Goal: Task Accomplishment & Management: Use online tool/utility

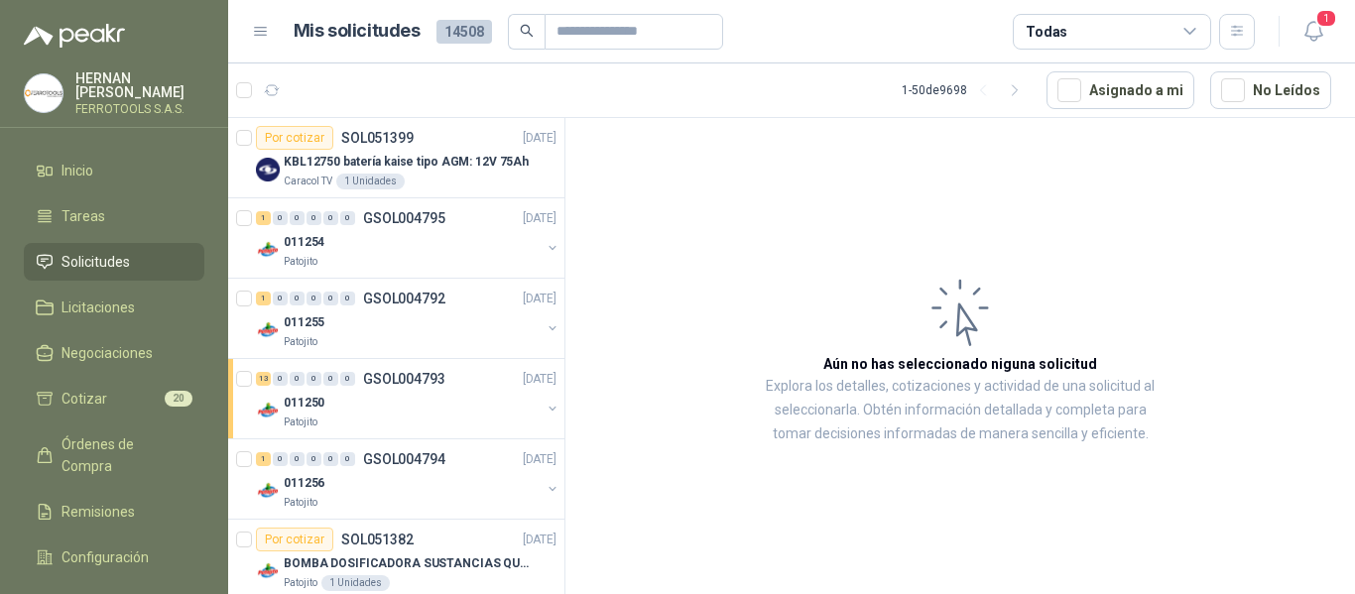
scroll to position [695, 0]
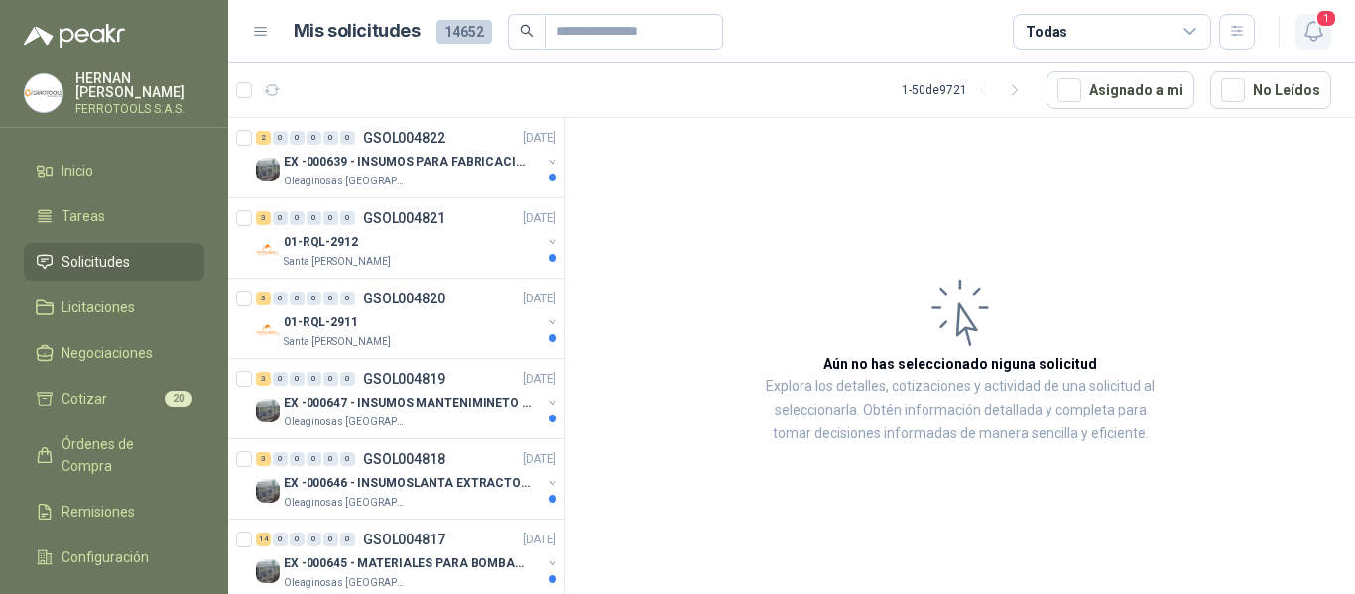
click at [1321, 34] on icon "button" at bounding box center [1313, 31] width 17 height 19
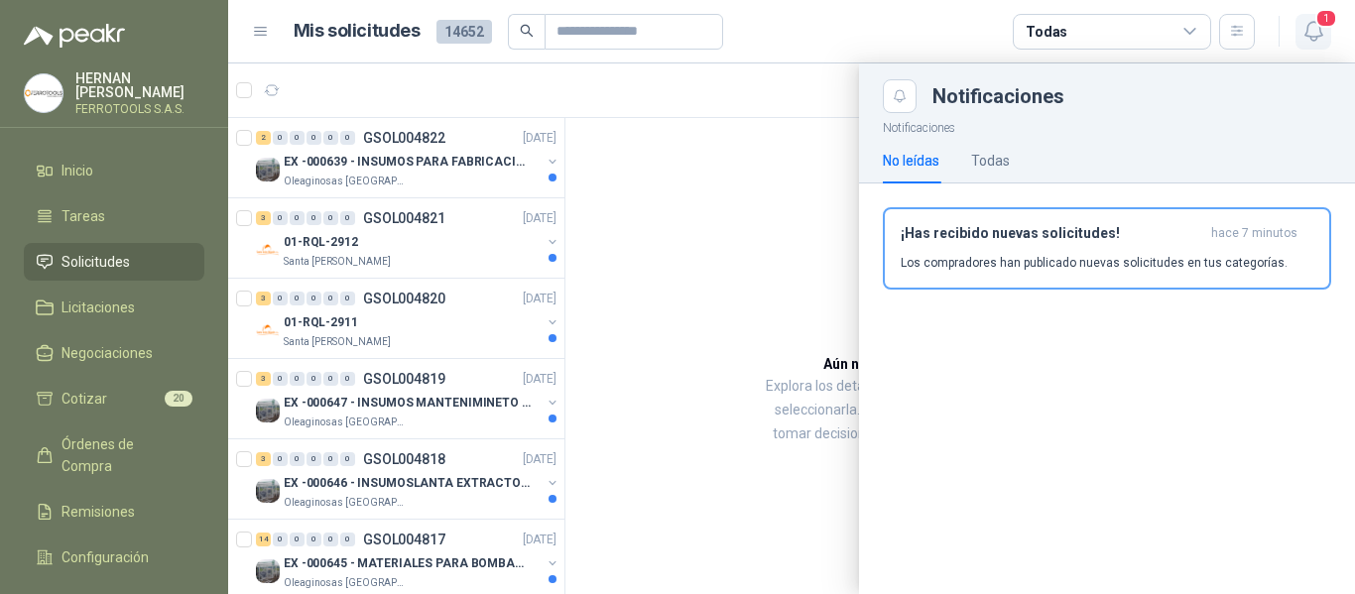
click at [1321, 34] on icon "button" at bounding box center [1313, 31] width 17 height 19
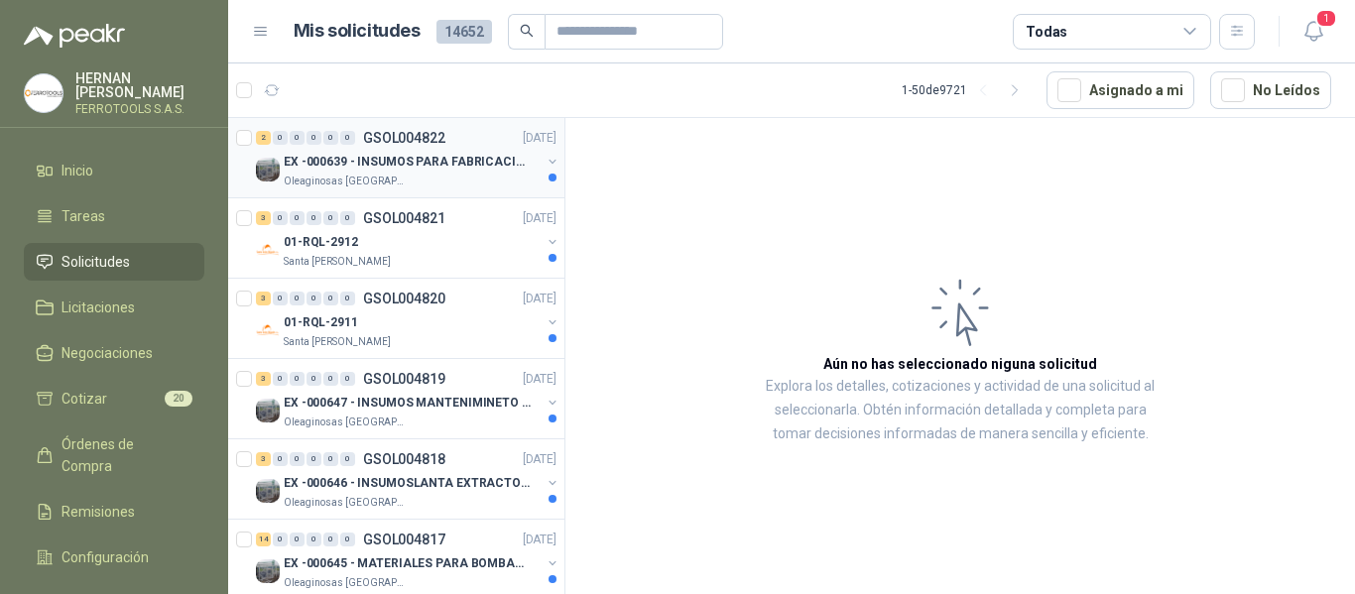
click at [392, 155] on p "EX -000639 - INSUMOS PARA FABRICACION DE MALLA TAM" at bounding box center [407, 162] width 247 height 19
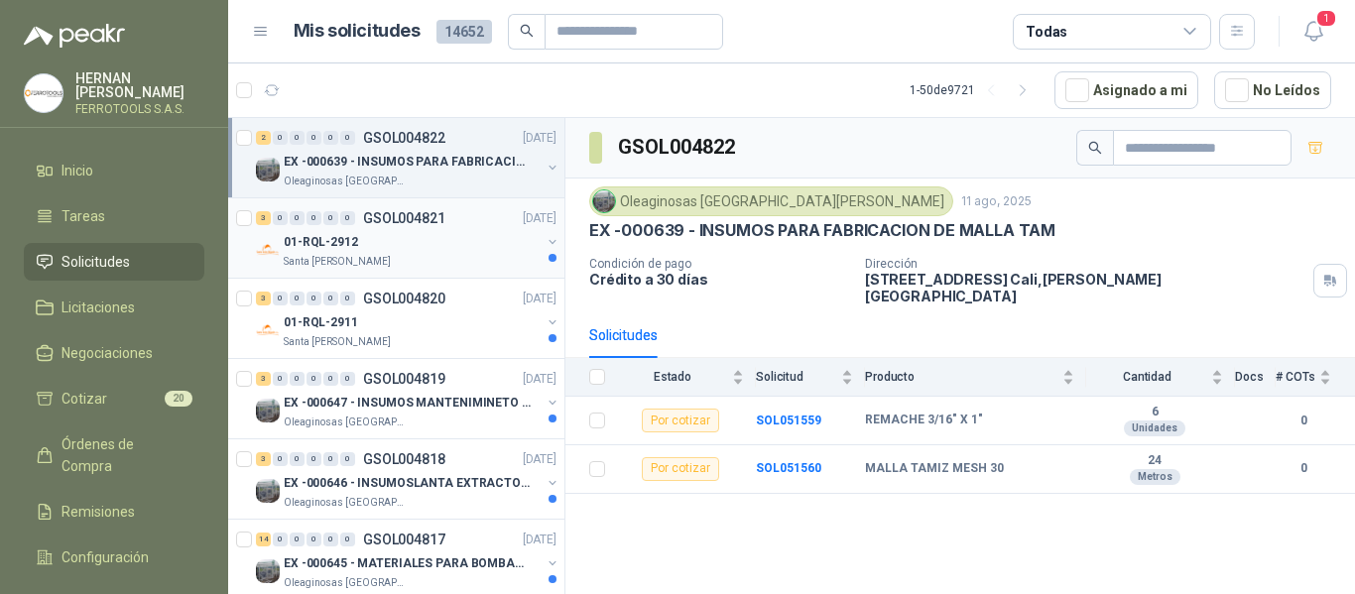
click at [462, 246] on div "01-RQL-2912" at bounding box center [412, 242] width 257 height 24
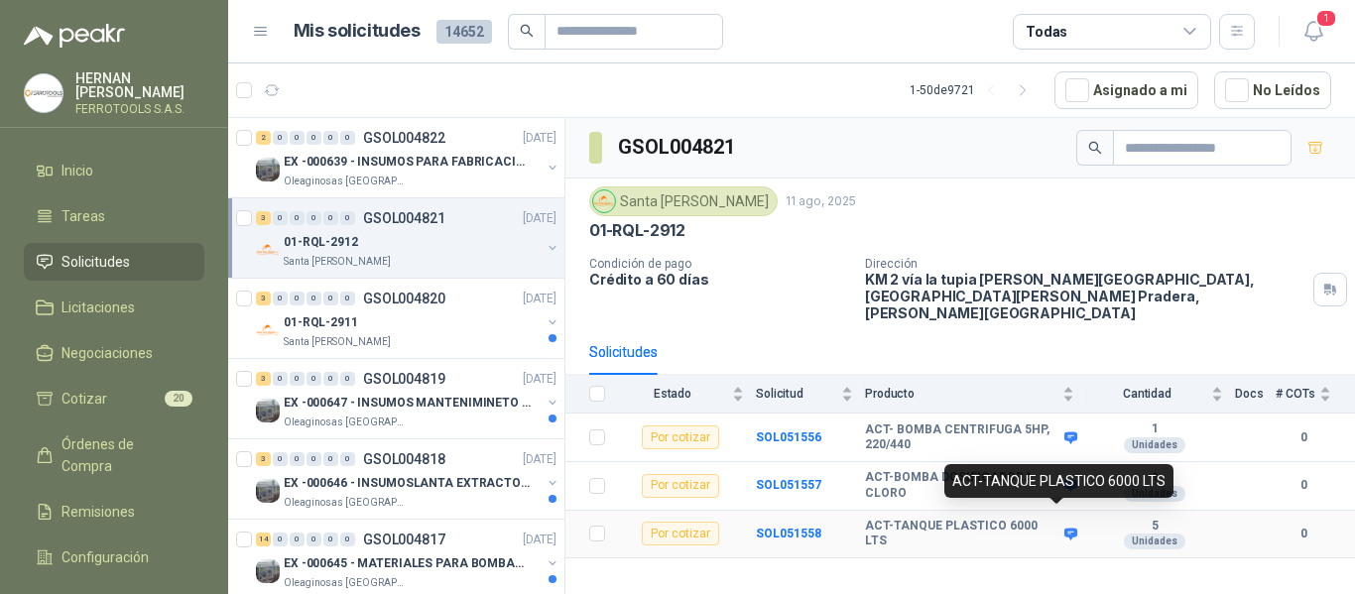
click at [1065, 528] on icon at bounding box center [1071, 534] width 13 height 12
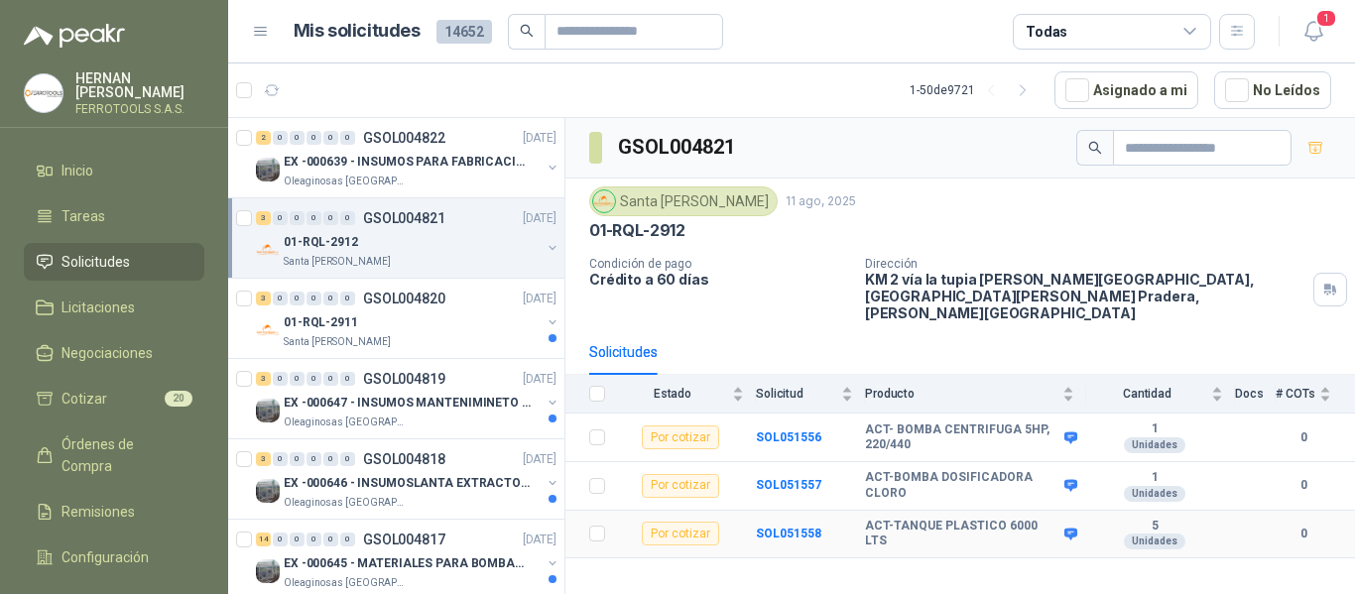
click at [783, 511] on td "SOL051558" at bounding box center [810, 535] width 109 height 49
click at [786, 527] on b "SOL051558" at bounding box center [788, 534] width 65 height 14
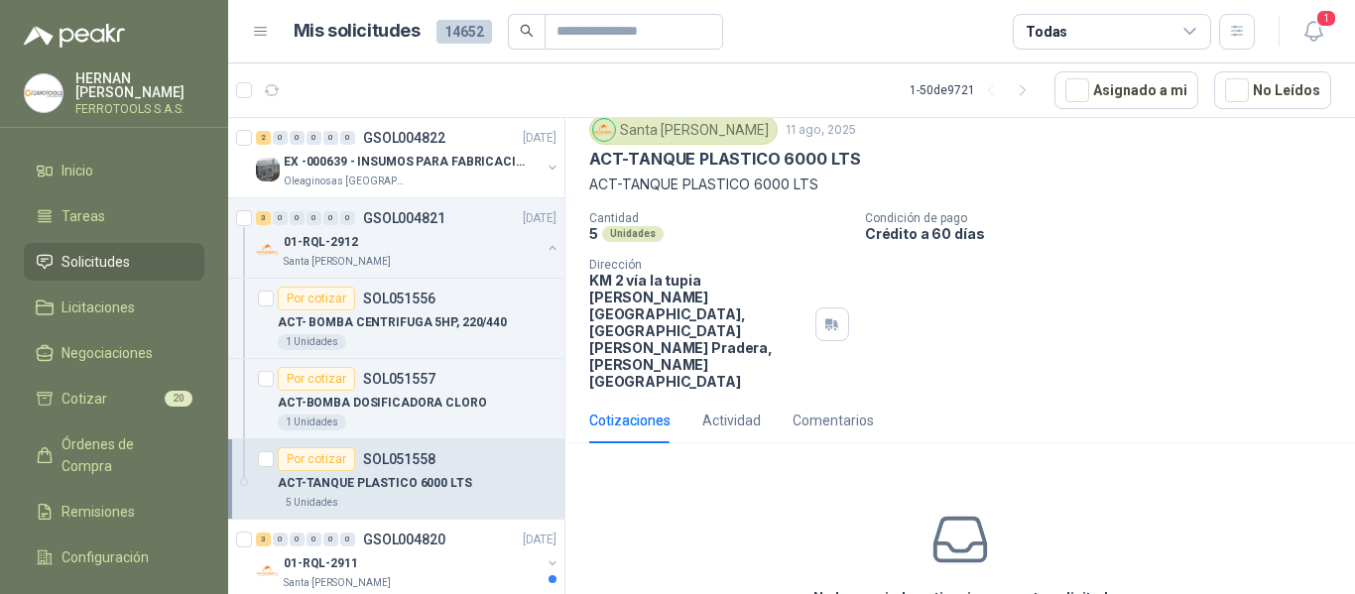
scroll to position [99, 0]
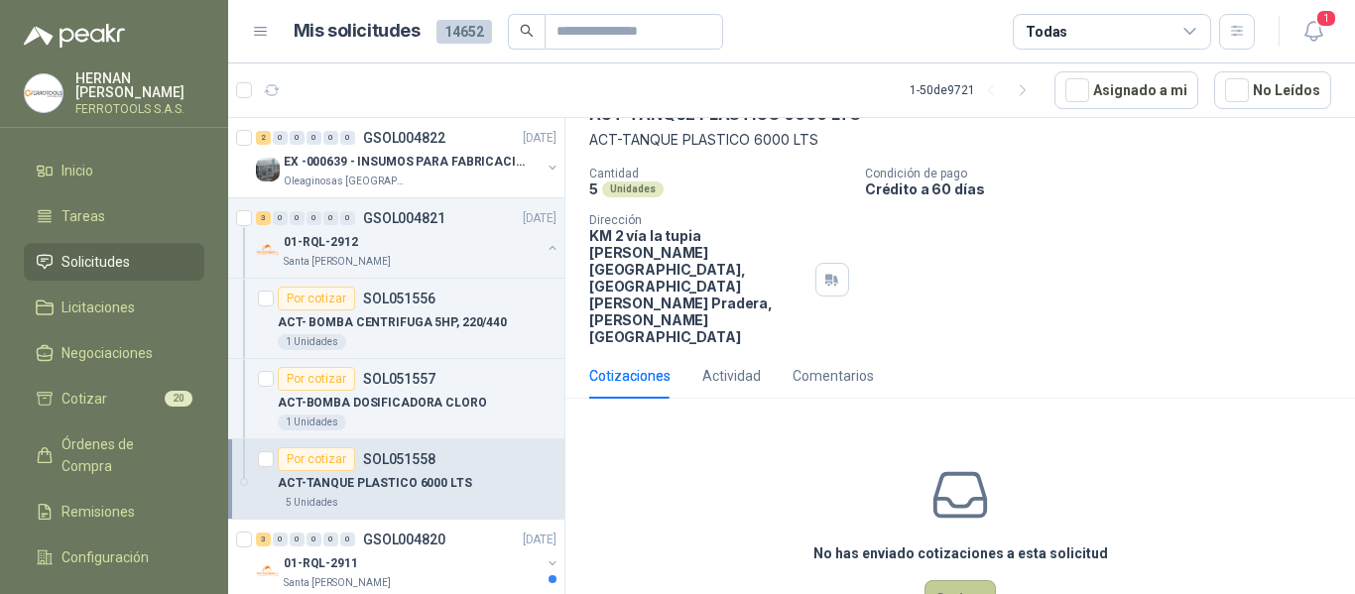
click at [984, 580] on button "Cotizar" at bounding box center [960, 599] width 71 height 38
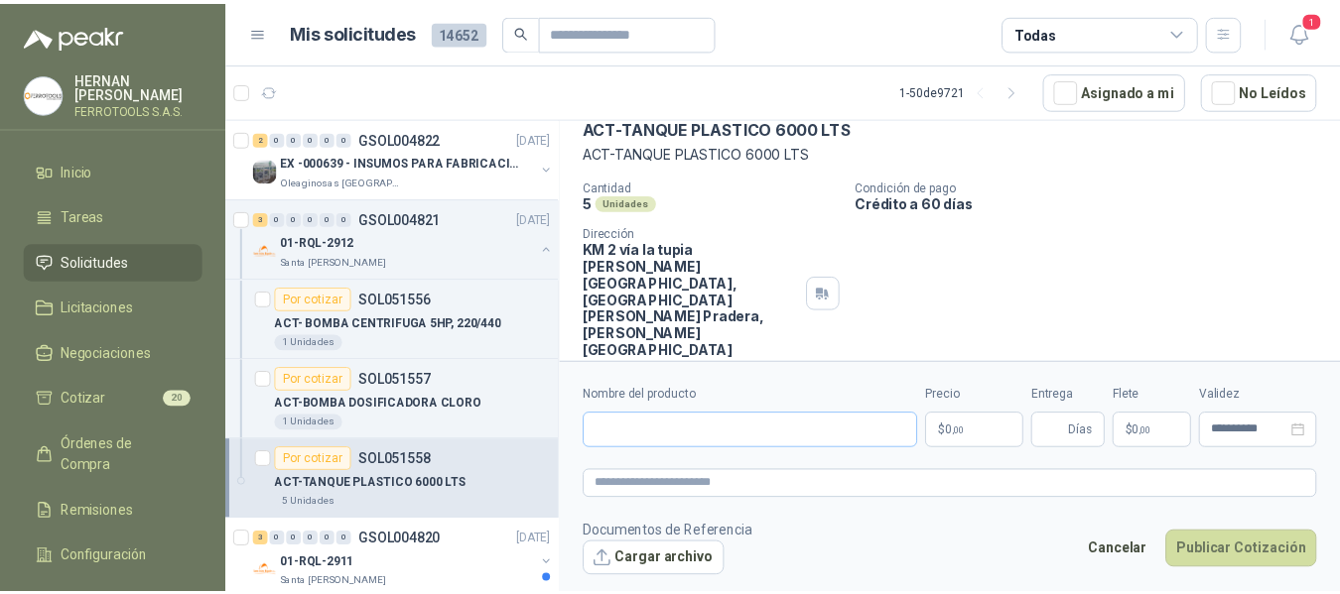
scroll to position [98, 0]
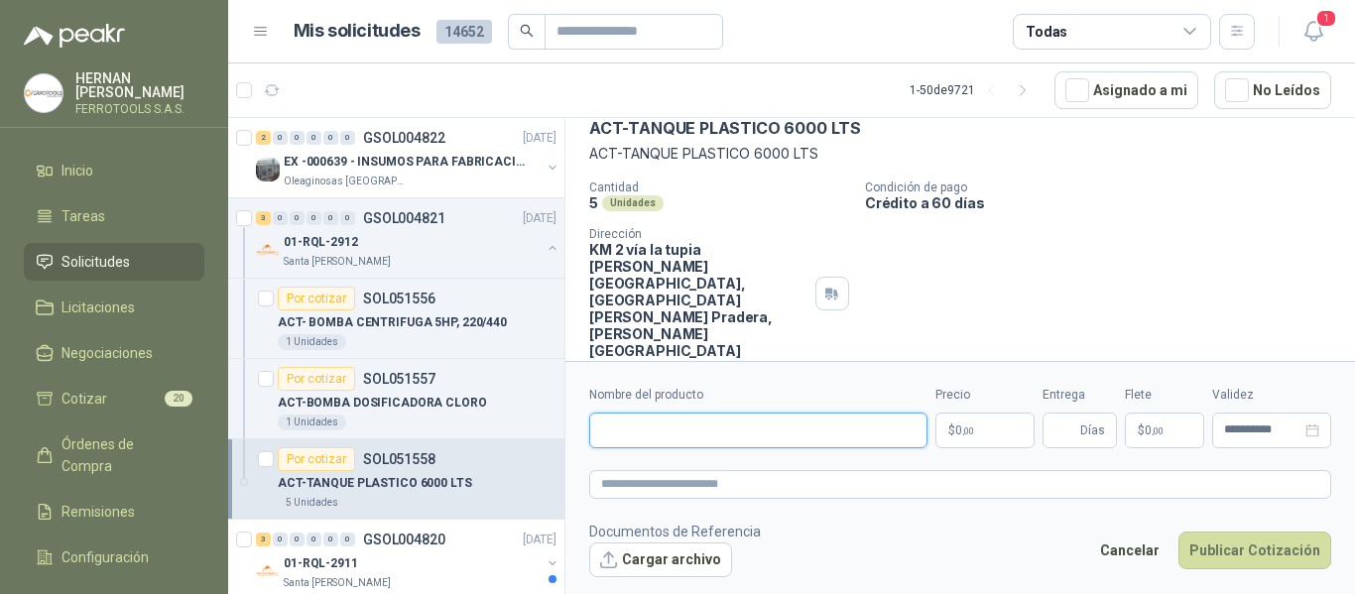
click at [754, 424] on input "Nombre del producto" at bounding box center [758, 431] width 338 height 36
paste input "**********"
type input "**********"
click at [747, 486] on textarea at bounding box center [960, 484] width 742 height 29
paste textarea "**********"
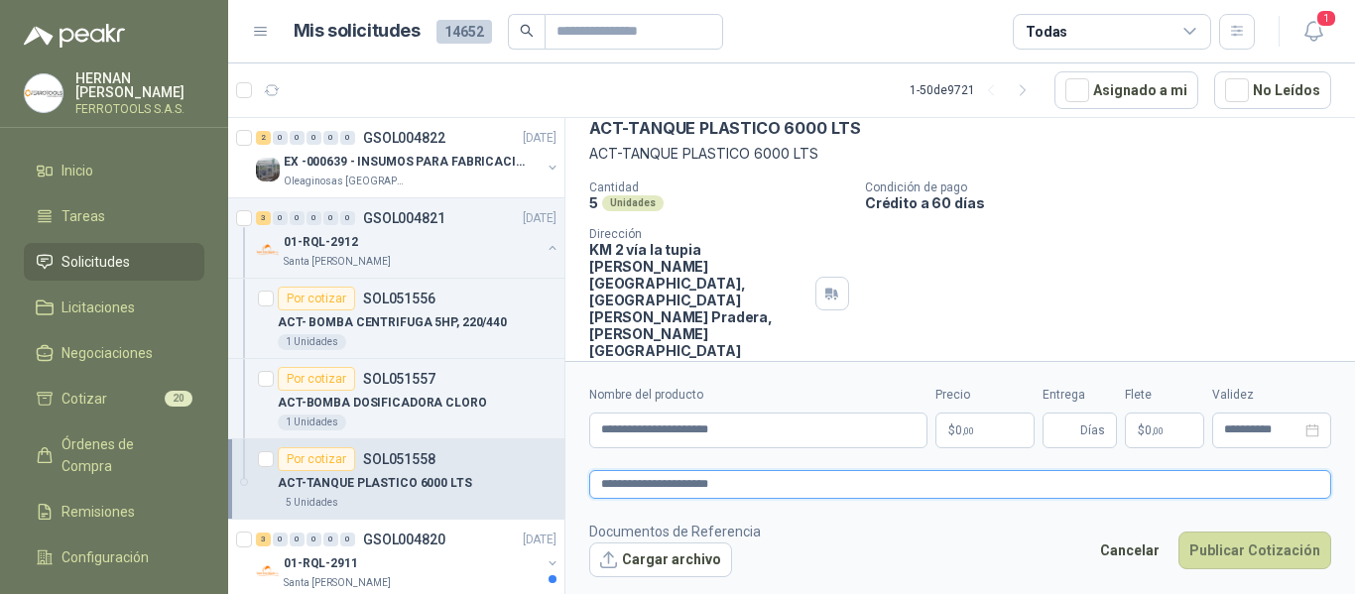
type textarea "**********"
click at [980, 428] on body "HERNAN RUALES FERROTOOLS S.A.S. Inicio Tareas Solicitudes Licitaciones Negociac…" at bounding box center [677, 297] width 1355 height 594
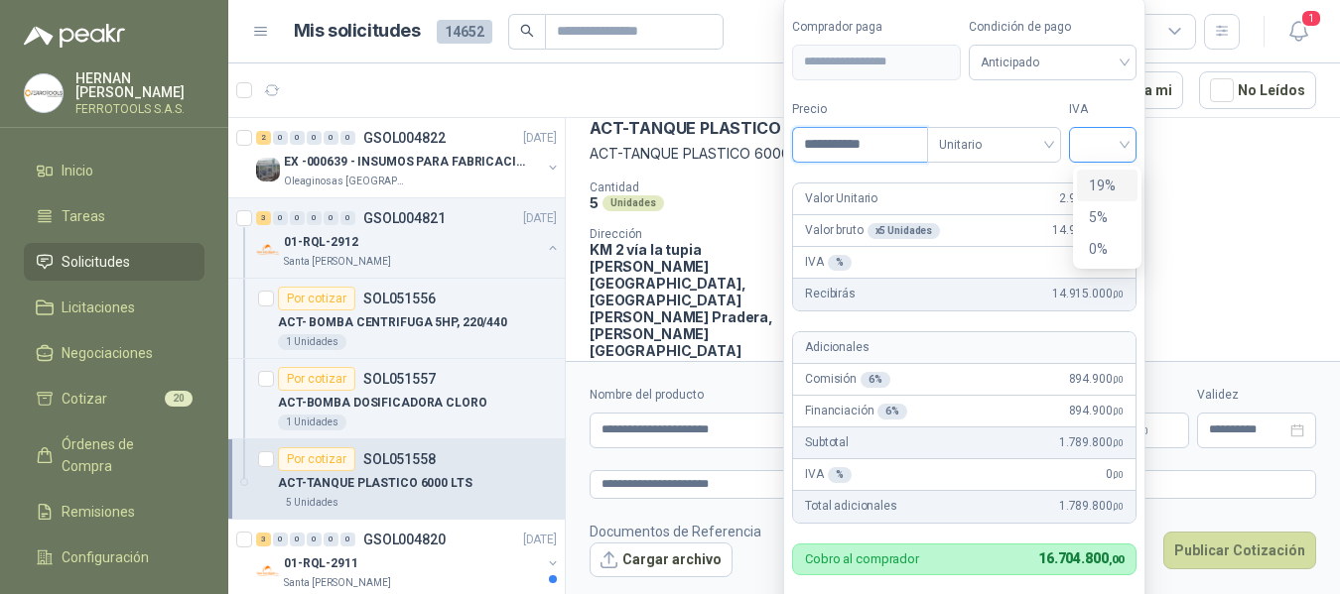
click at [1131, 141] on div at bounding box center [1102, 145] width 67 height 36
click at [1110, 186] on div "19%" at bounding box center [1107, 186] width 37 height 22
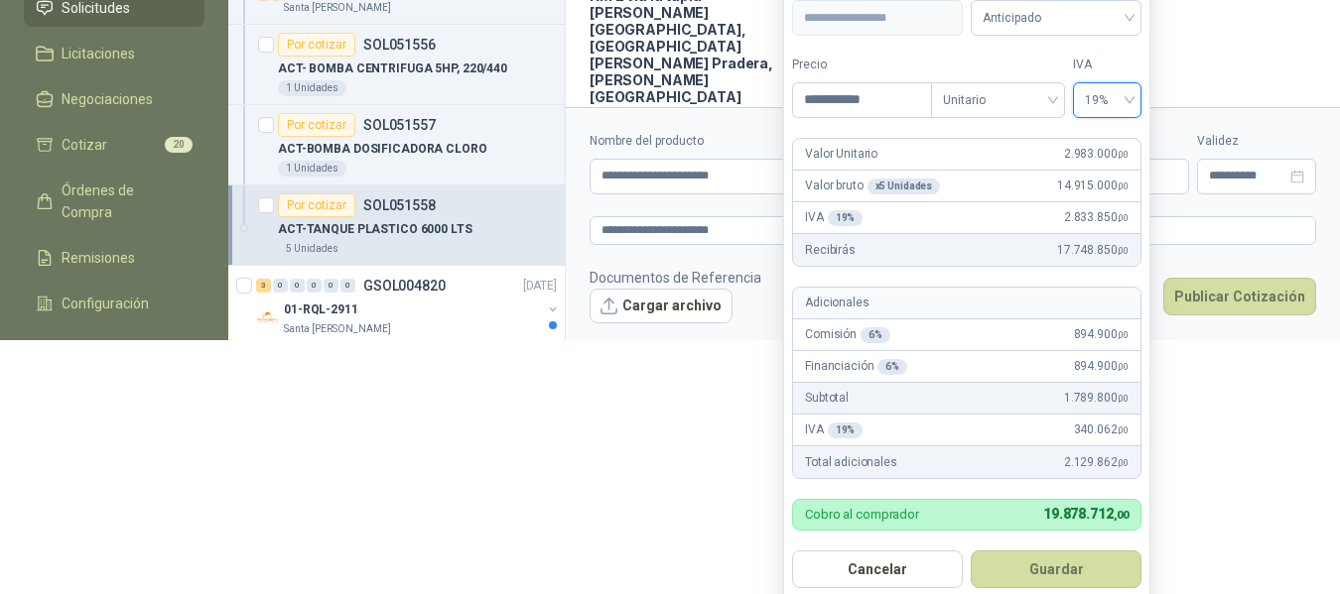
scroll to position [266, 0]
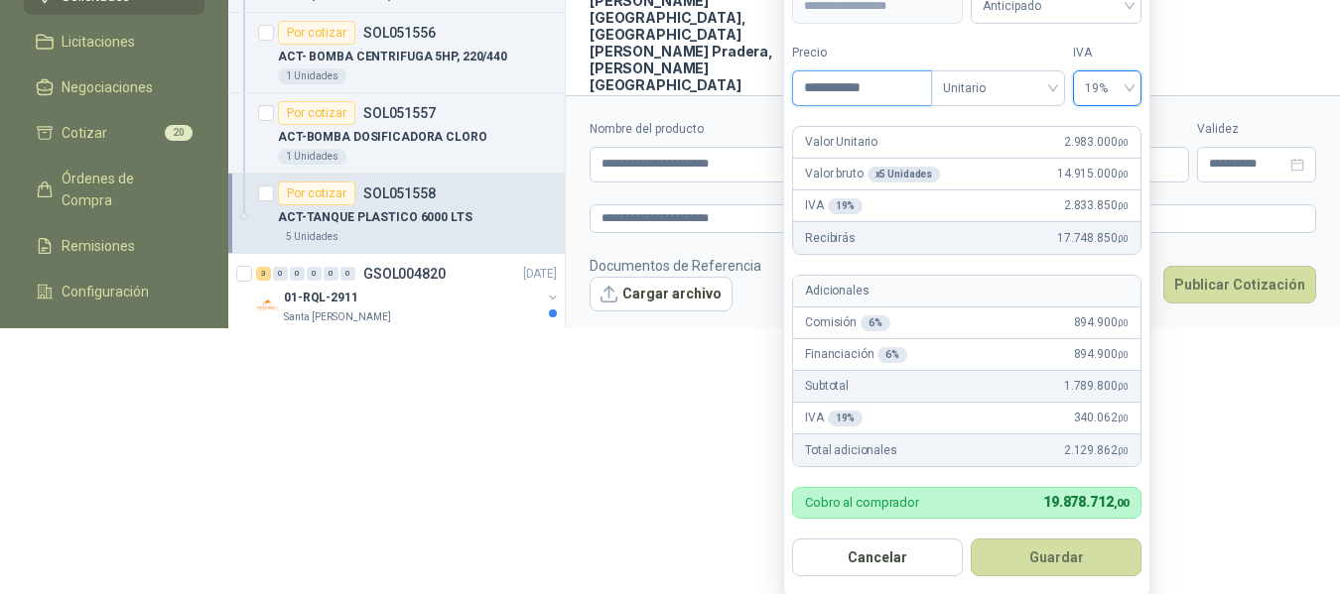
click at [902, 86] on input "**********" at bounding box center [862, 88] width 138 height 34
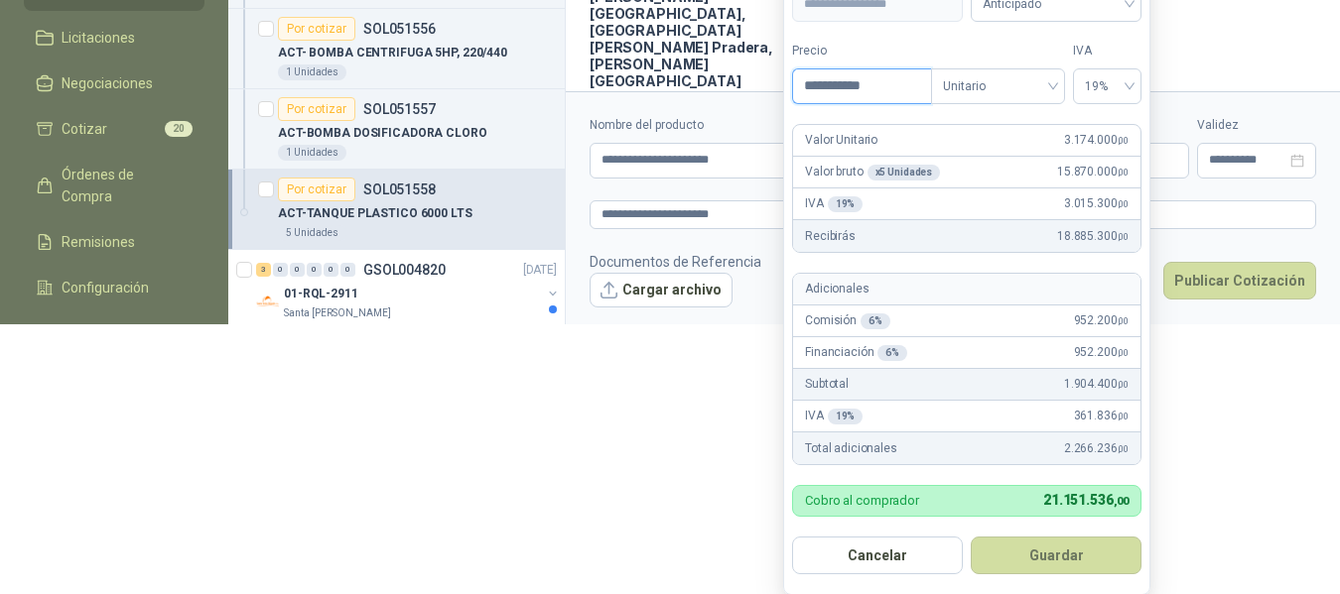
scroll to position [274, 0]
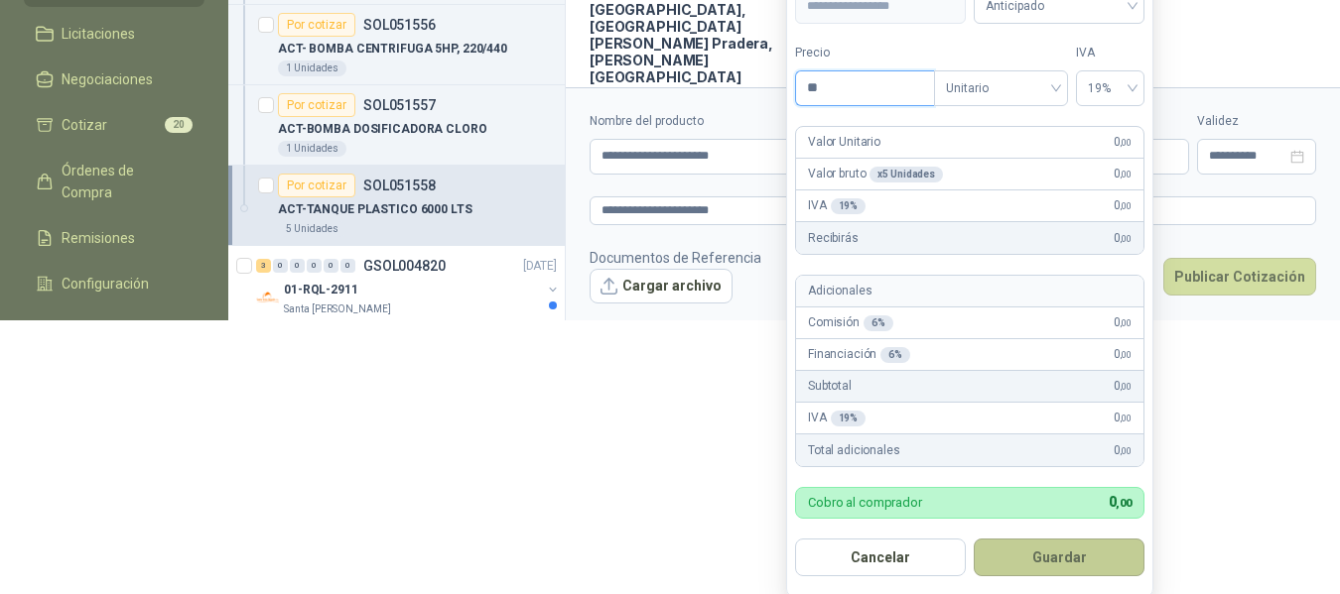
type input "*"
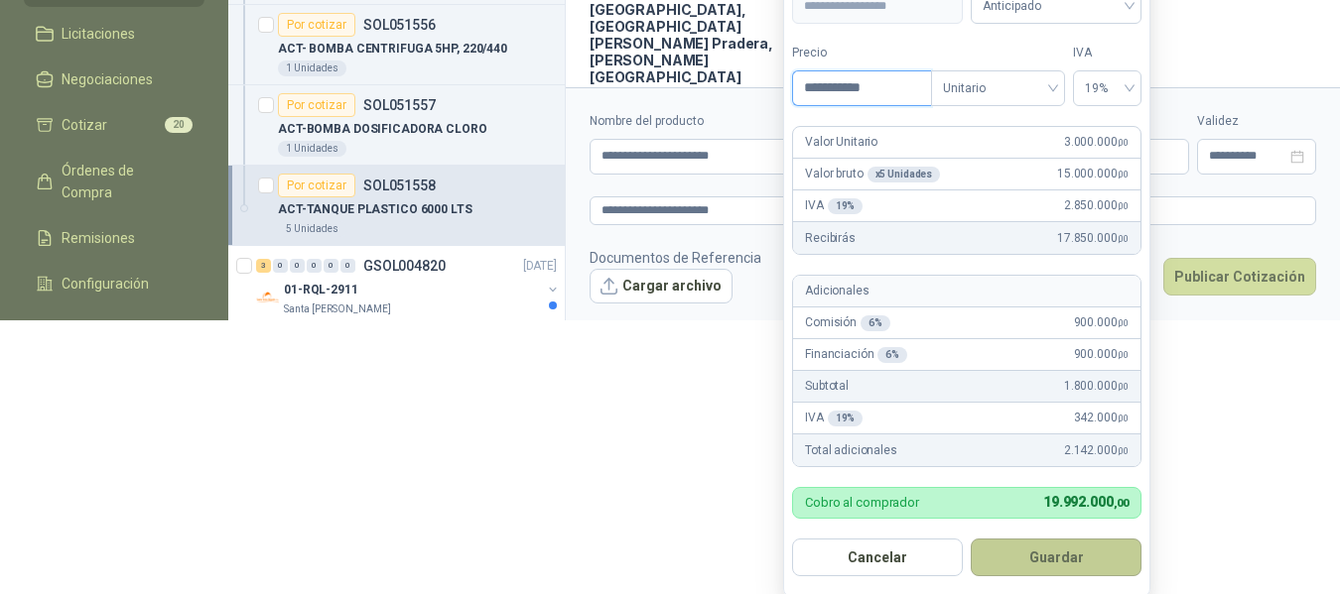
type input "**********"
click at [1062, 566] on button "Guardar" at bounding box center [1055, 558] width 171 height 38
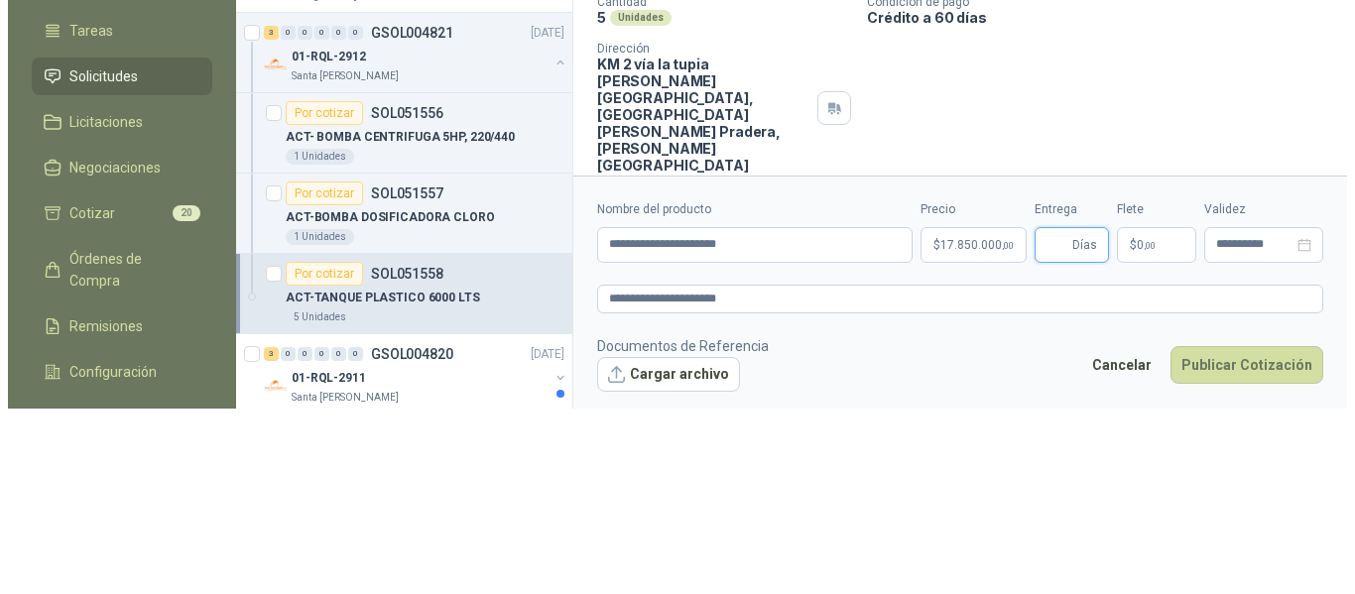
scroll to position [0, 0]
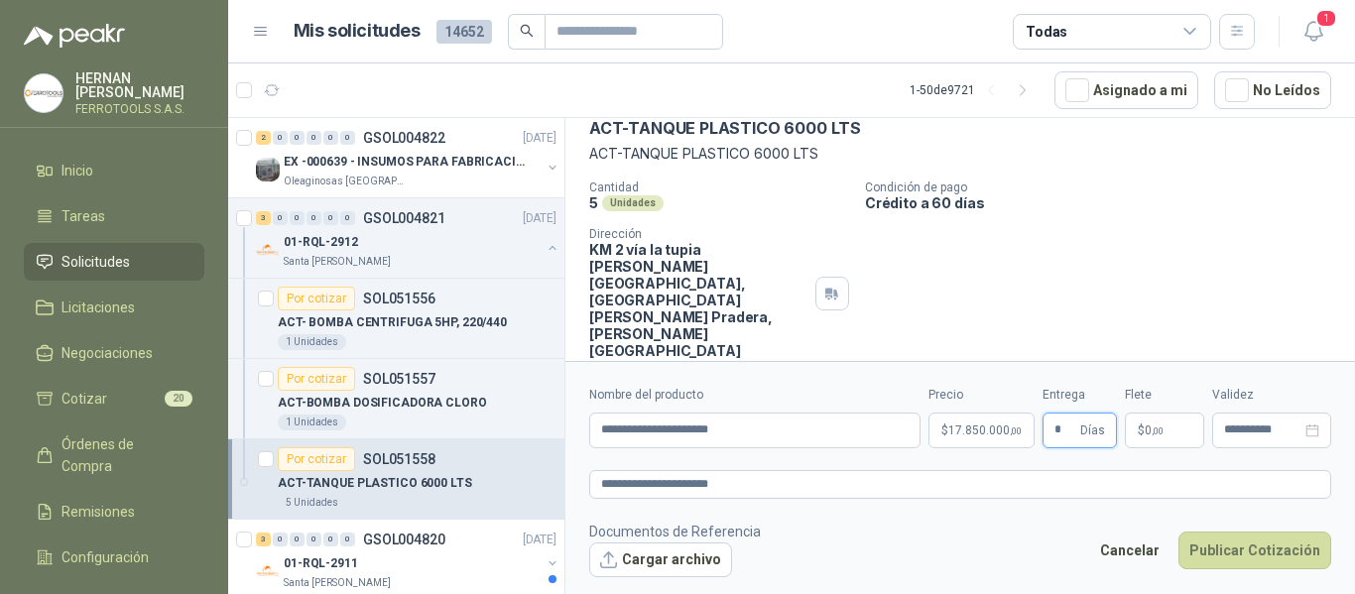
type input "*"
click at [1045, 548] on footer "Documentos de Referencia Cargar archivo Cancelar Publicar Cotización" at bounding box center [960, 550] width 742 height 58
click at [852, 482] on textarea "**********" at bounding box center [960, 484] width 742 height 29
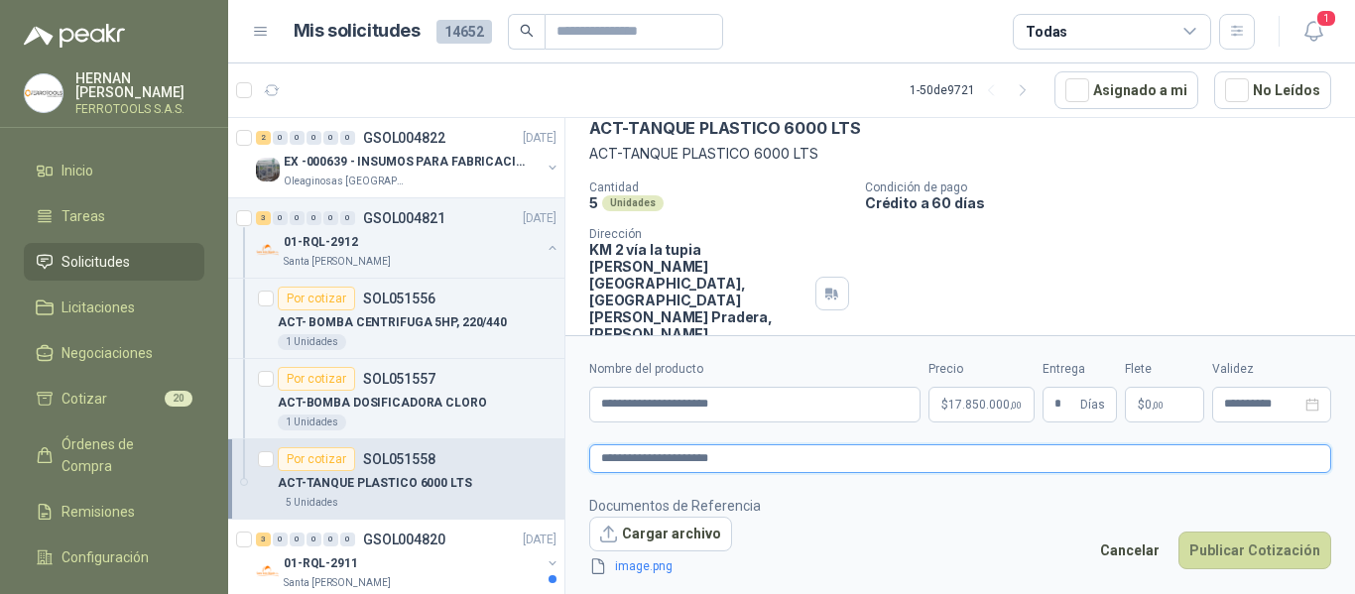
scroll to position [112, 0]
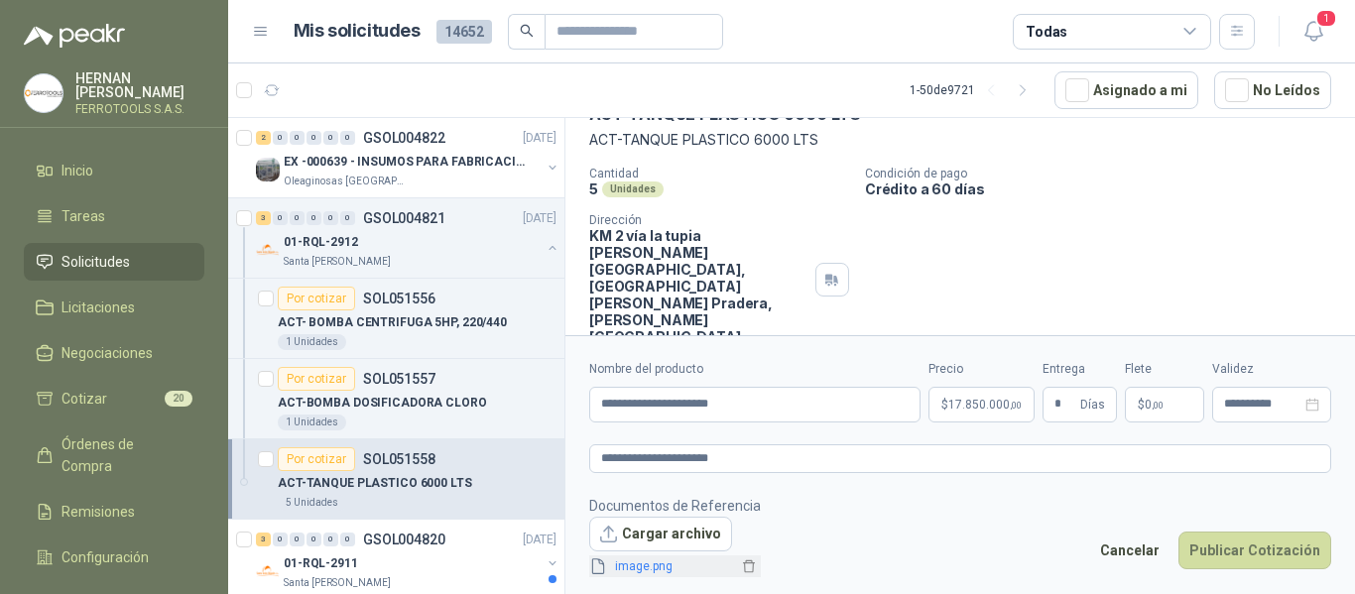
click at [640, 572] on span "image.png" at bounding box center [672, 567] width 131 height 19
click at [643, 565] on link "image.png" at bounding box center [672, 567] width 131 height 19
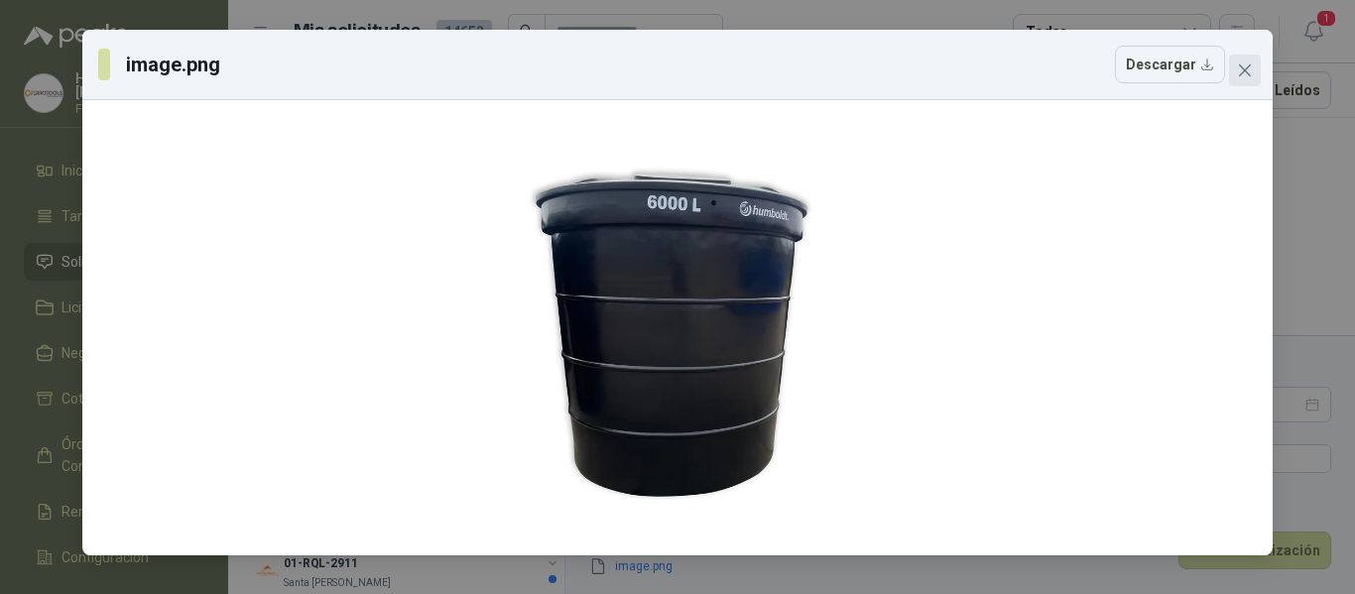
click at [1244, 76] on icon "close" at bounding box center [1245, 71] width 16 height 16
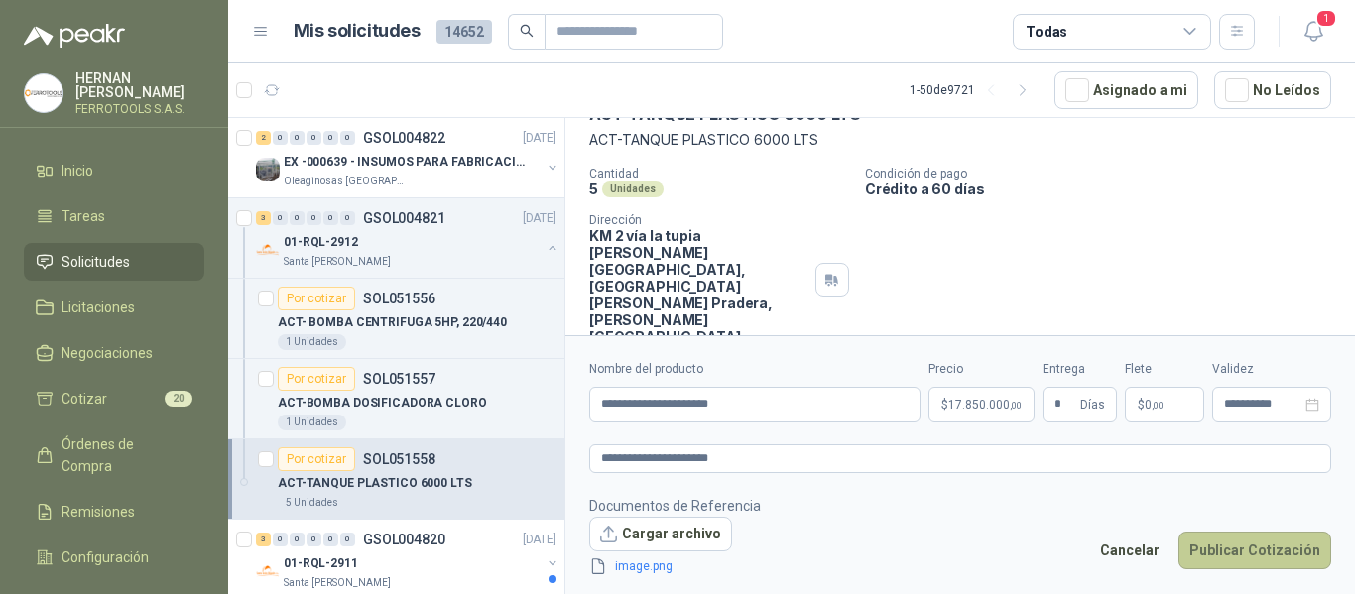
click at [1238, 549] on button "Publicar Cotización" at bounding box center [1255, 551] width 153 height 38
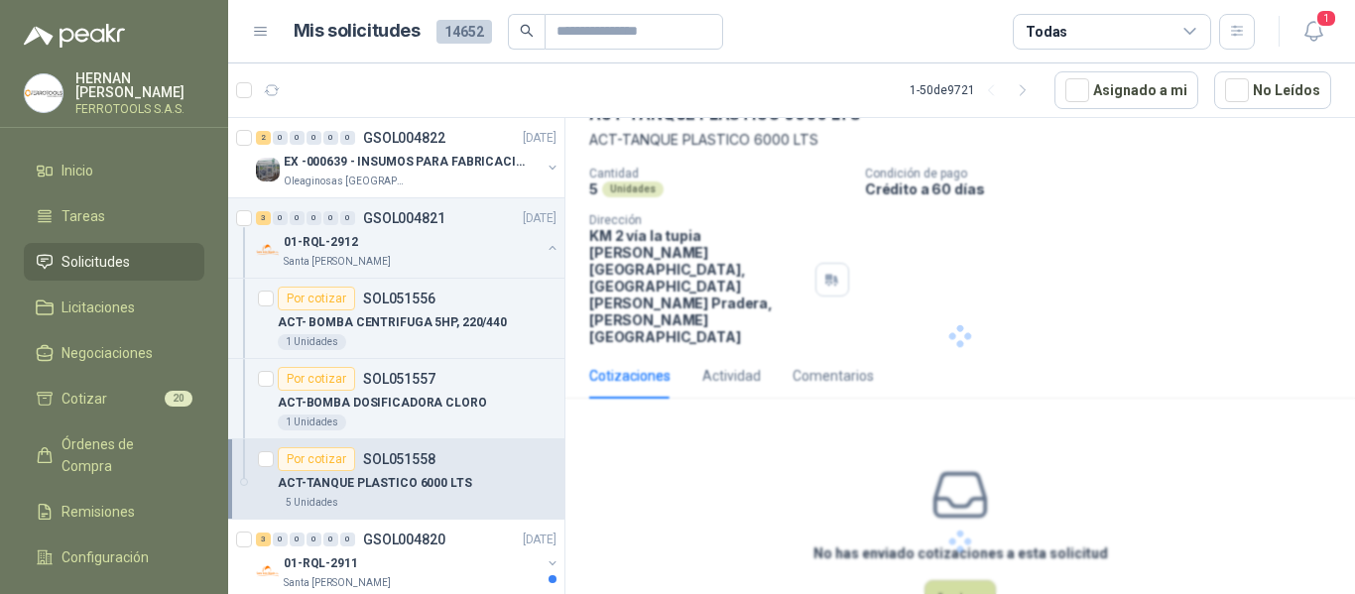
scroll to position [0, 0]
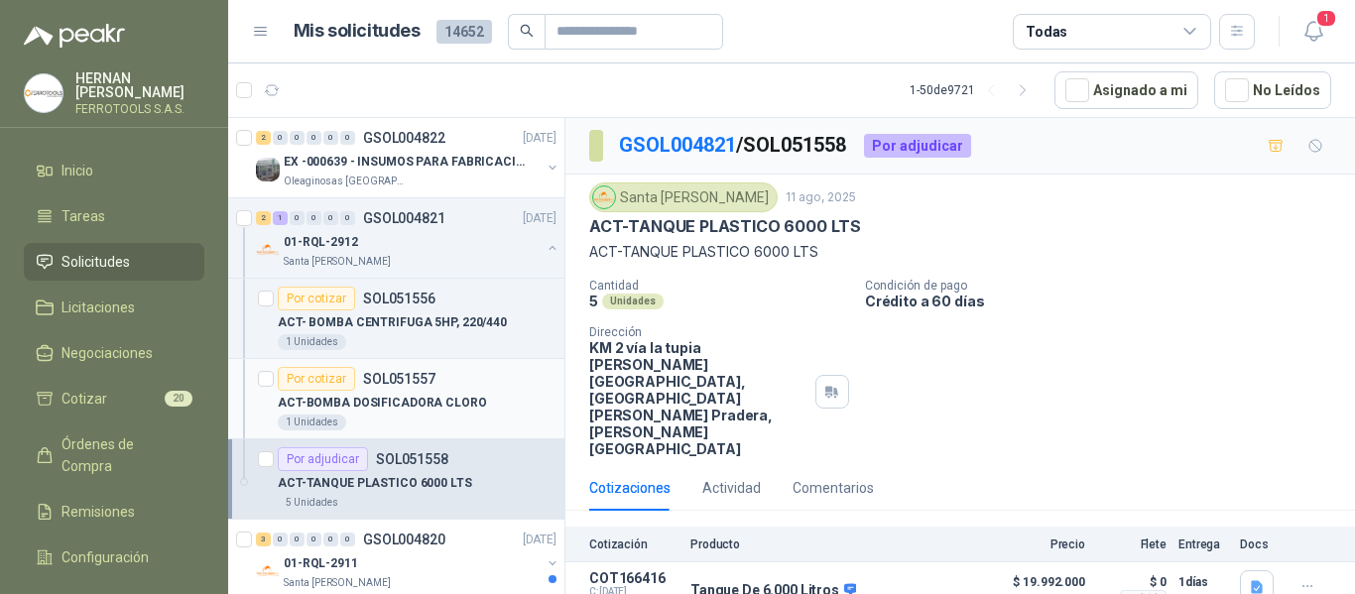
click at [498, 402] on div "ACT-BOMBA DOSIFICADORA CLORO" at bounding box center [417, 403] width 279 height 24
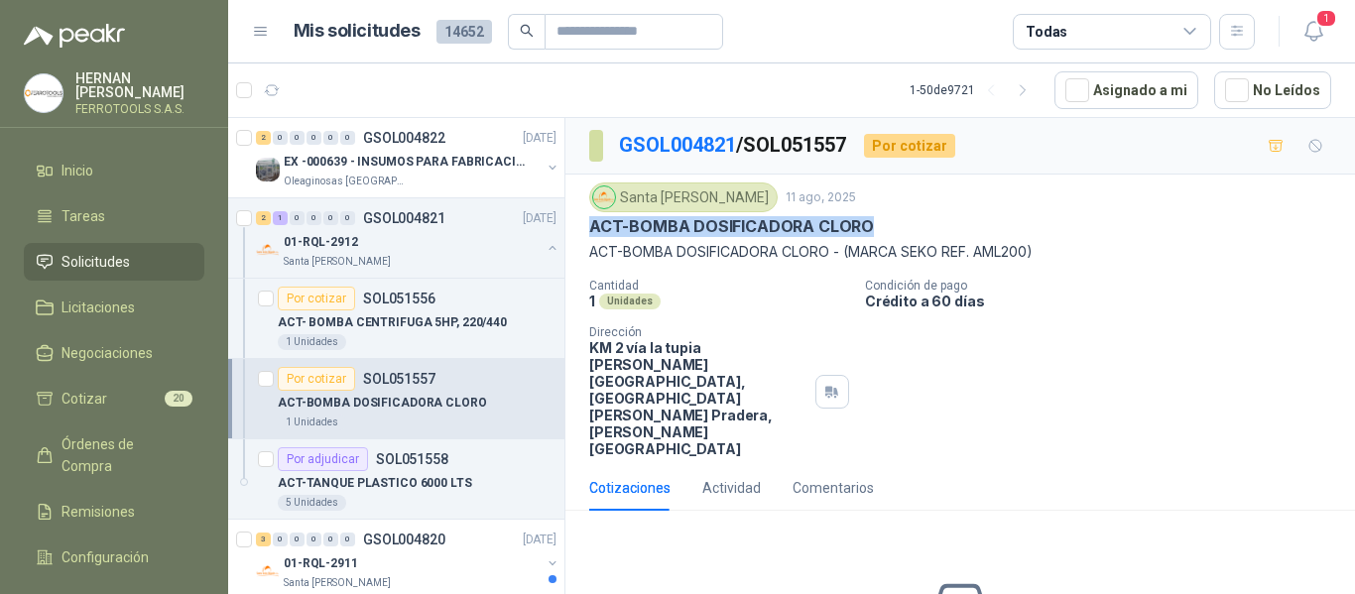
drag, startPoint x: 875, startPoint y: 225, endPoint x: 583, endPoint y: 223, distance: 291.7
click at [583, 223] on div "Santa Anita Napoles 11 ago, 2025 ACT-BOMBA DOSIFICADORA CLORO ACT-BOMBA DOSIFIC…" at bounding box center [961, 320] width 790 height 291
click at [628, 225] on p "ACT-BOMBA DOSIFICADORA CLORO" at bounding box center [731, 226] width 285 height 21
drag, startPoint x: 628, startPoint y: 225, endPoint x: 883, endPoint y: 227, distance: 255.0
click at [883, 227] on div "ACT-BOMBA DOSIFICADORA CLORO" at bounding box center [960, 226] width 742 height 21
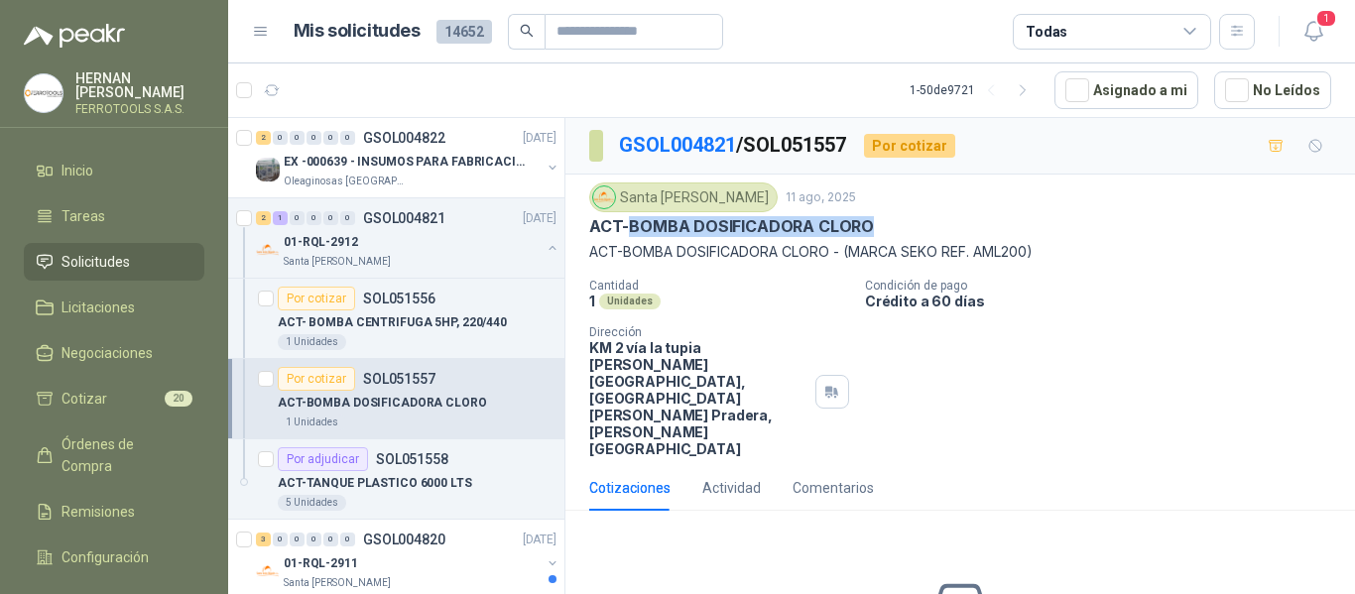
copy p "BOMBA DOSIFICADORA CLORO"
click at [598, 37] on input "text" at bounding box center [626, 32] width 139 height 34
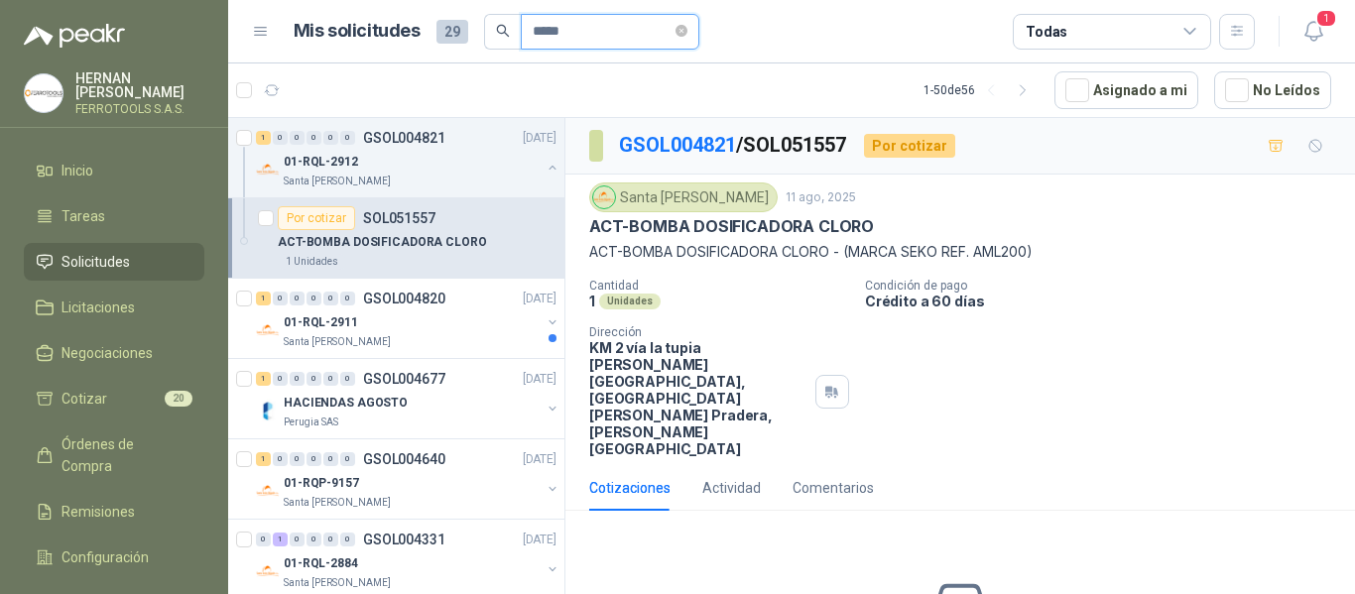
click at [533, 31] on input "*****" at bounding box center [602, 32] width 139 height 34
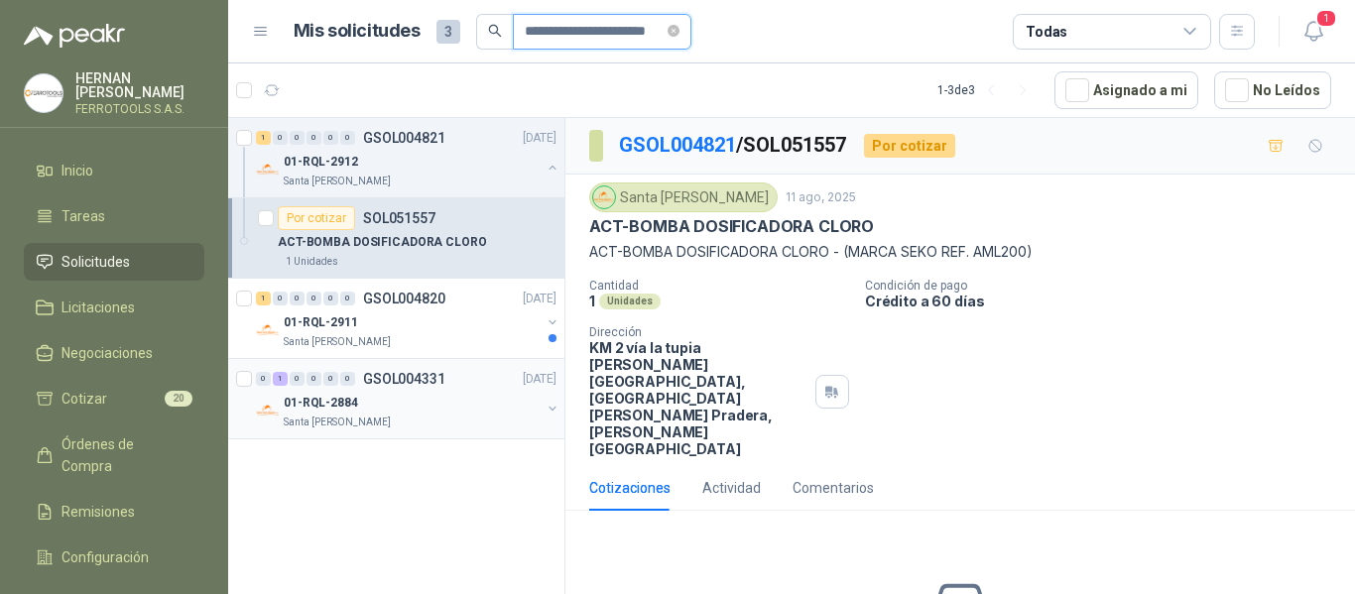
type input "**********"
click at [414, 398] on div "01-RQL-2884" at bounding box center [412, 403] width 257 height 24
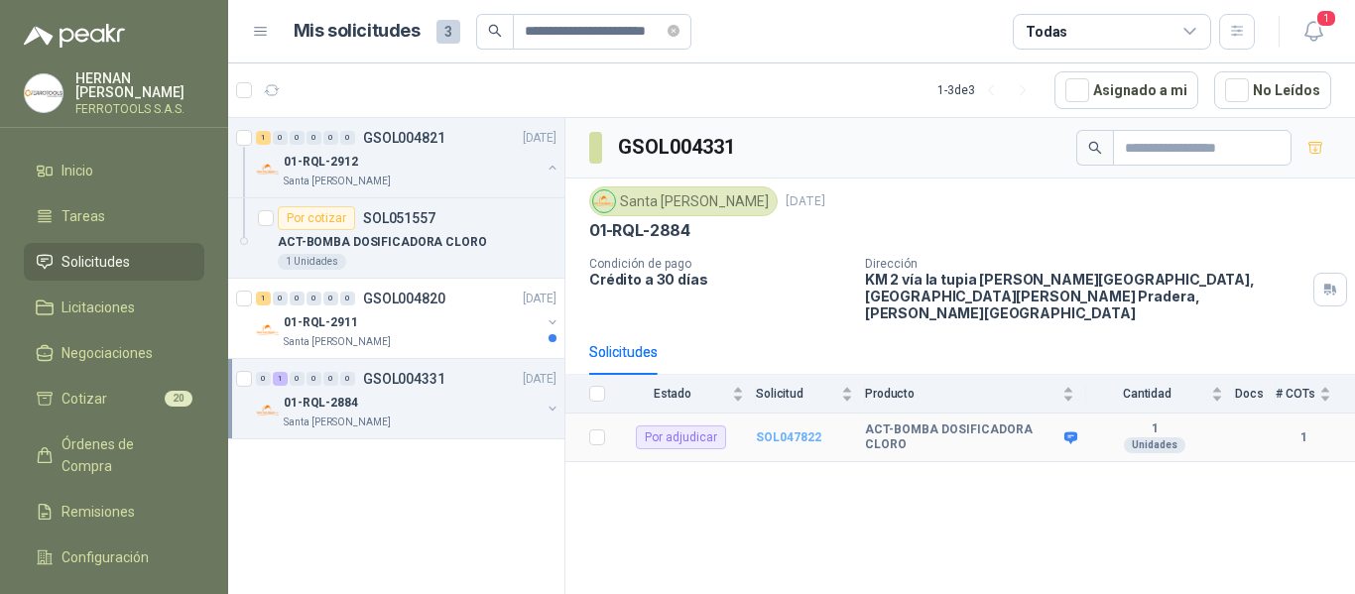
click at [777, 431] on b "SOL047822" at bounding box center [788, 438] width 65 height 14
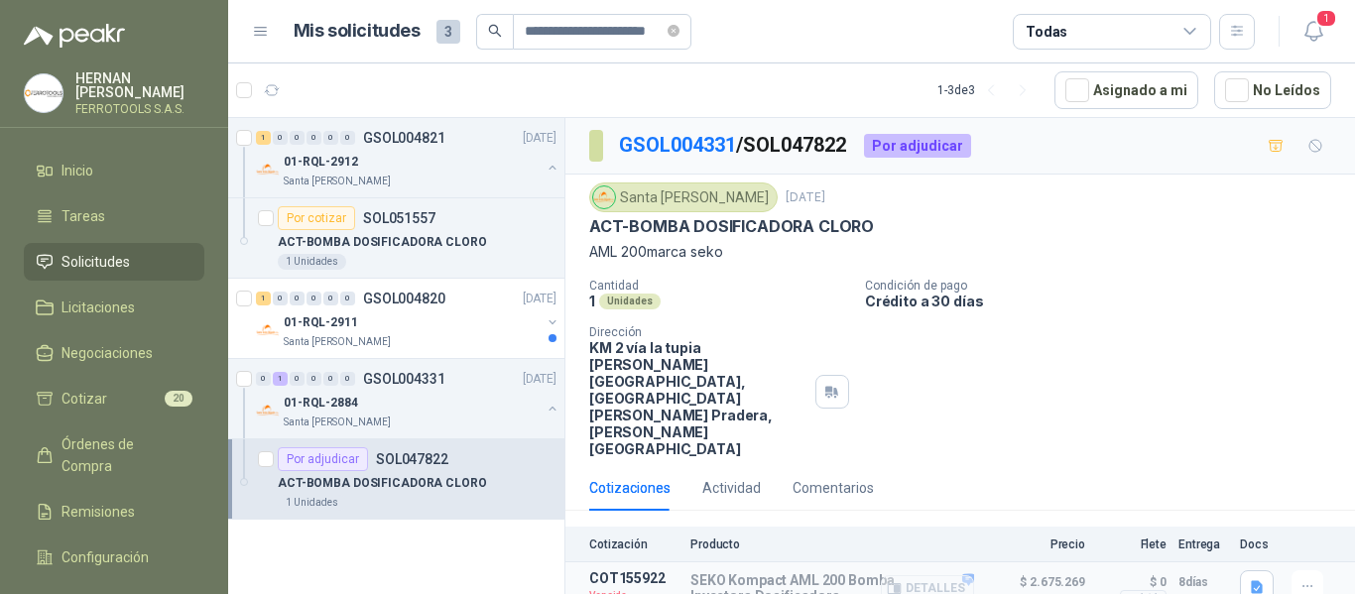
click at [934, 576] on button "Detalles" at bounding box center [927, 589] width 93 height 27
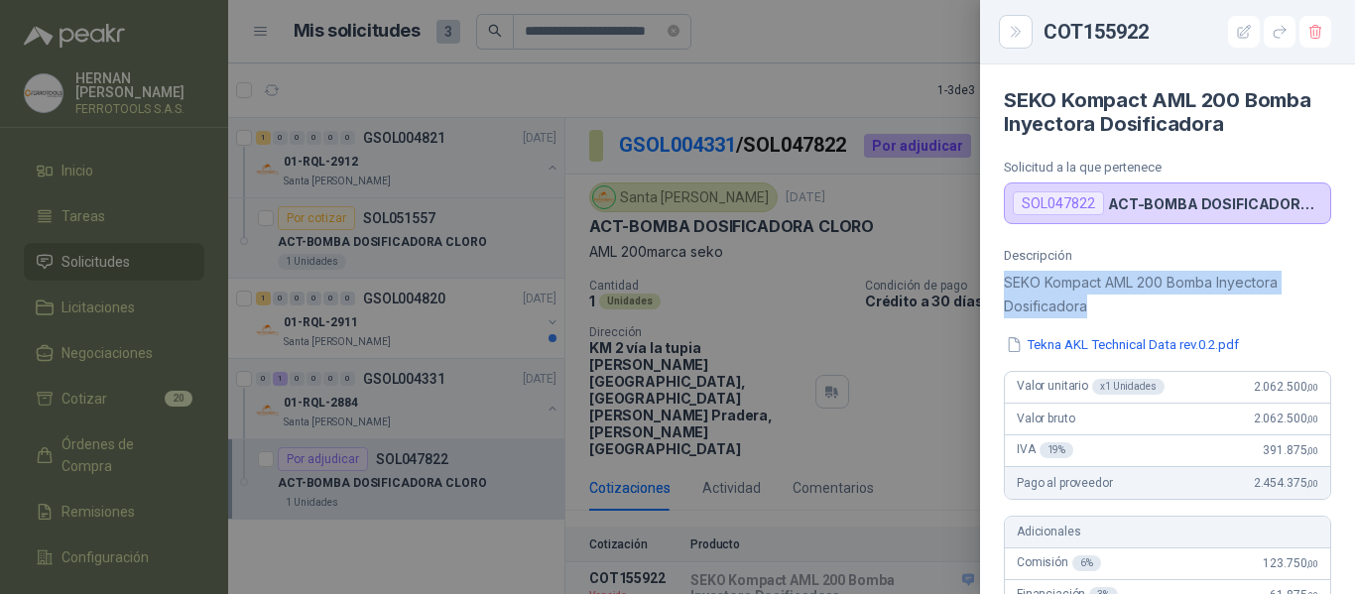
drag, startPoint x: 1007, startPoint y: 284, endPoint x: 1097, endPoint y: 304, distance: 92.5
click at [1097, 304] on p "SEKO Kompact AML 200 Bomba Inyectora Dosificadora" at bounding box center [1167, 295] width 327 height 48
copy p "SEKO Kompact AML 200 Bomba Inyectora Dosificadora"
click at [363, 71] on div at bounding box center [677, 297] width 1355 height 594
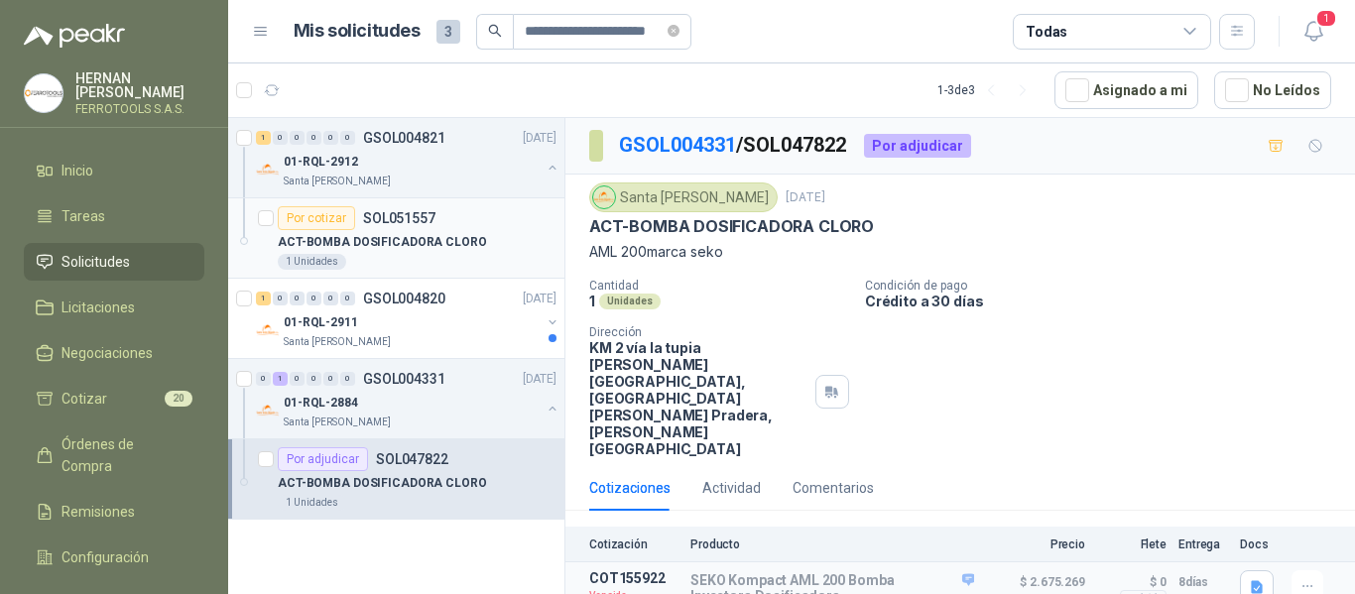
click at [416, 220] on p "SOL051557" at bounding box center [399, 218] width 72 height 14
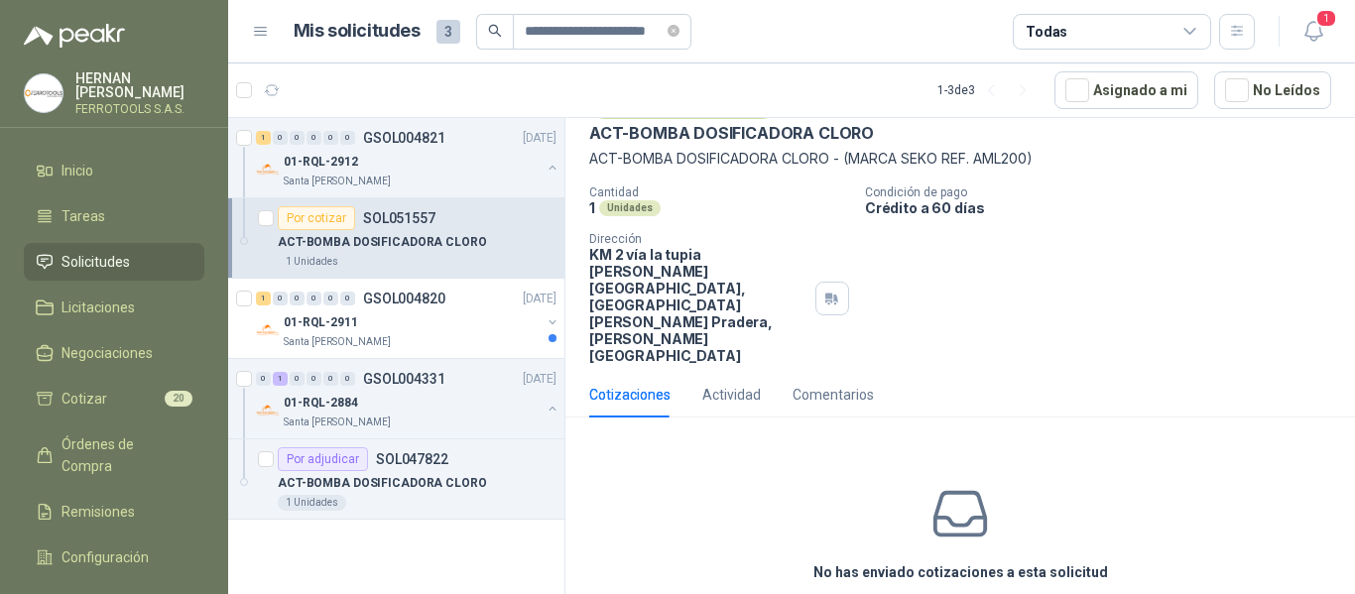
scroll to position [112, 0]
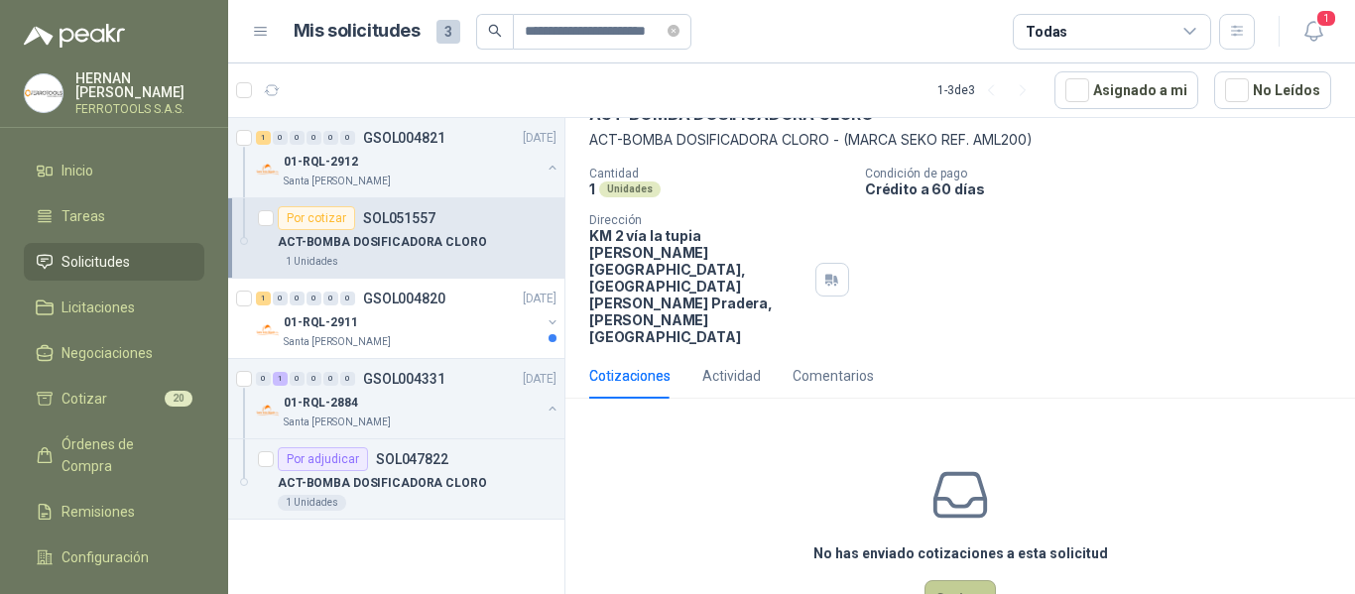
click at [947, 580] on button "Cotizar" at bounding box center [960, 599] width 71 height 38
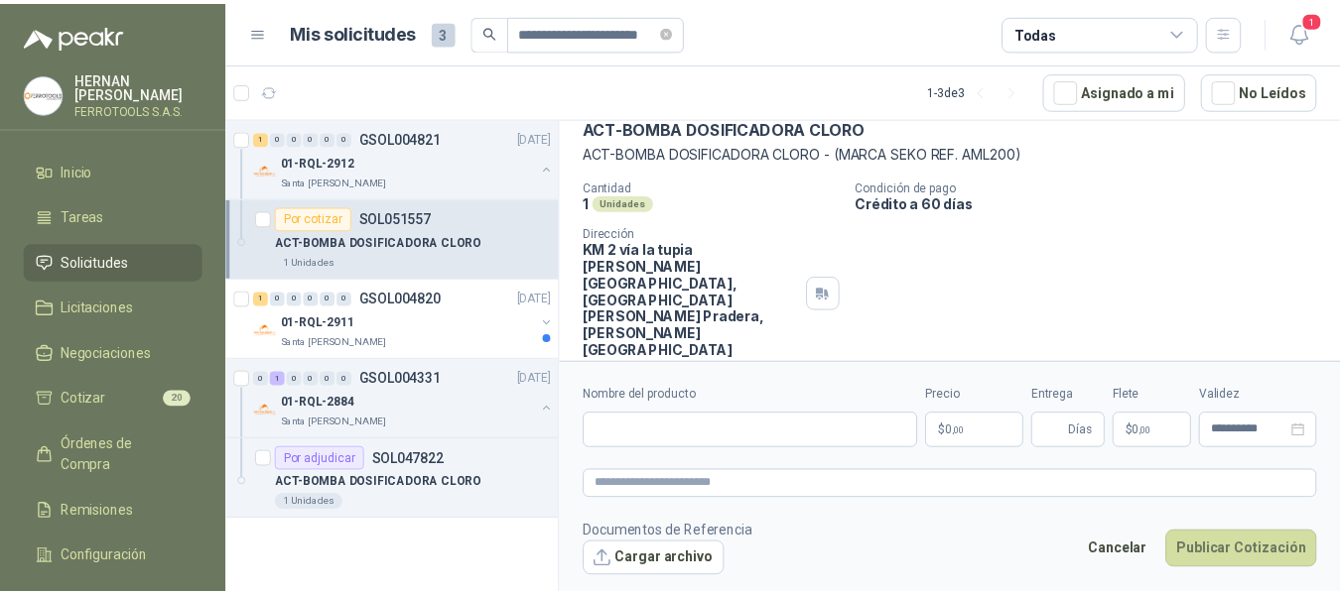
scroll to position [98, 0]
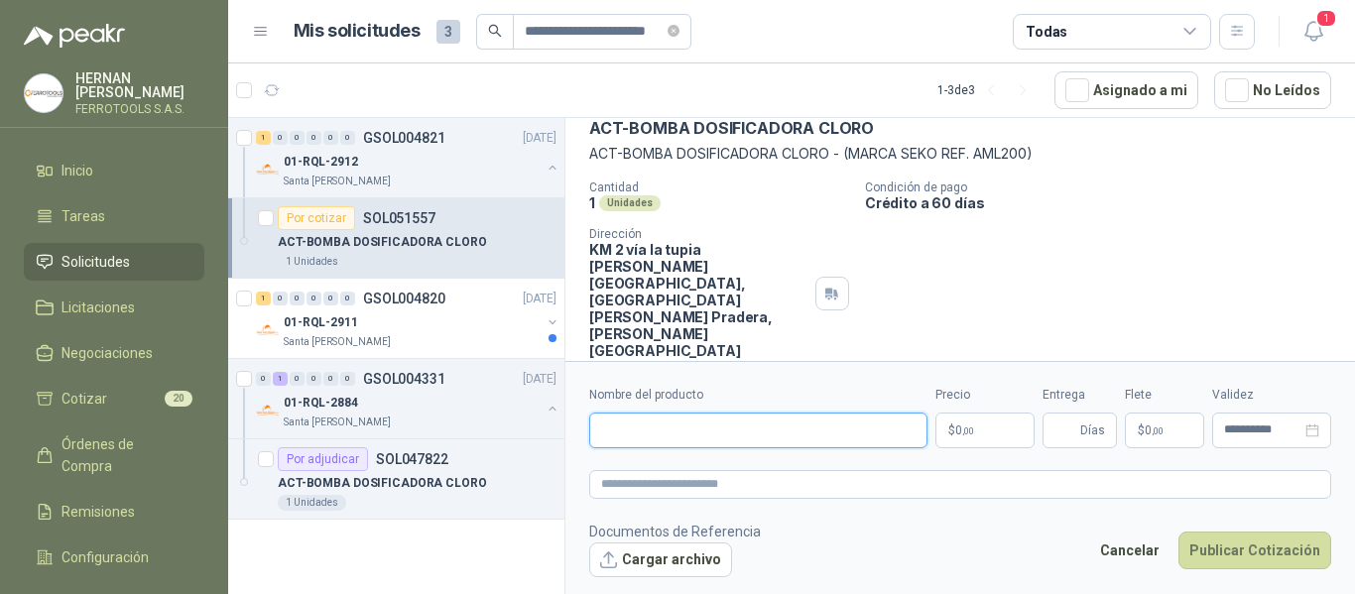
click at [703, 430] on input "Nombre del producto" at bounding box center [758, 431] width 338 height 36
paste input "**********"
type input "**********"
click at [746, 489] on textarea at bounding box center [960, 484] width 742 height 29
paste textarea "**********"
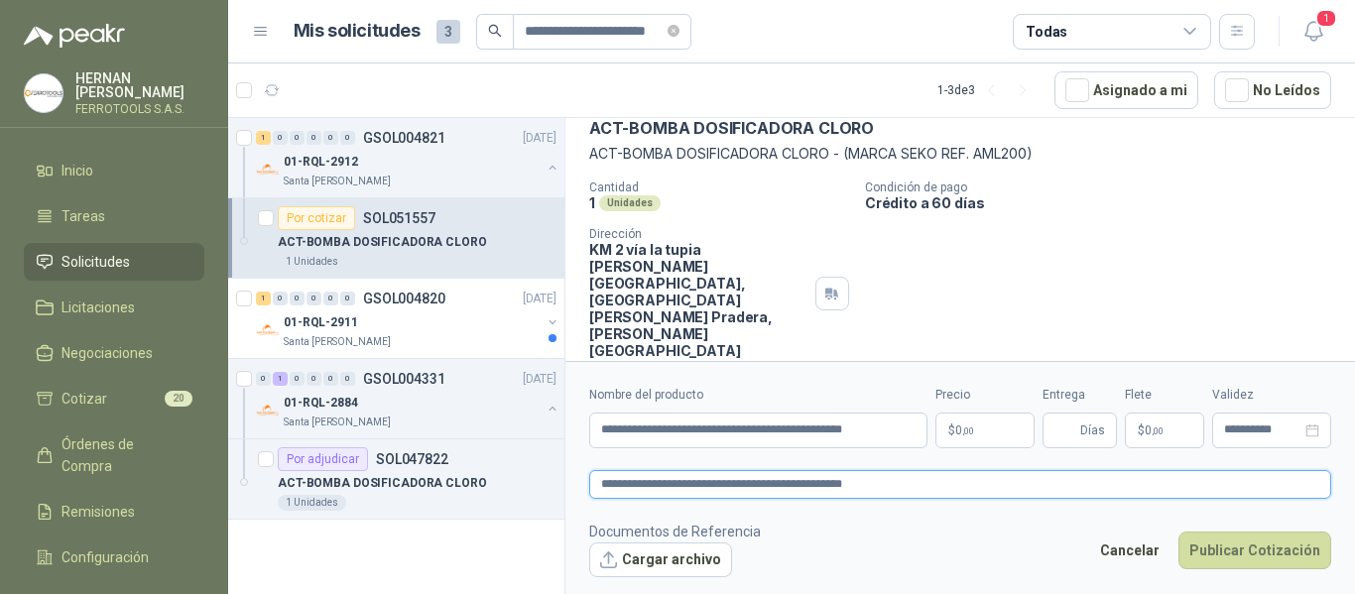
type textarea "**********"
click at [978, 433] on p "$ 0 ,00" at bounding box center [985, 431] width 99 height 36
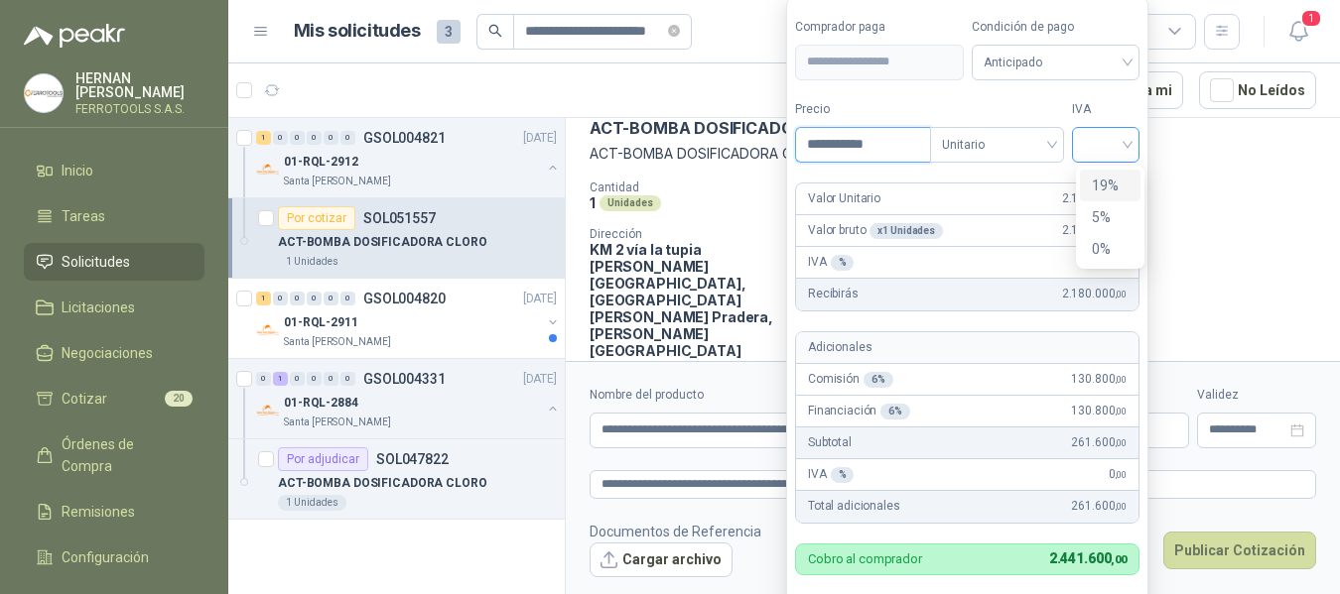
click at [1136, 140] on div at bounding box center [1105, 145] width 67 height 36
type input "**********"
click at [1123, 187] on div "19%" at bounding box center [1110, 186] width 37 height 22
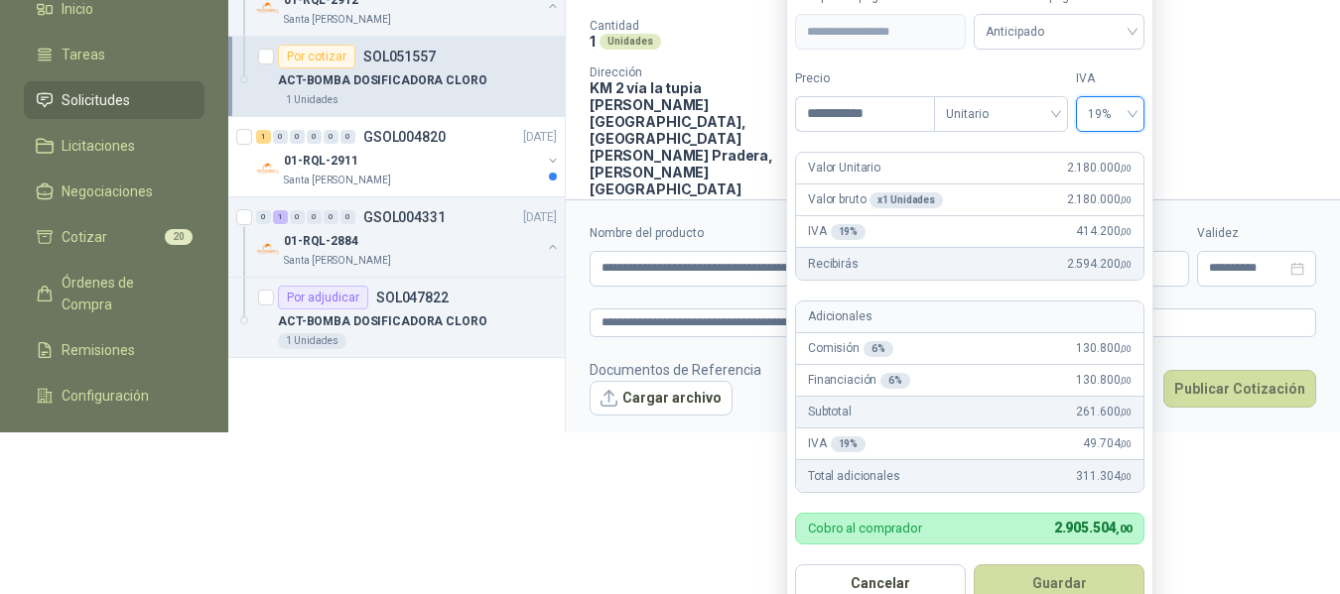
scroll to position [208, 0]
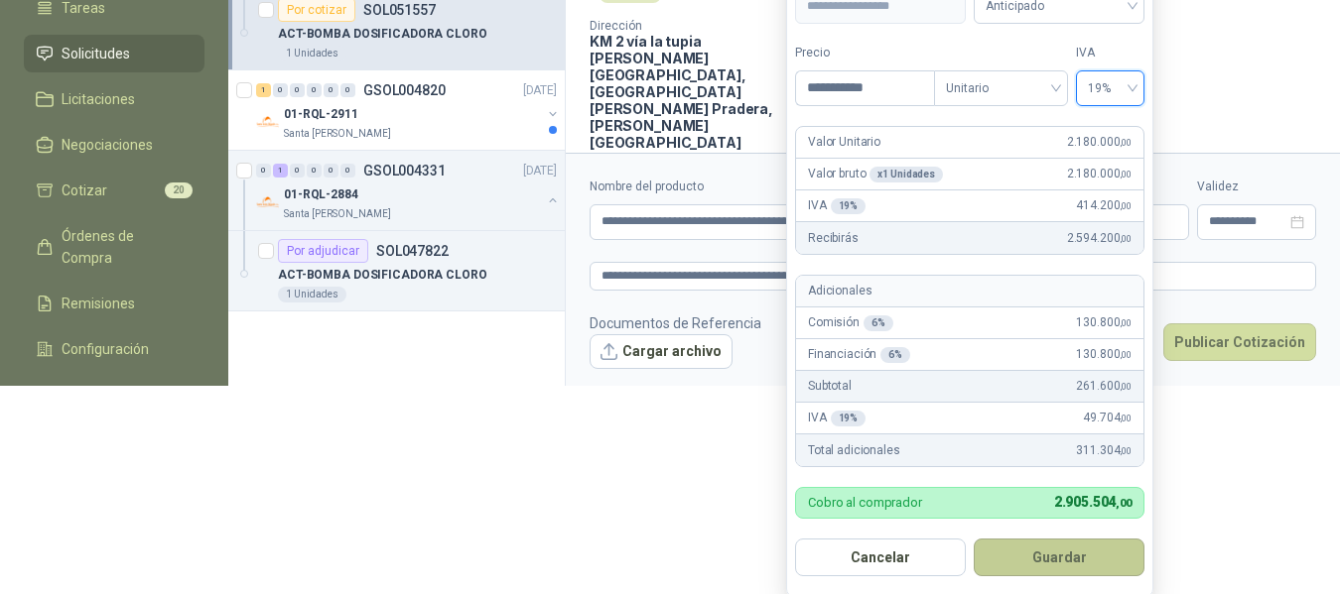
click at [1060, 554] on button "Guardar" at bounding box center [1058, 558] width 171 height 38
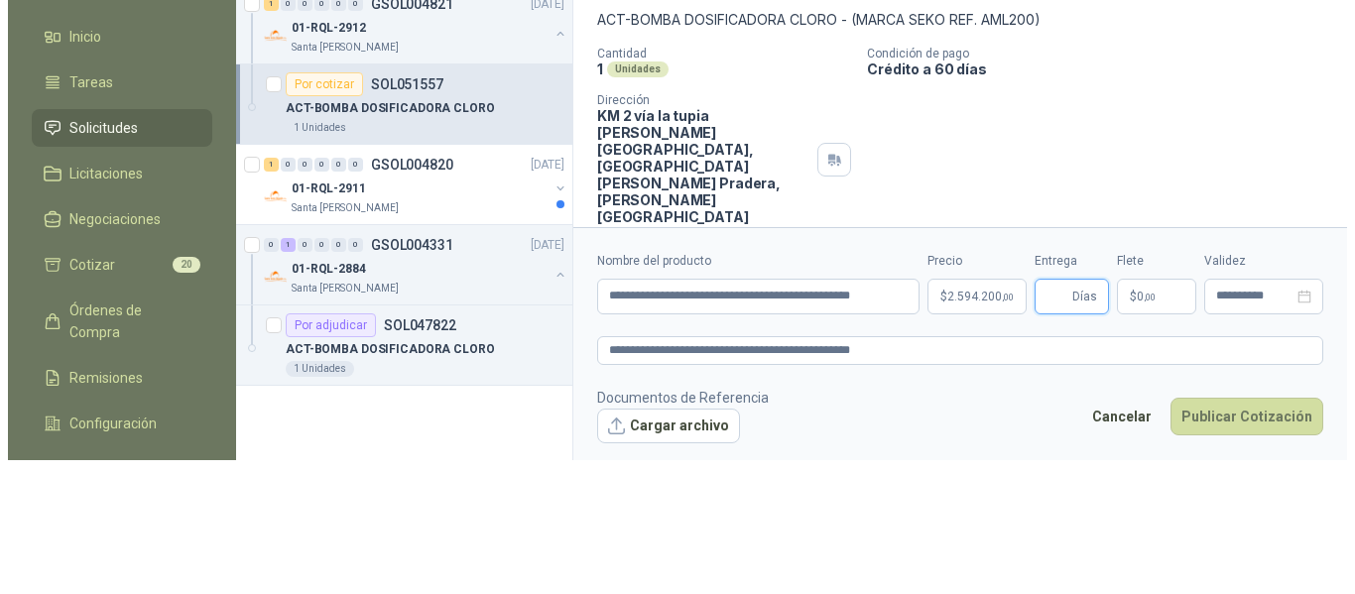
scroll to position [0, 0]
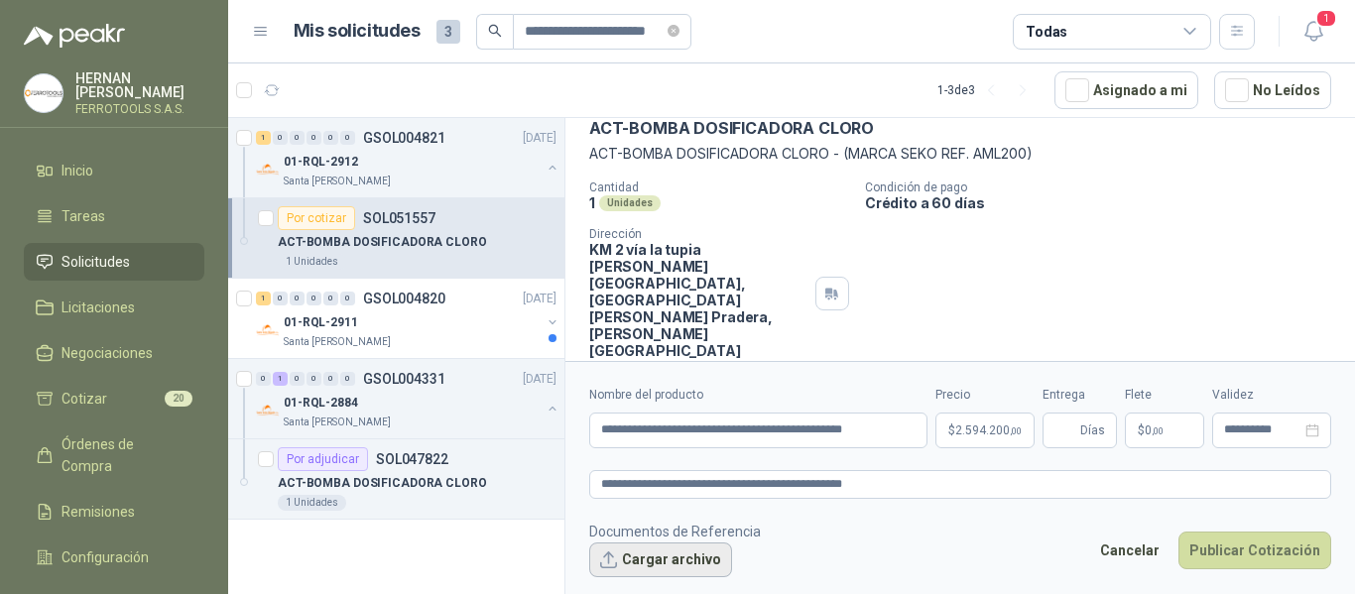
click at [690, 559] on button "Cargar archivo" at bounding box center [660, 561] width 143 height 36
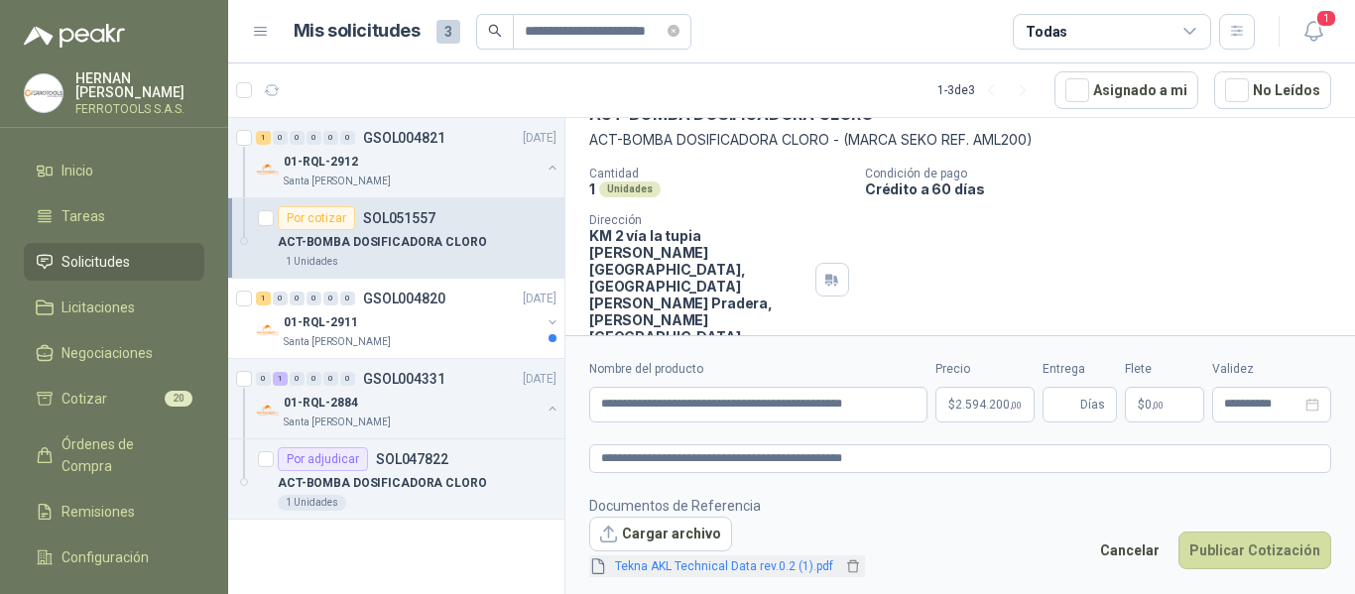
click at [779, 567] on link "Tekna AKL Technical Data rev.0.2 (1).pdf" at bounding box center [724, 567] width 234 height 19
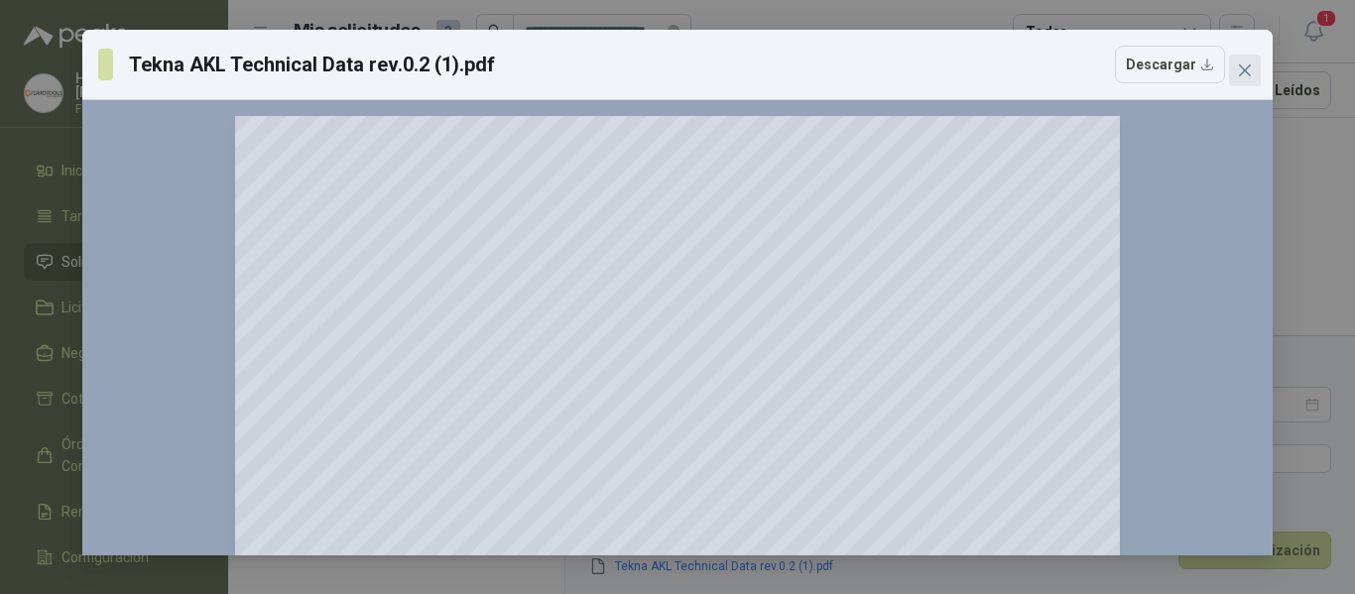
click at [1247, 76] on icon "close" at bounding box center [1245, 71] width 16 height 16
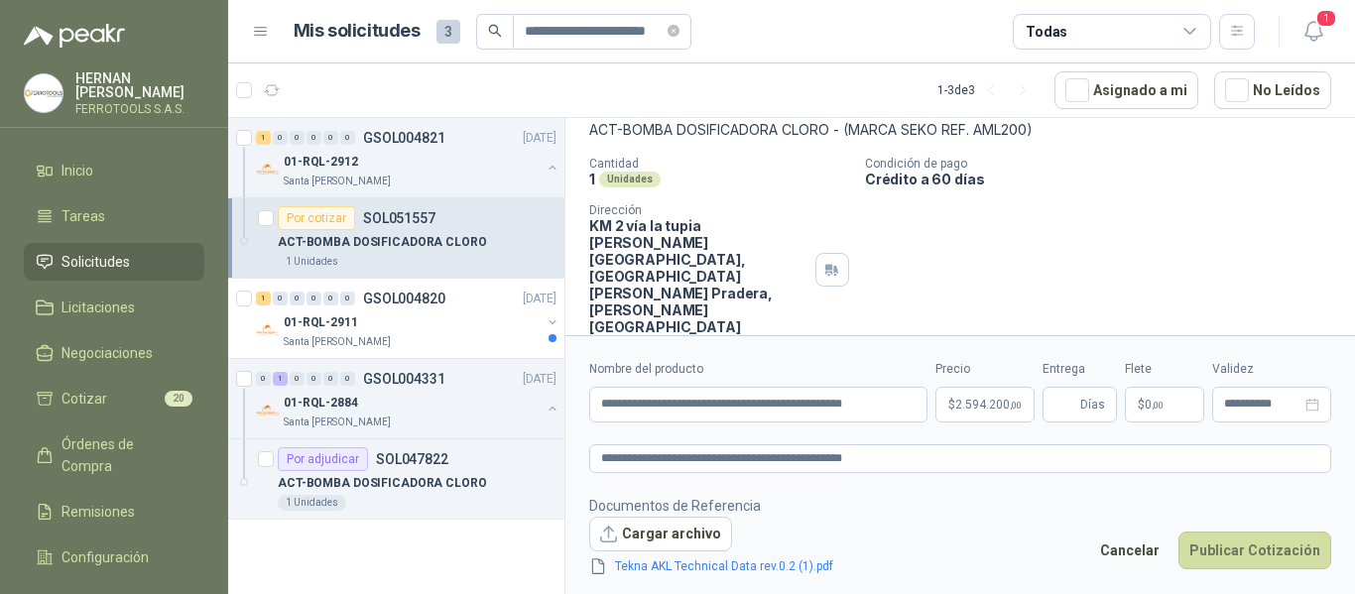
scroll to position [124, 0]
click at [1002, 526] on footer "Documentos de Referencia Cargar archivo Tekna AKL Technical Data rev.0.2 (1).pd…" at bounding box center [960, 536] width 742 height 83
click at [1272, 550] on button "Publicar Cotización" at bounding box center [1255, 551] width 153 height 38
type input "*"
click at [1229, 543] on button "Publicar Cotización" at bounding box center [1255, 551] width 153 height 38
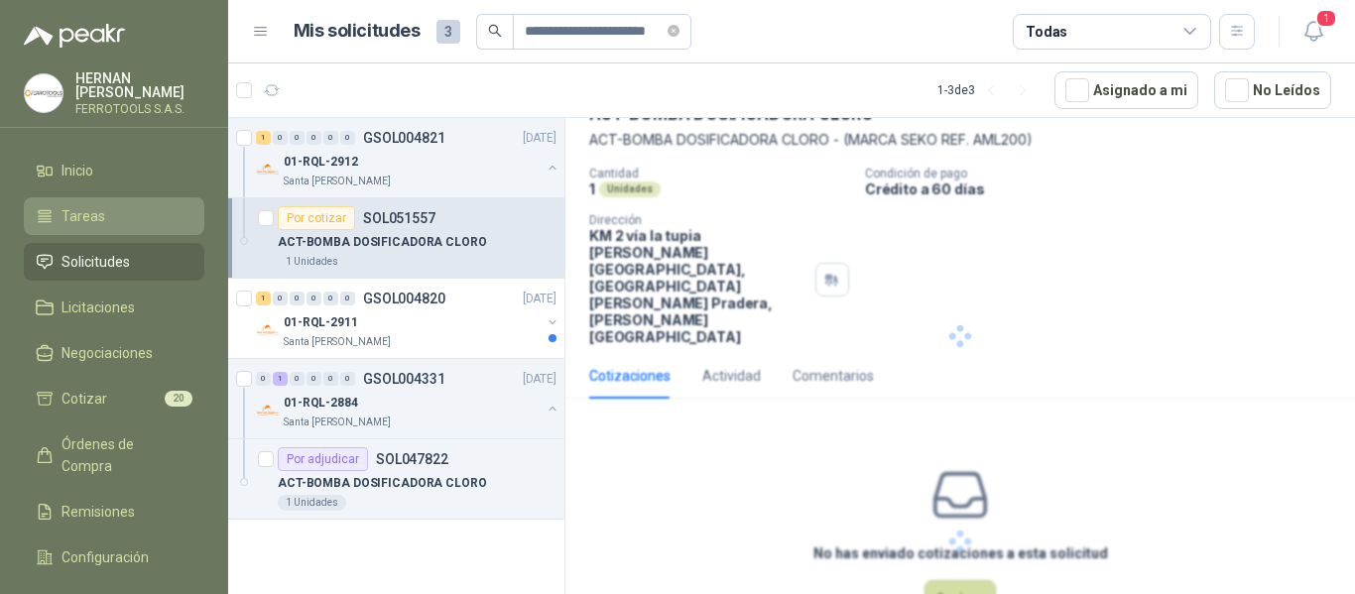
scroll to position [0, 0]
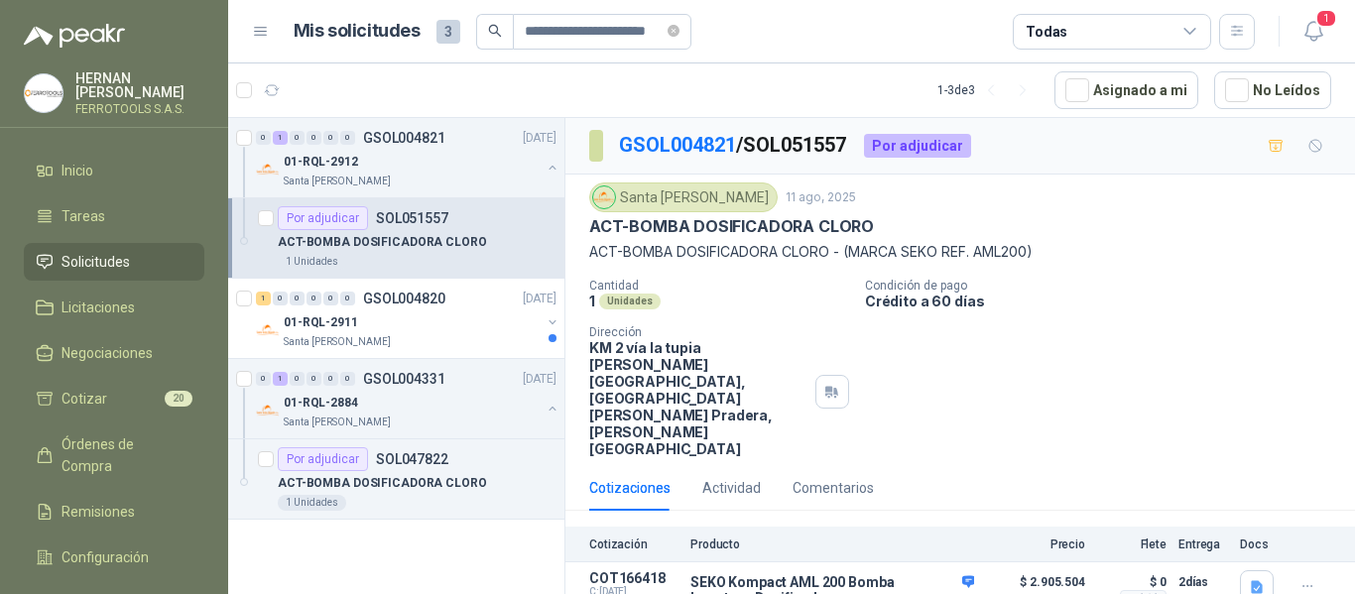
click at [98, 258] on span "Solicitudes" at bounding box center [96, 262] width 68 height 22
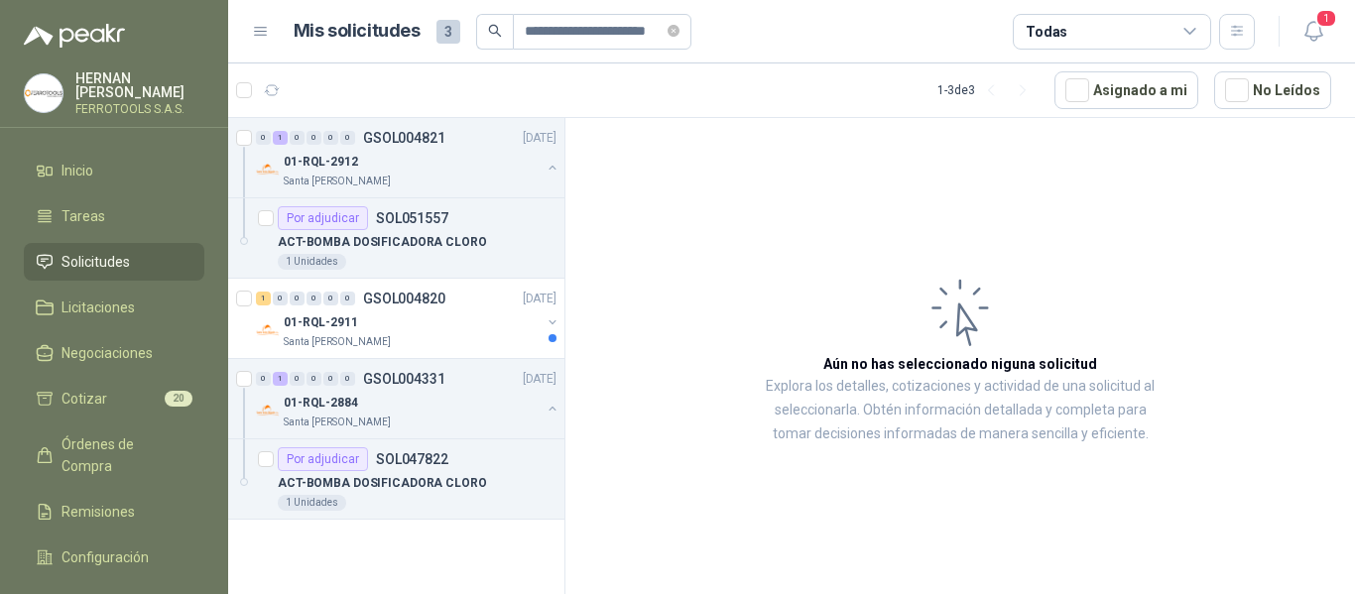
click at [87, 268] on span "Solicitudes" at bounding box center [96, 262] width 68 height 22
click at [68, 160] on span "Inicio" at bounding box center [78, 171] width 32 height 22
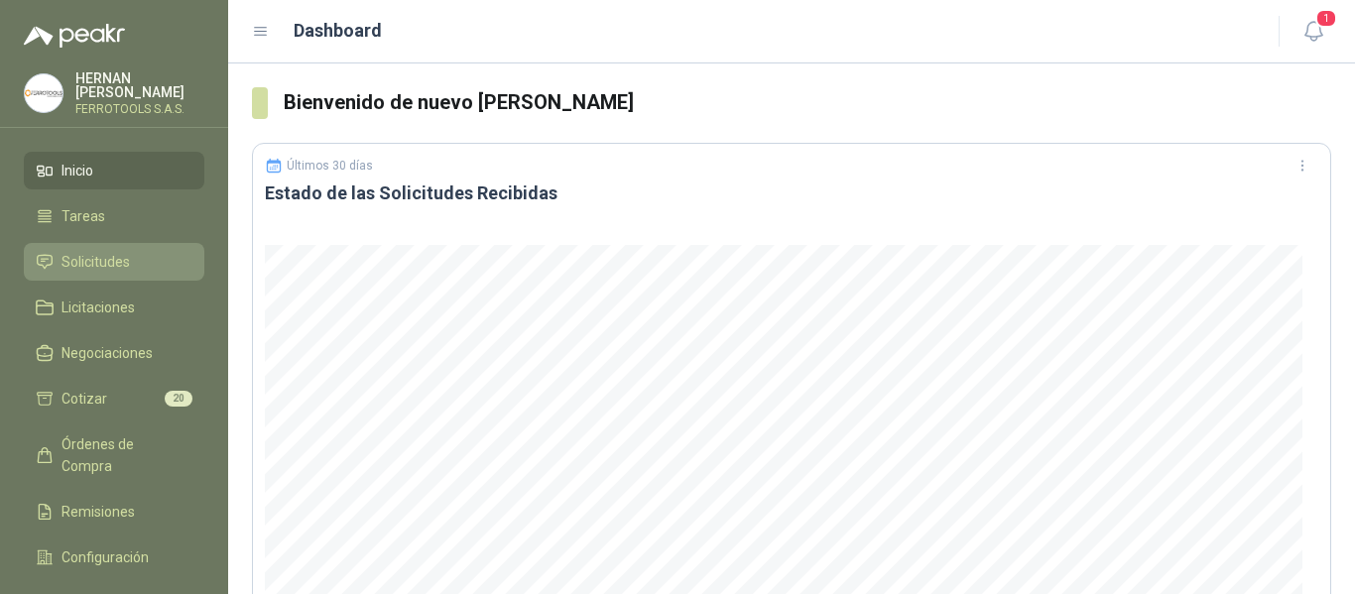
click at [90, 259] on span "Solicitudes" at bounding box center [96, 262] width 68 height 22
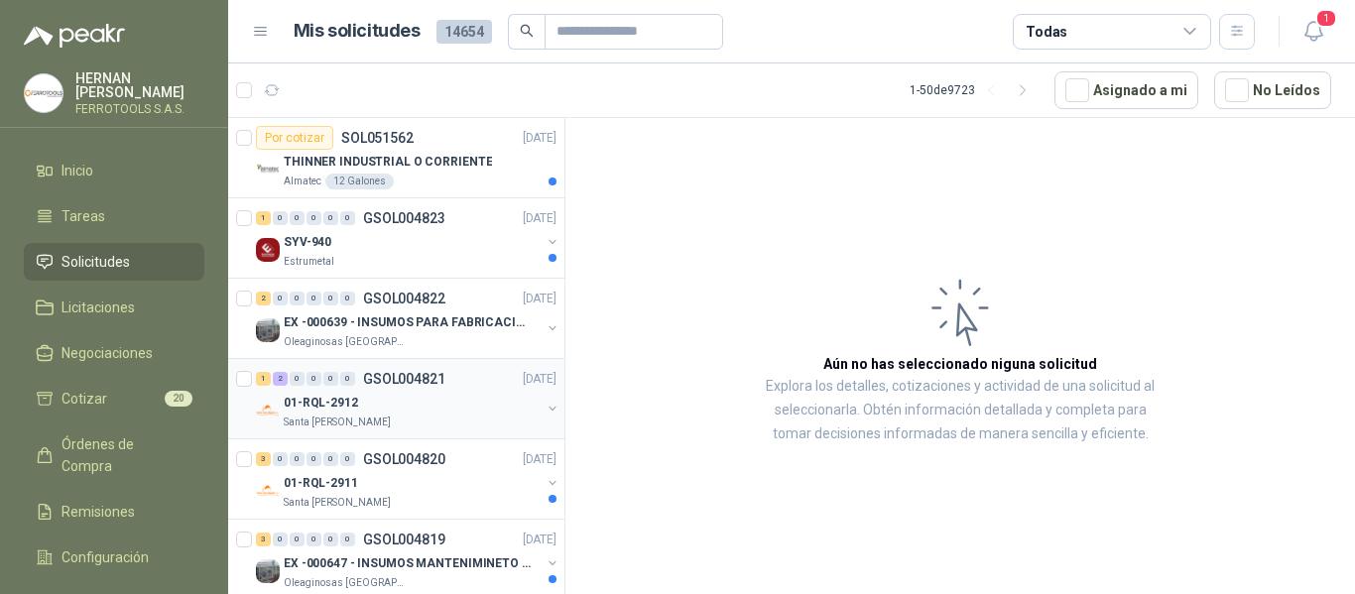
click at [461, 385] on div "1 2 0 0 0 0 GSOL004821 11/08/25" at bounding box center [408, 379] width 305 height 24
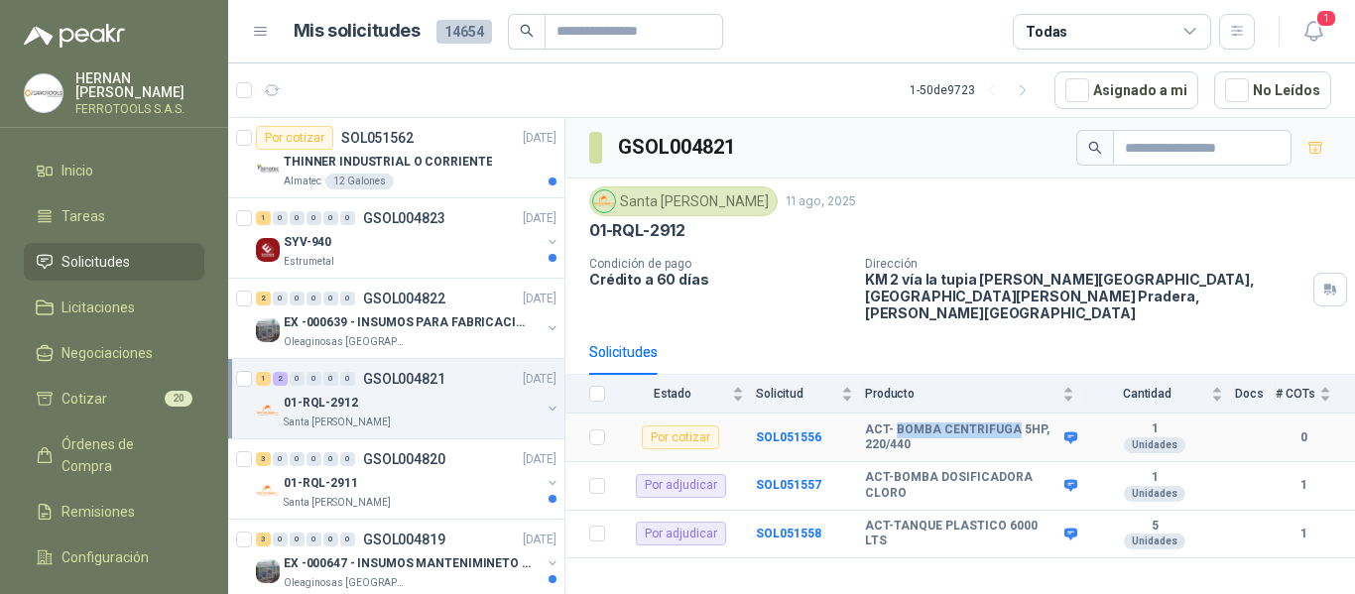
drag, startPoint x: 895, startPoint y: 412, endPoint x: 1009, endPoint y: 408, distance: 114.2
click at [1009, 423] on b "ACT- BOMBA CENTRIFUGA 5HP, 220/440" at bounding box center [962, 438] width 194 height 31
copy b "BOMBA CENTRIFUGA"
click at [588, 32] on input "text" at bounding box center [626, 32] width 139 height 34
paste input "**********"
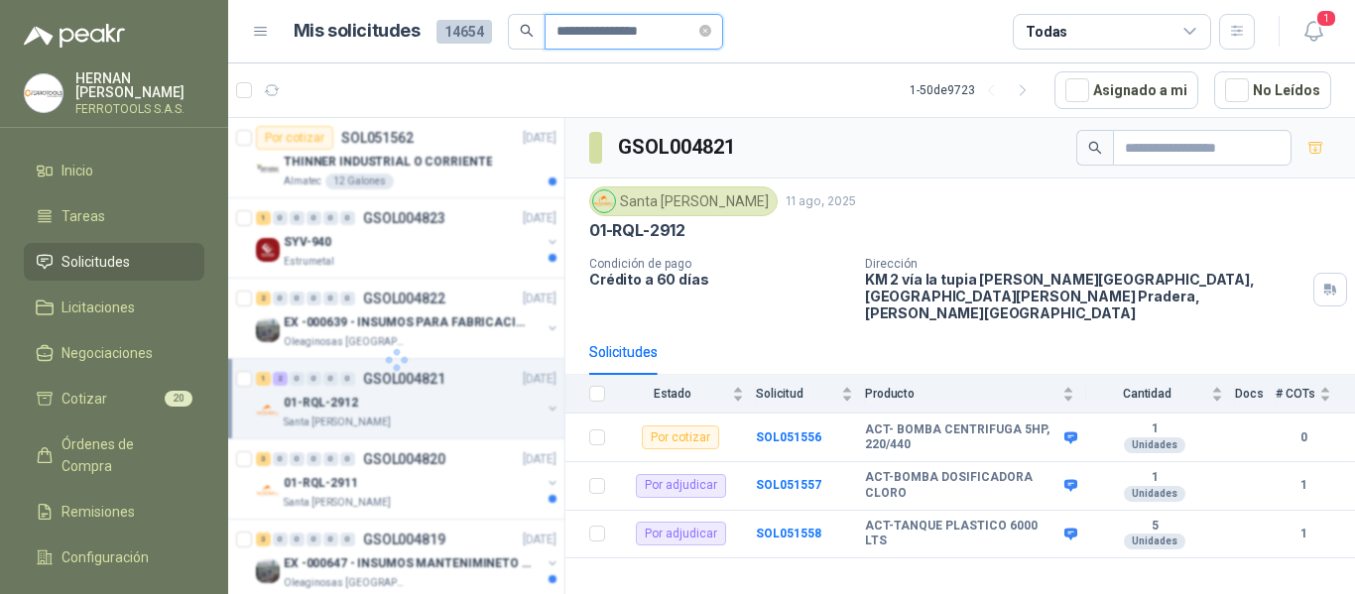
type input "**********"
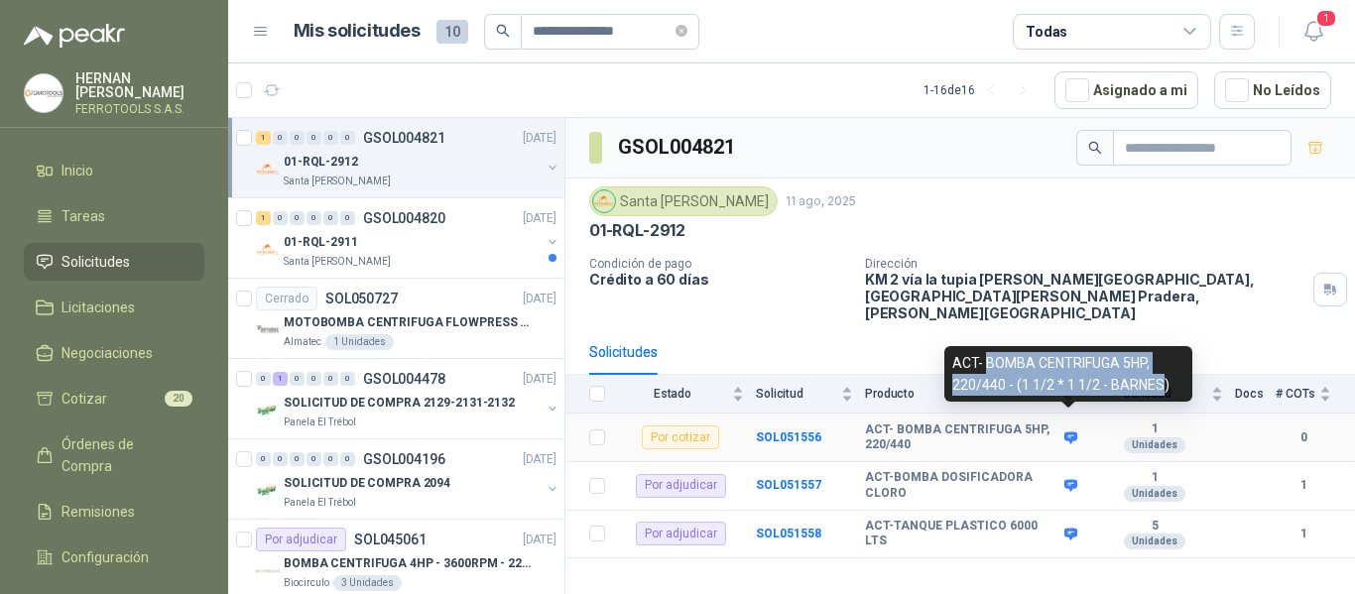
drag, startPoint x: 983, startPoint y: 364, endPoint x: 1163, endPoint y: 383, distance: 180.6
click at [1163, 383] on div "ACT- BOMBA CENTRIFUGA 5HP, 220/440 - (1 1/2 * 1 1/2 - BARNES)" at bounding box center [1069, 374] width 248 height 56
copy div "BOMBA CENTRIFUGA 5HP, 220/440 - (1 1/2 * 1 1/2 - BARNES"
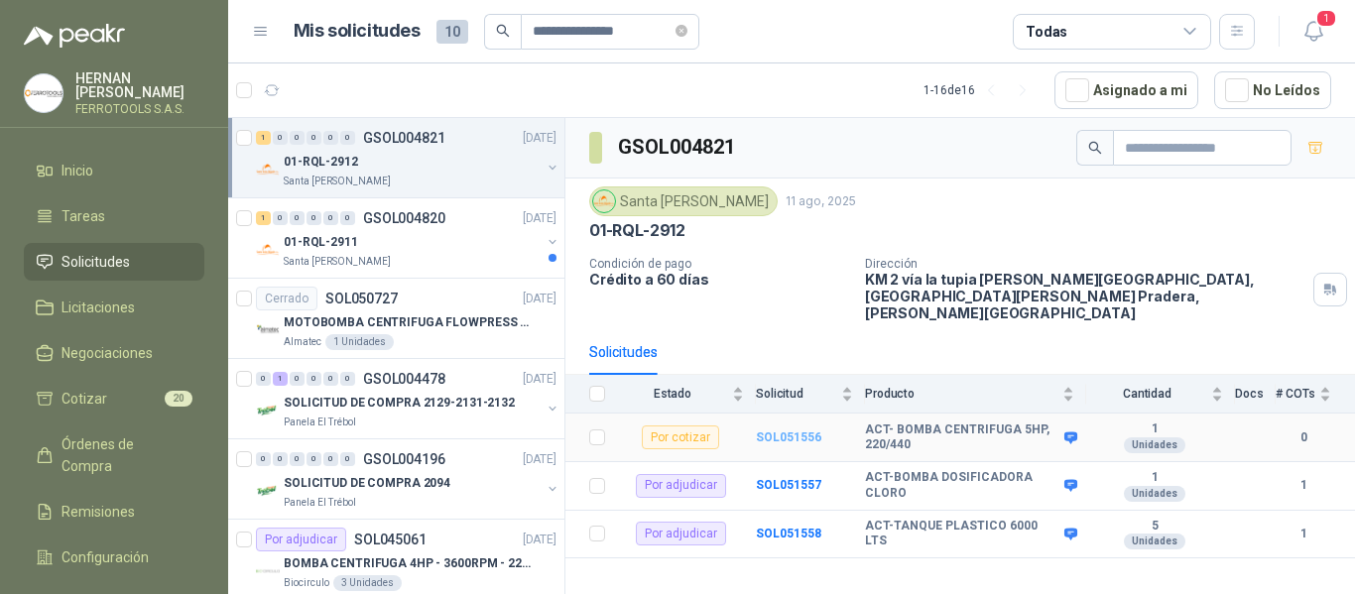
click at [790, 431] on b "SOL051556" at bounding box center [788, 438] width 65 height 14
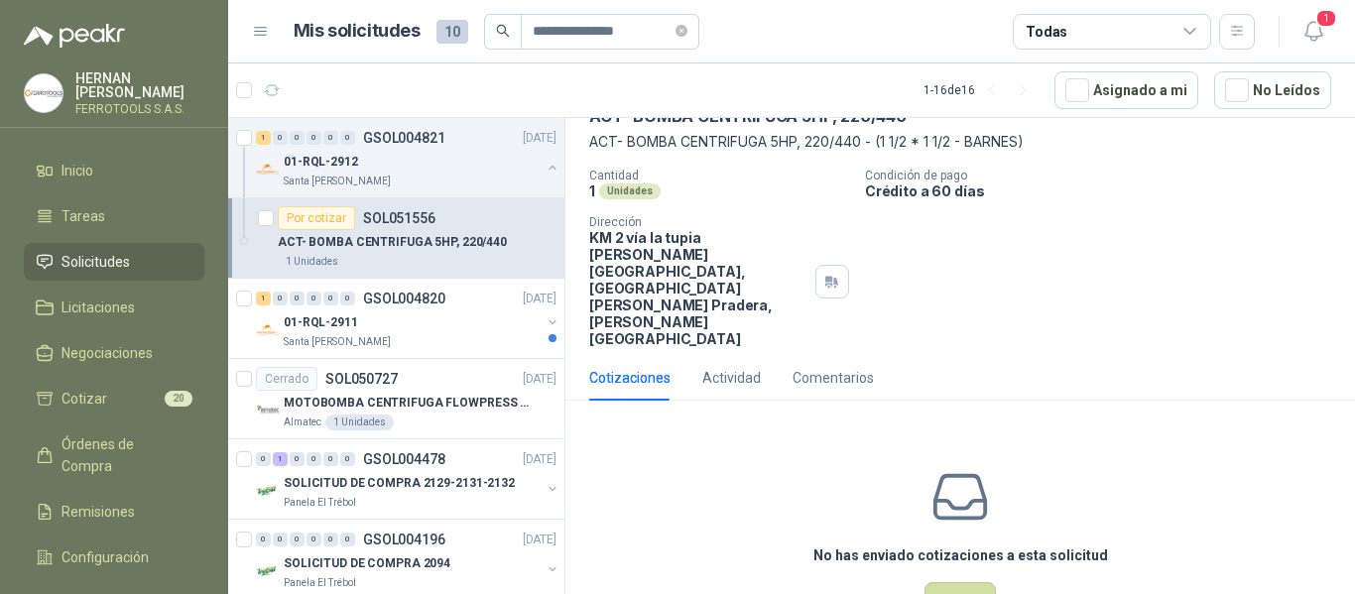
scroll to position [112, 0]
click at [717, 365] on div "Actividad" at bounding box center [732, 376] width 59 height 22
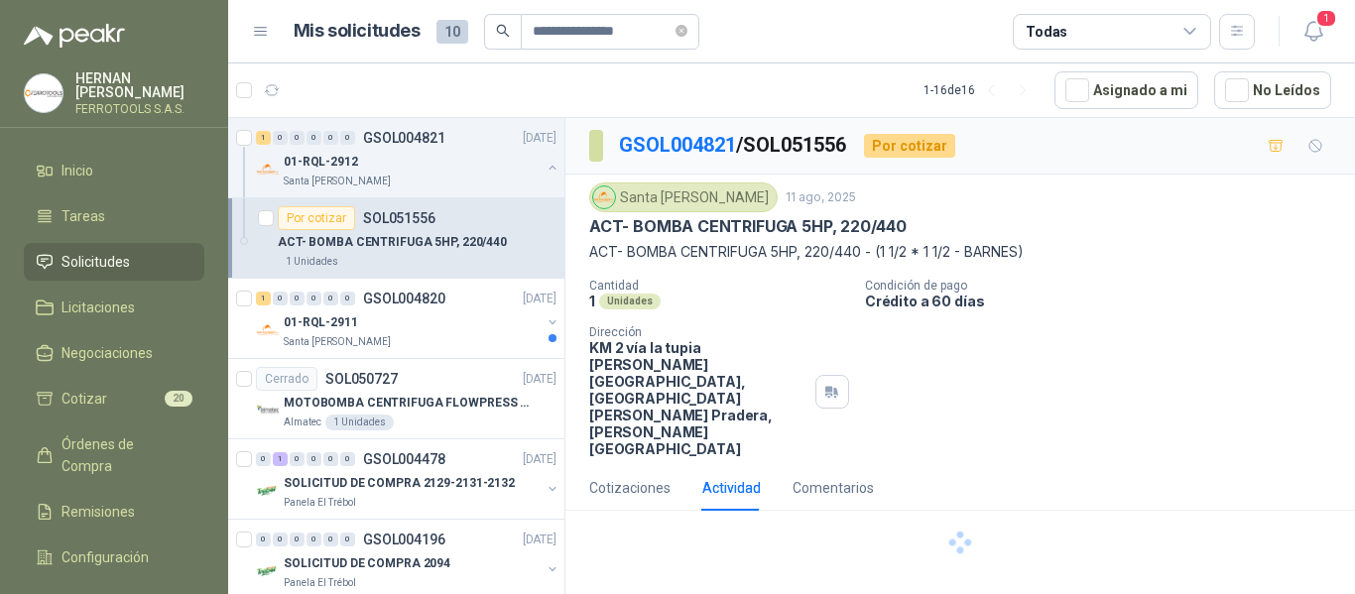
scroll to position [0, 0]
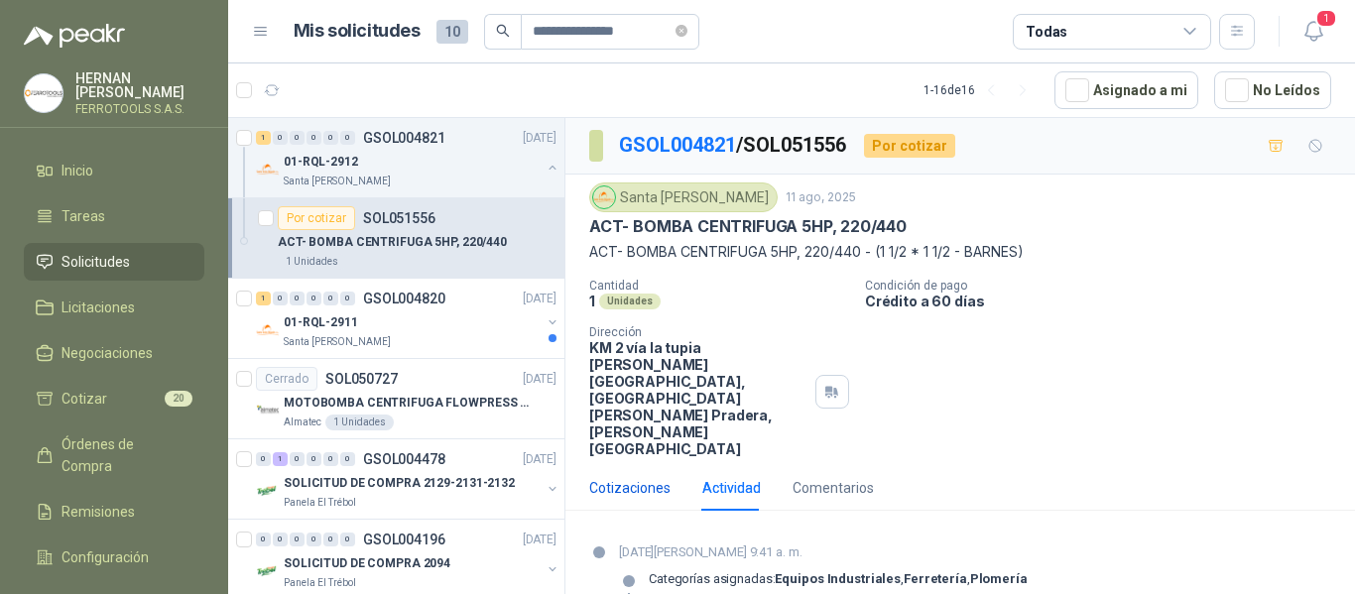
click at [636, 477] on div "Cotizaciones" at bounding box center [629, 488] width 81 height 22
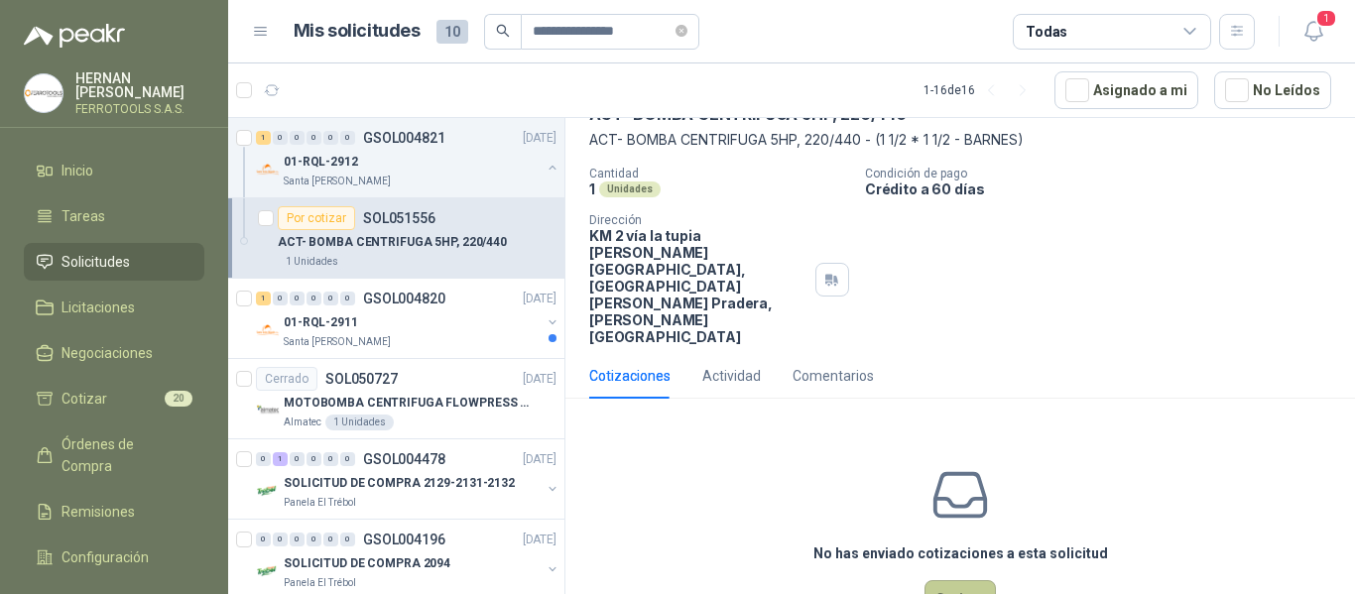
click at [958, 580] on button "Cotizar" at bounding box center [960, 599] width 71 height 38
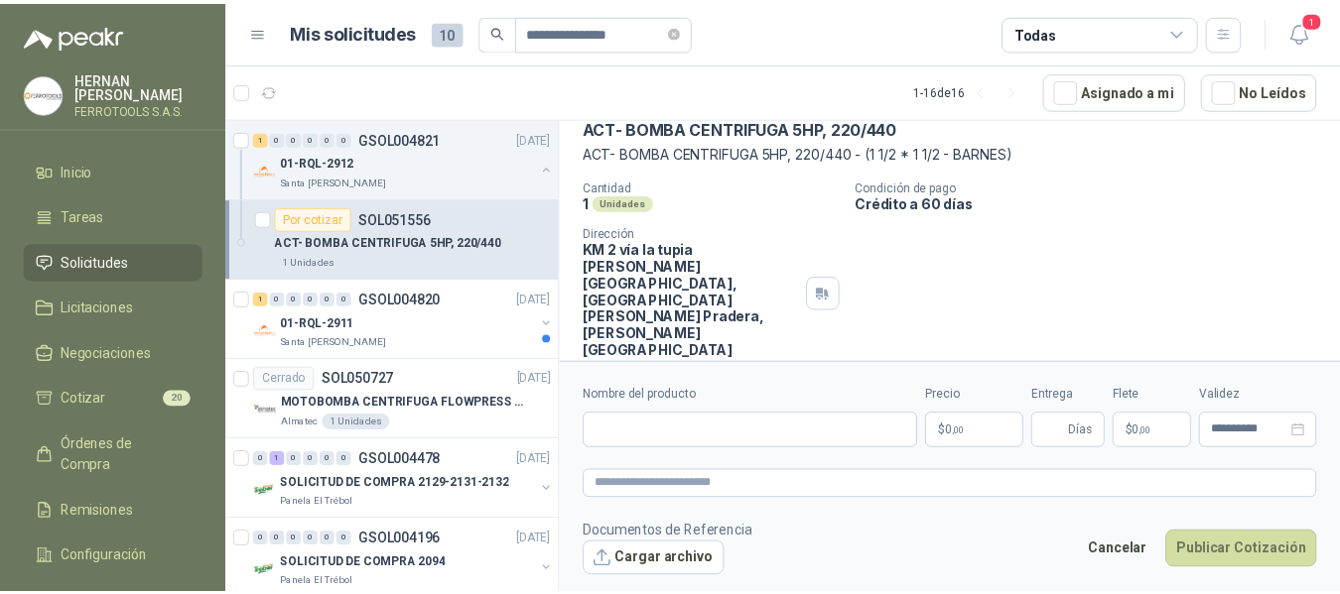
scroll to position [98, 0]
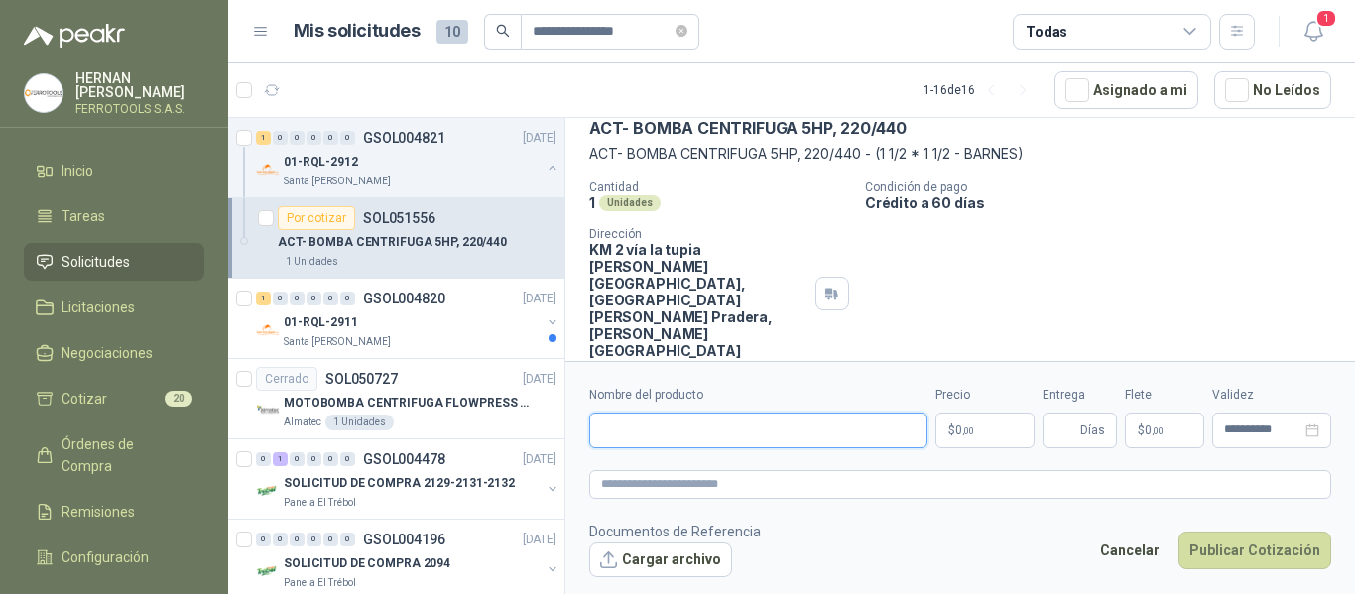
click at [684, 431] on input "Nombre del producto" at bounding box center [758, 431] width 338 height 36
paste input "**********"
type input "**********"
click at [766, 479] on textarea at bounding box center [960, 484] width 742 height 29
paste textarea "**********"
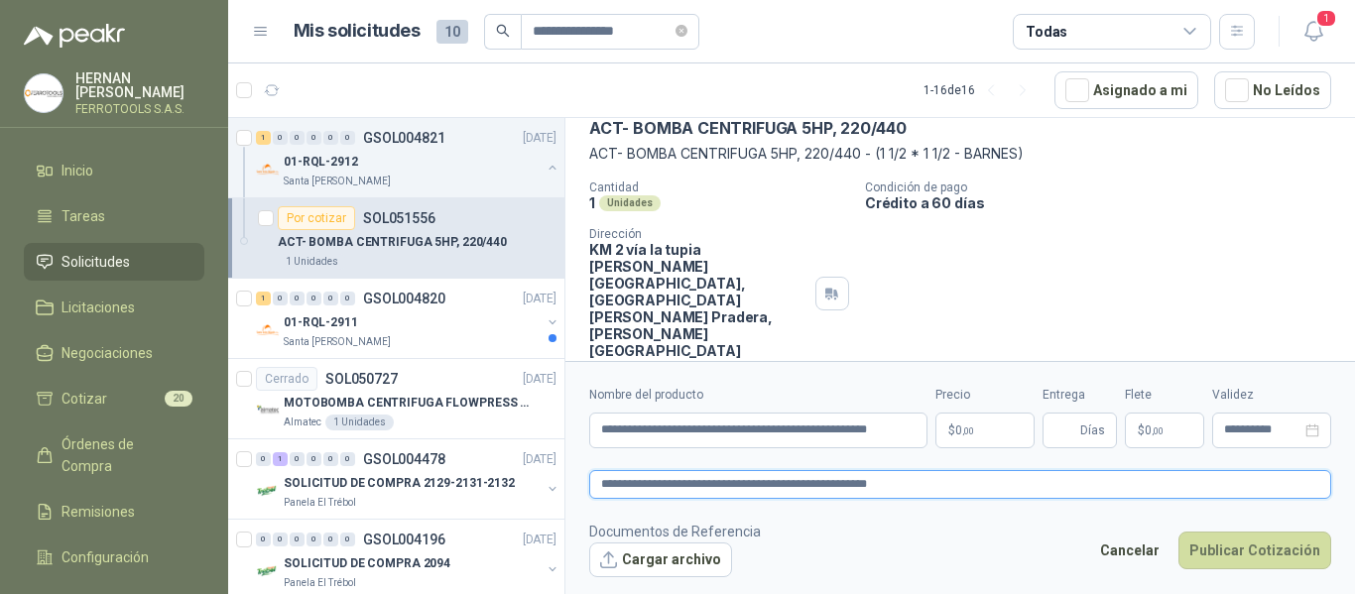
type textarea "**********"
click at [997, 434] on body "**********" at bounding box center [677, 297] width 1355 height 594
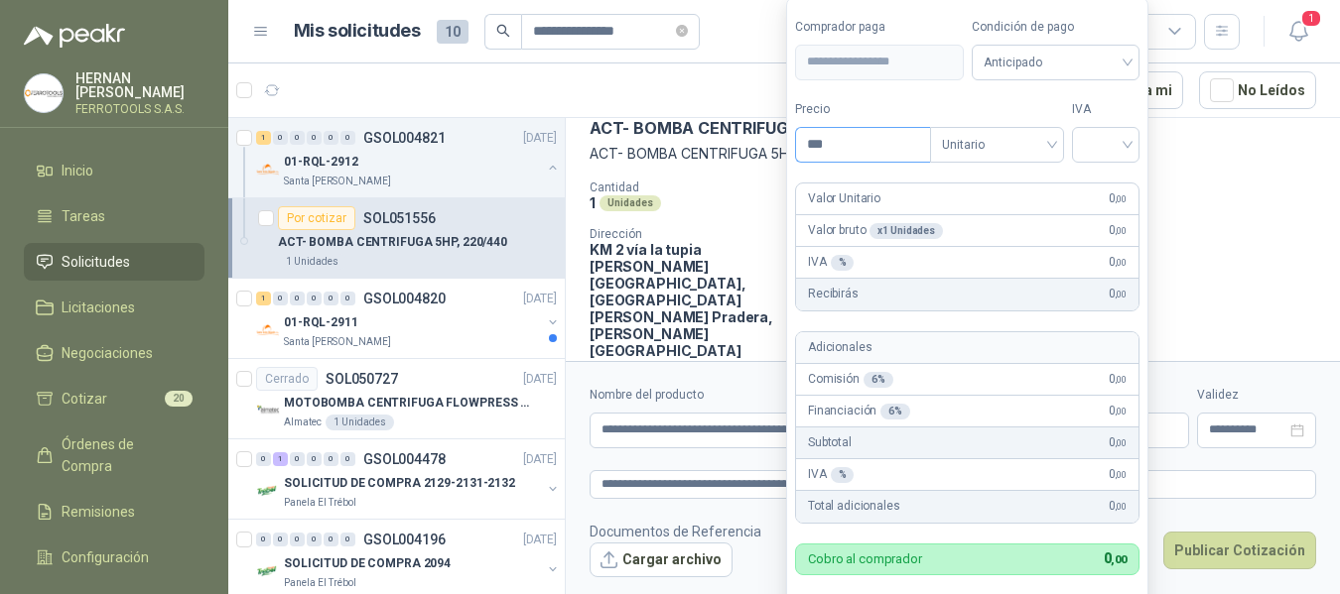
click at [861, 143] on input "***" at bounding box center [863, 145] width 134 height 34
type input "**********"
click at [1102, 154] on input "search" at bounding box center [1106, 143] width 44 height 30
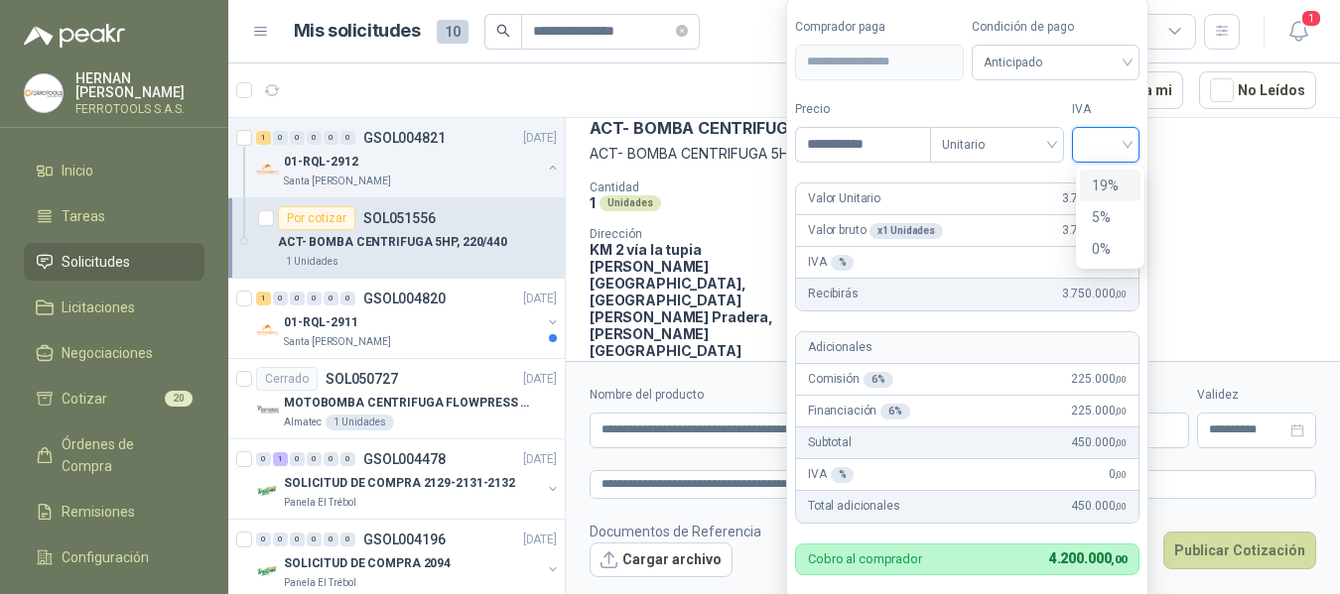
click at [1112, 190] on div "19%" at bounding box center [1110, 186] width 37 height 22
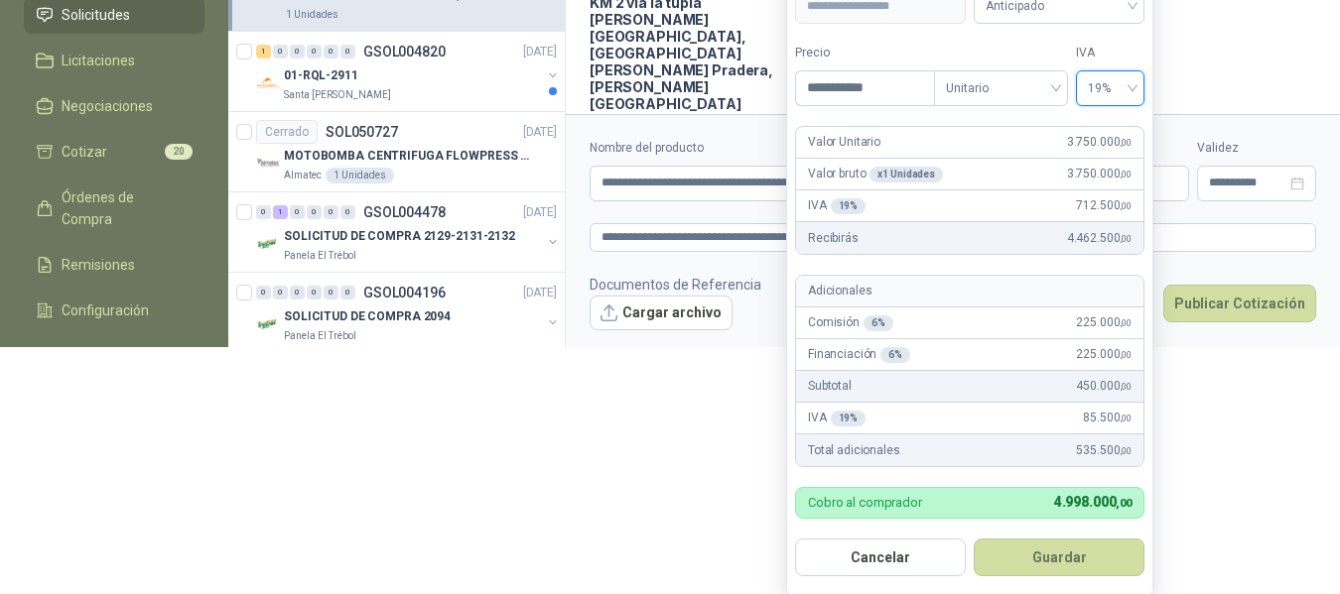
click at [1070, 554] on button "Guardar" at bounding box center [1058, 558] width 171 height 38
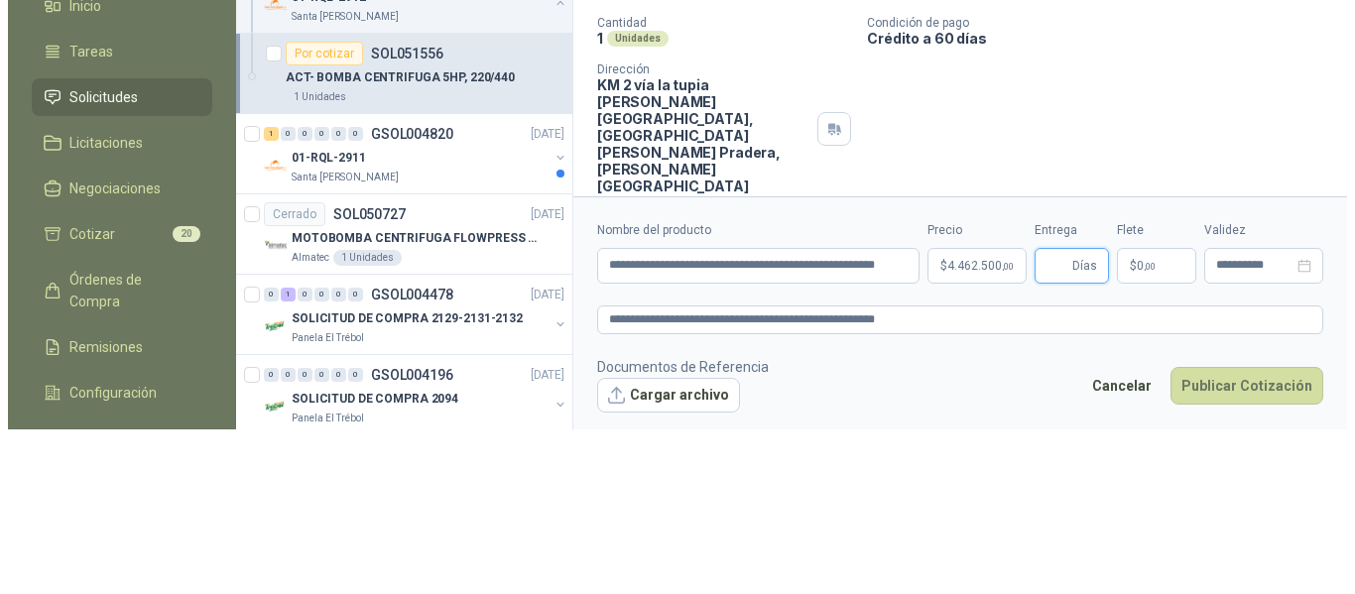
scroll to position [0, 0]
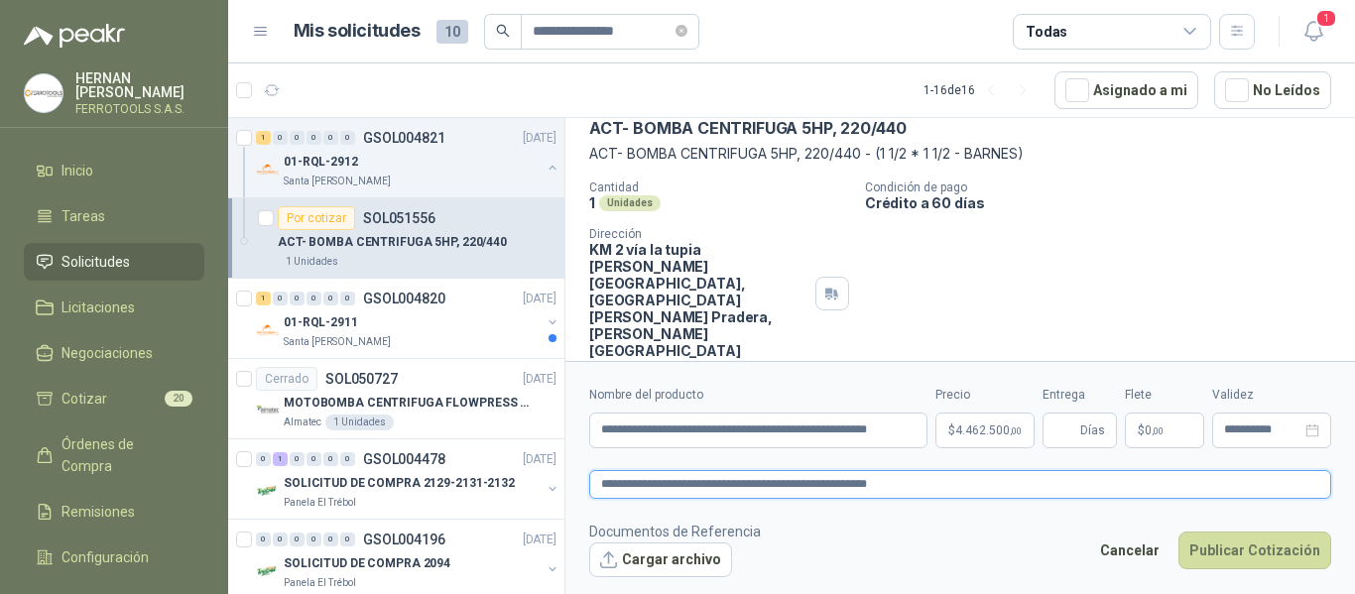
click at [1033, 470] on textarea "**********" at bounding box center [960, 484] width 742 height 29
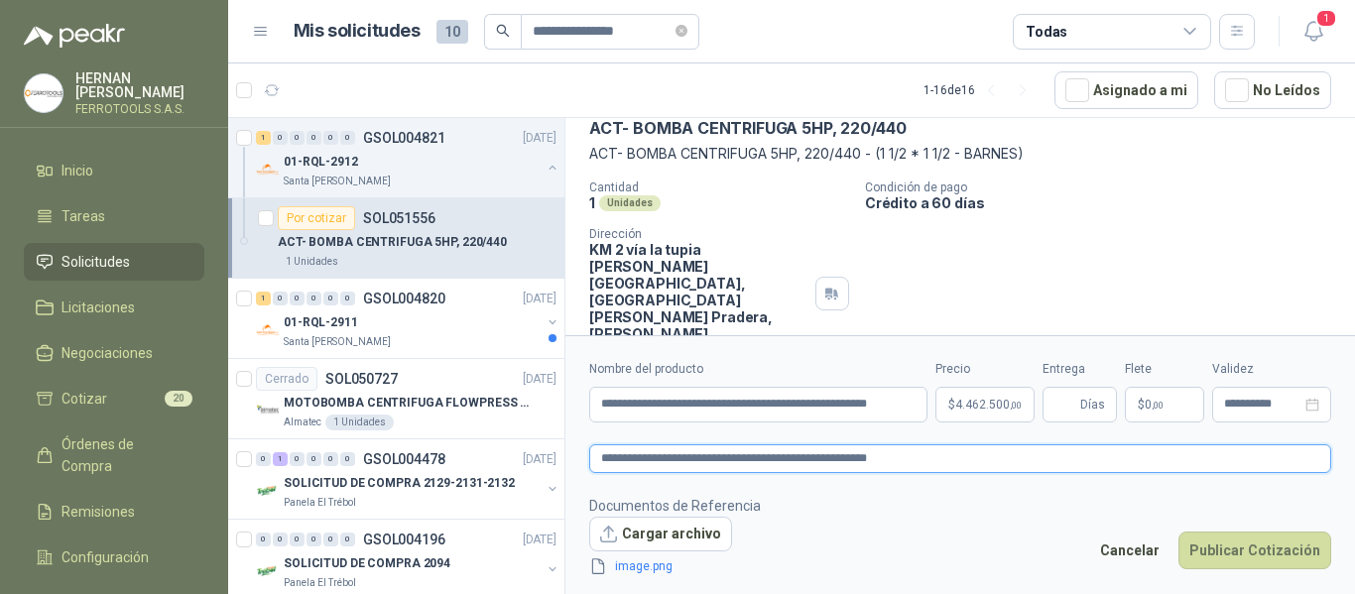
scroll to position [112, 0]
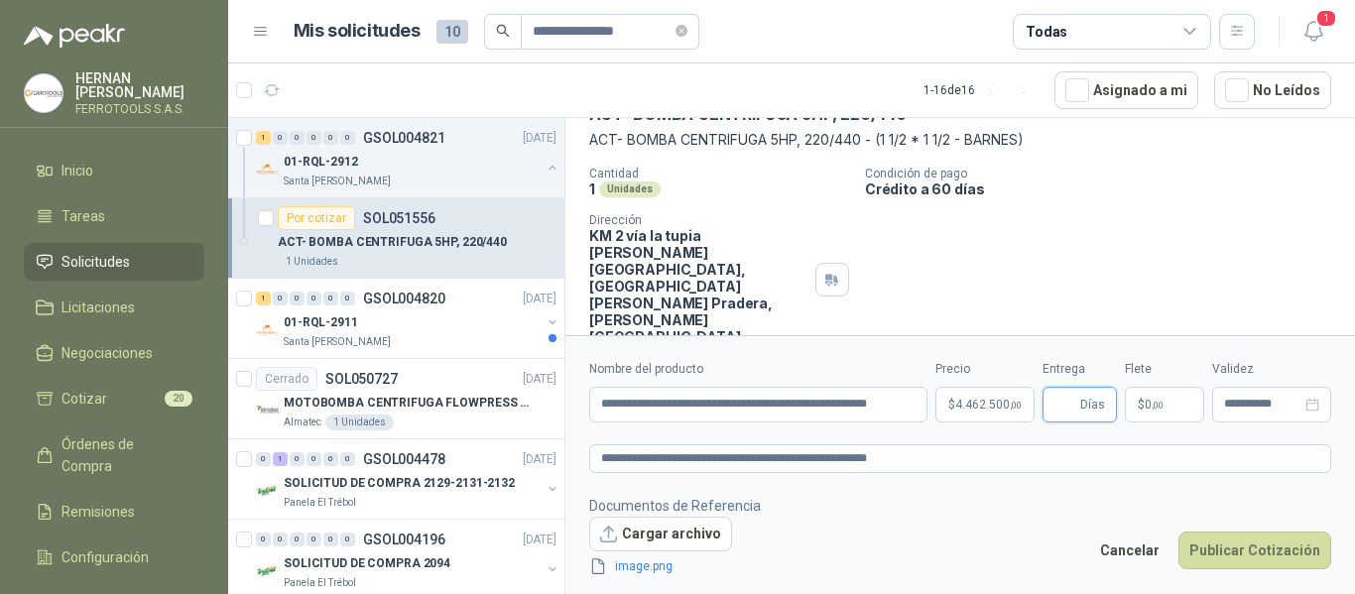
click at [1059, 407] on input "Entrega" at bounding box center [1066, 405] width 22 height 34
type input "*"
click at [1007, 506] on footer "Documentos de Referencia Cargar archivo image.png Cancelar Publicar Cotización" at bounding box center [960, 536] width 742 height 83
click at [1249, 556] on button "Publicar Cotización" at bounding box center [1255, 551] width 153 height 38
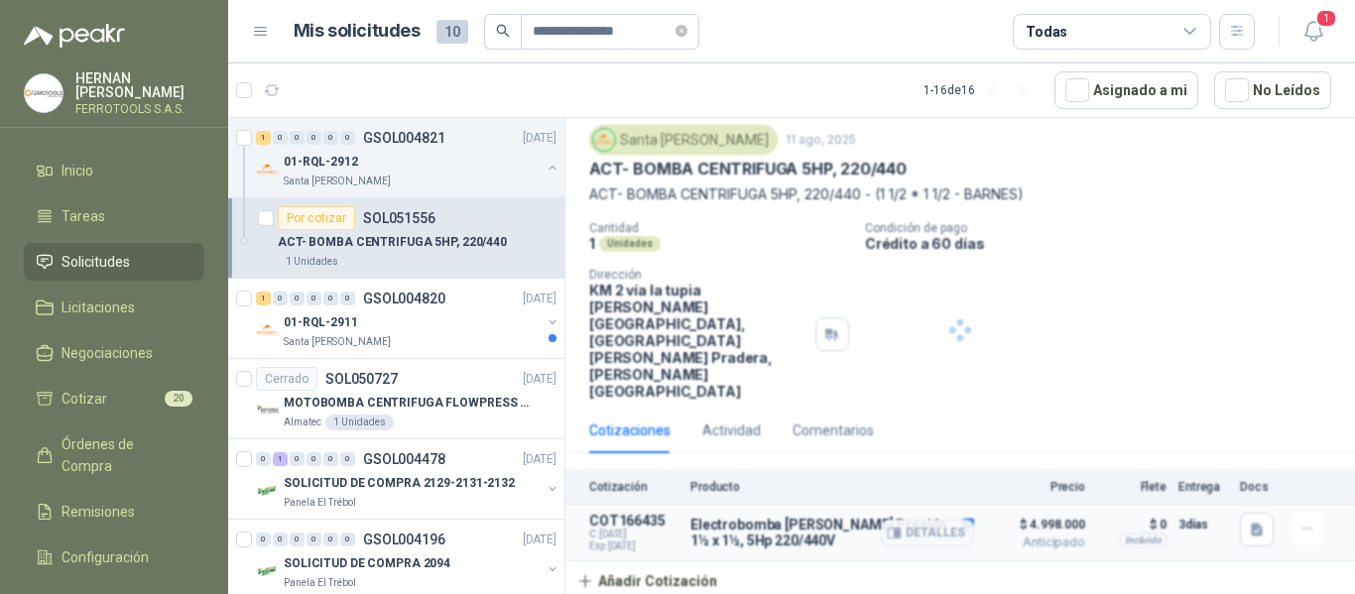
scroll to position [0, 0]
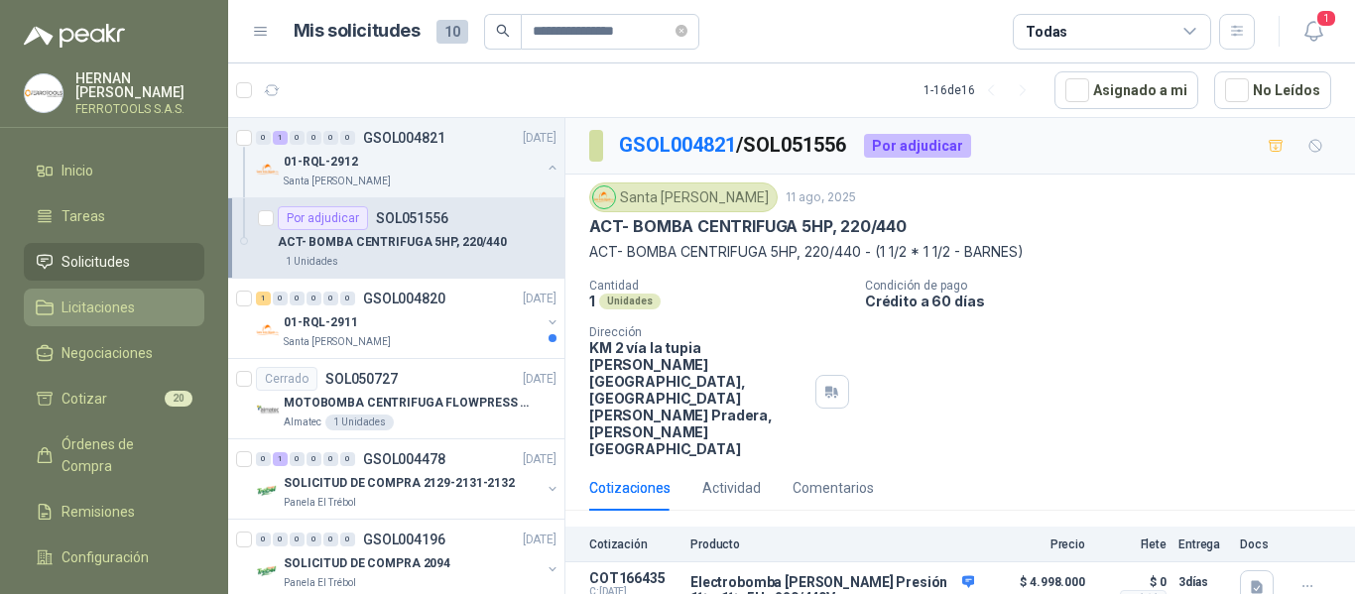
click at [89, 297] on span "Licitaciones" at bounding box center [98, 308] width 73 height 22
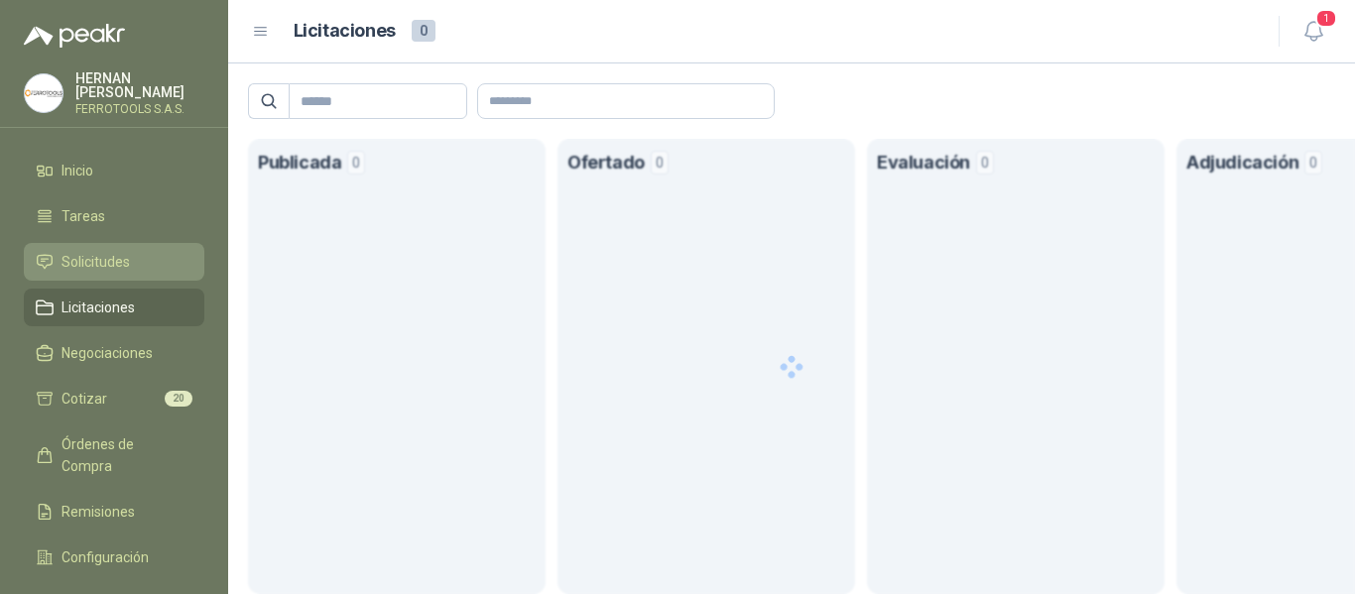
click at [83, 262] on span "Solicitudes" at bounding box center [96, 262] width 68 height 22
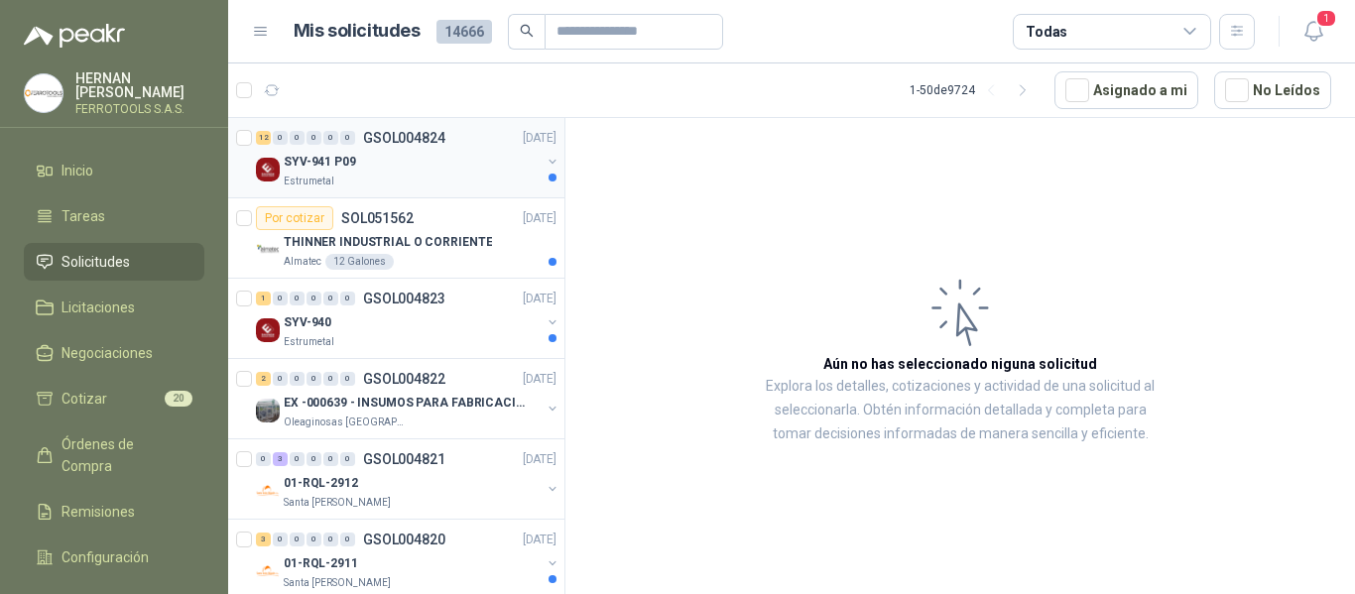
click at [466, 173] on div "SYV-941 P09" at bounding box center [412, 162] width 257 height 24
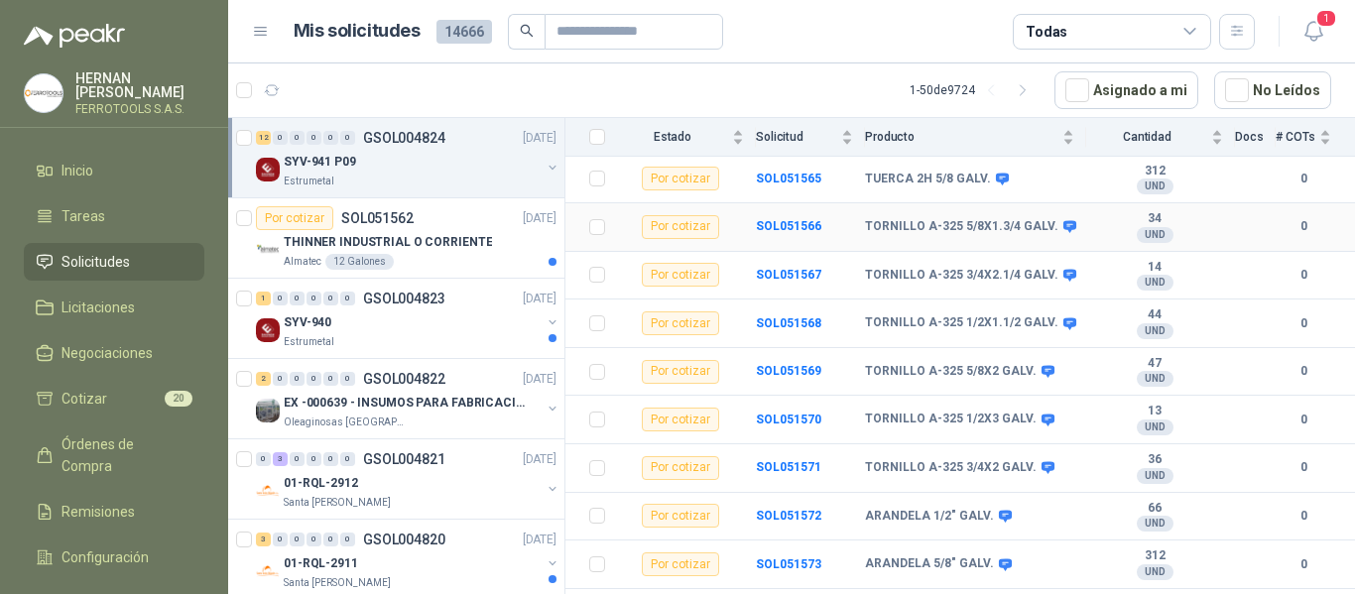
scroll to position [360, 0]
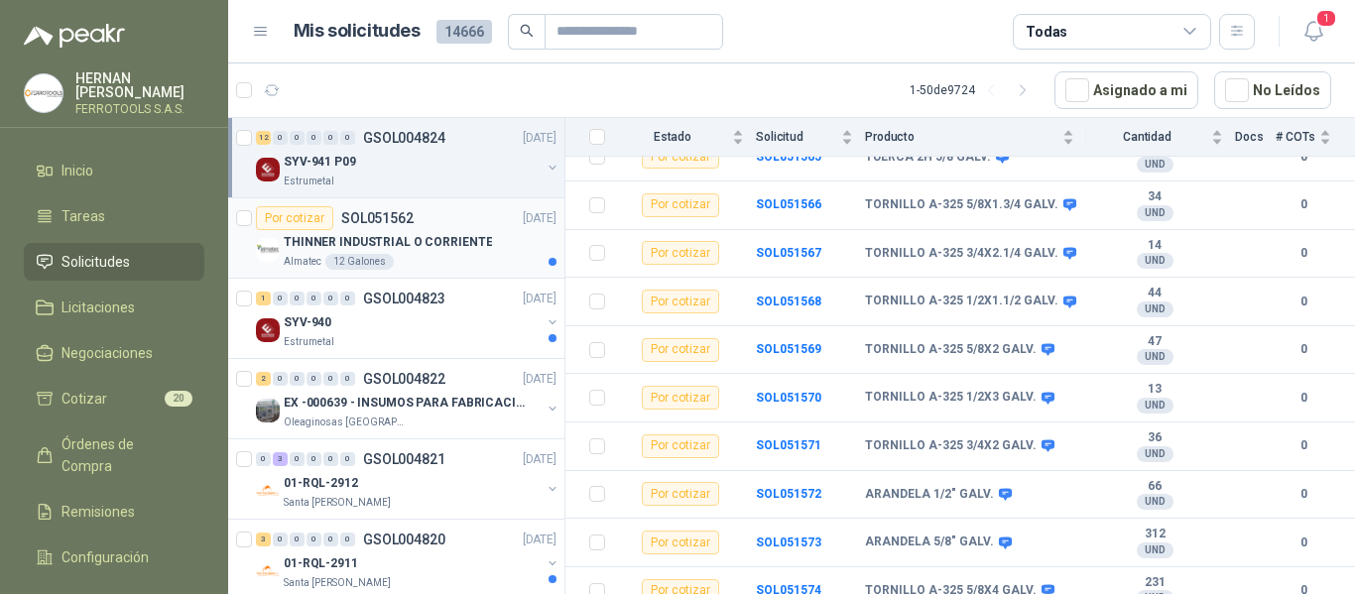
click at [409, 251] on div "THINNER INDUSTRIAL O CORRIENTE" at bounding box center [420, 242] width 273 height 24
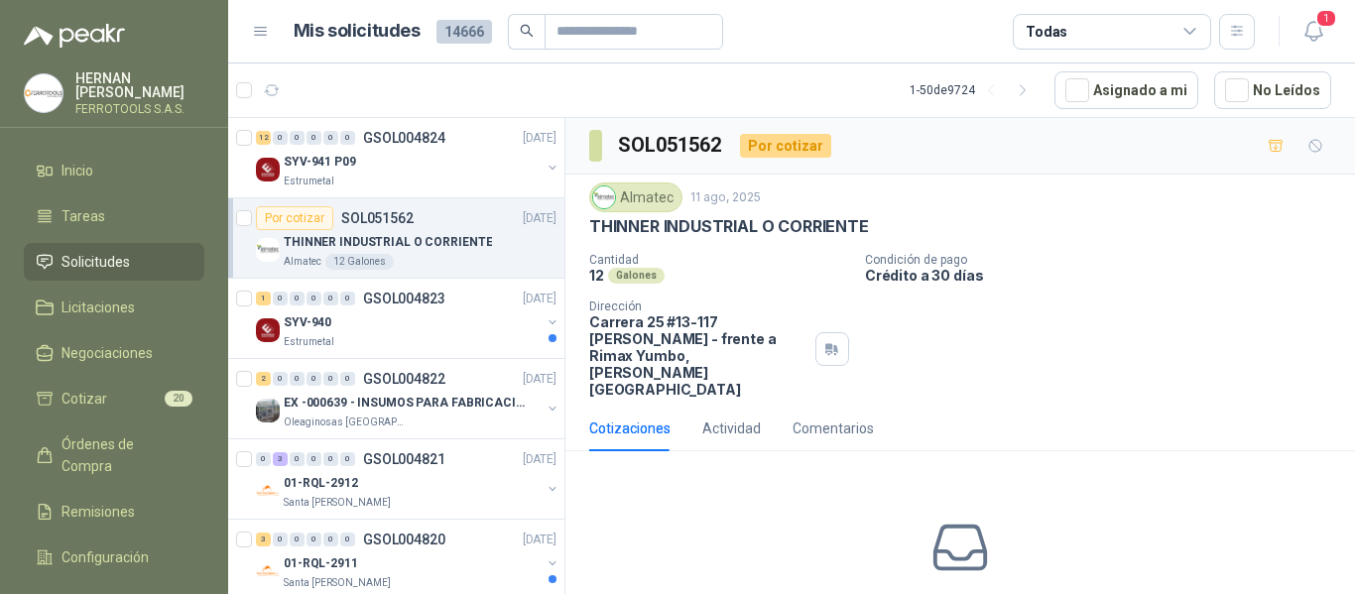
scroll to position [86, 0]
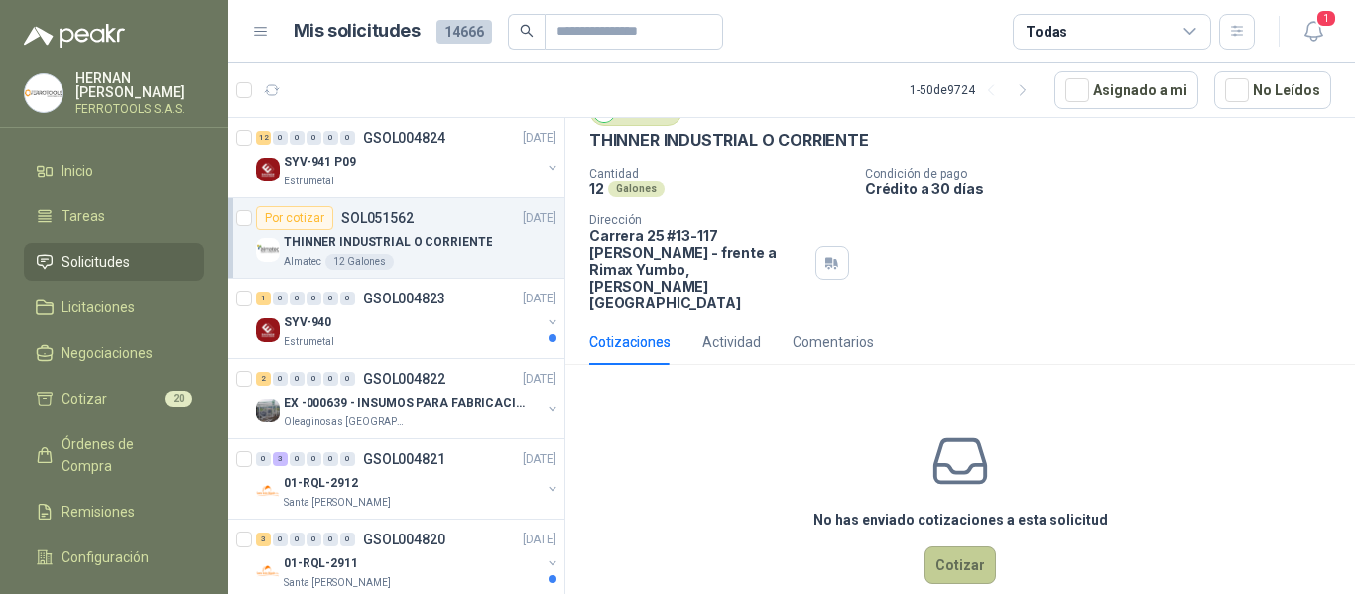
click at [967, 547] on button "Cotizar" at bounding box center [960, 566] width 71 height 38
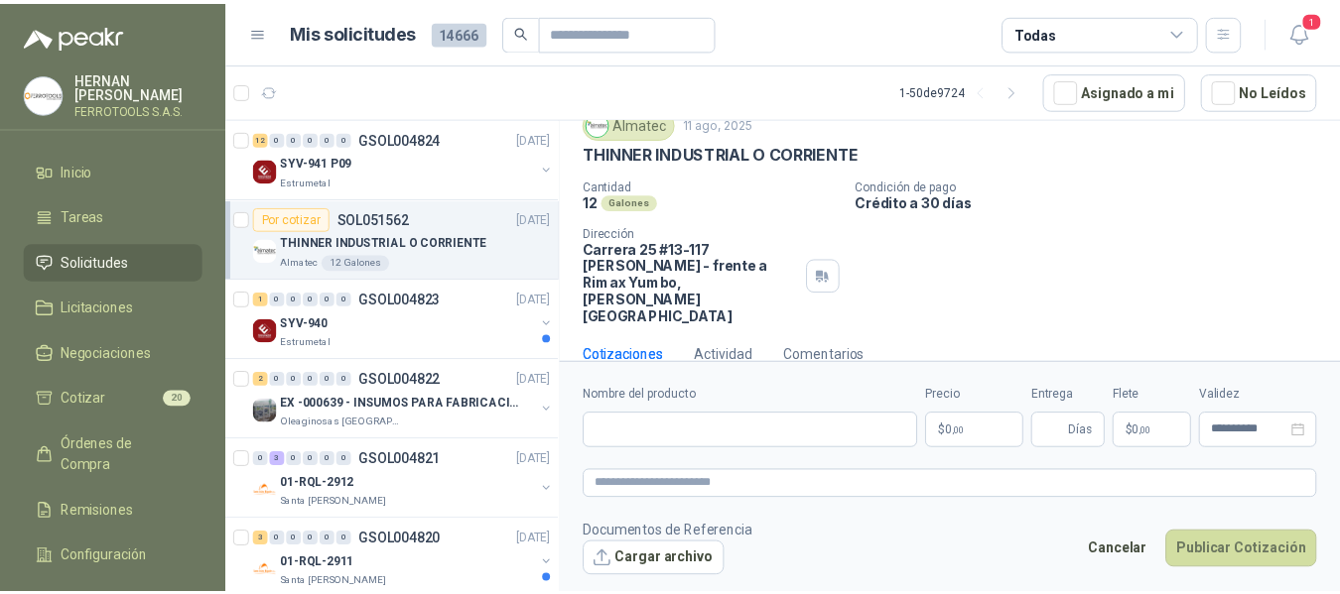
scroll to position [72, 0]
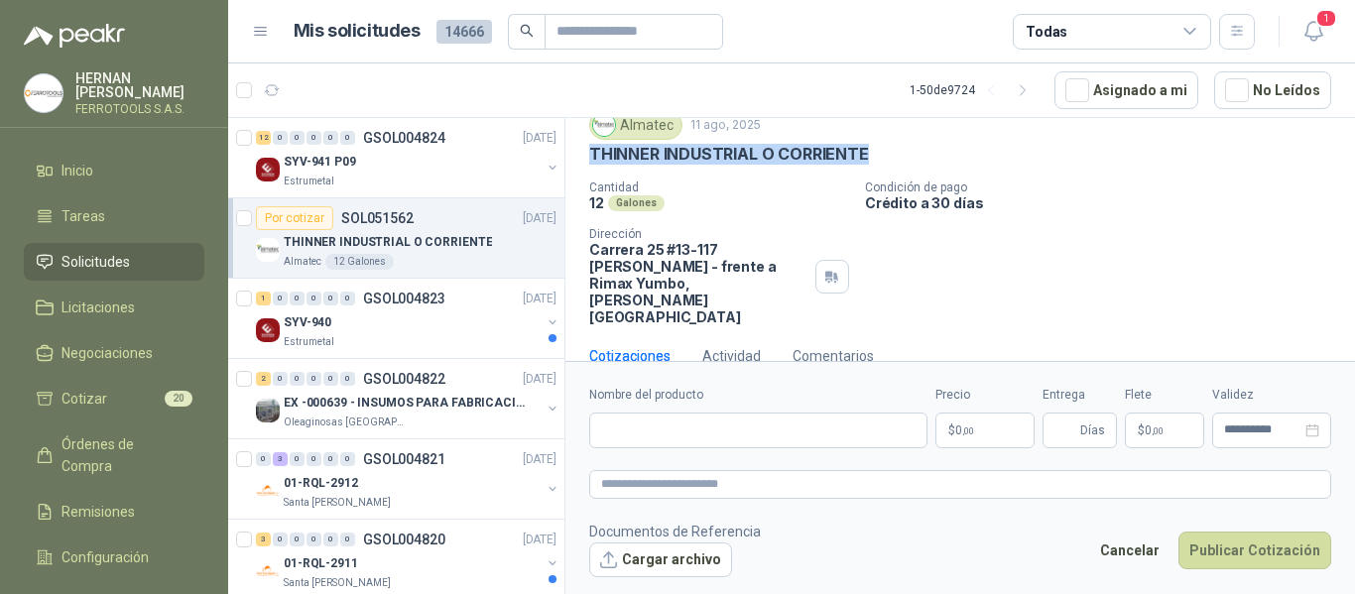
drag, startPoint x: 591, startPoint y: 152, endPoint x: 874, endPoint y: 153, distance: 282.8
click at [874, 153] on div "THINNER INDUSTRIAL O CORRIENTE" at bounding box center [960, 154] width 742 height 21
copy p "THINNER INDUSTRIAL O CORRIENTE"
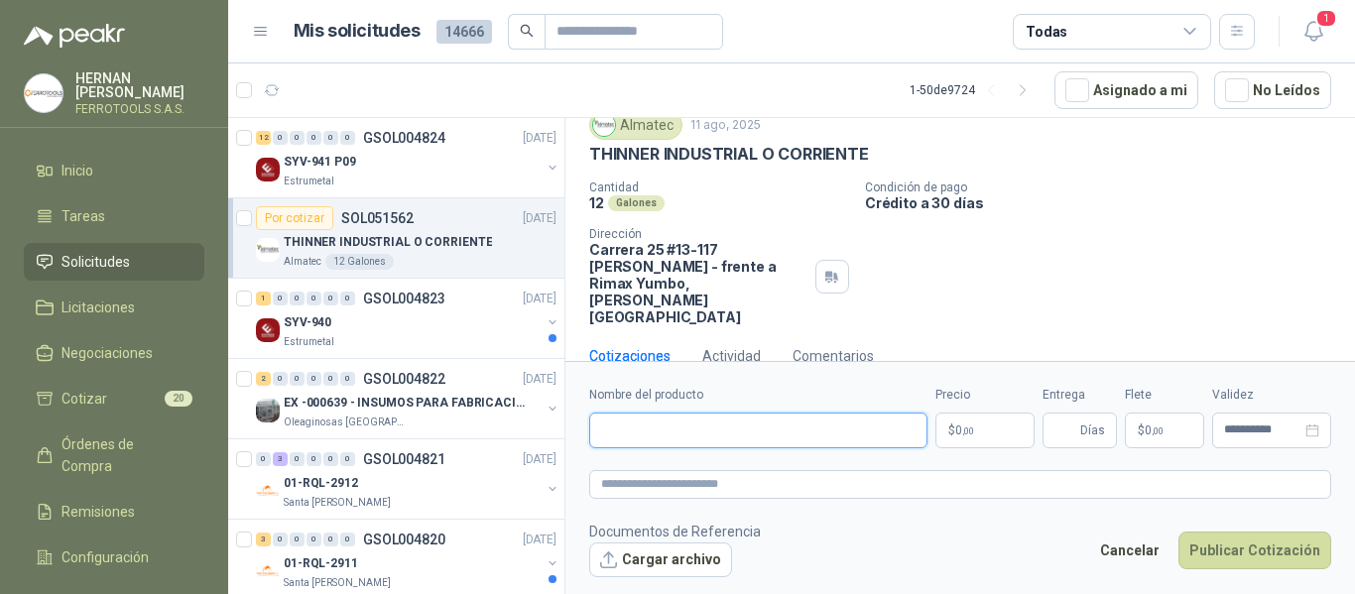
click at [768, 436] on input "Nombre del producto" at bounding box center [758, 431] width 338 height 36
paste input "**********"
type input "**********"
click at [765, 479] on textarea at bounding box center [960, 484] width 742 height 29
paste textarea "**********"
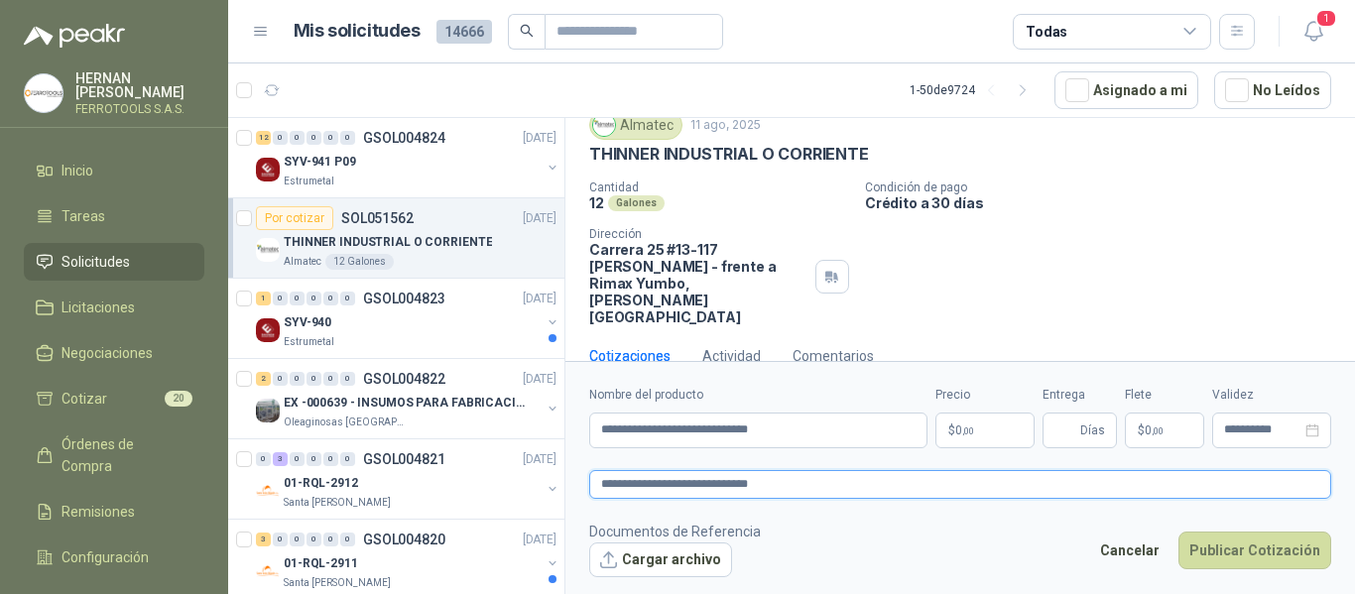
type textarea "**********"
click at [954, 421] on body "HERNAN RUALES FERROTOOLS S.A.S. Inicio Tareas Solicitudes Licitaciones Negociac…" at bounding box center [677, 297] width 1355 height 594
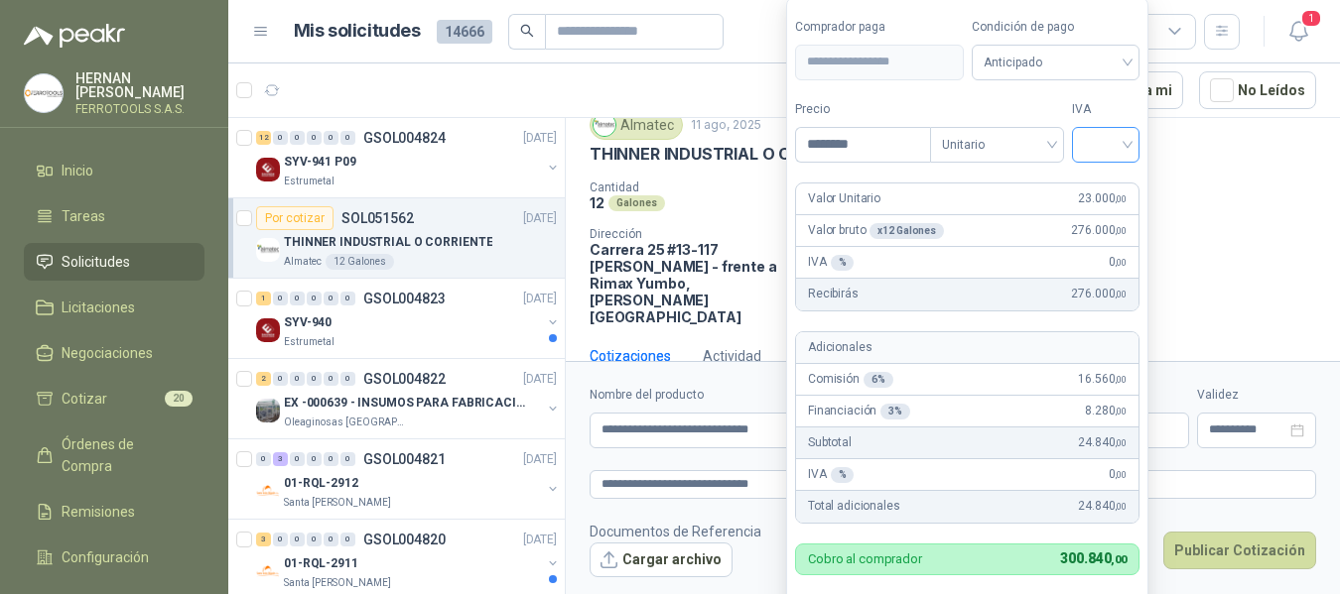
click at [1115, 139] on input "search" at bounding box center [1106, 143] width 44 height 30
click at [1122, 184] on div "19%" at bounding box center [1110, 186] width 37 height 22
click at [1025, 107] on label "Tipo" at bounding box center [1001, 109] width 134 height 19
click at [835, 143] on input "********" at bounding box center [865, 145] width 138 height 34
type input "********"
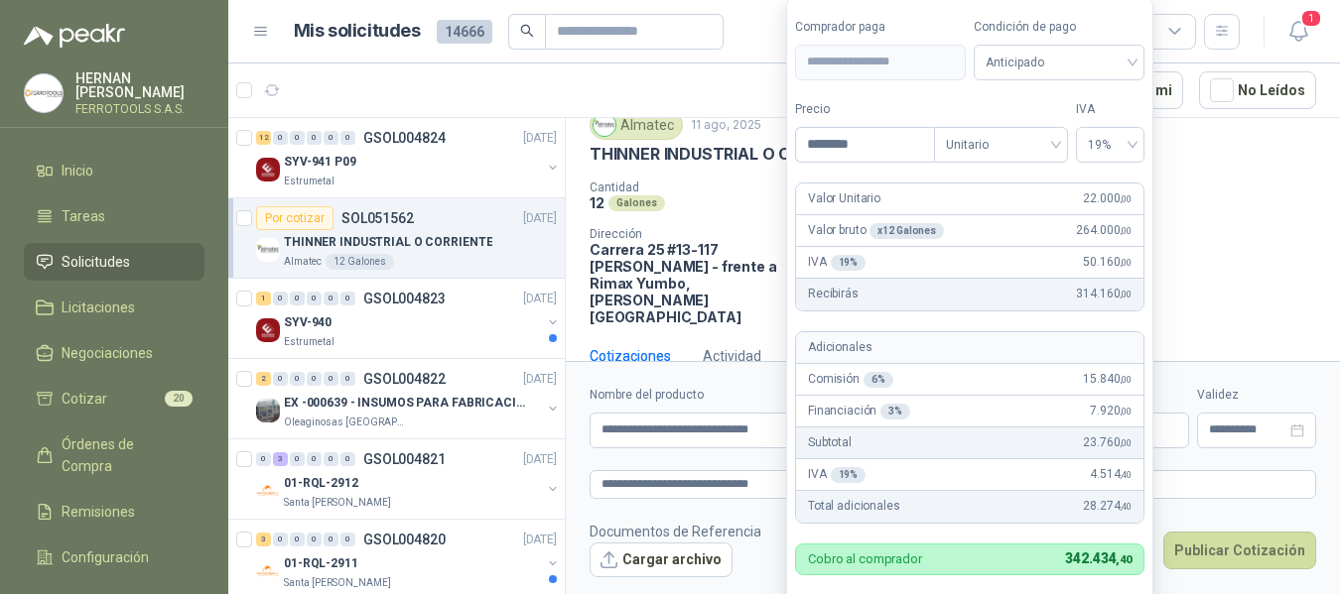
click at [997, 100] on label "Tipo" at bounding box center [1001, 109] width 134 height 19
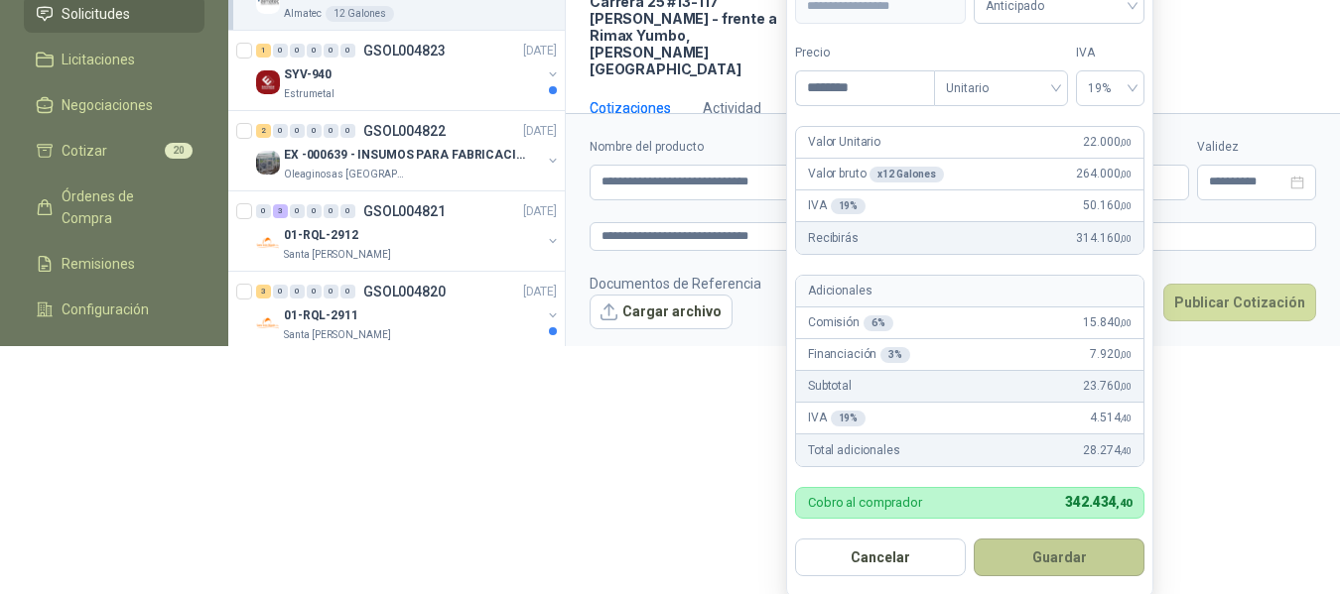
click at [1083, 569] on button "Guardar" at bounding box center [1058, 558] width 171 height 38
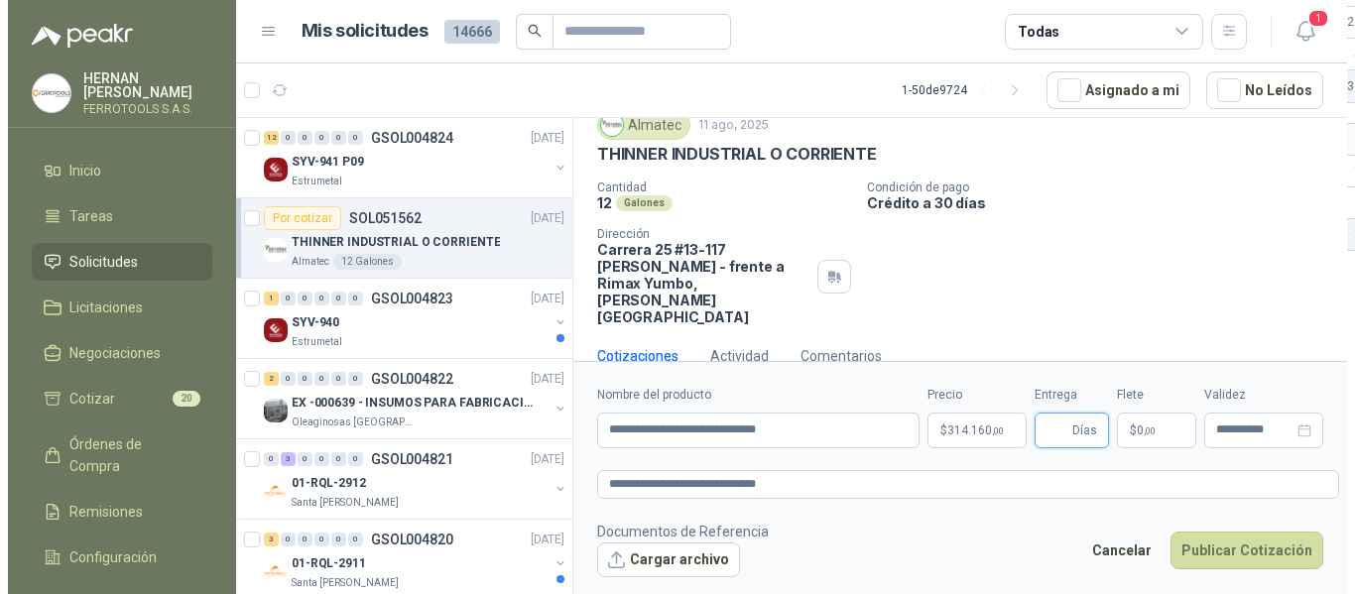
scroll to position [0, 0]
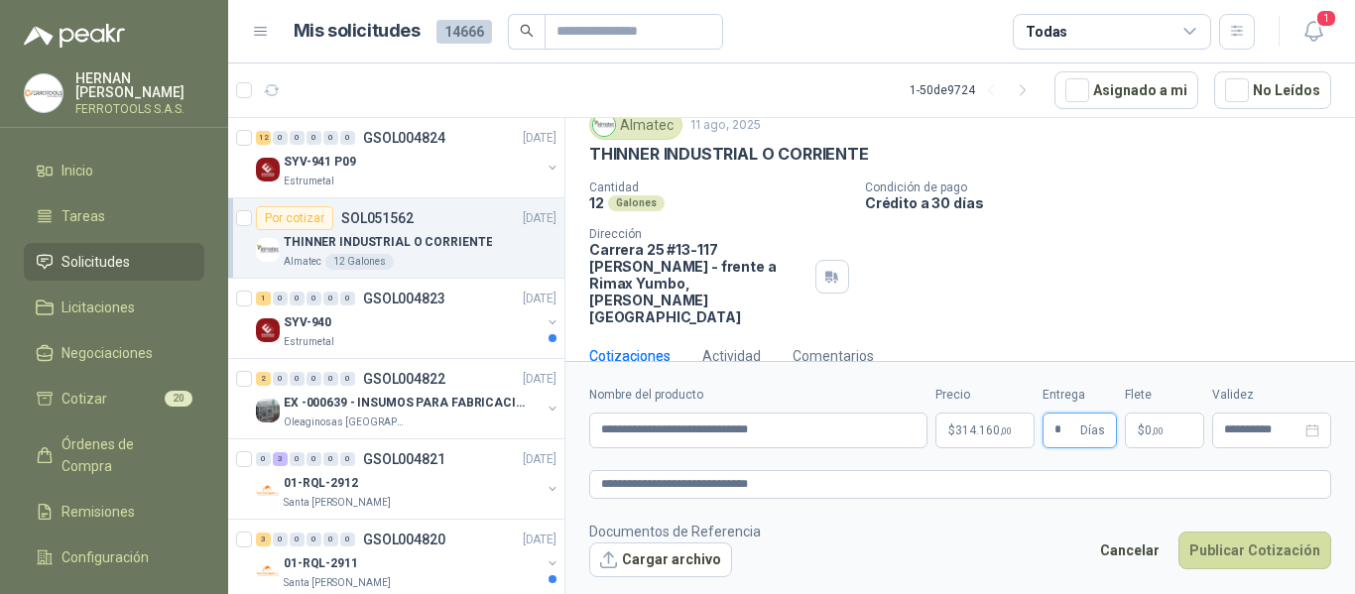
type input "*"
click at [1004, 544] on footer "Documentos de Referencia Cargar archivo Cancelar Publicar Cotización" at bounding box center [960, 550] width 742 height 58
click at [1235, 550] on button "Publicar Cotización" at bounding box center [1255, 551] width 153 height 38
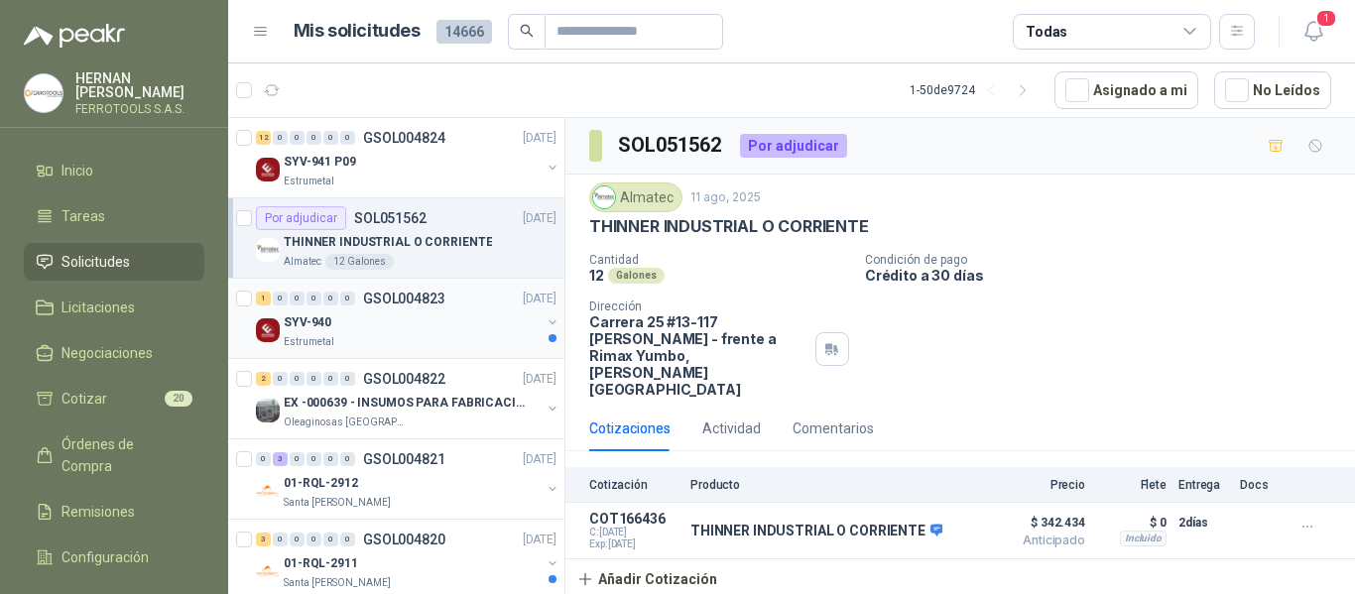
click at [413, 329] on div "SYV-940" at bounding box center [412, 323] width 257 height 24
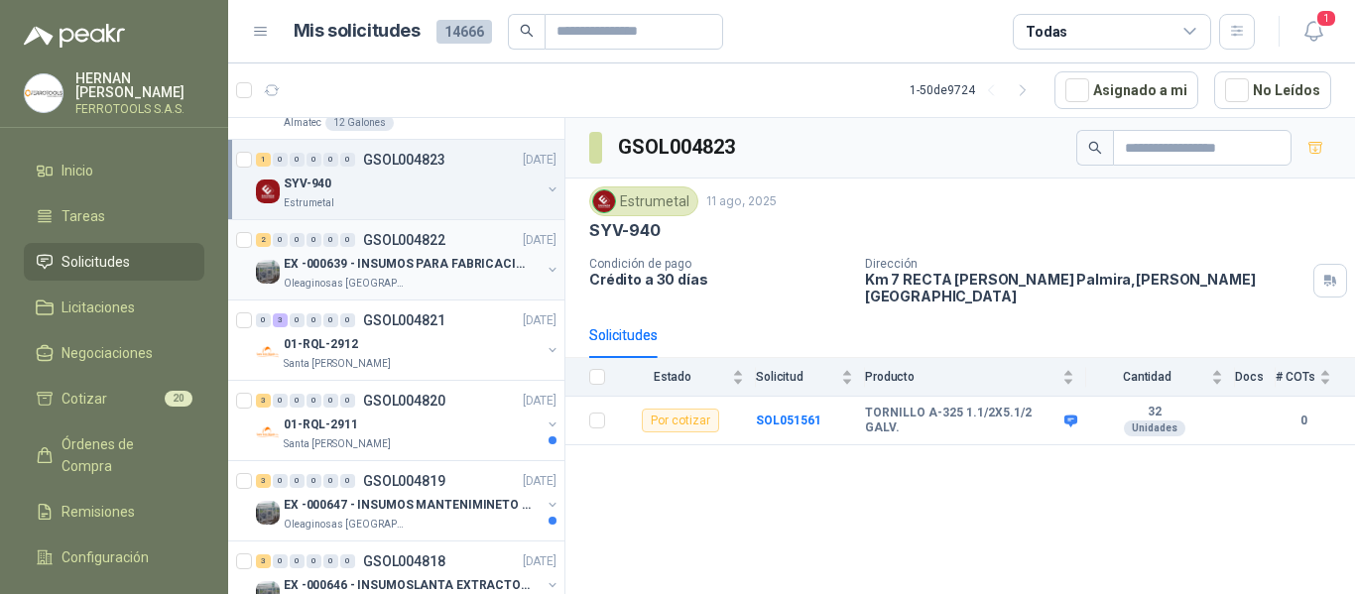
scroll to position [198, 0]
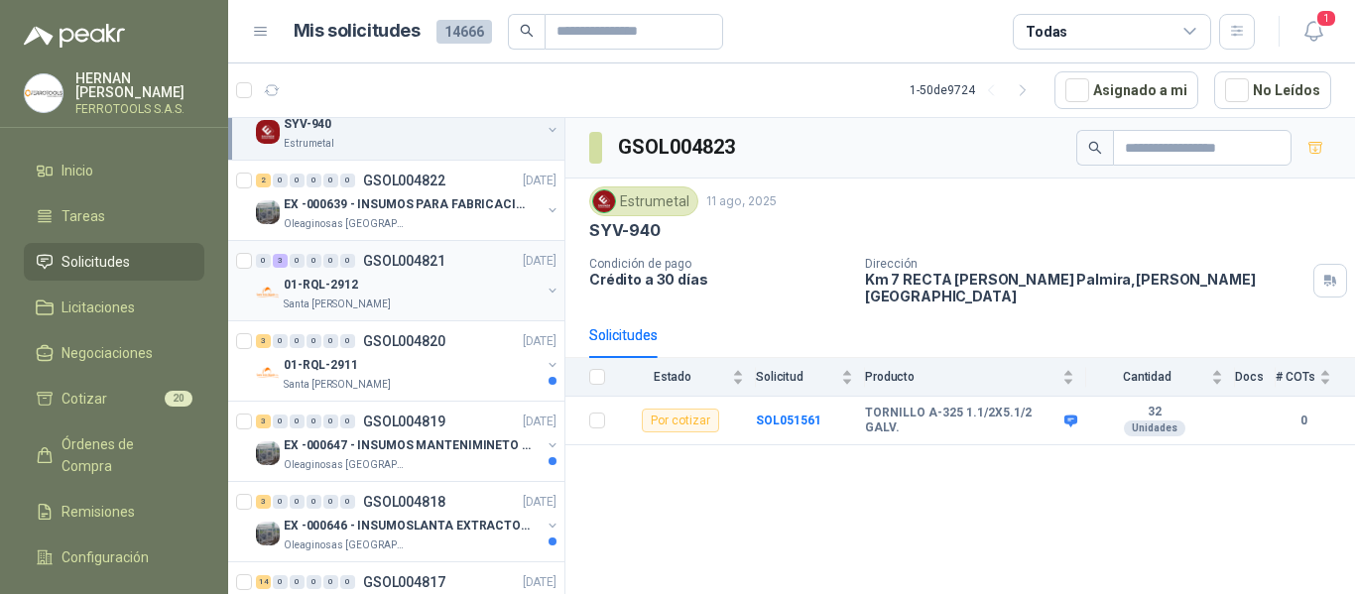
click at [412, 288] on div "01-RQL-2912" at bounding box center [412, 285] width 257 height 24
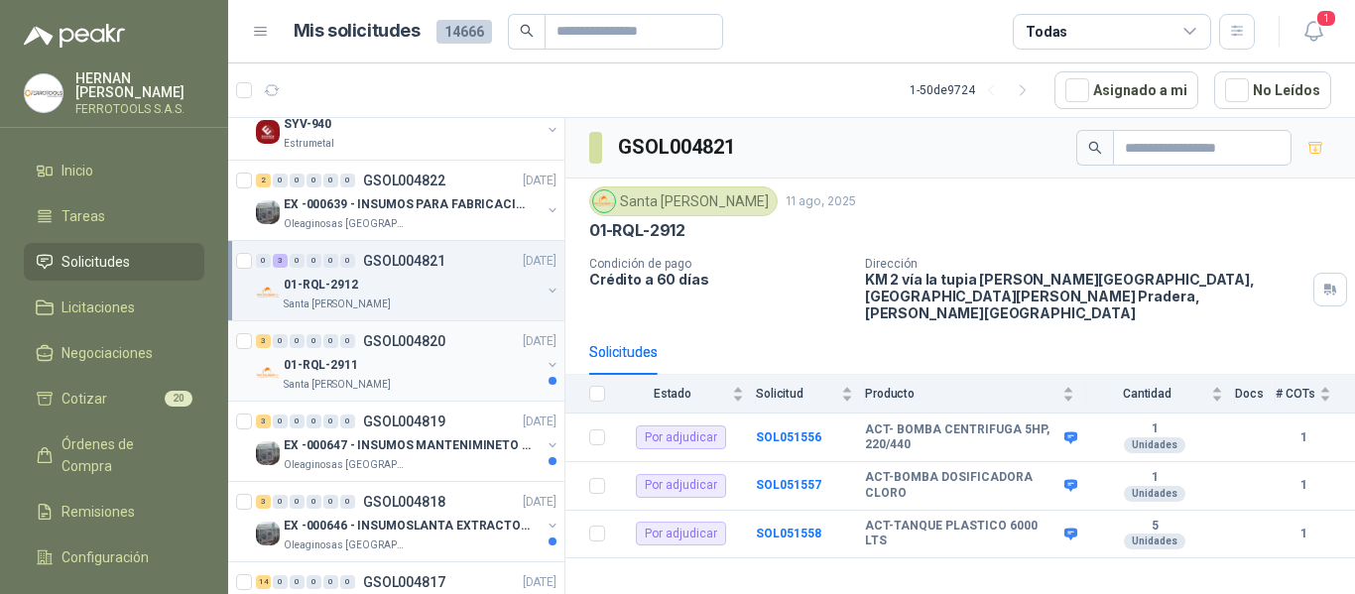
click at [421, 375] on div "01-RQL-2911" at bounding box center [412, 365] width 257 height 24
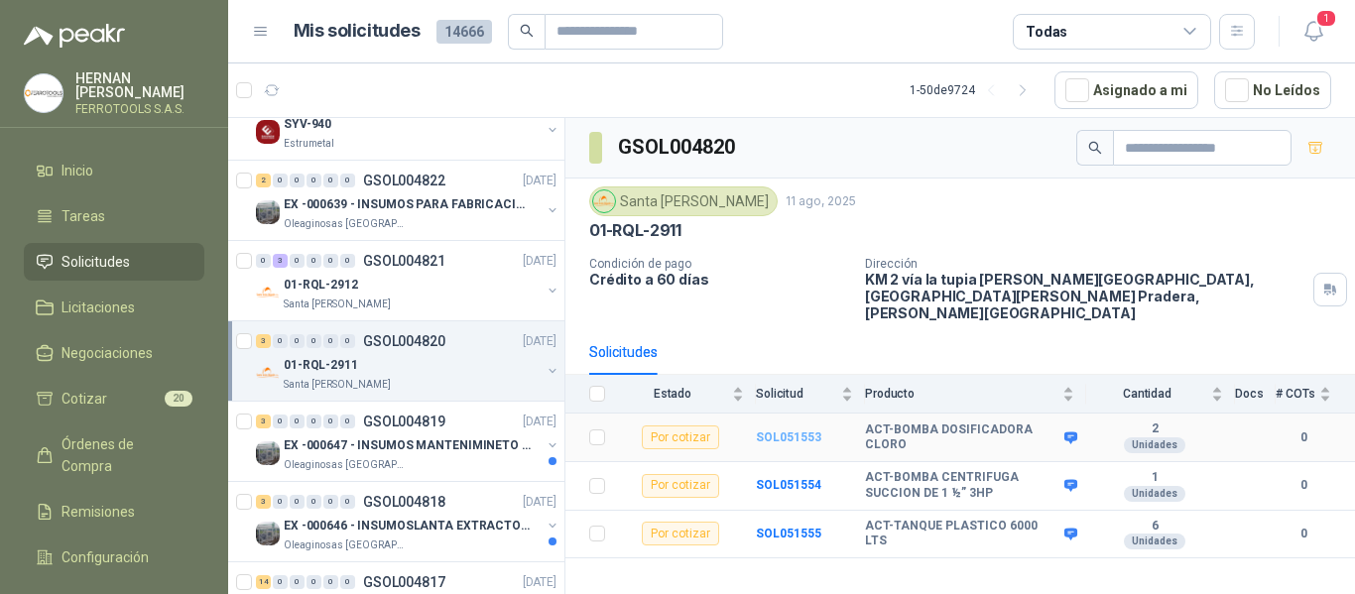
click at [811, 431] on b "SOL051553" at bounding box center [788, 438] width 65 height 14
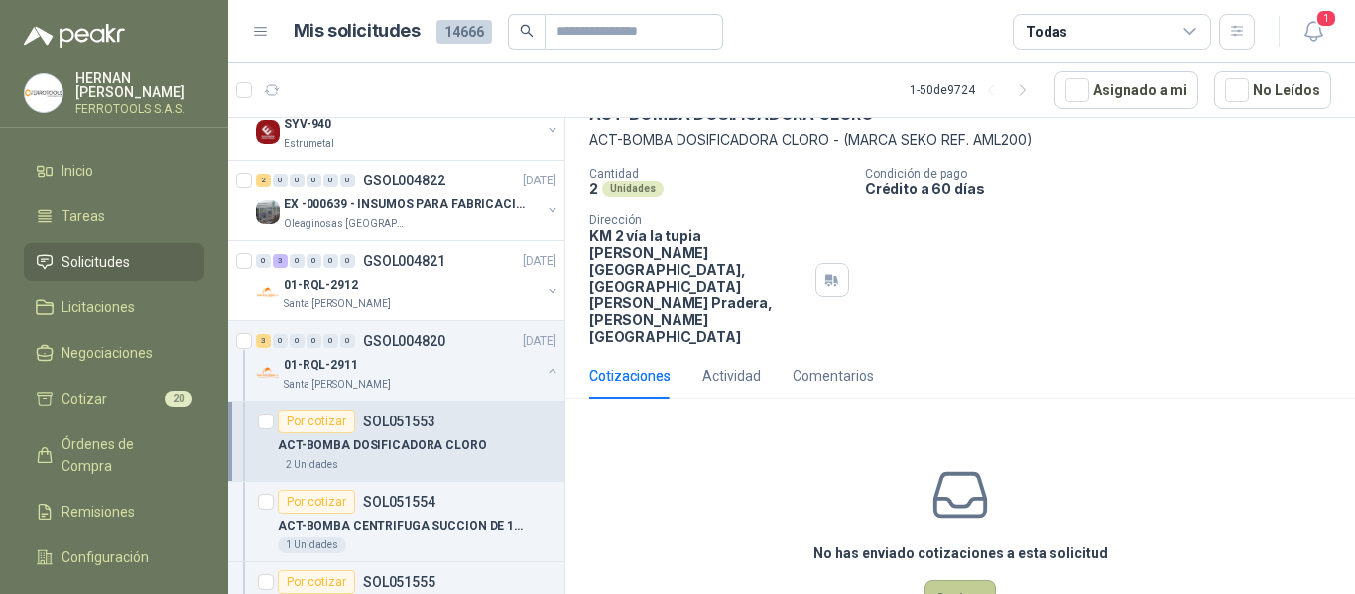
click at [937, 580] on button "Cotizar" at bounding box center [960, 599] width 71 height 38
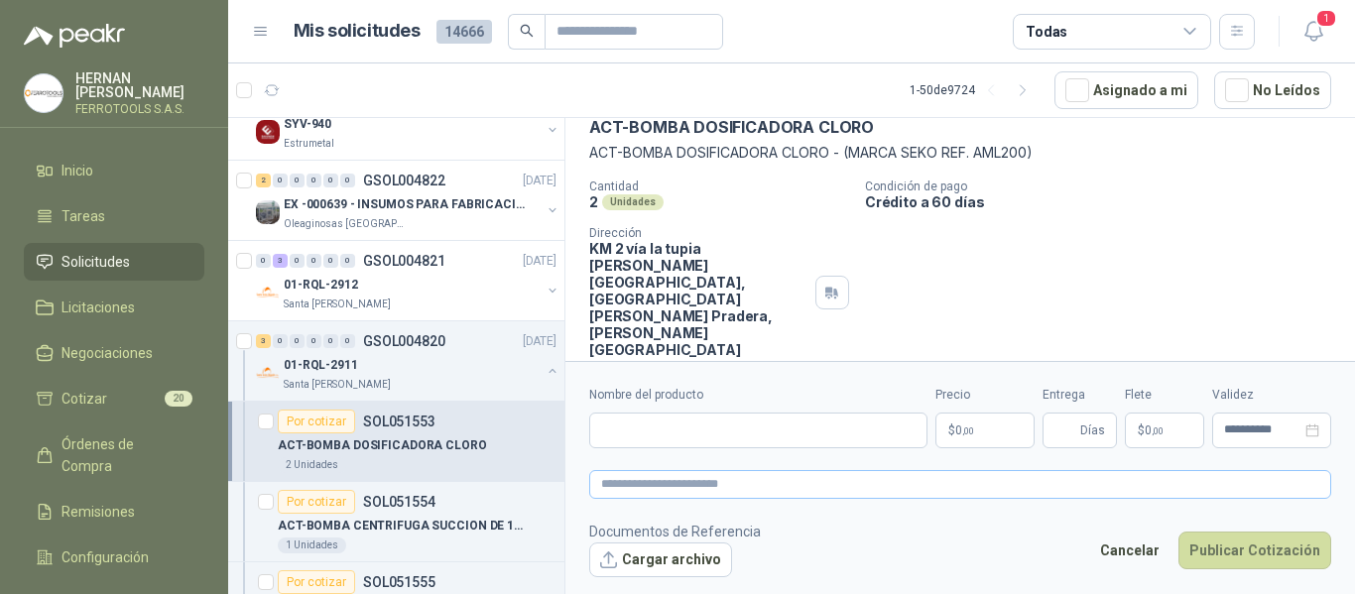
scroll to position [98, 0]
click at [756, 438] on input "Nombre del producto" at bounding box center [758, 431] width 338 height 36
paste input "**********"
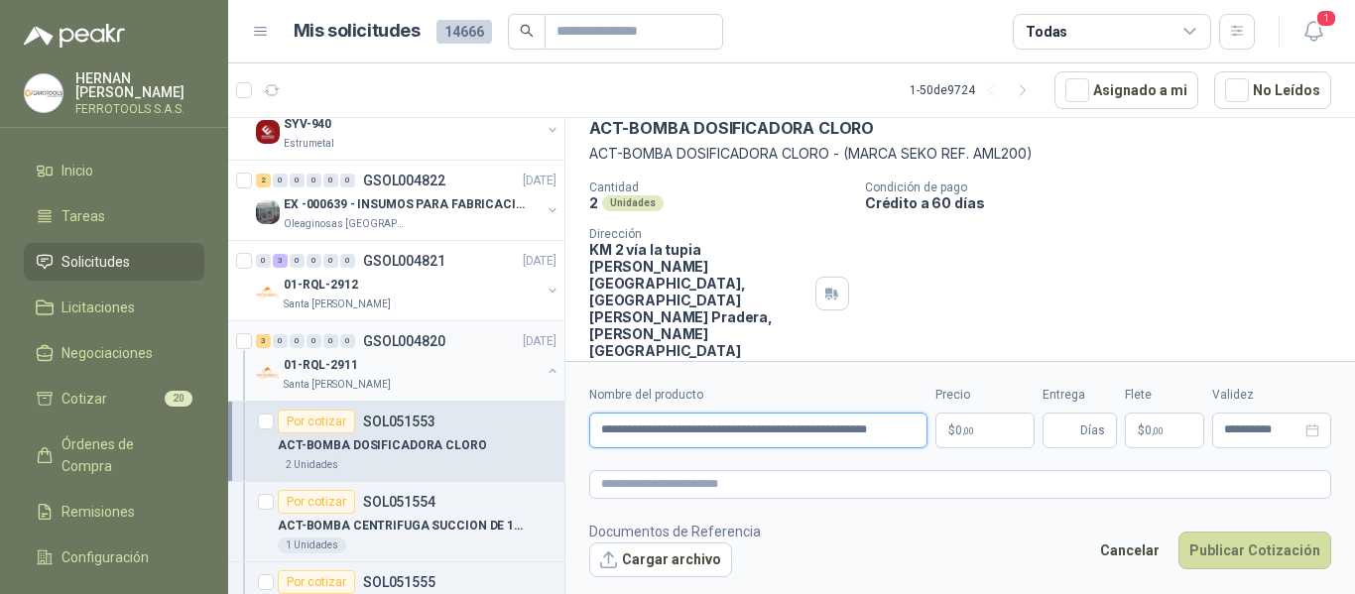
type input "**********"
click at [453, 384] on div "Santa [PERSON_NAME]" at bounding box center [412, 385] width 257 height 16
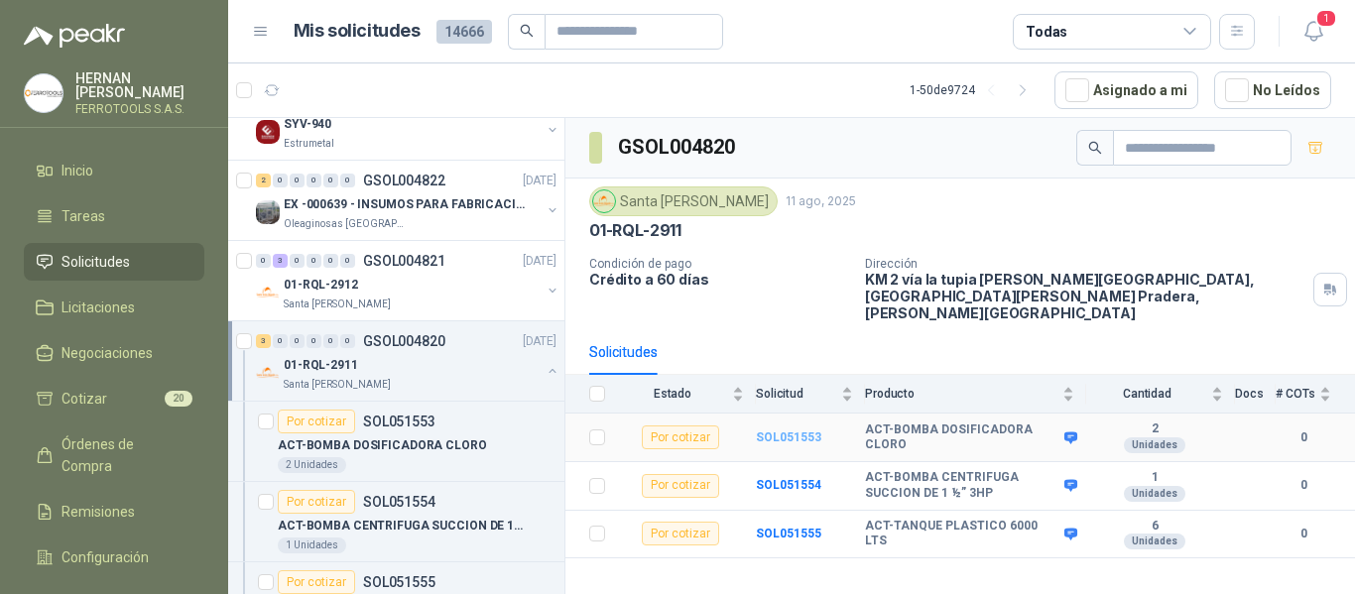
click at [801, 431] on b "SOL051553" at bounding box center [788, 438] width 65 height 14
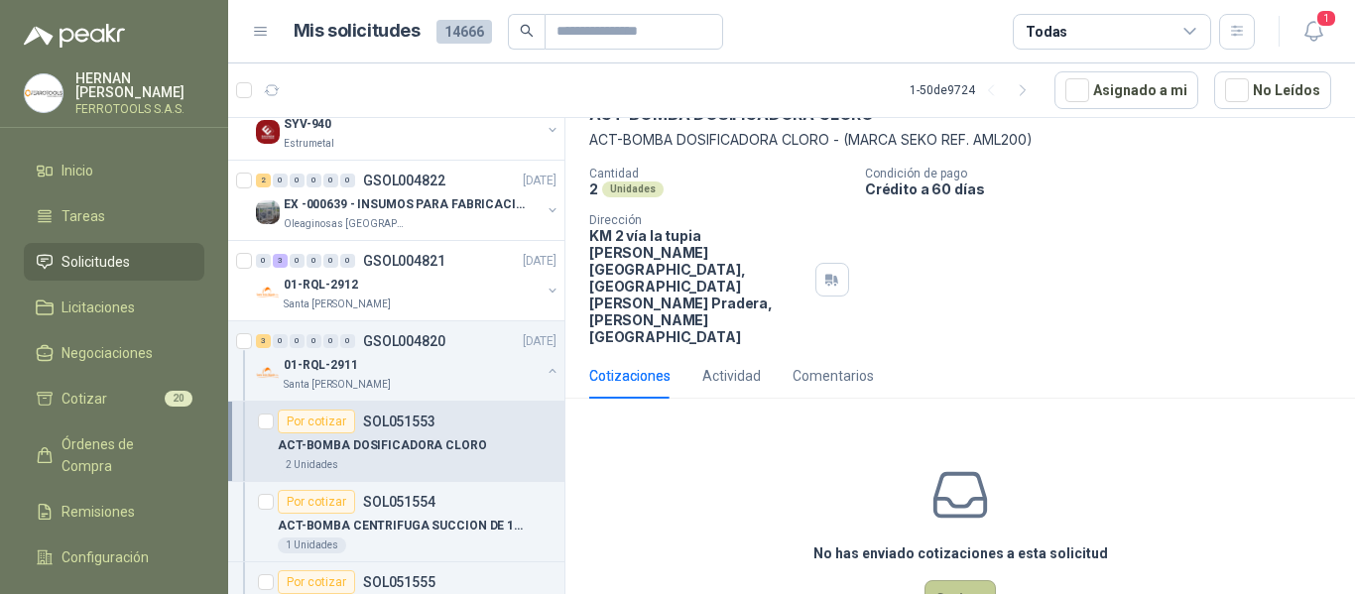
click at [933, 580] on button "Cotizar" at bounding box center [960, 599] width 71 height 38
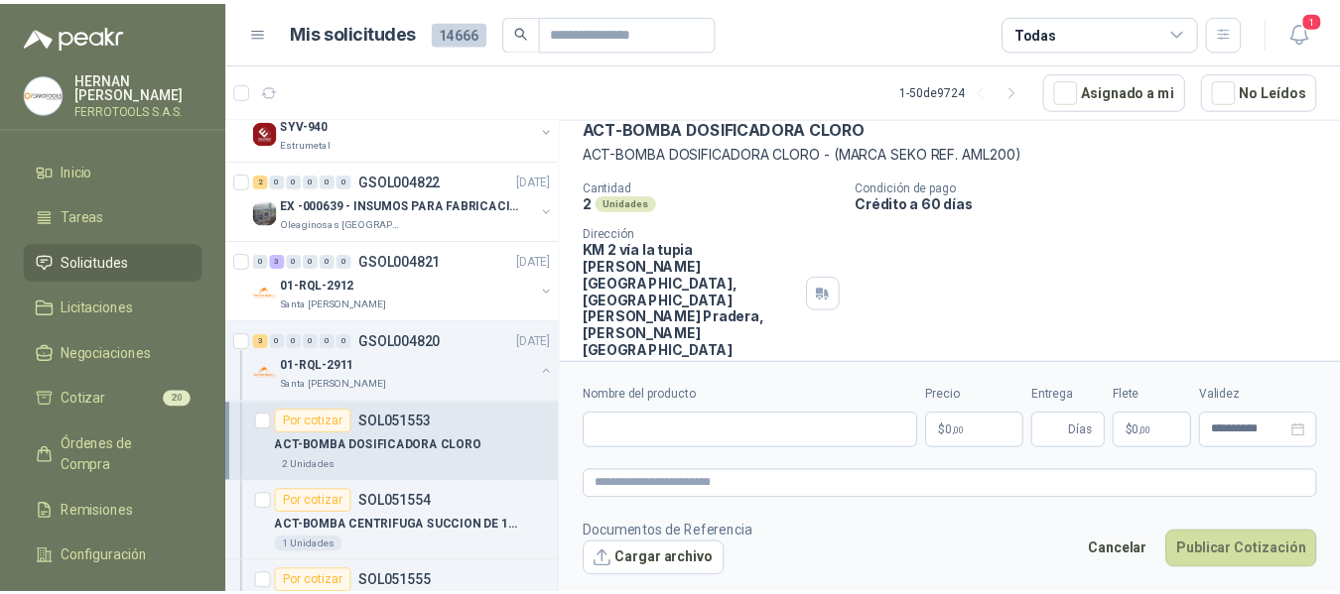
scroll to position [98, 0]
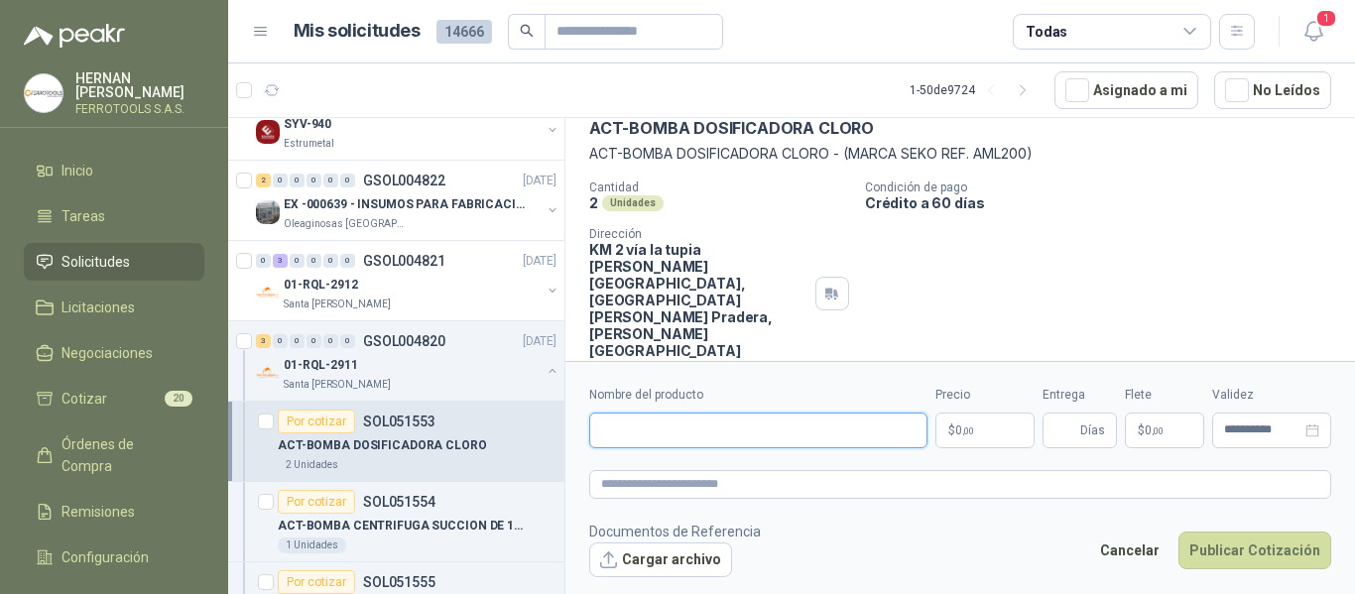
click at [796, 434] on input "Nombre del producto" at bounding box center [758, 431] width 338 height 36
paste input "**********"
type input "**********"
click at [789, 477] on textarea at bounding box center [960, 484] width 742 height 29
paste textarea "**********"
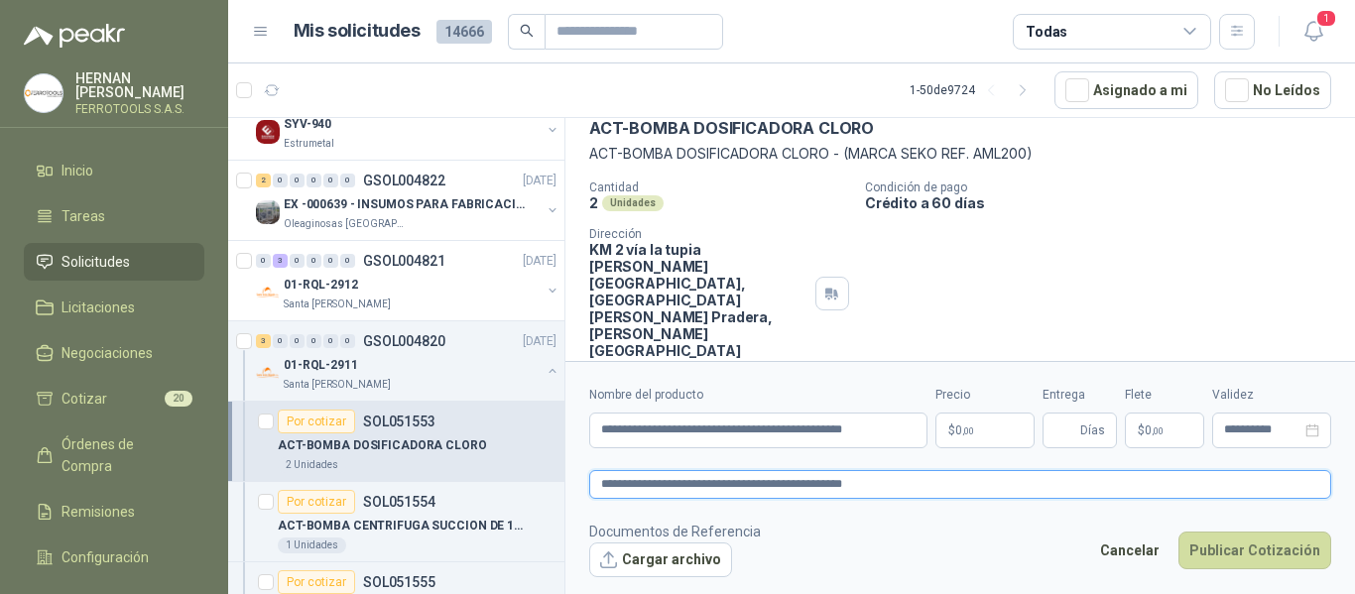
type textarea "**********"
click at [964, 430] on body "HERNAN RUALES FERROTOOLS S.A.S. Inicio Tareas Solicitudes Licitaciones Negociac…" at bounding box center [677, 297] width 1355 height 594
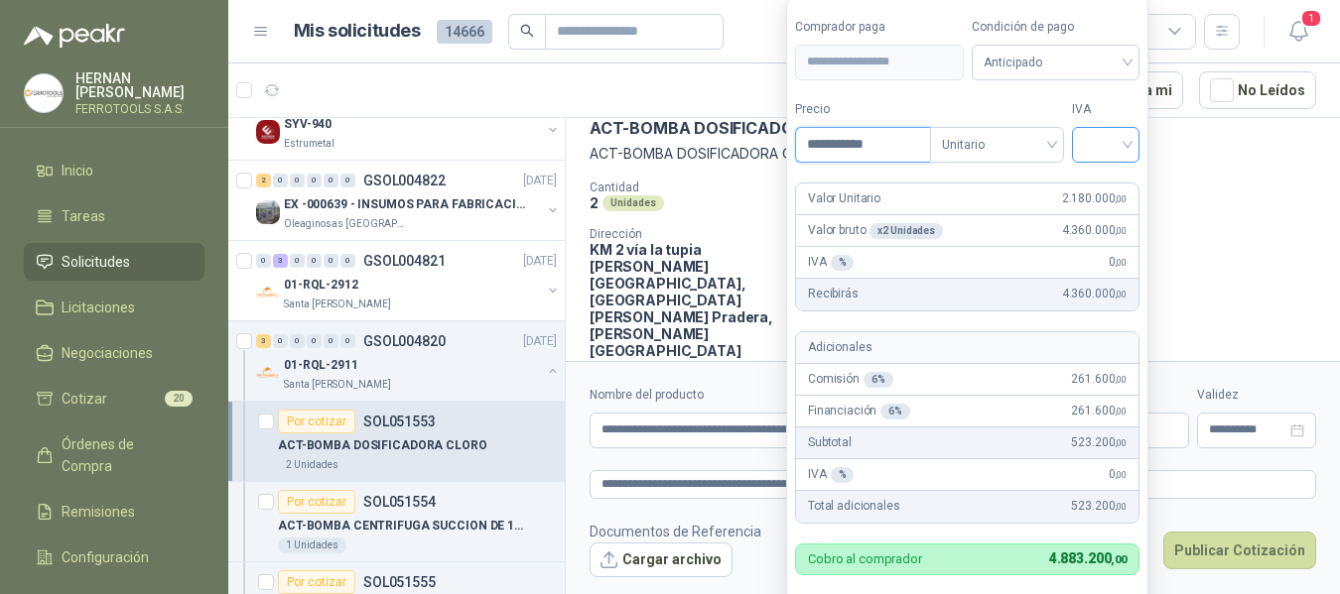
type input "**********"
click at [1110, 145] on input "search" at bounding box center [1106, 143] width 44 height 30
click at [1108, 188] on div "19%" at bounding box center [1110, 186] width 37 height 22
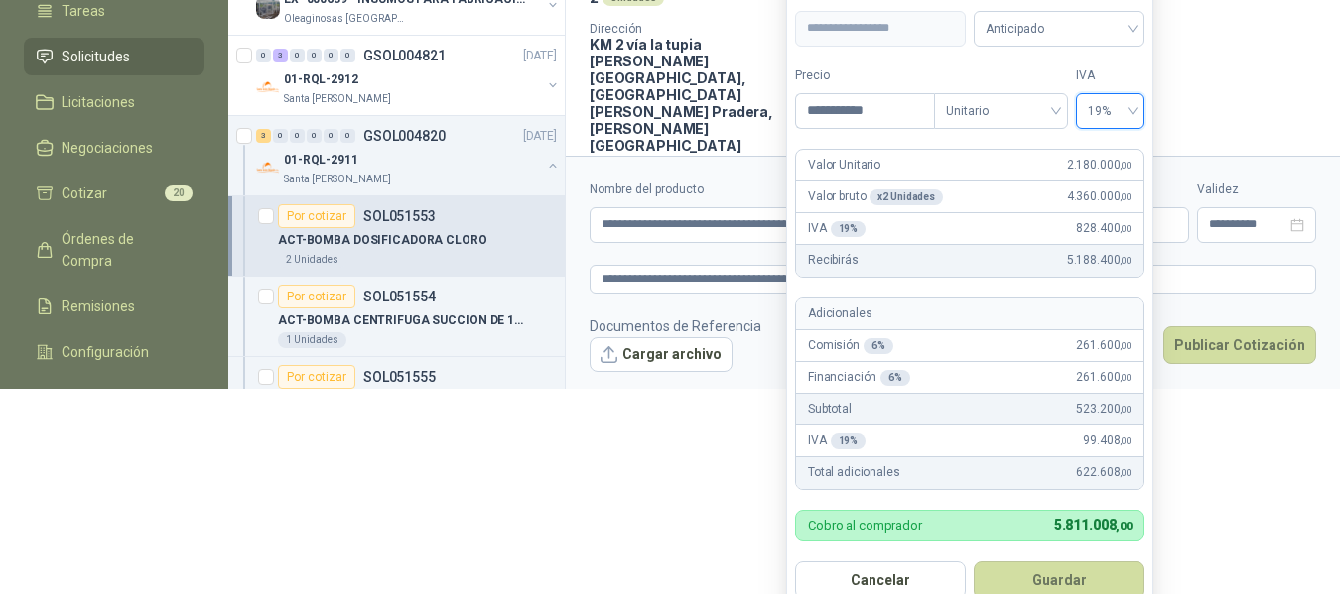
scroll to position [226, 0]
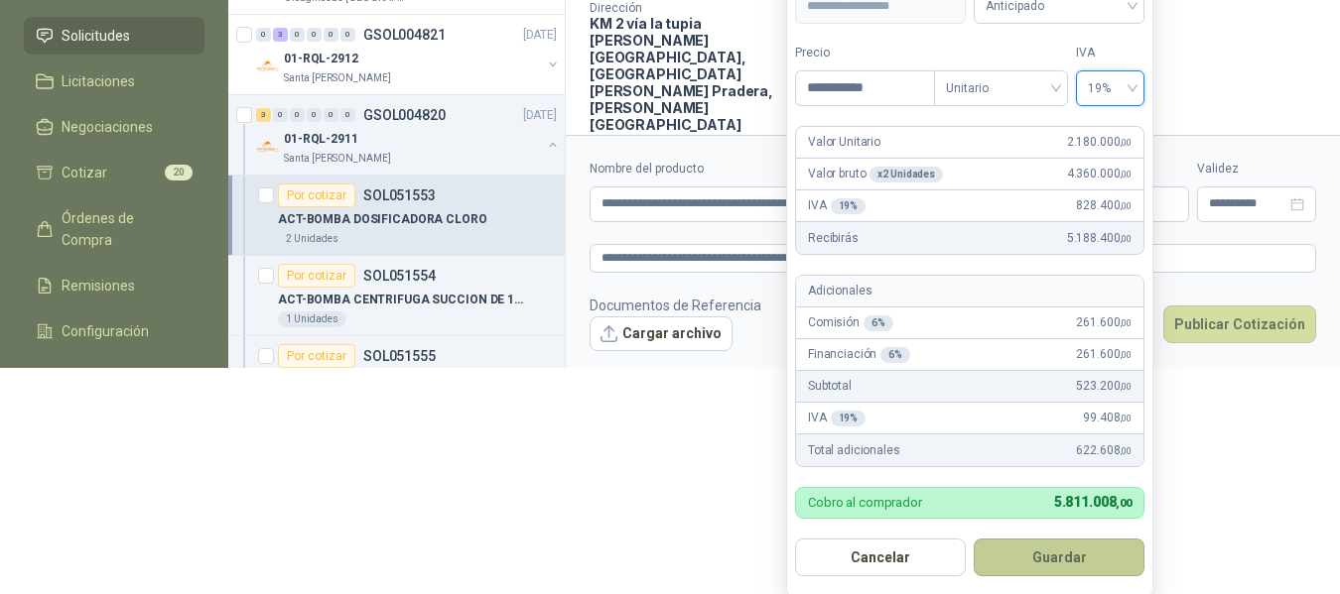
click at [1070, 557] on button "Guardar" at bounding box center [1058, 558] width 171 height 38
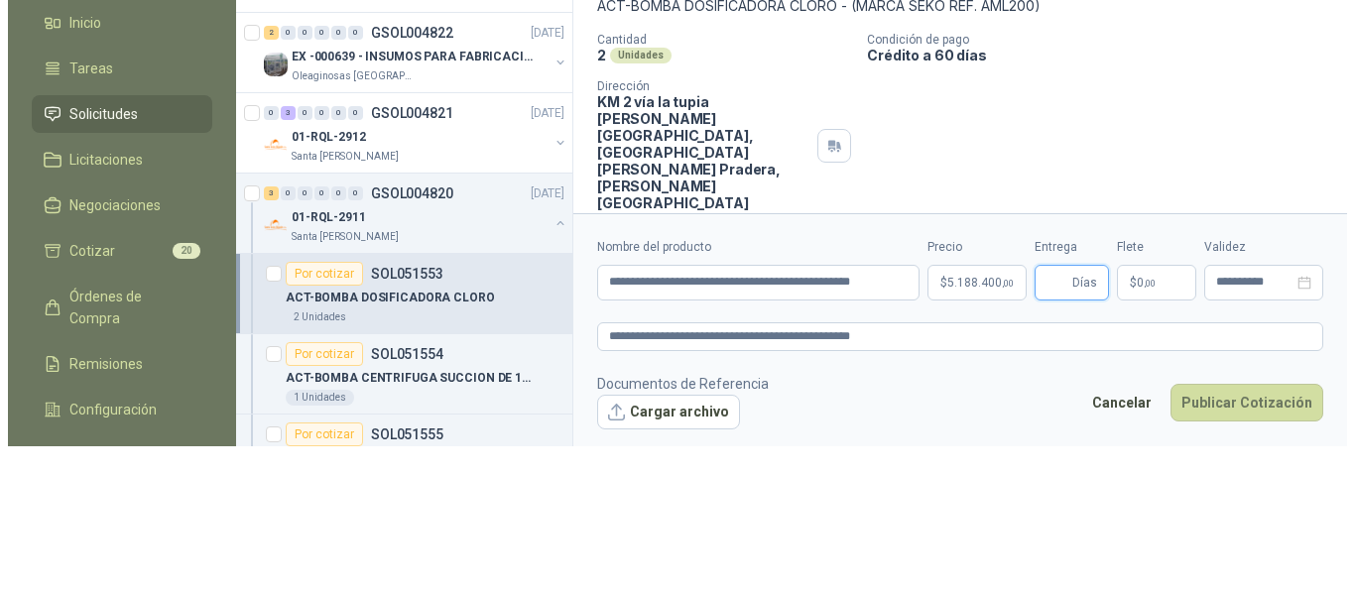
scroll to position [0, 0]
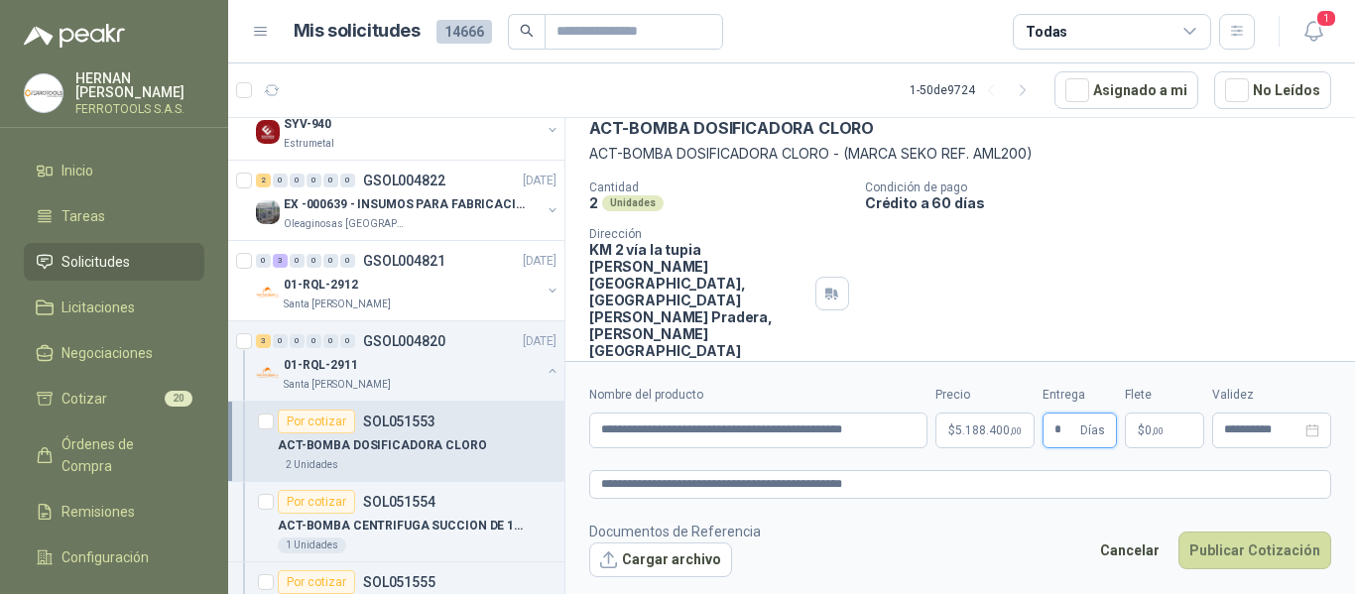
type input "*"
drag, startPoint x: 936, startPoint y: 539, endPoint x: 960, endPoint y: 536, distance: 24.0
click at [937, 537] on footer "Documentos de Referencia Cargar archivo Cancelar Publicar Cotización" at bounding box center [960, 550] width 742 height 58
click at [671, 561] on button "Cargar archivo" at bounding box center [660, 561] width 143 height 36
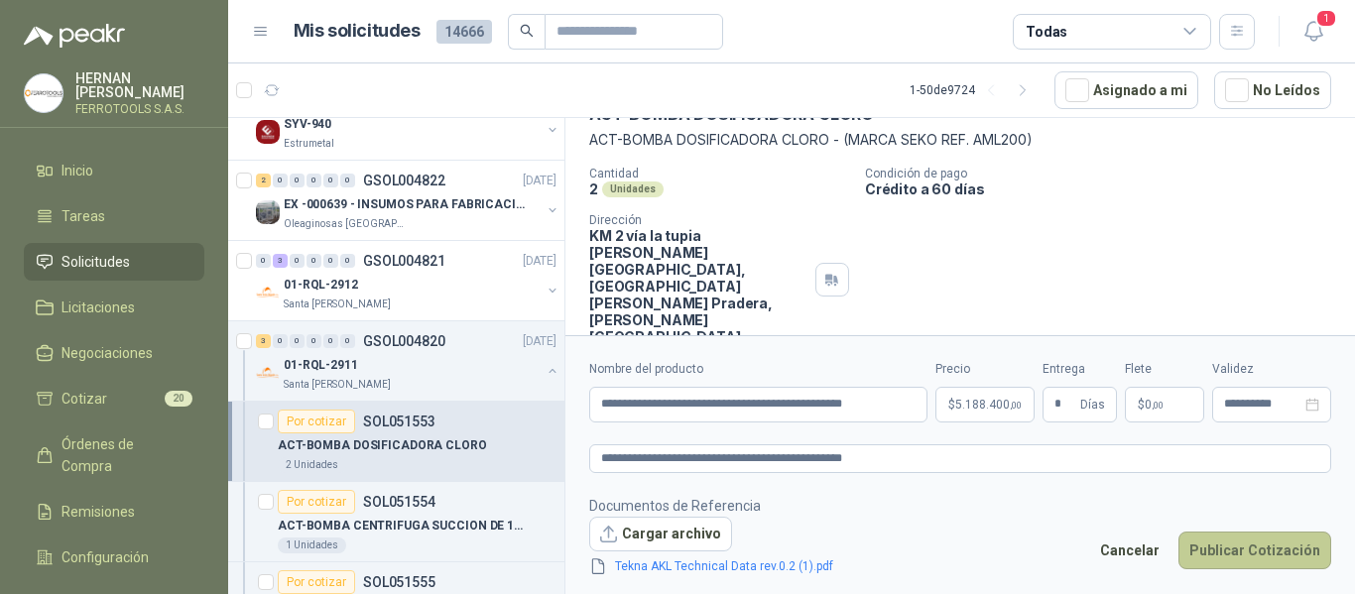
click at [1288, 558] on button "Publicar Cotización" at bounding box center [1255, 551] width 153 height 38
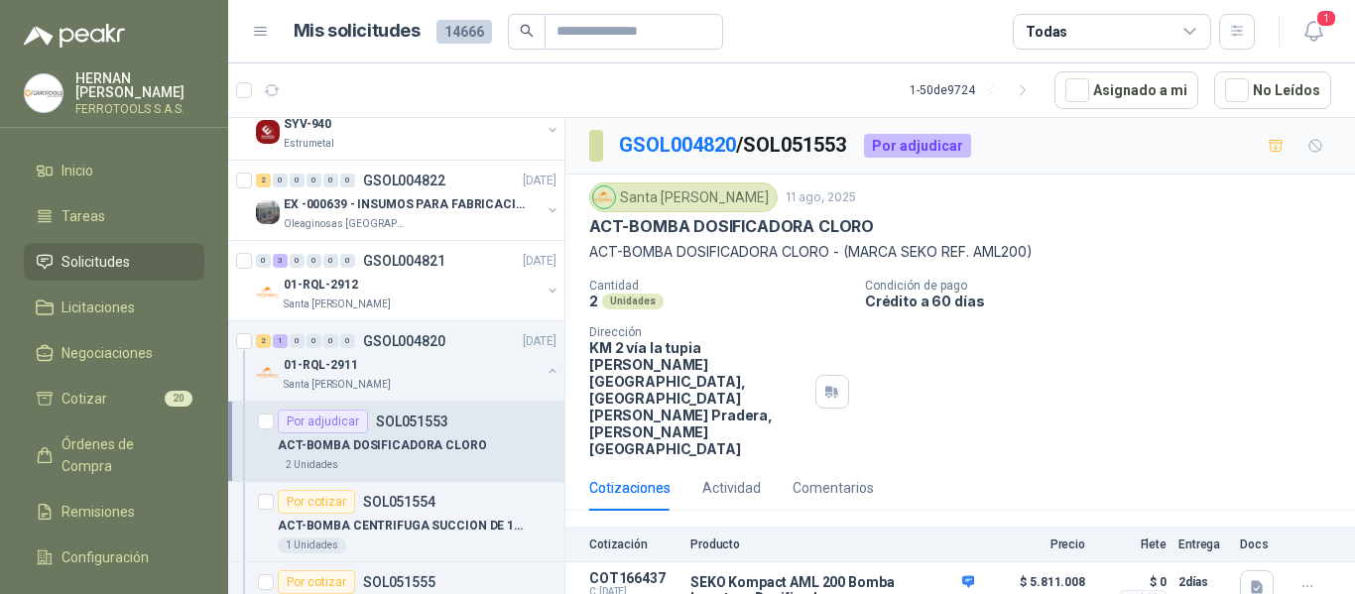
scroll to position [298, 0]
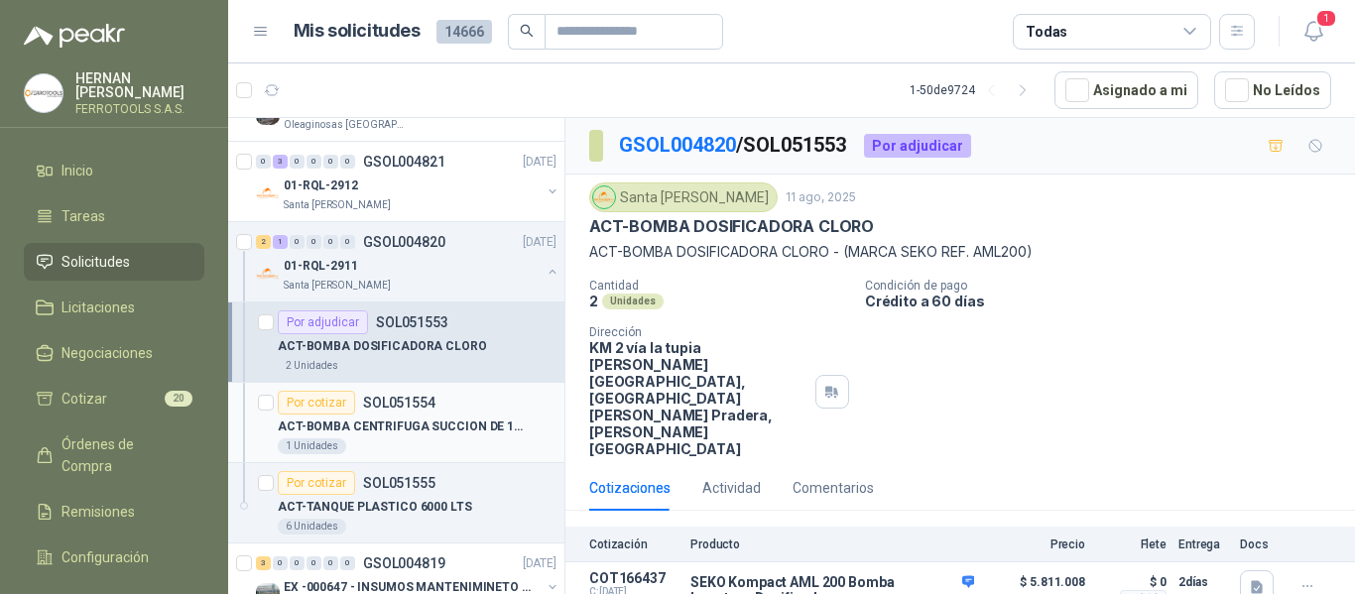
click at [482, 428] on p "ACT-BOMBA CENTRIFUGA SUCCION DE 1 ½” 3HP" at bounding box center [401, 427] width 247 height 19
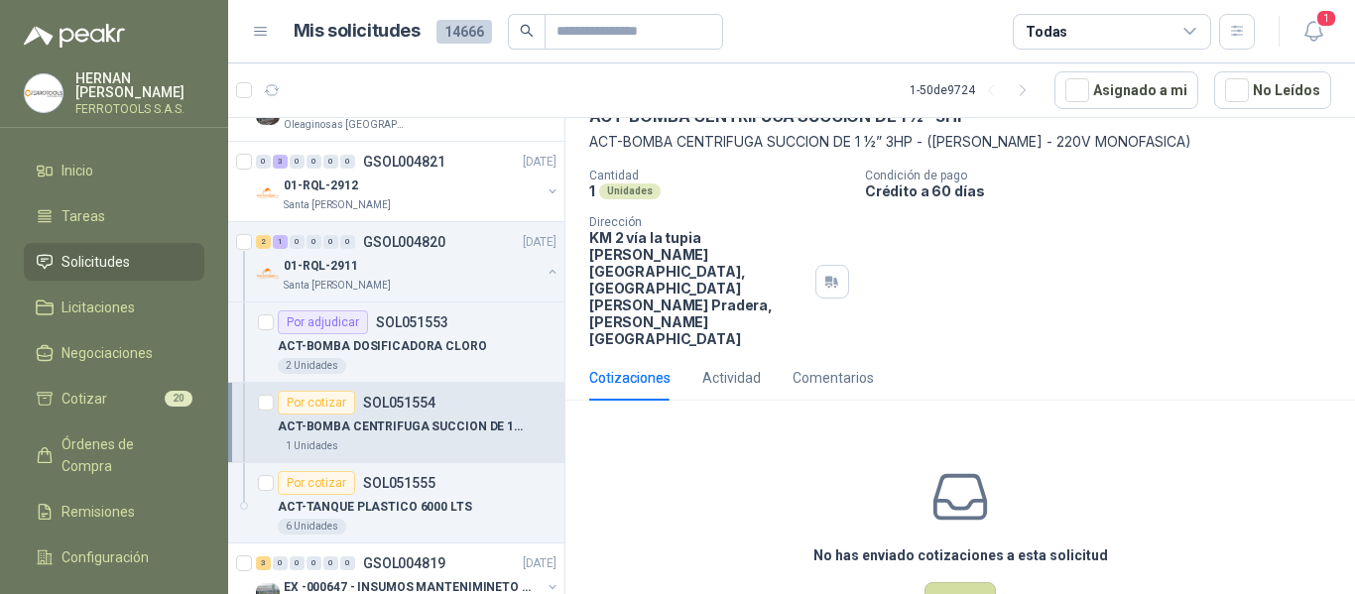
scroll to position [112, 0]
click at [949, 580] on button "Cotizar" at bounding box center [960, 599] width 71 height 38
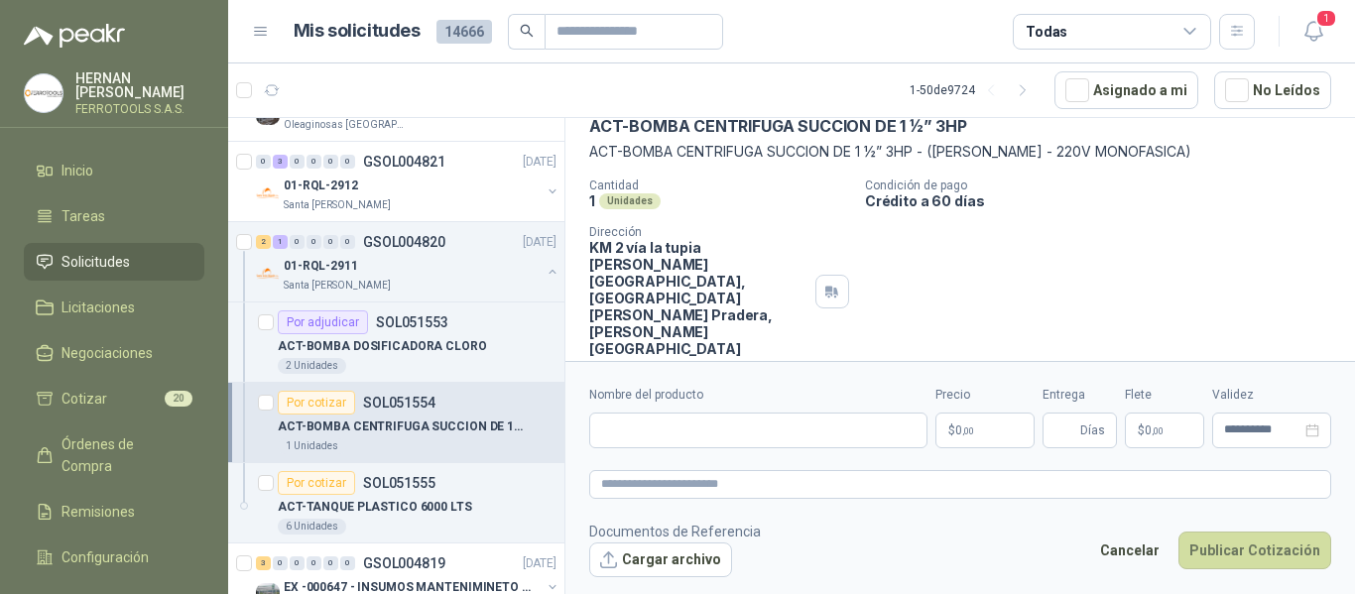
scroll to position [98, 0]
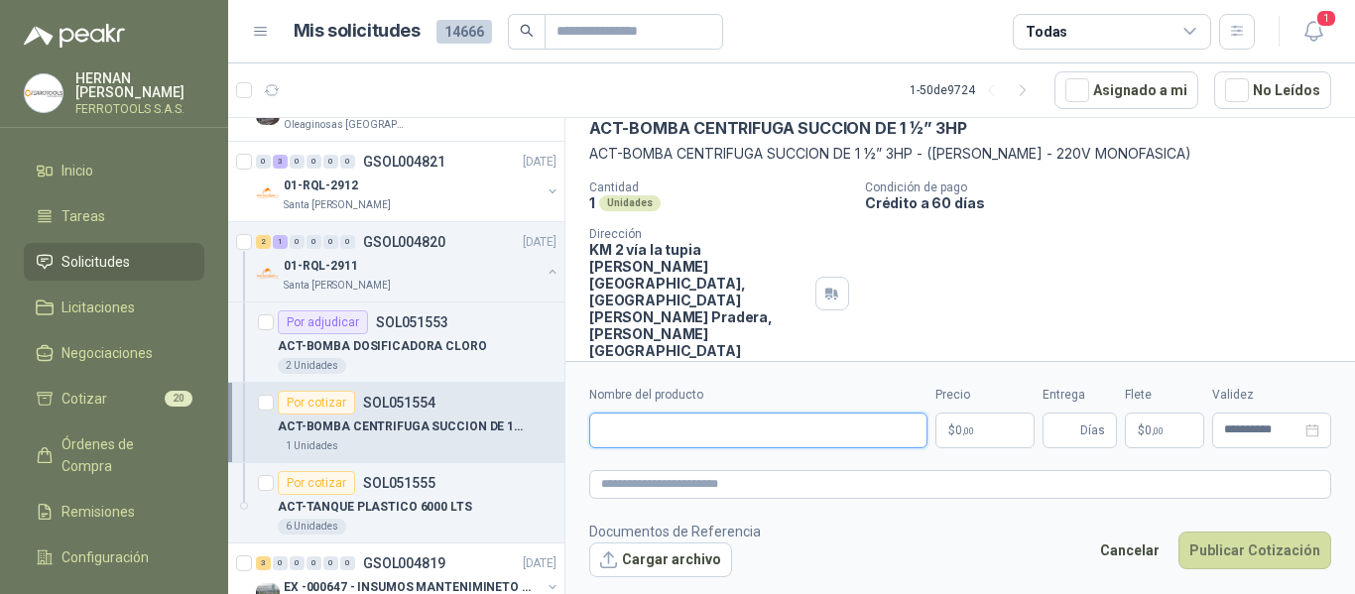
click at [676, 421] on input "Nombre del producto" at bounding box center [758, 431] width 338 height 36
paste input "**********"
type input "**********"
click at [832, 473] on textarea at bounding box center [960, 484] width 742 height 29
paste textarea "**********"
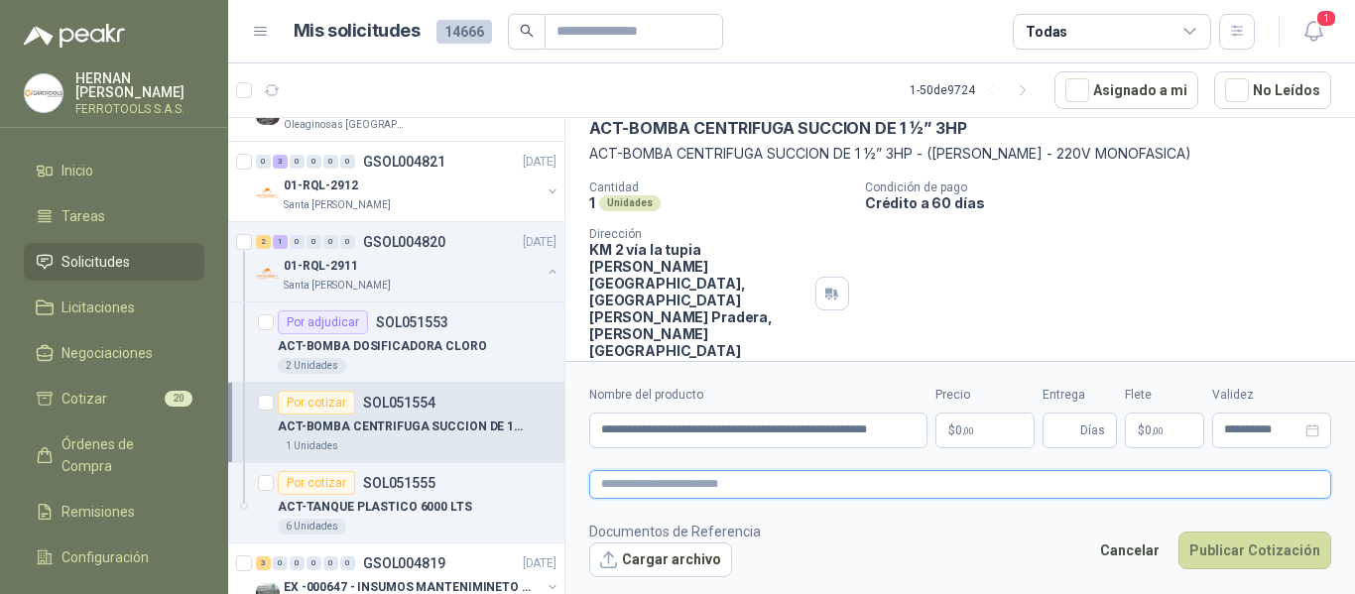
type textarea "**********"
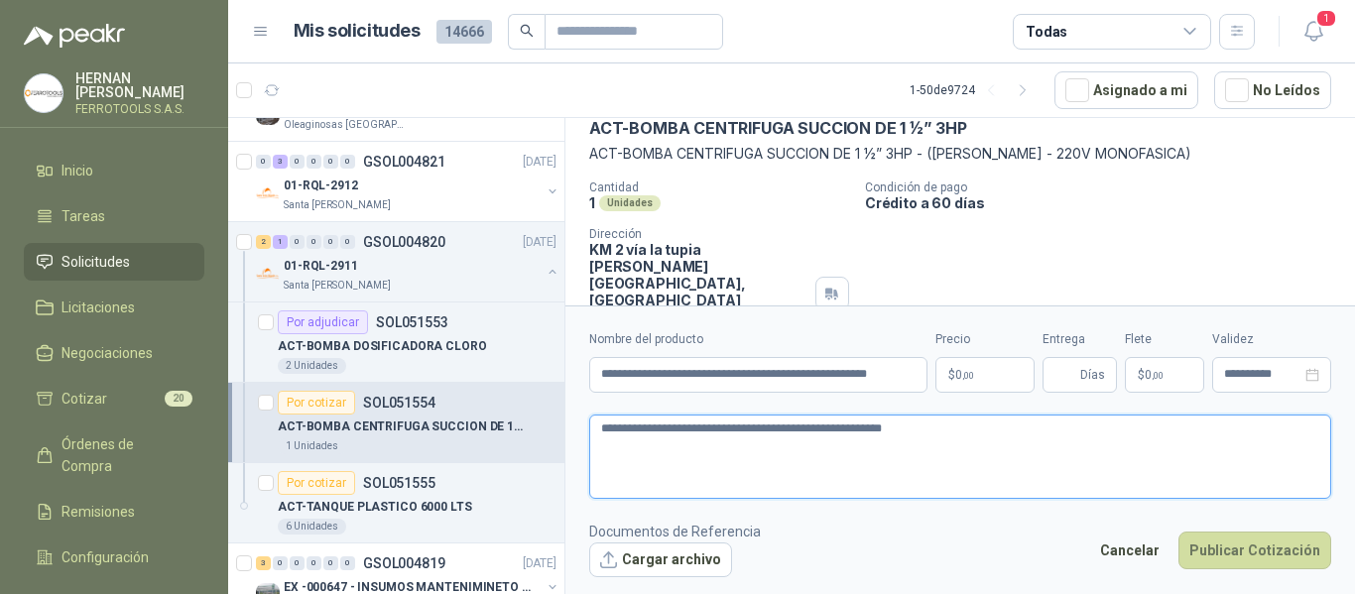
scroll to position [112, 0]
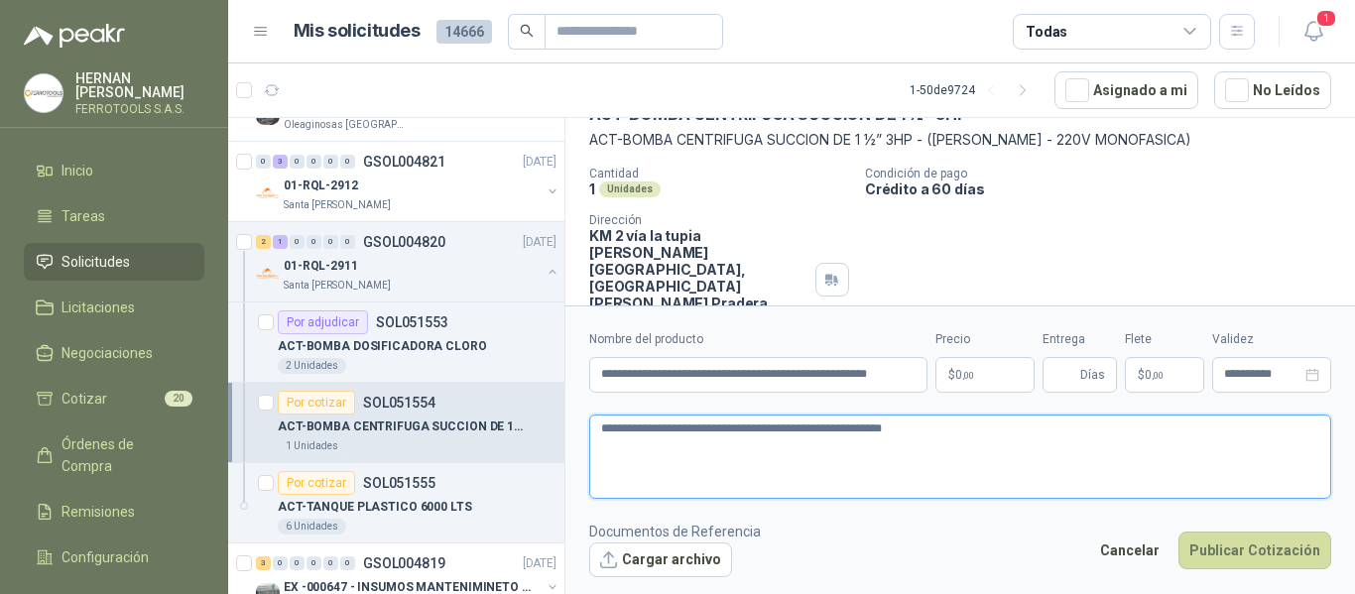
type textarea "**********"
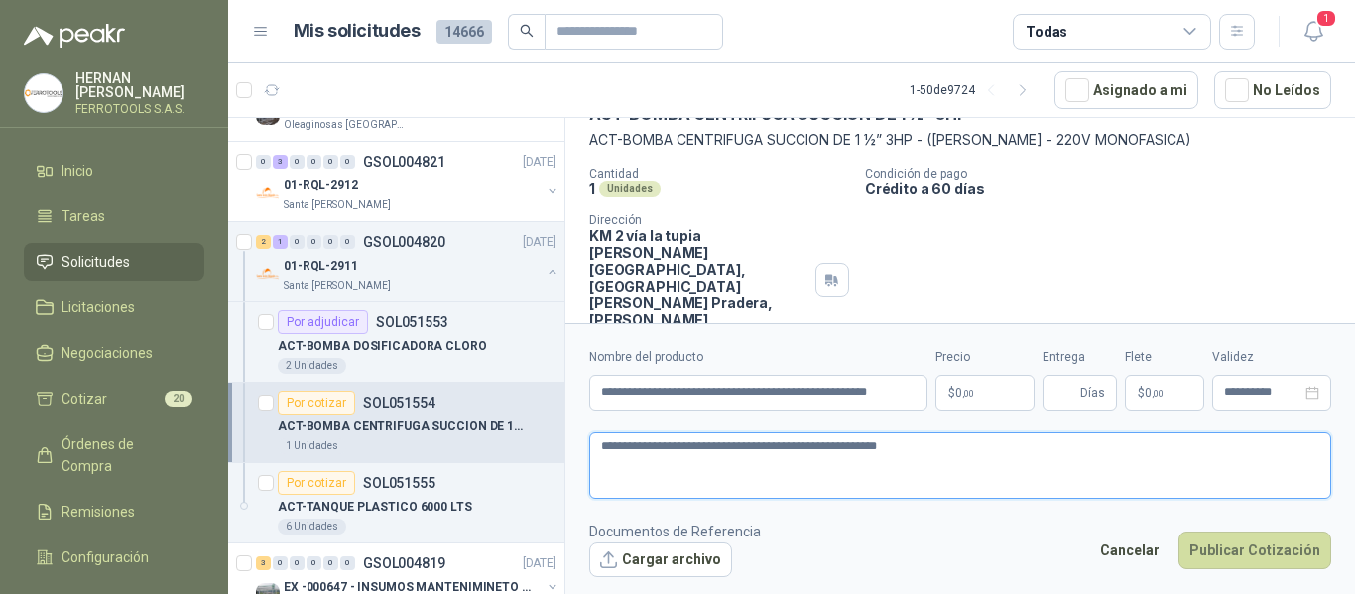
type textarea "**********"
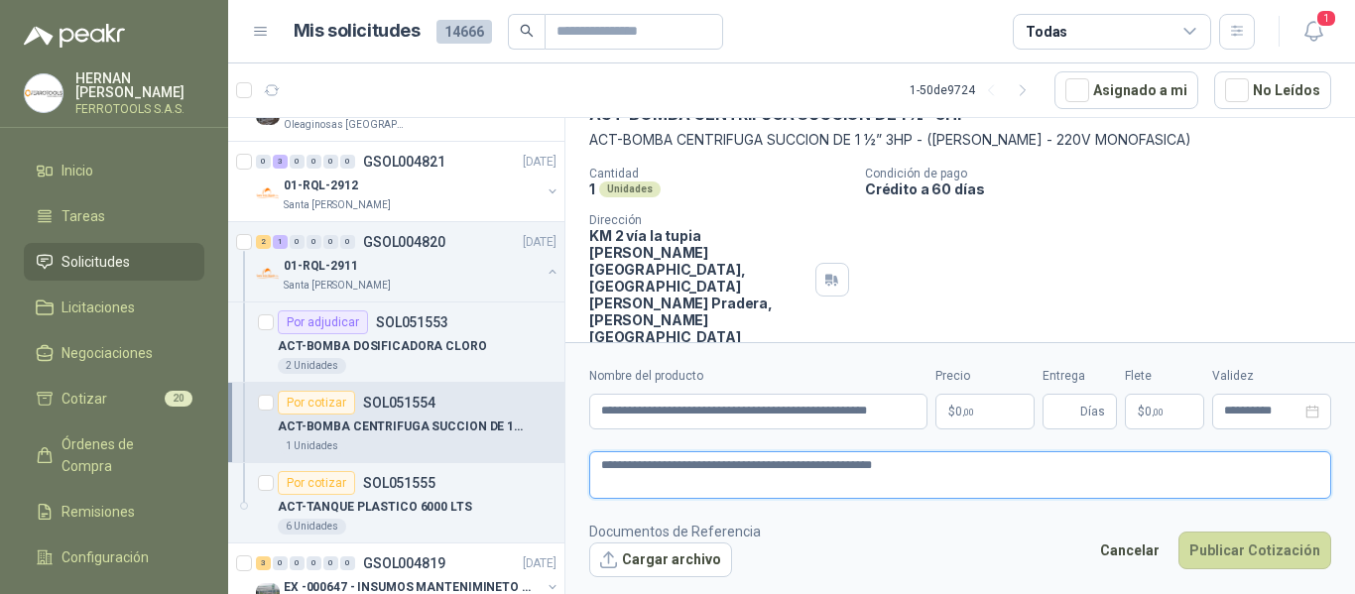
type textarea "**********"
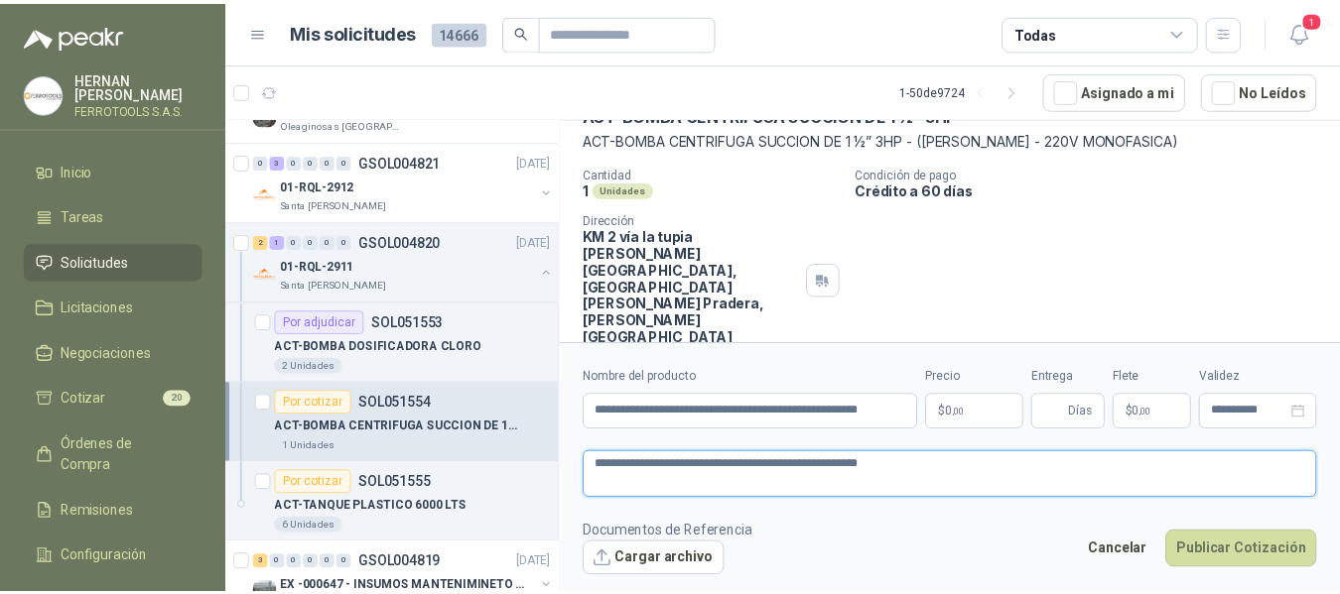
scroll to position [98, 0]
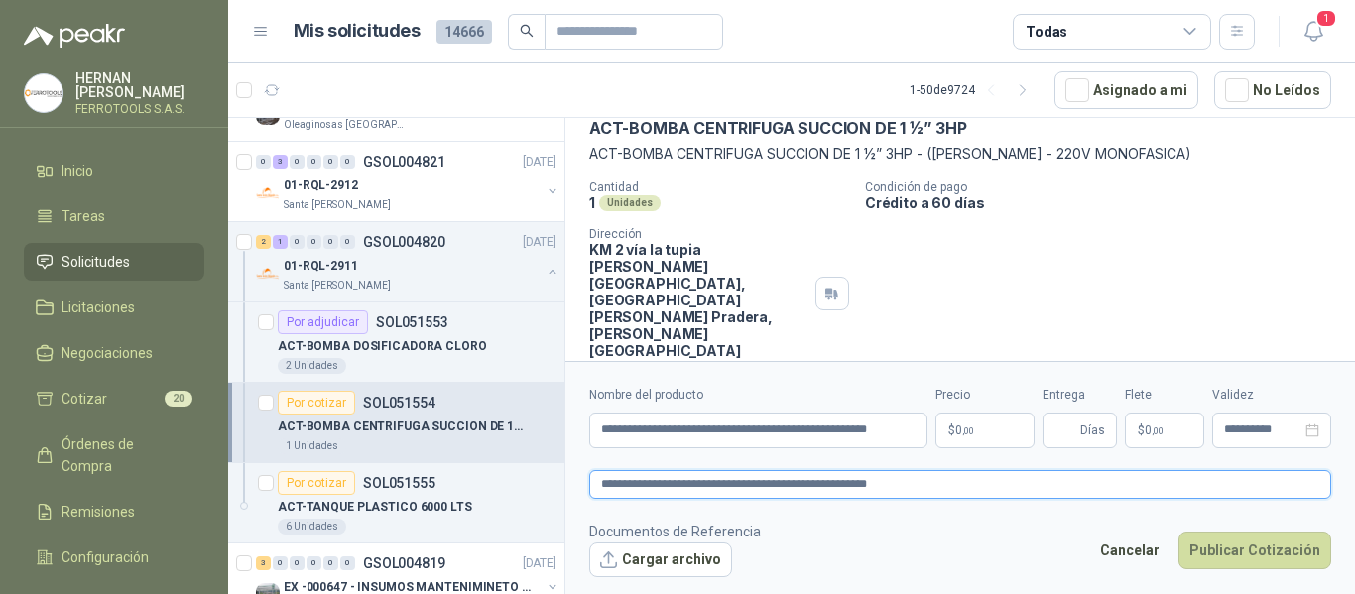
type textarea "**********"
click at [999, 438] on body "HERNAN RUALES FERROTOOLS S.A.S. Inicio Tareas Solicitudes Licitaciones Negociac…" at bounding box center [677, 297] width 1355 height 594
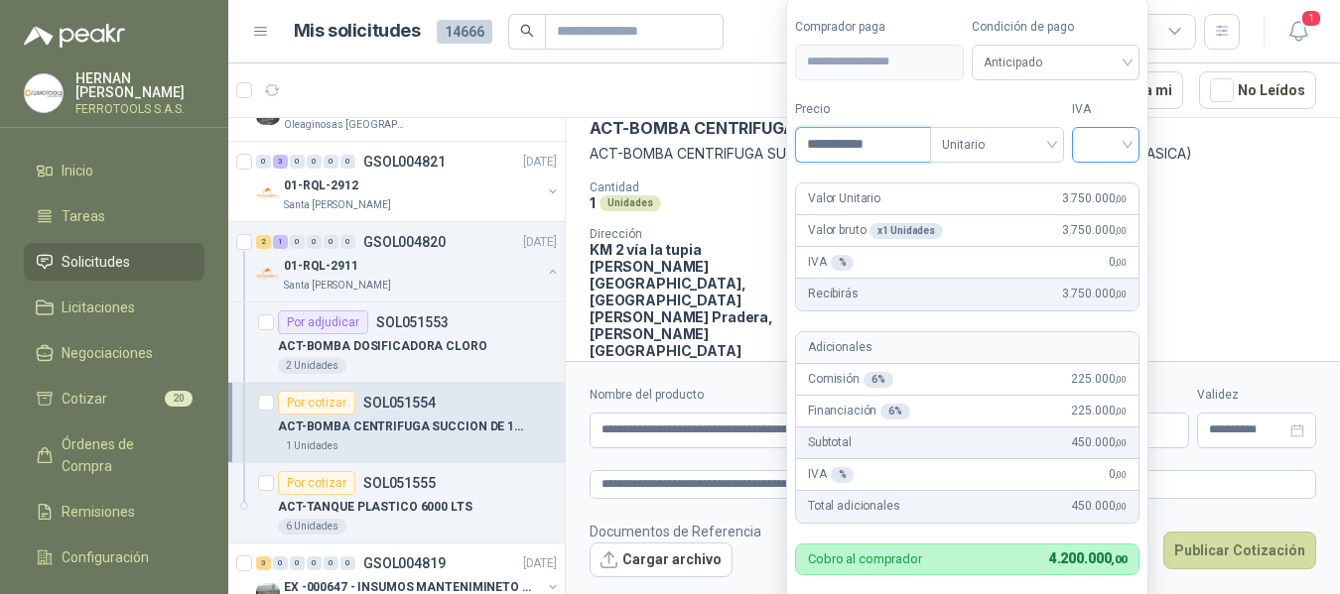
click at [1136, 148] on div at bounding box center [1105, 145] width 67 height 36
type input "**********"
click at [1106, 180] on div "19%" at bounding box center [1110, 186] width 37 height 22
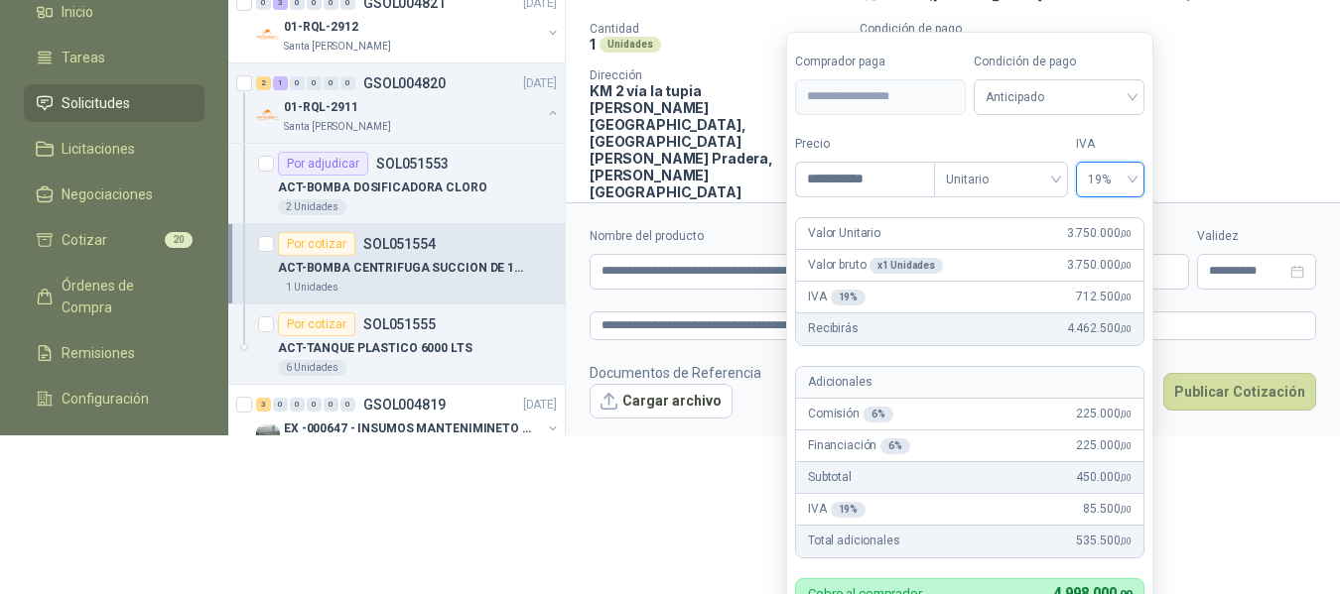
scroll to position [200, 0]
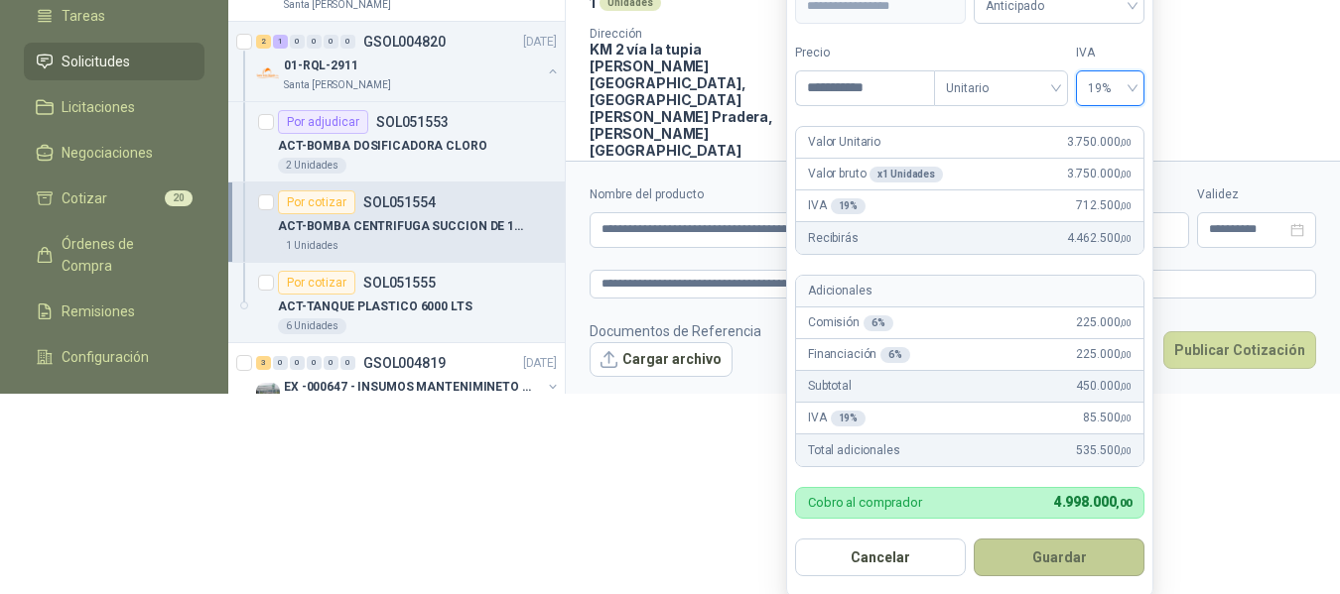
click at [1082, 552] on button "Guardar" at bounding box center [1058, 558] width 171 height 38
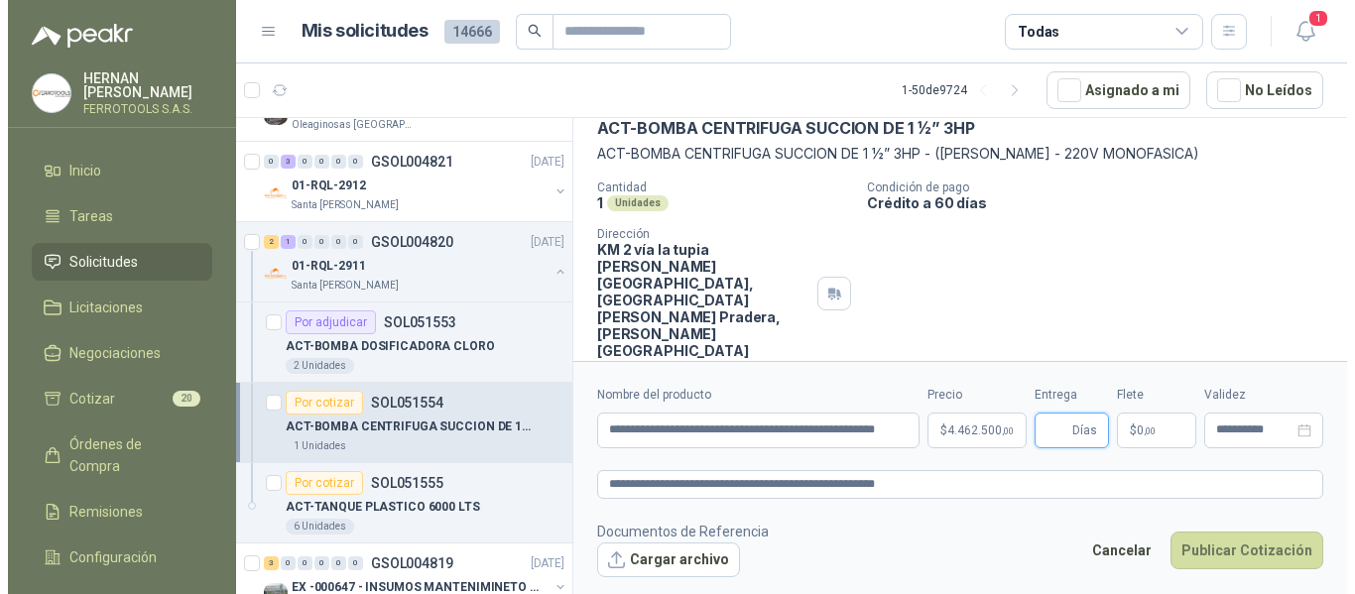
scroll to position [0, 0]
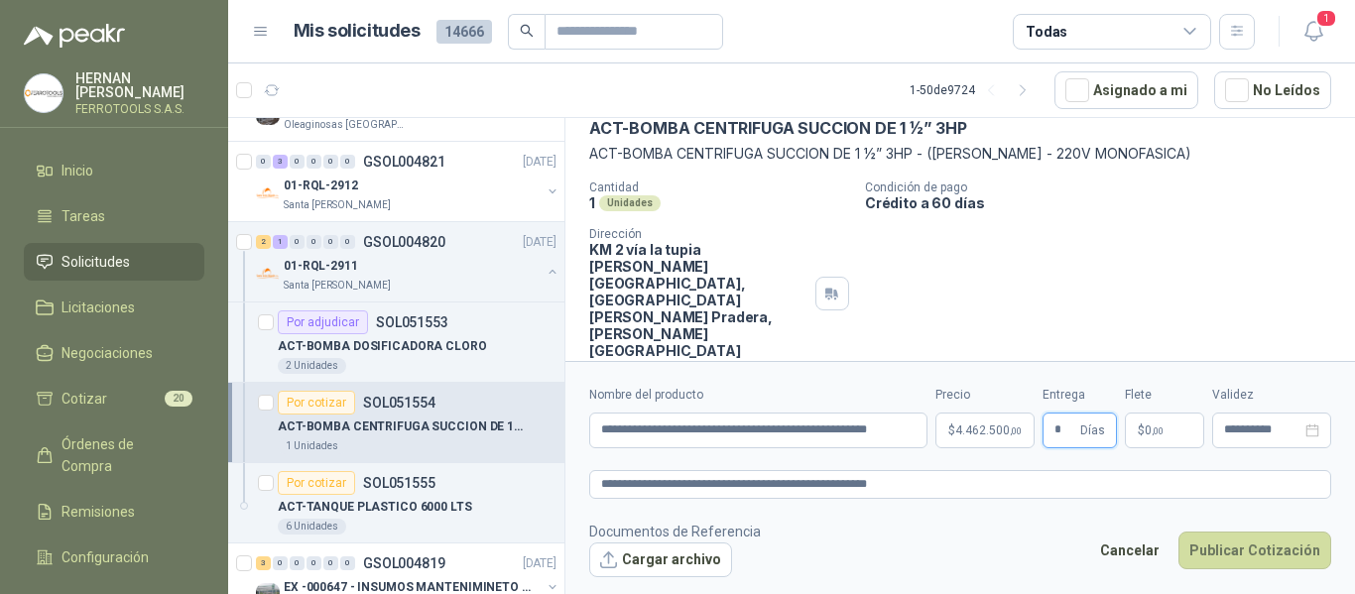
type input "*"
click at [879, 556] on footer "Documentos de Referencia Cargar archivo Cancelar Publicar Cotización" at bounding box center [960, 550] width 742 height 58
click at [659, 563] on button "Cargar archivo" at bounding box center [660, 561] width 143 height 36
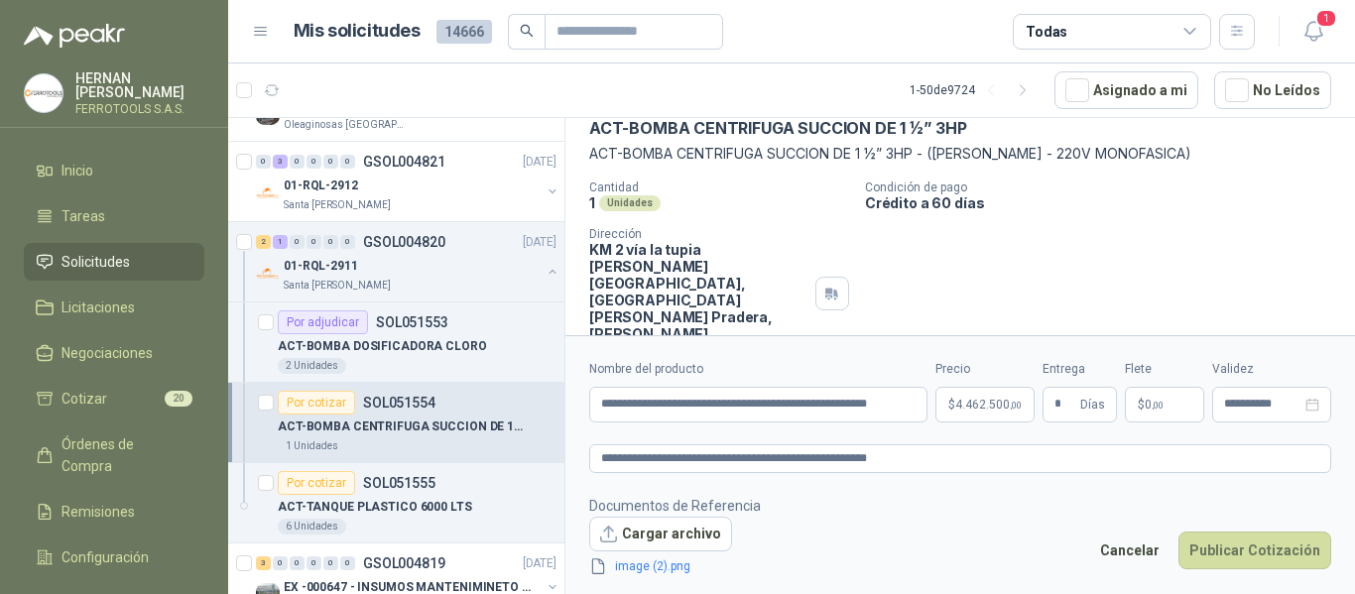
scroll to position [112, 0]
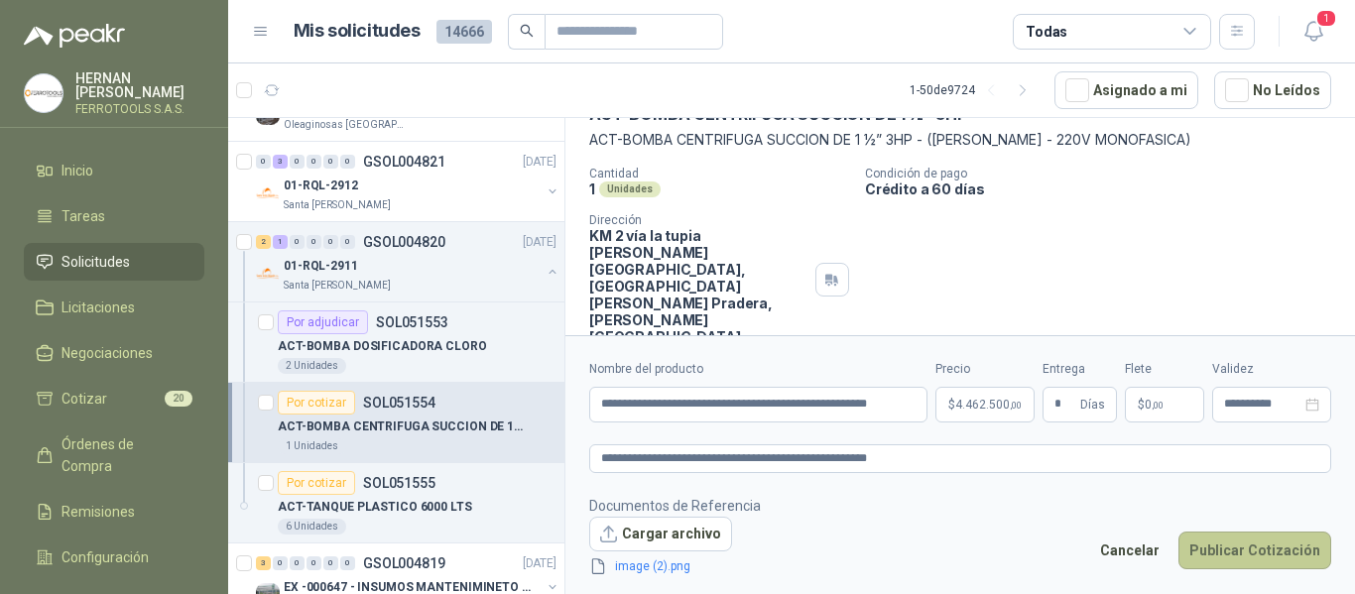
click at [1257, 560] on button "Publicar Cotización" at bounding box center [1255, 551] width 153 height 38
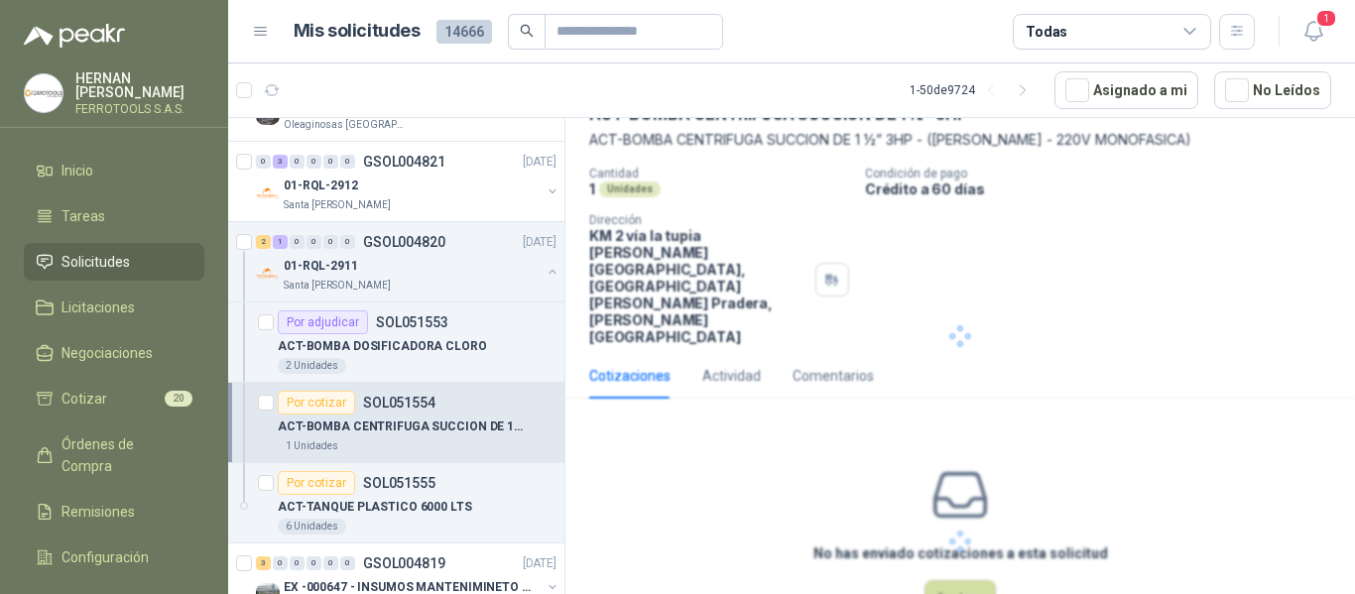
scroll to position [0, 0]
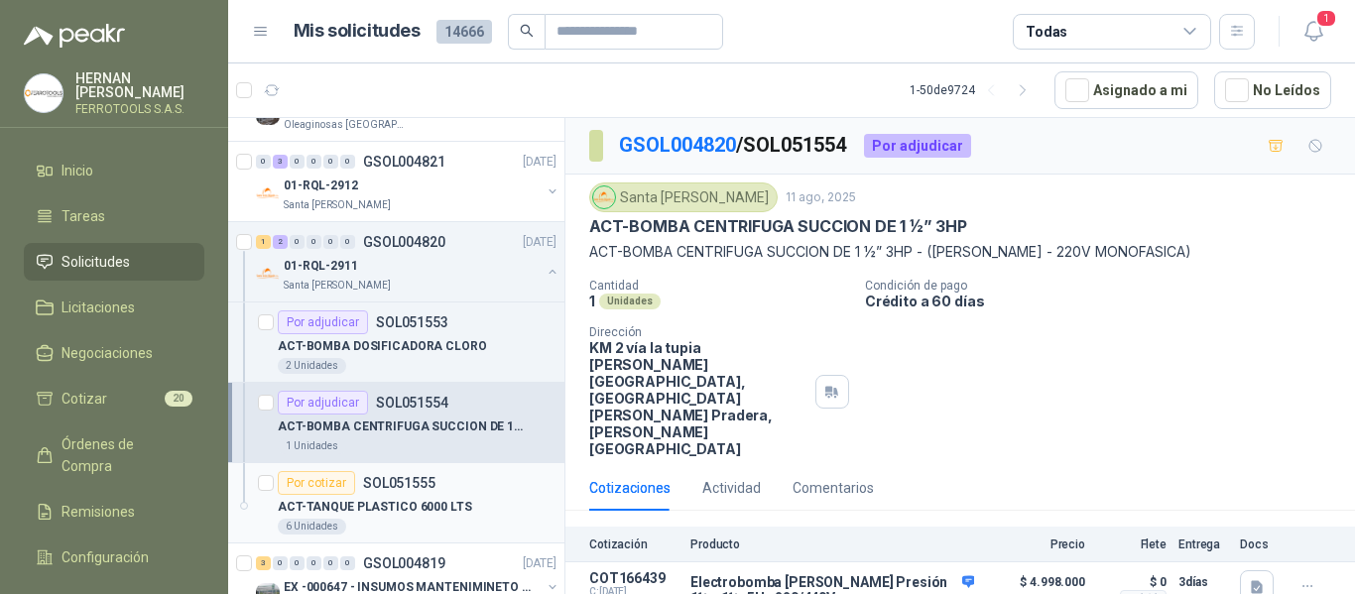
click at [401, 485] on p "SOL051555" at bounding box center [399, 483] width 72 height 14
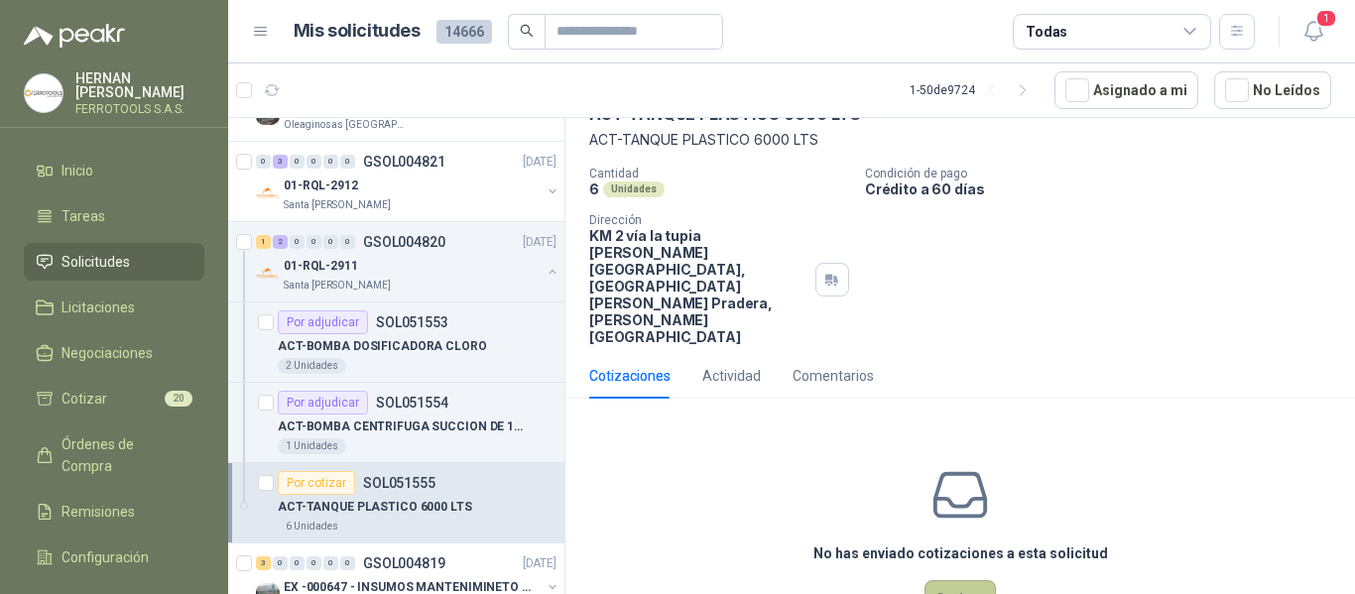
click at [929, 580] on button "Cotizar" at bounding box center [960, 599] width 71 height 38
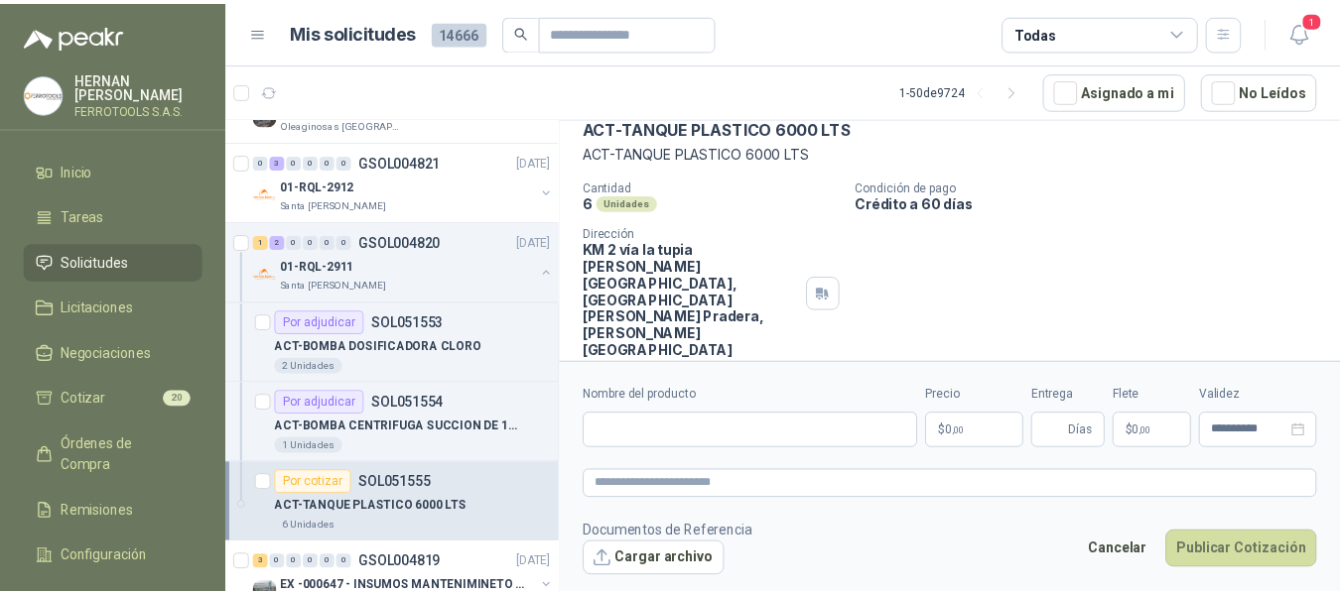
scroll to position [98, 0]
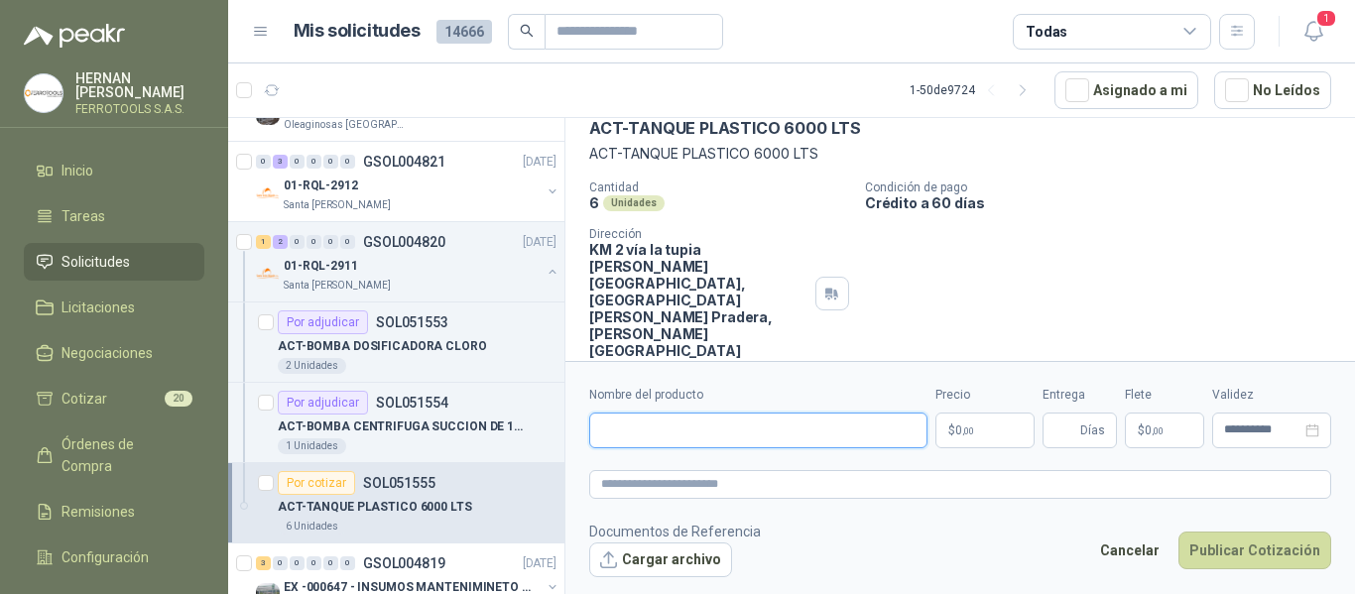
click at [715, 426] on input "Nombre del producto" at bounding box center [758, 431] width 338 height 36
paste input "**********"
type input "**********"
click at [785, 487] on textarea at bounding box center [960, 484] width 742 height 29
paste textarea "**********"
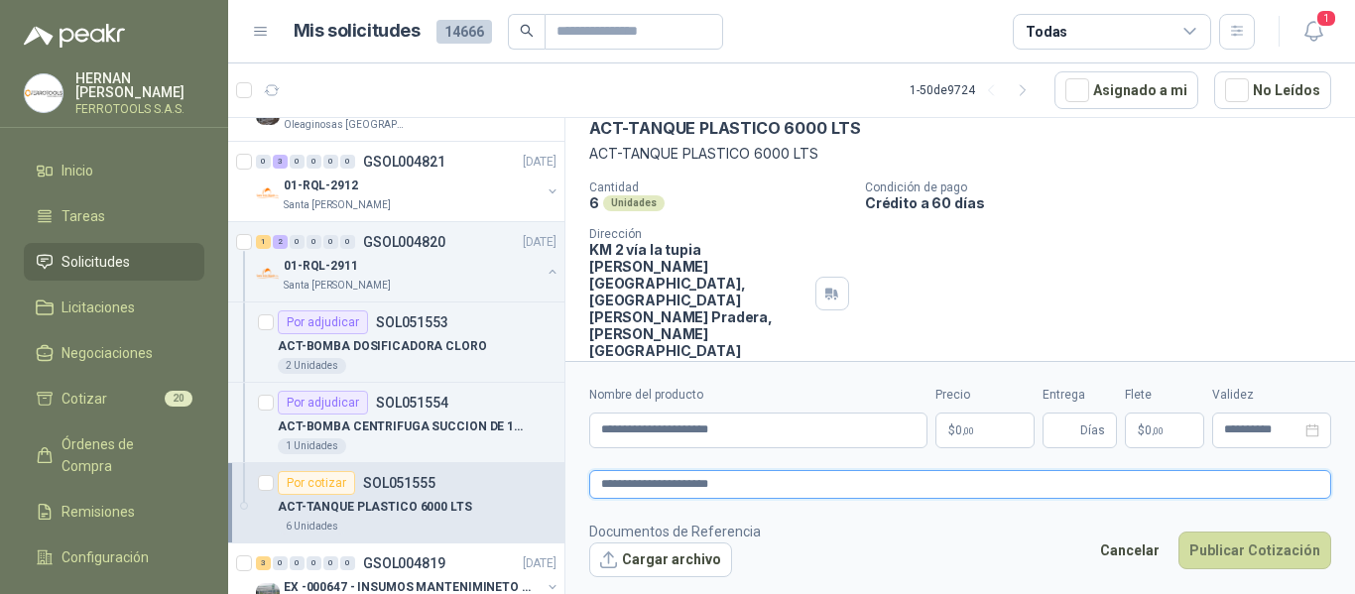
type textarea "**********"
click at [1013, 428] on body "HERNAN RUALES FERROTOOLS S.A.S. Inicio Tareas Solicitudes Licitaciones Negociac…" at bounding box center [677, 297] width 1355 height 594
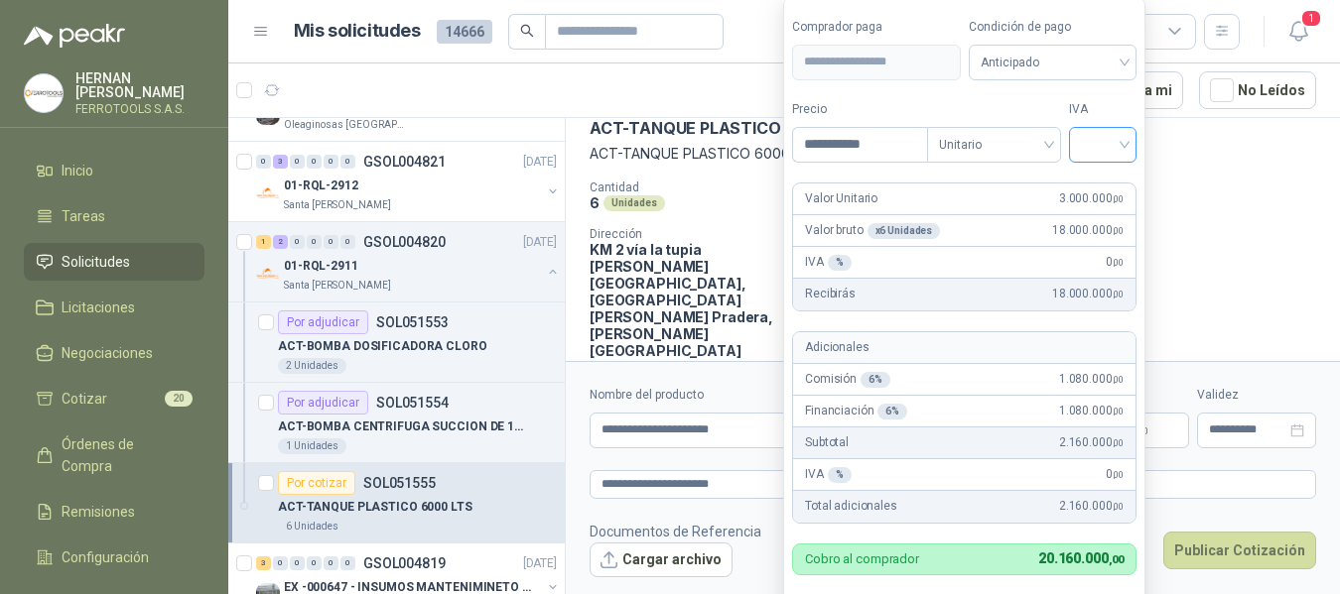
type input "**********"
click at [1092, 144] on input "search" at bounding box center [1103, 143] width 44 height 30
click at [1110, 186] on div "19%" at bounding box center [1107, 186] width 37 height 22
click at [1080, 410] on span "1.080.000 ,00" at bounding box center [1096, 411] width 64 height 19
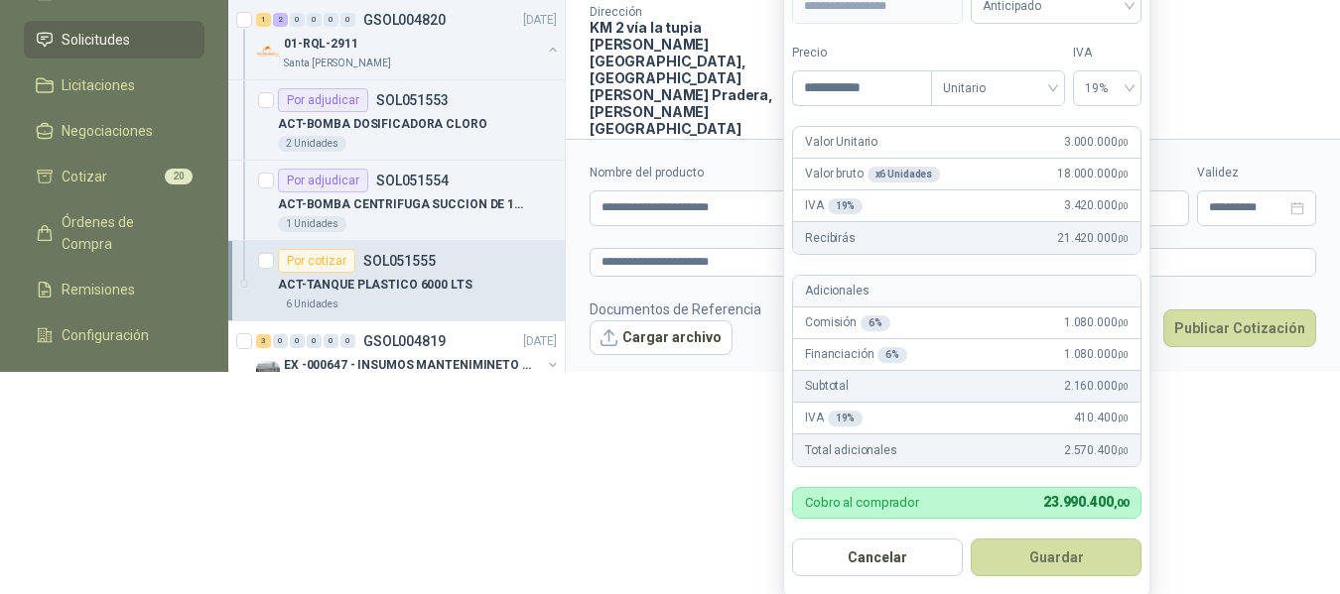
click at [1052, 558] on button "Guardar" at bounding box center [1055, 558] width 171 height 38
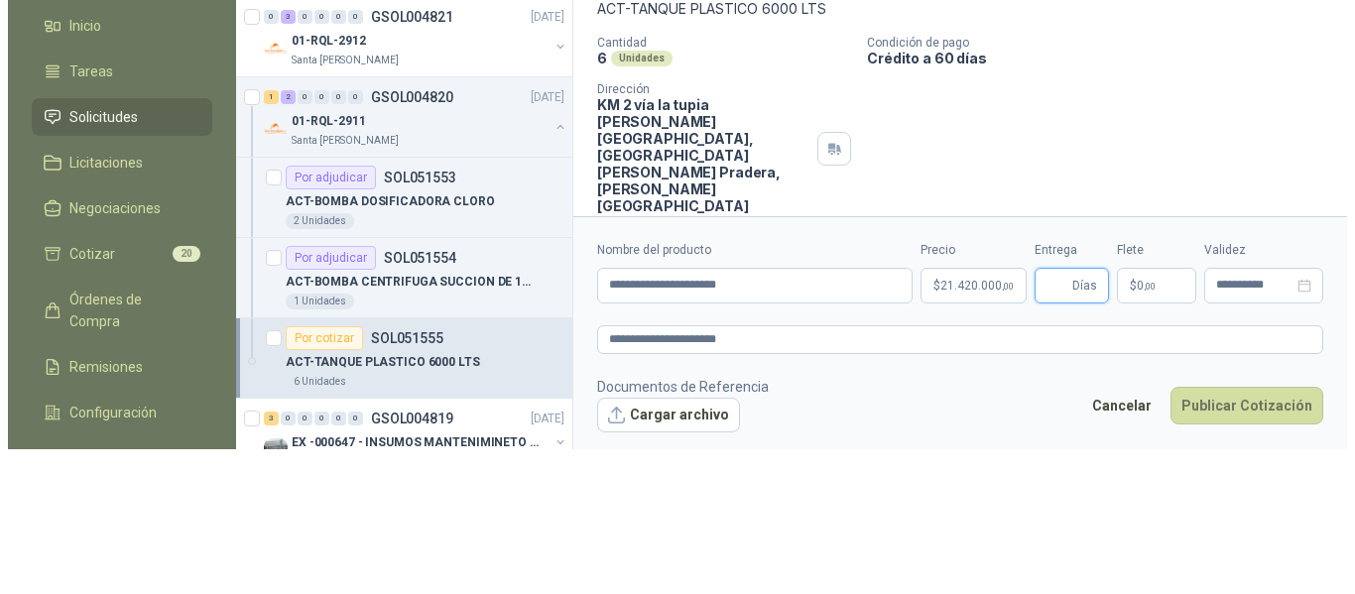
scroll to position [0, 0]
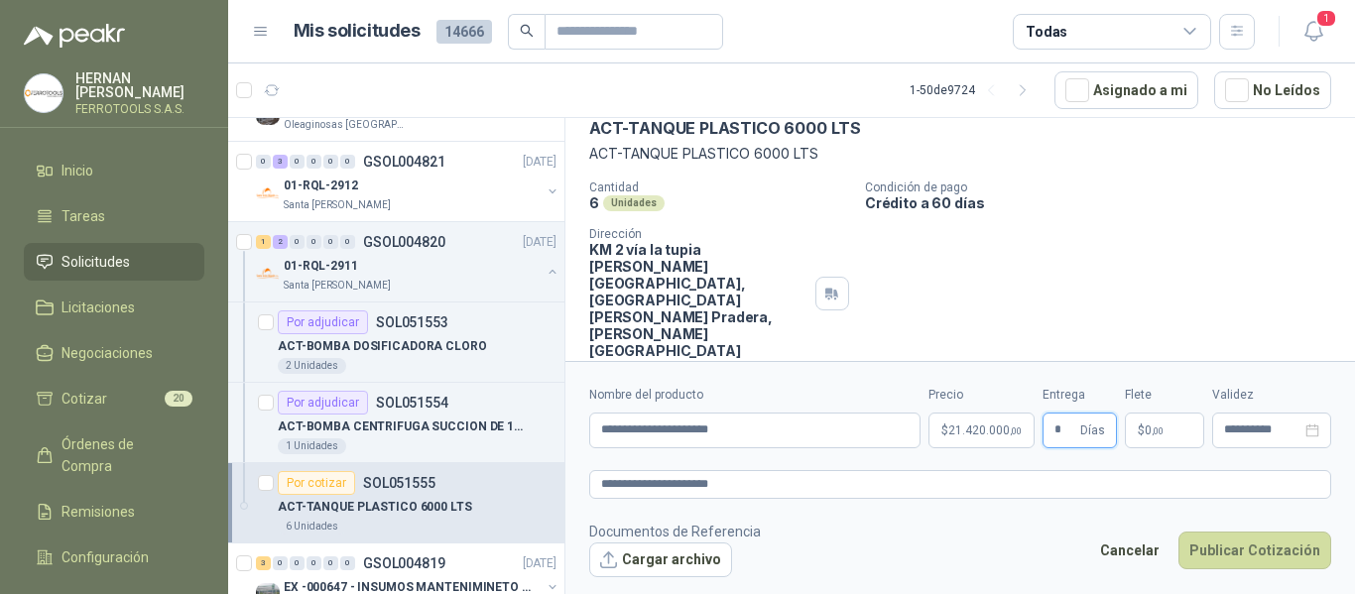
type input "*"
click at [868, 528] on footer "Documentos de Referencia Cargar archivo Cancelar Publicar Cotización" at bounding box center [960, 550] width 742 height 58
click at [882, 480] on textarea "**********" at bounding box center [960, 484] width 742 height 29
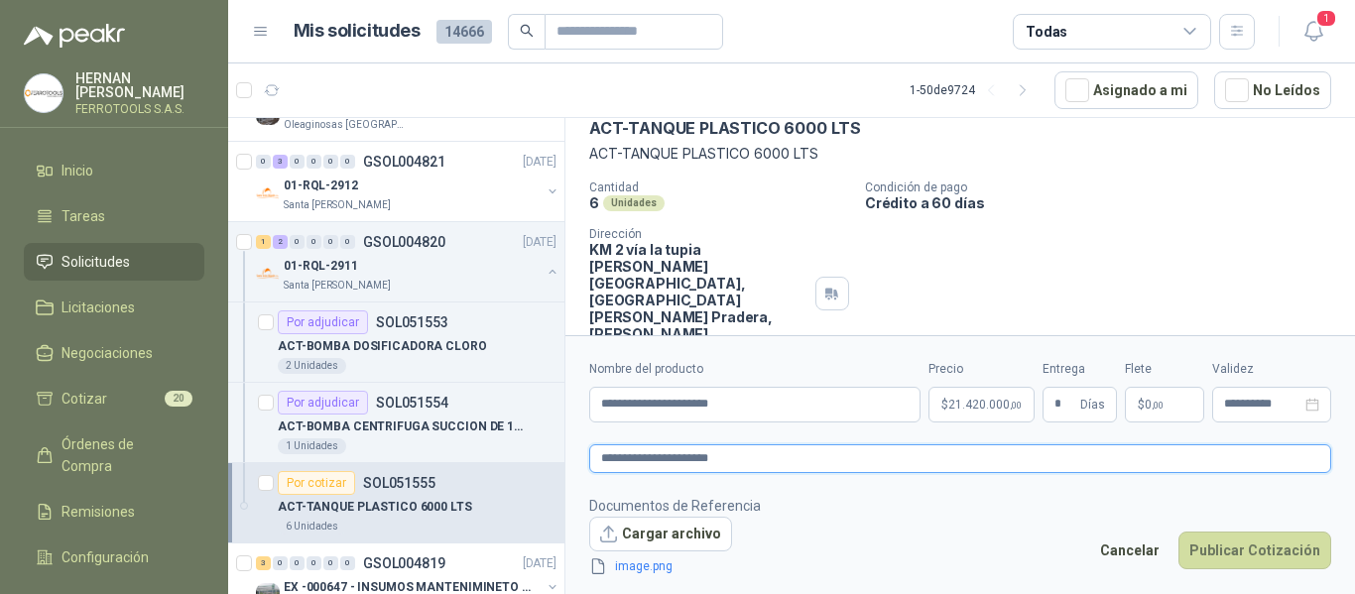
scroll to position [112, 0]
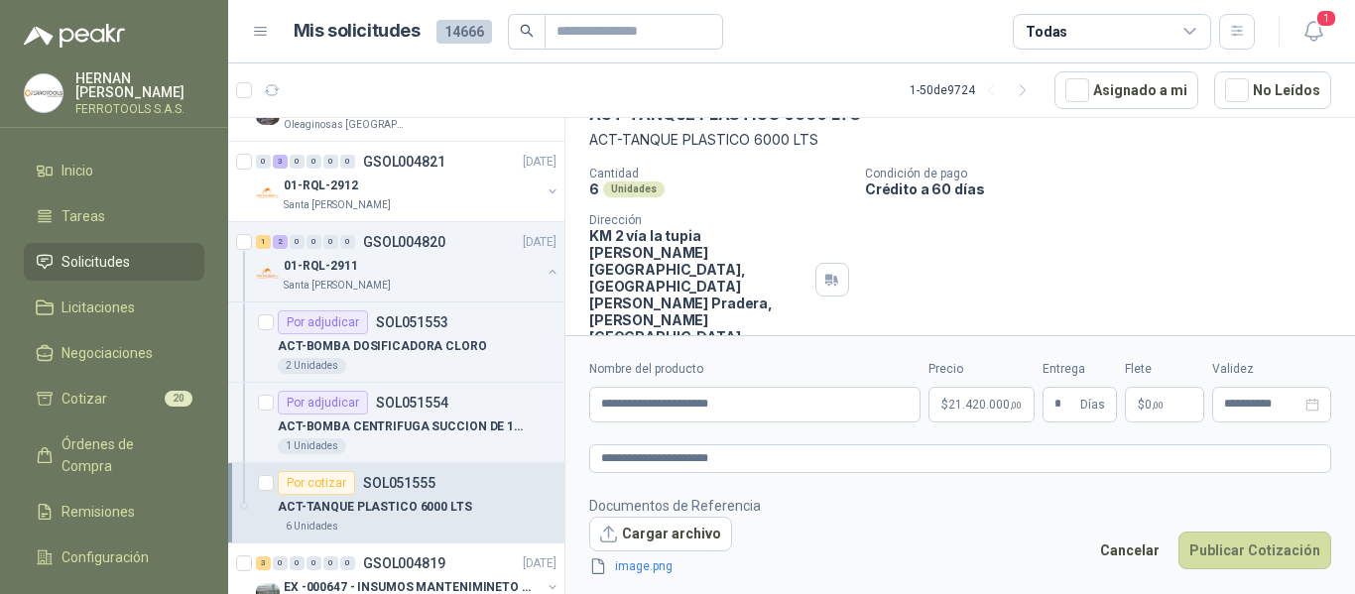
click at [885, 531] on footer "Documentos de Referencia Cargar archivo image.png Cancelar Publicar Cotización" at bounding box center [960, 536] width 742 height 83
click at [1251, 554] on button "Publicar Cotización" at bounding box center [1255, 551] width 153 height 38
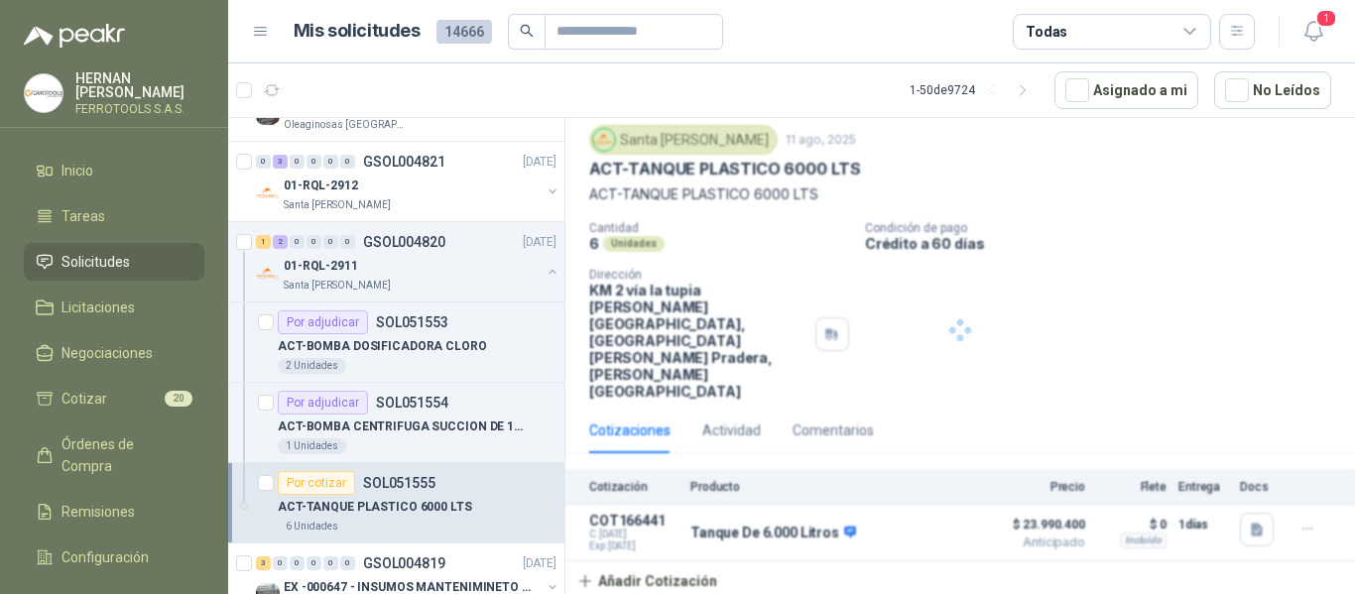
scroll to position [0, 0]
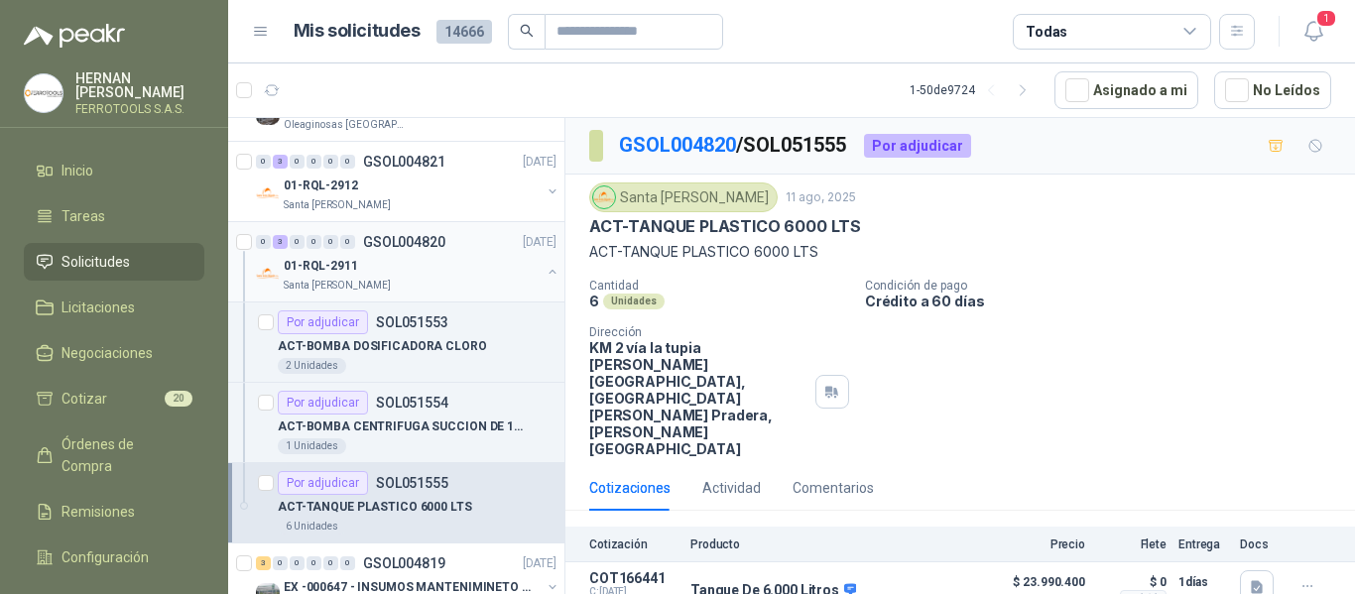
click at [545, 270] on button "button" at bounding box center [553, 272] width 16 height 16
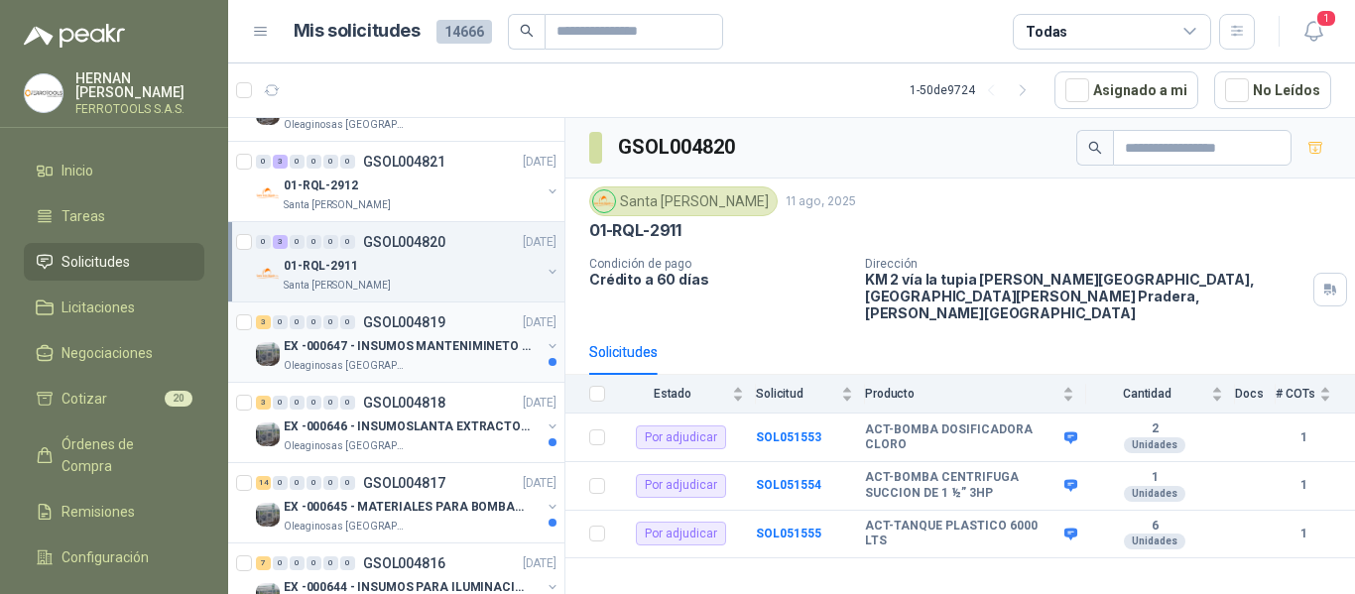
click at [464, 346] on p "EX -000647 - INSUMOS MANTENIMINETO MECANICO" at bounding box center [407, 346] width 247 height 19
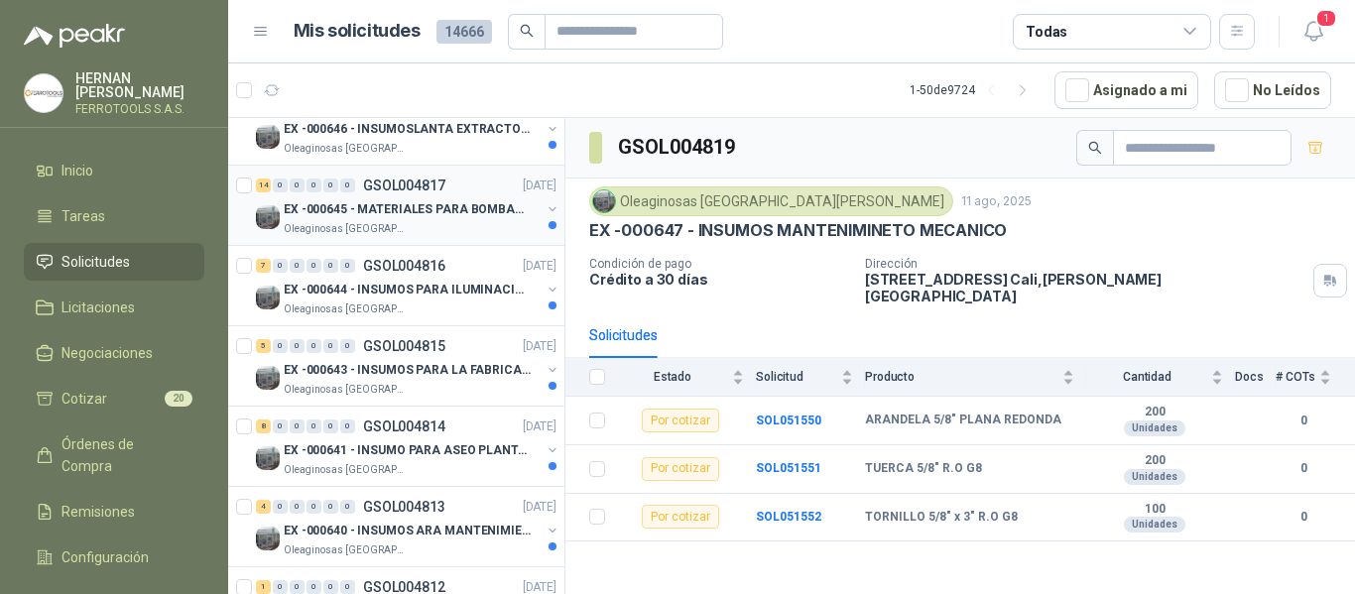
scroll to position [496, 0]
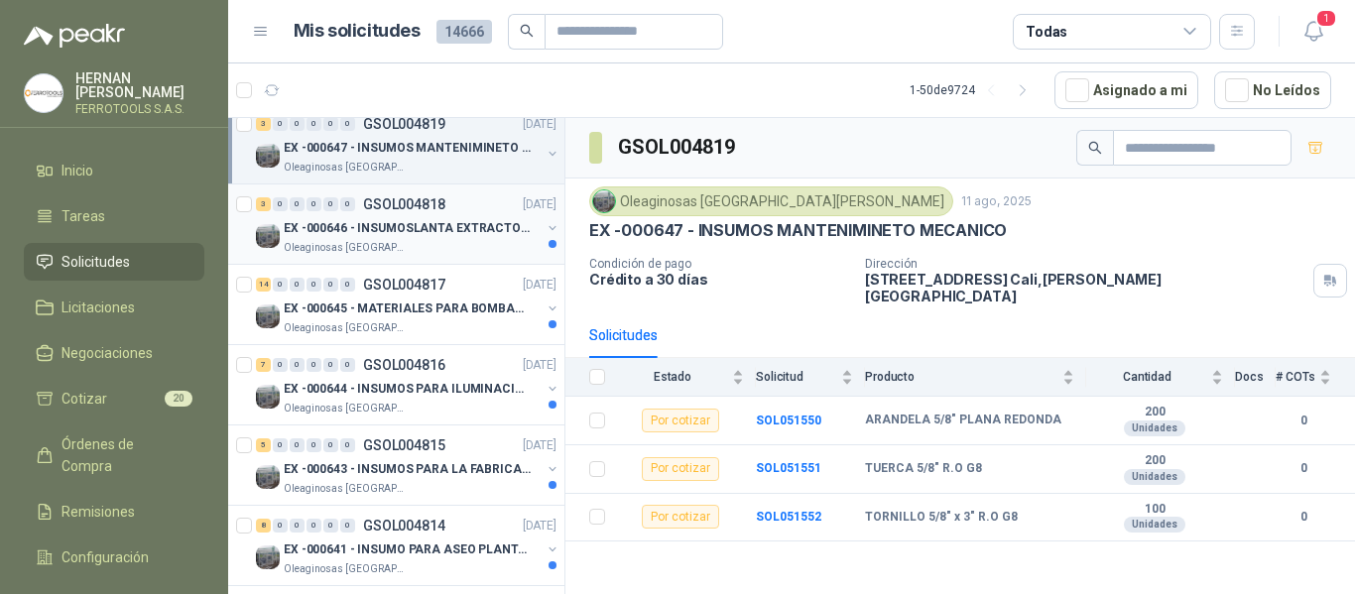
click at [425, 224] on p "EX -000646 - INSUMOSLANTA EXTRACTORA" at bounding box center [407, 228] width 247 height 19
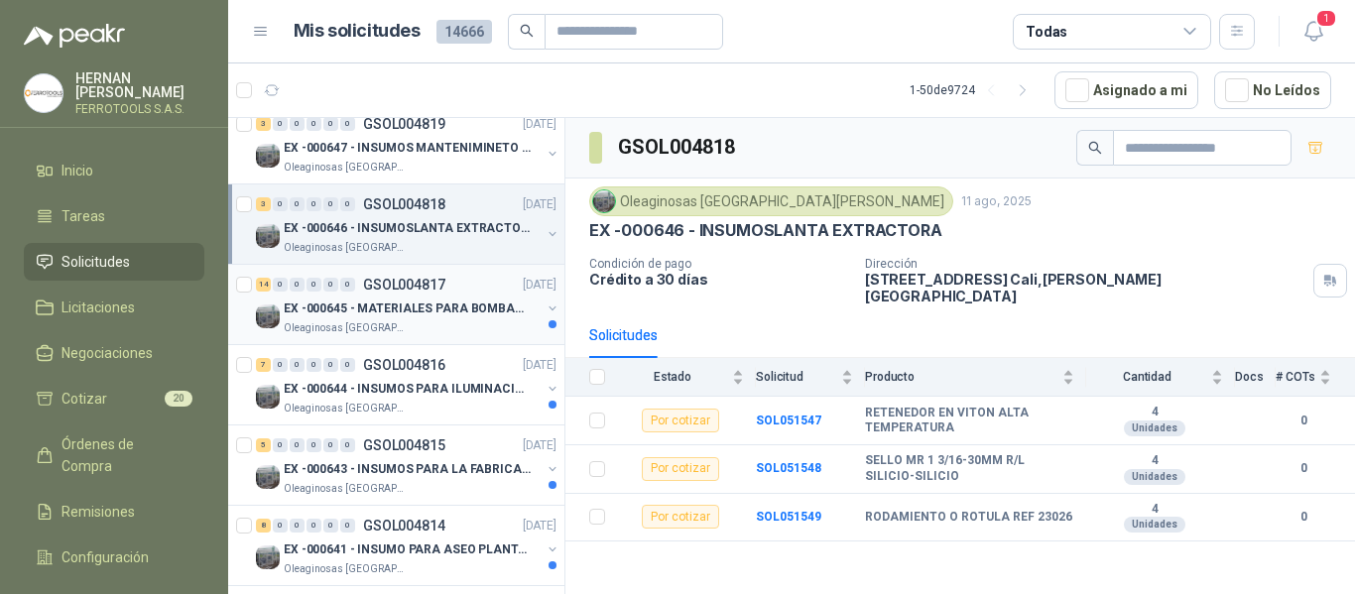
click at [420, 301] on p "EX -000645 - MATERIALES PARA BOMBAS STANDBY PLANTA" at bounding box center [407, 309] width 247 height 19
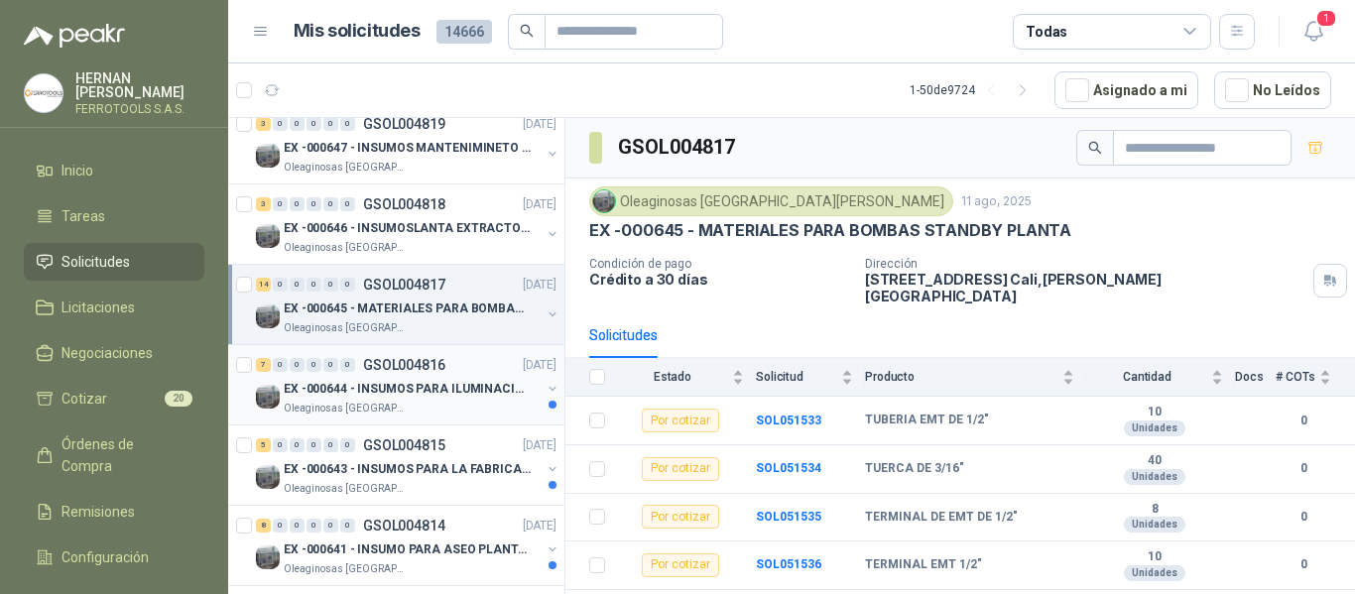
click at [444, 378] on div "EX -000644 - INSUMOS PARA ILUMINACIONN ZONA DE CLA" at bounding box center [412, 389] width 257 height 24
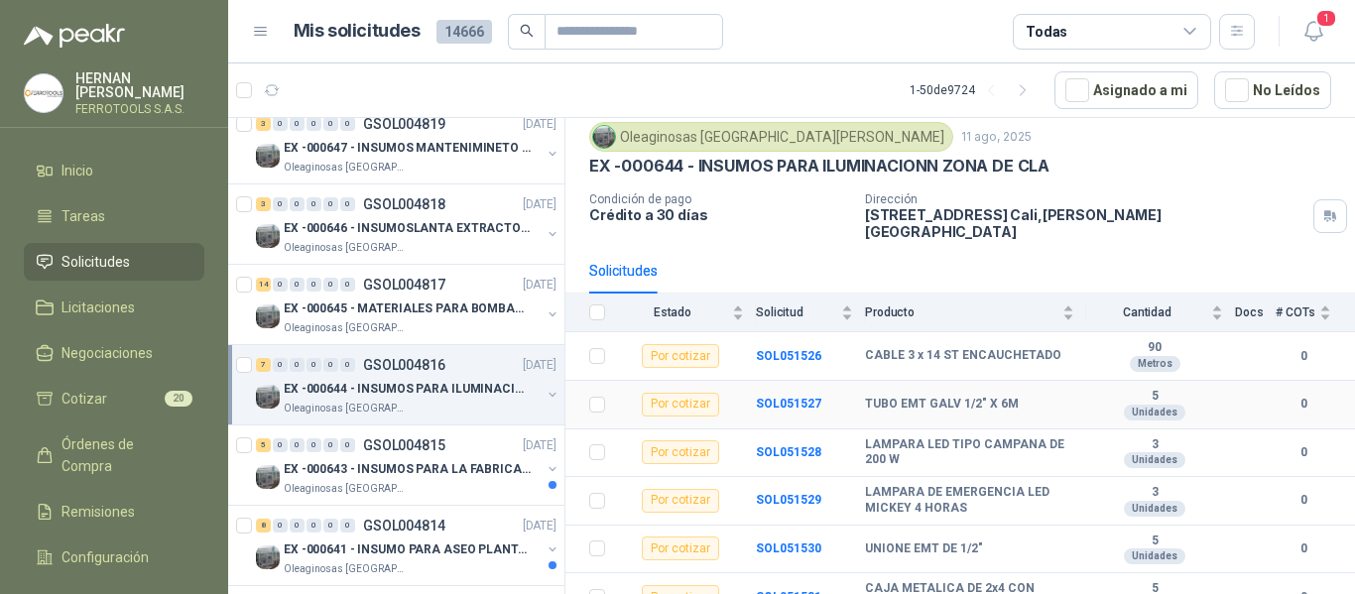
scroll to position [119, 0]
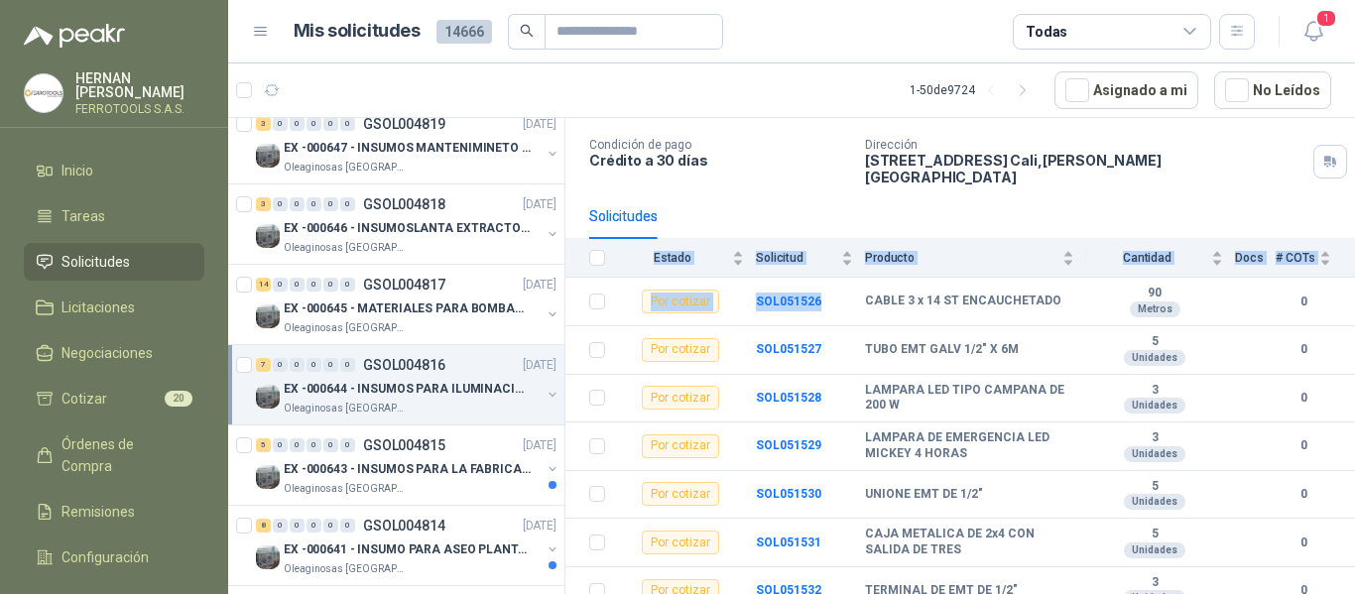
drag, startPoint x: 878, startPoint y: 293, endPoint x: 1172, endPoint y: 607, distance: 430.4
click at [1172, 593] on html "HERNAN RUALES FERROTOOLS S.A.S. Inicio Tareas Solicitudes Licitaciones Negociac…" at bounding box center [677, 297] width 1355 height 594
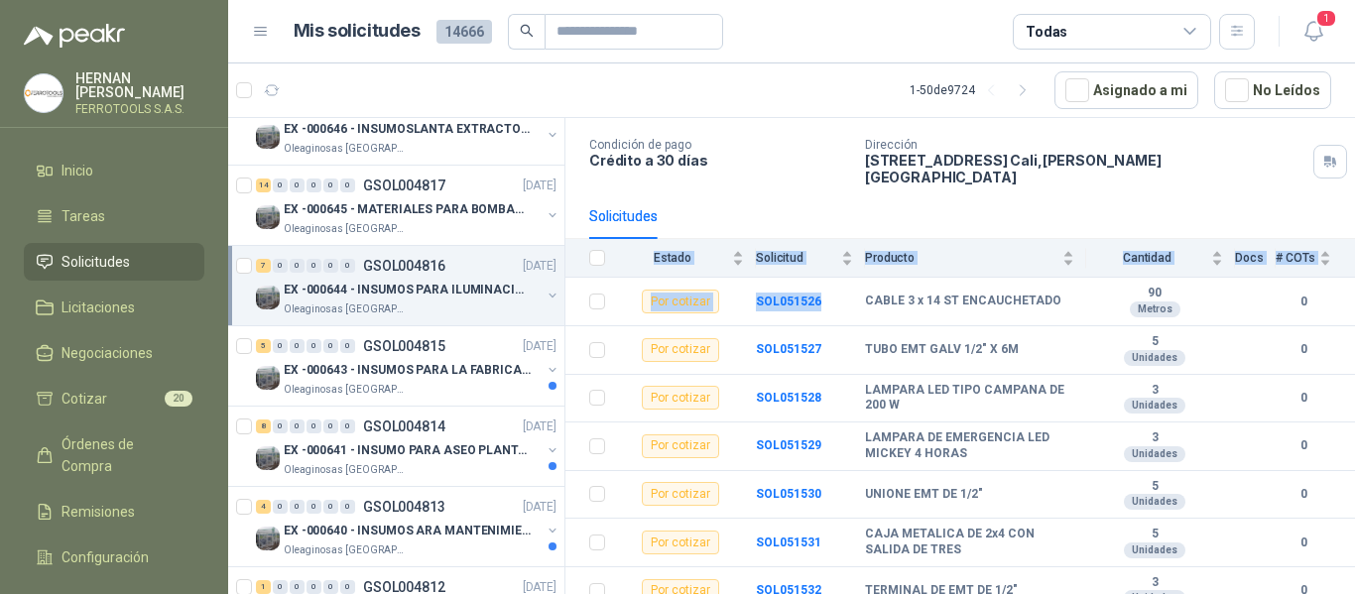
scroll to position [695, 0]
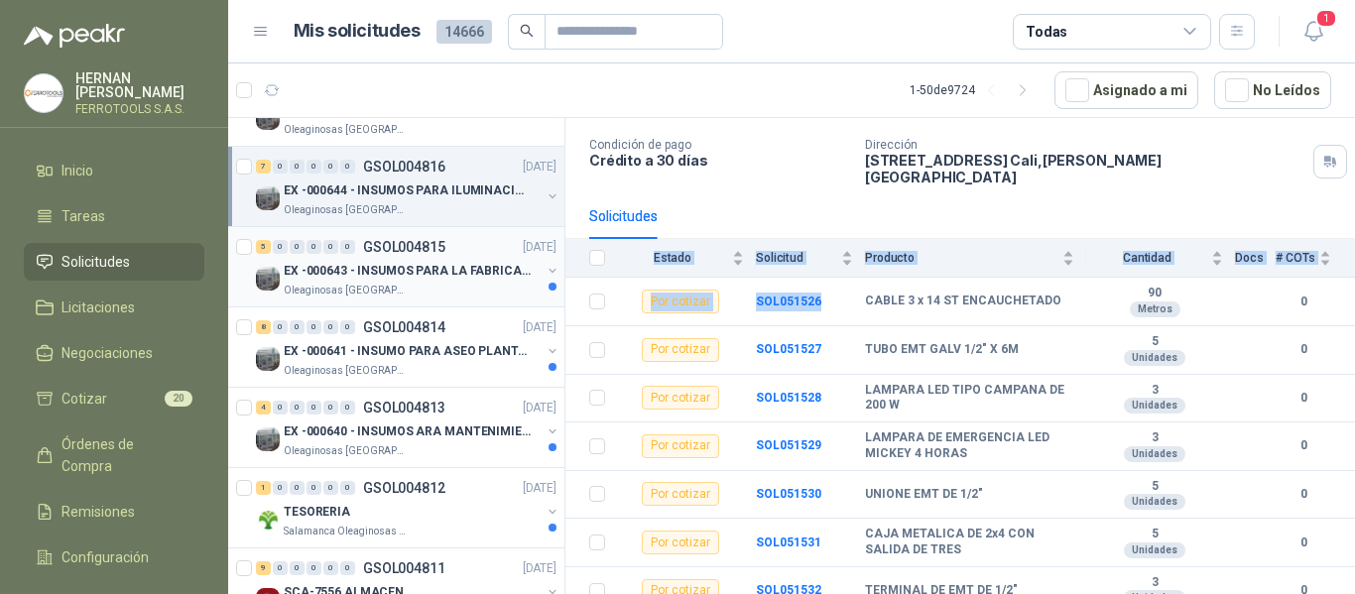
click at [404, 279] on p "EX -000643 - INSUMOS PARA LA FABRICACION DE PLATAF" at bounding box center [407, 271] width 247 height 19
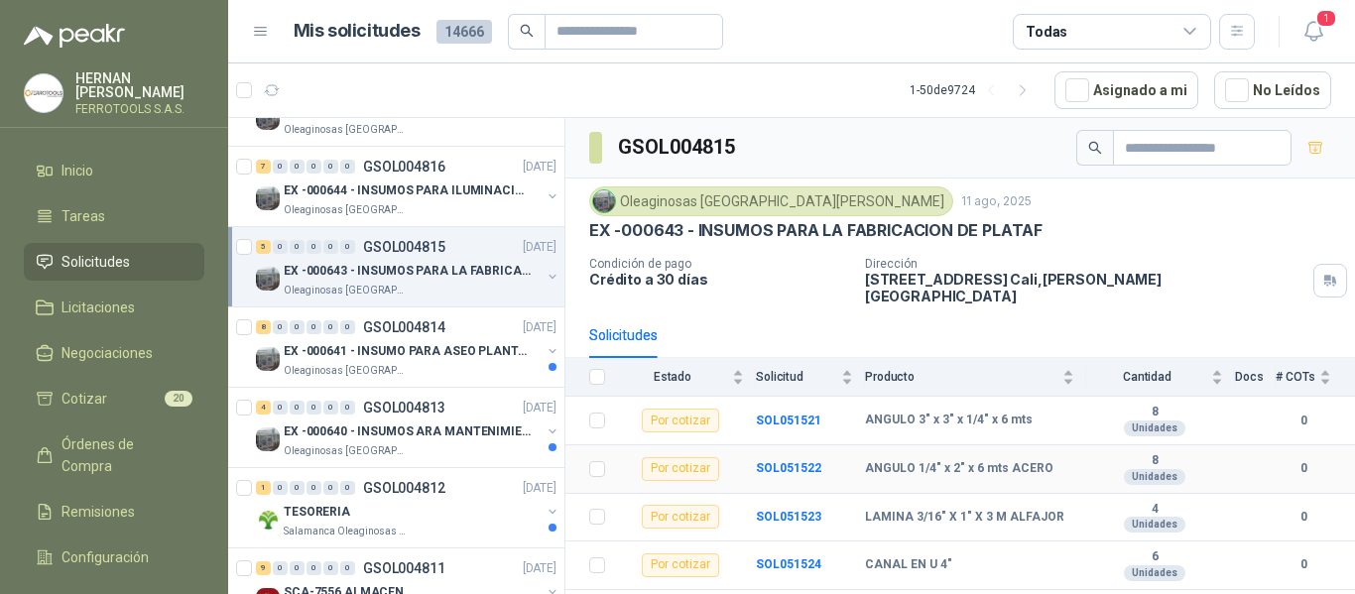
scroll to position [23, 0]
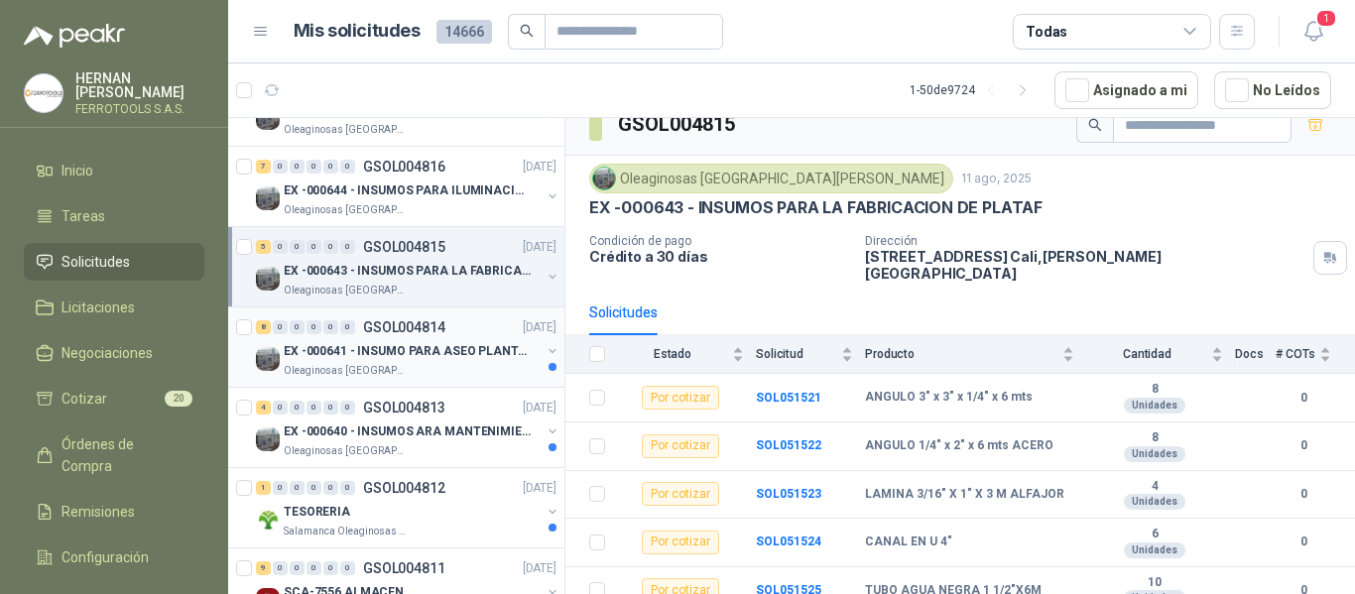
click at [433, 372] on div "Oleaginosas [GEOGRAPHIC_DATA][PERSON_NAME]" at bounding box center [412, 371] width 257 height 16
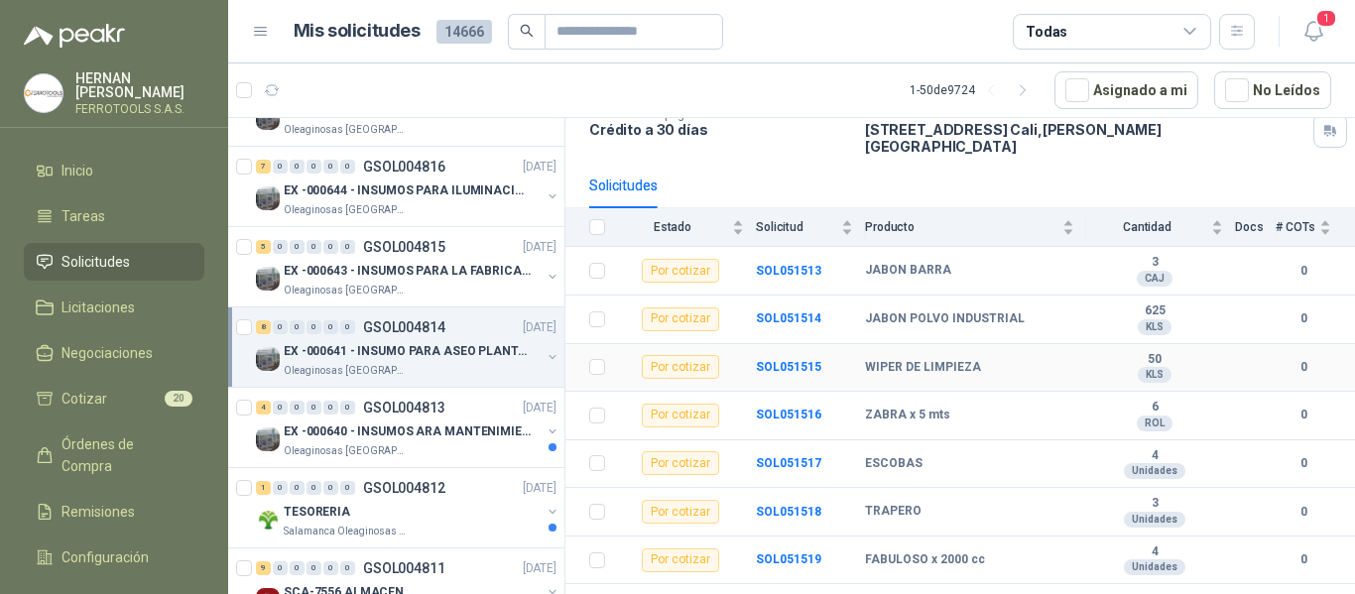
scroll to position [168, 0]
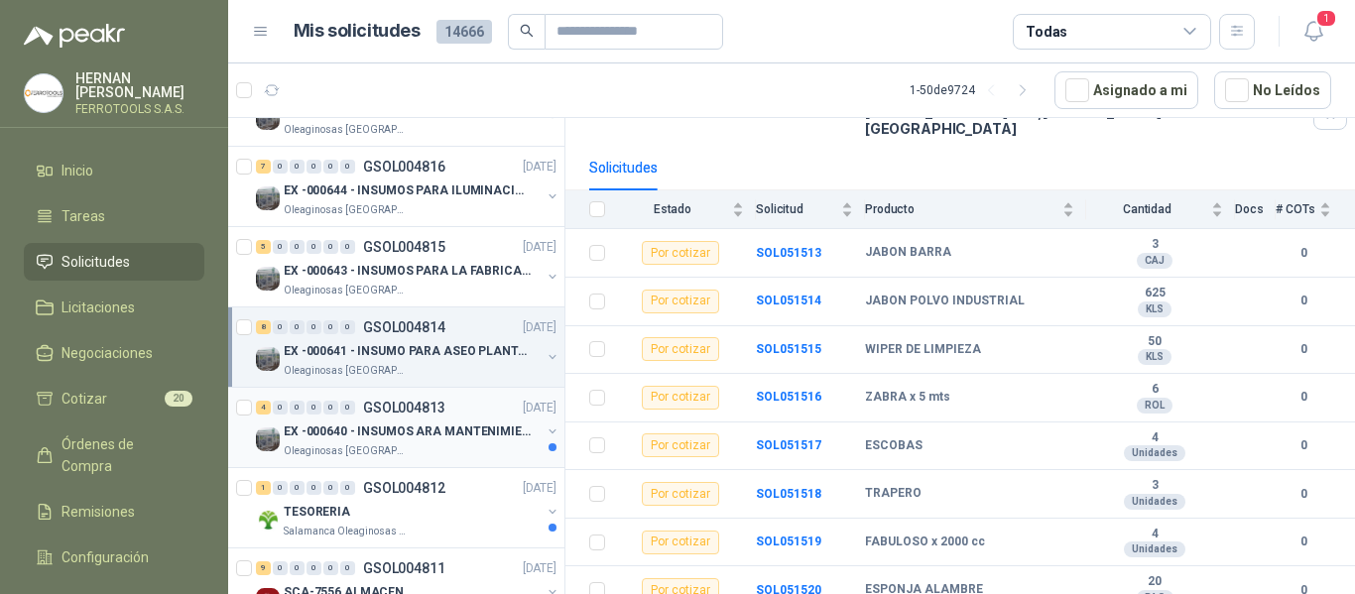
click at [430, 414] on p "GSOL004813" at bounding box center [404, 408] width 82 height 14
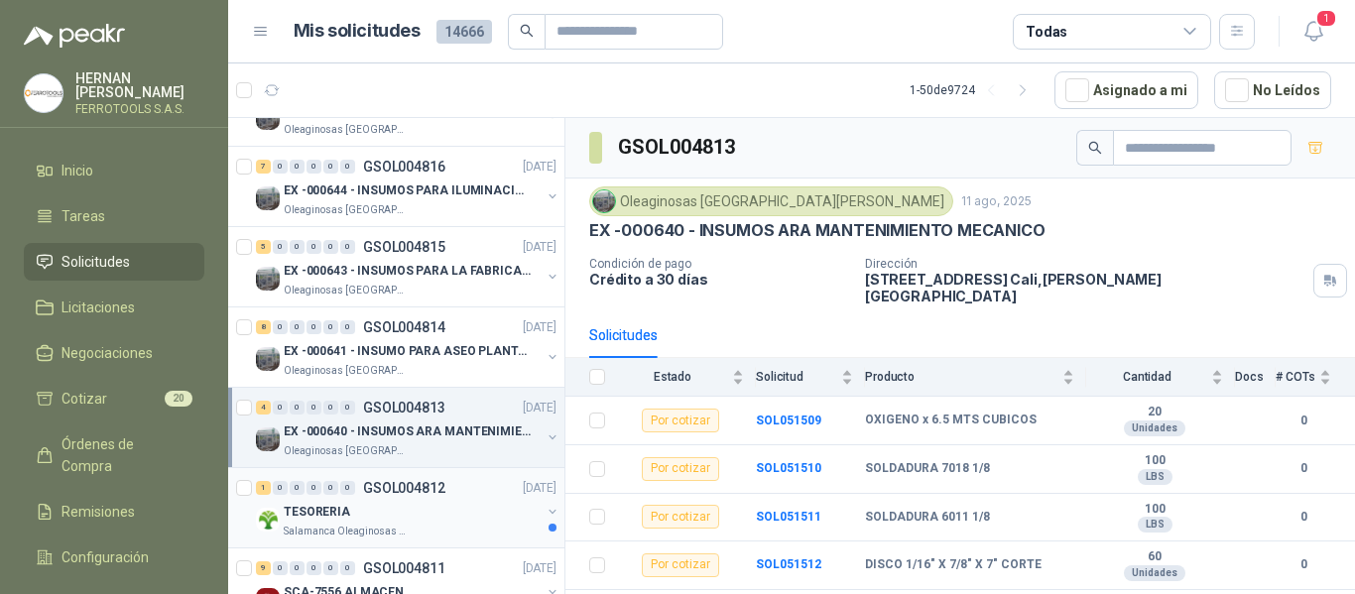
click at [451, 510] on div "TESORERIA" at bounding box center [412, 512] width 257 height 24
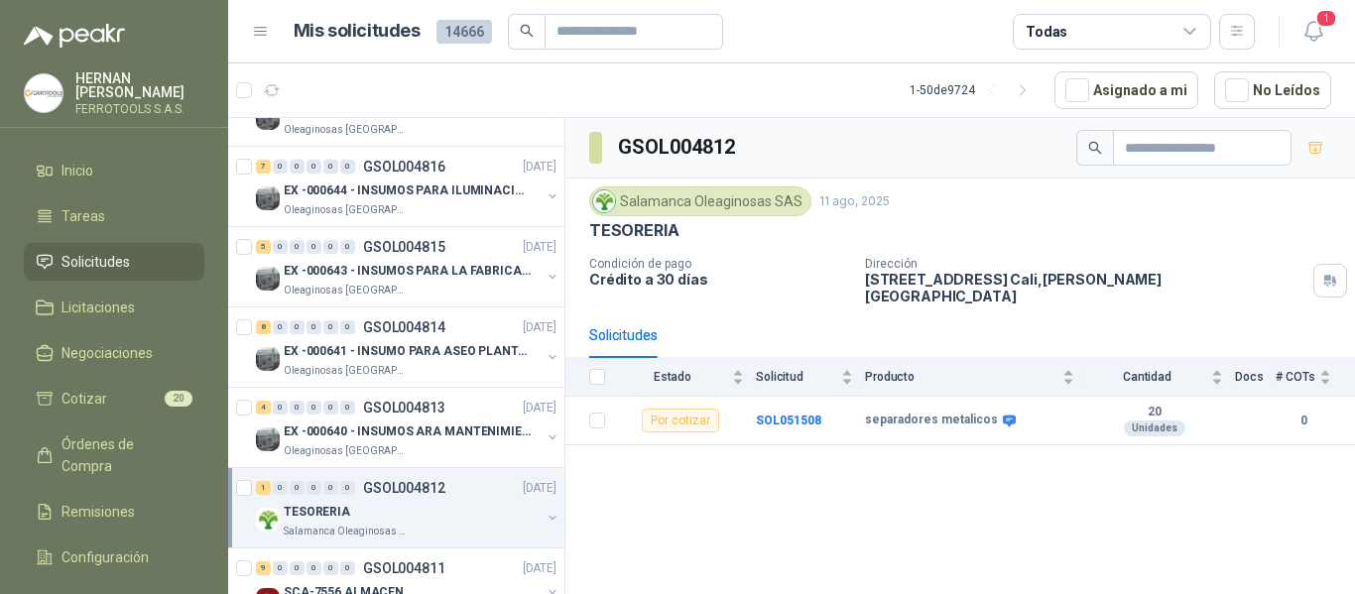
click at [761, 528] on div "GSOL004812 Salamanca Oleaginosas SAS 11 ago, 2025 TESORERIA Condición de pago C…" at bounding box center [961, 359] width 790 height 483
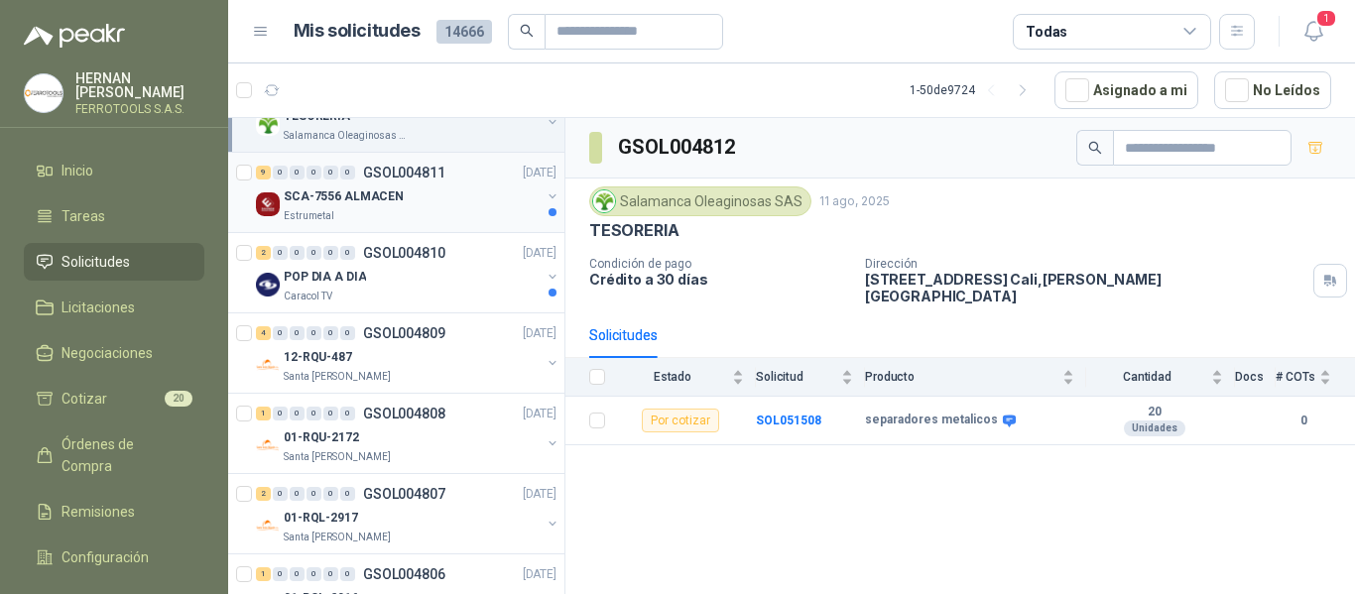
scroll to position [1092, 0]
click at [474, 214] on div "Estrumetal" at bounding box center [412, 215] width 257 height 16
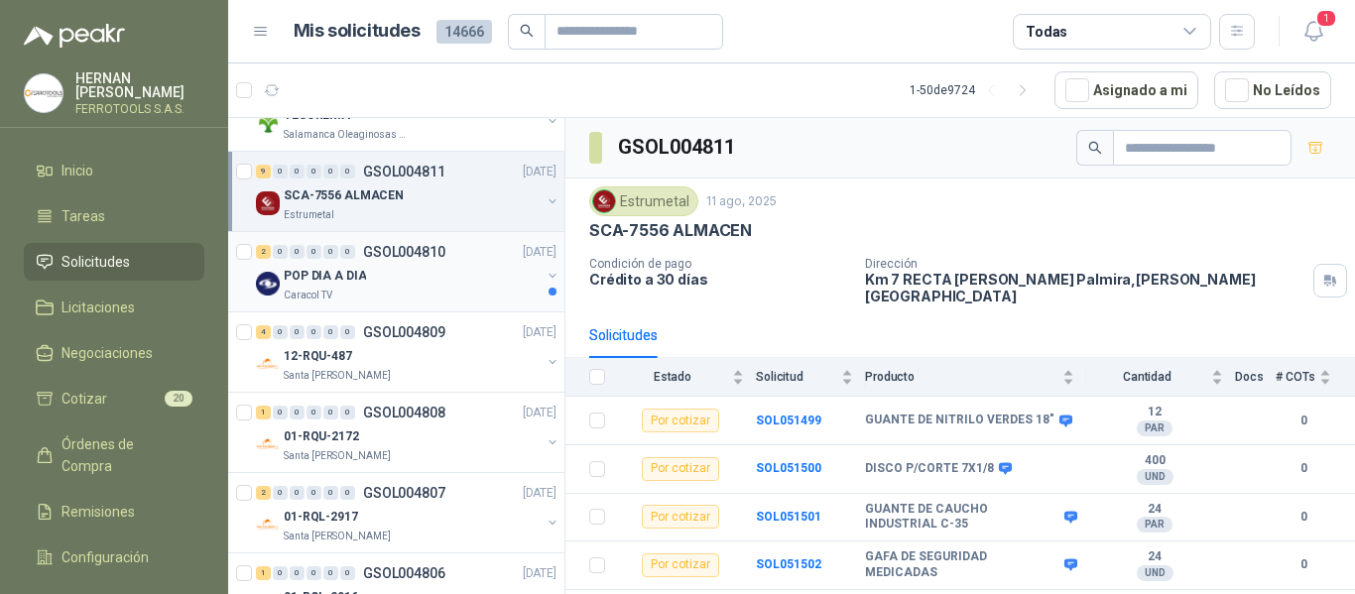
click at [434, 292] on div "Caracol TV" at bounding box center [412, 296] width 257 height 16
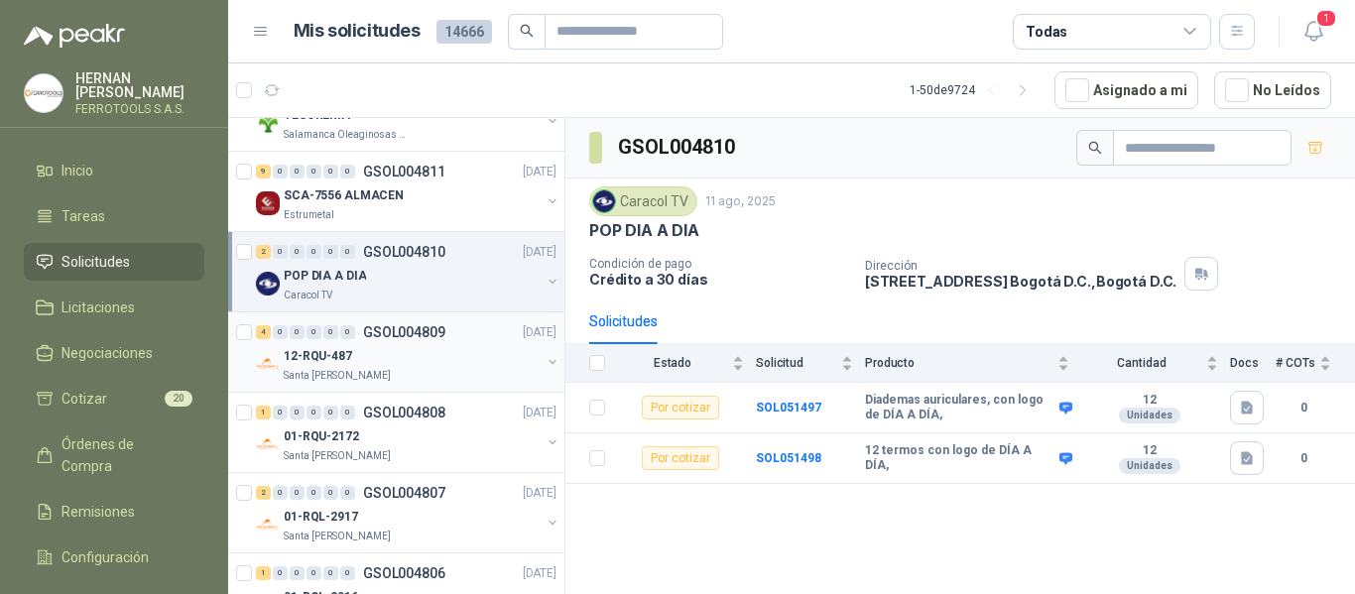
click at [455, 369] on div "Santa [PERSON_NAME]" at bounding box center [412, 376] width 257 height 16
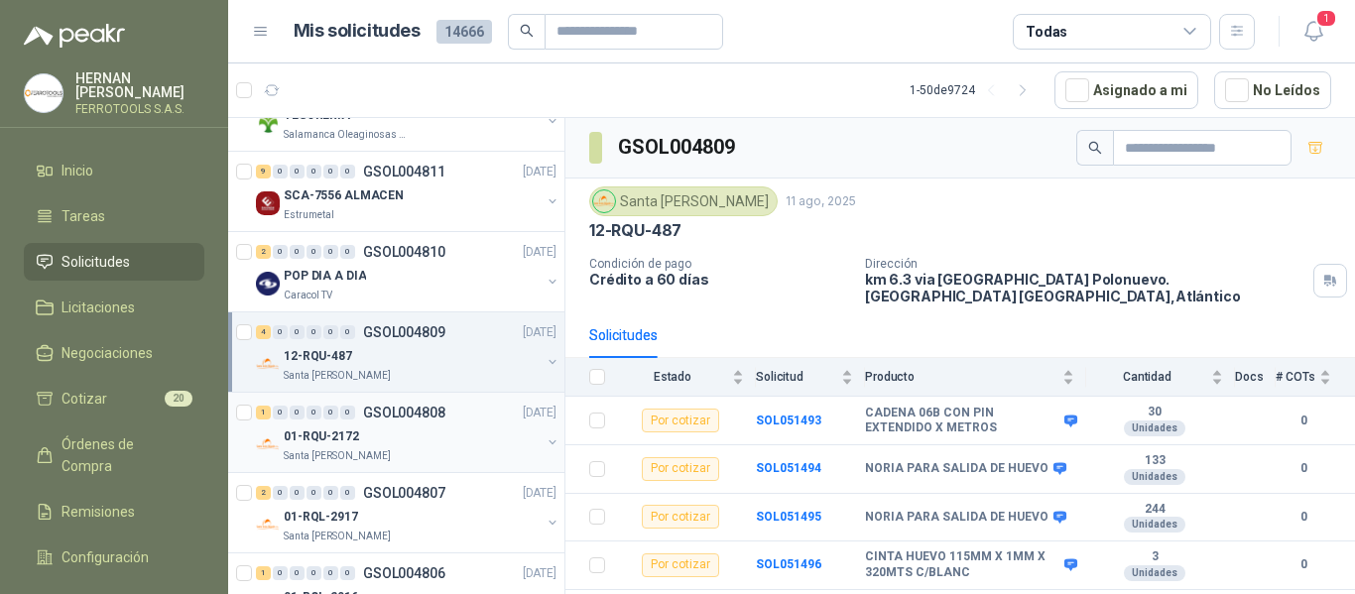
click at [412, 416] on p "GSOL004808" at bounding box center [404, 413] width 82 height 14
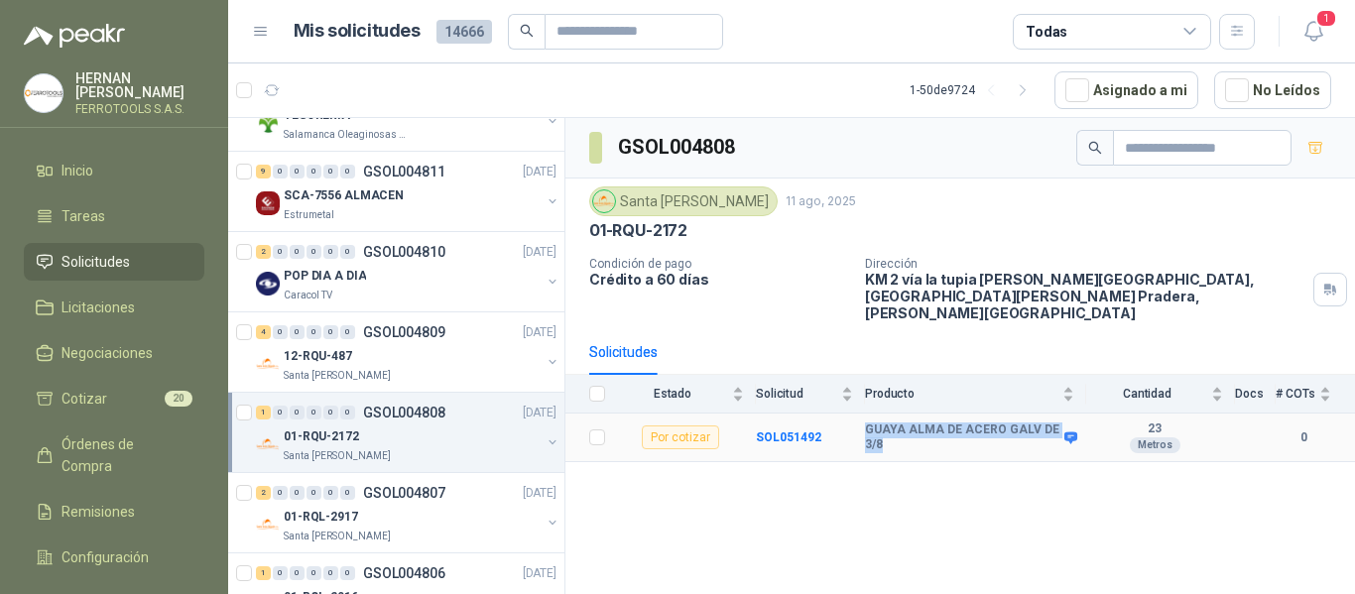
drag, startPoint x: 866, startPoint y: 414, endPoint x: 967, endPoint y: 431, distance: 102.6
click at [967, 431] on b "GUAYA ALMA DE ACERO GALV DE 3/8" at bounding box center [962, 438] width 194 height 31
click at [923, 513] on div "GSOL004808 Santa Anita Napoles 11 ago, 2025 01-RQU-2172 Condición de pago Crédi…" at bounding box center [961, 359] width 790 height 483
drag, startPoint x: 865, startPoint y: 417, endPoint x: 994, endPoint y: 412, distance: 129.1
click at [994, 423] on b "GUAYA ALMA DE ACERO GALV DE 3/8" at bounding box center [962, 438] width 194 height 31
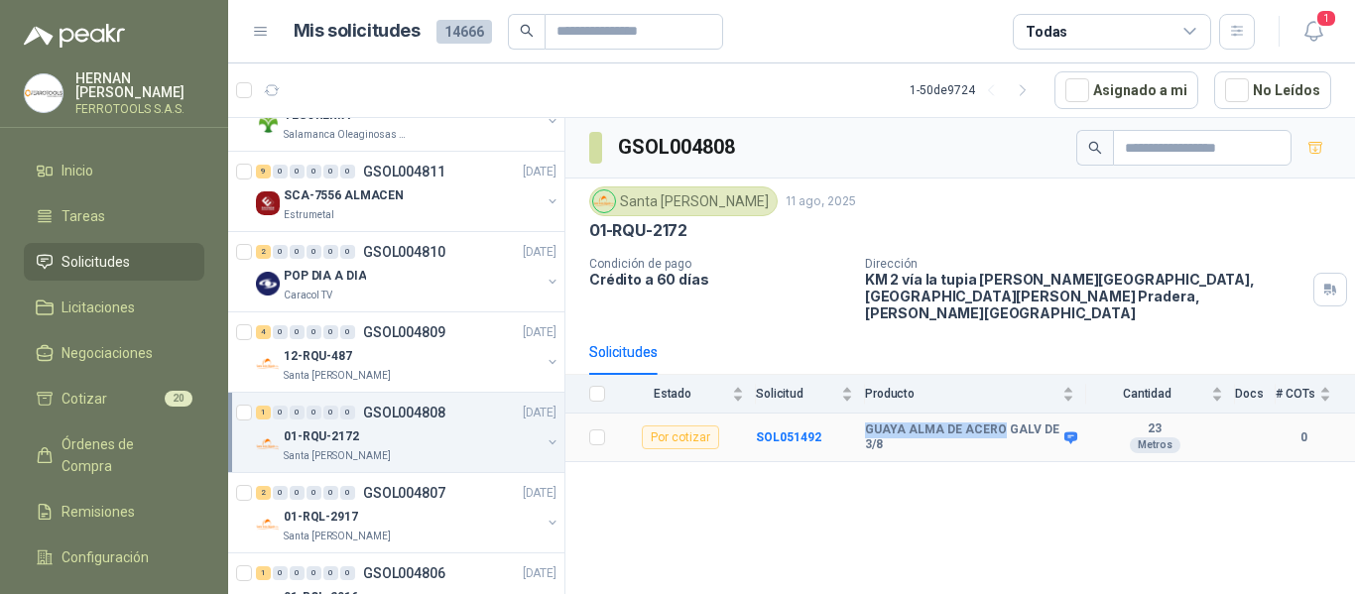
copy b "GUAYA ALMA DE ACERO"
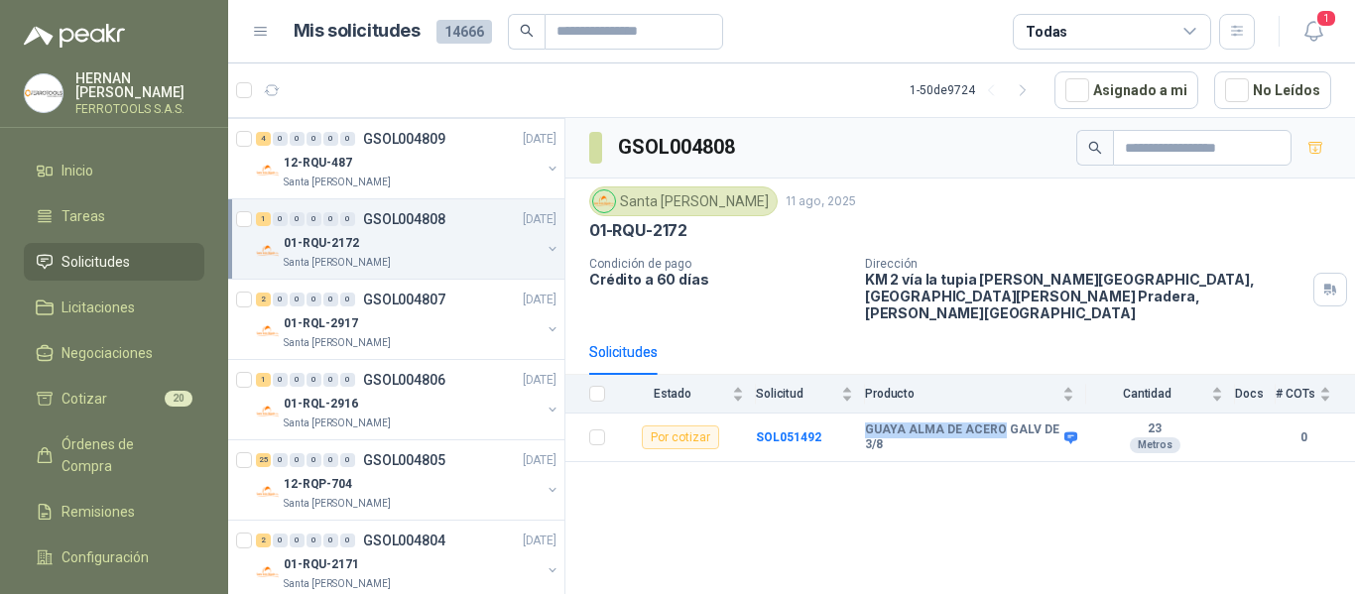
scroll to position [1290, 0]
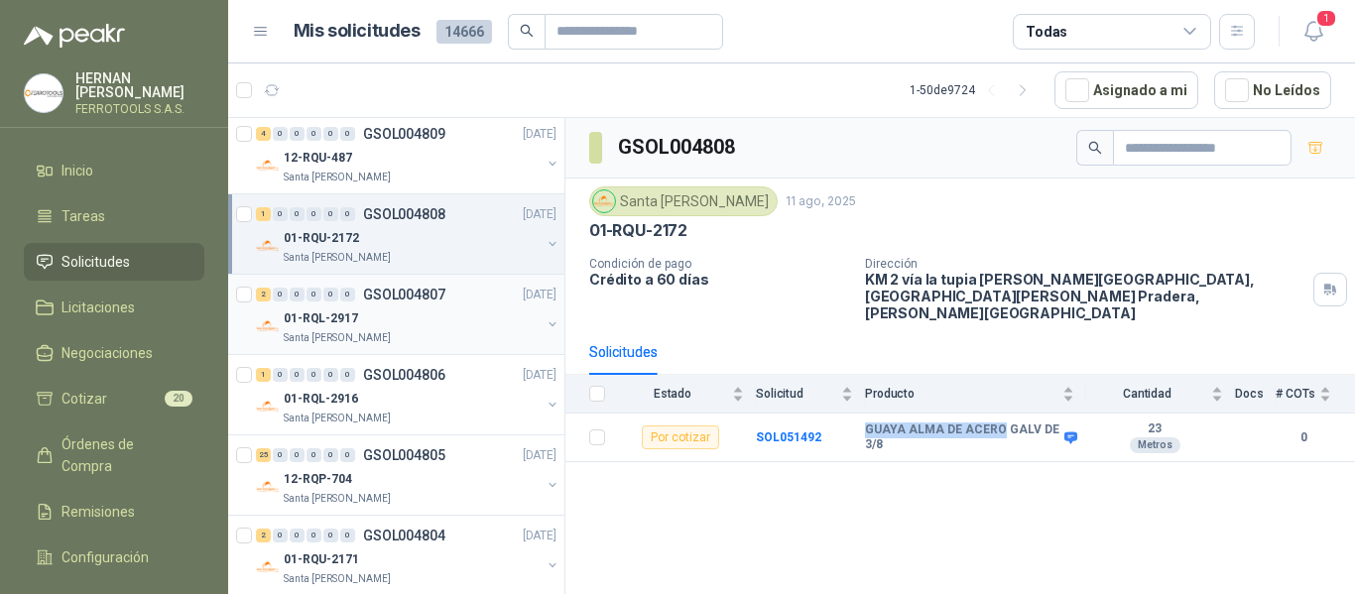
click at [465, 326] on div "01-RQL-2917" at bounding box center [412, 319] width 257 height 24
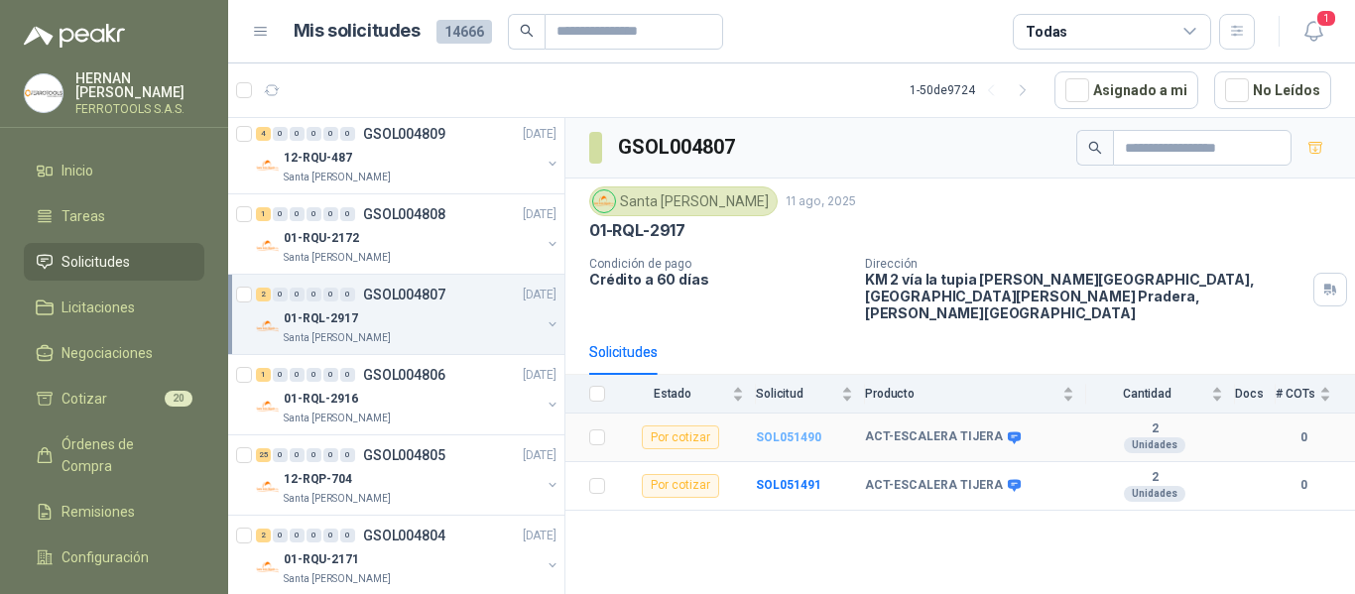
click at [795, 431] on b "SOL051490" at bounding box center [788, 438] width 65 height 14
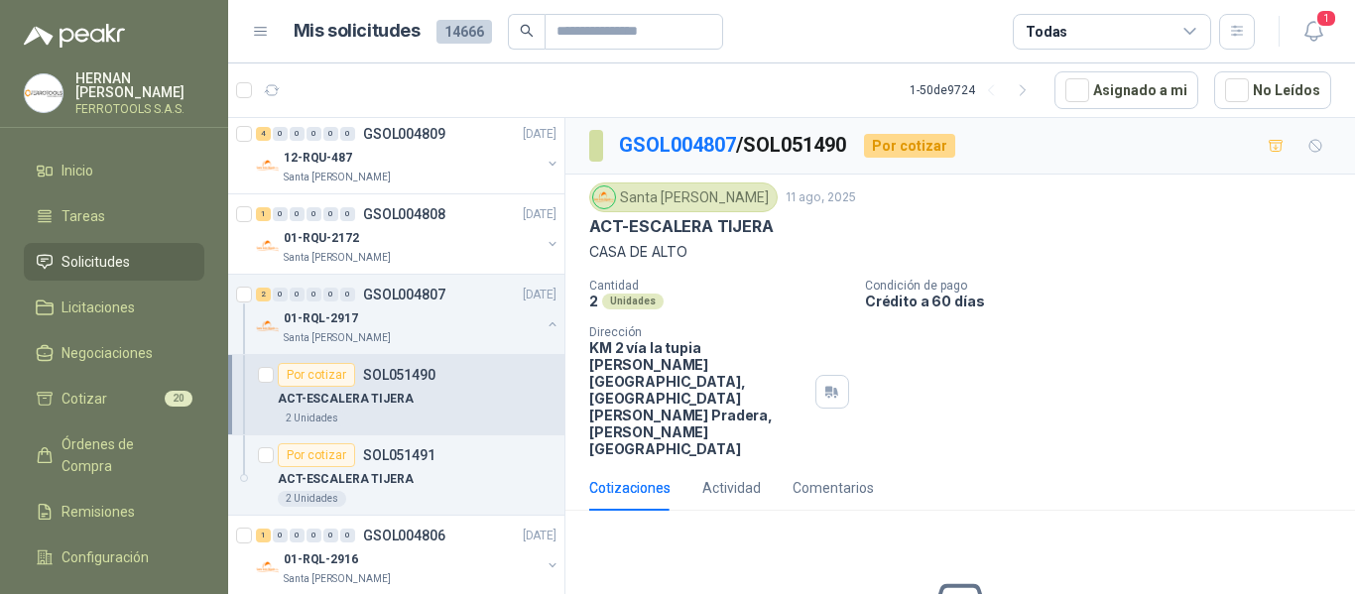
scroll to position [112, 0]
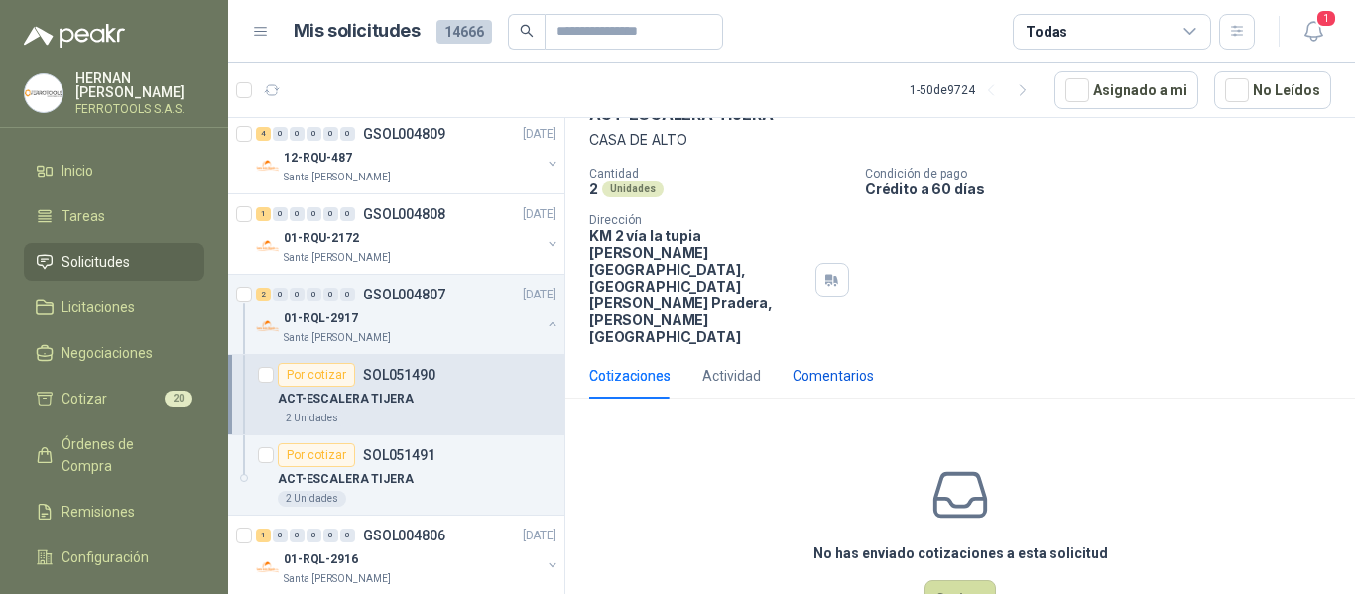
click at [837, 365] on div "Comentarios" at bounding box center [833, 376] width 81 height 22
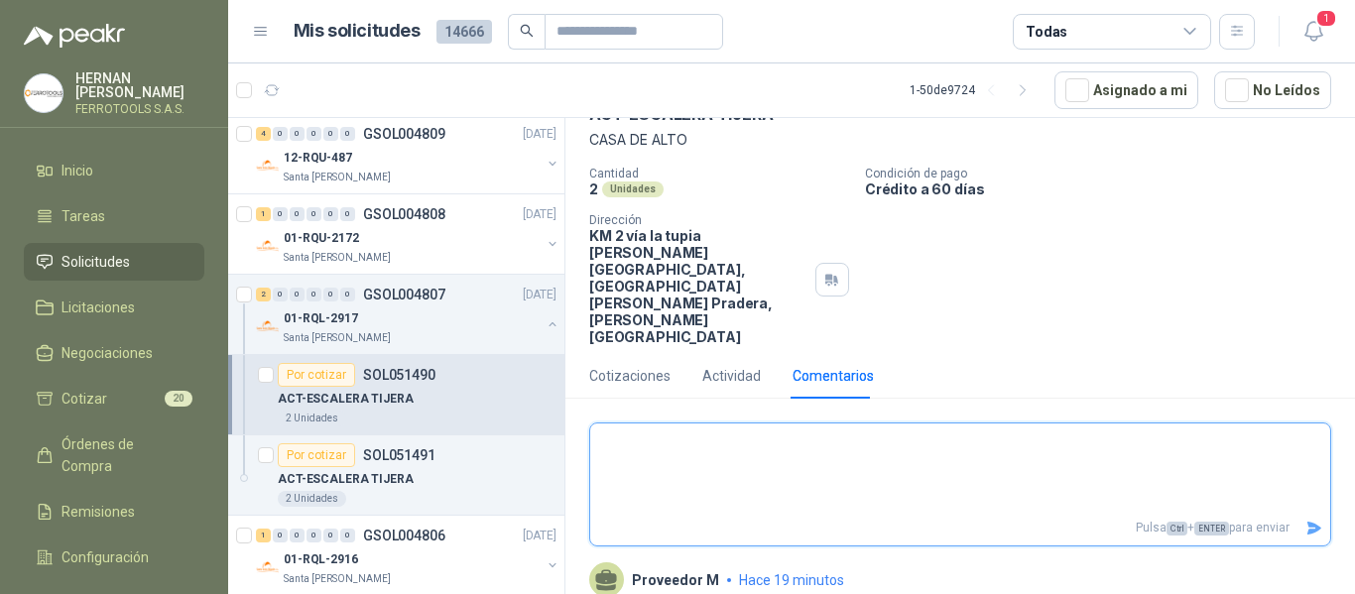
click at [835, 428] on textarea at bounding box center [960, 469] width 740 height 83
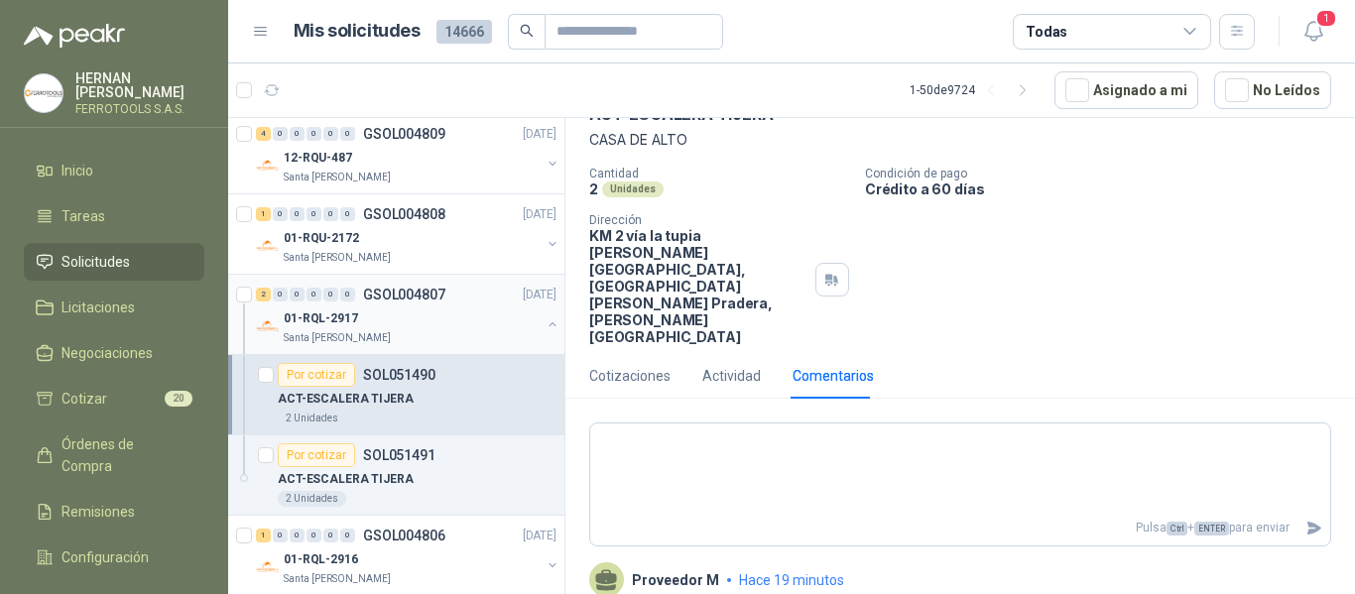
click at [490, 329] on div "01-RQL-2917 Santa Anita Napoles" at bounding box center [412, 327] width 257 height 40
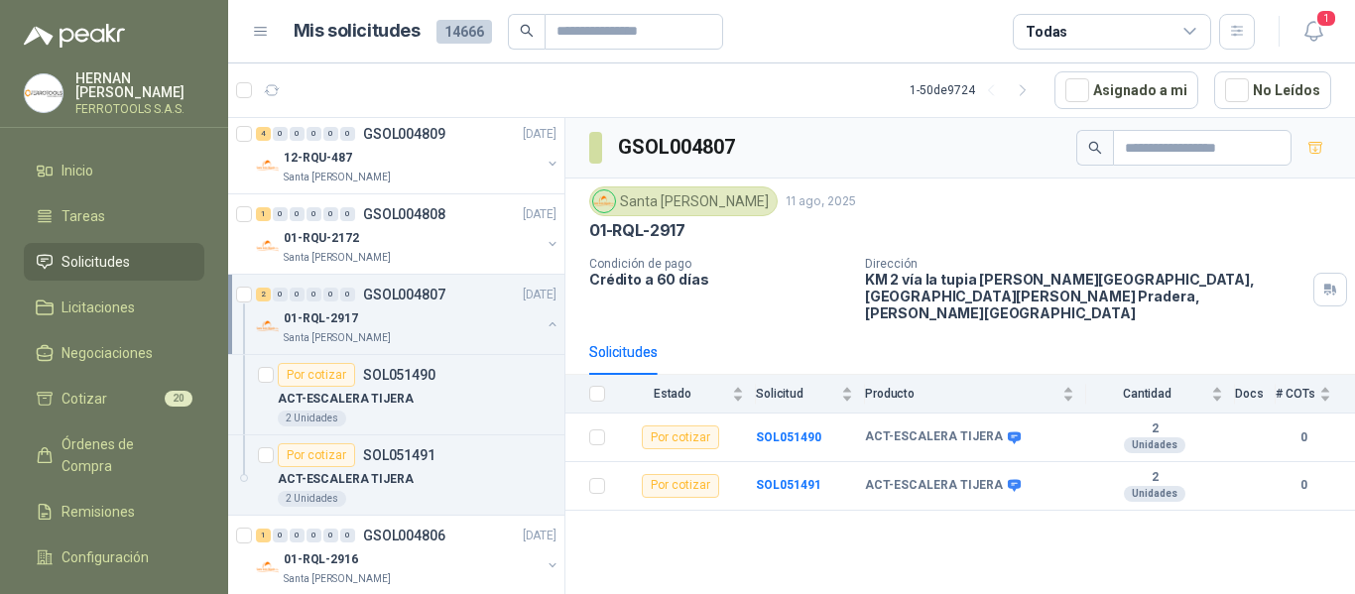
click at [545, 323] on button "button" at bounding box center [553, 325] width 16 height 16
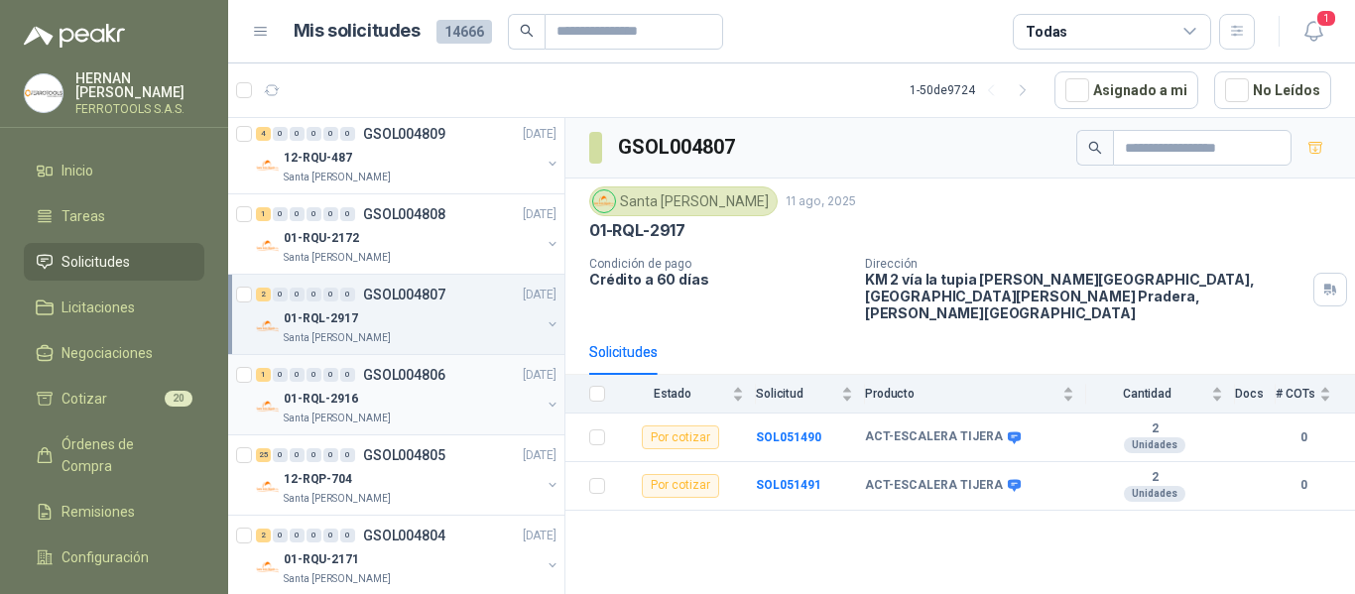
click at [424, 392] on div "01-RQL-2916" at bounding box center [412, 399] width 257 height 24
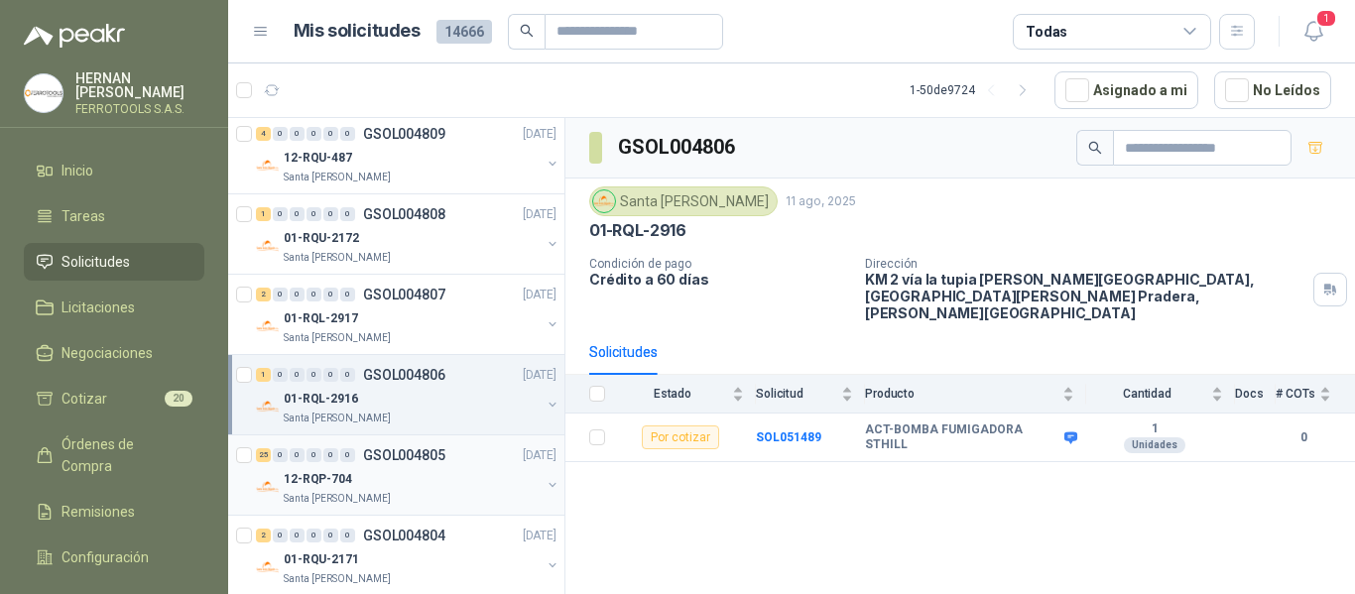
click at [419, 467] on div "12-RQP-704" at bounding box center [412, 479] width 257 height 24
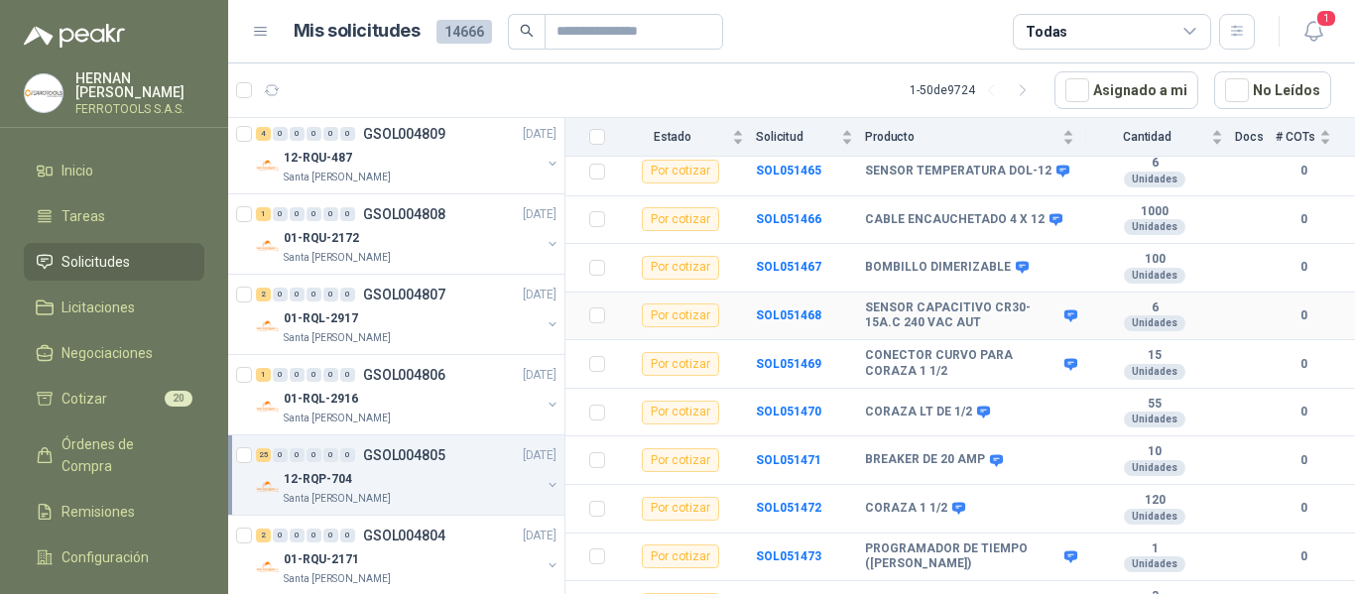
scroll to position [198, 0]
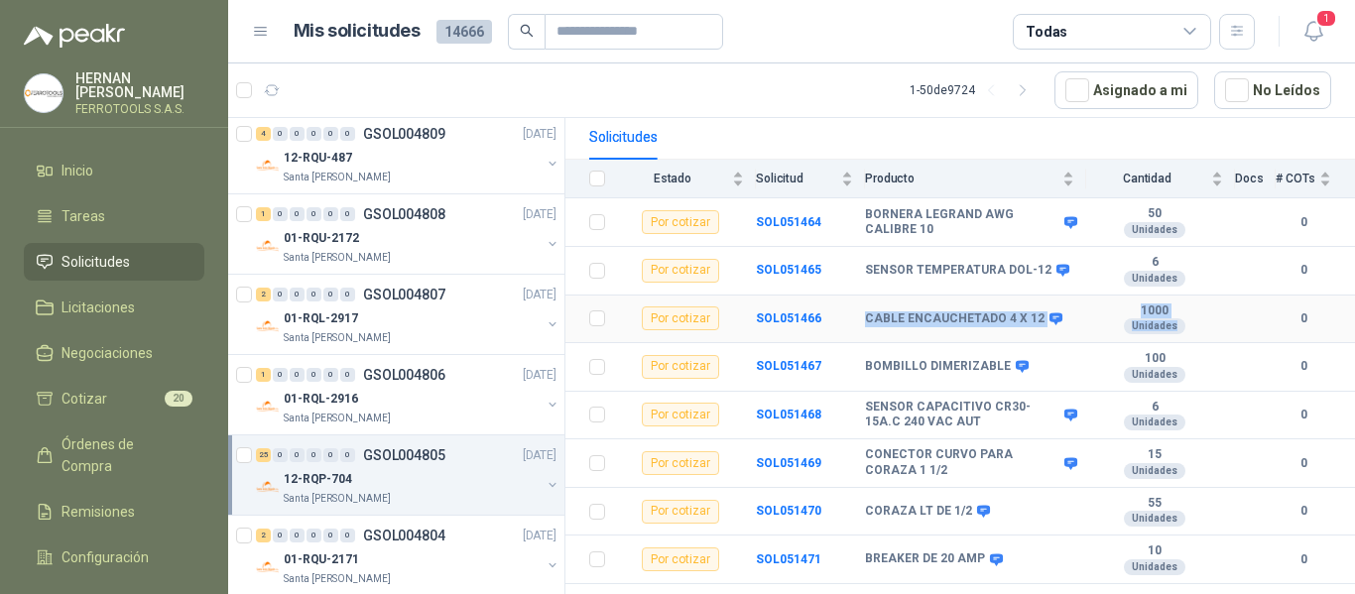
drag, startPoint x: 866, startPoint y: 304, endPoint x: 1178, endPoint y: 311, distance: 311.7
click at [1178, 311] on tr "Por cotizar SOL051466 CABLE ENCAUCHETADO 4 X 12 1000 Unidades 0" at bounding box center [961, 320] width 790 height 49
copy tr "CABLE ENCAUCHETADO 4 X 12 1000 Unidades"
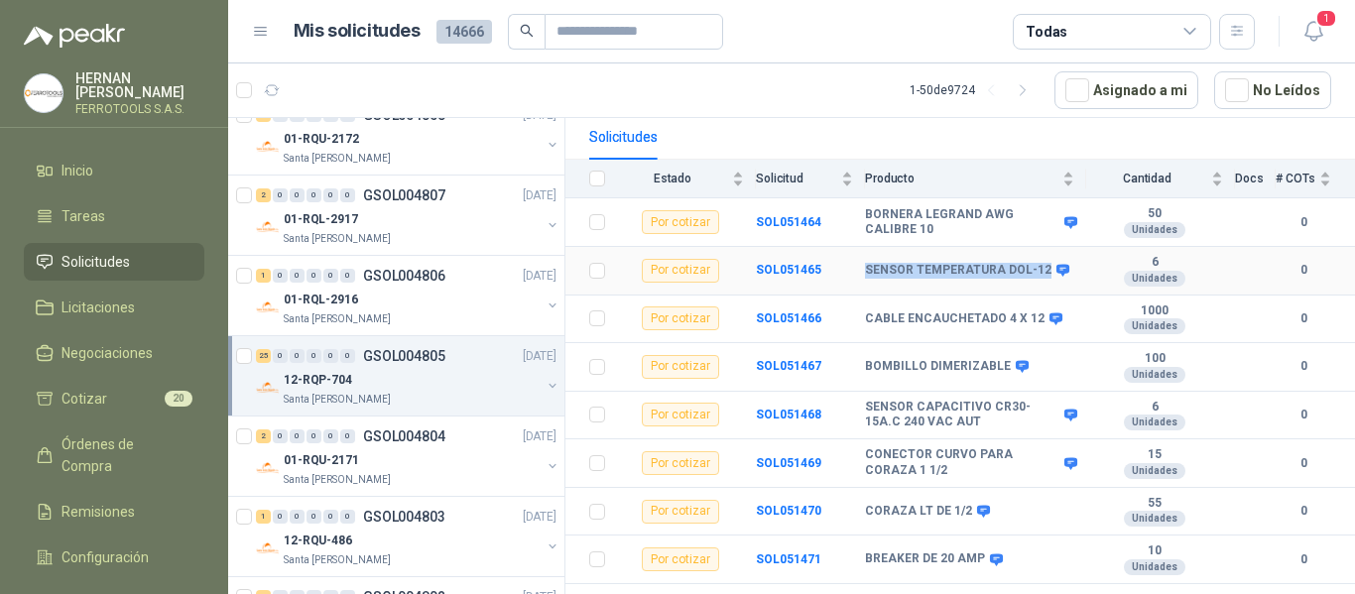
drag, startPoint x: 866, startPoint y: 253, endPoint x: 1039, endPoint y: 258, distance: 172.7
click at [1039, 263] on b "SENSOR TEMPERATURA DOL-12" at bounding box center [958, 271] width 187 height 16
copy b "SENSOR TEMPERATURA DOL-12"
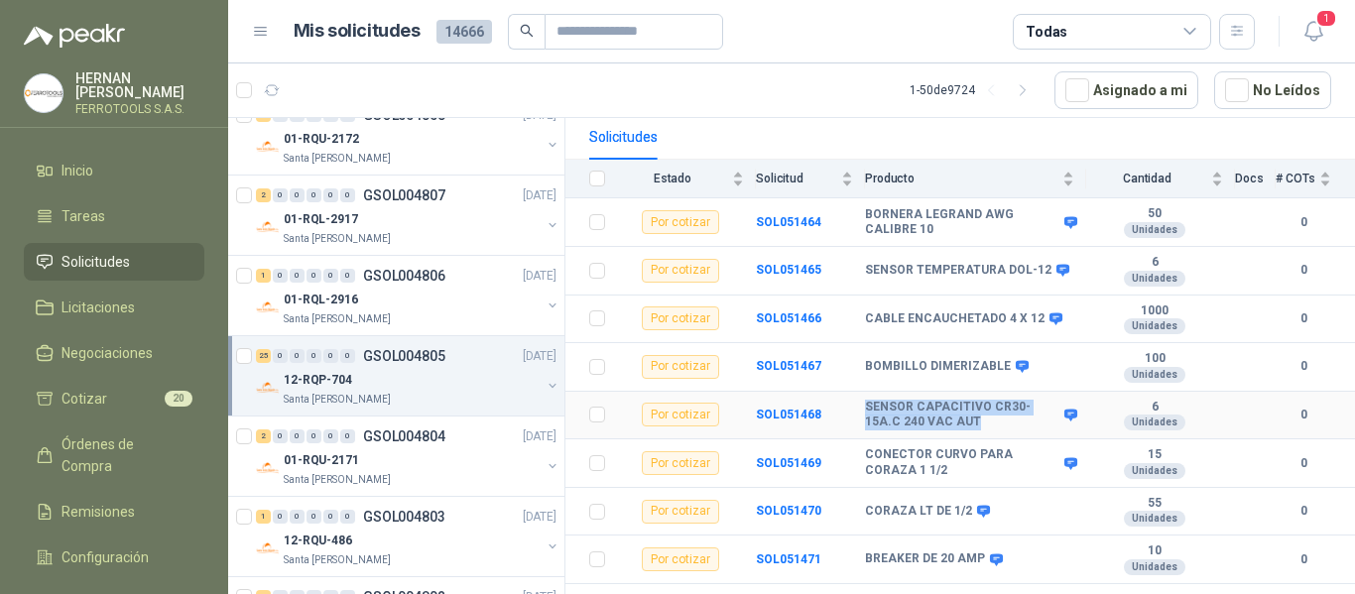
drag, startPoint x: 866, startPoint y: 393, endPoint x: 974, endPoint y: 409, distance: 109.3
click at [974, 409] on b "SENSOR CAPACITIVO CR30-15A.C 240 VAC AUT" at bounding box center [962, 415] width 194 height 31
copy b "SENSOR CAPACITIVO CR30-15A.C 240 VAC AUT"
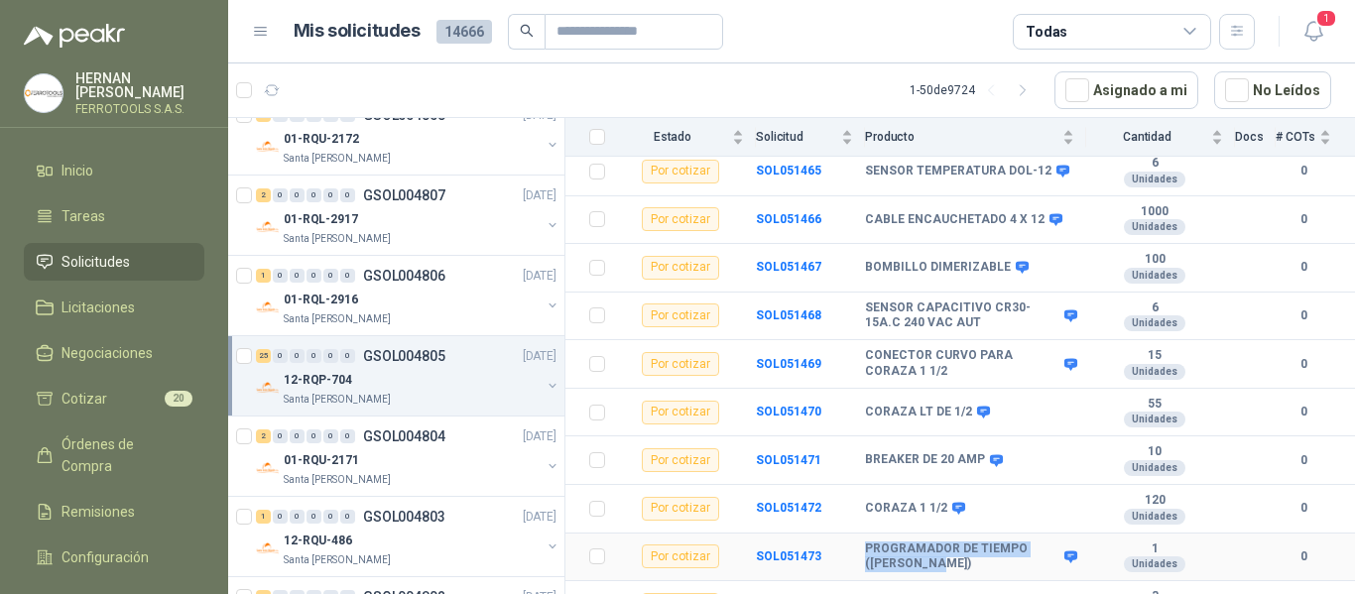
drag, startPoint x: 865, startPoint y: 537, endPoint x: 999, endPoint y: 553, distance: 134.9
click at [999, 553] on b "PROGRAMADOR DE TIEMPO ([PERSON_NAME])" at bounding box center [962, 557] width 194 height 31
copy b "PROGRAMADOR DE TIEMPO ([PERSON_NAME])"
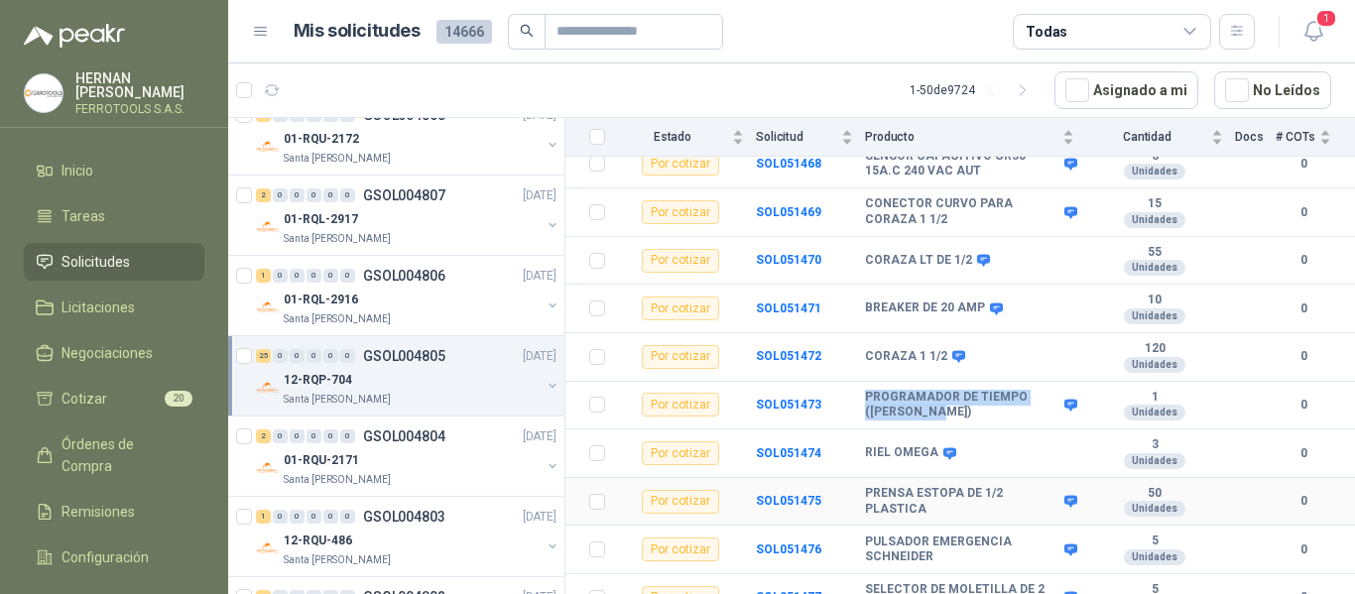
scroll to position [595, 0]
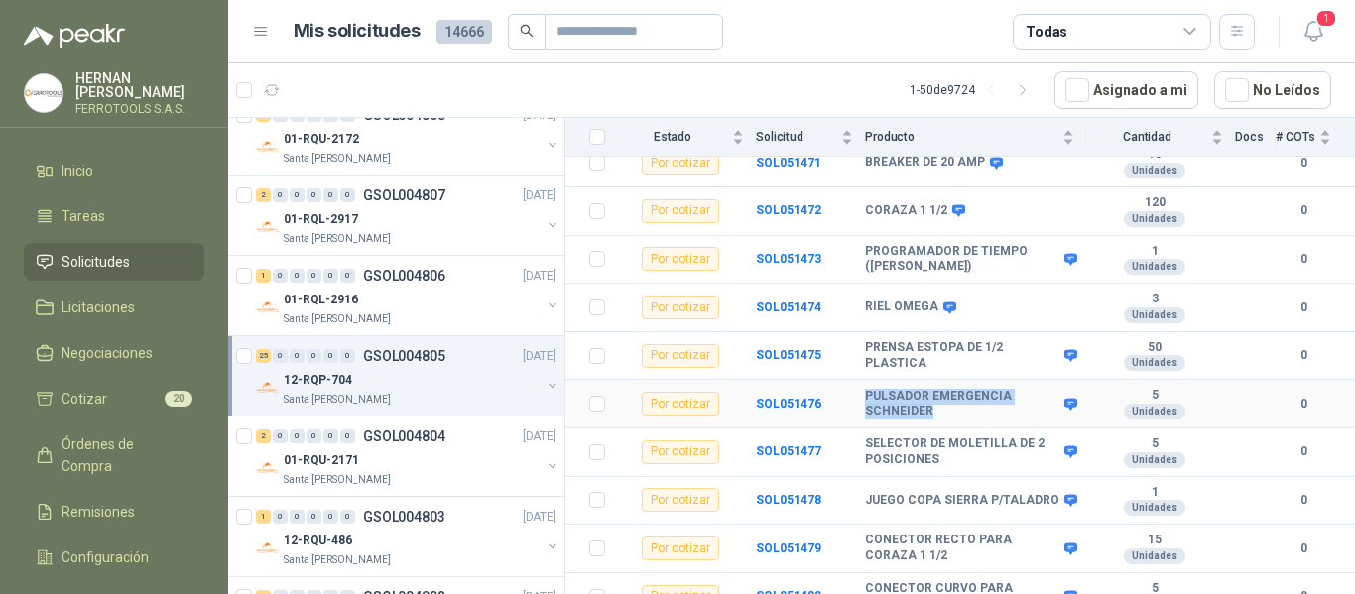
drag, startPoint x: 864, startPoint y: 380, endPoint x: 938, endPoint y: 400, distance: 76.1
click at [938, 400] on tr "Por cotizar SOL051476 PULSADOR EMERGENCIA SCHNEIDER 5 Unidades 0" at bounding box center [961, 404] width 790 height 49
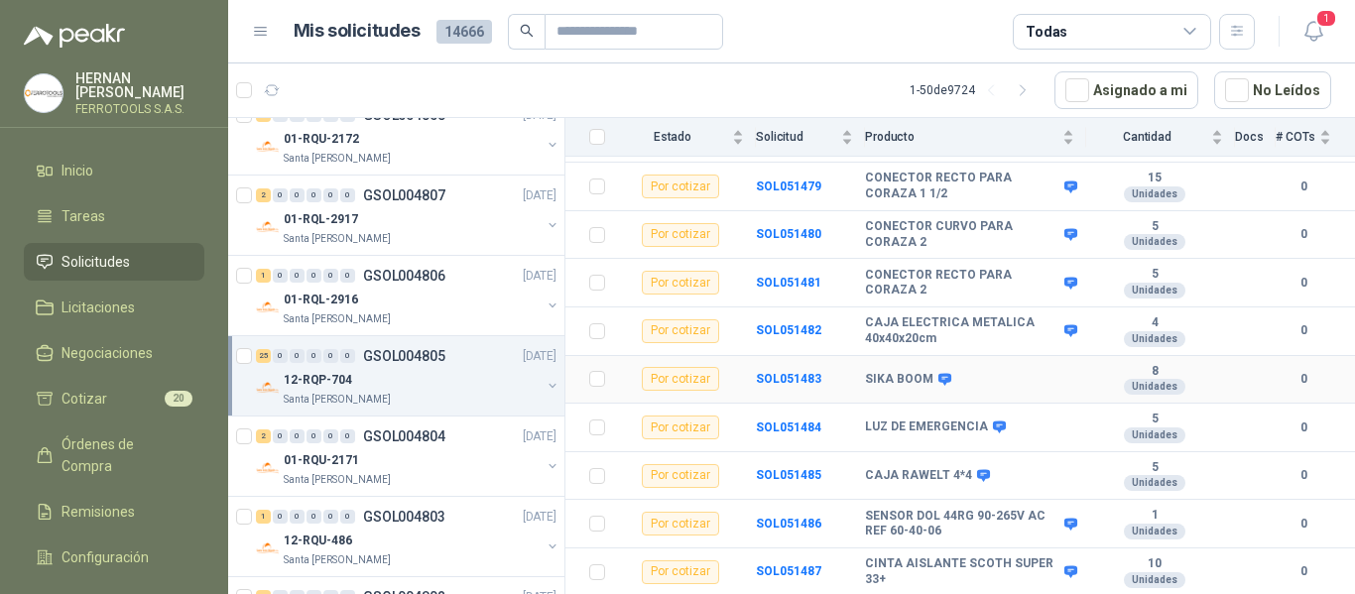
scroll to position [987, 0]
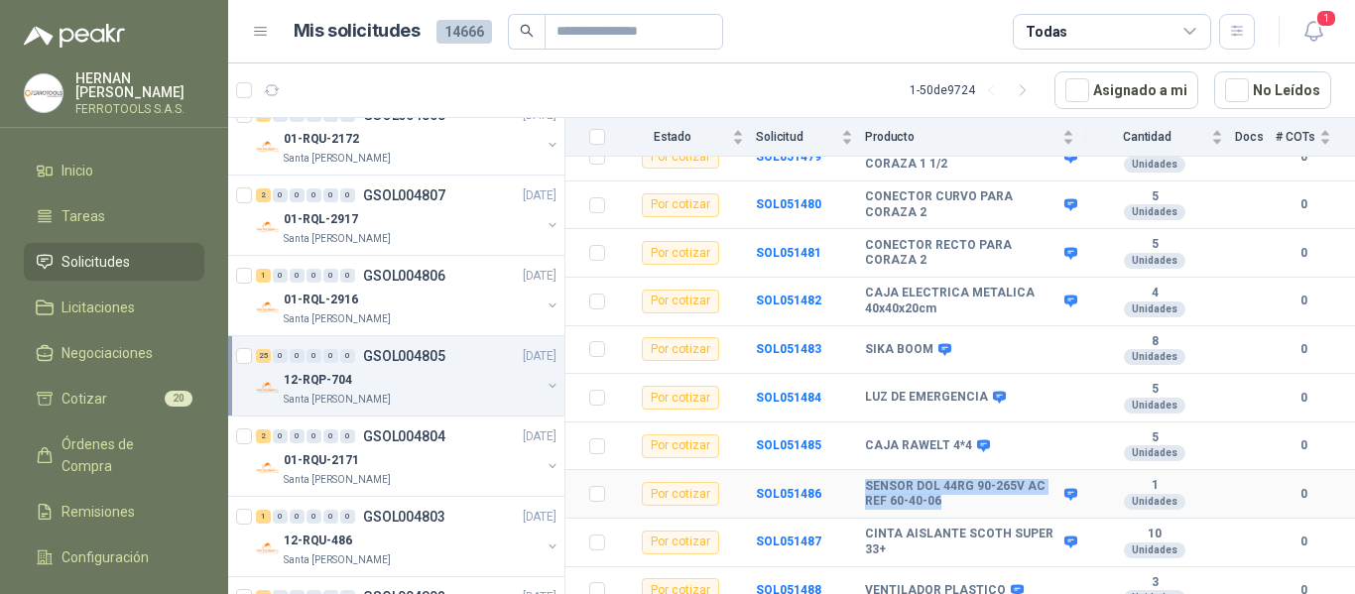
drag, startPoint x: 867, startPoint y: 471, endPoint x: 939, endPoint y: 482, distance: 72.3
click at [939, 482] on b "SENSOR DOL 44RG 90-265V AC REF 60-40-06" at bounding box center [962, 494] width 194 height 31
click at [413, 463] on div "01-RQU-2171" at bounding box center [412, 461] width 257 height 24
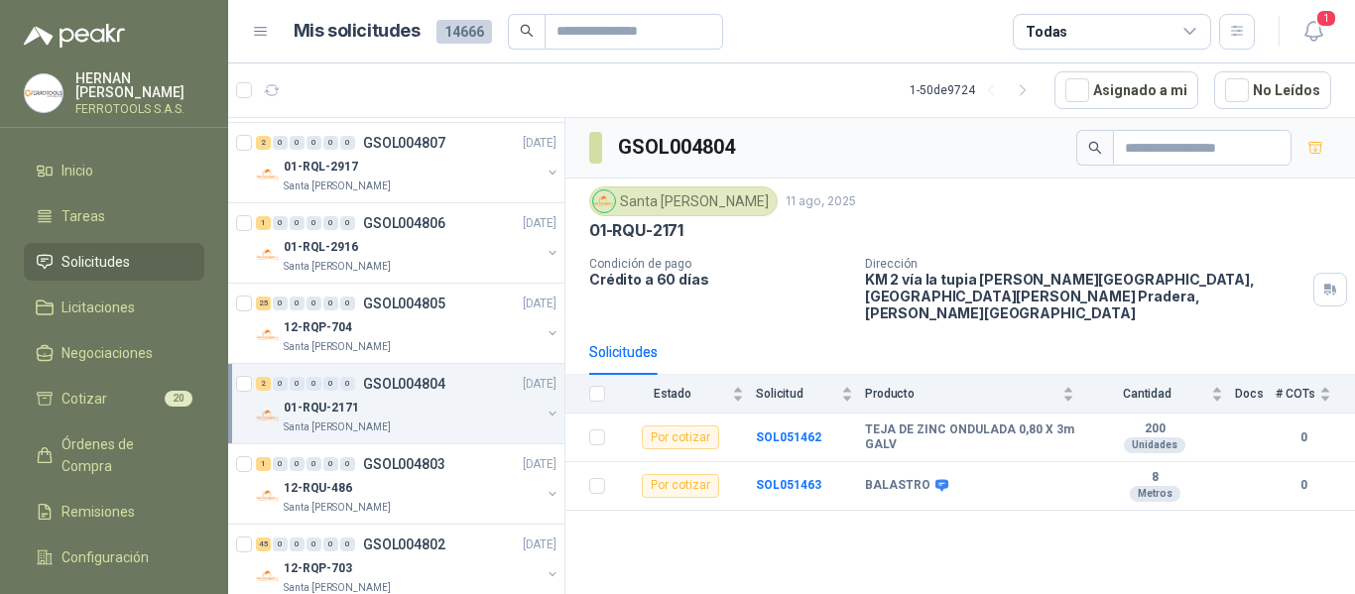
scroll to position [1488, 0]
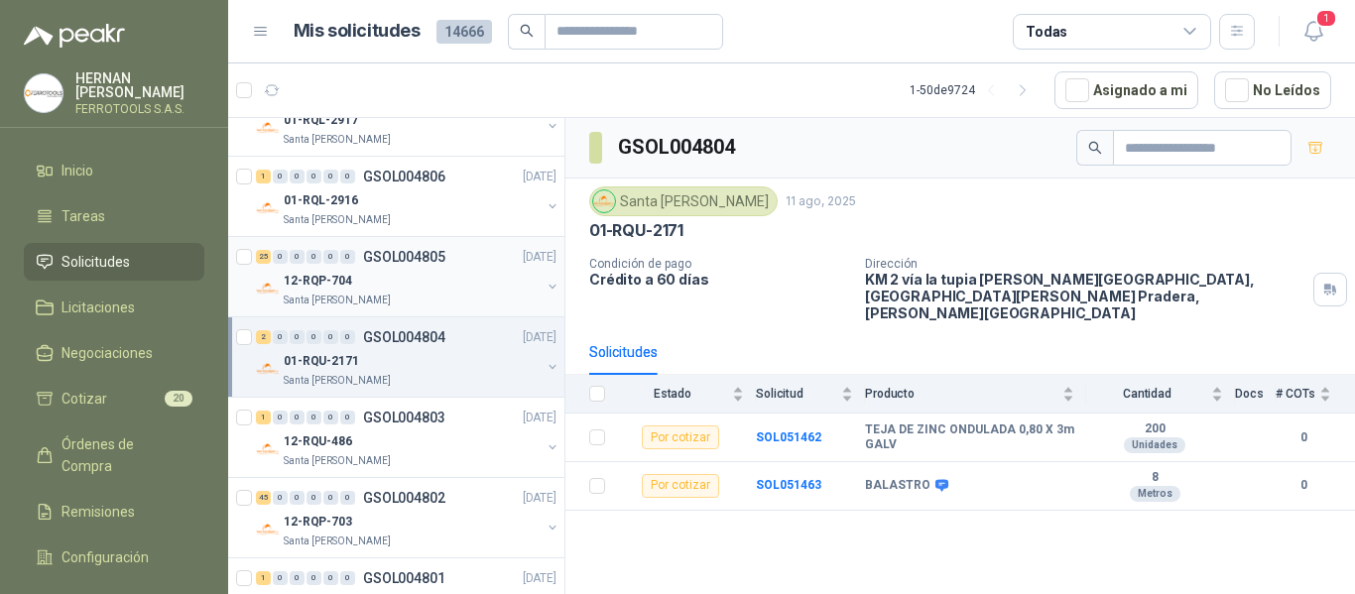
click at [418, 288] on div "12-RQP-704" at bounding box center [412, 281] width 257 height 24
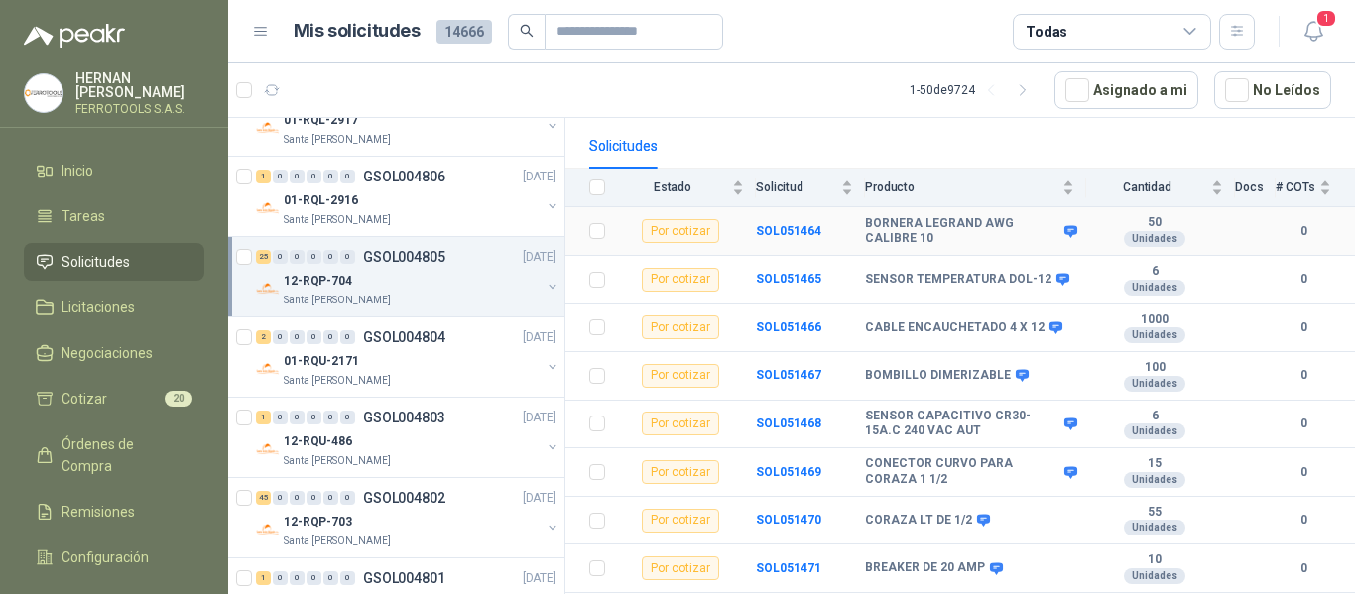
scroll to position [198, 0]
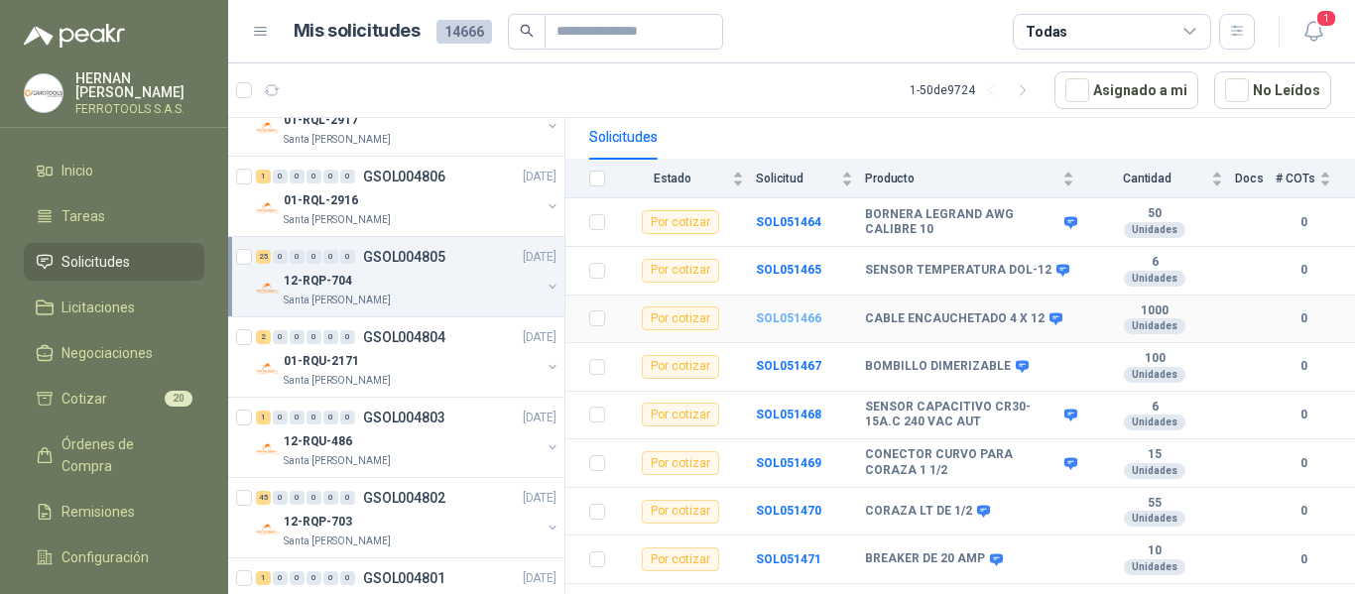
click at [795, 312] on b "SOL051466" at bounding box center [788, 319] width 65 height 14
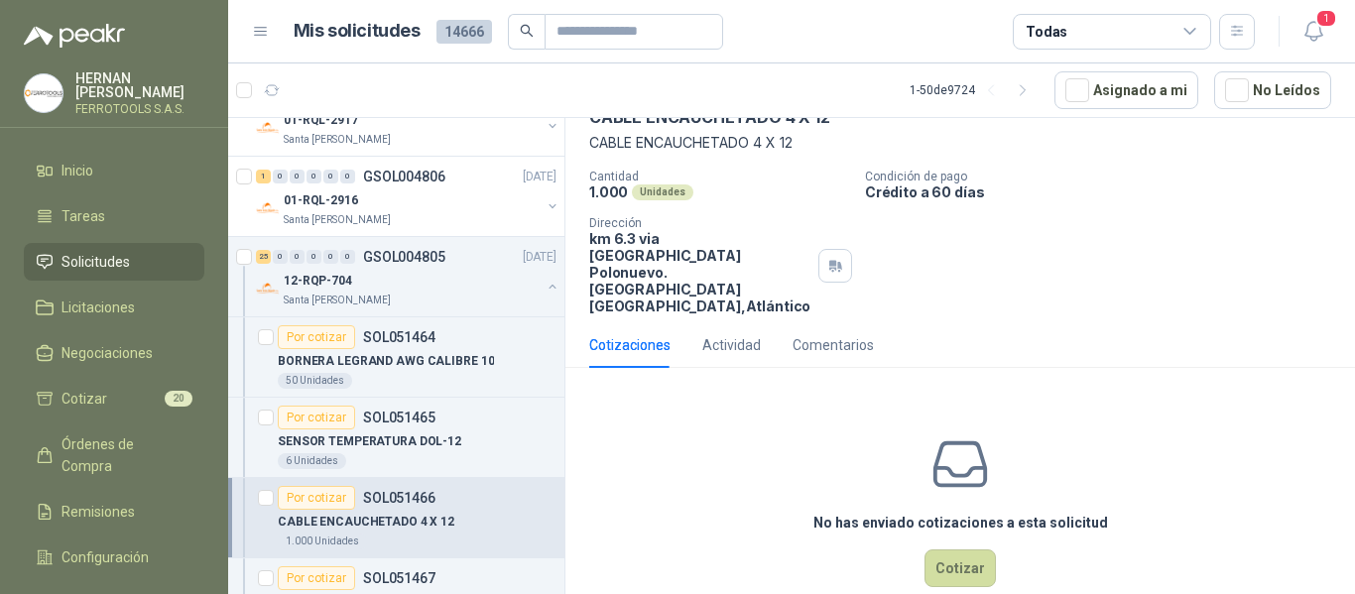
scroll to position [112, 0]
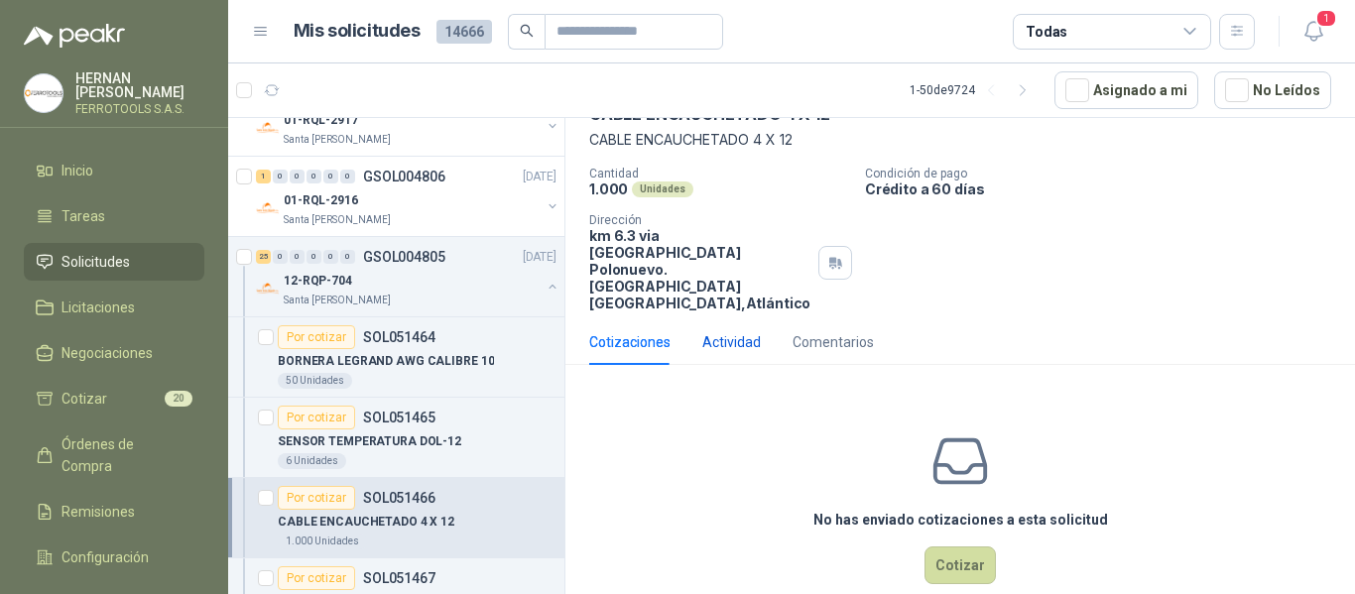
click at [731, 331] on div "Actividad" at bounding box center [732, 342] width 59 height 22
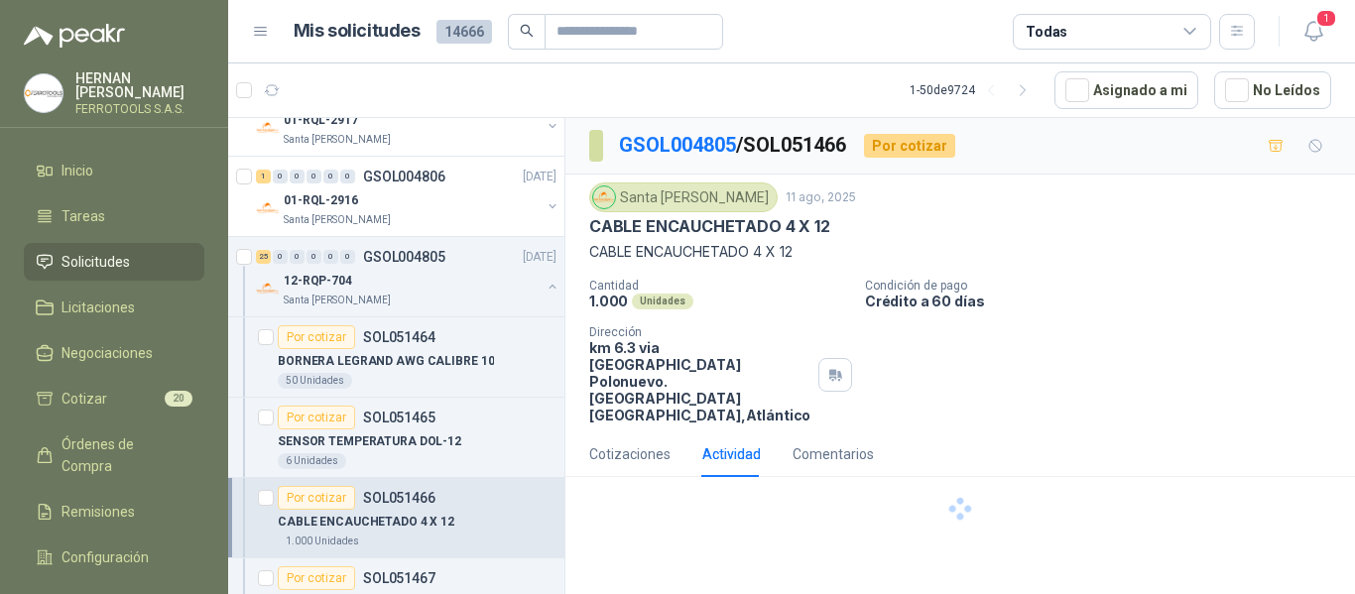
scroll to position [0, 0]
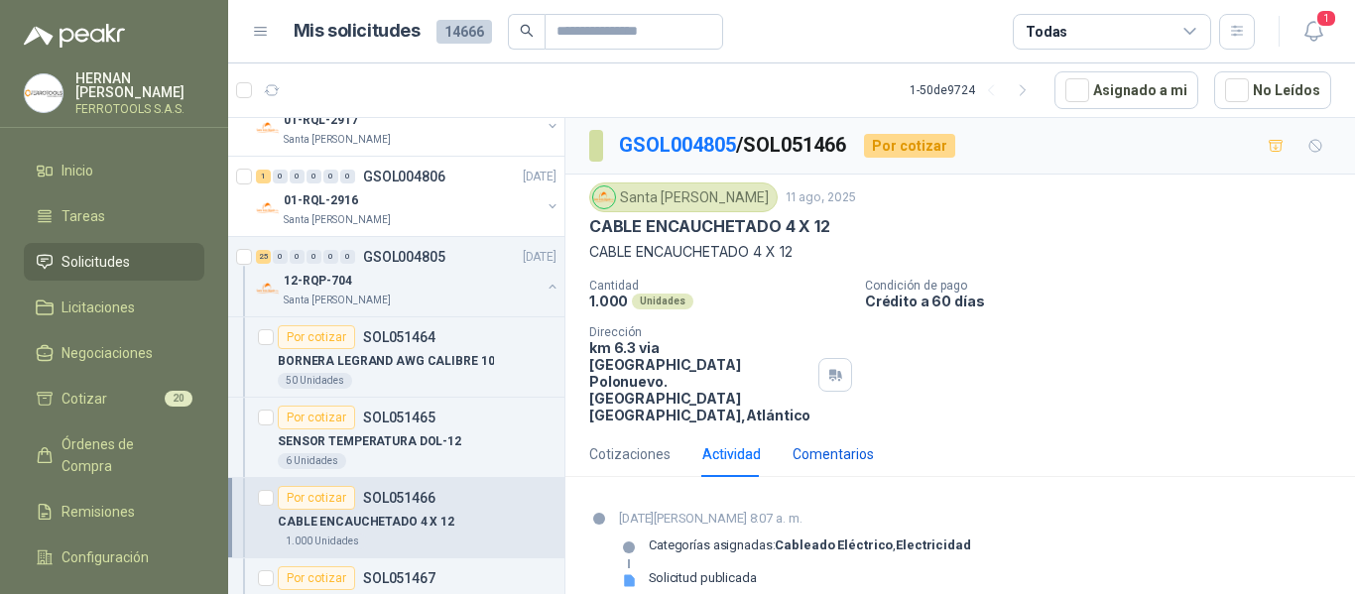
click at [815, 444] on div "Comentarios" at bounding box center [833, 455] width 81 height 22
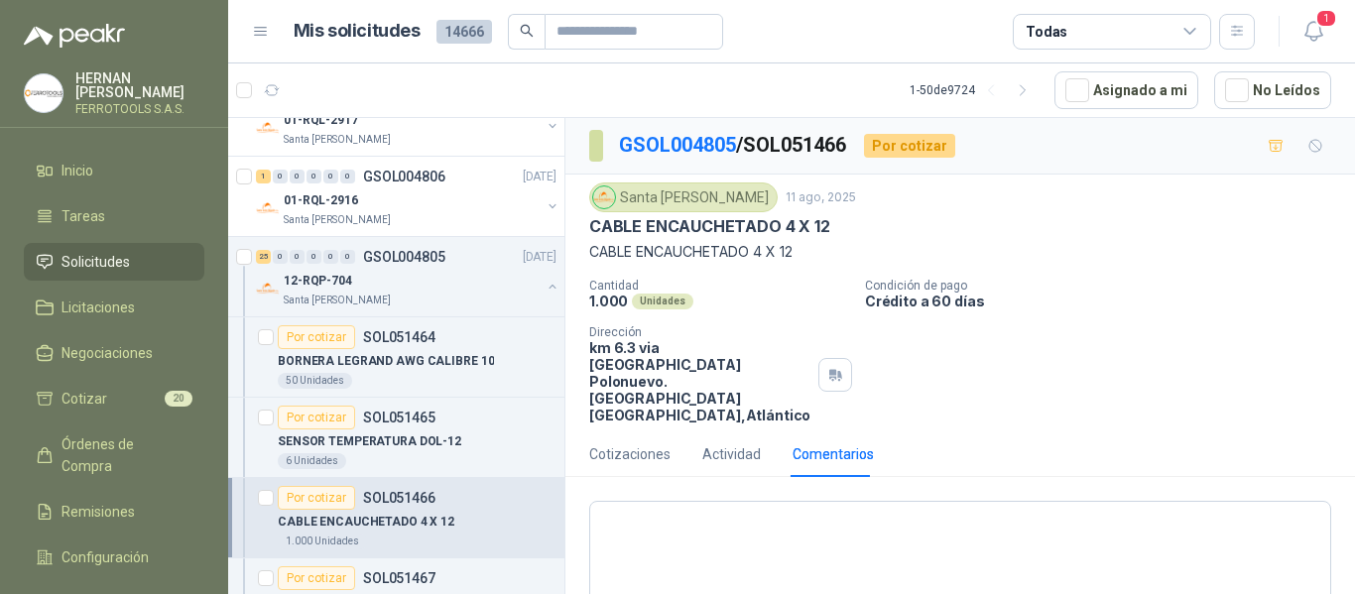
scroll to position [210, 0]
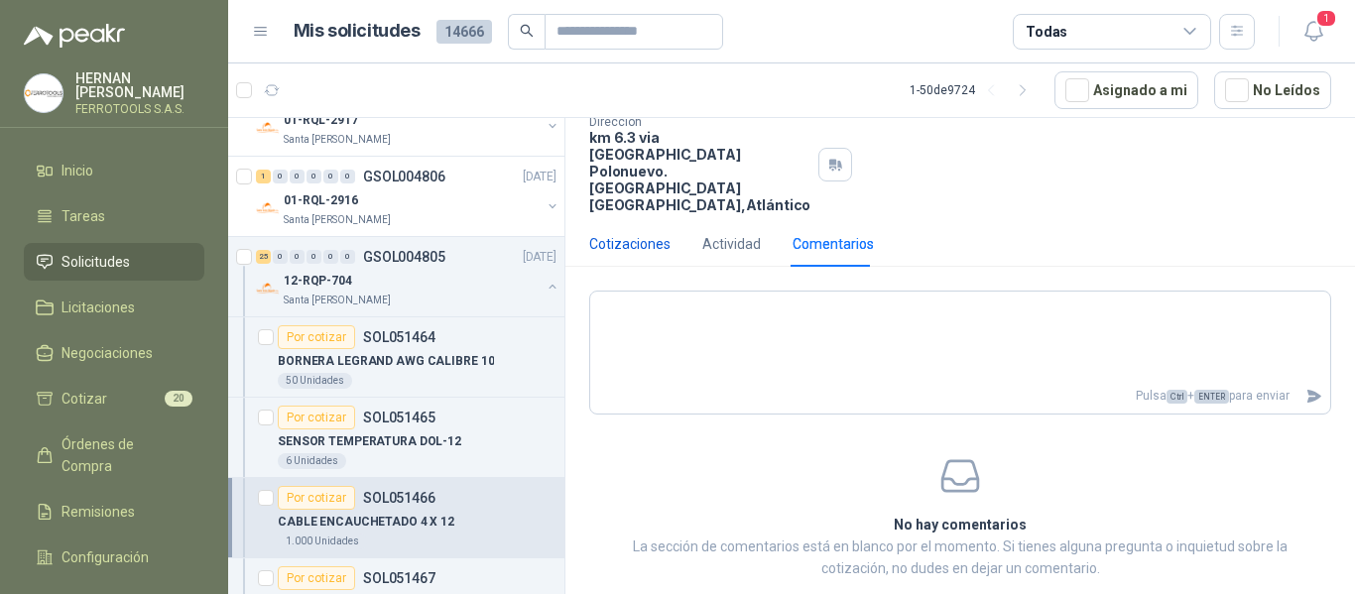
click at [644, 233] on div "Cotizaciones" at bounding box center [629, 244] width 81 height 22
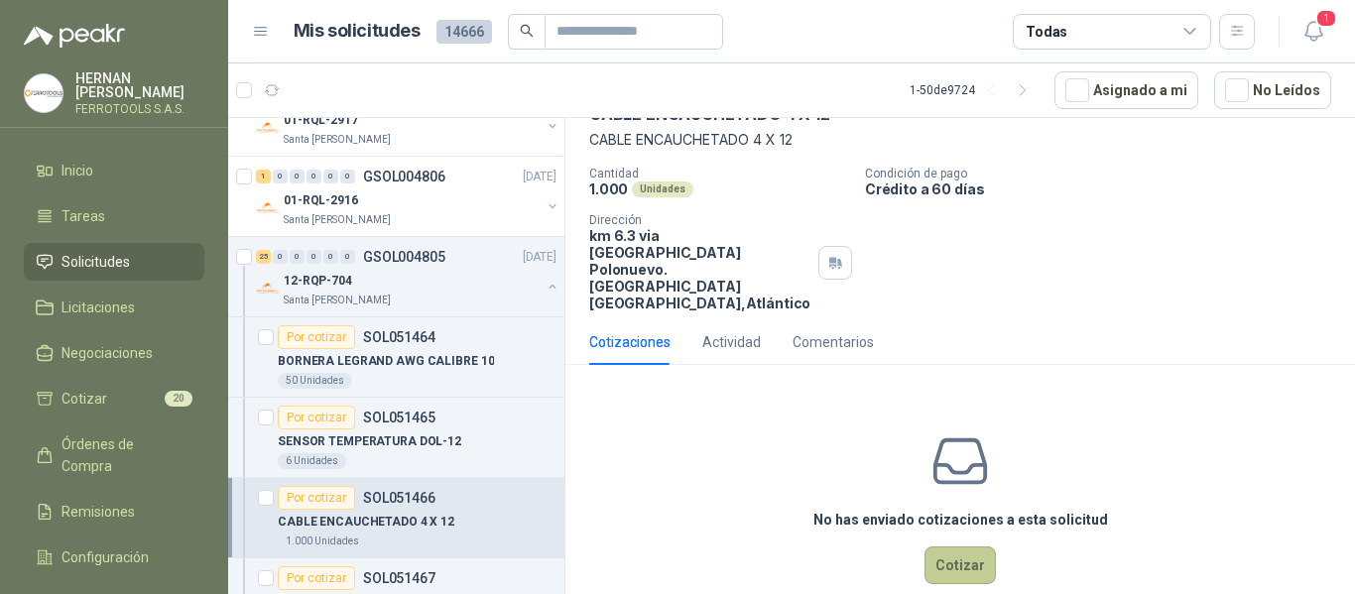
click at [953, 547] on button "Cotizar" at bounding box center [960, 566] width 71 height 38
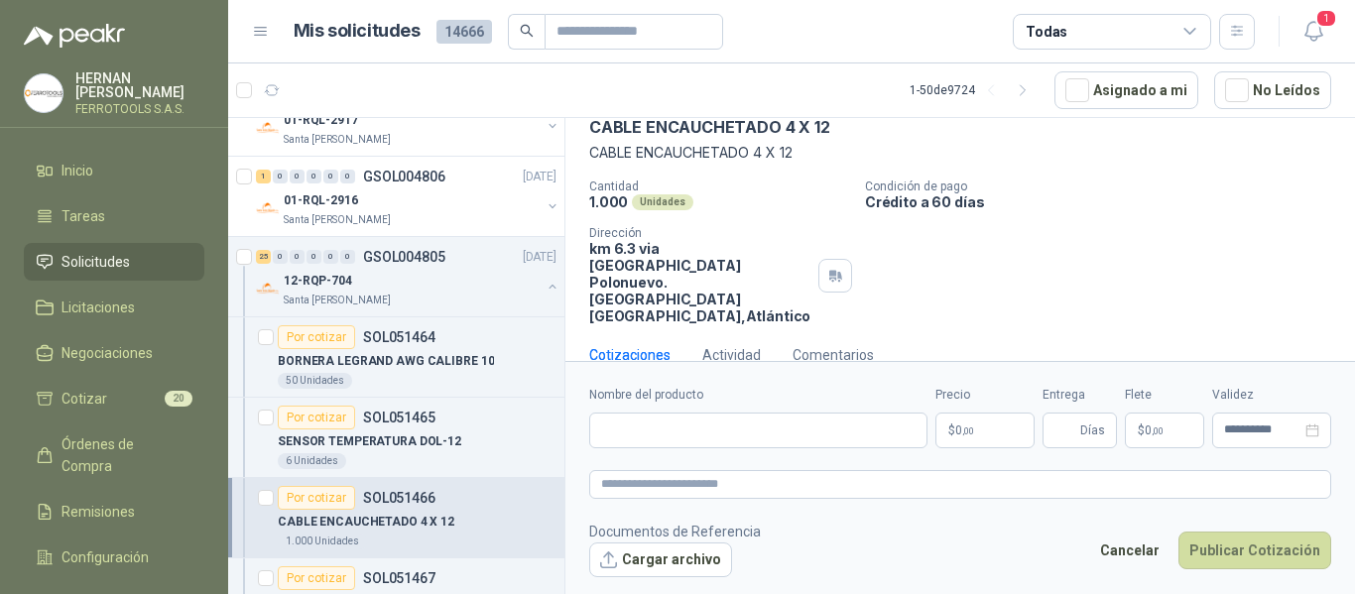
scroll to position [98, 0]
click at [847, 417] on input "Nombre del producto" at bounding box center [758, 431] width 338 height 36
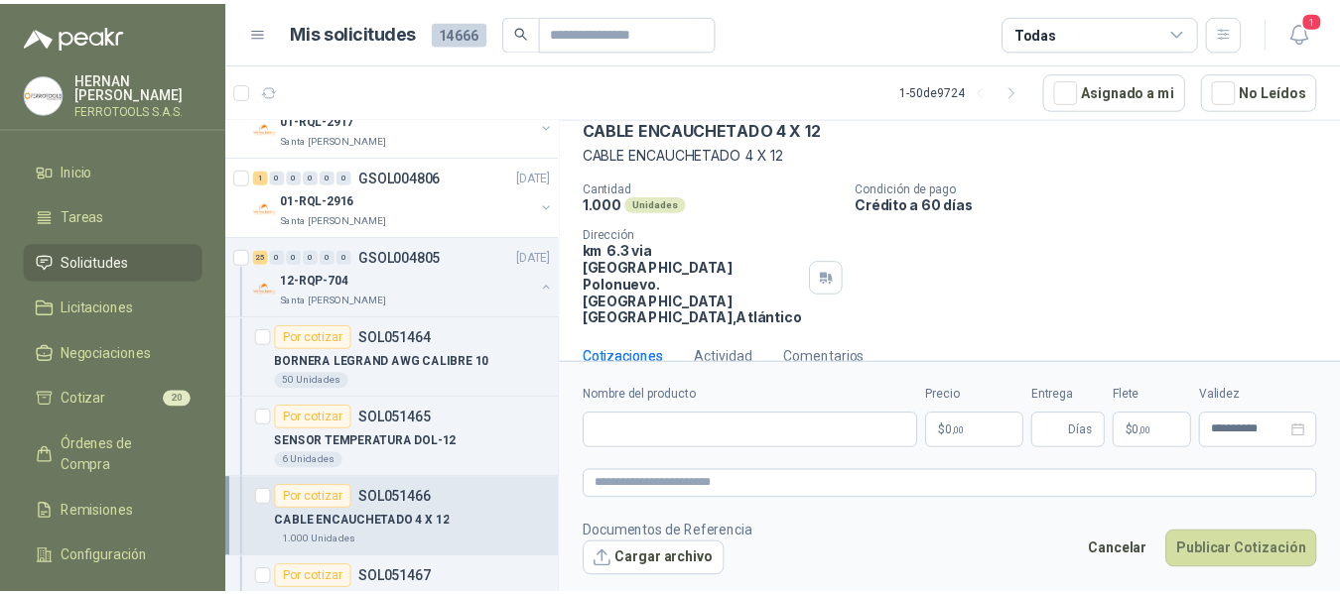
scroll to position [0, 0]
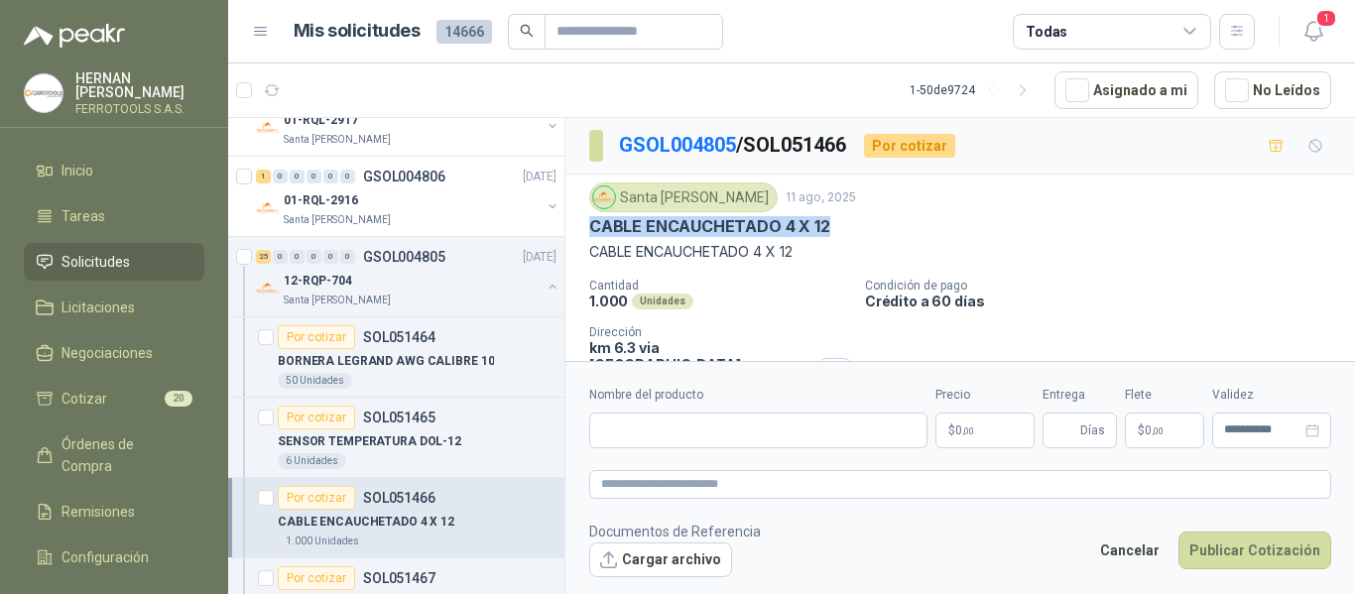
drag, startPoint x: 589, startPoint y: 120, endPoint x: 843, endPoint y: 227, distance: 275.7
click at [843, 227] on div "CABLE ENCAUCHETADO 4 X 12" at bounding box center [960, 226] width 742 height 21
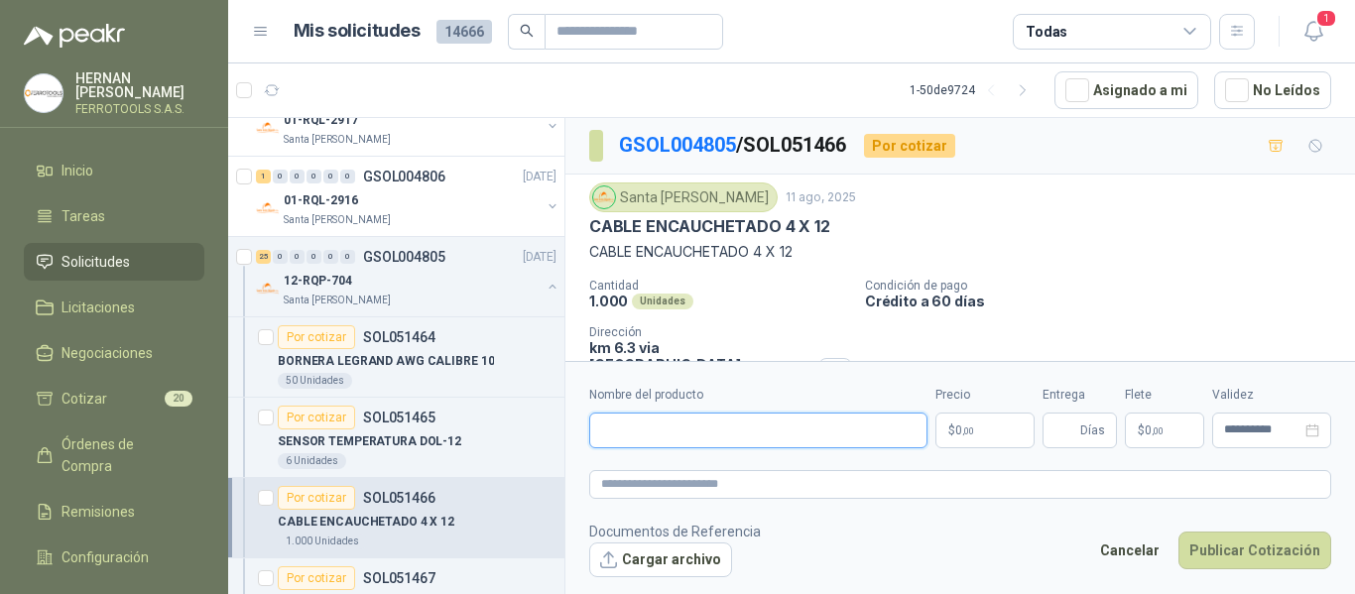
click at [760, 430] on input "Nombre del producto" at bounding box center [758, 431] width 338 height 36
paste input "**********"
drag, startPoint x: 849, startPoint y: 432, endPoint x: 512, endPoint y: 387, distance: 340.3
click at [512, 387] on div "12 0 0 0 0 0 GSOL004824 11/08/25 SYV-941 P09 Estrumetal Por adjudicar SOL051562…" at bounding box center [791, 359] width 1127 height 484
type input "**********"
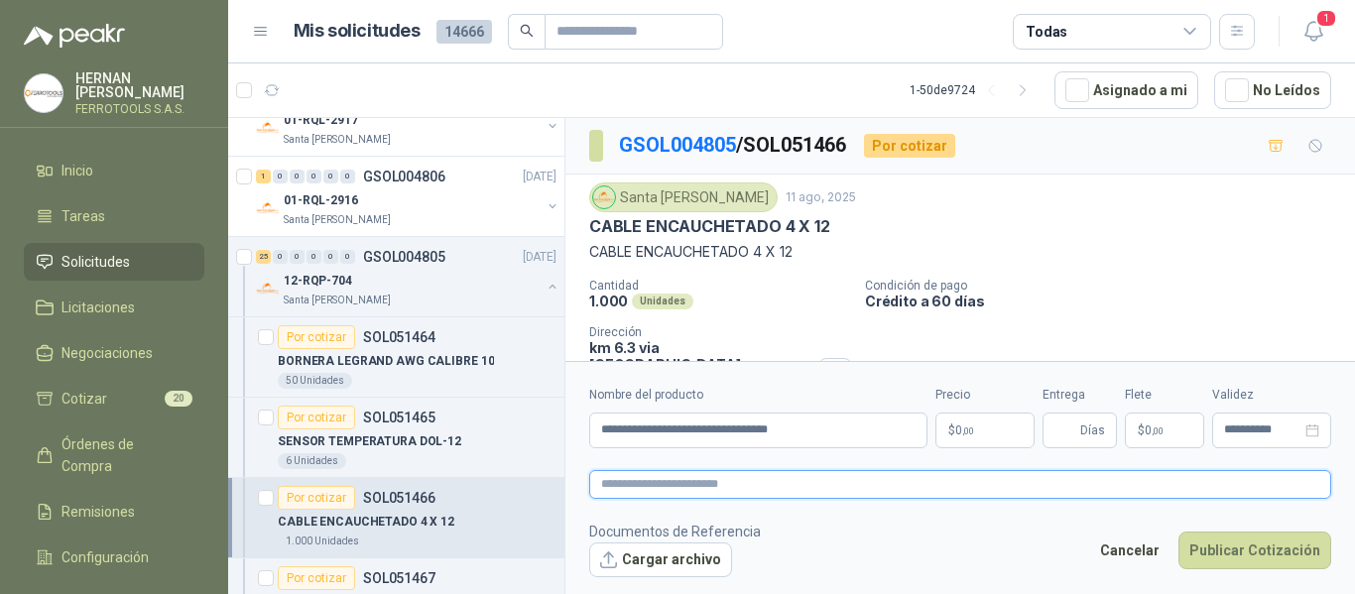
click at [734, 471] on textarea at bounding box center [960, 484] width 742 height 29
paste textarea "**********"
type textarea "**********"
click at [972, 433] on span ",00" at bounding box center [969, 431] width 12 height 11
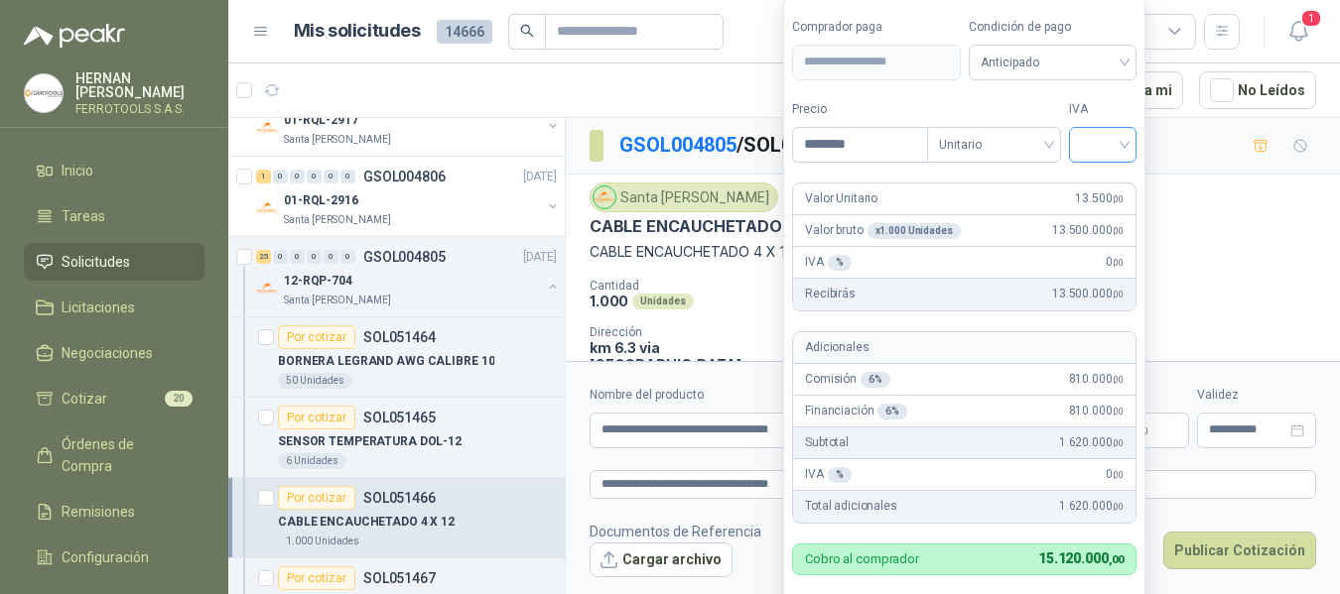
type input "********"
click at [1099, 149] on input "search" at bounding box center [1103, 143] width 44 height 30
click at [1102, 185] on div "19%" at bounding box center [1107, 186] width 37 height 22
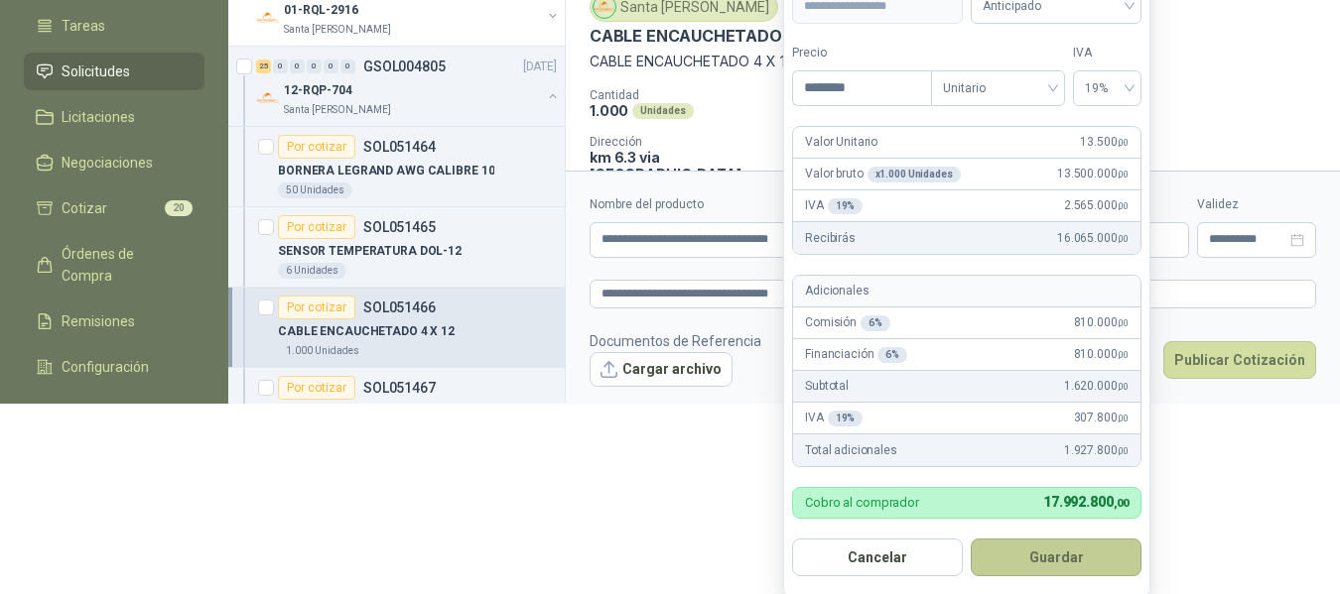
click at [1083, 563] on button "Guardar" at bounding box center [1055, 558] width 171 height 38
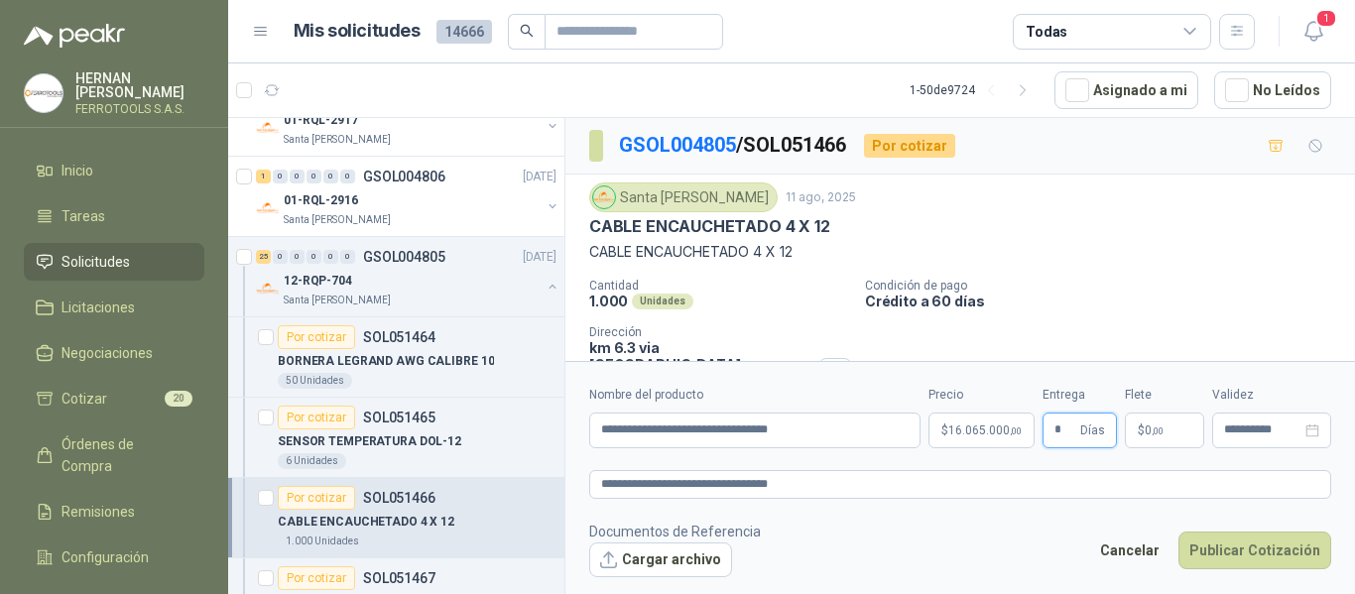
type input "*"
click at [1053, 514] on form "**********" at bounding box center [961, 481] width 790 height 240
click at [1282, 554] on button "Publicar Cotización" at bounding box center [1255, 551] width 153 height 38
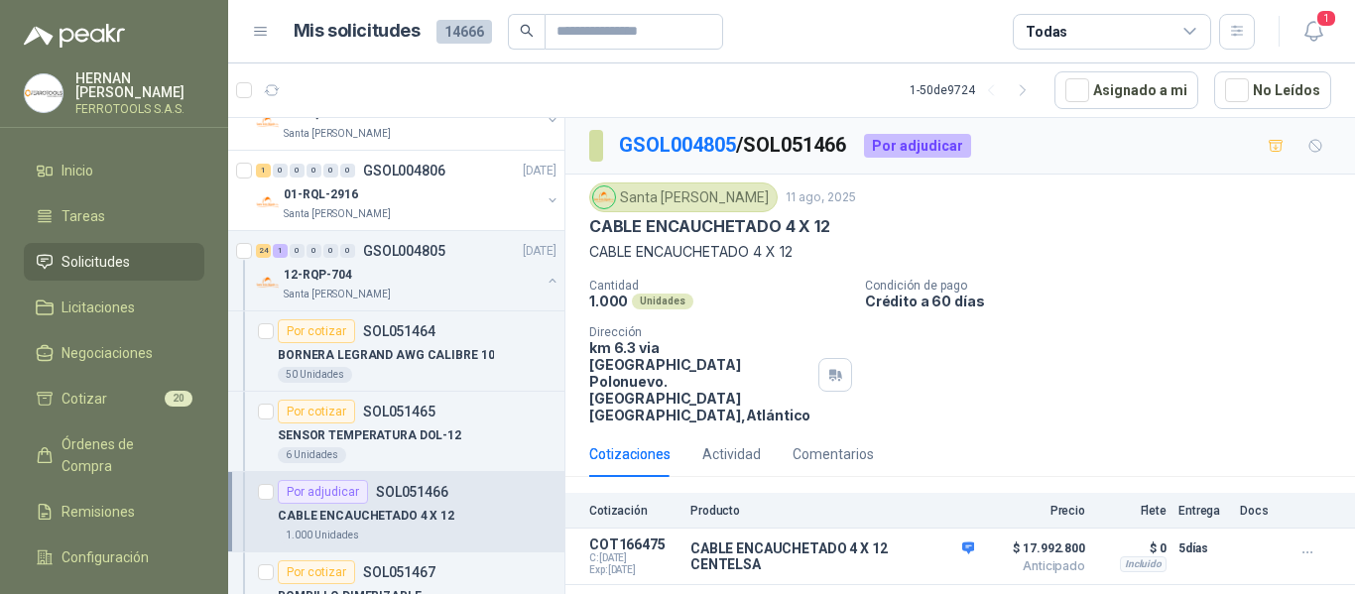
scroll to position [1488, 0]
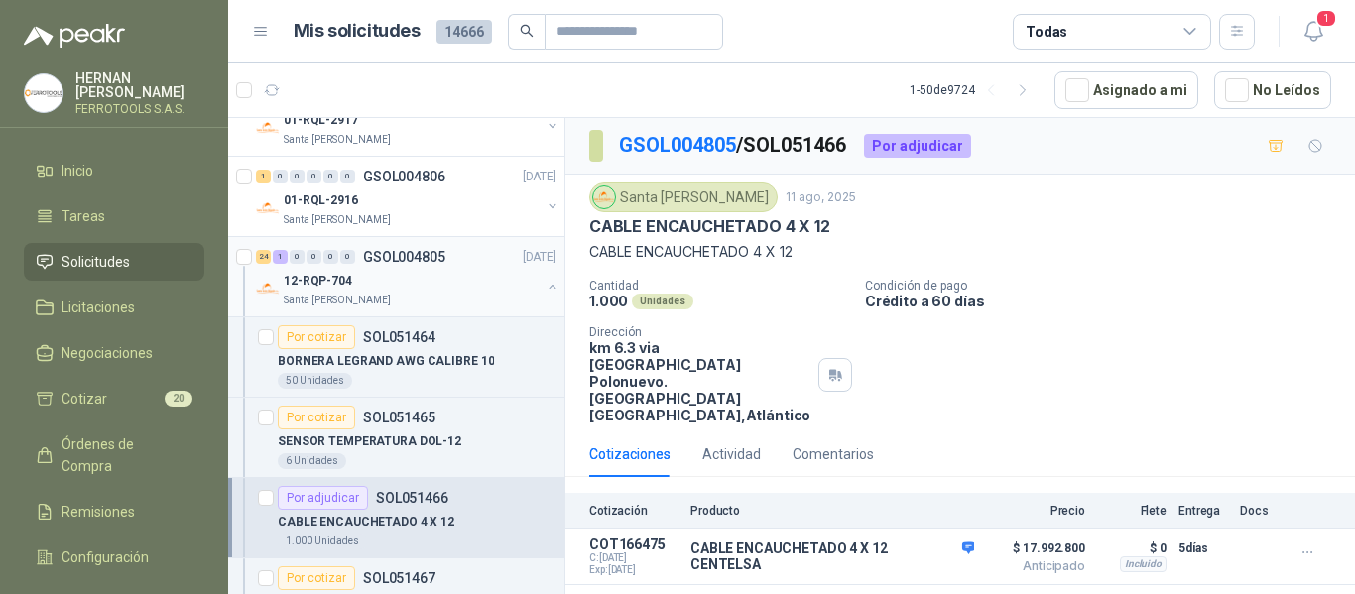
click at [442, 276] on div "12-RQP-704" at bounding box center [412, 281] width 257 height 24
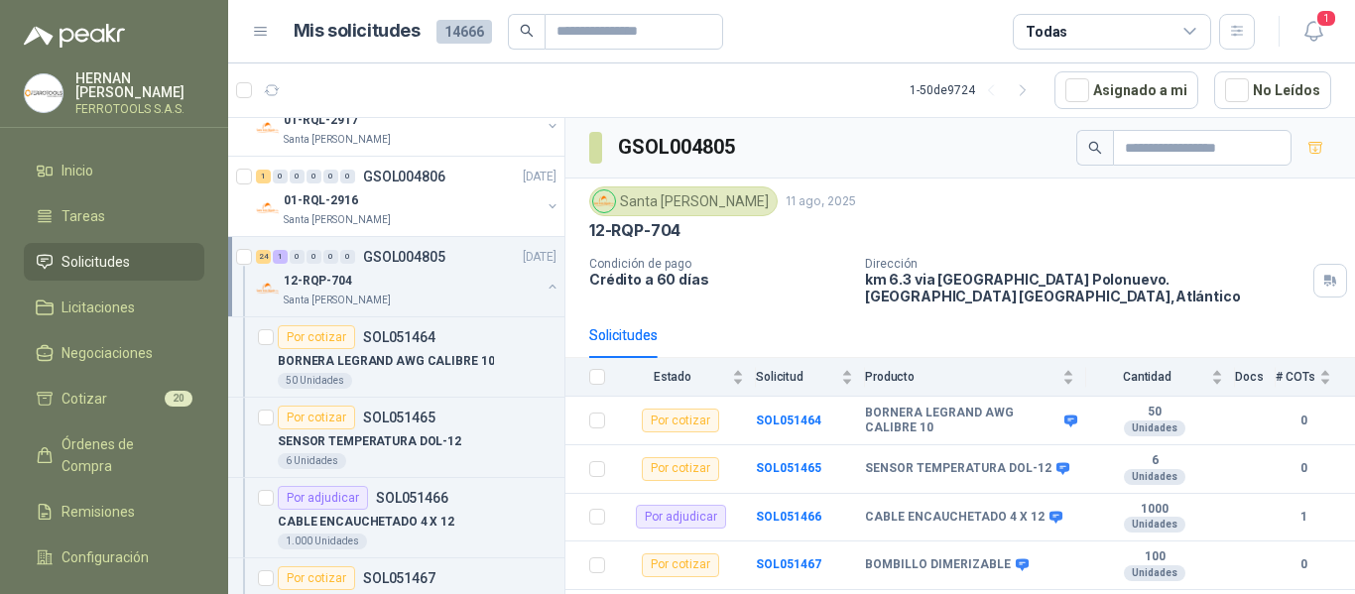
click at [545, 289] on div "24 1 0 0 0 0 GSOL004805 [DATE] 12-RQP-704 Santa [PERSON_NAME]" at bounding box center [396, 277] width 336 height 80
click at [545, 292] on button "button" at bounding box center [553, 287] width 16 height 16
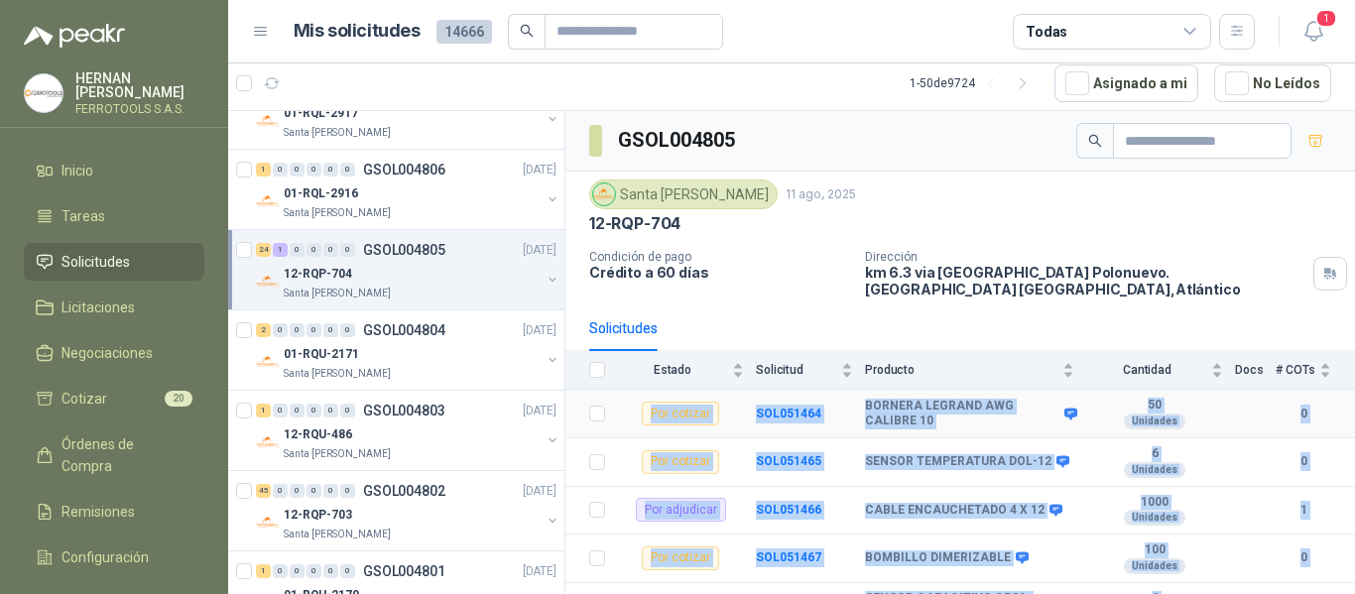
drag, startPoint x: 1311, startPoint y: 524, endPoint x: 650, endPoint y: 383, distance: 675.7
click at [371, 361] on div "01-RQU-2171" at bounding box center [412, 354] width 257 height 24
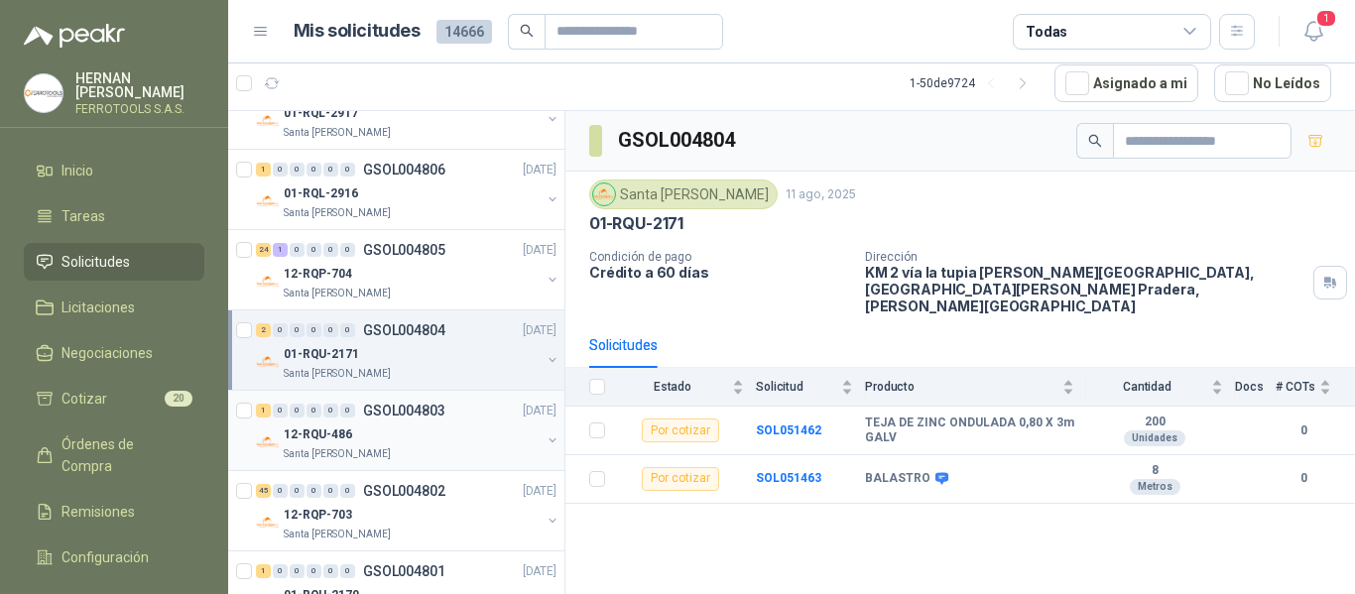
click at [433, 440] on div "12-RQU-486" at bounding box center [412, 435] width 257 height 24
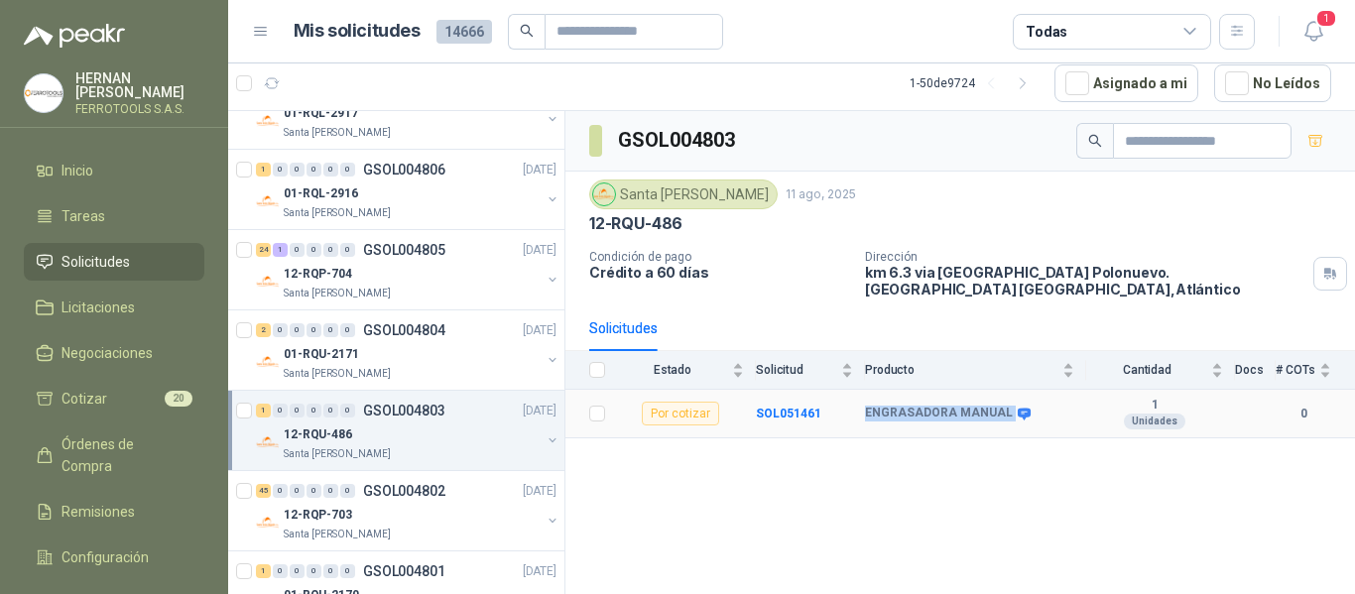
drag, startPoint x: 865, startPoint y: 400, endPoint x: 1003, endPoint y: 395, distance: 138.0
click at [1003, 406] on div "ENGRASADORA MANUAL" at bounding box center [946, 414] width 163 height 16
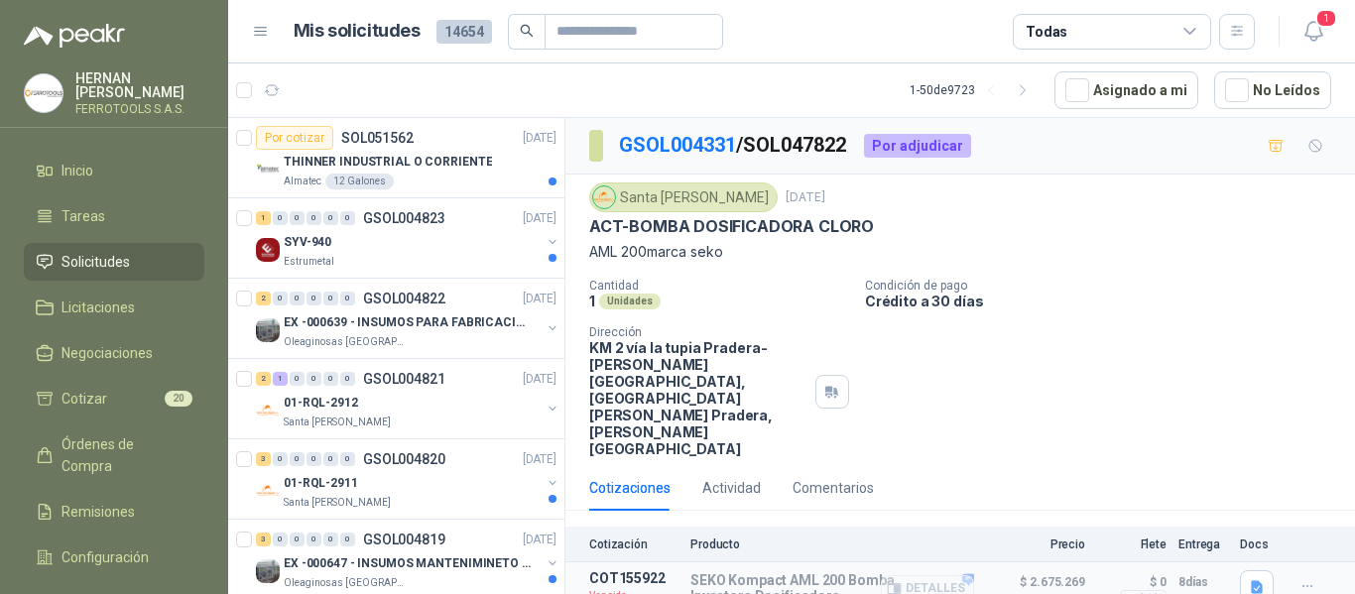
click at [922, 576] on button "Detalles" at bounding box center [927, 589] width 93 height 27
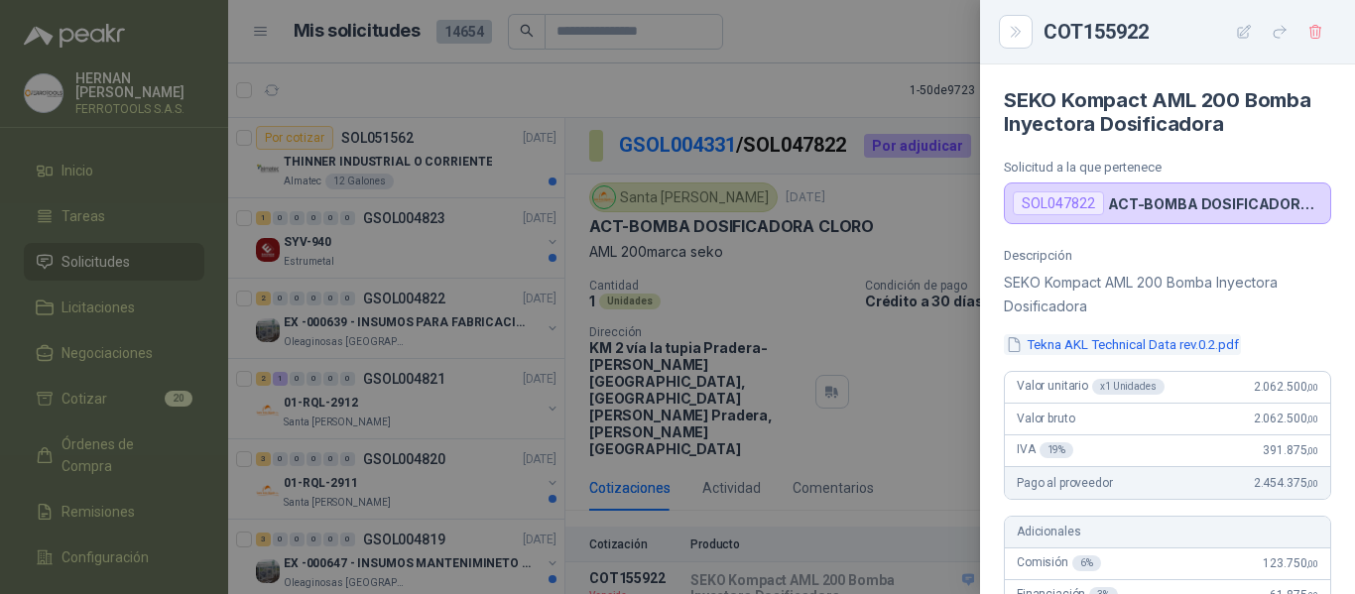
click at [1134, 347] on button "Tekna AKL Technical Data rev.0.2.pdf" at bounding box center [1122, 344] width 237 height 21
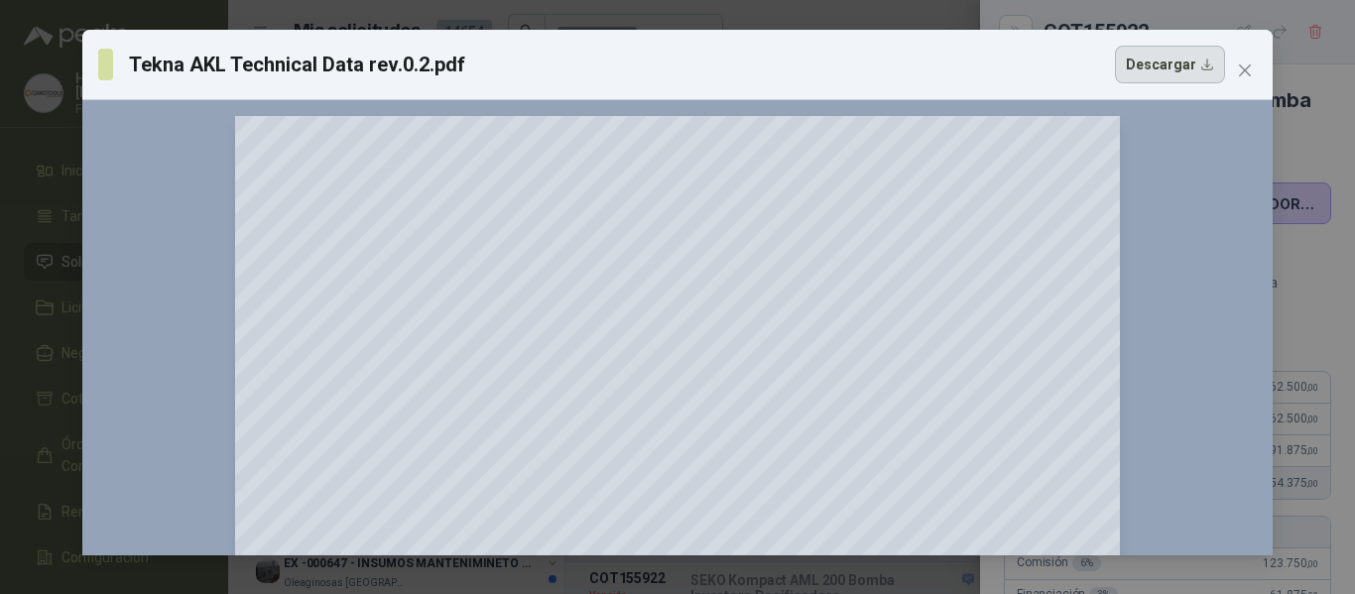
click at [1179, 68] on button "Descargar" at bounding box center [1170, 65] width 110 height 38
click at [1246, 66] on icon "close" at bounding box center [1245, 71] width 16 height 16
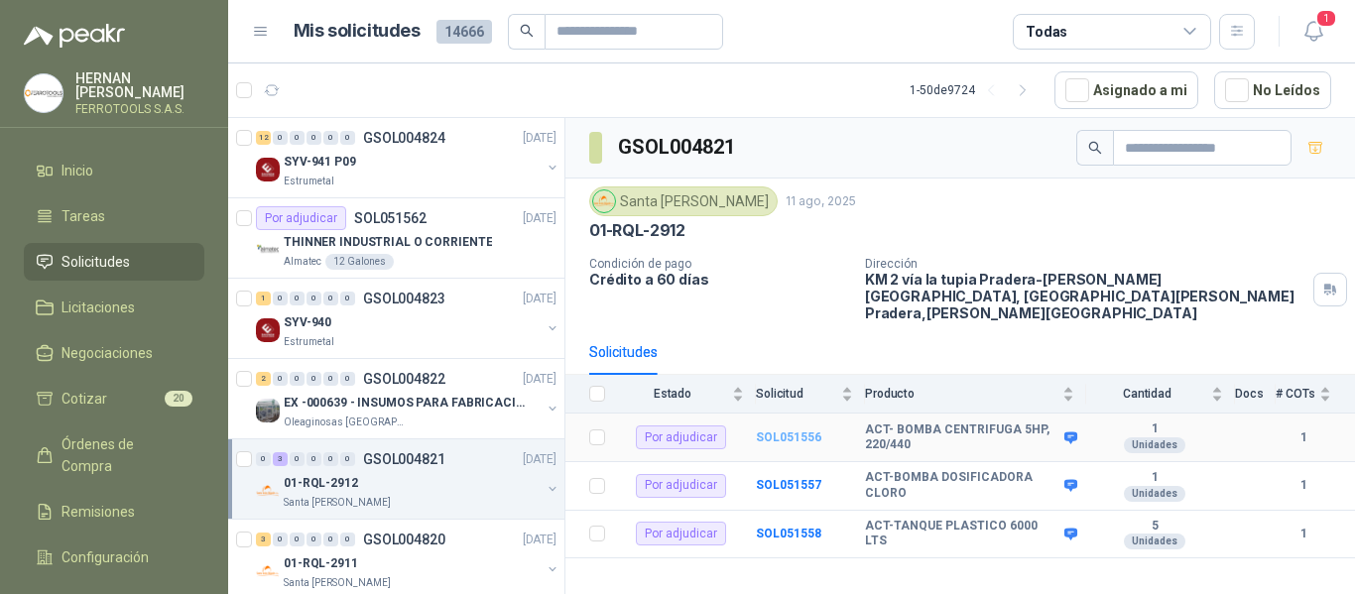
click at [779, 431] on b "SOL051556" at bounding box center [788, 438] width 65 height 14
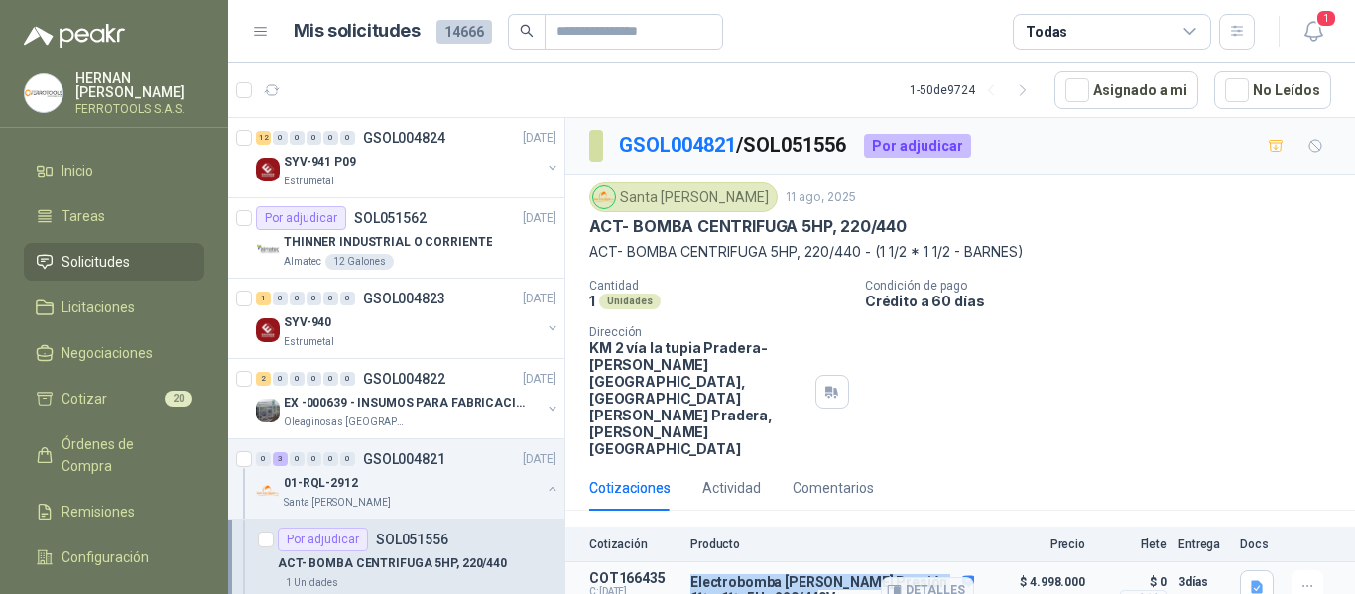
drag, startPoint x: 692, startPoint y: 519, endPoint x: 785, endPoint y: 537, distance: 95.0
click at [785, 575] on p "Electrobomba Barnes Alta Presión 1½ x 1½, 5Hp 220/440V" at bounding box center [833, 591] width 284 height 32
copy p "Electrobomba Barnes Alta Presión 1½ x 1½, 5Hp 220/440V"
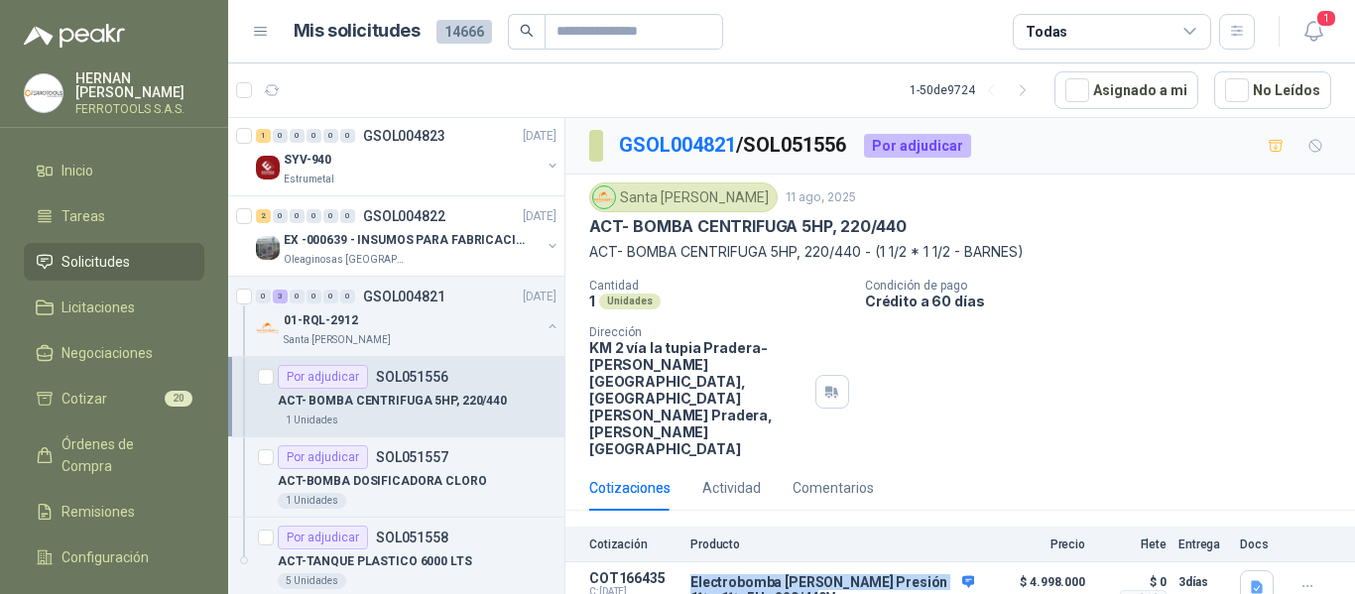
scroll to position [198, 0]
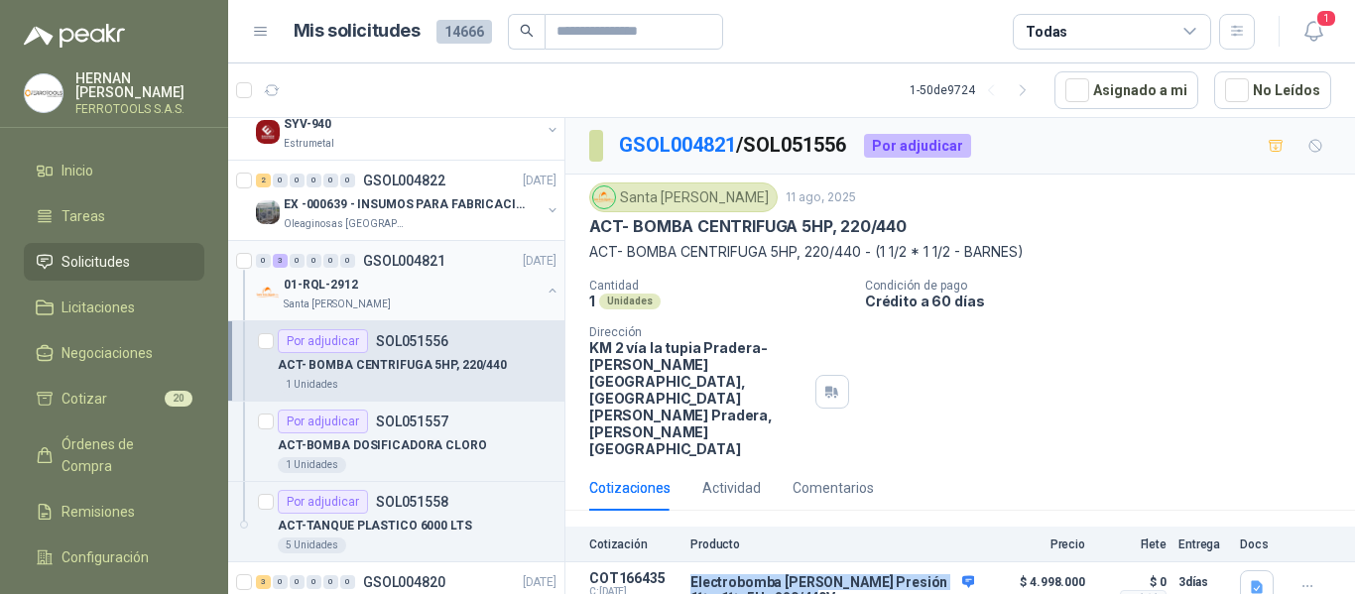
click at [450, 281] on div "01-RQL-2912" at bounding box center [412, 285] width 257 height 24
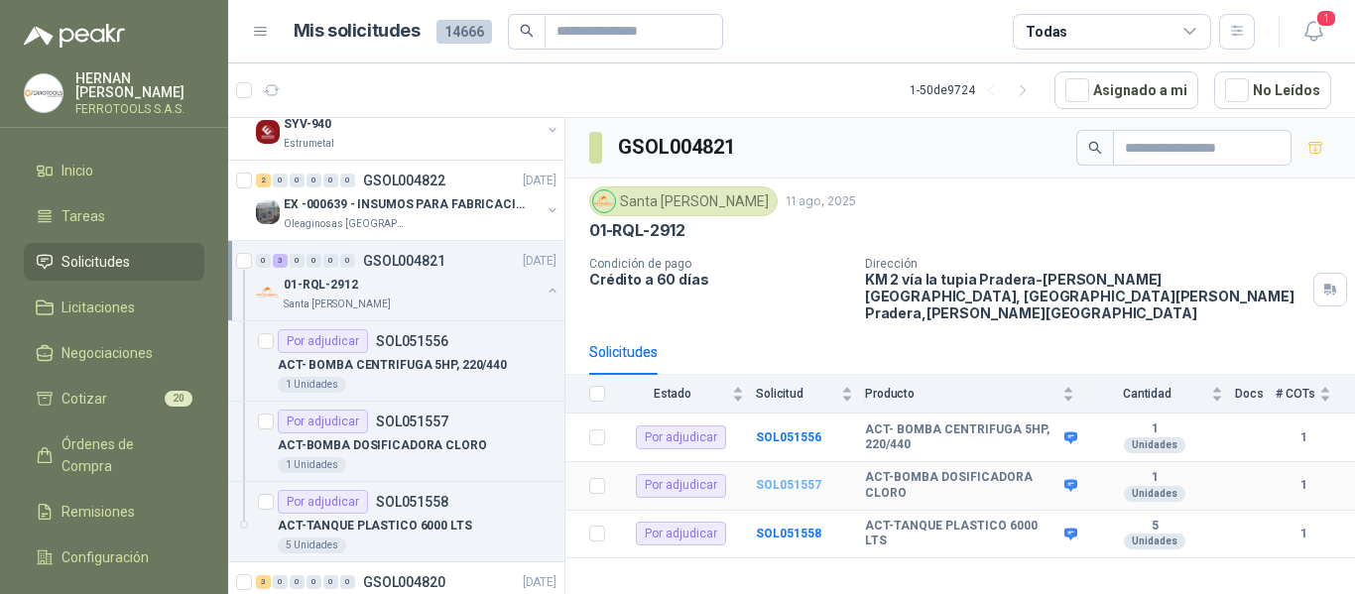
click at [786, 478] on b "SOL051557" at bounding box center [788, 485] width 65 height 14
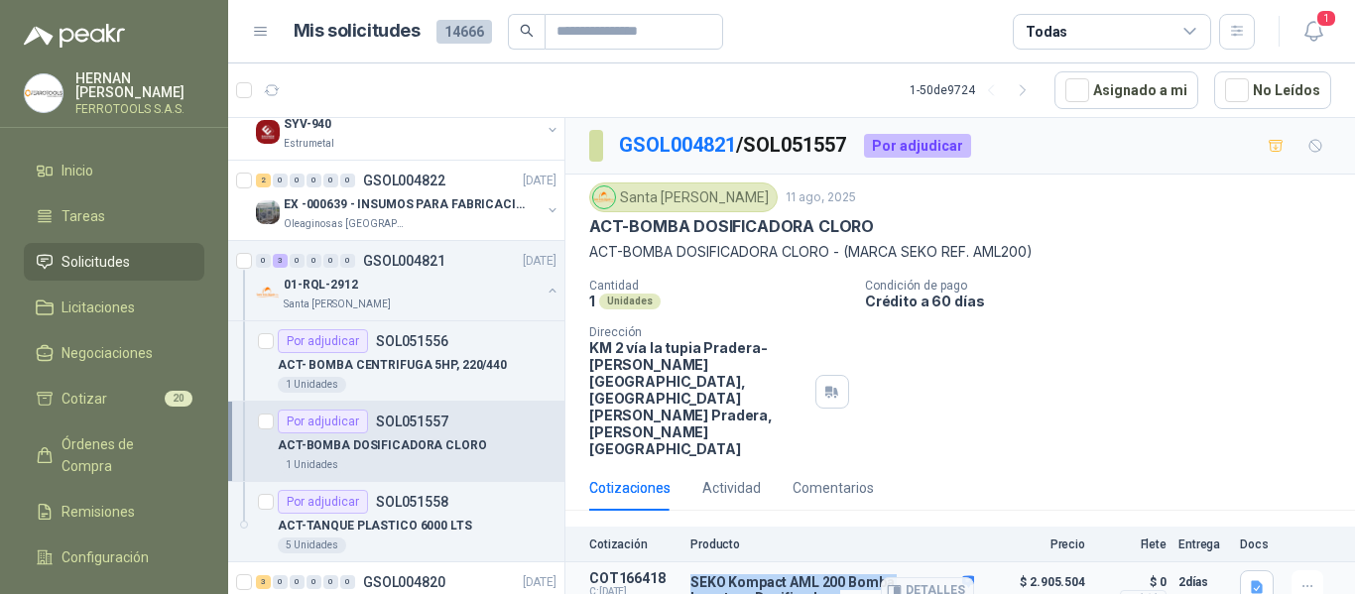
drag, startPoint x: 693, startPoint y: 516, endPoint x: 773, endPoint y: 531, distance: 81.7
click at [773, 575] on p "SEKO Kompact AML 200 Bomba Inyectora Dosificadora" at bounding box center [833, 591] width 284 height 32
copy p "SEKO Kompact AML 200 Bomba Inyectora Dosificadora"
click at [918, 578] on button "Detalles" at bounding box center [927, 591] width 93 height 27
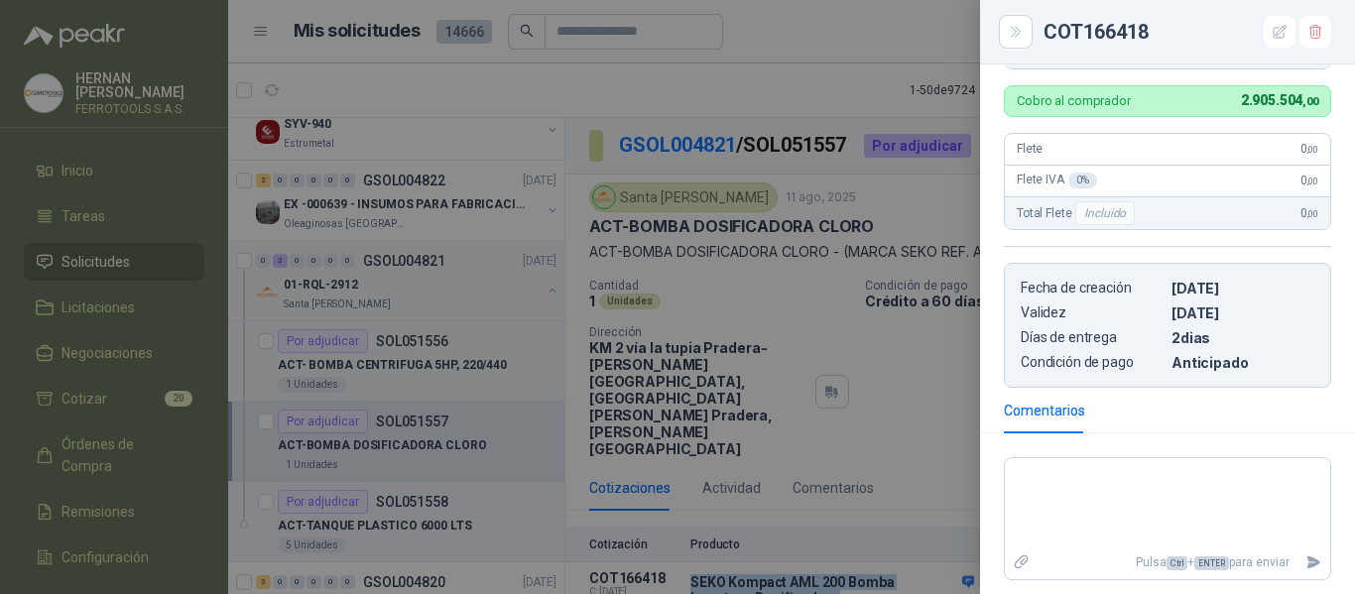
scroll to position [893, 0]
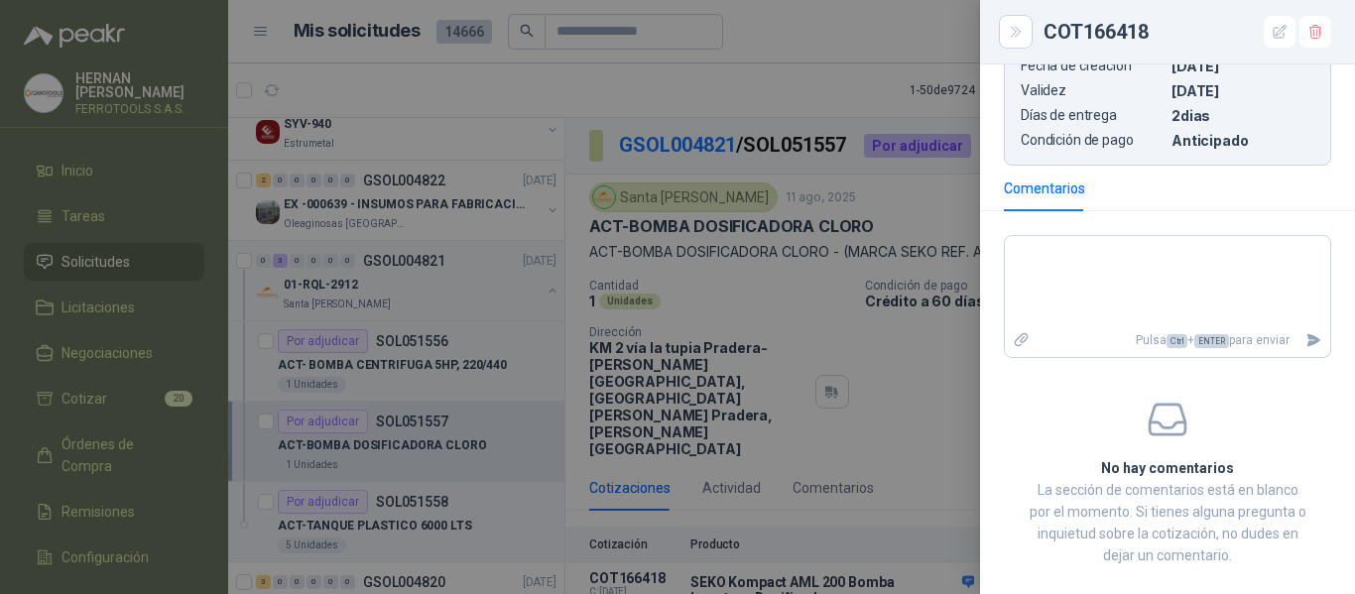
click at [909, 401] on div at bounding box center [677, 297] width 1355 height 594
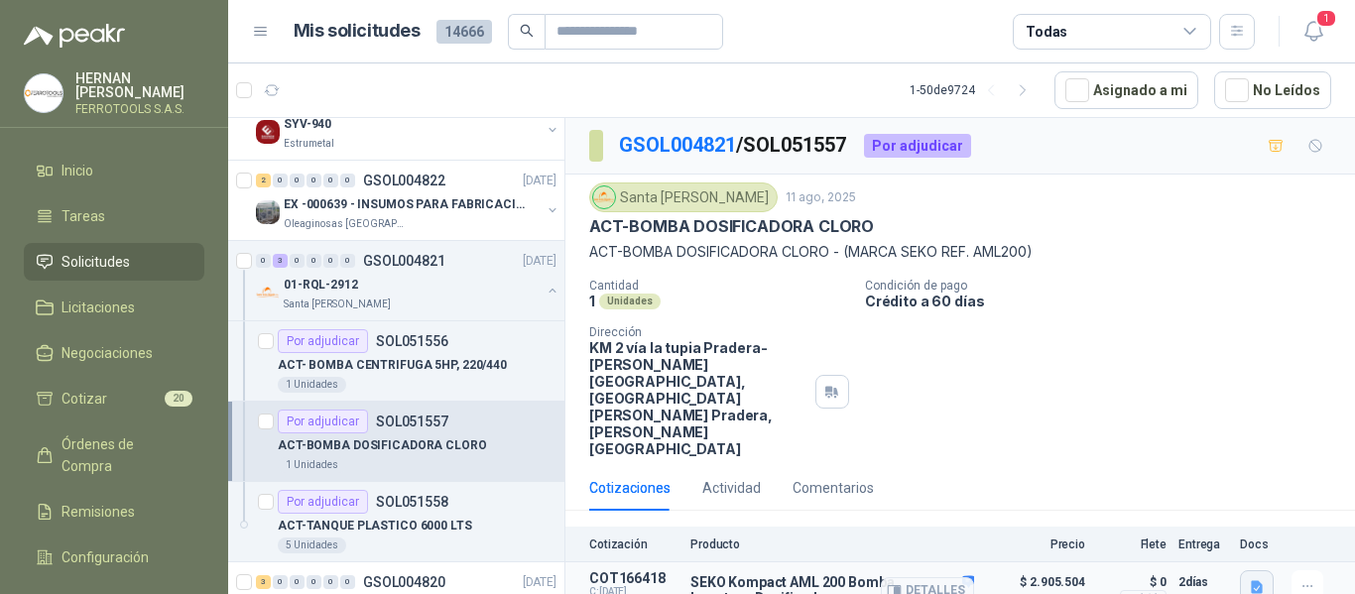
click at [1254, 581] on icon "button" at bounding box center [1257, 587] width 12 height 13
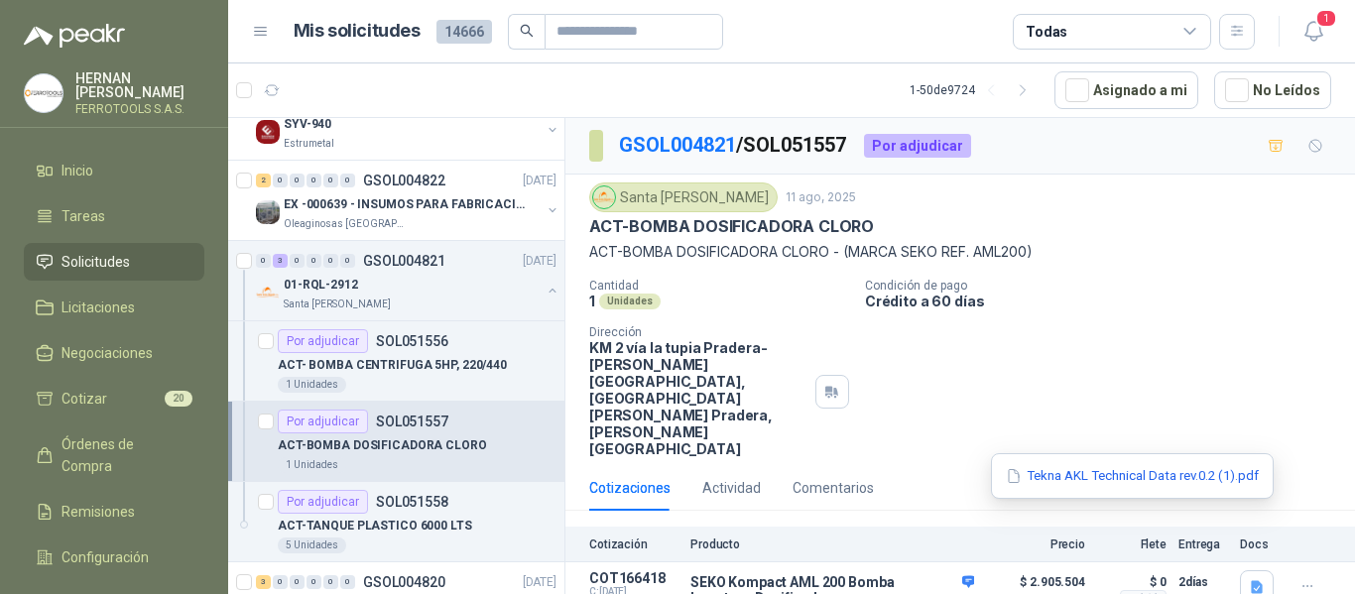
click at [1223, 340] on div "Cantidad 1 Unidades Condición de pago Crédito a 60 días Dirección KM 2 vía la t…" at bounding box center [960, 368] width 742 height 179
click at [450, 372] on p "ACT- BOMBA CENTRIFUGA 5HP, 220/440" at bounding box center [392, 365] width 229 height 19
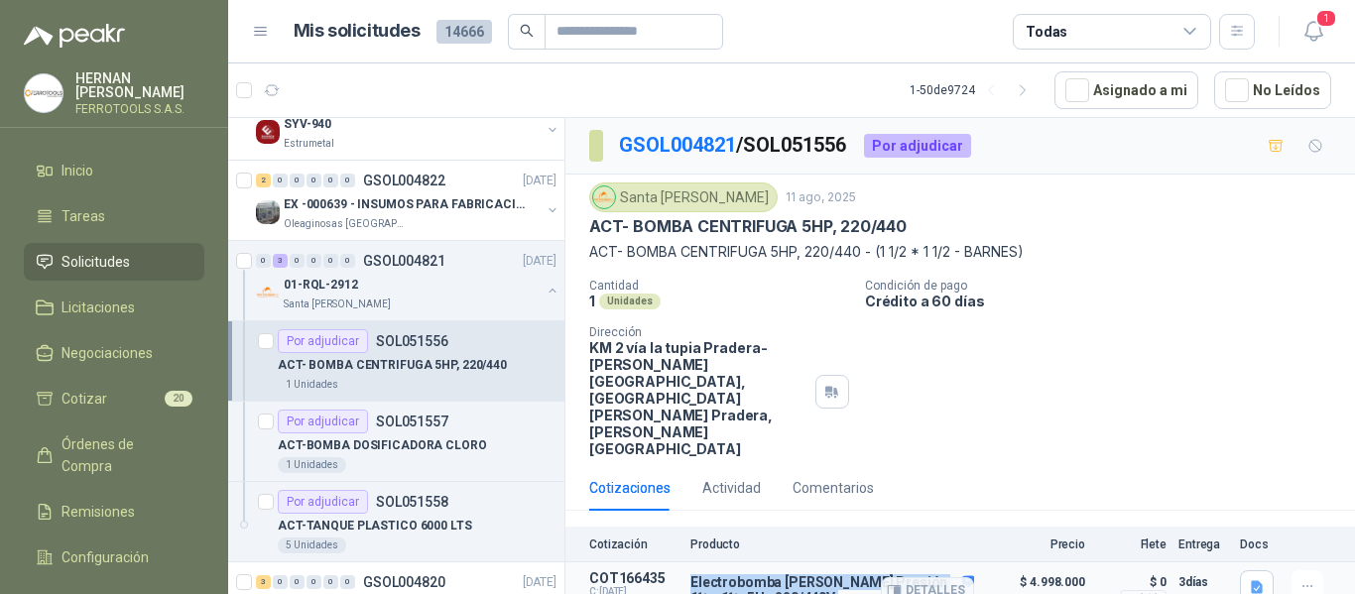
drag, startPoint x: 699, startPoint y: 517, endPoint x: 807, endPoint y: 542, distance: 111.0
click at [807, 563] on article "COT166435 C: 11/08/2025 Exp: 10/09/2025 Electrobomba Barnes Alta Presión 1½ x 1…" at bounding box center [961, 591] width 790 height 57
copy div "Electrobomba Barnes Alta Presión 1½ x 1½, 5Hp 220/440V"
click at [910, 578] on button "Detalles" at bounding box center [927, 591] width 93 height 27
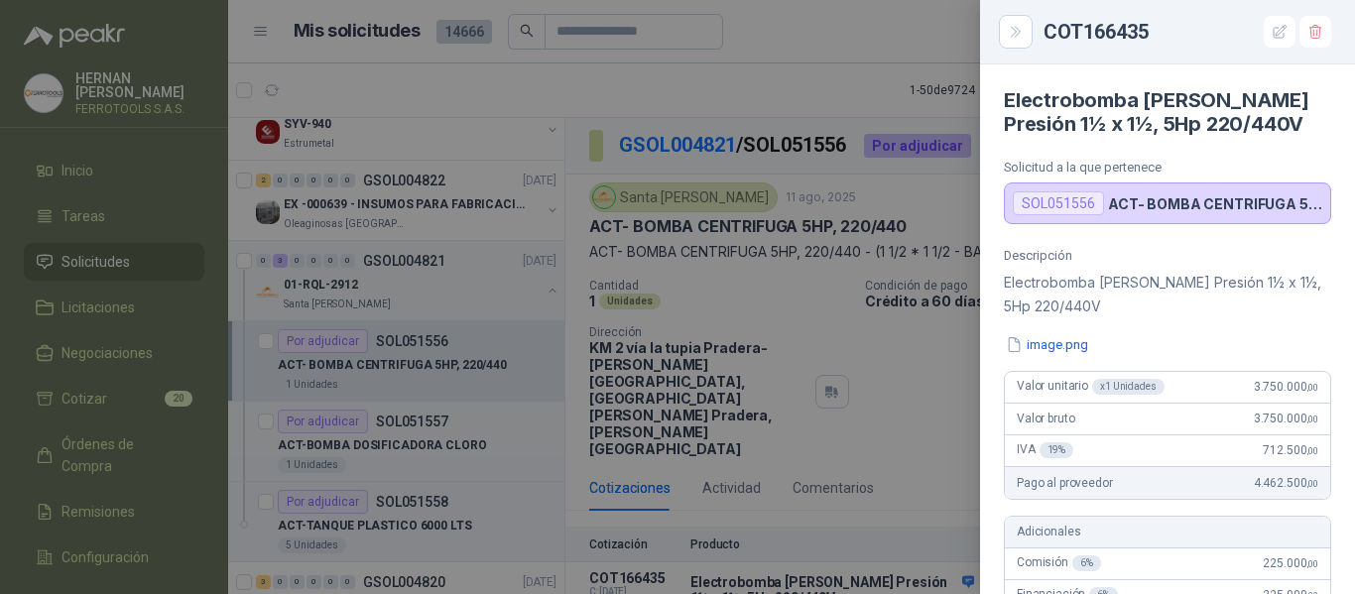
click at [824, 99] on div at bounding box center [677, 297] width 1355 height 594
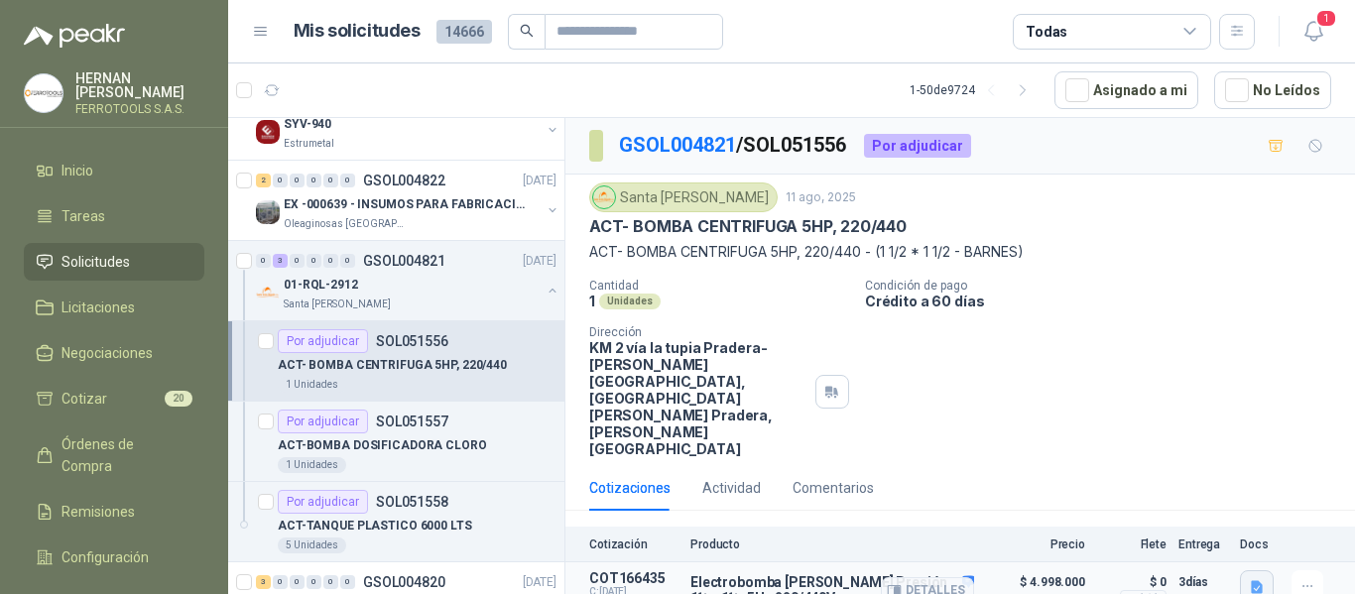
click at [1256, 579] on icon "button" at bounding box center [1257, 587] width 17 height 17
click at [1245, 474] on button "image.png" at bounding box center [1218, 476] width 86 height 21
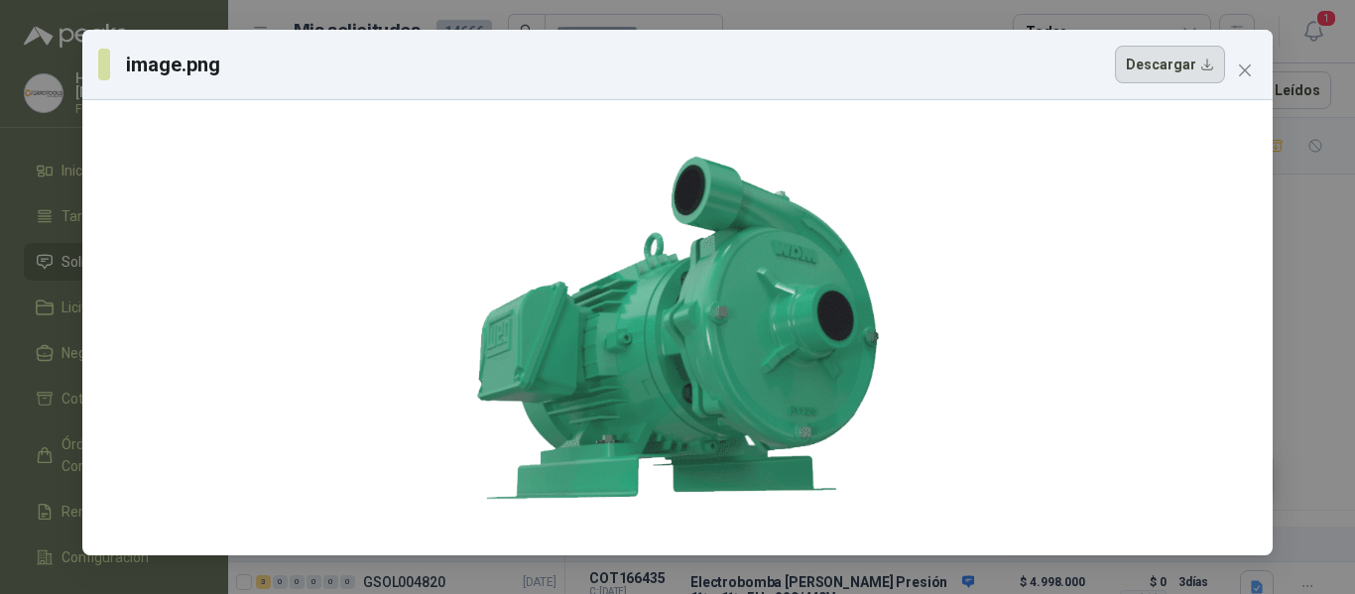
click at [1186, 69] on button "Descargar" at bounding box center [1170, 65] width 110 height 38
click at [1254, 64] on span "Close" at bounding box center [1245, 71] width 32 height 16
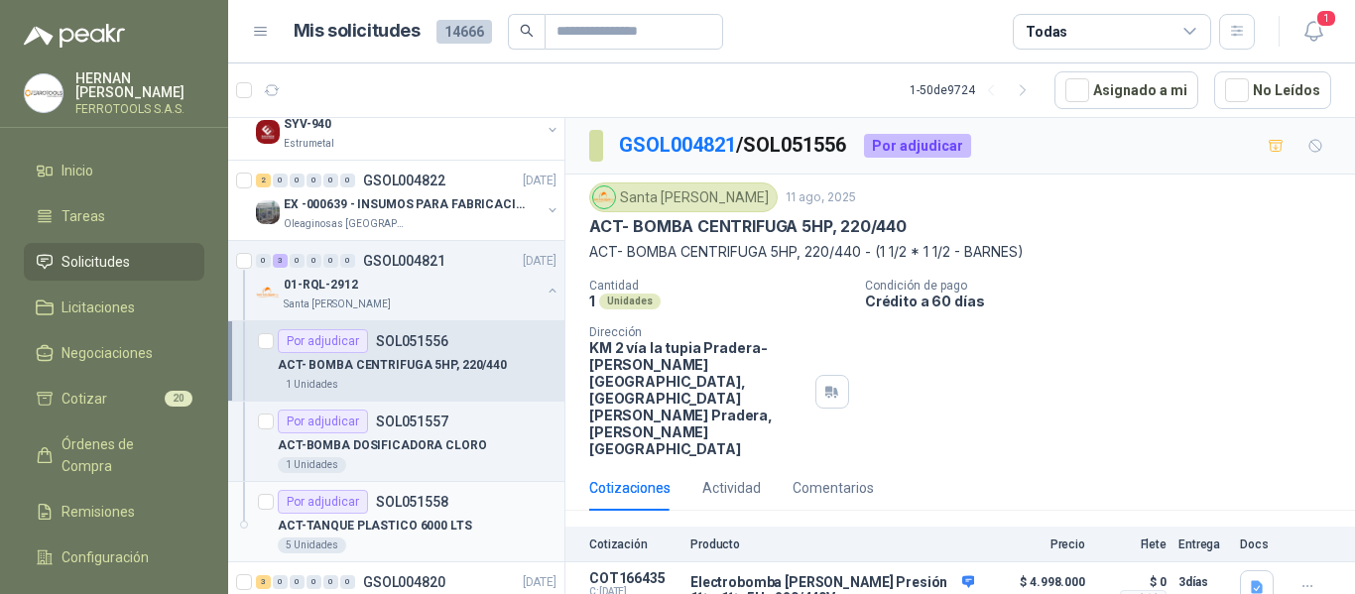
click at [444, 528] on p "ACT-TANQUE PLASTICO 6000 LTS" at bounding box center [375, 526] width 194 height 19
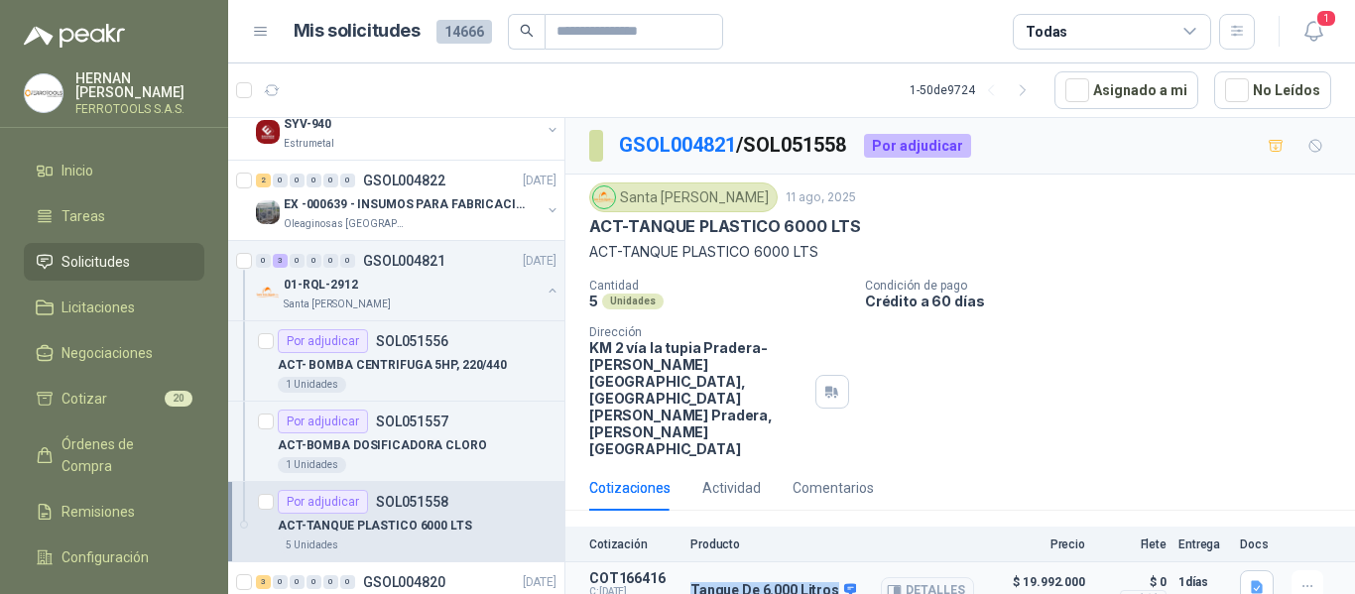
drag, startPoint x: 692, startPoint y: 525, endPoint x: 830, endPoint y: 527, distance: 137.9
click at [830, 582] on p "Tanque De 6.000 Litros" at bounding box center [774, 591] width 166 height 18
copy p "Tanque De 6.000 Litros"
click at [949, 578] on button "Detalles" at bounding box center [927, 591] width 93 height 27
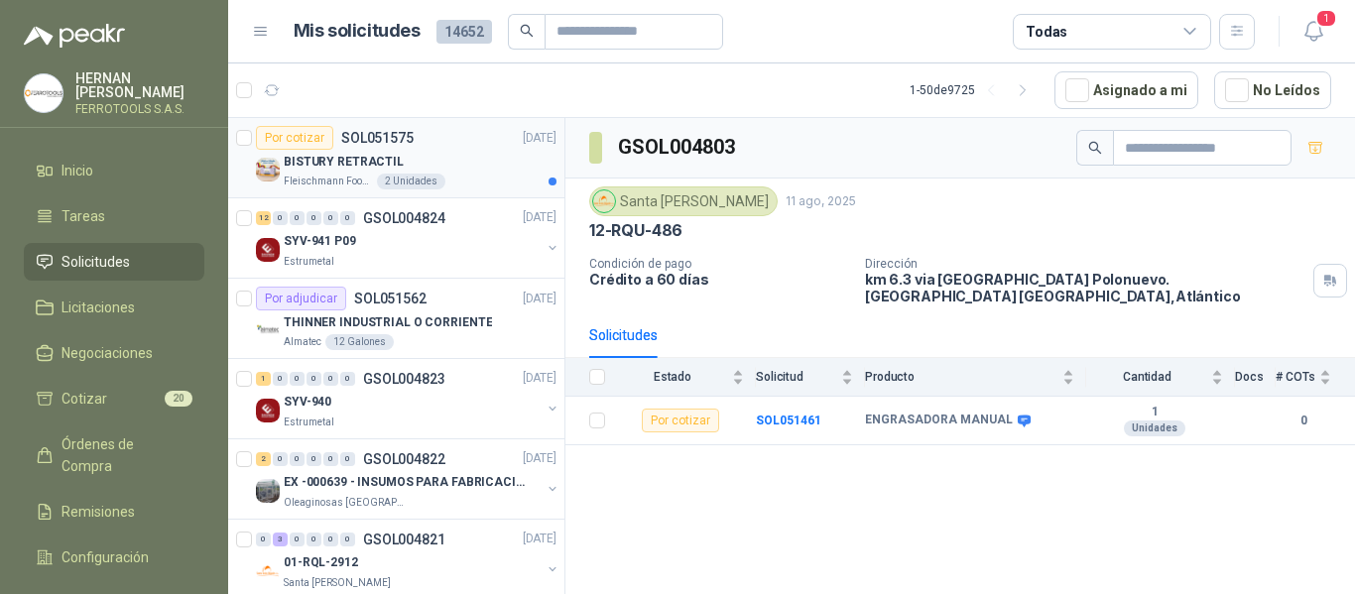
click at [459, 150] on div "BISTURY RETRACTIL" at bounding box center [420, 162] width 273 height 24
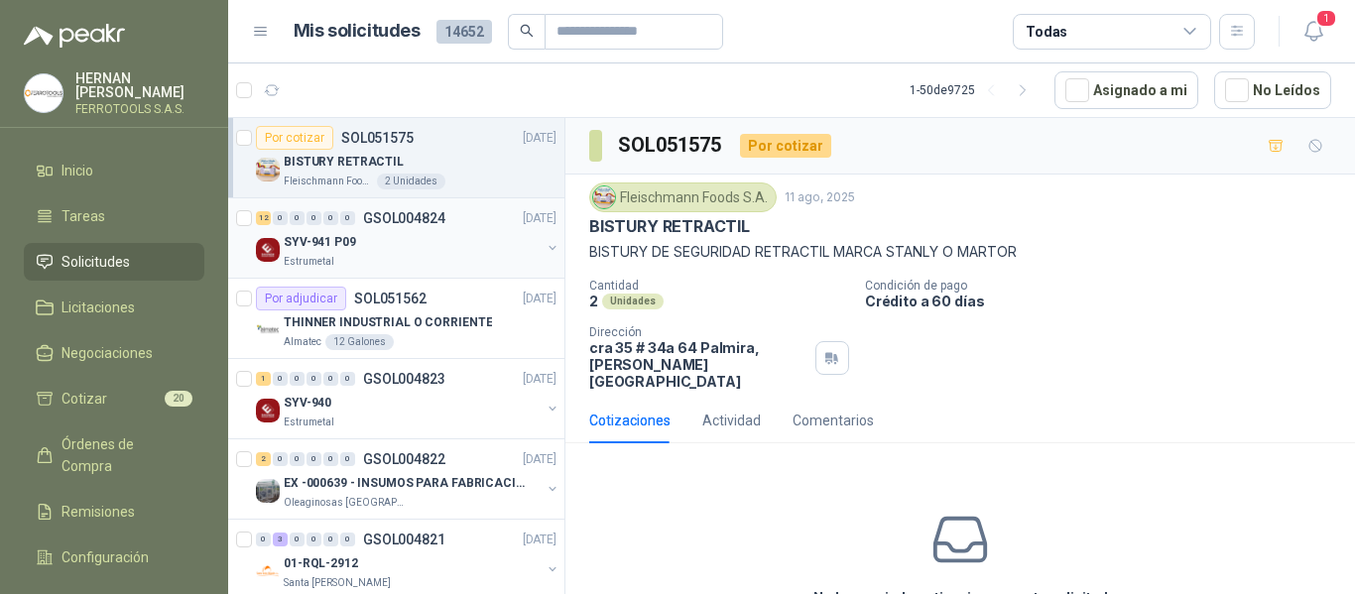
click at [393, 245] on div "SYV-941 P09" at bounding box center [412, 242] width 257 height 24
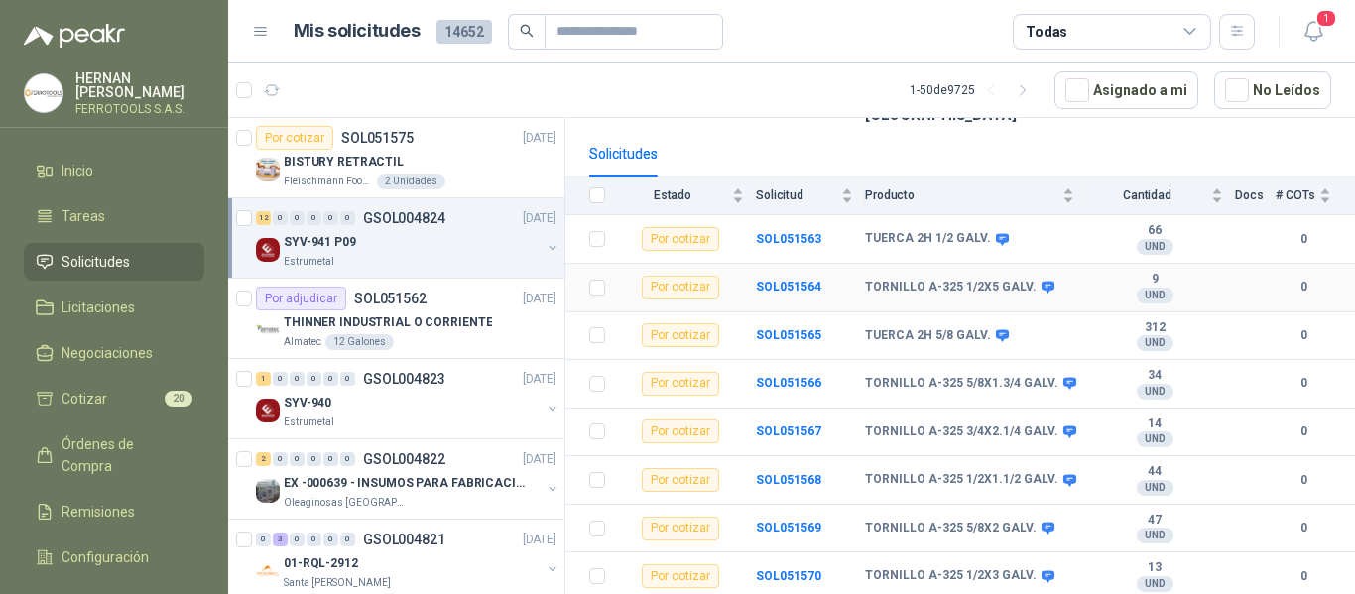
scroll to position [360, 0]
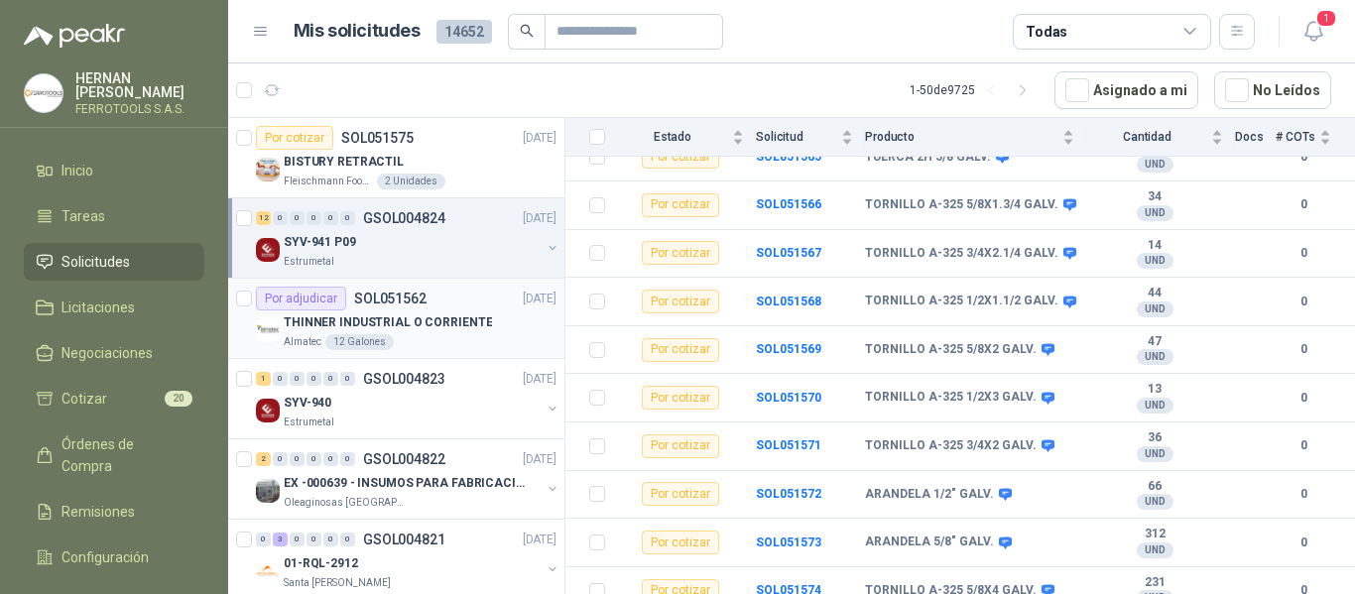
click at [443, 321] on p "THINNER INDUSTRIAL O CORRIENTE" at bounding box center [388, 323] width 208 height 19
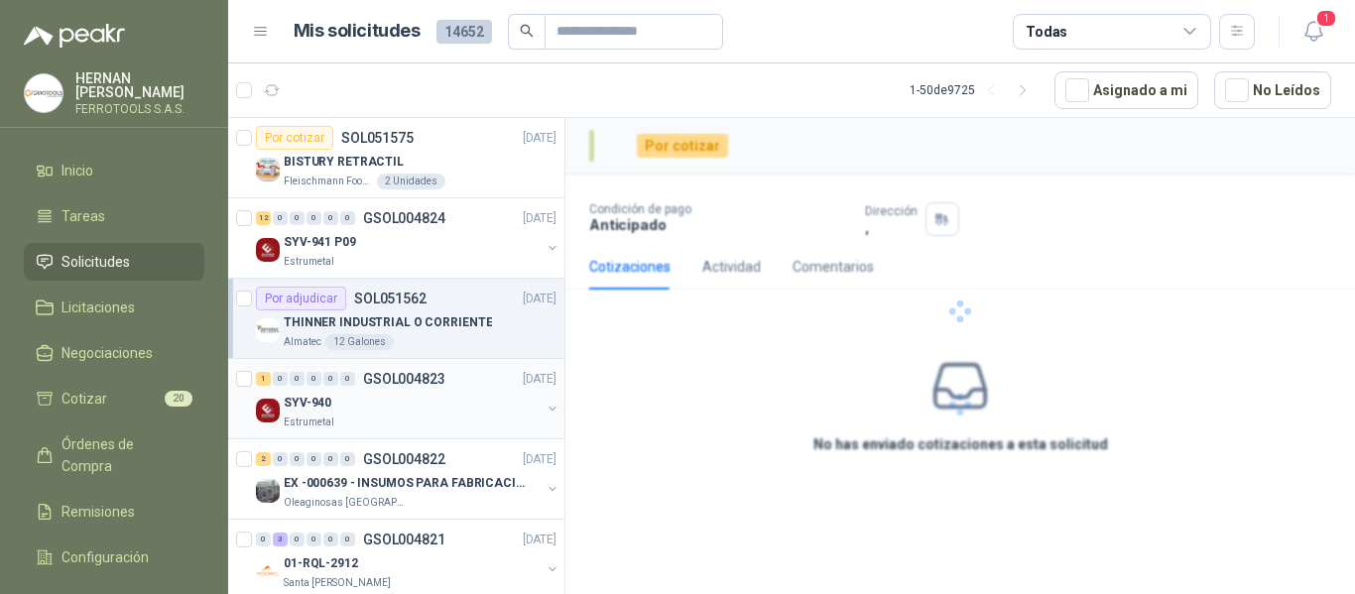
click at [443, 414] on div "SYV-940" at bounding box center [412, 403] width 257 height 24
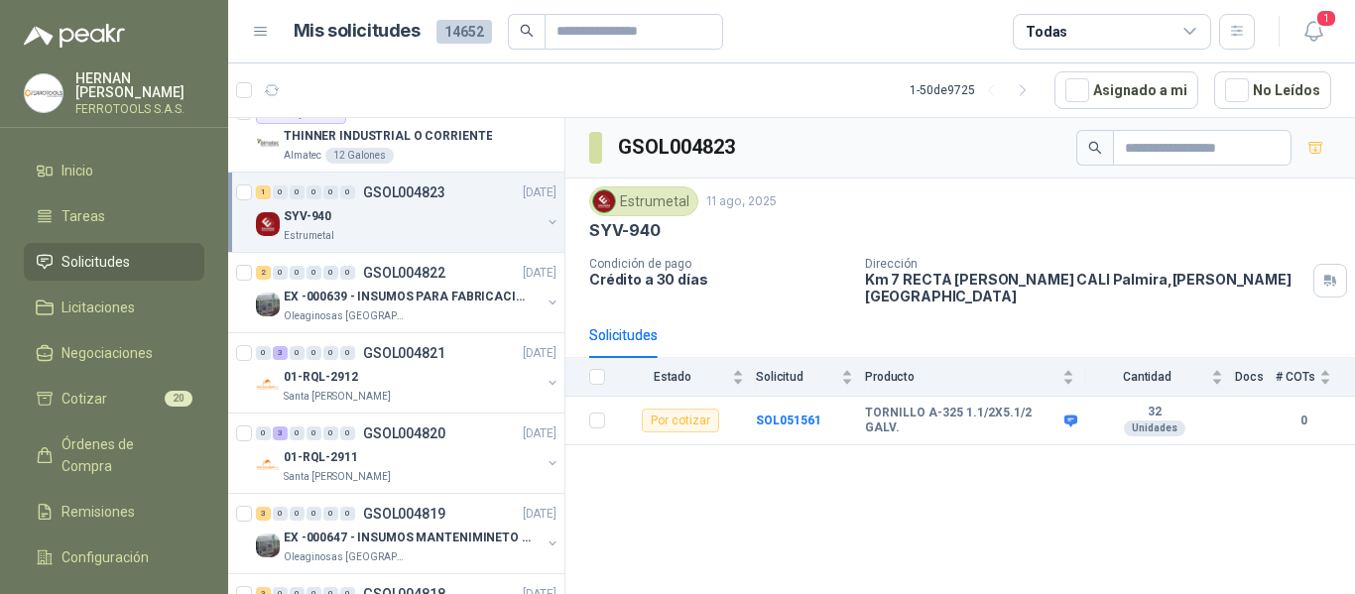
scroll to position [198, 0]
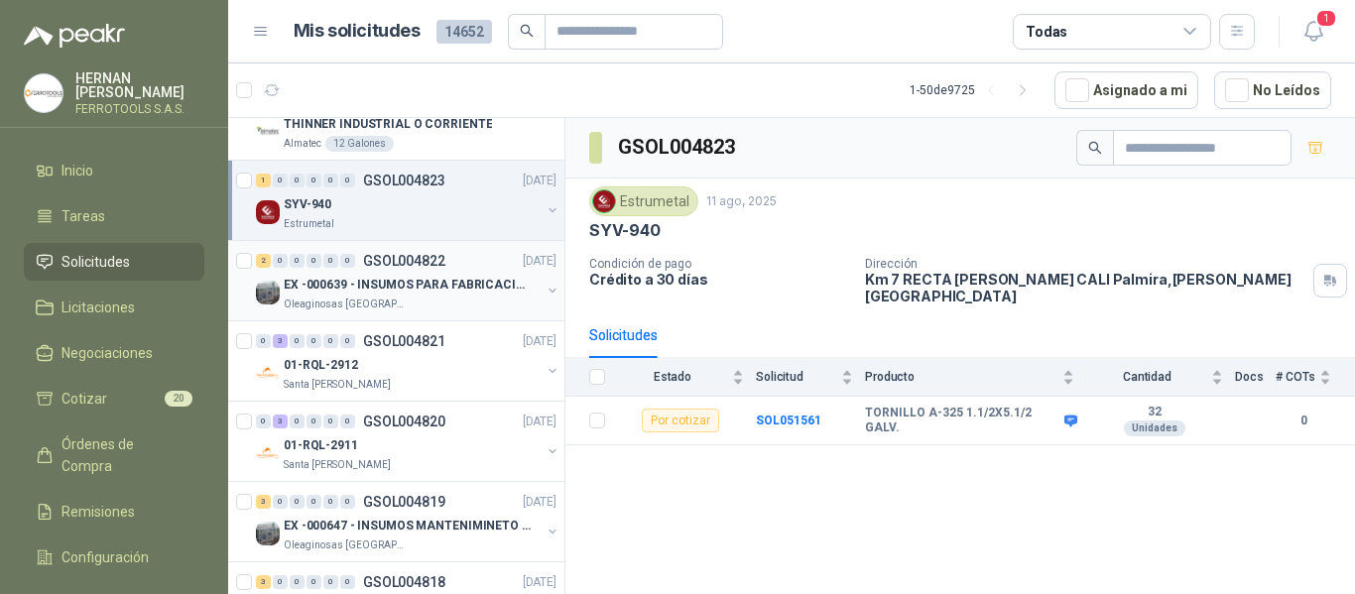
click at [432, 297] on div "Oleaginosas [GEOGRAPHIC_DATA][PERSON_NAME]" at bounding box center [412, 305] width 257 height 16
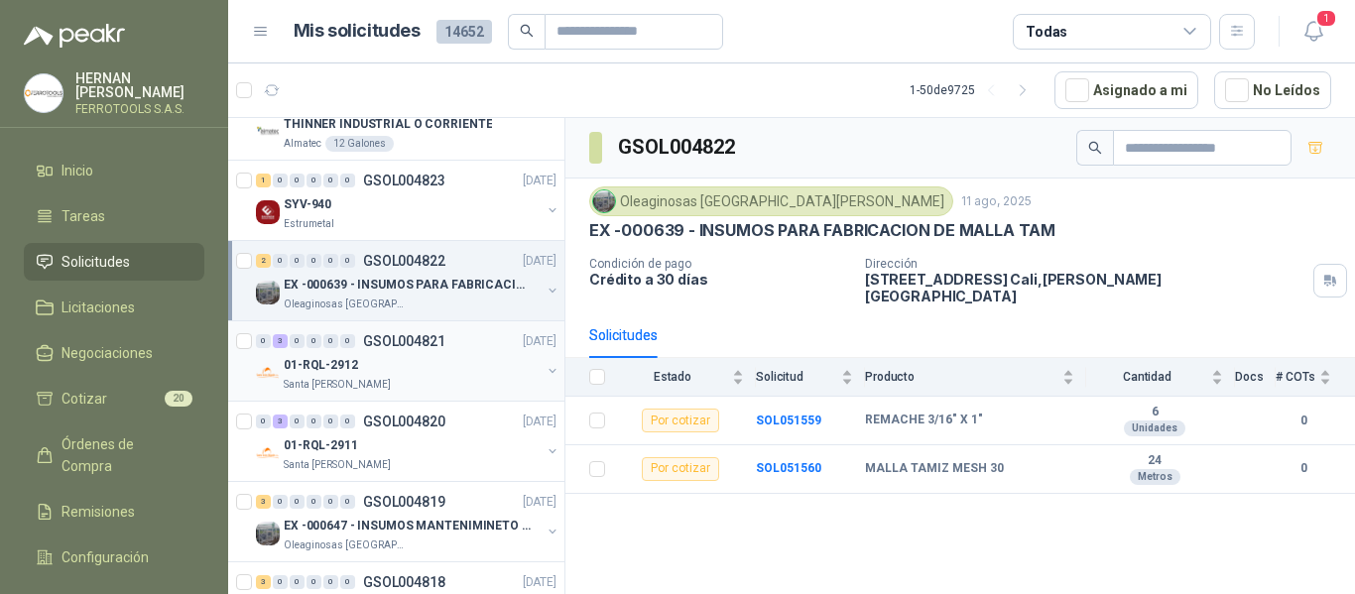
click at [457, 364] on div "01-RQL-2912" at bounding box center [412, 365] width 257 height 24
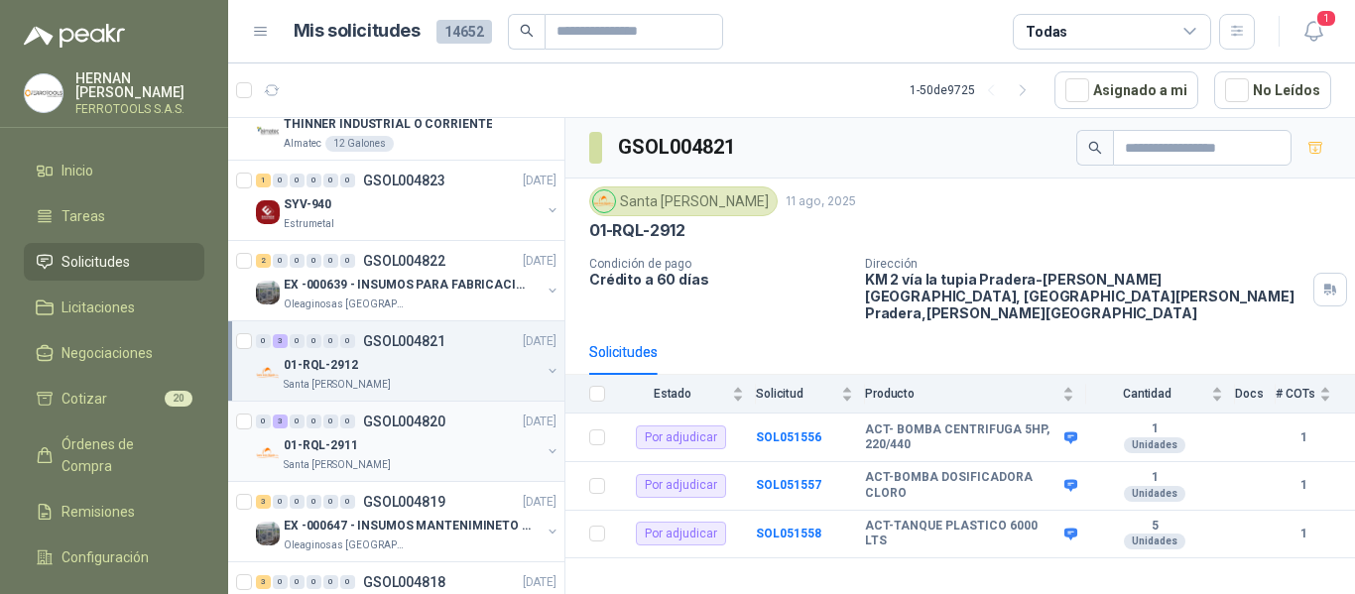
click at [458, 458] on div "Santa [PERSON_NAME]" at bounding box center [412, 465] width 257 height 16
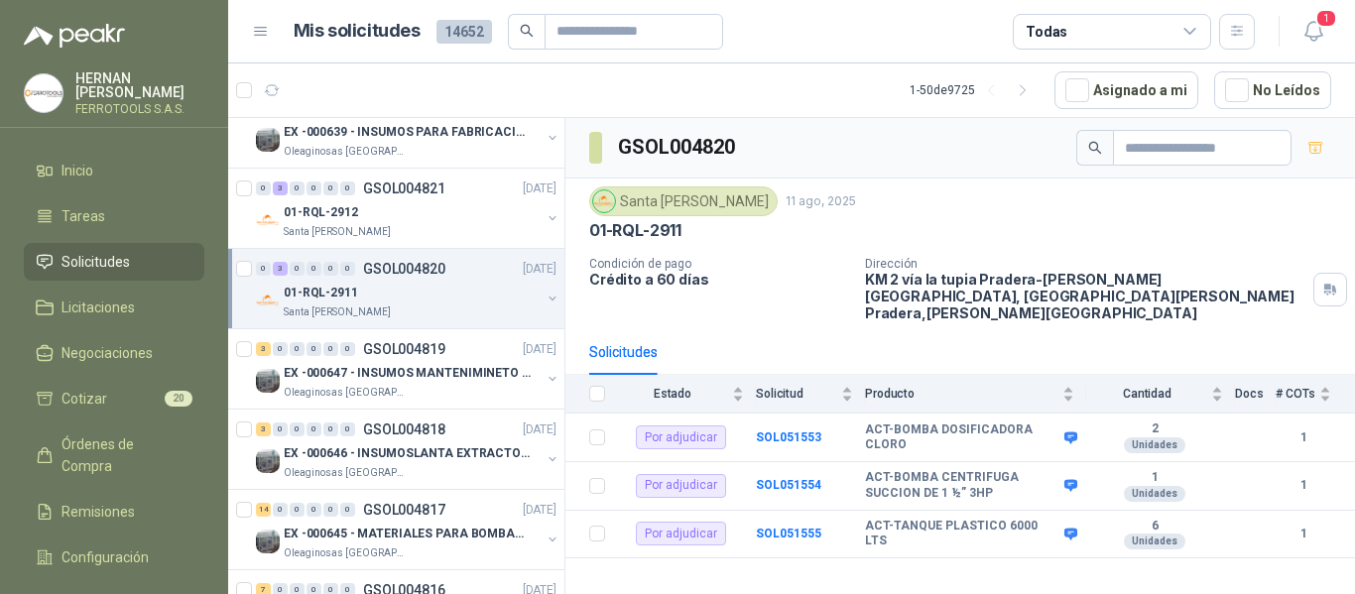
scroll to position [397, 0]
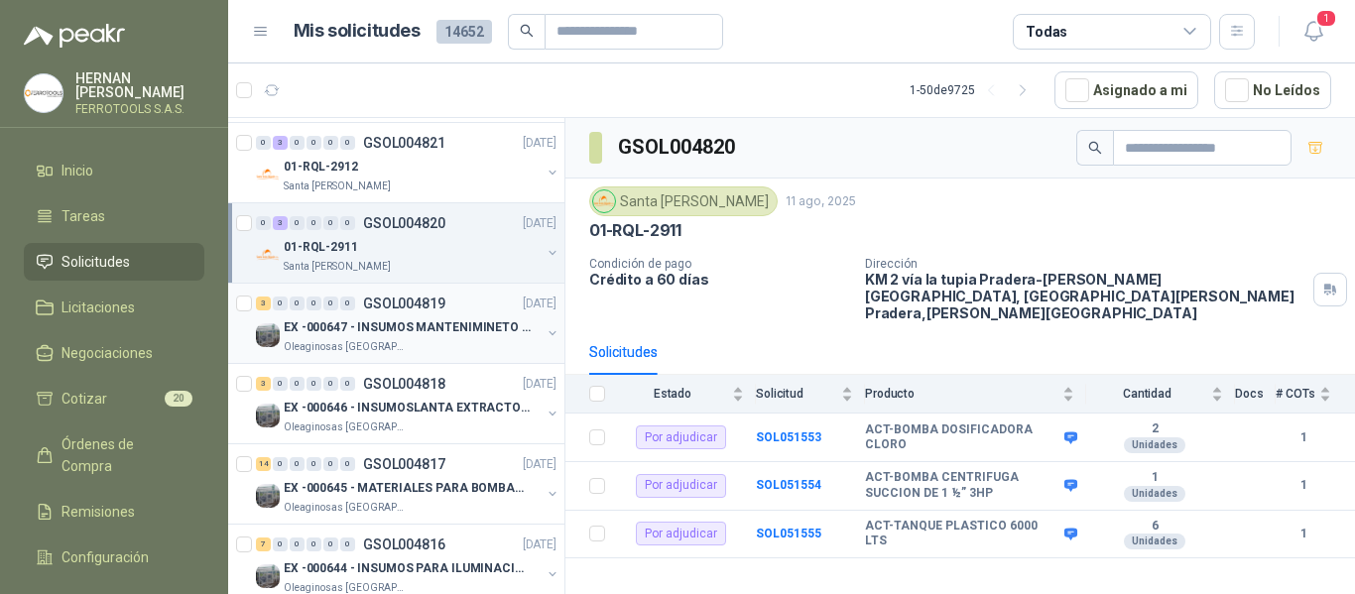
click at [460, 342] on div "Oleaginosas [GEOGRAPHIC_DATA][PERSON_NAME]" at bounding box center [412, 347] width 257 height 16
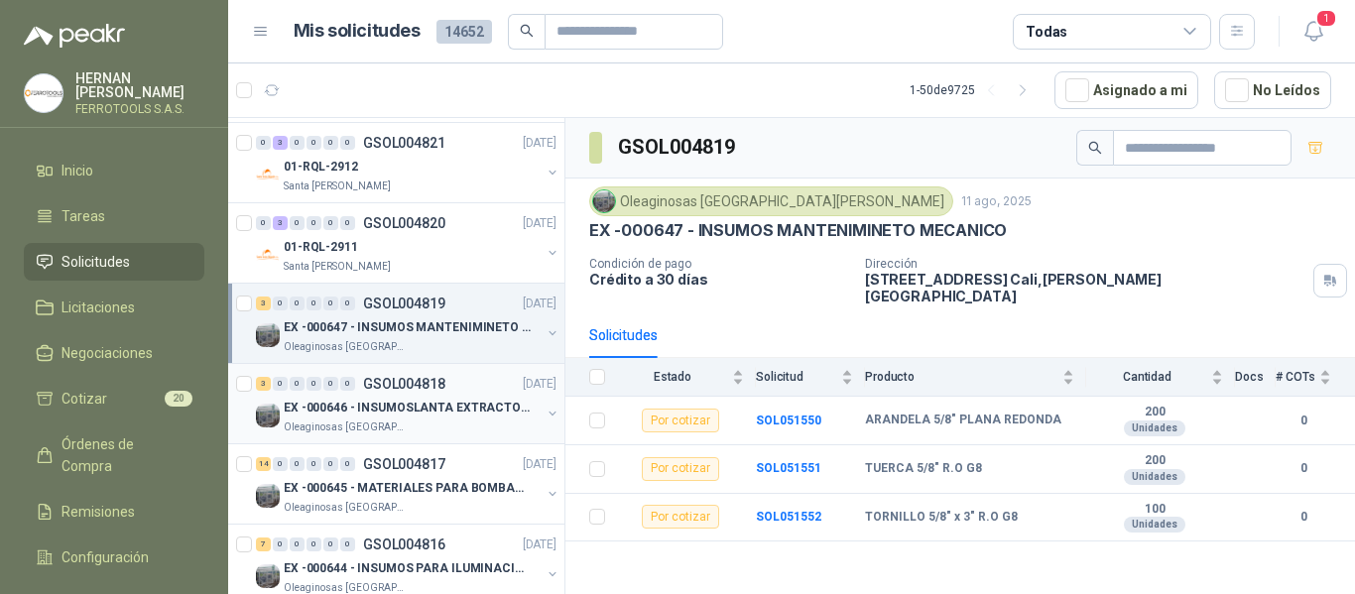
click at [447, 407] on p "EX -000646 - INSUMOSLANTA EXTRACTORA" at bounding box center [407, 408] width 247 height 19
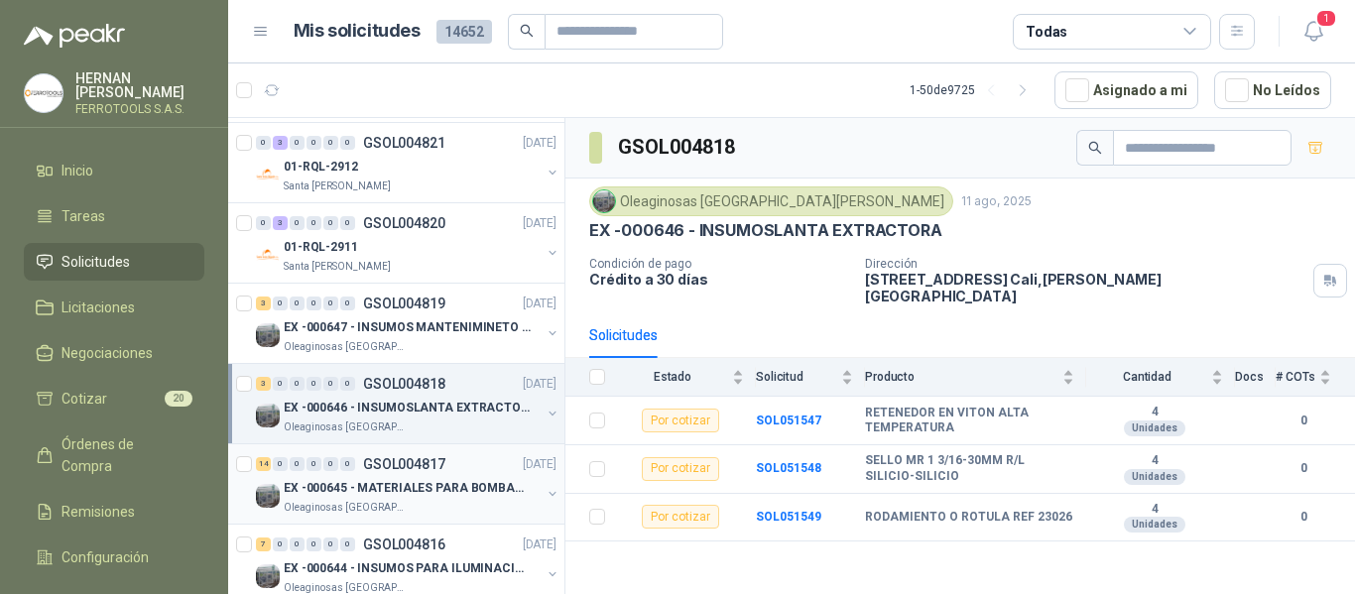
click at [473, 461] on div "14 0 0 0 0 0 GSOL004817 11/08/25" at bounding box center [408, 464] width 305 height 24
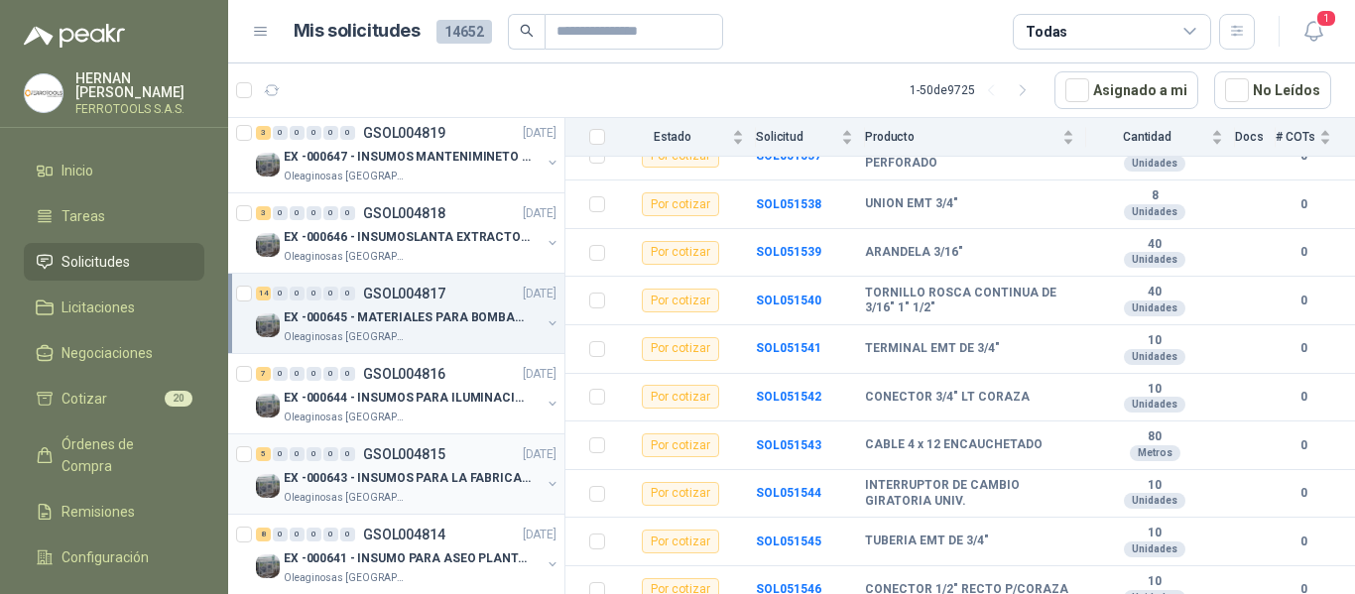
scroll to position [595, 0]
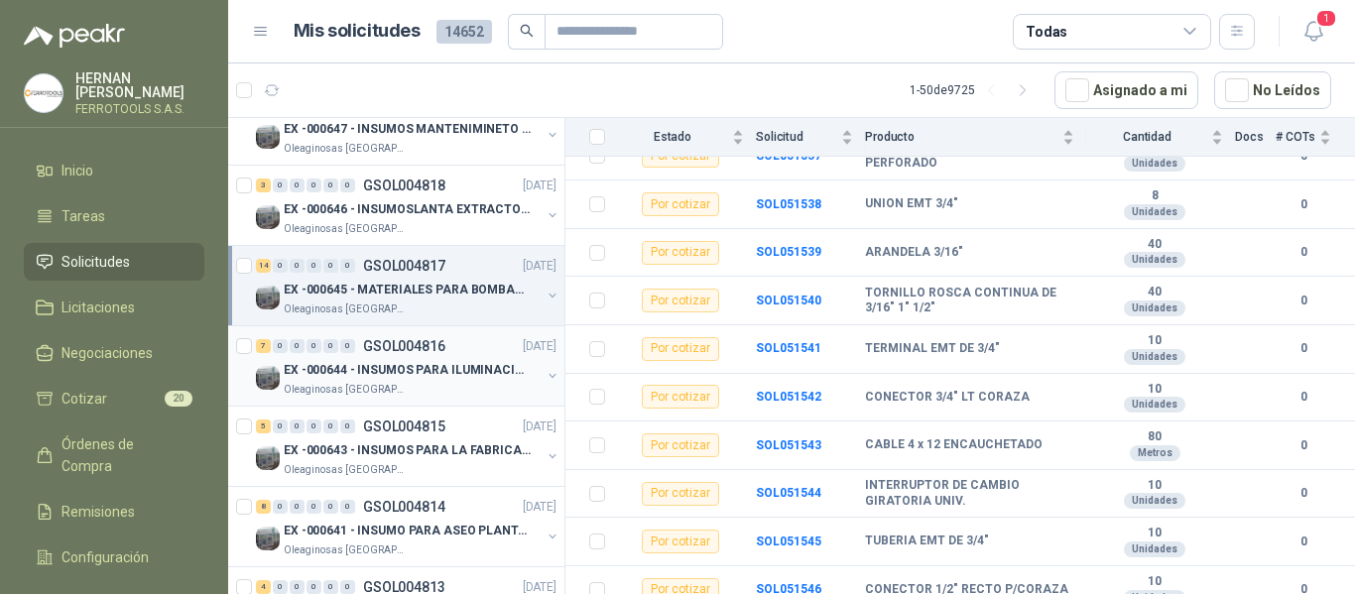
click at [484, 354] on div "7 0 0 0 0 0 GSOL004816 11/08/25" at bounding box center [408, 346] width 305 height 24
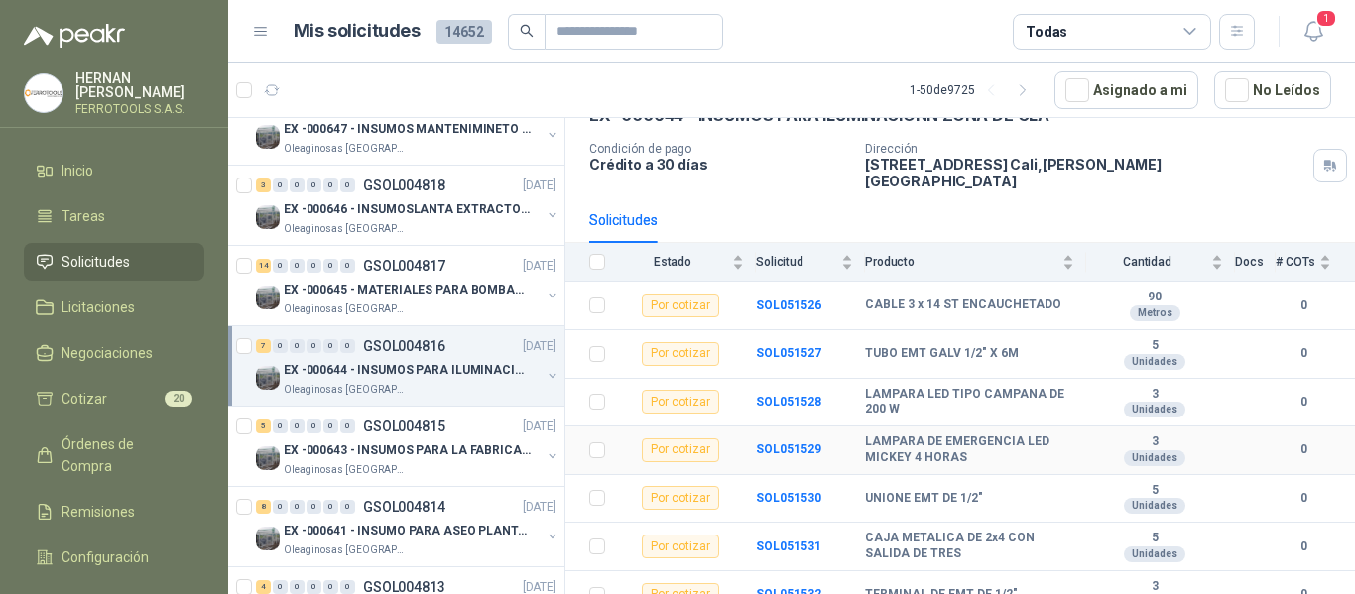
scroll to position [119, 0]
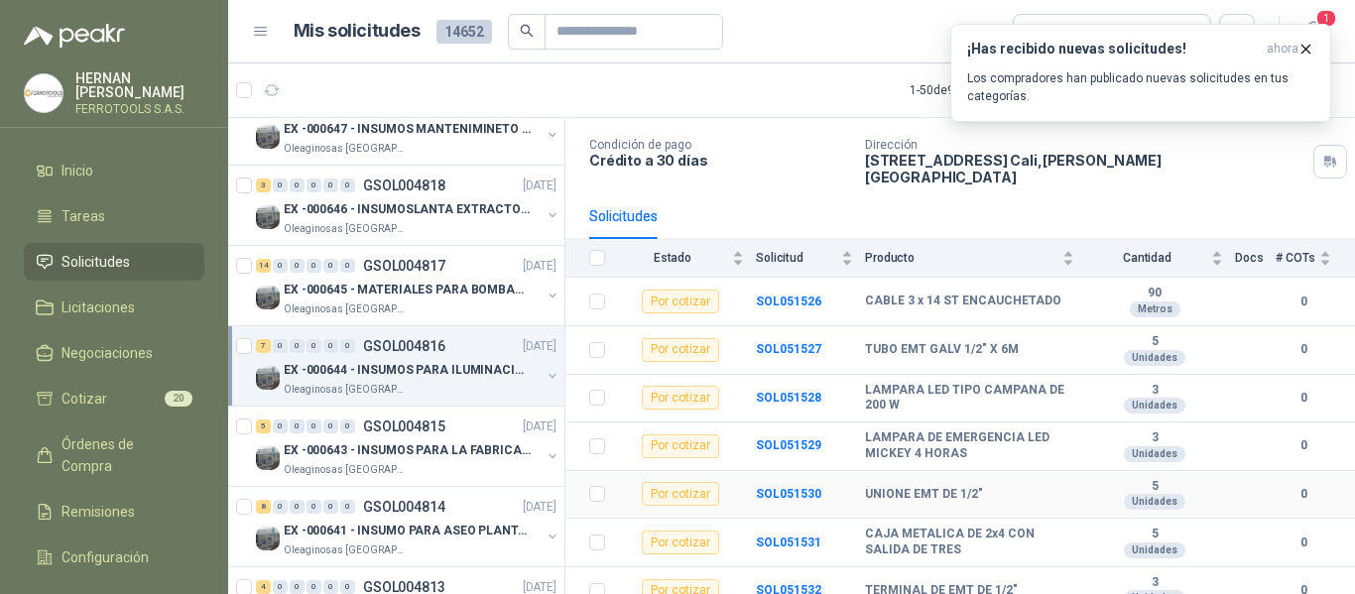
drag, startPoint x: 1172, startPoint y: 472, endPoint x: 1197, endPoint y: 493, distance: 32.4
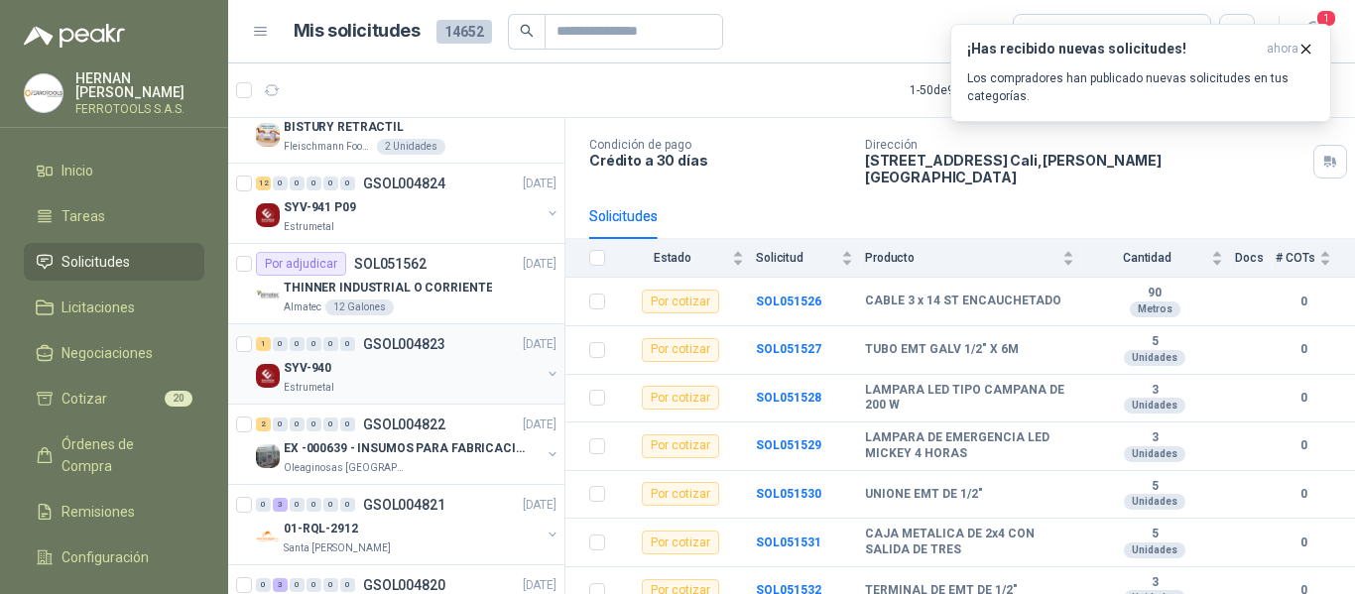
scroll to position [0, 0]
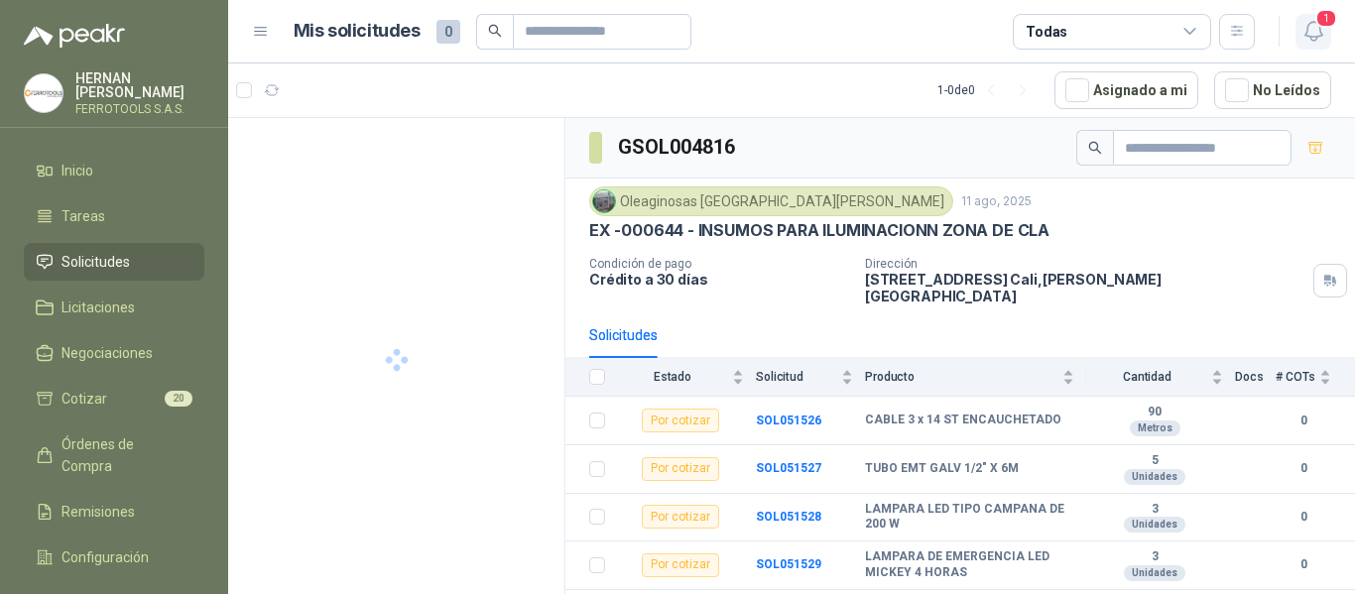
click at [1320, 31] on icon "button" at bounding box center [1313, 31] width 17 height 19
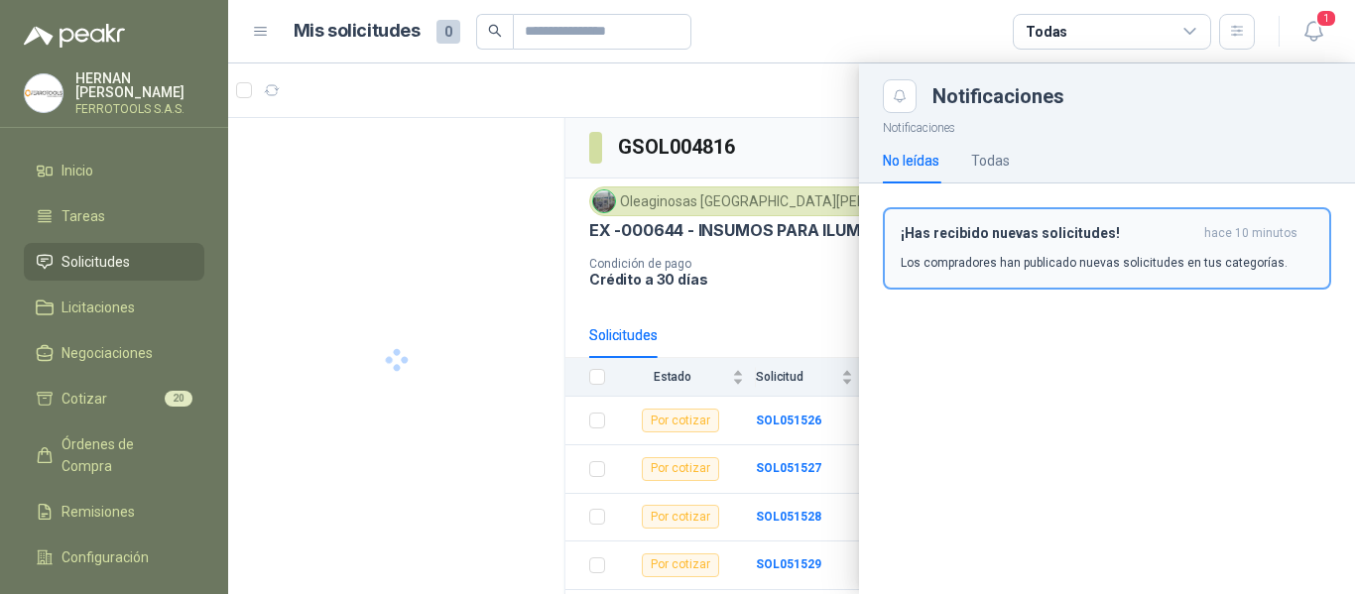
click at [1092, 246] on div "¡Has recibido nuevas solicitudes! hace 10 minutos Los compradores han publicado…" at bounding box center [1107, 248] width 413 height 47
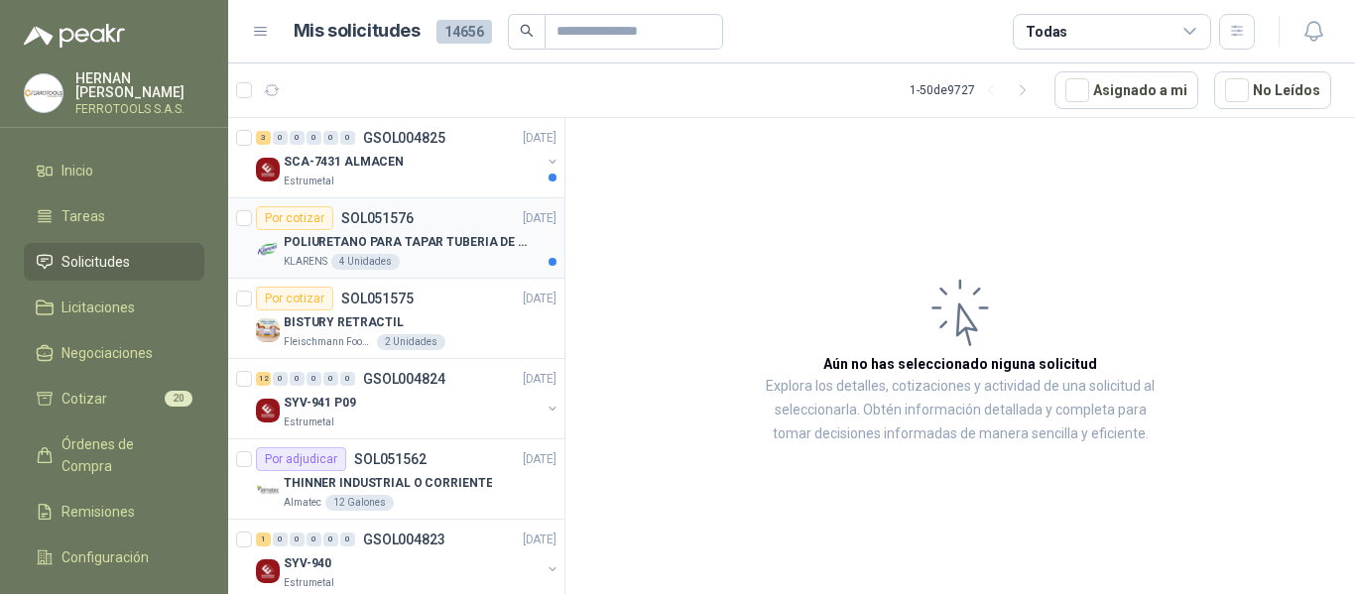
click at [446, 267] on div "KLARENS 4 Unidades" at bounding box center [420, 262] width 273 height 16
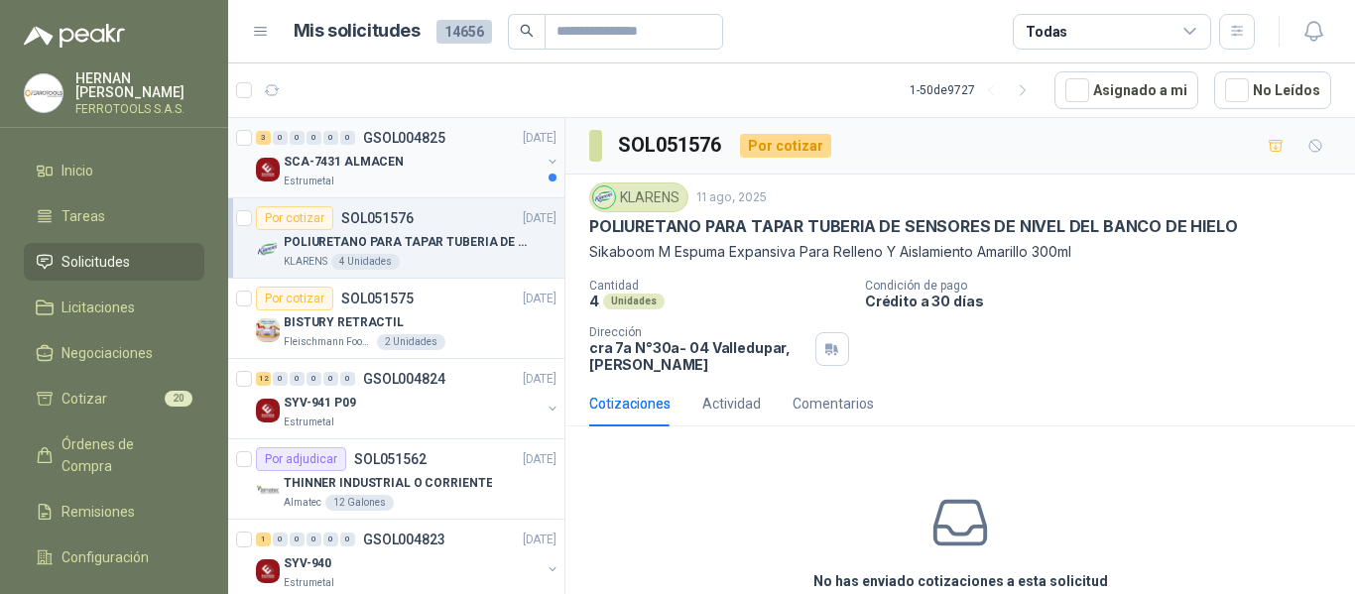
click at [452, 175] on div "SCA-7431 ALMACEN Estrumetal" at bounding box center [412, 170] width 257 height 40
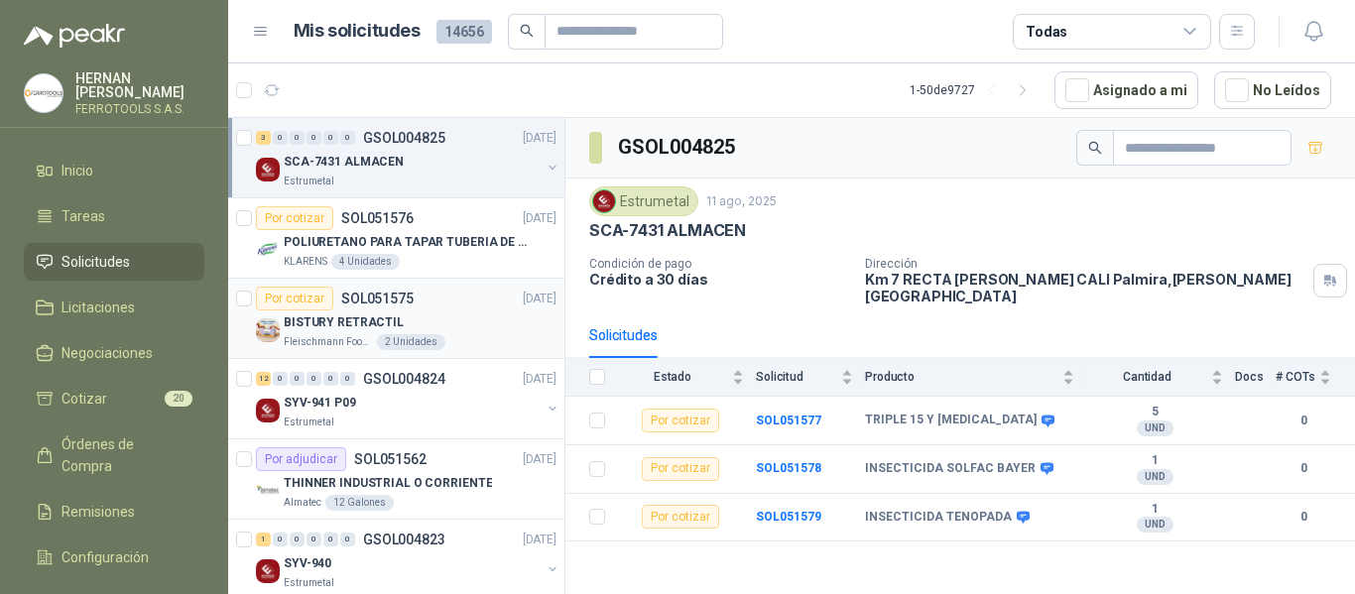
click at [424, 330] on div "BISTURY RETRACTIL" at bounding box center [420, 323] width 273 height 24
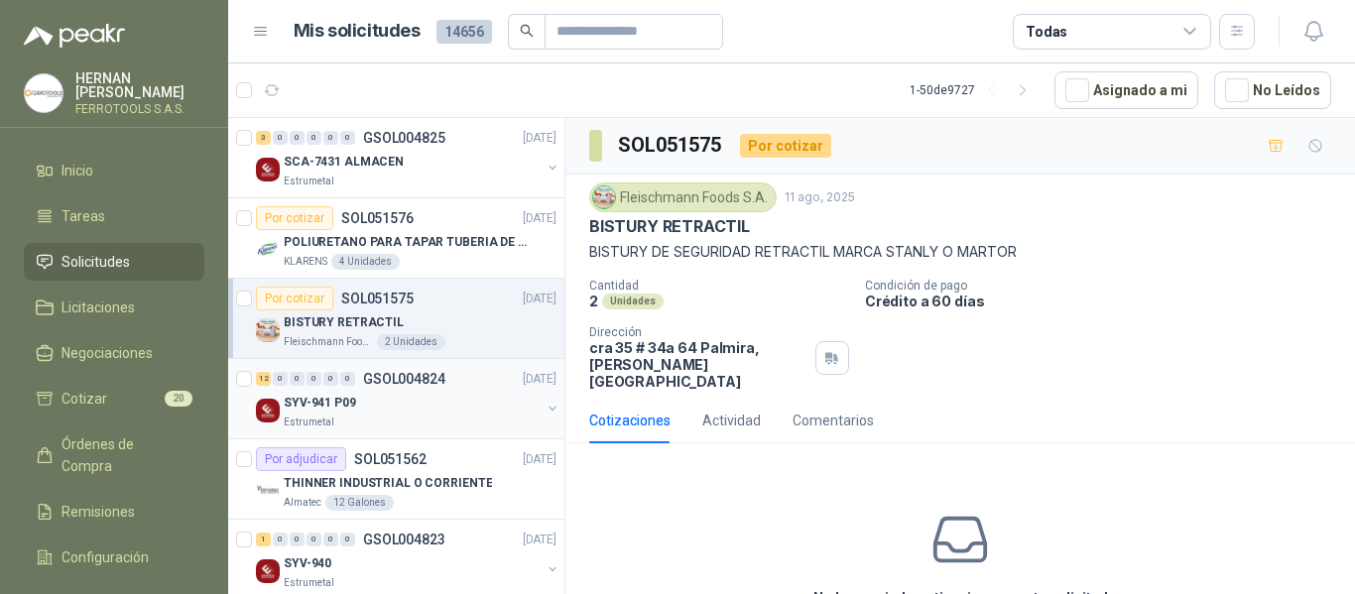
click at [435, 409] on div "SYV-941 P09" at bounding box center [412, 403] width 257 height 24
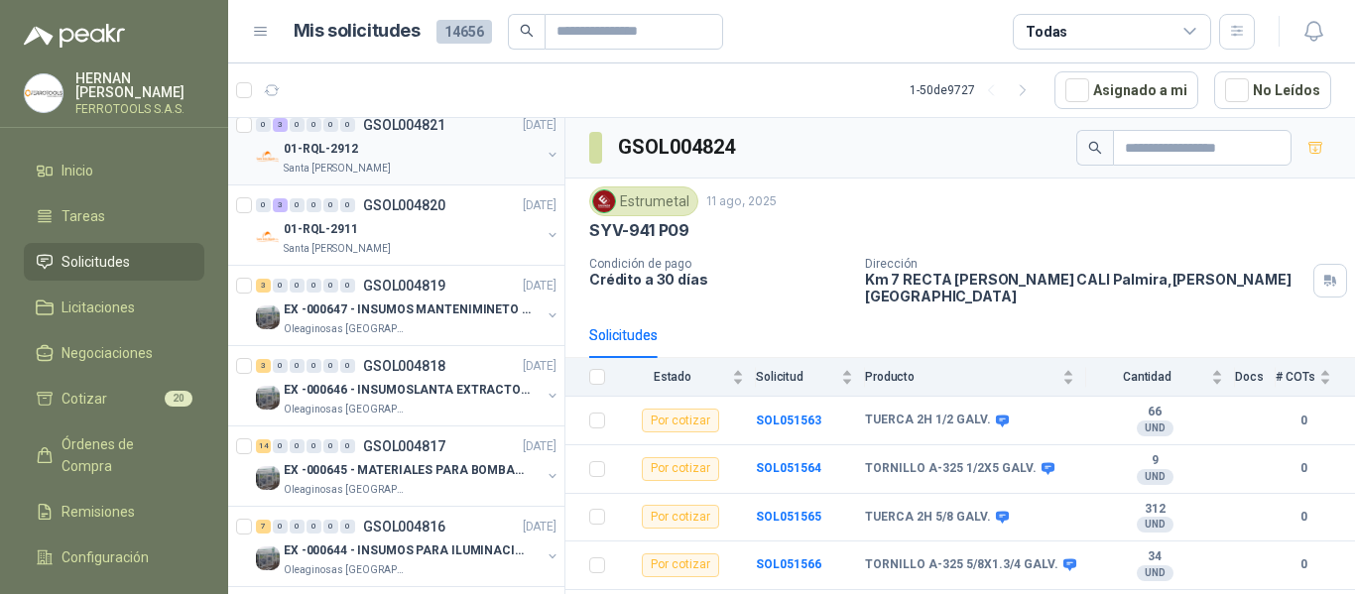
scroll to position [595, 0]
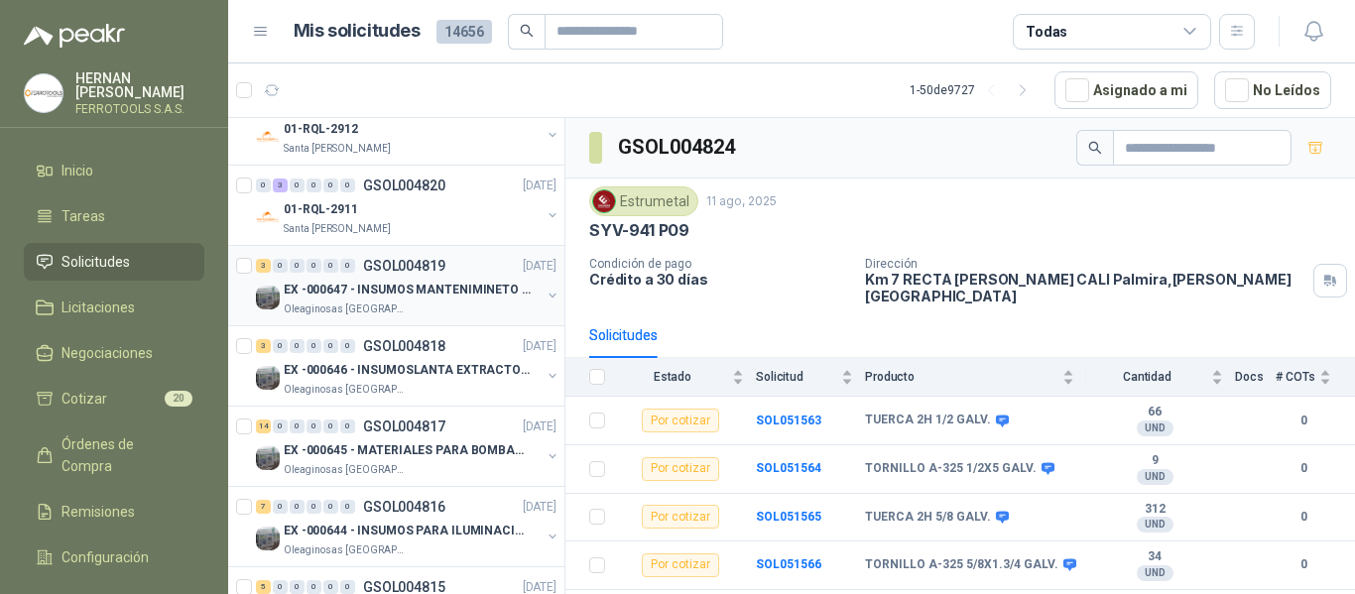
click at [447, 292] on p "EX -000647 - INSUMOS MANTENIMINETO MECANICO" at bounding box center [407, 290] width 247 height 19
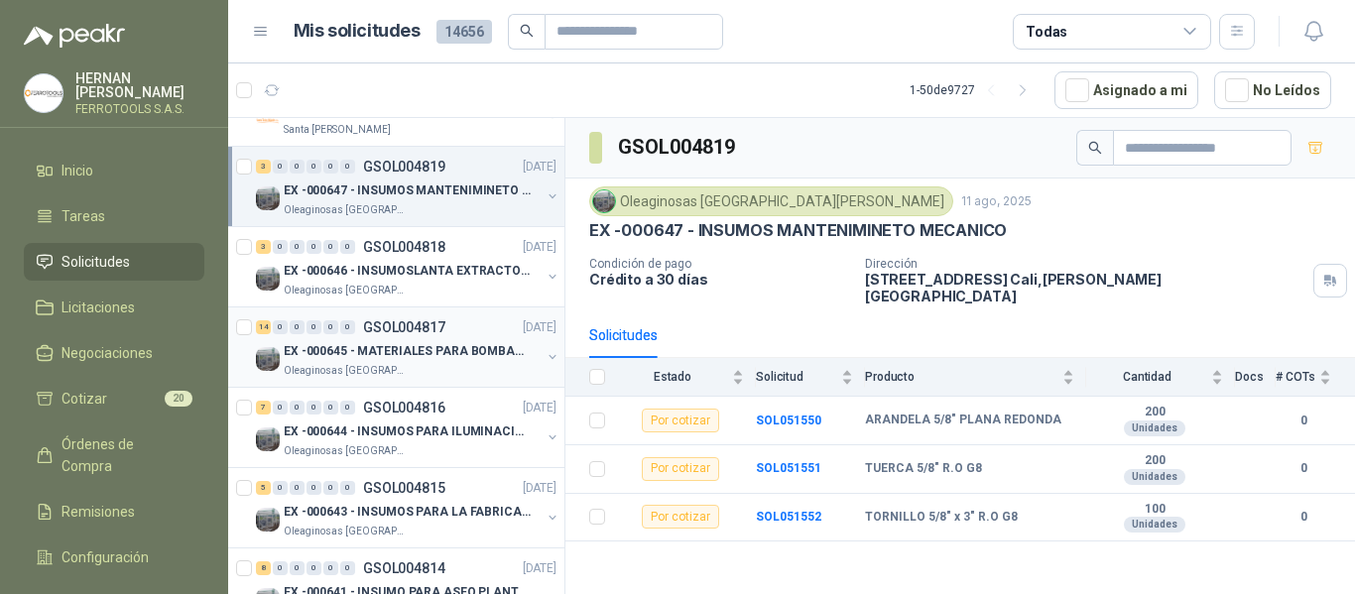
scroll to position [794, 0]
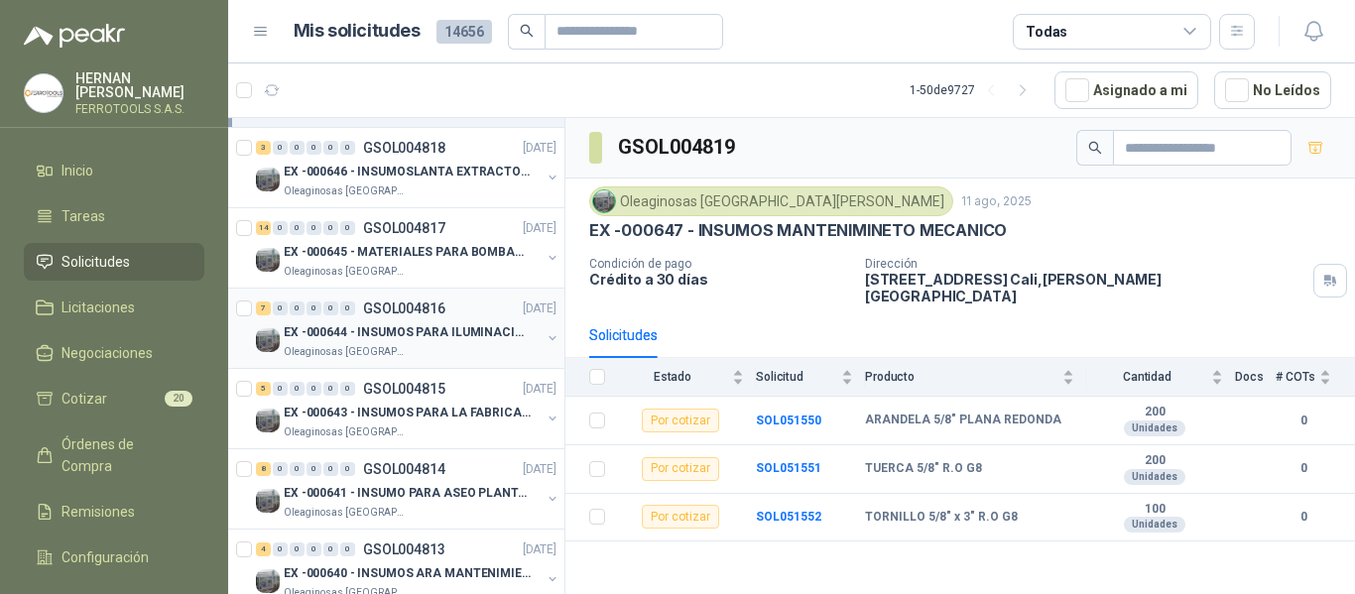
click at [470, 328] on p "EX -000644 - INSUMOS PARA ILUMINACIONN ZONA DE CLA" at bounding box center [407, 332] width 247 height 19
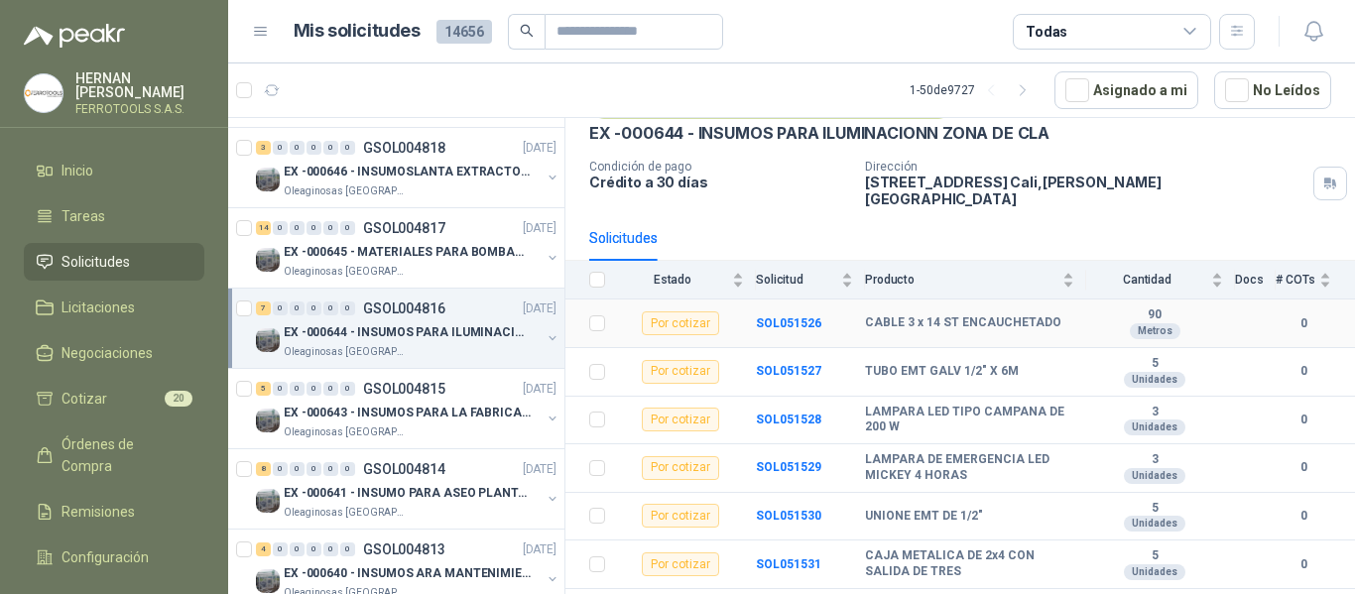
scroll to position [119, 0]
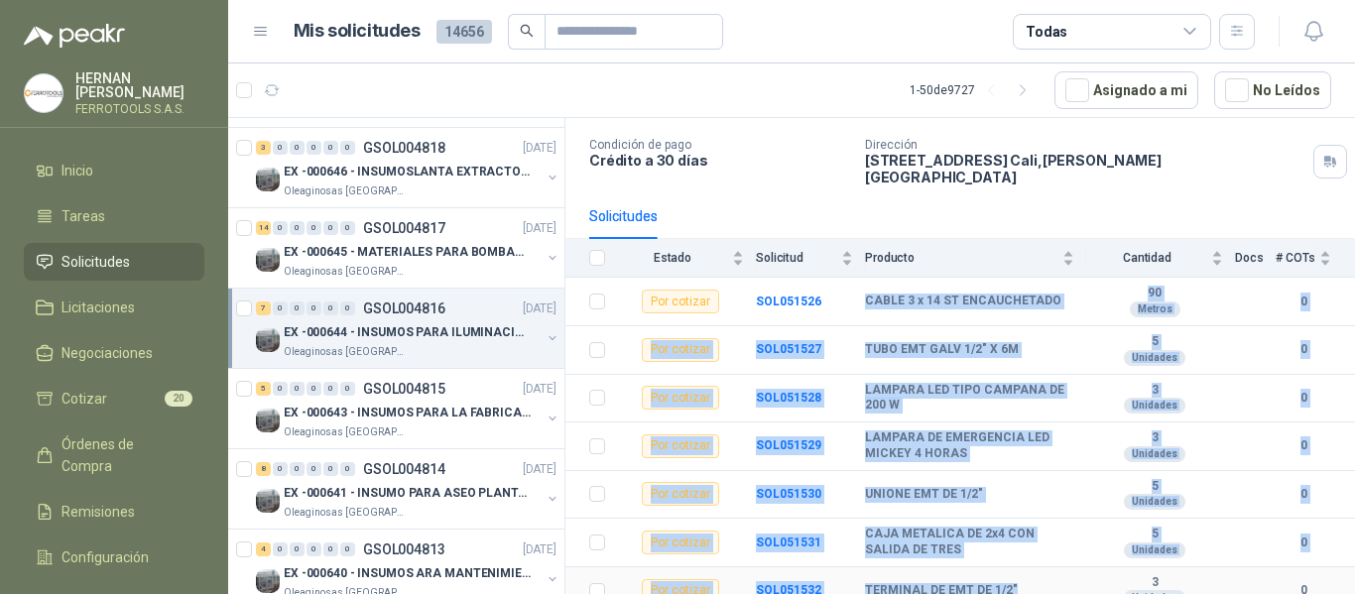
drag, startPoint x: 866, startPoint y: 287, endPoint x: 1028, endPoint y: 578, distance: 333.6
click at [1028, 578] on tbody "Por cotizar SOL051526 CABLE 3 x 14 ST ENCAUCHETADO 90 Metros 0 Por cotizar SOL0…" at bounding box center [961, 446] width 790 height 337
copy tbody "CABLE 3 x 14 ST ENCAUCHETADO 90 Metros 0 Por cotizar SOL051527 TUBO EMT GALV 1/…"
click at [446, 411] on p "EX -000643 - INSUMOS PARA LA FABRICACION DE PLATAF" at bounding box center [407, 413] width 247 height 19
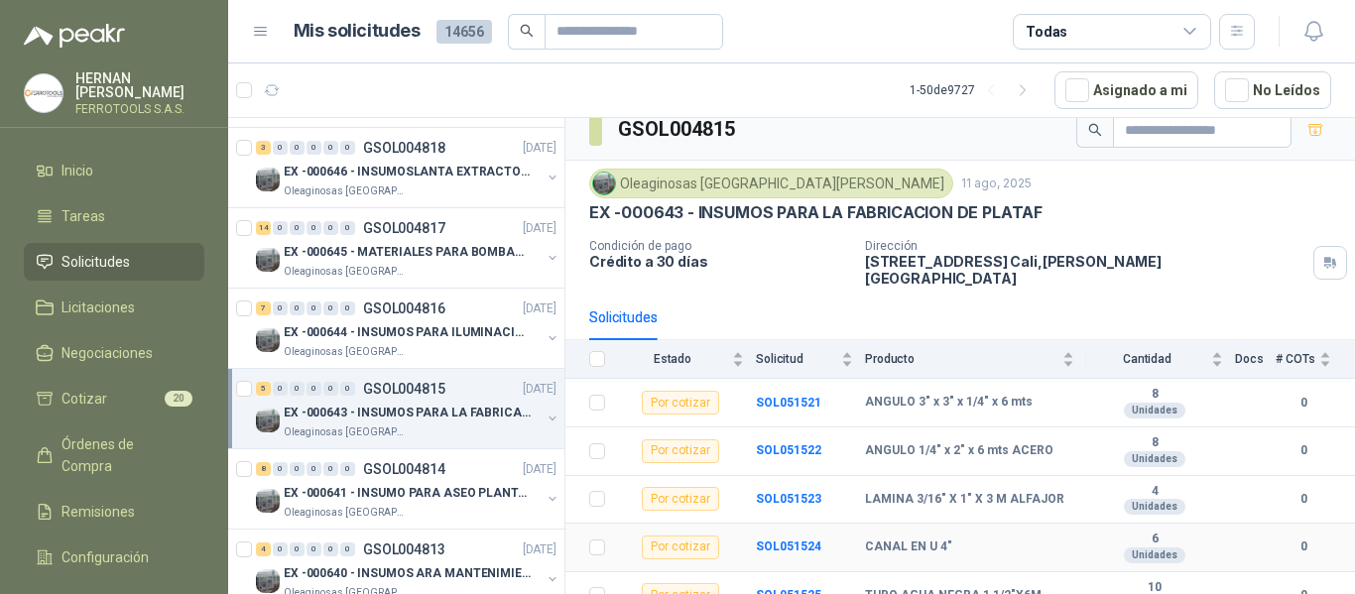
scroll to position [23, 0]
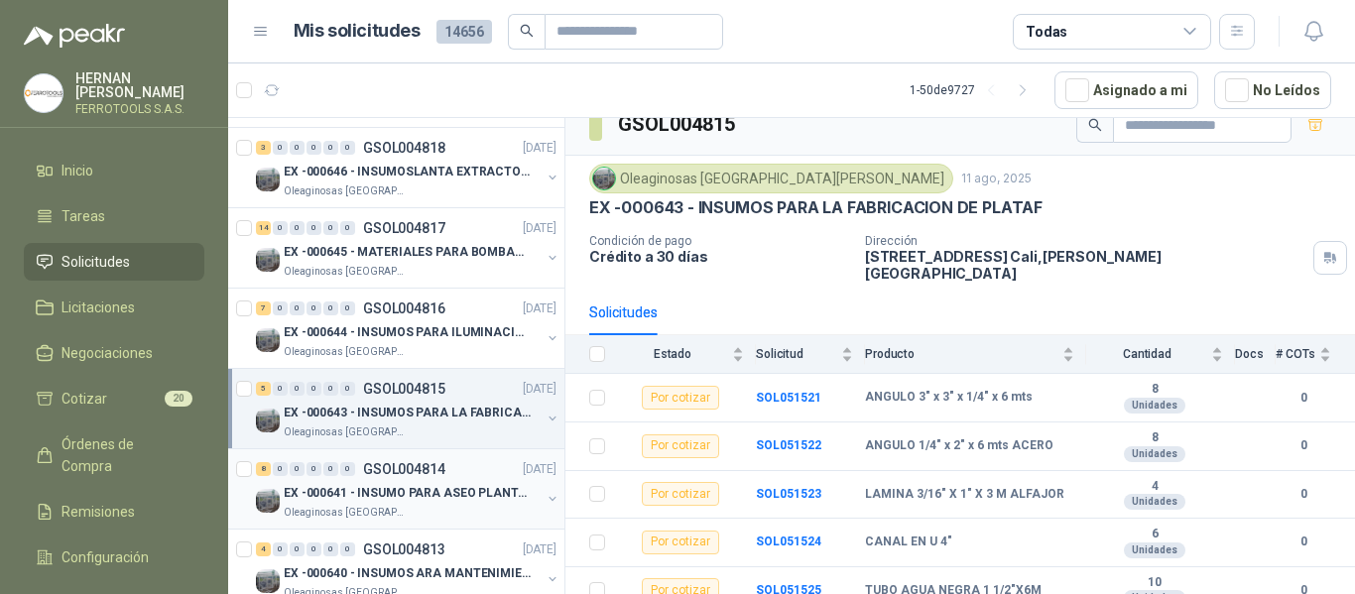
click at [431, 480] on div "8 0 0 0 0 0 GSOL004814 11/08/25" at bounding box center [408, 469] width 305 height 24
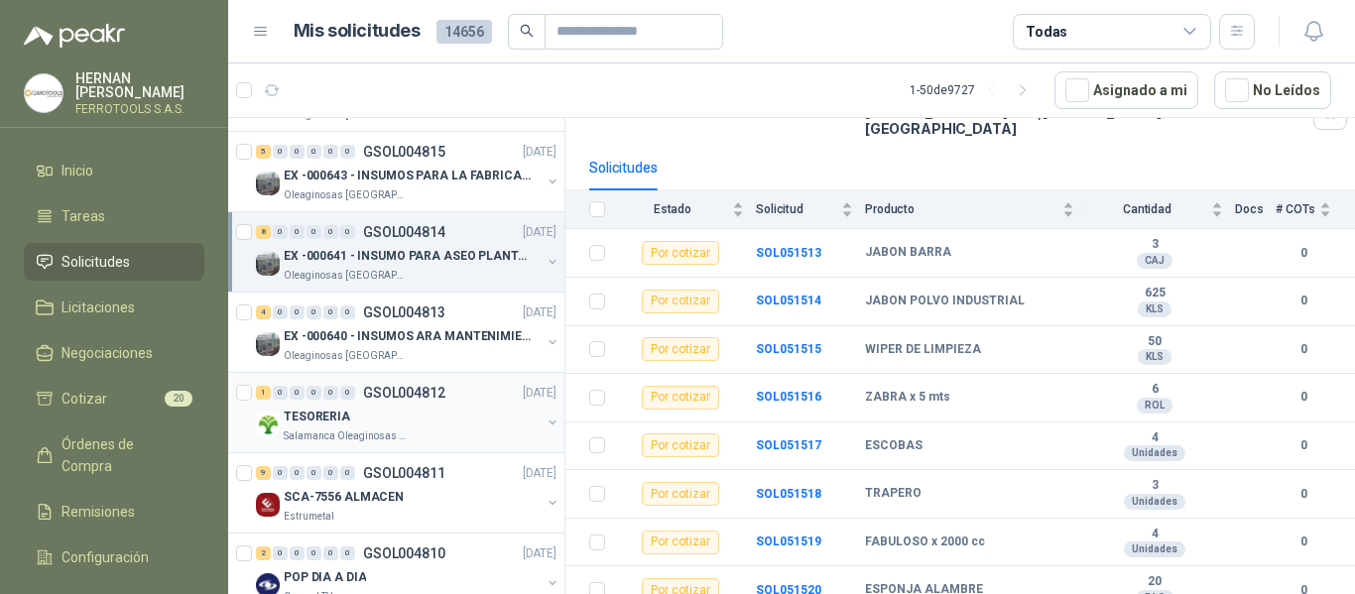
scroll to position [1092, 0]
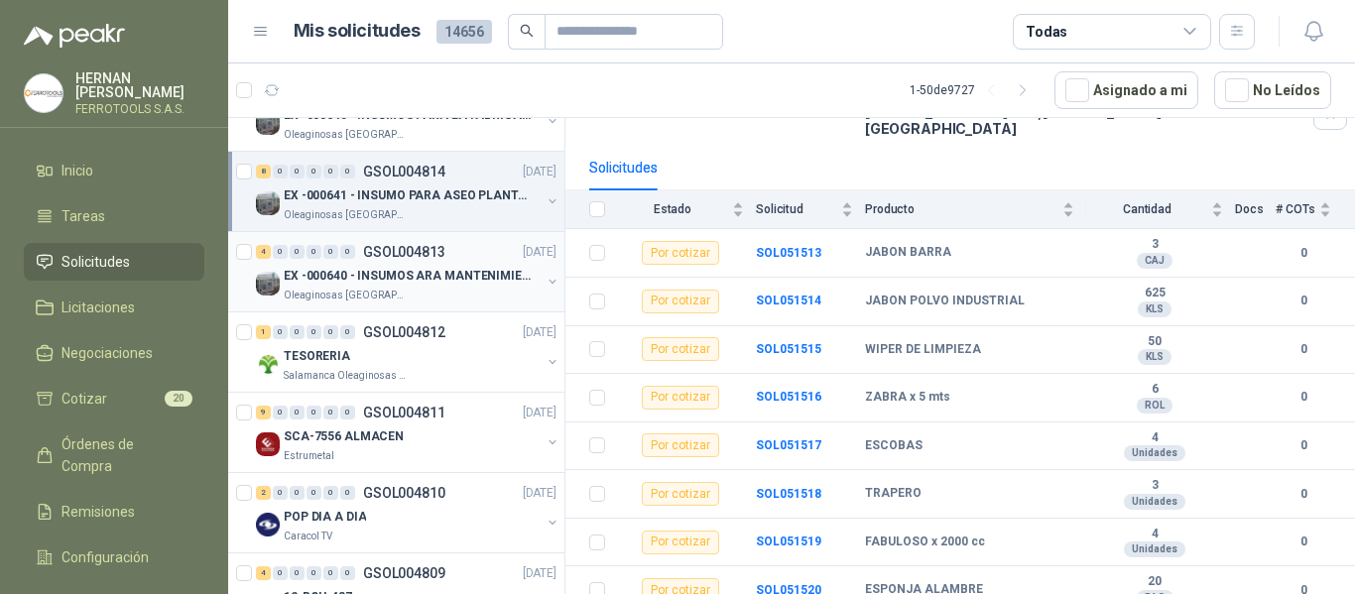
click at [413, 246] on p "GSOL004813" at bounding box center [404, 252] width 82 height 14
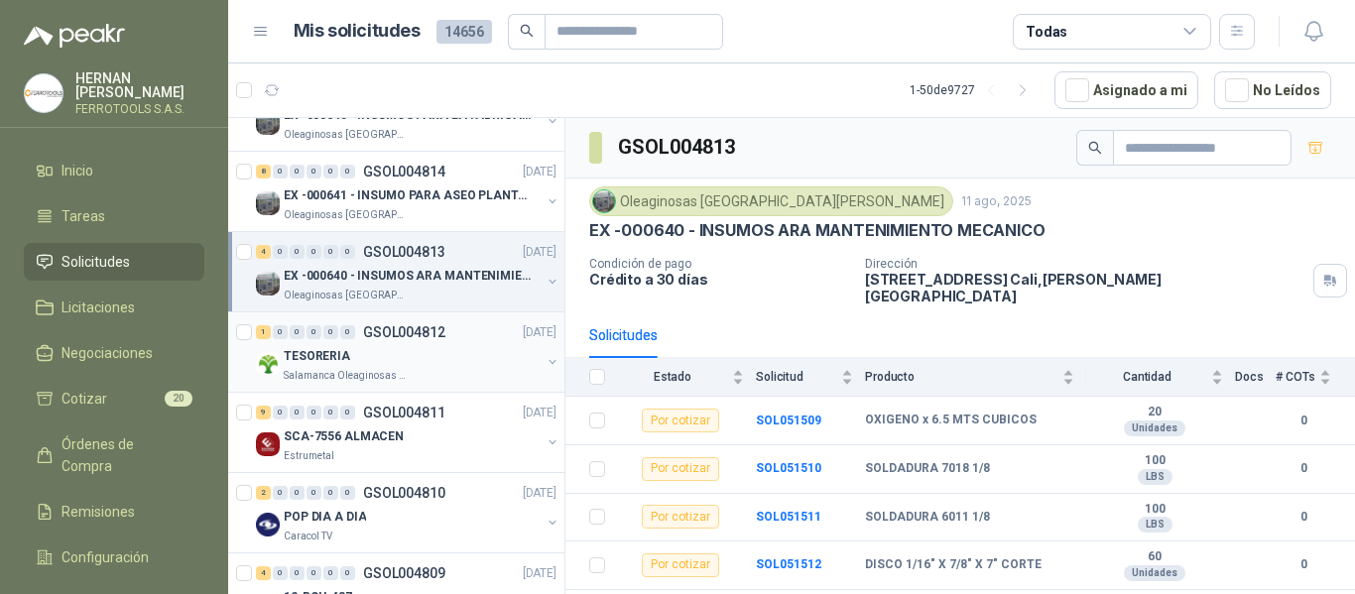
click at [427, 363] on div "TESORERIA" at bounding box center [412, 356] width 257 height 24
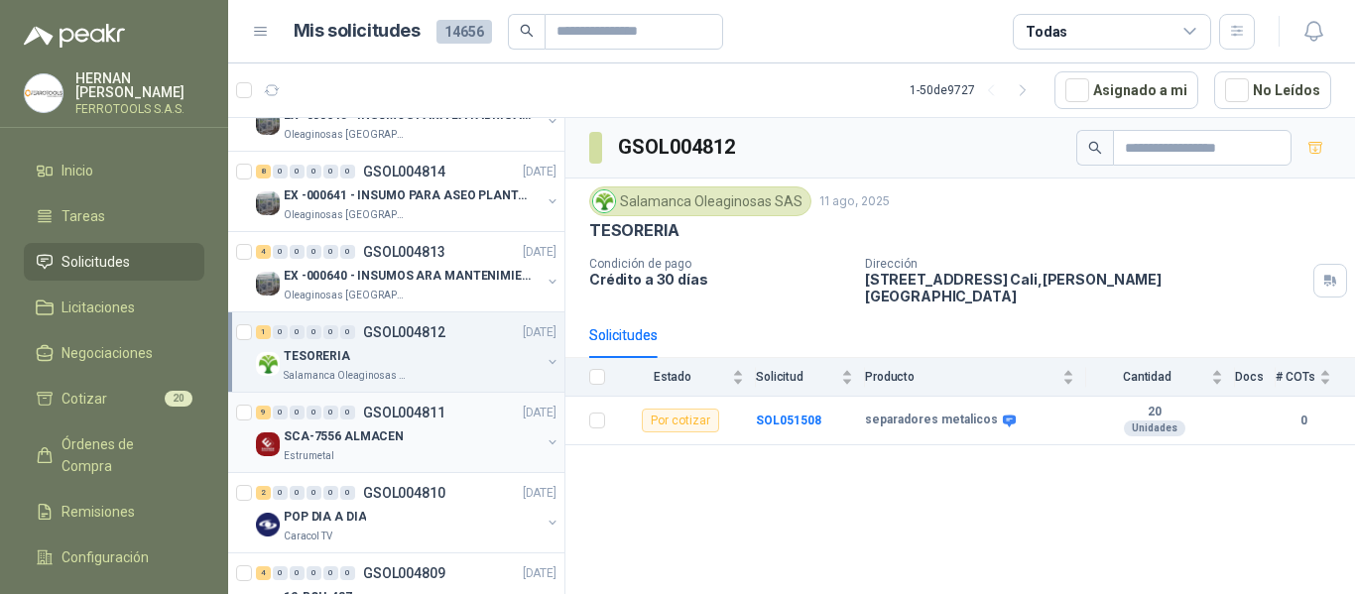
click at [437, 436] on div "SCA-7556 ALMACEN" at bounding box center [412, 437] width 257 height 24
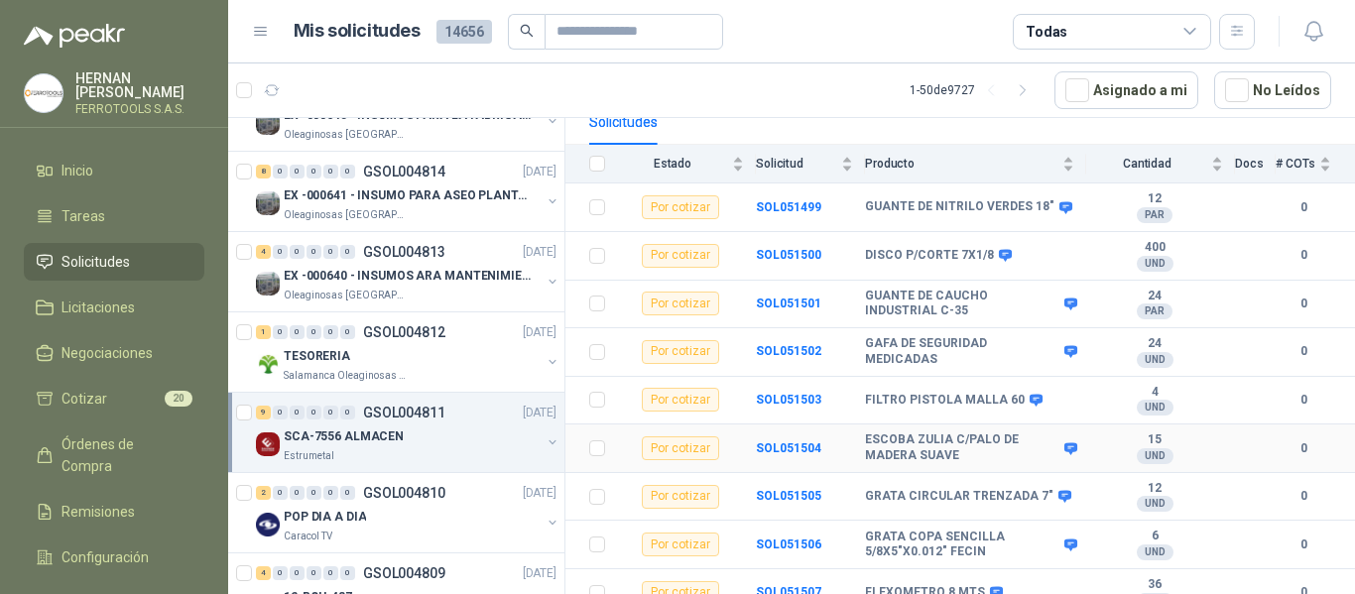
scroll to position [216, 0]
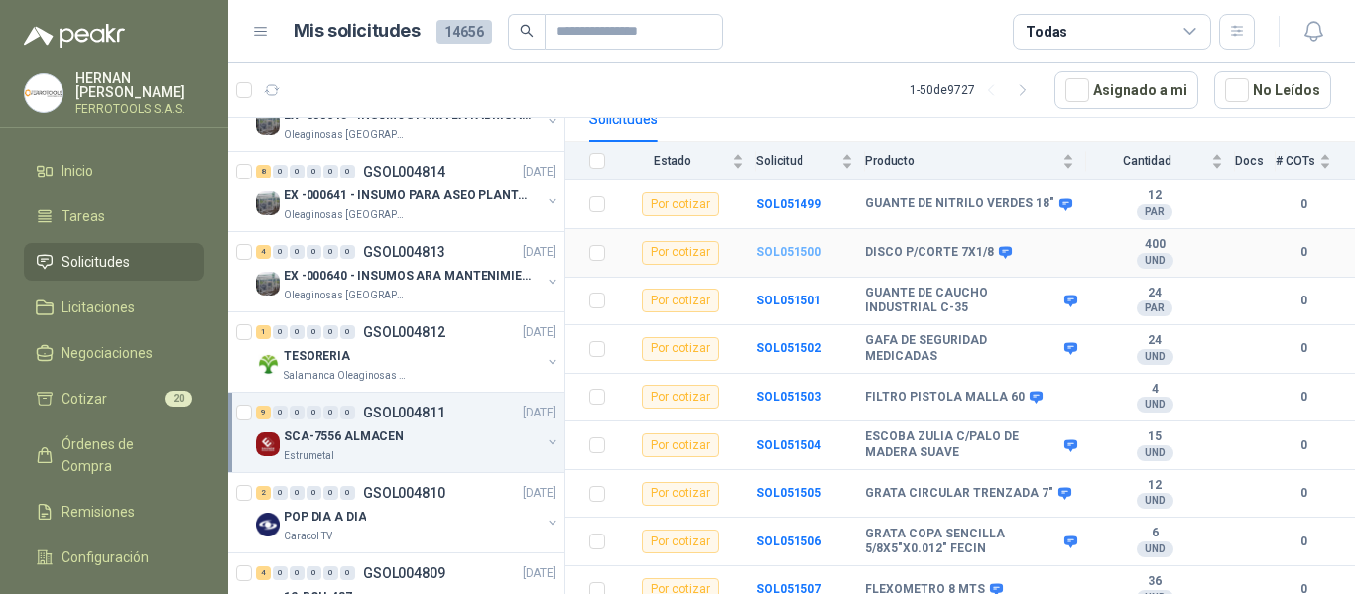
click at [795, 245] on b "SOL051500" at bounding box center [788, 252] width 65 height 14
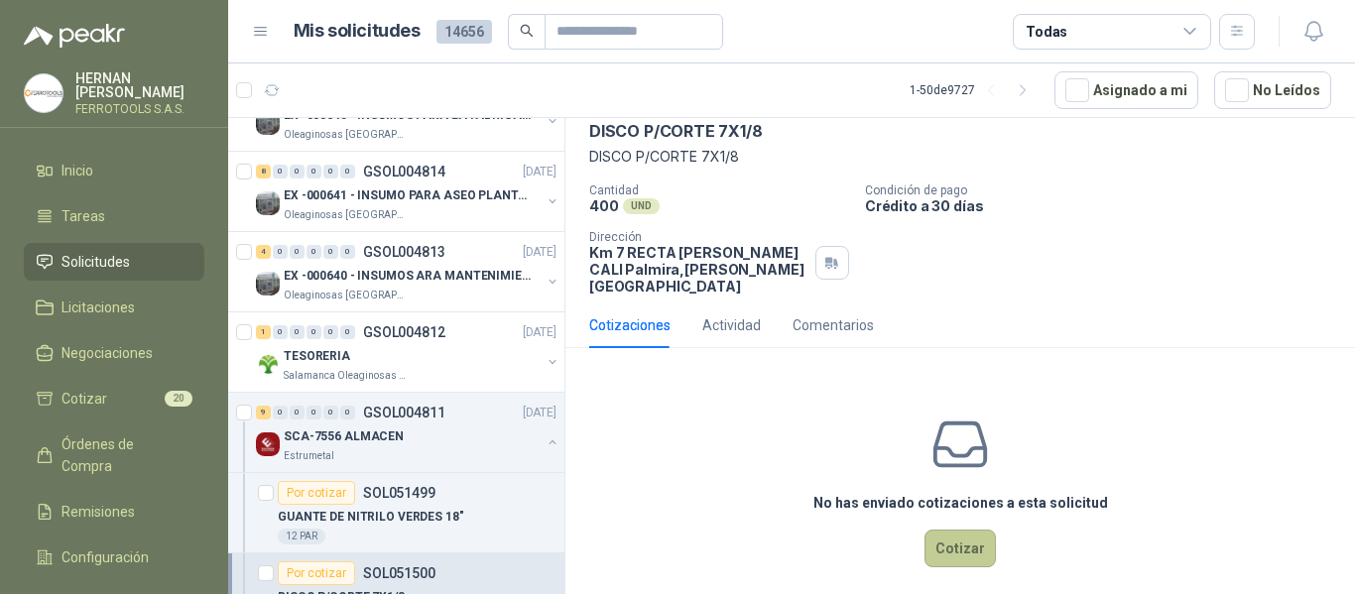
click at [956, 530] on button "Cotizar" at bounding box center [960, 549] width 71 height 38
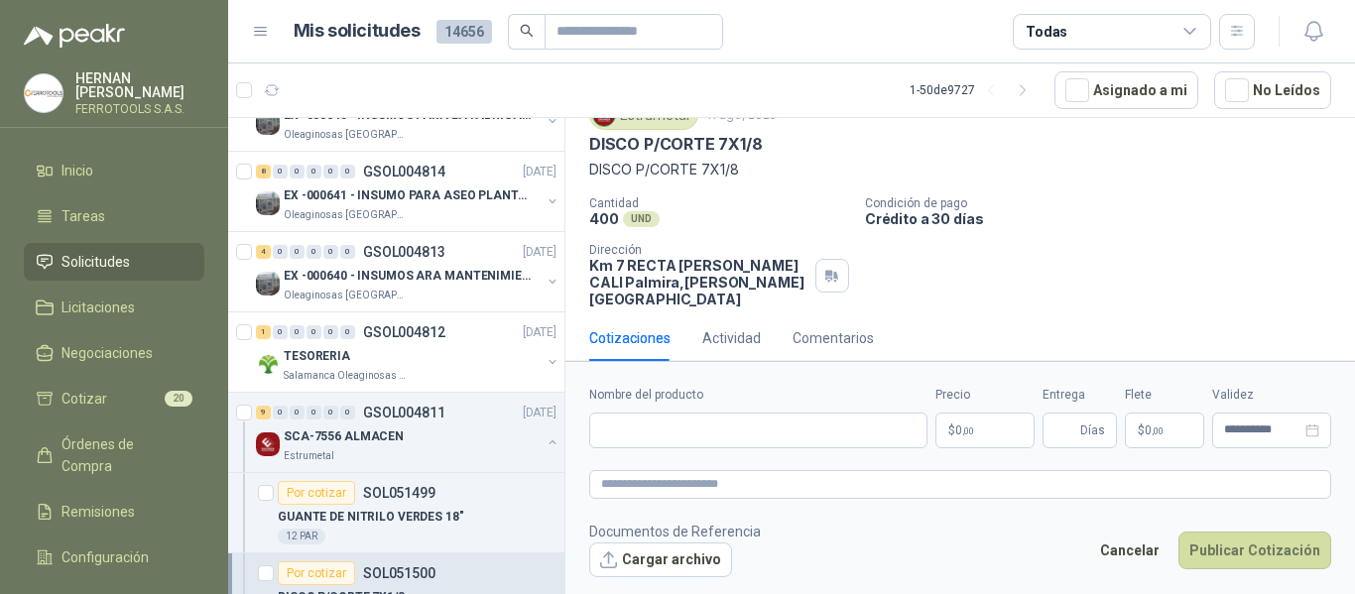
scroll to position [81, 0]
click at [706, 429] on input "Nombre del producto" at bounding box center [758, 431] width 338 height 36
paste input "**********"
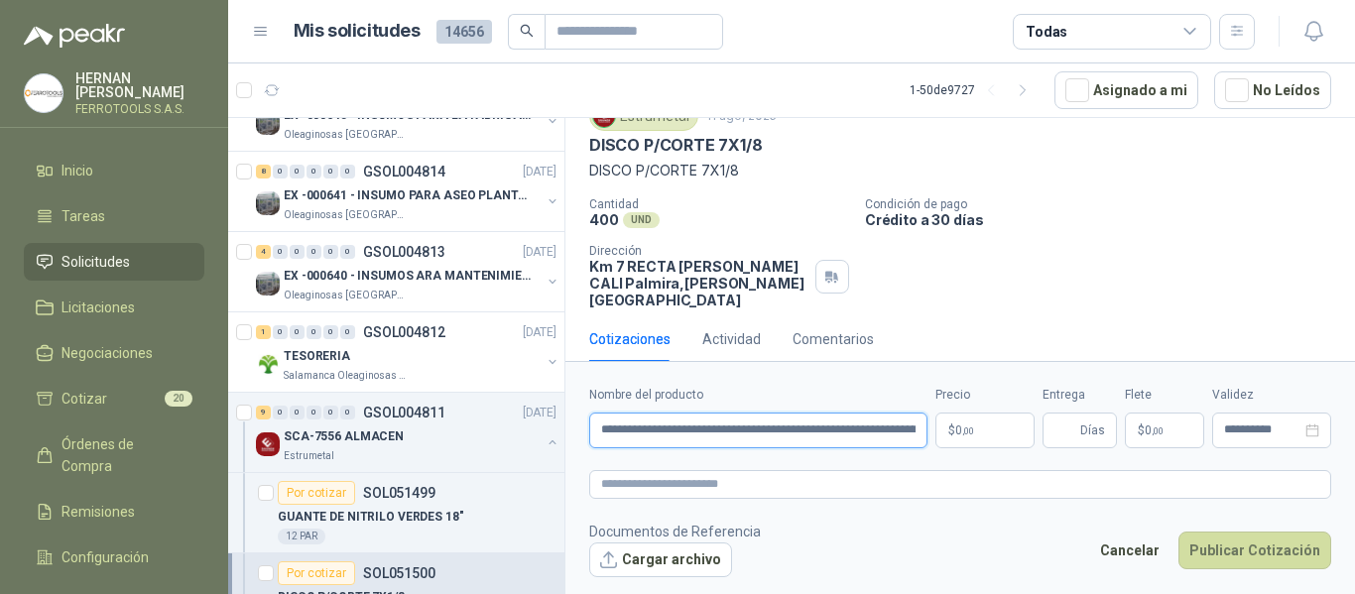
scroll to position [0, 71]
type input "**********"
click at [756, 485] on textarea at bounding box center [960, 484] width 742 height 29
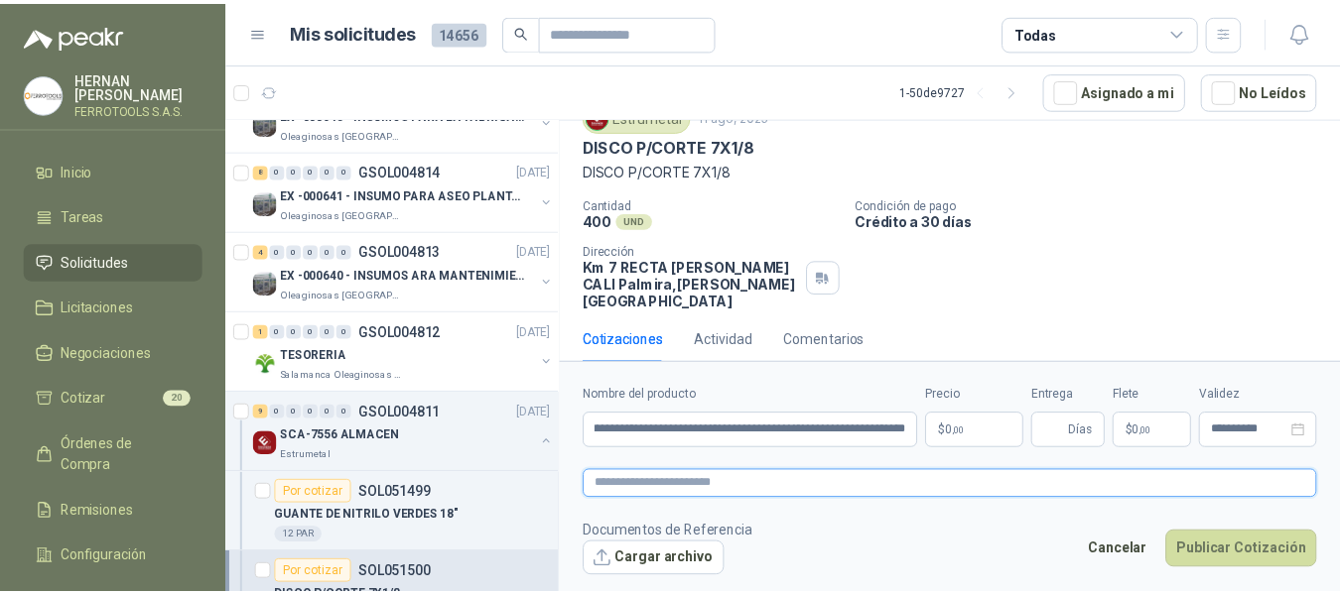
scroll to position [0, 0]
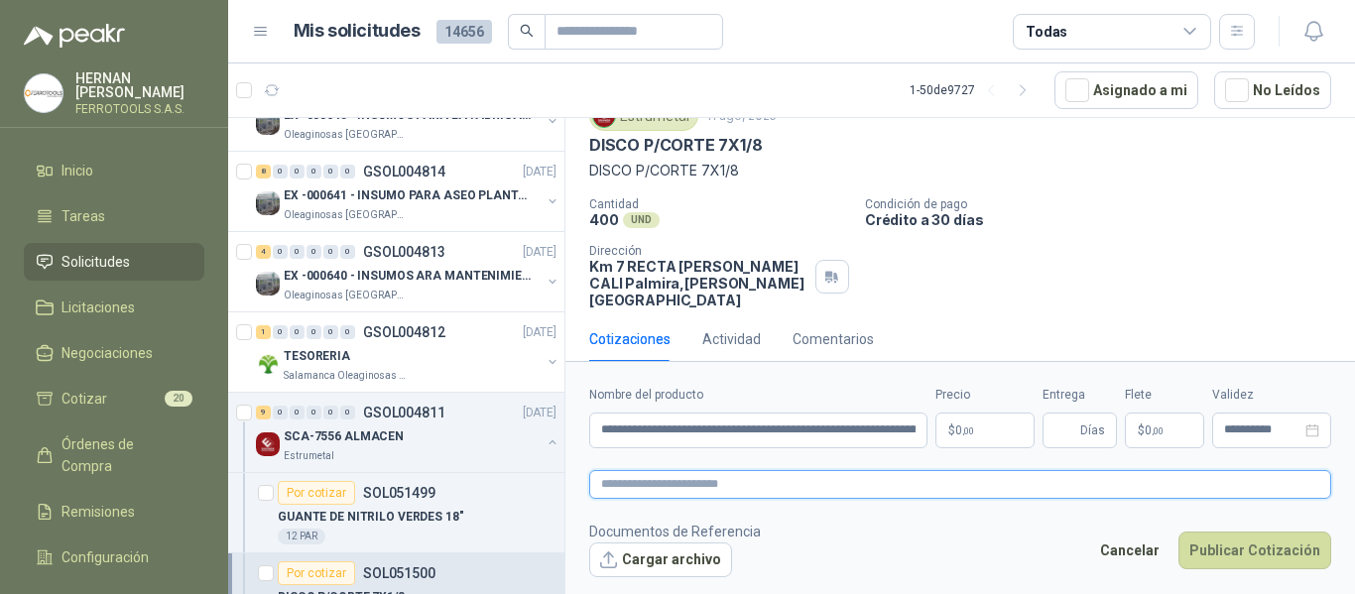
paste textarea "**********"
type textarea "**********"
click at [987, 436] on body "HERNAN RUALES FERROTOOLS S.A.S. Inicio Tareas Solicitudes Licitaciones Negociac…" at bounding box center [677, 297] width 1355 height 594
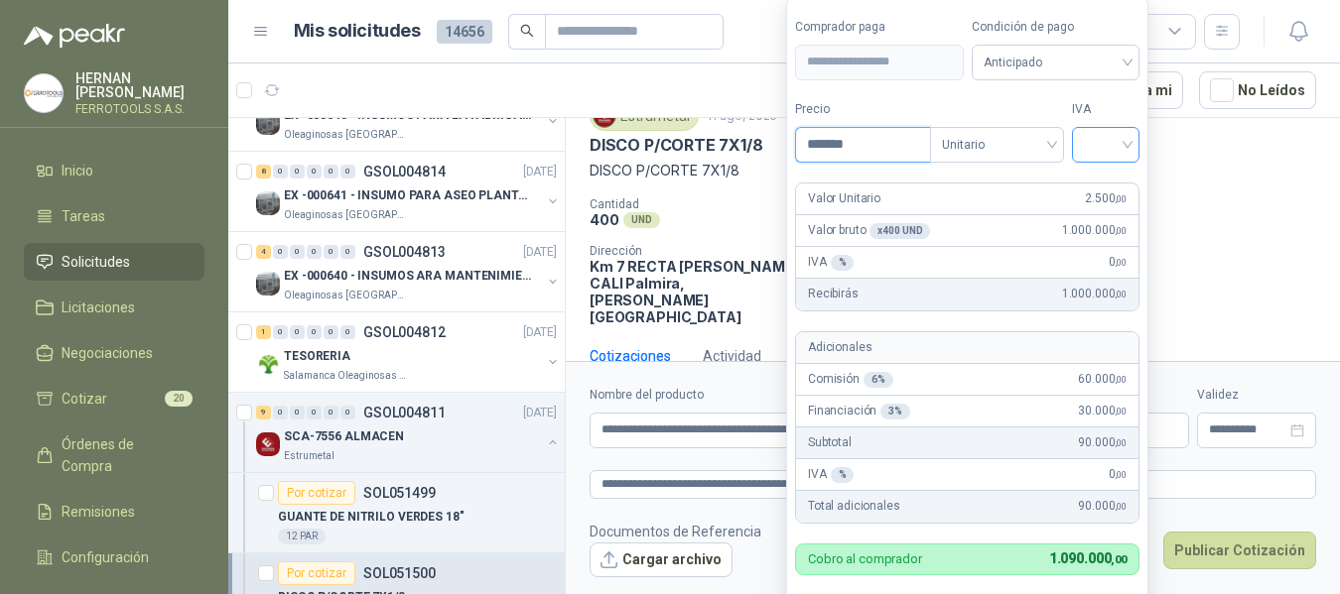
type input "*******"
click at [1115, 148] on input "search" at bounding box center [1106, 143] width 44 height 30
click at [1112, 182] on div "19%" at bounding box center [1110, 186] width 37 height 22
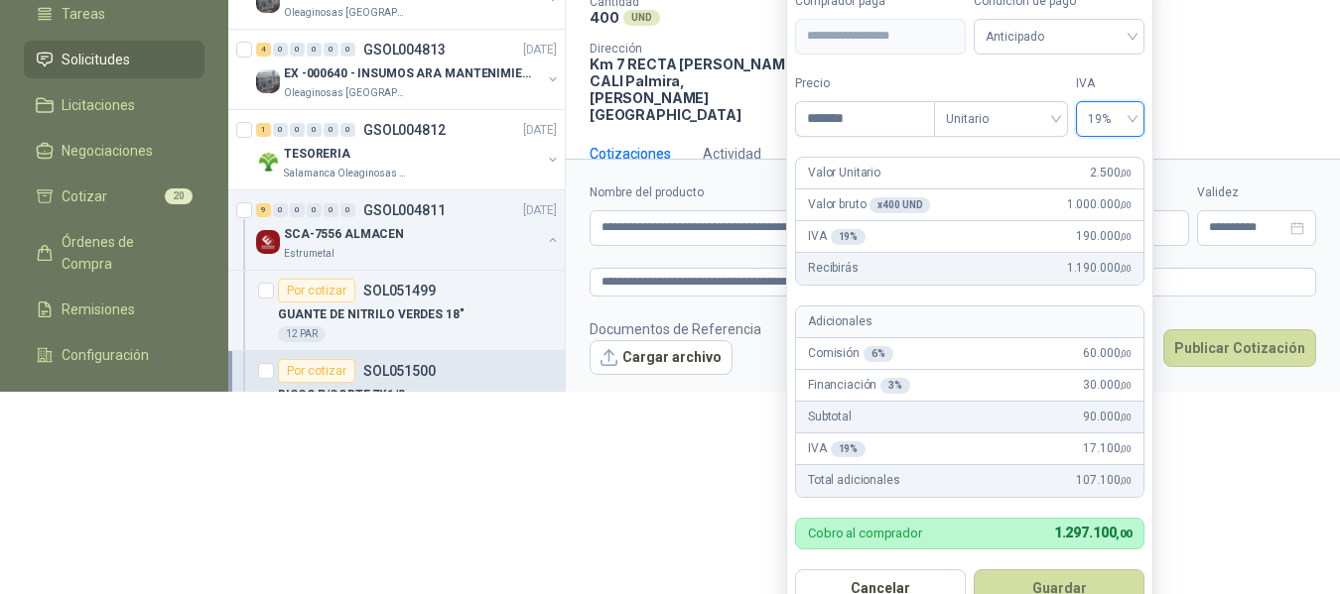
scroll to position [210, 0]
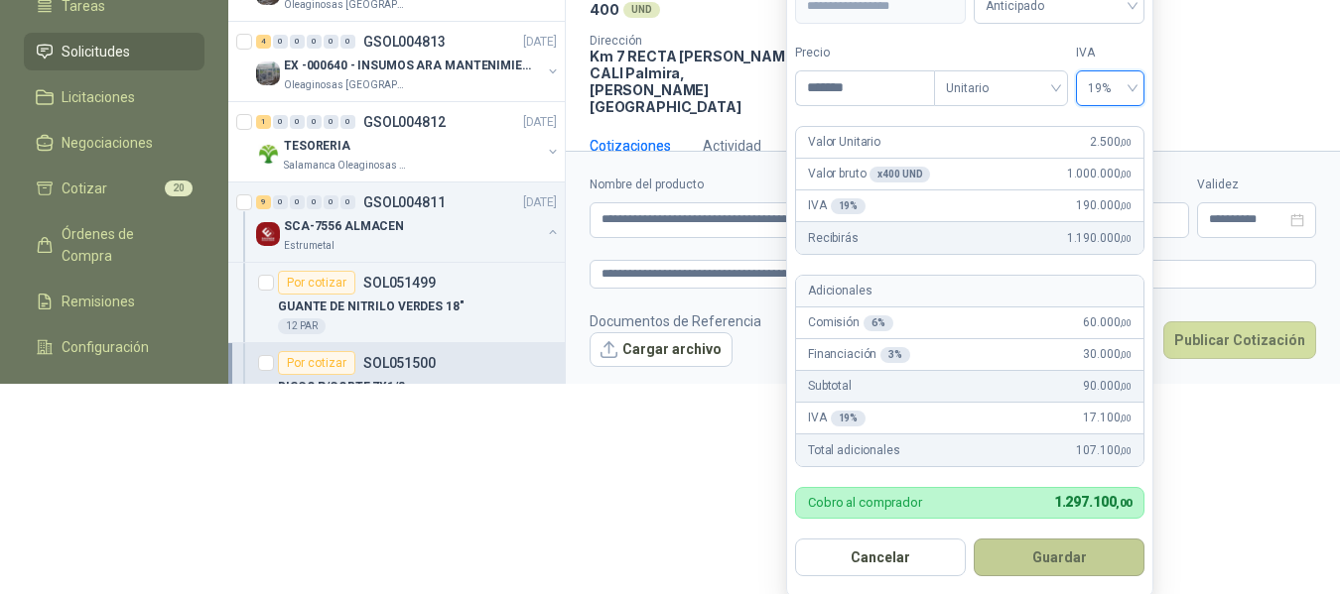
click at [1073, 565] on button "Guardar" at bounding box center [1058, 558] width 171 height 38
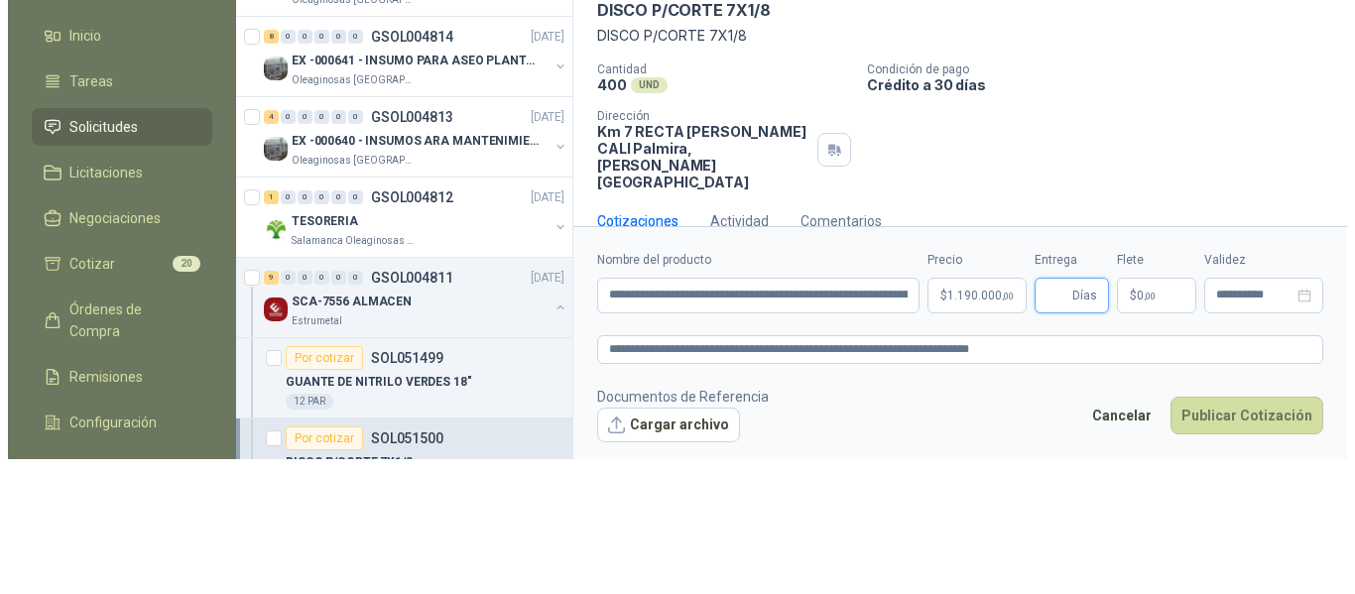
scroll to position [0, 0]
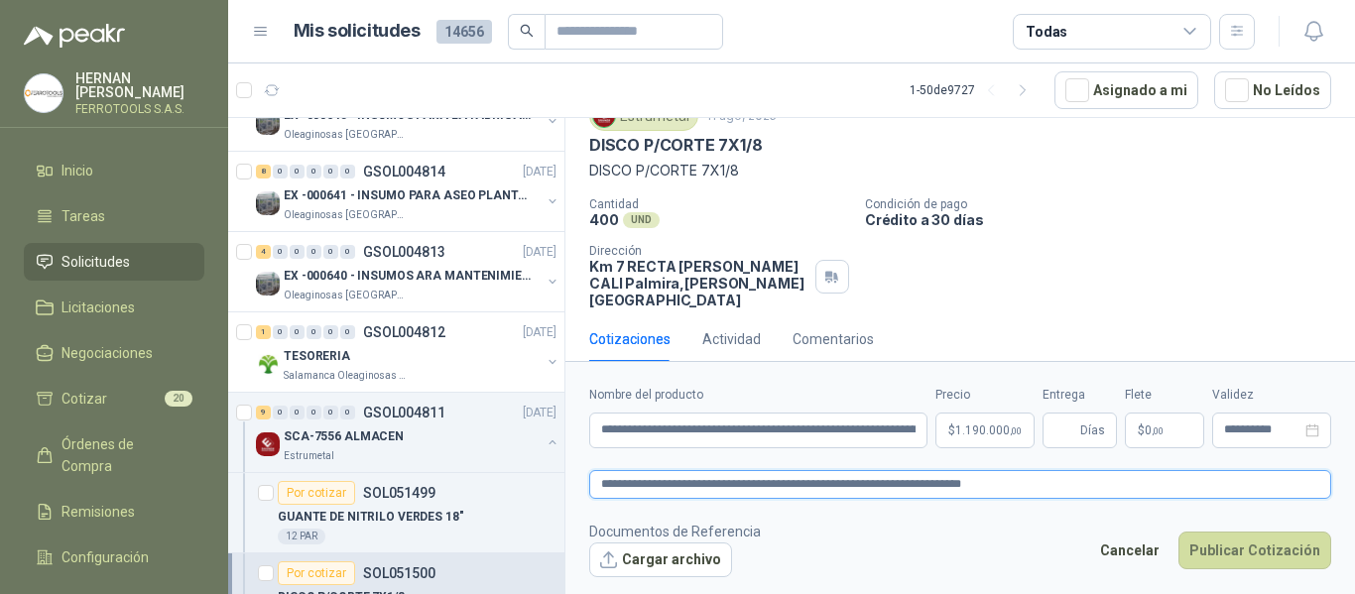
click at [1011, 483] on textarea "**********" at bounding box center [960, 484] width 742 height 29
type textarea "**********"
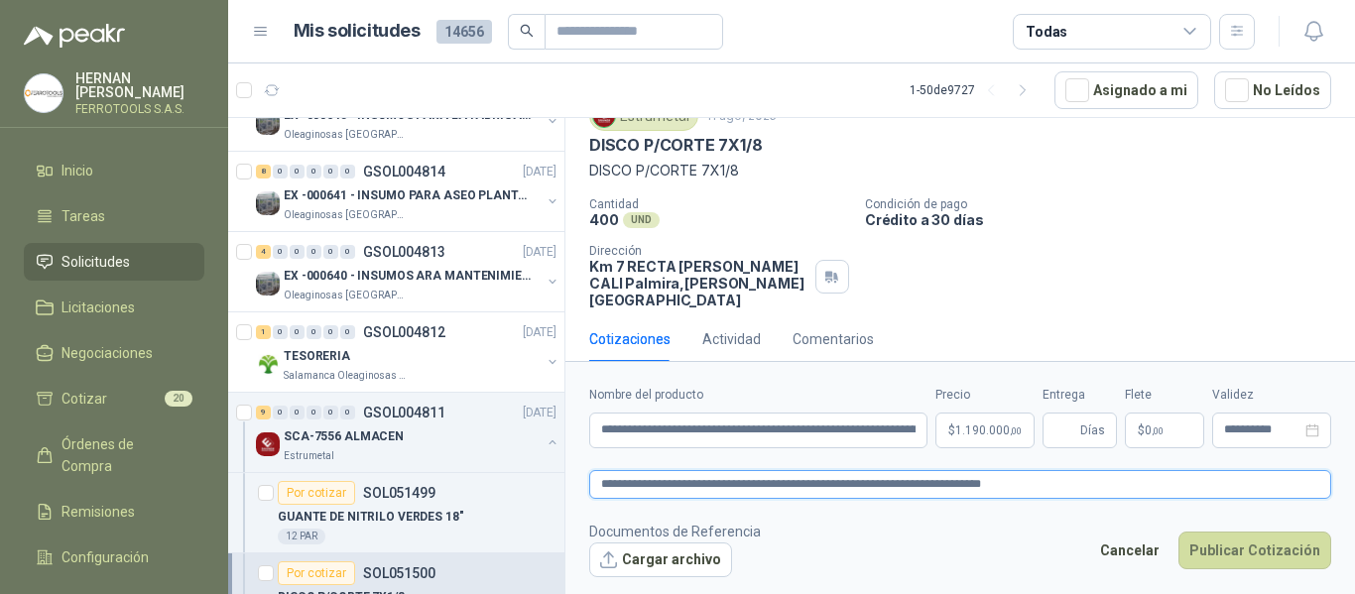
type textarea "**********"
click at [888, 427] on input "**********" at bounding box center [758, 431] width 338 height 36
type input "**********"
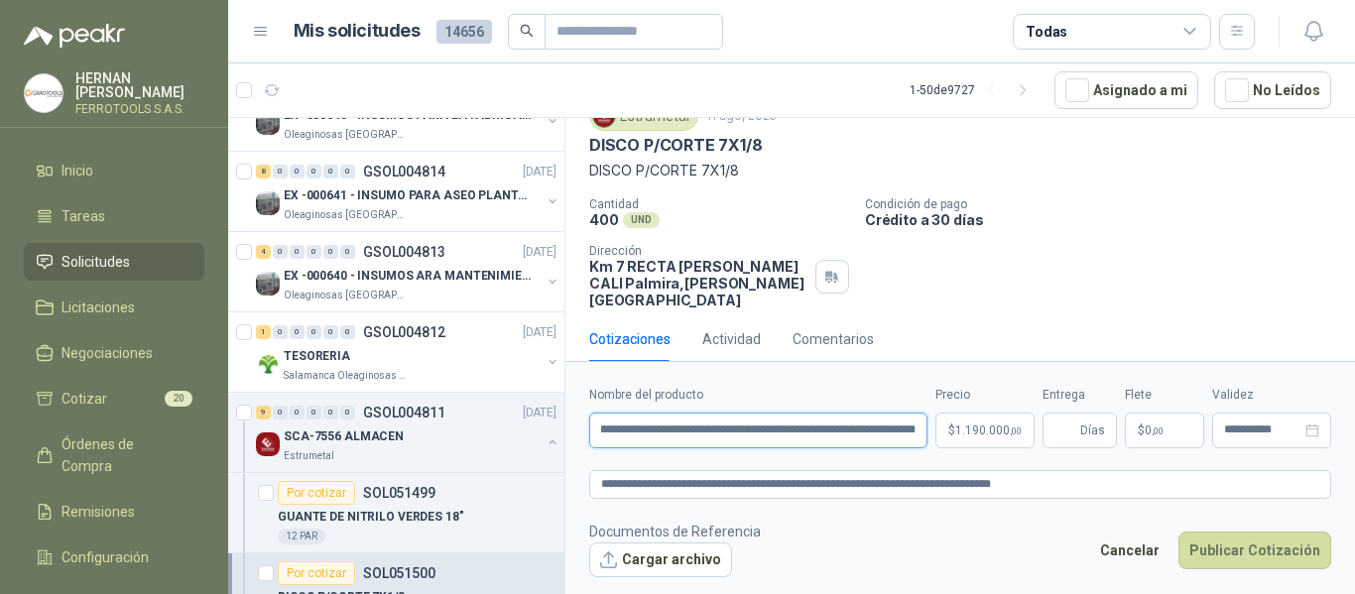
scroll to position [0, 0]
click at [1093, 480] on textarea "**********" at bounding box center [960, 484] width 742 height 29
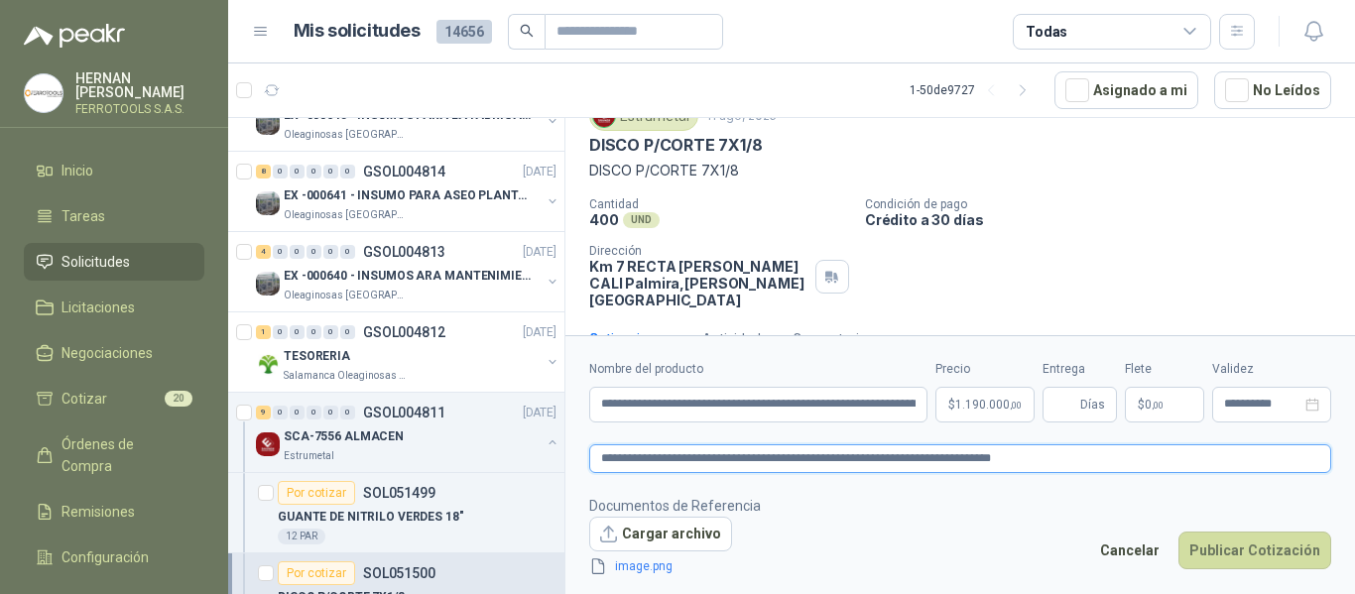
scroll to position [95, 0]
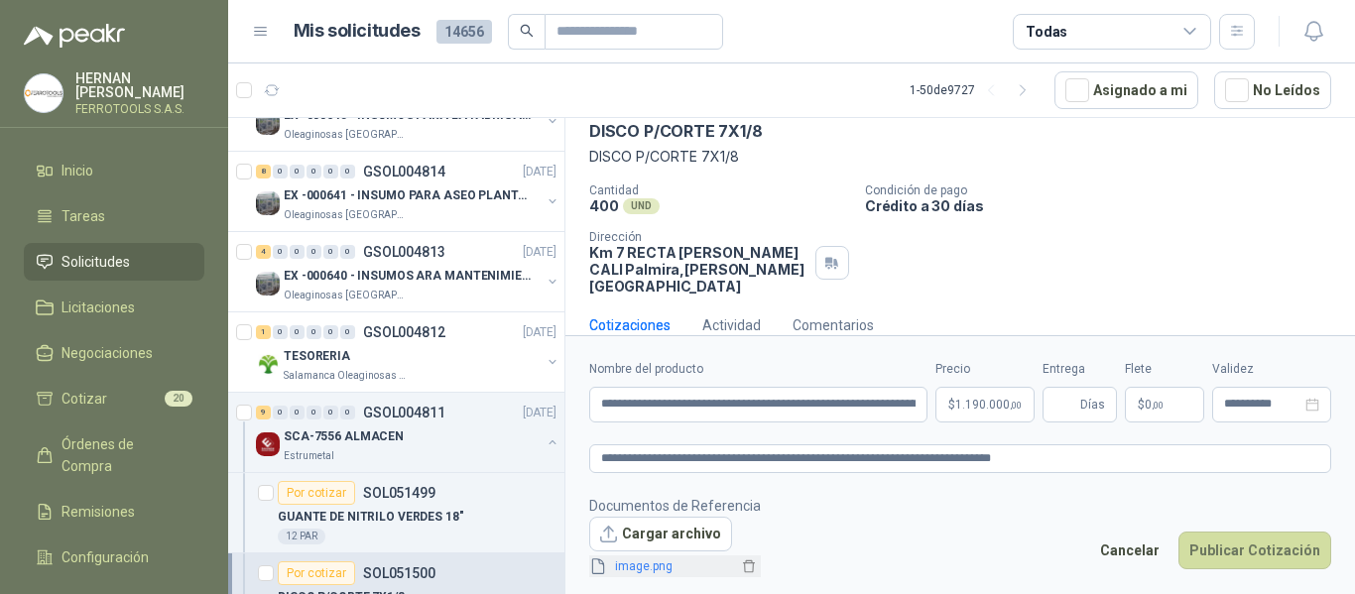
click at [640, 566] on link "image.png" at bounding box center [672, 567] width 131 height 19
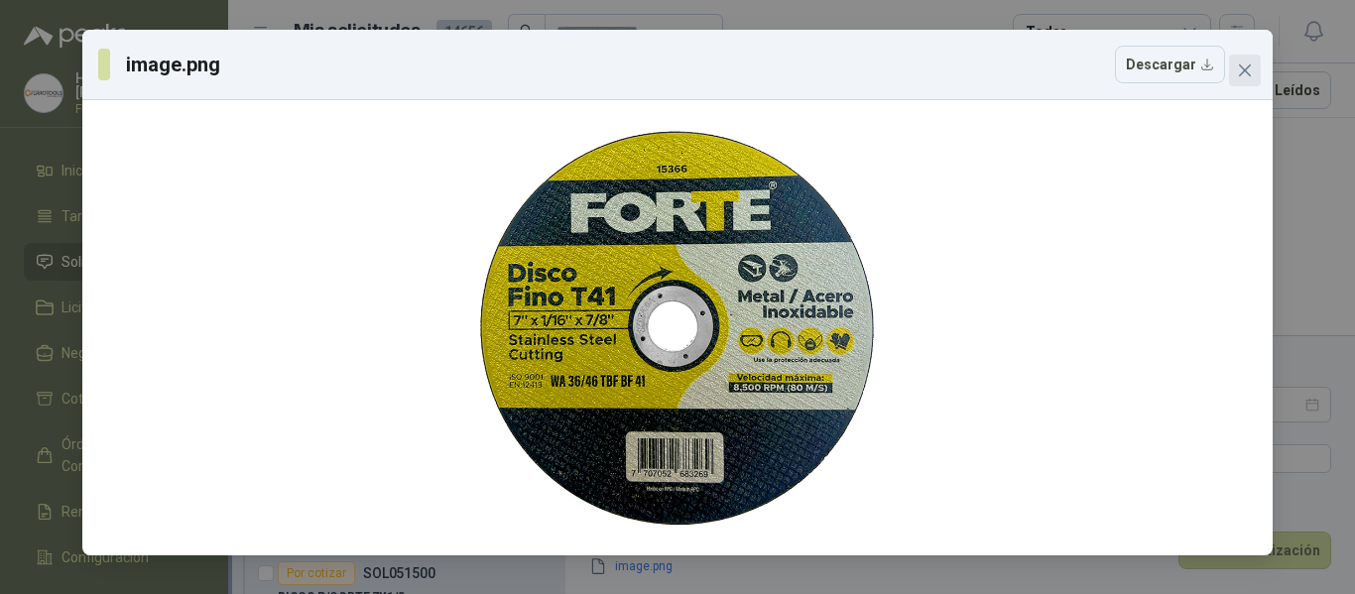
click at [1244, 68] on icon "close" at bounding box center [1245, 70] width 12 height 12
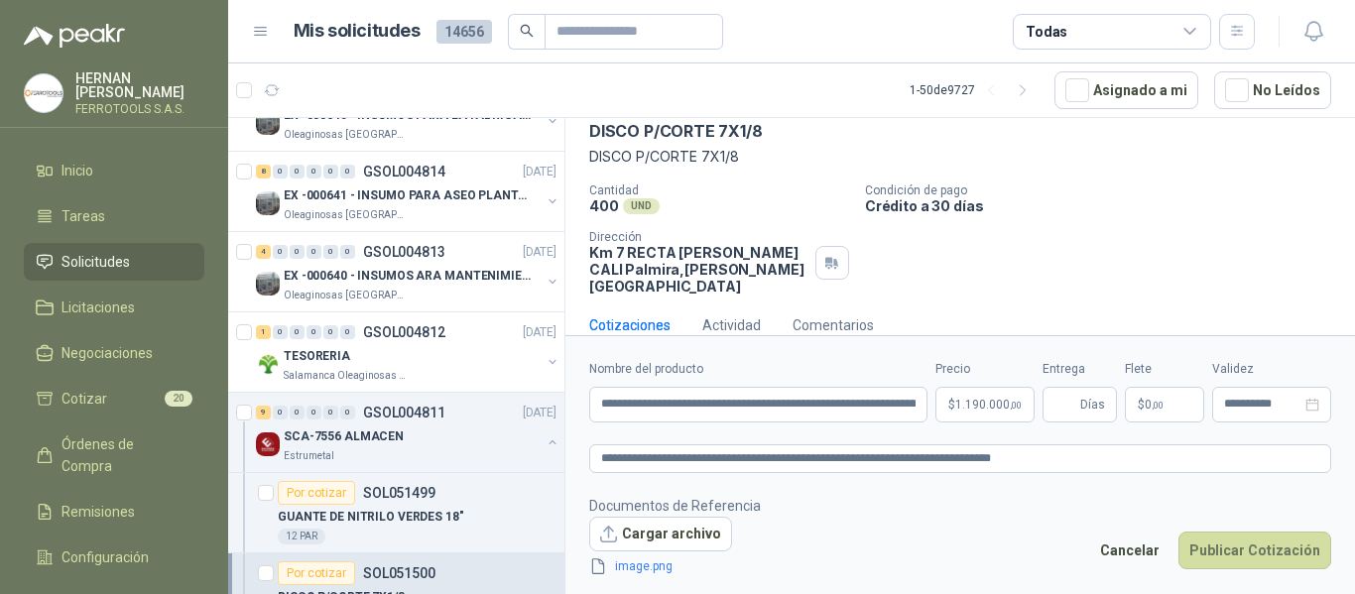
click at [1154, 274] on div "Cantidad 400 UND  Condición de pago Crédito a 30 días Dirección Km 7 RECTA PAL…" at bounding box center [960, 239] width 742 height 111
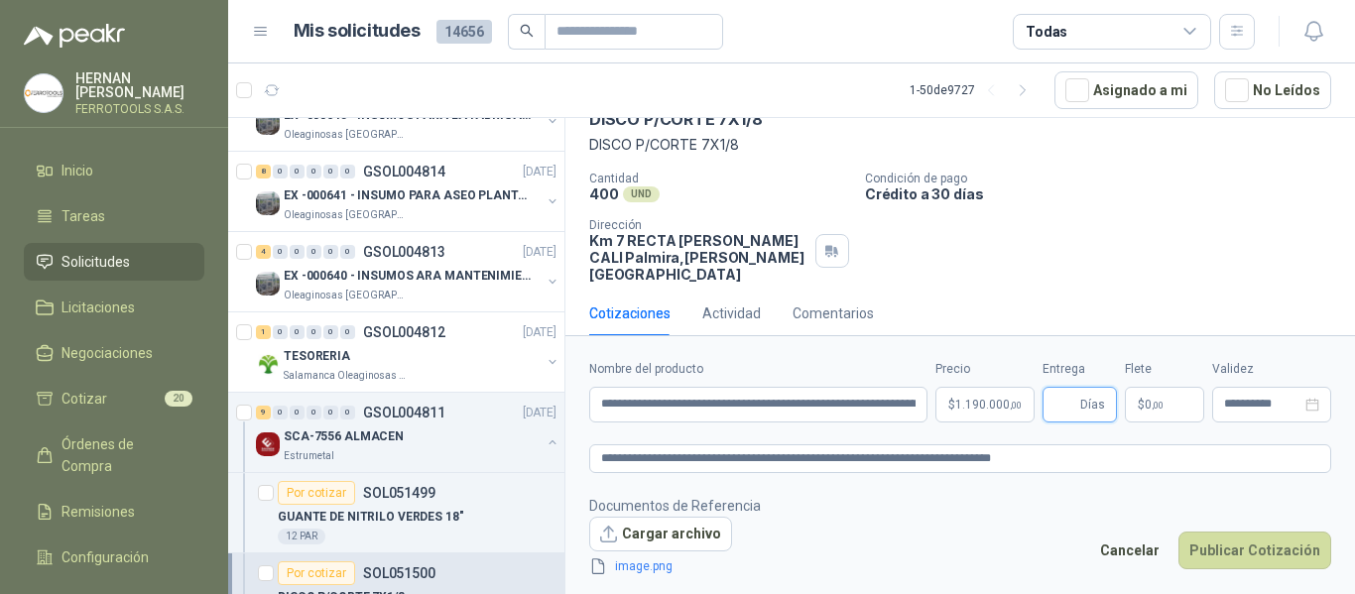
click at [1069, 412] on input "Entrega" at bounding box center [1066, 405] width 22 height 34
type input "*"
click at [1061, 524] on footer "Documentos de Referencia Cargar archivo image.png Cancelar Publicar Cotización" at bounding box center [960, 536] width 742 height 83
click at [1240, 542] on button "Publicar Cotización" at bounding box center [1255, 551] width 153 height 38
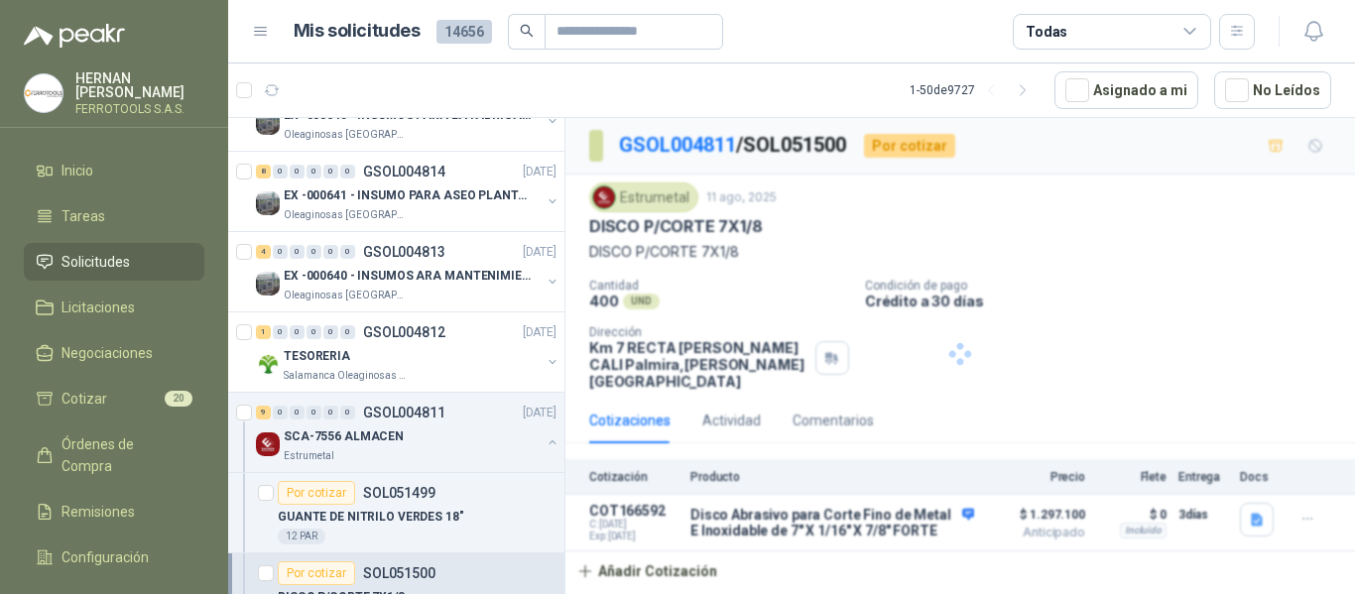
scroll to position [0, 0]
click at [498, 448] on div "SCA-7556 ALMACEN" at bounding box center [412, 437] width 257 height 24
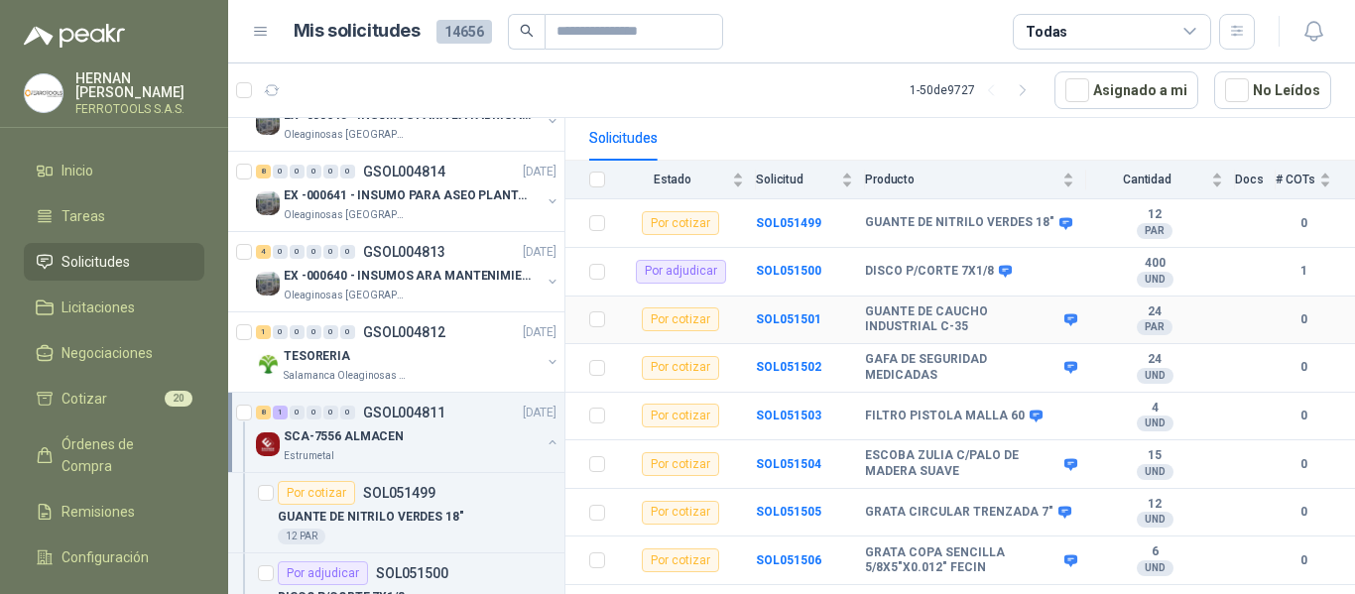
scroll to position [198, 0]
click at [866, 304] on b "GUANTE DE CAUCHO INDUSTRIAL C-35" at bounding box center [962, 319] width 194 height 31
click at [798, 312] on b "SOL051501" at bounding box center [788, 319] width 65 height 14
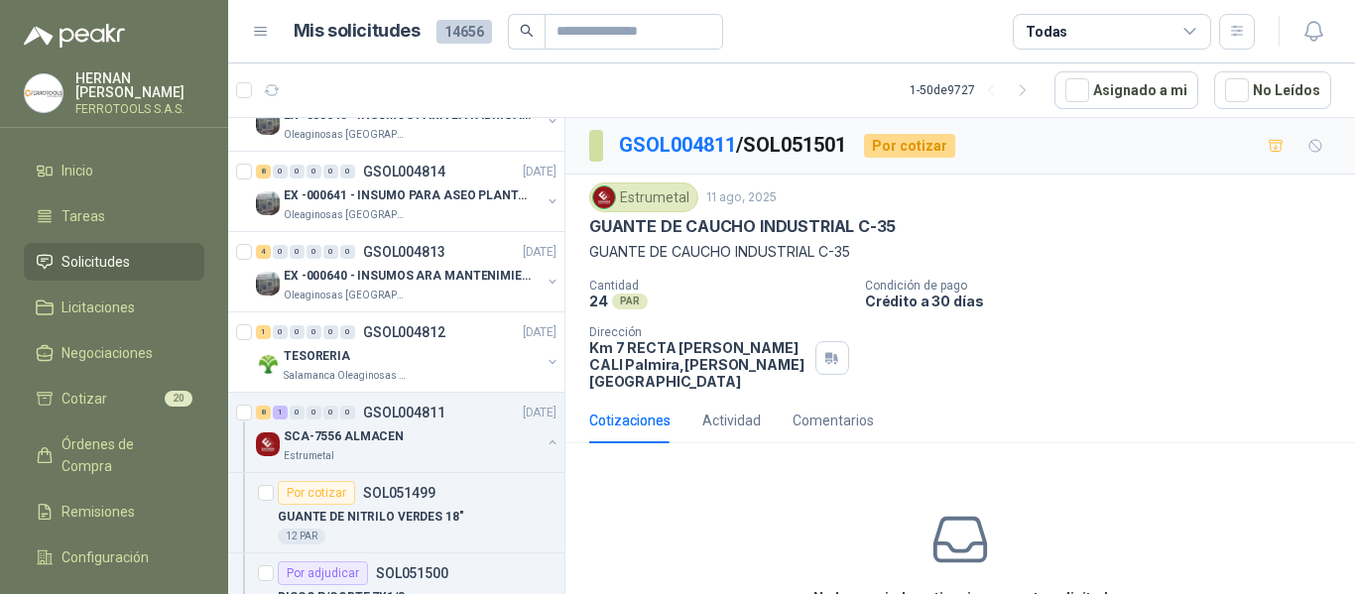
scroll to position [95, 0]
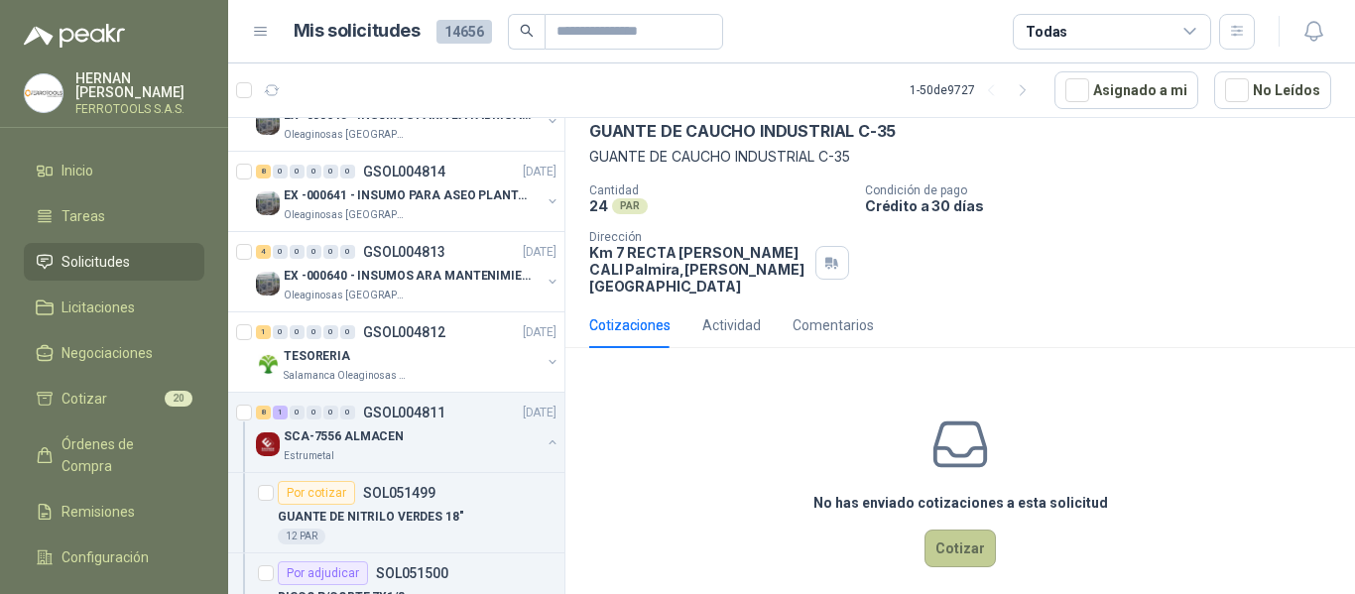
click at [949, 536] on button "Cotizar" at bounding box center [960, 549] width 71 height 38
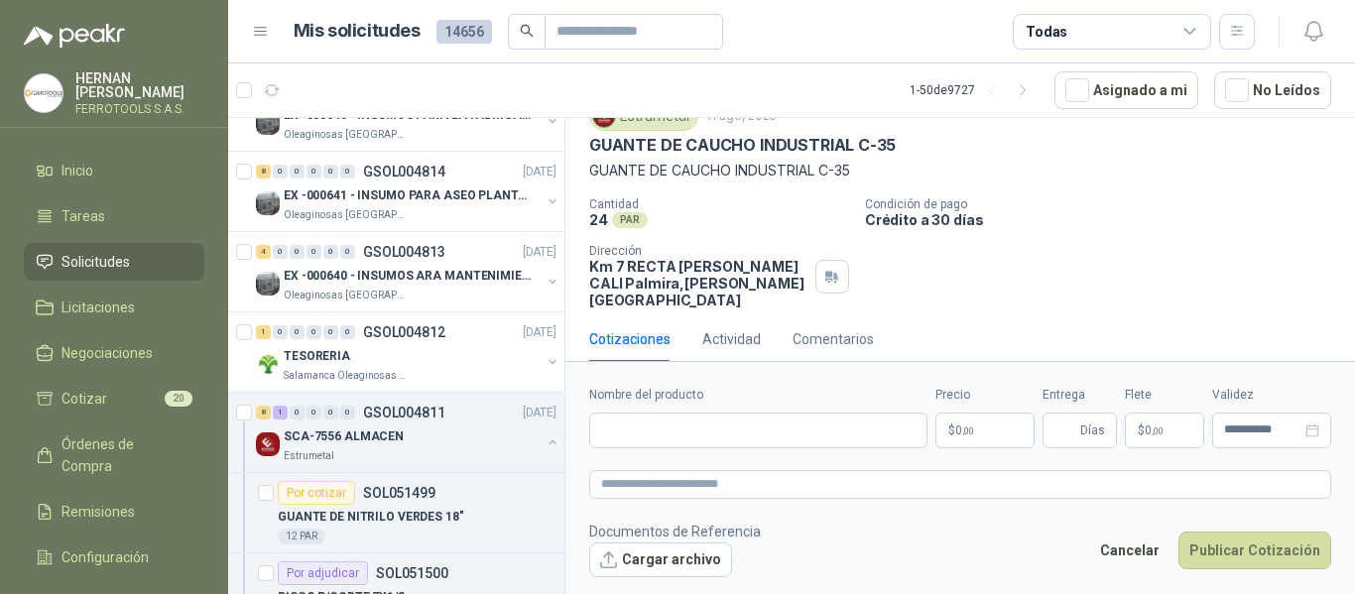
scroll to position [81, 0]
click at [443, 442] on div "SCA-7556 ALMACEN" at bounding box center [412, 437] width 257 height 24
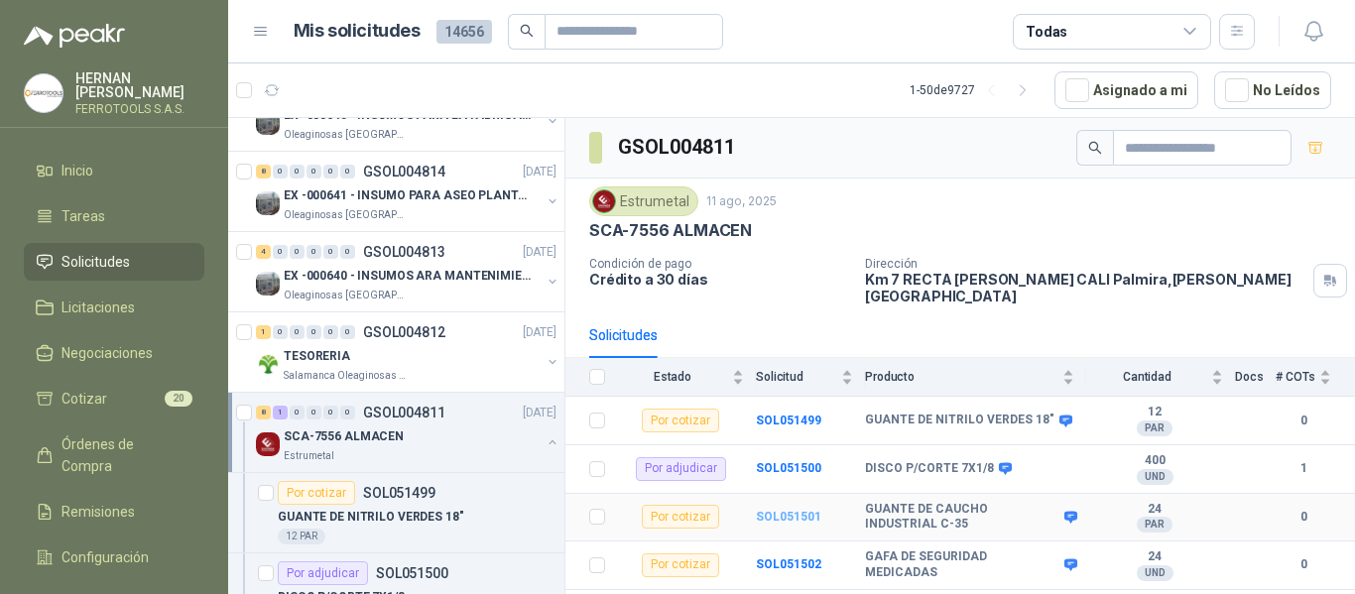
click at [788, 510] on b "SOL051501" at bounding box center [788, 517] width 65 height 14
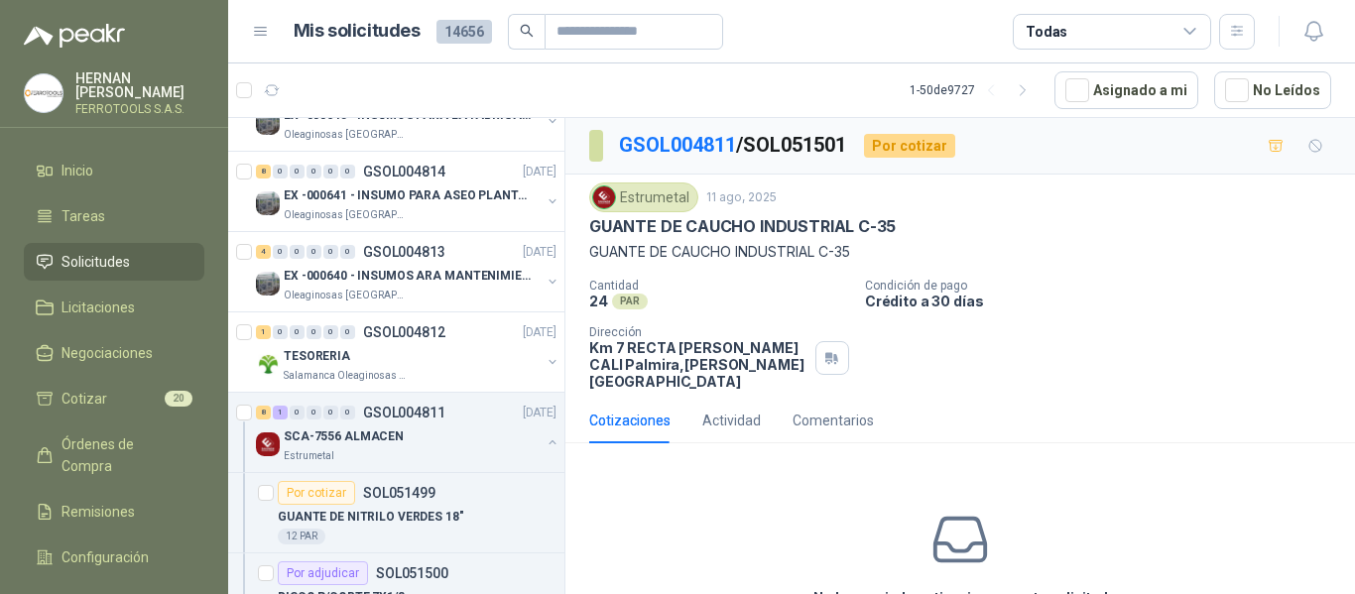
scroll to position [95, 0]
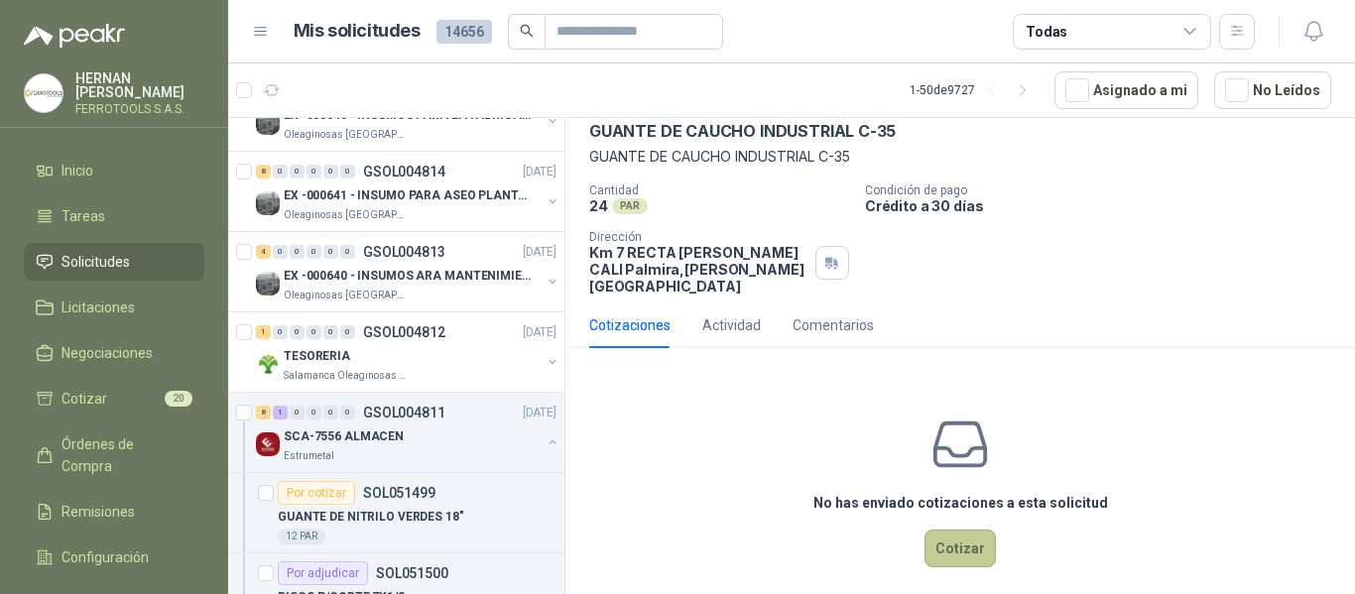
click at [959, 531] on button "Cotizar" at bounding box center [960, 549] width 71 height 38
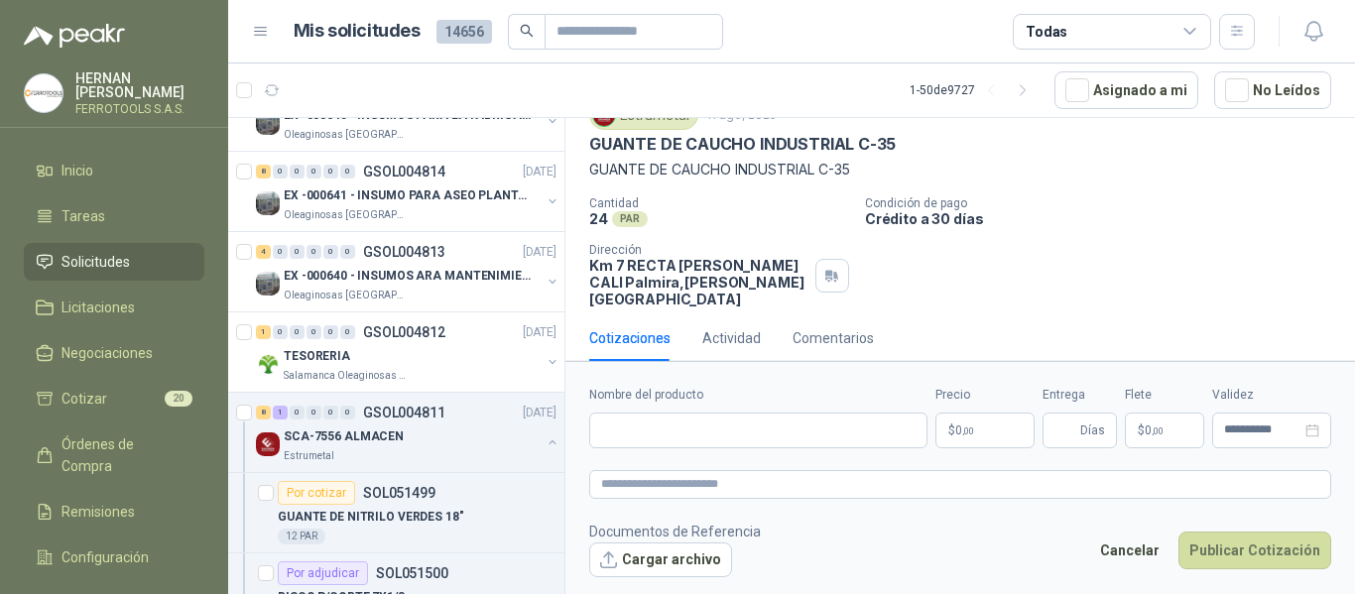
scroll to position [81, 0]
click at [720, 431] on input "Nombre del producto" at bounding box center [758, 431] width 338 height 36
paste input "**********"
click at [757, 484] on textarea at bounding box center [960, 484] width 742 height 29
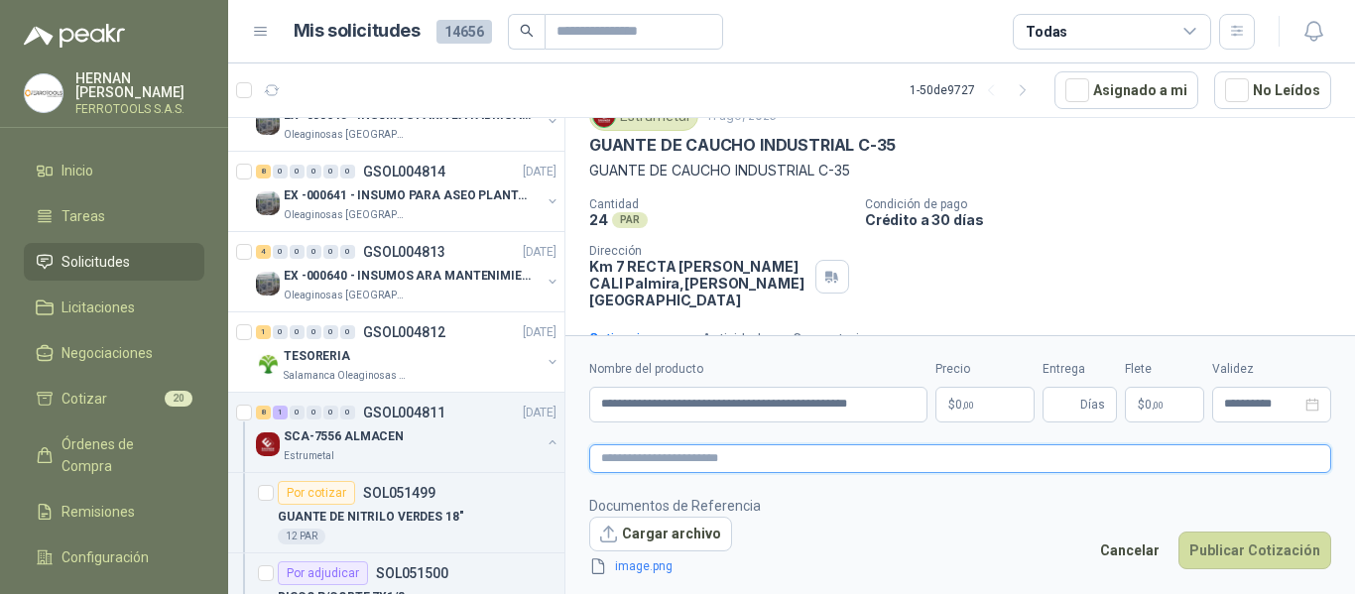
scroll to position [95, 0]
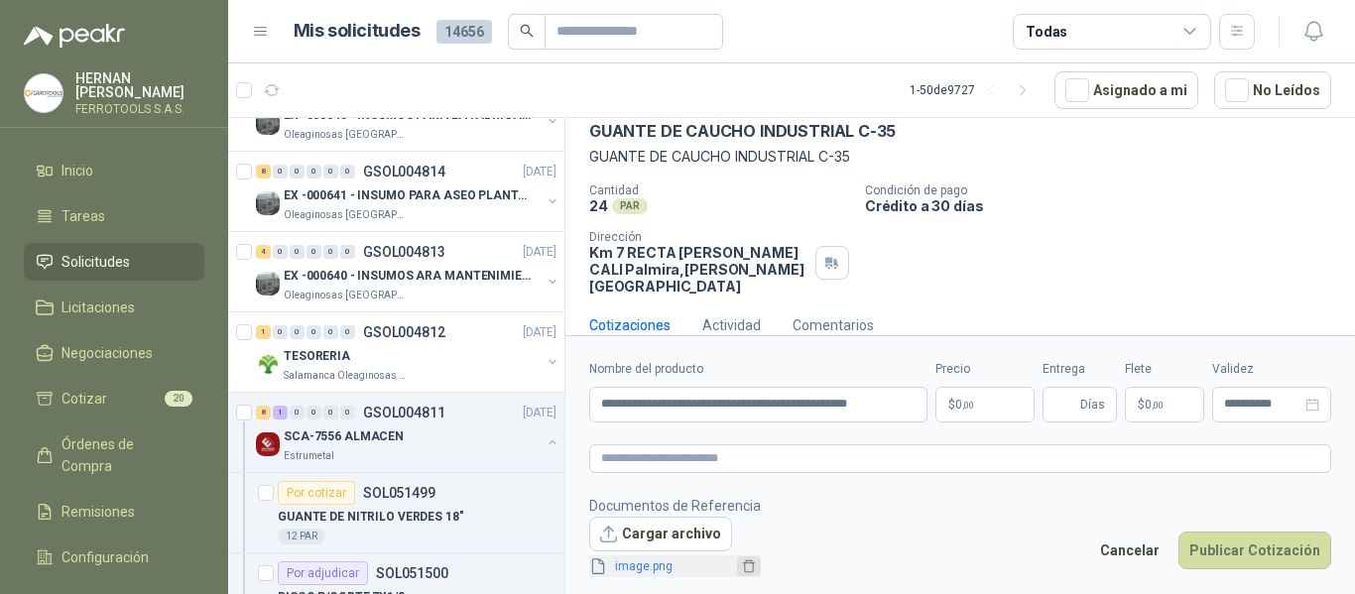
click at [742, 570] on icon "delete" at bounding box center [749, 567] width 14 height 14
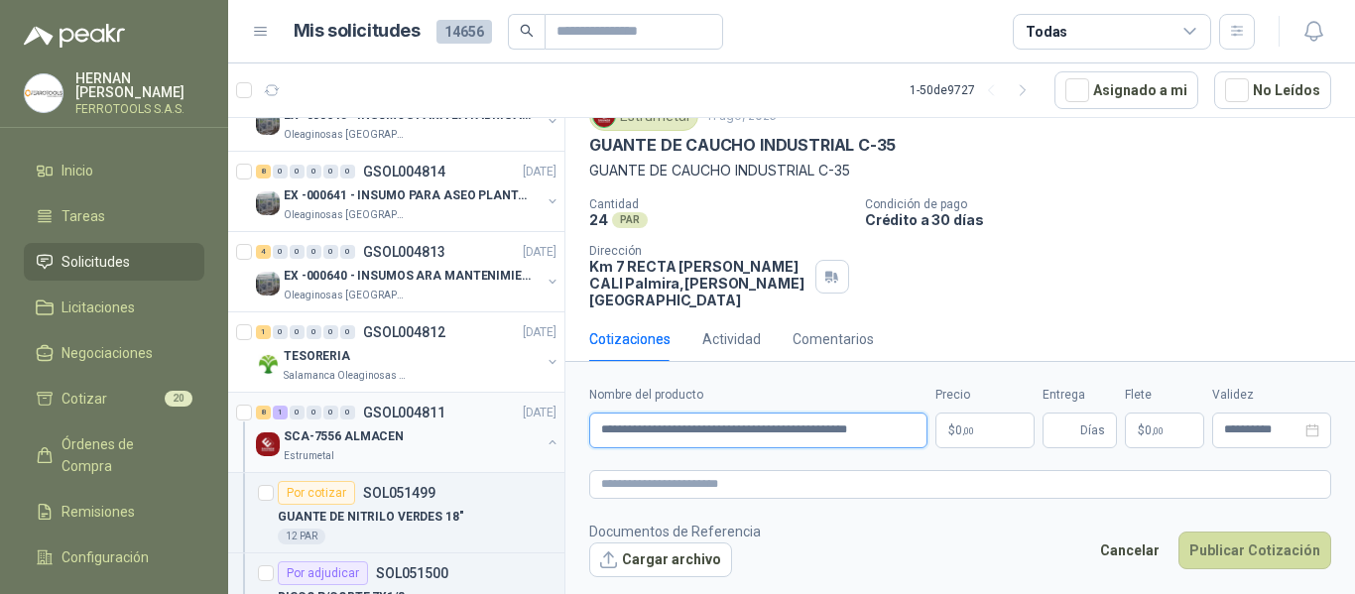
drag, startPoint x: 799, startPoint y: 435, endPoint x: 254, endPoint y: 399, distance: 545.9
click at [255, 399] on div "3 0 0 0 0 0 GSOL004825 11/08/25 SCA-7431 ALMACEN Estrumetal Por cotizar SOL0515…" at bounding box center [791, 359] width 1127 height 484
paste input "text"
type input "**********"
click at [662, 489] on textarea at bounding box center [960, 484] width 742 height 29
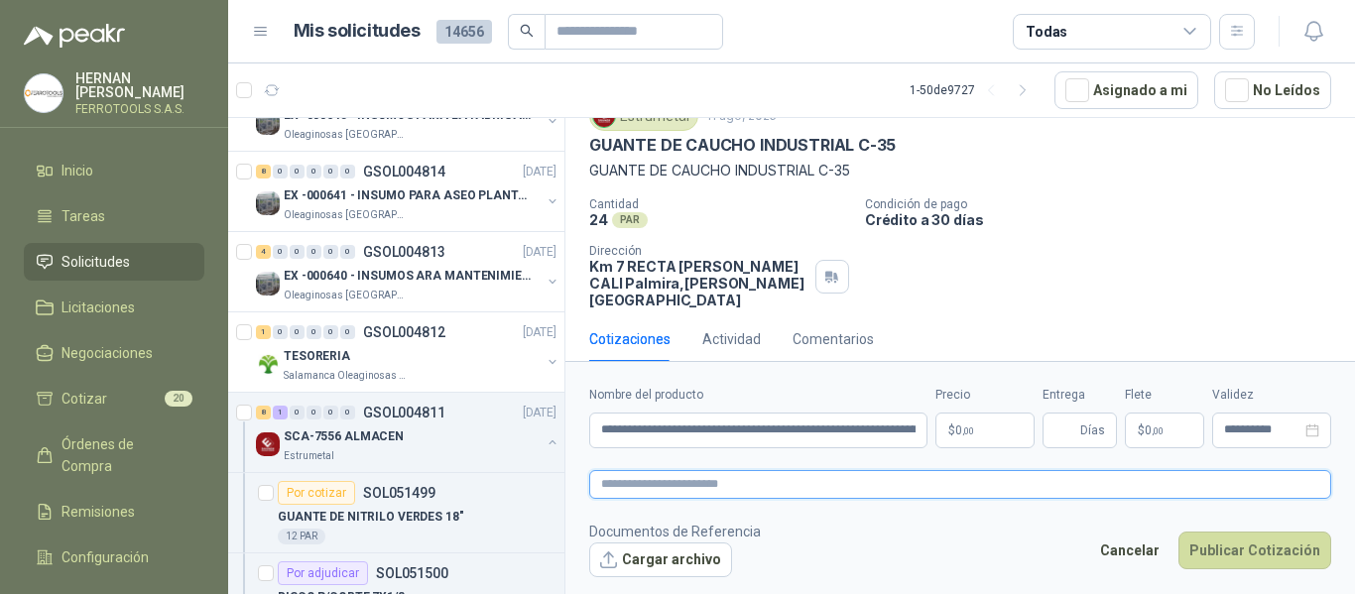
scroll to position [95, 0]
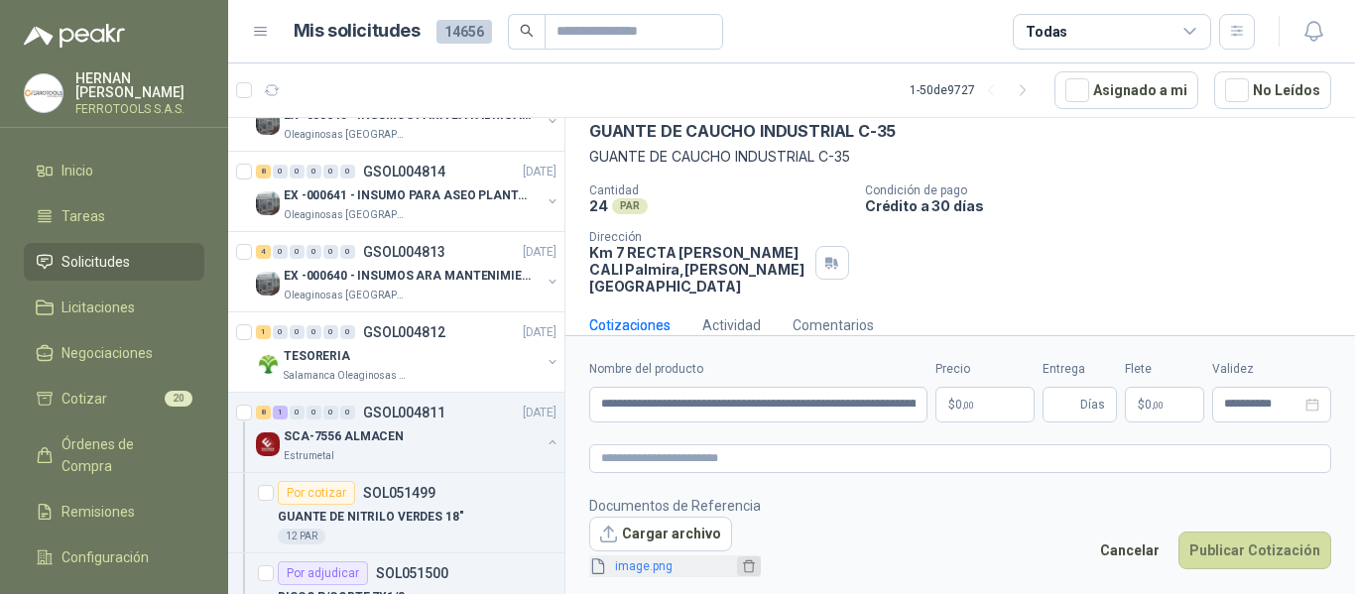
click at [744, 572] on icon "delete" at bounding box center [749, 567] width 12 height 13
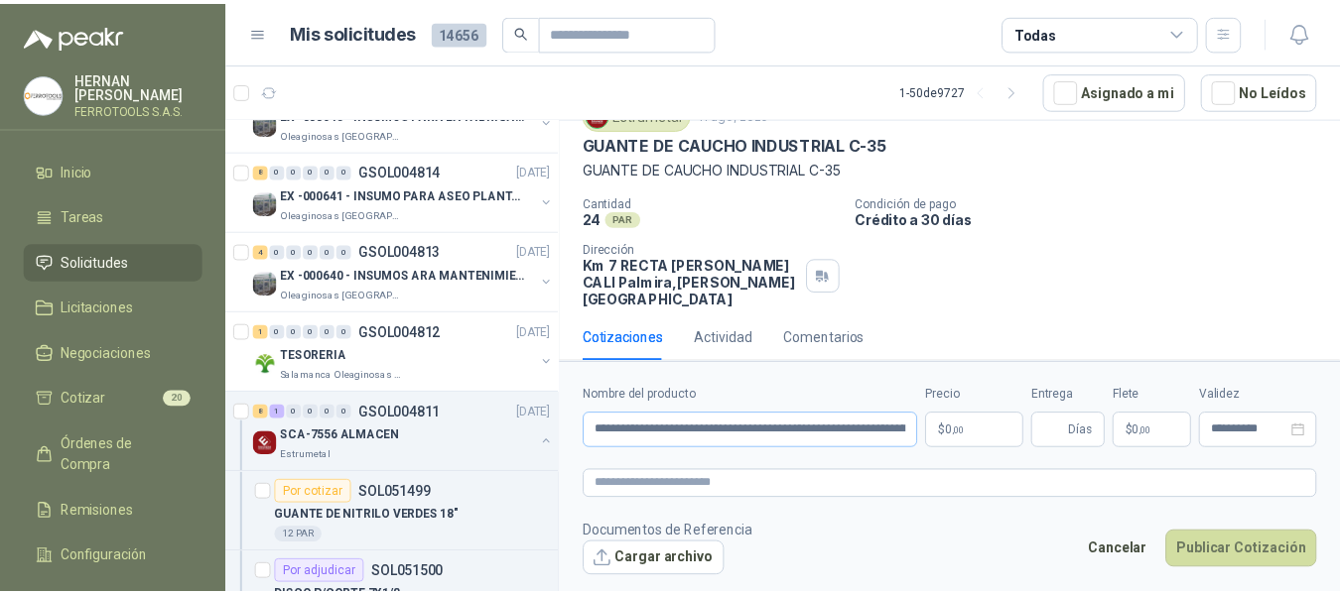
scroll to position [81, 0]
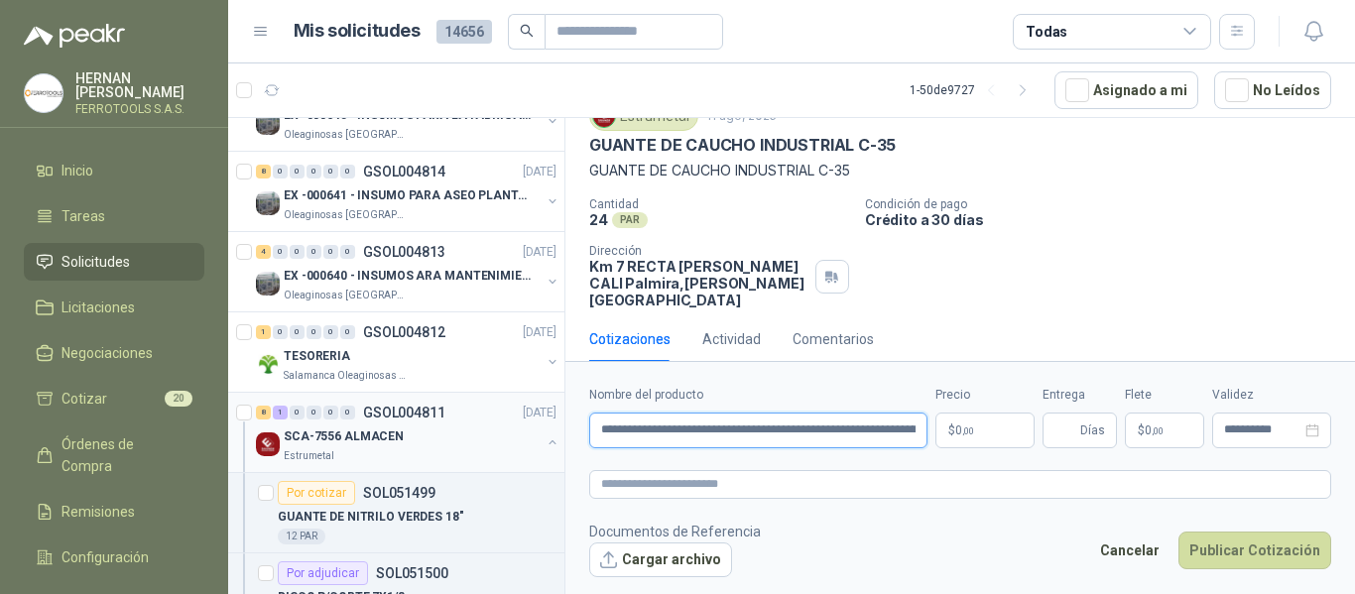
drag, startPoint x: 792, startPoint y: 433, endPoint x: 361, endPoint y: 398, distance: 432.0
click at [361, 398] on div "3 0 0 0 0 0 GSOL004825 11/08/25 SCA-7431 ALMACEN Estrumetal Por cotizar SOL0515…" at bounding box center [791, 359] width 1127 height 484
click at [702, 484] on textarea at bounding box center [960, 484] width 742 height 29
paste textarea "**********"
type textarea "**********"
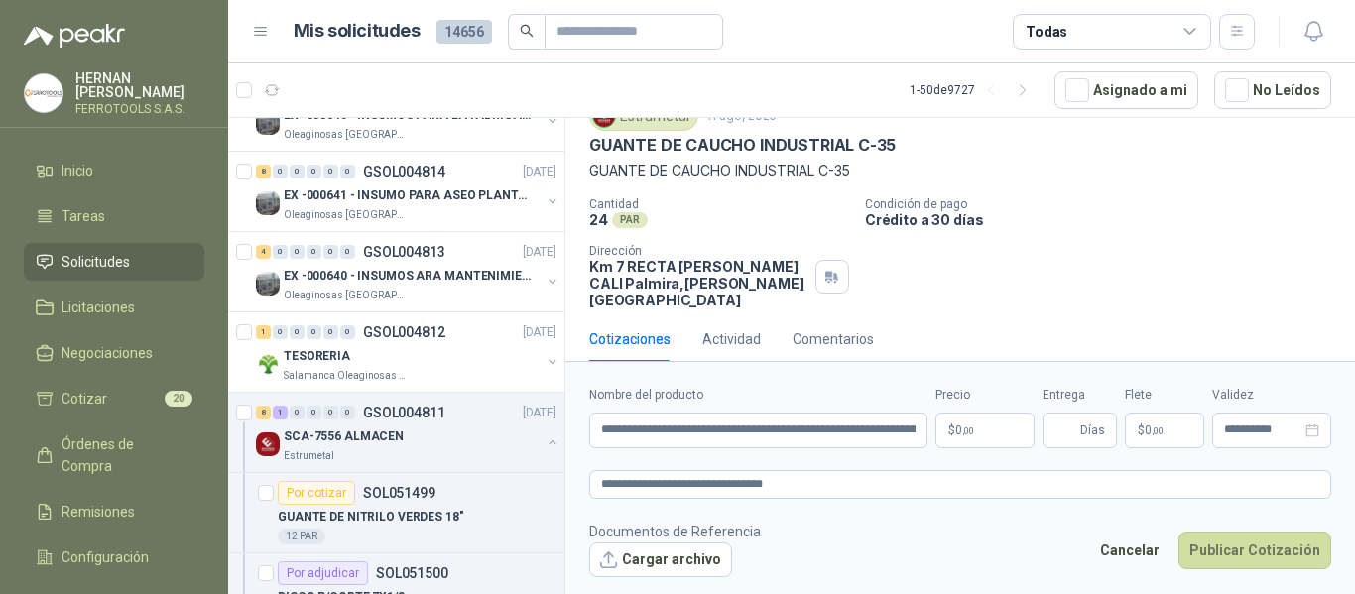
click at [977, 432] on body "HERNAN RUALES FERROTOOLS S.A.S. Inicio Tareas Solicitudes Licitaciones Negociac…" at bounding box center [677, 297] width 1355 height 594
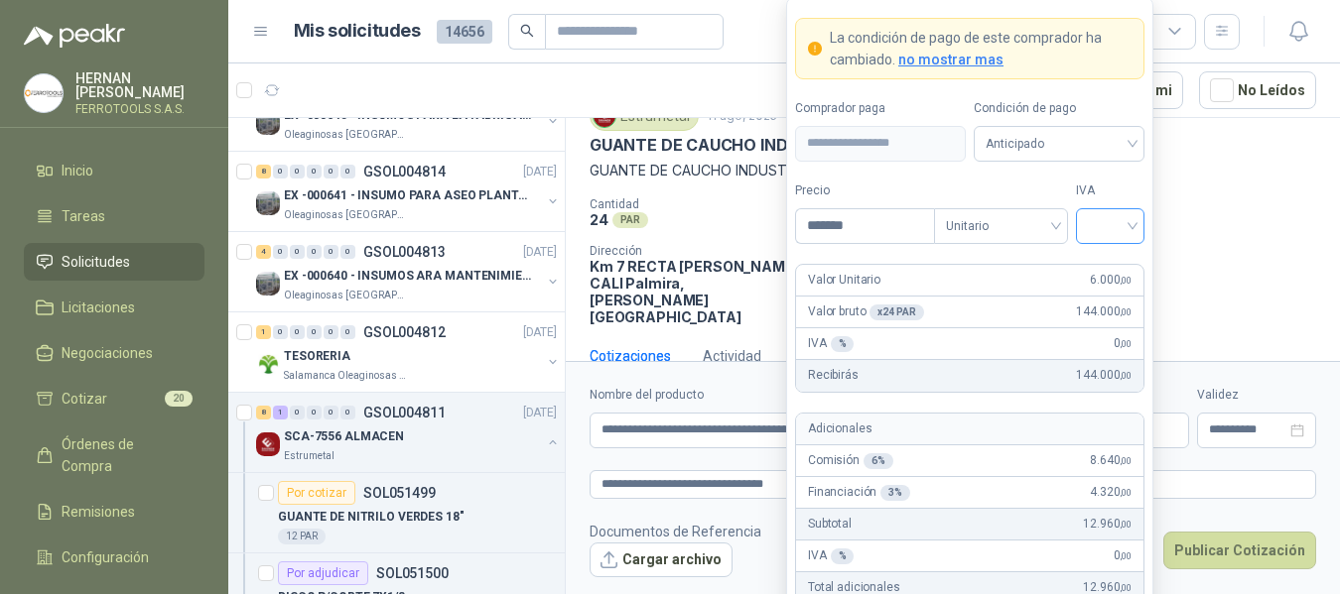
type input "*******"
click at [1121, 229] on input "search" at bounding box center [1110, 224] width 45 height 30
click at [1113, 284] on div "5%" at bounding box center [1110, 299] width 61 height 32
click at [1125, 234] on span "5%" at bounding box center [1110, 226] width 45 height 30
click at [1112, 270] on div "19%" at bounding box center [1110, 267] width 37 height 22
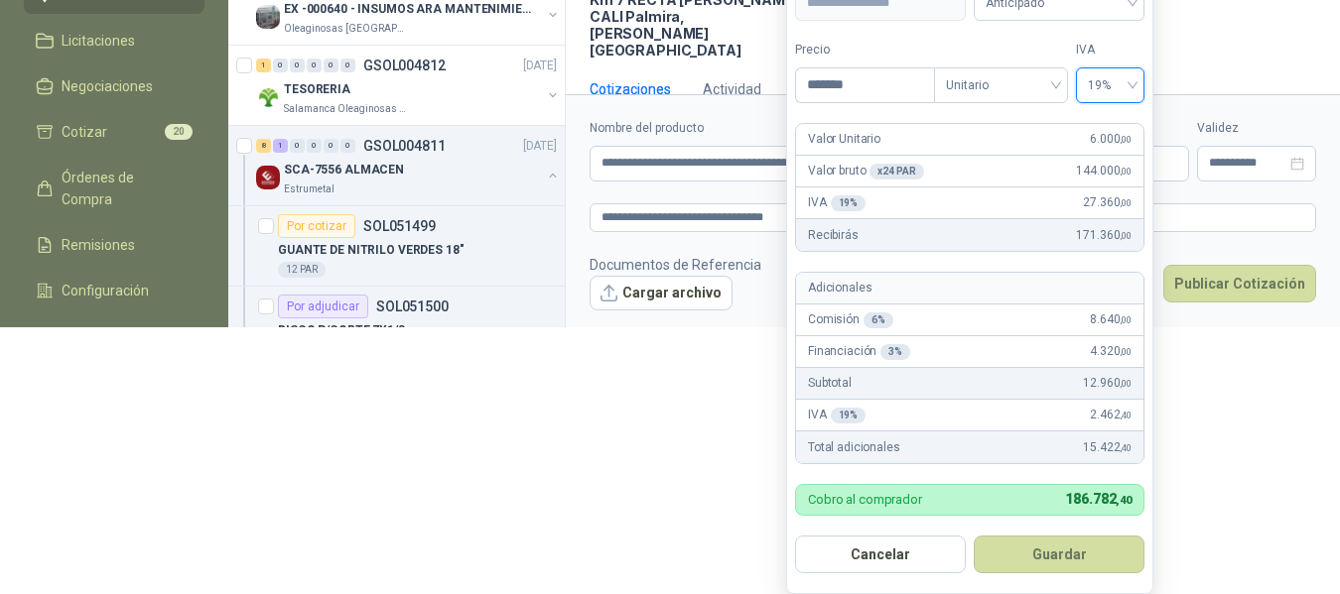
scroll to position [272, 0]
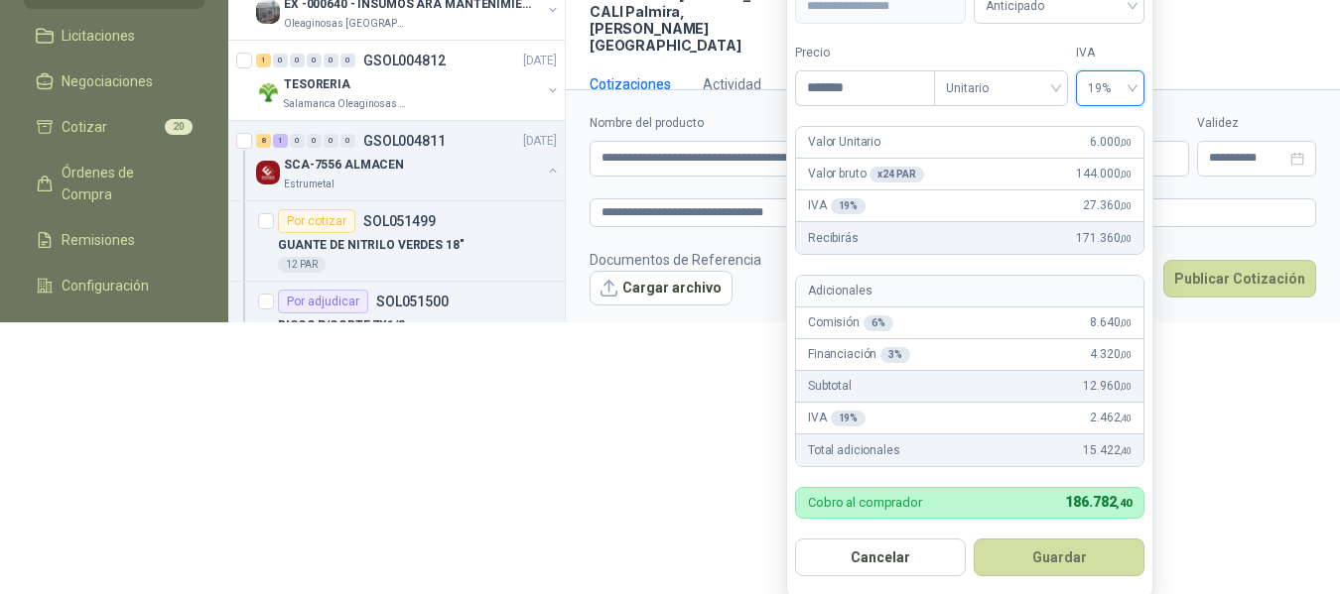
click at [1085, 550] on button "Guardar" at bounding box center [1058, 558] width 171 height 38
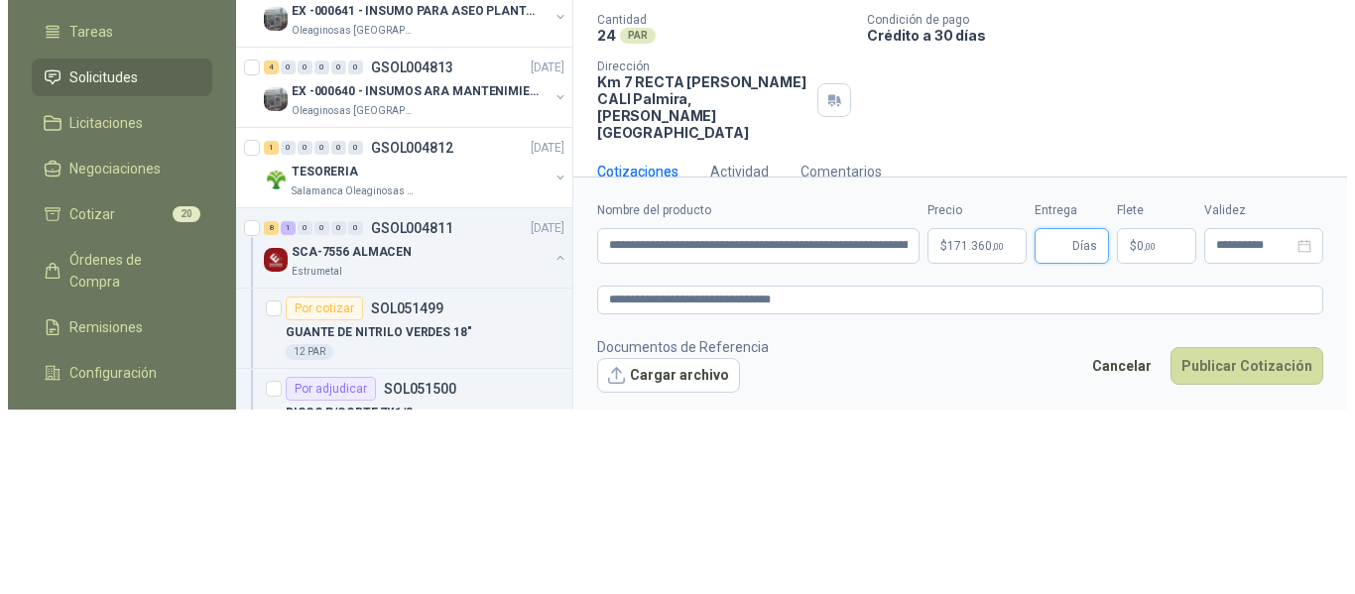
scroll to position [0, 0]
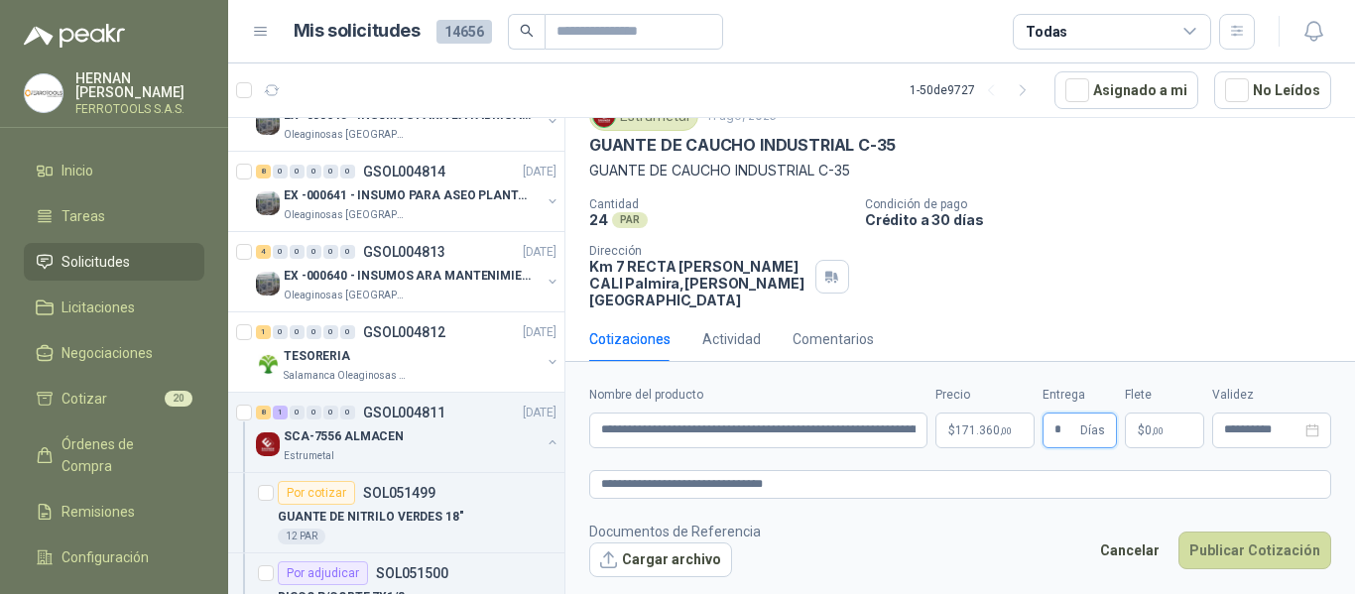
type input "*"
click at [1006, 546] on footer "Documentos de Referencia Cargar archivo Cancelar Publicar Cotización" at bounding box center [960, 550] width 742 height 58
click at [1266, 557] on button "Publicar Cotización" at bounding box center [1255, 551] width 153 height 38
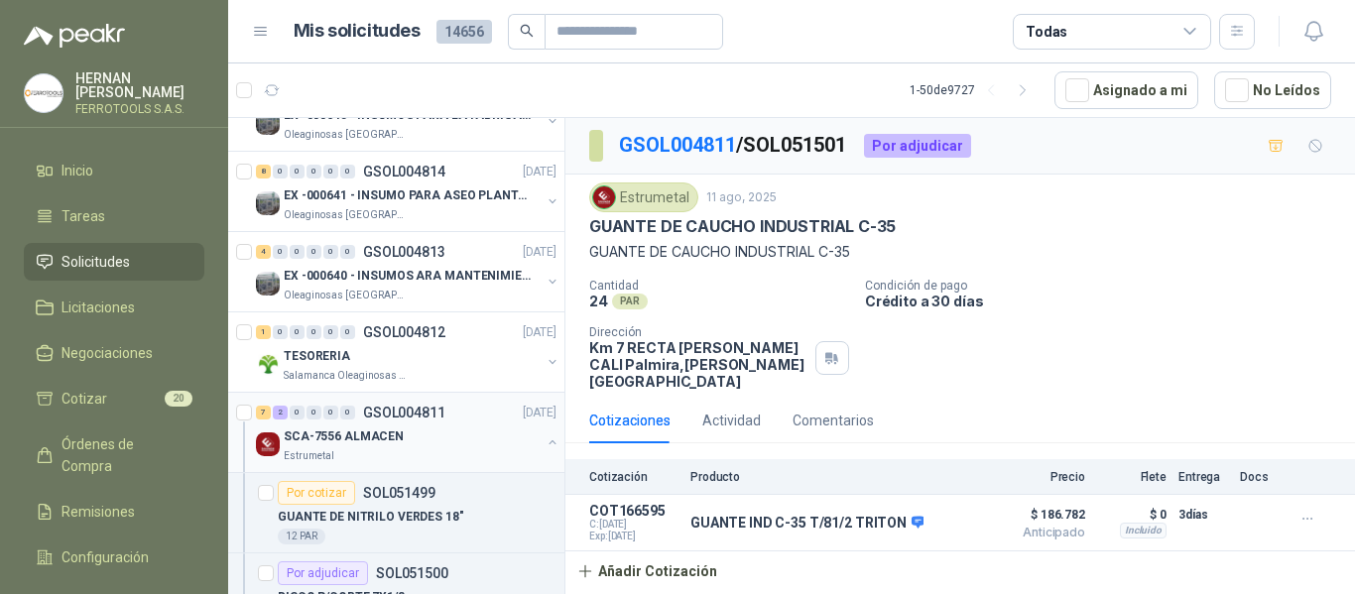
click at [382, 446] on p "SCA-7556 ALMACEN" at bounding box center [344, 437] width 120 height 19
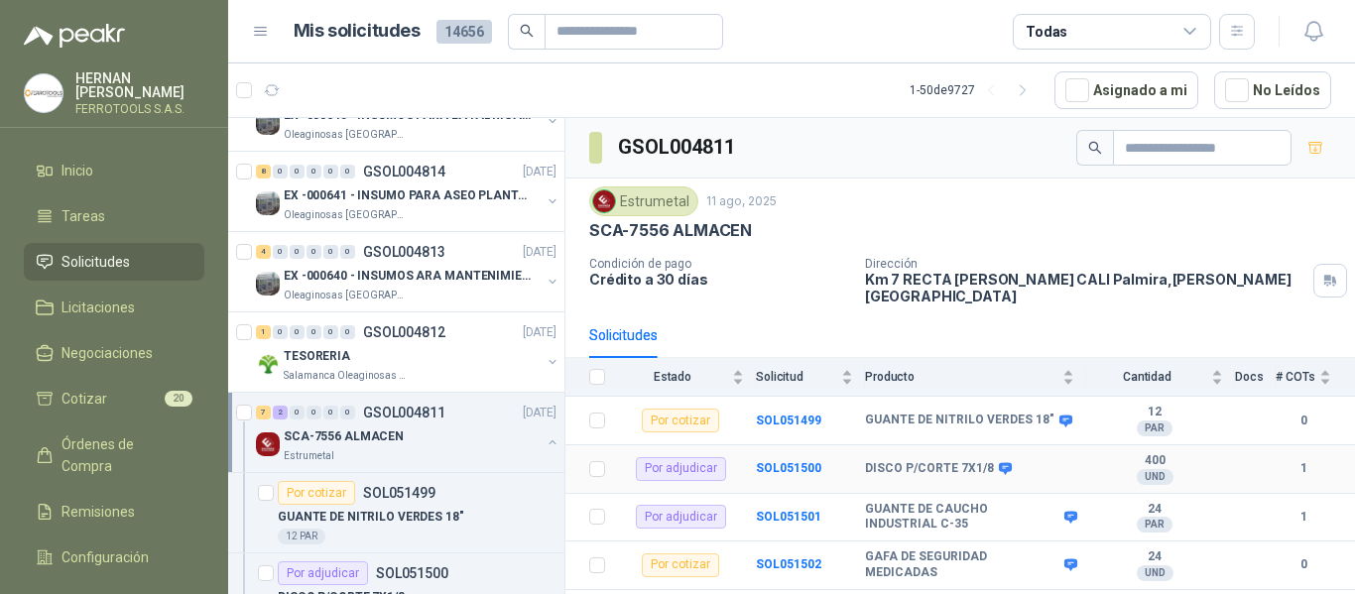
scroll to position [99, 0]
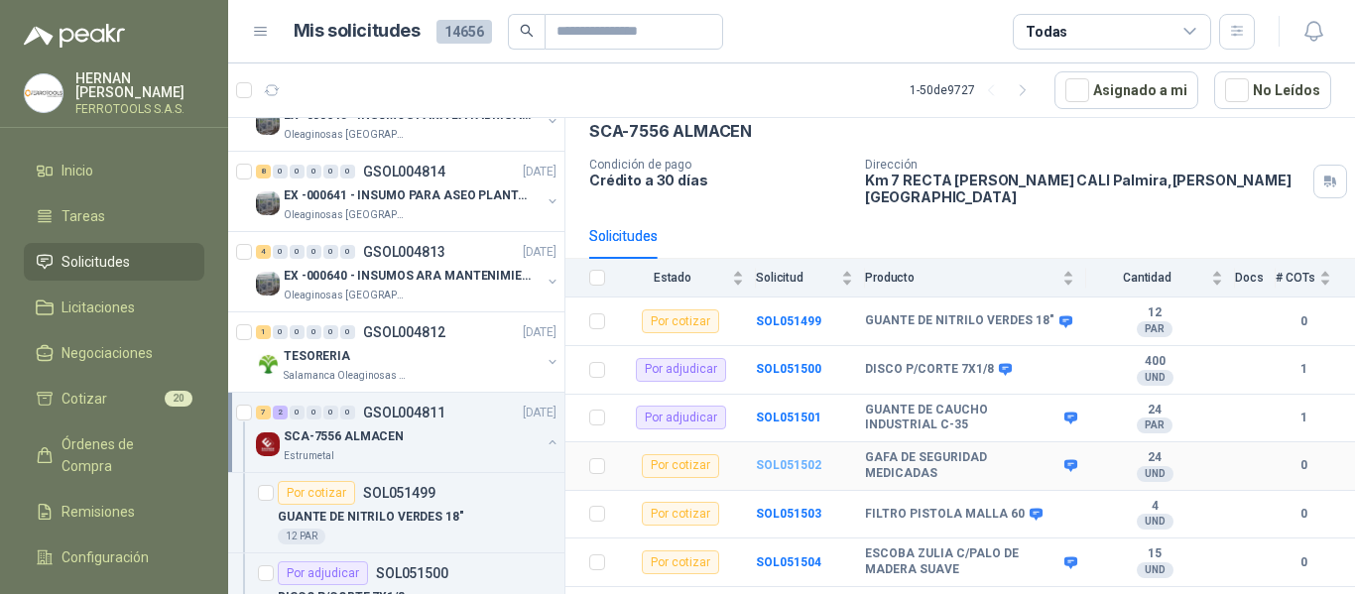
click at [788, 458] on b "SOL051502" at bounding box center [788, 465] width 65 height 14
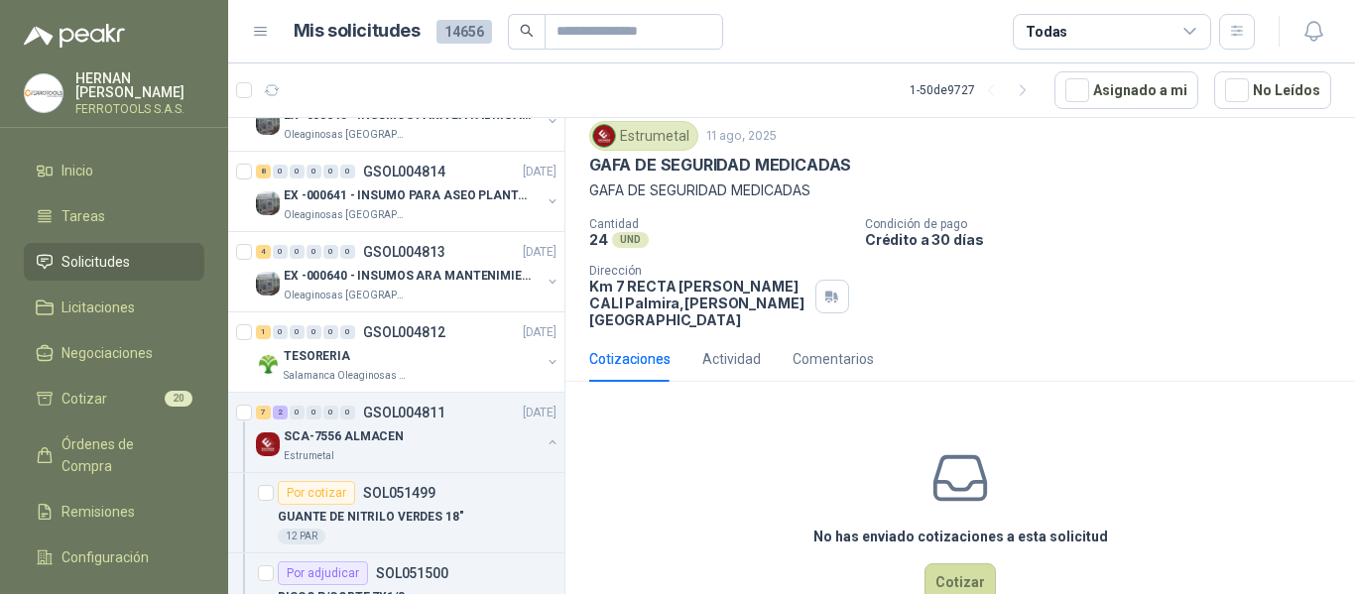
scroll to position [95, 0]
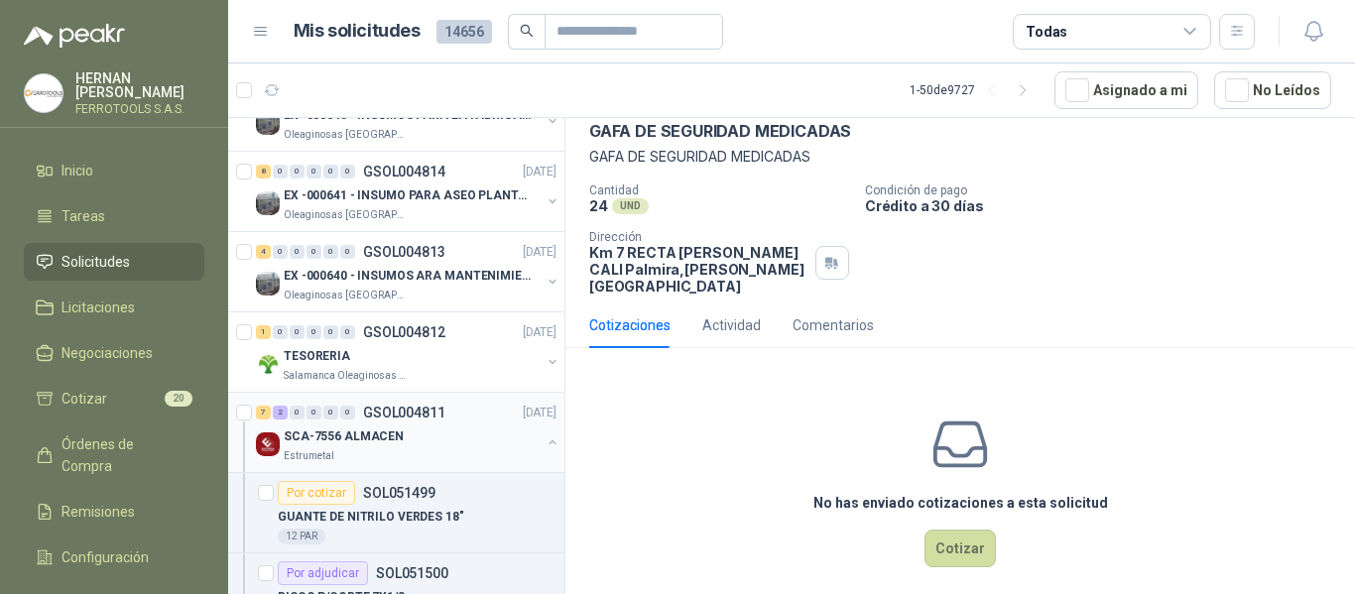
click at [459, 443] on div "SCA-7556 ALMACEN" at bounding box center [412, 437] width 257 height 24
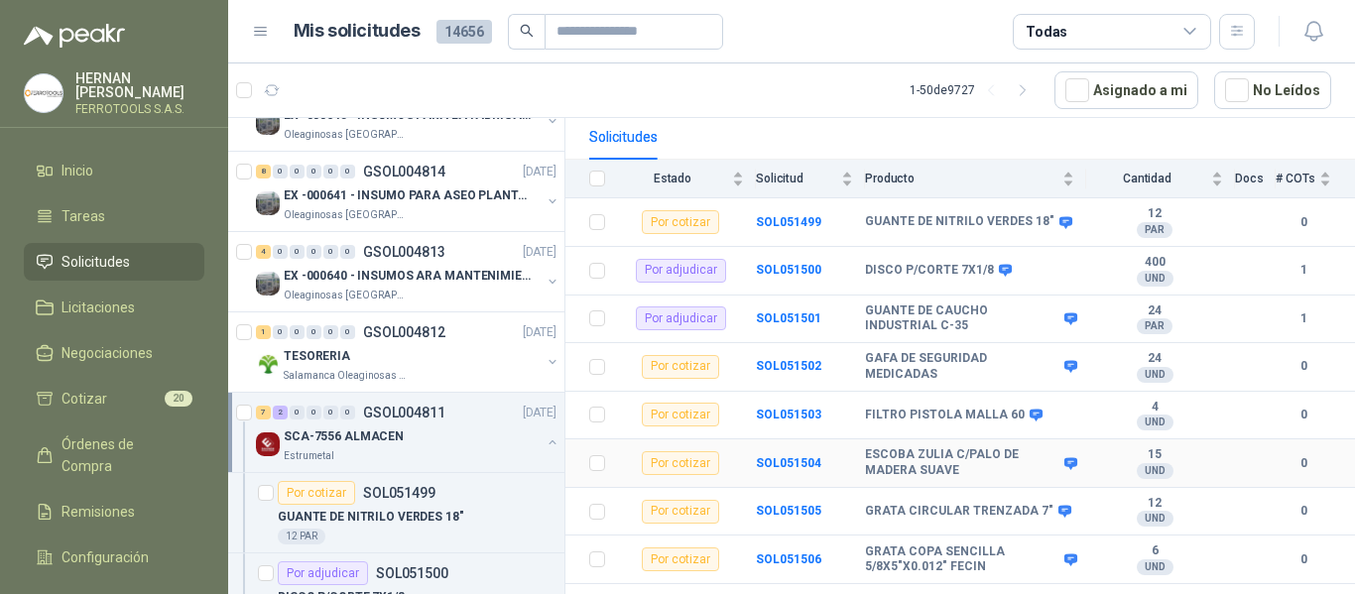
scroll to position [216, 0]
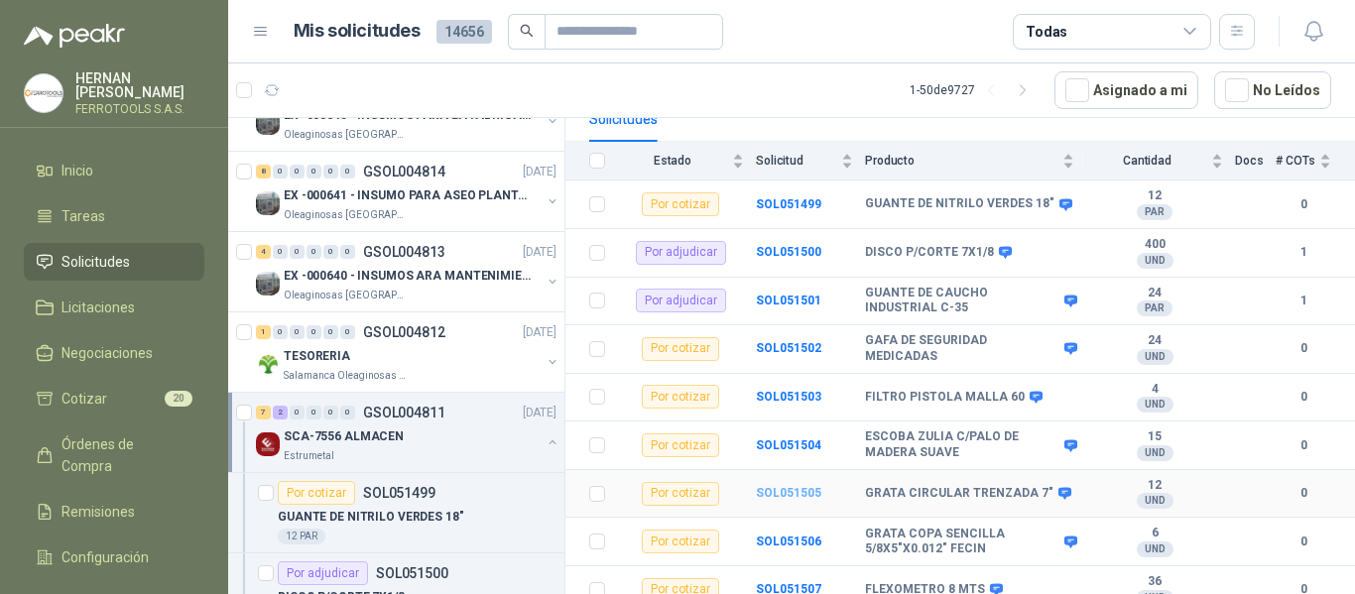
click at [798, 486] on b "SOL051505" at bounding box center [788, 493] width 65 height 14
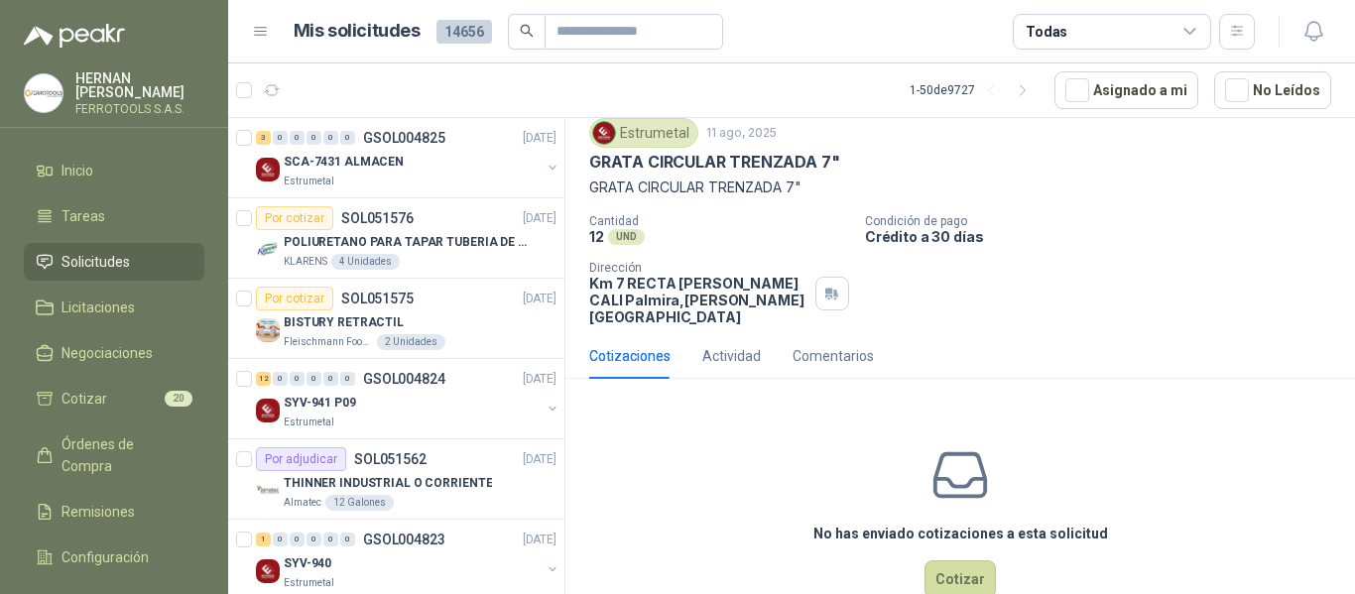
scroll to position [95, 0]
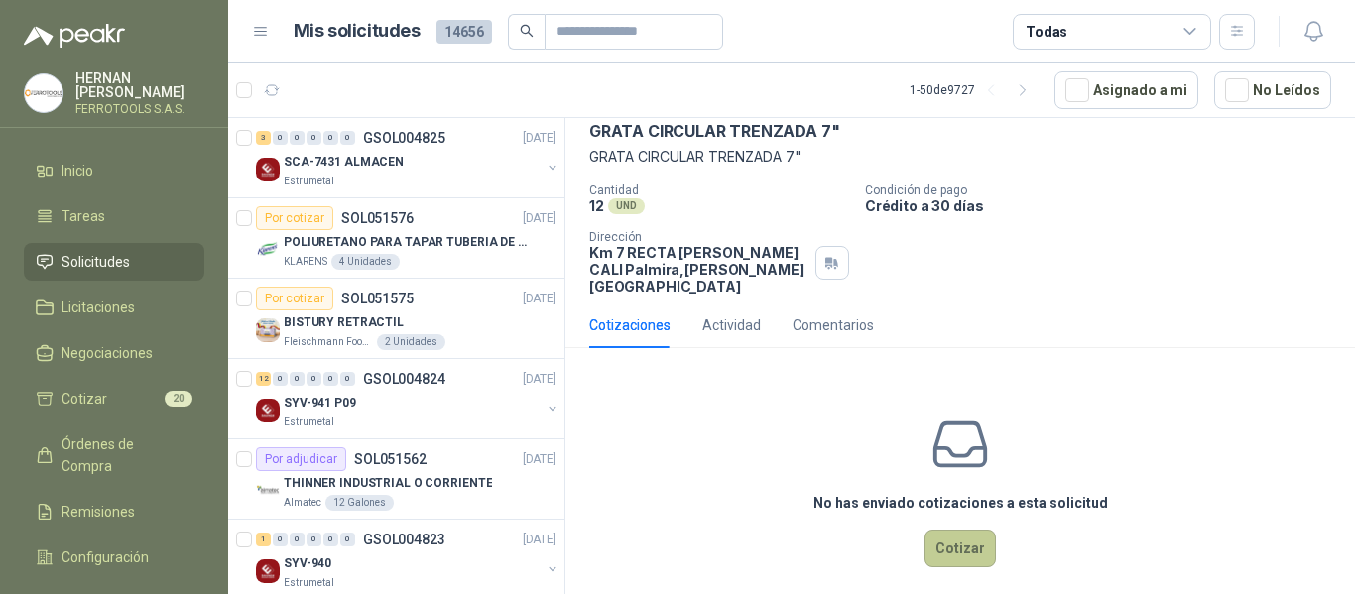
click at [958, 530] on button "Cotizar" at bounding box center [960, 549] width 71 height 38
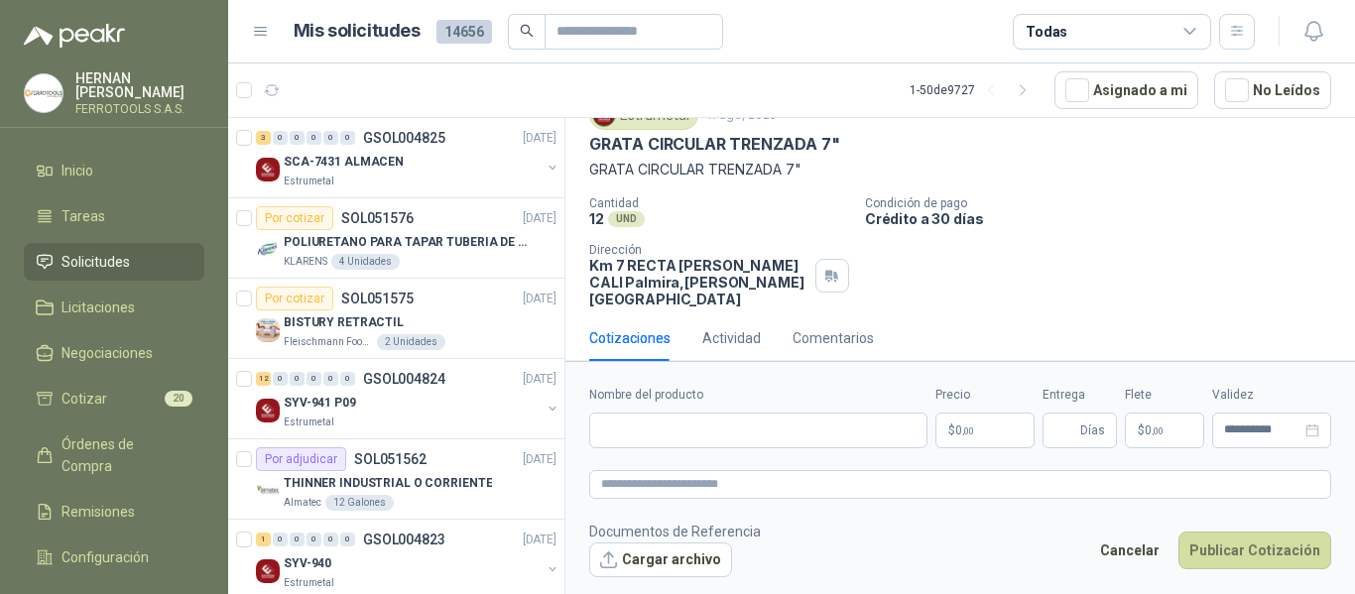
scroll to position [81, 0]
click at [673, 428] on input "Nombre del producto" at bounding box center [758, 431] width 338 height 36
paste input "**********"
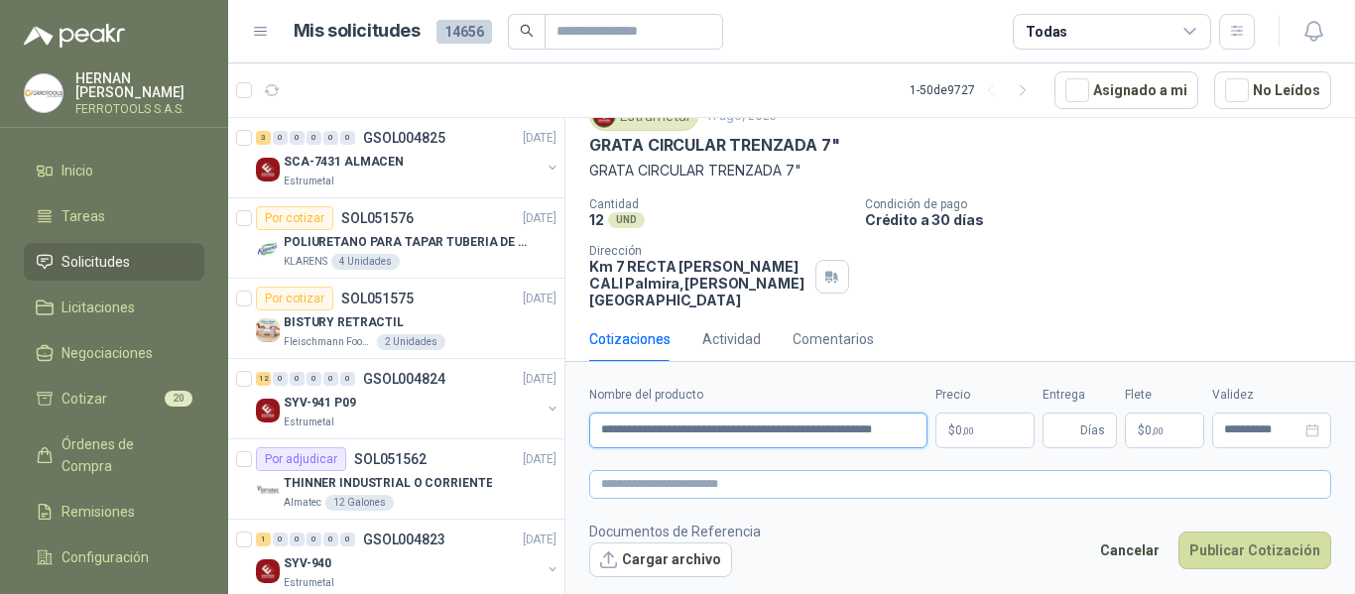
type input "**********"
click at [710, 479] on textarea at bounding box center [960, 484] width 742 height 29
paste textarea "**********"
type textarea "**********"
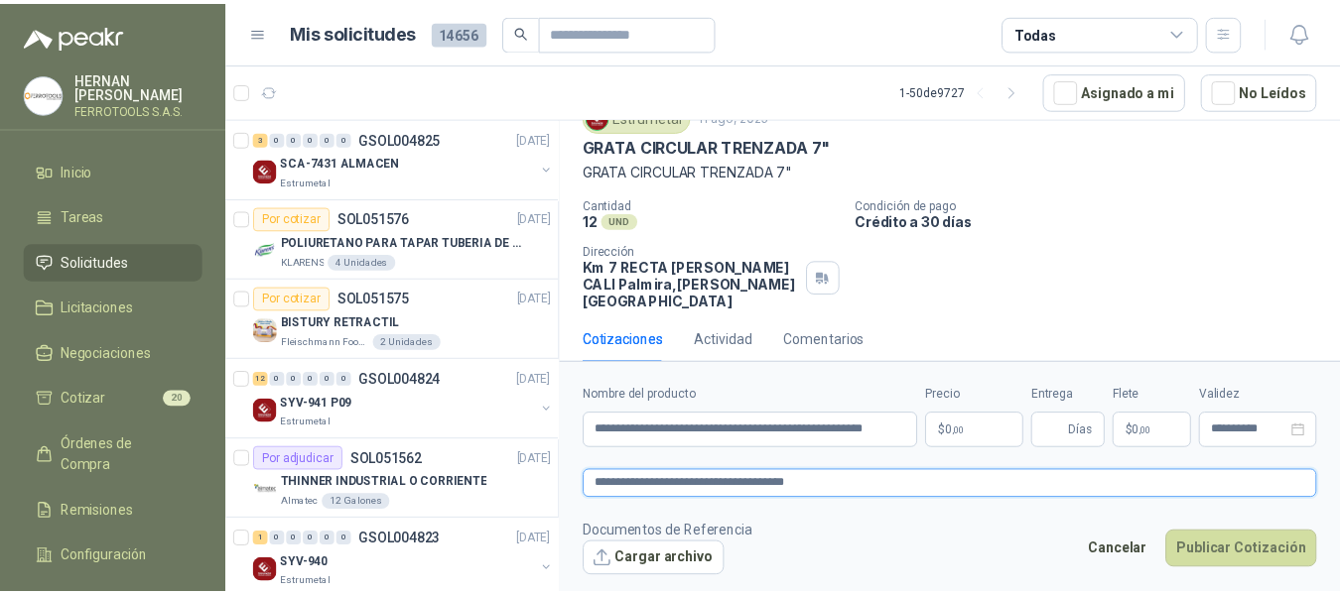
scroll to position [95, 0]
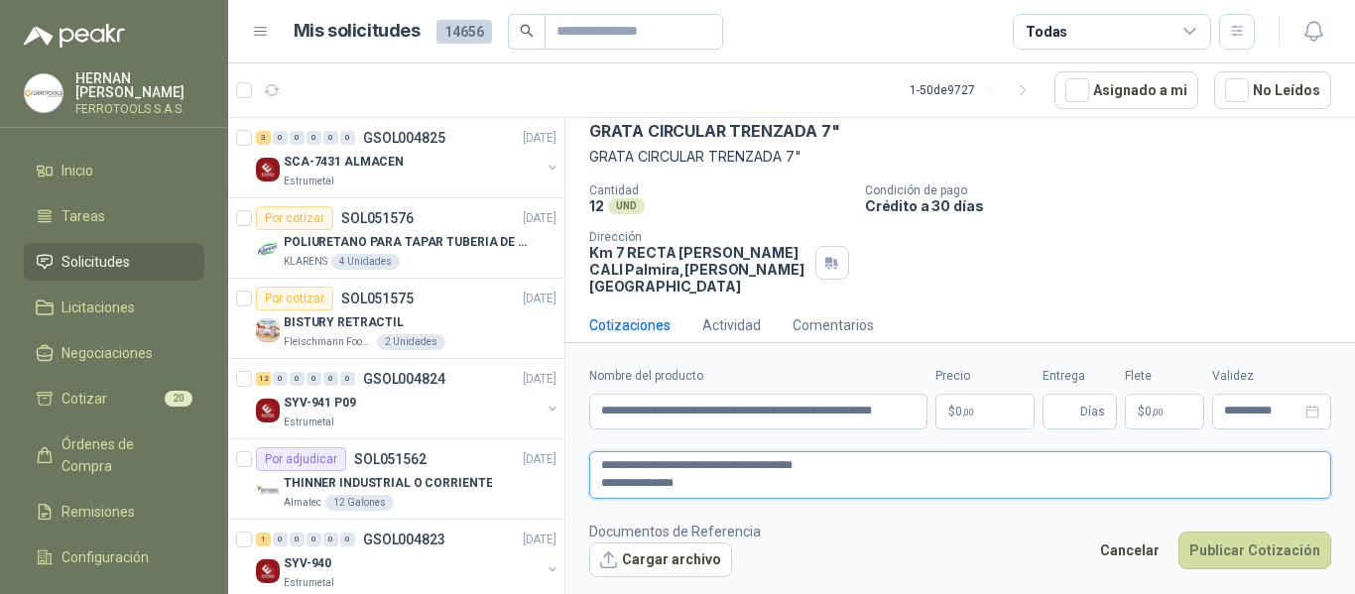
type textarea "**********"
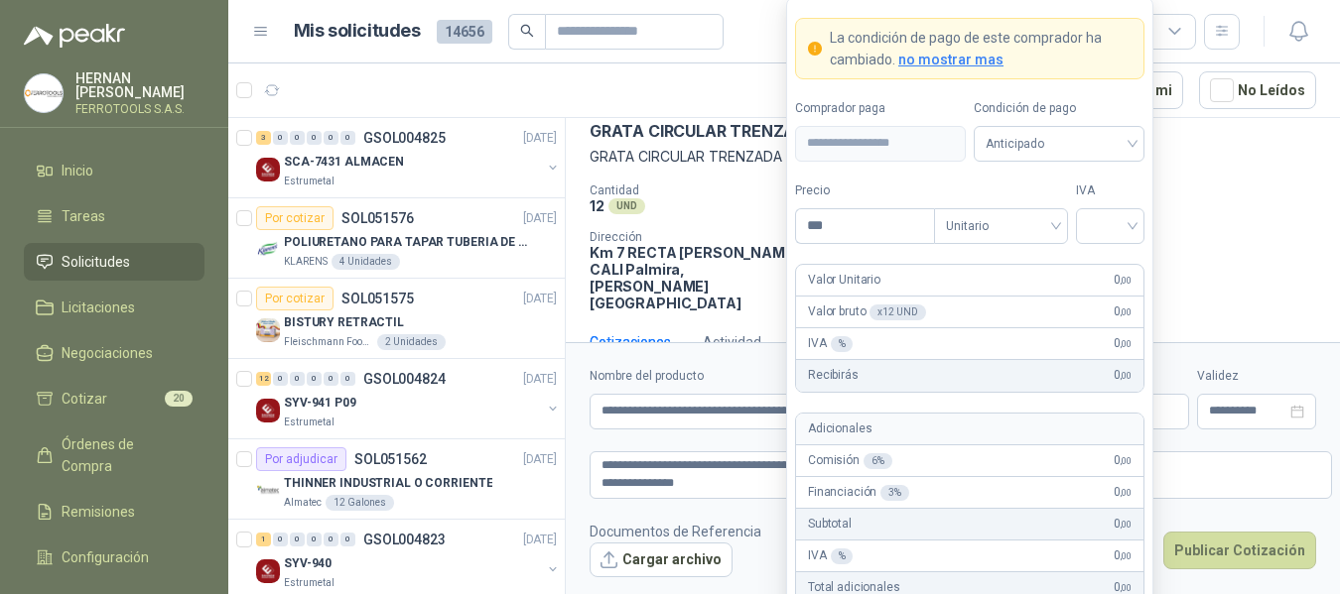
click at [967, 412] on body "HERNAN RUALES FERROTOOLS S.A.S. Inicio Tareas Solicitudes Licitaciones Negociac…" at bounding box center [670, 297] width 1340 height 594
type input "********"
click at [1116, 225] on input "search" at bounding box center [1110, 224] width 45 height 30
click at [1119, 268] on div "19%" at bounding box center [1110, 267] width 37 height 22
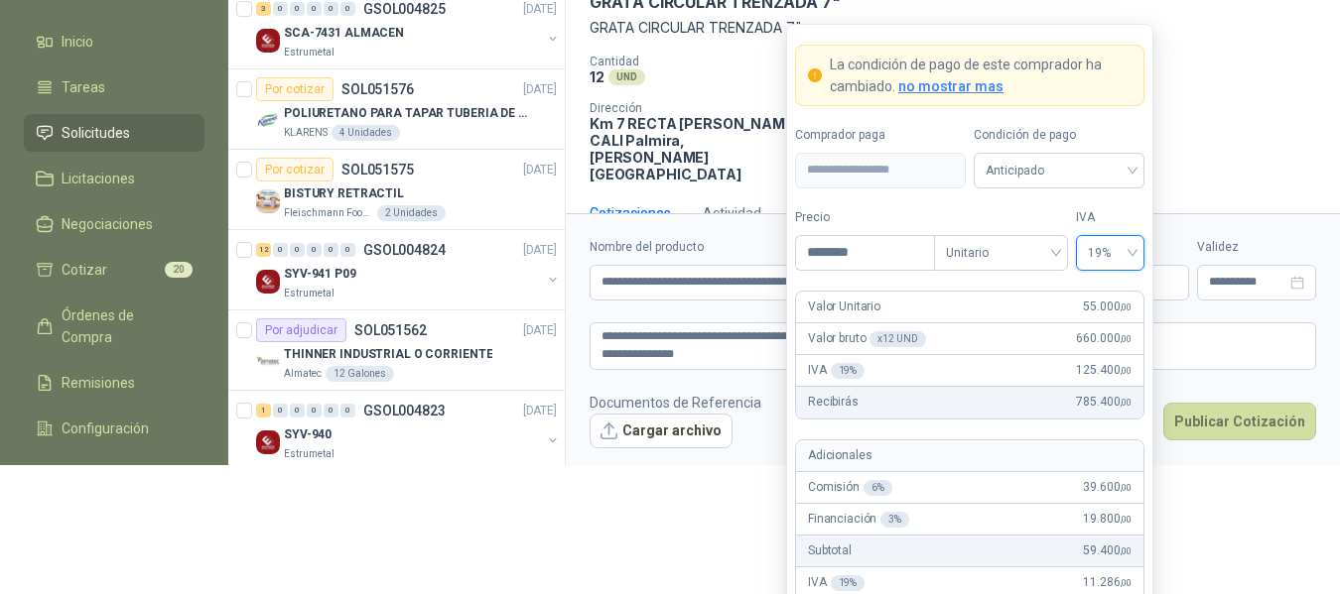
scroll to position [158, 0]
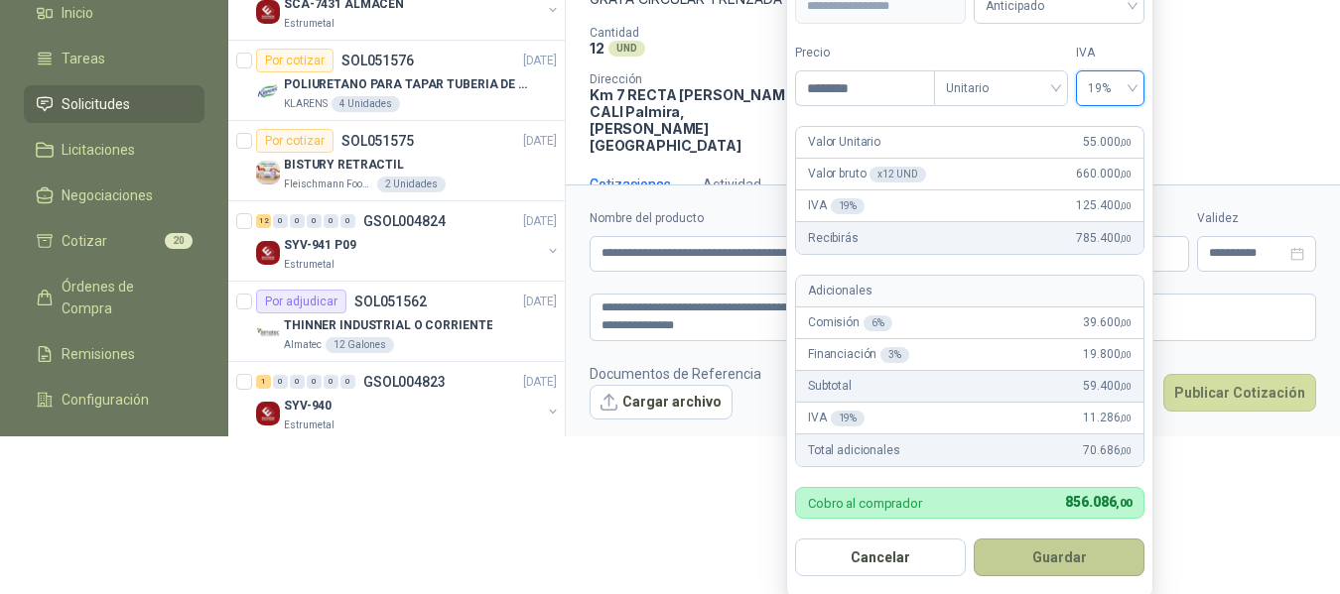
click at [1089, 550] on button "Guardar" at bounding box center [1058, 558] width 171 height 38
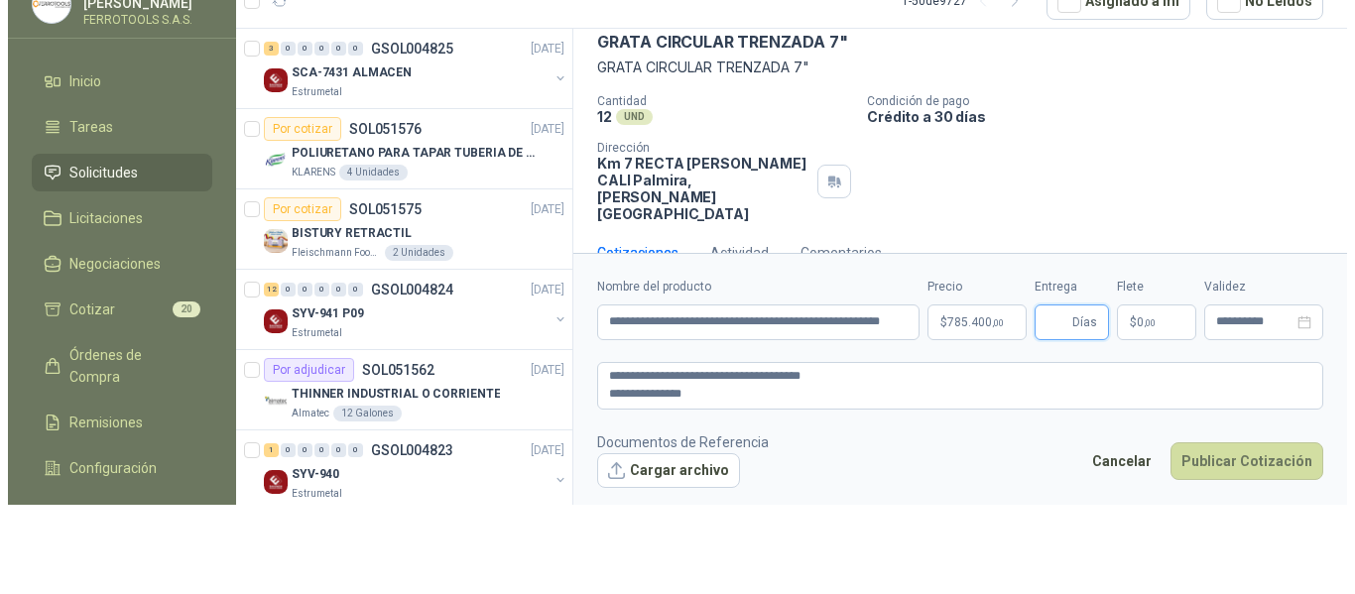
scroll to position [0, 0]
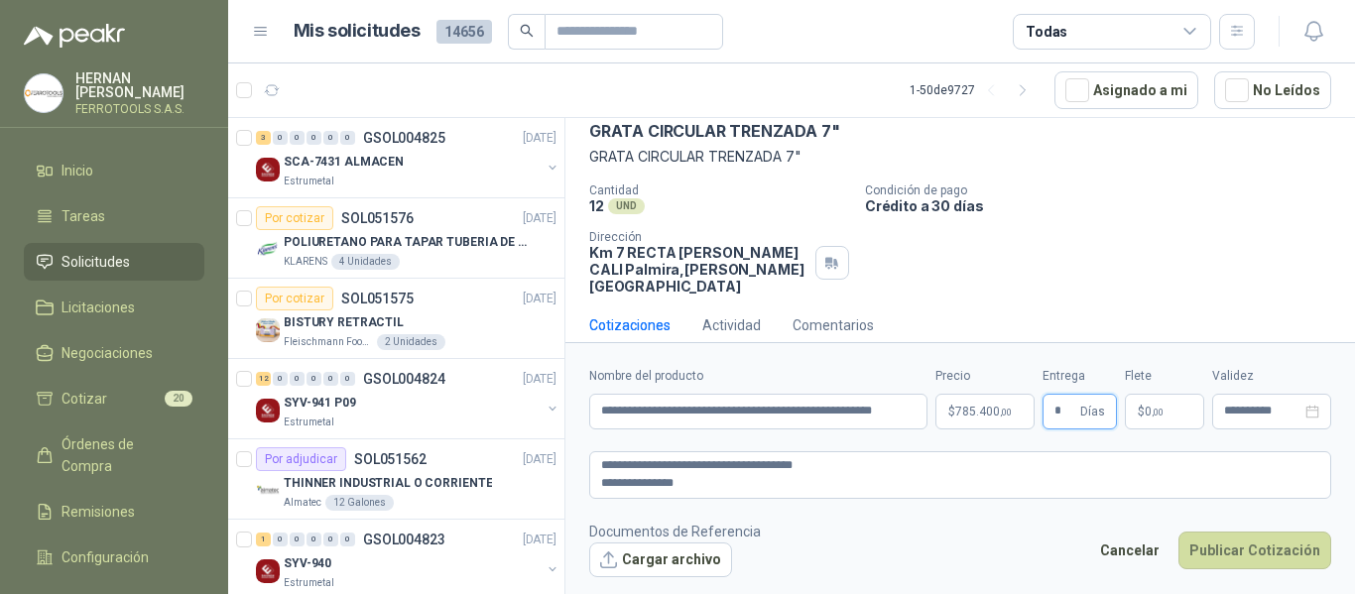
type input "*"
click at [894, 544] on footer "Documentos de Referencia Cargar archivo Cancelar Publicar Cotización" at bounding box center [960, 550] width 742 height 58
click at [698, 570] on button "Cargar archivo" at bounding box center [660, 561] width 143 height 36
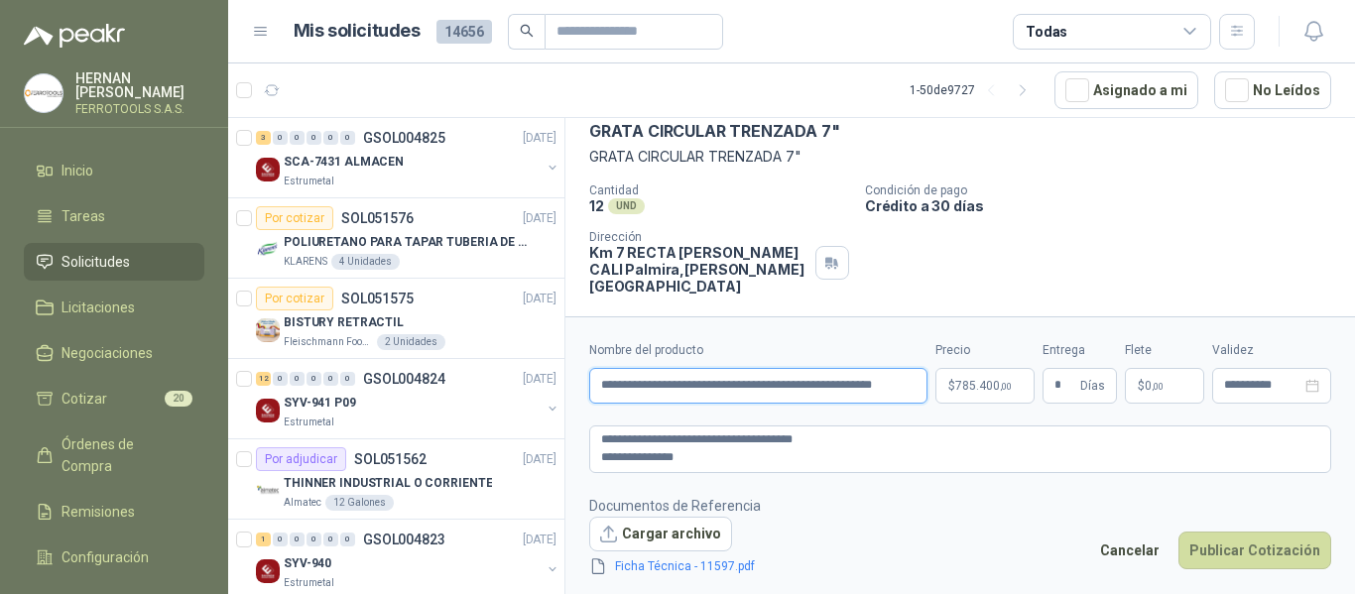
click at [899, 387] on input "**********" at bounding box center [758, 386] width 338 height 36
type input "**********"
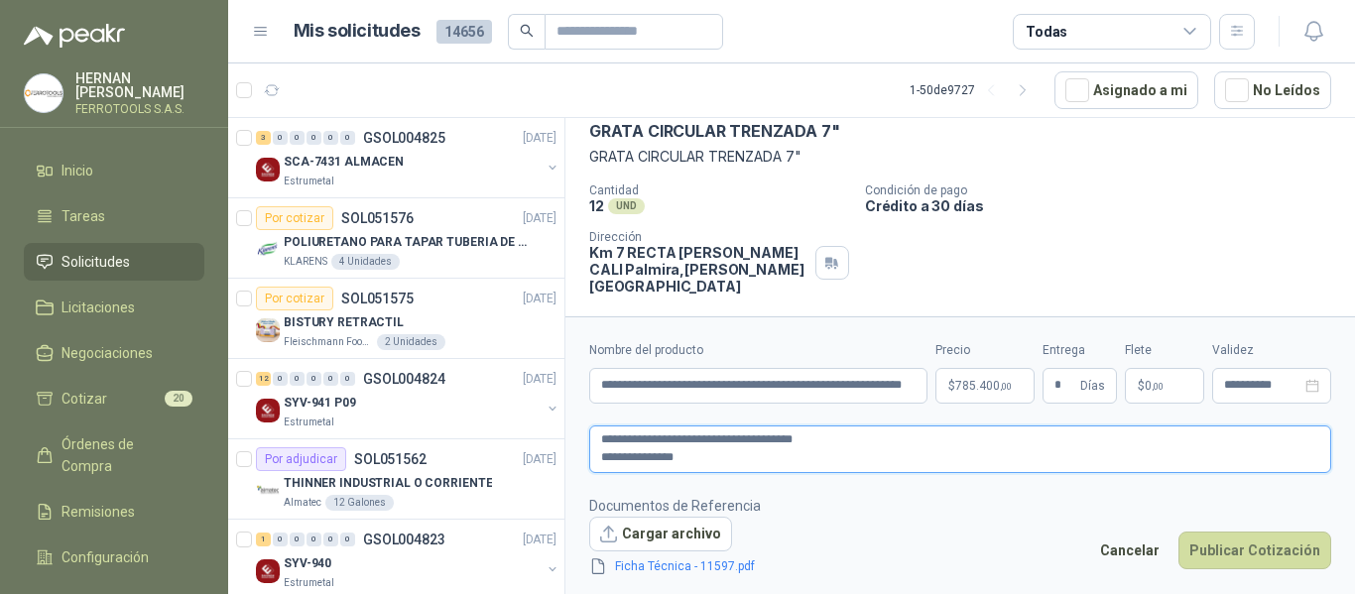
scroll to position [0, 0]
click at [722, 453] on textarea "**********" at bounding box center [960, 450] width 742 height 48
type textarea "**********"
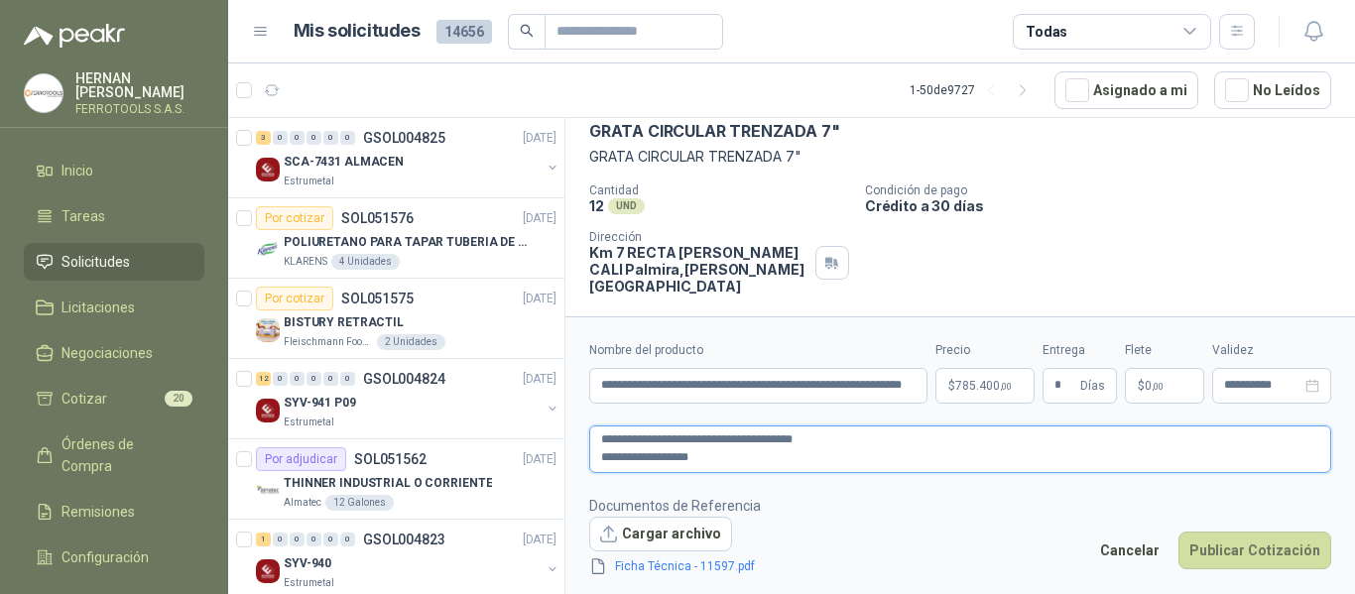
type textarea "**********"
click at [804, 505] on footer "Documentos de Referencia Cargar archivo Ficha Técnica - 11597.pdf Cancelar Publ…" at bounding box center [960, 536] width 742 height 83
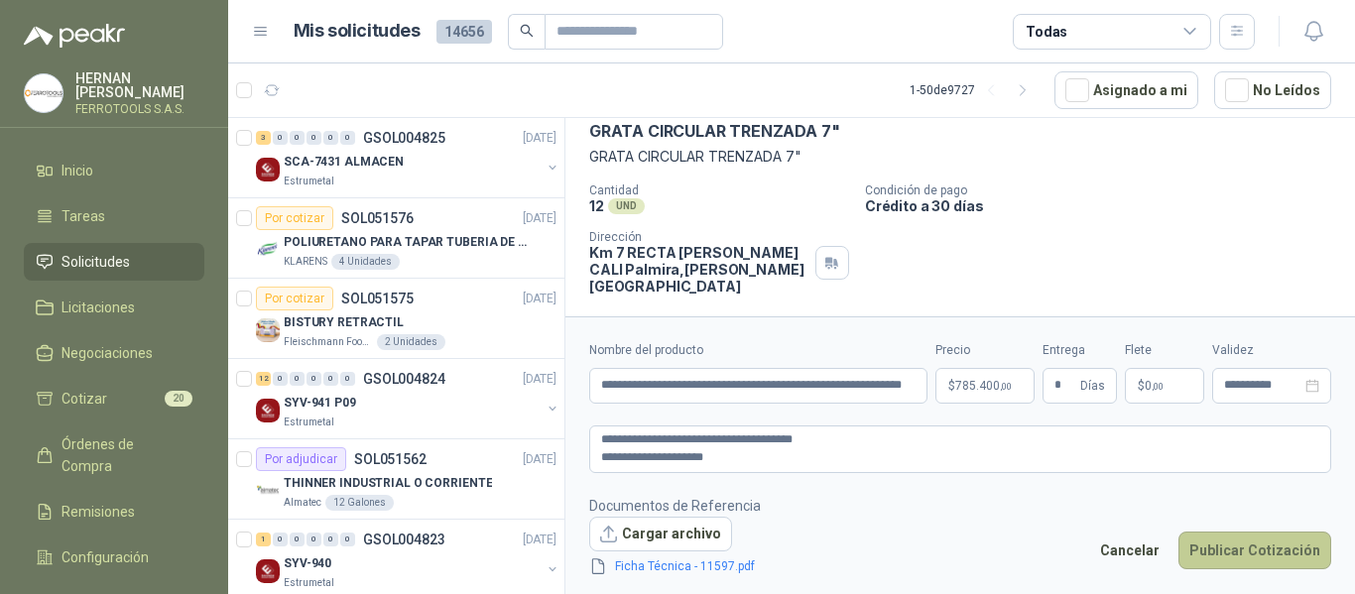
click at [1280, 557] on button "Publicar Cotización" at bounding box center [1255, 551] width 153 height 38
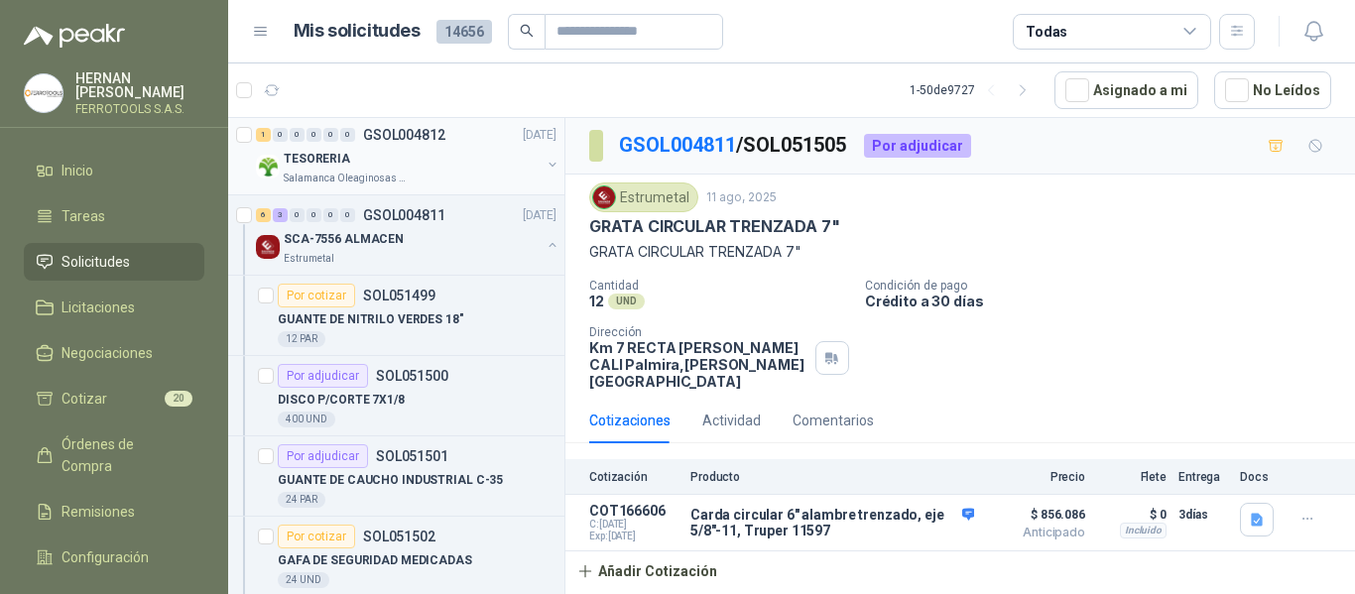
scroll to position [1290, 0]
click at [480, 239] on div "SCA-7556 ALMACEN" at bounding box center [412, 238] width 257 height 24
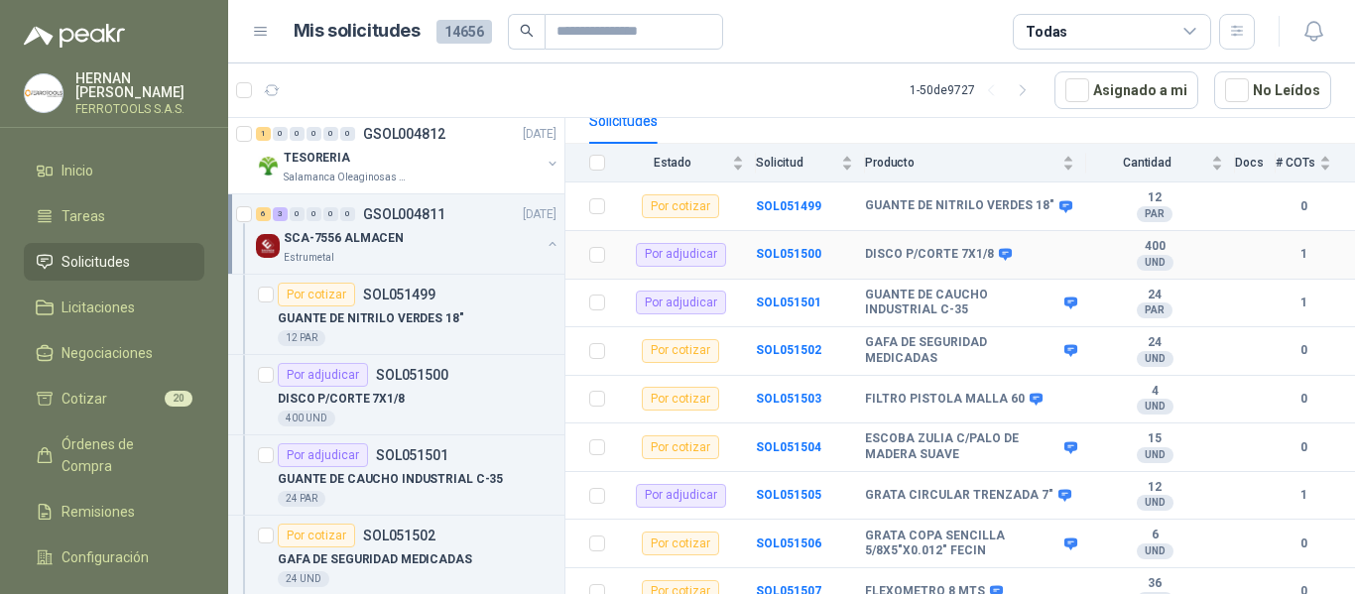
scroll to position [216, 0]
click at [788, 535] on b "SOL051506" at bounding box center [788, 542] width 65 height 14
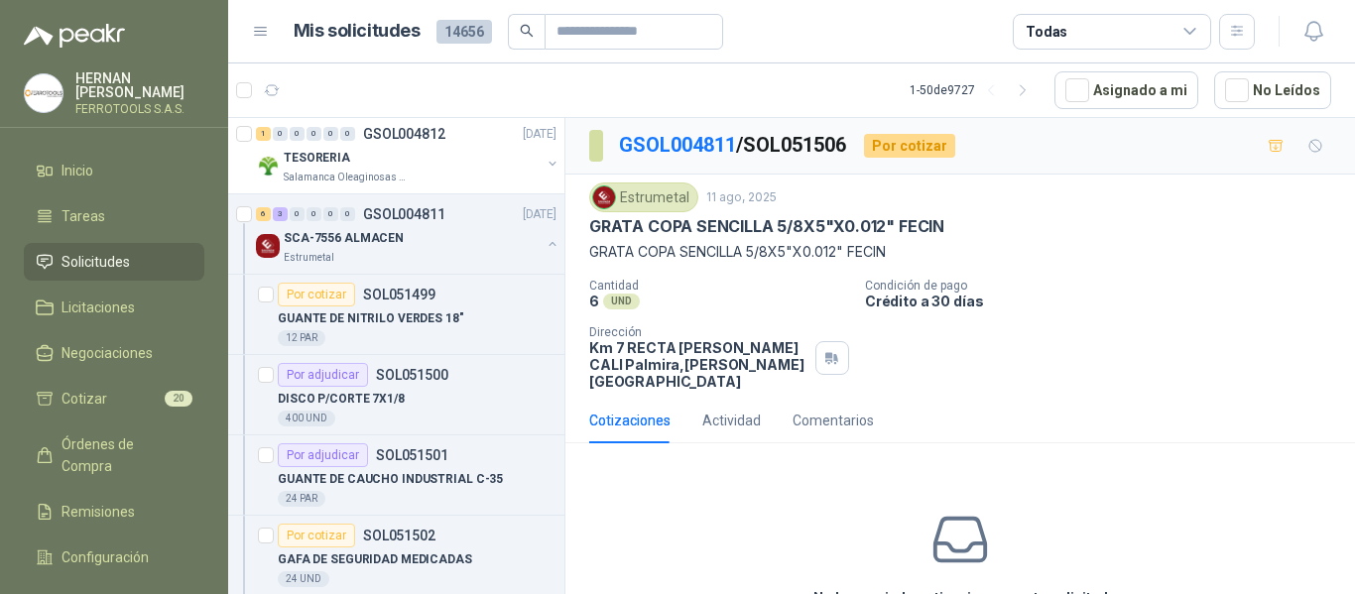
scroll to position [95, 0]
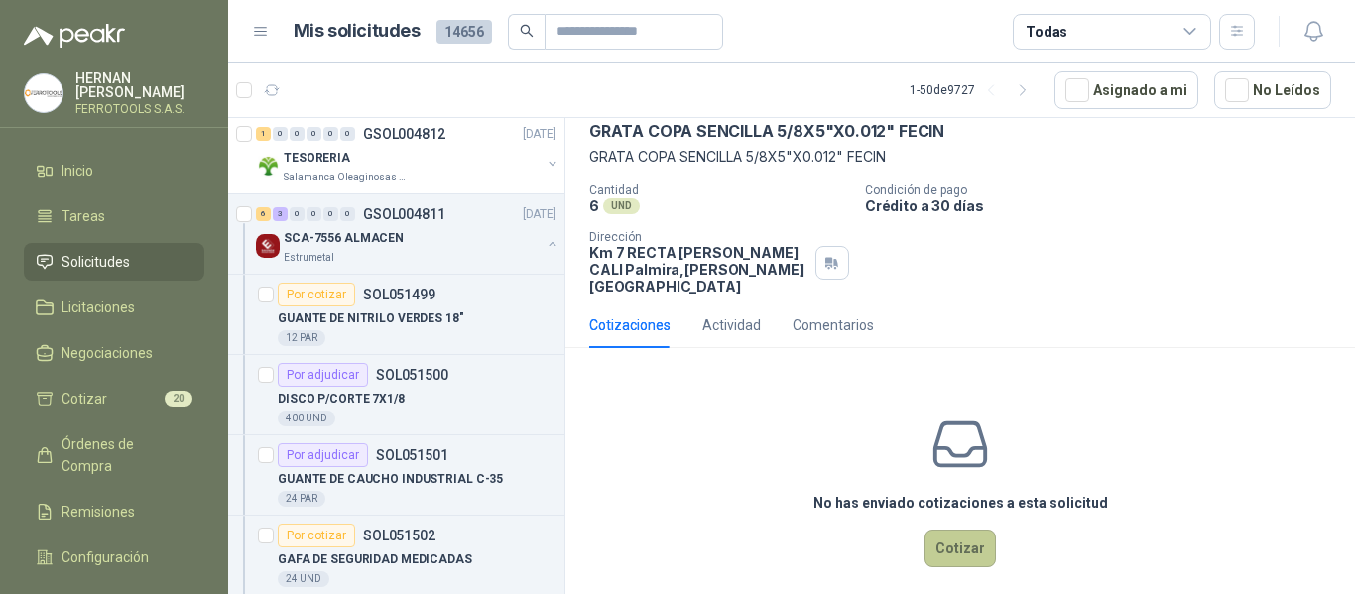
click at [959, 530] on button "Cotizar" at bounding box center [960, 549] width 71 height 38
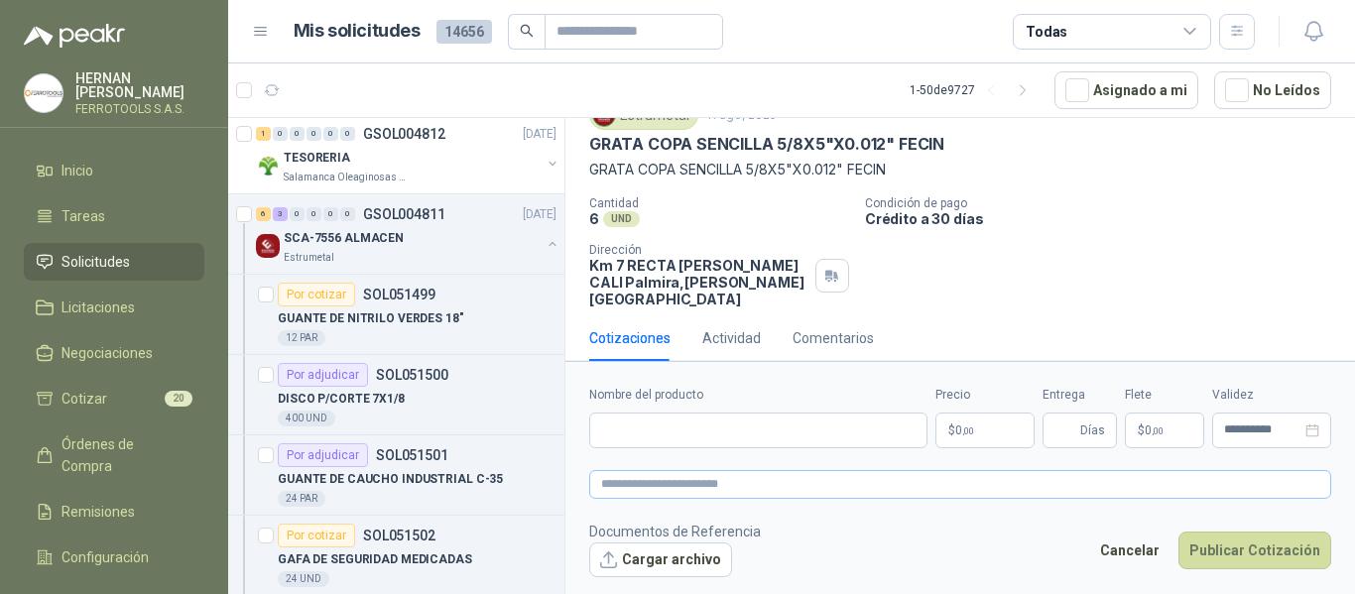
scroll to position [81, 0]
click at [852, 437] on input "Nombre del producto" at bounding box center [758, 431] width 338 height 36
paste input "**********"
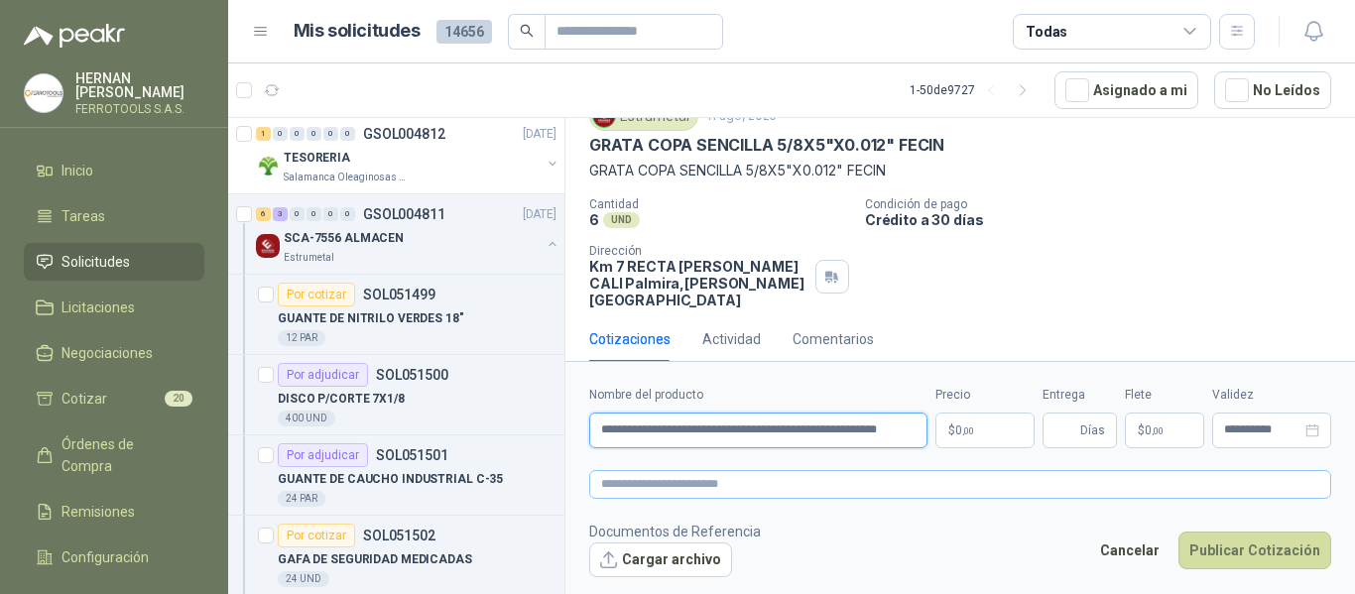
type input "**********"
click at [867, 473] on textarea at bounding box center [960, 484] width 742 height 29
paste textarea "**********"
type textarea "**********"
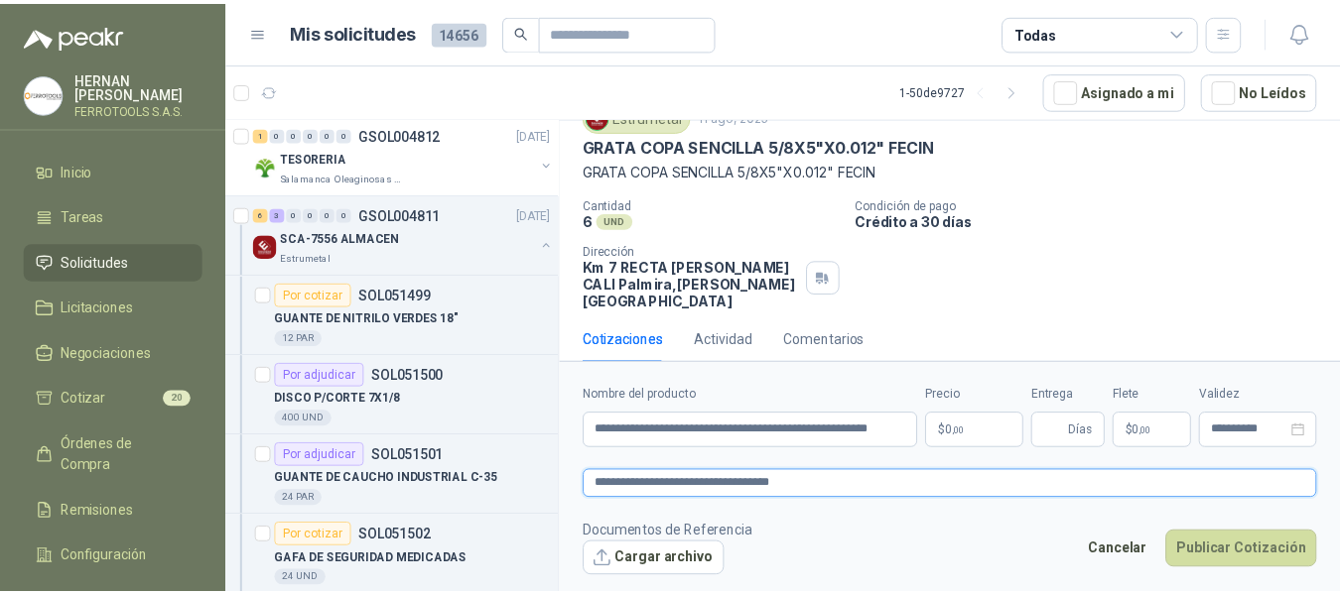
scroll to position [95, 0]
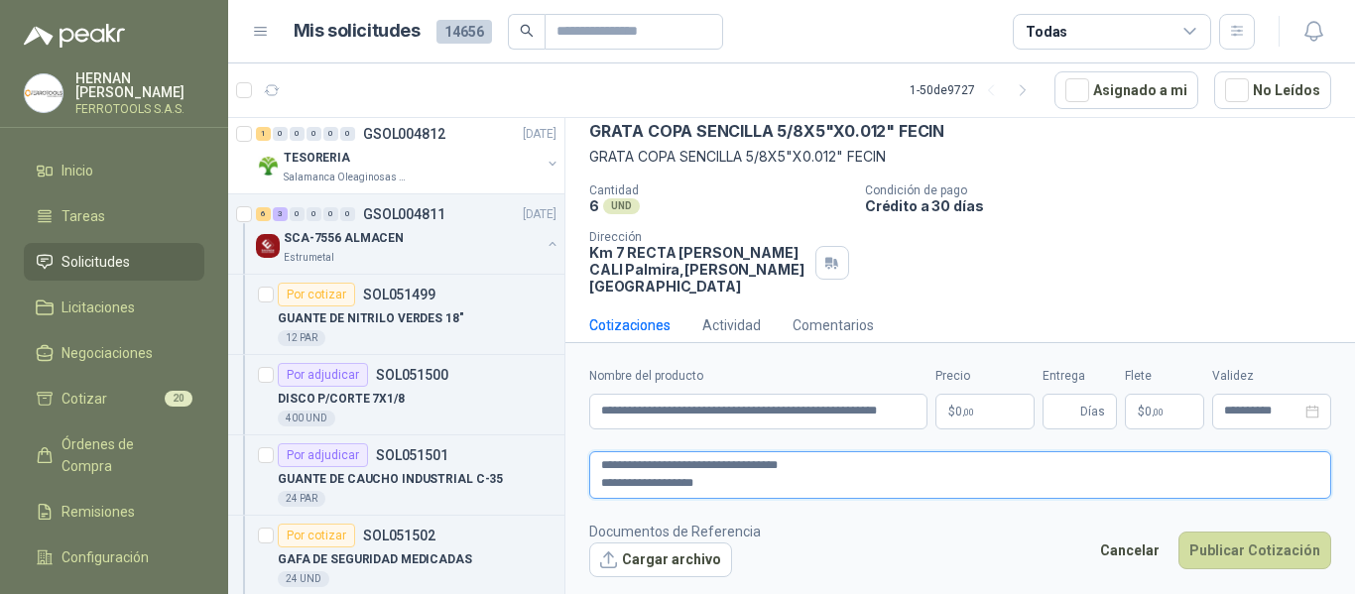
type textarea "**********"
click at [1008, 422] on body "HERNAN RUALES FERROTOOLS S.A.S. Inicio Tareas Solicitudes Licitaciones Negociac…" at bounding box center [677, 297] width 1355 height 594
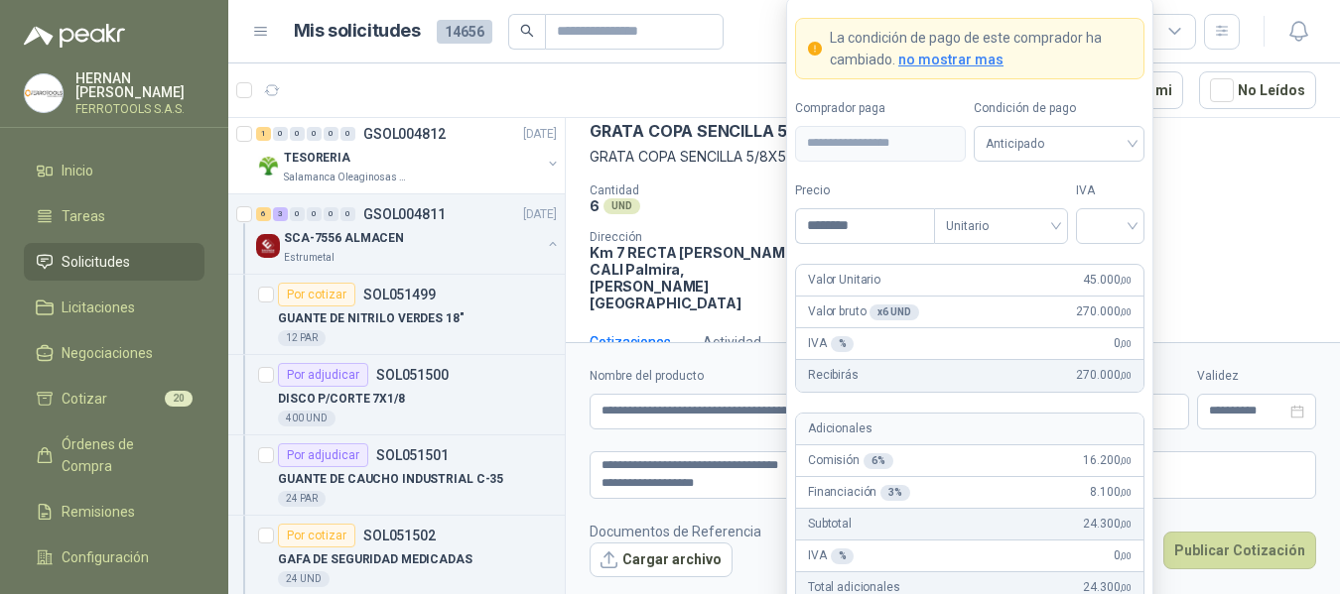
type input "********"
click at [1119, 242] on div at bounding box center [1110, 226] width 68 height 36
click at [1108, 263] on div "19%" at bounding box center [1110, 267] width 37 height 22
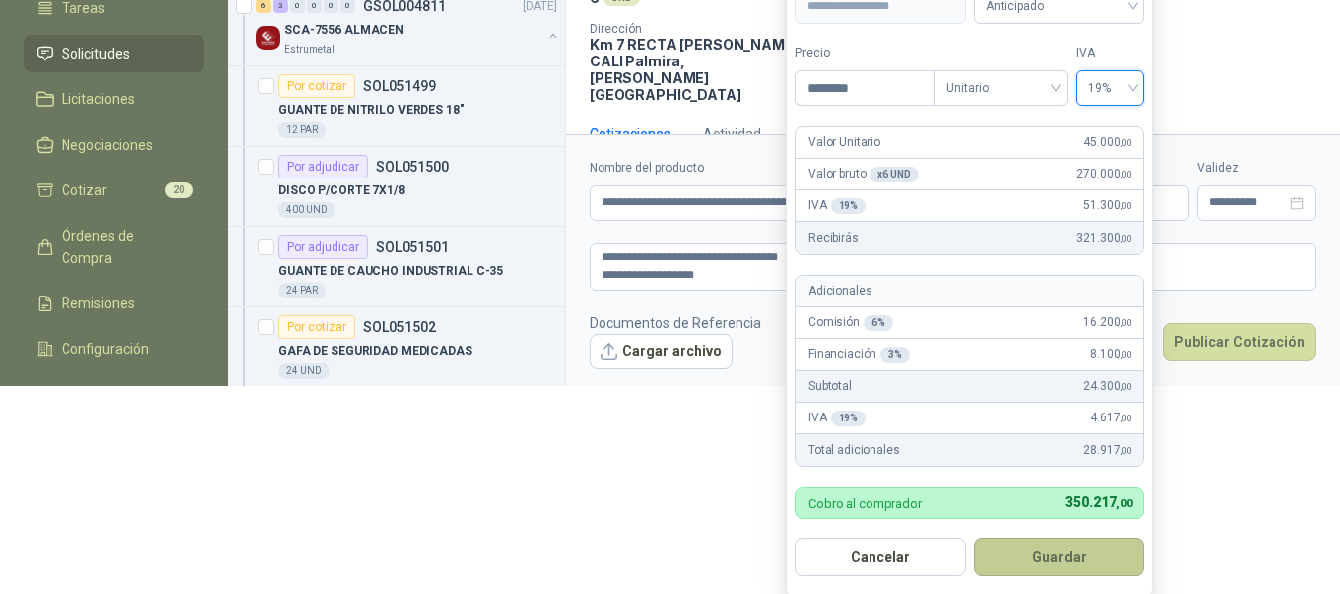
click at [1061, 543] on button "Guardar" at bounding box center [1058, 558] width 171 height 38
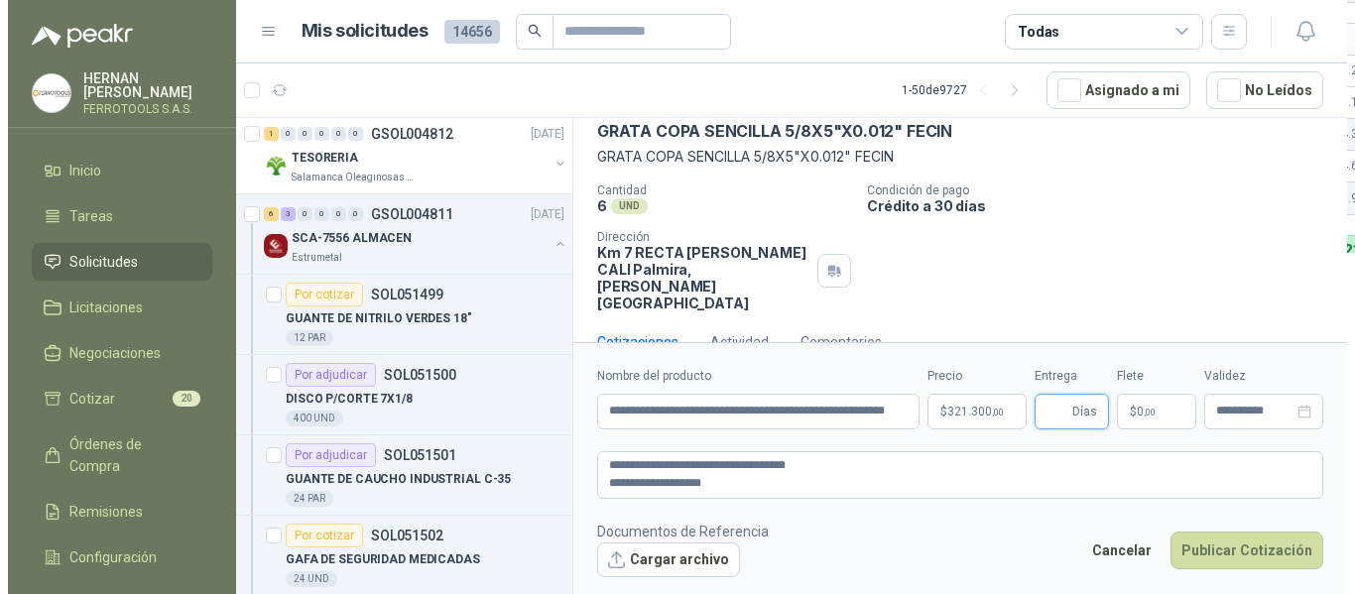
scroll to position [0, 0]
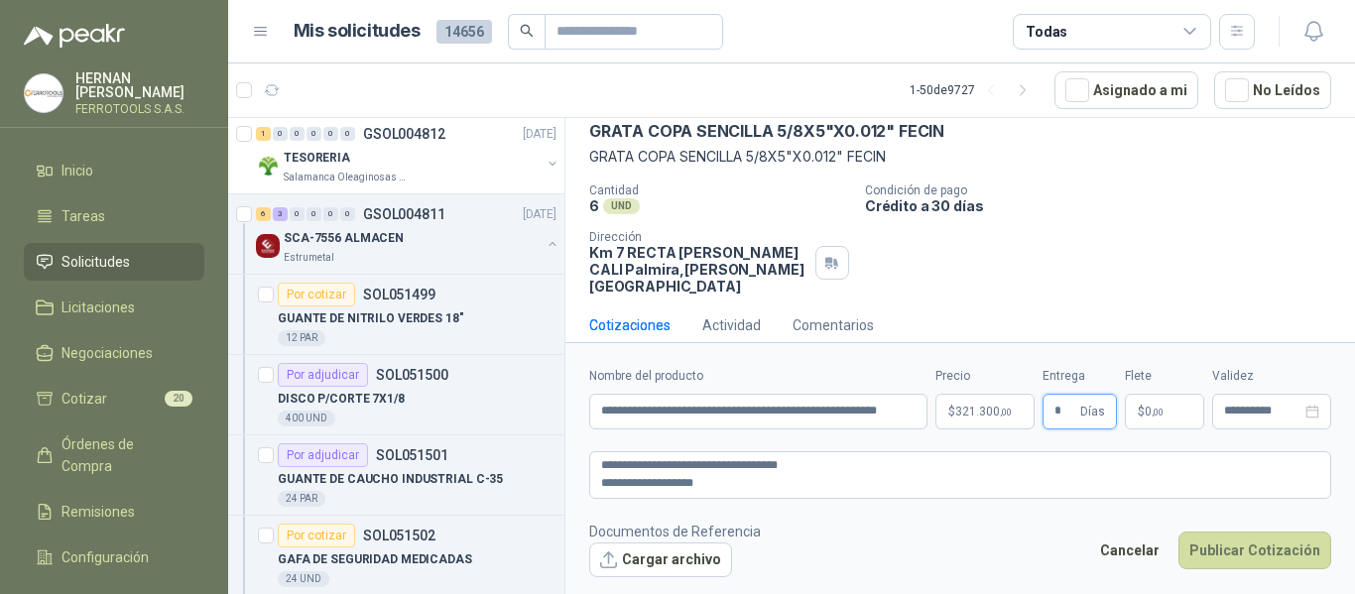
type input "*"
drag, startPoint x: 904, startPoint y: 526, endPoint x: 888, endPoint y: 527, distance: 15.9
click at [903, 527] on footer "Documentos de Referencia Cargar archivo Cancelar Publicar Cotización" at bounding box center [960, 550] width 742 height 58
click at [708, 563] on button "Cargar archivo" at bounding box center [660, 561] width 143 height 36
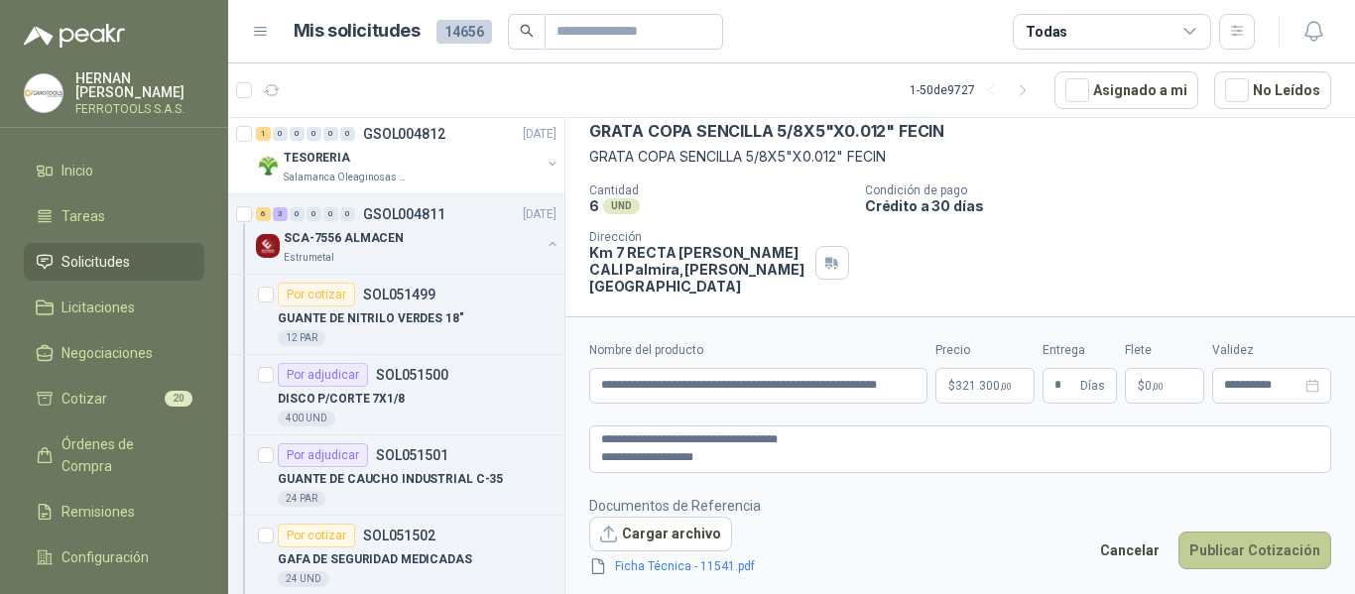
click at [1236, 550] on button "Publicar Cotización" at bounding box center [1255, 551] width 153 height 38
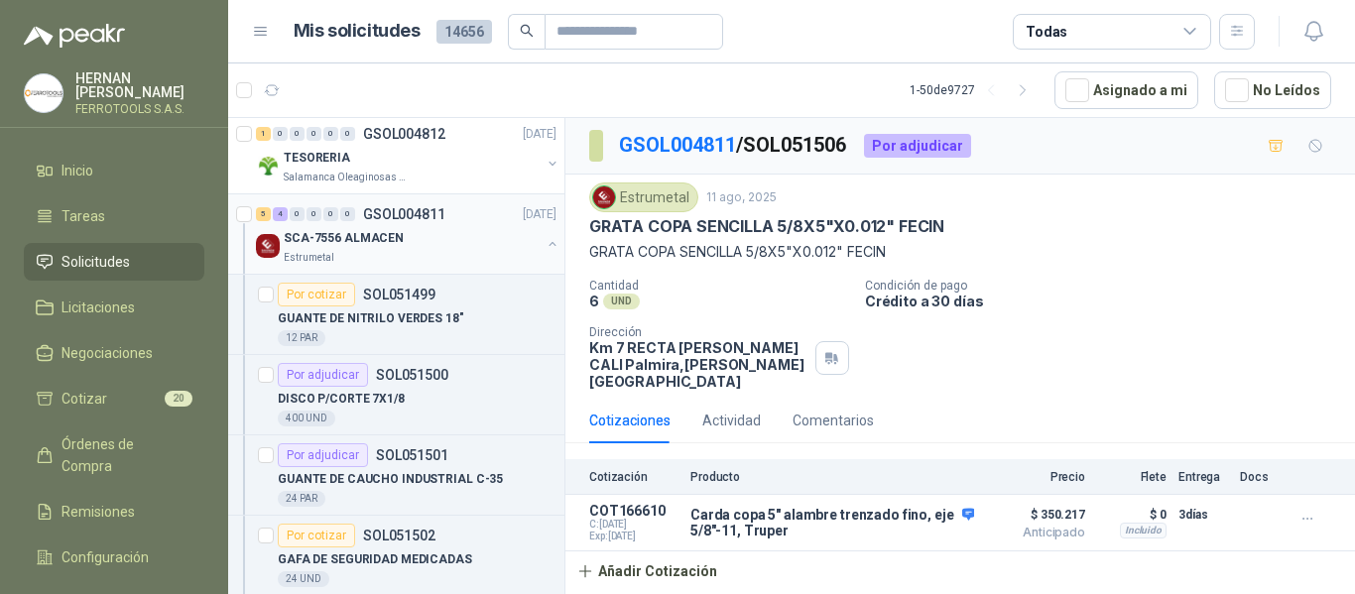
click at [453, 235] on div "SCA-7556 ALMACEN" at bounding box center [412, 238] width 257 height 24
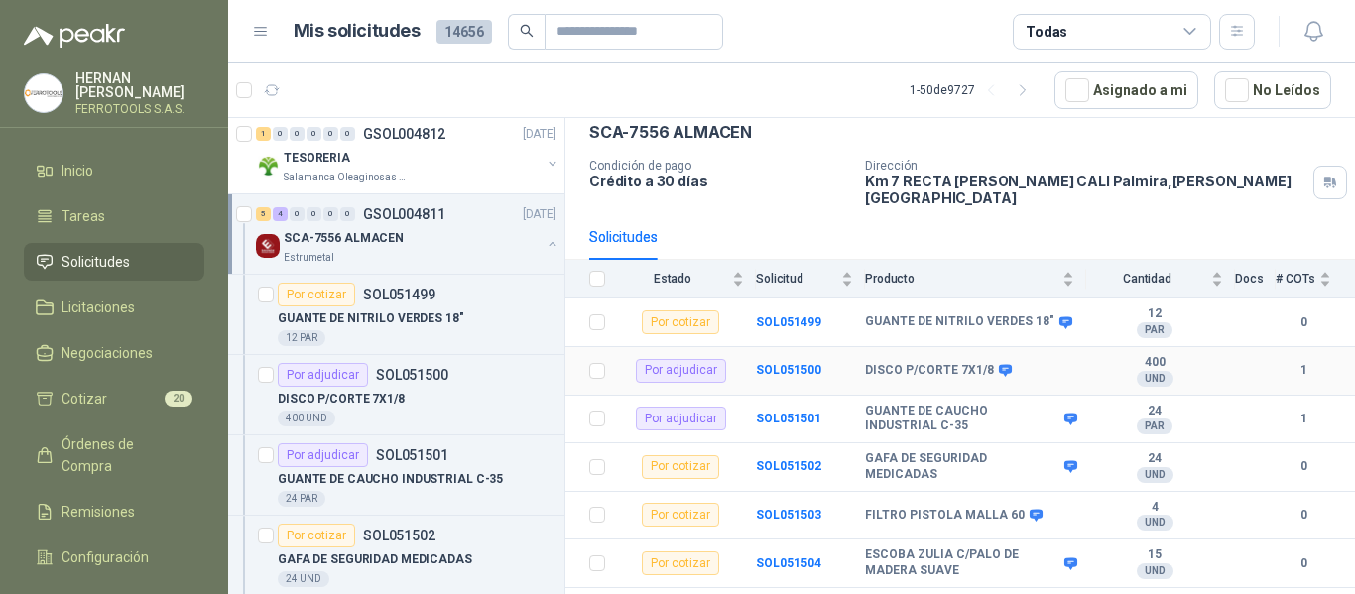
scroll to position [216, 0]
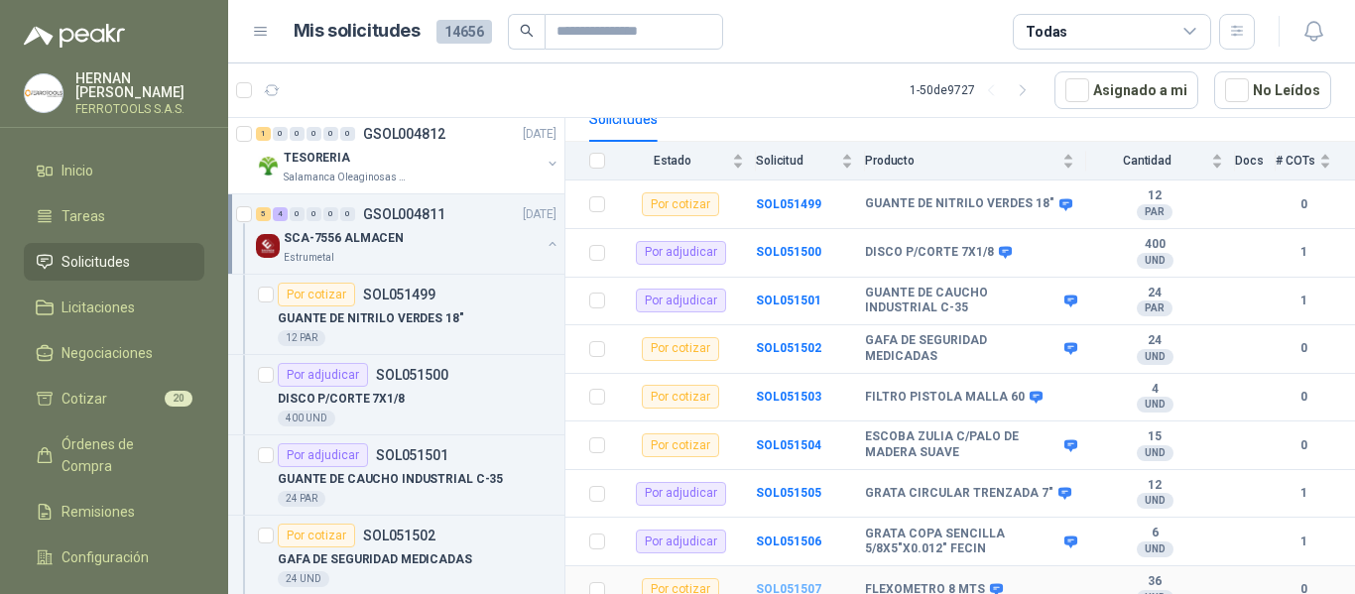
click at [801, 582] on b "SOL051507" at bounding box center [788, 589] width 65 height 14
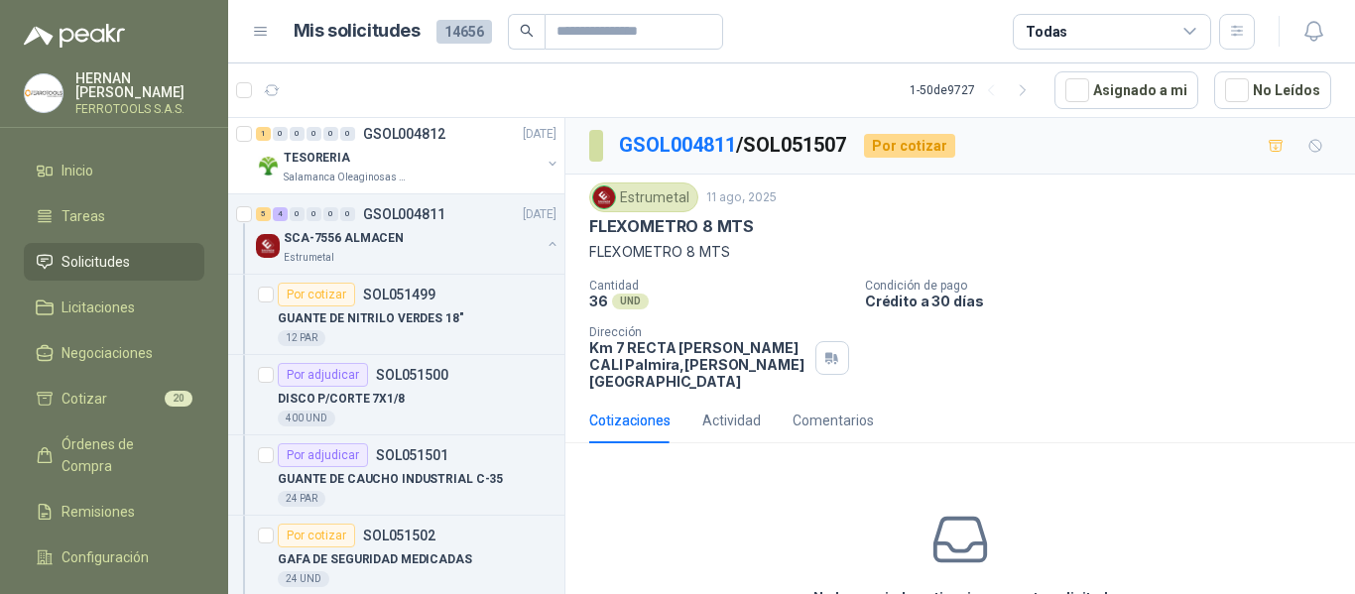
scroll to position [95, 0]
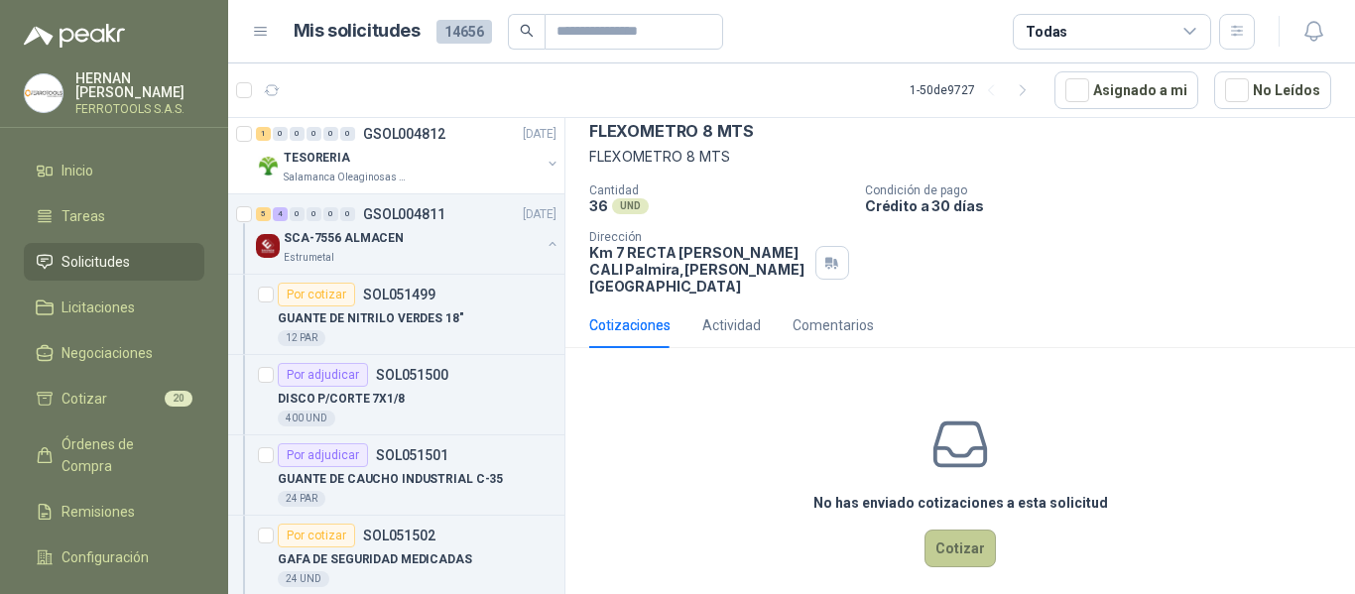
click at [957, 532] on button "Cotizar" at bounding box center [960, 549] width 71 height 38
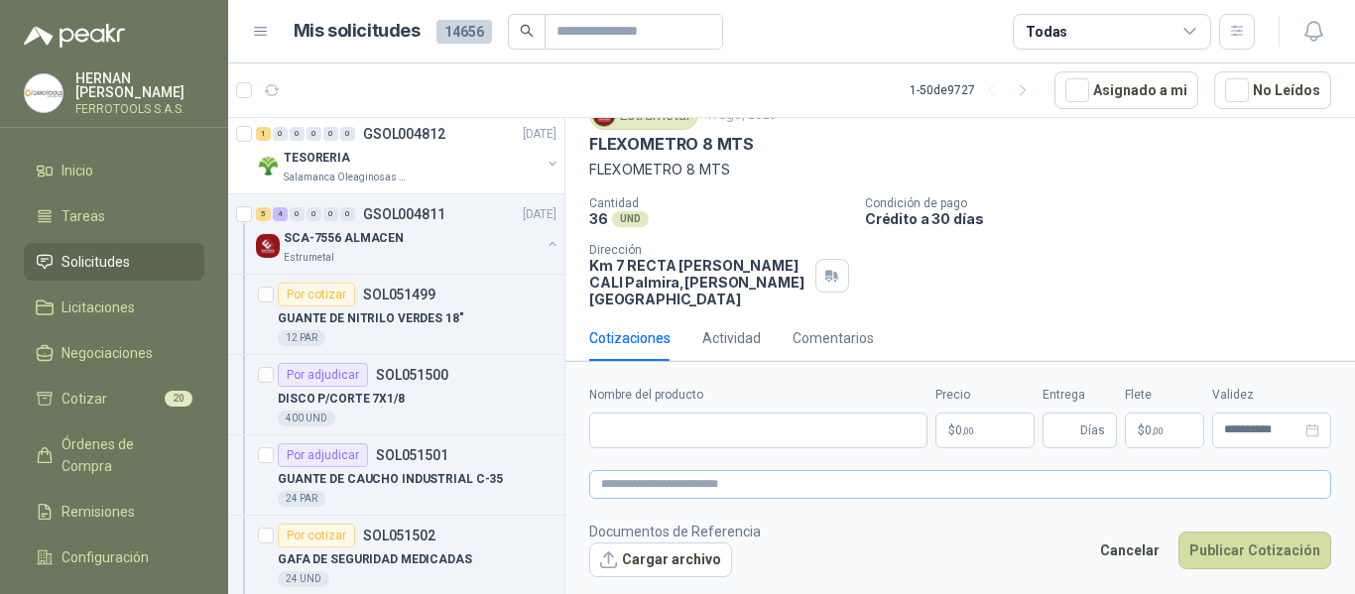
scroll to position [81, 0]
click at [797, 436] on input "Nombre del producto" at bounding box center [758, 431] width 338 height 36
paste input "**********"
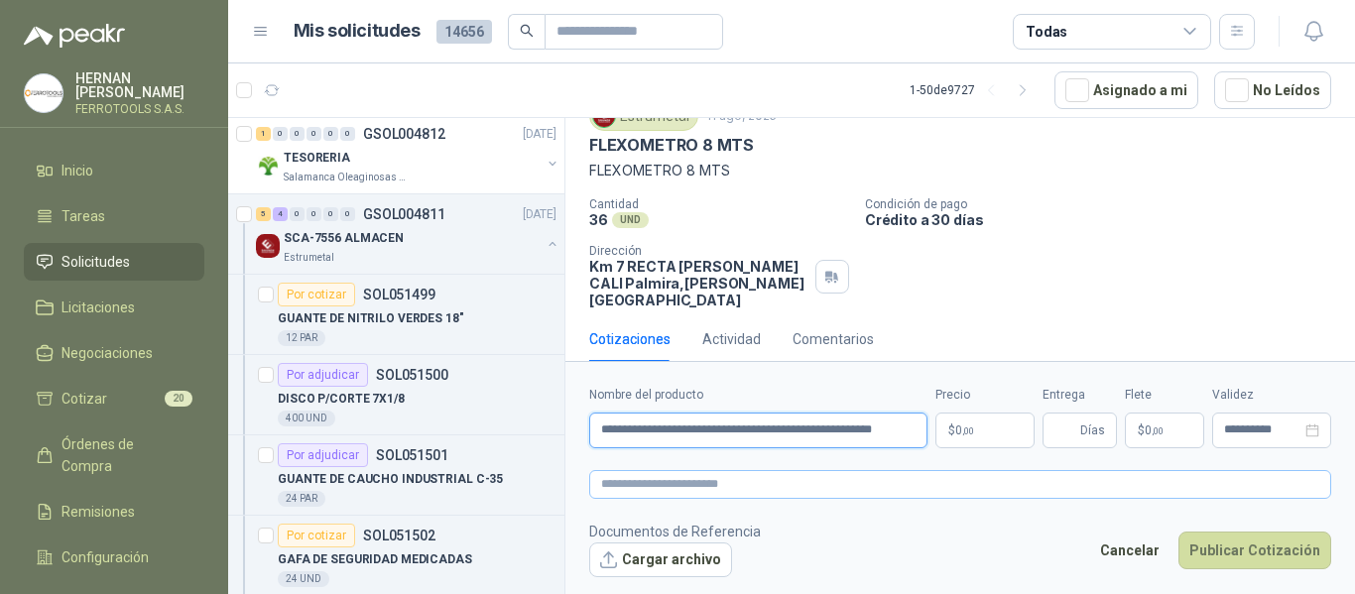
type input "**********"
click at [809, 487] on textarea at bounding box center [960, 484] width 742 height 29
paste textarea "**********"
type textarea "**********"
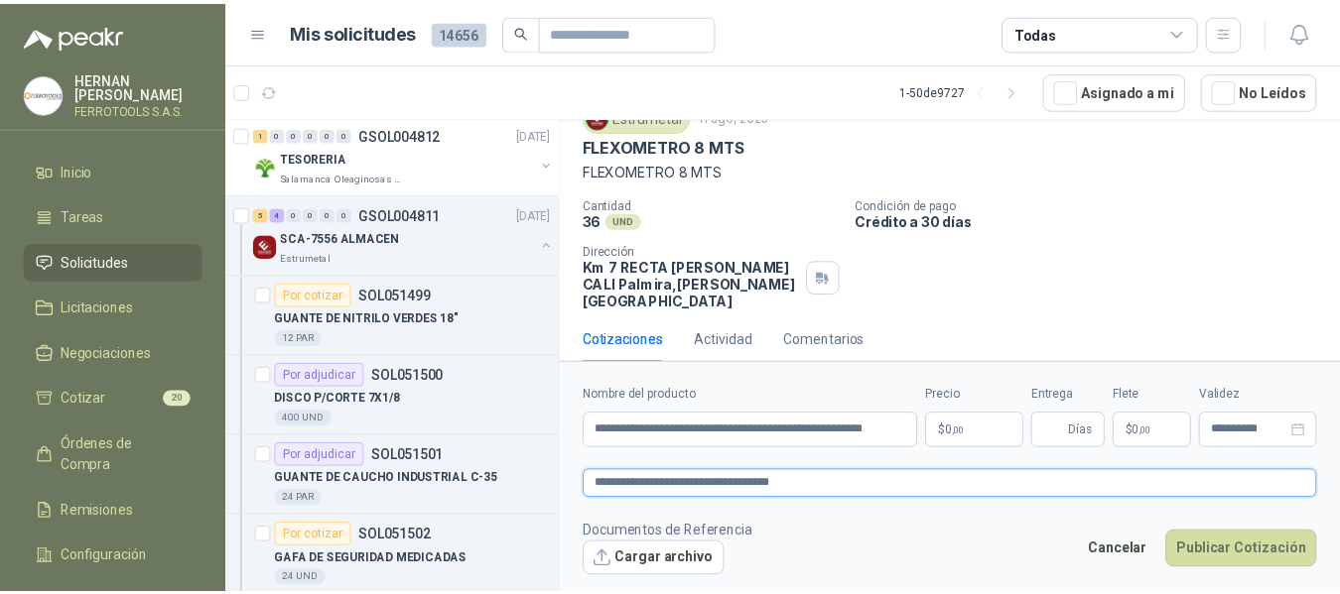
scroll to position [95, 0]
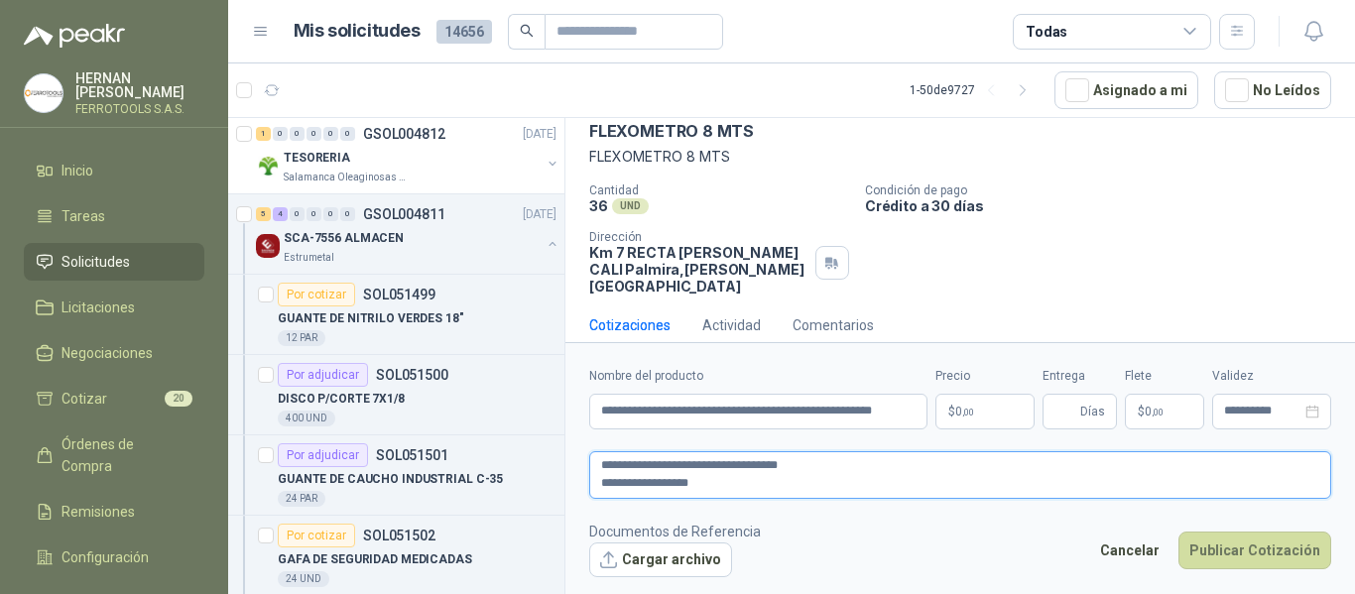
type textarea "**********"
click at [954, 415] on body "HERNAN RUALES FERROTOOLS S.A.S. Inicio Tareas Solicitudes Licitaciones Negociac…" at bounding box center [677, 297] width 1355 height 594
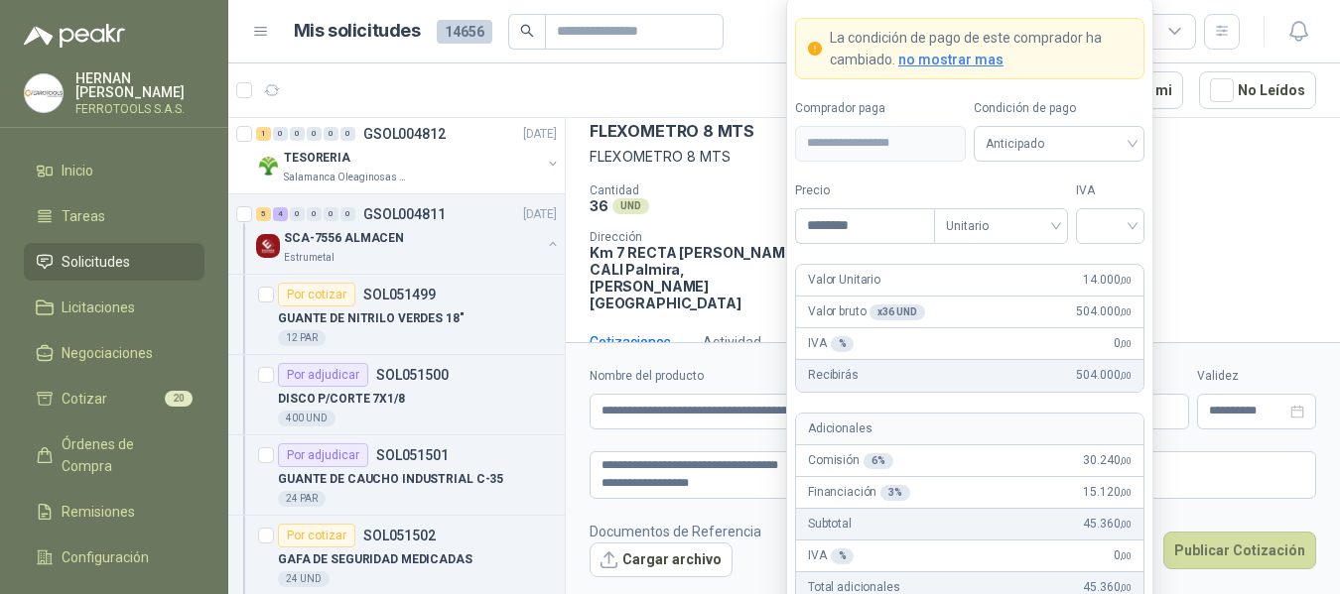
type input "********"
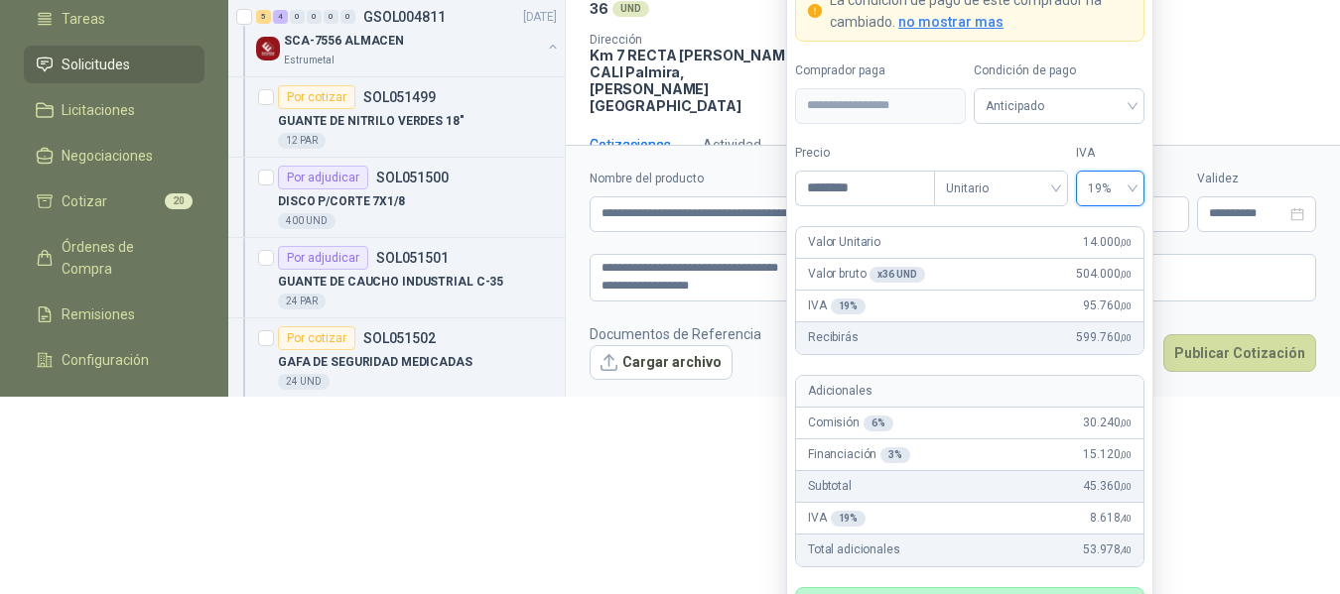
scroll to position [228, 0]
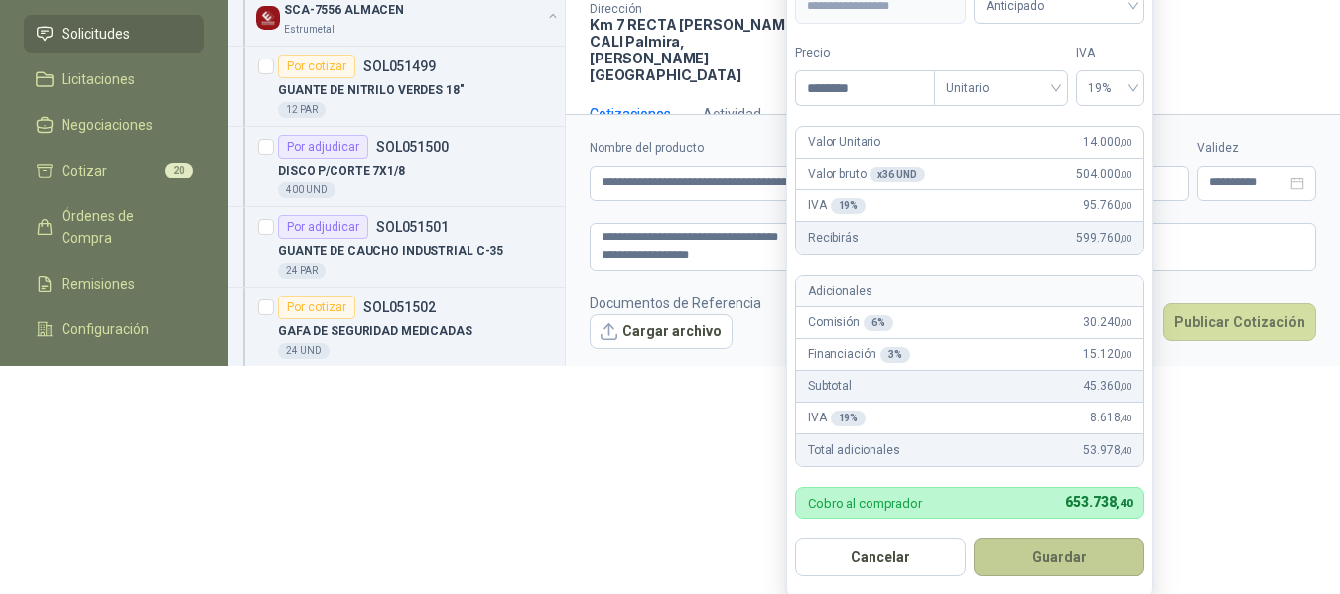
click at [1093, 568] on button "Guardar" at bounding box center [1058, 558] width 171 height 38
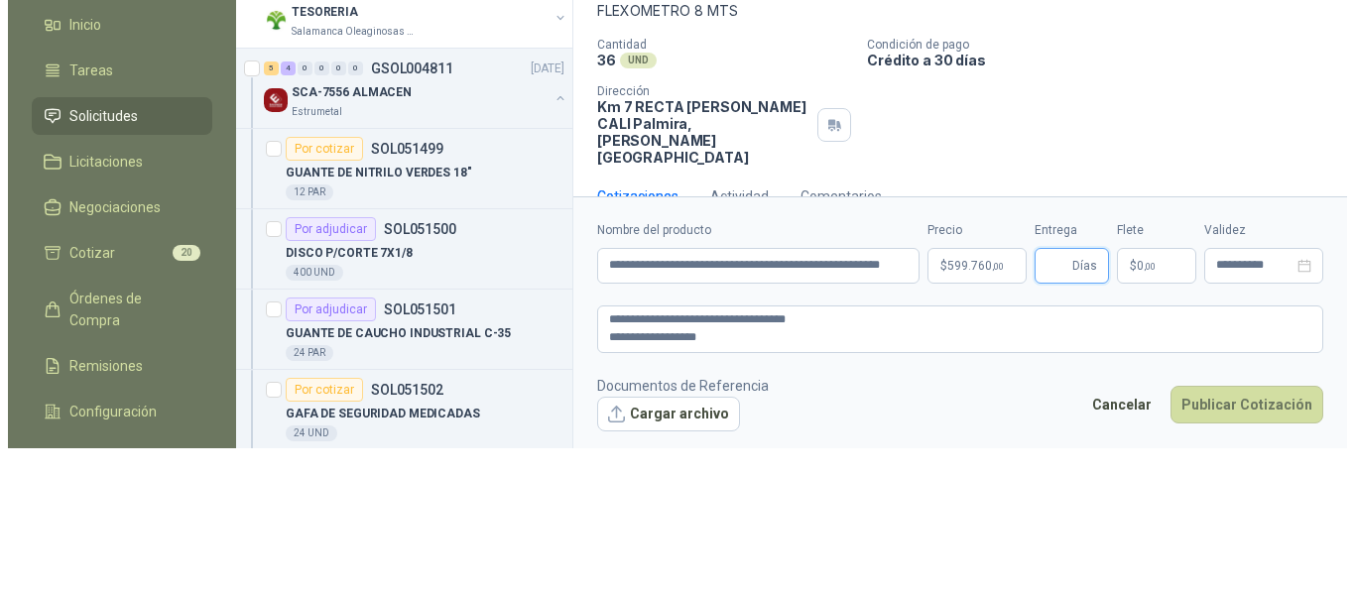
scroll to position [0, 0]
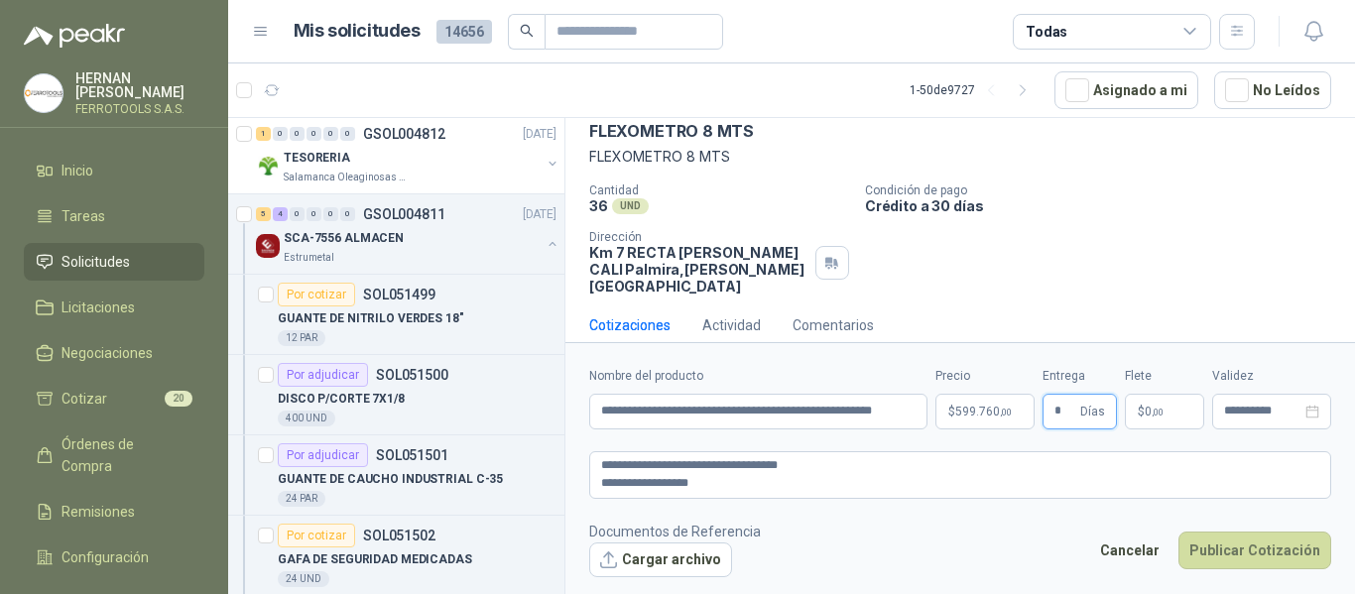
type input "*"
click at [958, 521] on footer "Documentos de Referencia Cargar archivo Cancelar Publicar Cotización" at bounding box center [960, 550] width 742 height 58
click at [682, 563] on button "Cargar archivo" at bounding box center [660, 561] width 143 height 36
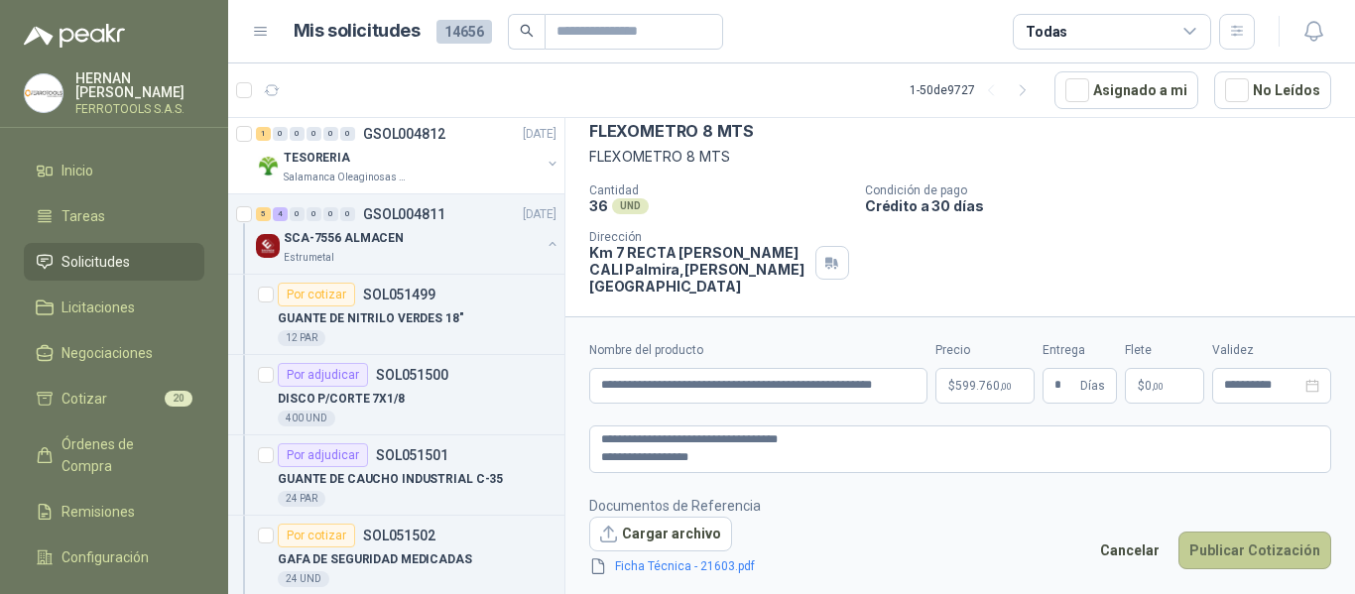
click at [1253, 548] on button "Publicar Cotización" at bounding box center [1255, 551] width 153 height 38
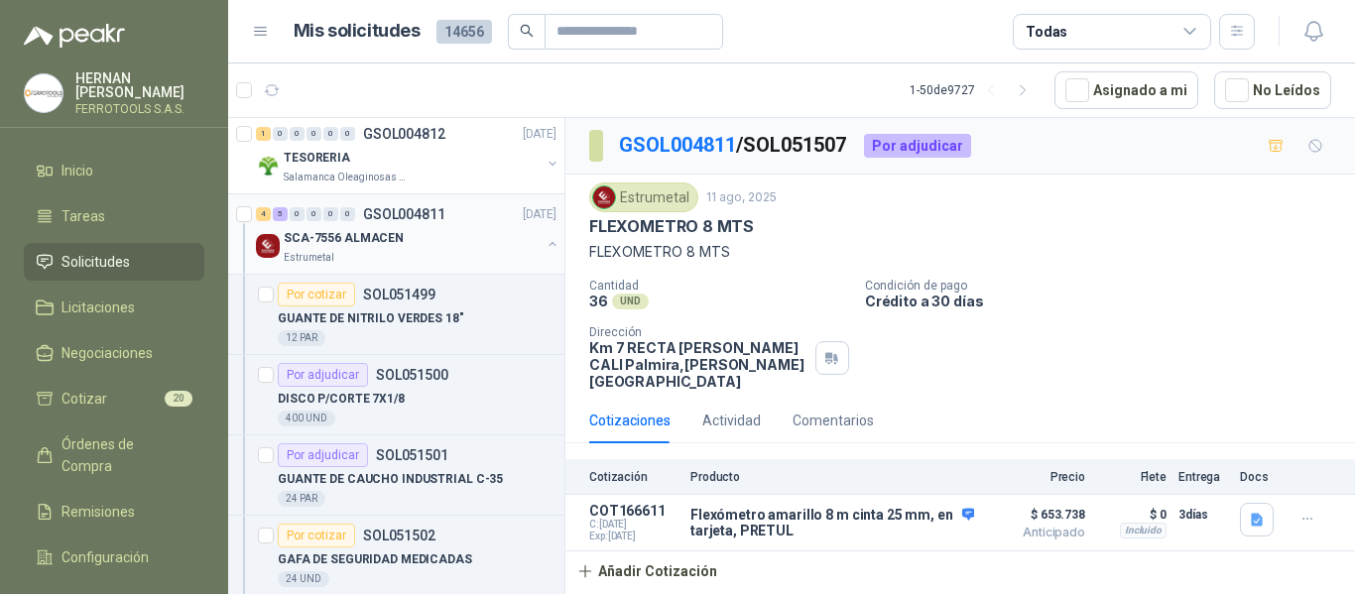
click at [461, 251] on div "Estrumetal" at bounding box center [412, 258] width 257 height 16
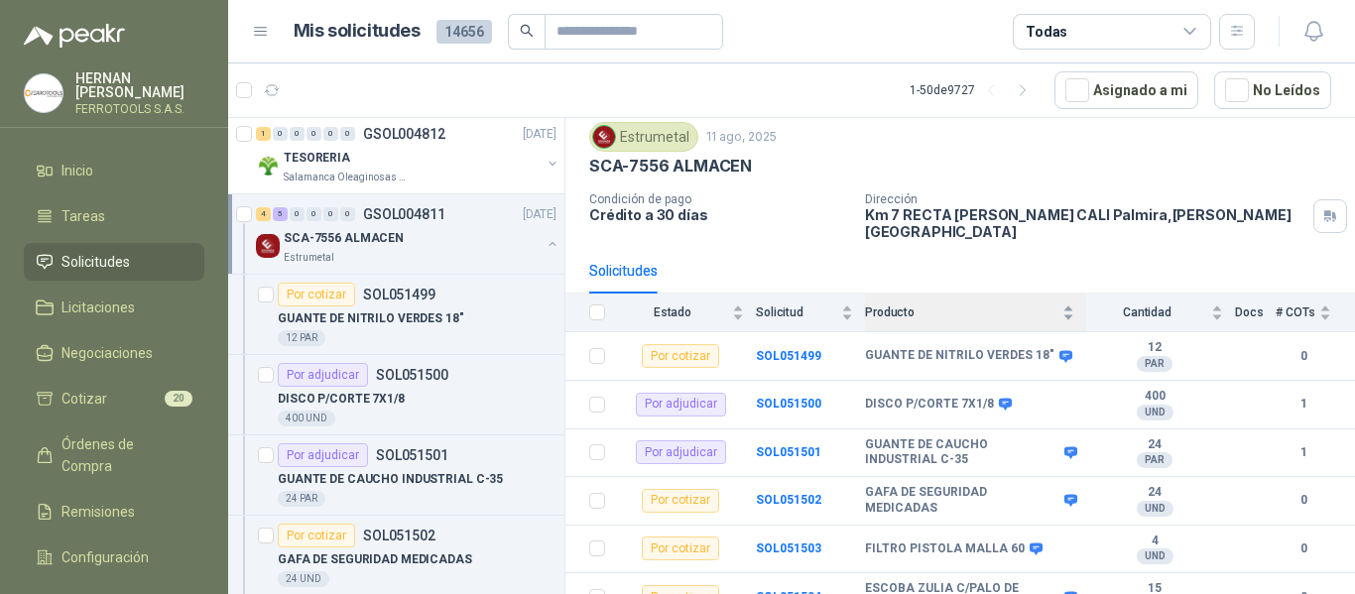
scroll to position [99, 0]
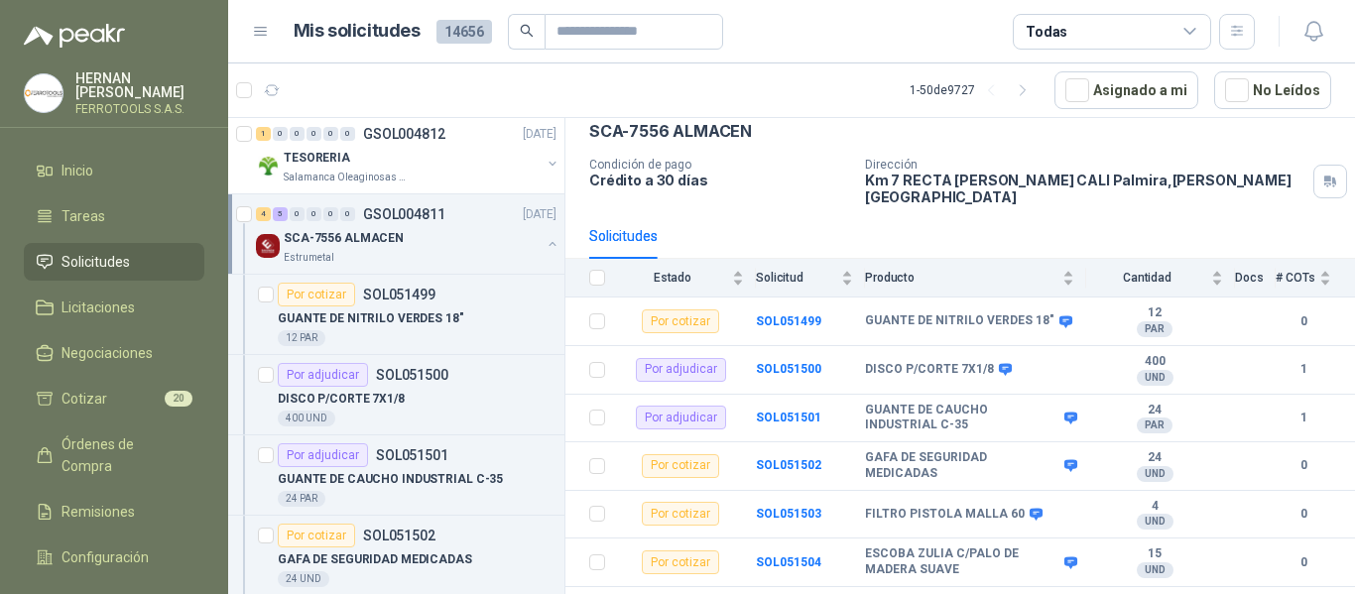
click at [506, 231] on div "SCA-7556 ALMACEN" at bounding box center [412, 238] width 257 height 24
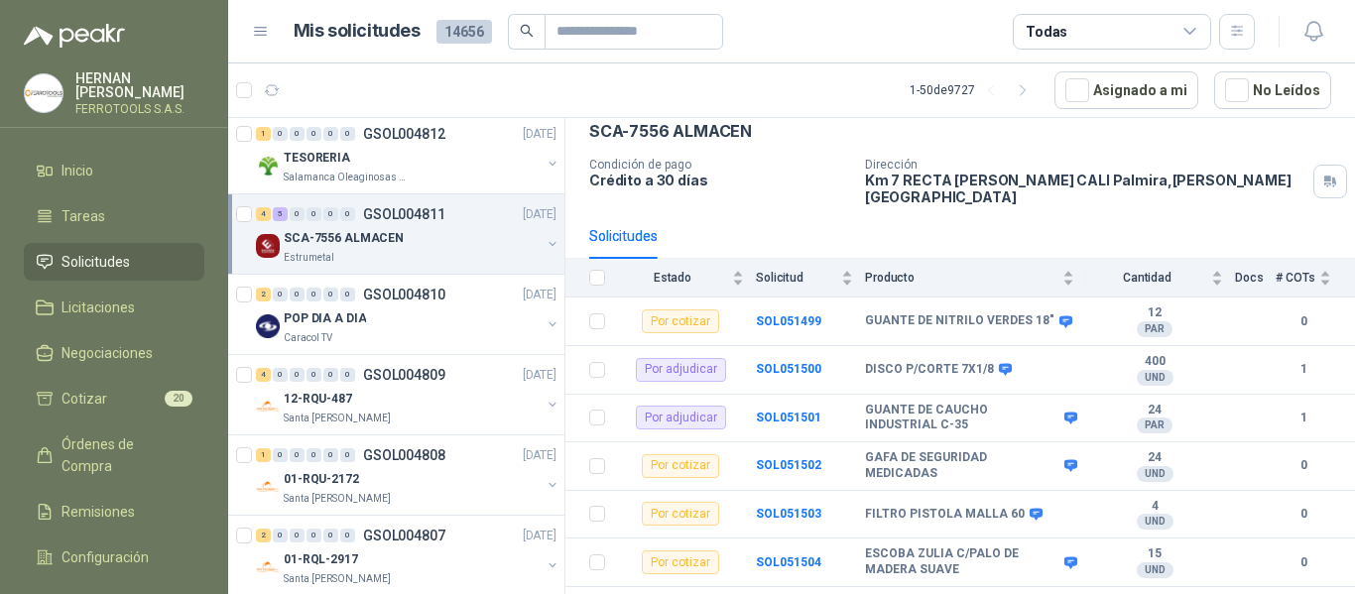
scroll to position [7, 0]
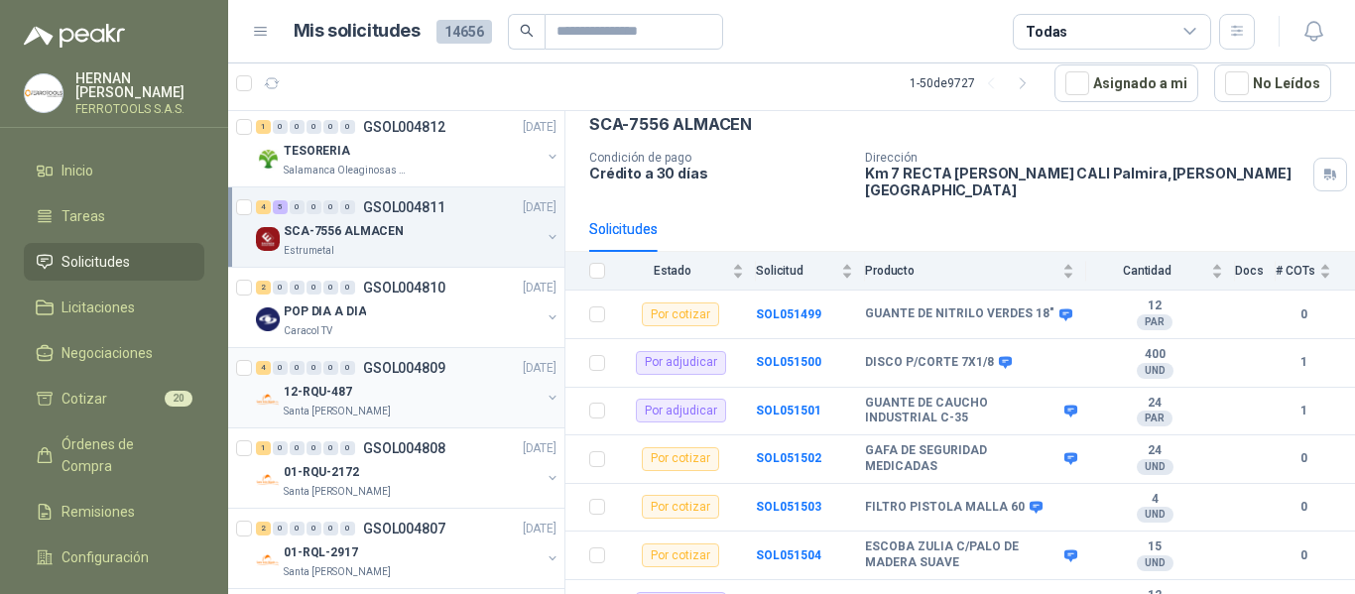
click at [480, 392] on div "12-RQU-487" at bounding box center [412, 392] width 257 height 24
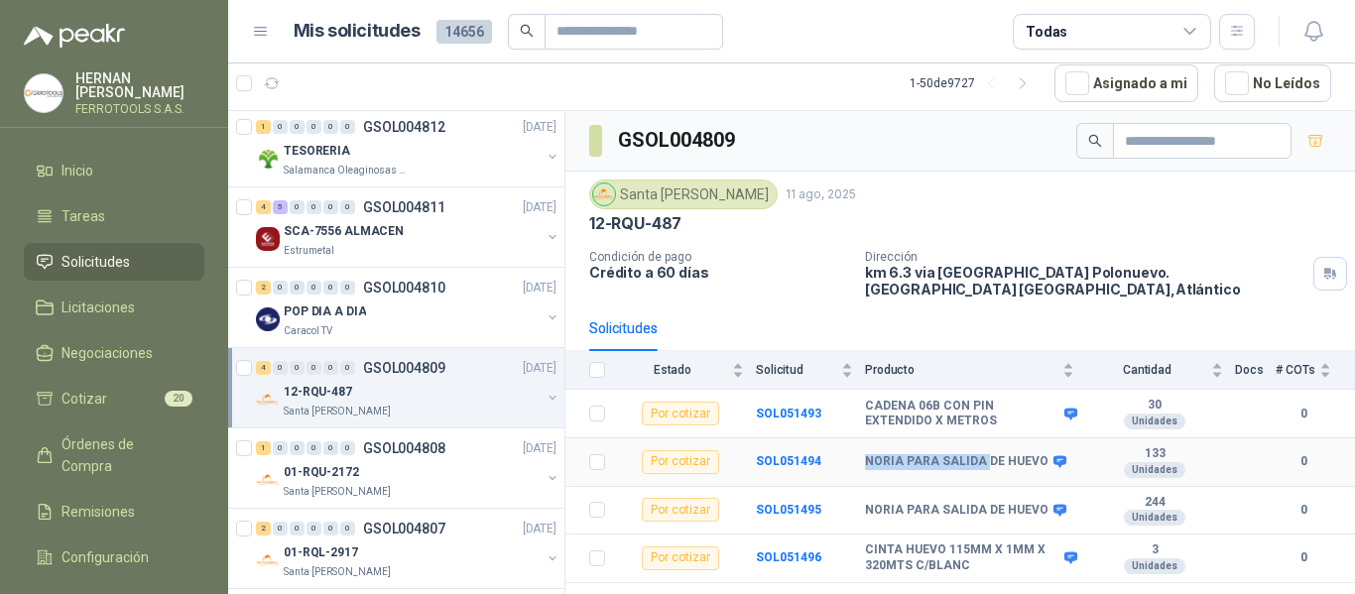
drag, startPoint x: 864, startPoint y: 450, endPoint x: 982, endPoint y: 455, distance: 118.2
click at [982, 455] on tr "Por cotizar SOL051494 NORIA PARA SALIDA DE HUEVO 133 Unidades 0" at bounding box center [961, 463] width 790 height 49
drag, startPoint x: 1038, startPoint y: 447, endPoint x: 858, endPoint y: 443, distance: 179.6
click at [858, 443] on tr "Por cotizar SOL051494 NORIA PARA SALIDA DE HUEVO 133 Unidades 0" at bounding box center [961, 463] width 790 height 49
copy tr "NORIA PARA SALIDA DE HUEVO"
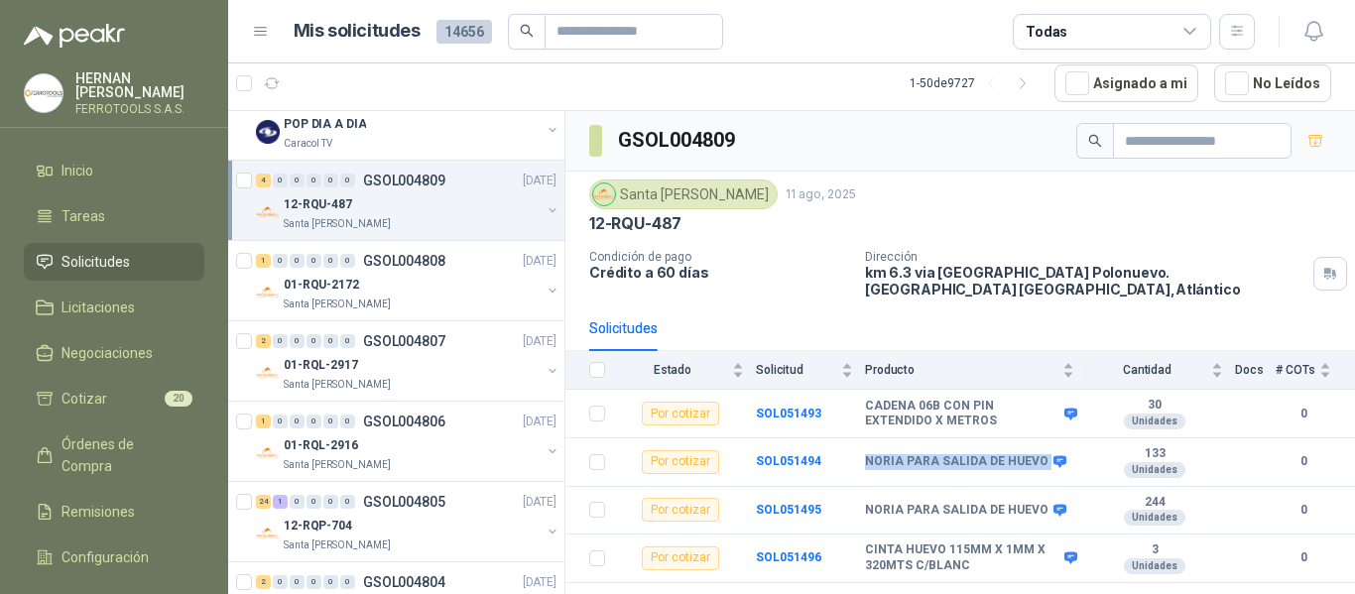
scroll to position [1488, 0]
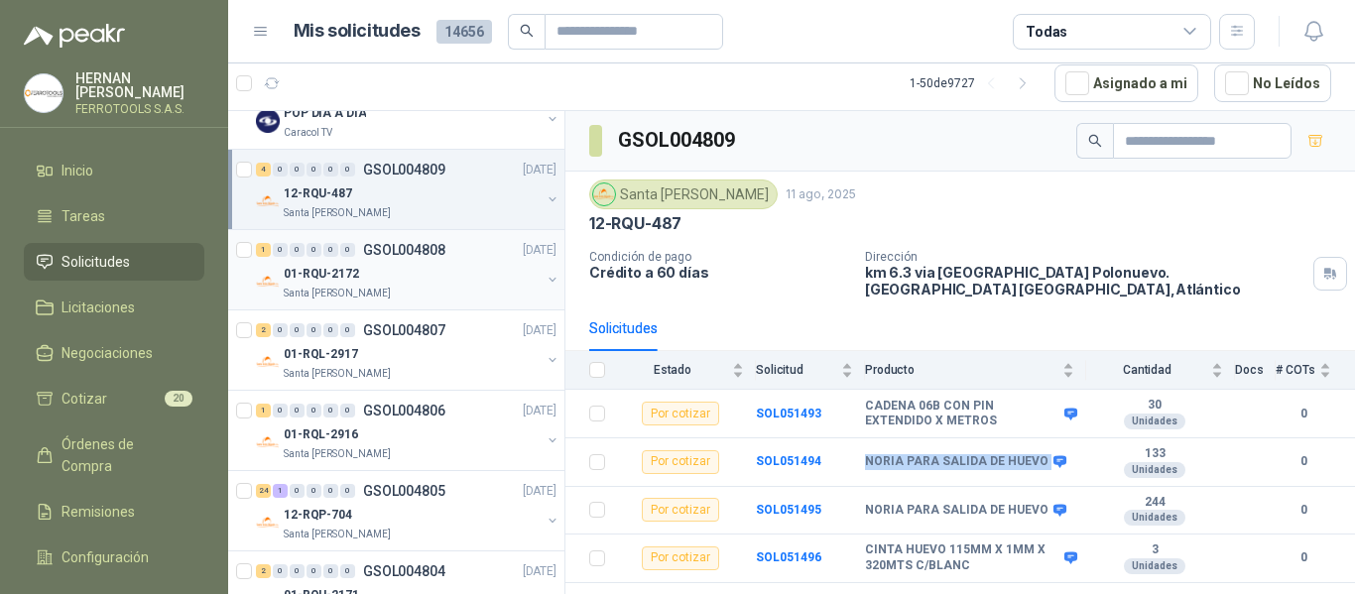
click at [469, 282] on div "01-RQU-2172" at bounding box center [412, 274] width 257 height 24
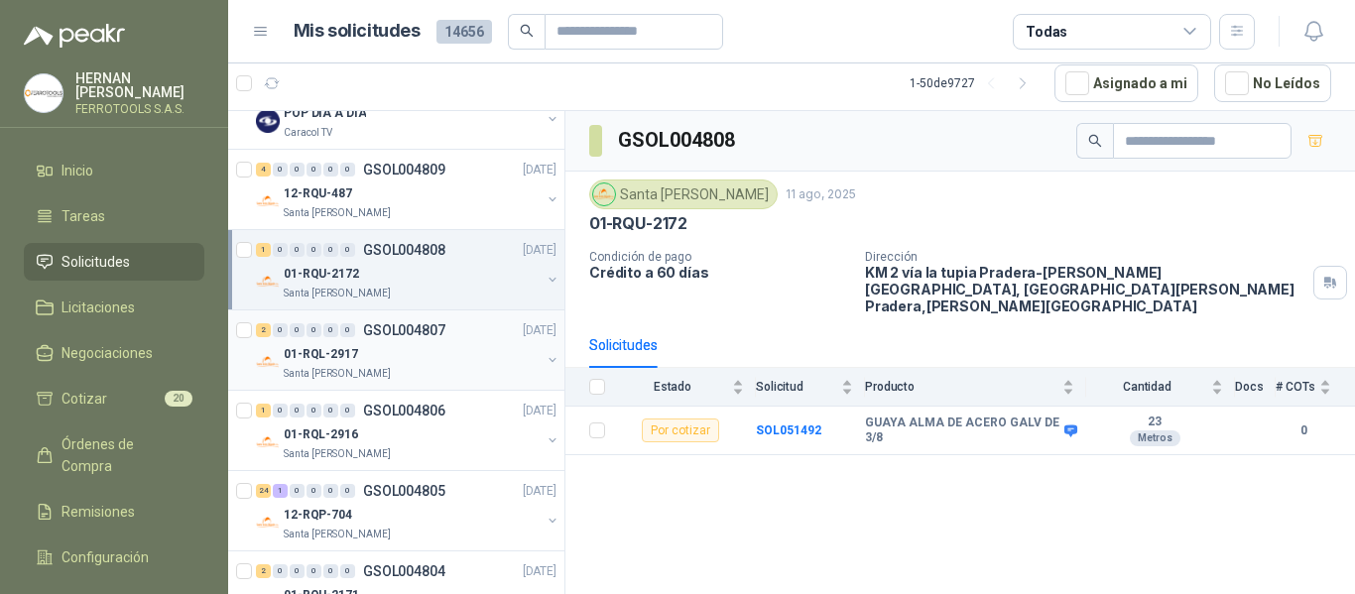
click at [382, 373] on div "Santa [PERSON_NAME]" at bounding box center [412, 374] width 257 height 16
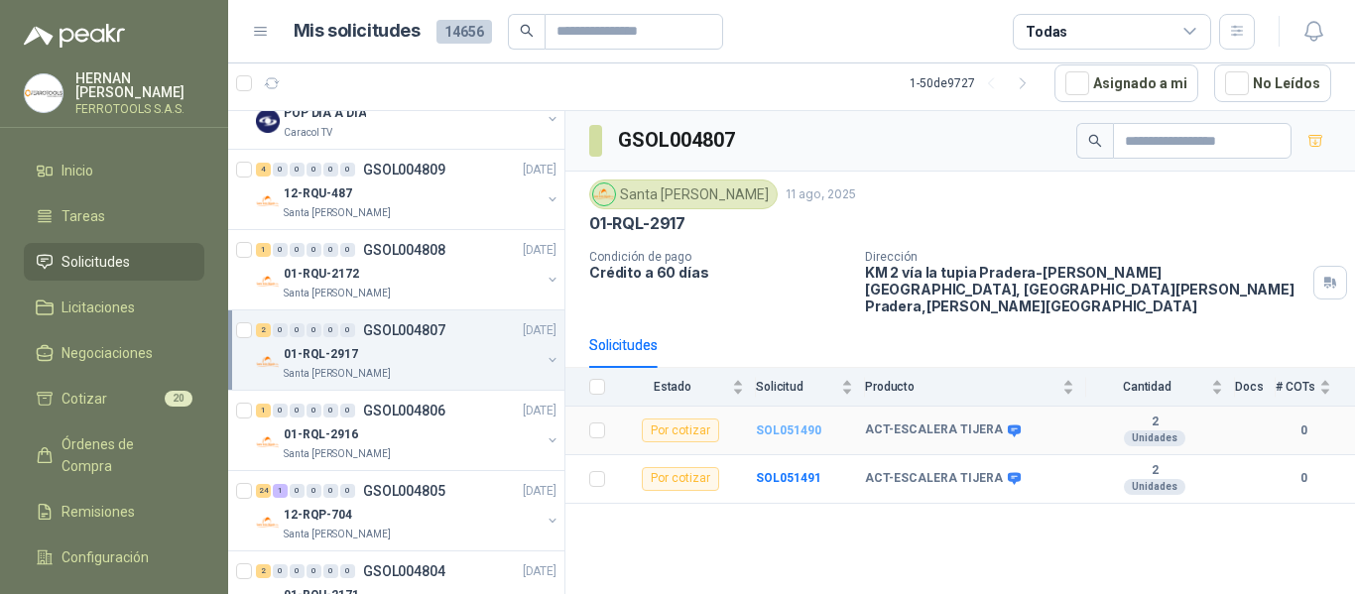
click at [793, 424] on b "SOL051490" at bounding box center [788, 431] width 65 height 14
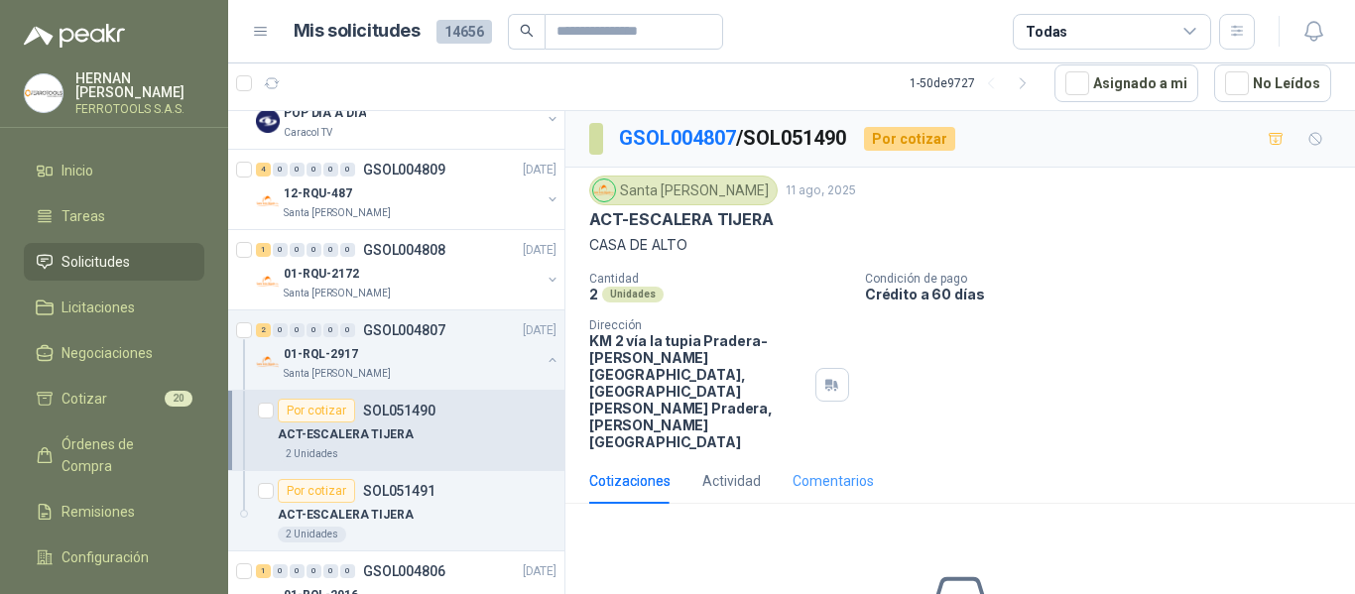
scroll to position [112, 0]
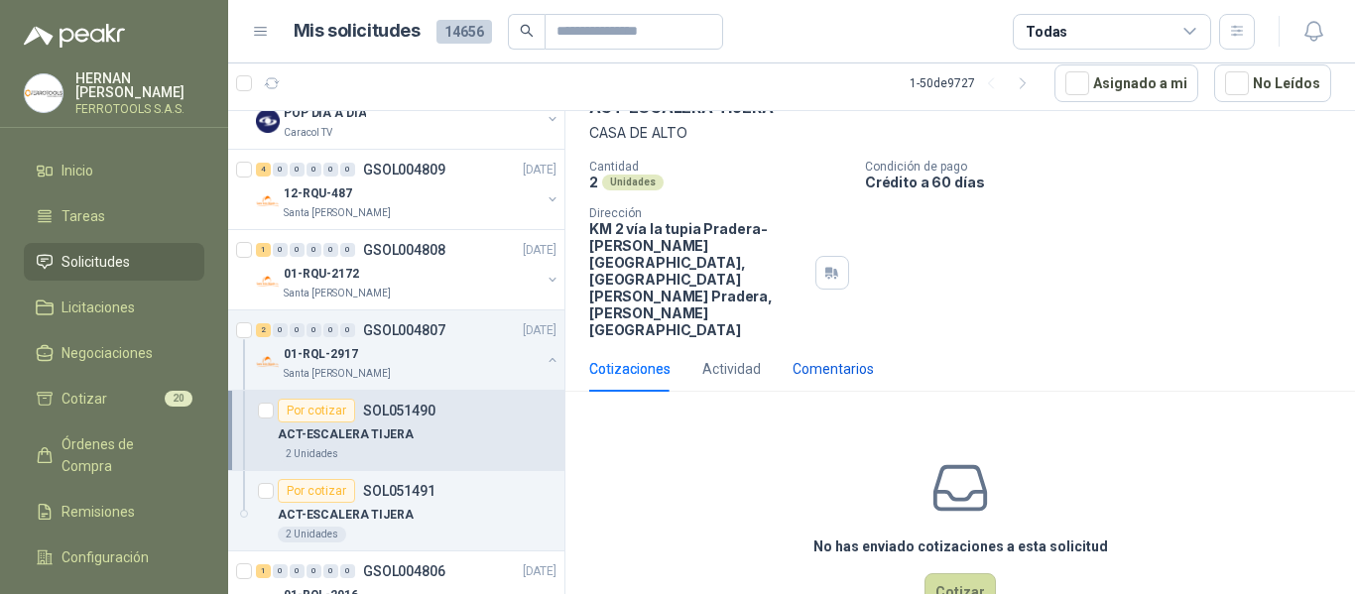
click at [818, 358] on div "Comentarios" at bounding box center [833, 369] width 81 height 22
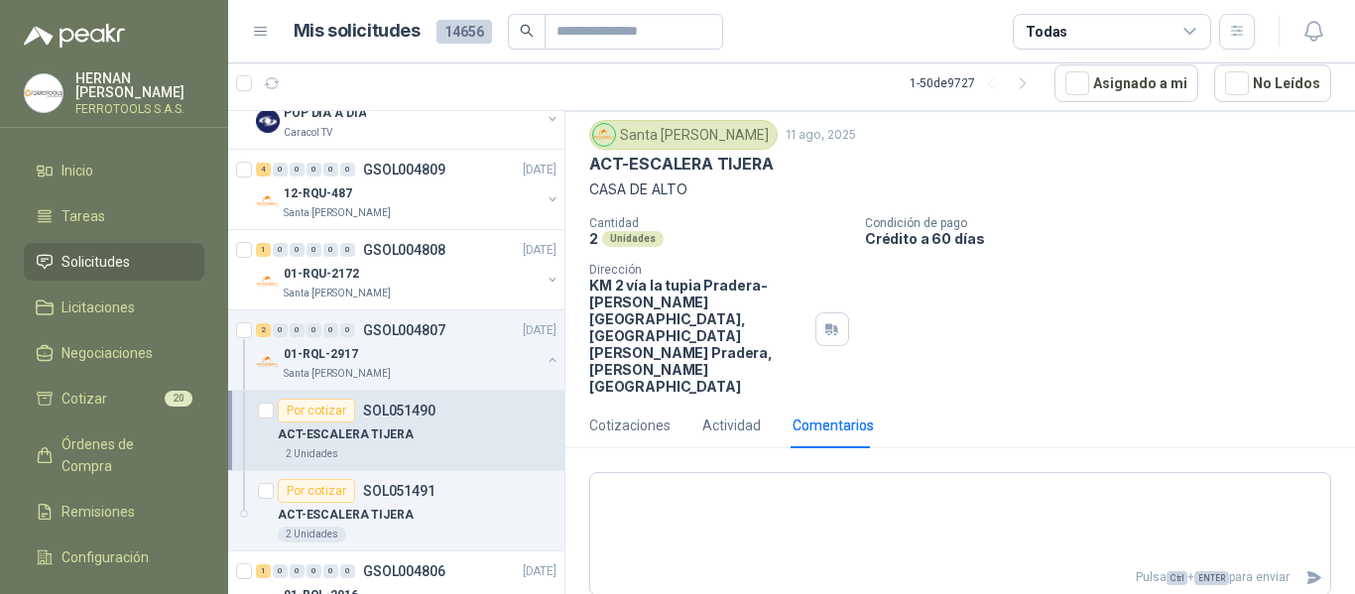
scroll to position [0, 0]
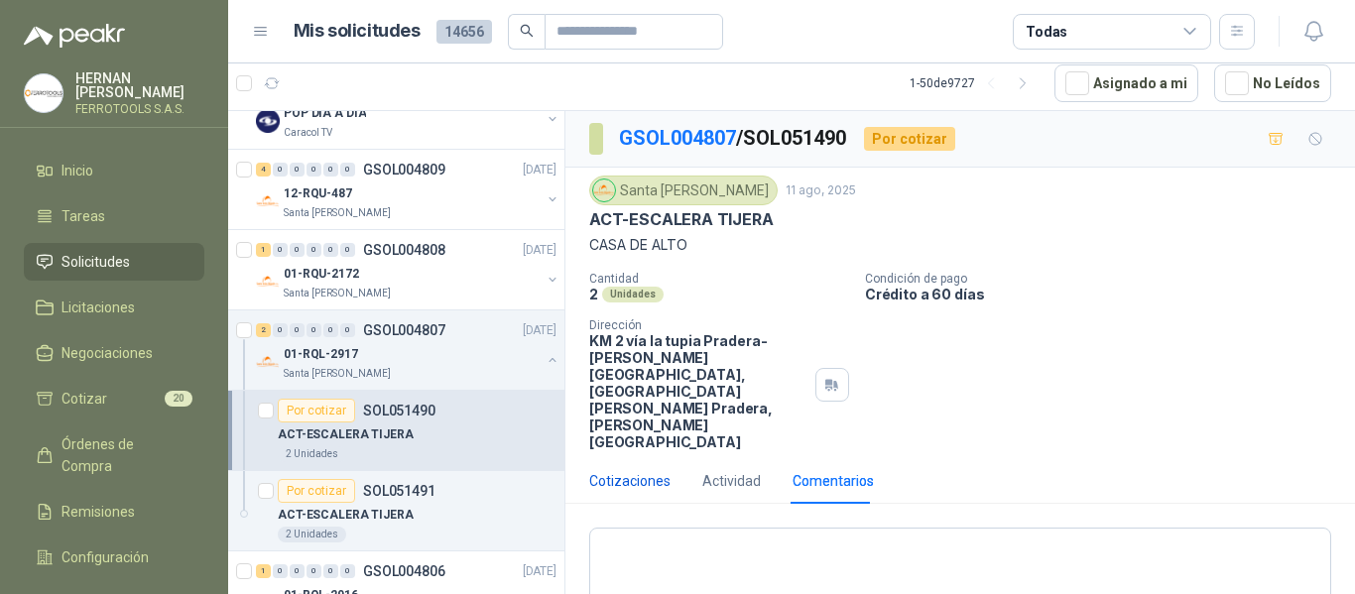
click at [648, 470] on div "Cotizaciones" at bounding box center [629, 481] width 81 height 22
click at [401, 368] on div "Santa [PERSON_NAME]" at bounding box center [412, 374] width 257 height 16
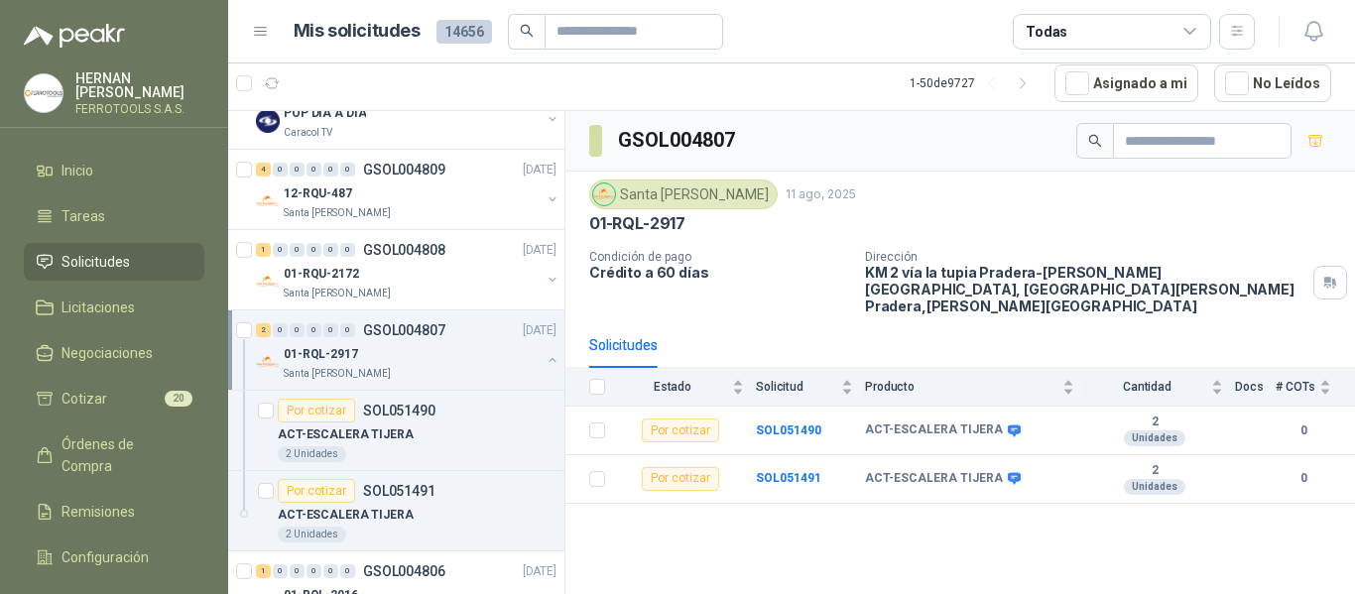
click at [449, 350] on div "01-RQL-2917" at bounding box center [412, 354] width 257 height 24
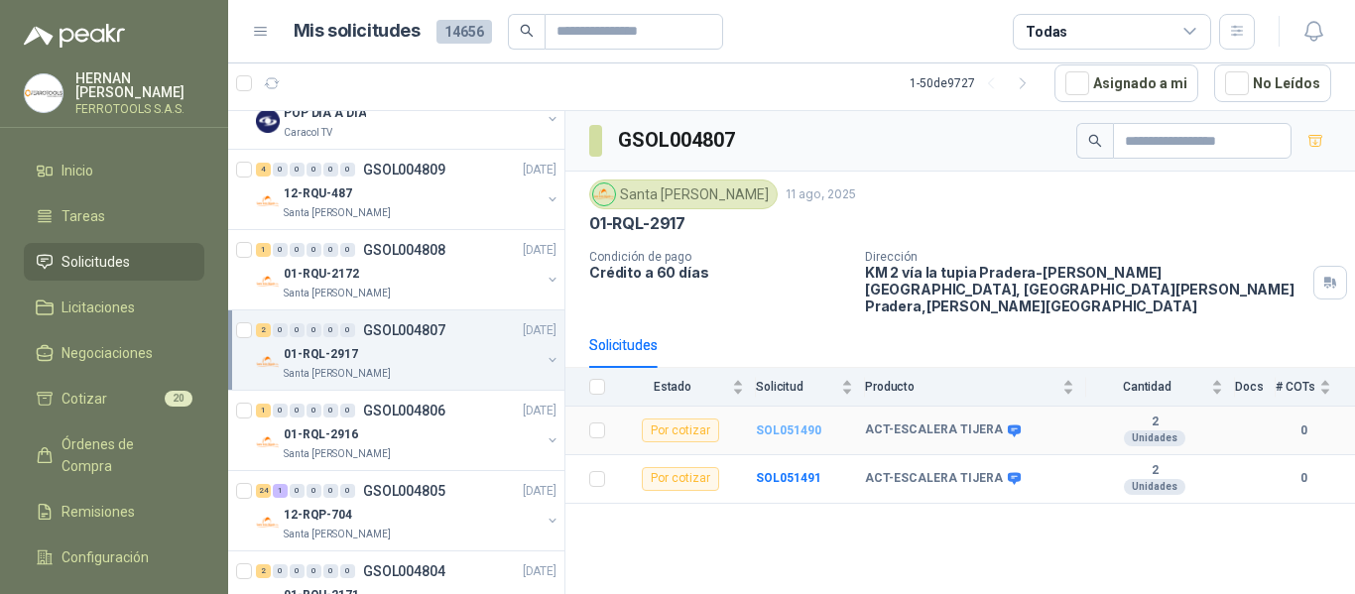
click at [789, 424] on b "SOL051490" at bounding box center [788, 431] width 65 height 14
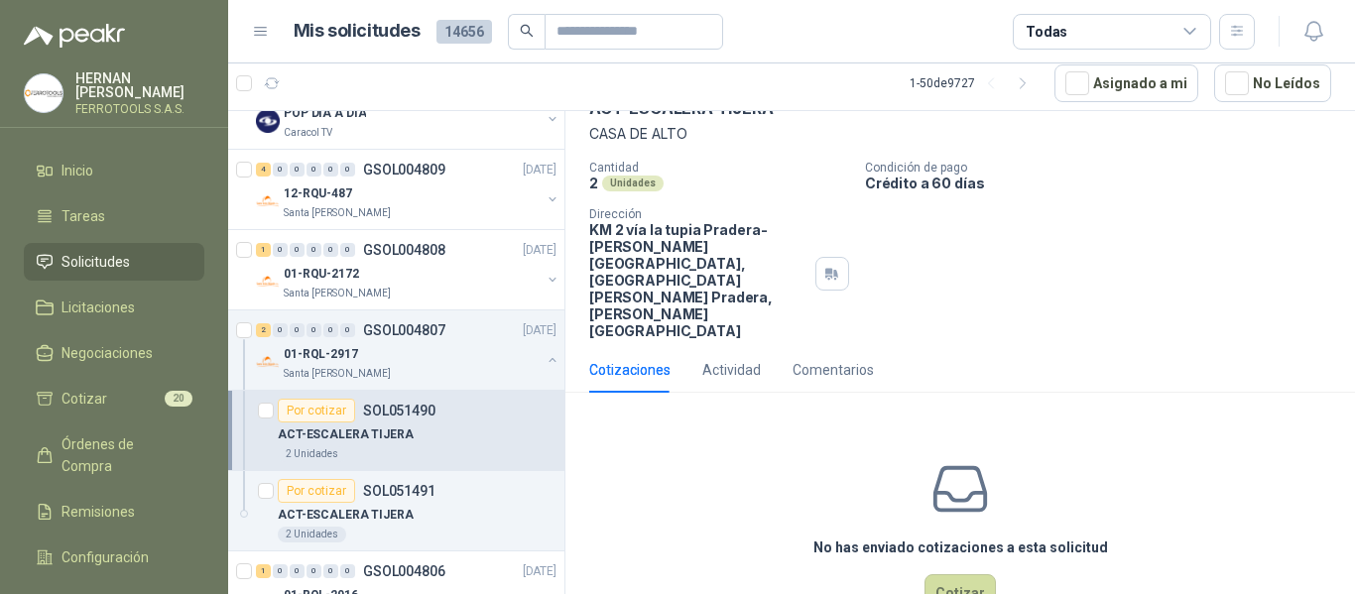
scroll to position [112, 0]
click at [969, 574] on button "Cotizar" at bounding box center [960, 593] width 71 height 38
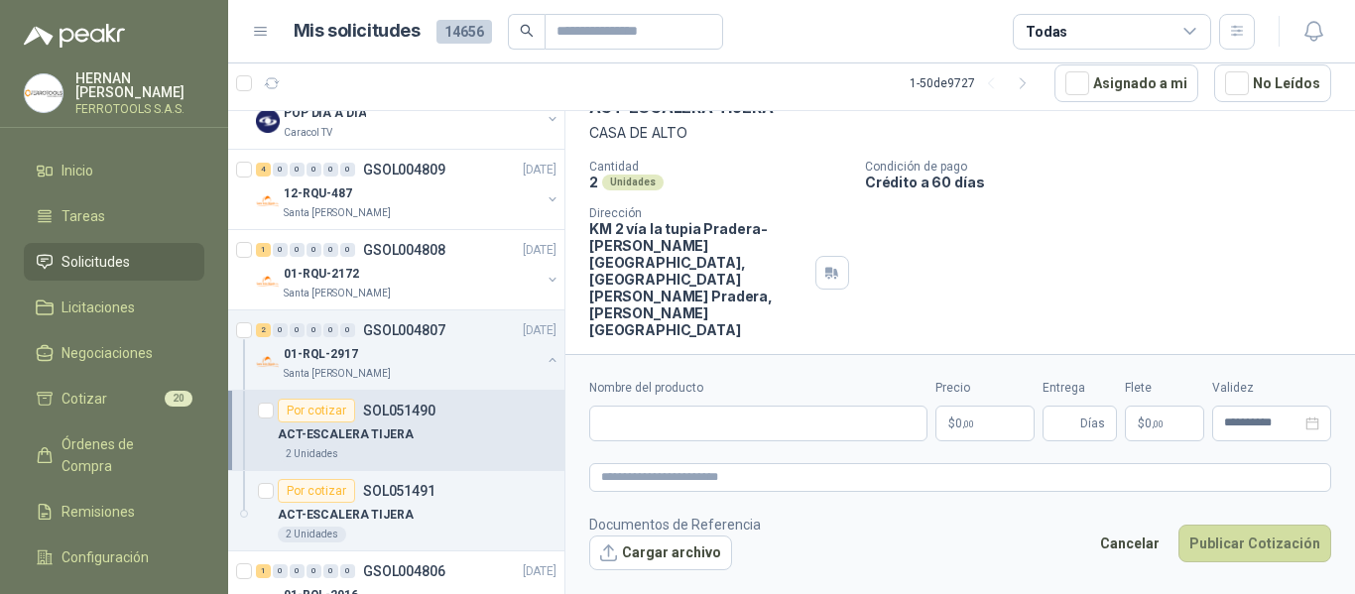
scroll to position [98, 0]
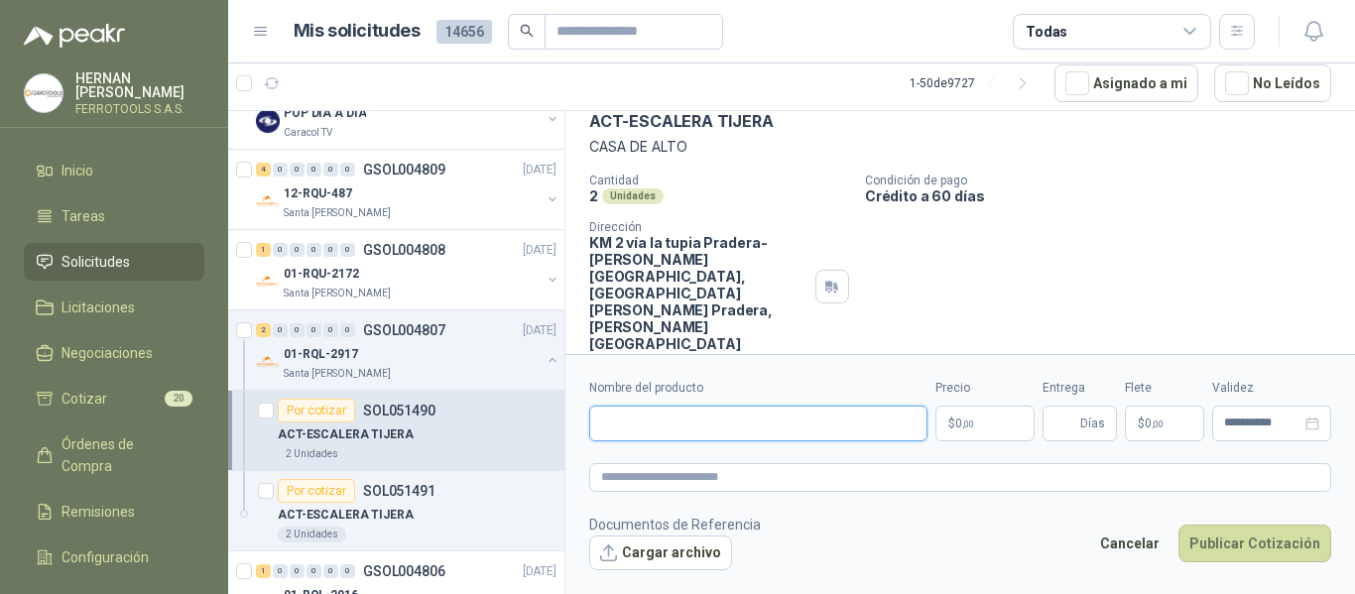
click at [859, 423] on input "Nombre del producto" at bounding box center [758, 424] width 338 height 36
paste input "**********"
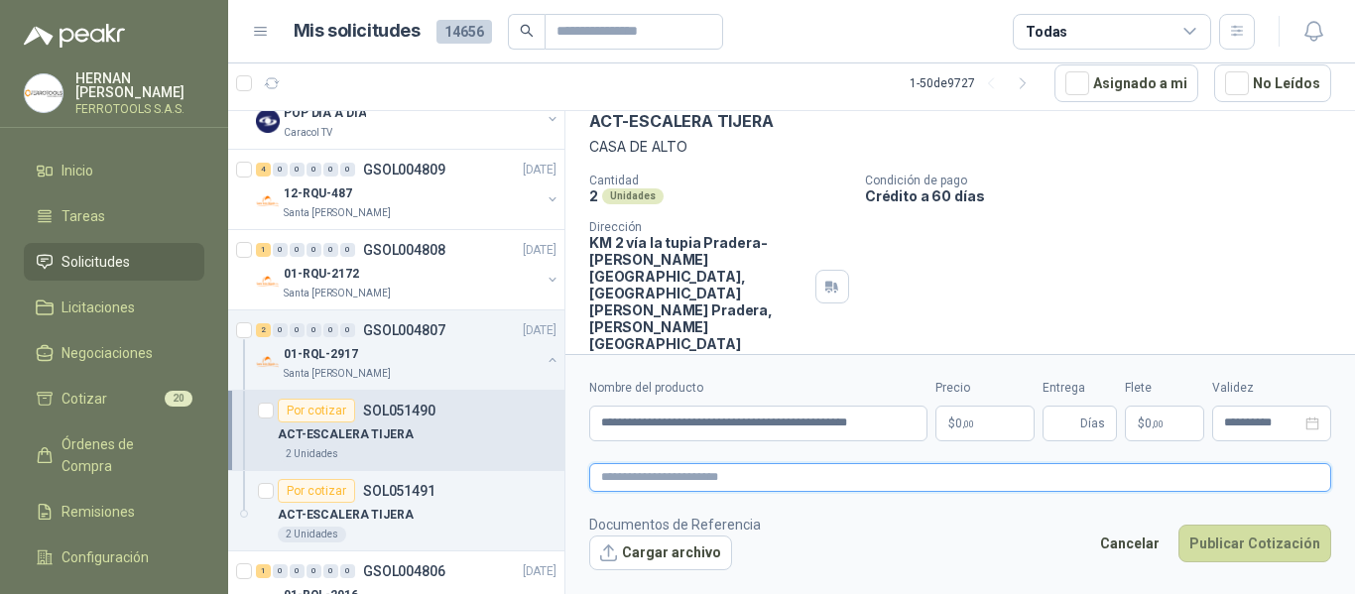
click at [738, 473] on textarea at bounding box center [960, 477] width 742 height 29
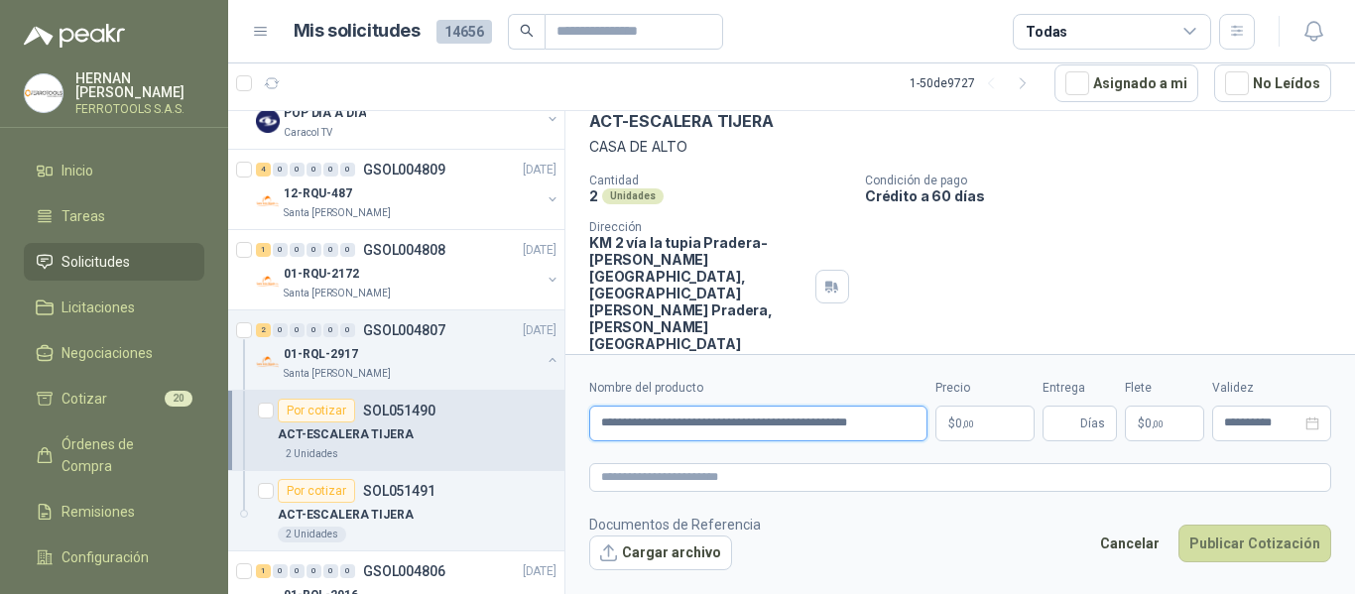
drag, startPoint x: 877, startPoint y: 428, endPoint x: 466, endPoint y: 424, distance: 410.8
click at [466, 424] on div "3 0 0 0 0 0 GSOL004825 11/08/25 SCA-7431 ALMACEN Estrumetal Por cotizar SOL0515…" at bounding box center [791, 352] width 1127 height 484
paste input "text"
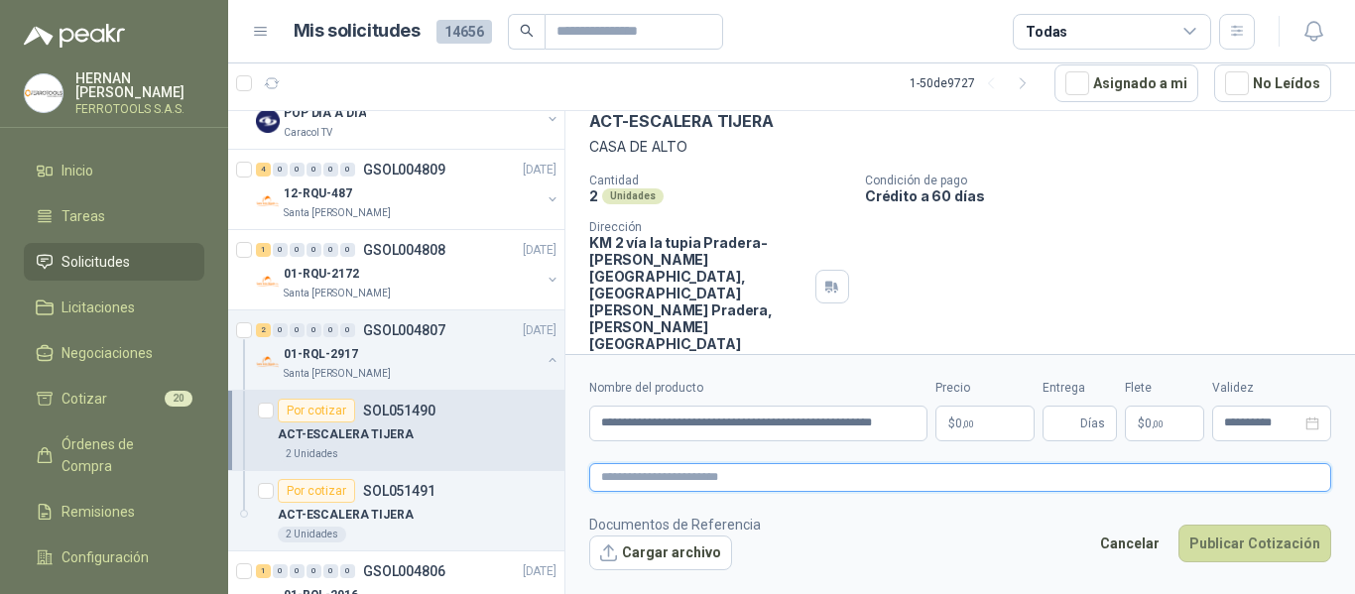
click at [763, 473] on textarea at bounding box center [960, 477] width 742 height 29
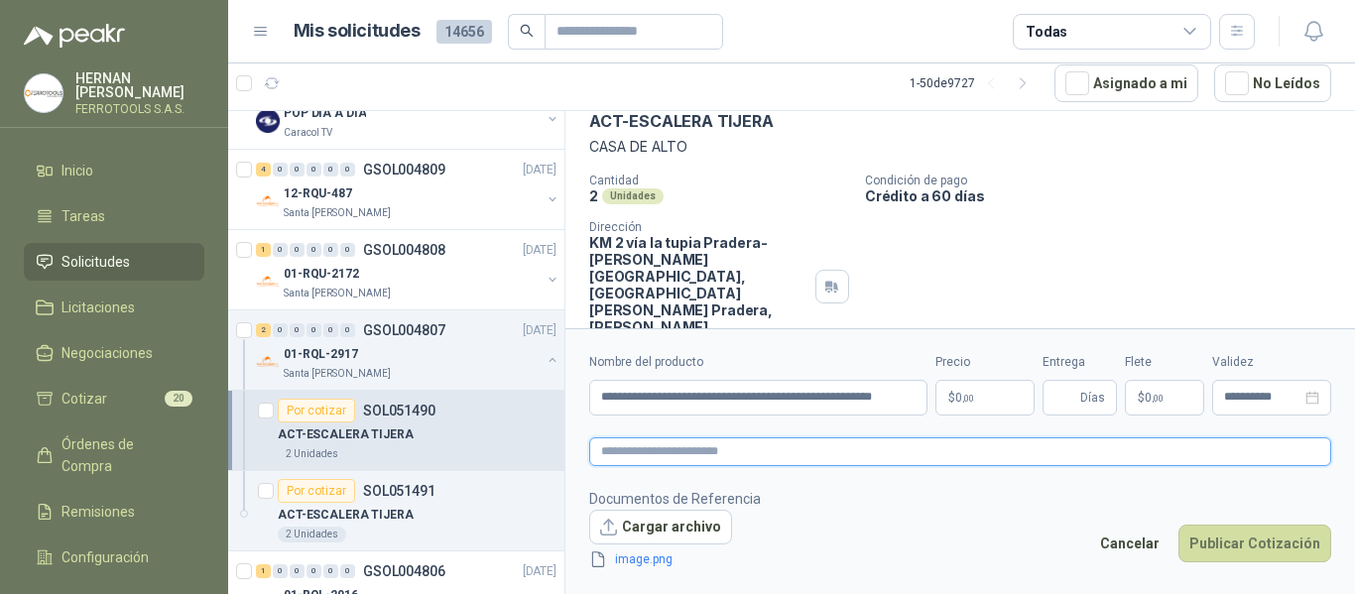
scroll to position [112, 0]
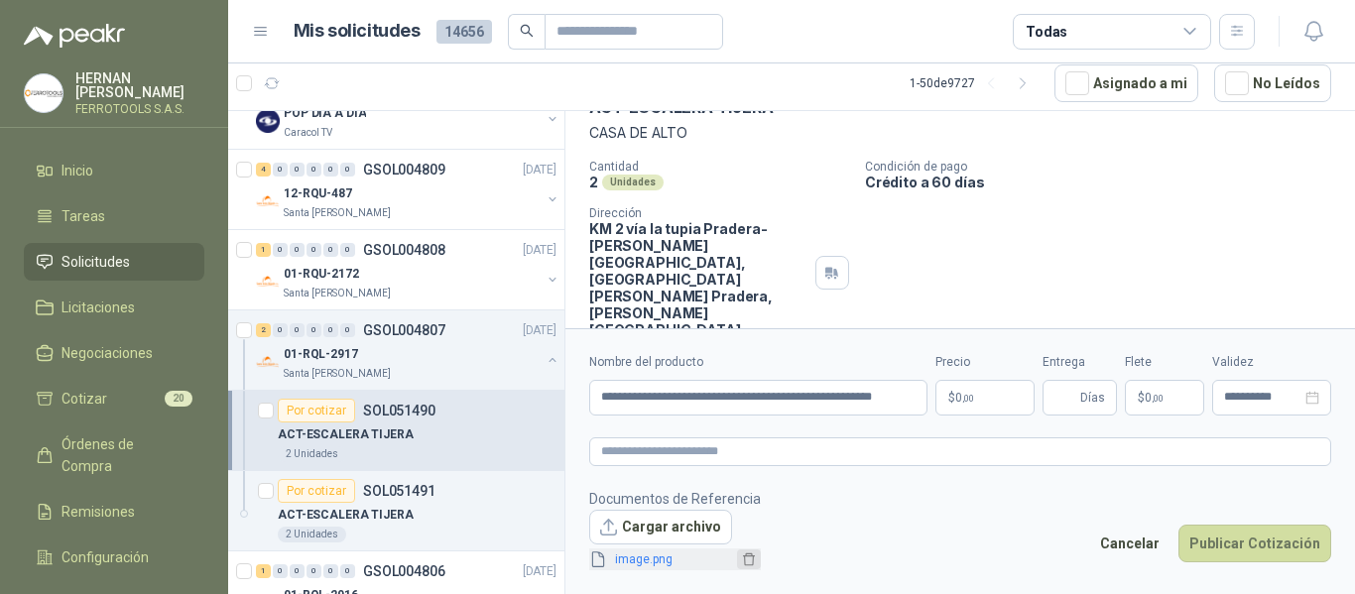
click at [744, 555] on icon "delete" at bounding box center [749, 560] width 12 height 13
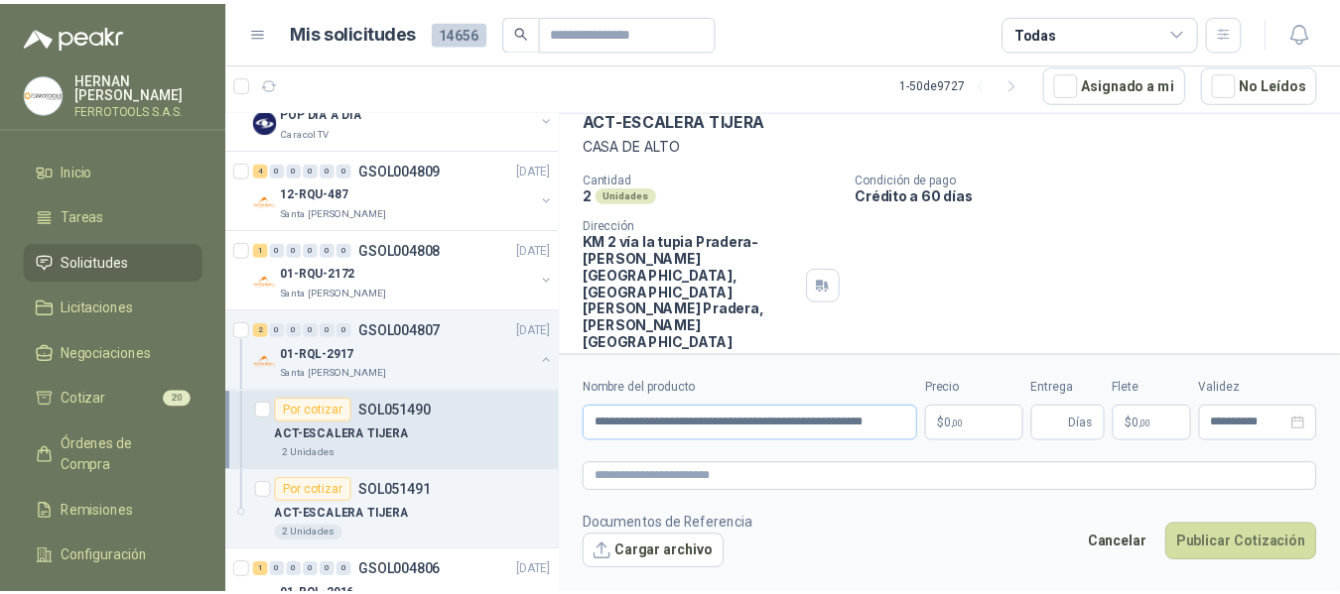
scroll to position [98, 0]
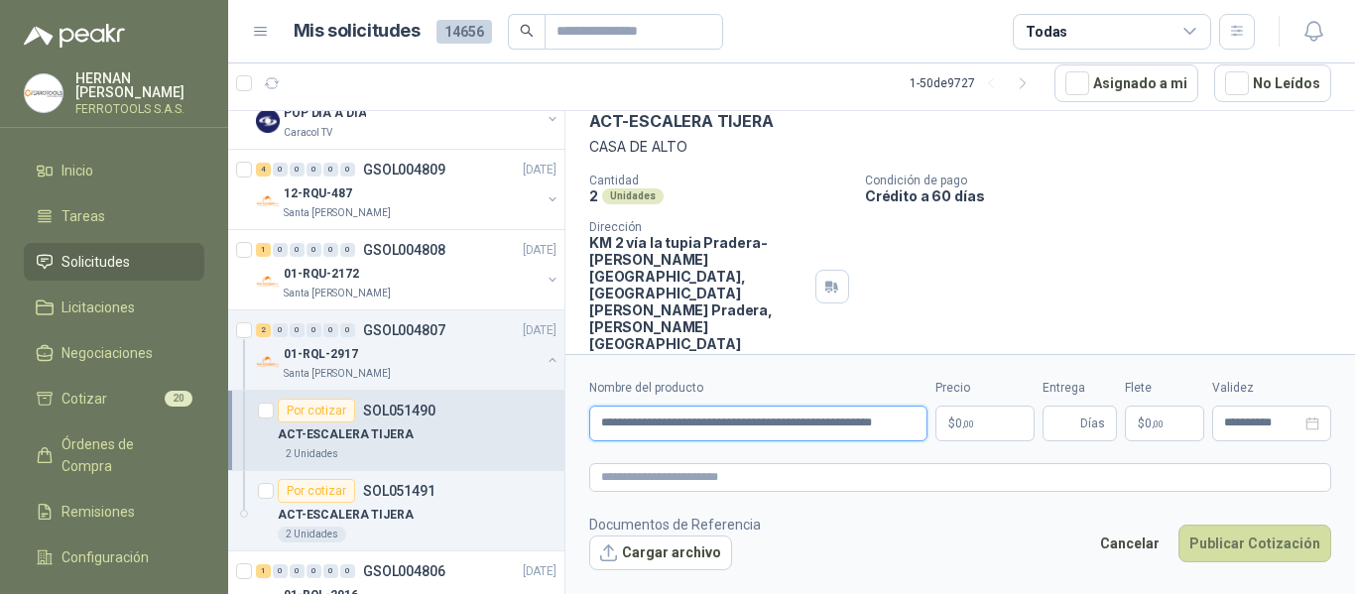
drag, startPoint x: 757, startPoint y: 423, endPoint x: 721, endPoint y: 422, distance: 35.7
click at [716, 422] on input "**********" at bounding box center [758, 424] width 338 height 36
drag, startPoint x: 768, startPoint y: 412, endPoint x: 421, endPoint y: 368, distance: 350.0
click at [421, 368] on div "3 0 0 0 0 0 GSOL004825 11/08/25 SCA-7431 ALMACEN Estrumetal Por cotizar SOL0515…" at bounding box center [791, 352] width 1127 height 484
type input "**********"
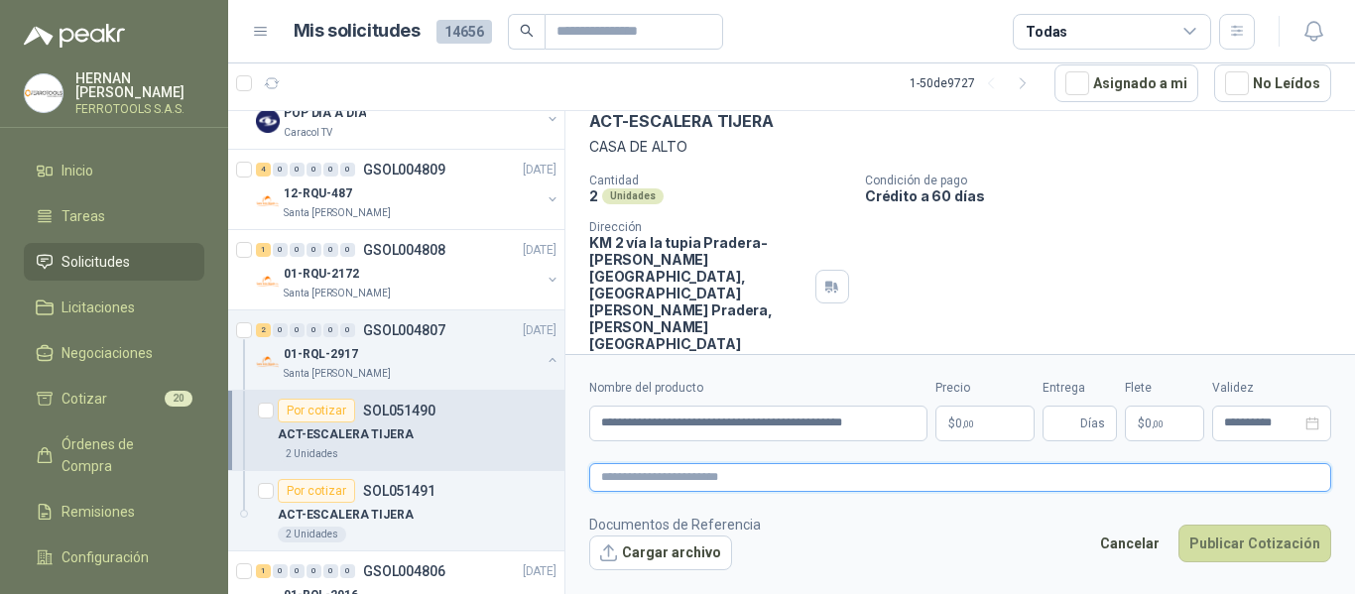
click at [718, 475] on textarea at bounding box center [960, 477] width 742 height 29
paste textarea "**********"
type textarea "**********"
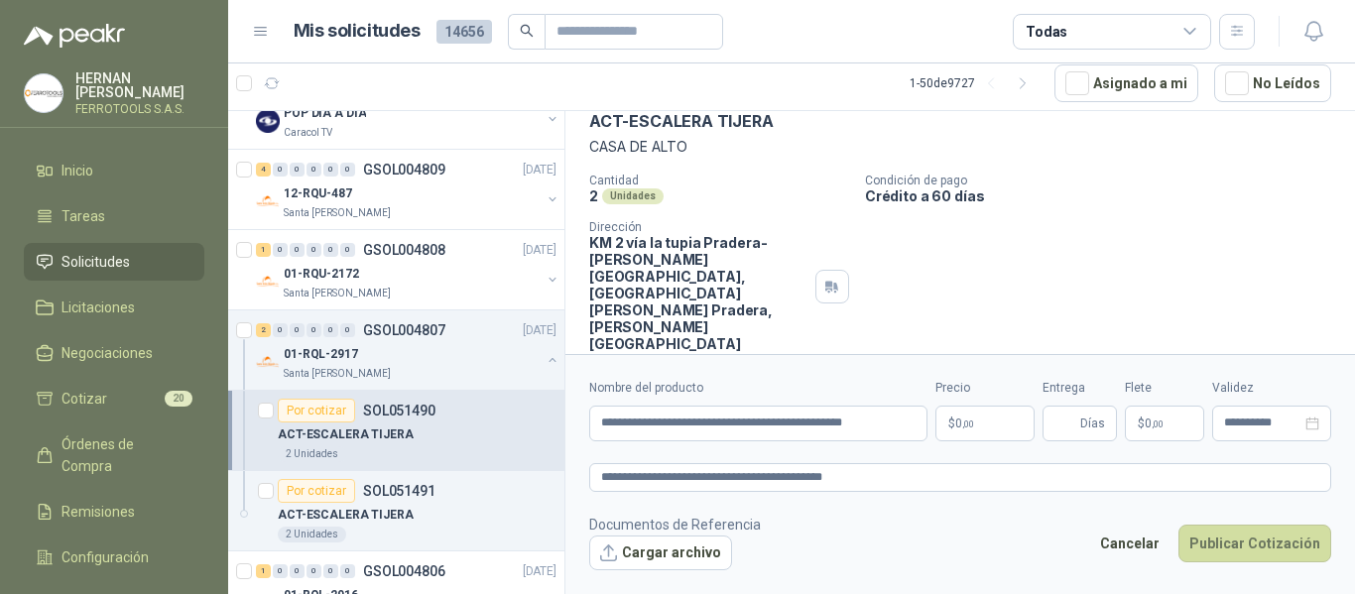
click at [966, 423] on span ",00" at bounding box center [969, 424] width 12 height 11
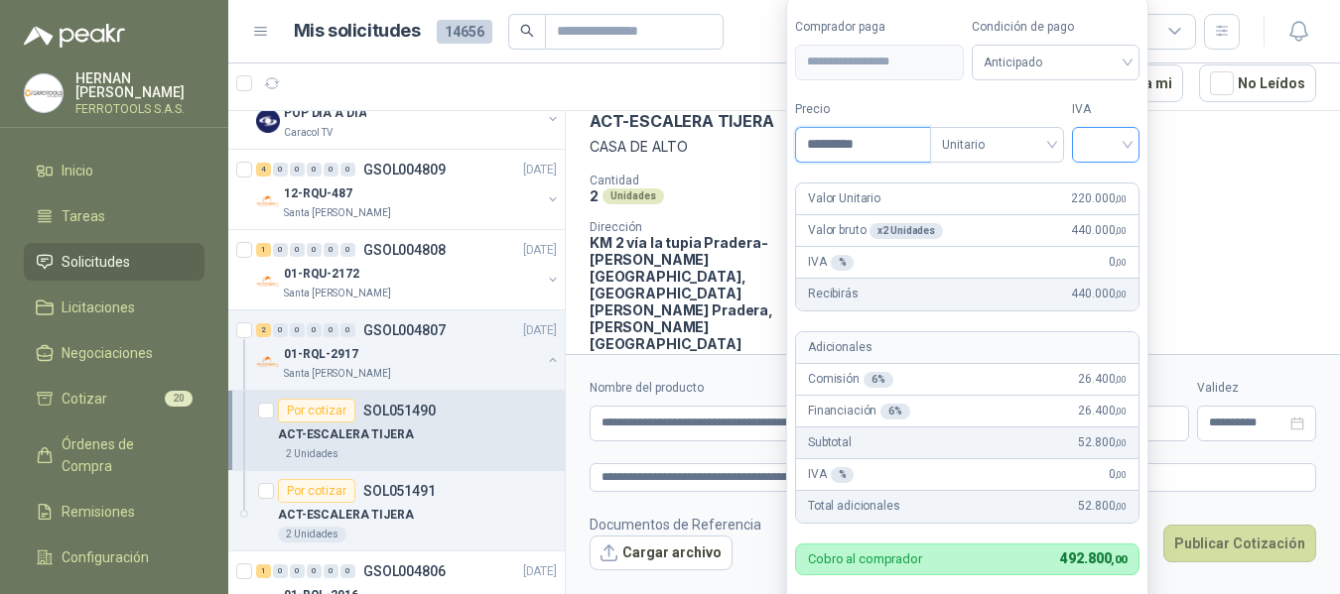
type input "*********"
click at [1127, 150] on input "search" at bounding box center [1106, 143] width 44 height 30
click at [1116, 185] on div "19%" at bounding box center [1110, 186] width 37 height 22
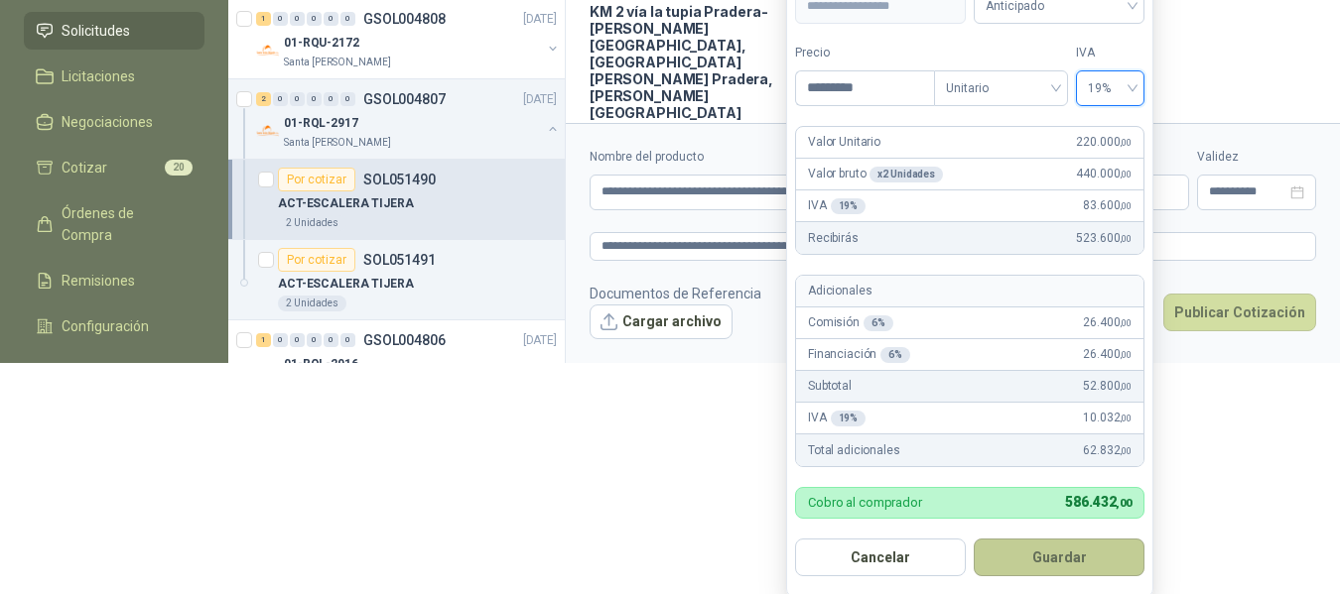
click at [1090, 551] on button "Guardar" at bounding box center [1058, 558] width 171 height 38
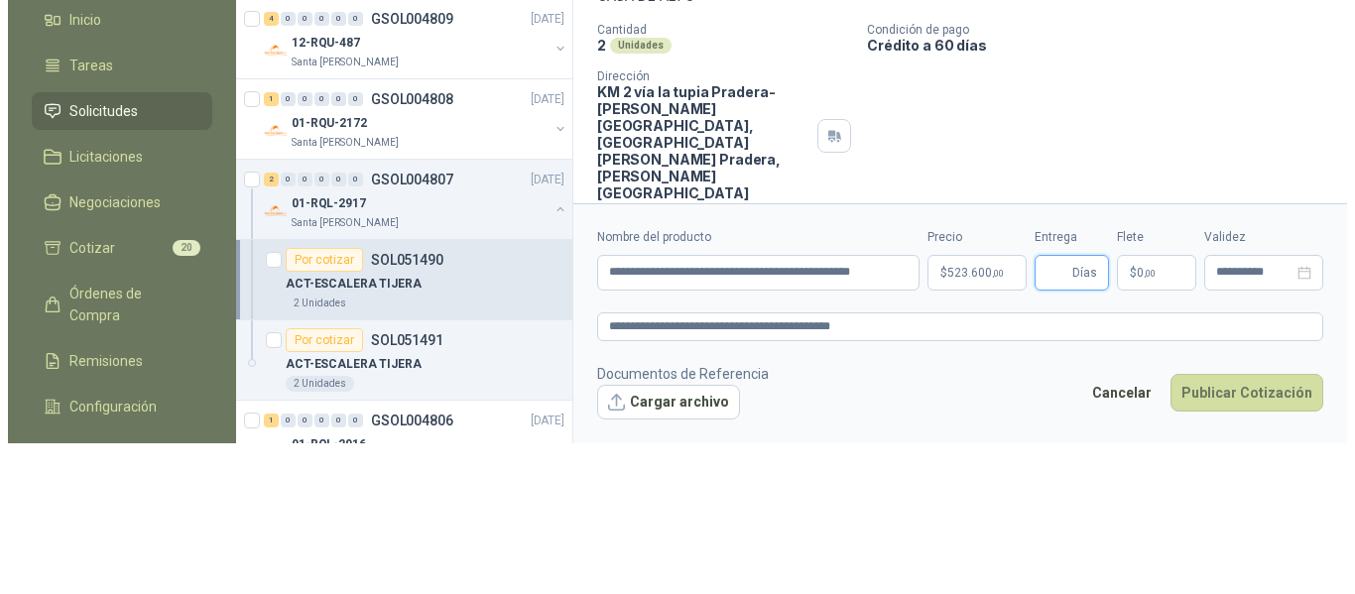
scroll to position [0, 0]
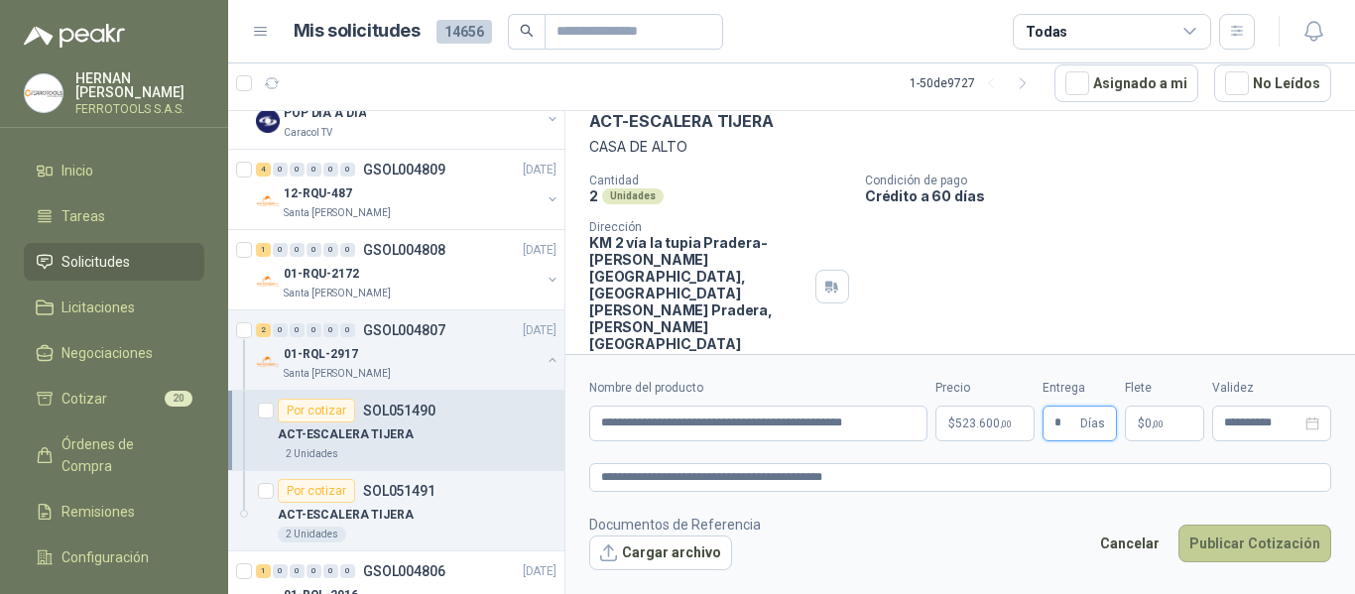
type input "*"
click at [1245, 538] on button "Publicar Cotización" at bounding box center [1255, 544] width 153 height 38
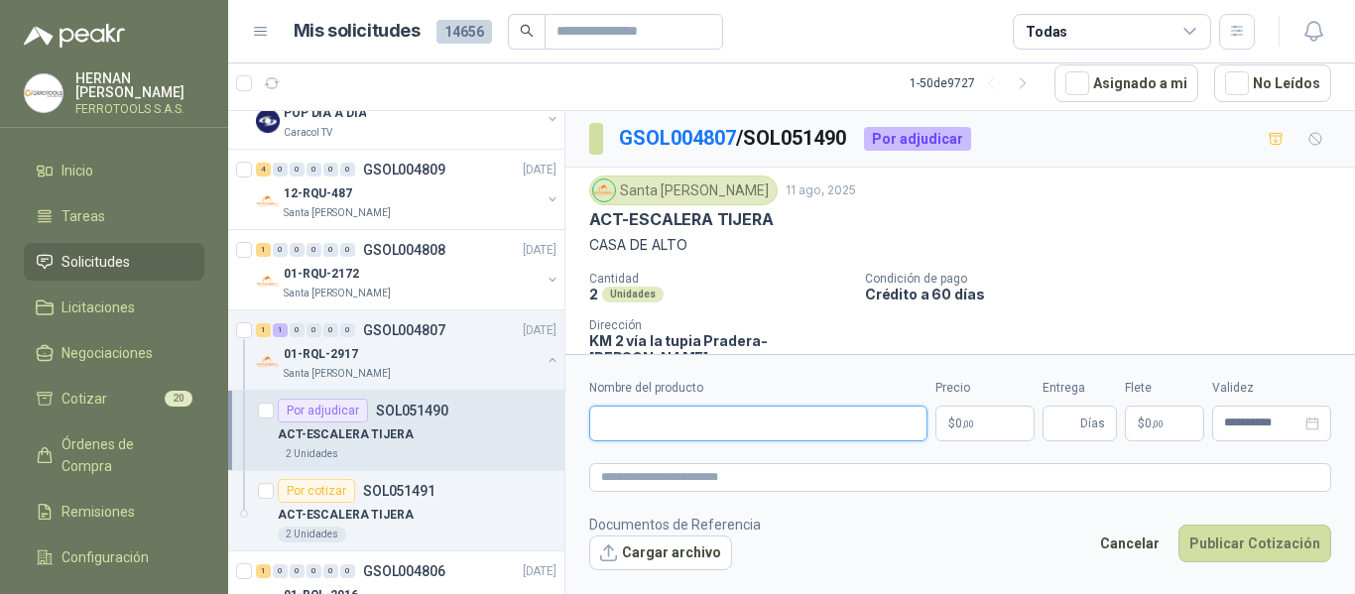
click at [689, 416] on input "Nombre del producto" at bounding box center [758, 424] width 338 height 36
paste input "**********"
drag, startPoint x: 756, startPoint y: 421, endPoint x: 722, endPoint y: 418, distance: 33.9
click at [714, 418] on input "**********" at bounding box center [758, 424] width 338 height 36
drag, startPoint x: 869, startPoint y: 427, endPoint x: 115, endPoint y: 417, distance: 754.2
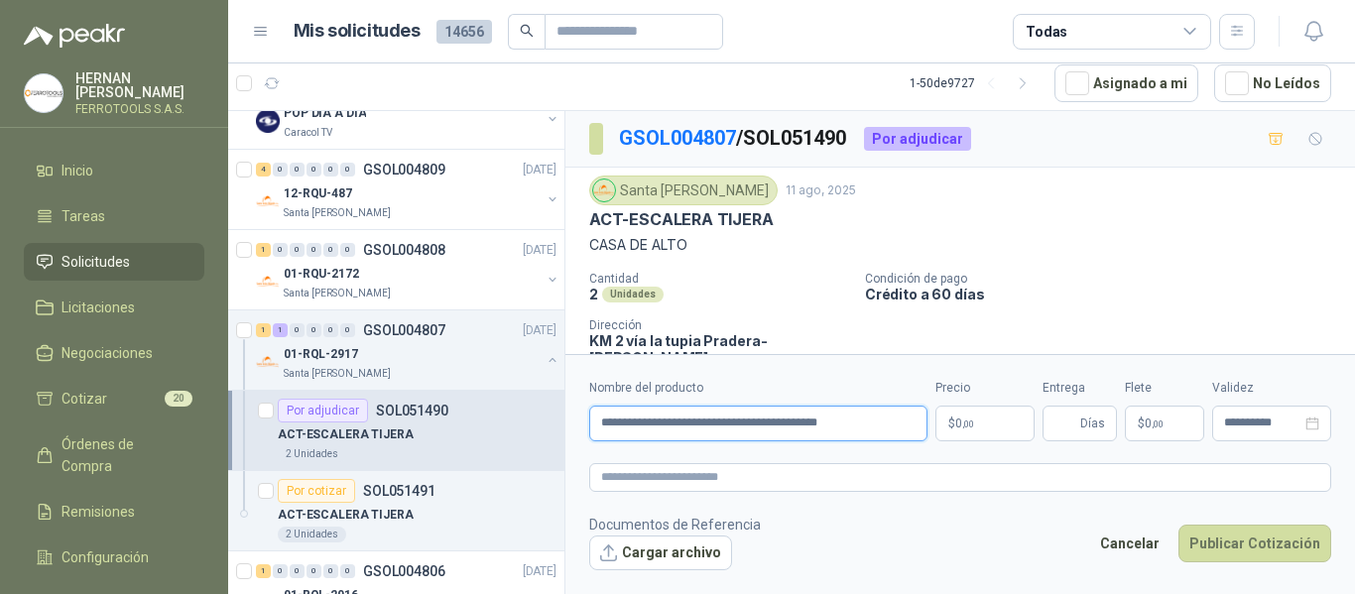
click at [115, 417] on div "HERNAN RUALES FERROTOOLS S.A.S. Inicio Tareas Solicitudes Licitaciones Negociac…" at bounding box center [677, 297] width 1355 height 594
type input "**********"
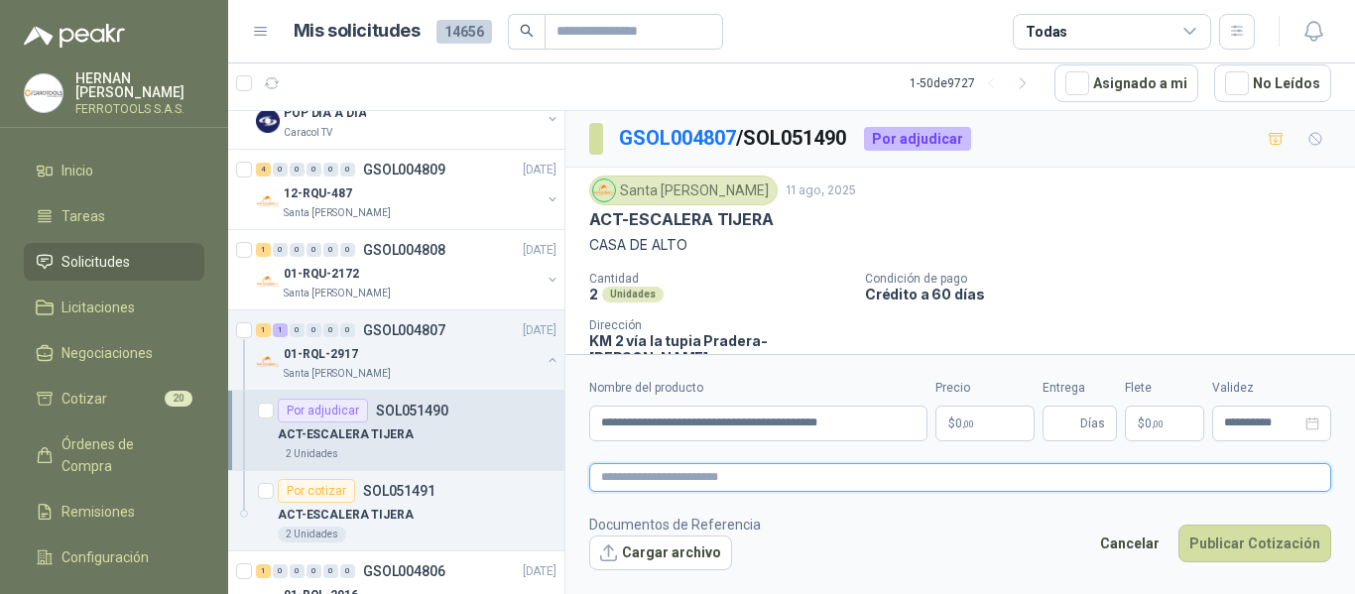
click at [660, 469] on textarea at bounding box center [960, 477] width 742 height 29
paste textarea "**********"
type textarea "**********"
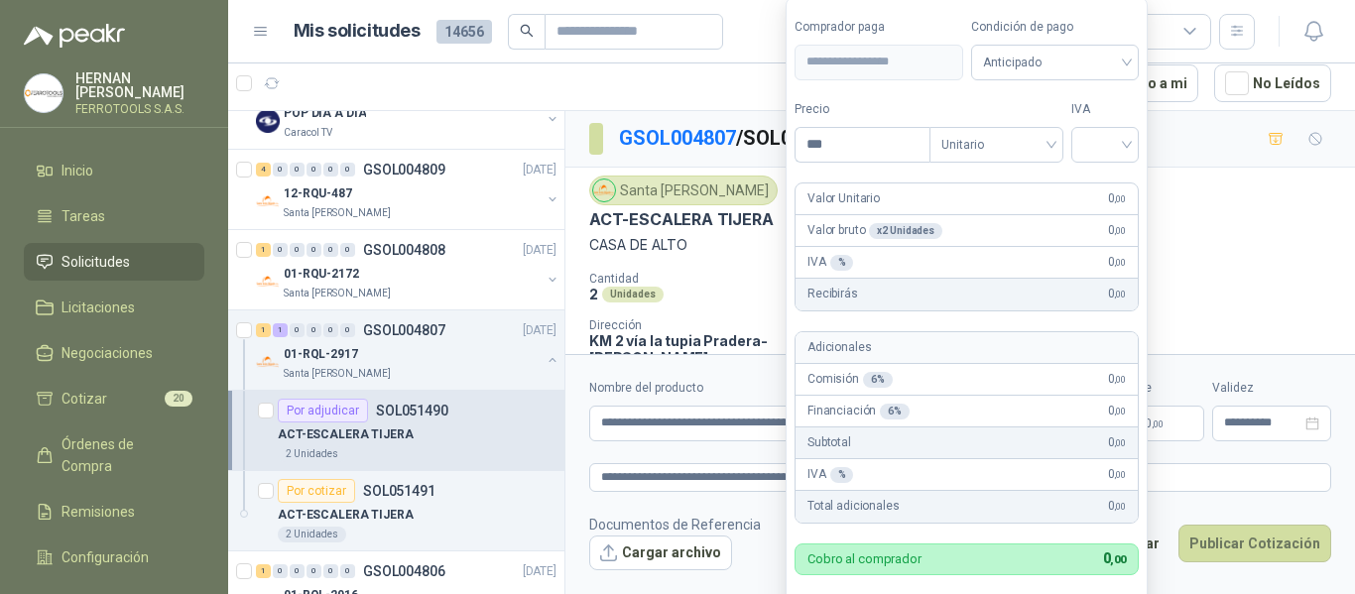
click at [964, 427] on body "HERNAN RUALES FERROTOOLS S.A.S. Inicio Tareas Solicitudes Licitaciones Negociac…" at bounding box center [677, 297] width 1355 height 594
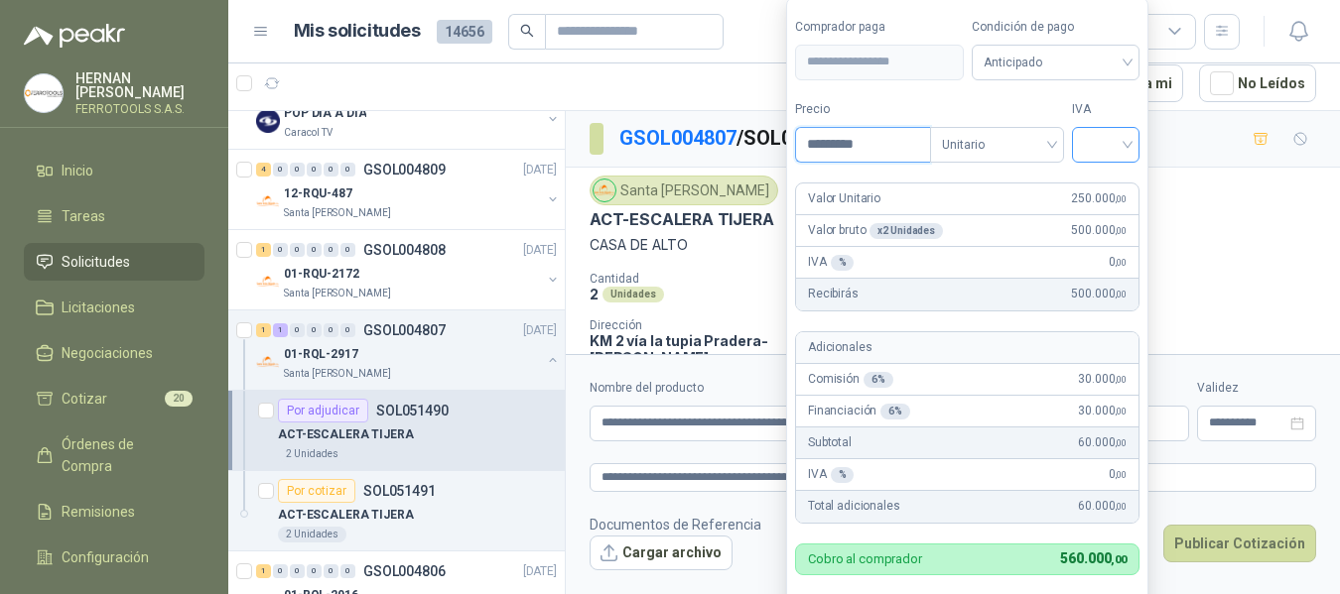
type input "*********"
click at [1104, 137] on input "search" at bounding box center [1106, 143] width 44 height 30
click at [1112, 181] on div "19%" at bounding box center [1110, 186] width 37 height 22
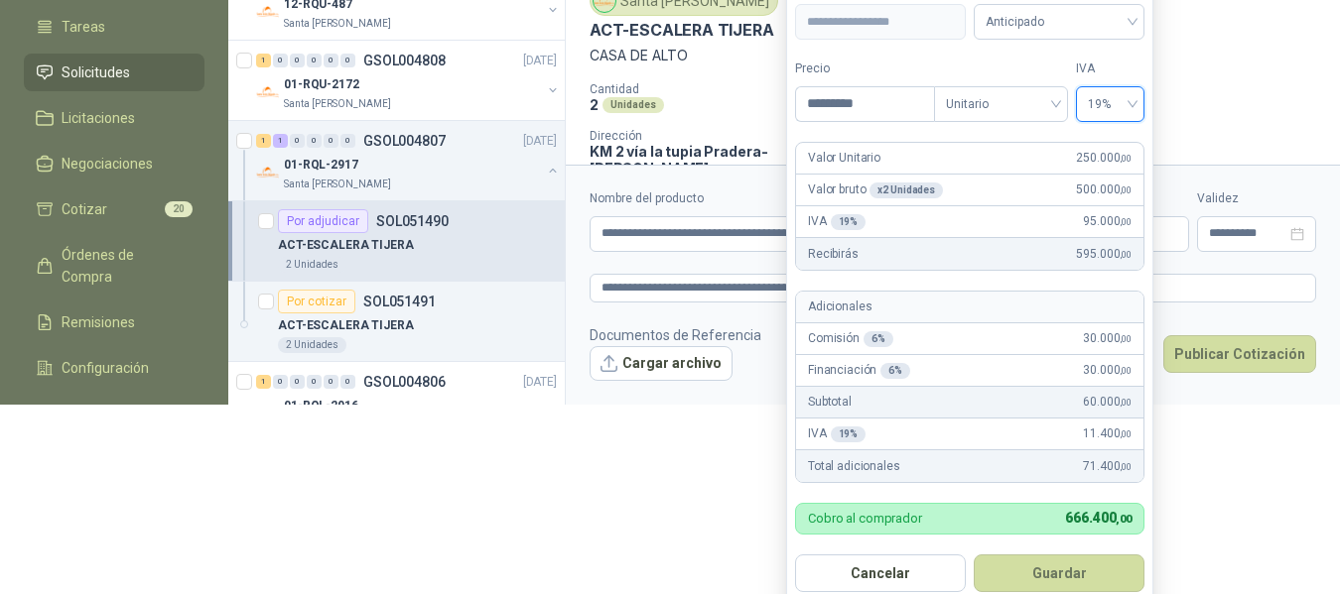
scroll to position [216, 0]
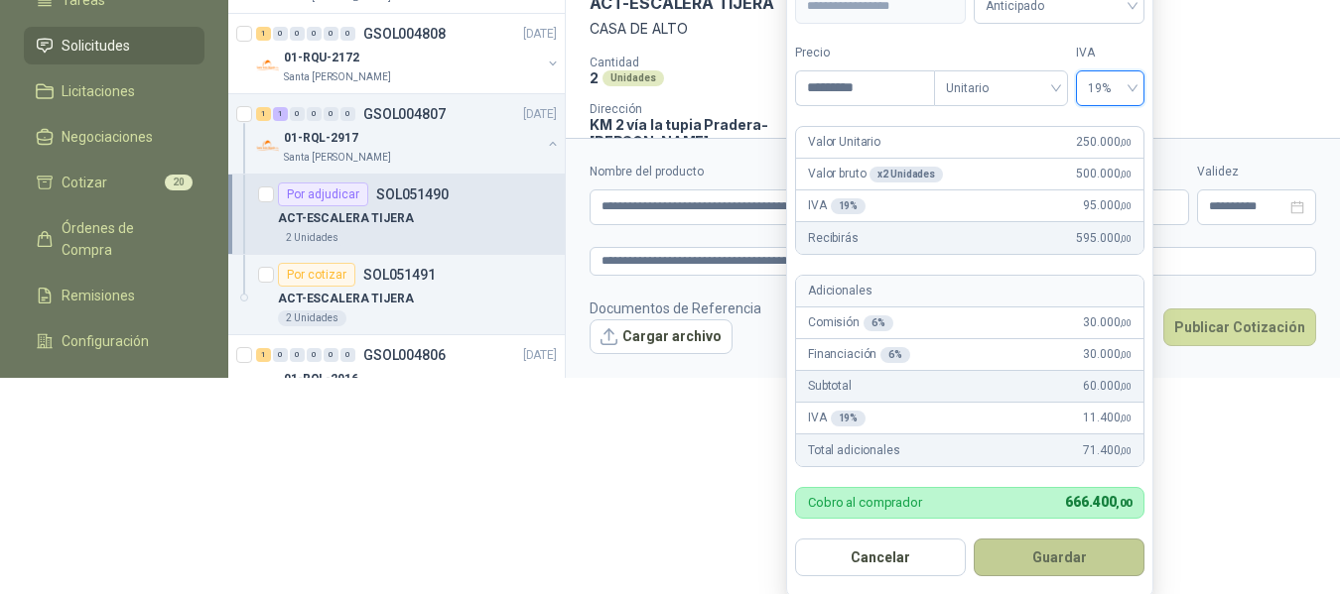
click at [1093, 562] on button "Guardar" at bounding box center [1058, 558] width 171 height 38
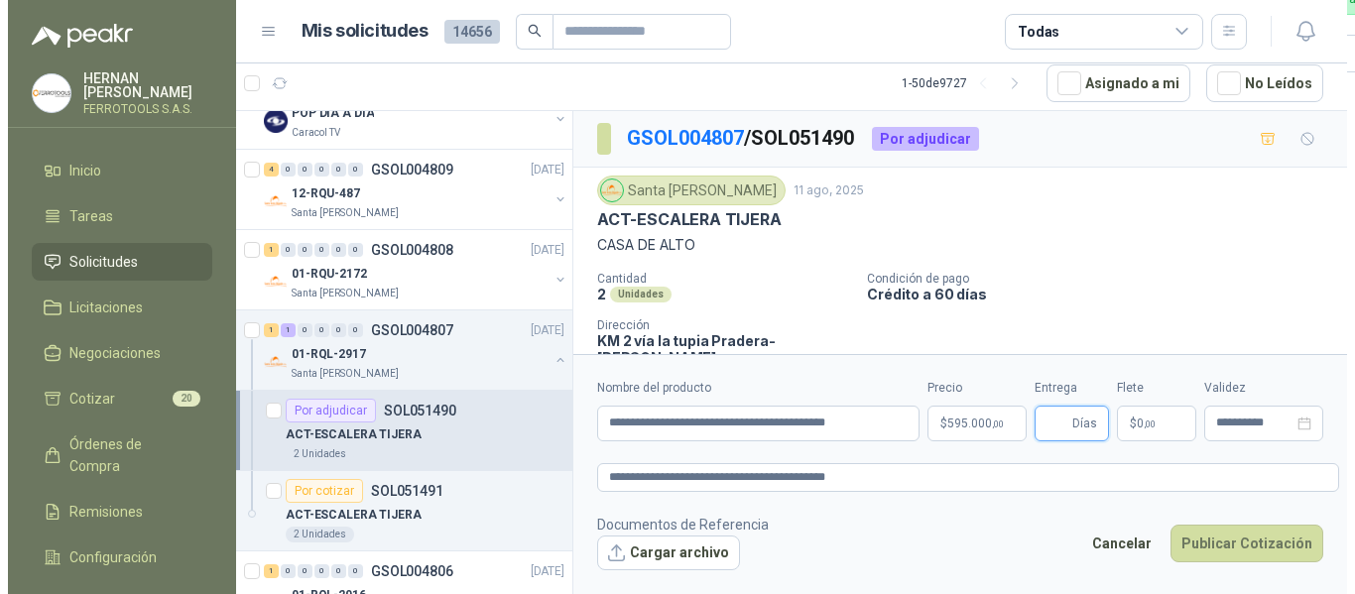
scroll to position [0, 0]
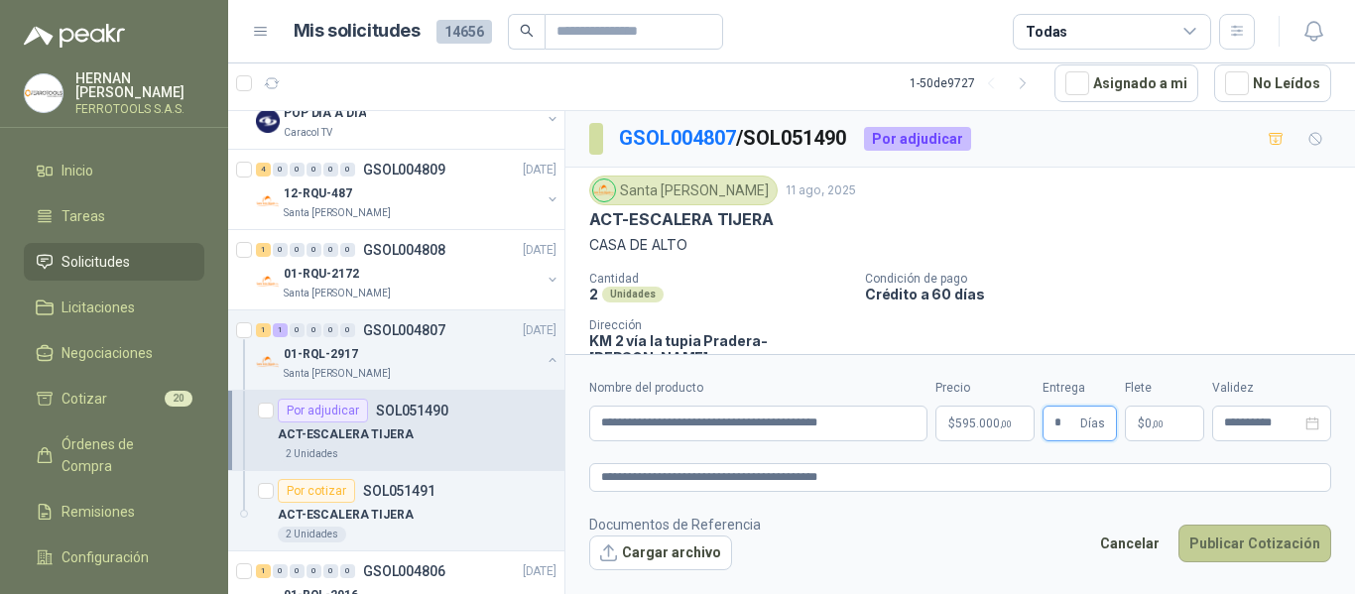
type input "*"
click at [1253, 542] on button "Publicar Cotización" at bounding box center [1255, 544] width 153 height 38
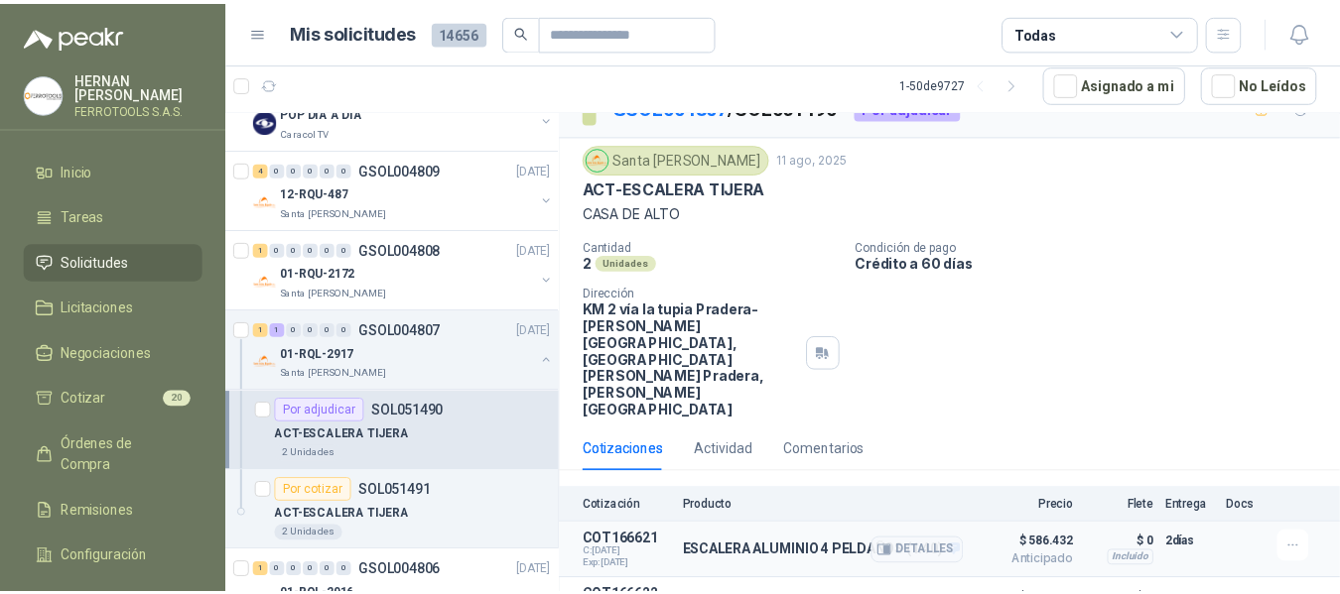
scroll to position [49, 0]
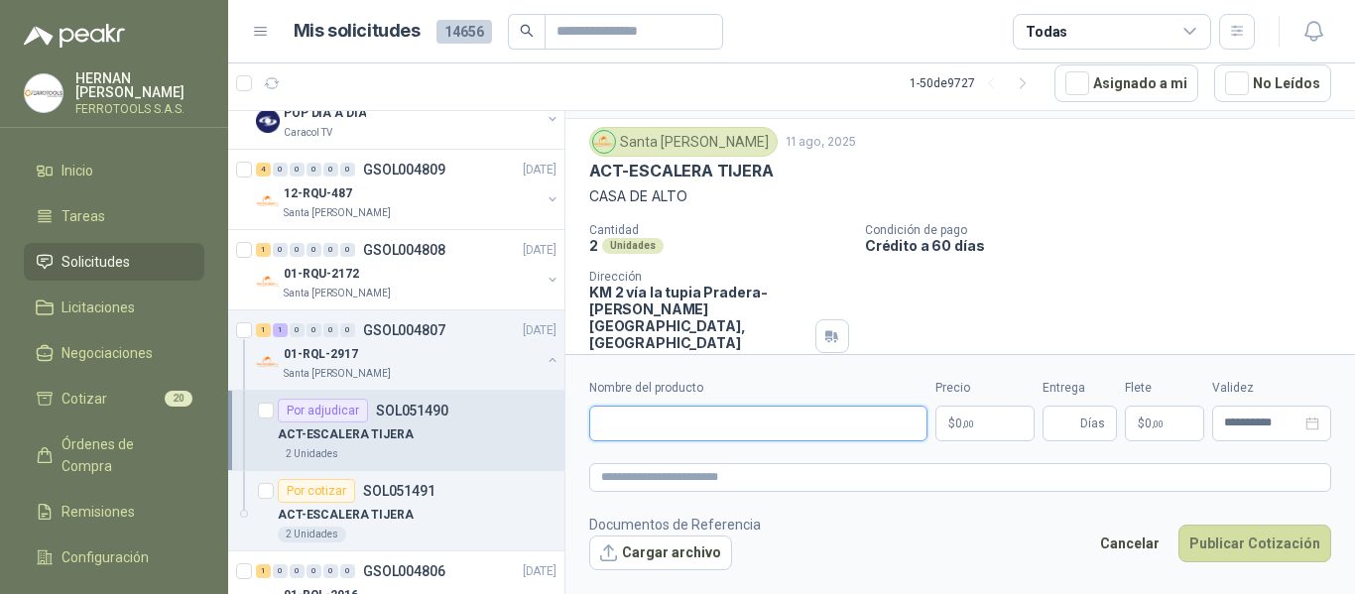
click at [662, 429] on input "Nombre del producto" at bounding box center [758, 424] width 338 height 36
paste input "**********"
click at [756, 419] on input "**********" at bounding box center [758, 424] width 338 height 36
drag, startPoint x: 879, startPoint y: 422, endPoint x: 254, endPoint y: 402, distance: 625.5
click at [270, 402] on div "3 0 0 0 0 0 GSOL004825 11/08/25 SCA-7431 ALMACEN Estrumetal Por cotizar SOL0515…" at bounding box center [791, 352] width 1127 height 484
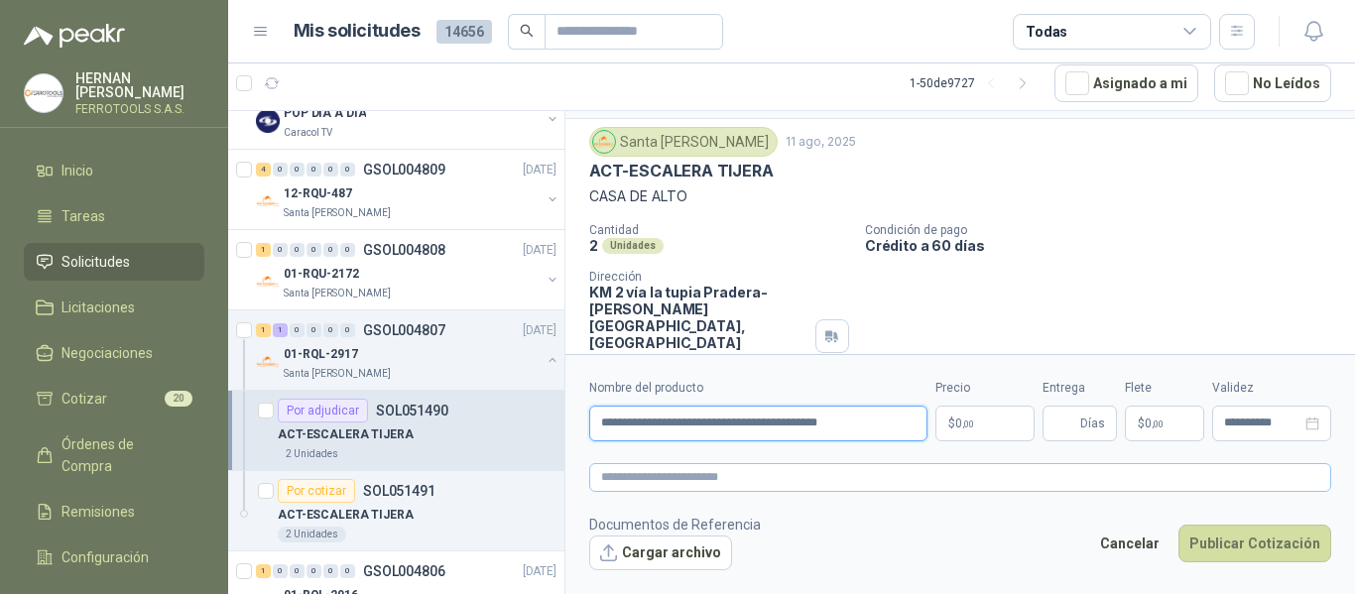
type input "**********"
click at [645, 479] on textarea at bounding box center [960, 477] width 742 height 29
paste textarea "**********"
type textarea "**********"
click at [968, 418] on span "0 ,00" at bounding box center [965, 424] width 19 height 12
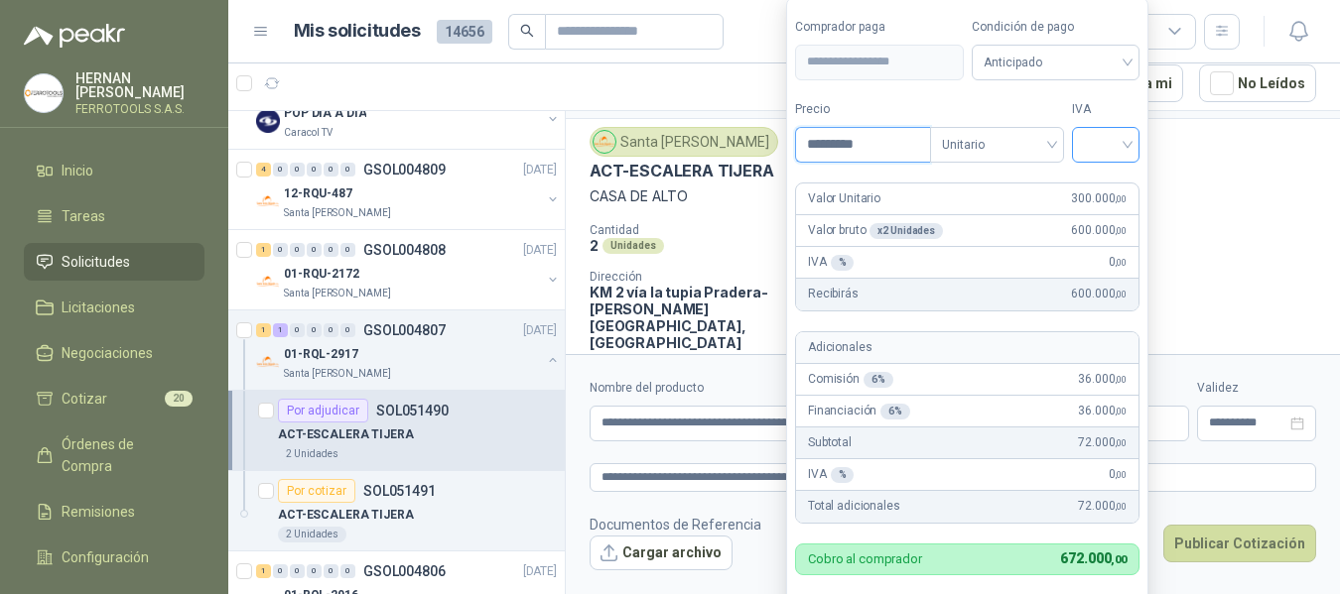
type input "*********"
click at [1118, 139] on input "search" at bounding box center [1106, 143] width 44 height 30
click at [1107, 180] on div "19%" at bounding box center [1110, 186] width 37 height 22
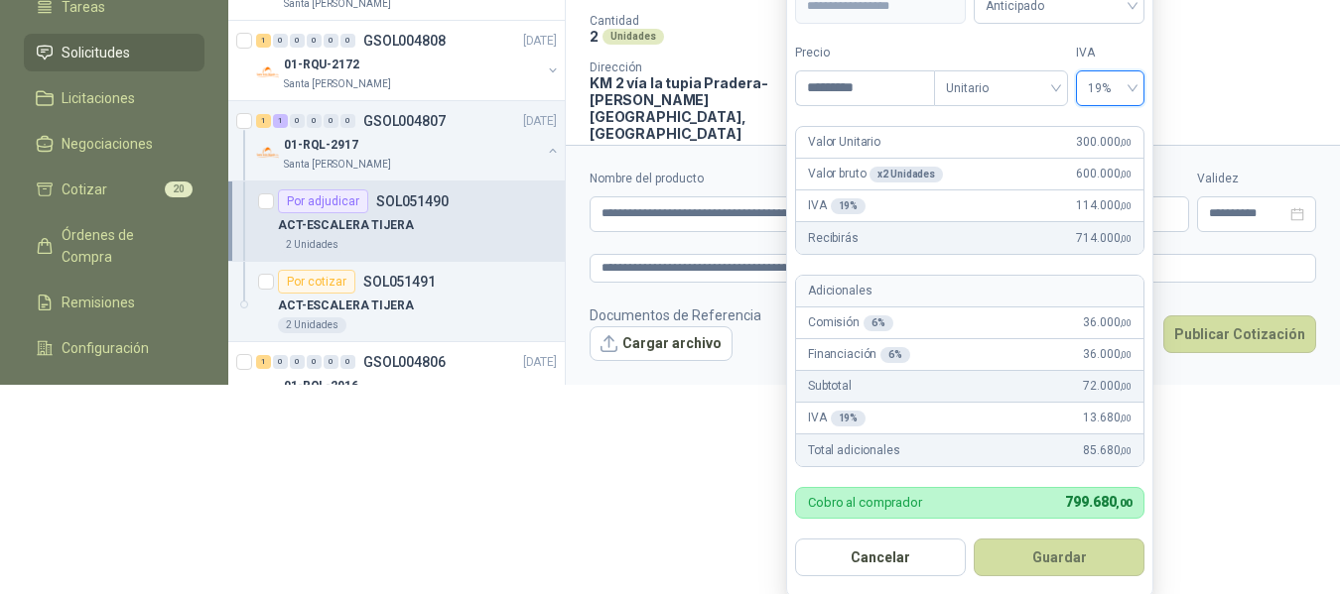
click at [1084, 548] on button "Guardar" at bounding box center [1058, 558] width 171 height 38
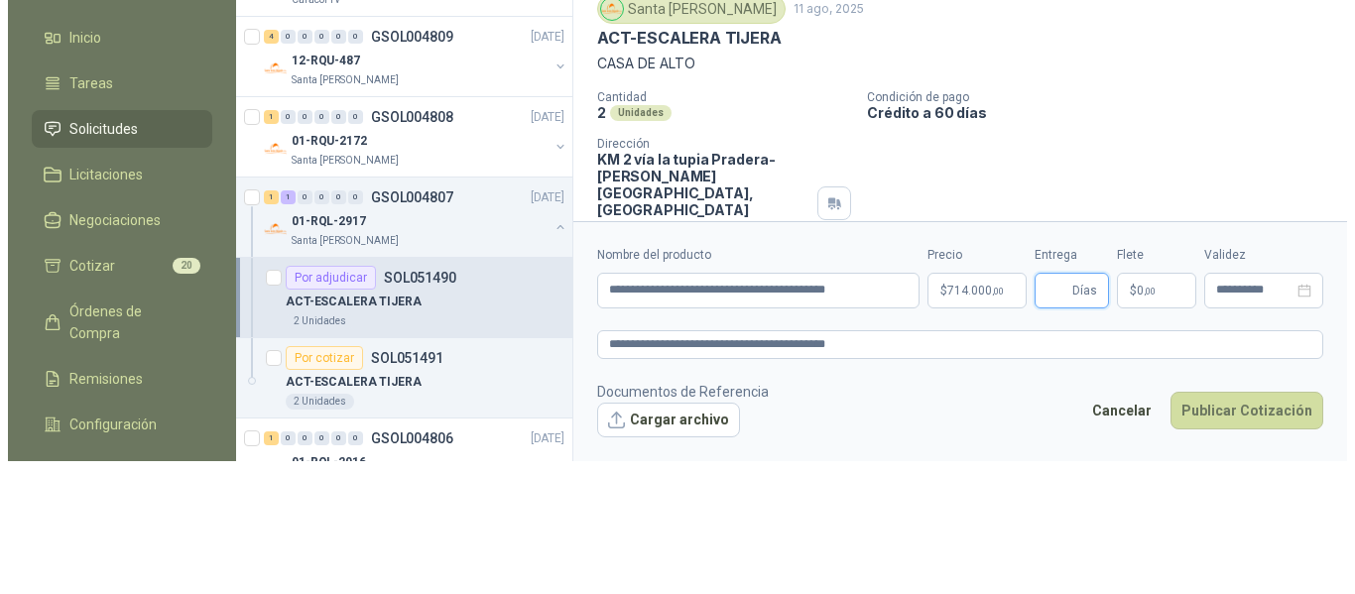
scroll to position [0, 0]
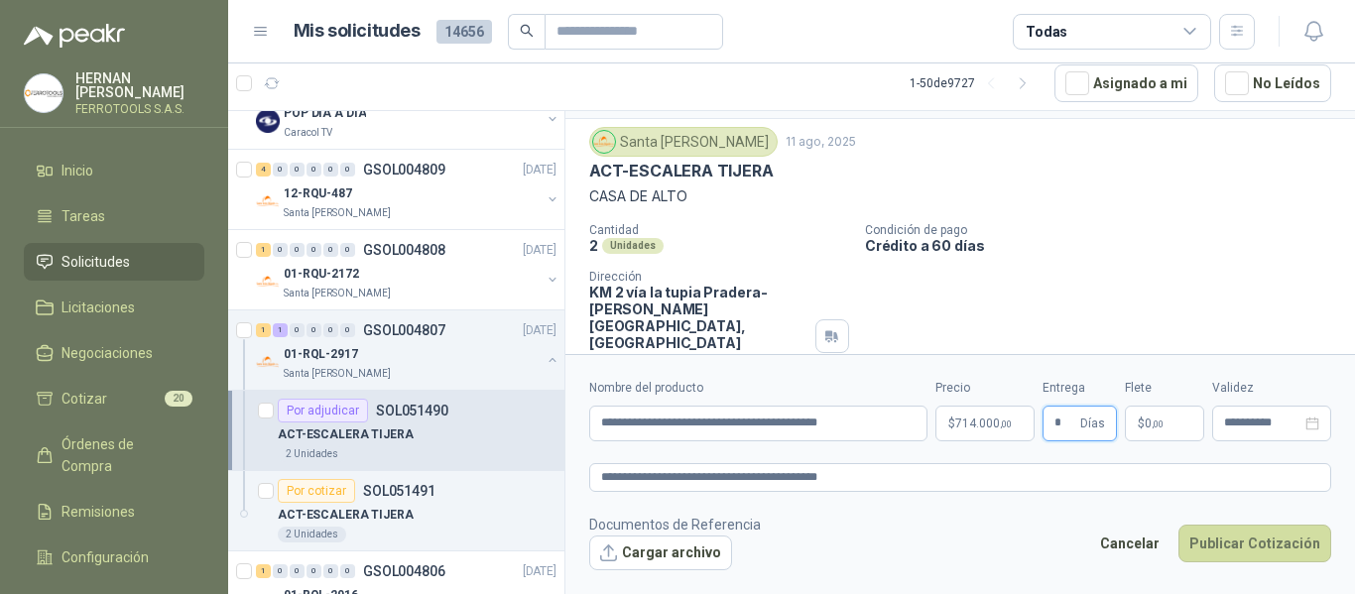
type input "*"
click at [868, 520] on footer "Documentos de Referencia Cargar archivo Cancelar Publicar Cotización" at bounding box center [960, 543] width 742 height 58
click at [1263, 545] on button "Publicar Cotización" at bounding box center [1255, 544] width 153 height 38
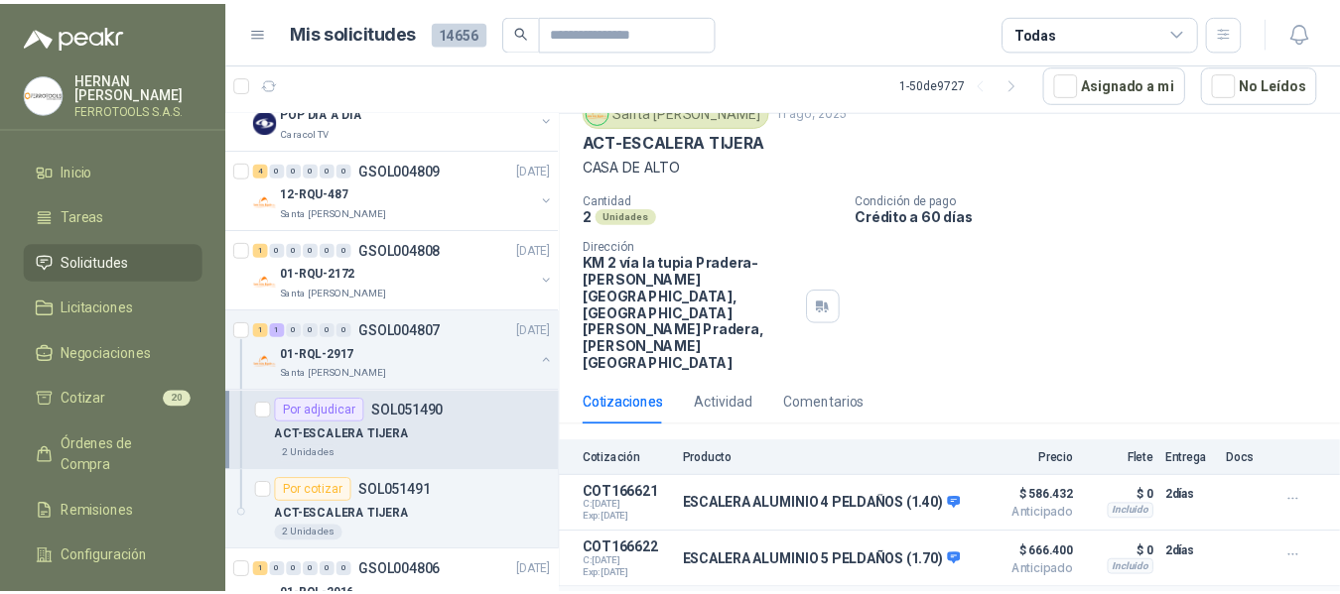
scroll to position [106, 0]
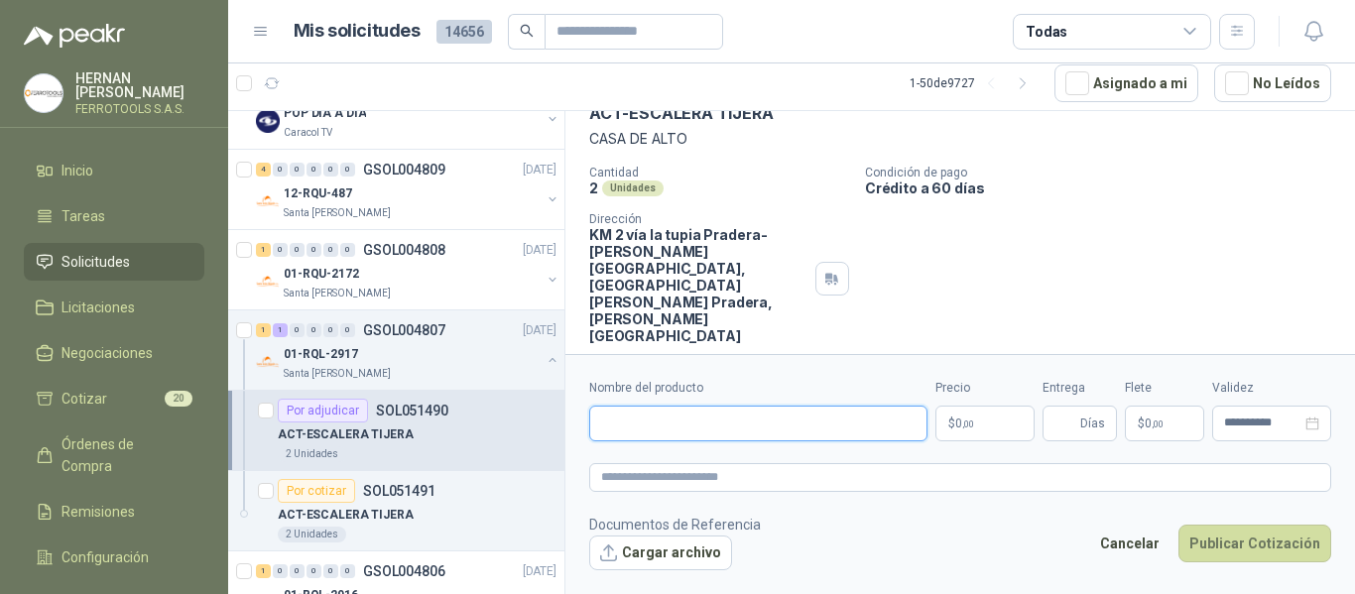
click at [745, 435] on input "Nombre del producto" at bounding box center [758, 424] width 338 height 36
paste input "**********"
click at [759, 428] on input "**********" at bounding box center [758, 424] width 338 height 36
drag, startPoint x: 840, startPoint y: 426, endPoint x: 566, endPoint y: 422, distance: 274.9
click at [566, 422] on form "**********" at bounding box center [961, 474] width 790 height 240
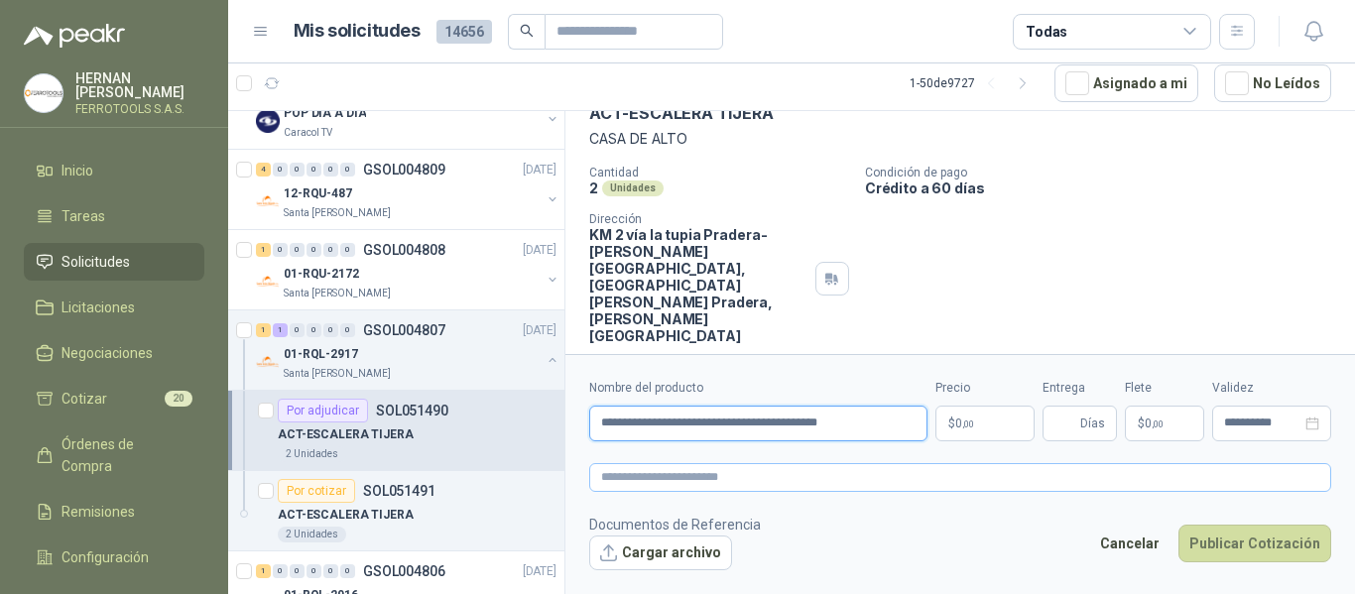
type input "**********"
click at [669, 479] on textarea at bounding box center [960, 477] width 742 height 29
paste textarea "**********"
type textarea "**********"
click at [965, 426] on span ",00" at bounding box center [969, 424] width 12 height 11
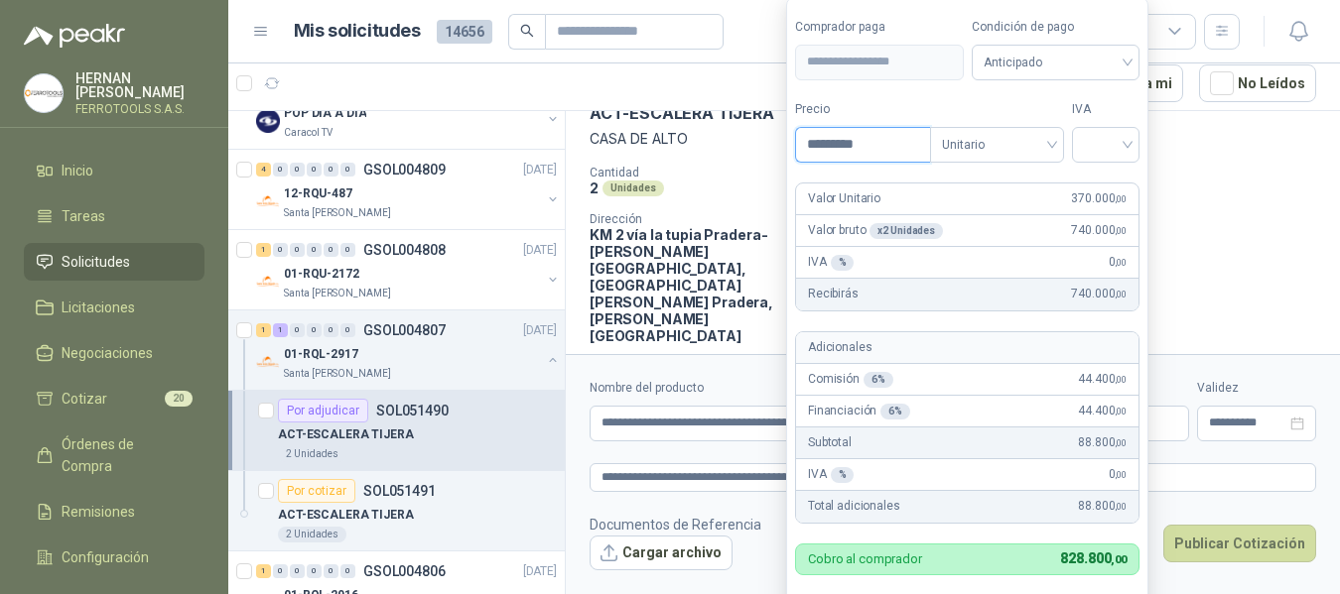
type input "*********"
click at [1103, 137] on input "search" at bounding box center [1106, 143] width 44 height 30
click at [1112, 179] on div "19%" at bounding box center [1110, 186] width 37 height 22
click at [1013, 335] on div "Adicionales" at bounding box center [969, 348] width 347 height 32
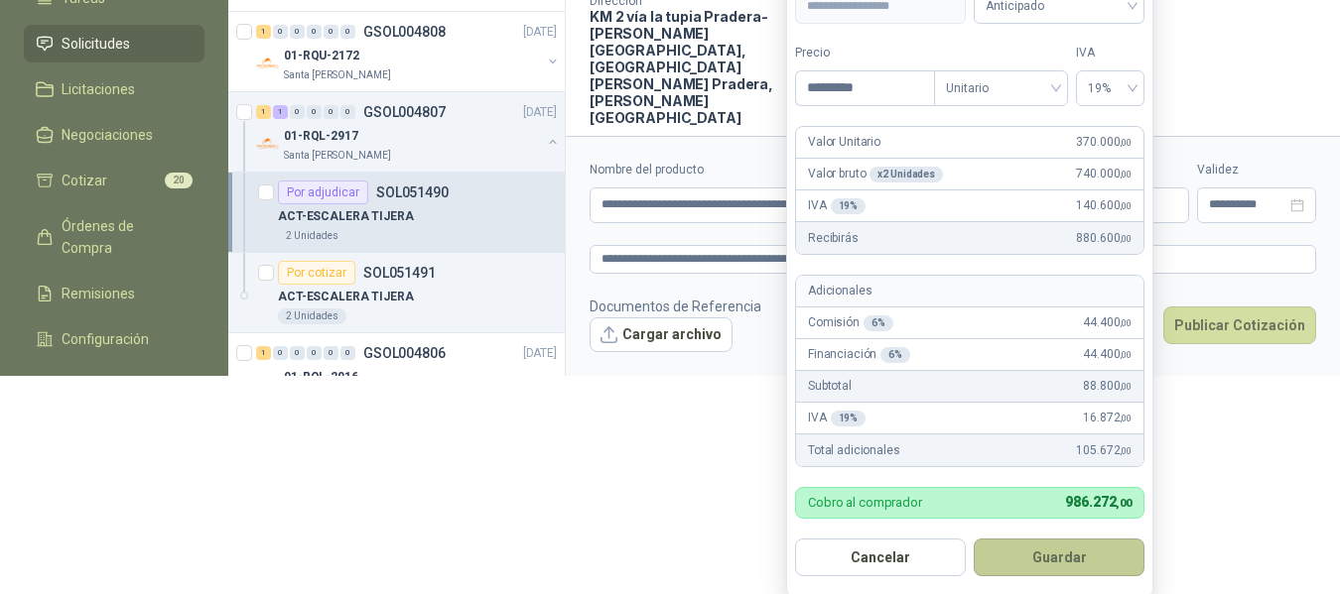
click at [1067, 546] on button "Guardar" at bounding box center [1058, 558] width 171 height 38
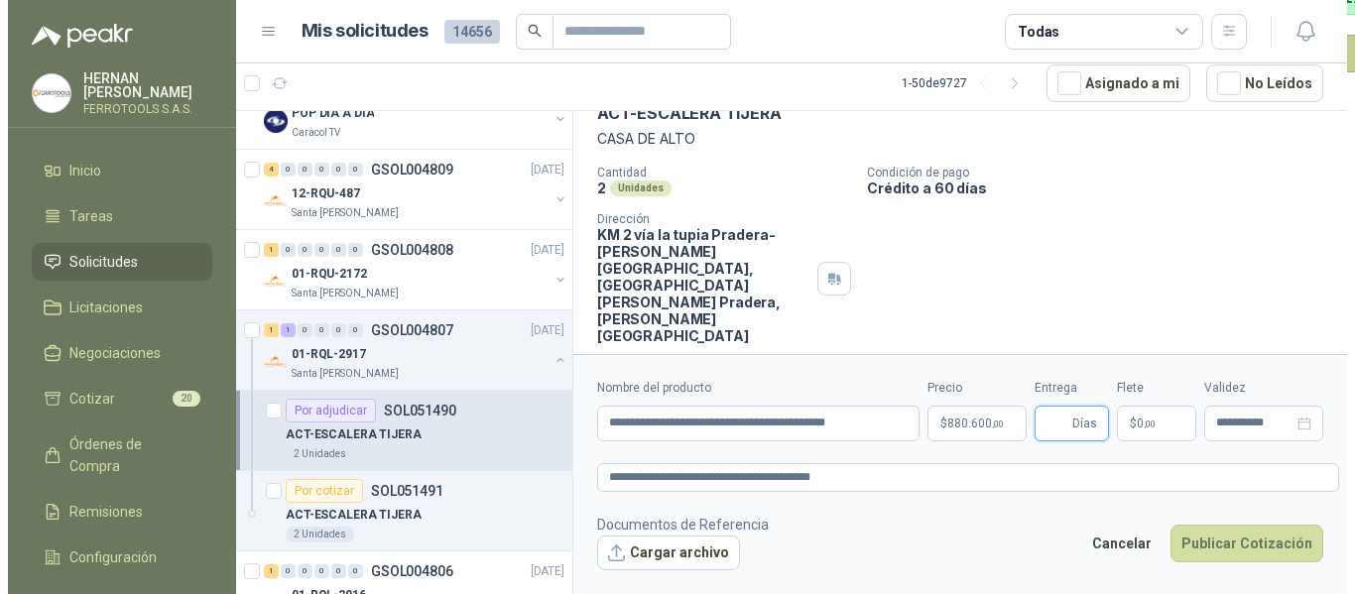
scroll to position [0, 0]
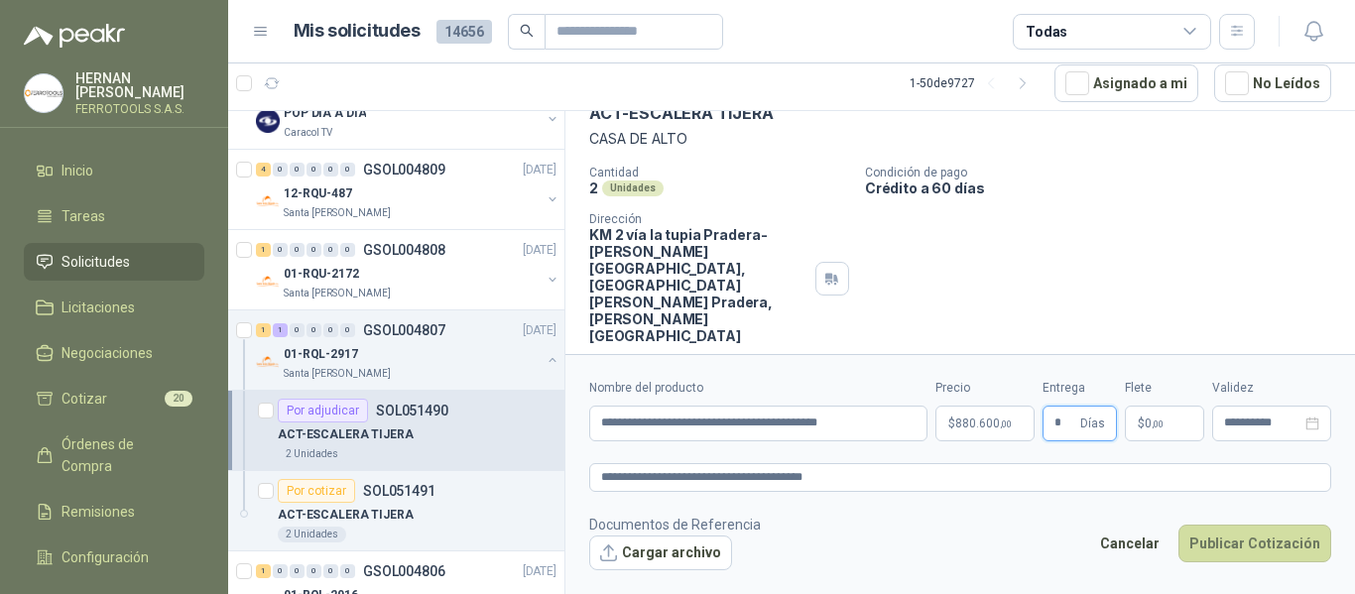
type input "*"
click at [1039, 521] on footer "Documentos de Referencia Cargar archivo Cancelar Publicar Cotización" at bounding box center [960, 543] width 742 height 58
click at [1268, 536] on button "Publicar Cotización" at bounding box center [1255, 544] width 153 height 38
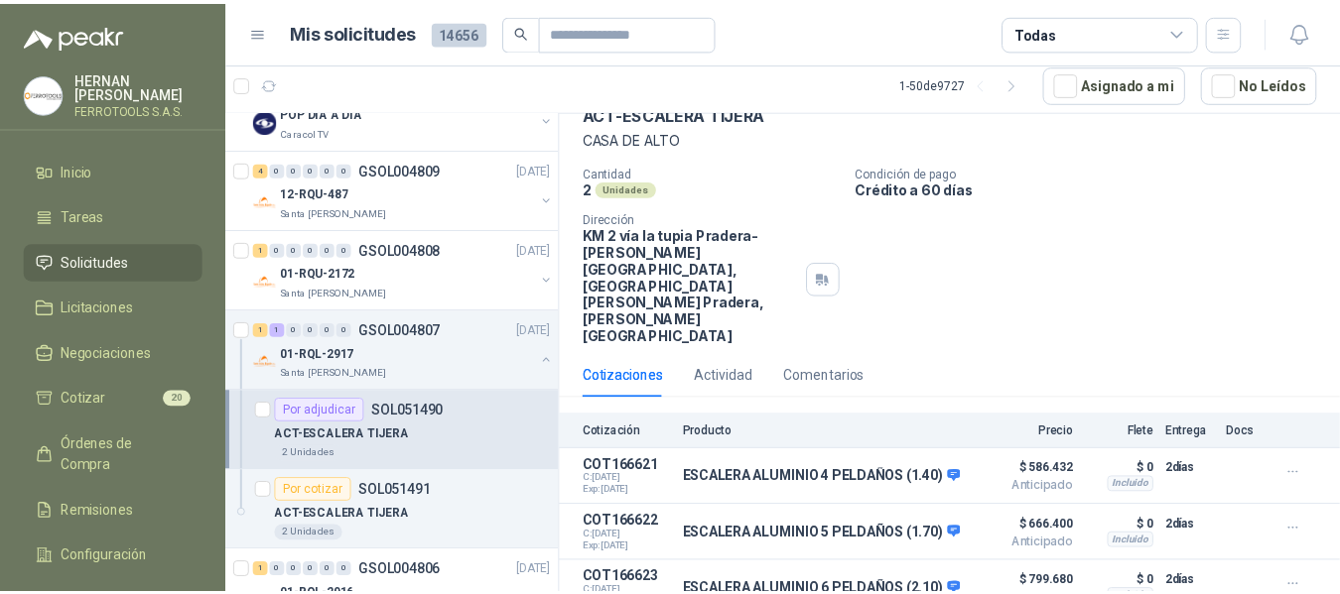
scroll to position [164, 0]
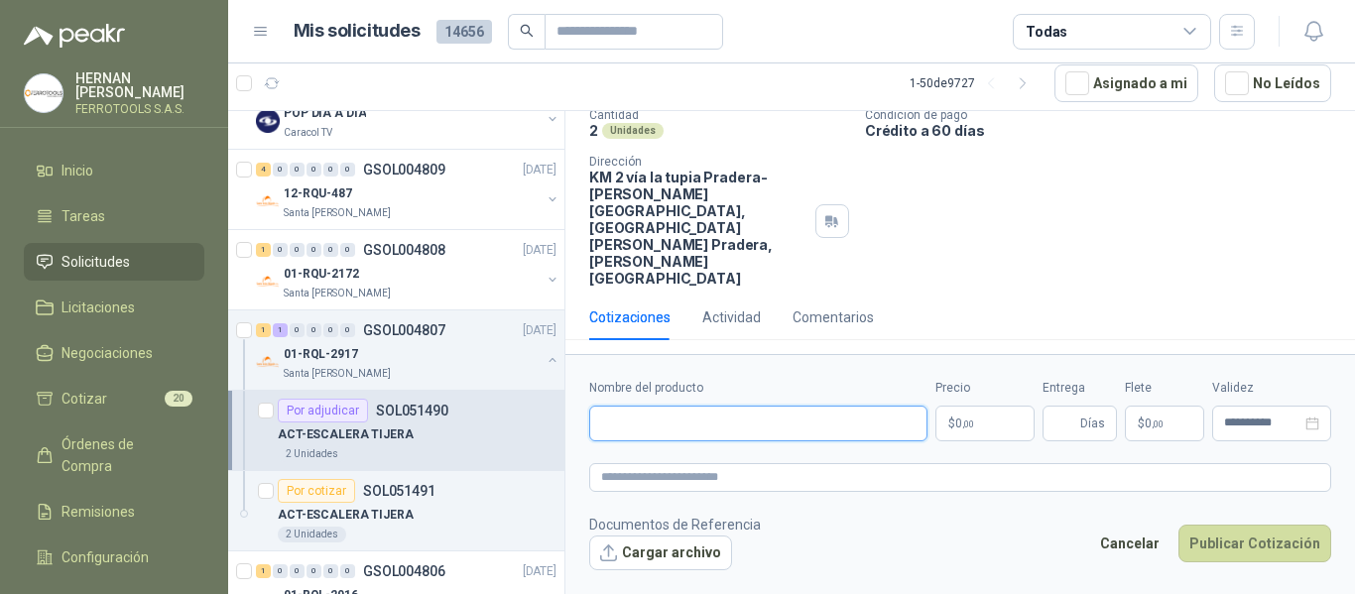
click at [678, 422] on input "Nombre del producto" at bounding box center [758, 424] width 338 height 36
paste input "**********"
click at [727, 421] on input "**********" at bounding box center [758, 424] width 338 height 36
click at [827, 417] on input "**********" at bounding box center [758, 424] width 338 height 36
type input "**********"
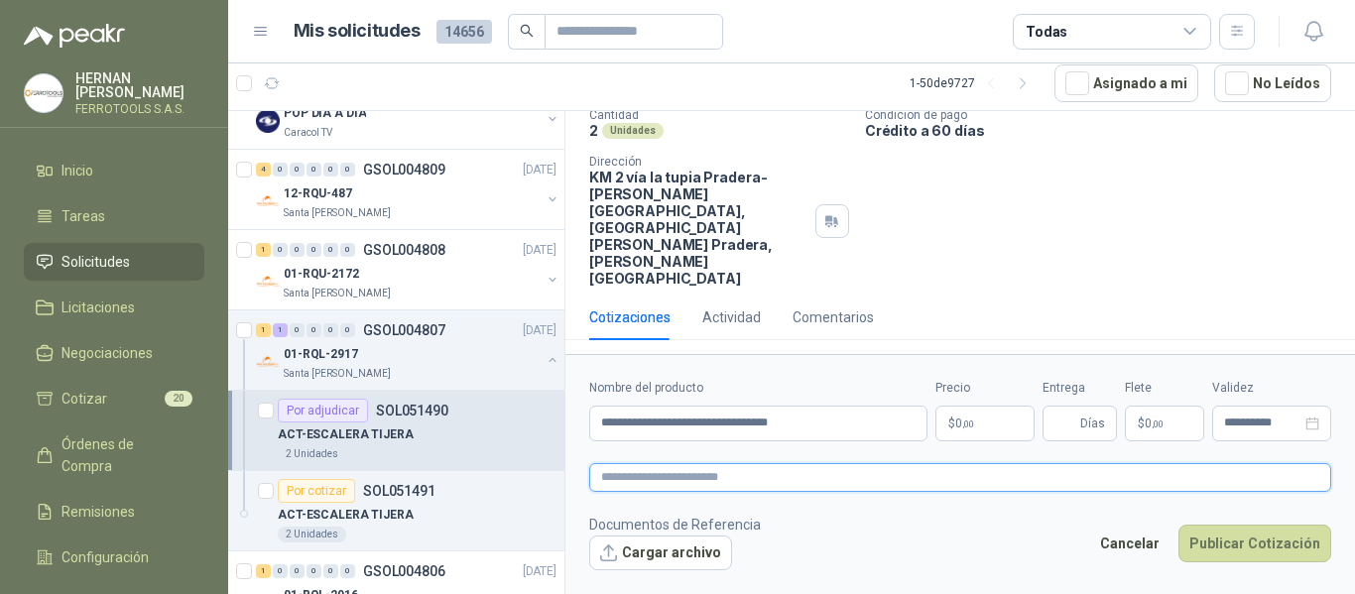
click at [899, 472] on textarea at bounding box center [960, 477] width 742 height 29
paste textarea "**********"
type textarea "**********"
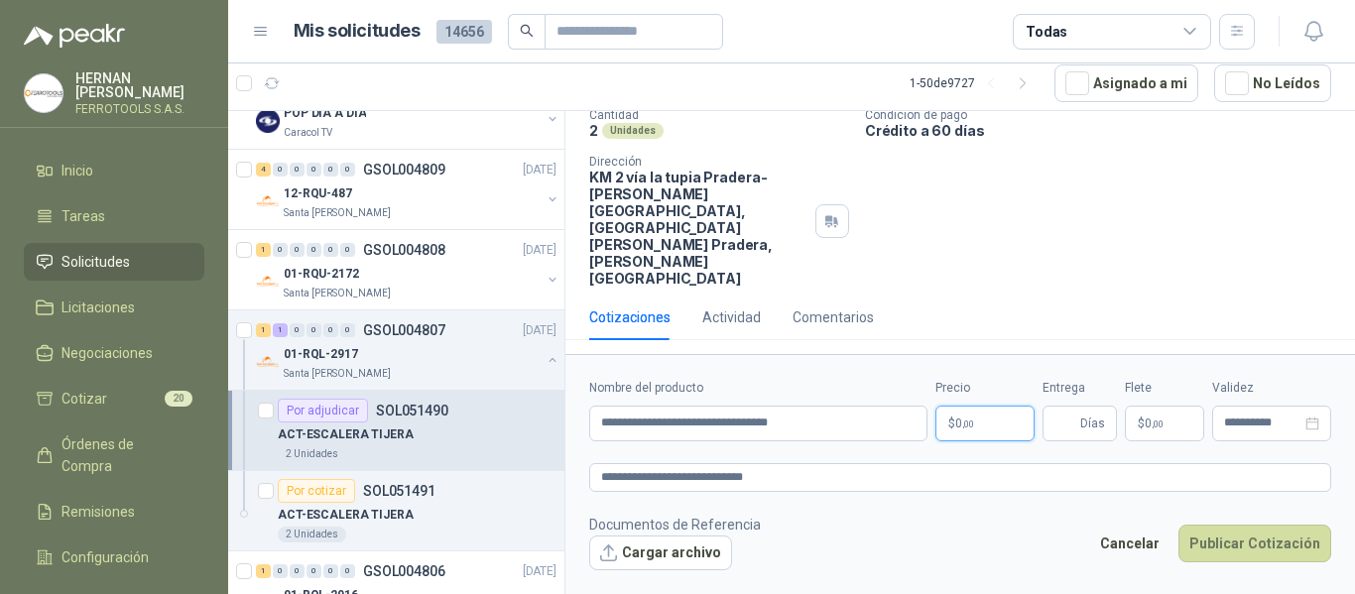
click at [995, 415] on p "$ 0 ,00" at bounding box center [985, 424] width 99 height 36
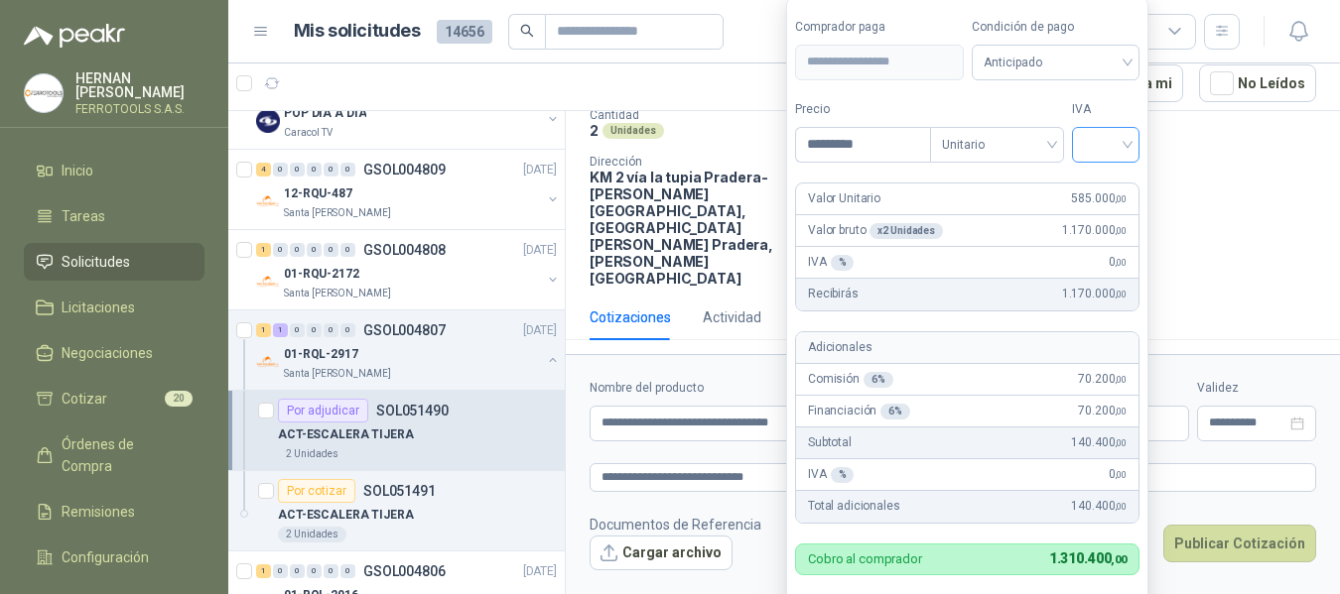
type input "*********"
click at [1115, 139] on input "search" at bounding box center [1106, 143] width 44 height 30
click at [1111, 184] on div "19%" at bounding box center [1110, 186] width 37 height 22
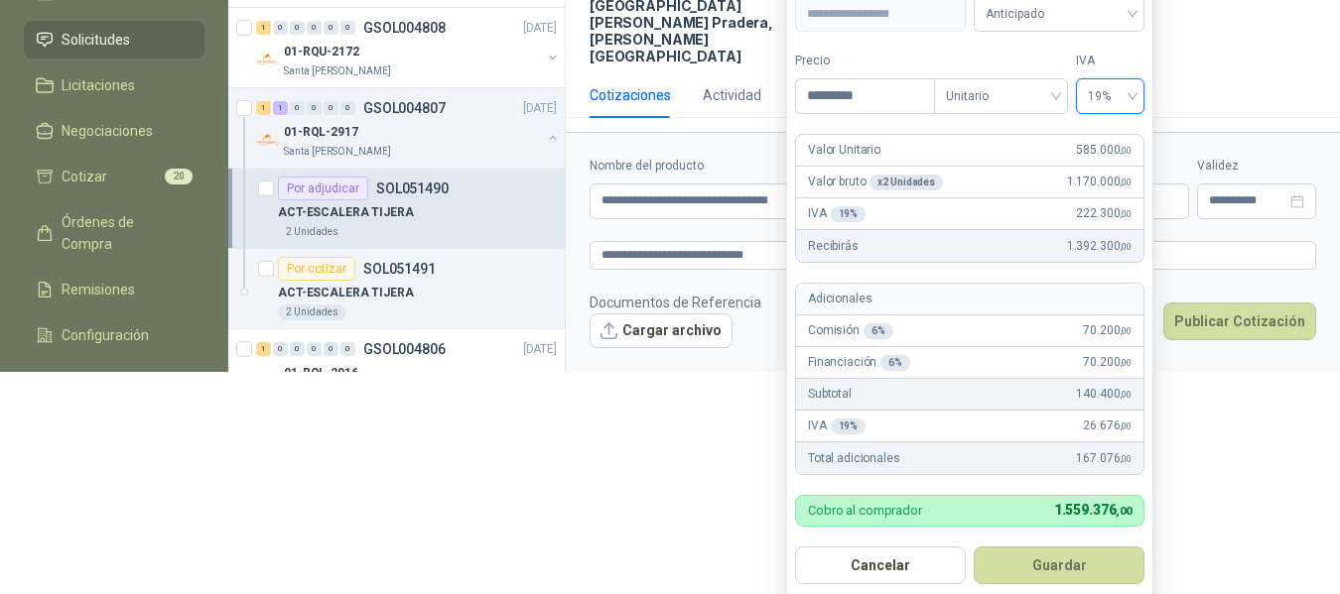
scroll to position [234, 0]
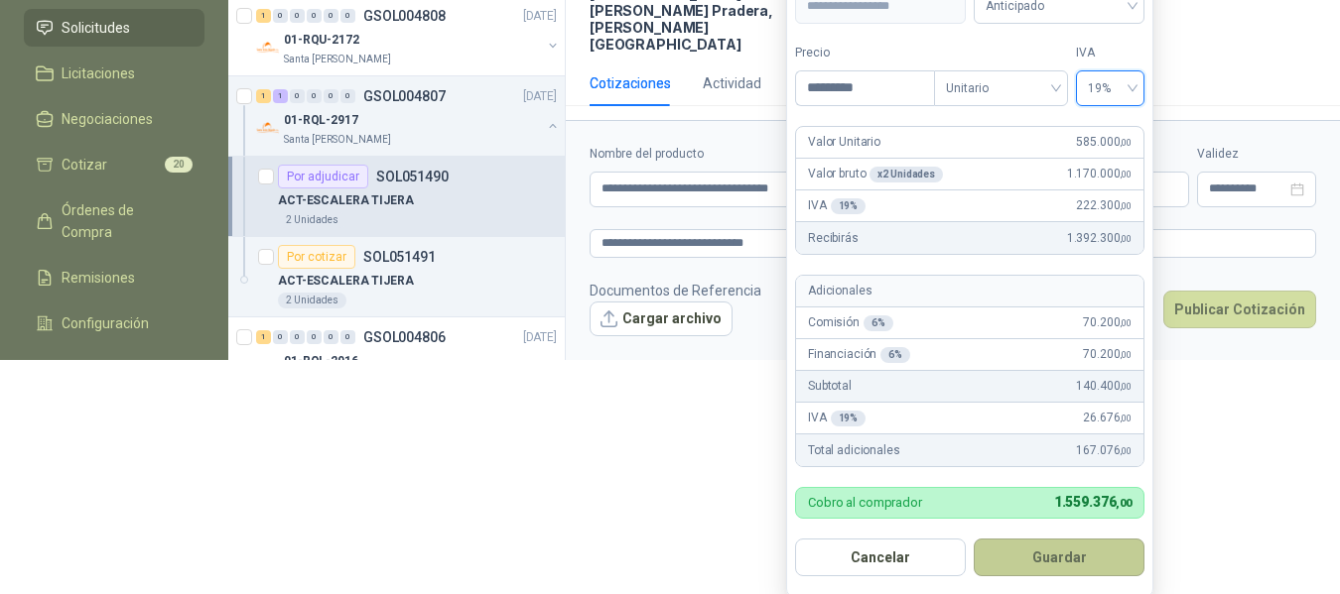
click at [1093, 554] on button "Guardar" at bounding box center [1058, 558] width 171 height 38
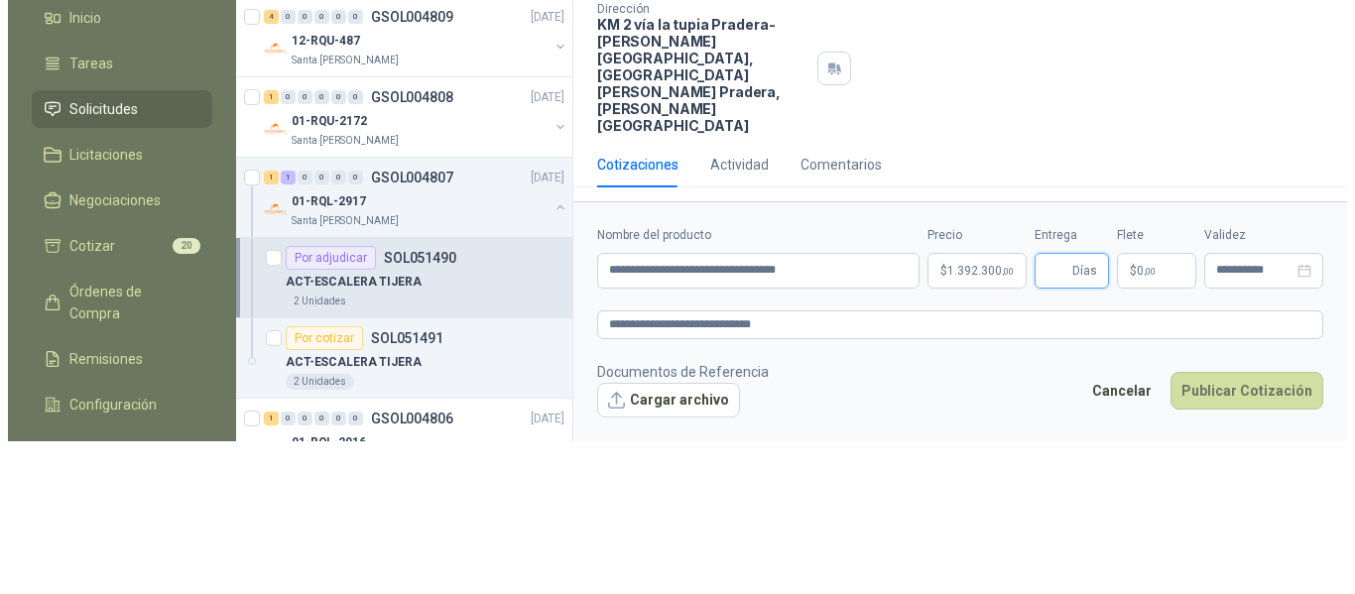
scroll to position [0, 0]
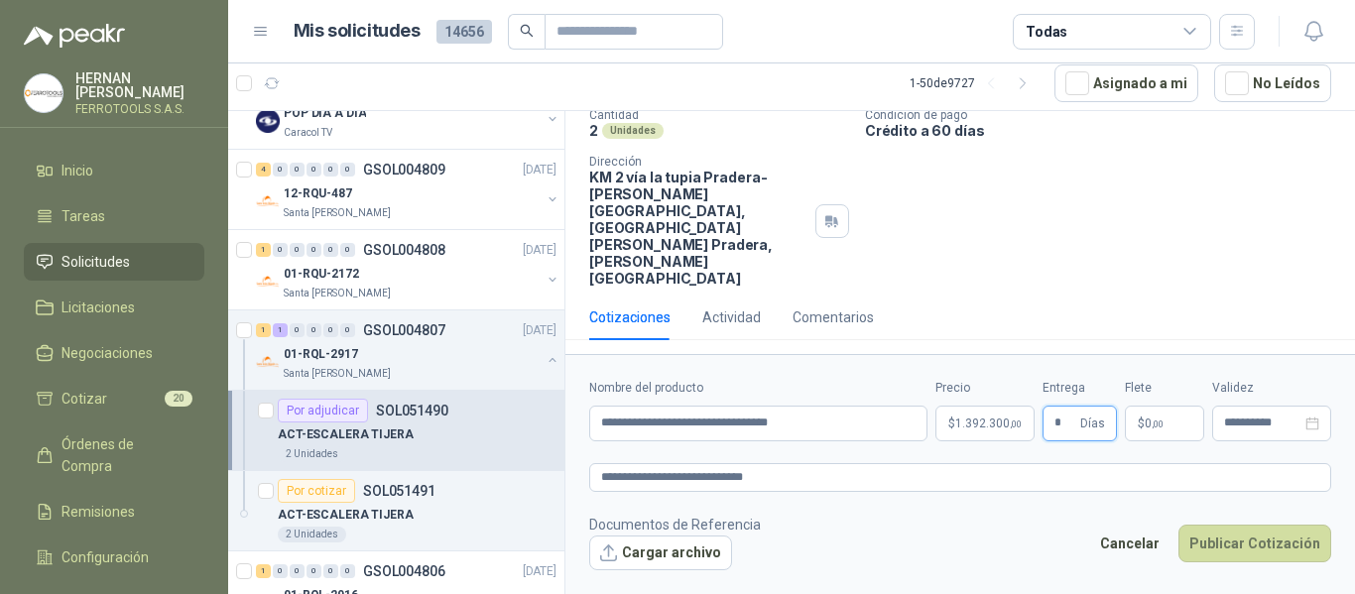
type input "*"
click at [1009, 544] on footer "Documentos de Referencia Cargar archivo Cancelar Publicar Cotización" at bounding box center [960, 543] width 742 height 58
click at [1263, 543] on button "Publicar Cotización" at bounding box center [1255, 544] width 153 height 38
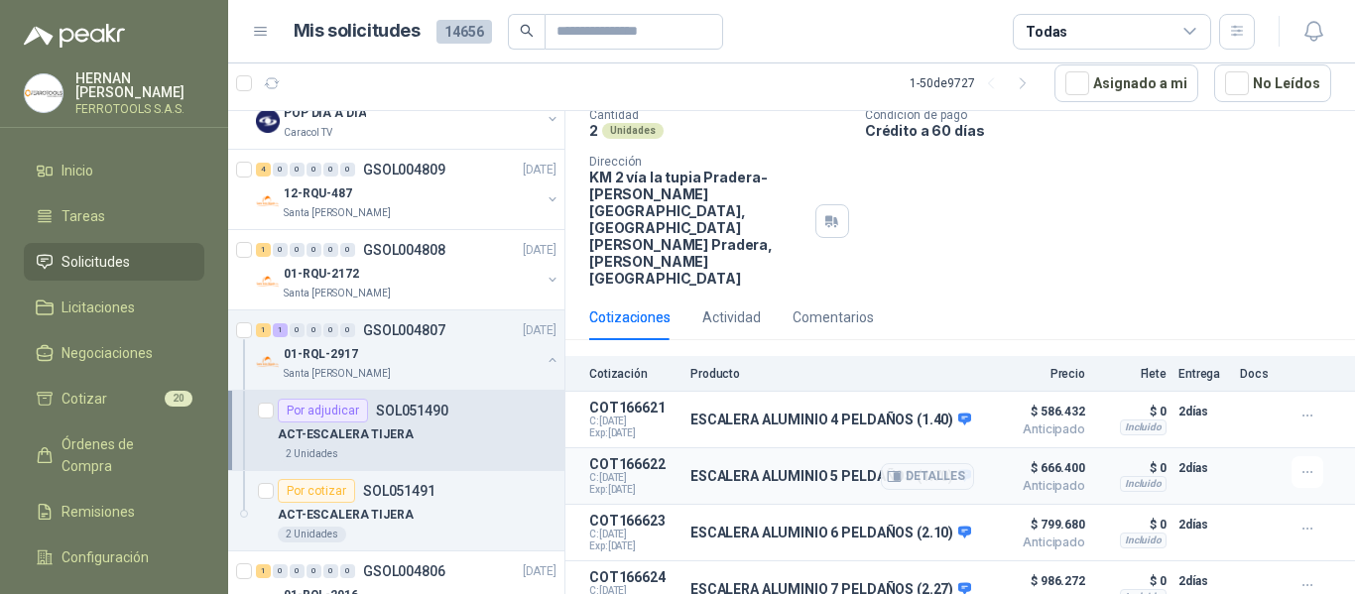
scroll to position [221, 0]
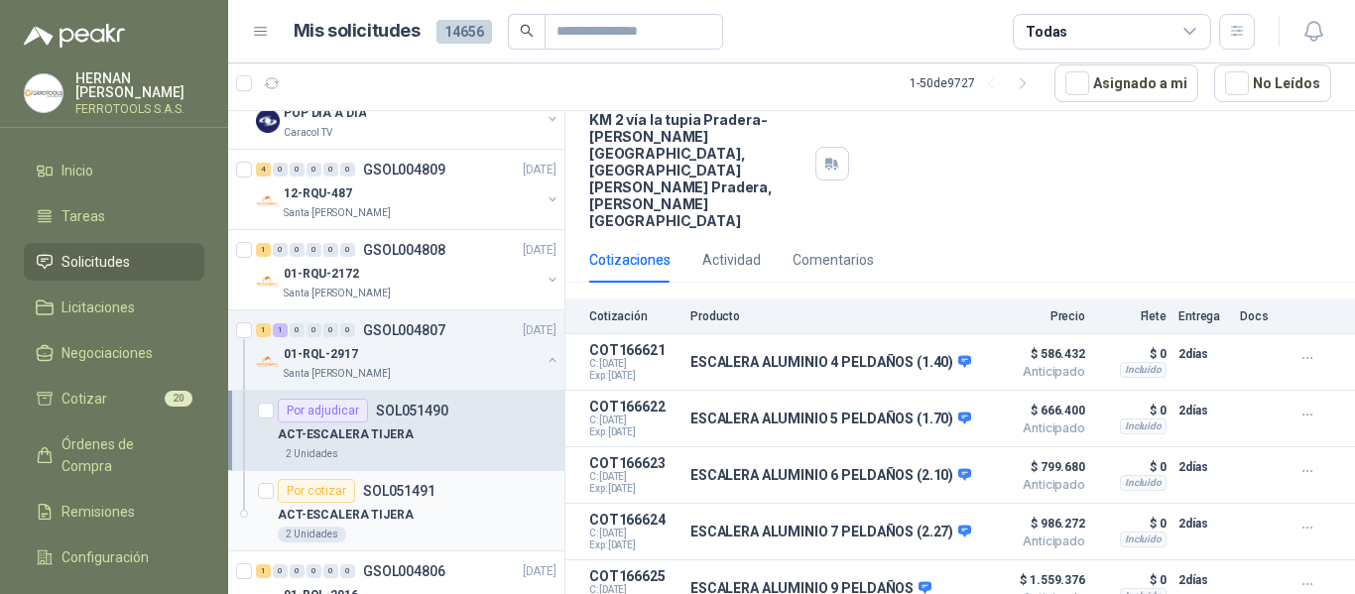
click at [419, 503] on div "ACT-ESCALERA TIJERA" at bounding box center [417, 515] width 279 height 24
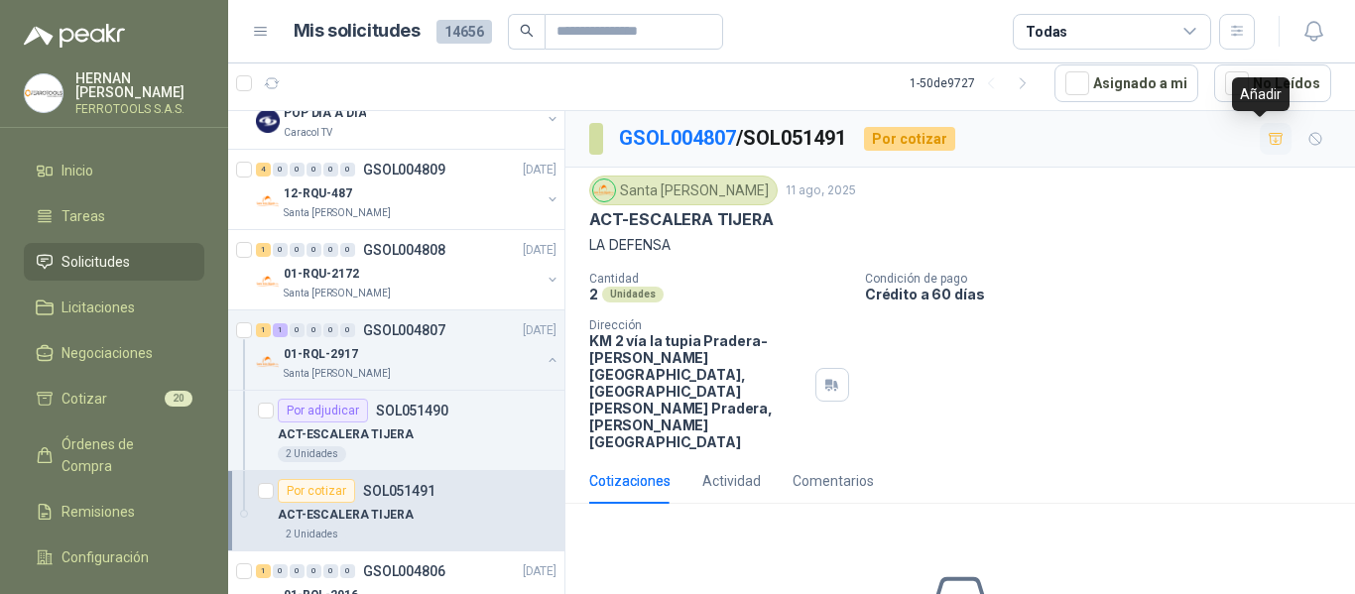
click at [1269, 143] on button "button" at bounding box center [1276, 139] width 32 height 32
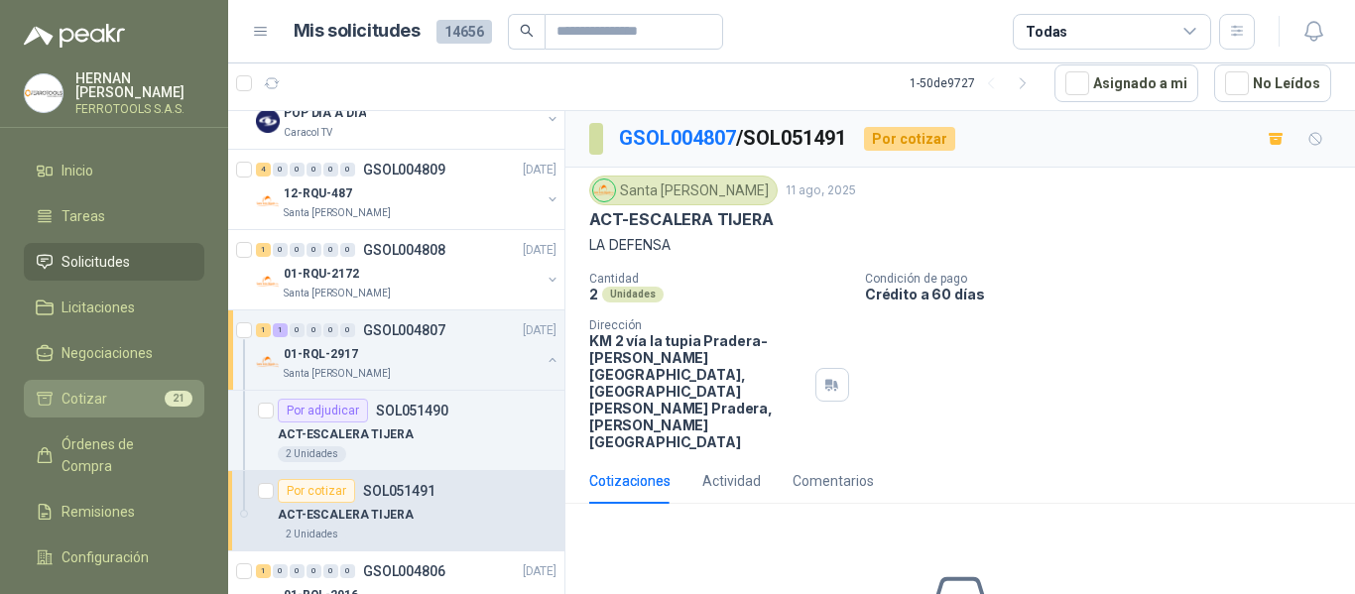
click at [109, 400] on li "Cotizar 21" at bounding box center [114, 399] width 157 height 22
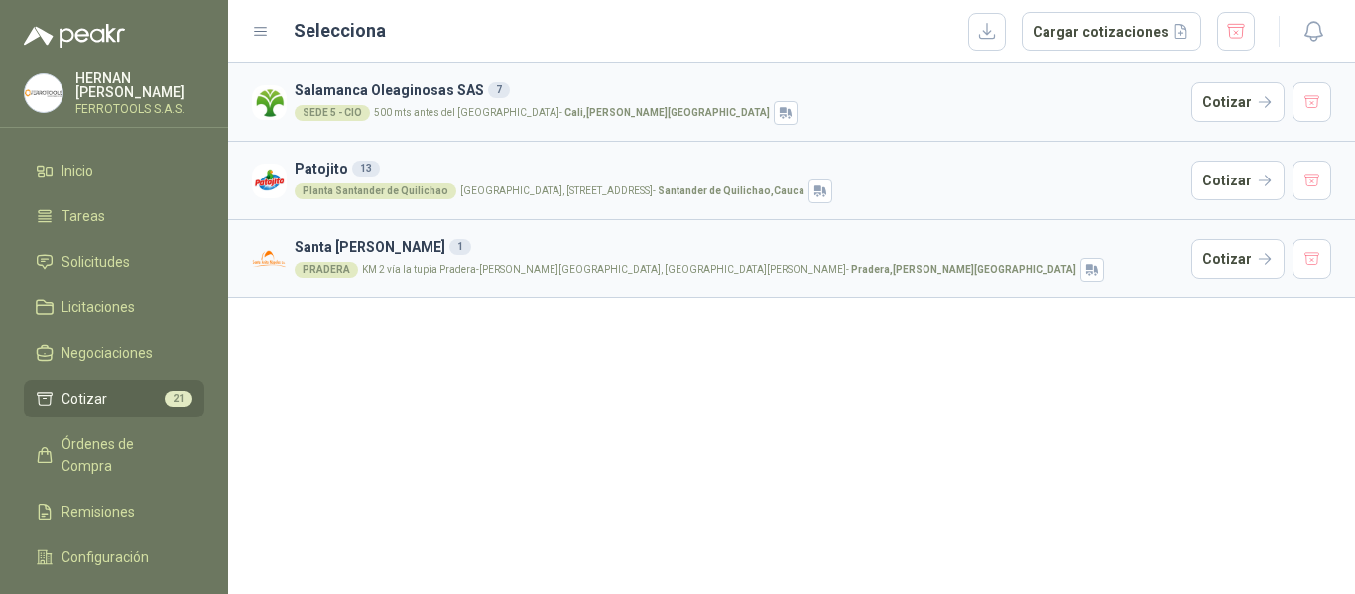
click at [427, 271] on p "KM 2 vía la tupia Pradera-Valle del Cauca, la Tupia Candelaria - Pradera , Vall…" at bounding box center [719, 270] width 714 height 10
drag, startPoint x: 466, startPoint y: 258, endPoint x: 1238, endPoint y: 258, distance: 772.0
click at [101, 305] on span "Licitaciones" at bounding box center [98, 308] width 73 height 22
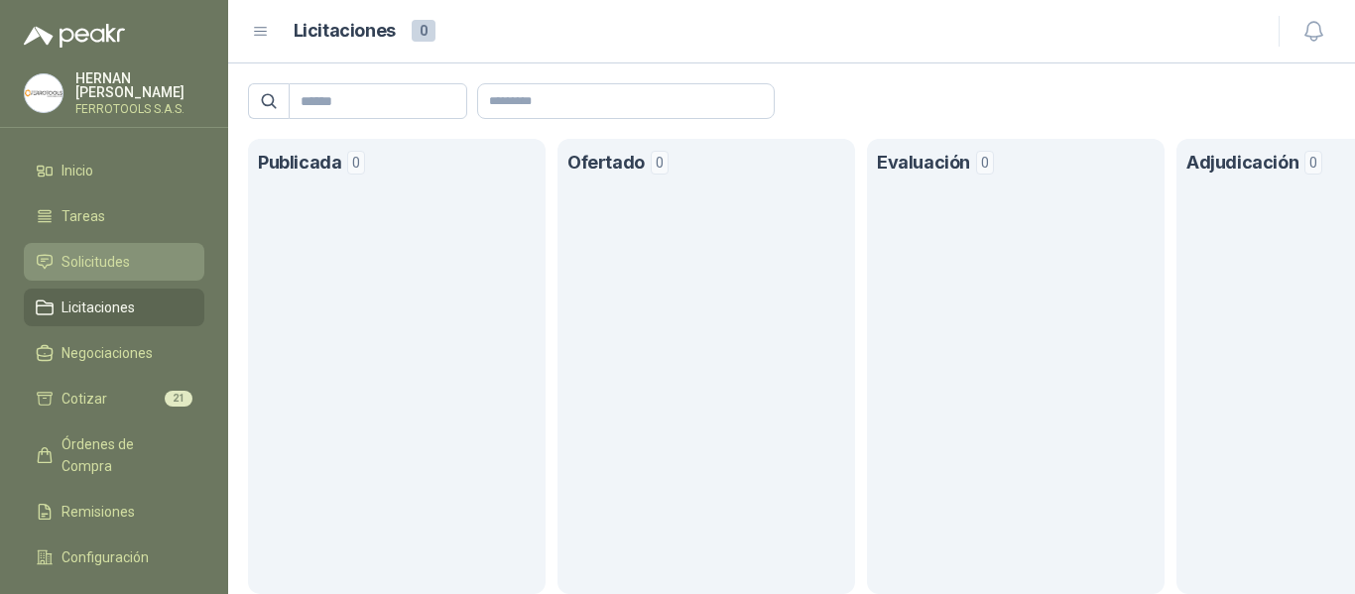
click at [78, 261] on span "Solicitudes" at bounding box center [96, 262] width 68 height 22
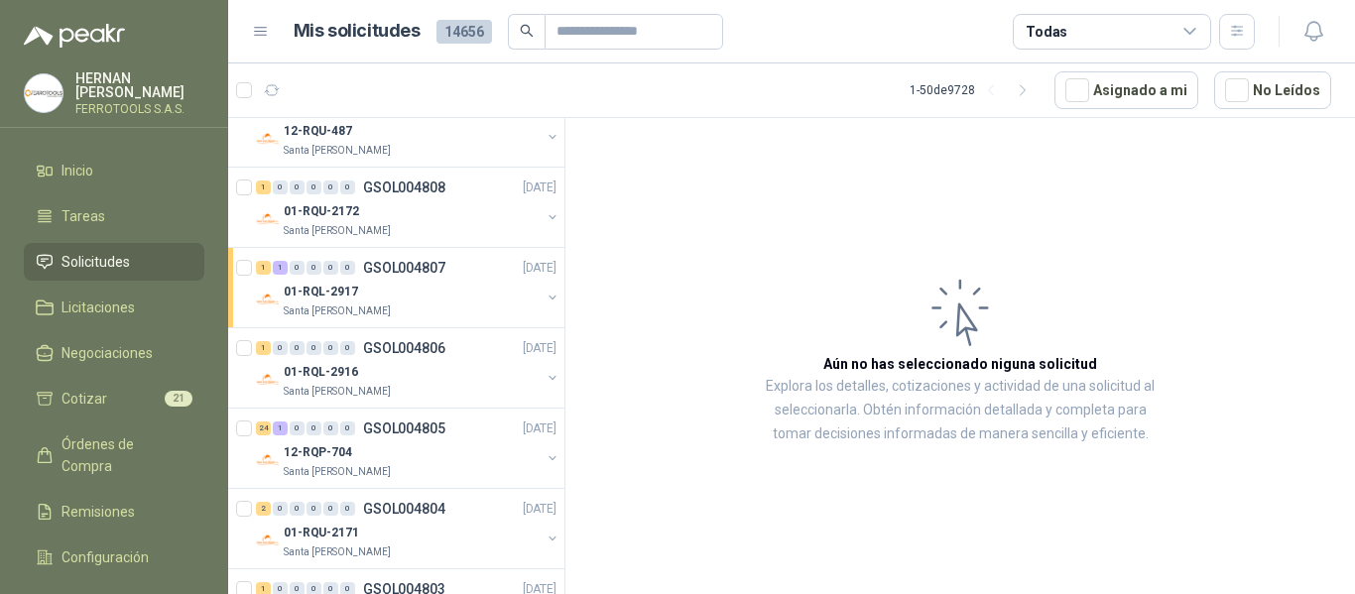
scroll to position [1687, 0]
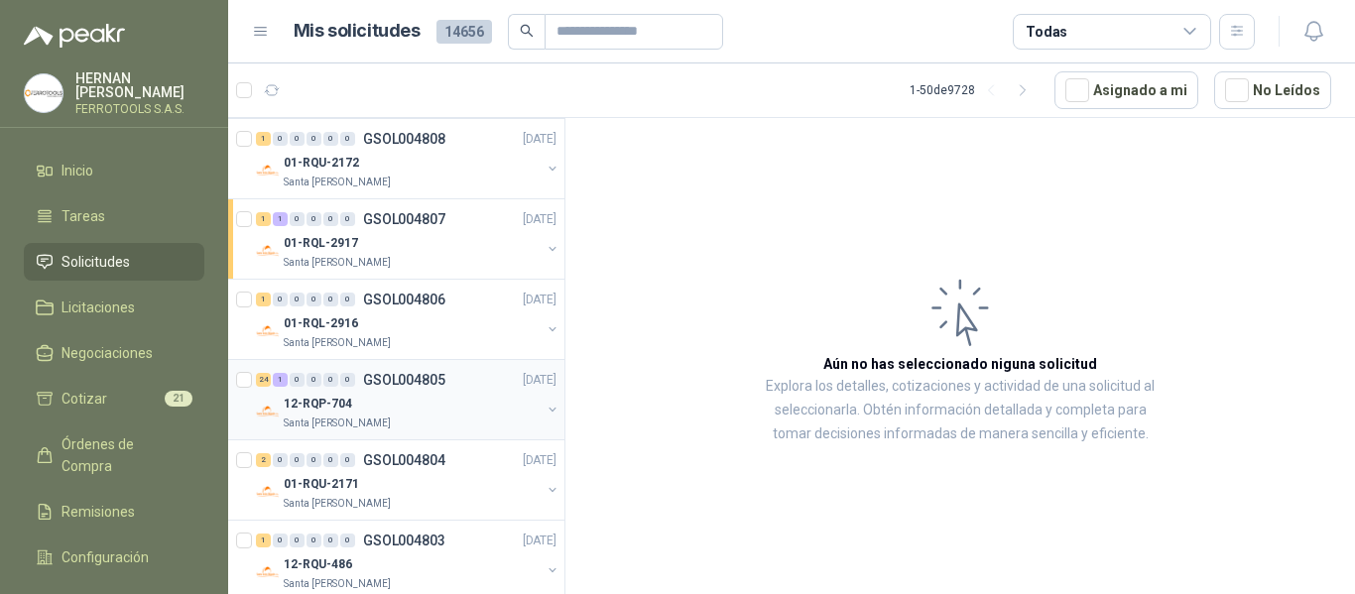
click at [415, 415] on div "12-RQP-704" at bounding box center [412, 404] width 257 height 24
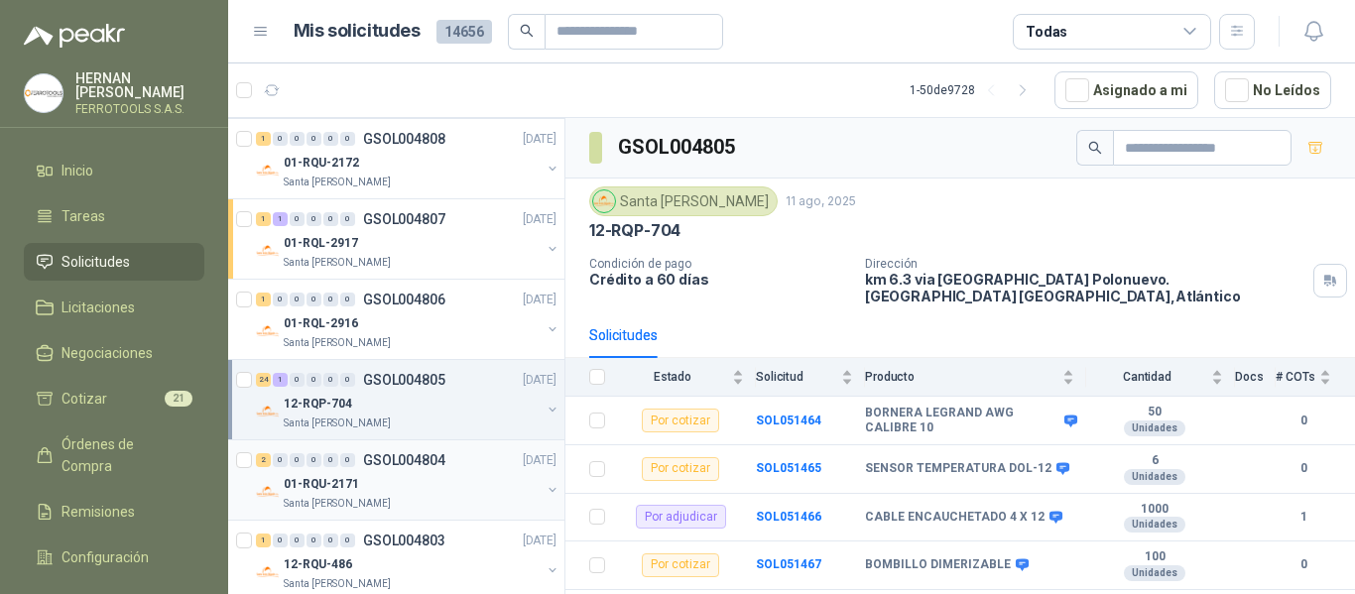
click at [445, 483] on div "01-RQU-2171" at bounding box center [412, 484] width 257 height 24
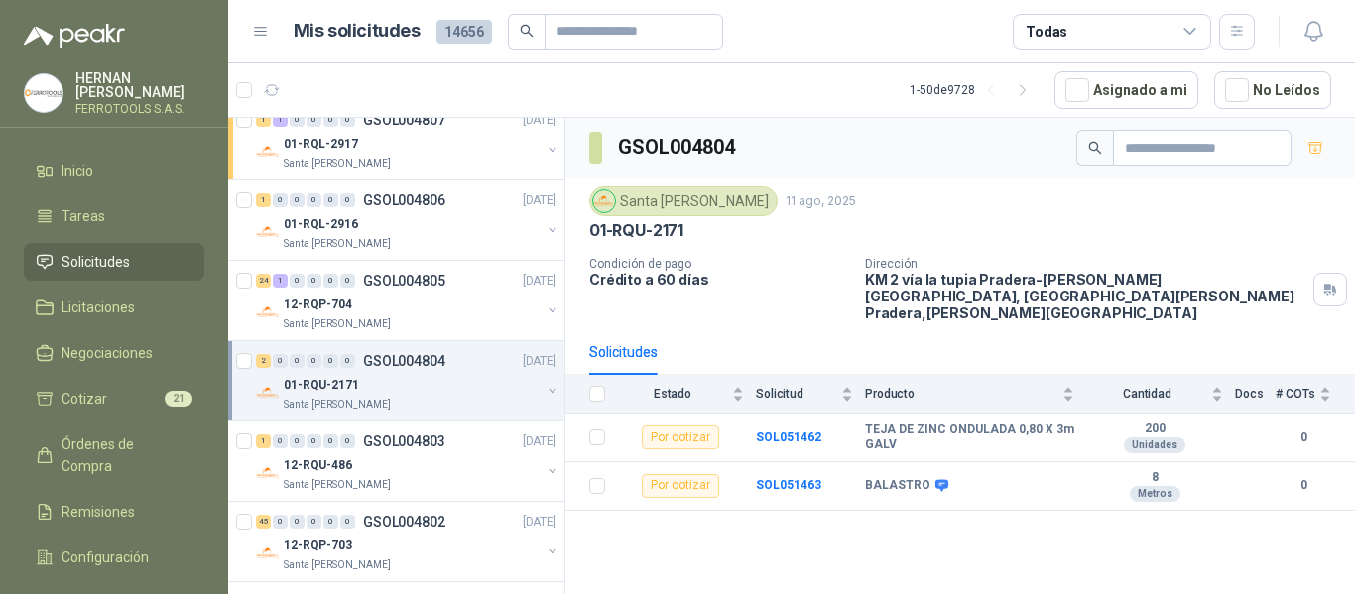
scroll to position [1885, 0]
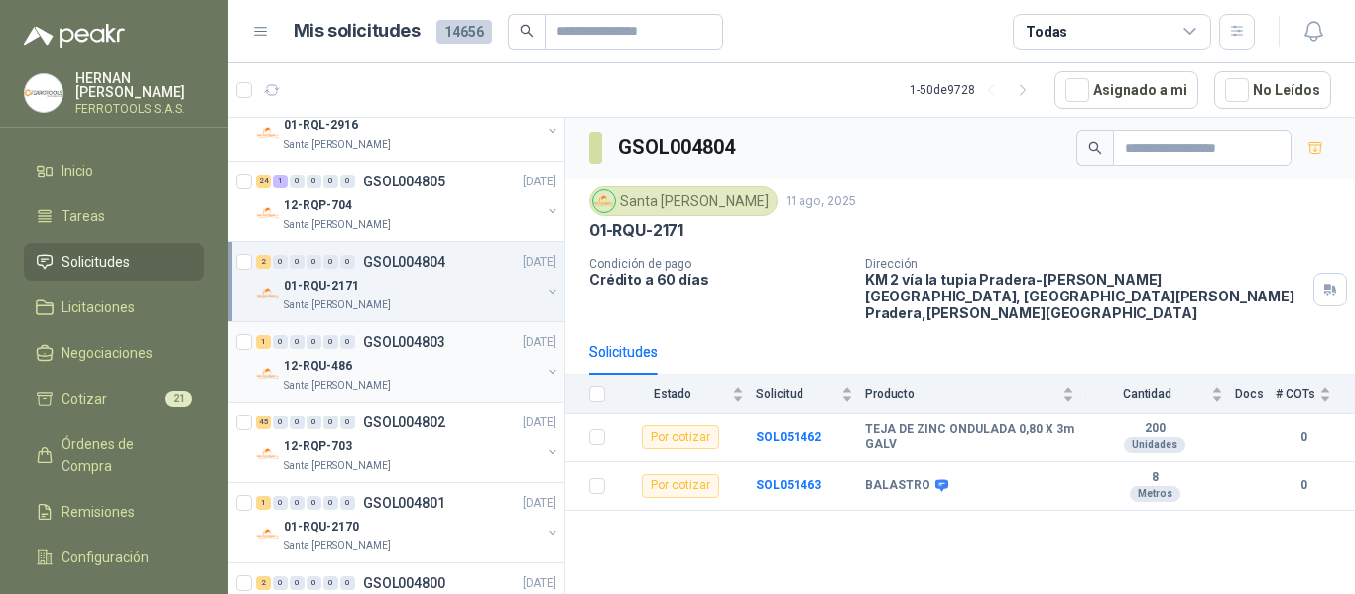
click at [433, 371] on div "12-RQU-486" at bounding box center [412, 366] width 257 height 24
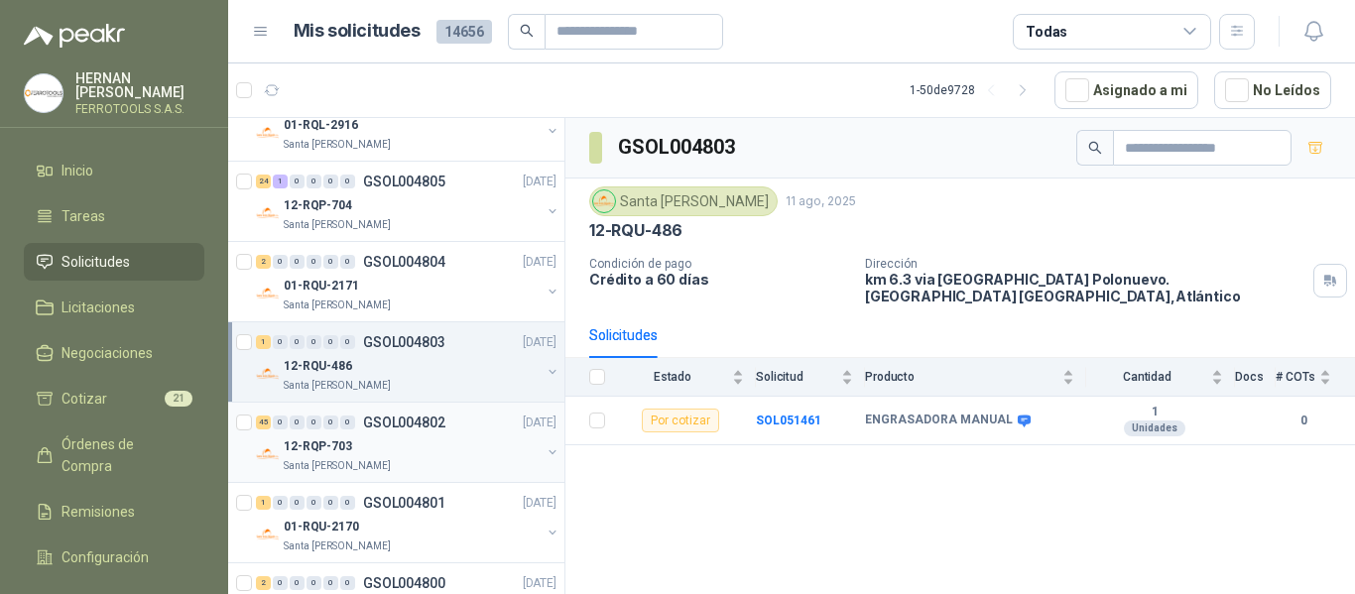
click at [395, 449] on div "12-RQP-703" at bounding box center [412, 447] width 257 height 24
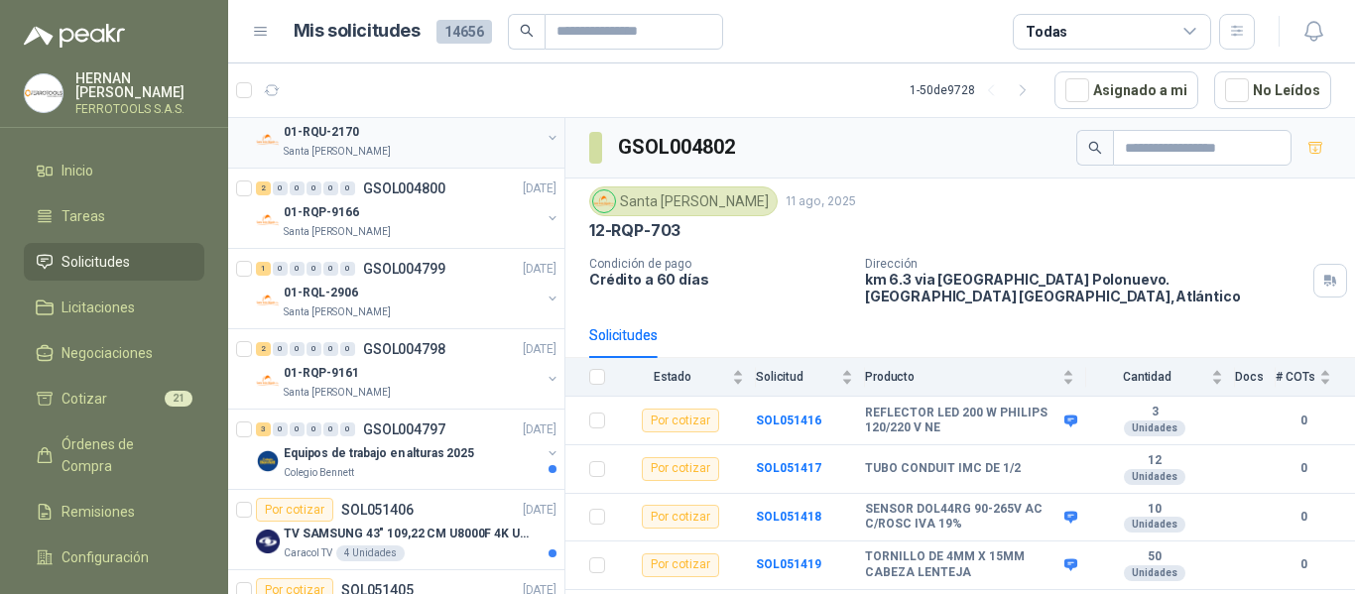
scroll to position [2282, 0]
click at [370, 352] on p "GSOL004798" at bounding box center [404, 347] width 82 height 14
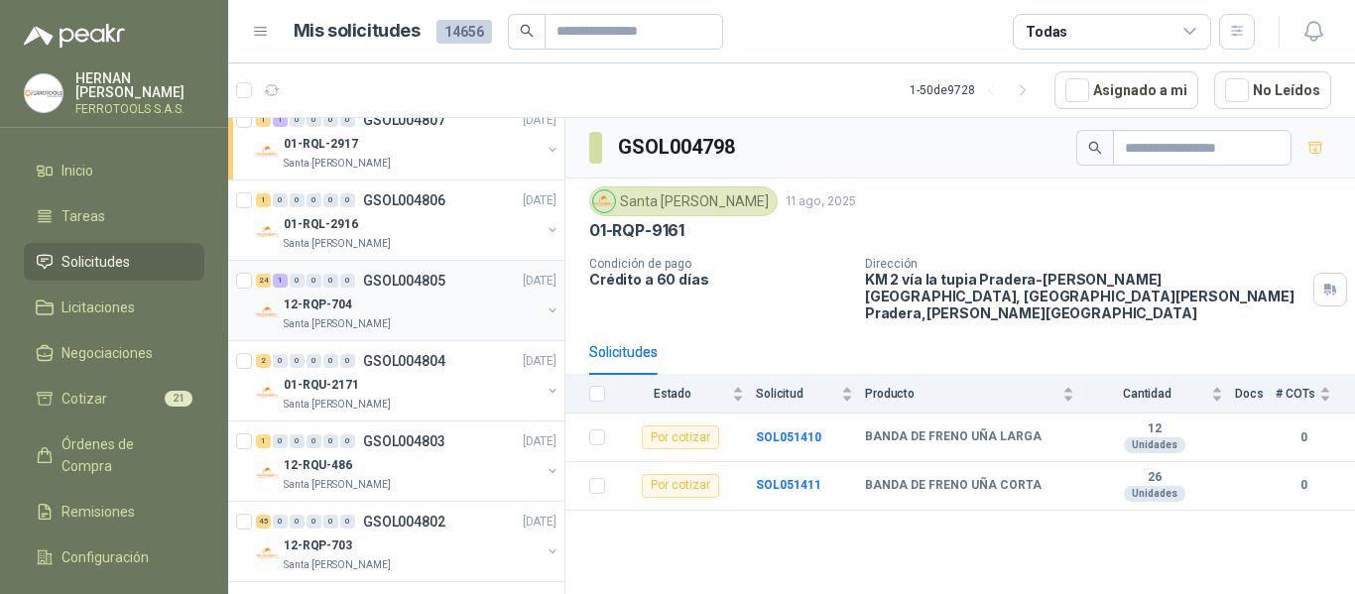
scroll to position [1687, 0]
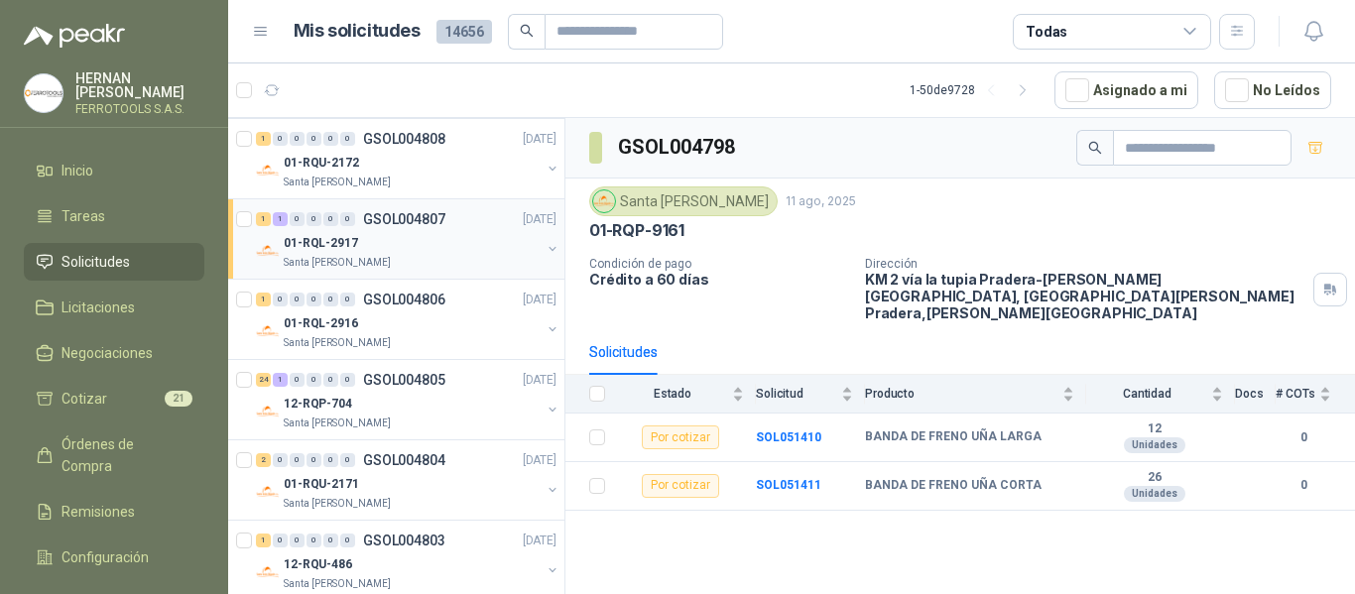
click at [415, 239] on div "01-RQL-2917" at bounding box center [412, 243] width 257 height 24
click at [784, 431] on b "SOL051490" at bounding box center [788, 438] width 65 height 14
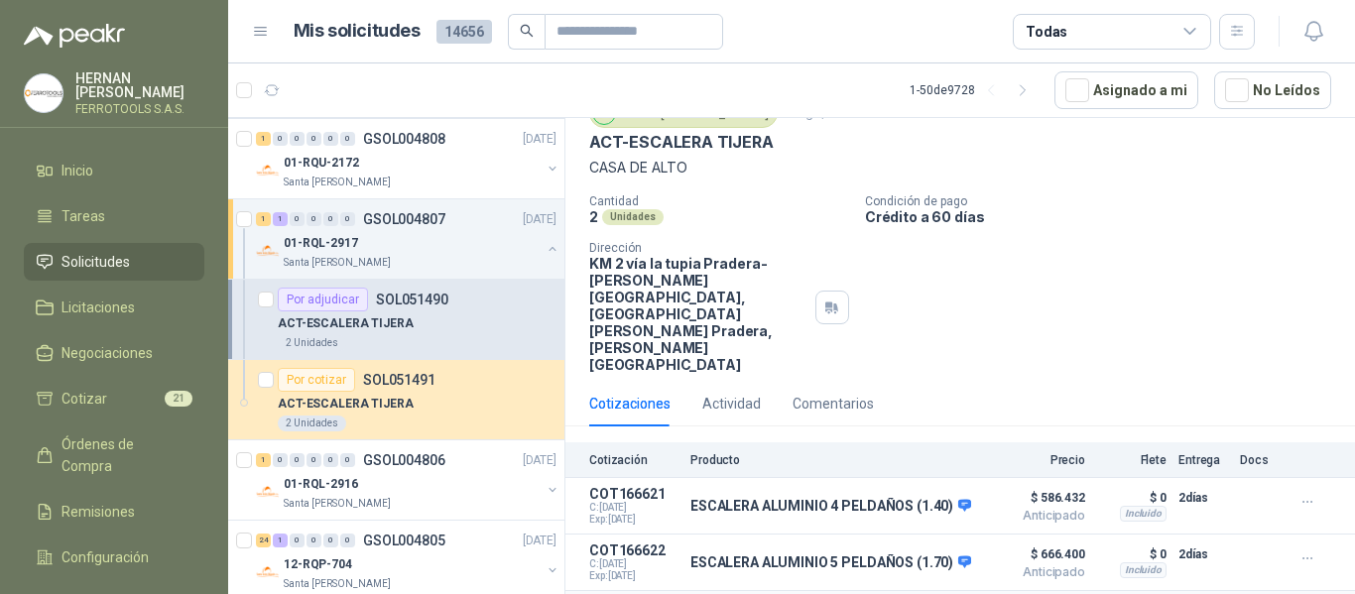
scroll to position [198, 0]
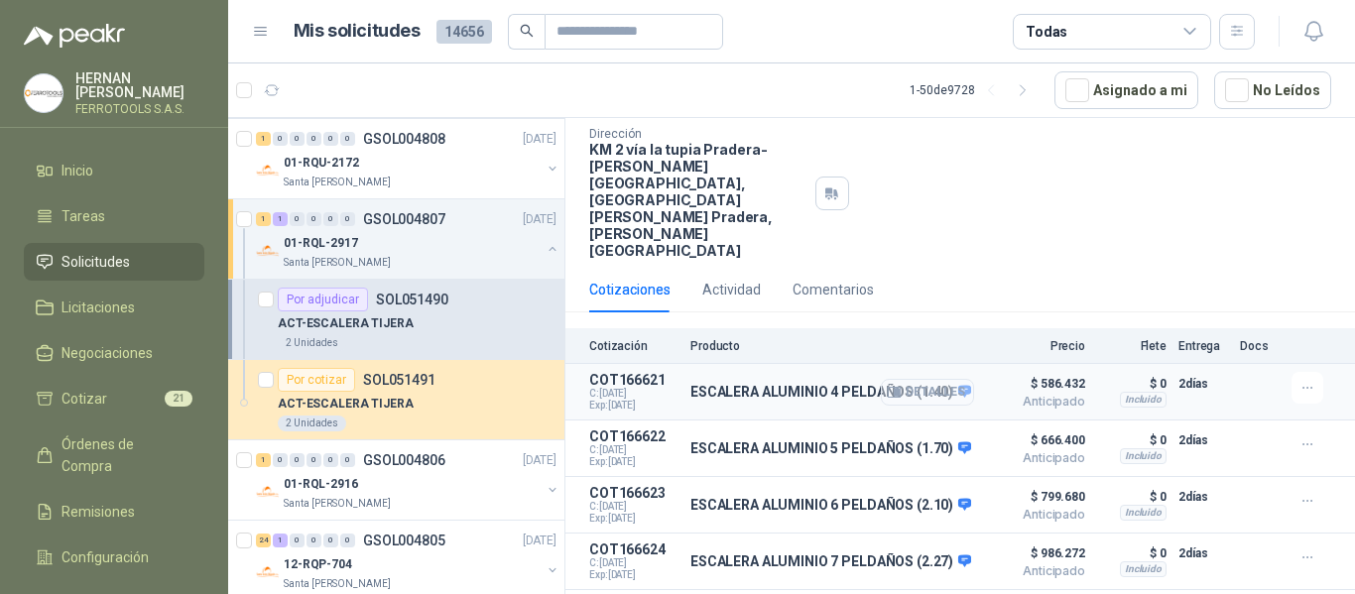
click at [943, 379] on button "Detalles" at bounding box center [927, 392] width 93 height 27
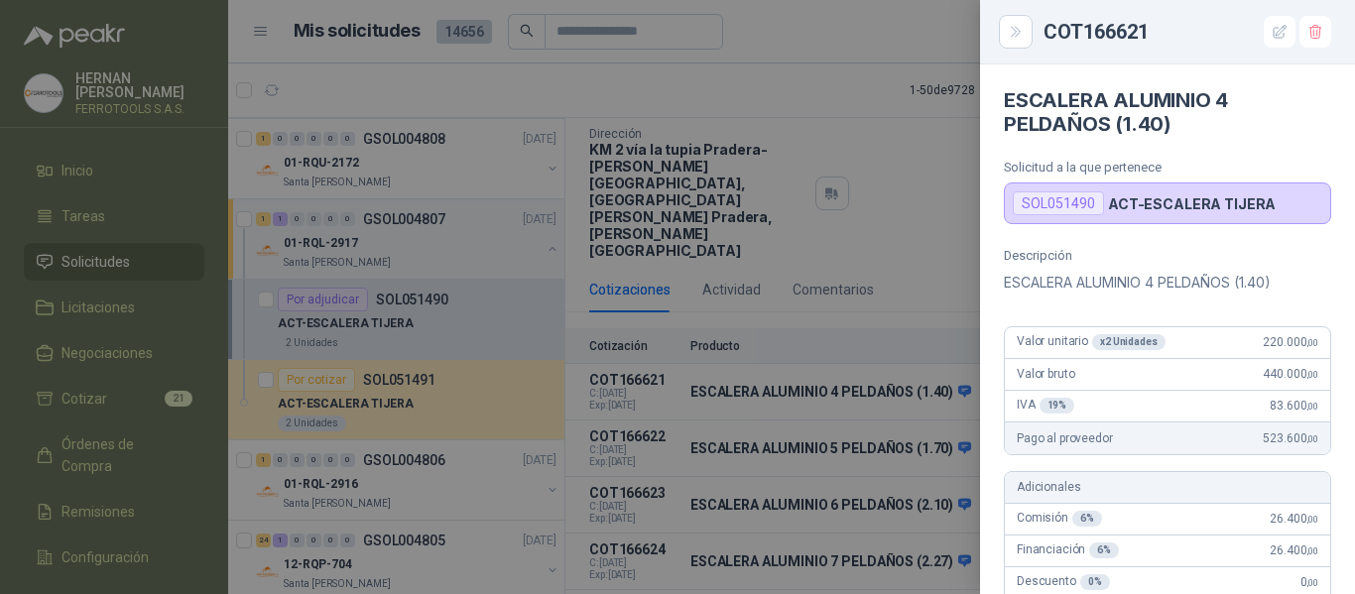
click at [923, 195] on div at bounding box center [677, 297] width 1355 height 594
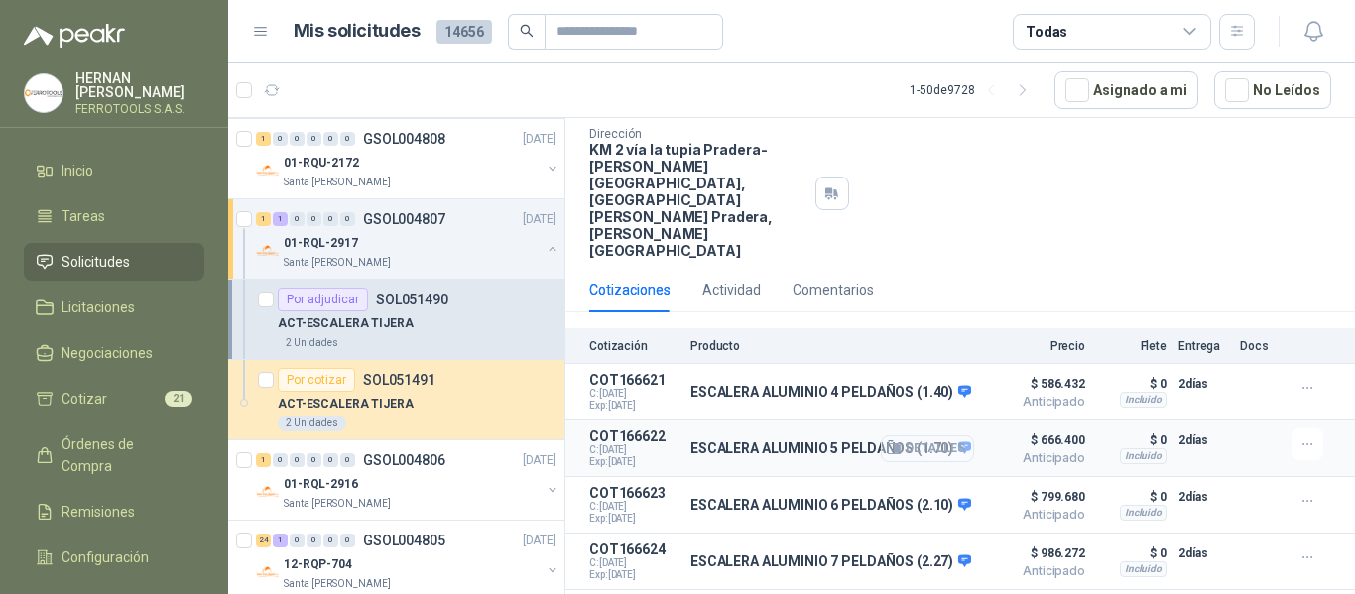
click at [944, 436] on button "Detalles" at bounding box center [927, 449] width 93 height 27
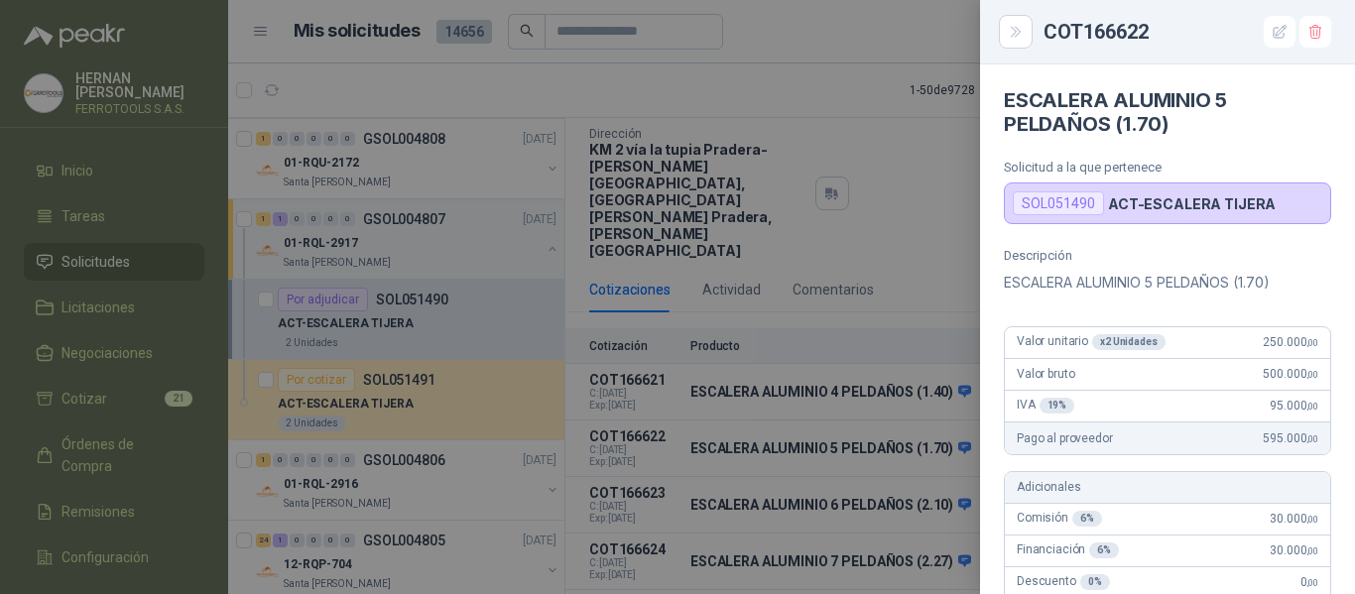
click at [890, 141] on div at bounding box center [677, 297] width 1355 height 594
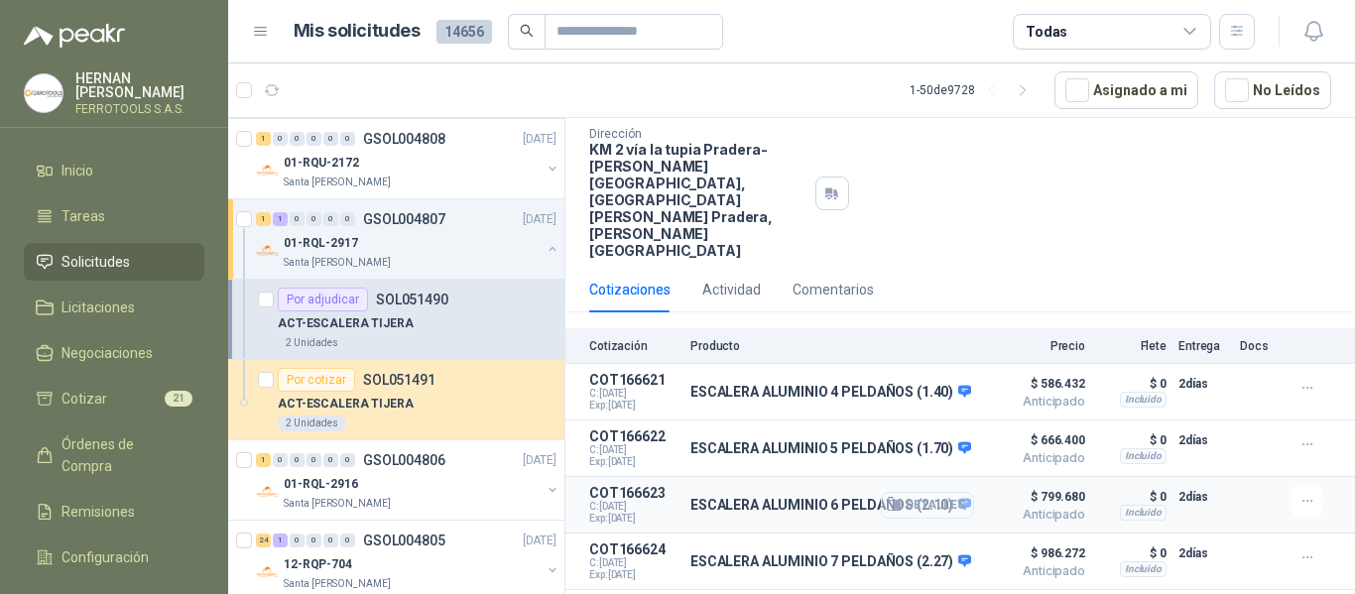
click at [927, 492] on button "Detalles" at bounding box center [927, 505] width 93 height 27
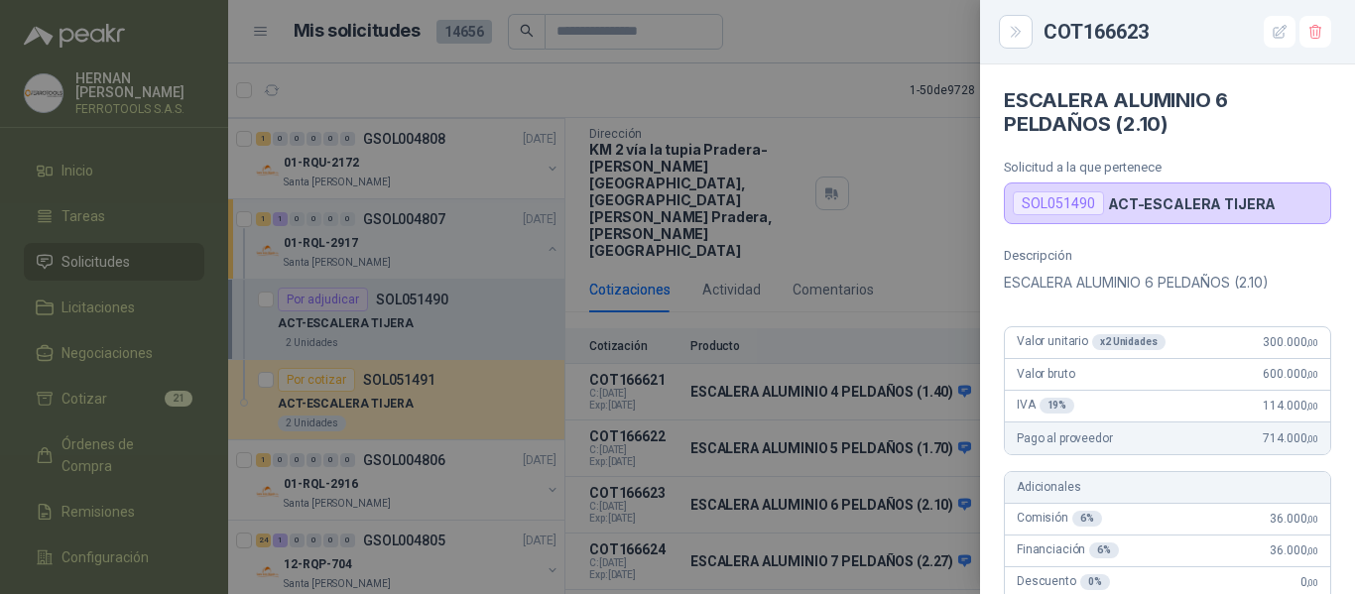
click at [876, 130] on div at bounding box center [677, 297] width 1355 height 594
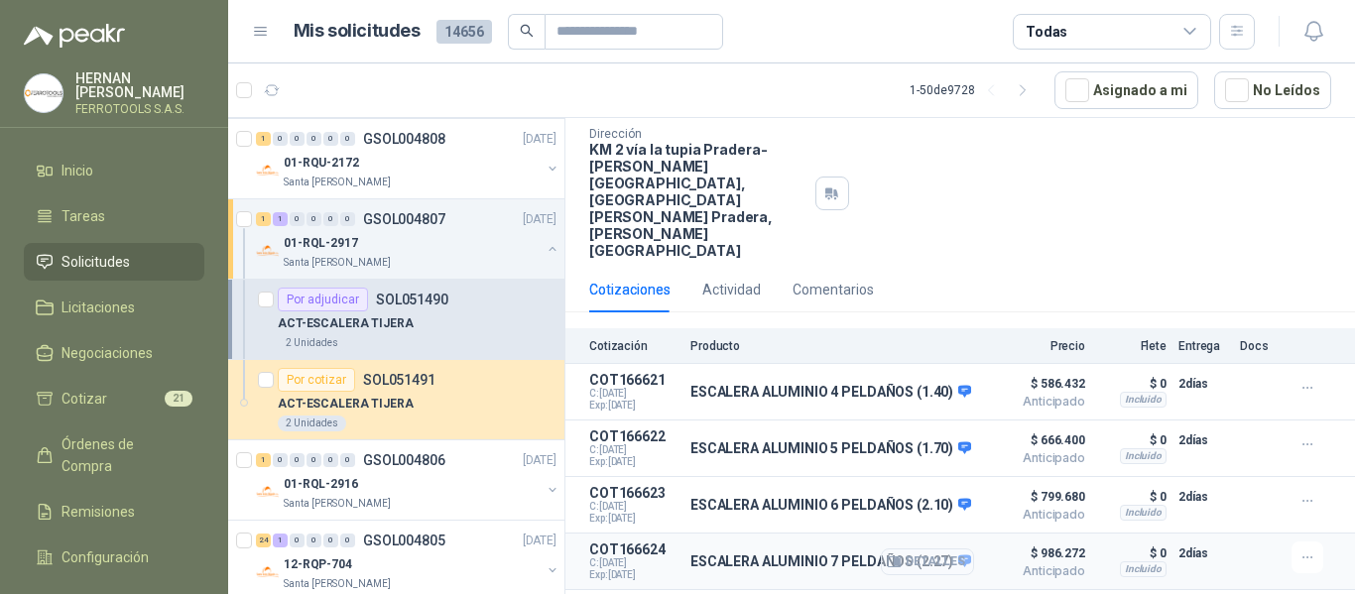
click at [940, 549] on button "Detalles" at bounding box center [927, 562] width 93 height 27
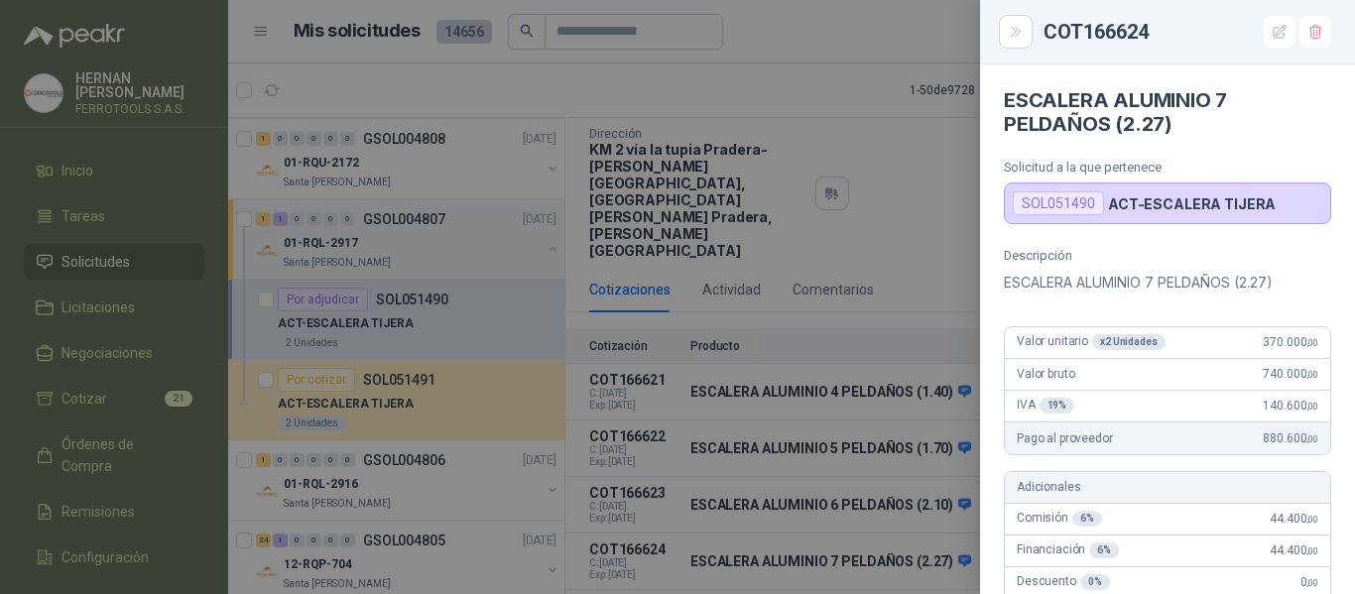
click at [919, 240] on div at bounding box center [677, 297] width 1355 height 594
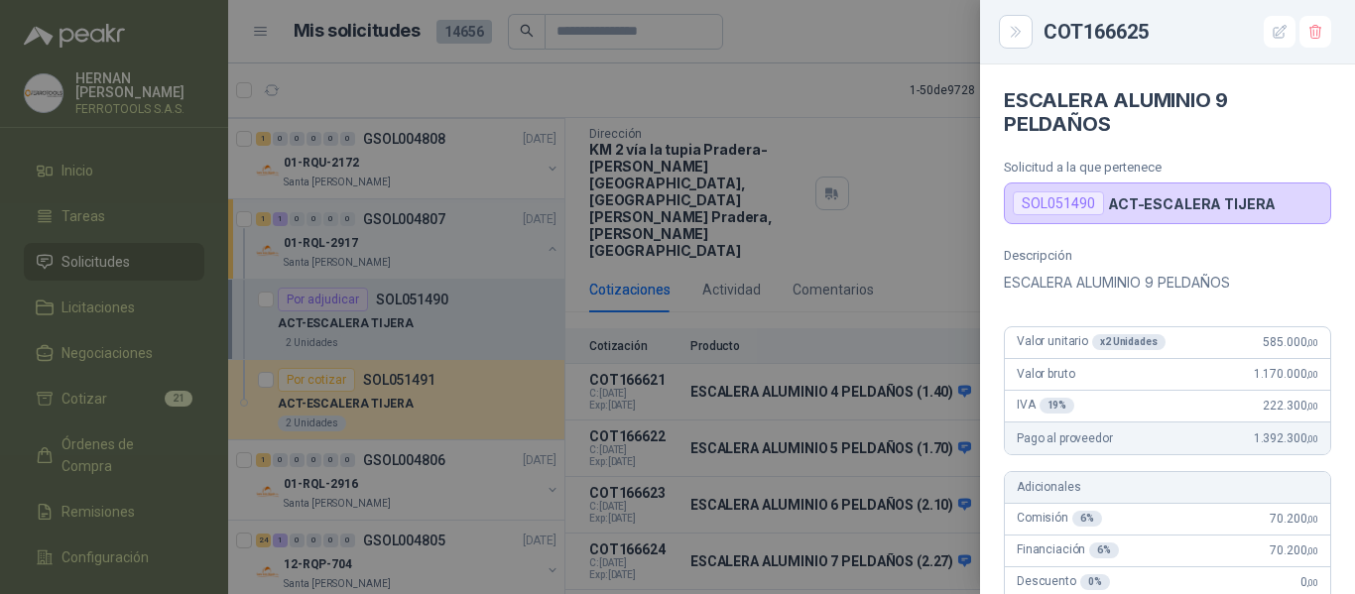
click at [884, 188] on div at bounding box center [677, 297] width 1355 height 594
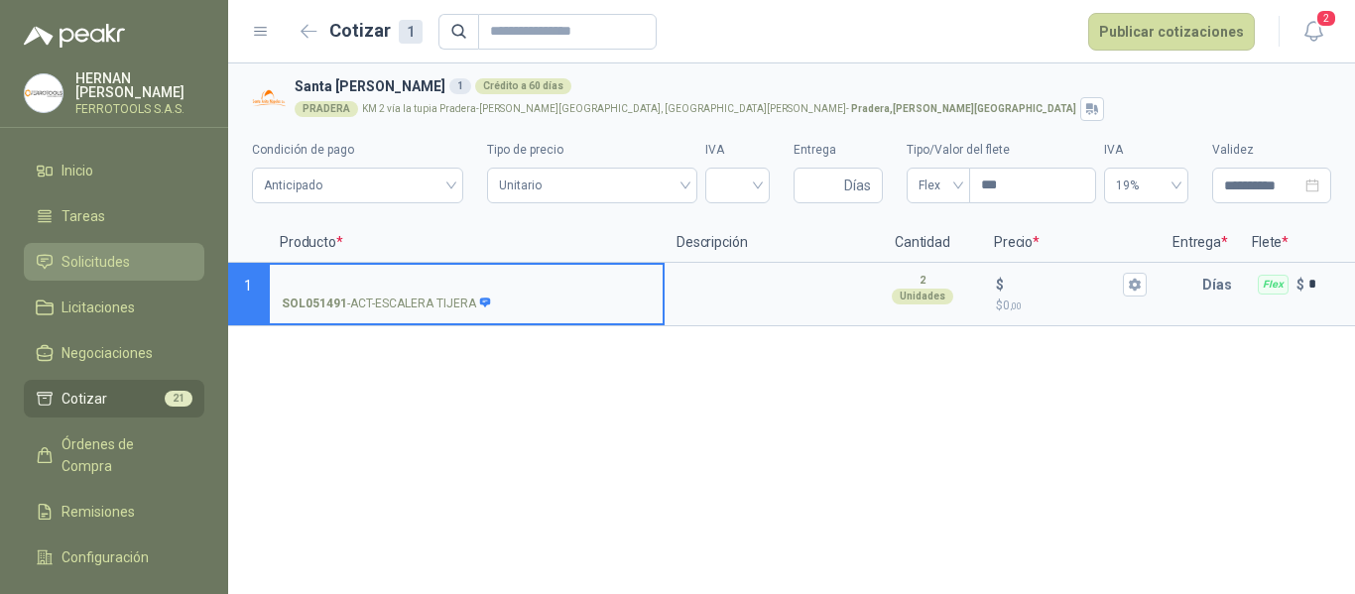
click at [97, 259] on span "Solicitudes" at bounding box center [96, 262] width 68 height 22
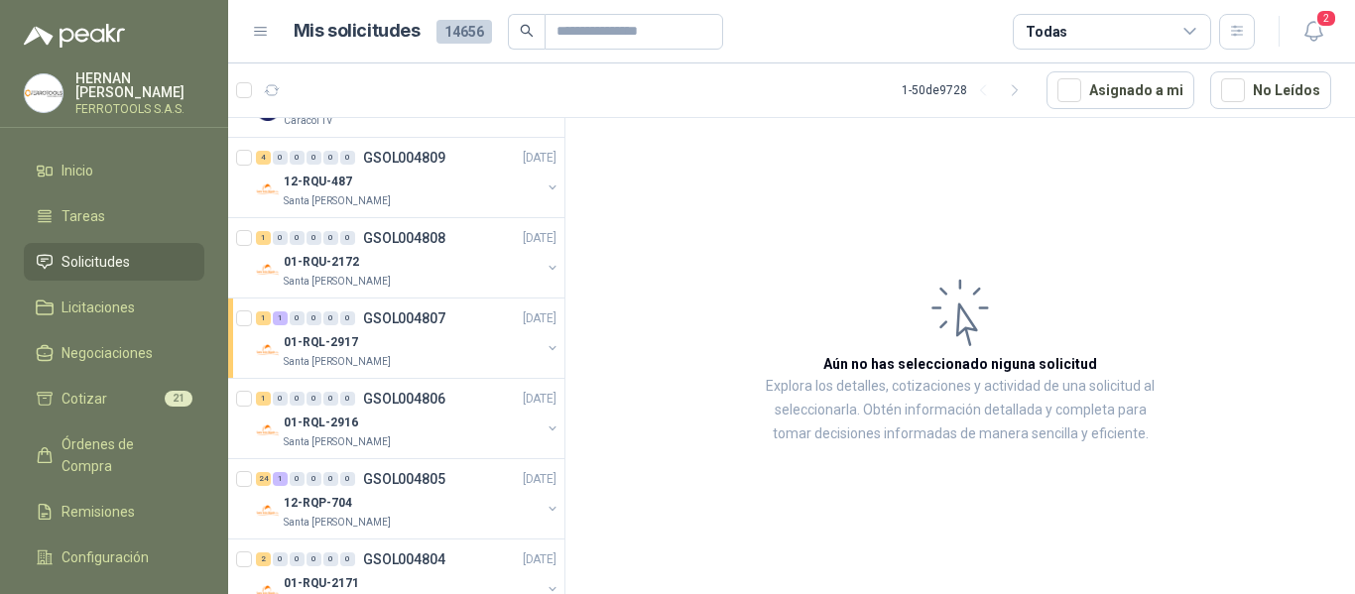
scroll to position [1687, 0]
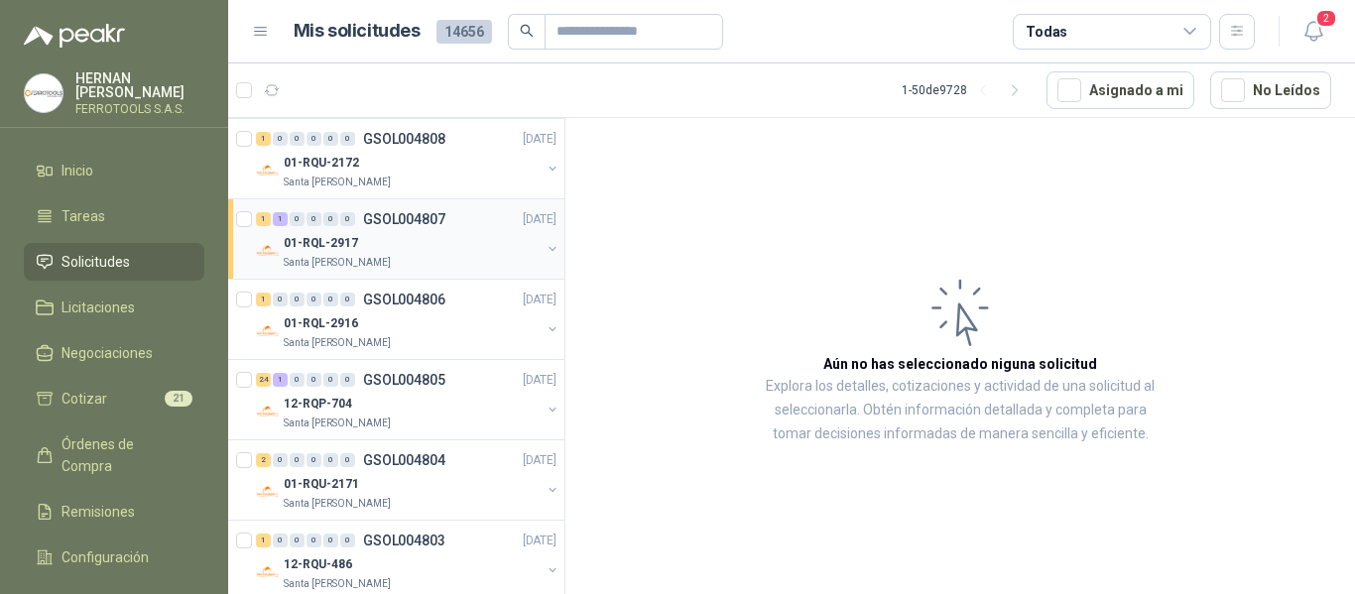
click at [405, 247] on div "01-RQL-2917" at bounding box center [412, 243] width 257 height 24
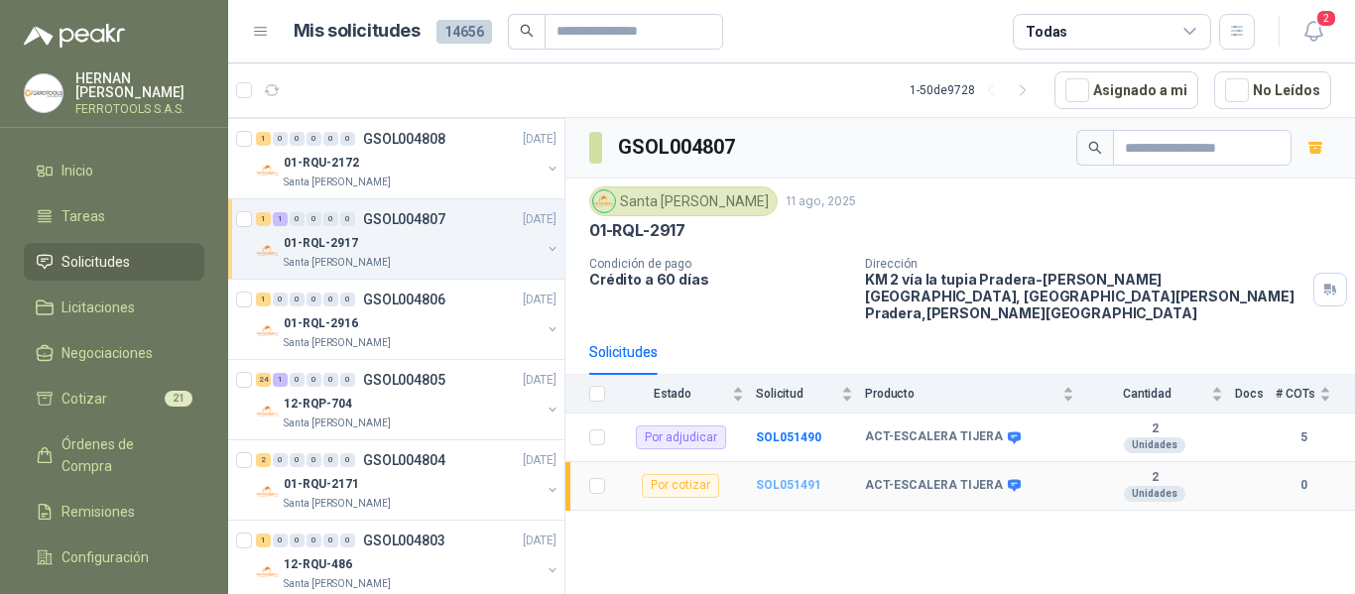
click at [793, 478] on b "SOL051491" at bounding box center [788, 485] width 65 height 14
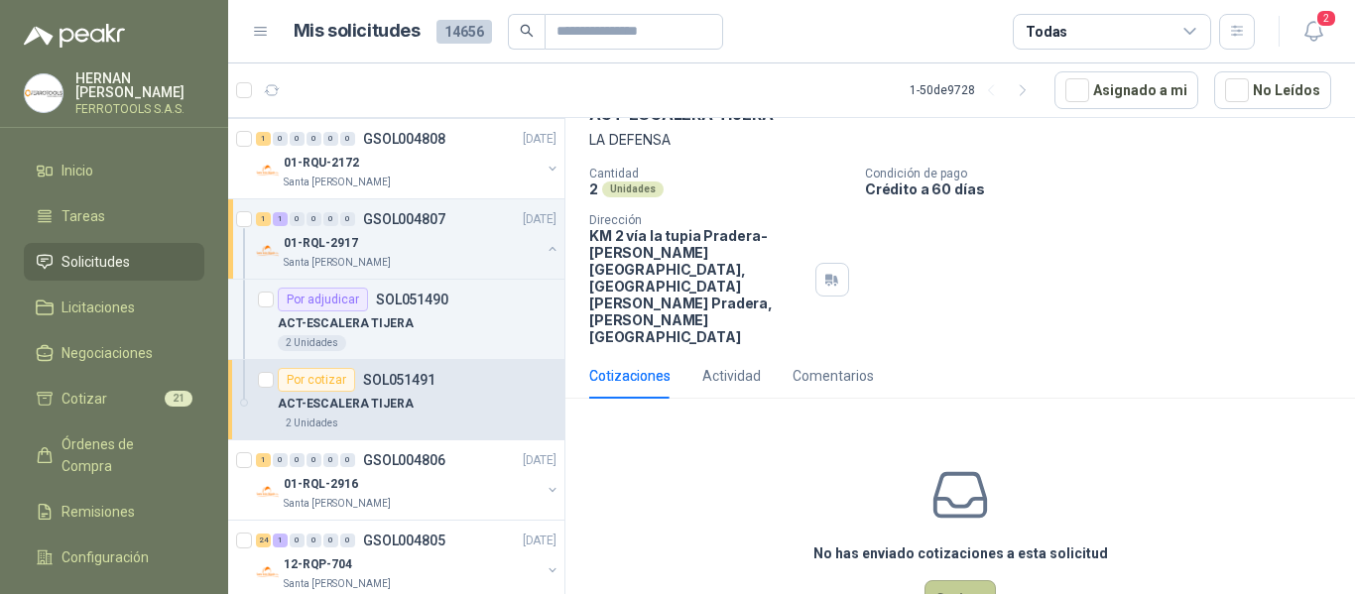
click at [975, 580] on button "Cotizar" at bounding box center [960, 599] width 71 height 38
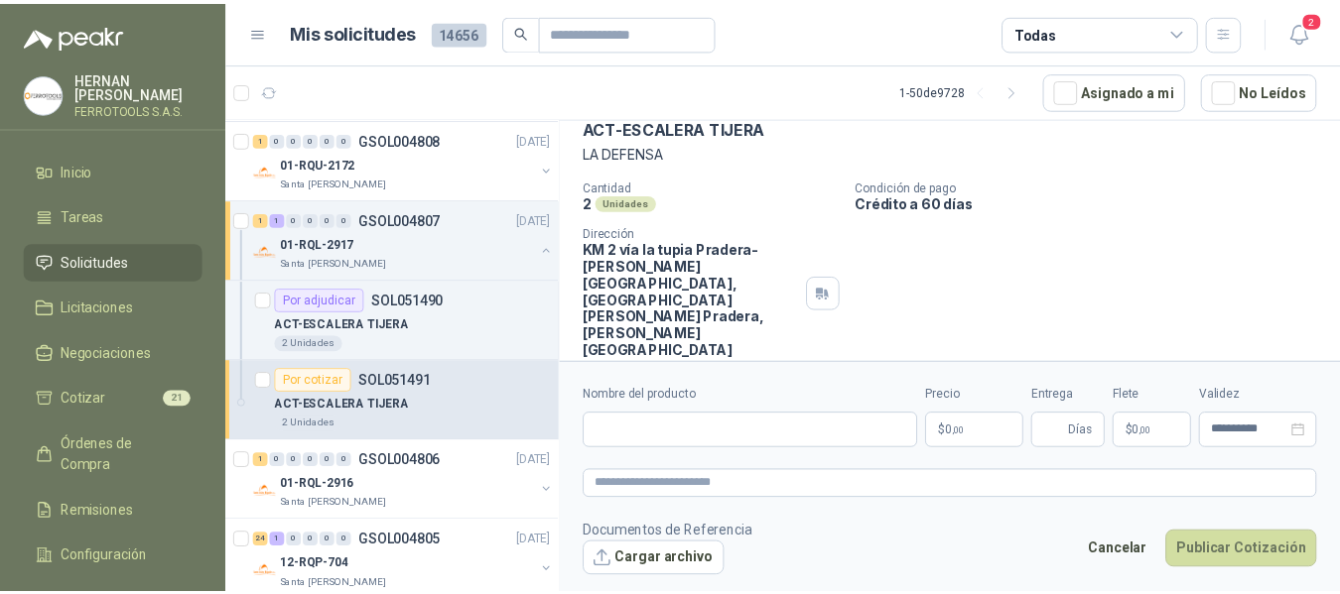
scroll to position [98, 0]
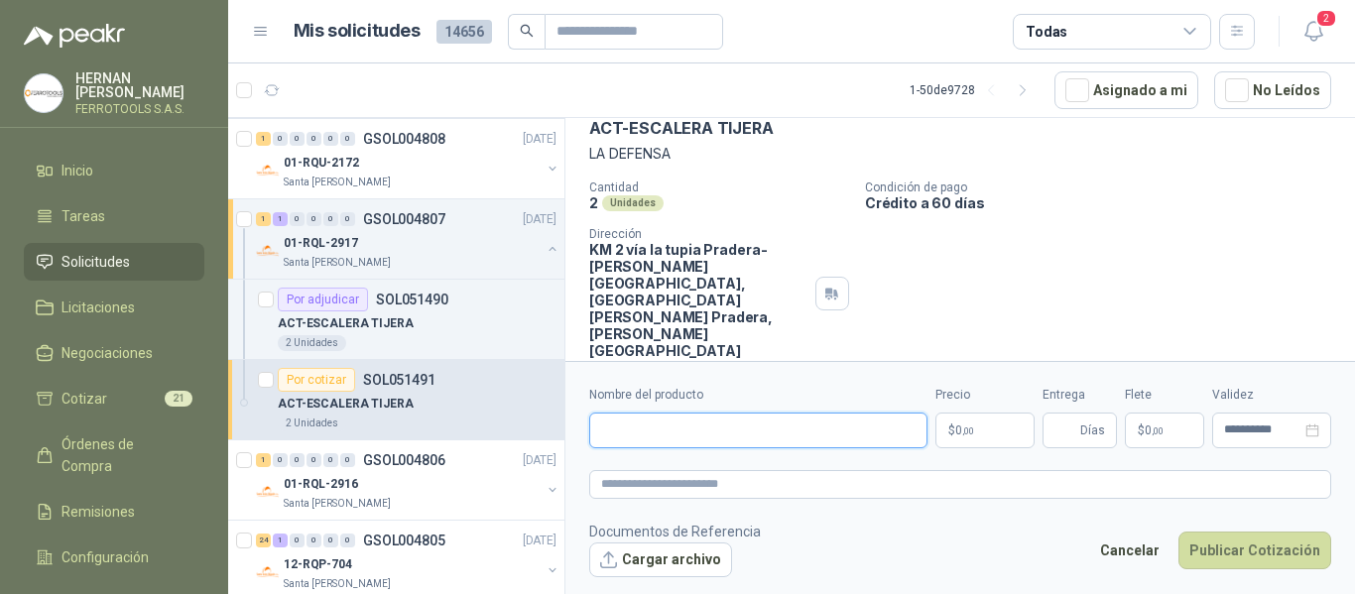
click at [653, 429] on input "Nombre del producto" at bounding box center [758, 431] width 338 height 36
click at [657, 427] on input "Nombre del producto" at bounding box center [758, 431] width 338 height 36
type input "**********"
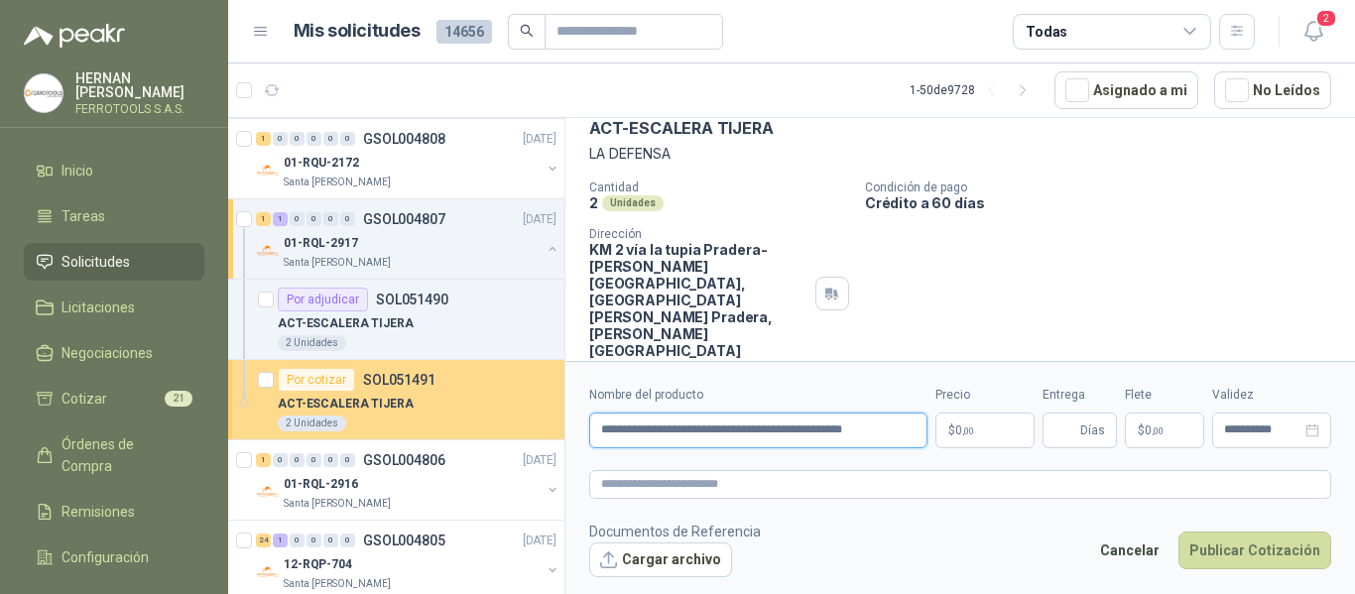
drag, startPoint x: 822, startPoint y: 437, endPoint x: 440, endPoint y: 420, distance: 382.4
click at [440, 420] on div "Por cotizar SOL051580 [DATE] Juego de destornilladores Lafayette SAS 1 Unidades…" at bounding box center [791, 359] width 1127 height 484
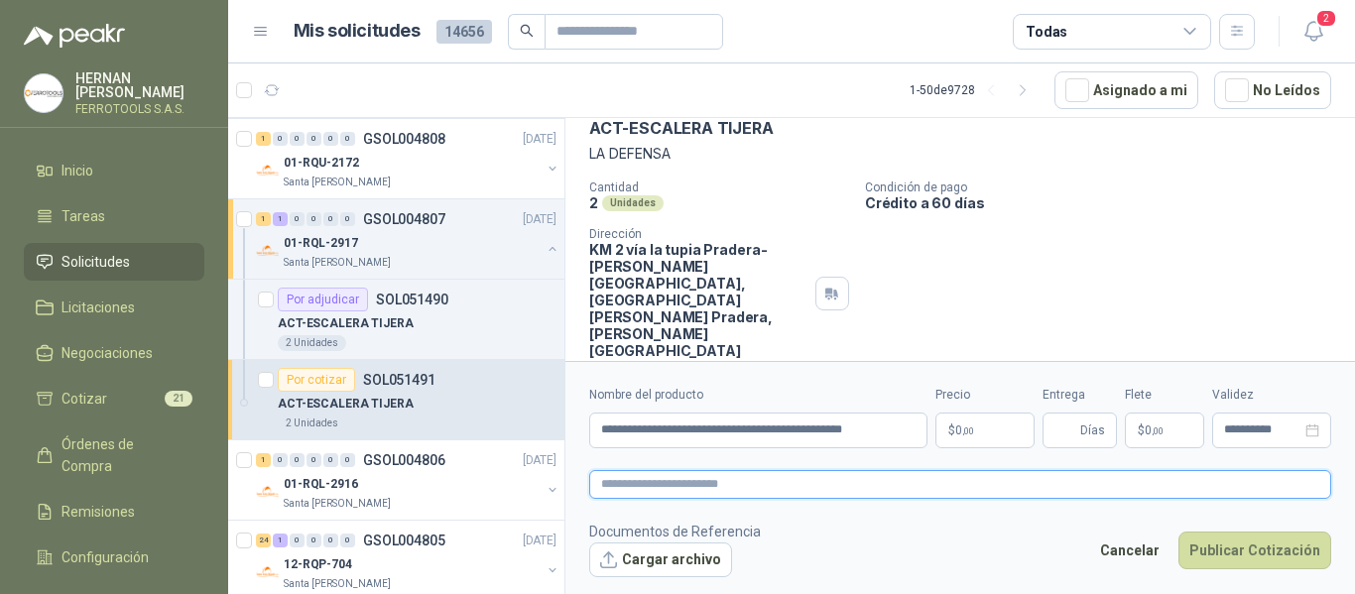
click at [852, 477] on textarea at bounding box center [960, 484] width 742 height 29
paste textarea "**********"
type textarea "**********"
click at [985, 435] on body "HERNAN RUALES FERROTOOLS S.A.S. Inicio Tareas Solicitudes Licitaciones Negociac…" at bounding box center [677, 297] width 1355 height 594
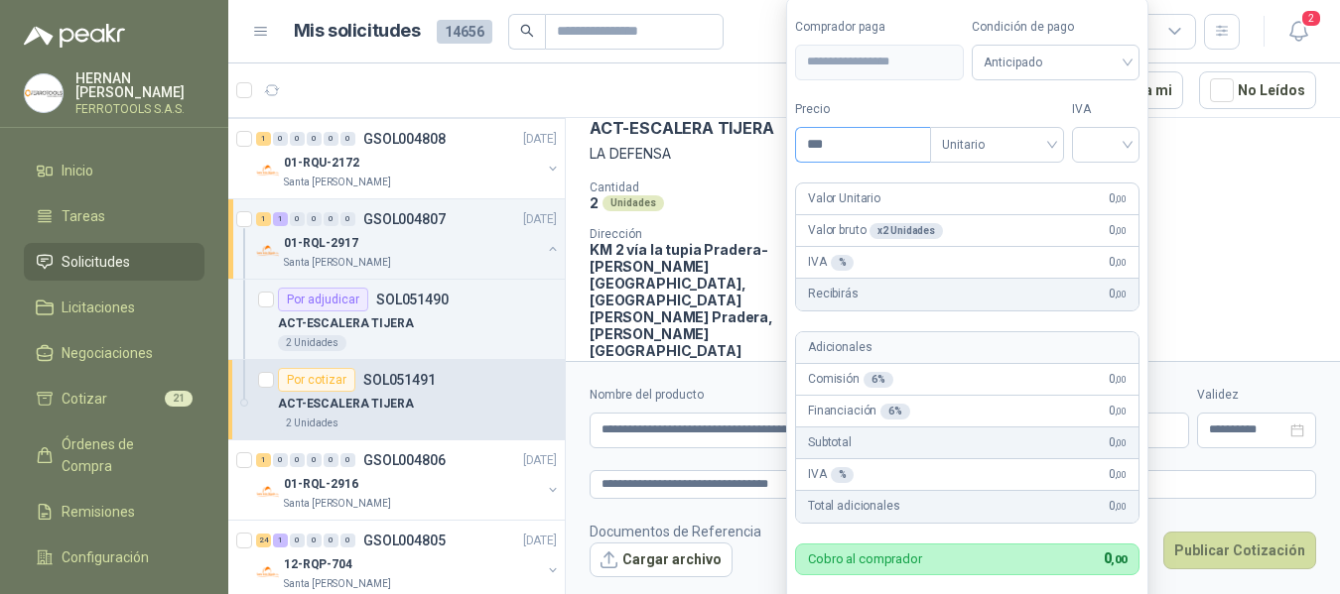
click at [866, 151] on input "***" at bounding box center [863, 145] width 134 height 34
type input "*********"
click at [1125, 141] on input "search" at bounding box center [1106, 143] width 44 height 30
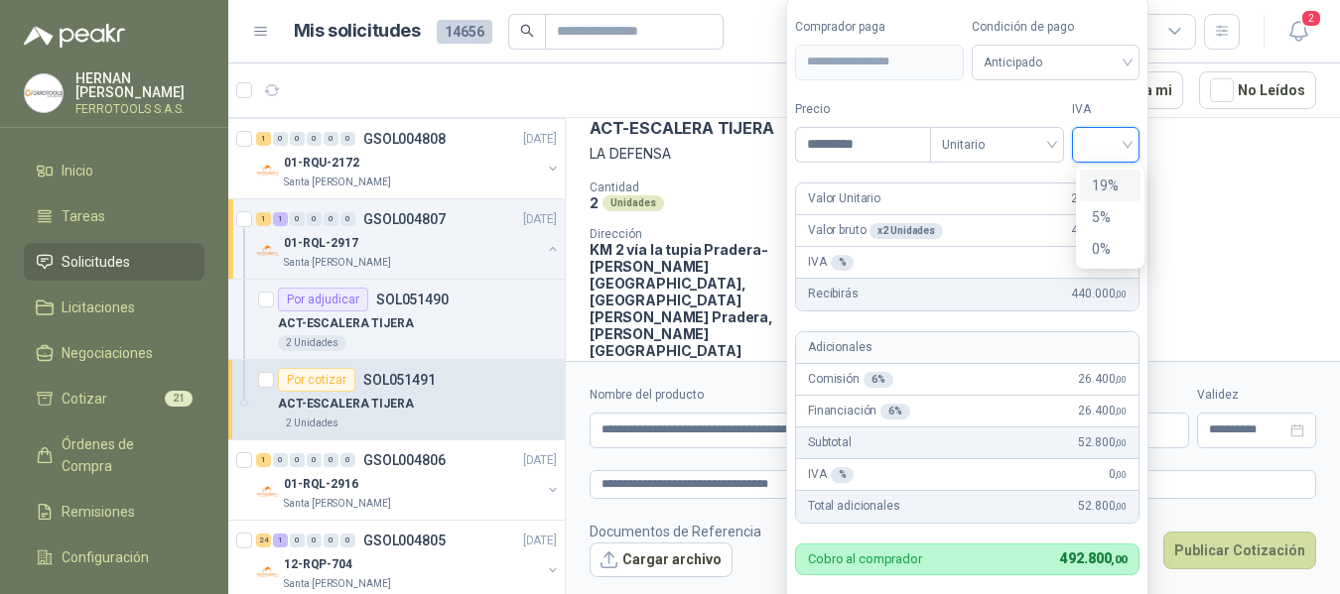
click at [1112, 183] on div "19%" at bounding box center [1110, 186] width 37 height 22
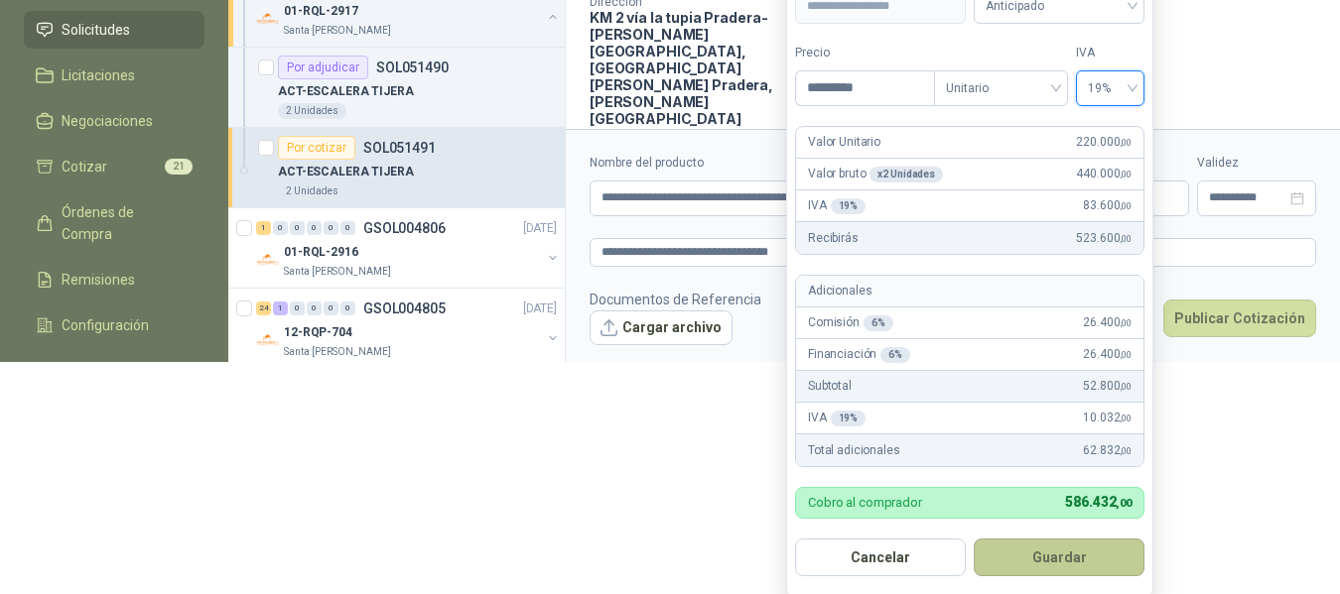
click at [1075, 556] on button "Guardar" at bounding box center [1058, 558] width 171 height 38
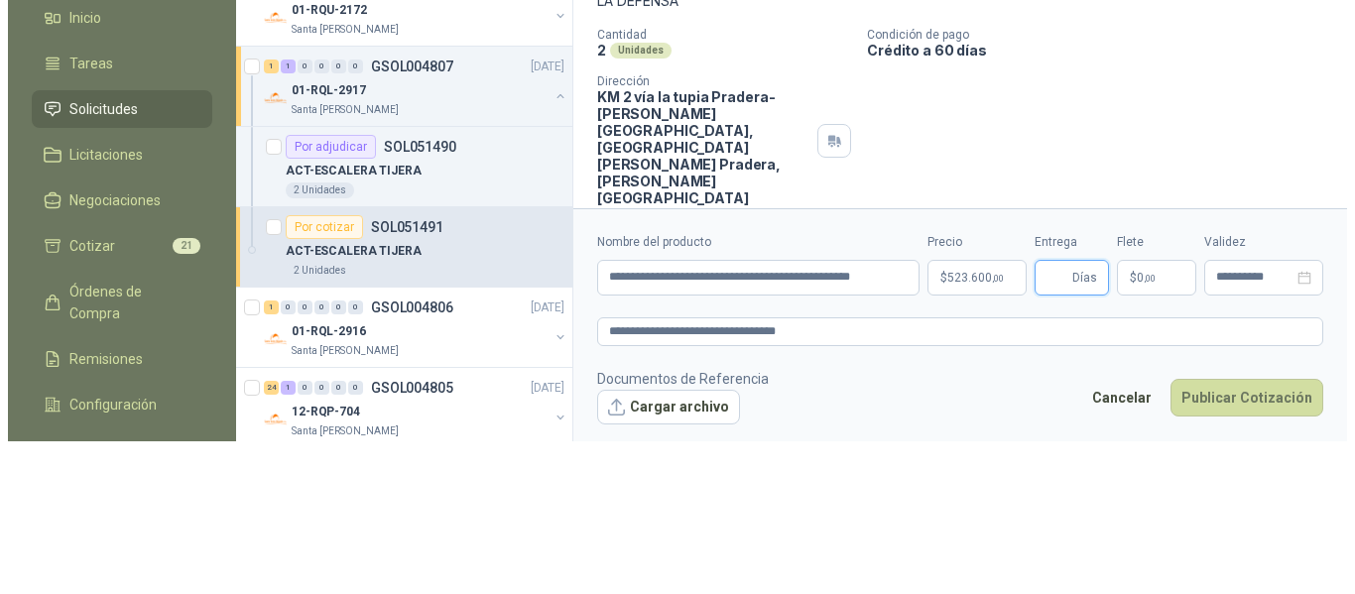
scroll to position [0, 0]
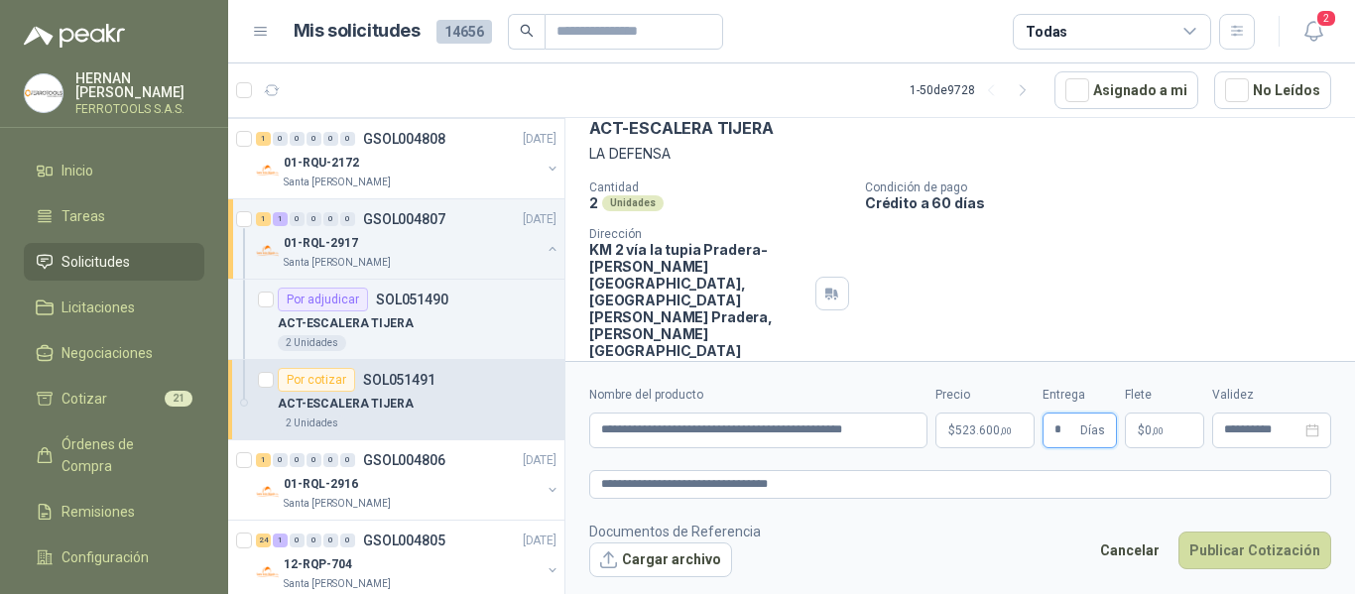
type input "*"
click at [1053, 541] on footer "Documentos de Referencia Cargar archivo Cancelar Publicar Cotización" at bounding box center [960, 550] width 742 height 58
click at [1255, 551] on button "Publicar Cotización" at bounding box center [1255, 551] width 153 height 38
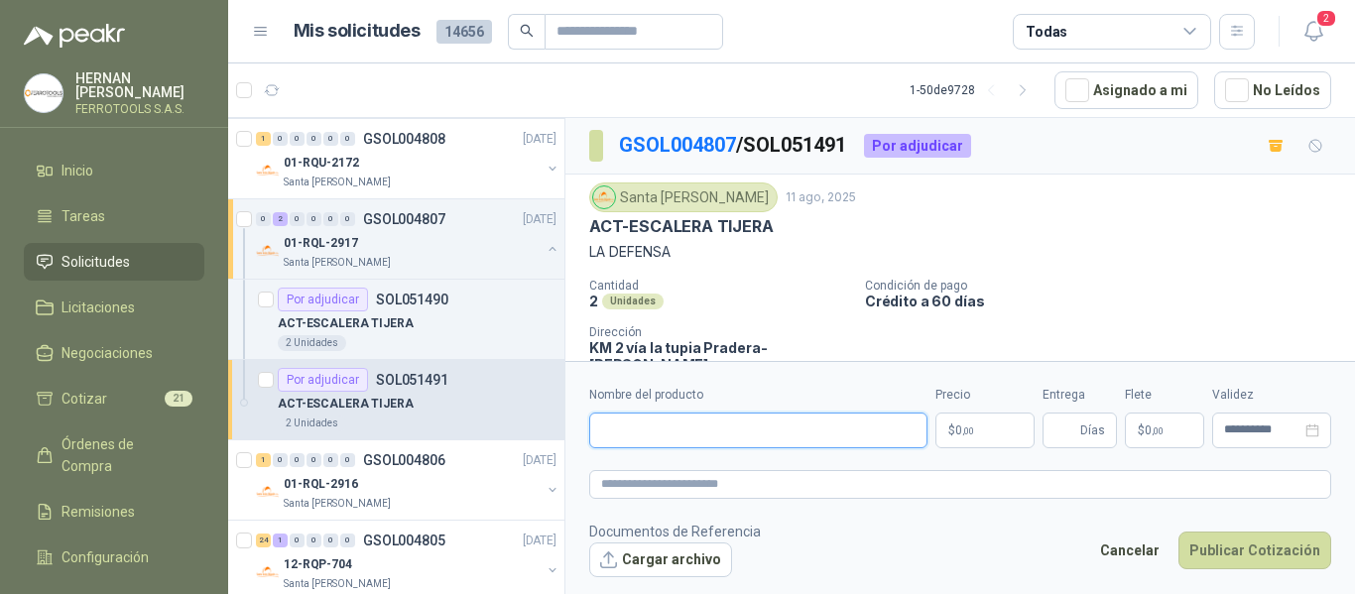
click at [699, 426] on input "Nombre del producto" at bounding box center [758, 431] width 338 height 36
type input "**********"
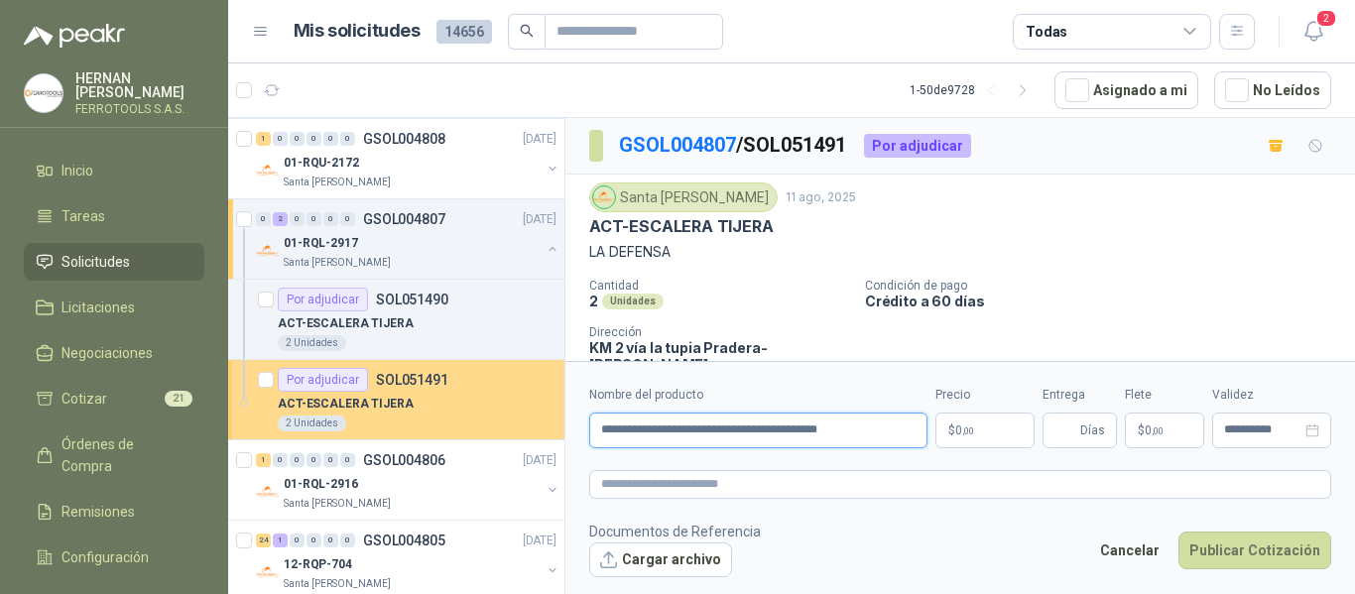
drag, startPoint x: 835, startPoint y: 436, endPoint x: 420, endPoint y: 440, distance: 414.8
click at [420, 440] on div "Por cotizar SOL051580 11/08/25 Juego de destornilladores Lafayette SAS 1 Unidad…" at bounding box center [791, 359] width 1127 height 484
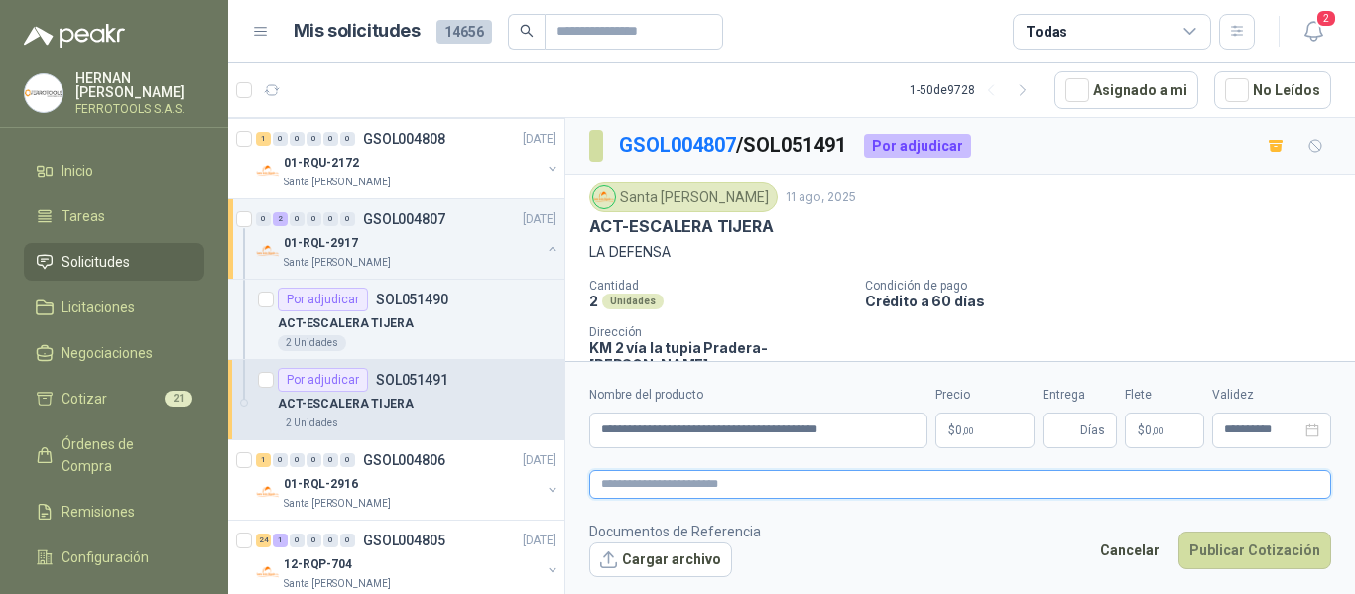
click at [716, 485] on textarea at bounding box center [960, 484] width 742 height 29
paste textarea "**********"
type textarea "**********"
click at [962, 437] on span "0 ,00" at bounding box center [965, 431] width 19 height 12
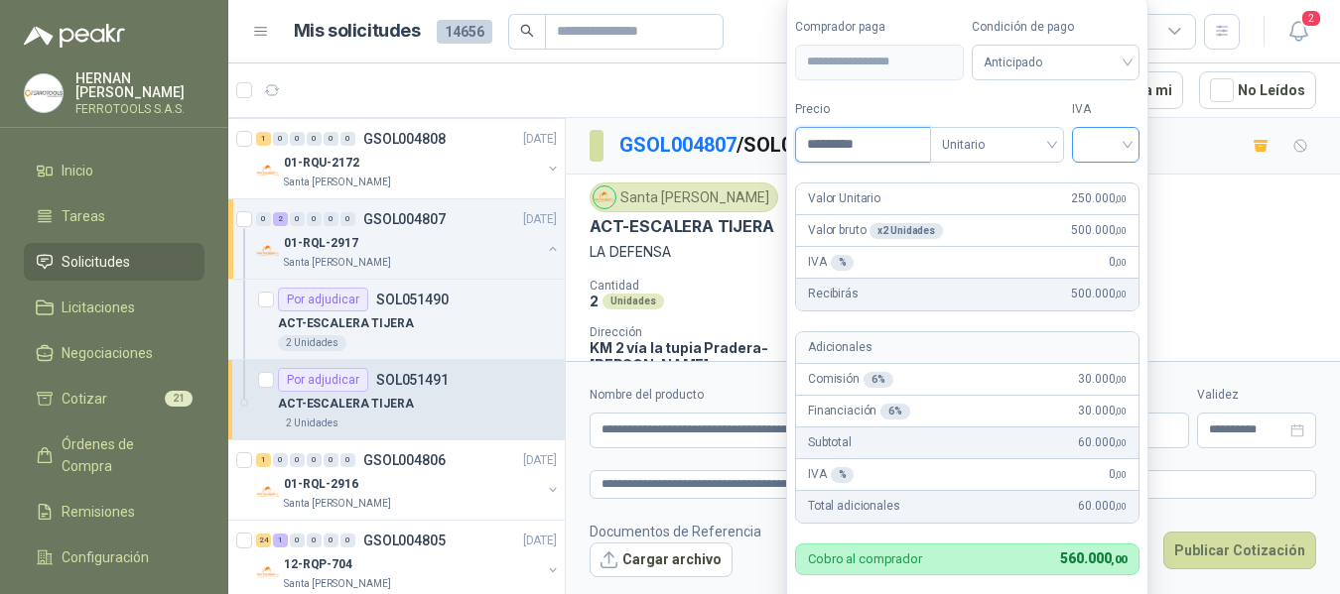
type input "*********"
click at [1107, 144] on input "search" at bounding box center [1106, 143] width 44 height 30
click at [1109, 179] on div "19%" at bounding box center [1110, 186] width 37 height 22
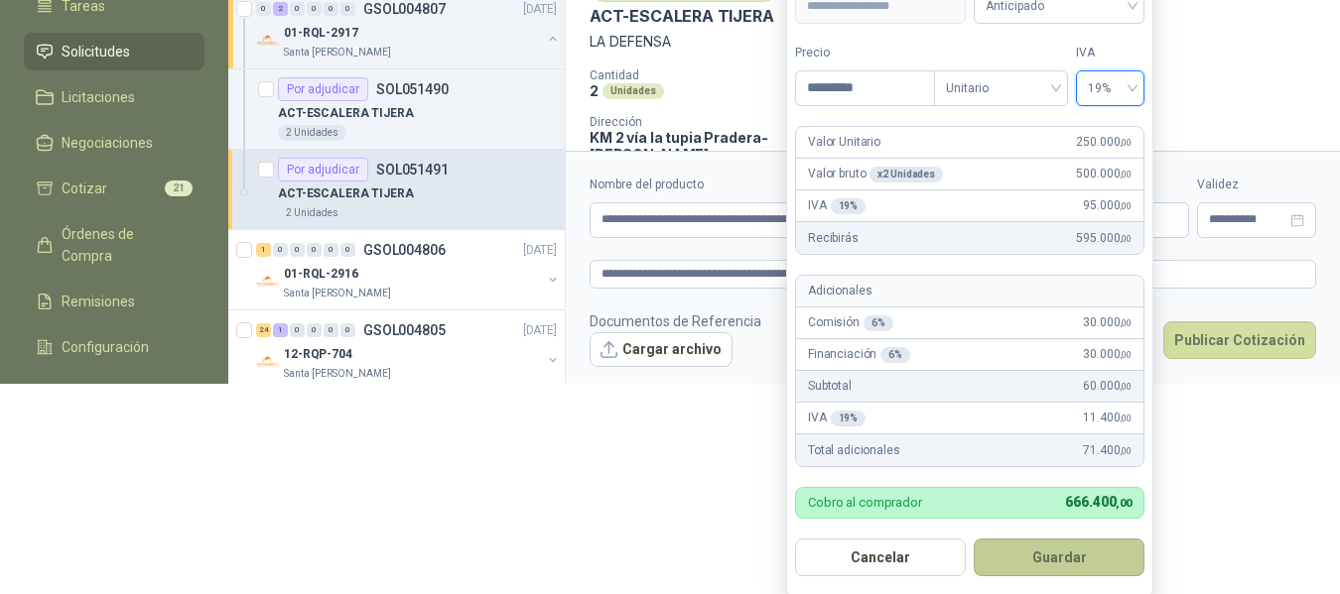
click at [1067, 559] on button "Guardar" at bounding box center [1058, 558] width 171 height 38
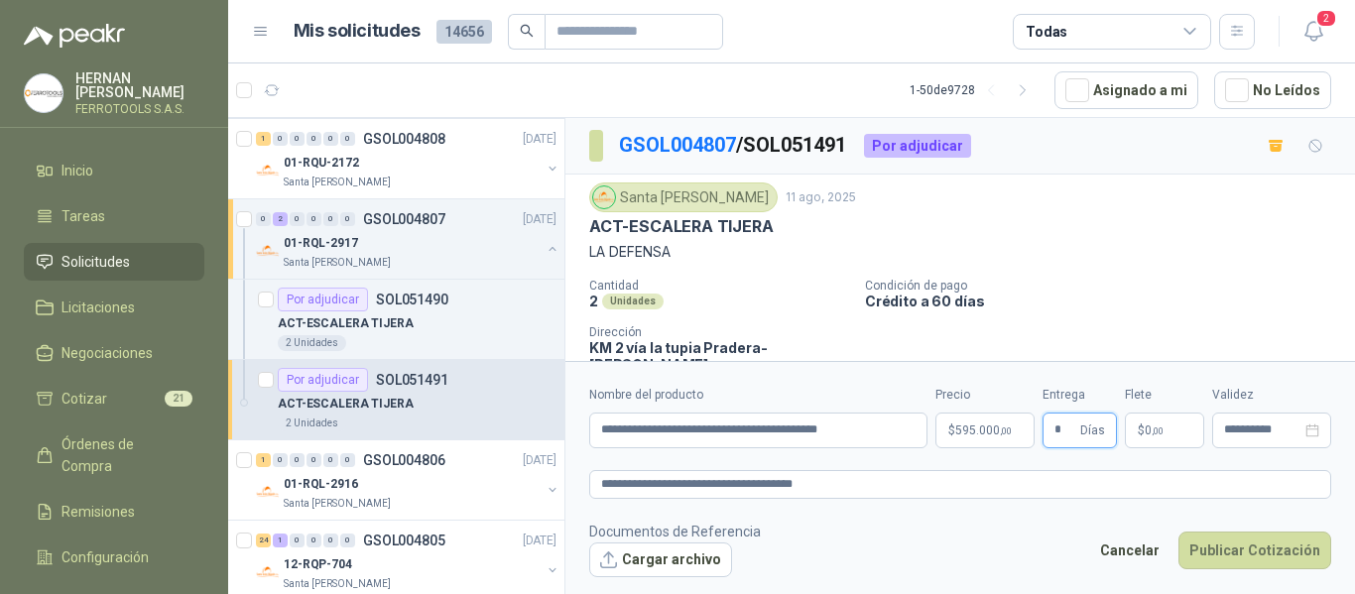
type input "*"
click at [1020, 533] on footer "Documentos de Referencia Cargar archivo Cancelar Publicar Cotización" at bounding box center [960, 550] width 742 height 58
click at [1310, 550] on button "Publicar Cotización" at bounding box center [1255, 551] width 153 height 38
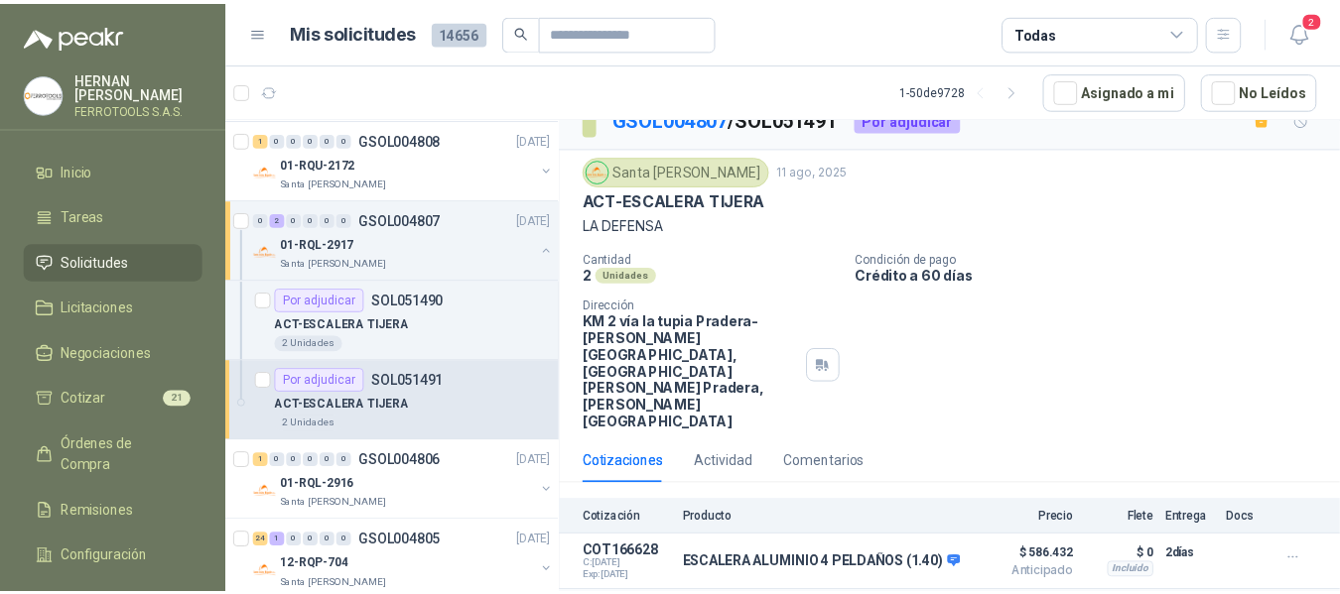
scroll to position [49, 0]
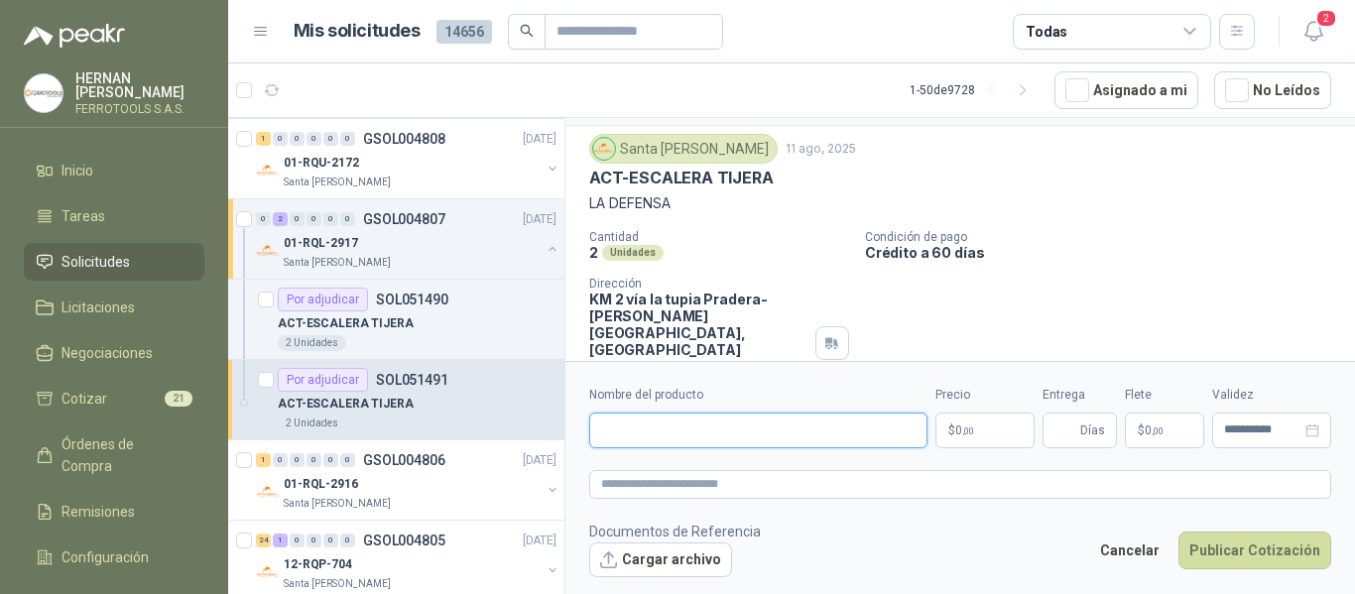
click at [714, 418] on input "Nombre del producto" at bounding box center [758, 431] width 338 height 36
type input "**********"
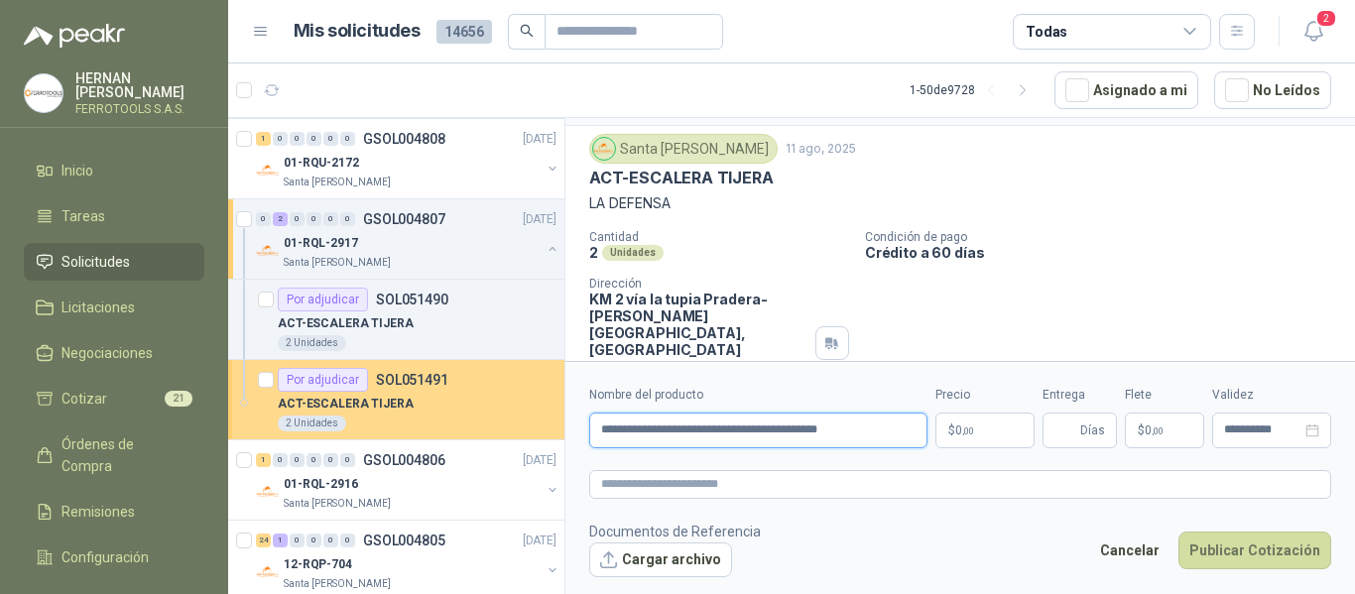
drag, startPoint x: 827, startPoint y: 436, endPoint x: 401, endPoint y: 429, distance: 425.7
click at [401, 429] on div "Por cotizar SOL051580 11/08/25 Juego de destornilladores Lafayette SAS 1 Unidad…" at bounding box center [791, 359] width 1127 height 484
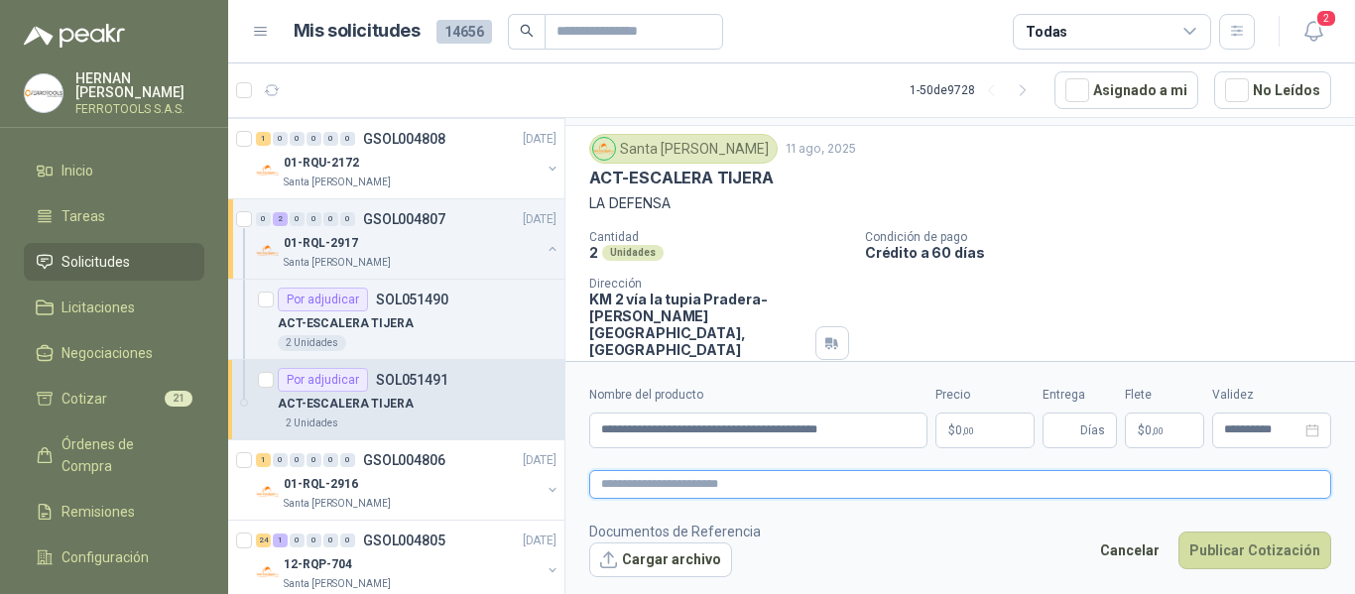
click at [793, 481] on textarea at bounding box center [960, 484] width 742 height 29
paste textarea "**********"
type textarea "**********"
click at [976, 413] on body "HERNAN RUALES FERROTOOLS S.A.S. Inicio Tareas Solicitudes Licitaciones Negociac…" at bounding box center [677, 297] width 1355 height 594
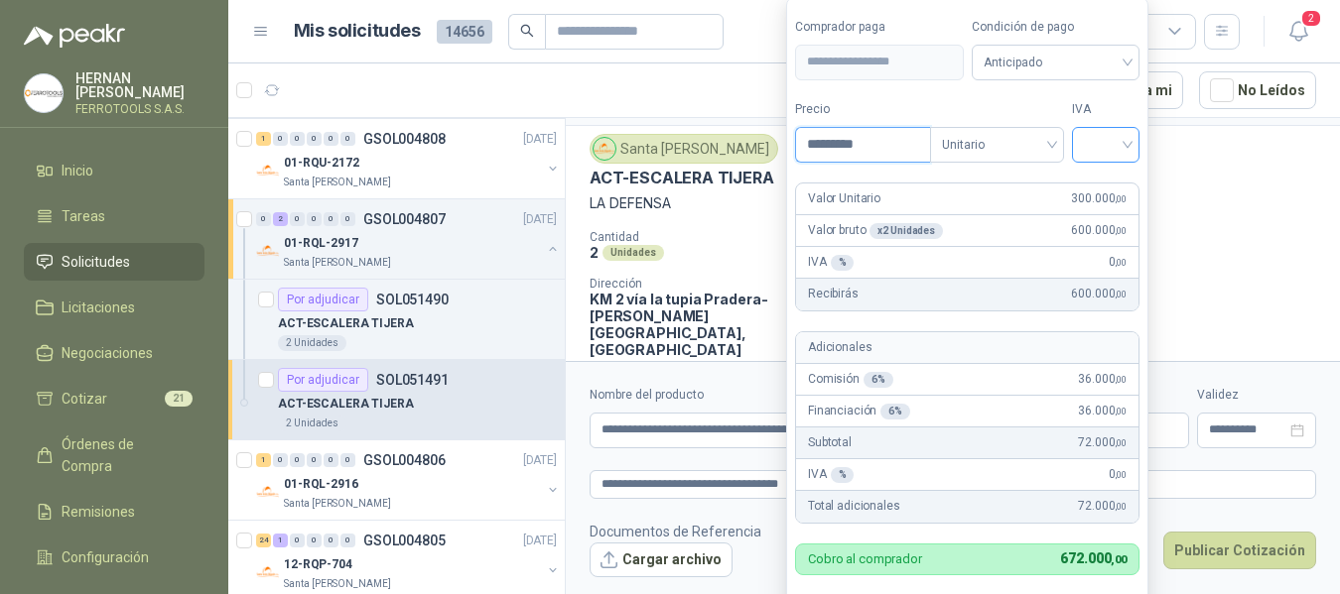
click at [1136, 144] on div at bounding box center [1105, 145] width 67 height 36
type input "*********"
click at [1109, 181] on div "19%" at bounding box center [1110, 186] width 37 height 22
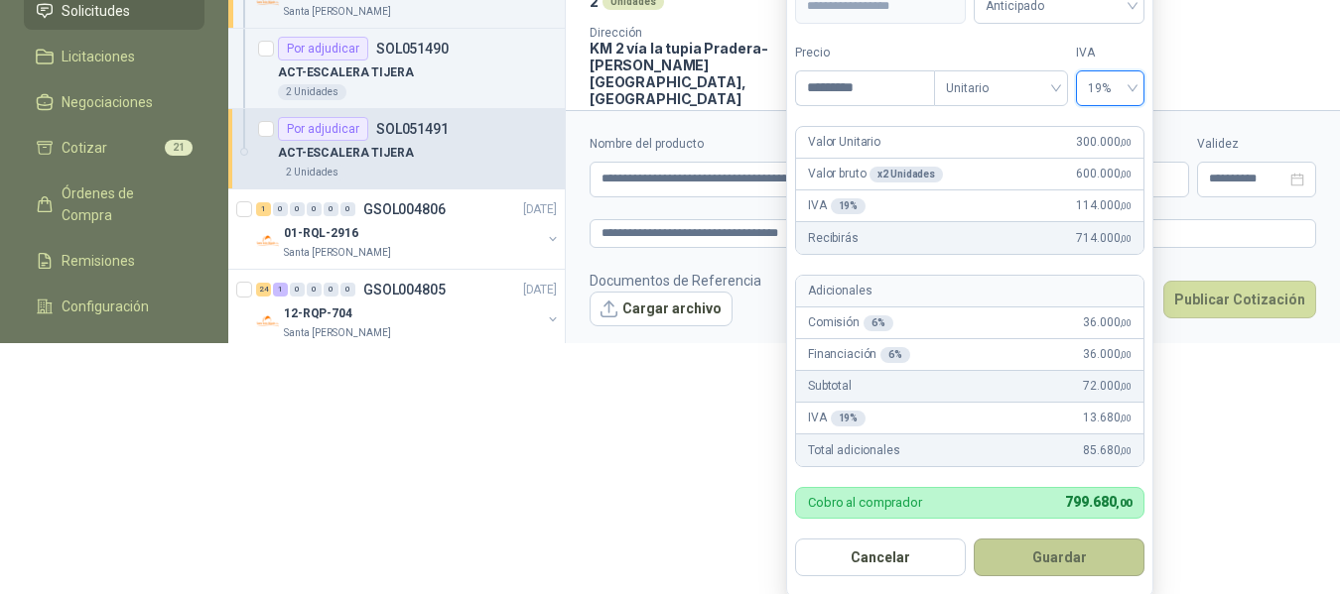
scroll to position [263, 0]
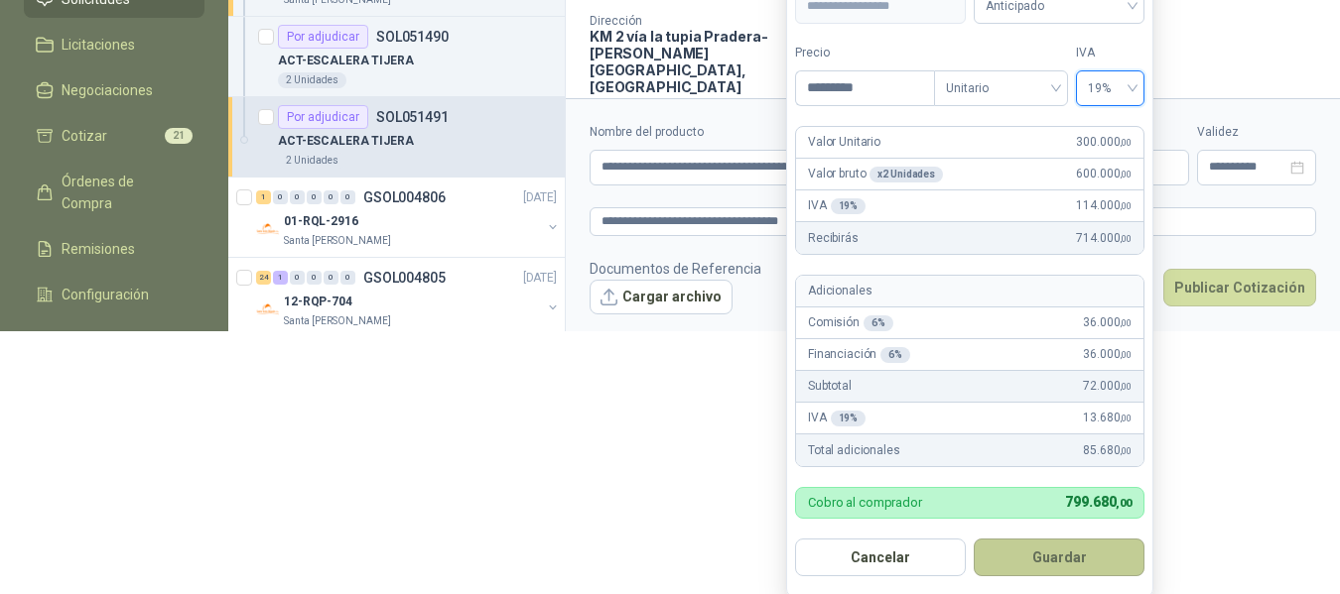
click at [1079, 564] on button "Guardar" at bounding box center [1058, 558] width 171 height 38
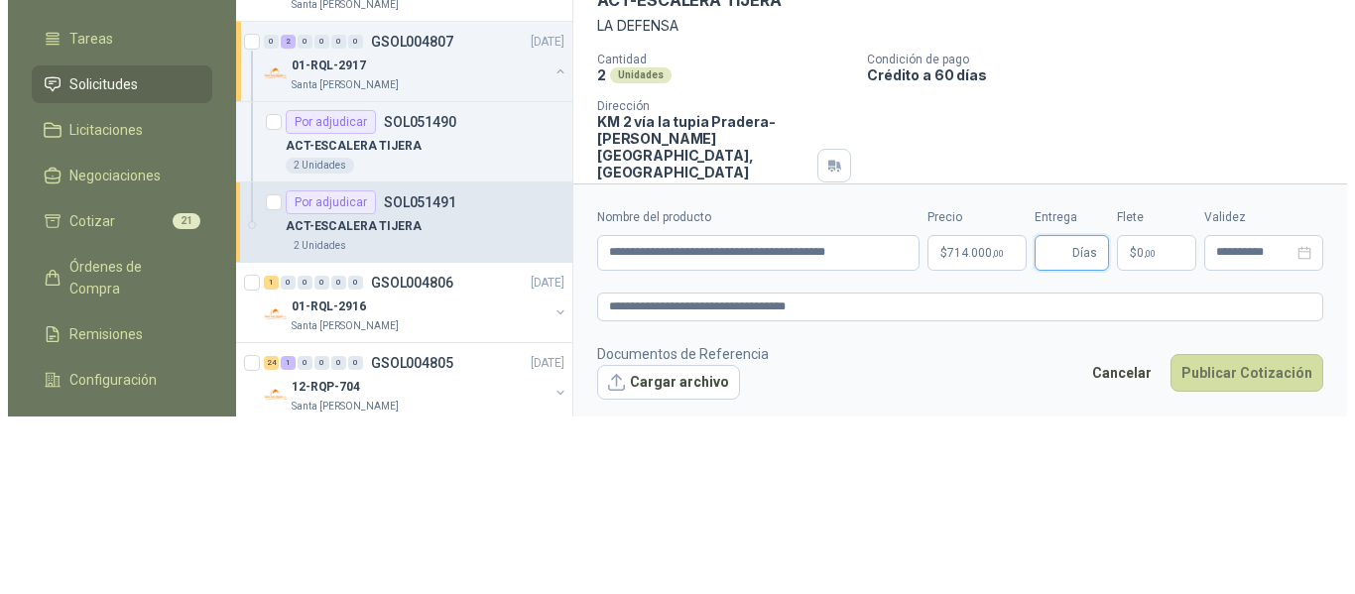
scroll to position [0, 0]
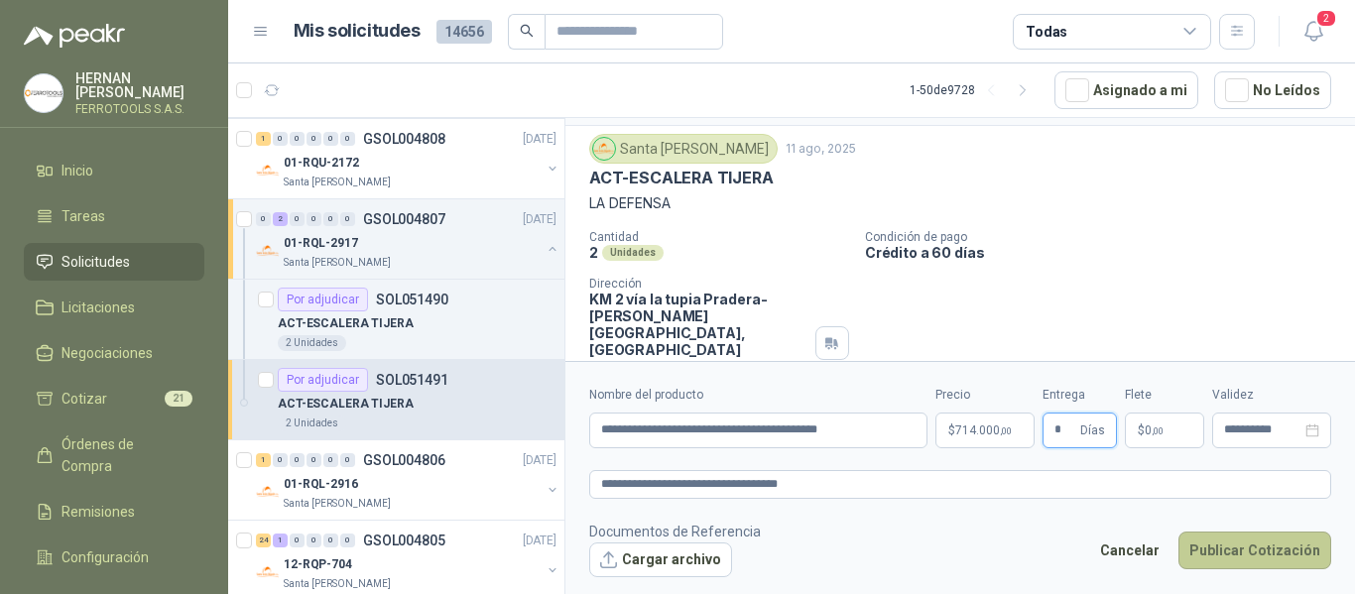
type input "*"
click at [1256, 554] on button "Publicar Cotización" at bounding box center [1255, 551] width 153 height 38
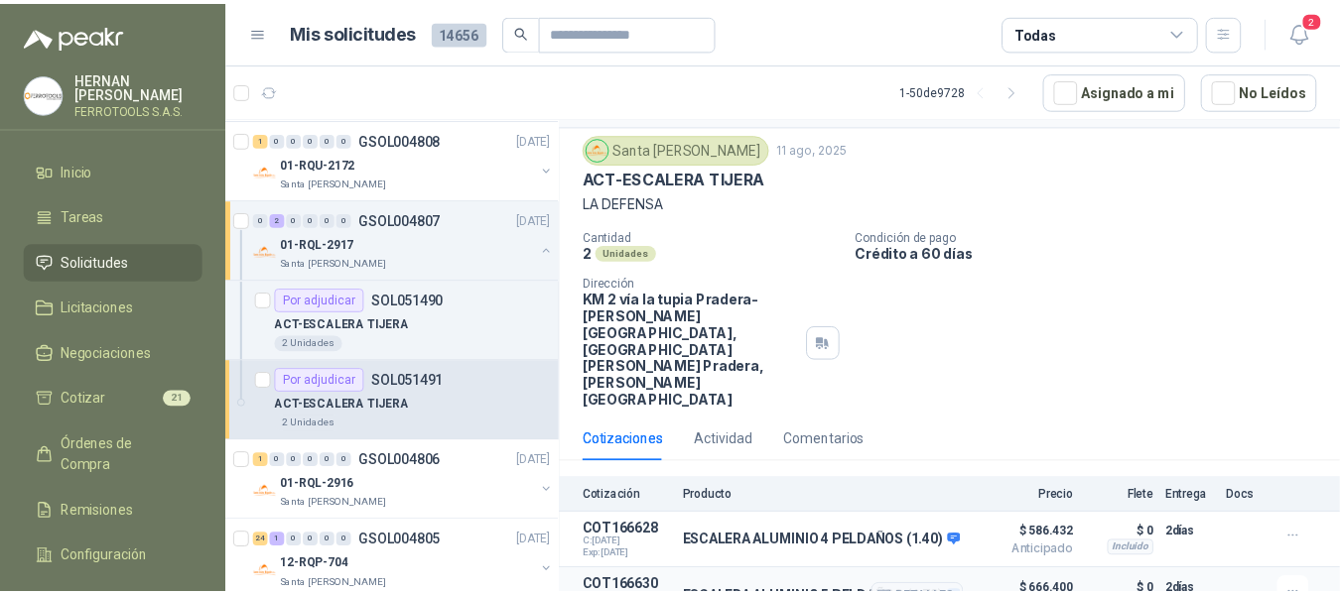
scroll to position [106, 0]
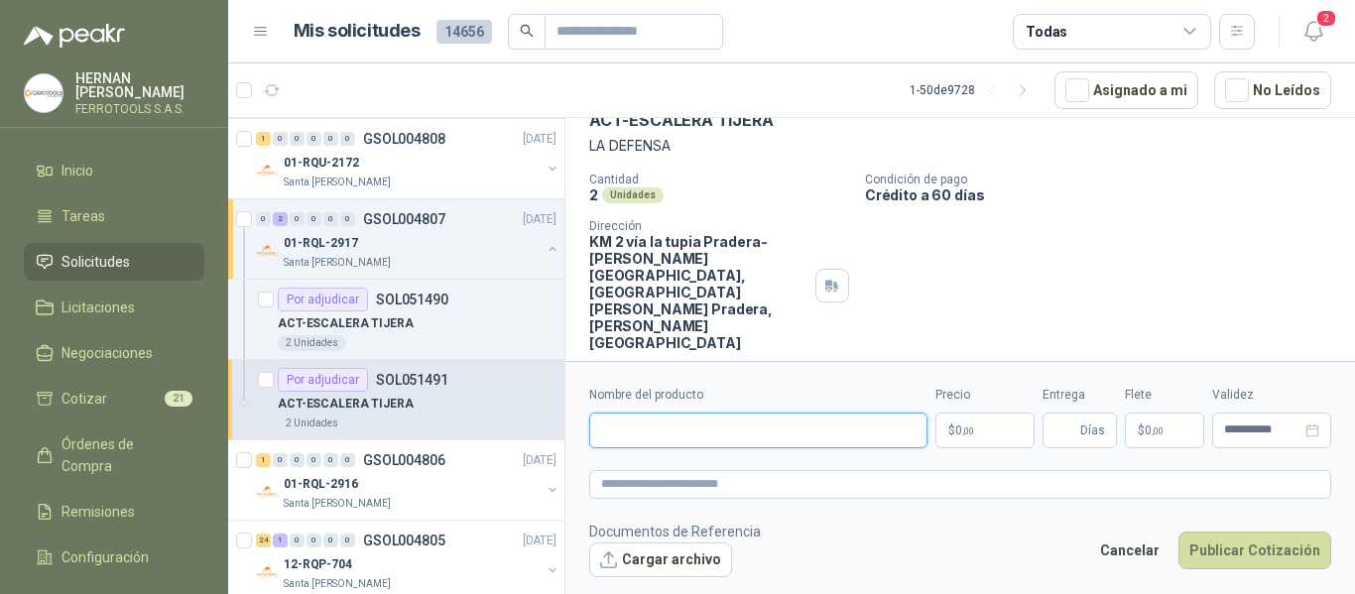
click at [735, 438] on input "Nombre del producto" at bounding box center [758, 431] width 338 height 36
type input "**********"
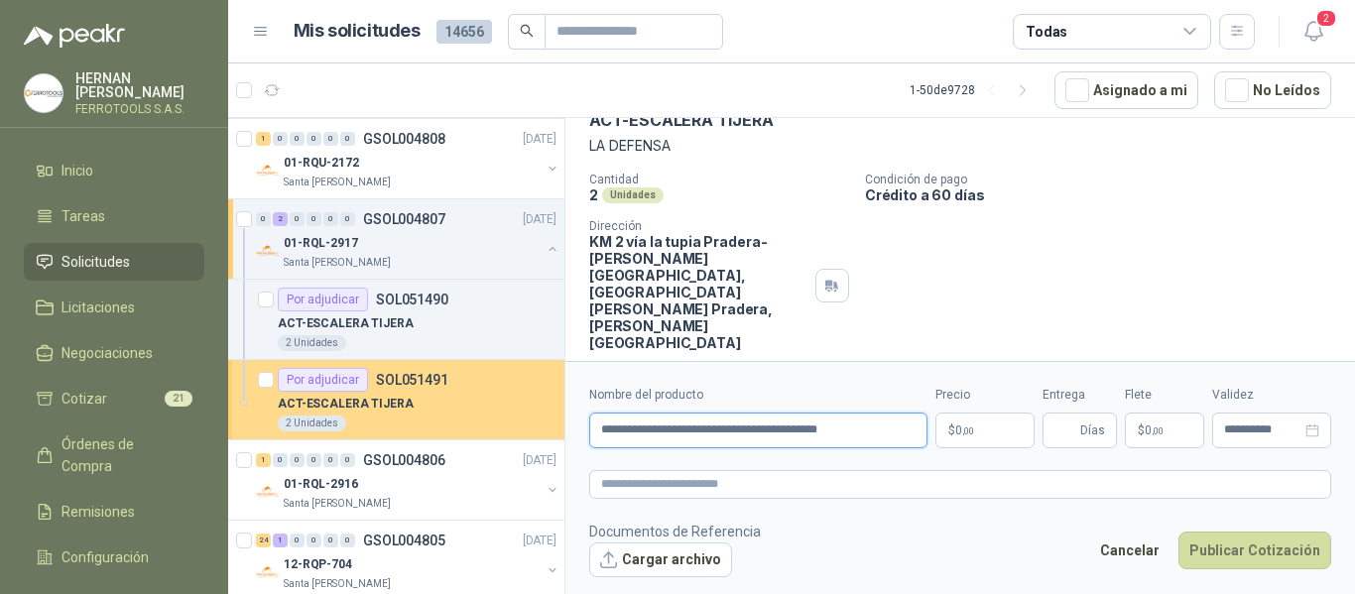
drag, startPoint x: 824, startPoint y: 431, endPoint x: 459, endPoint y: 434, distance: 364.2
click at [459, 434] on div "Por cotizar SOL051580 11/08/25 Juego de destornilladores Lafayette SAS 1 Unidad…" at bounding box center [791, 359] width 1127 height 484
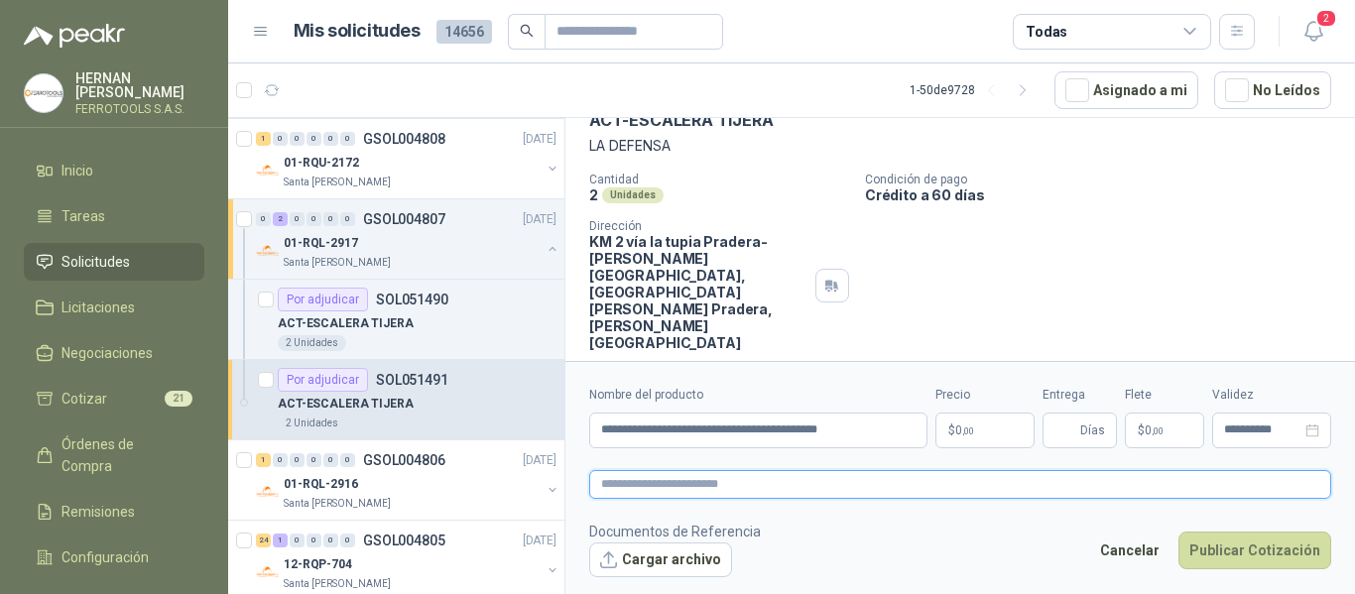
click at [779, 490] on textarea at bounding box center [960, 484] width 742 height 29
paste textarea "**********"
type textarea "**********"
click at [954, 436] on body "HERNAN RUALES FERROTOOLS S.A.S. Inicio Tareas Solicitudes Licitaciones Negociac…" at bounding box center [677, 297] width 1355 height 594
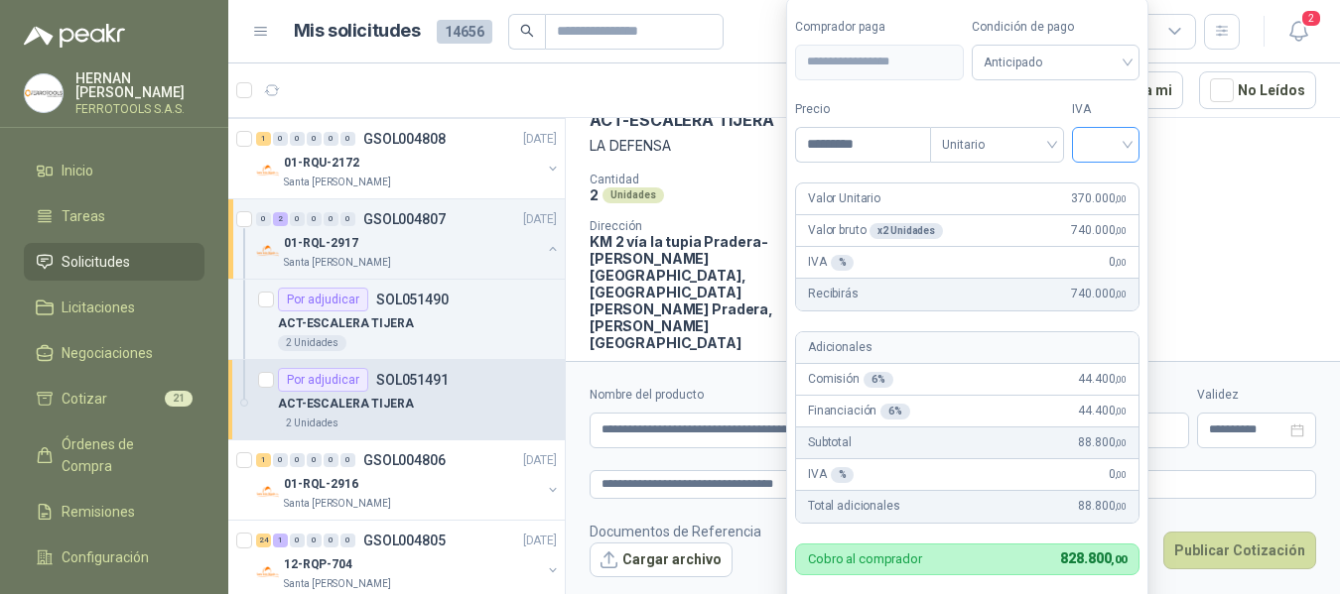
click at [1139, 150] on div at bounding box center [1105, 145] width 67 height 36
type input "*********"
click at [1117, 184] on div "19%" at bounding box center [1110, 186] width 37 height 22
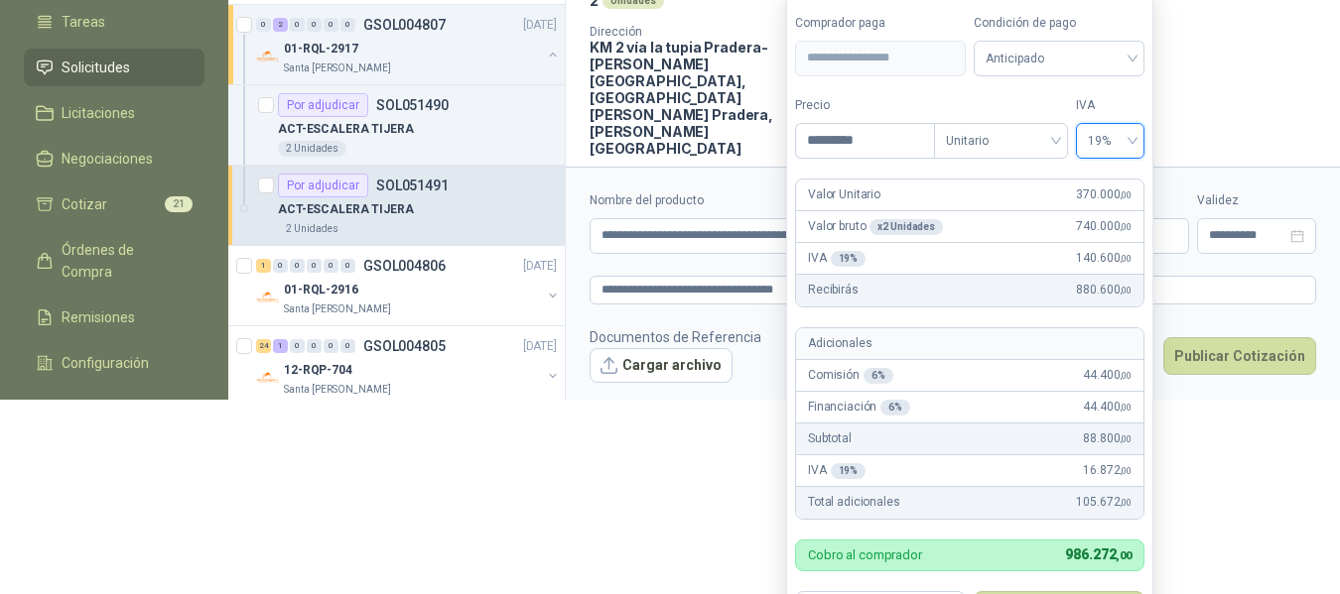
scroll to position [206, 0]
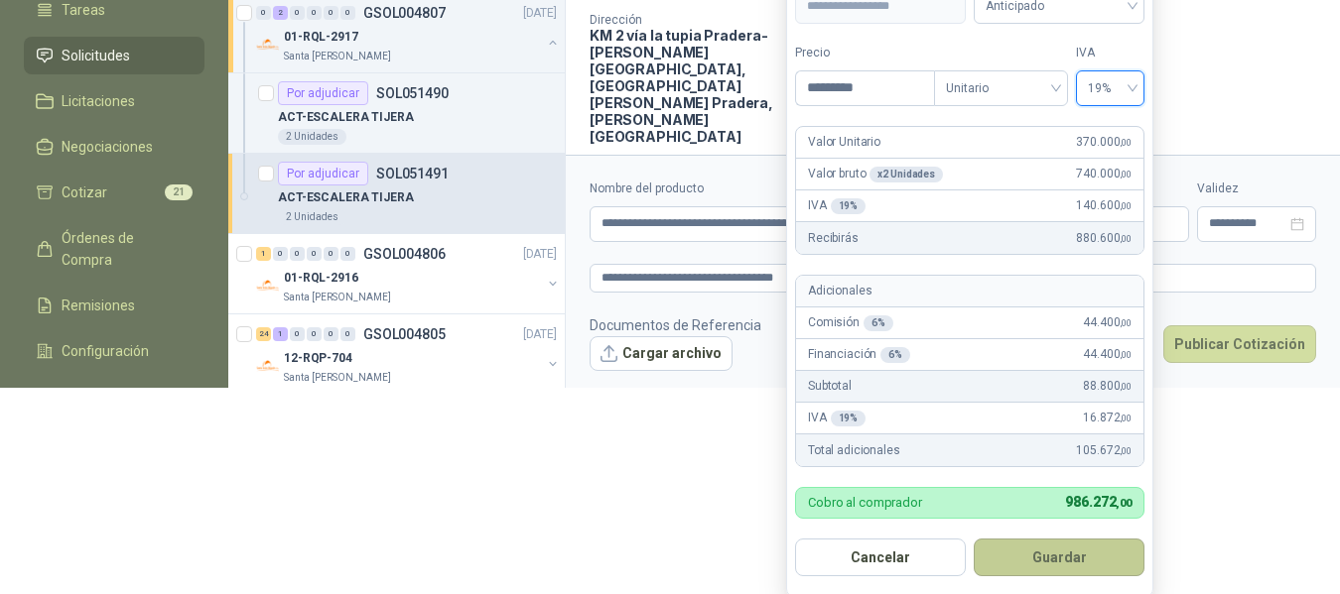
click at [1076, 557] on button "Guardar" at bounding box center [1058, 558] width 171 height 38
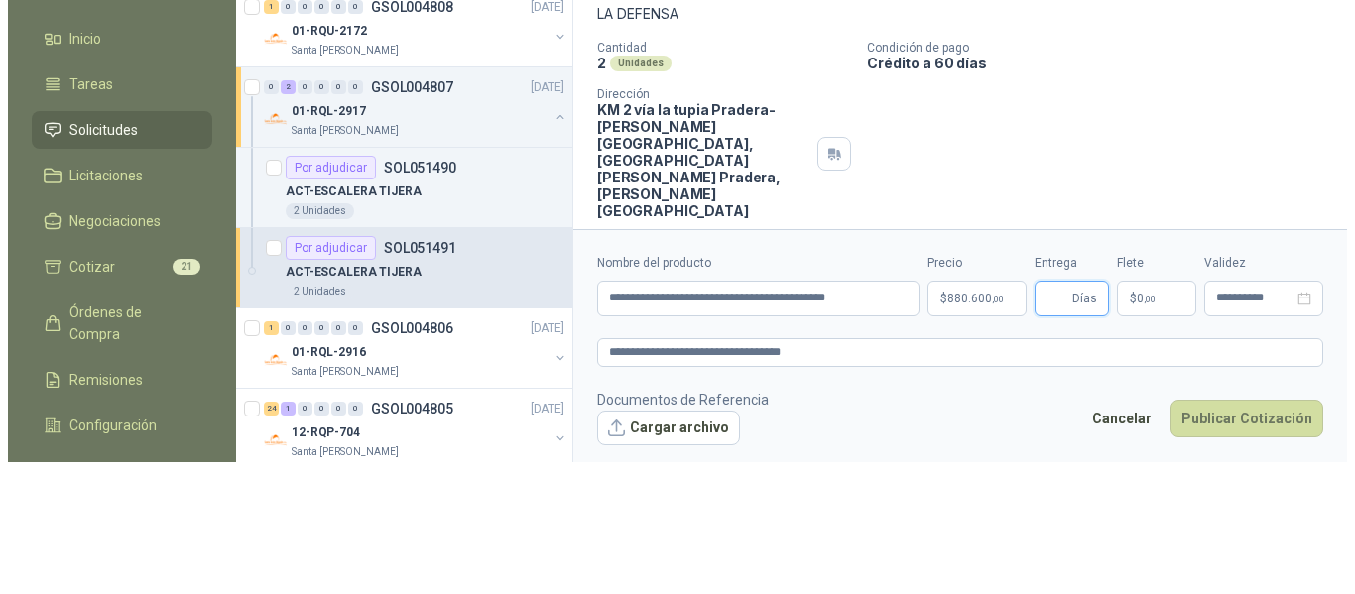
scroll to position [0, 0]
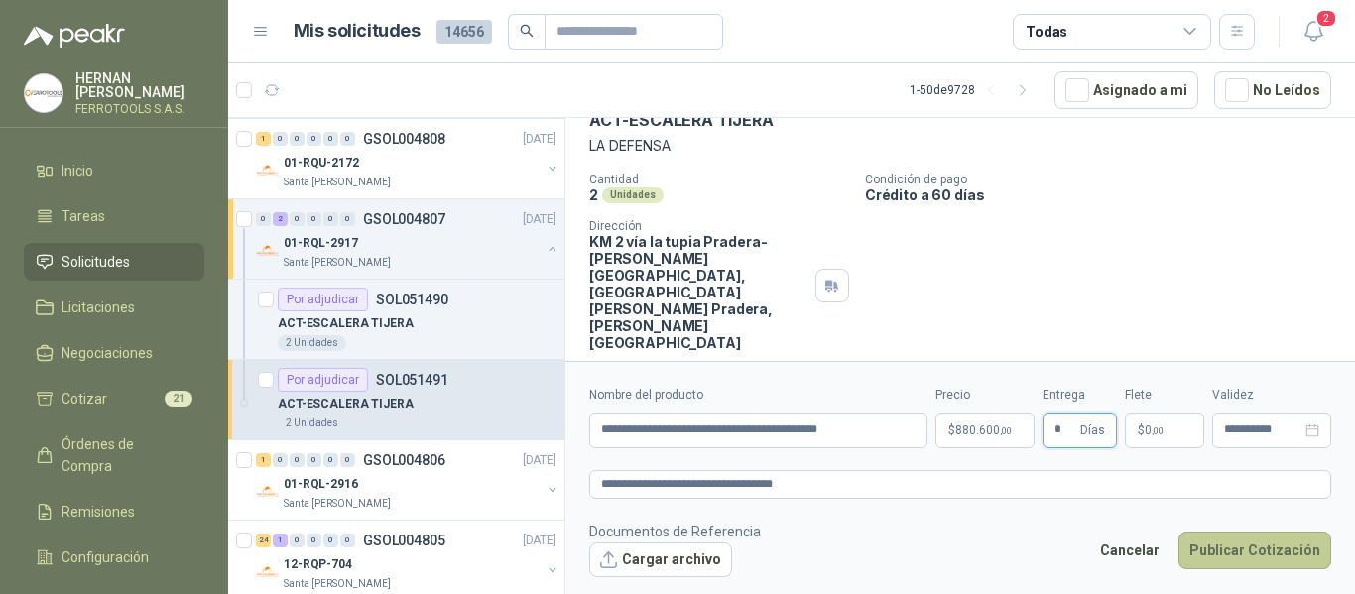
type input "*"
click at [1233, 555] on button "Publicar Cotización" at bounding box center [1255, 551] width 153 height 38
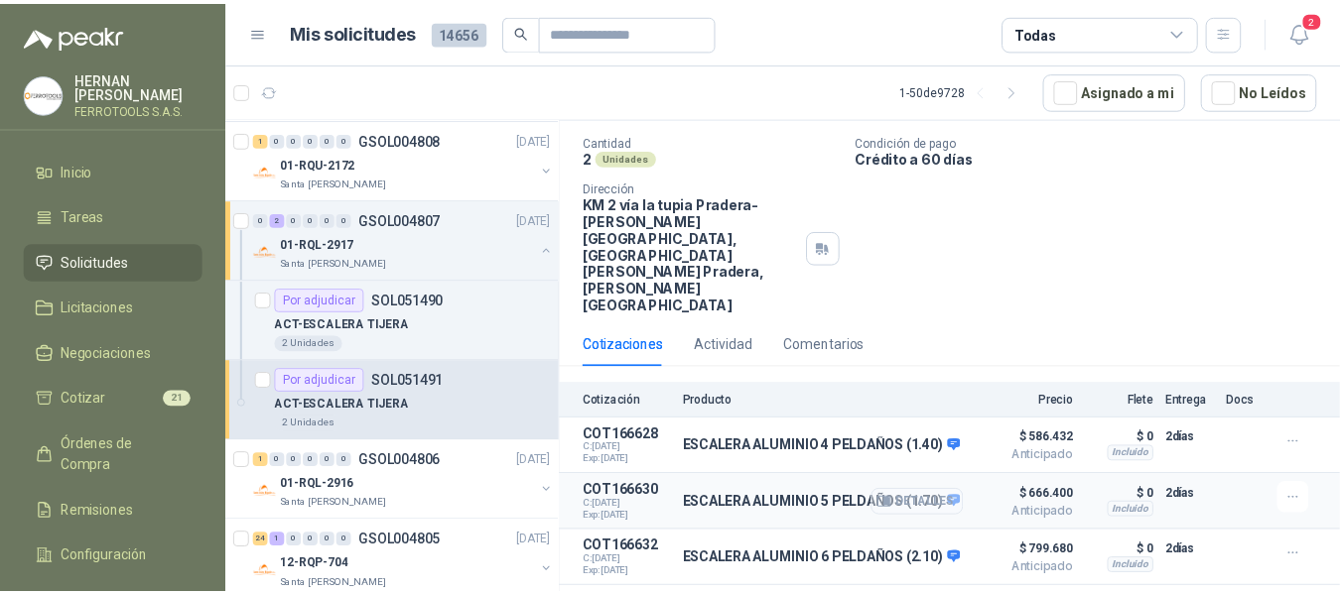
scroll to position [164, 0]
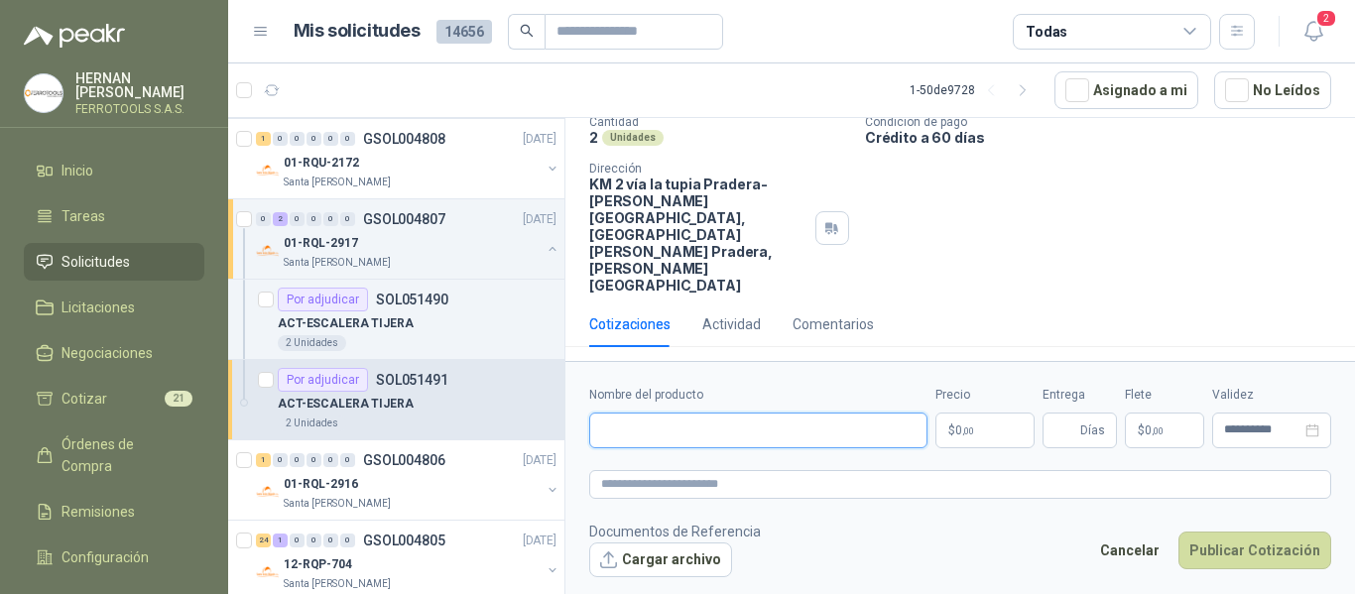
click at [723, 429] on input "Nombre del producto" at bounding box center [758, 431] width 338 height 36
type input "**********"
drag, startPoint x: 797, startPoint y: 429, endPoint x: 223, endPoint y: 423, distance: 573.6
click at [223, 423] on div "HERNAN RUALES FERROTOOLS S.A.S. Inicio Tareas Solicitudes Licitaciones Negociac…" at bounding box center [677, 297] width 1355 height 594
click at [742, 485] on textarea at bounding box center [960, 484] width 742 height 29
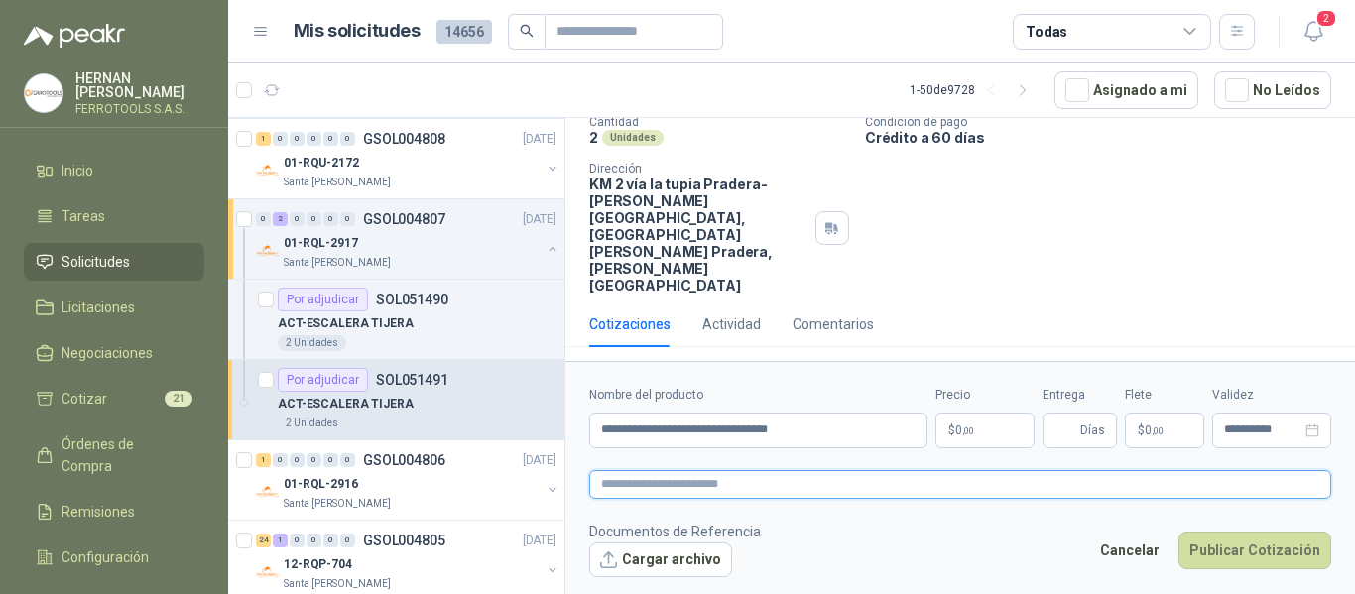
paste textarea "**********"
type textarea "**********"
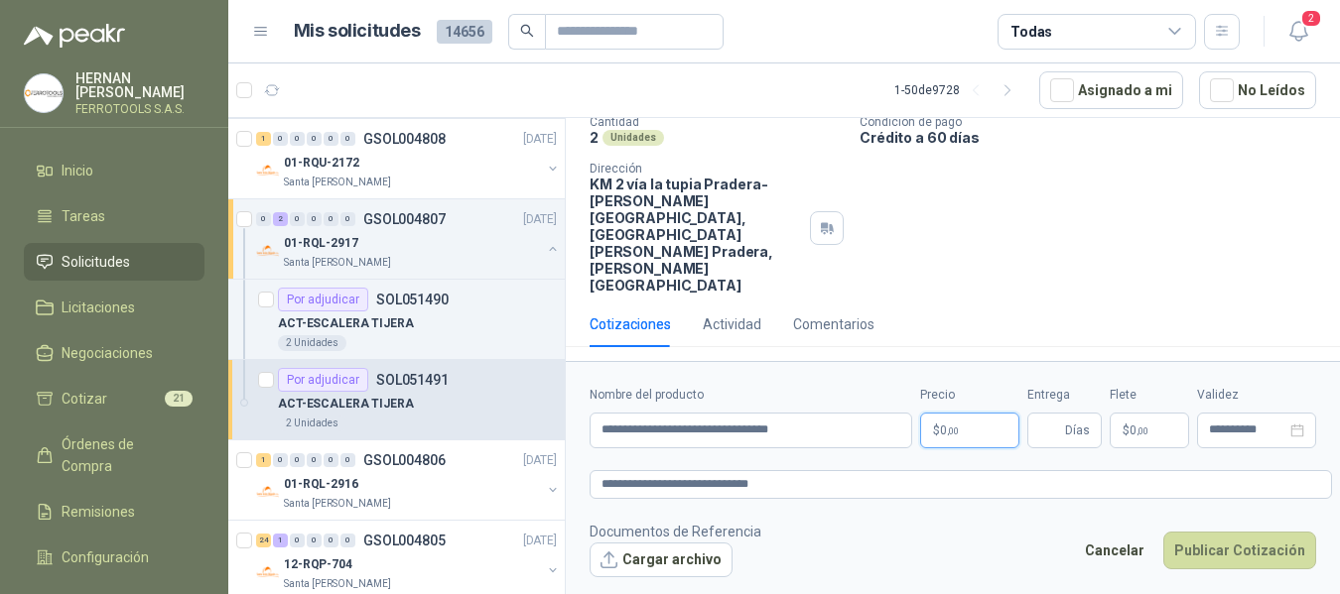
click at [974, 425] on body "HERNAN RUALES FERROTOOLS S.A.S. Inicio Tareas Solicitudes Licitaciones Negociac…" at bounding box center [670, 297] width 1340 height 594
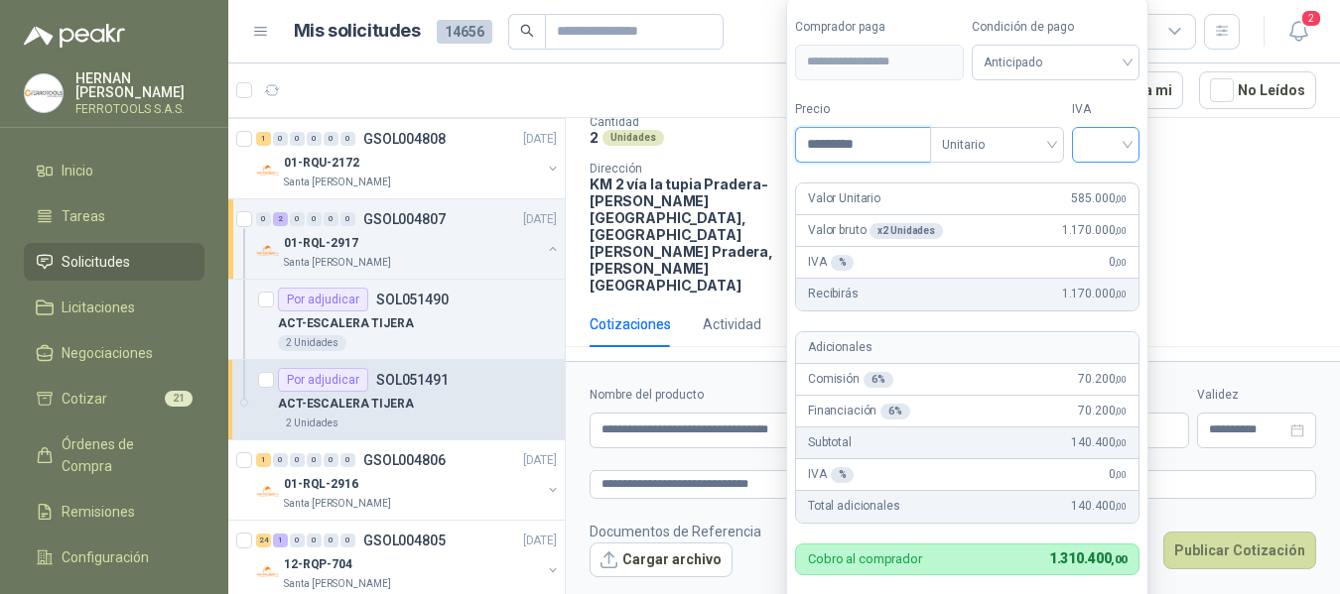
type input "*********"
click at [1104, 136] on input "search" at bounding box center [1106, 143] width 44 height 30
click at [1110, 184] on div "19%" at bounding box center [1110, 186] width 37 height 22
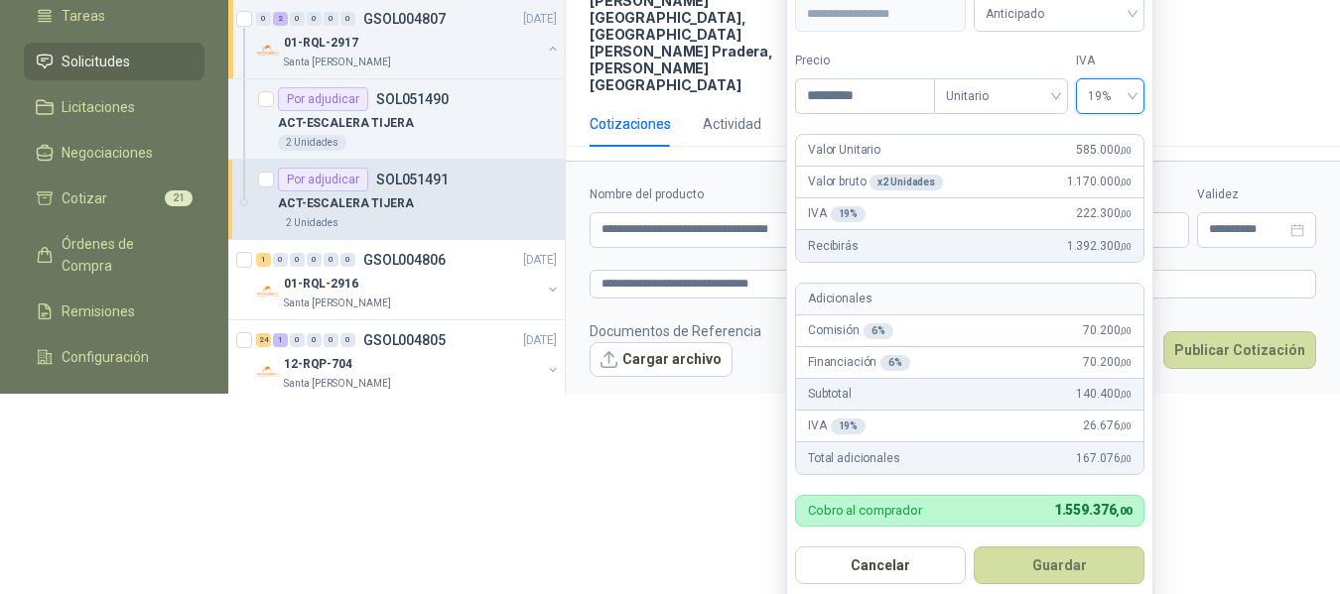
scroll to position [208, 0]
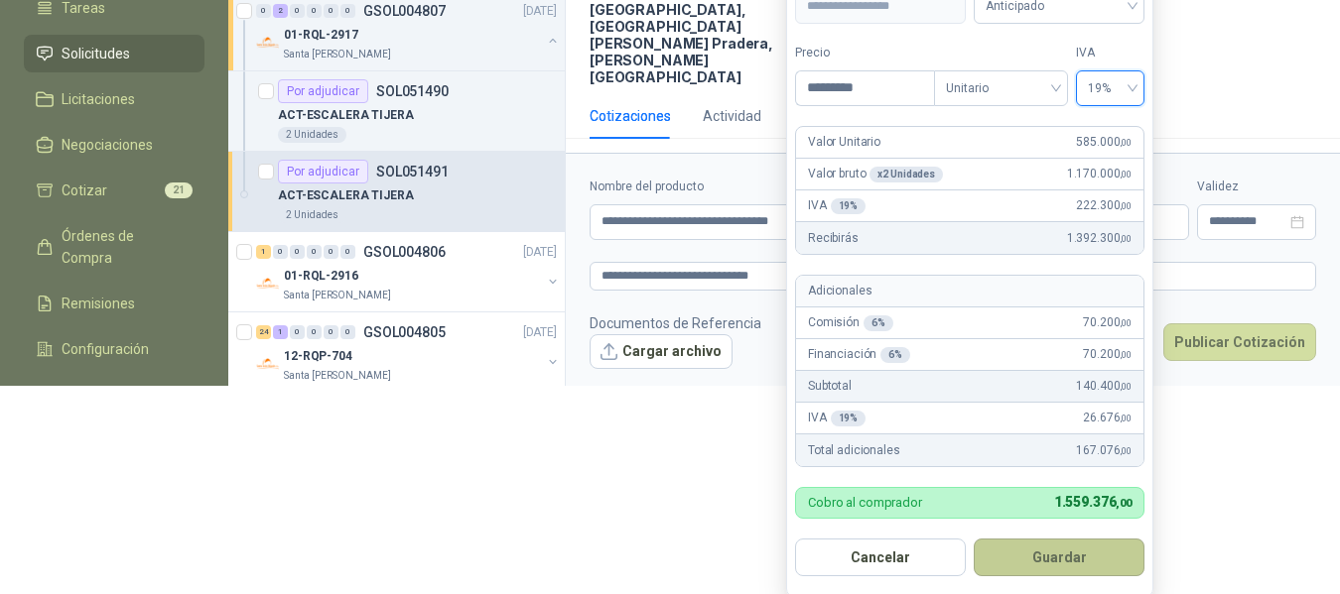
click at [1076, 558] on button "Guardar" at bounding box center [1058, 558] width 171 height 38
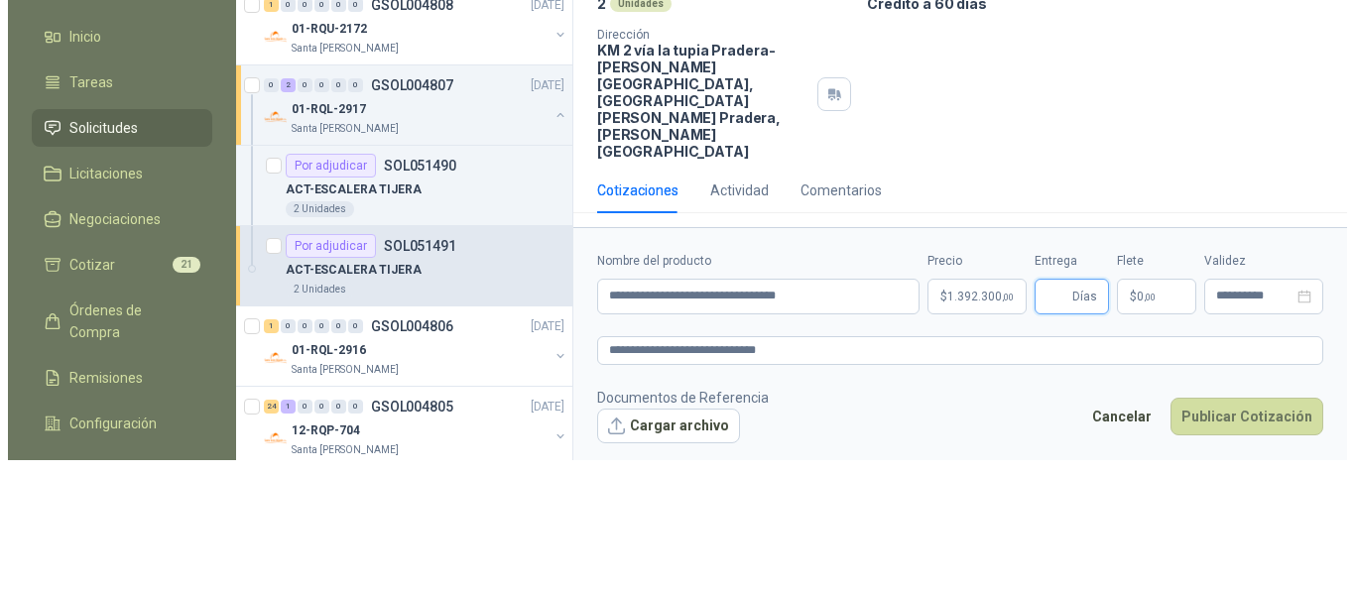
scroll to position [0, 0]
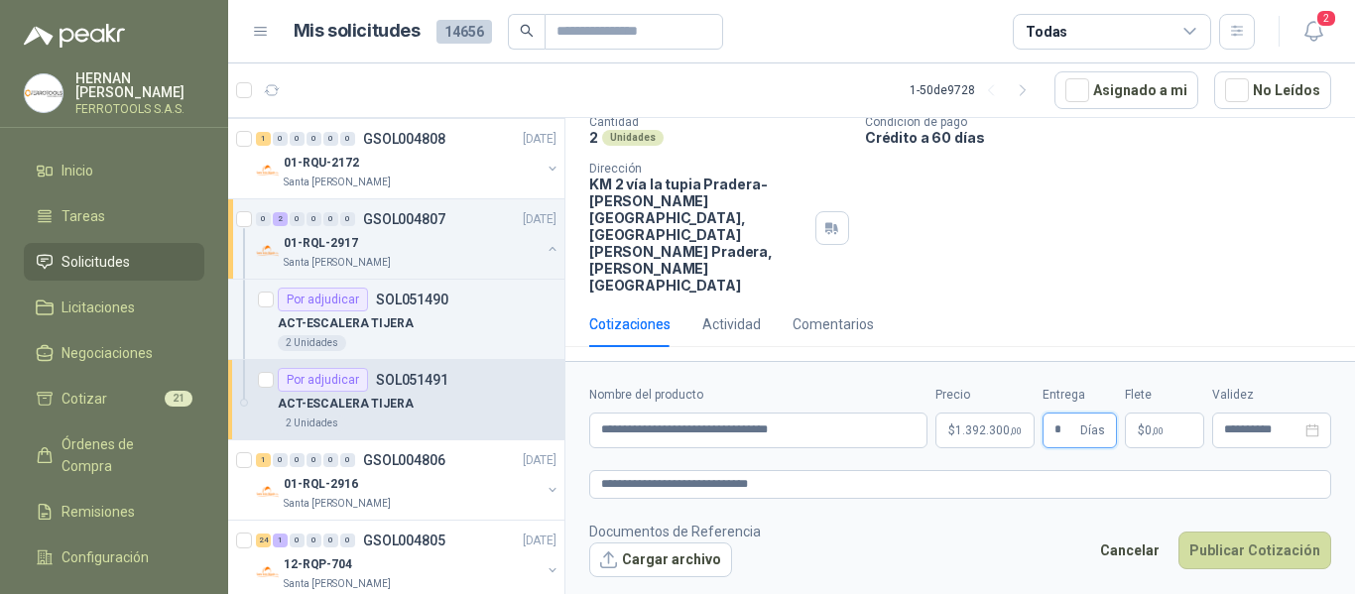
type input "*"
click at [1029, 527] on footer "Documentos de Referencia Cargar archivo Cancelar Publicar Cotización" at bounding box center [960, 550] width 742 height 58
click at [1271, 563] on button "Publicar Cotización" at bounding box center [1255, 551] width 153 height 38
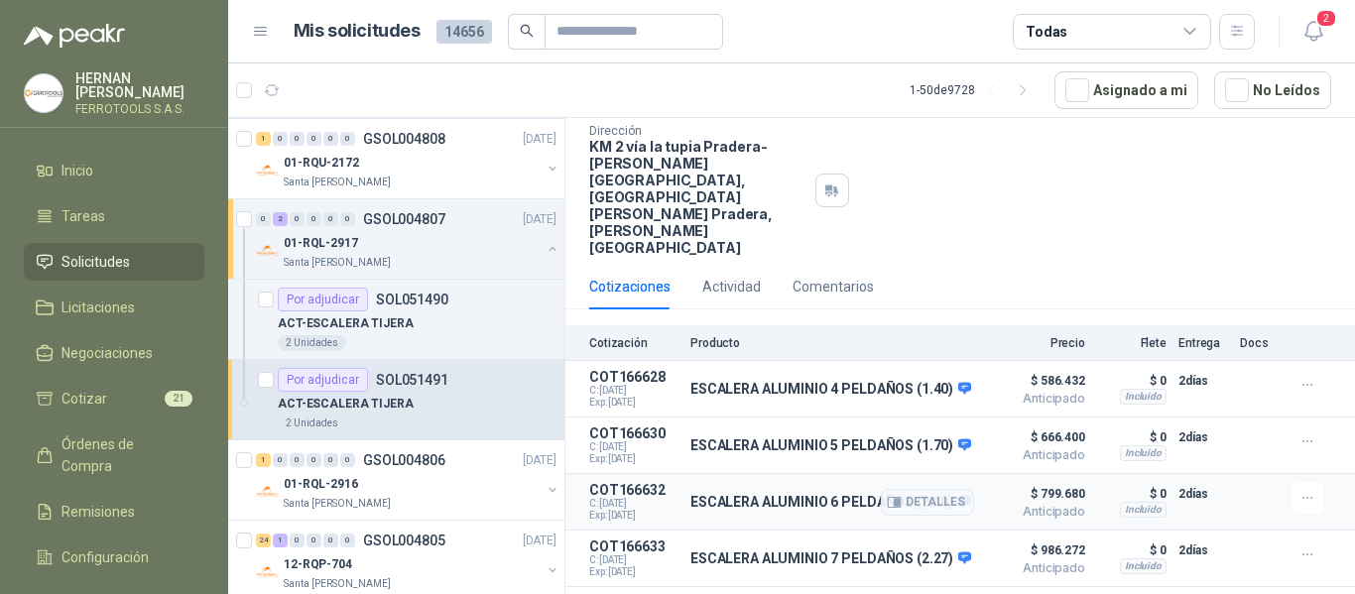
scroll to position [221, 0]
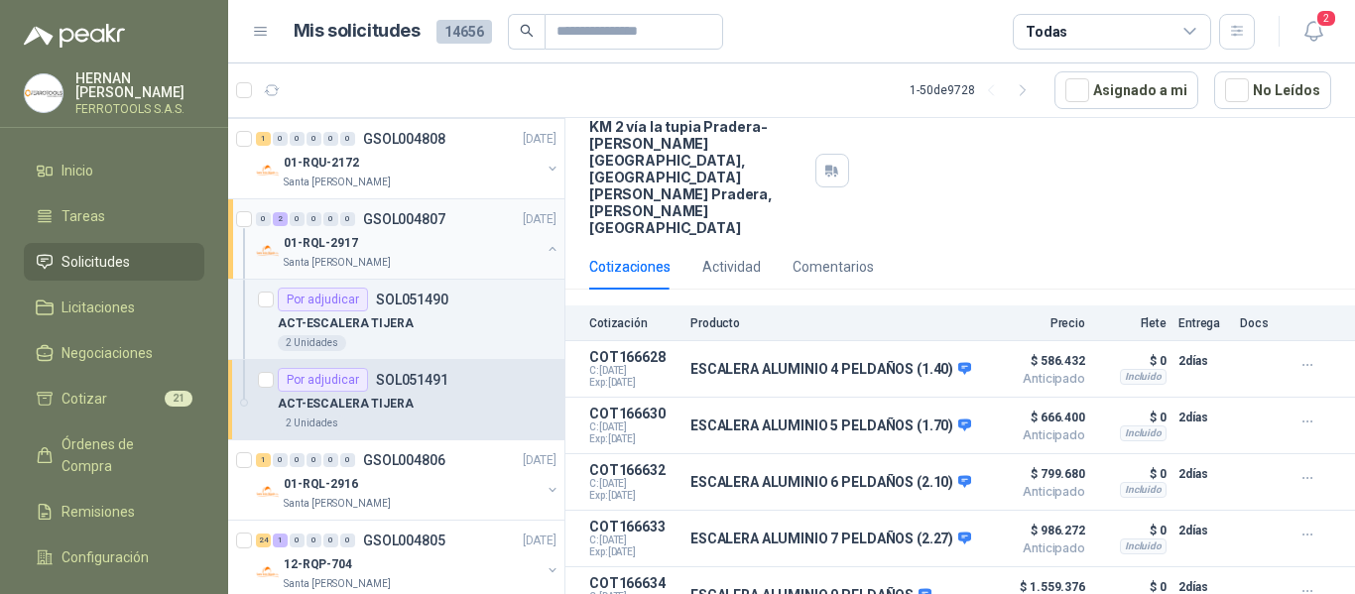
click at [364, 242] on div "01-RQL-2917" at bounding box center [412, 243] width 257 height 24
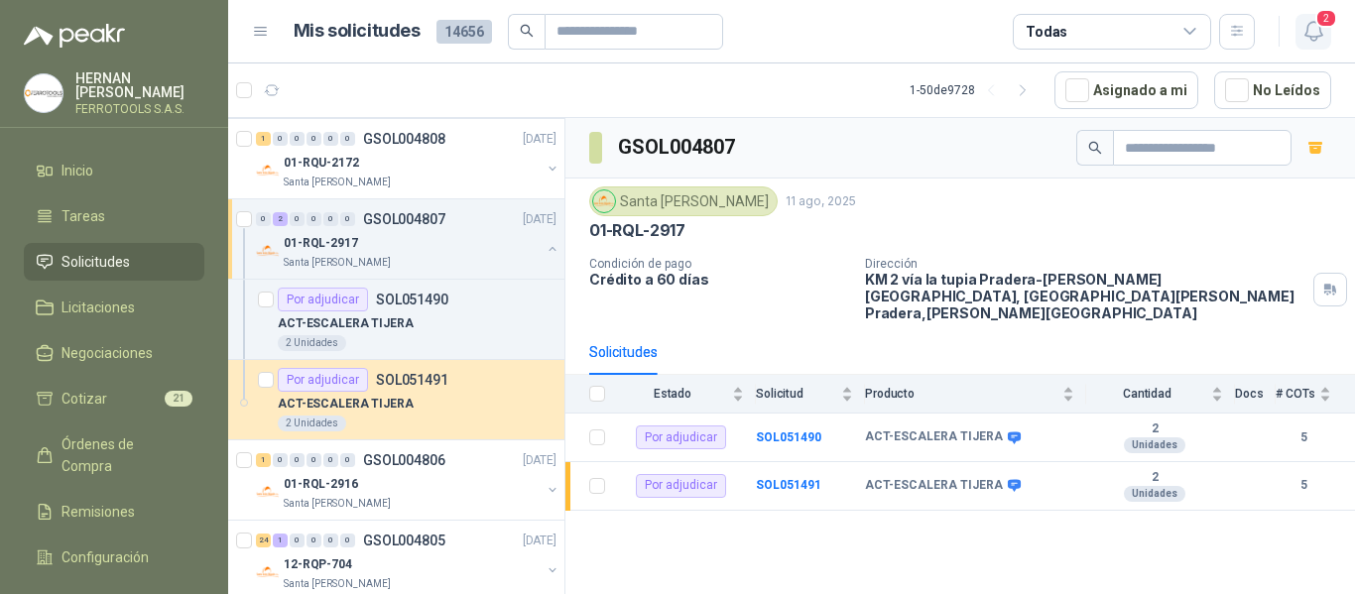
click at [1324, 39] on icon "button" at bounding box center [1314, 31] width 25 height 25
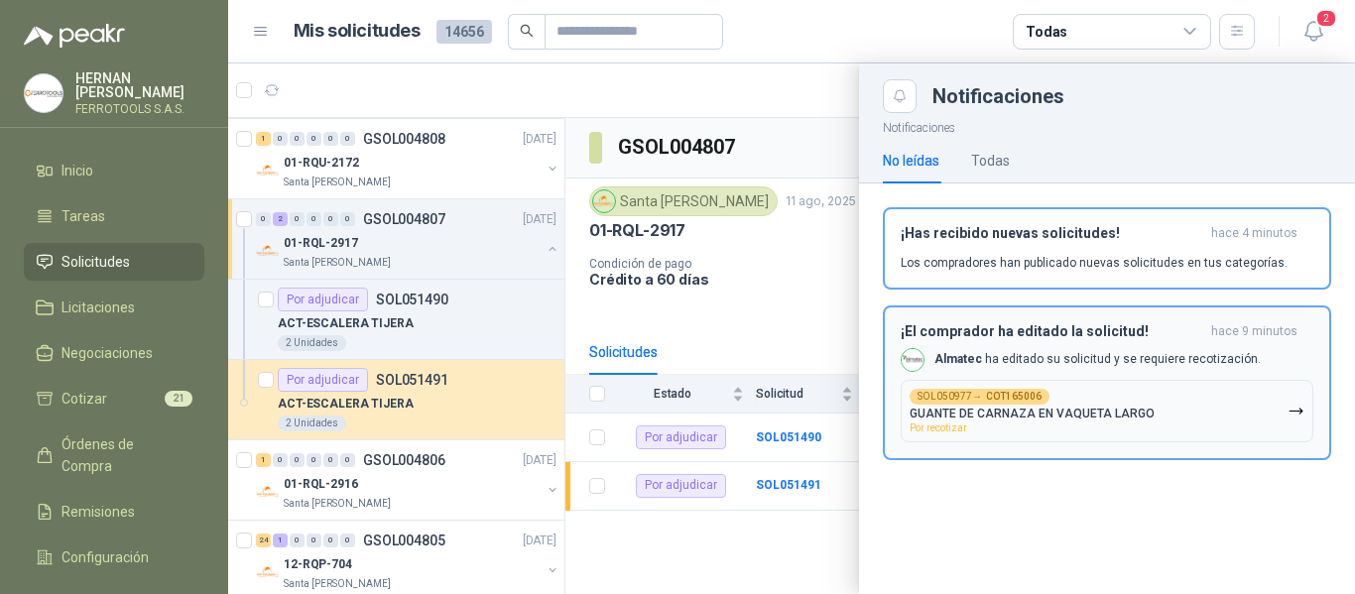
click at [1234, 420] on button "SOL050977 → COT165006 GUANTE DE CARNAZA EN VAQUETA LARGO Por recotizar" at bounding box center [1107, 411] width 413 height 63
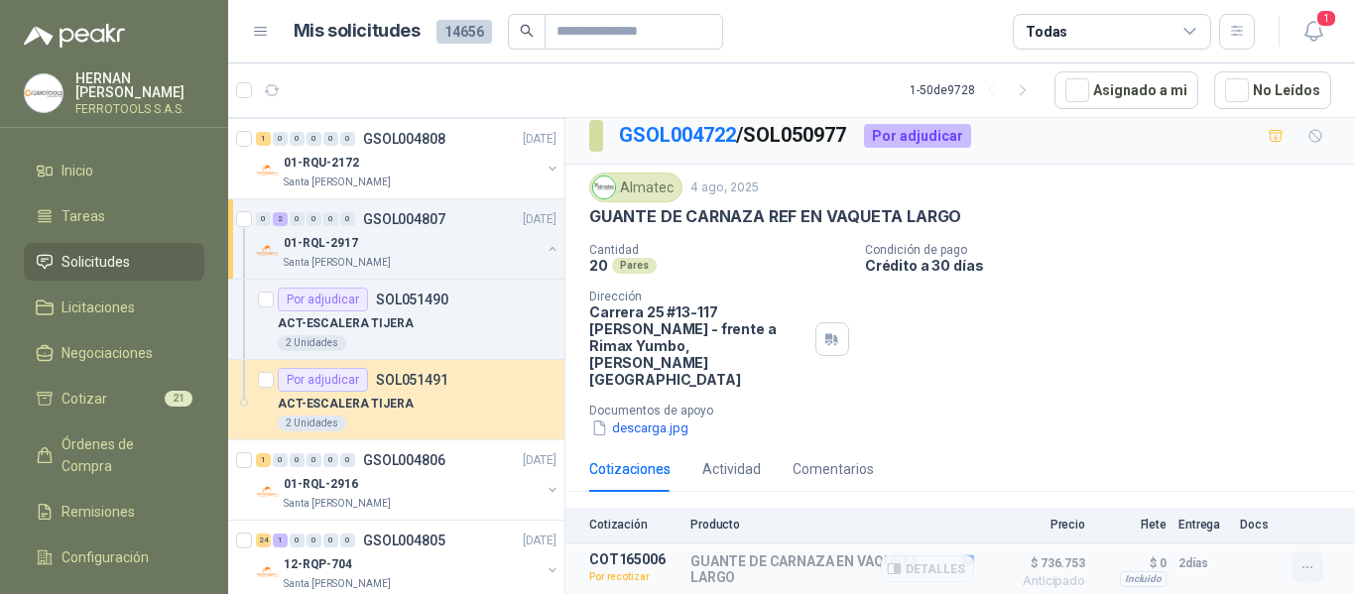
scroll to position [11, 0]
click at [1300, 559] on icon "button" at bounding box center [1308, 567] width 17 height 17
click at [1279, 484] on button "Re-cotizar" at bounding box center [1268, 489] width 159 height 32
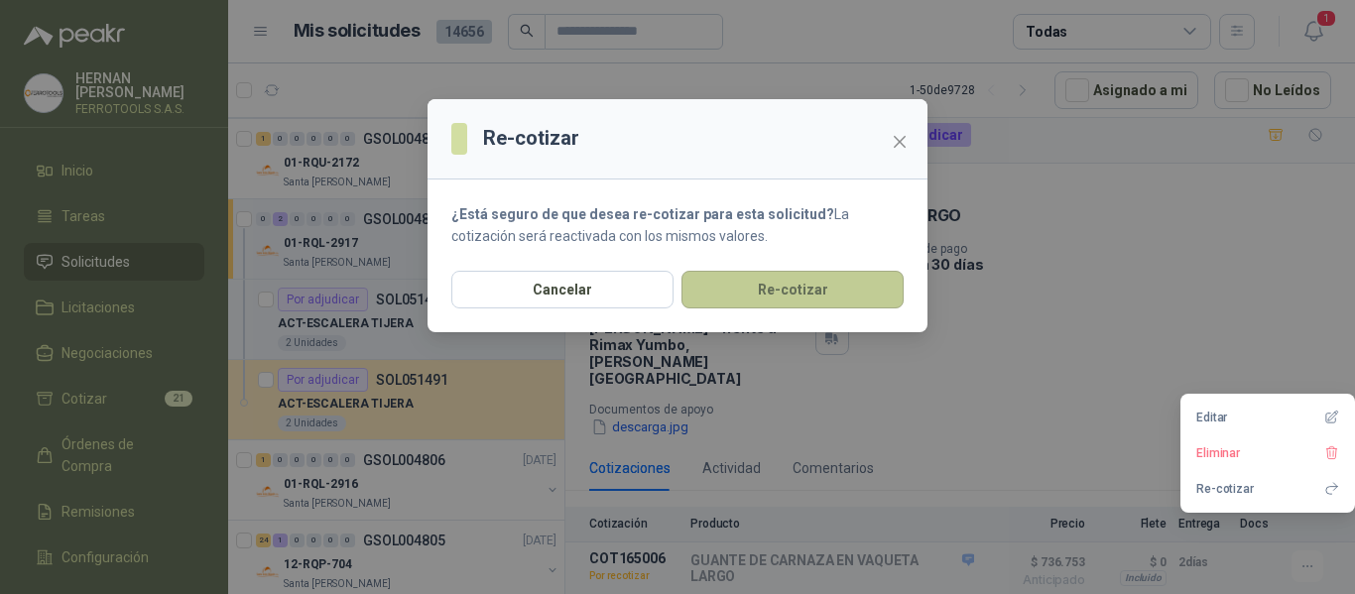
click at [836, 284] on button "Re-cotizar" at bounding box center [793, 290] width 222 height 38
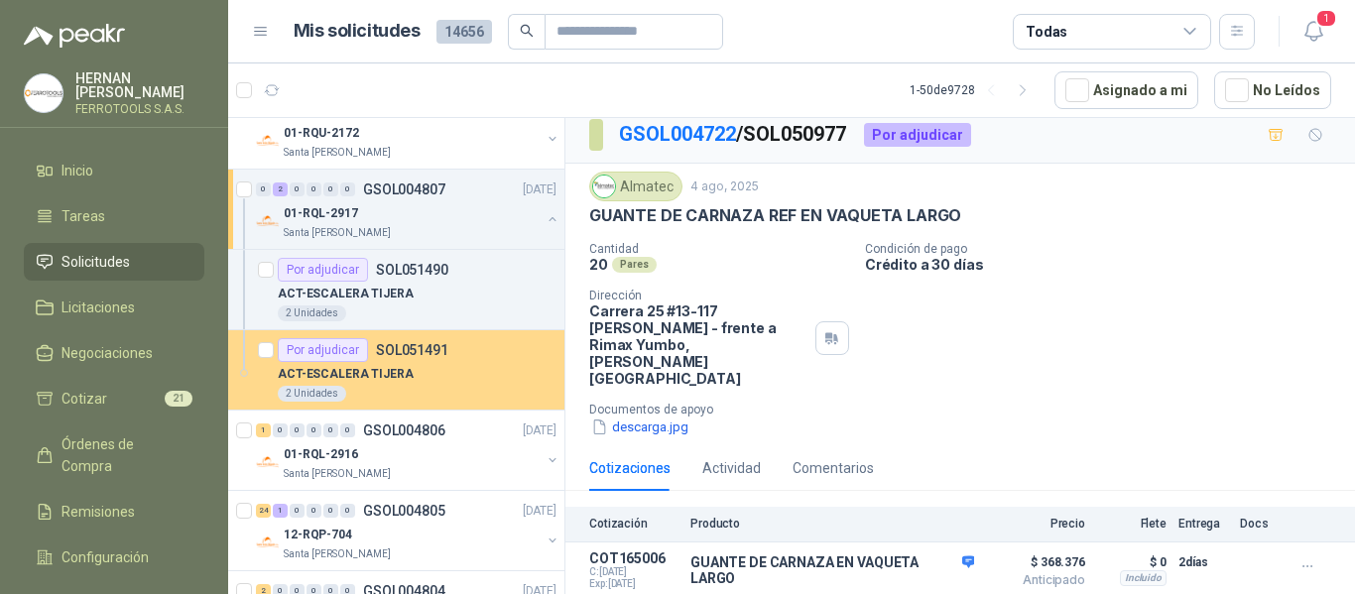
scroll to position [1687, 0]
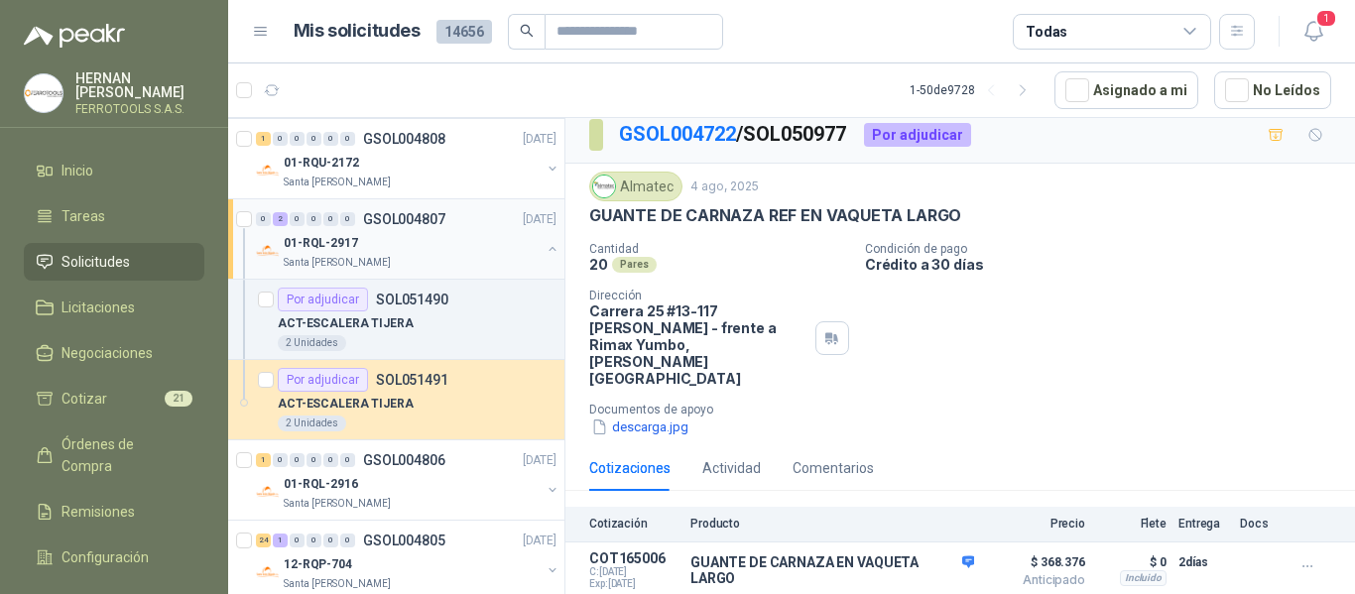
click at [461, 247] on div "01-RQL-2917" at bounding box center [412, 243] width 257 height 24
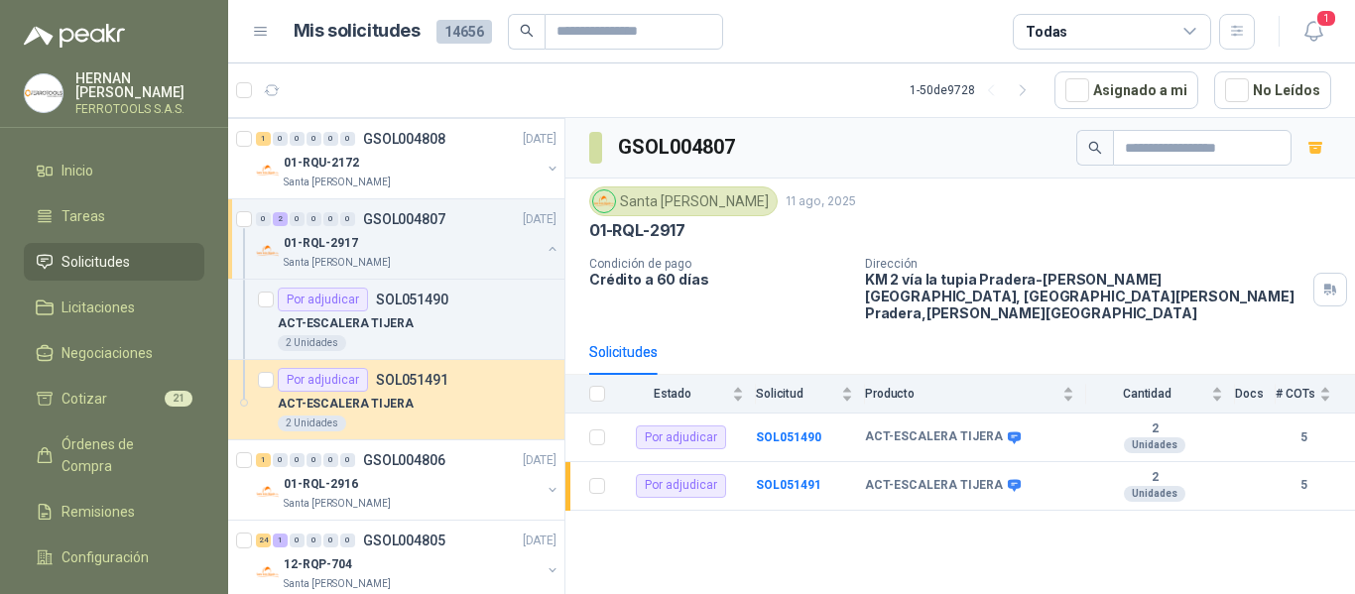
click at [545, 253] on button "button" at bounding box center [553, 249] width 16 height 16
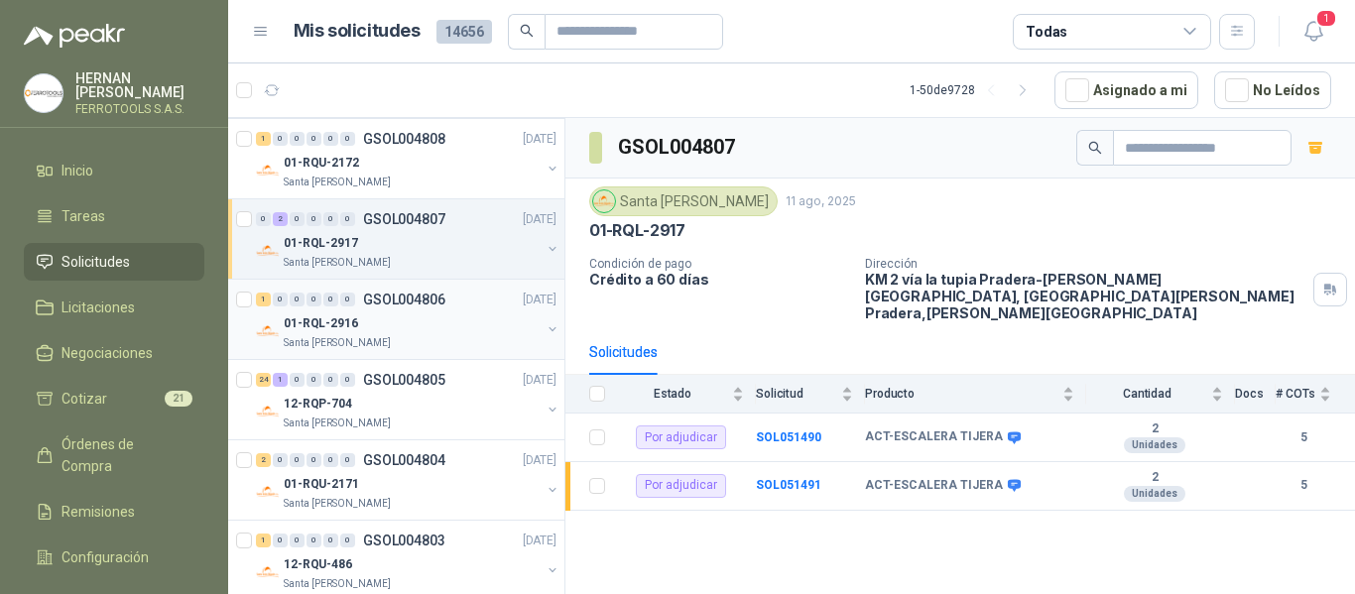
click at [457, 334] on div "01-RQL-2916" at bounding box center [412, 324] width 257 height 24
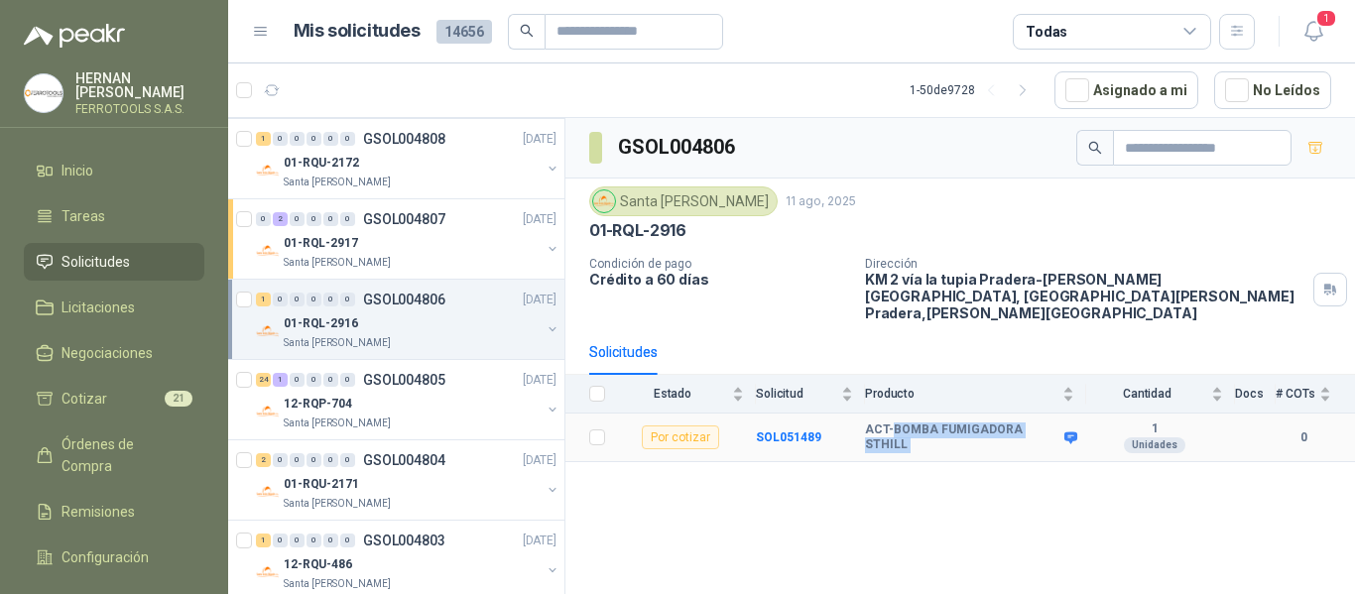
drag, startPoint x: 891, startPoint y: 420, endPoint x: 1055, endPoint y: 423, distance: 163.8
click at [1055, 423] on div "ACT-BOMBA FUMIGADORA STHILL" at bounding box center [969, 438] width 209 height 31
copy div "BOMBA FUMIGADORA STHILL"
click at [1050, 483] on div "GSOL004806 Santa Anita Napoles 11 ago, 2025 01-RQL-2916 Condición de pago Crédi…" at bounding box center [961, 359] width 790 height 483
click at [381, 425] on div "Santa [PERSON_NAME]" at bounding box center [412, 424] width 257 height 16
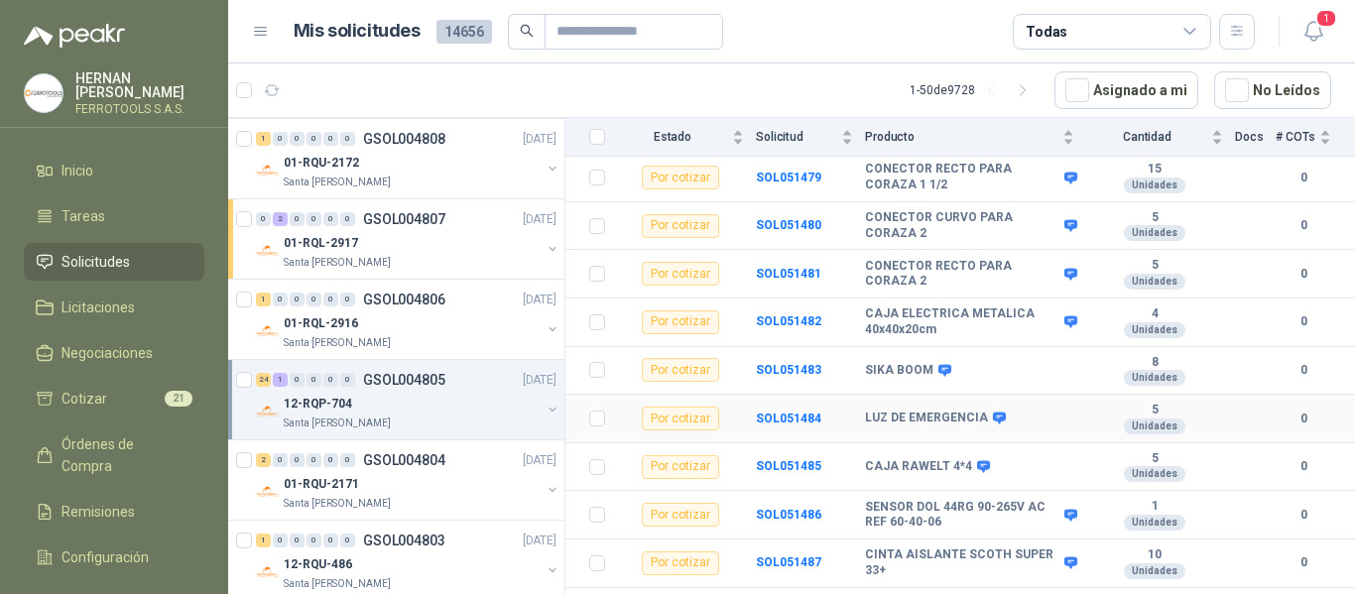
scroll to position [987, 0]
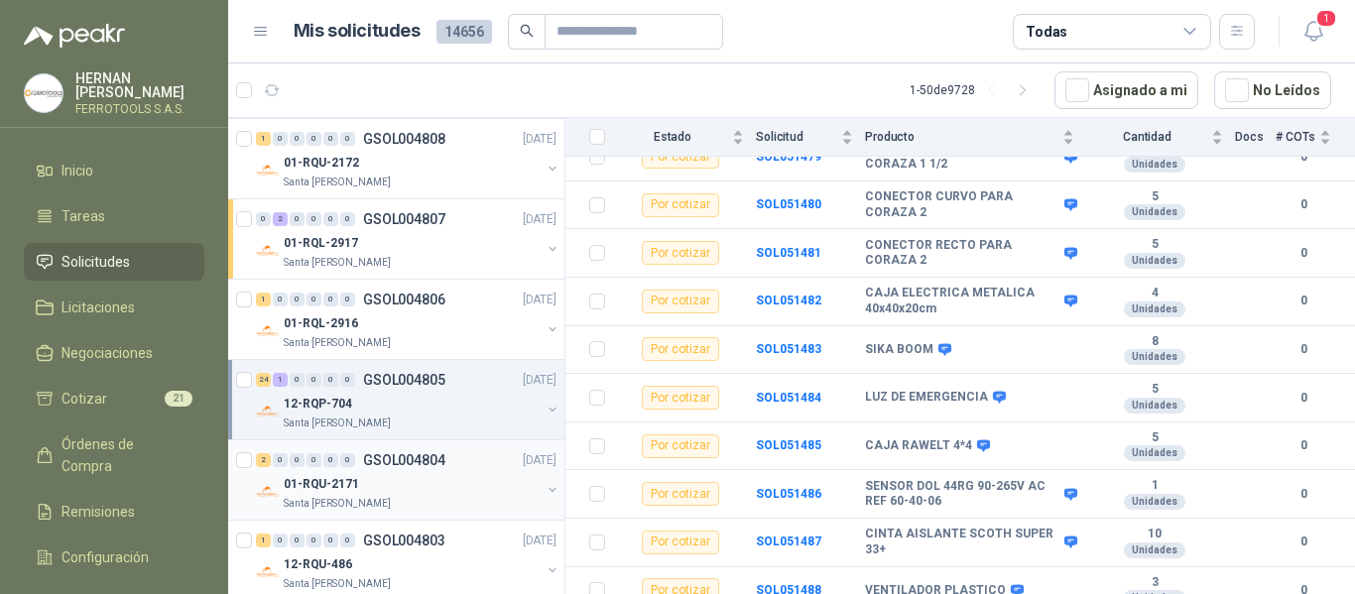
click at [448, 474] on div "01-RQU-2171" at bounding box center [412, 484] width 257 height 24
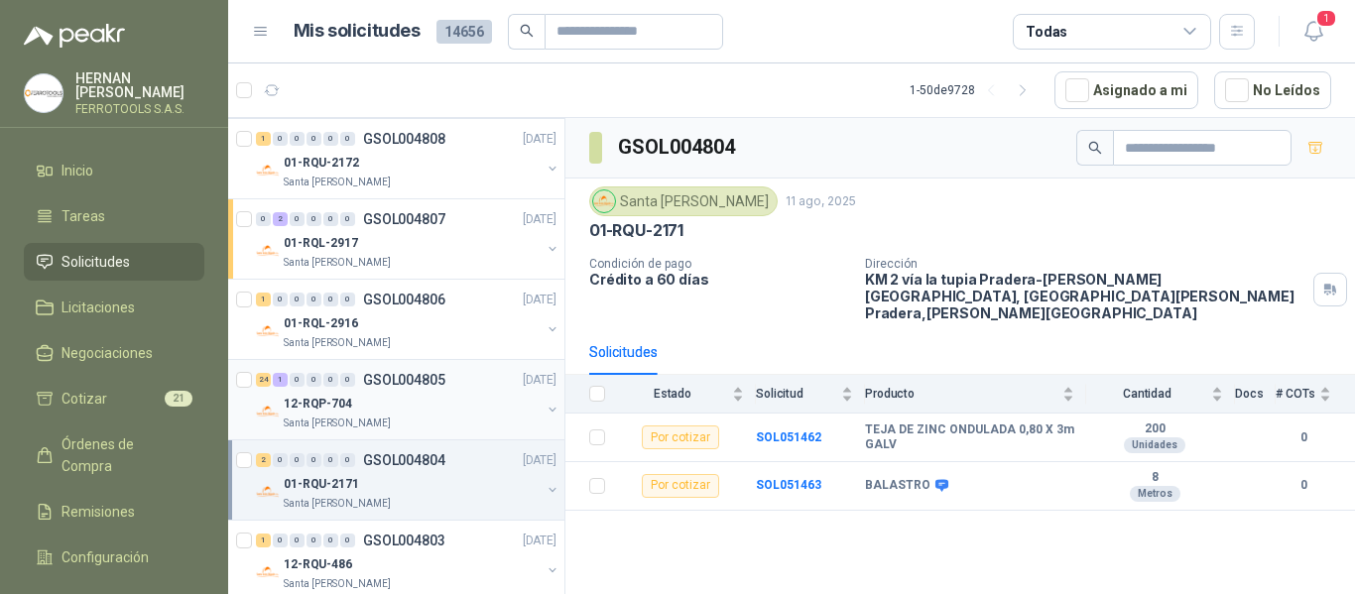
click at [409, 393] on div "12-RQP-704" at bounding box center [412, 404] width 257 height 24
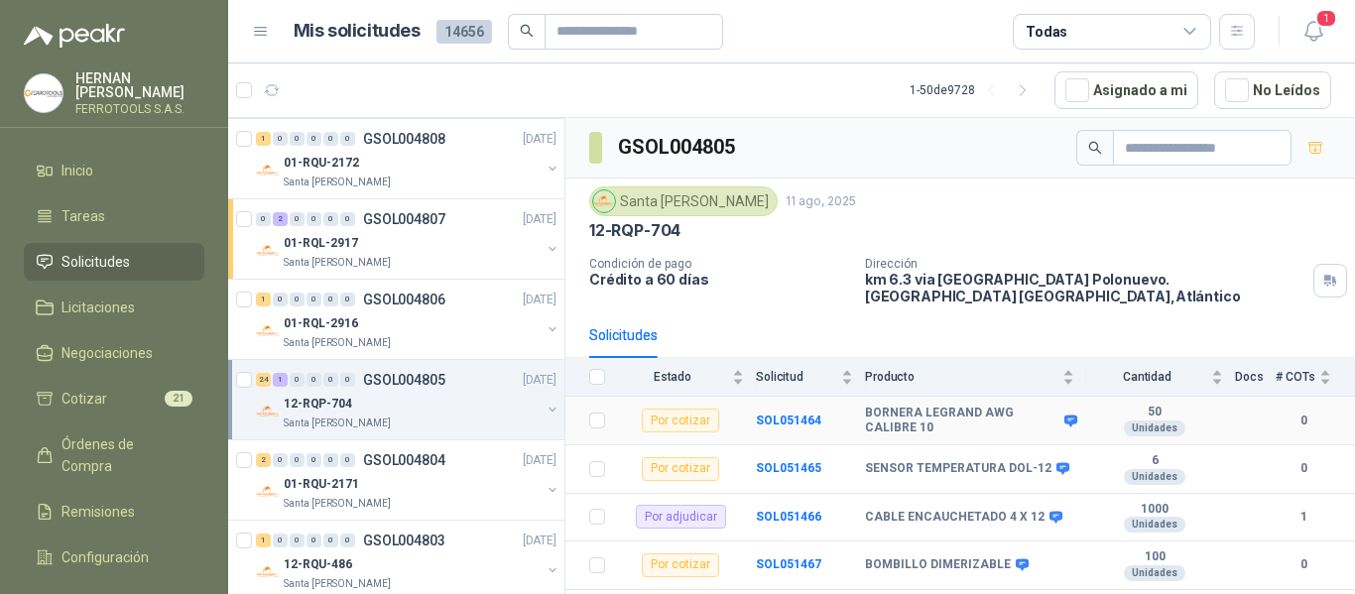
drag, startPoint x: 868, startPoint y: 395, endPoint x: 857, endPoint y: 420, distance: 27.1
click at [857, 420] on tr "Por cotizar SOL051464 BORNERA LEGRAND AWG CALIBRE 10 50 Unidades 0" at bounding box center [961, 421] width 790 height 49
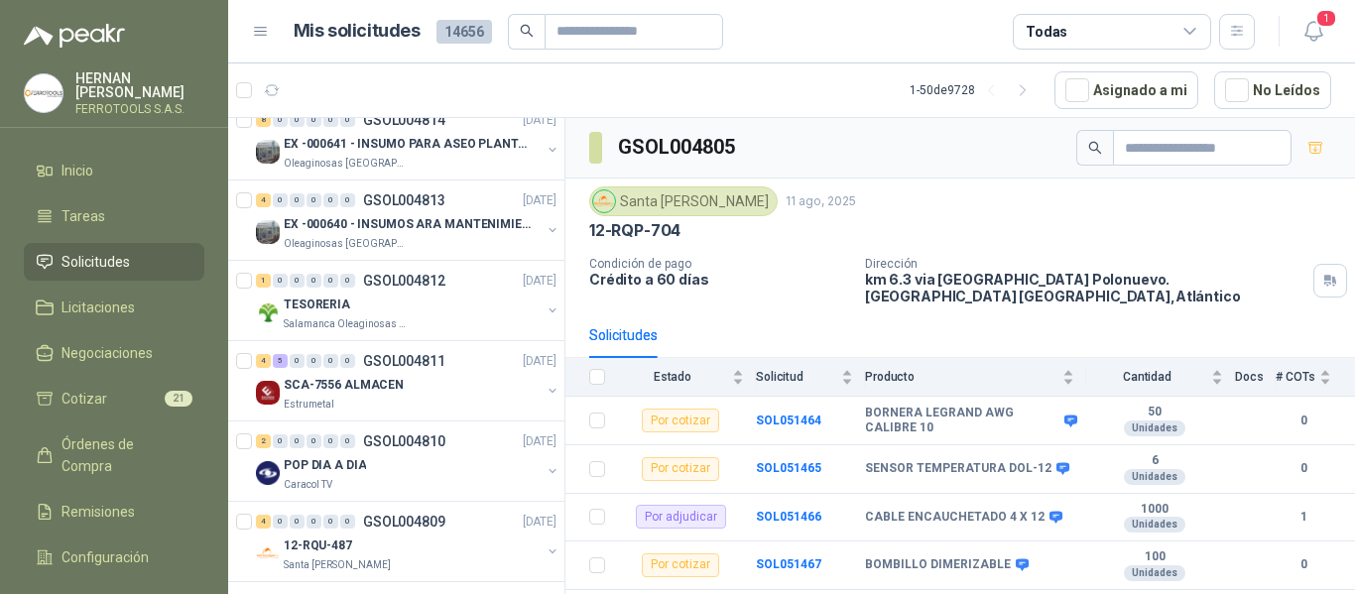
scroll to position [1191, 0]
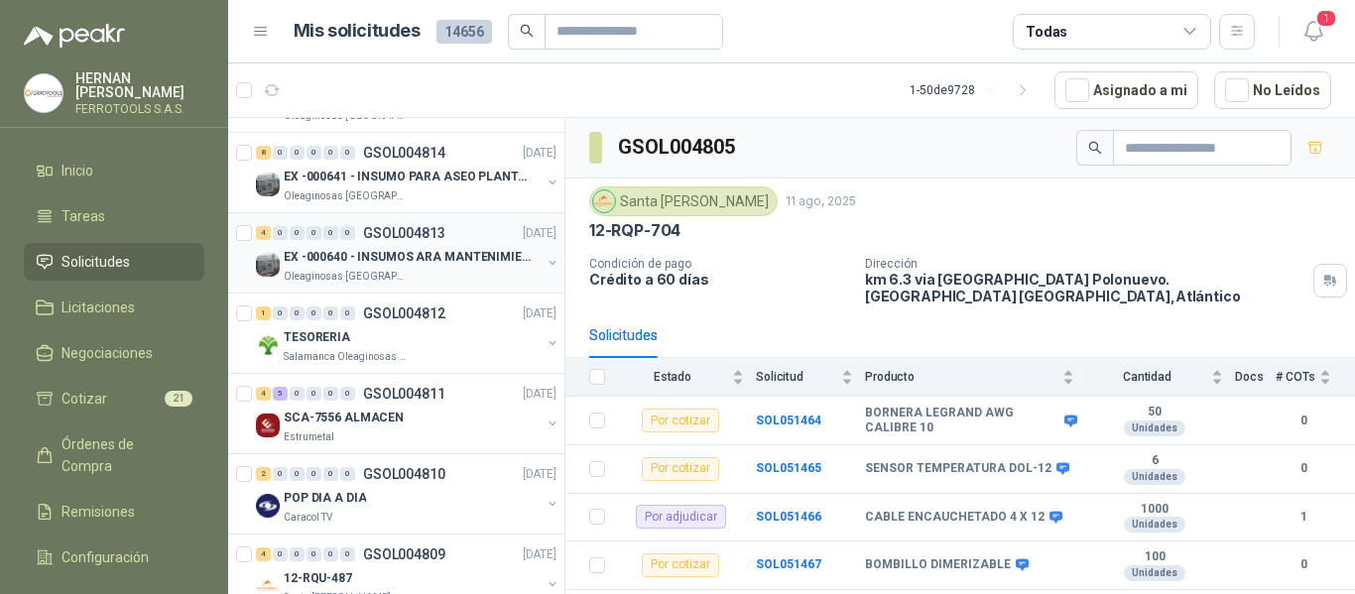
click at [489, 268] on div "EX -000640 - INSUMOS ARA MANTENIMIENTO MECANICO" at bounding box center [412, 257] width 257 height 24
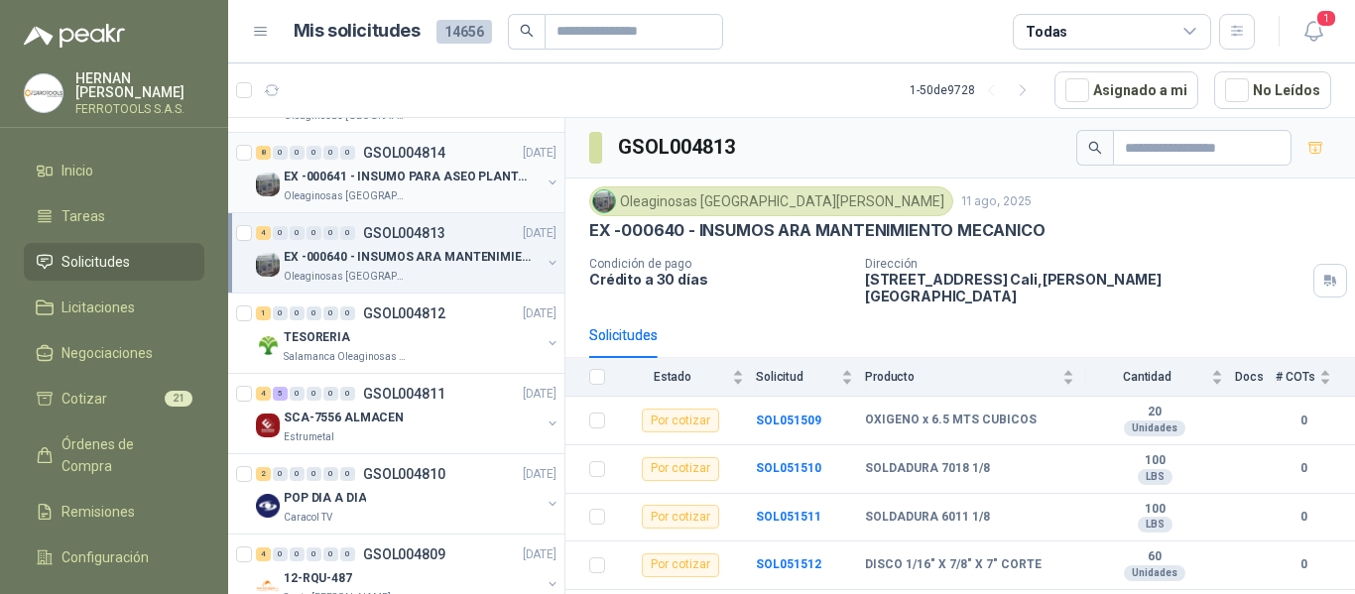
click at [474, 203] on div "Oleaginosas [GEOGRAPHIC_DATA][PERSON_NAME]" at bounding box center [412, 197] width 257 height 16
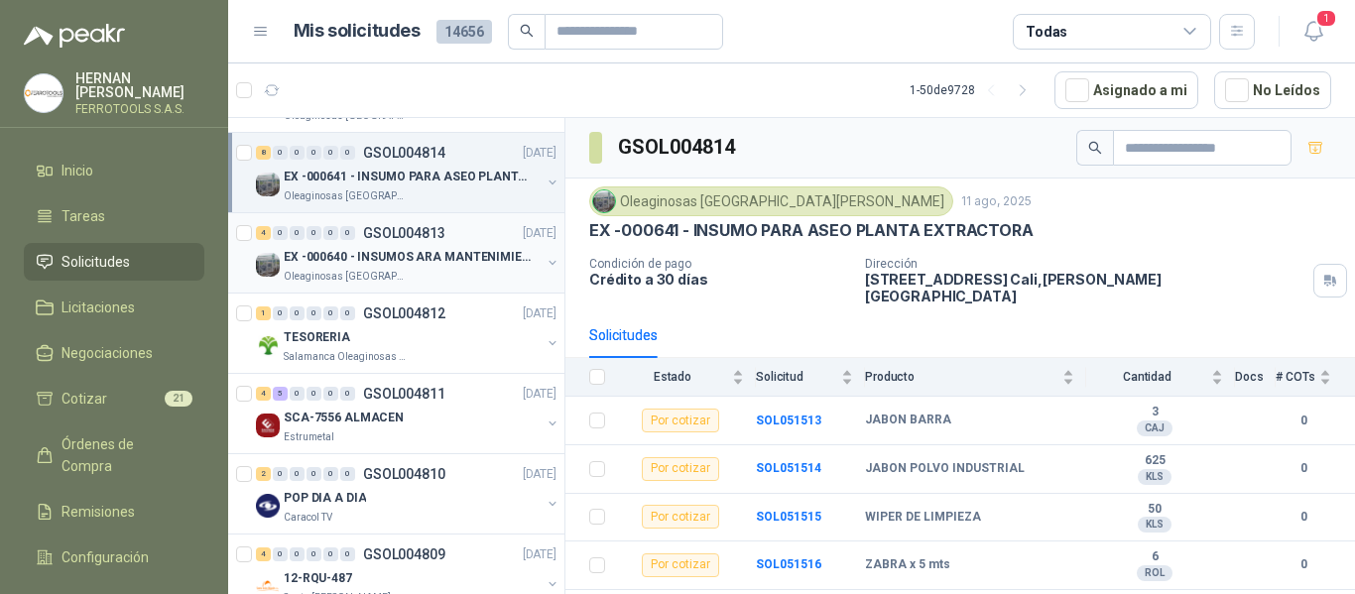
scroll to position [1092, 0]
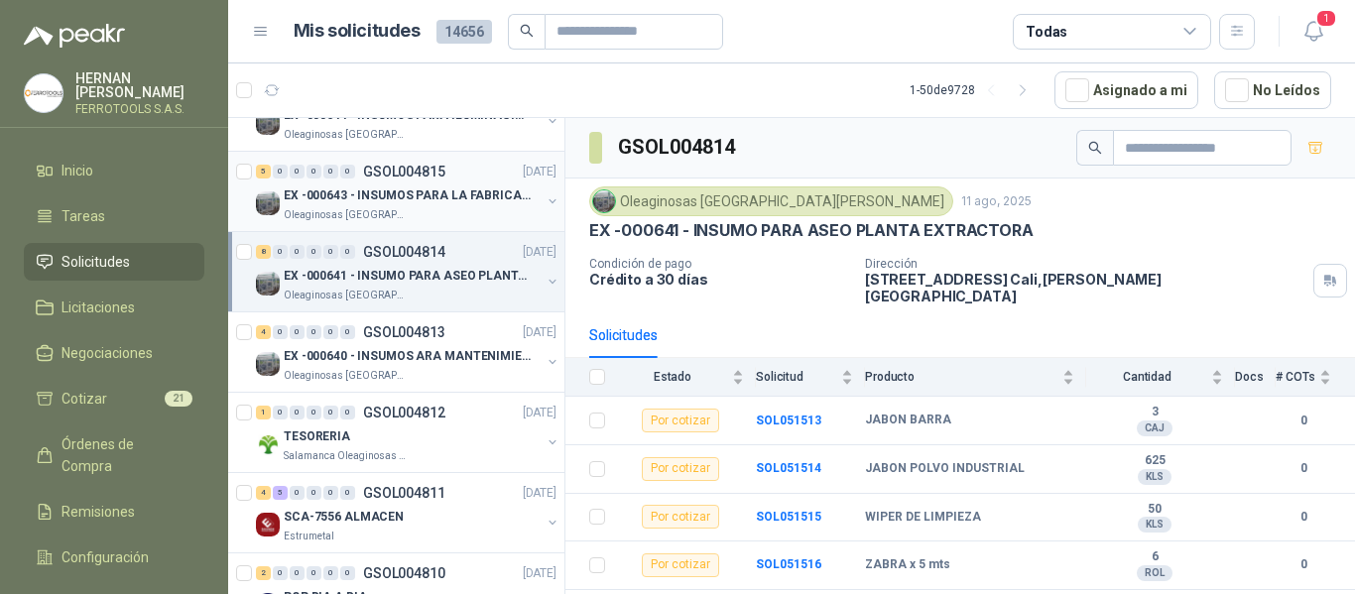
click at [437, 206] on div "EX -000643 - INSUMOS PARA LA FABRICACION DE PLATAF" at bounding box center [412, 196] width 257 height 24
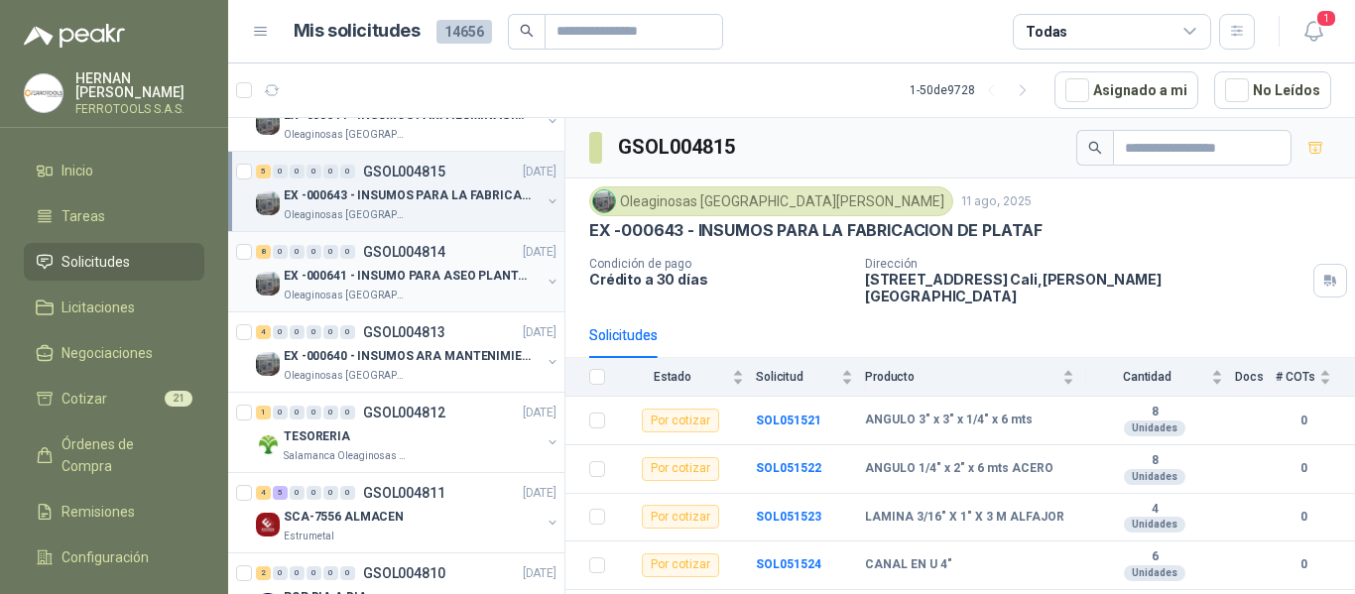
scroll to position [992, 0]
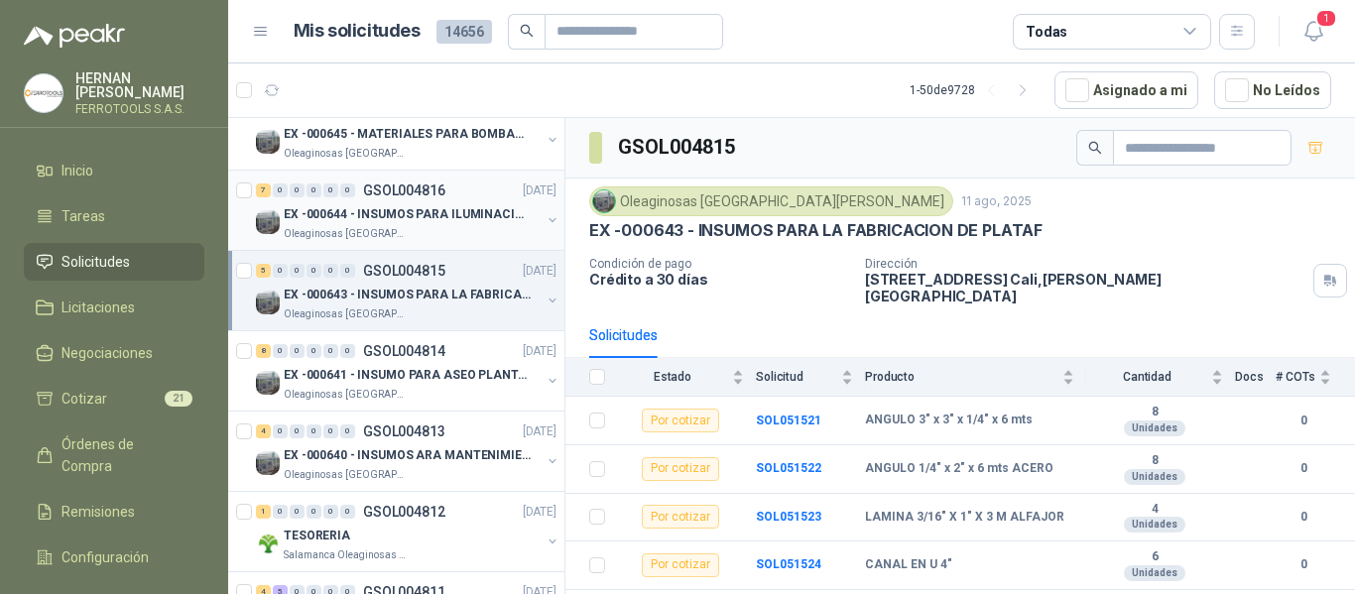
click at [475, 220] on p "EX -000644 - INSUMOS PARA ILUMINACIONN ZONA DE CLA" at bounding box center [407, 214] width 247 height 19
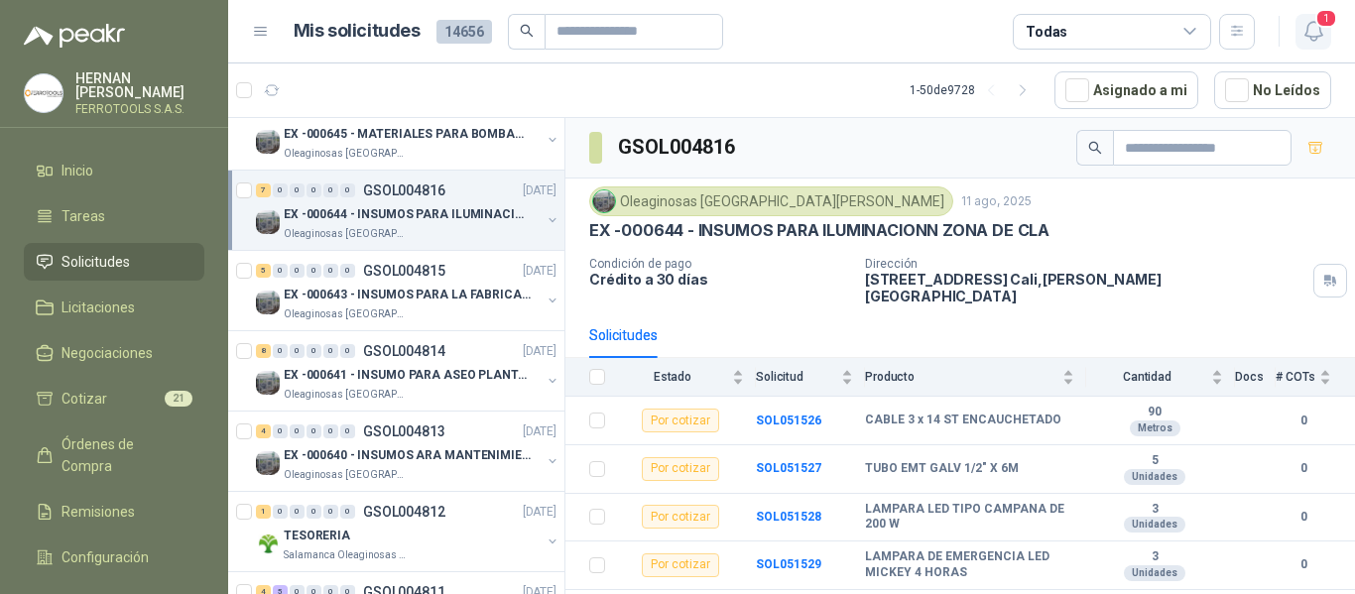
click at [1324, 37] on icon "button" at bounding box center [1314, 31] width 25 height 25
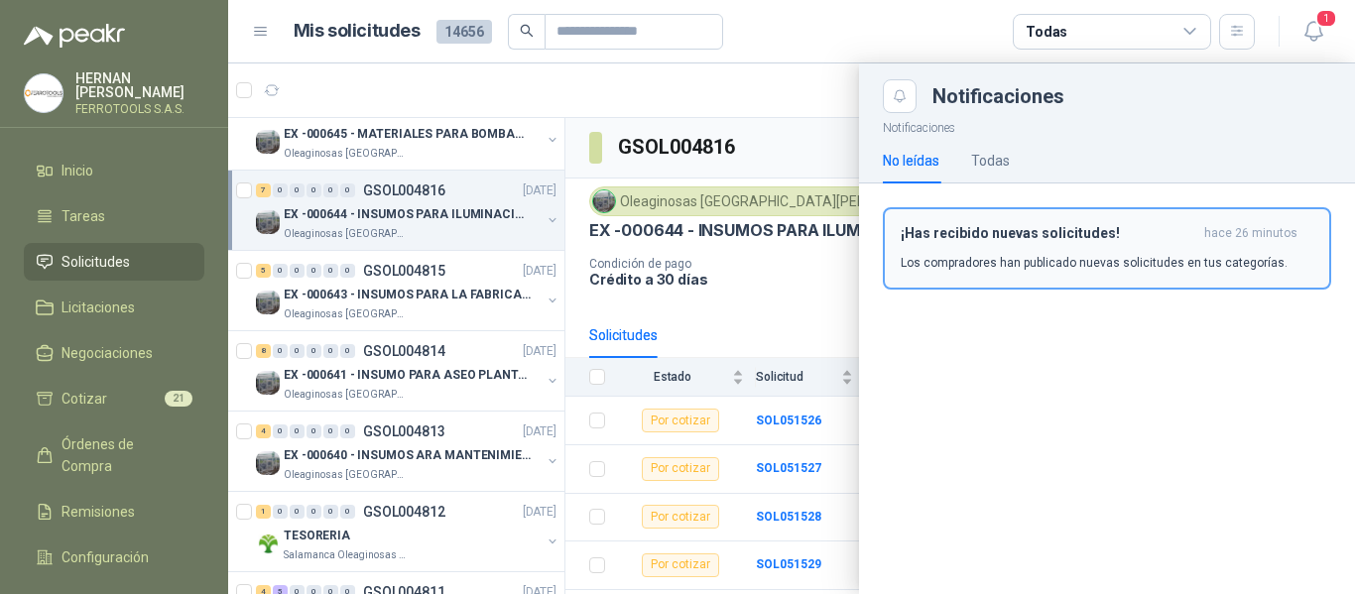
click at [1071, 254] on p "Los compradores han publicado nuevas solicitudes en tus categorías." at bounding box center [1094, 263] width 387 height 18
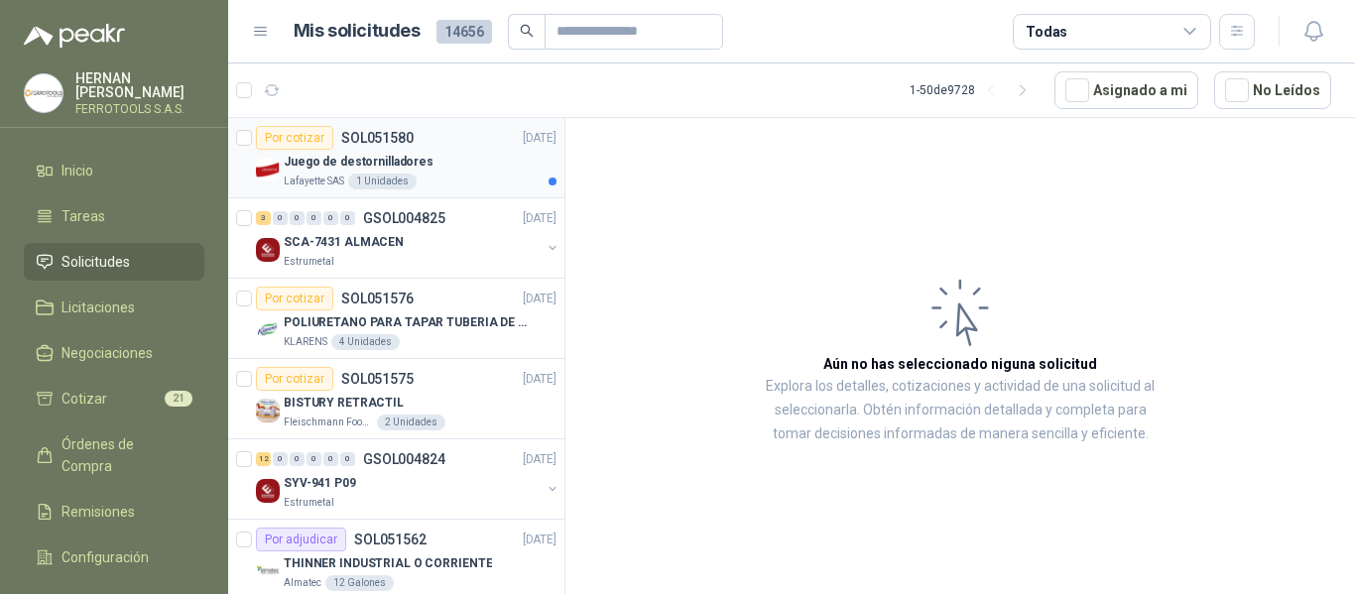
click at [424, 141] on div "Por cotizar SOL051580 11/08/25" at bounding box center [406, 138] width 301 height 24
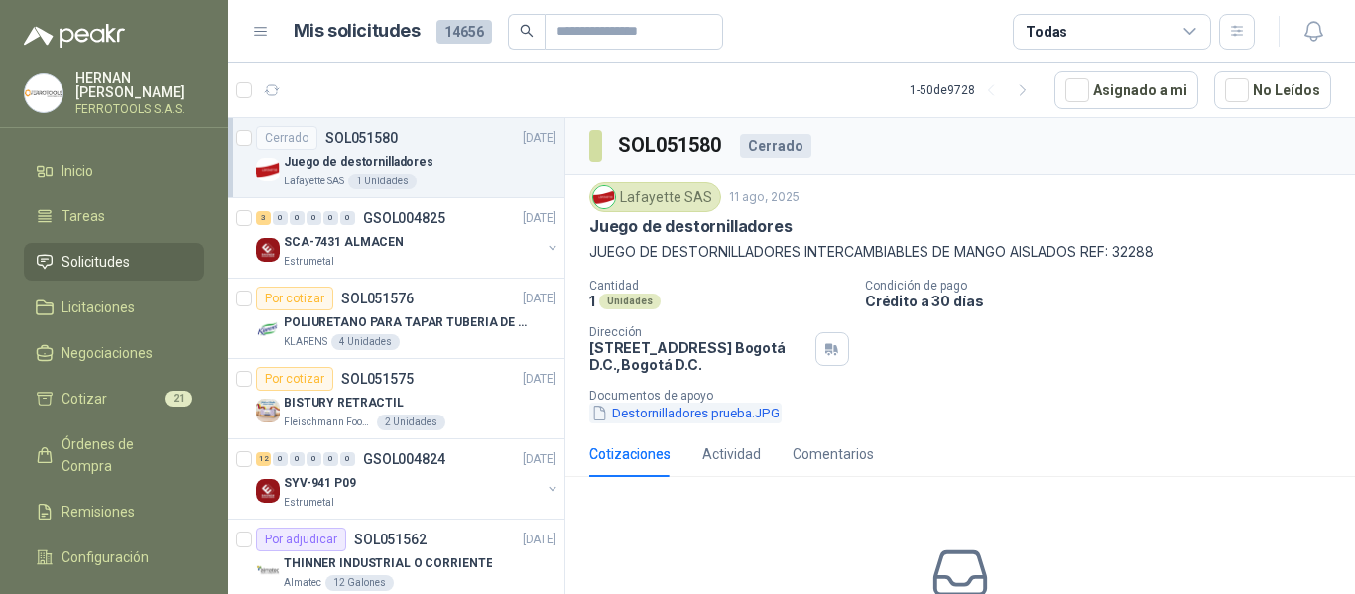
click at [724, 410] on button "Destornilladores prueba.JPG" at bounding box center [685, 413] width 193 height 21
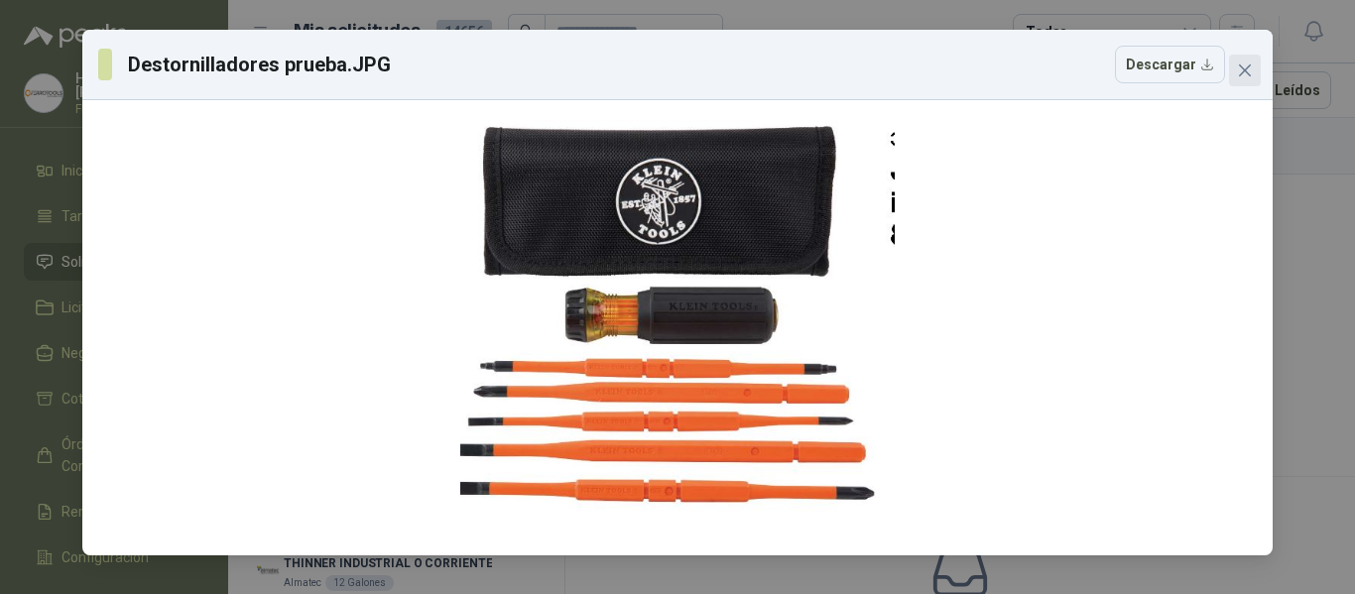
click at [1247, 70] on icon "close" at bounding box center [1245, 71] width 16 height 16
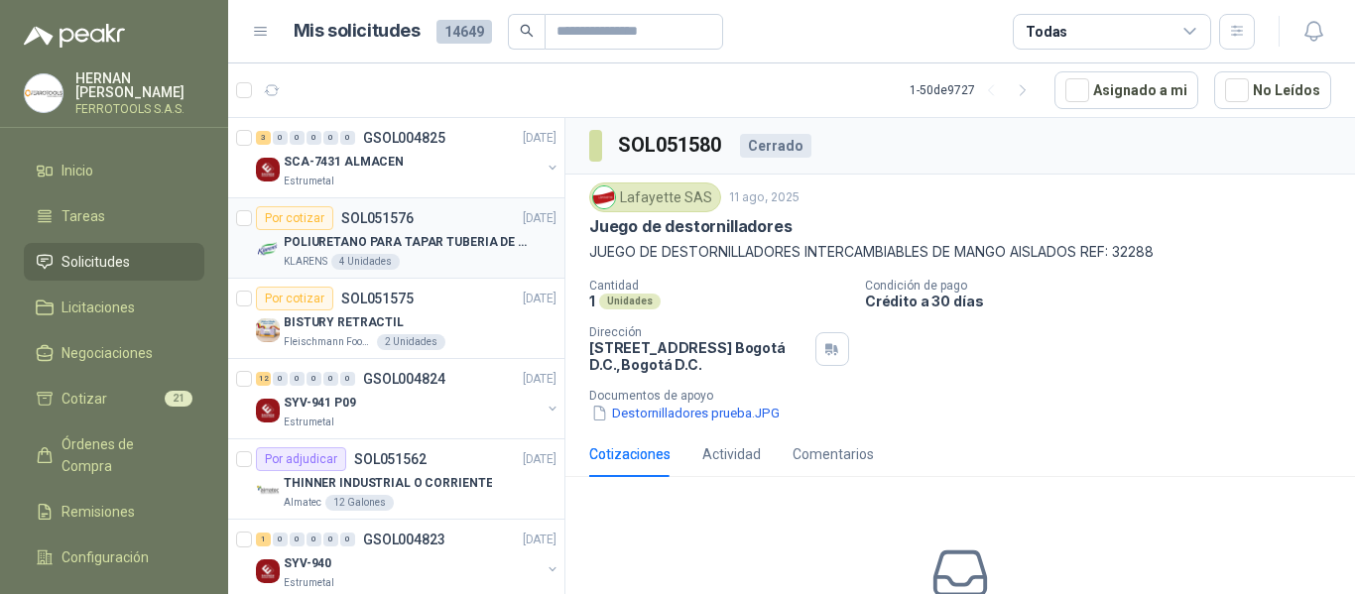
click at [512, 255] on div "KLARENS 4 Unidades" at bounding box center [420, 262] width 273 height 16
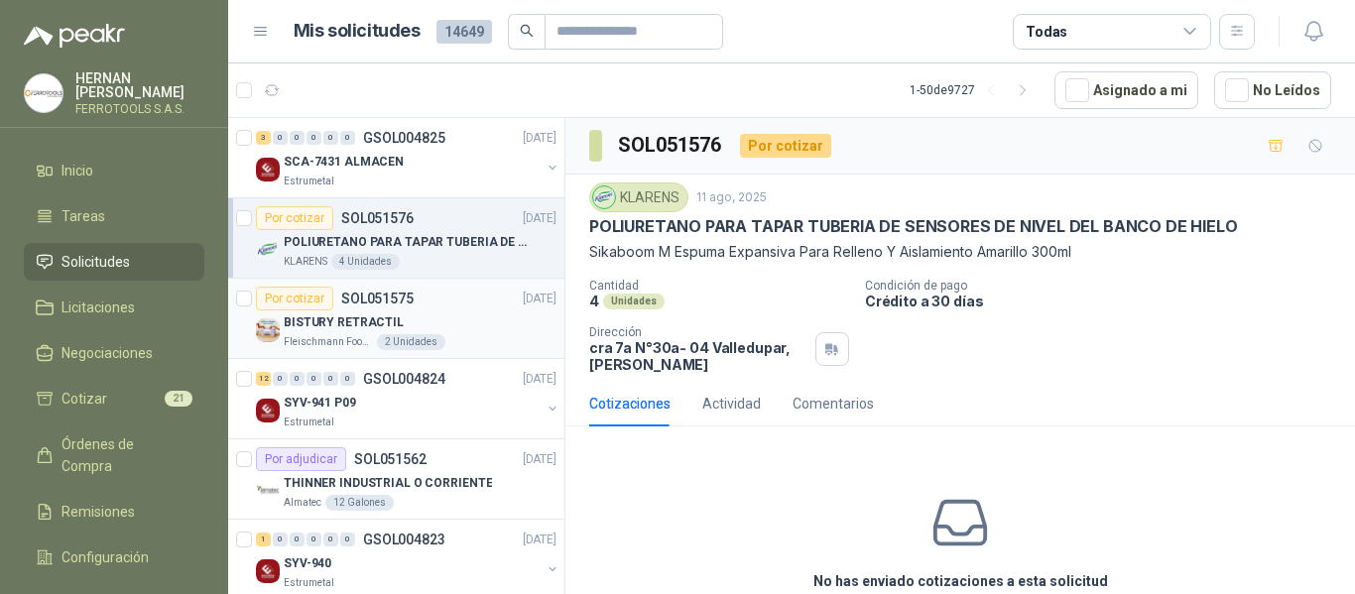
click at [473, 326] on div "BISTURY RETRACTIL" at bounding box center [420, 323] width 273 height 24
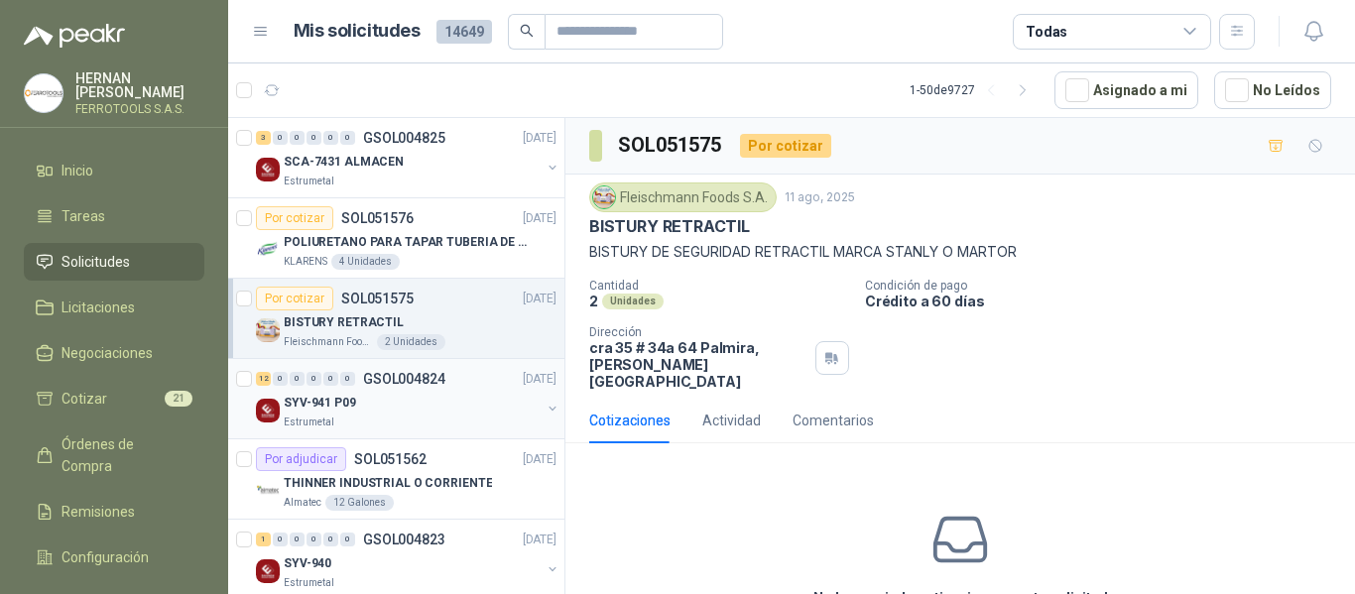
click at [384, 415] on div "Estrumetal" at bounding box center [412, 423] width 257 height 16
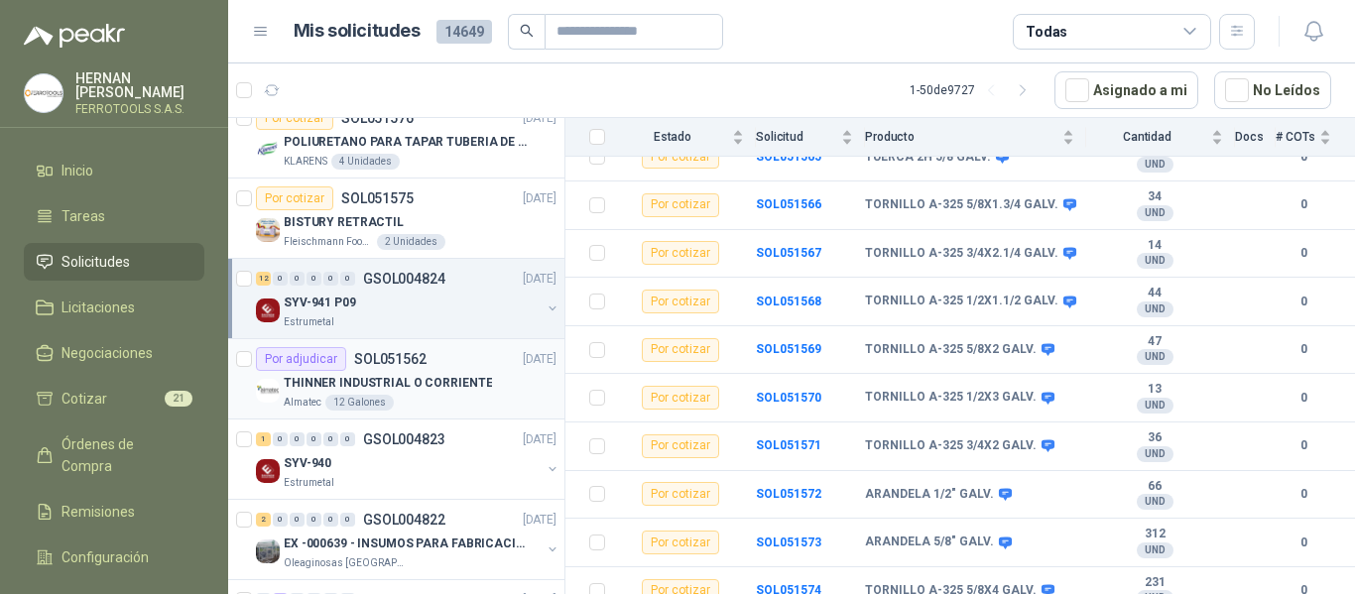
scroll to position [198, 0]
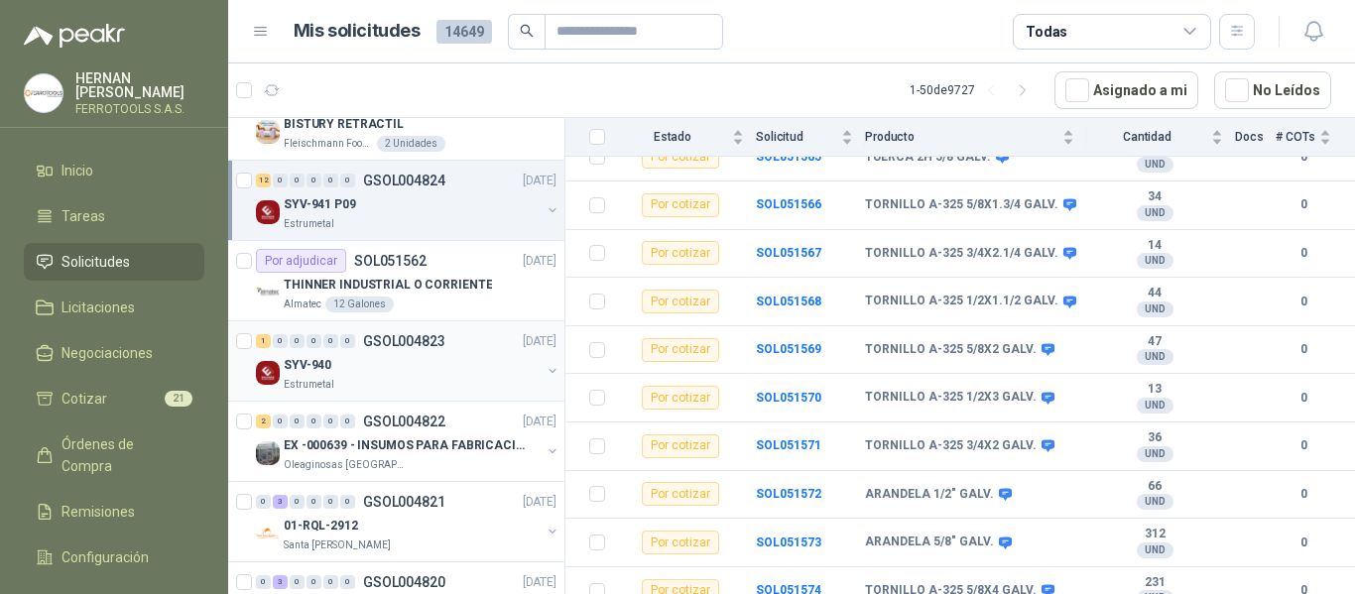
click at [361, 374] on div "SYV-940" at bounding box center [412, 365] width 257 height 24
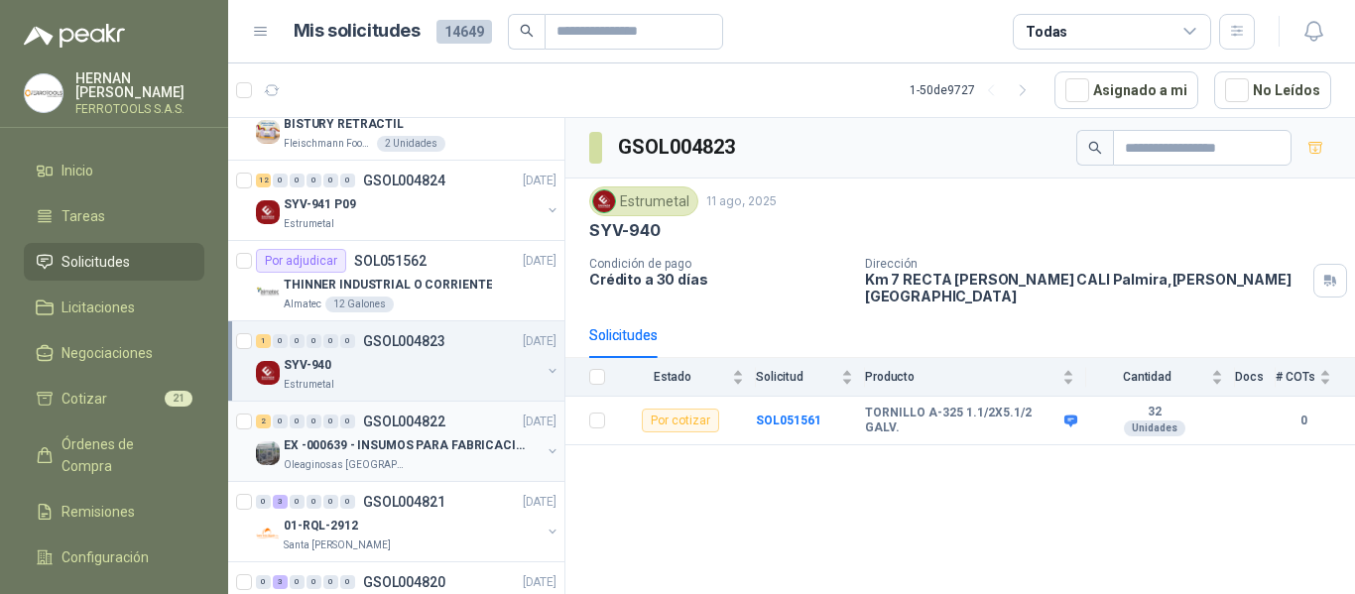
click at [431, 453] on p "EX -000639 - INSUMOS PARA FABRICACION DE MALLA TAM" at bounding box center [407, 446] width 247 height 19
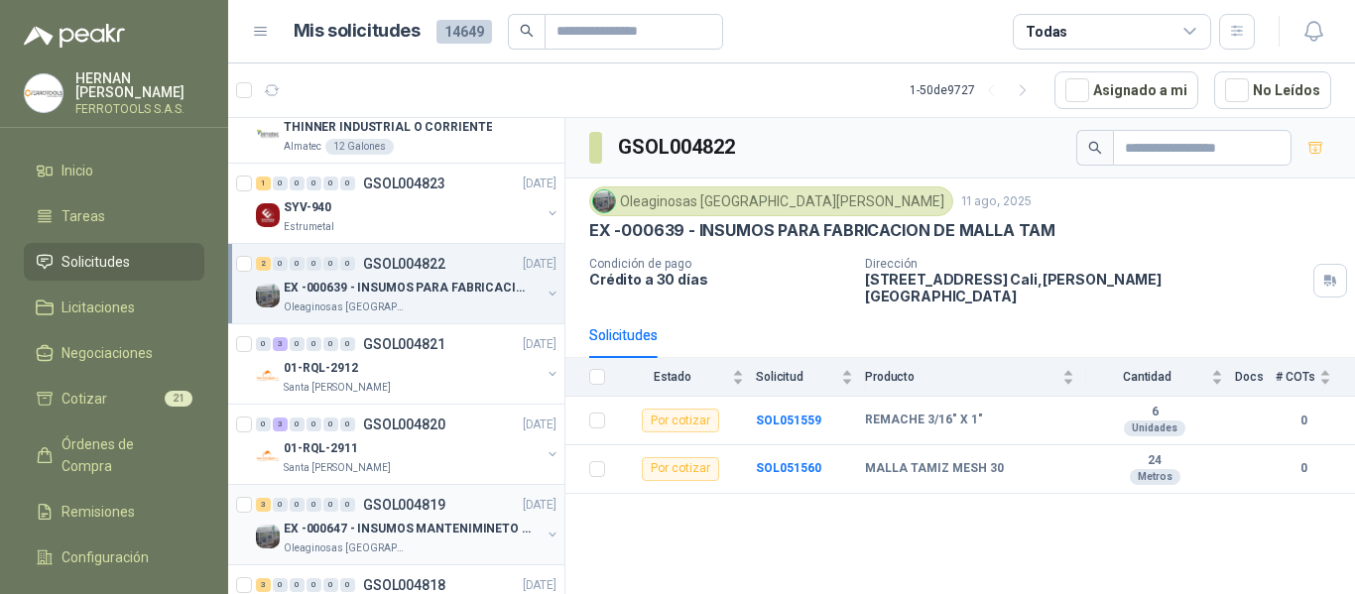
scroll to position [397, 0]
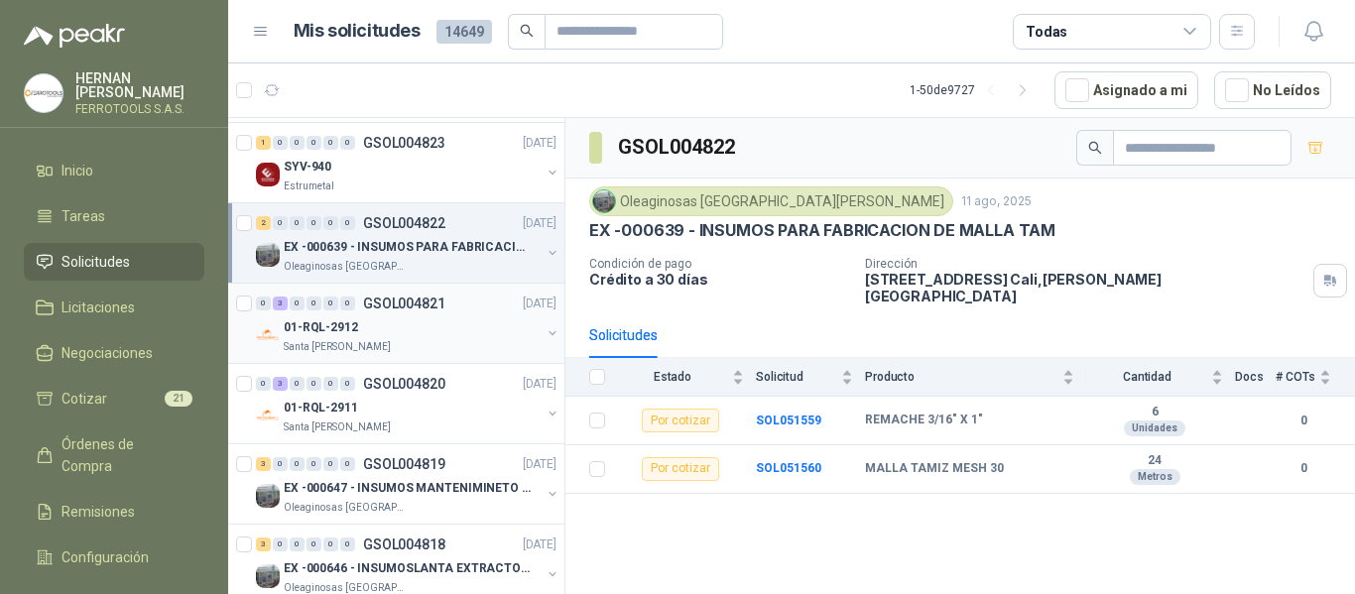
click at [428, 324] on div "01-RQL-2912" at bounding box center [412, 328] width 257 height 24
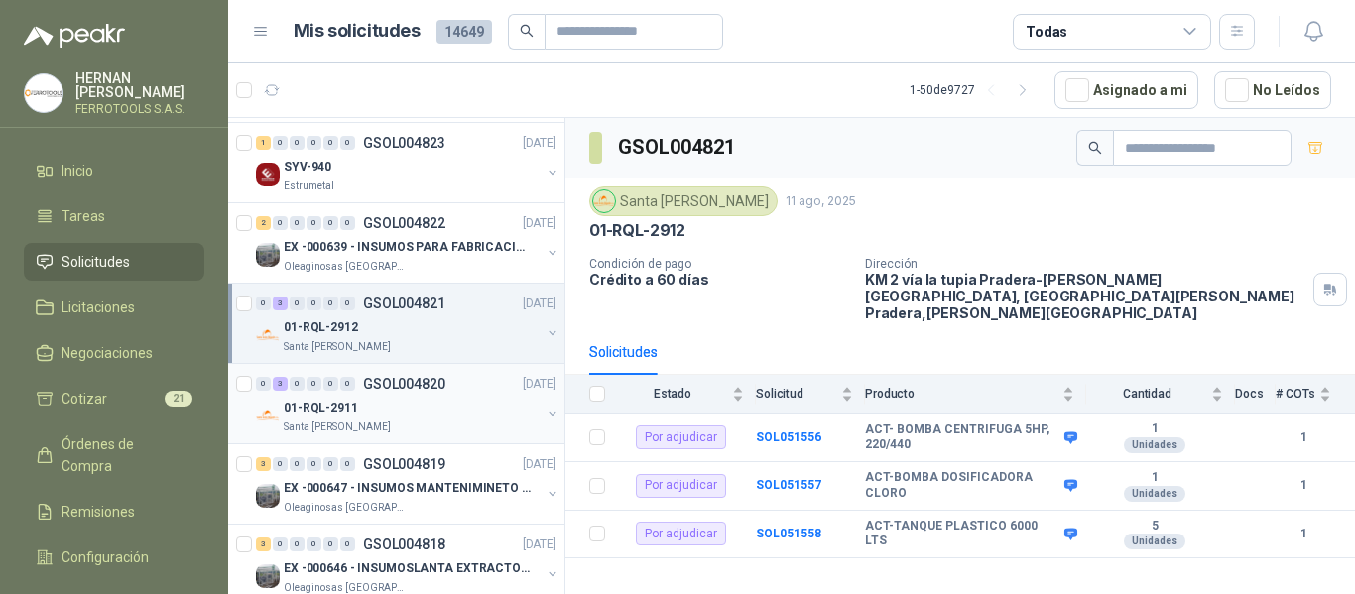
click at [391, 401] on div "01-RQL-2911" at bounding box center [412, 408] width 257 height 24
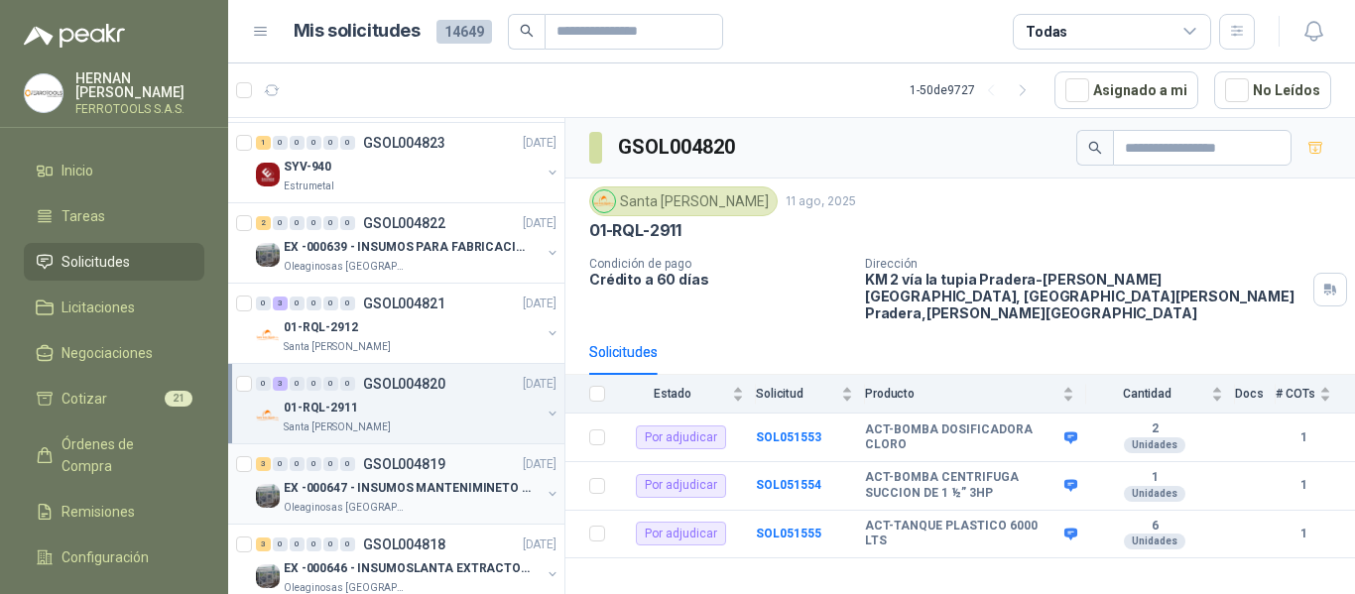
click at [345, 496] on p "EX -000647 - INSUMOS MANTENIMINETO MECANICO" at bounding box center [407, 488] width 247 height 19
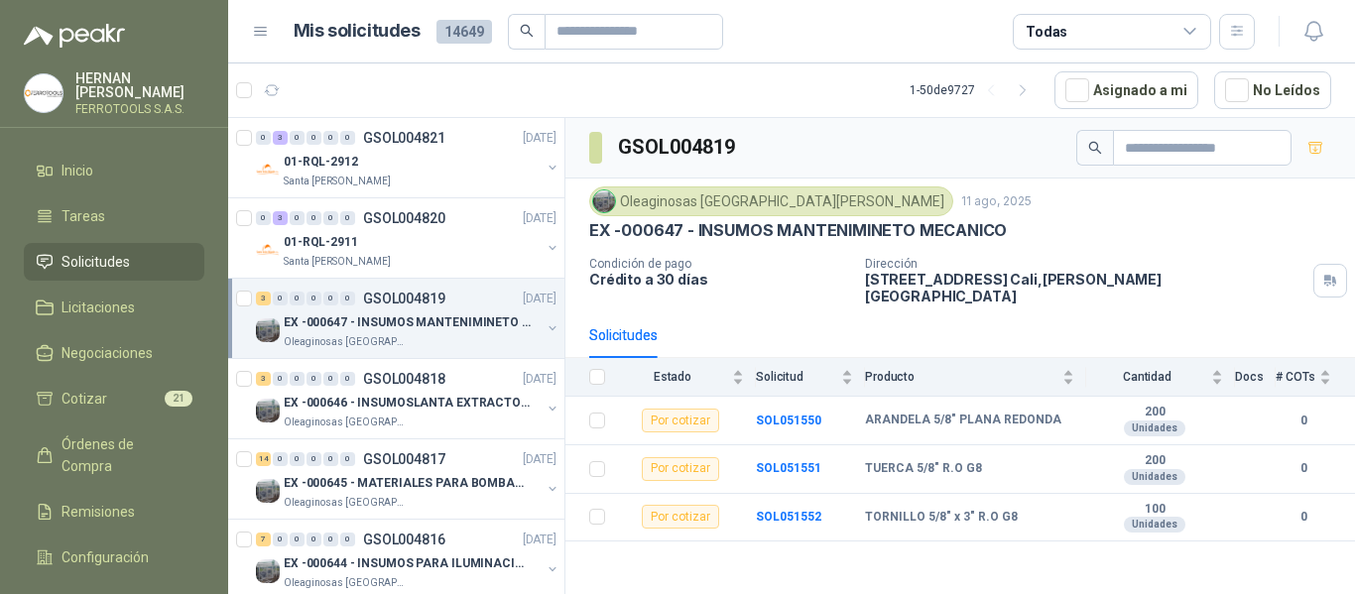
scroll to position [595, 0]
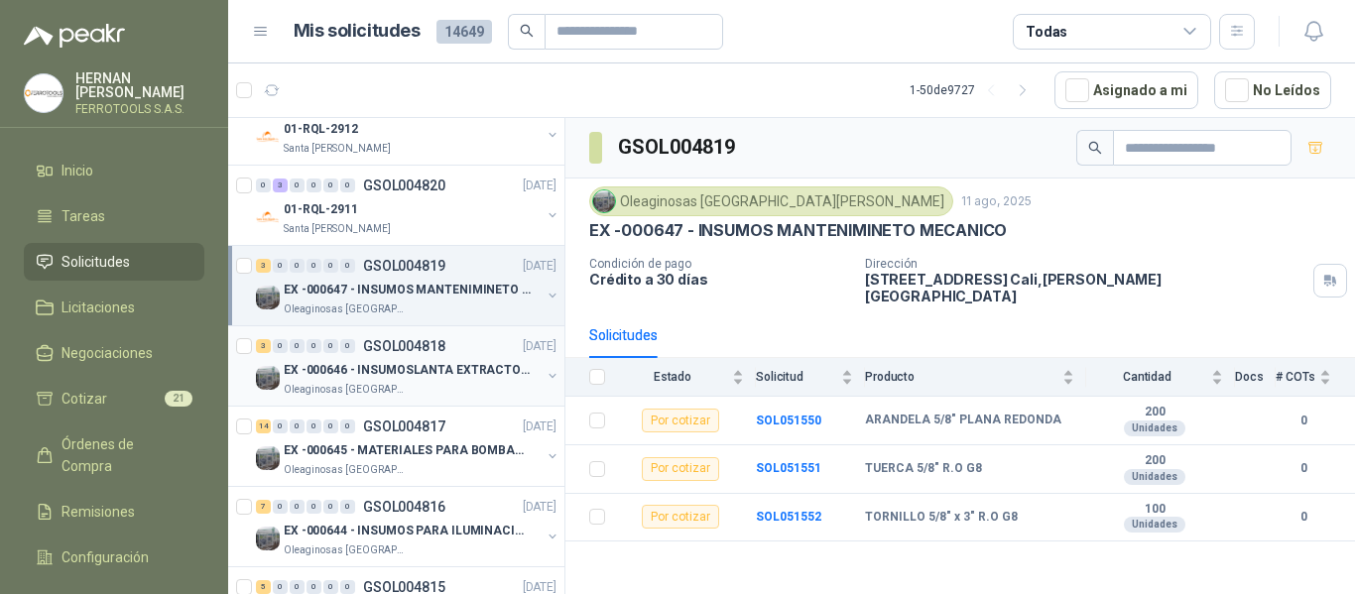
click at [458, 371] on p "EX -000646 - INSUMOSLANTA EXTRACTORA" at bounding box center [407, 370] width 247 height 19
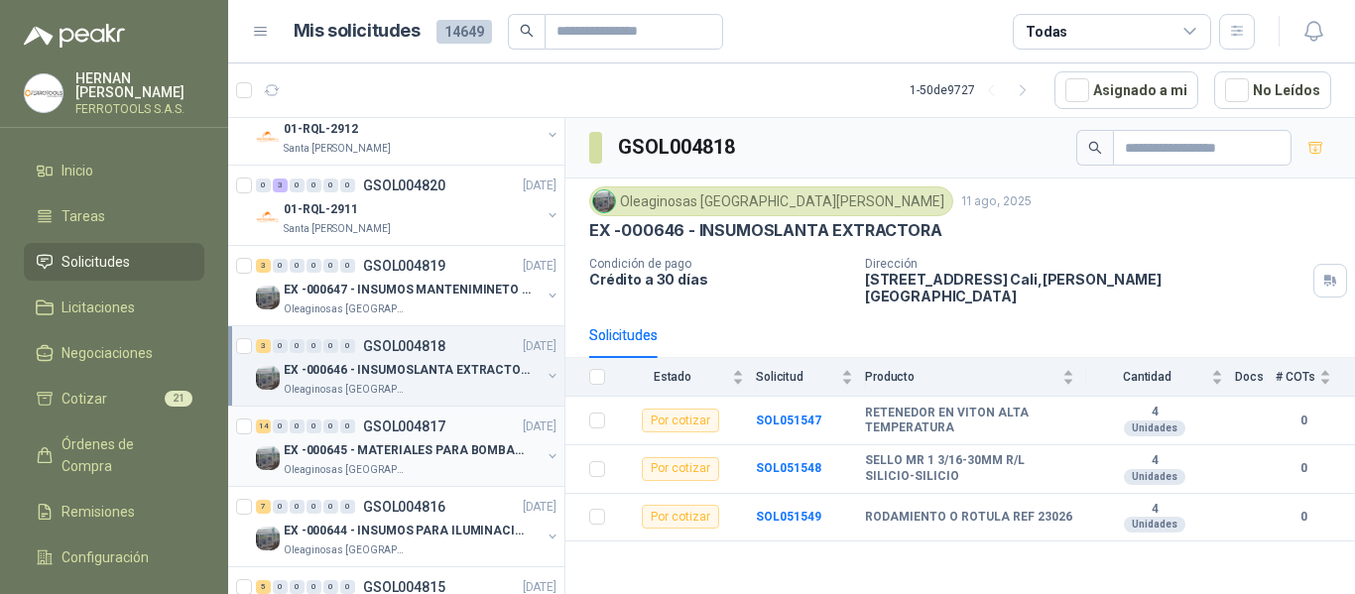
click at [412, 443] on p "EX -000645 - MATERIALES PARA BOMBAS STANDBY PLANTA" at bounding box center [407, 451] width 247 height 19
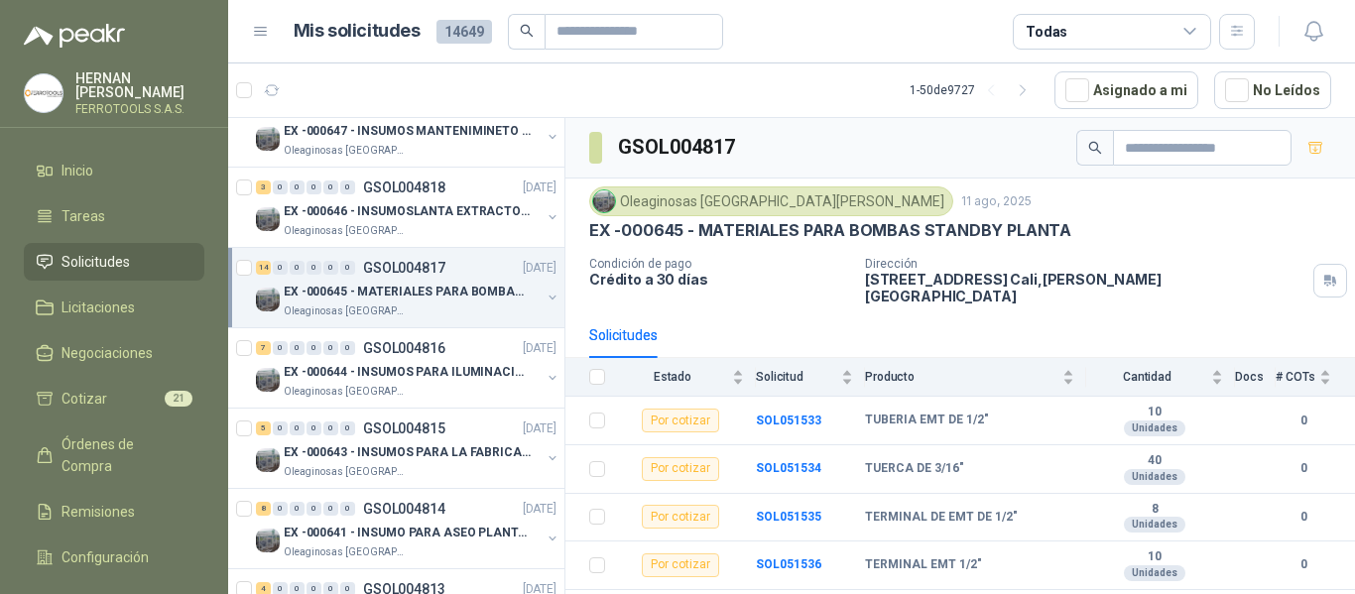
scroll to position [794, 0]
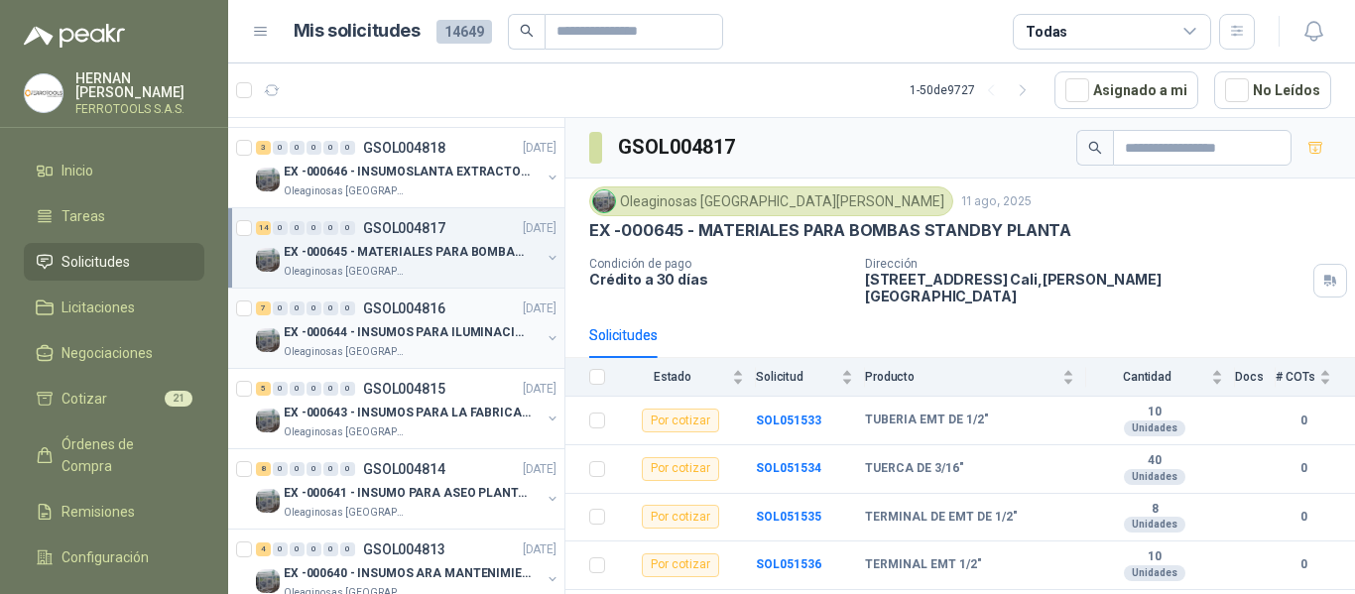
click at [376, 330] on p "EX -000644 - INSUMOS PARA ILUMINACIONN ZONA DE CLA" at bounding box center [407, 332] width 247 height 19
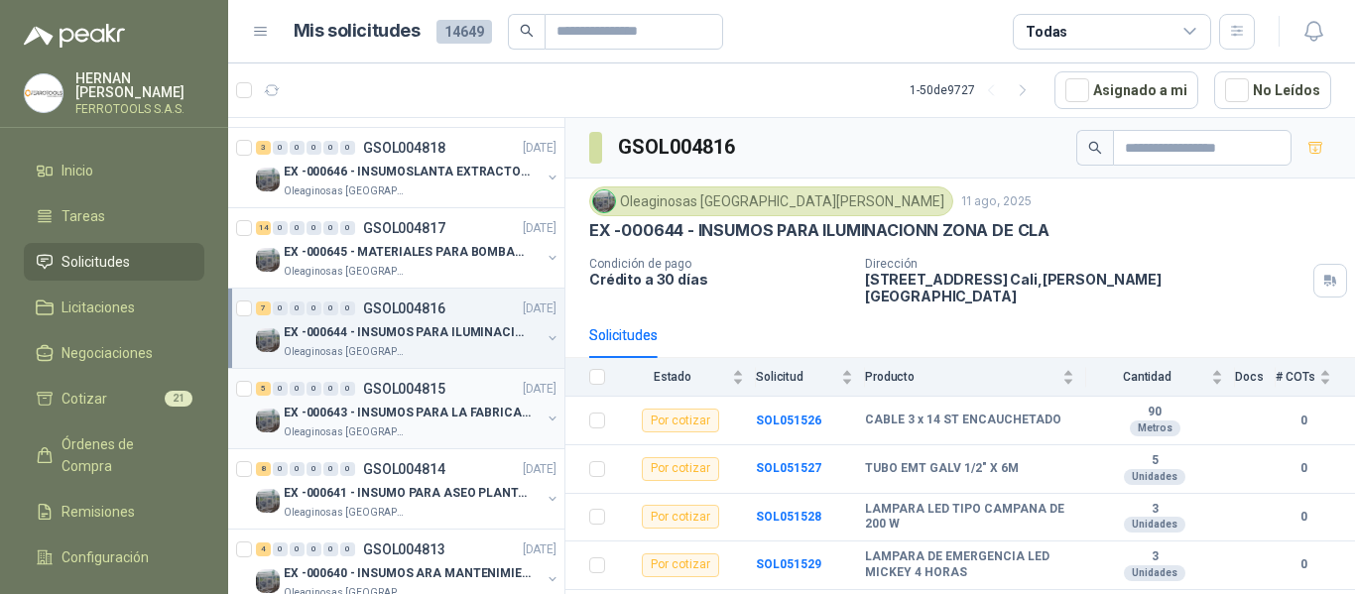
click at [391, 400] on div "5 0 0 0 0 0 GSOL004815 [DATE]" at bounding box center [408, 389] width 305 height 24
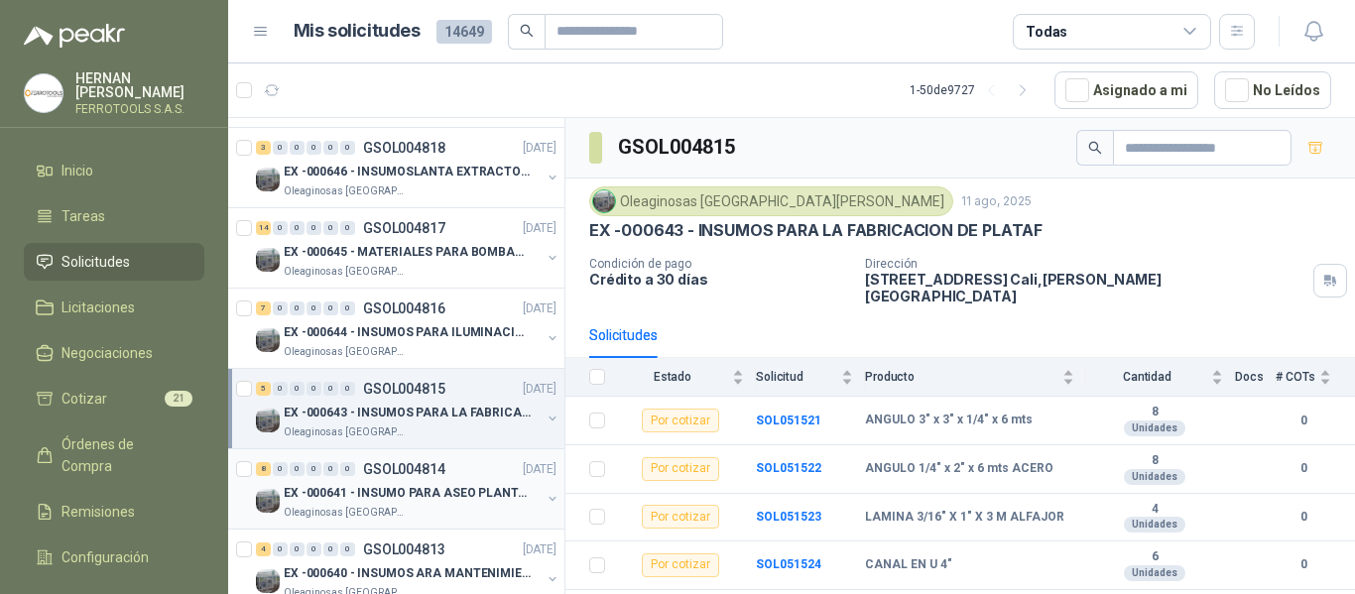
click at [398, 498] on p "EX -000641 - INSUMO PARA ASEO PLANTA EXTRACTORA" at bounding box center [407, 493] width 247 height 19
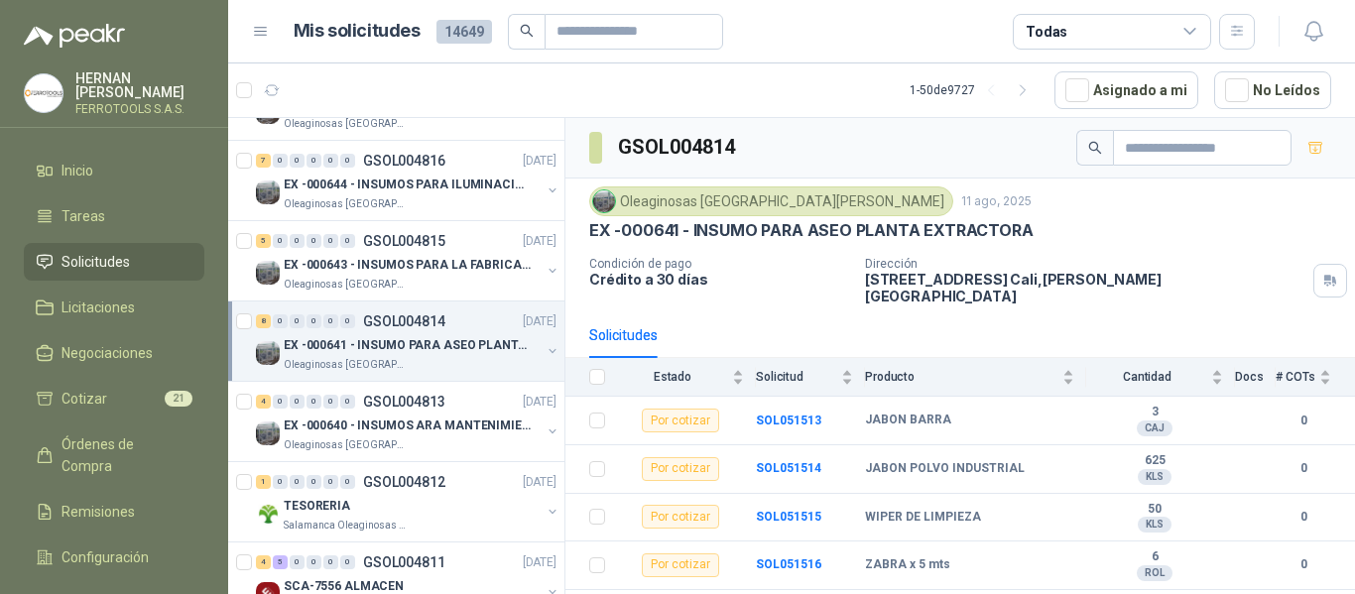
scroll to position [992, 0]
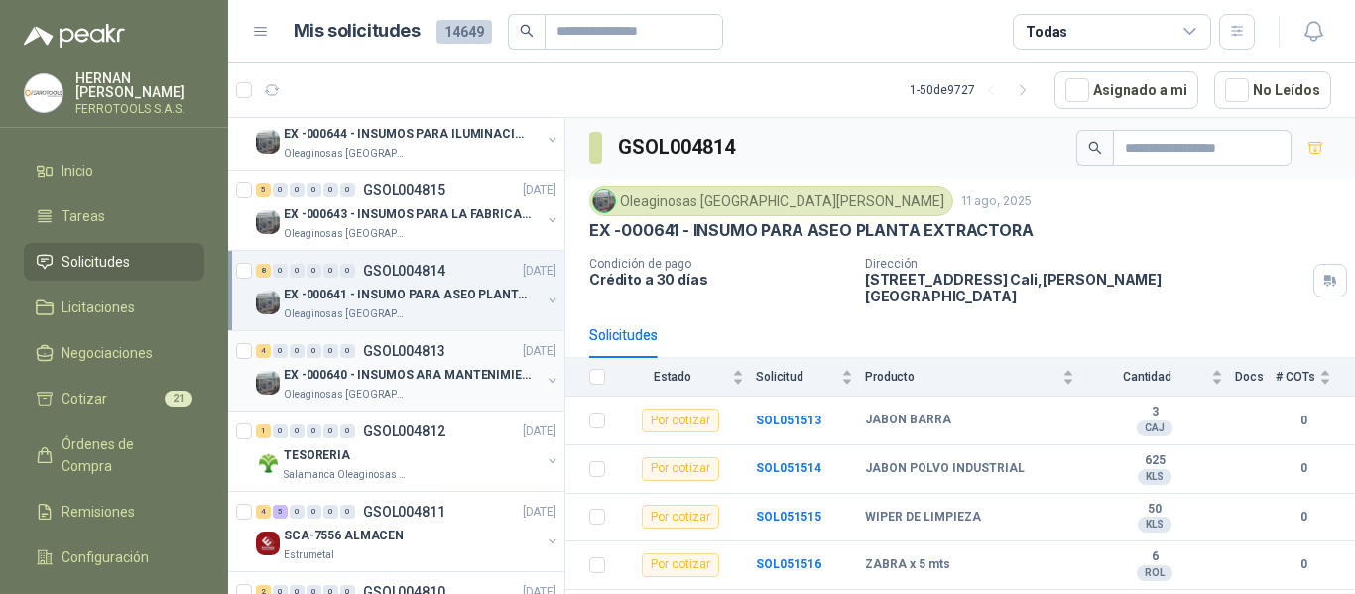
click at [412, 381] on p "EX -000640 - INSUMOS ARA MANTENIMIENTO MECANICO" at bounding box center [407, 375] width 247 height 19
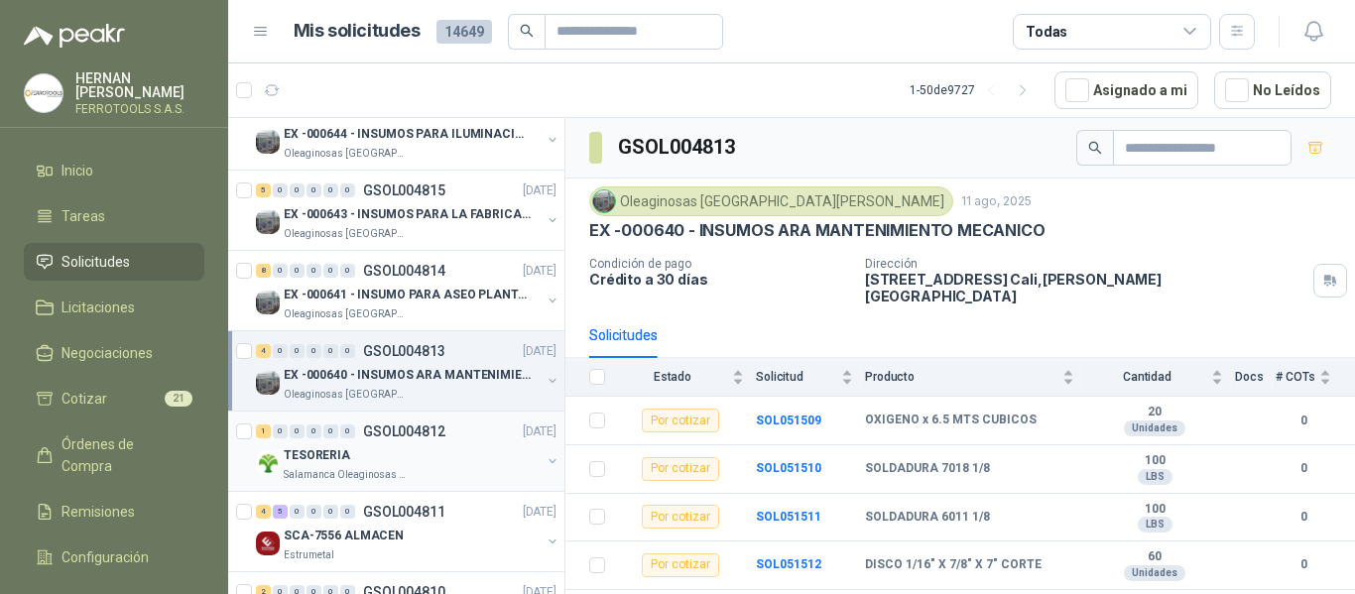
click at [436, 467] on div "Salamanca Oleaginosas SAS" at bounding box center [412, 475] width 257 height 16
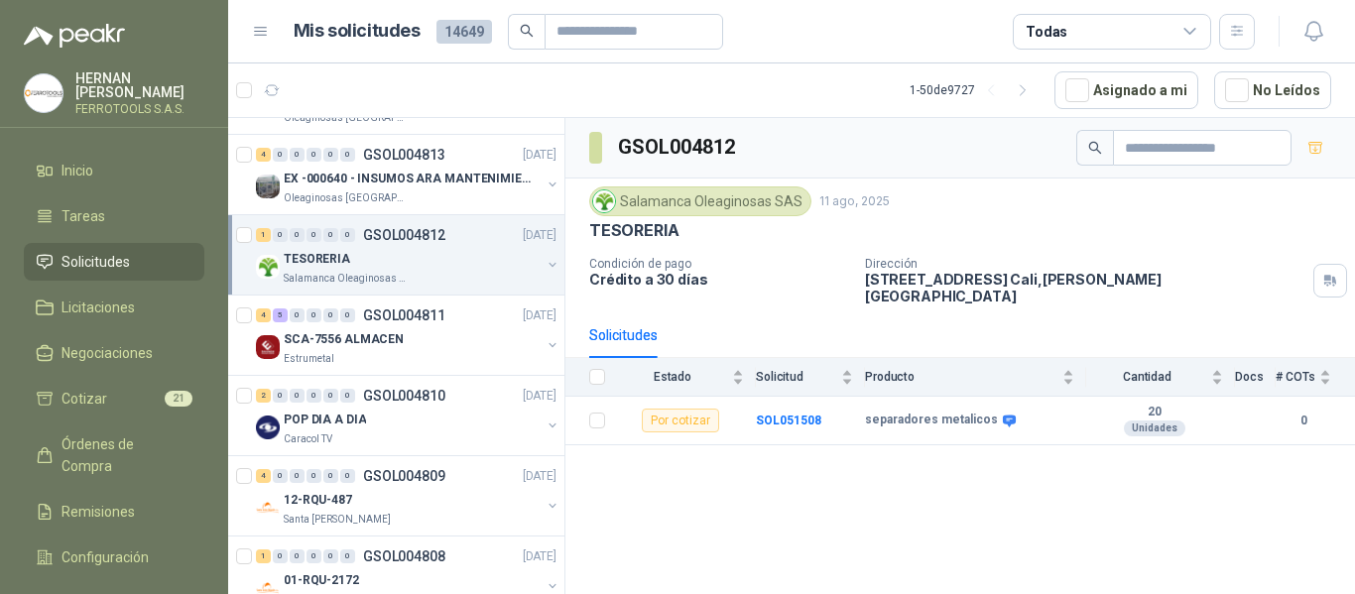
scroll to position [1191, 0]
click at [460, 324] on div "4 5 0 0 0 0 GSOL004811 [DATE]" at bounding box center [408, 314] width 305 height 24
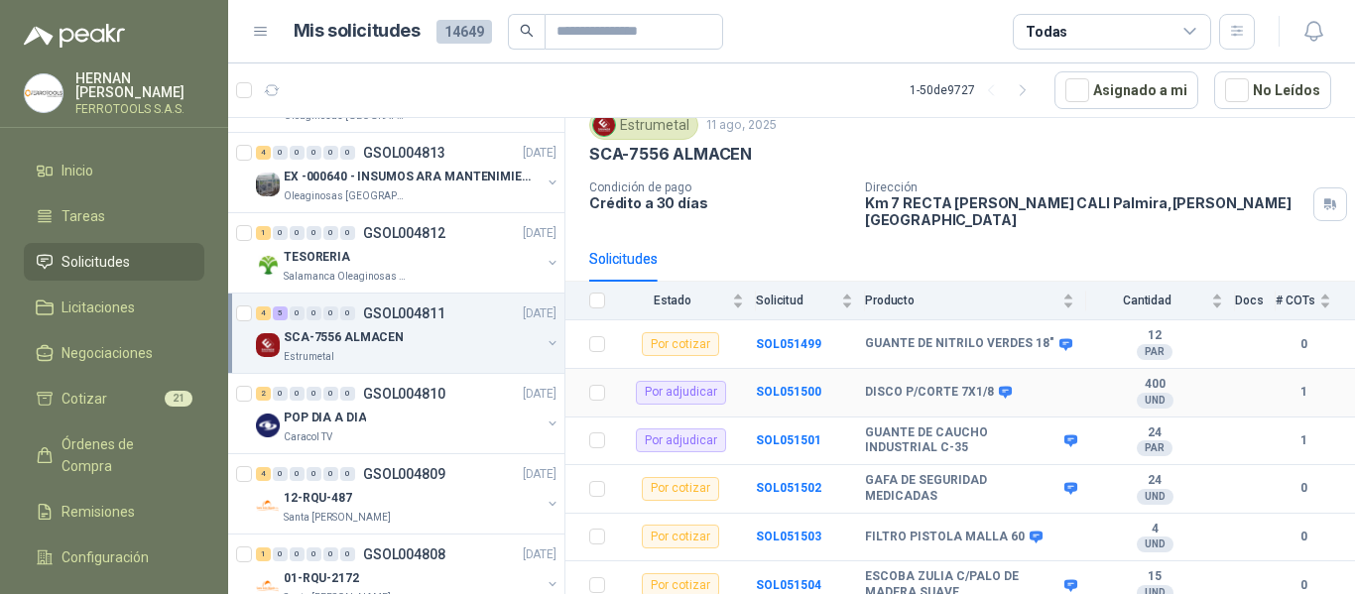
scroll to position [216, 0]
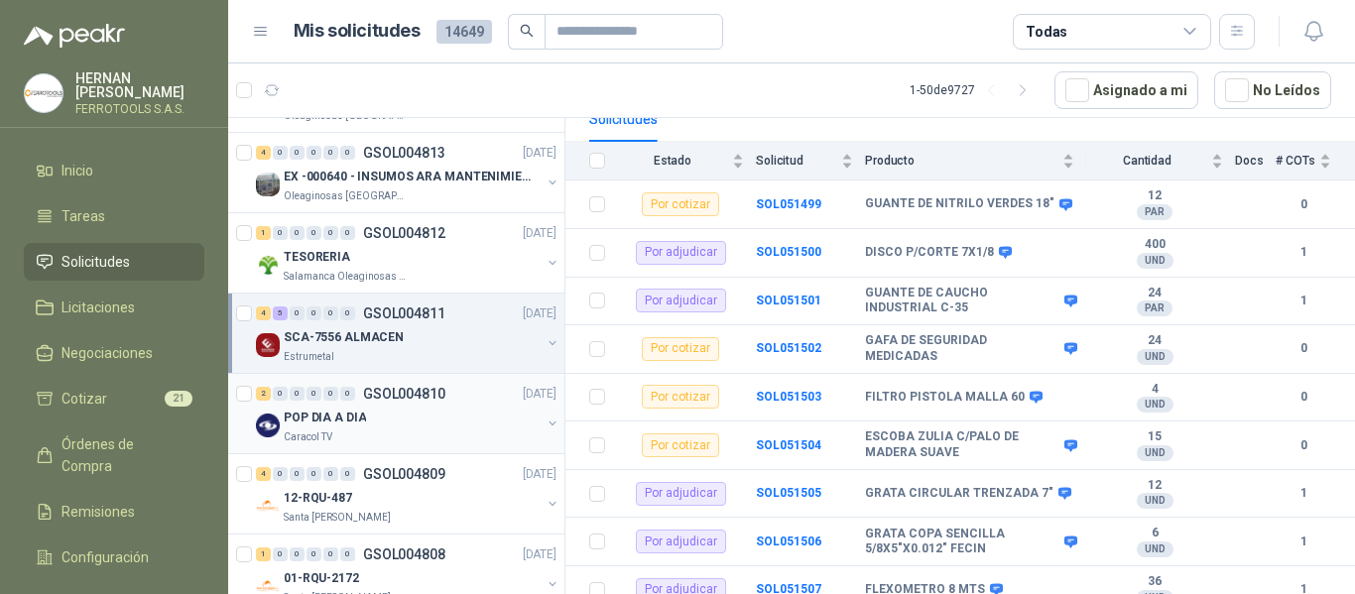
click at [438, 419] on div "POP DIA A DIA" at bounding box center [412, 418] width 257 height 24
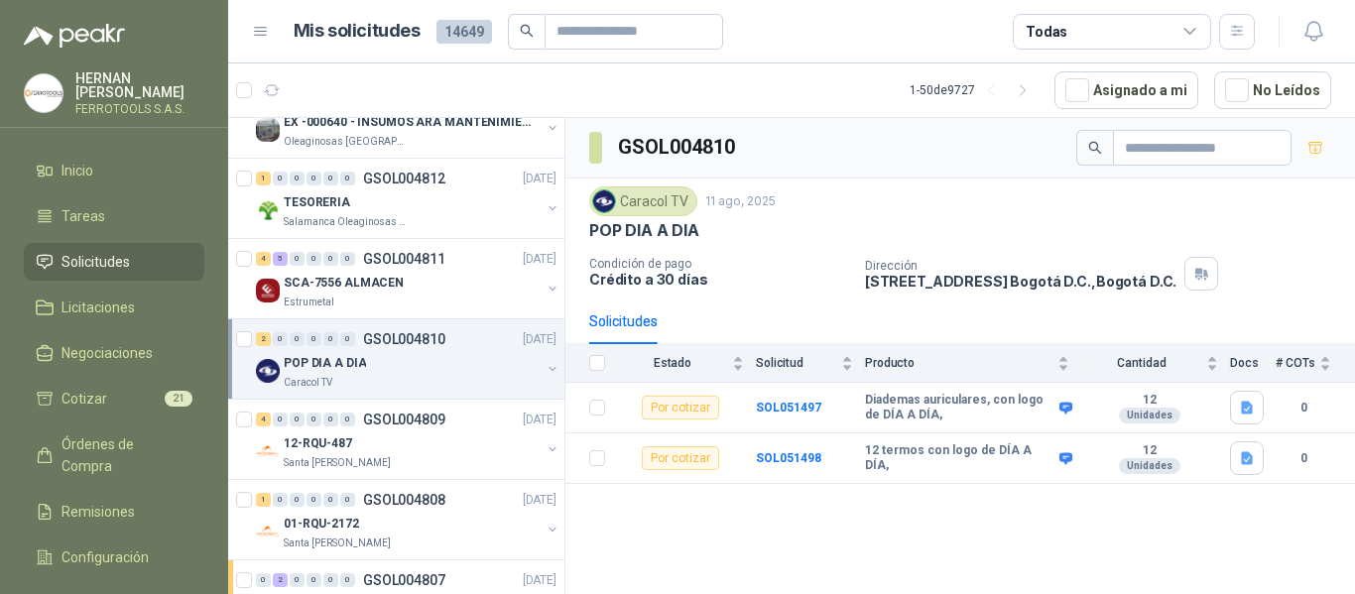
scroll to position [1290, 0]
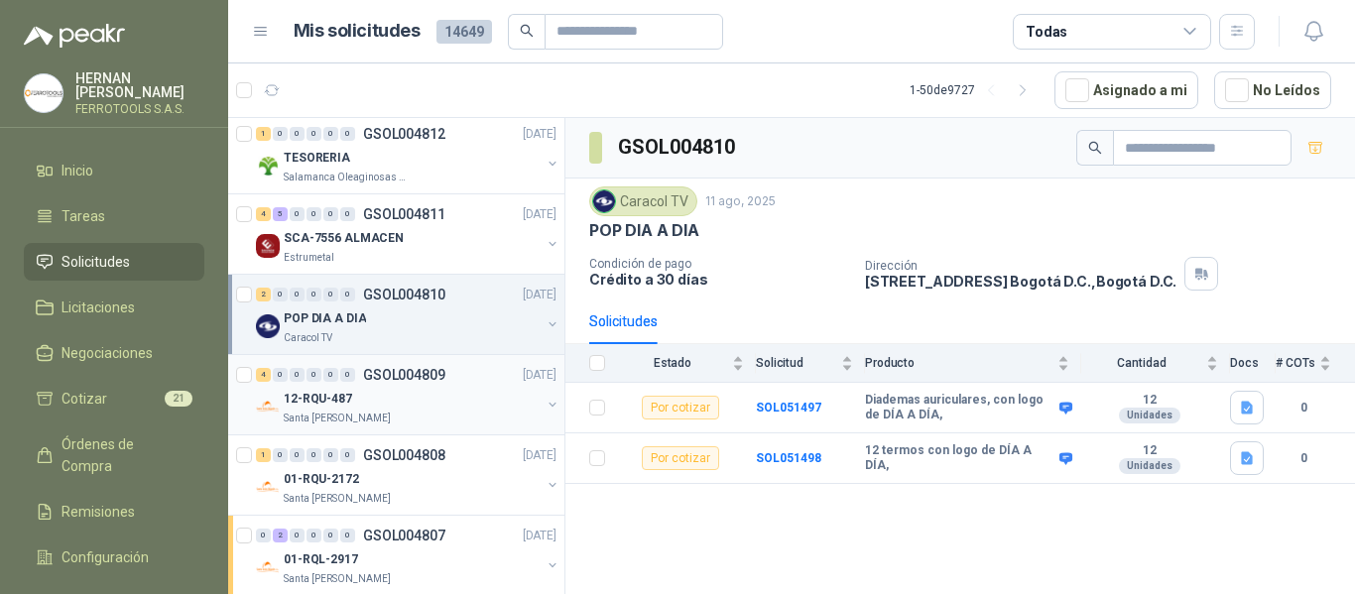
click at [433, 396] on div "12-RQU-487" at bounding box center [412, 399] width 257 height 24
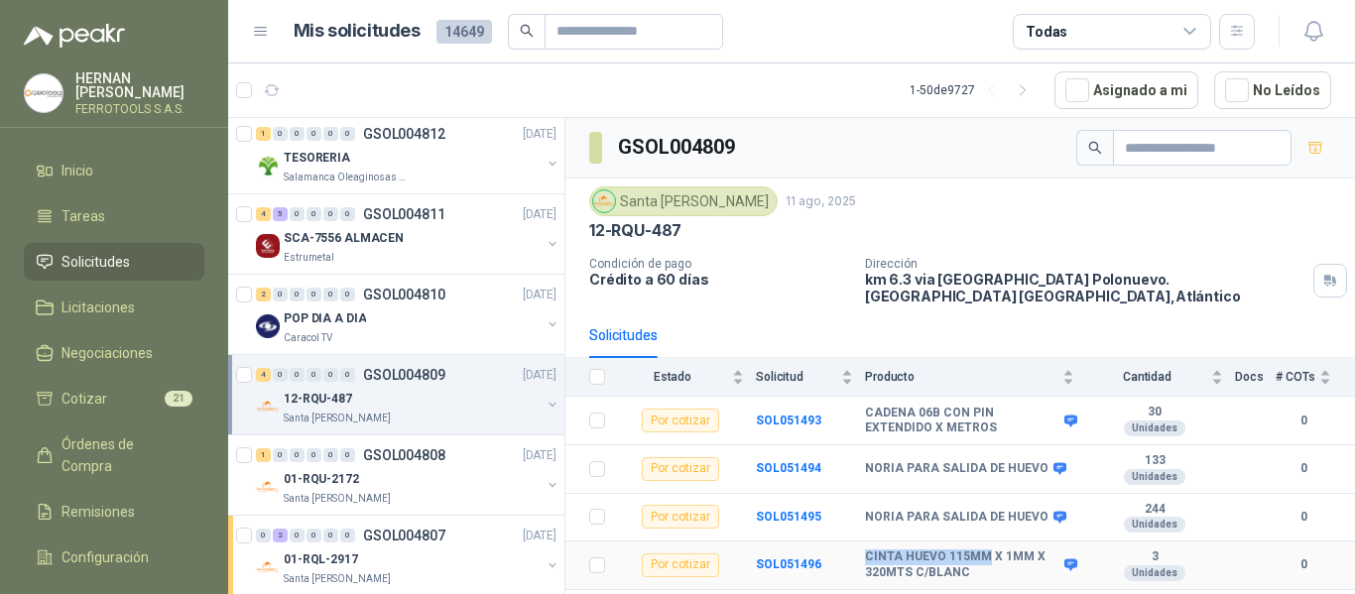
drag, startPoint x: 866, startPoint y: 542, endPoint x: 995, endPoint y: 538, distance: 129.1
click at [987, 550] on b "CINTA HUEVO 115MM X 1MM X 320MTS C/BLANC" at bounding box center [962, 565] width 194 height 31
copy b "CINTA HUEVO 115MM"
click at [647, 30] on input "text" at bounding box center [626, 32] width 139 height 34
paste input "**********"
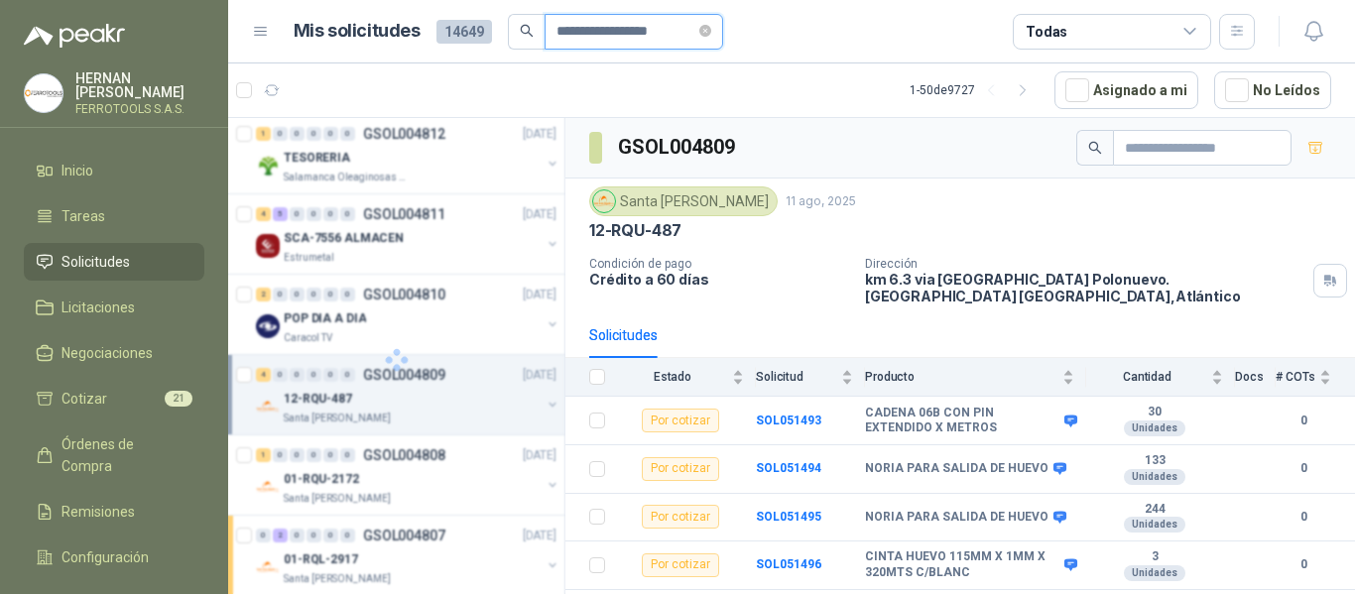
type input "**********"
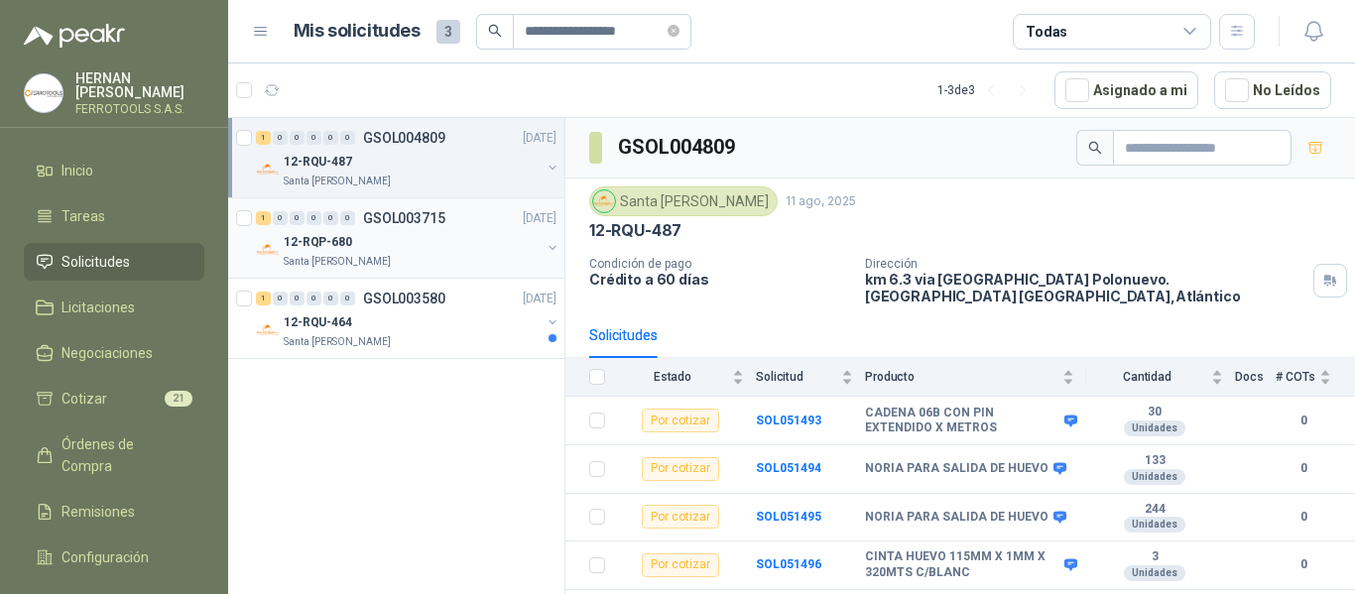
click at [447, 255] on div "Santa [PERSON_NAME]" at bounding box center [412, 262] width 257 height 16
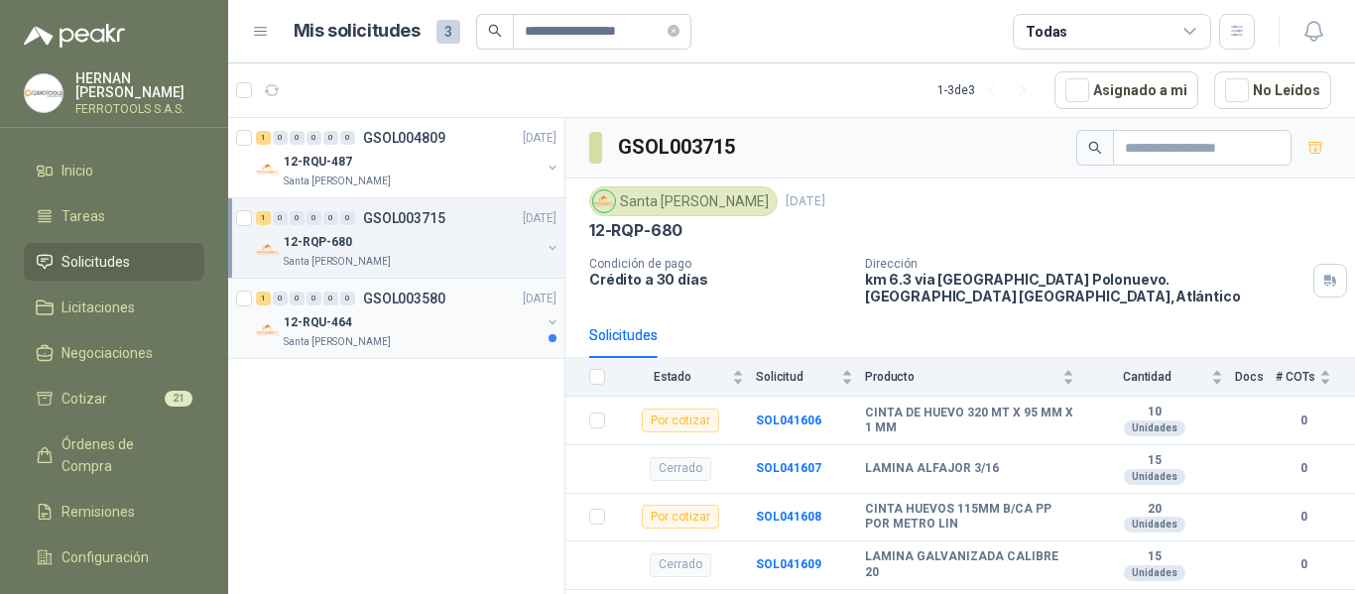
click at [296, 319] on p "12-RQU-464" at bounding box center [318, 323] width 68 height 19
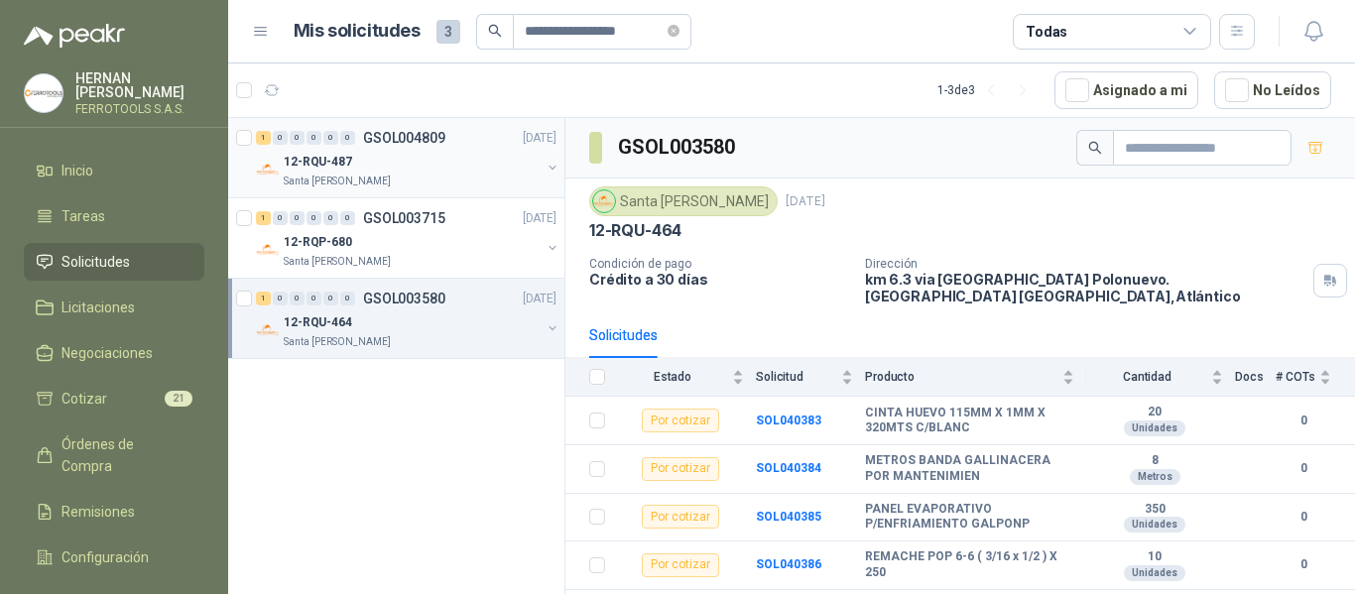
click at [395, 181] on div "Santa [PERSON_NAME]" at bounding box center [412, 182] width 257 height 16
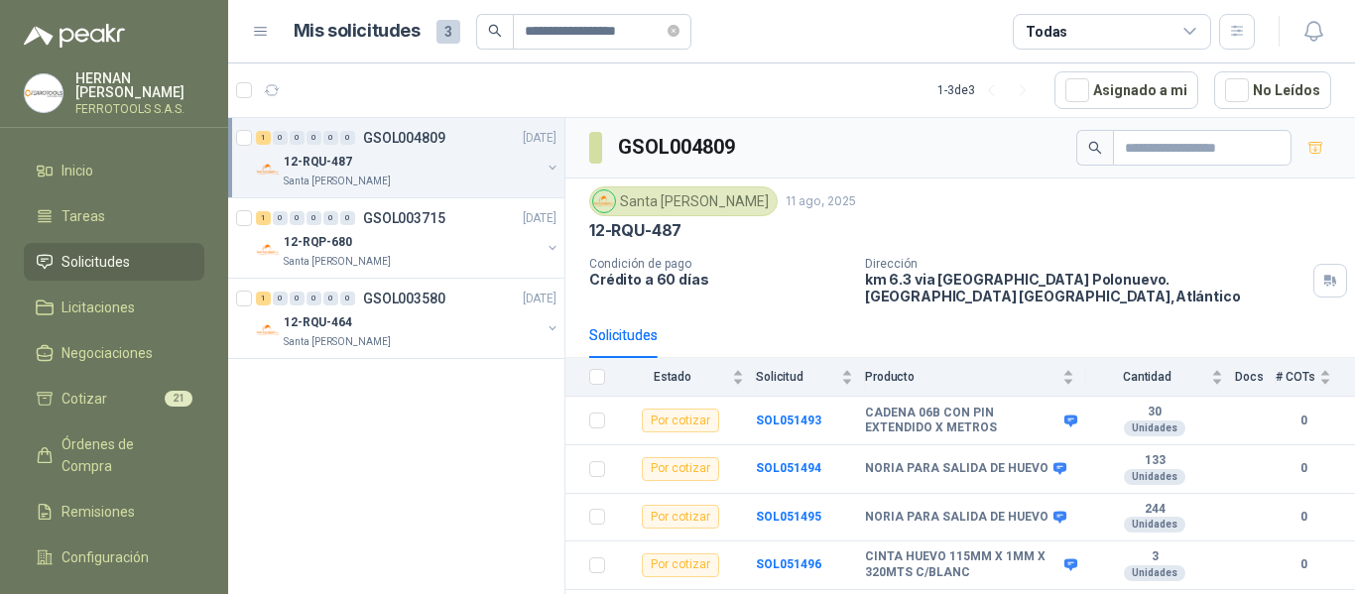
click at [107, 257] on span "Solicitudes" at bounding box center [96, 262] width 68 height 22
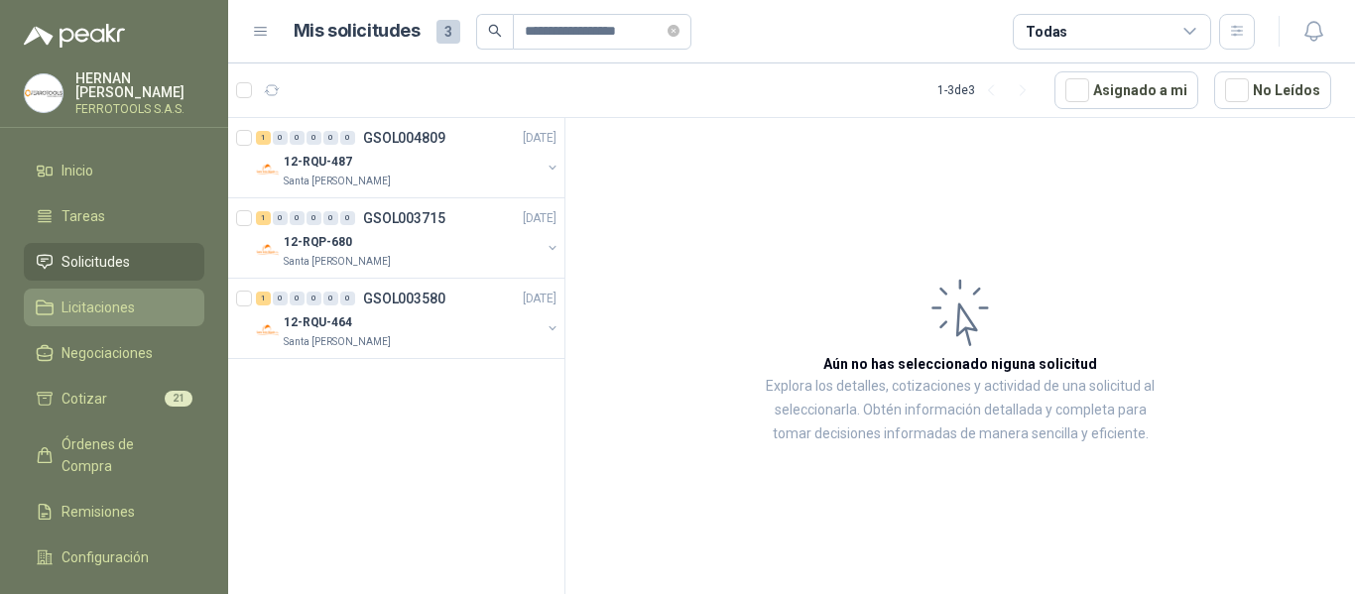
click at [93, 301] on span "Licitaciones" at bounding box center [98, 308] width 73 height 22
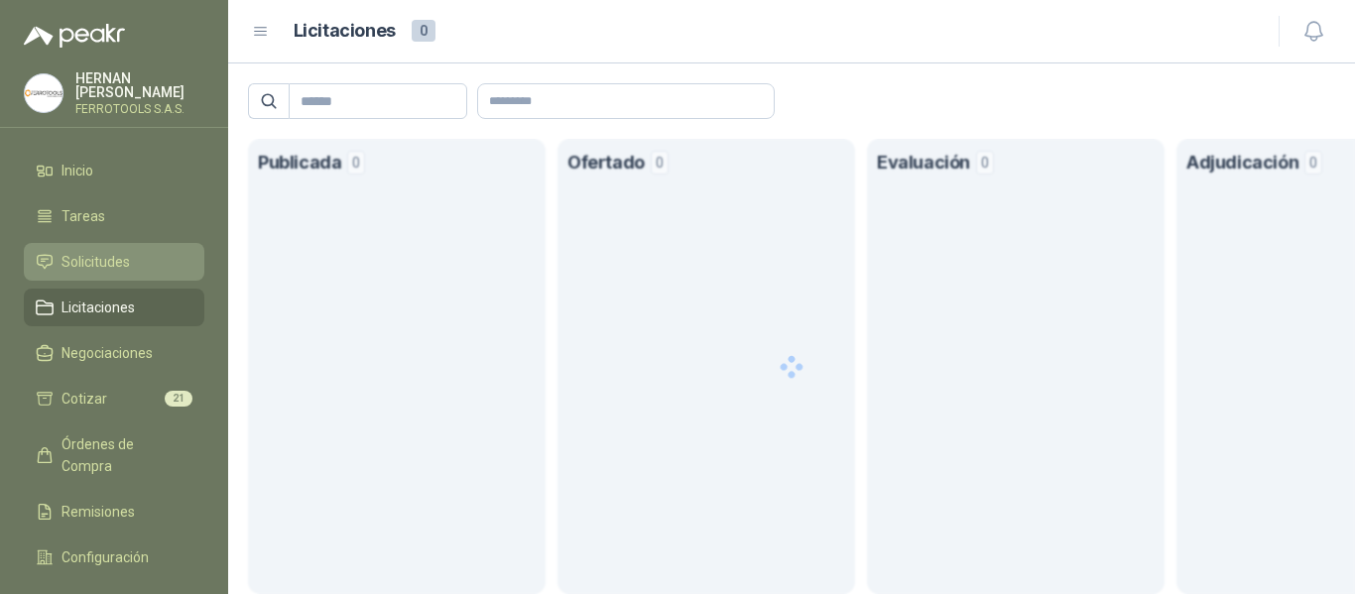
click at [107, 259] on span "Solicitudes" at bounding box center [96, 262] width 68 height 22
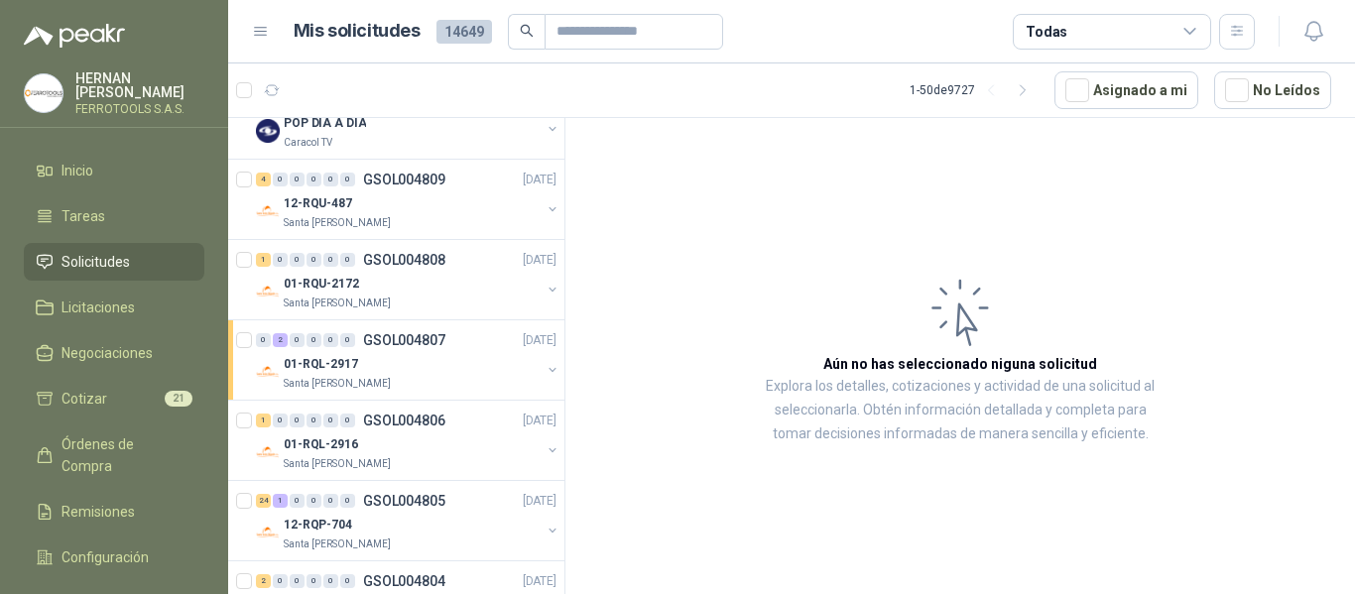
scroll to position [1488, 0]
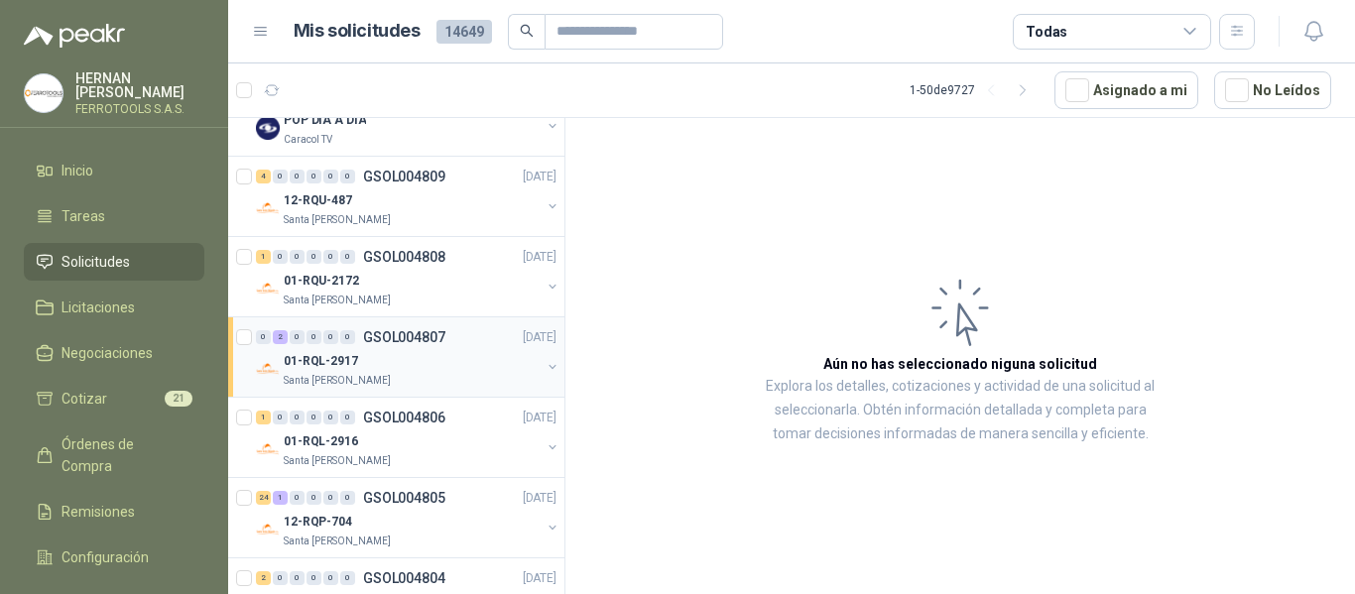
click at [420, 371] on div "01-RQL-2917" at bounding box center [412, 361] width 257 height 24
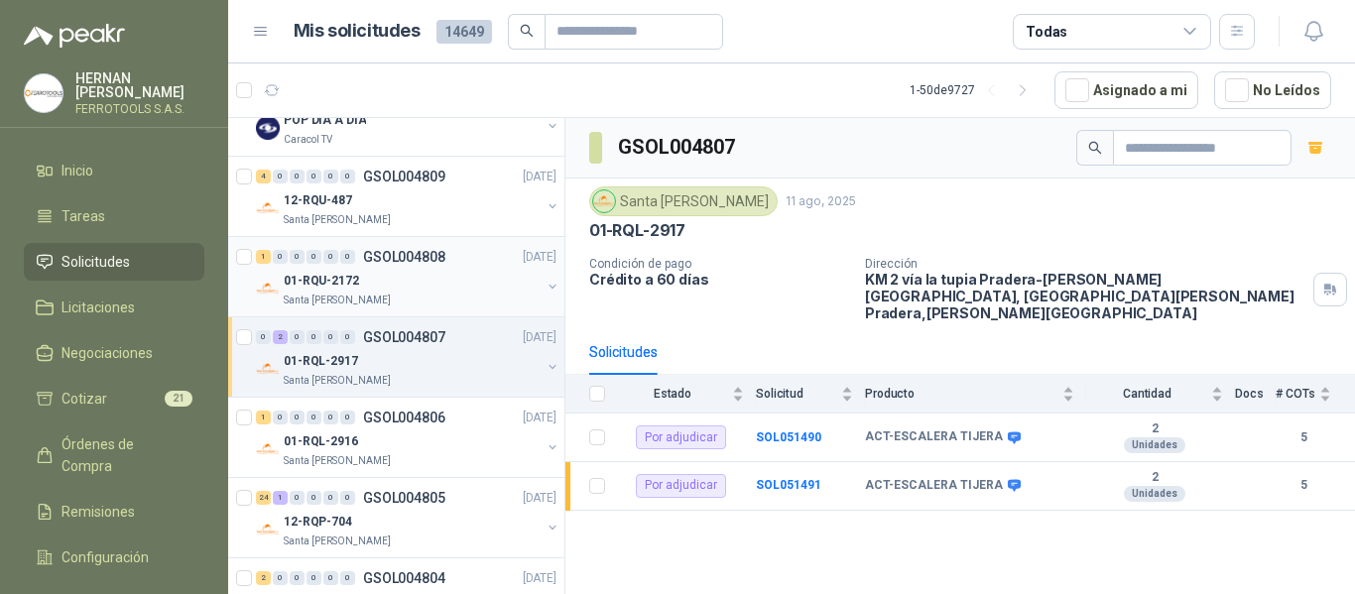
click at [416, 297] on div "Santa [PERSON_NAME]" at bounding box center [412, 301] width 257 height 16
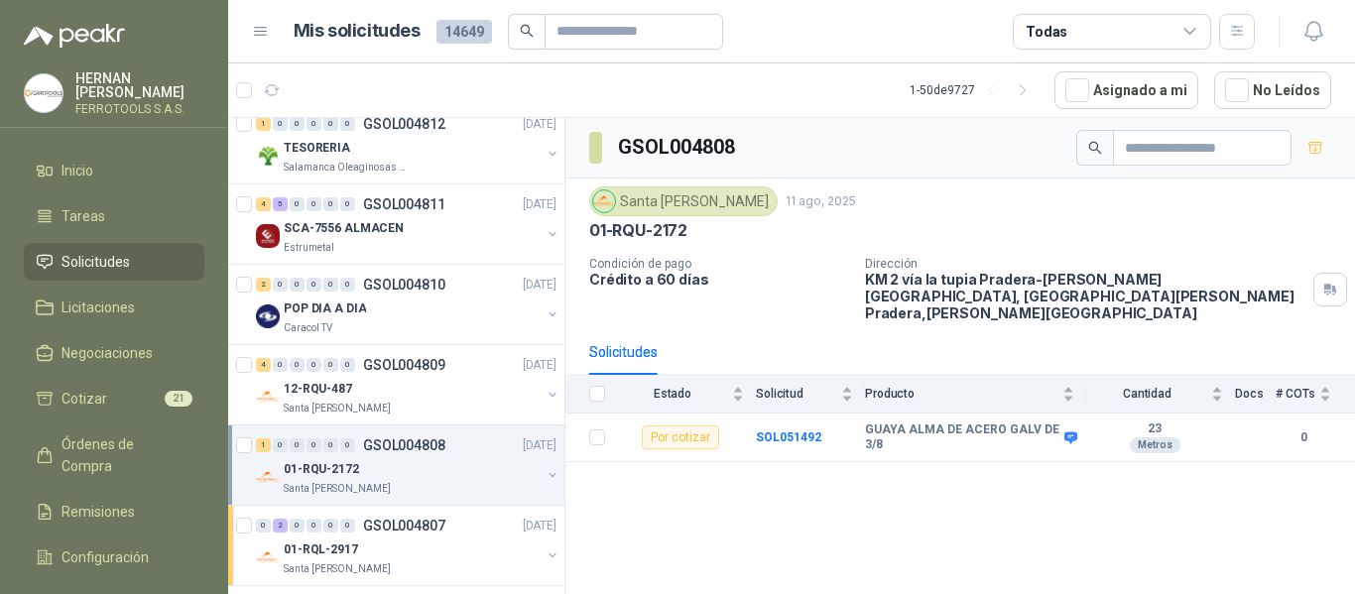
scroll to position [1290, 0]
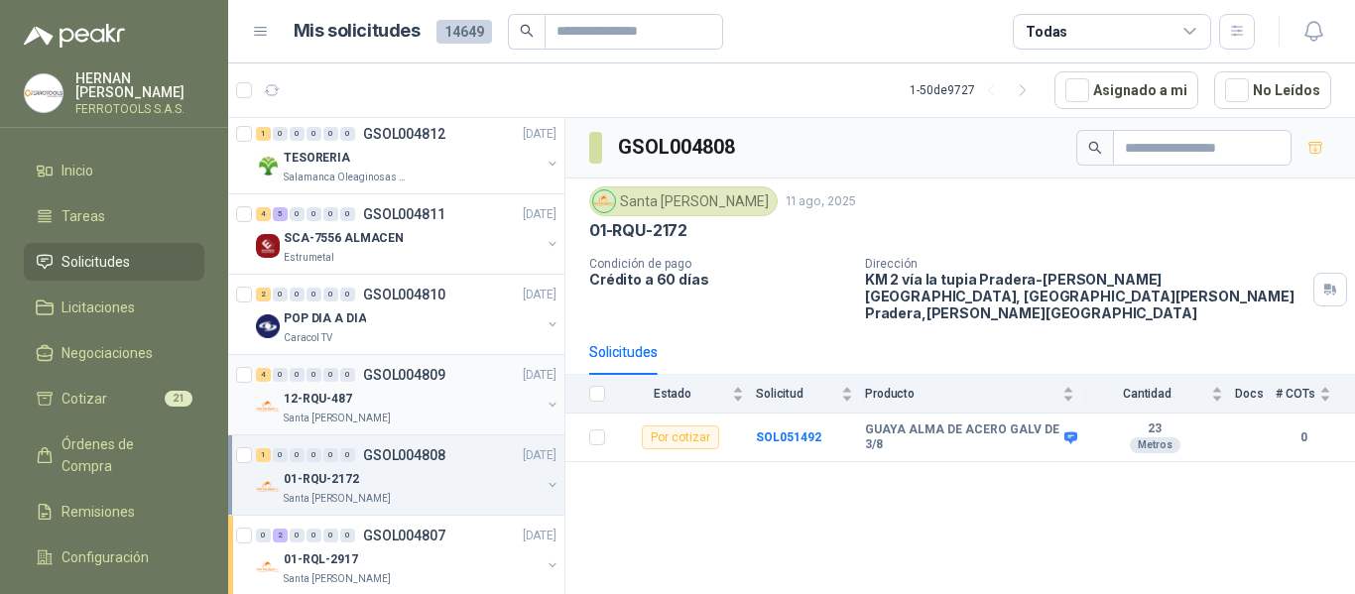
click at [417, 392] on div "12-RQU-487" at bounding box center [412, 399] width 257 height 24
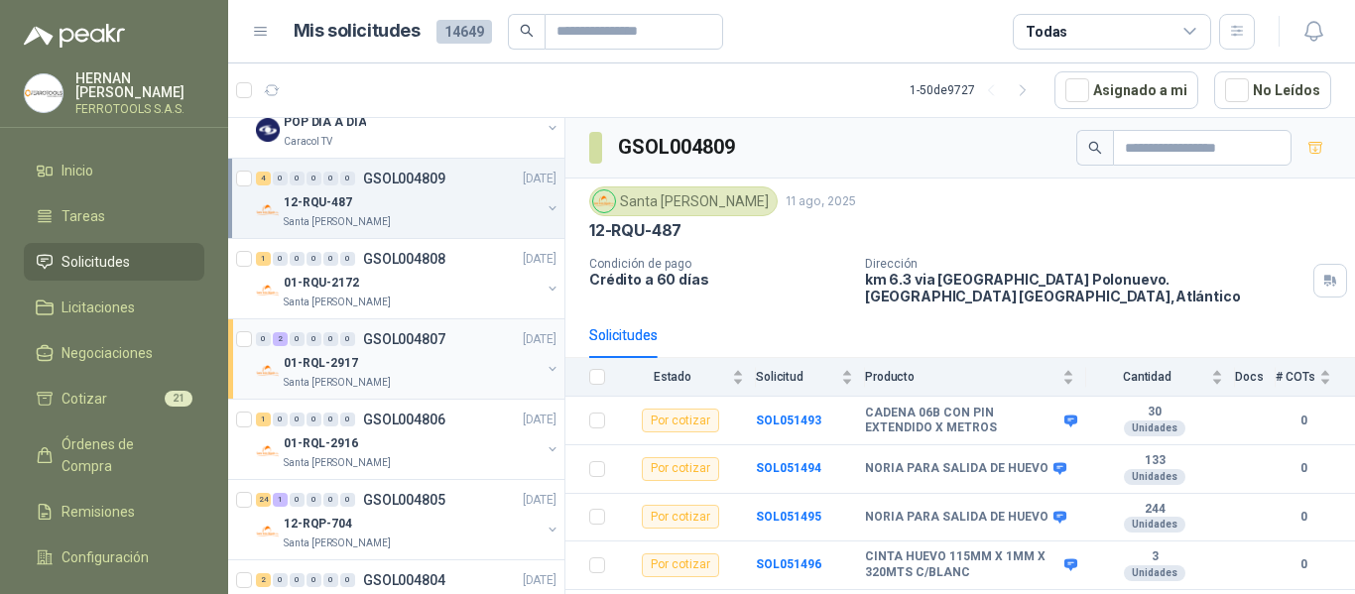
scroll to position [1488, 0]
click at [427, 305] on div "Santa [PERSON_NAME]" at bounding box center [412, 301] width 257 height 16
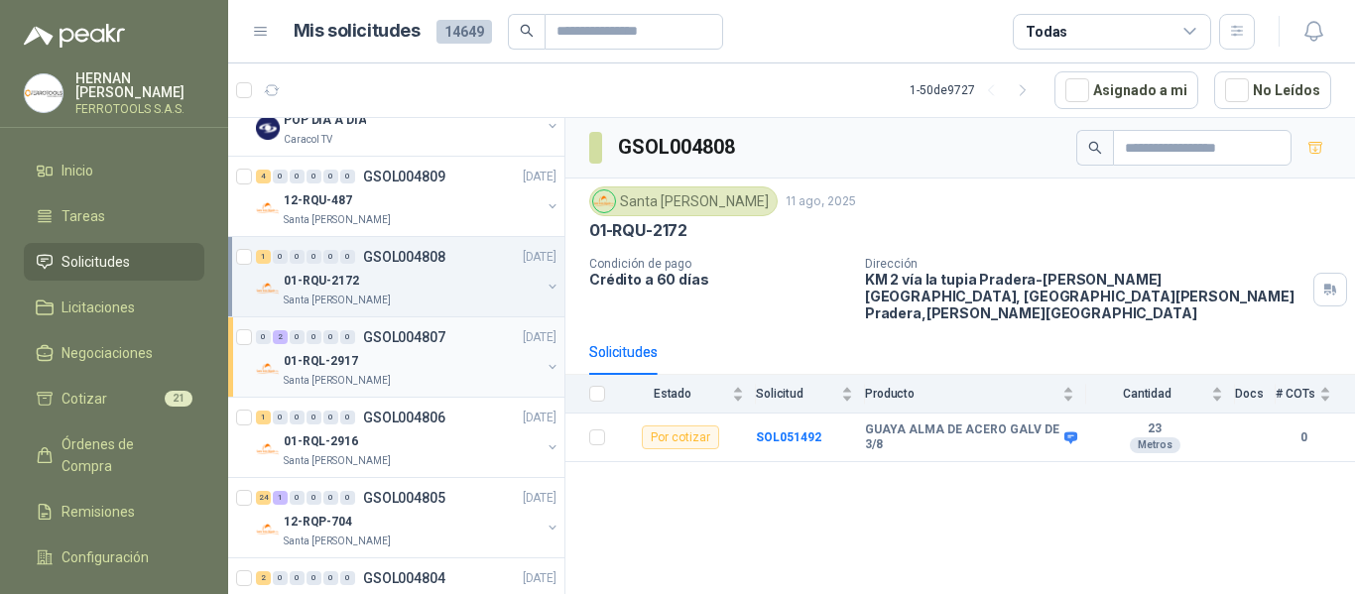
click at [416, 359] on div "01-RQL-2917" at bounding box center [412, 361] width 257 height 24
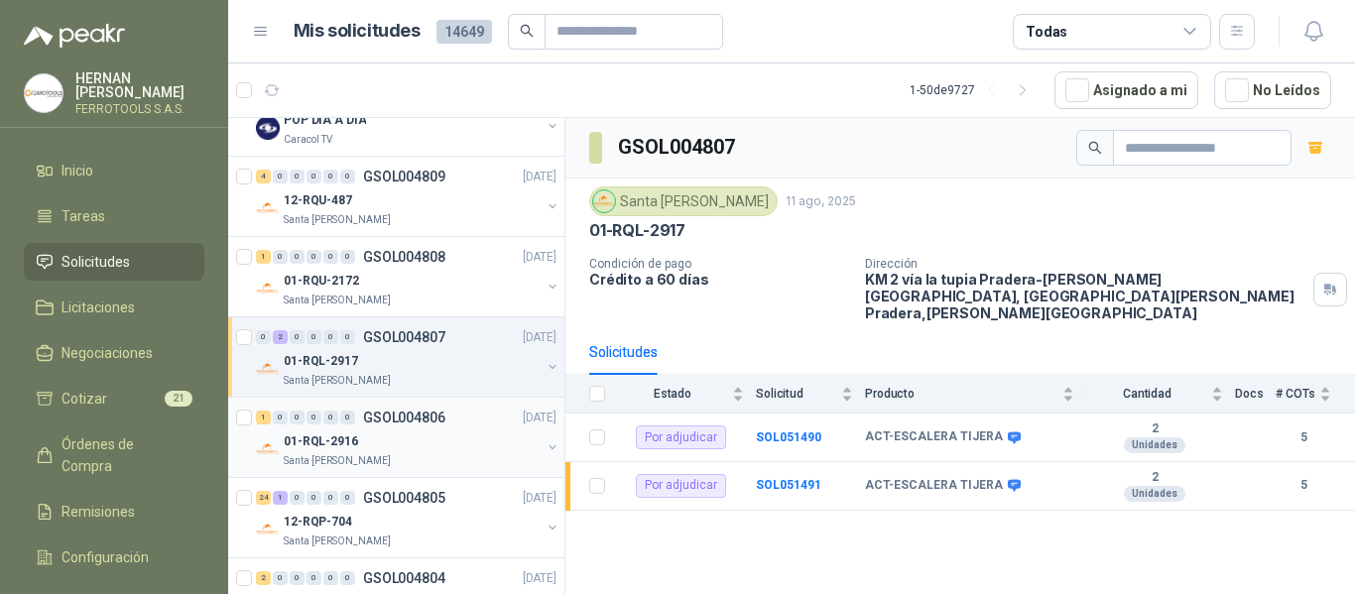
click at [478, 441] on div "01-RQL-2916" at bounding box center [412, 442] width 257 height 24
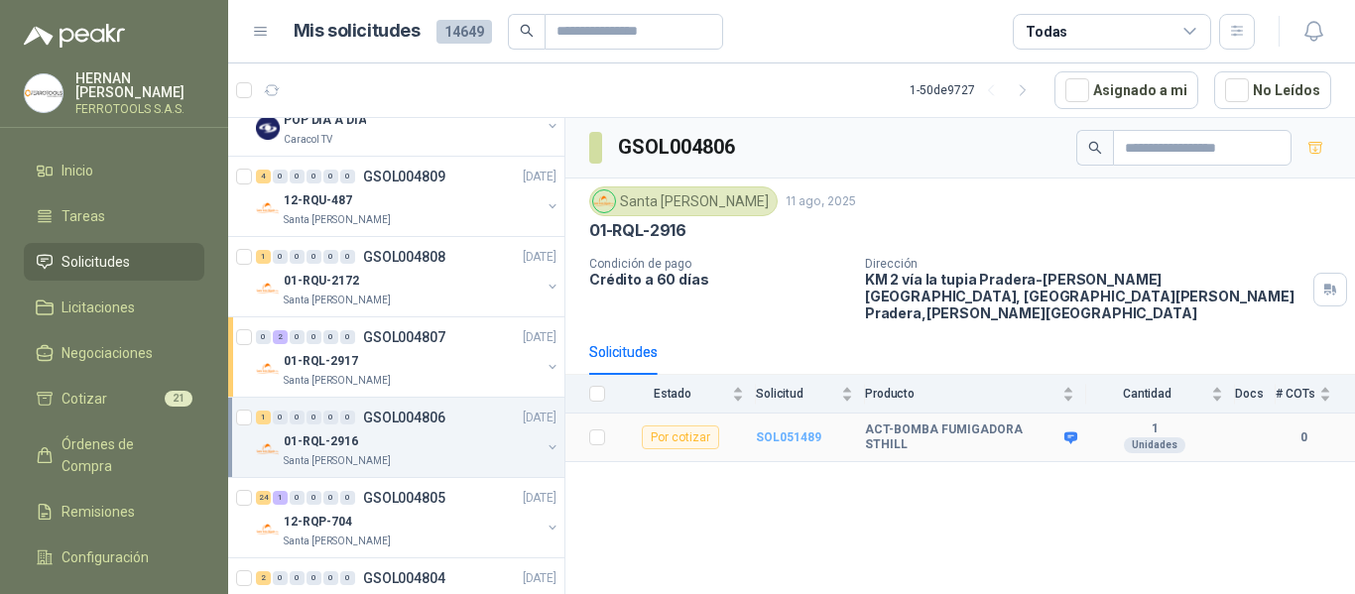
click at [810, 431] on b "SOL051489" at bounding box center [788, 438] width 65 height 14
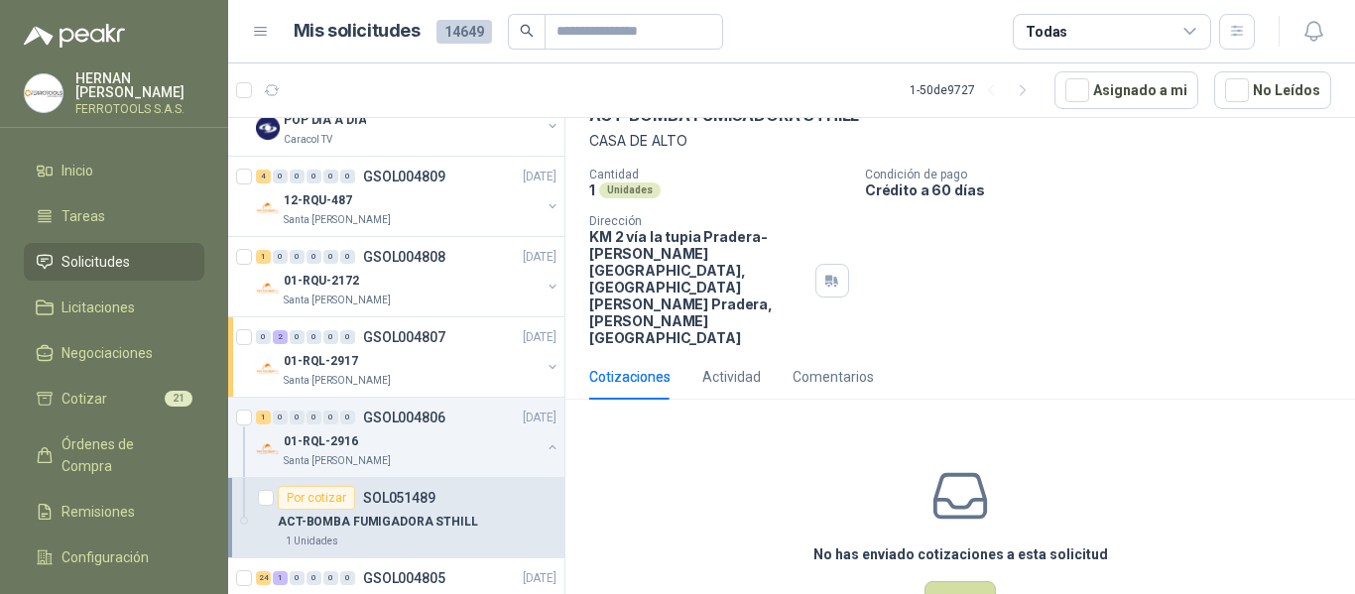
scroll to position [112, 0]
click at [831, 365] on div "Comentarios" at bounding box center [833, 376] width 81 height 22
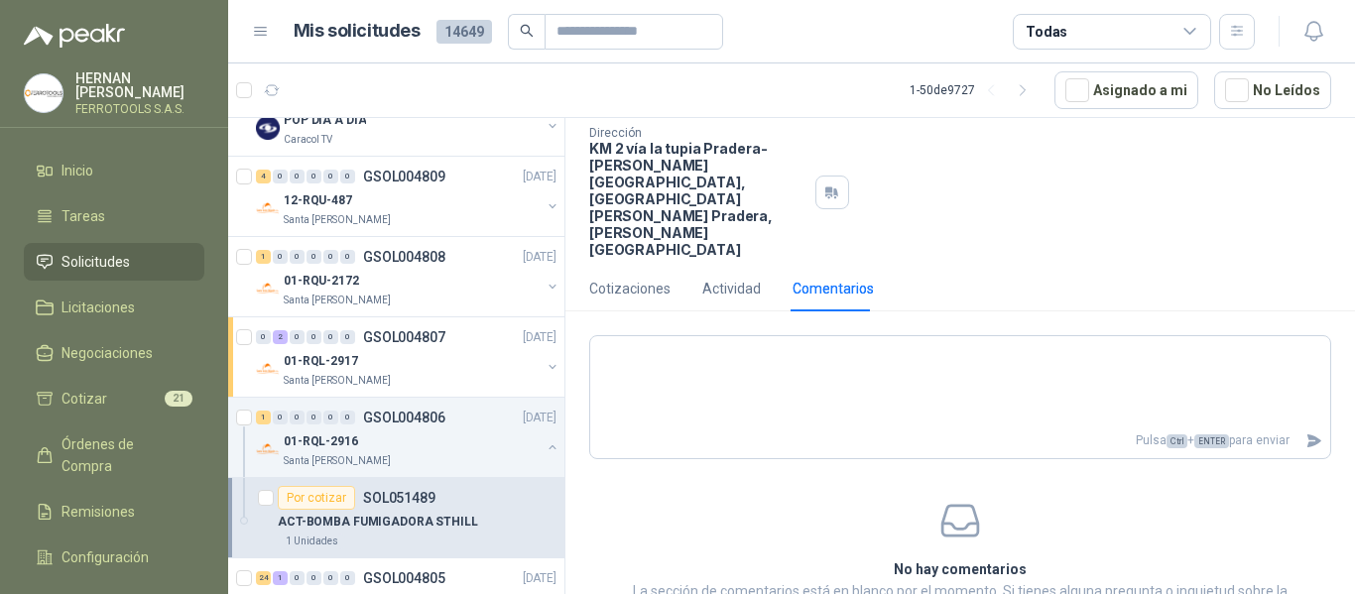
scroll to position [210, 0]
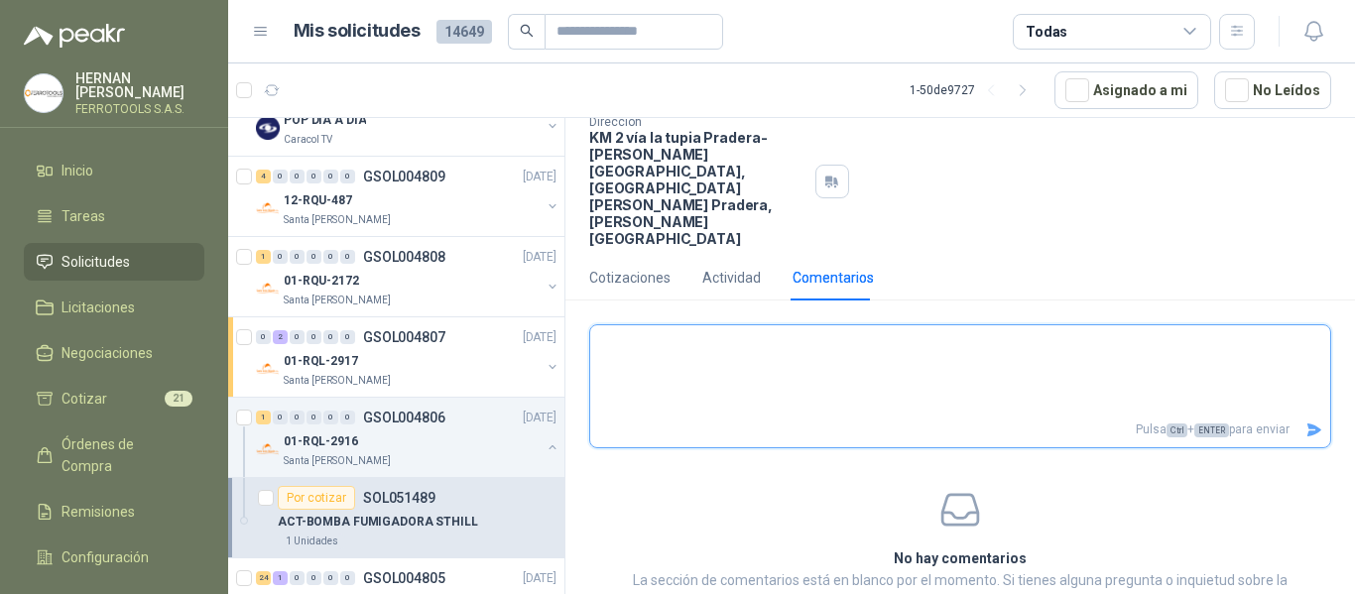
click at [812, 329] on textarea at bounding box center [960, 370] width 740 height 83
type textarea "*"
type textarea "***"
type textarea "*****"
type textarea "******"
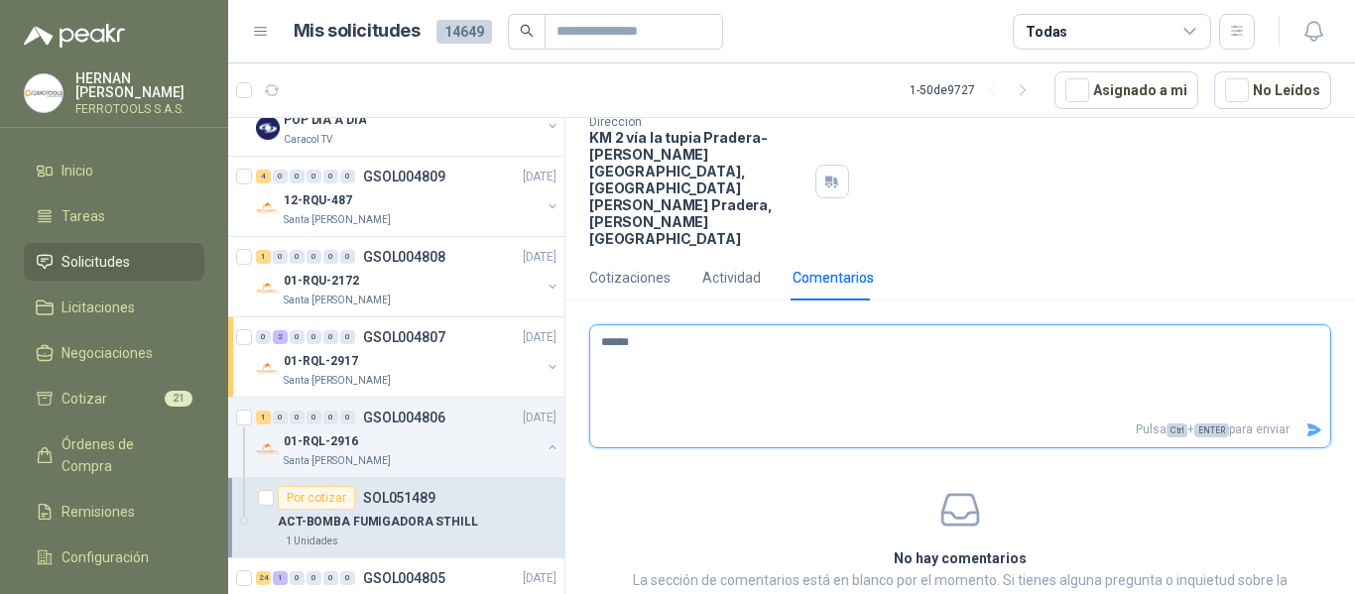
type textarea "******"
type textarea "********"
type textarea "*********"
type textarea "**********"
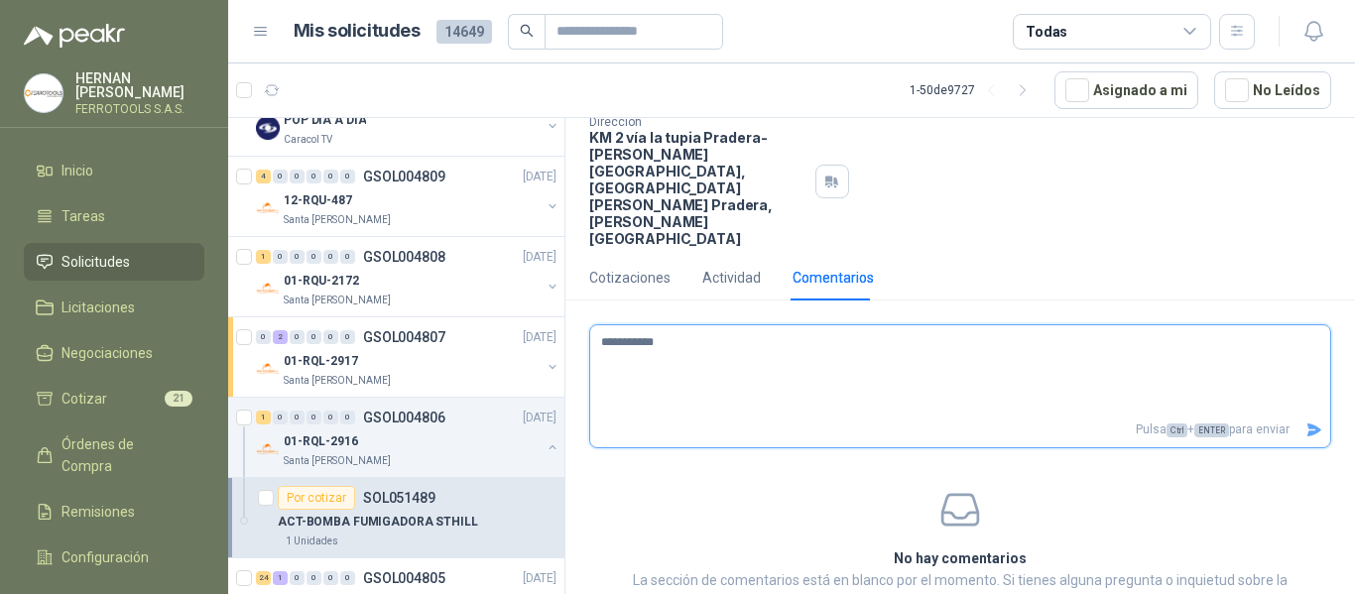
type textarea "**********"
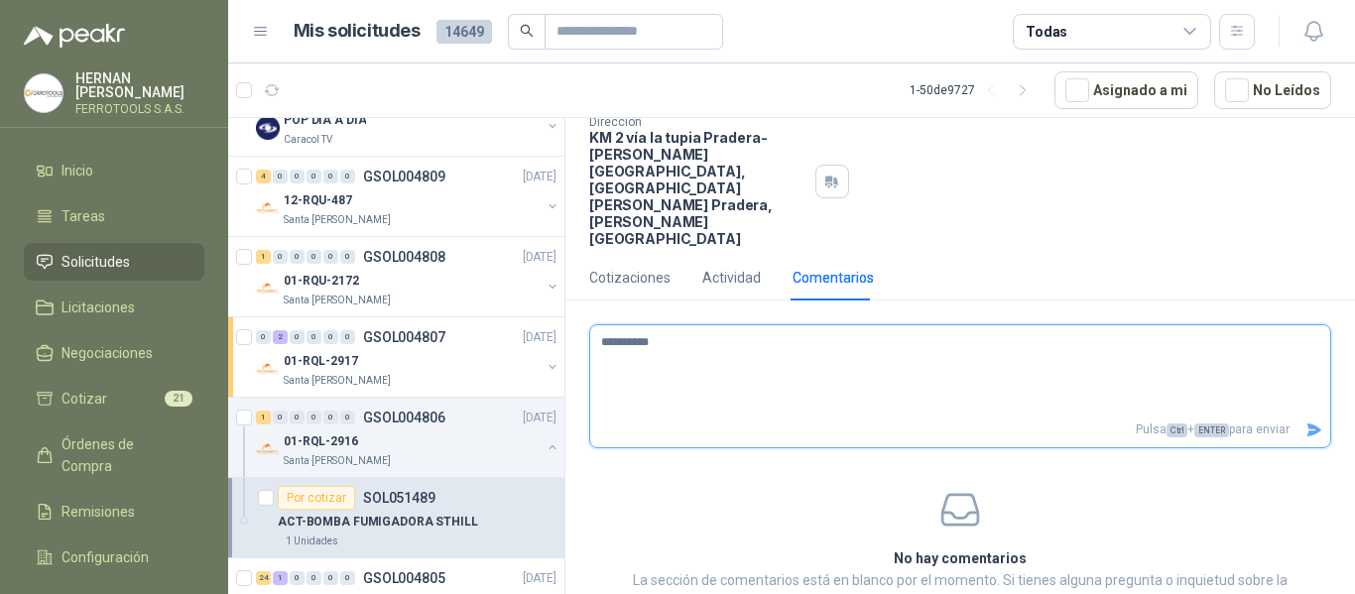
type textarea "*********"
type textarea "********"
type textarea "******"
type textarea "*****"
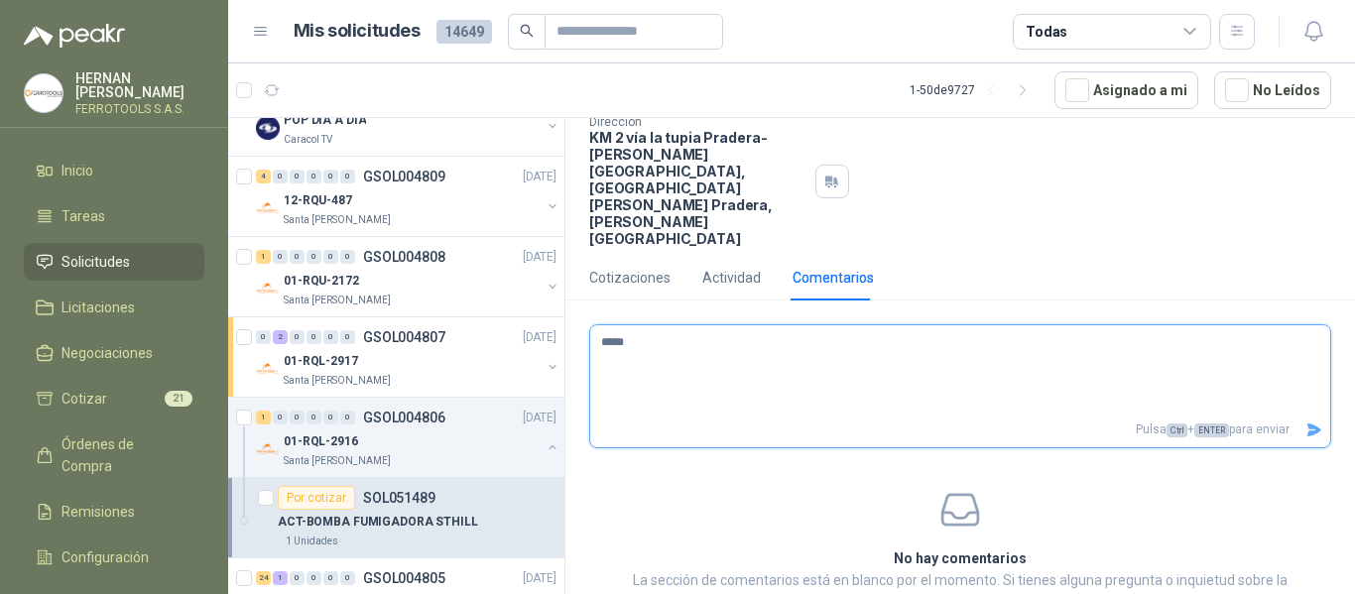
type textarea "****"
type textarea "***"
type textarea "**"
type textarea "*"
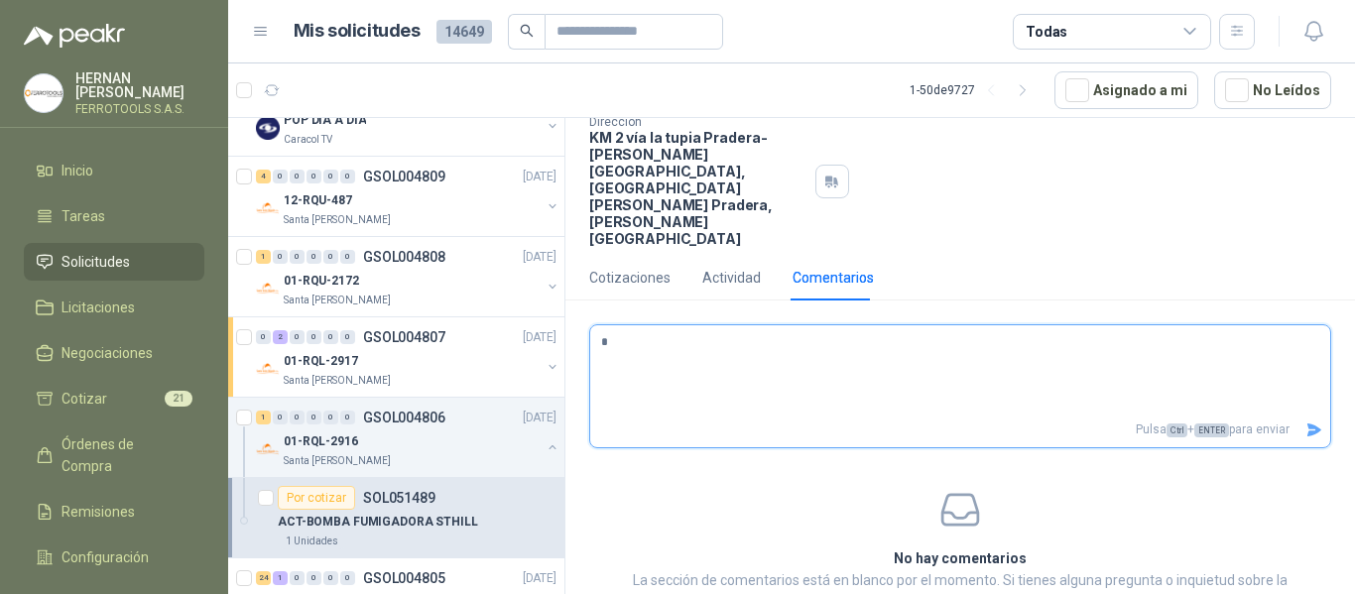
type textarea "**"
type textarea "***"
type textarea "****"
type textarea "*****"
type textarea "******"
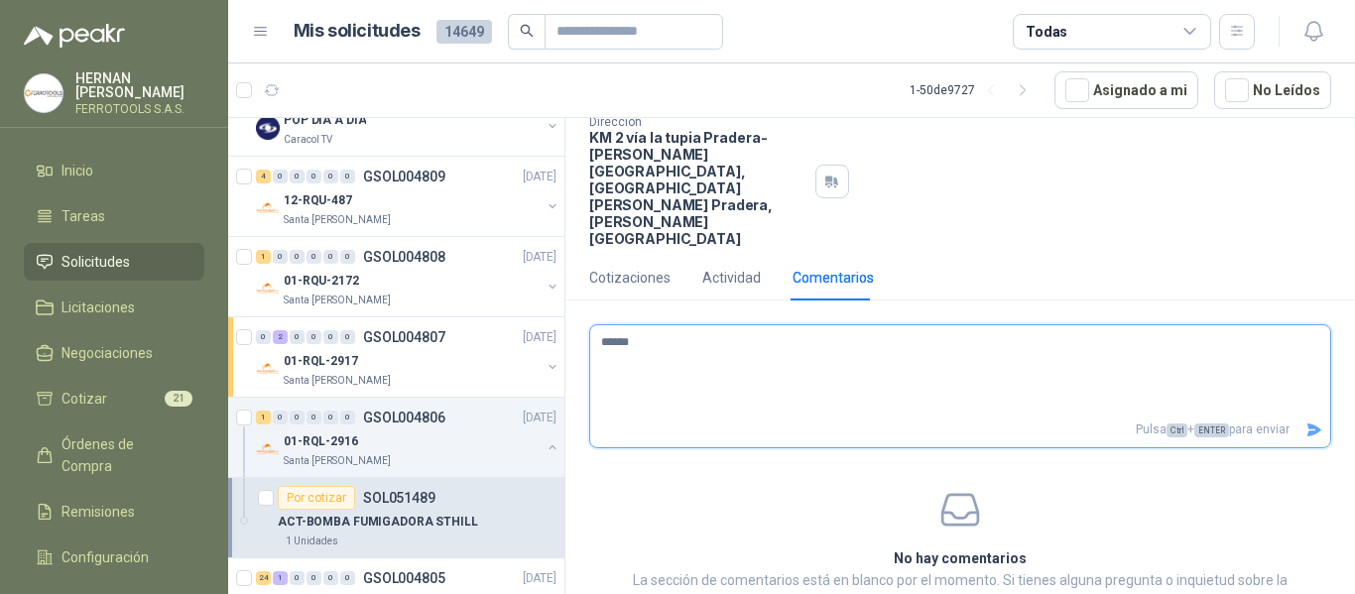
type textarea "******"
type textarea "********"
type textarea "*********"
type textarea "**********"
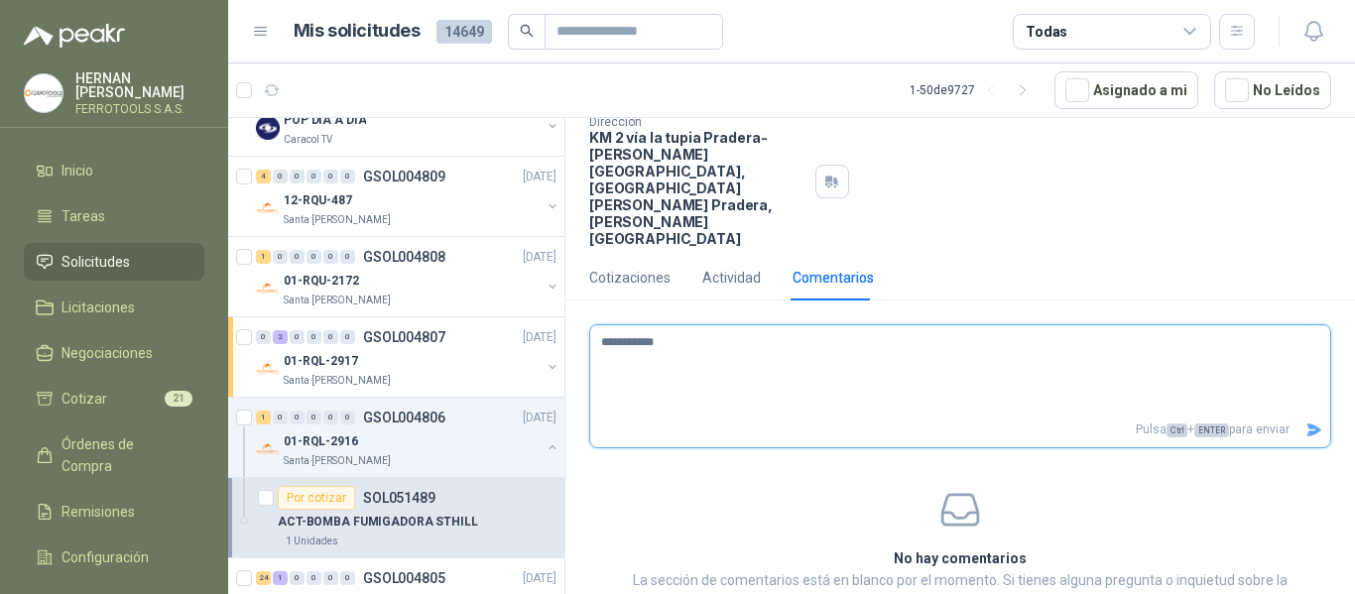
type textarea "**********"
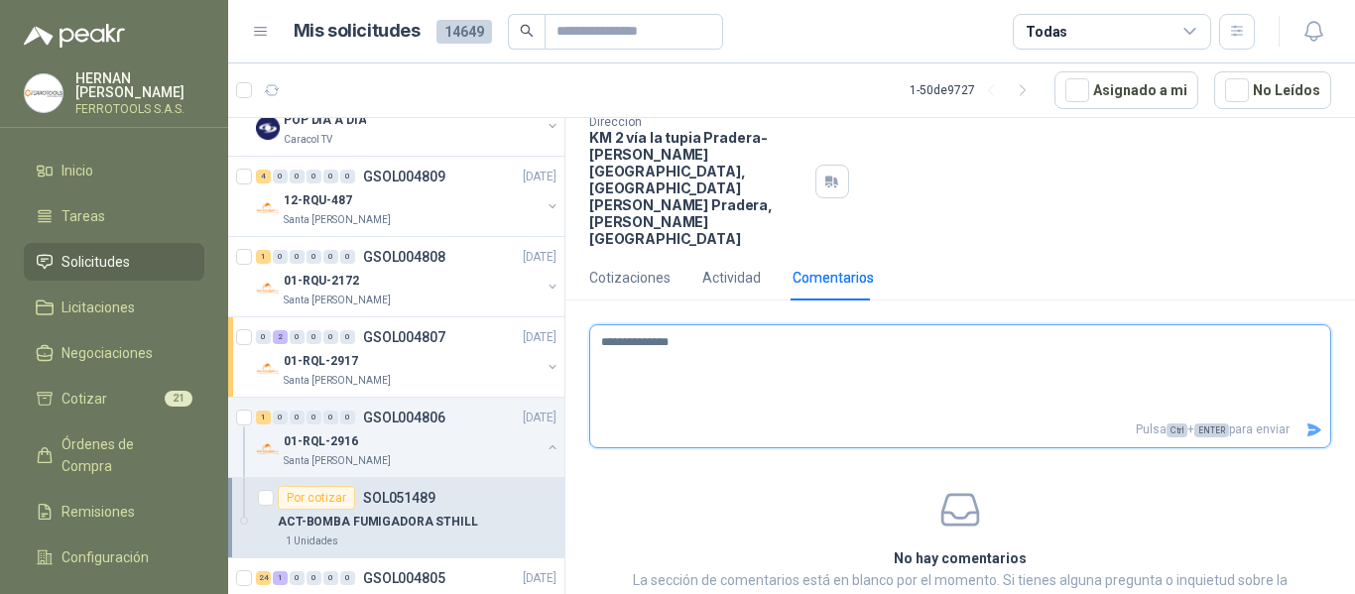
type textarea "**********"
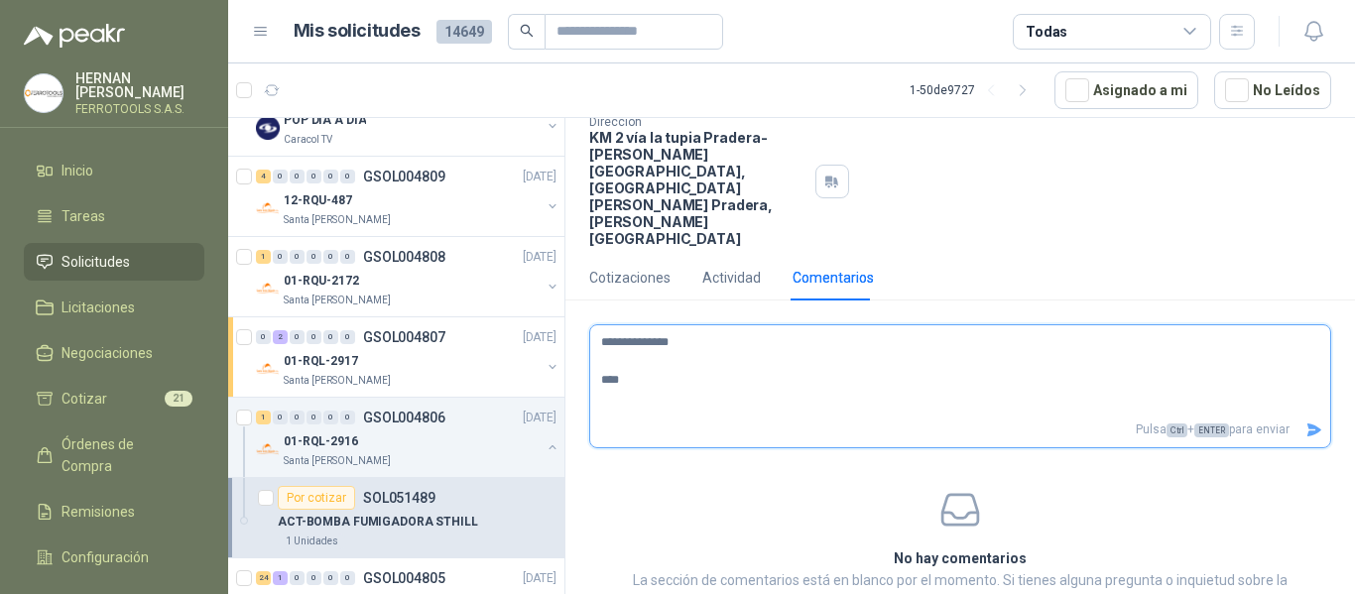
type textarea "**********"
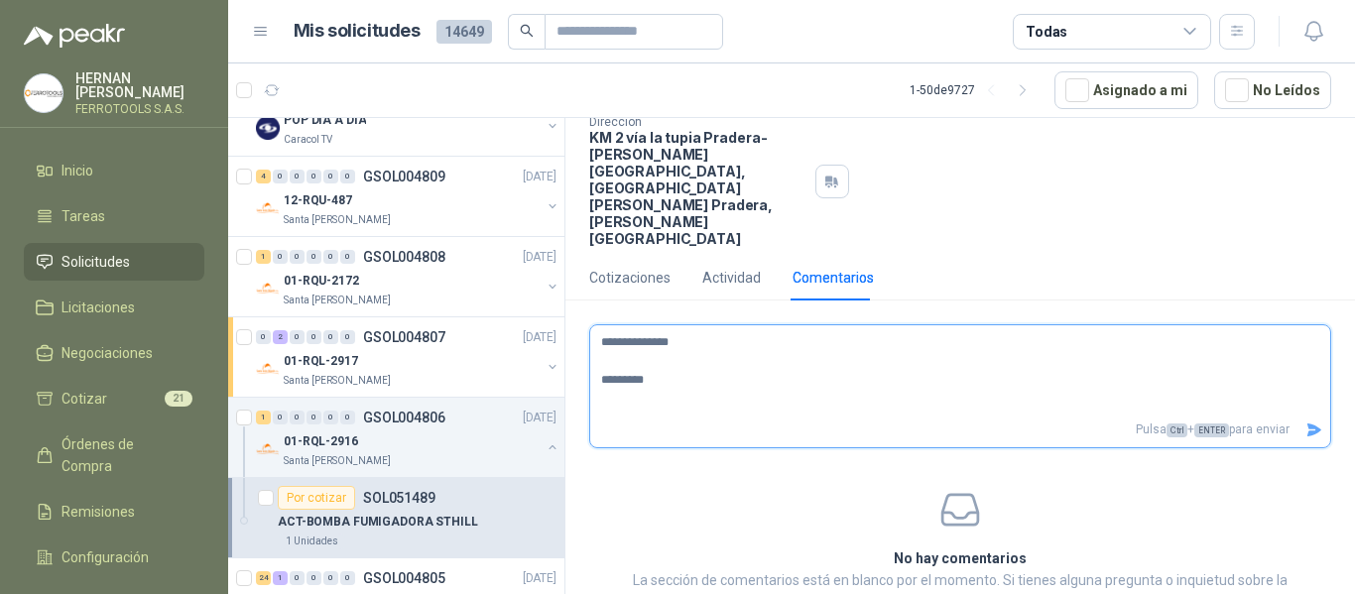
type textarea "**********"
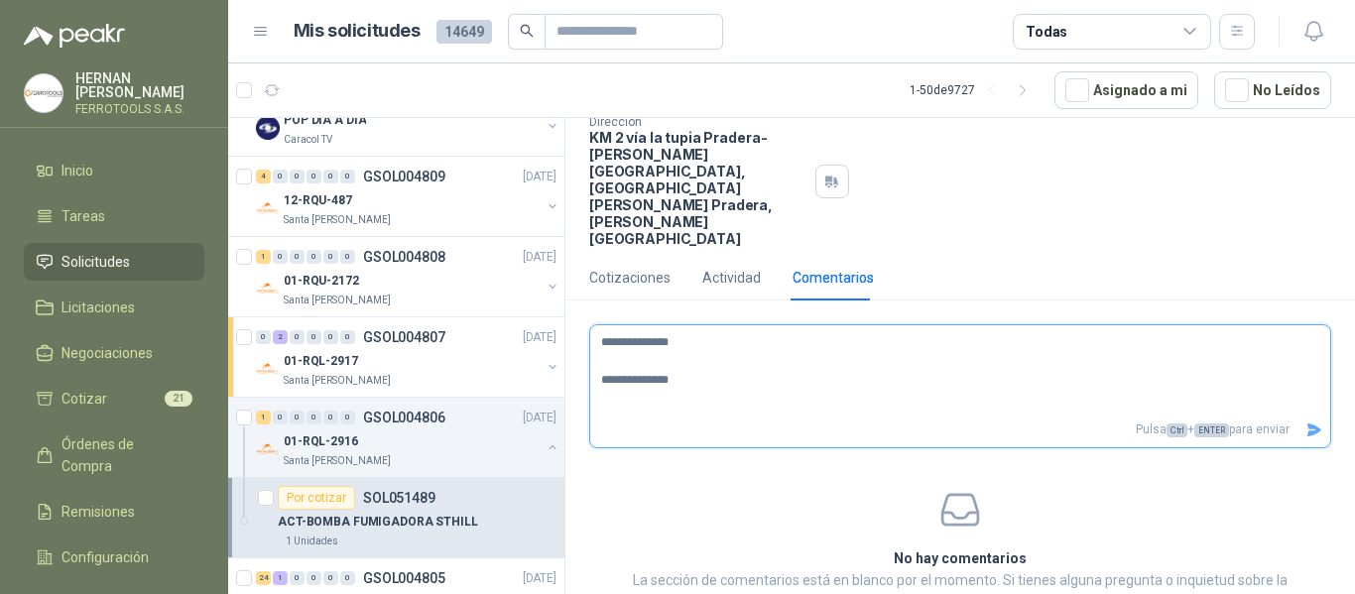
type textarea "**********"
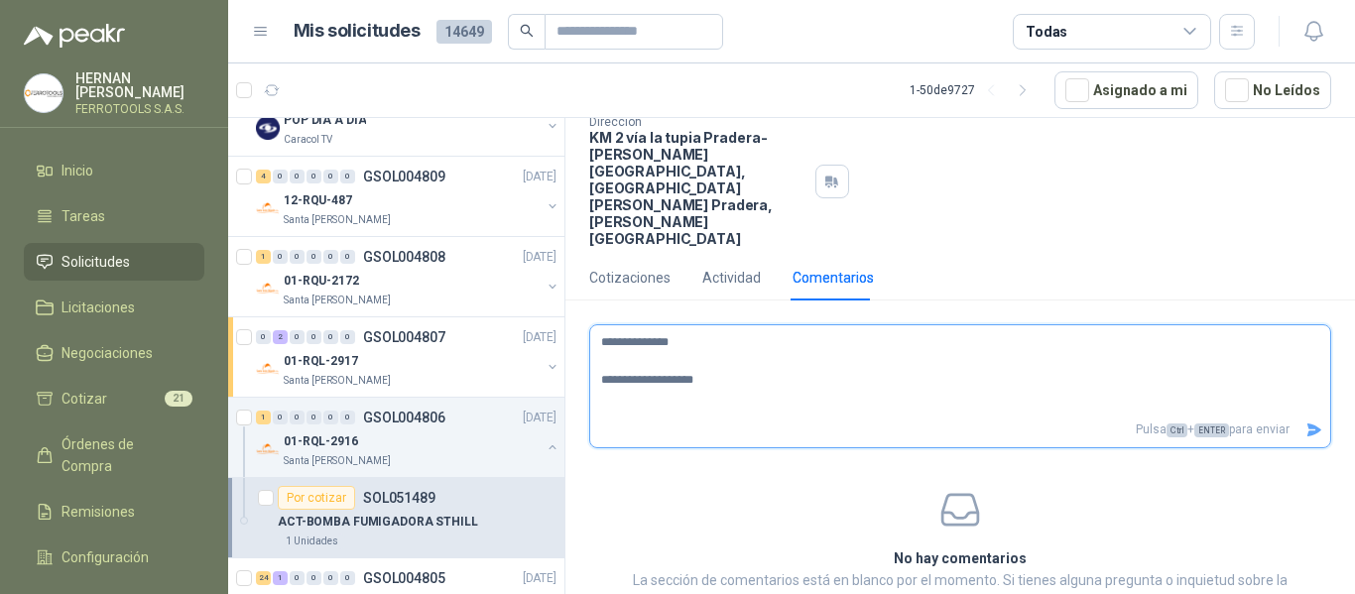
drag, startPoint x: 643, startPoint y: 316, endPoint x: 579, endPoint y: 313, distance: 63.6
click at [579, 317] on section "**********" at bounding box center [961, 493] width 790 height 352
drag, startPoint x: 648, startPoint y: 319, endPoint x: 570, endPoint y: 315, distance: 78.5
click at [570, 317] on section "**********" at bounding box center [961, 493] width 790 height 352
type textarea "**********"
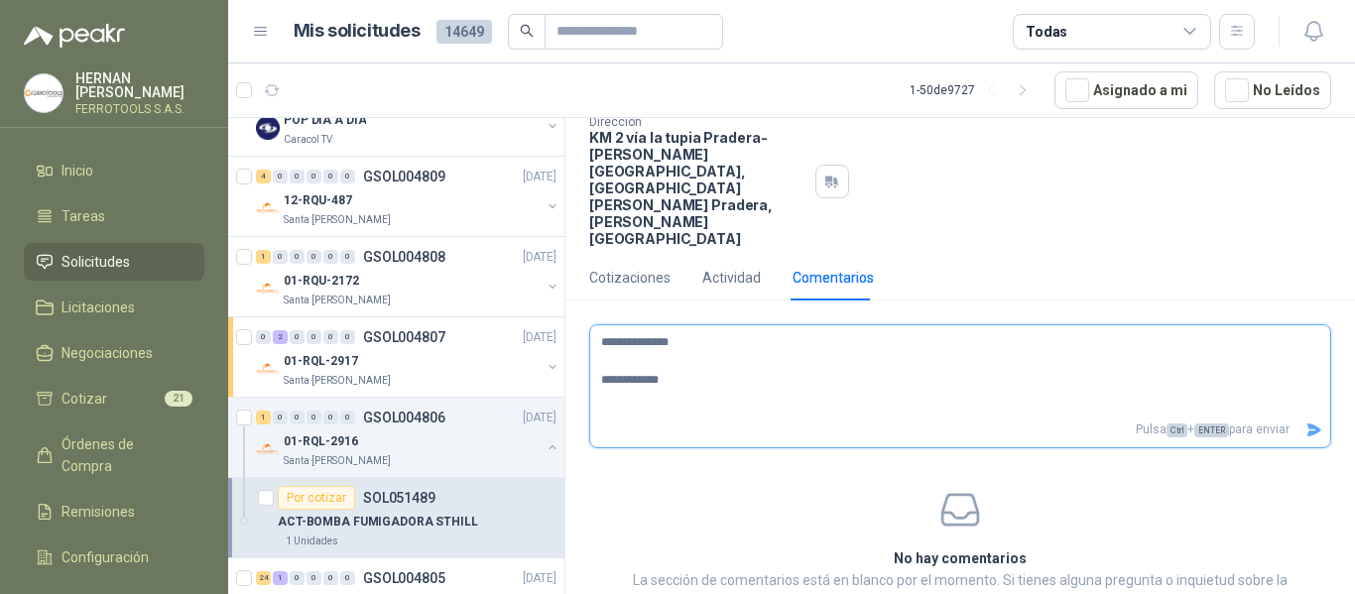
type textarea "**********"
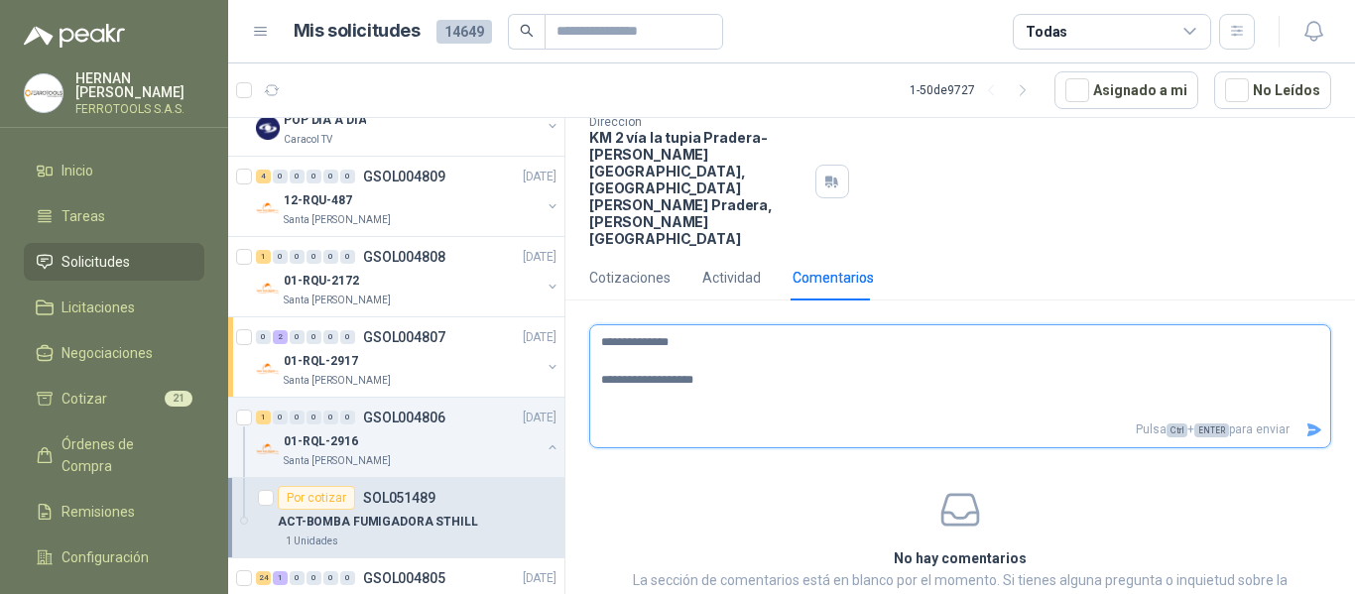
type textarea "**********"
click at [1308, 424] on icon "Enviar" at bounding box center [1315, 430] width 14 height 13
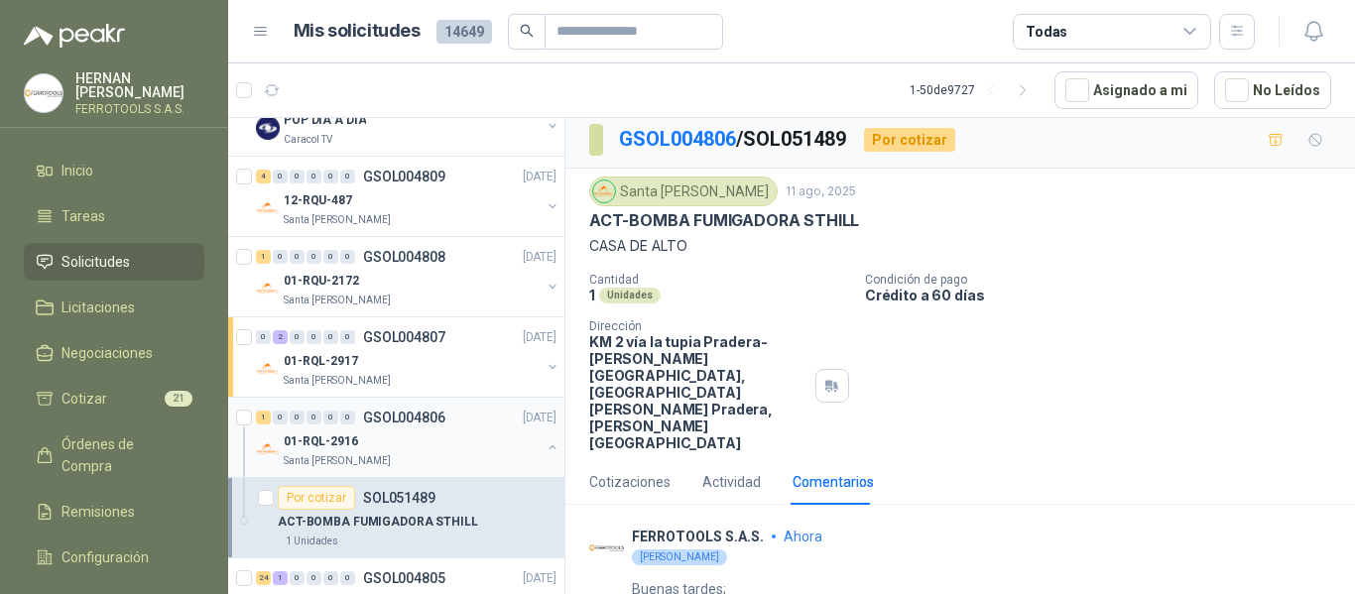
click at [456, 450] on div "01-RQL-2916" at bounding box center [412, 442] width 257 height 24
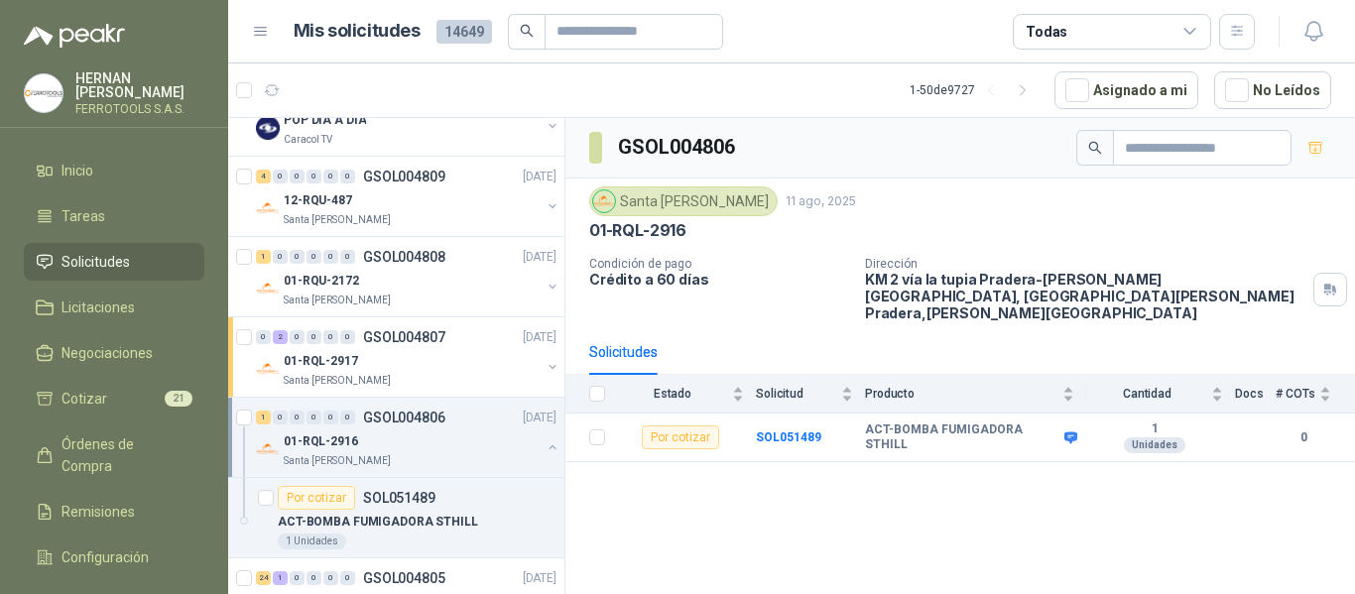
click at [517, 445] on div "01-RQL-2916" at bounding box center [412, 442] width 257 height 24
click at [442, 521] on div "12-RQP-704" at bounding box center [412, 522] width 257 height 24
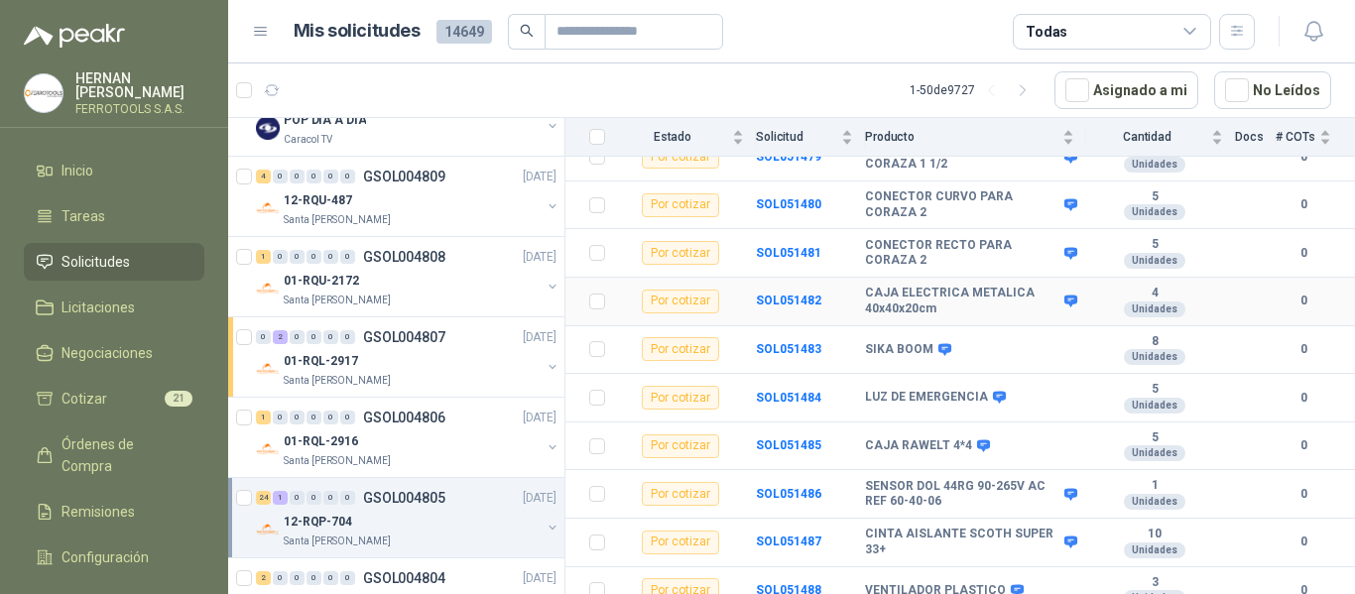
scroll to position [491, 0]
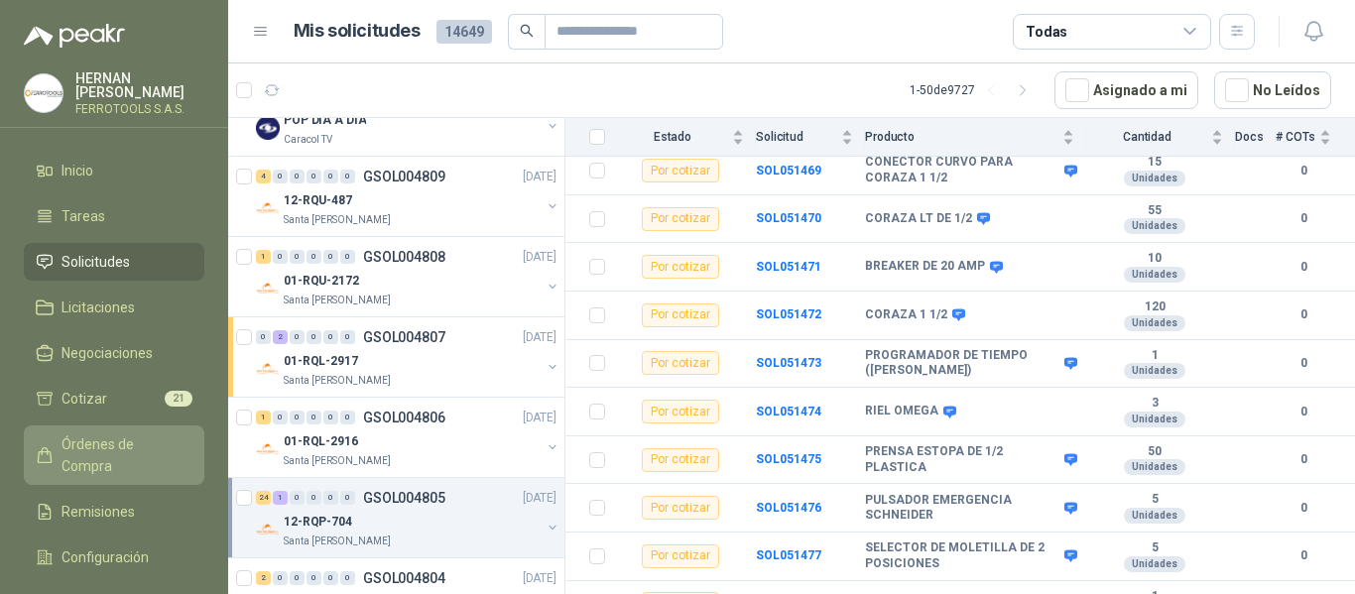
click at [79, 434] on span "Órdenes de Compra" at bounding box center [124, 456] width 124 height 44
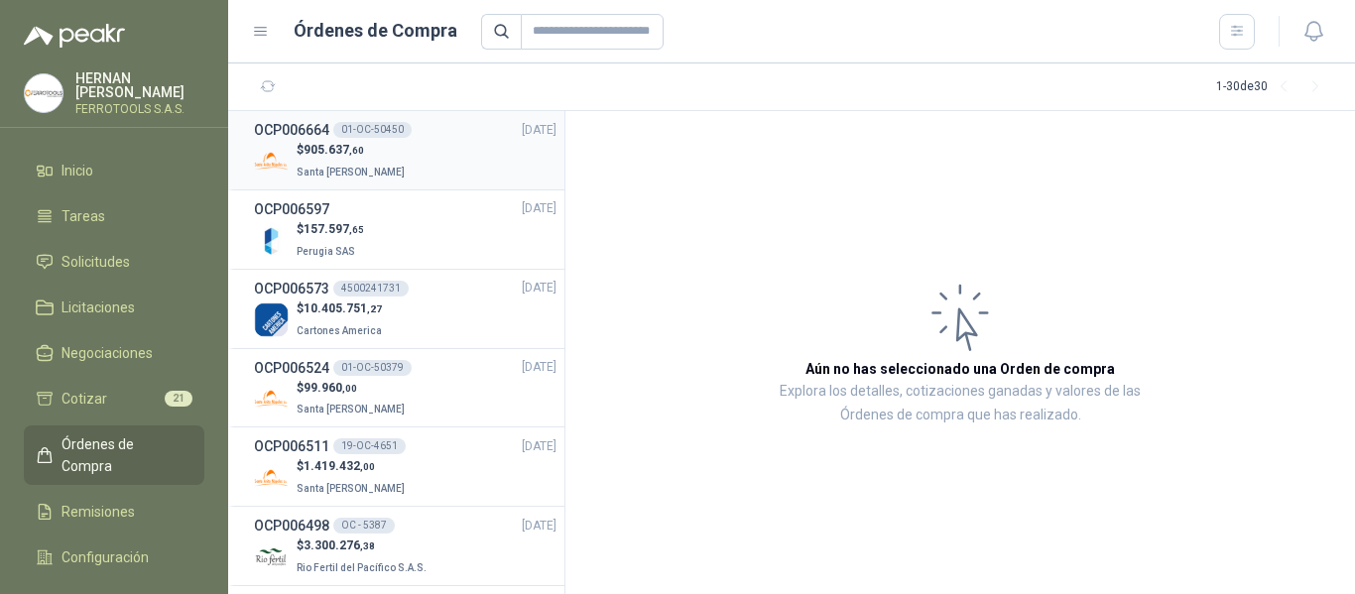
click at [424, 165] on div "$ 905.637 ,60 [GEOGRAPHIC_DATA][PERSON_NAME]" at bounding box center [405, 161] width 303 height 41
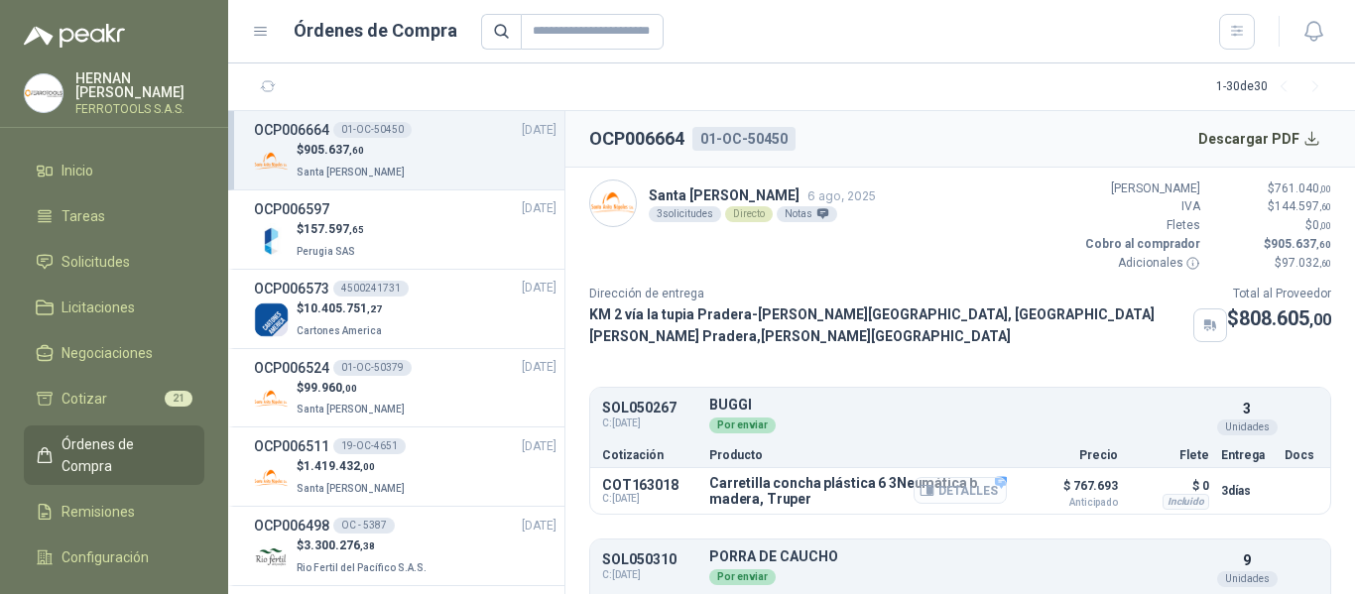
click at [940, 480] on button "Detalles" at bounding box center [960, 490] width 93 height 27
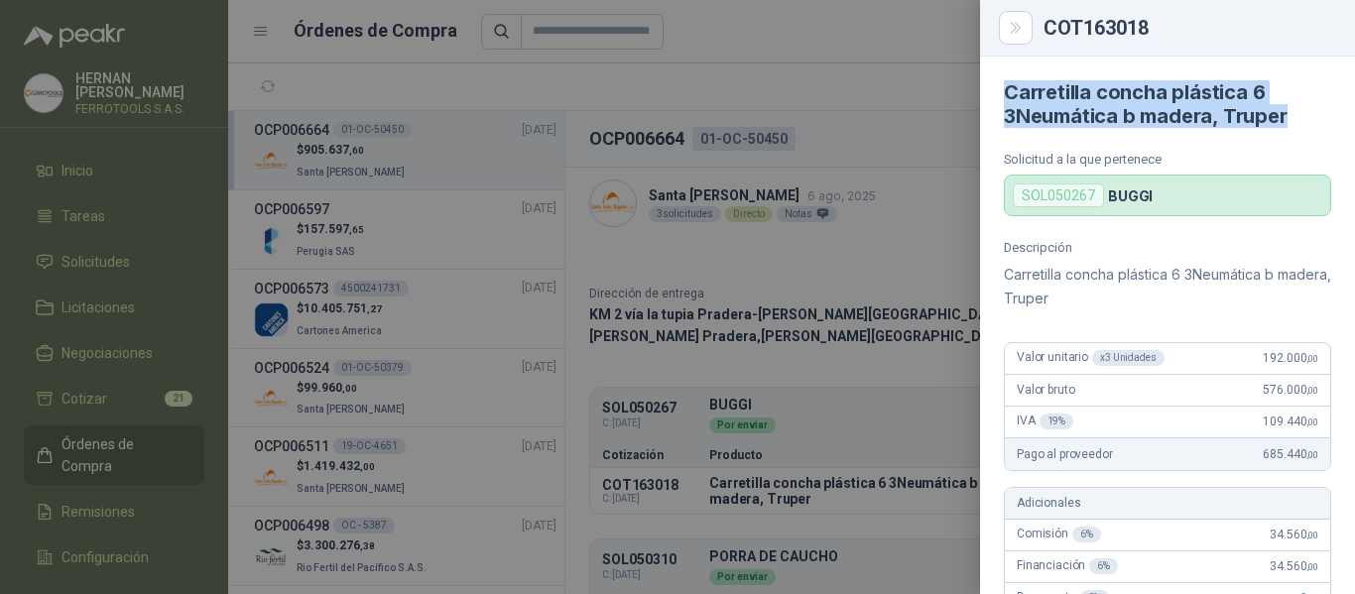
drag, startPoint x: 1285, startPoint y: 115, endPoint x: 1007, endPoint y: 83, distance: 279.6
click at [1007, 83] on h4 "Carretilla concha plástica 6 3Neumática b madera, Truper" at bounding box center [1167, 104] width 327 height 48
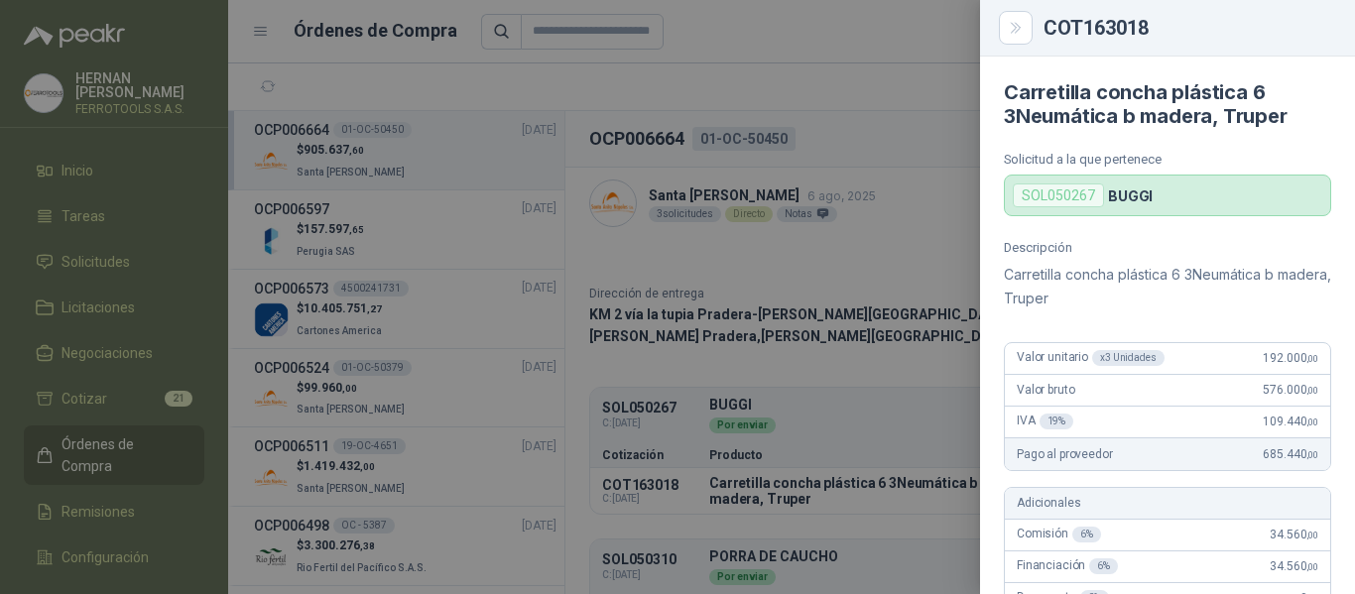
click at [853, 253] on div at bounding box center [677, 297] width 1355 height 594
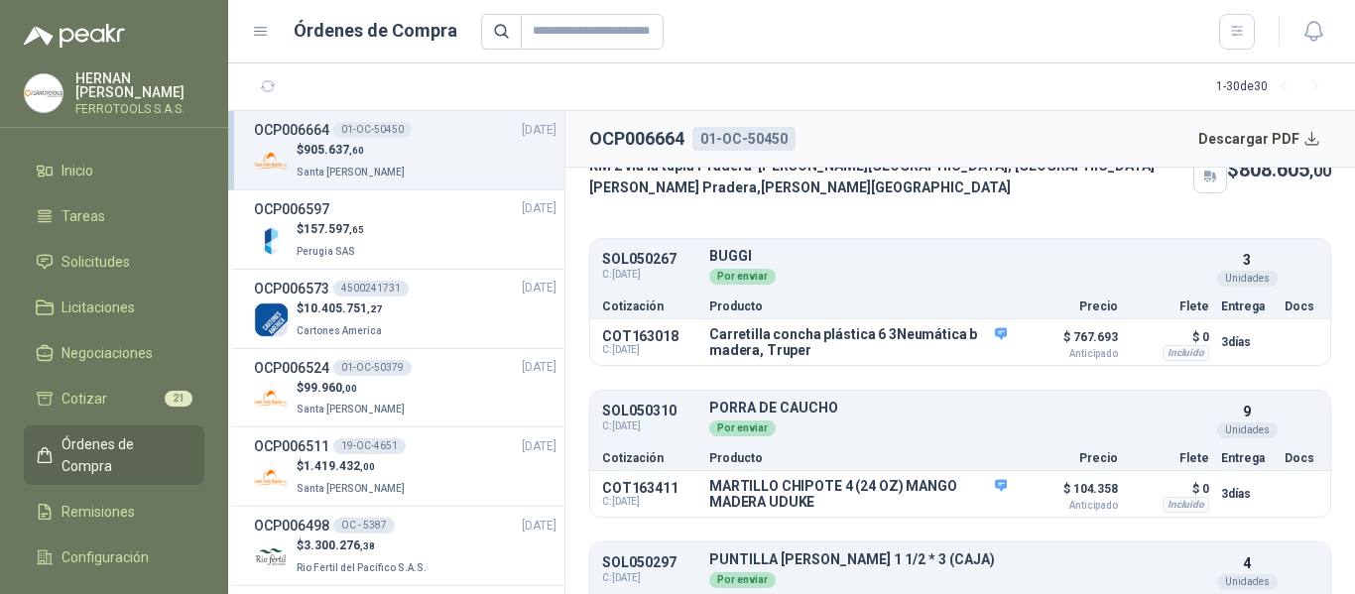
scroll to position [225, 0]
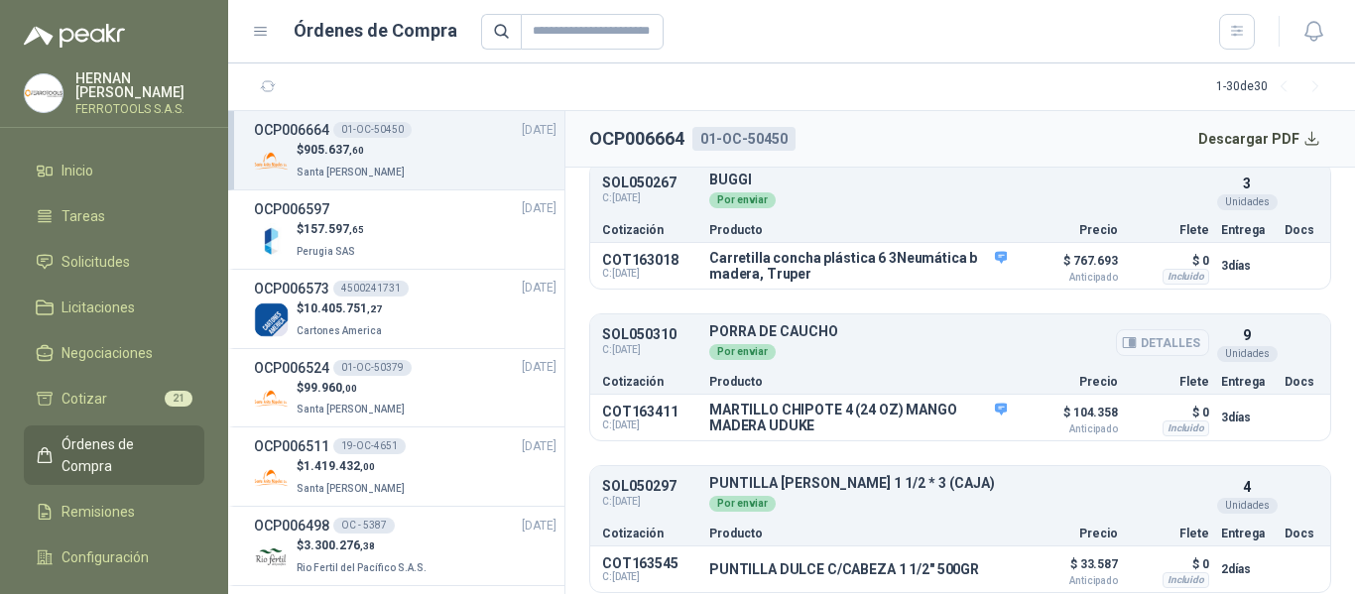
click at [1133, 331] on button "Detalles" at bounding box center [1162, 342] width 93 height 27
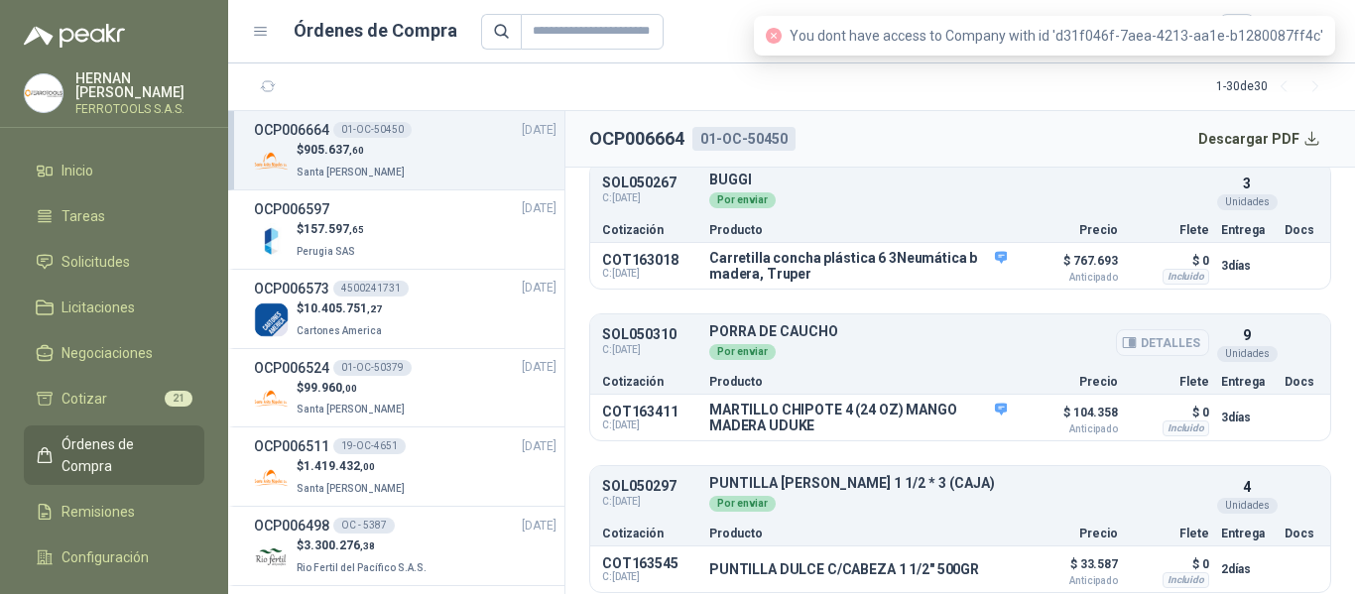
click at [1170, 329] on button "Detalles" at bounding box center [1162, 342] width 93 height 27
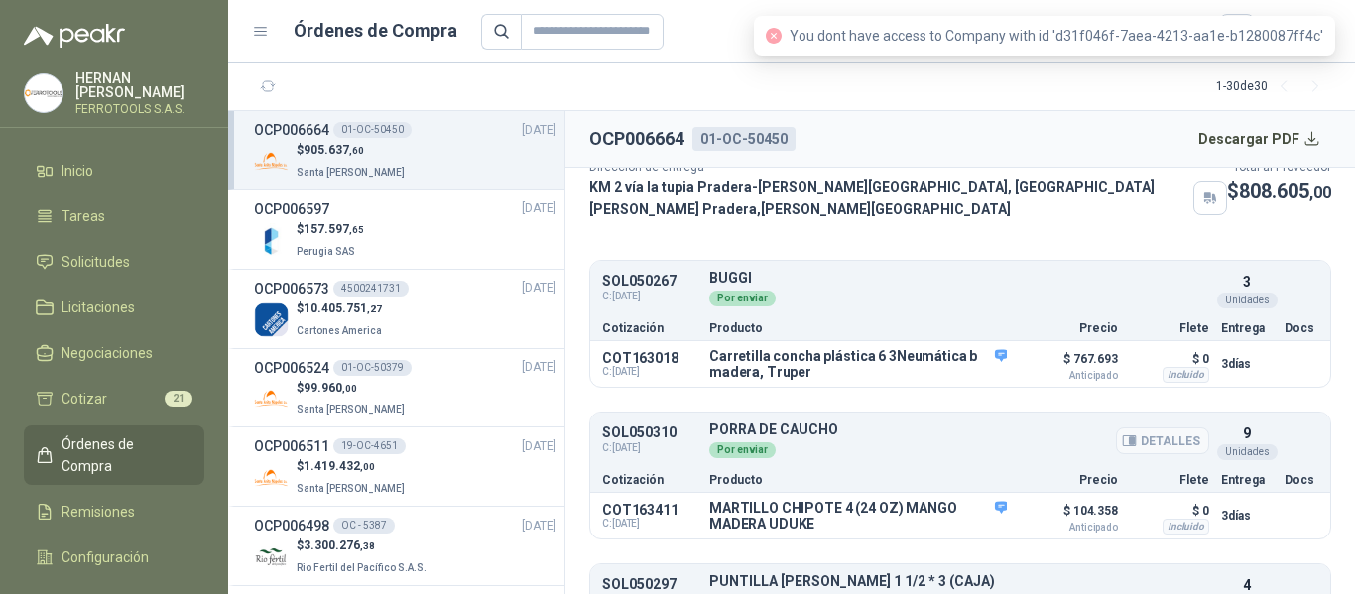
scroll to position [126, 0]
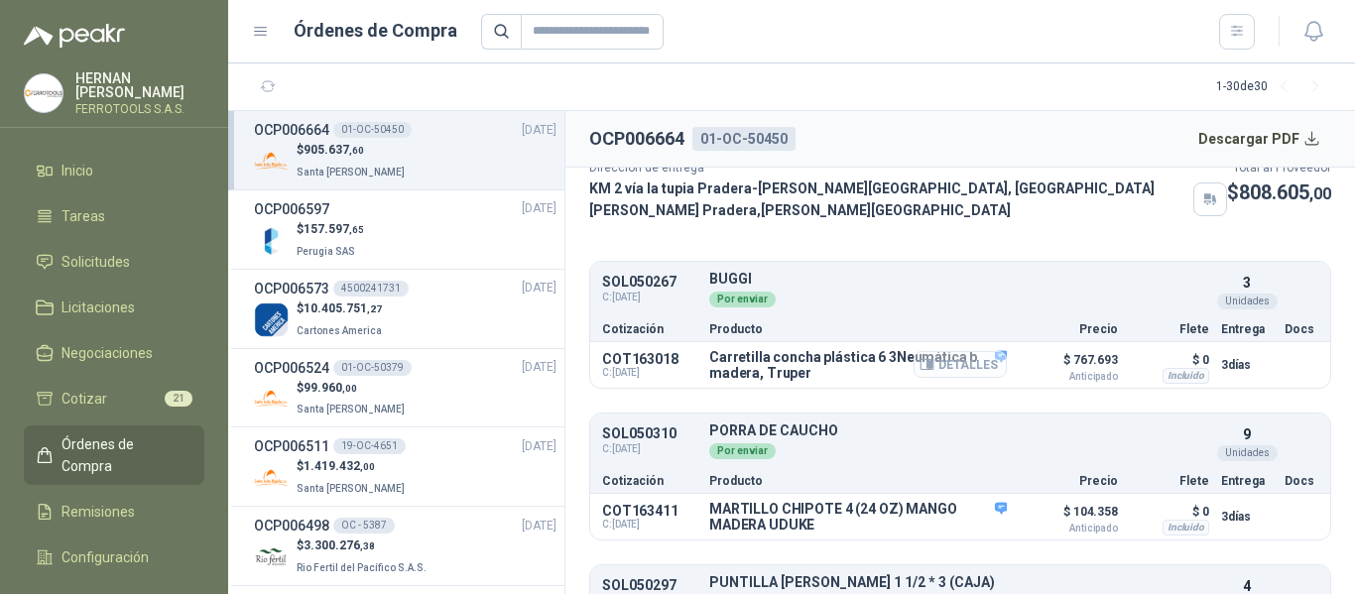
click at [945, 351] on button "Detalles" at bounding box center [960, 364] width 93 height 27
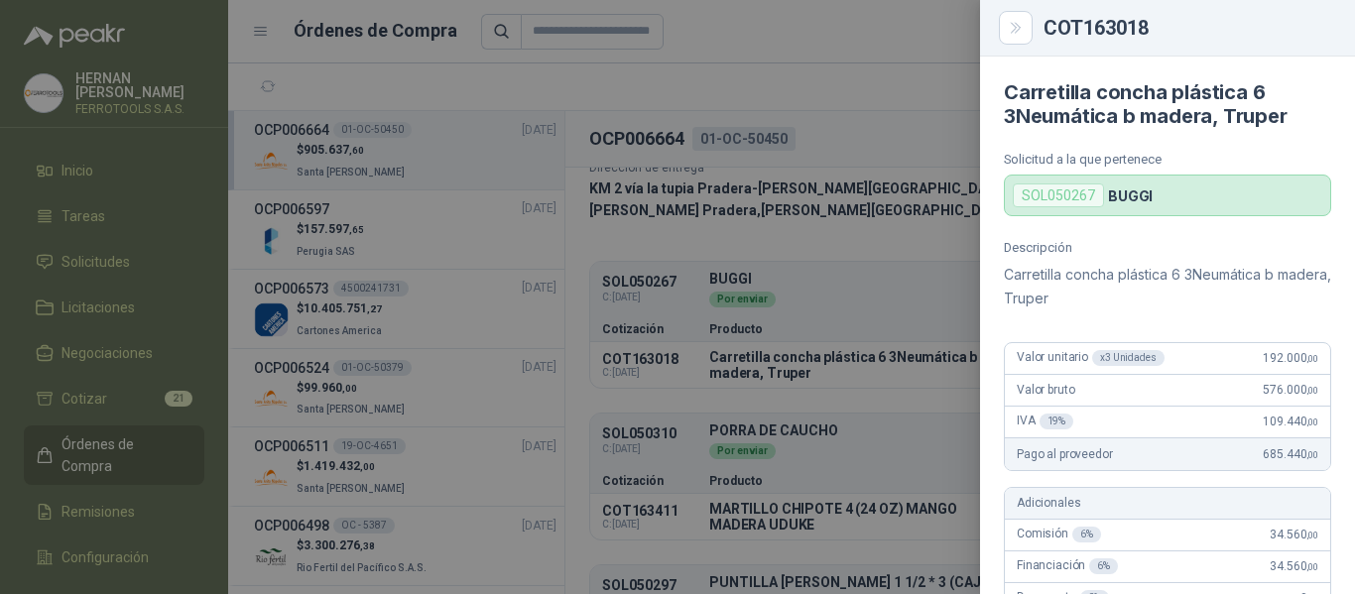
click at [903, 287] on div at bounding box center [677, 297] width 1355 height 594
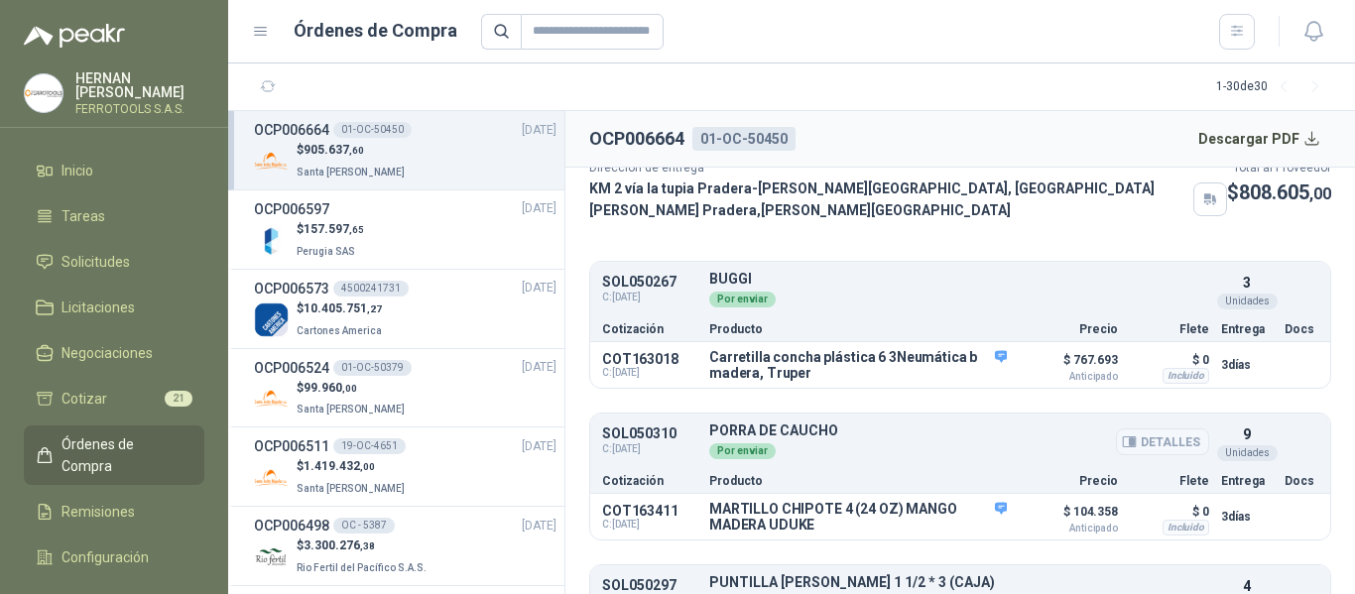
click at [1150, 429] on button "Detalles" at bounding box center [1162, 442] width 93 height 27
click at [1129, 430] on button "Detalles" at bounding box center [1162, 442] width 93 height 27
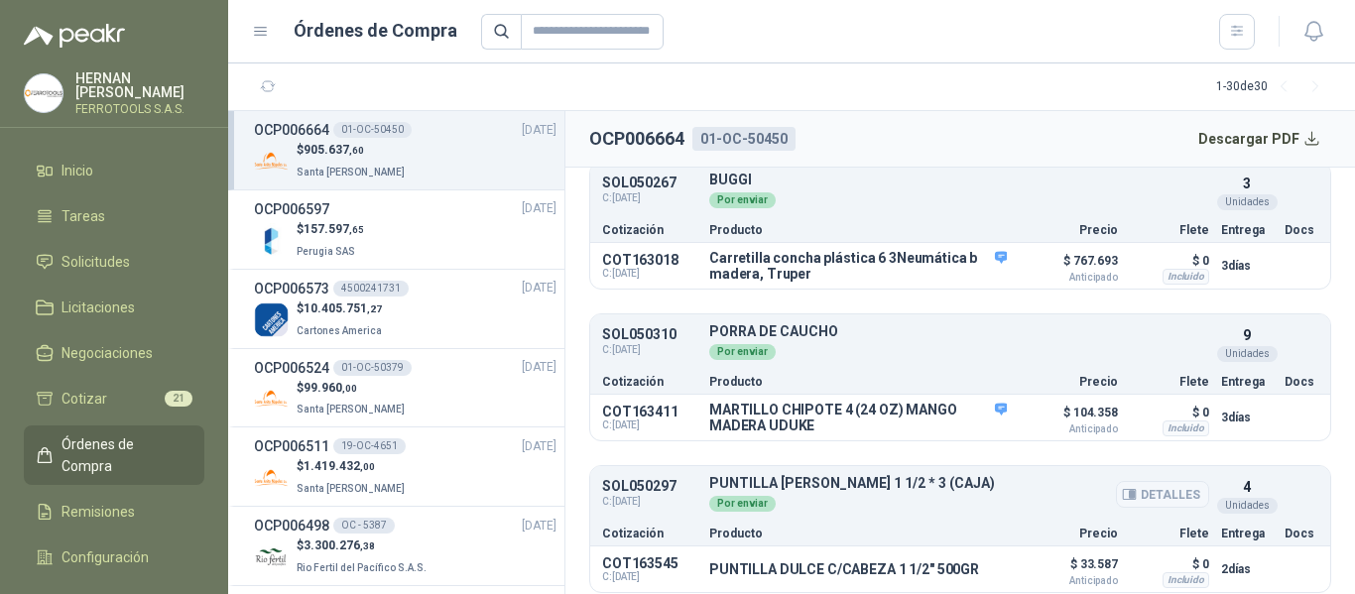
click at [1146, 486] on button "Detalles" at bounding box center [1162, 494] width 93 height 27
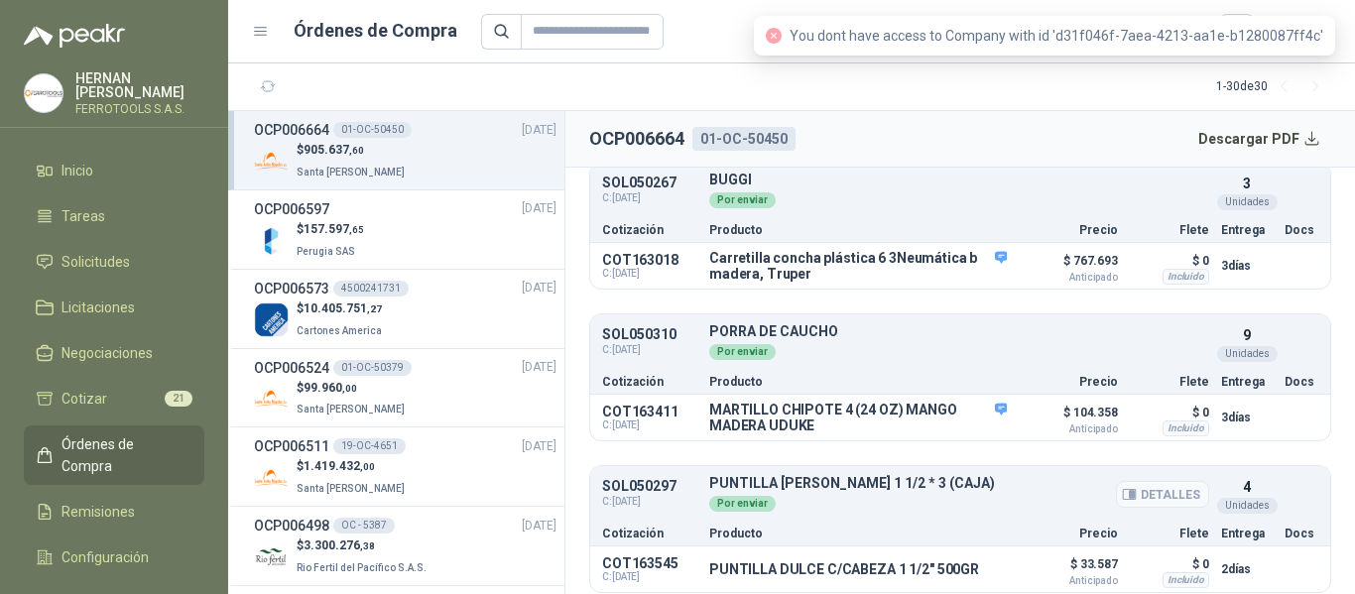
click at [1002, 479] on p "PUNTILLA [PERSON_NAME] 1 1/2 * 3 (CAJA)" at bounding box center [959, 483] width 500 height 15
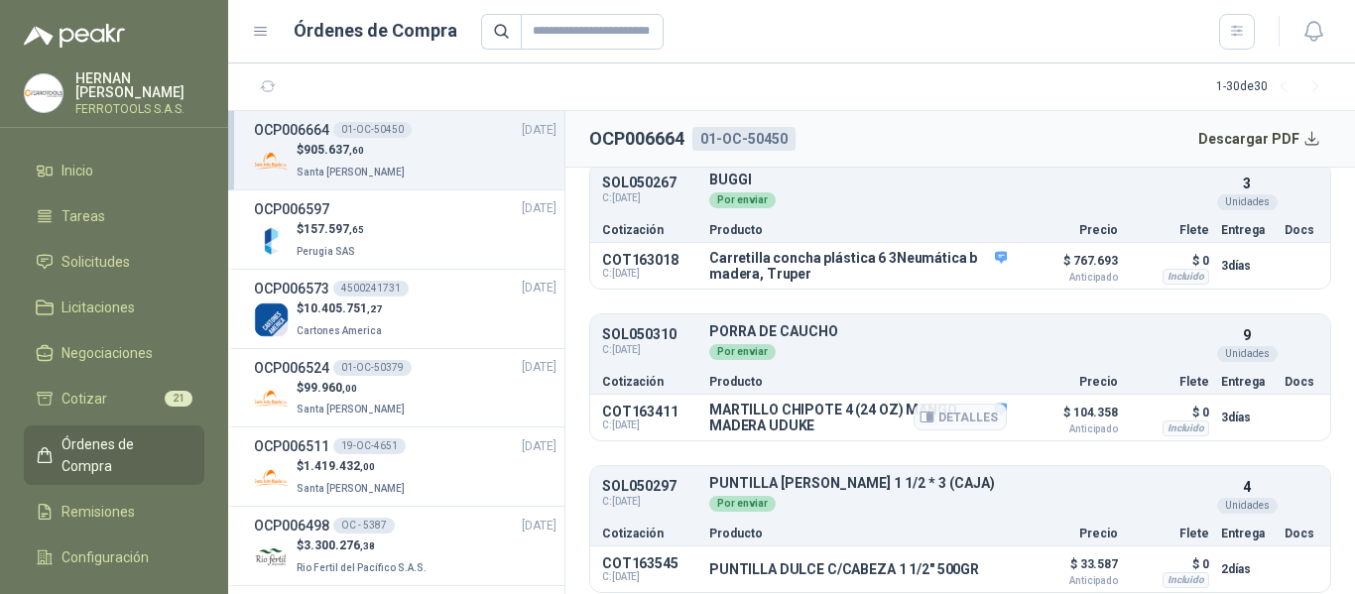
click at [834, 418] on p "MARTILLO CHIPOTE 4 (24 OZ) MANGO MADERA UDUKE" at bounding box center [858, 418] width 298 height 32
drag, startPoint x: 828, startPoint y: 415, endPoint x: 713, endPoint y: 394, distance: 116.0
click at [713, 402] on p "MARTILLO CHIPOTE 4 (24 OZ) MANGO MADERA UDUKE" at bounding box center [858, 418] width 298 height 32
copy p "MARTILLO CHIPOTE 4 (24 OZ) MANGO MADERA UDUKE"
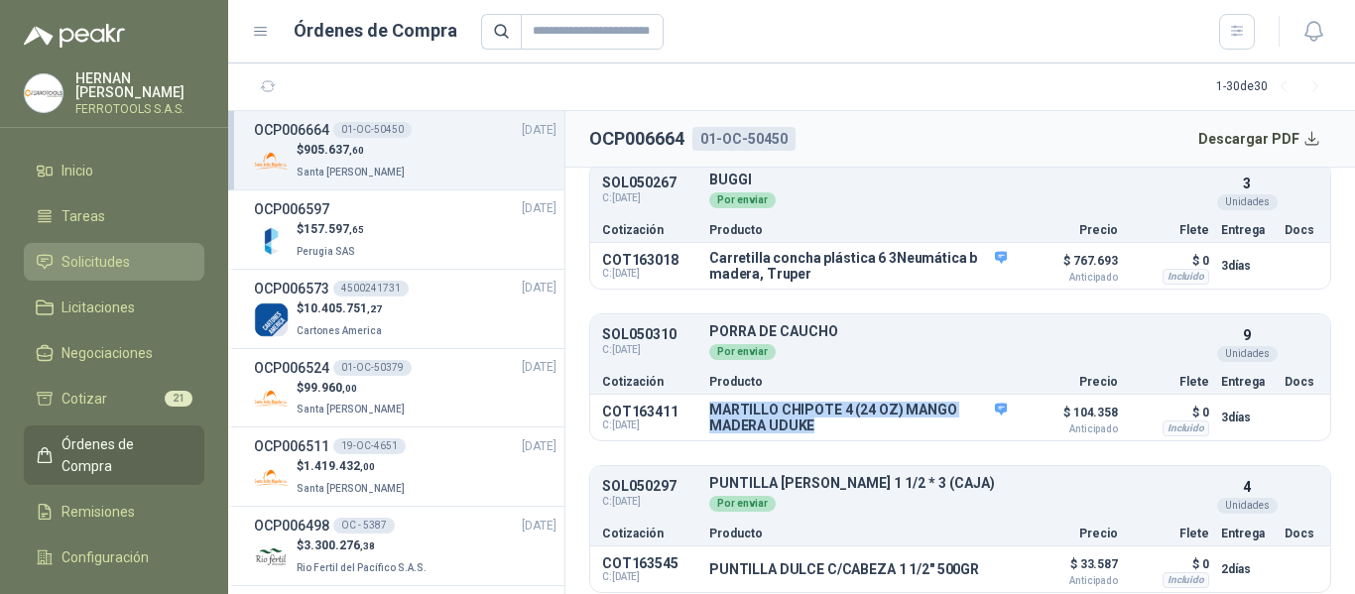
click at [121, 263] on span "Solicitudes" at bounding box center [96, 262] width 68 height 22
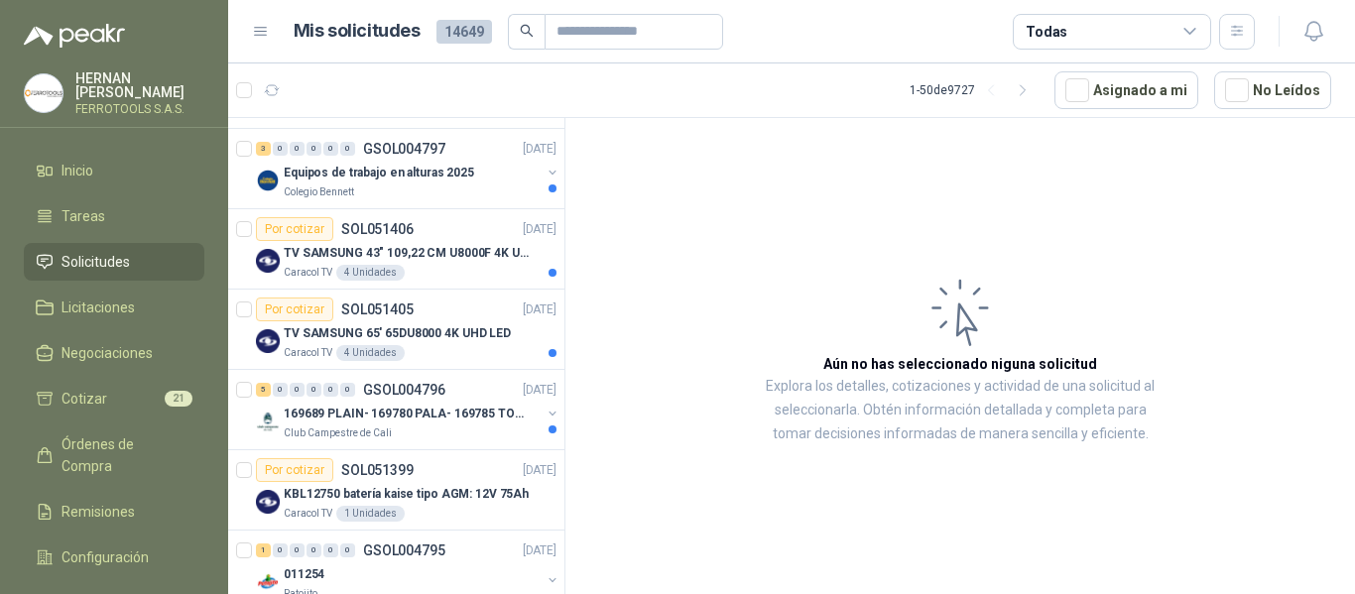
scroll to position [2381, 0]
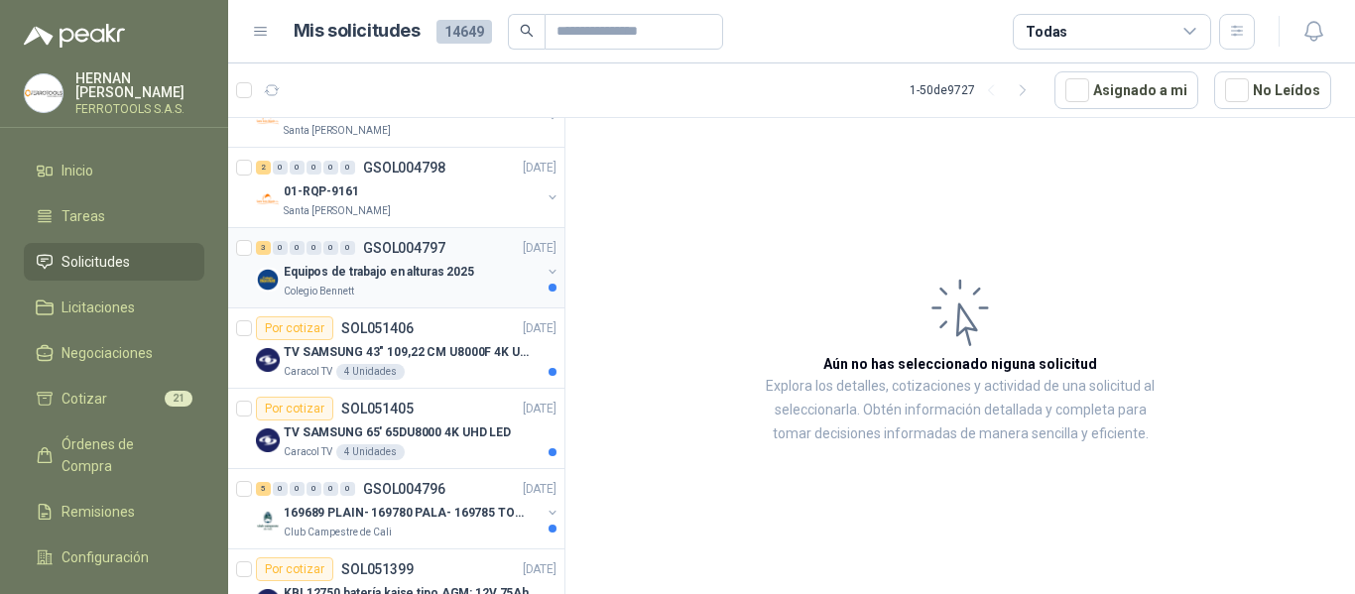
click at [450, 260] on div "Equipos de trabajo en alturas 2025" at bounding box center [412, 272] width 257 height 24
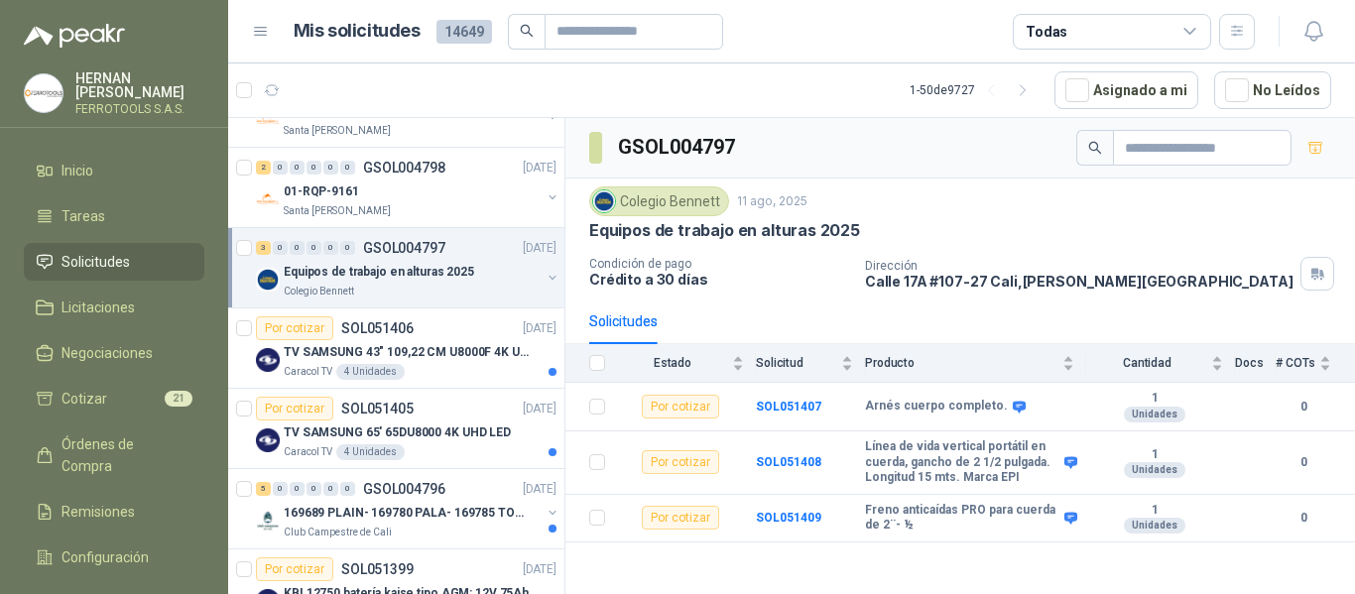
scroll to position [2282, 0]
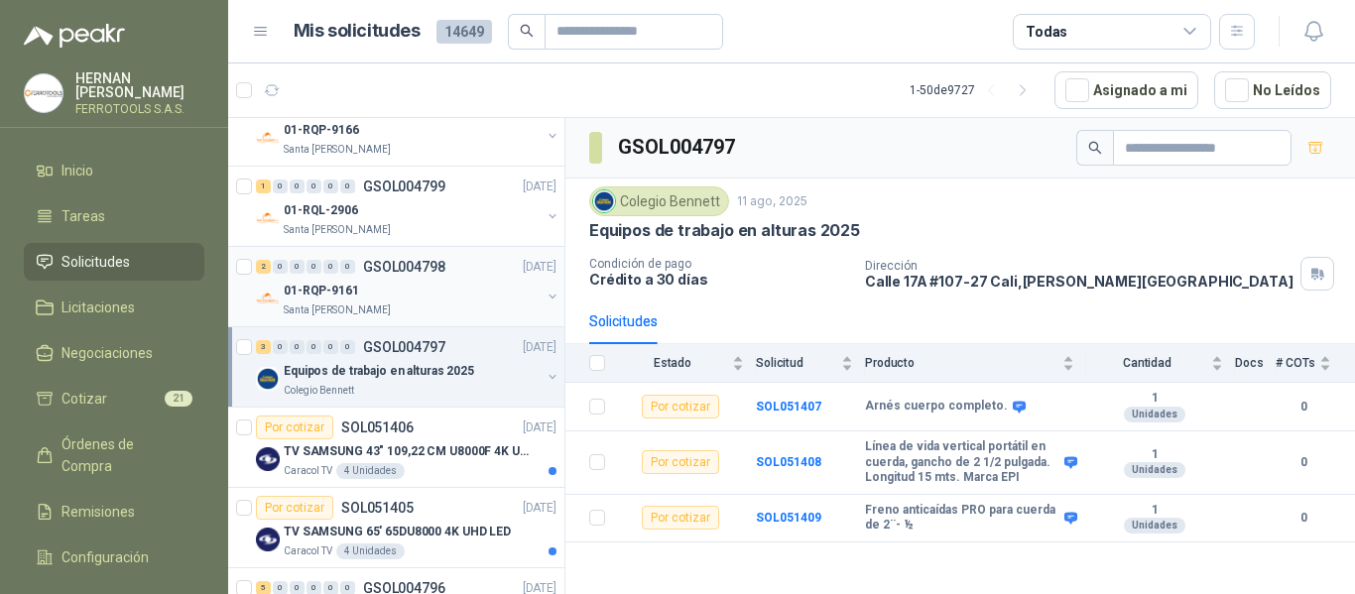
click at [442, 283] on div "01-RQP-9161" at bounding box center [412, 291] width 257 height 24
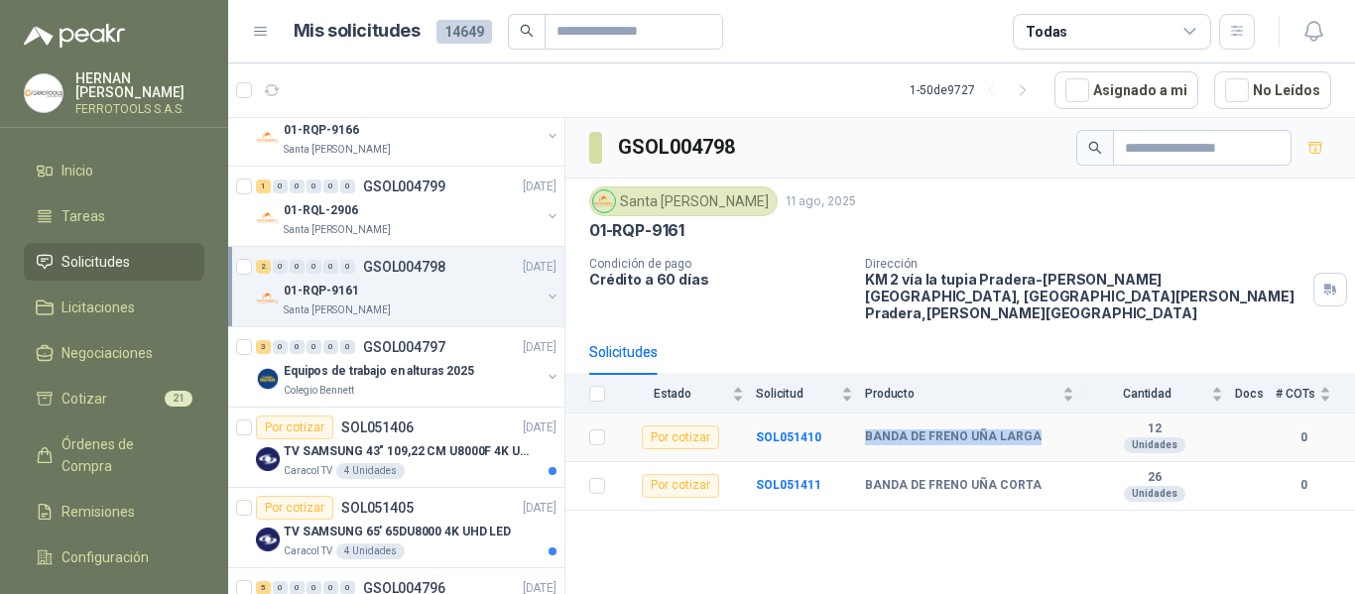
drag, startPoint x: 866, startPoint y: 421, endPoint x: 1033, endPoint y: 419, distance: 166.7
click at [1033, 430] on div "BANDA DE FRENO UÑA LARGA" at bounding box center [969, 438] width 209 height 16
copy b "BANDA DE FRENO UÑA LARGA"
click at [427, 220] on div "01-RQL-2906" at bounding box center [412, 210] width 257 height 24
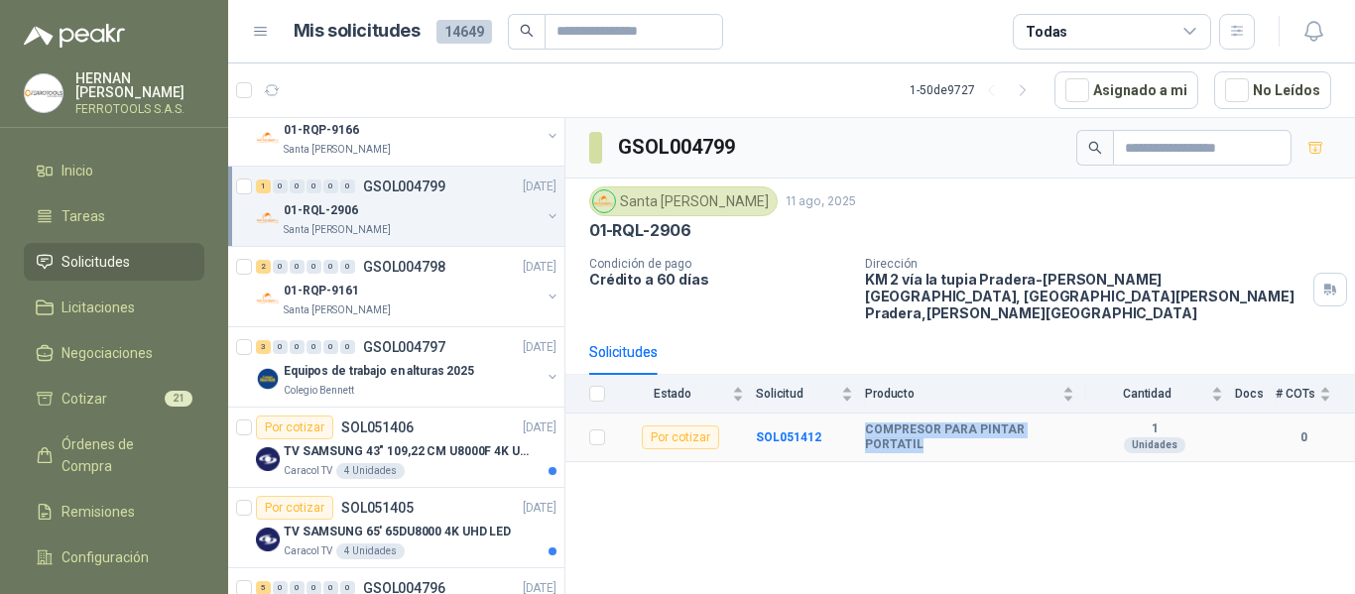
drag, startPoint x: 914, startPoint y: 424, endPoint x: 1075, endPoint y: 432, distance: 160.9
click at [1075, 432] on td "COMPRESOR PARA PINTAR PORTATIL" at bounding box center [975, 438] width 221 height 49
copy b "COMPRESOR PARA PINTAR PORTATIL"
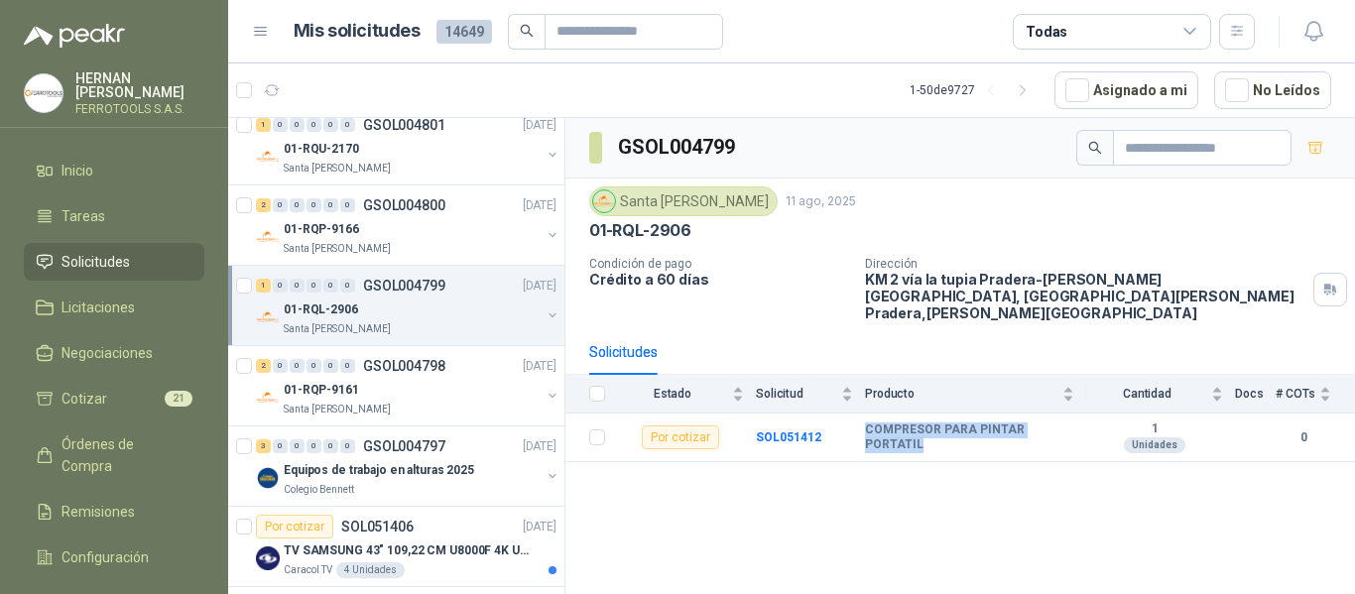
click at [415, 234] on div "01-RQP-9166" at bounding box center [412, 229] width 257 height 24
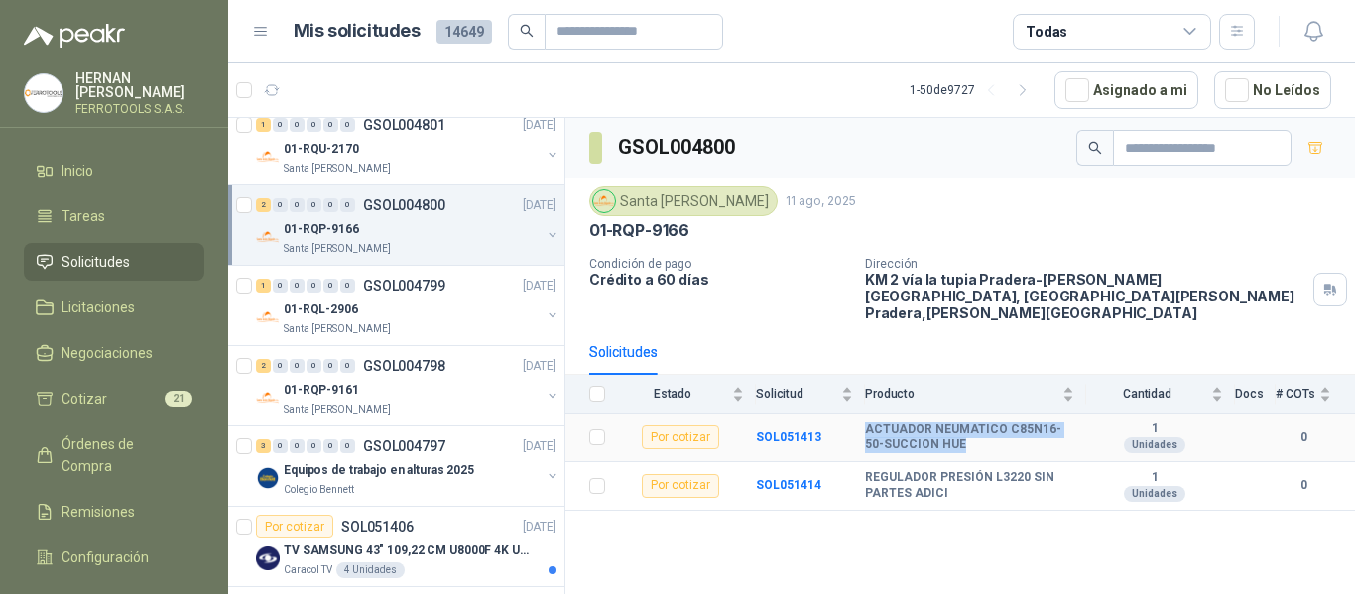
drag, startPoint x: 868, startPoint y: 415, endPoint x: 964, endPoint y: 429, distance: 96.3
click at [964, 430] on b "ACTUADOR NEUMATICO C85N16-50-SUCCION HUE" at bounding box center [969, 438] width 209 height 31
copy b "ACTUADOR NEUMATICO C85N16-50-SUCCION HUE"
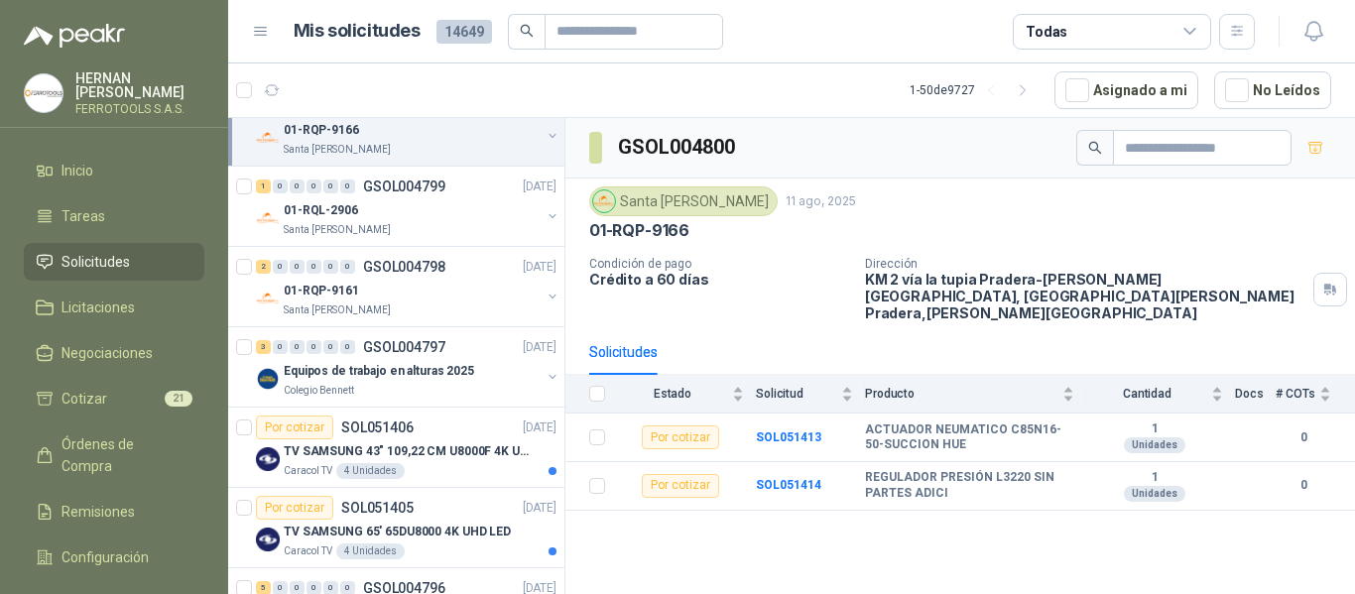
scroll to position [2183, 0]
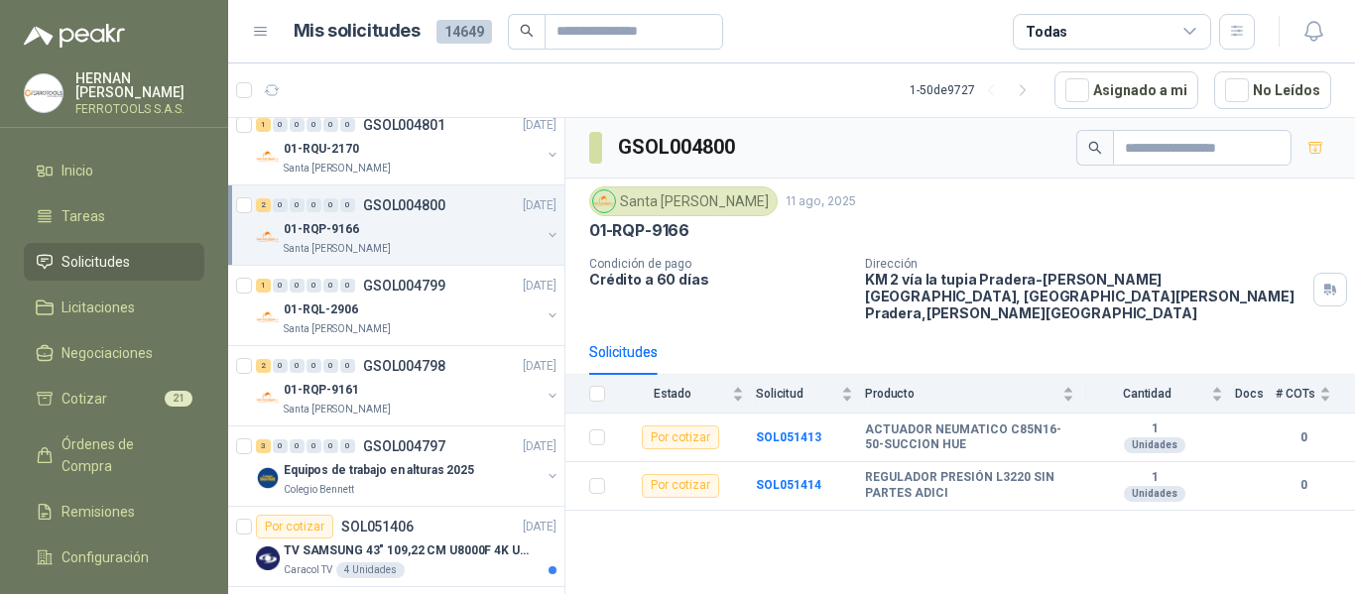
click at [416, 247] on div "Santa [PERSON_NAME]" at bounding box center [412, 249] width 257 height 16
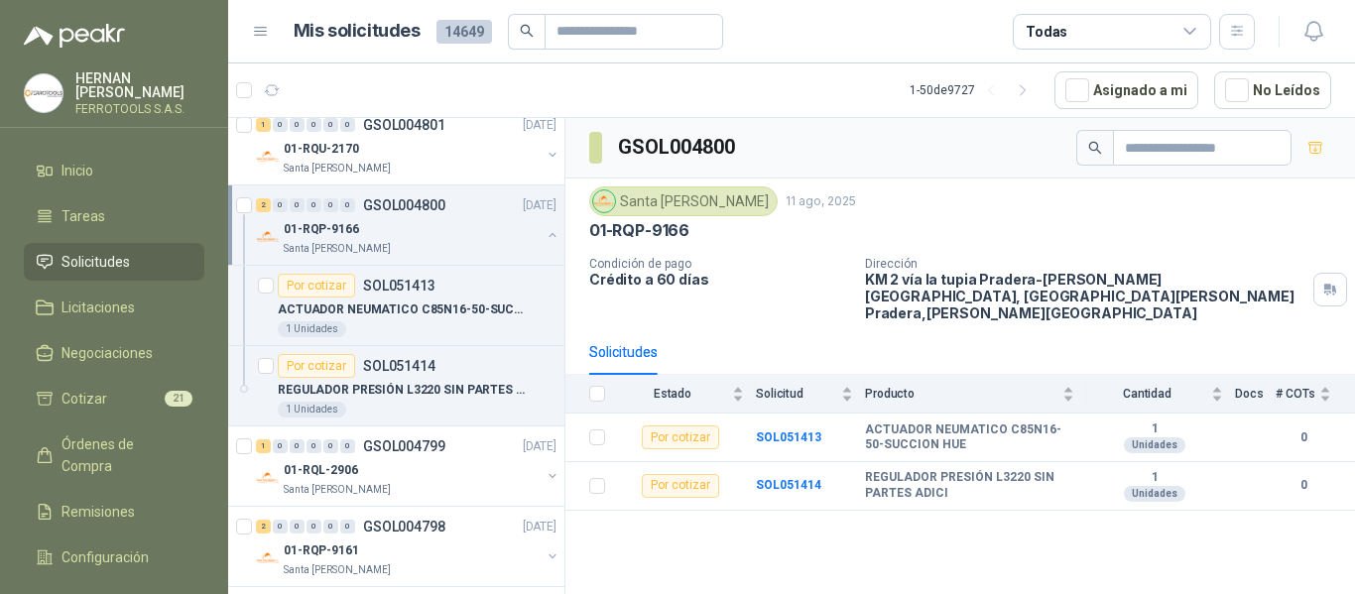
click at [433, 238] on div "01-RQP-9166" at bounding box center [412, 229] width 257 height 24
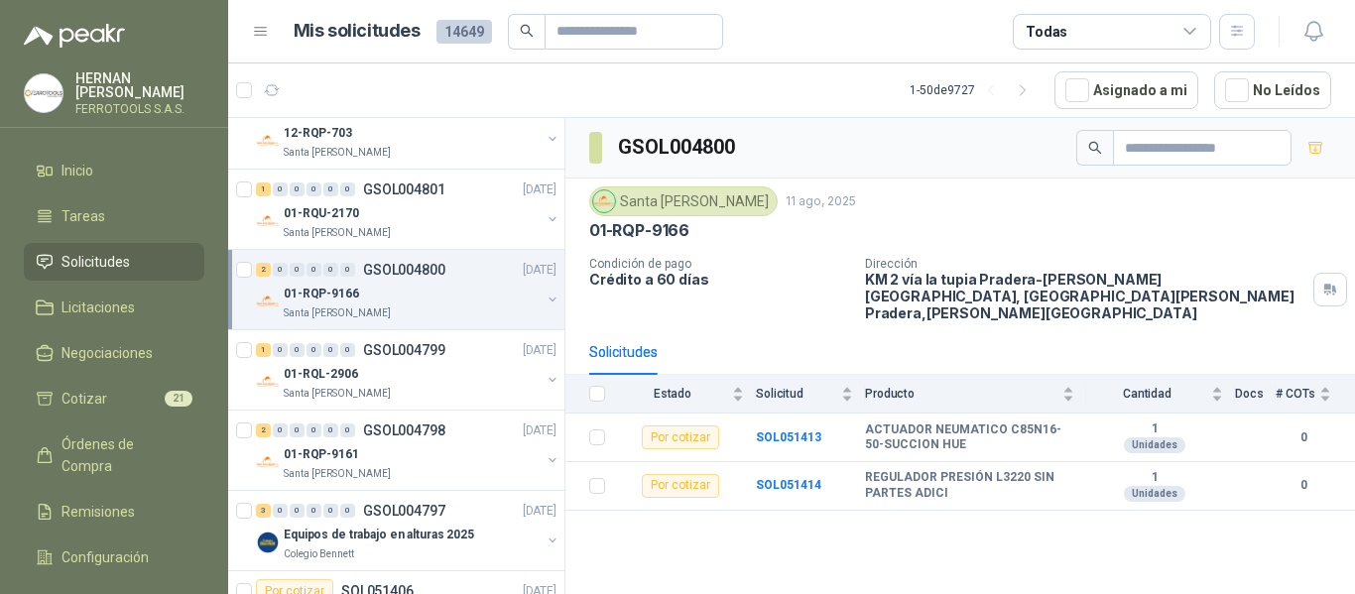
scroll to position [2084, 0]
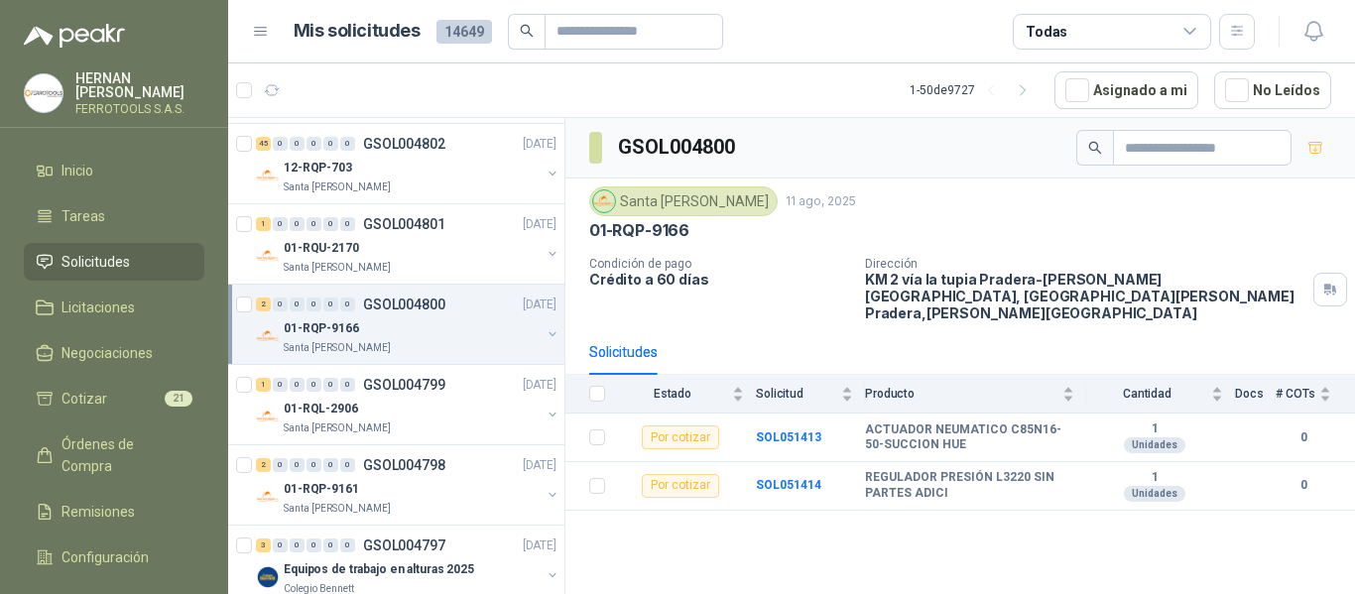
click at [433, 238] on div "01-RQU-2170" at bounding box center [412, 248] width 257 height 24
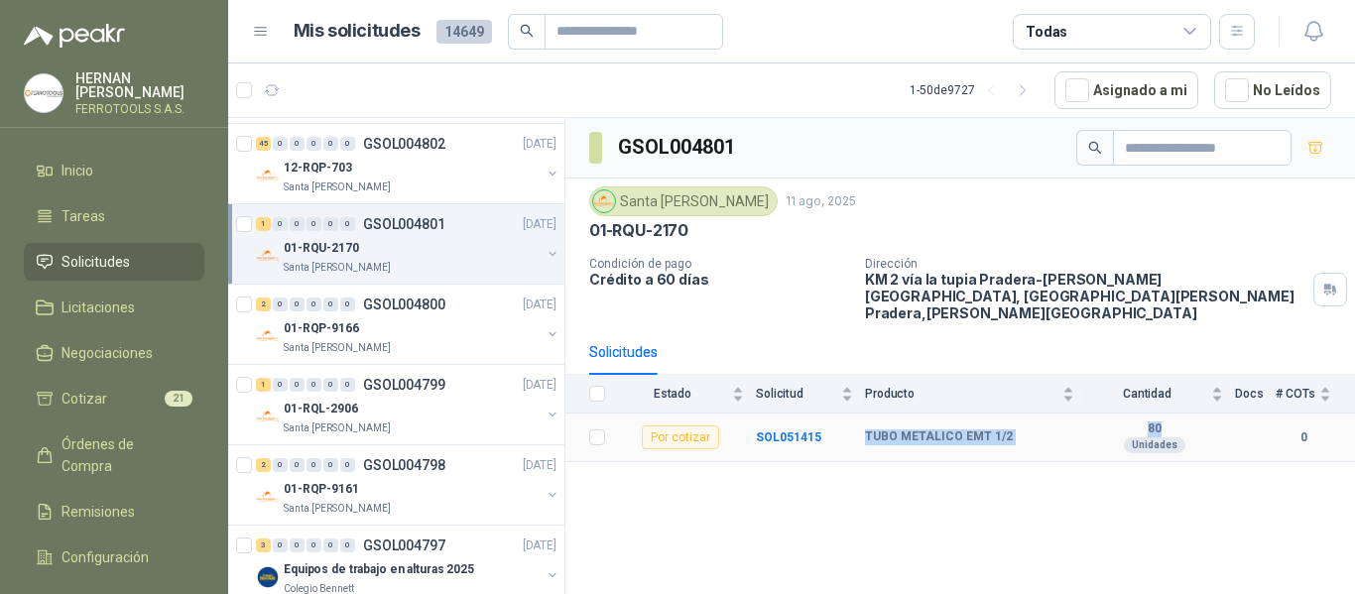
drag, startPoint x: 865, startPoint y: 419, endPoint x: 1169, endPoint y: 411, distance: 303.7
click at [1169, 414] on tr "Por cotizar SOL051415 TUBO METALICO EMT 1/2 80 Unidades 0" at bounding box center [961, 438] width 790 height 49
copy tr "TUBO METALICO EMT 1/2 80"
click at [797, 431] on b "SOL051415" at bounding box center [788, 438] width 65 height 14
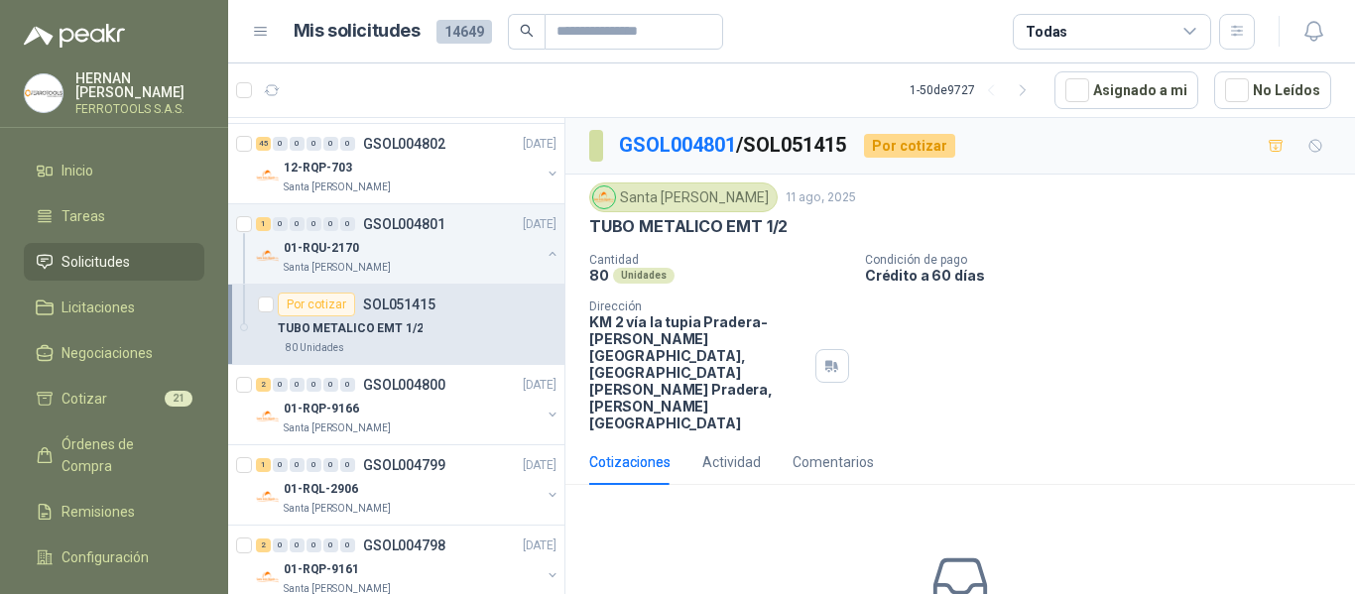
scroll to position [86, 0]
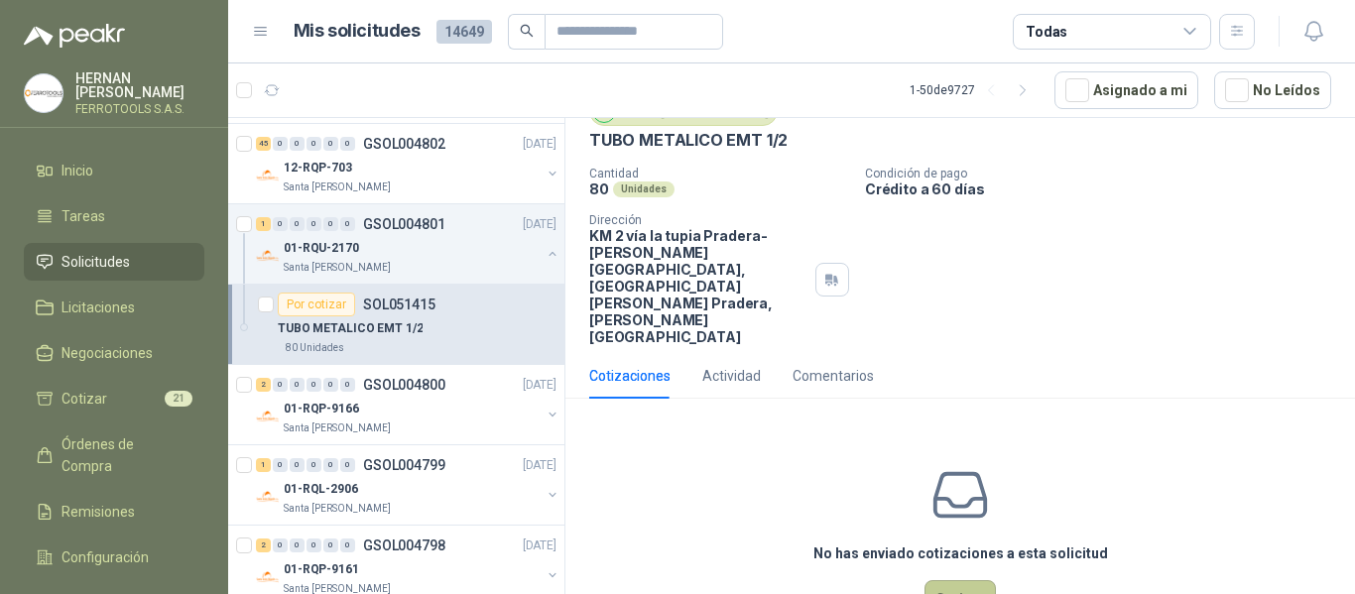
click at [963, 580] on button "Cotizar" at bounding box center [960, 599] width 71 height 38
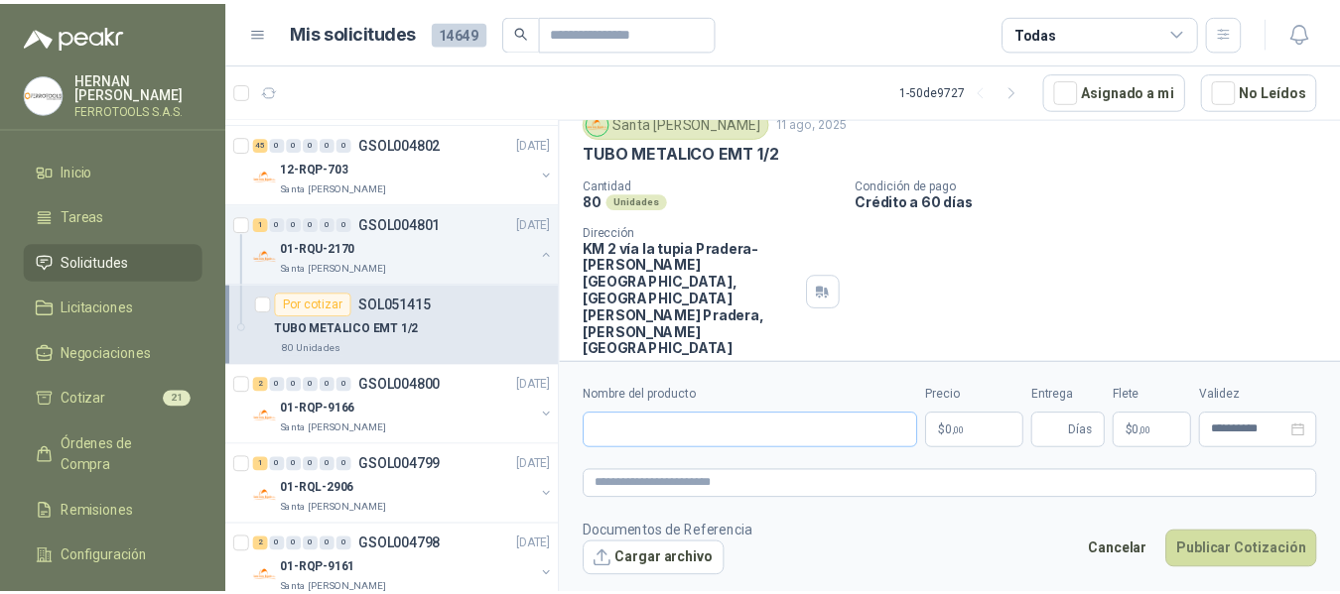
scroll to position [72, 0]
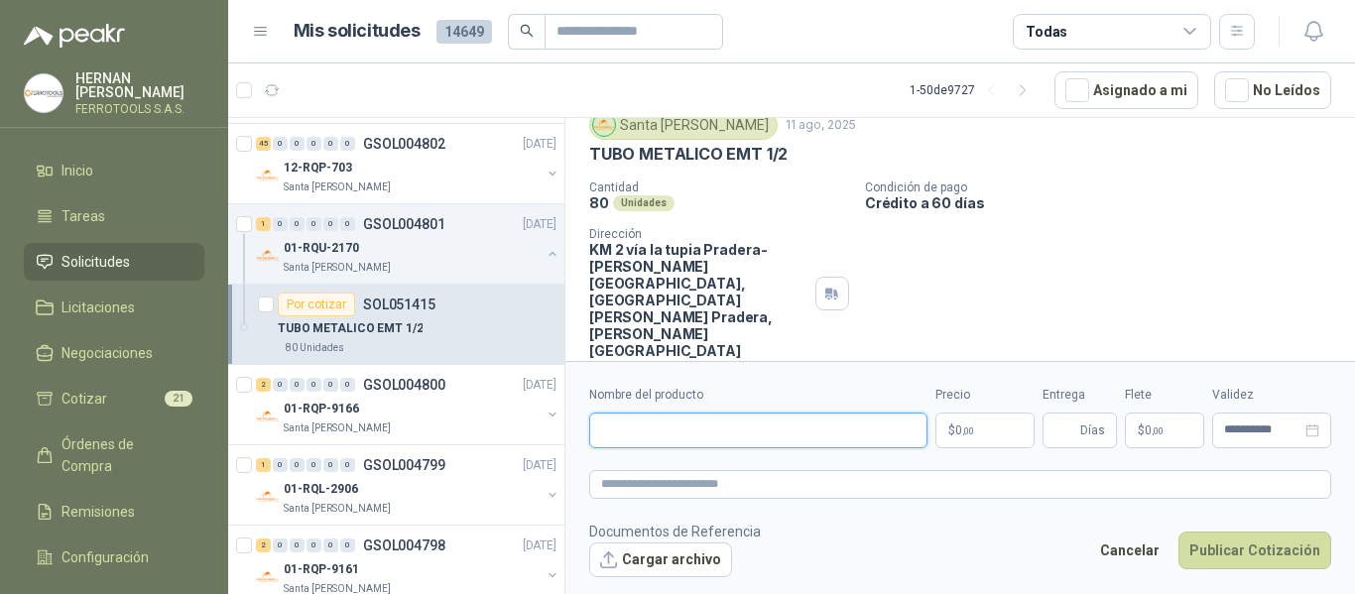
click at [827, 431] on input "Nombre del producto" at bounding box center [758, 431] width 338 height 36
paste input "**********"
type input "**********"
click at [797, 476] on textarea at bounding box center [960, 484] width 742 height 29
paste textarea "**********"
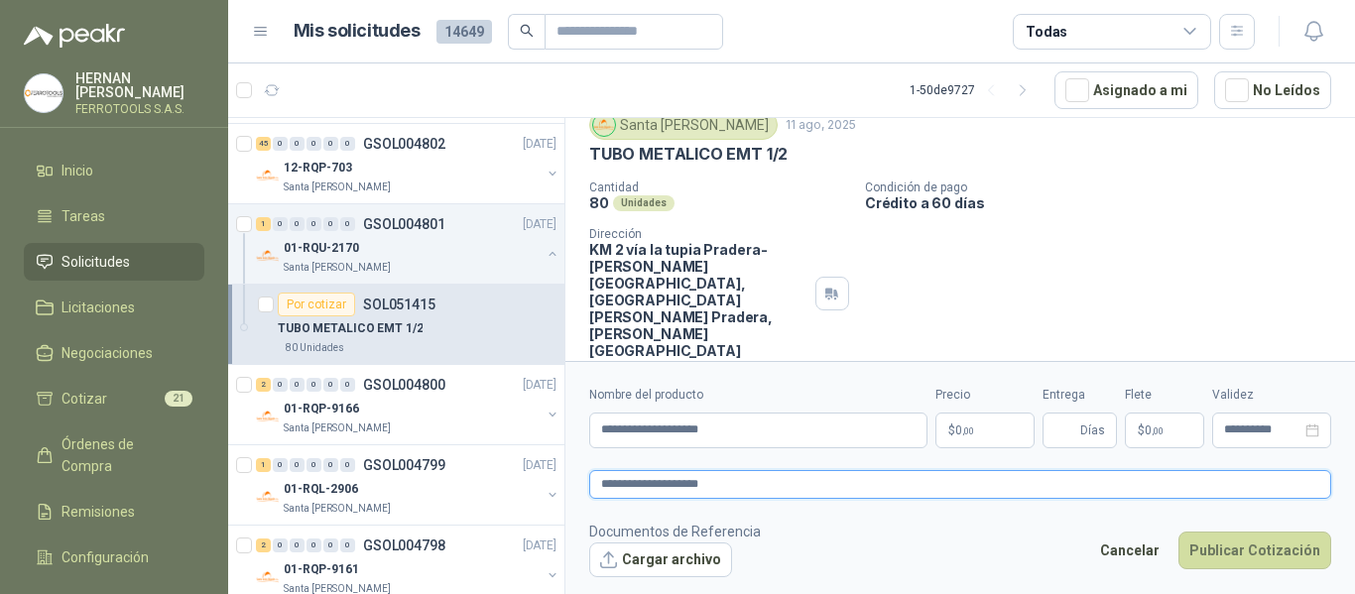
type textarea "**********"
click at [999, 432] on body "HERNAN RUALES FERROTOOLS S.A.S. Inicio Tareas Solicitudes Licitaciones Negociac…" at bounding box center [677, 297] width 1355 height 594
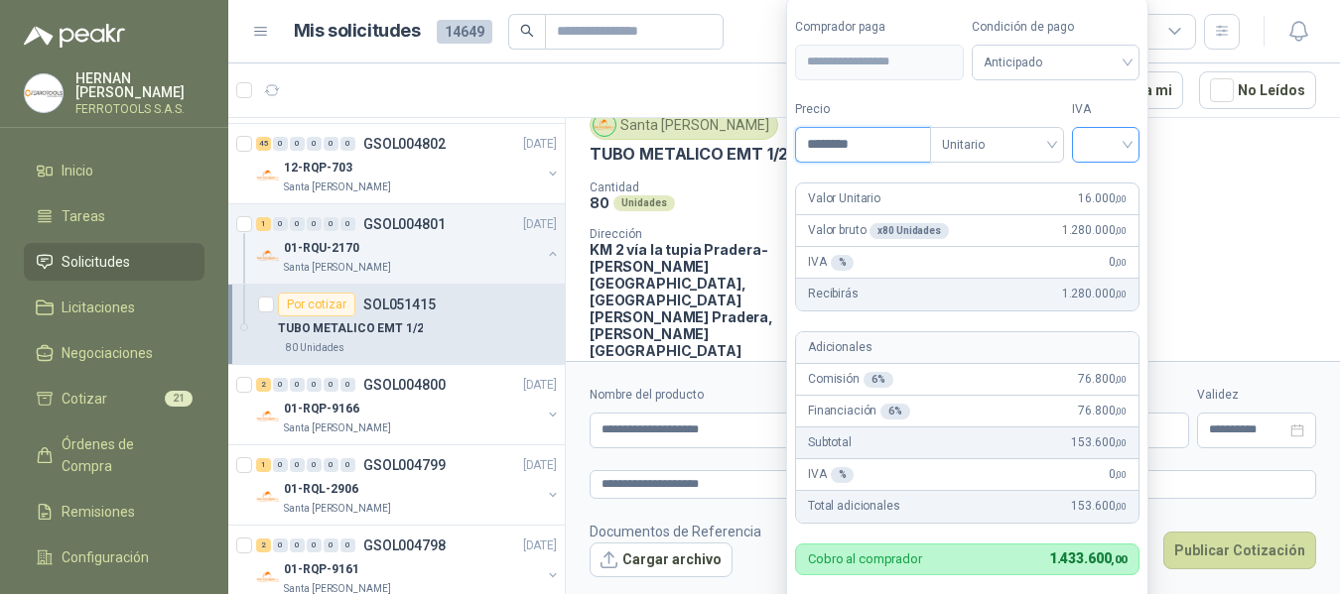
type input "********"
click at [1098, 150] on input "search" at bounding box center [1106, 143] width 44 height 30
click at [1103, 187] on div "19%" at bounding box center [1110, 186] width 37 height 22
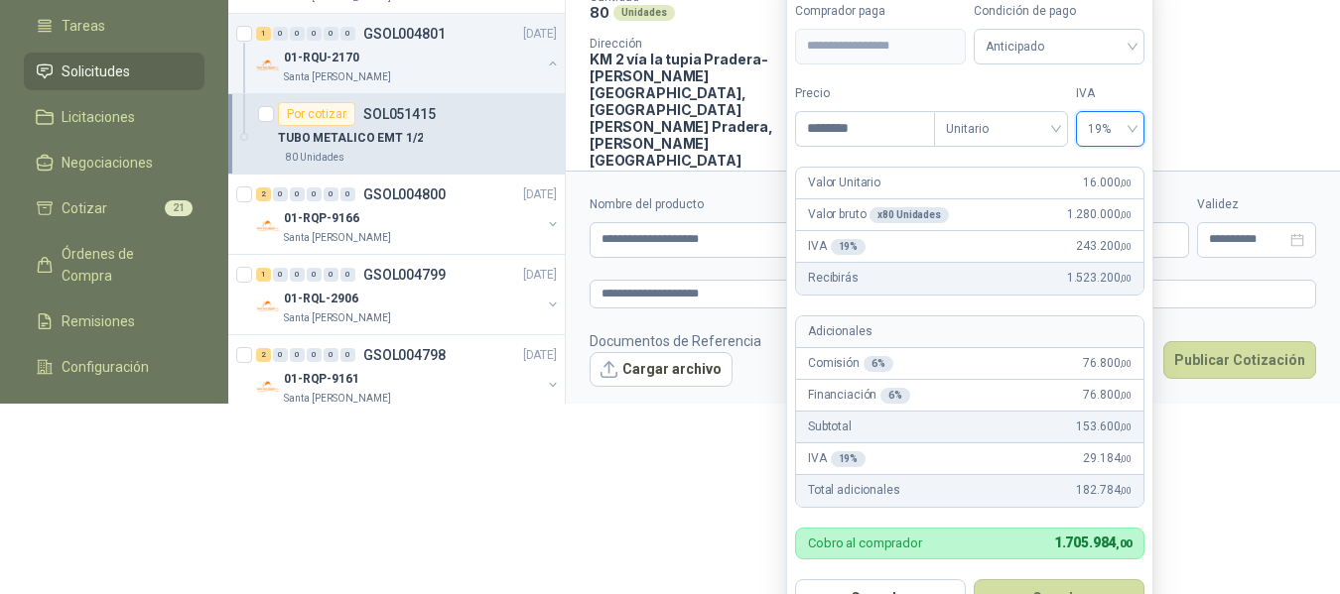
scroll to position [203, 0]
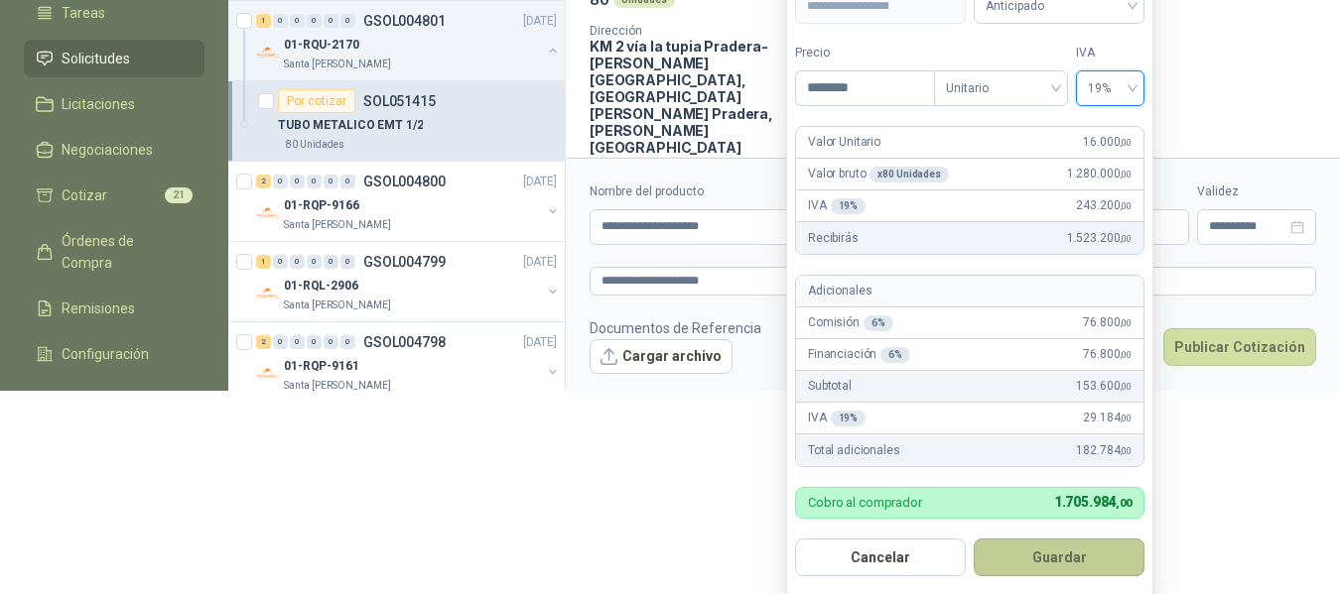
click at [1039, 564] on button "Guardar" at bounding box center [1058, 558] width 171 height 38
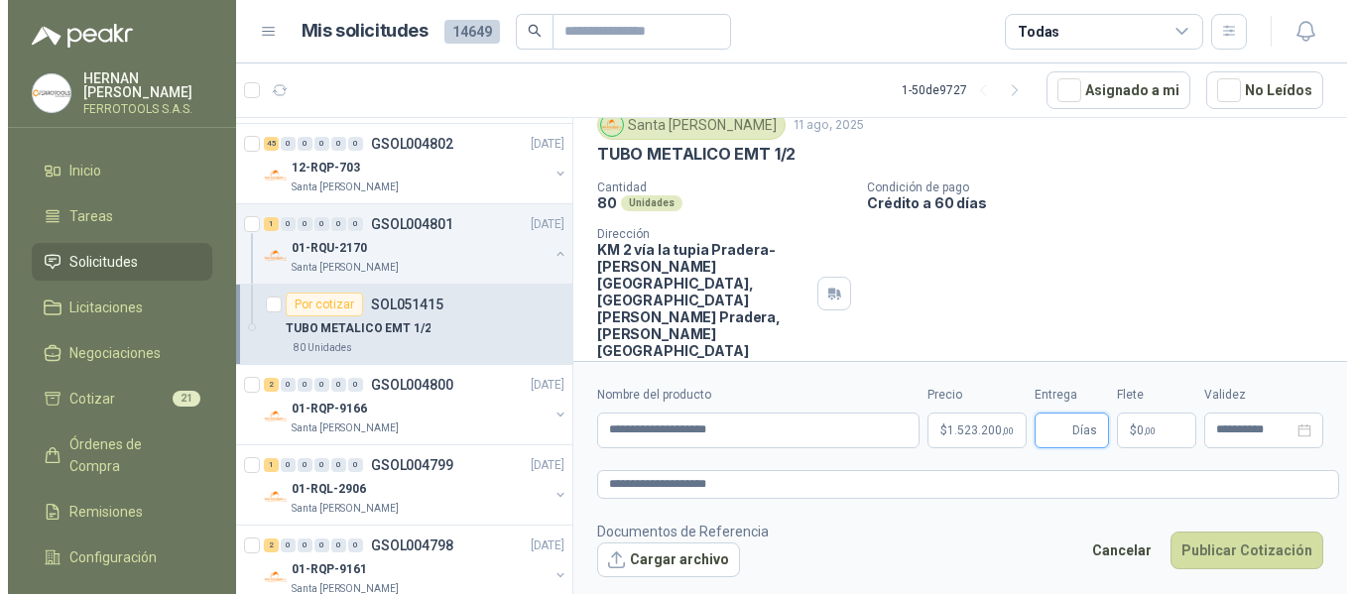
scroll to position [0, 0]
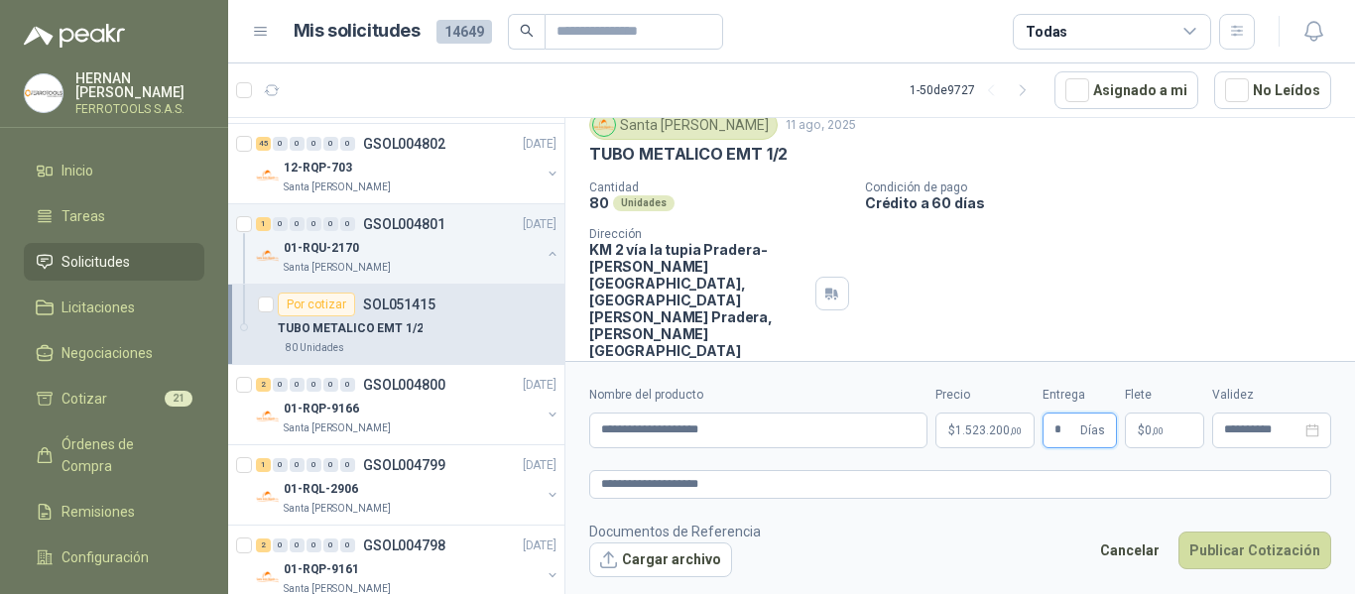
type input "*"
click at [1020, 523] on footer "Documentos de Referencia Cargar archivo Cancelar Publicar Cotización" at bounding box center [960, 550] width 742 height 58
click at [1262, 545] on button "Publicar Cotización" at bounding box center [1255, 551] width 153 height 38
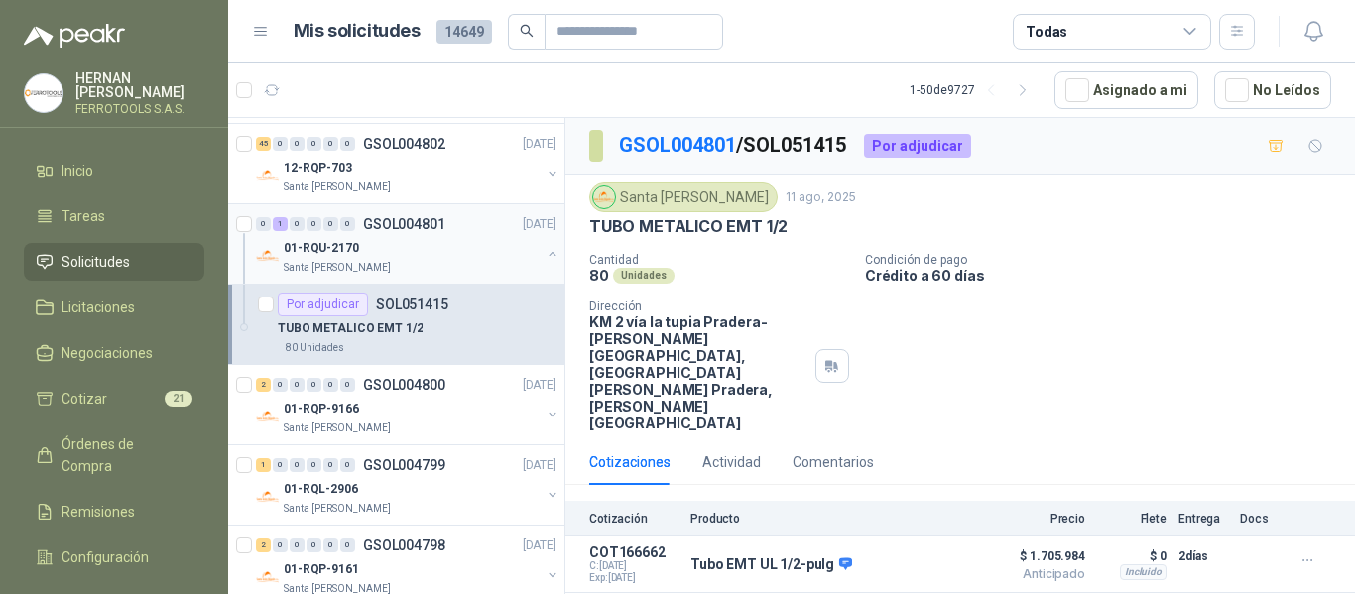
click at [496, 252] on div "01-RQU-2170" at bounding box center [412, 248] width 257 height 24
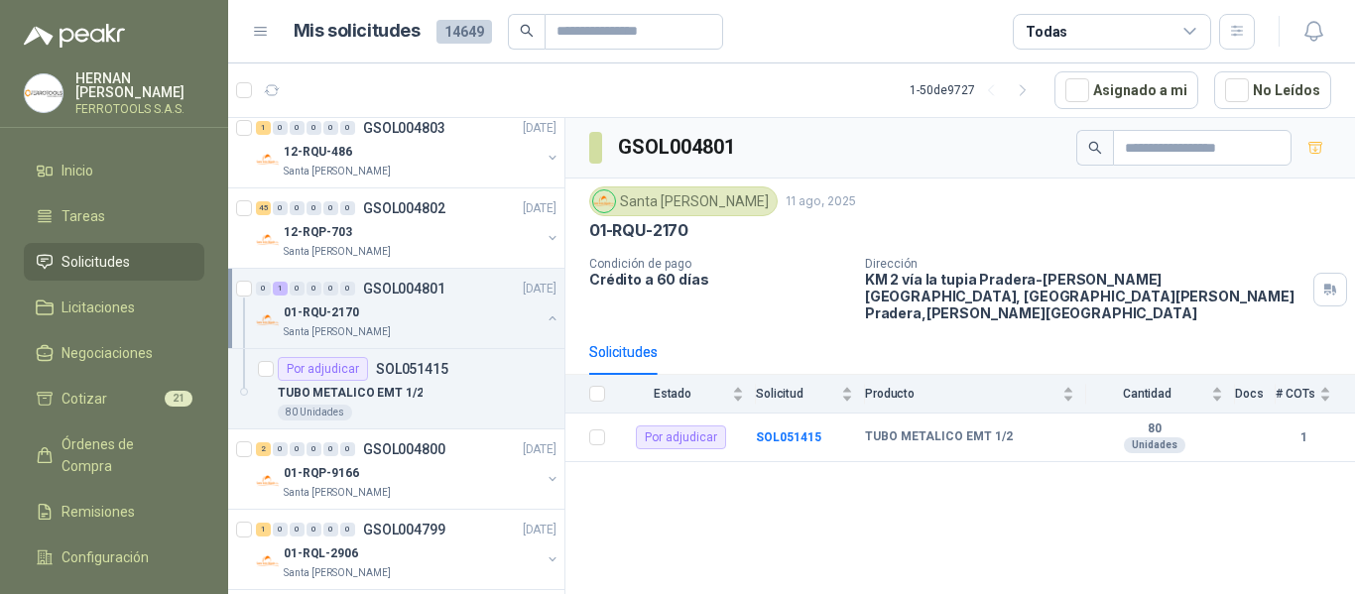
scroll to position [1985, 0]
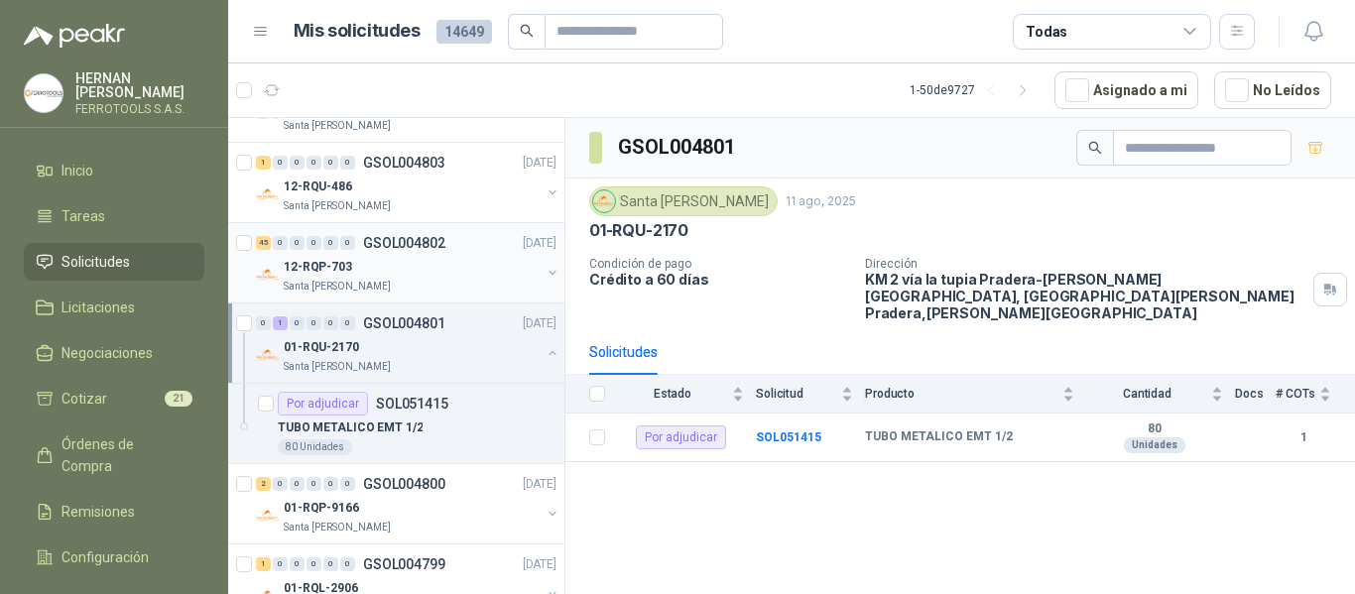
click at [493, 278] on div "12-RQP-703" at bounding box center [412, 267] width 257 height 24
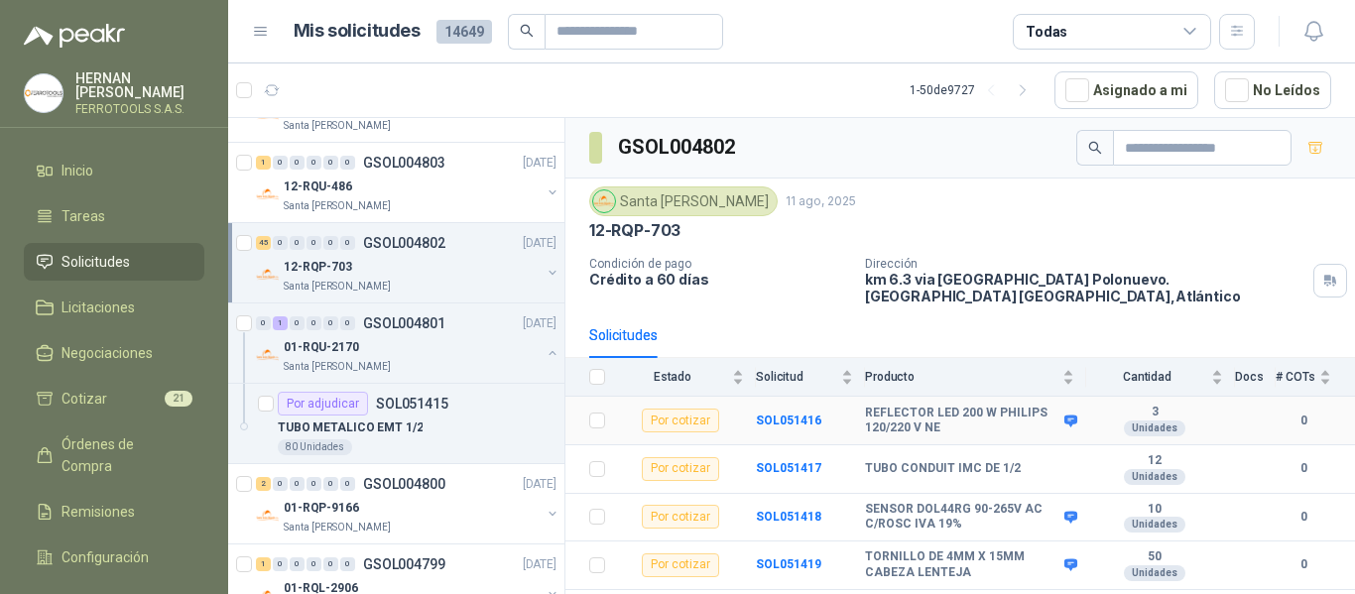
scroll to position [99, 0]
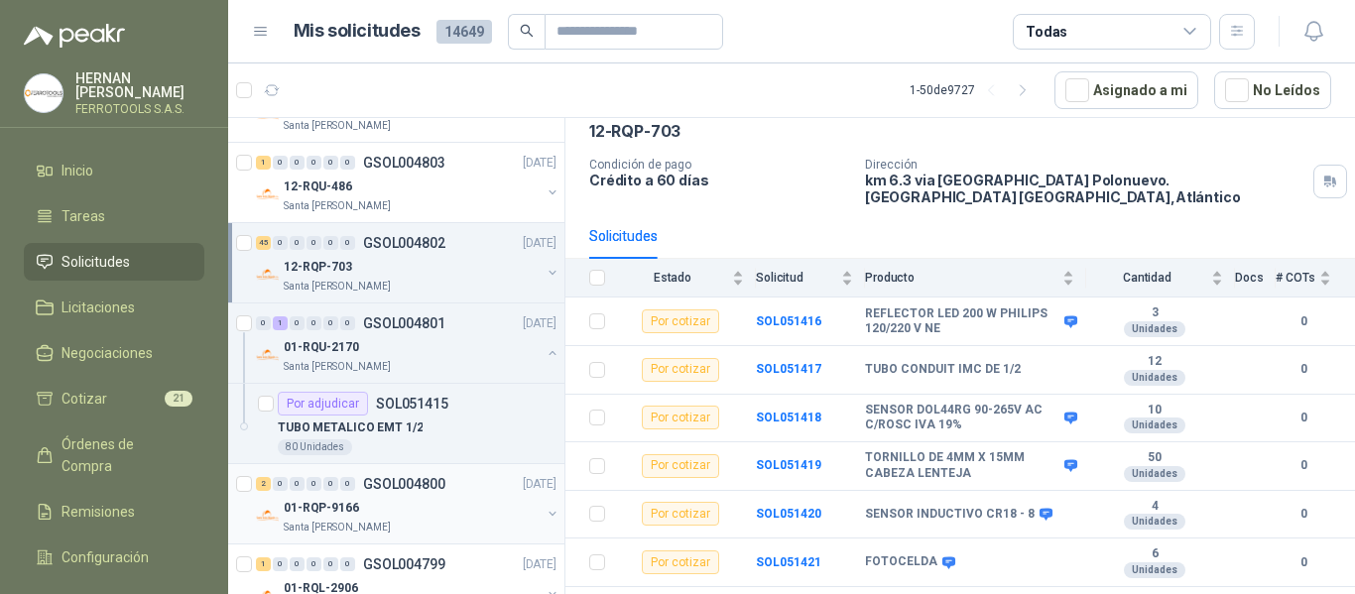
click at [419, 498] on div "01-RQP-9166" at bounding box center [412, 508] width 257 height 24
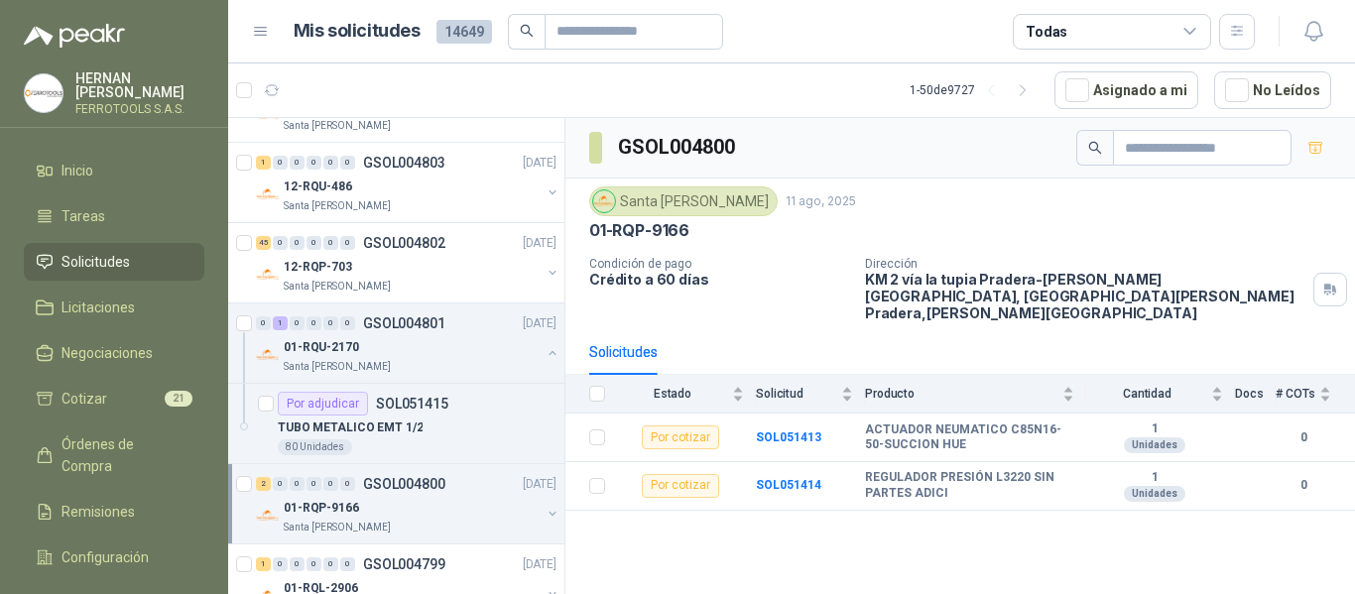
scroll to position [2084, 0]
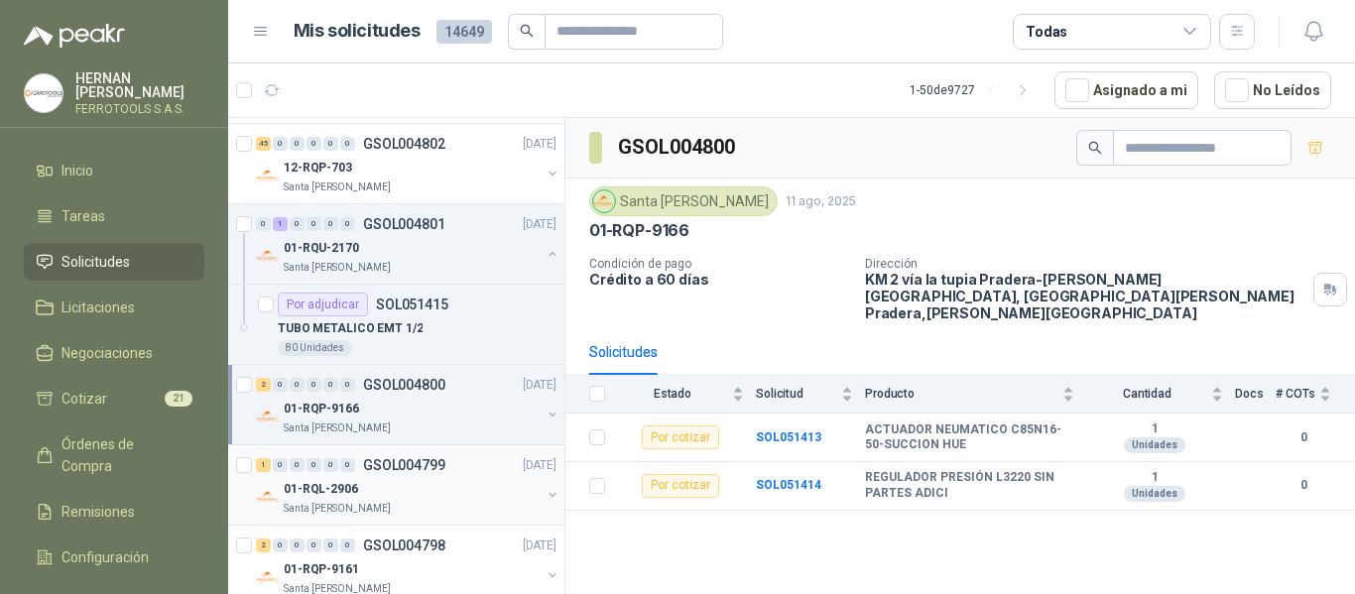
click at [431, 496] on div "01-RQL-2906" at bounding box center [412, 489] width 257 height 24
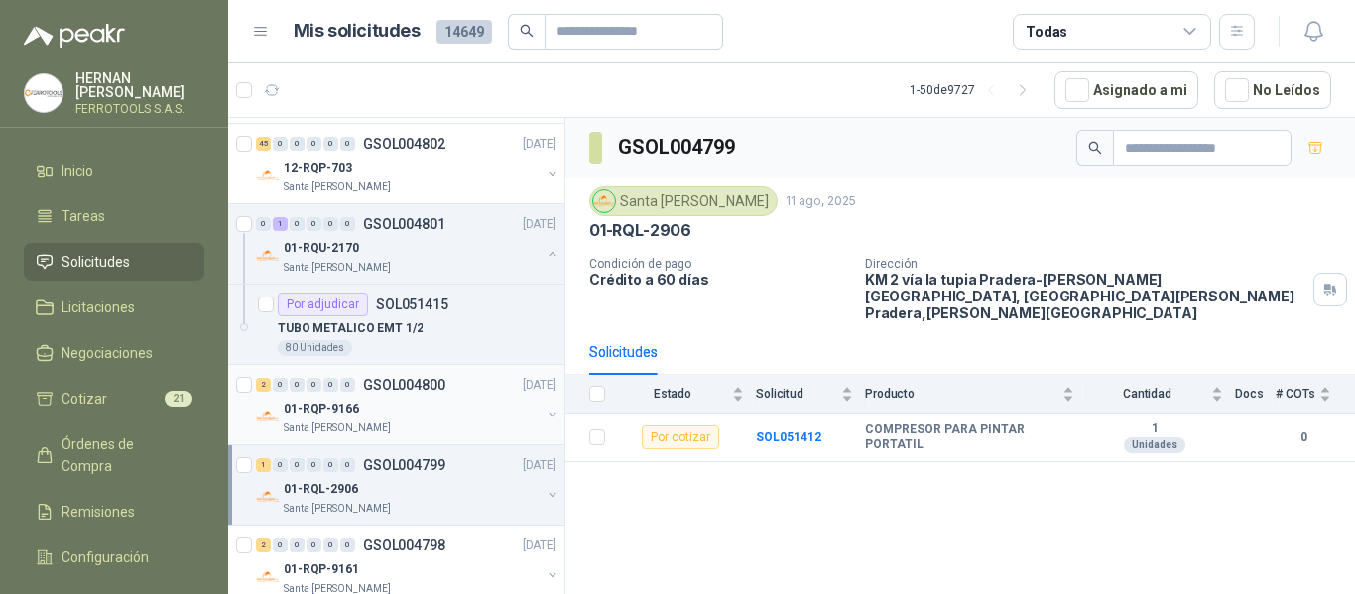
click at [466, 416] on div "01-RQP-9166" at bounding box center [412, 409] width 257 height 24
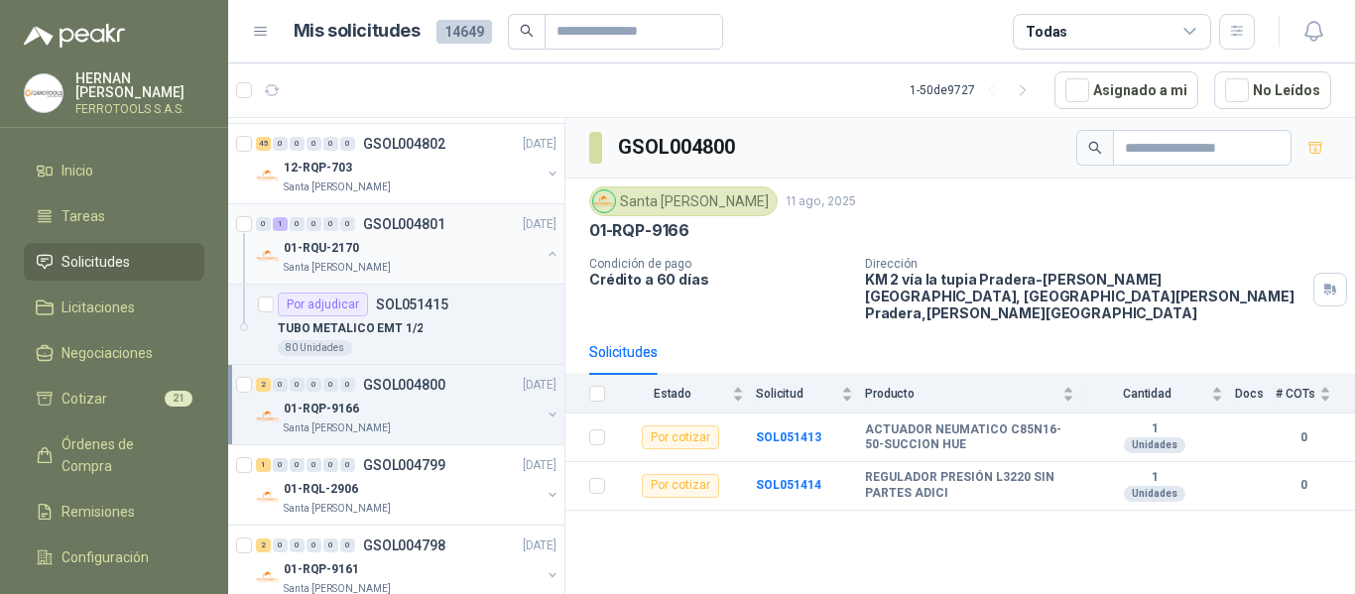
click at [418, 253] on div "01-RQU-2170" at bounding box center [412, 248] width 257 height 24
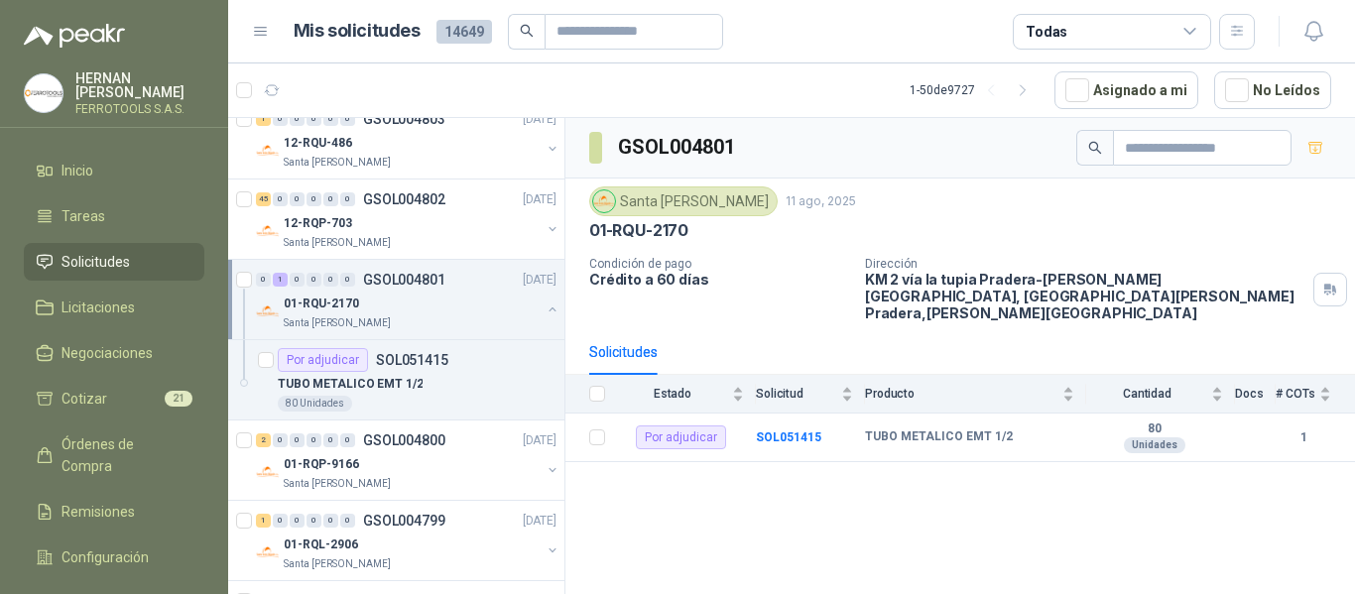
scroll to position [1985, 0]
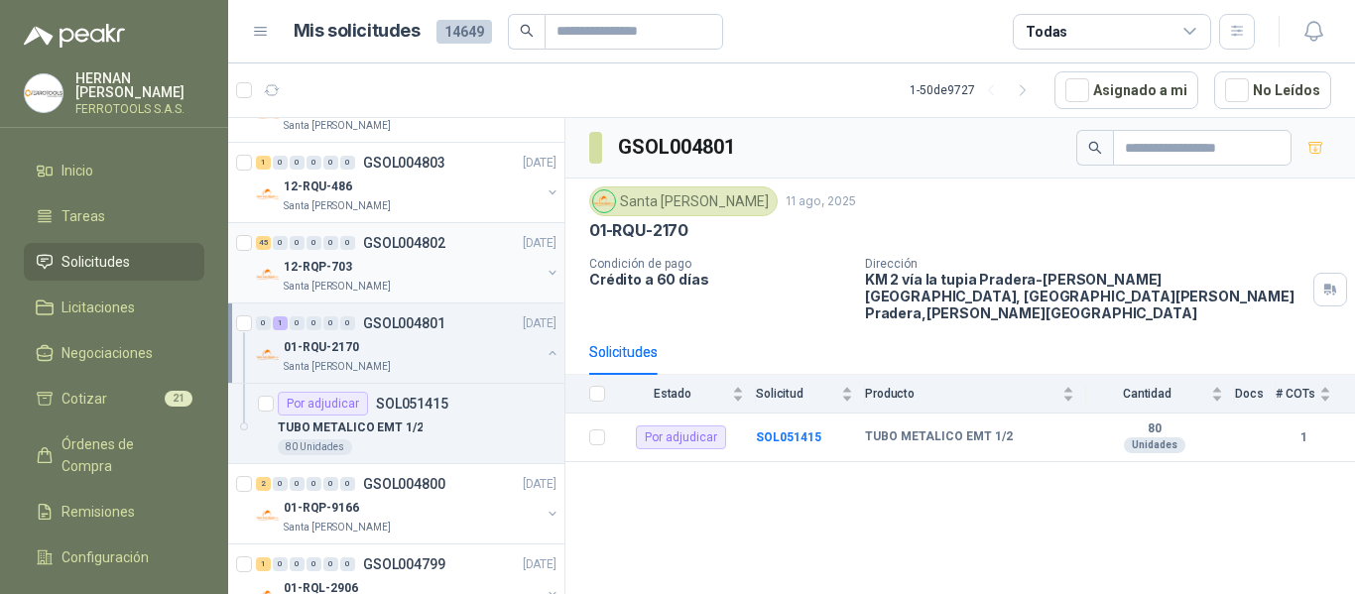
click at [436, 281] on div "Santa [PERSON_NAME]" at bounding box center [412, 287] width 257 height 16
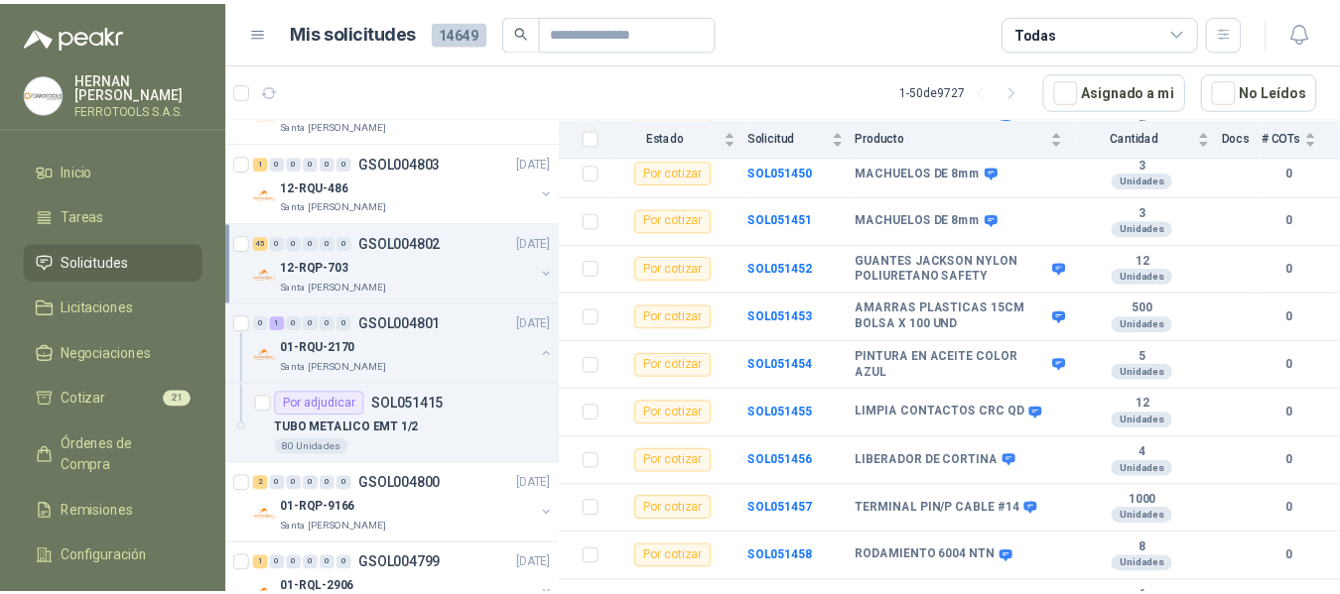
scroll to position [1952, 0]
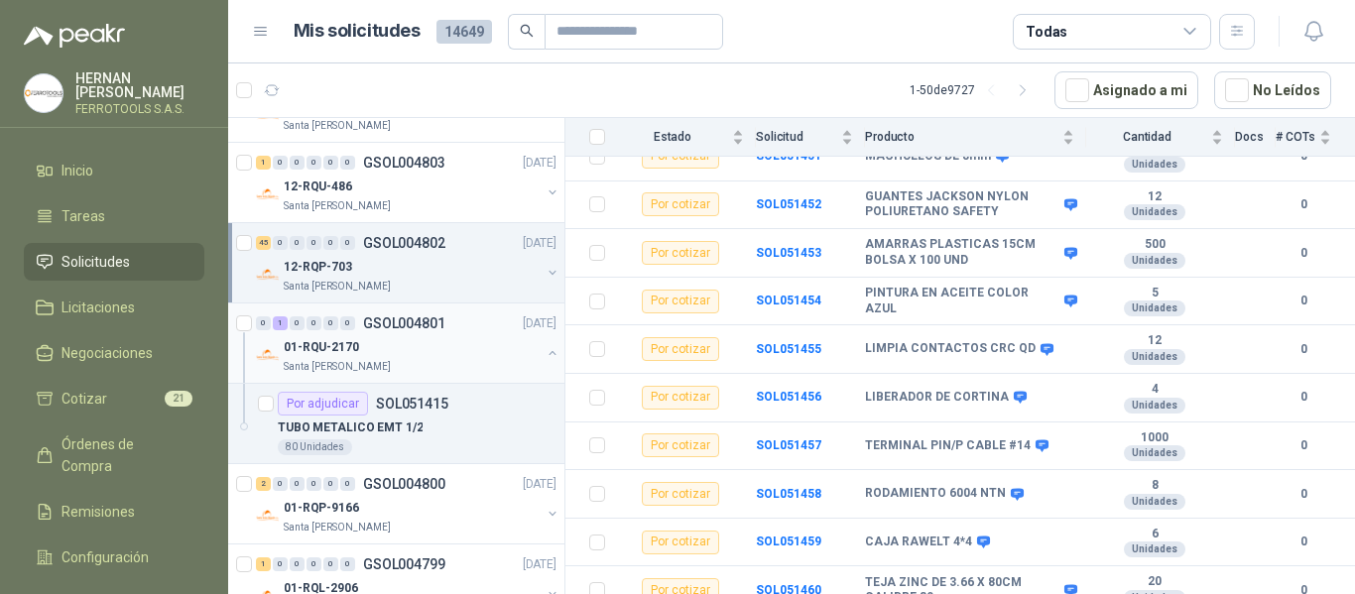
click at [429, 351] on div "01-RQU-2170" at bounding box center [412, 347] width 257 height 24
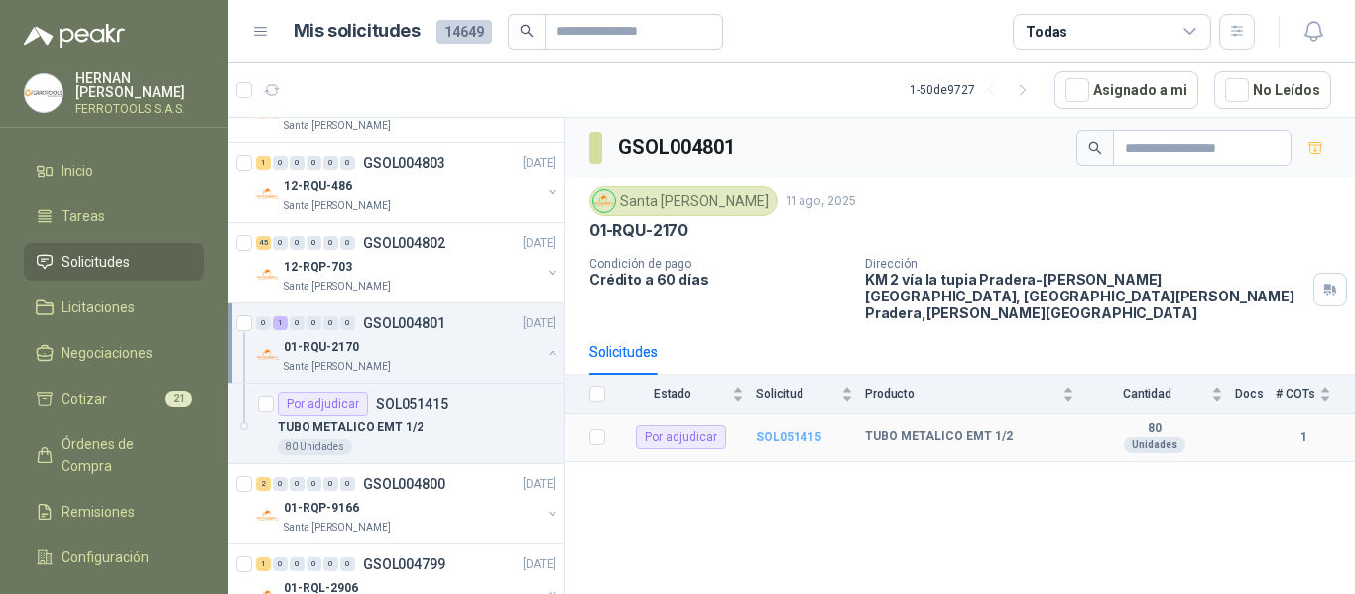
click at [775, 431] on b "SOL051415" at bounding box center [788, 438] width 65 height 14
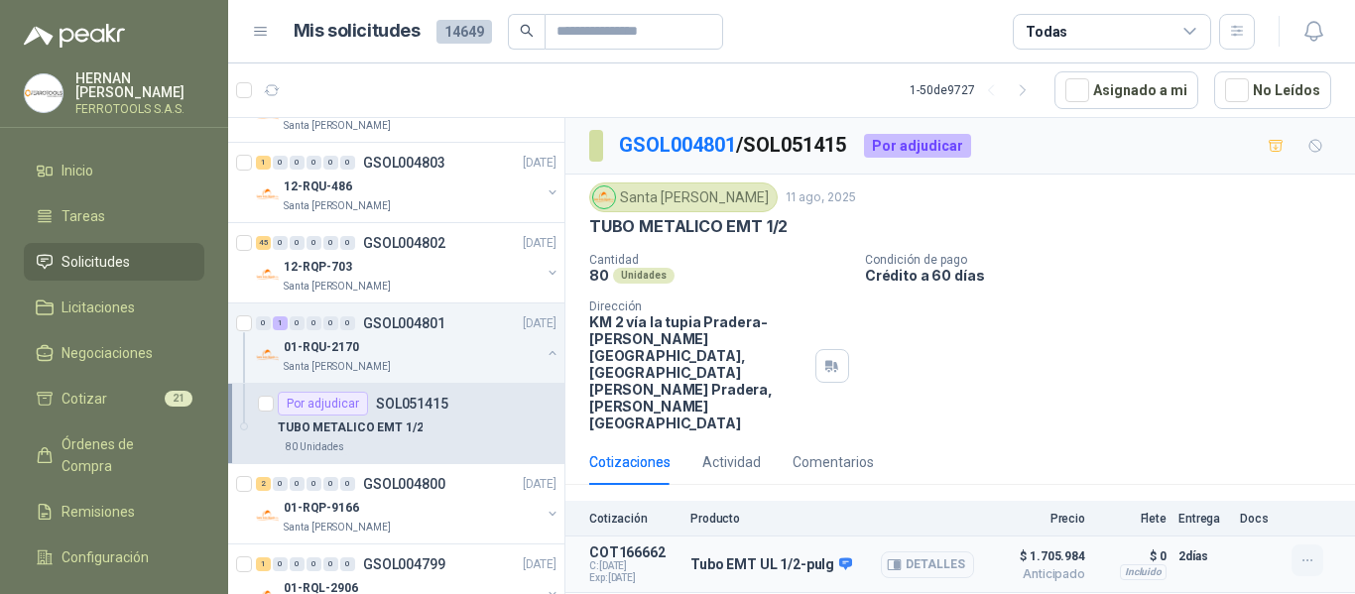
click at [1313, 553] on icon "button" at bounding box center [1308, 561] width 17 height 17
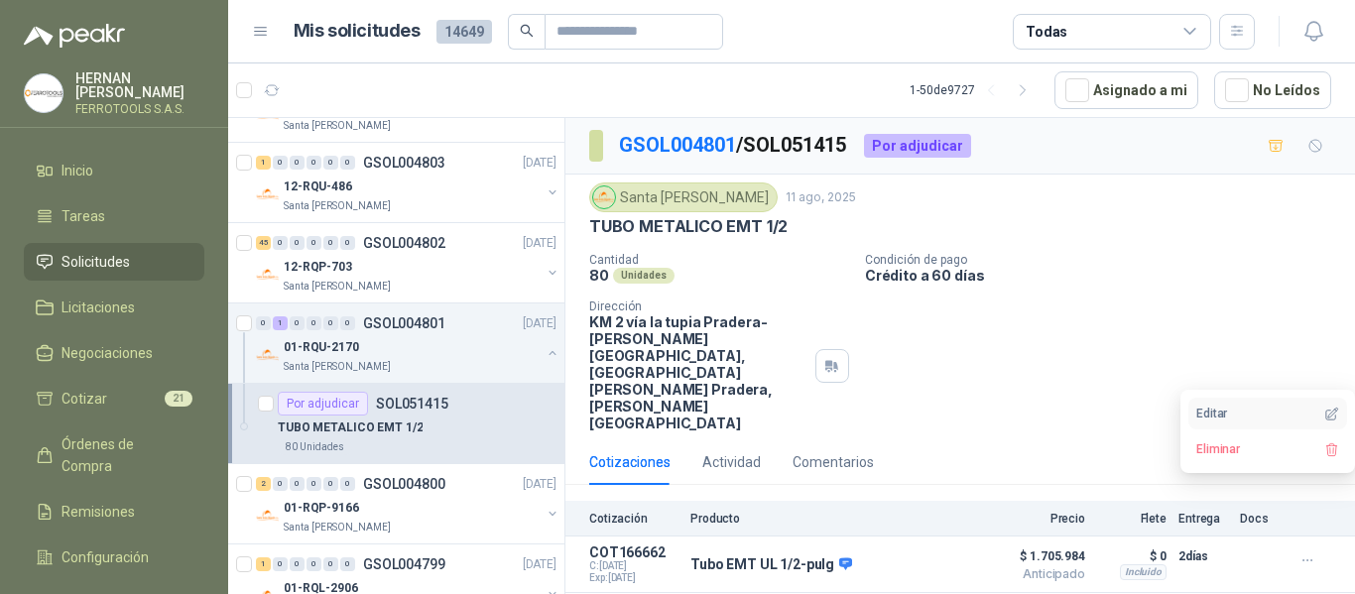
click at [1214, 412] on button "Editar" at bounding box center [1268, 414] width 159 height 32
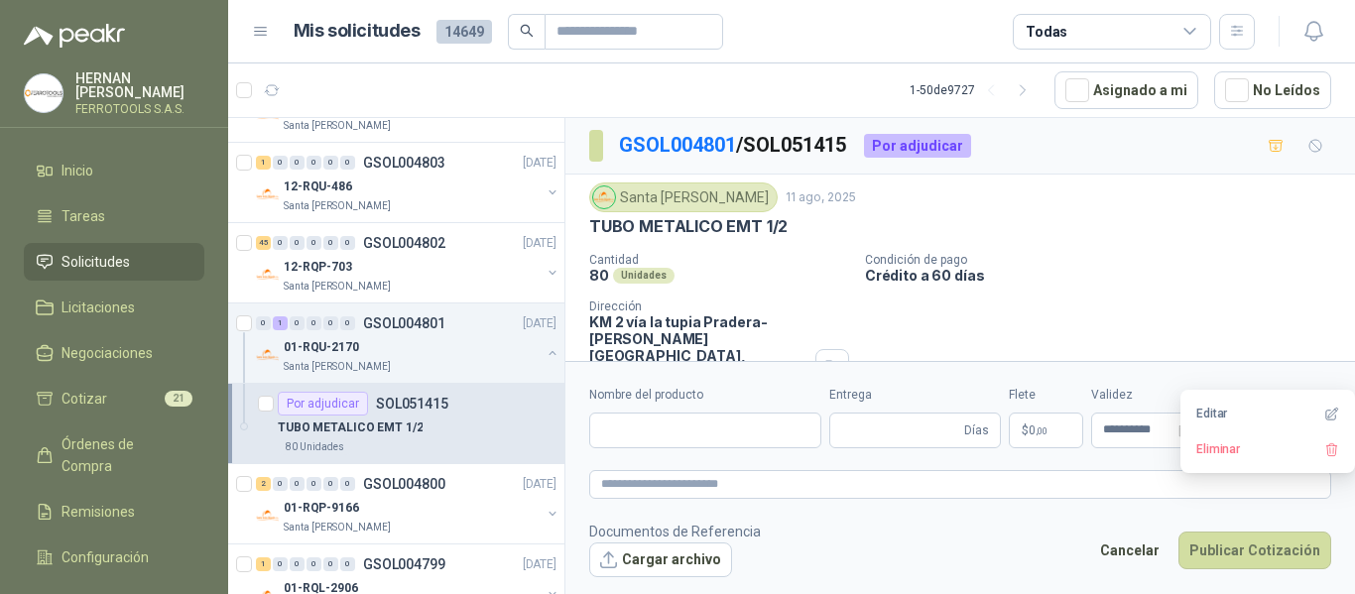
type input "**********"
type input "*"
type textarea "**********"
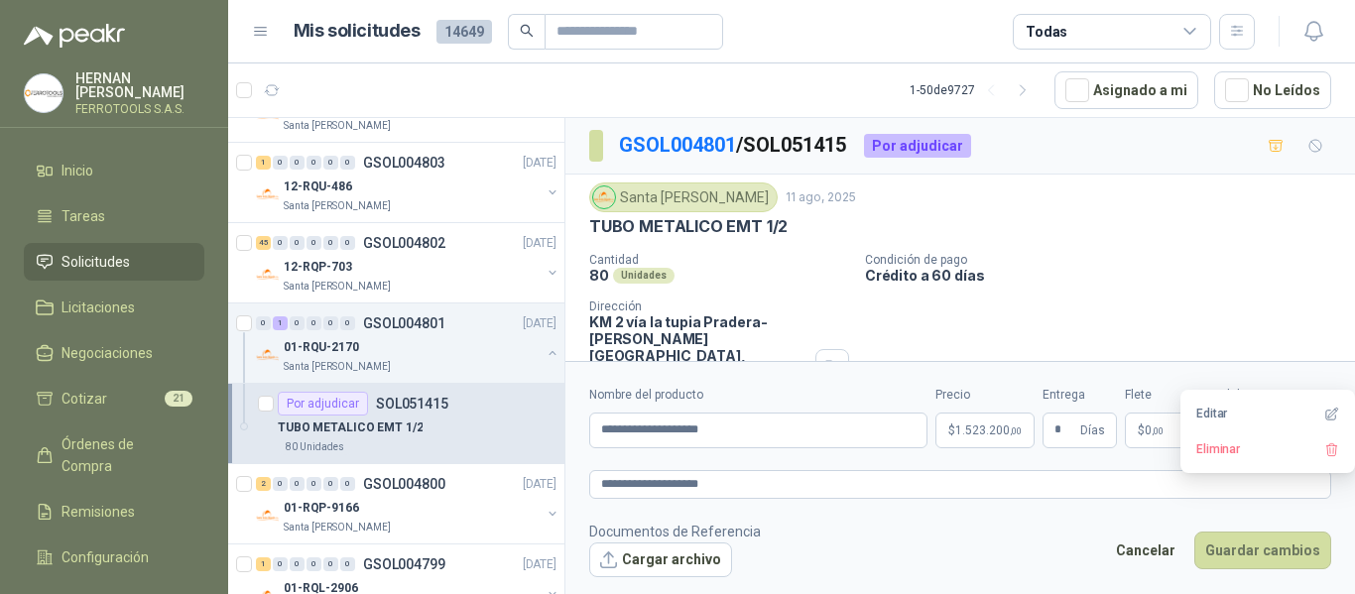
click at [975, 432] on span "1.523.200 ,00" at bounding box center [989, 431] width 66 height 12
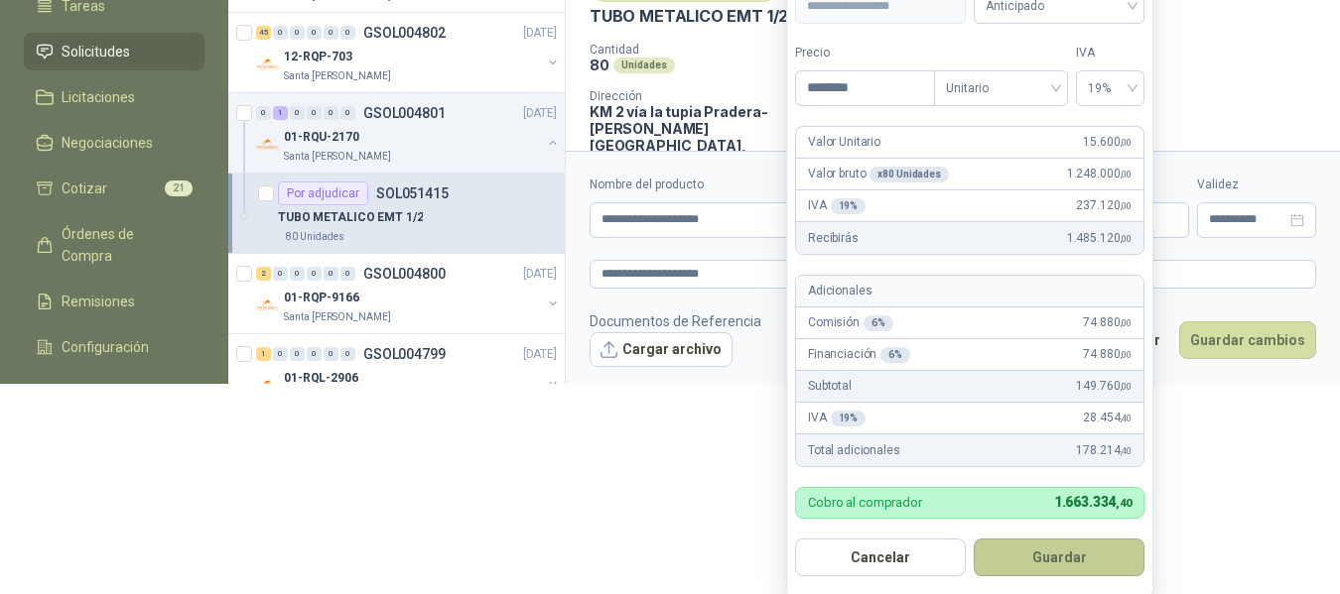
type input "********"
click at [1068, 553] on button "Guardar" at bounding box center [1058, 558] width 171 height 38
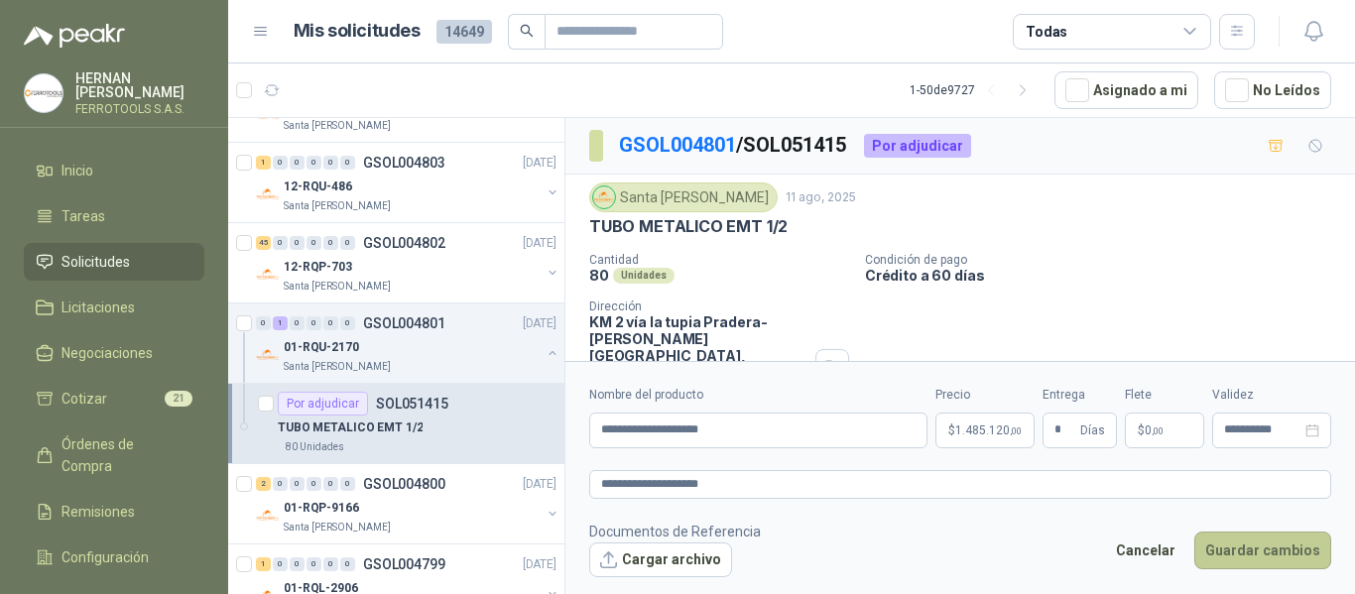
click at [1252, 549] on button "Guardar cambios" at bounding box center [1263, 551] width 137 height 38
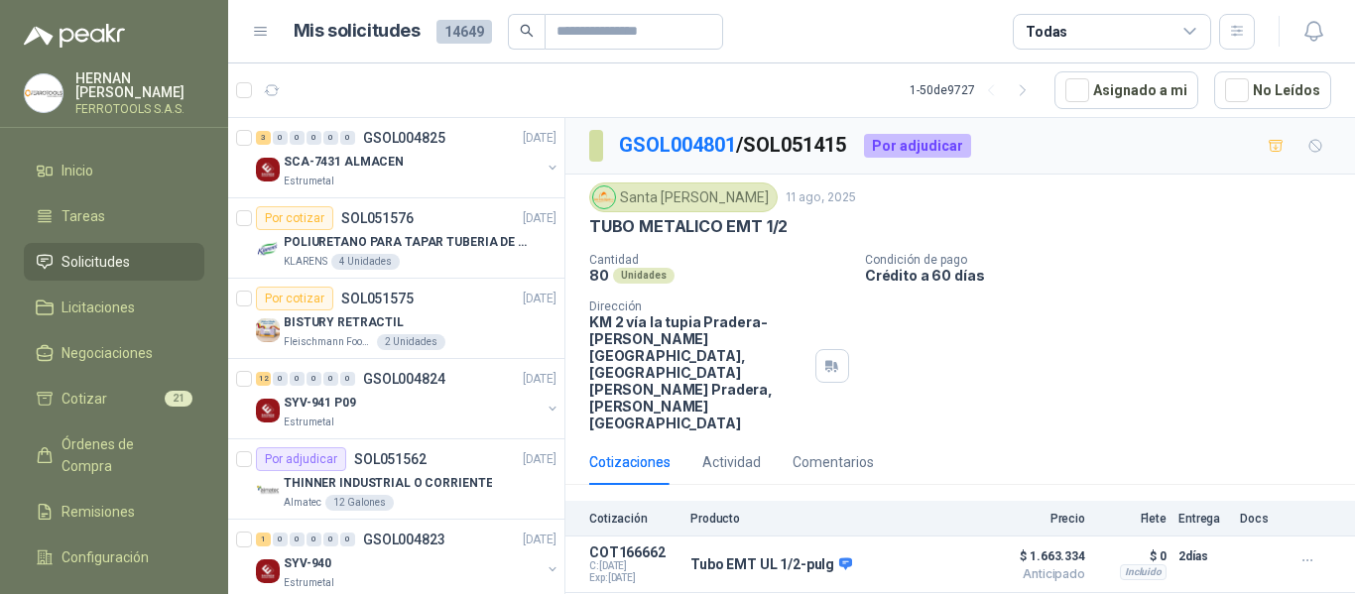
click at [107, 259] on span "Solicitudes" at bounding box center [96, 262] width 68 height 22
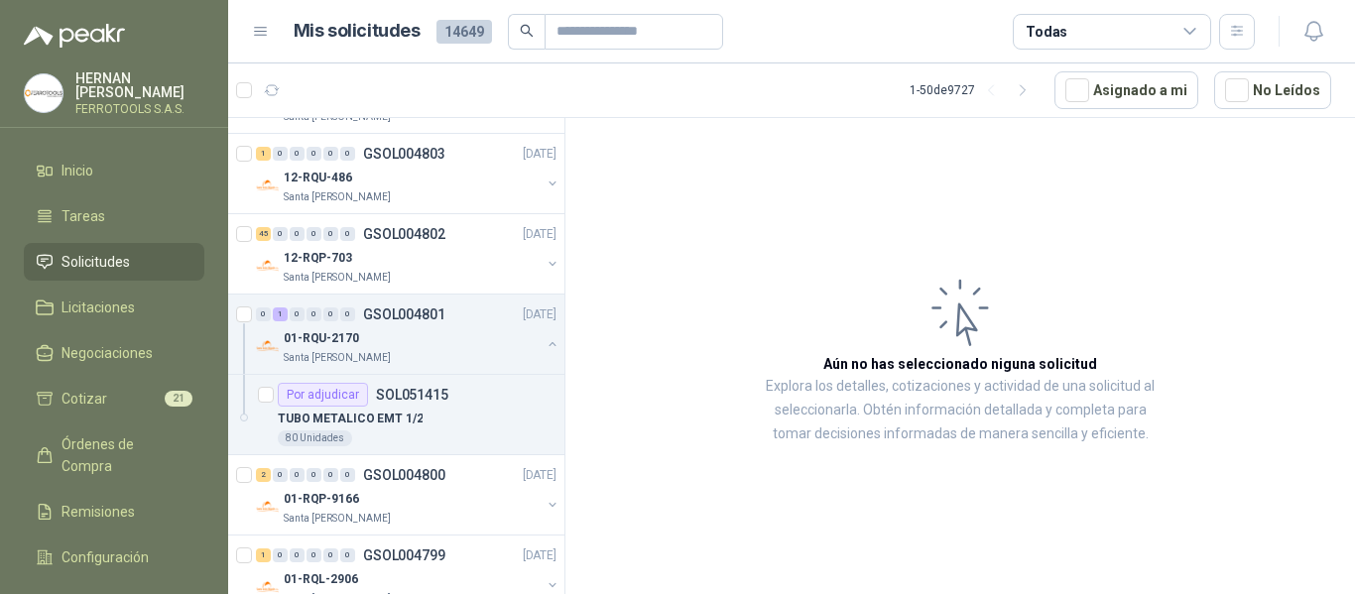
scroll to position [1985, 0]
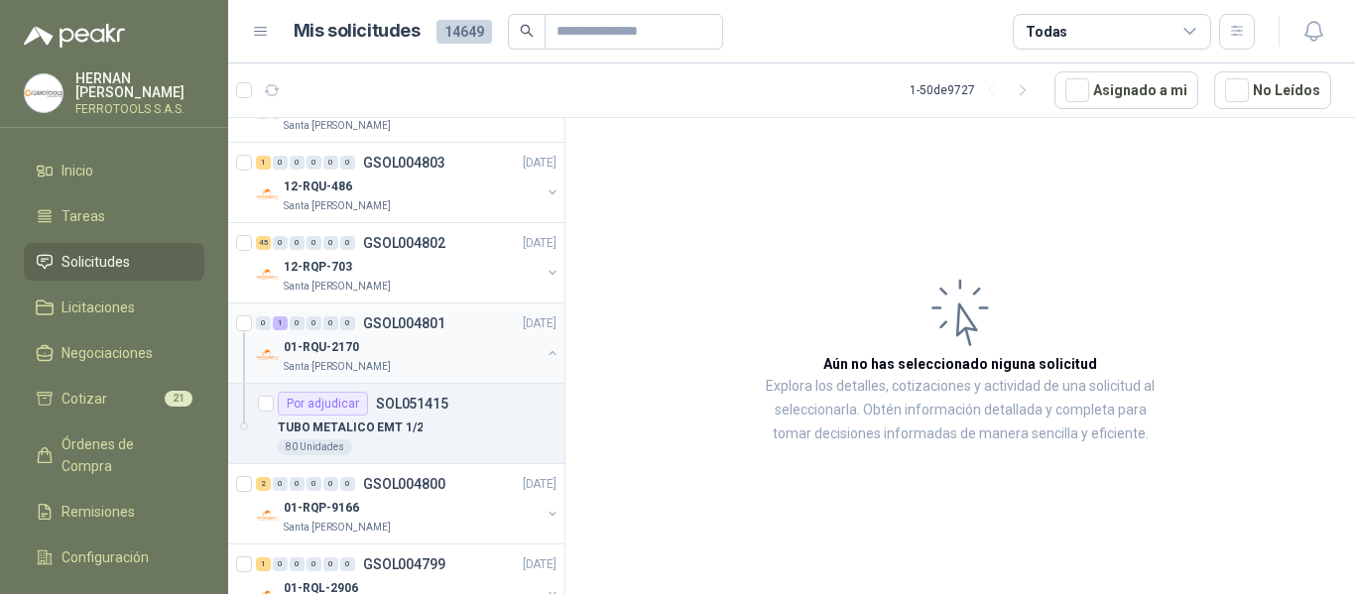
click at [420, 358] on div "01-RQU-2170" at bounding box center [412, 347] width 257 height 24
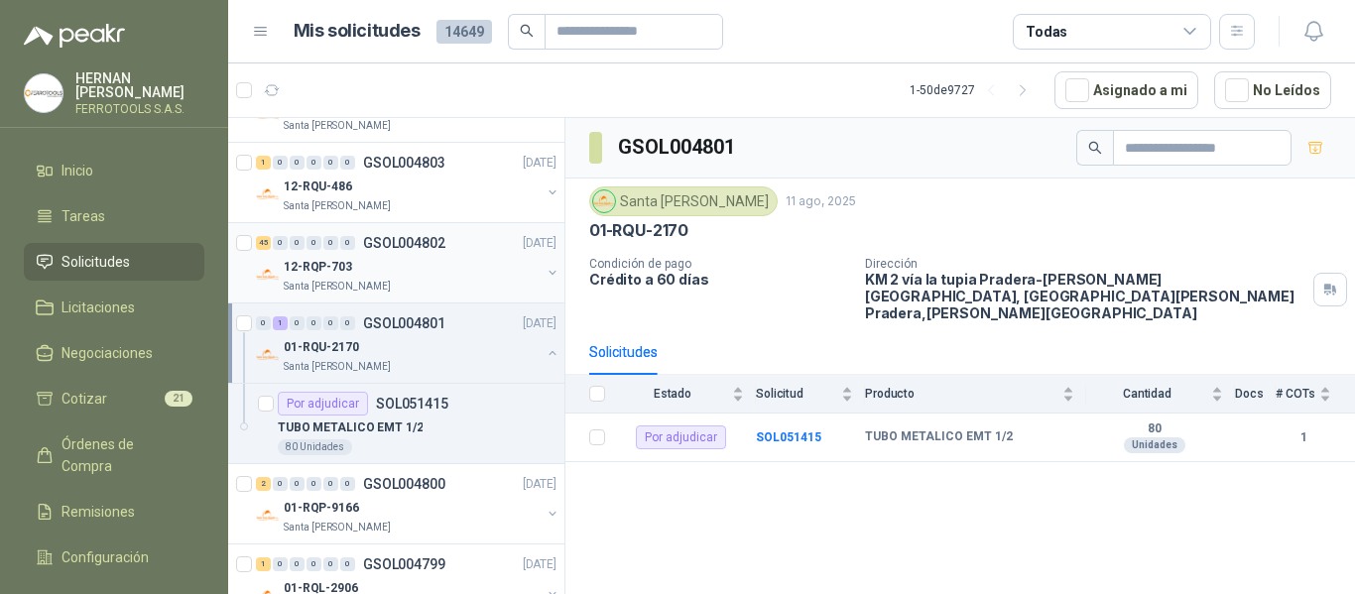
click at [444, 271] on div "12-RQP-703" at bounding box center [412, 267] width 257 height 24
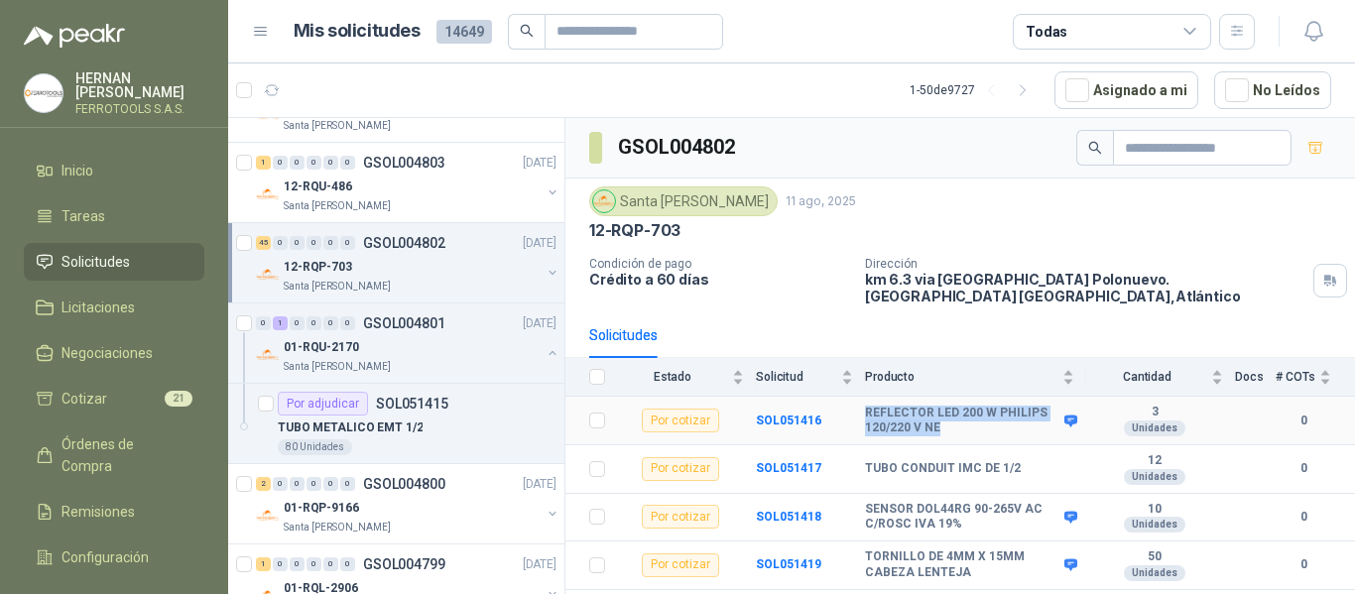
drag, startPoint x: 866, startPoint y: 398, endPoint x: 955, endPoint y: 415, distance: 89.9
click at [955, 415] on b "REFLECTOR LED 200 W PHILIPS 120/220 V NE" at bounding box center [962, 421] width 194 height 31
copy b "REFLECTOR LED 200 W PHILIPS 120/220 V NE"
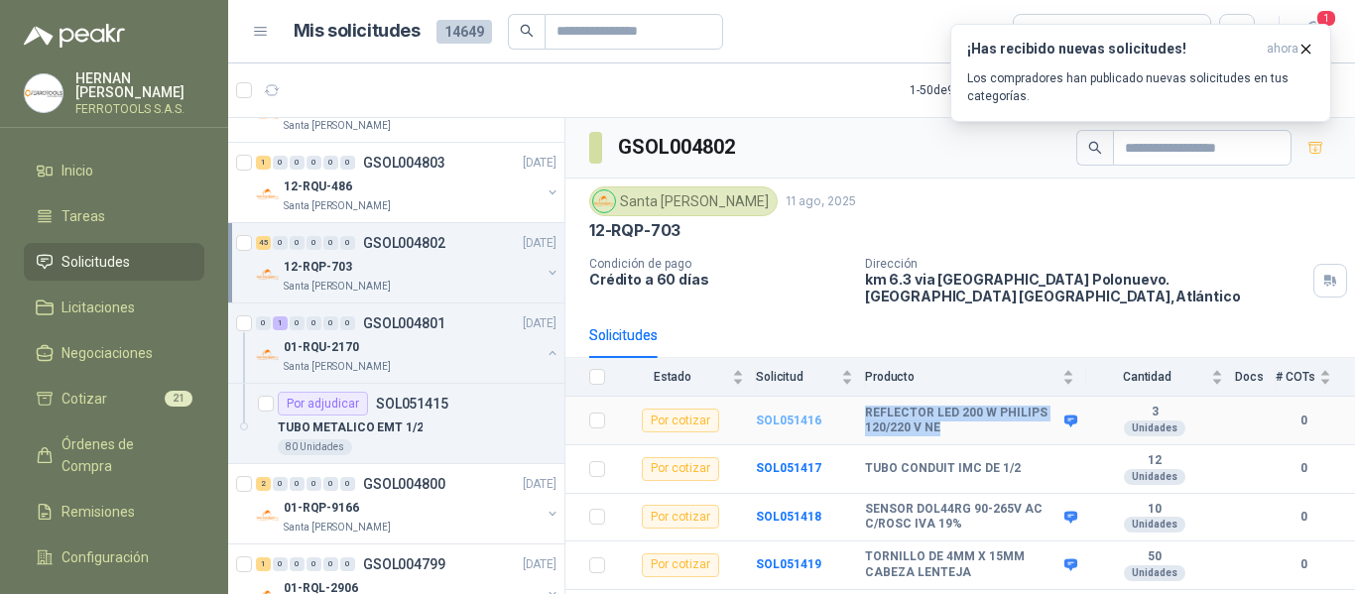
click at [782, 414] on b "SOL051416" at bounding box center [788, 421] width 65 height 14
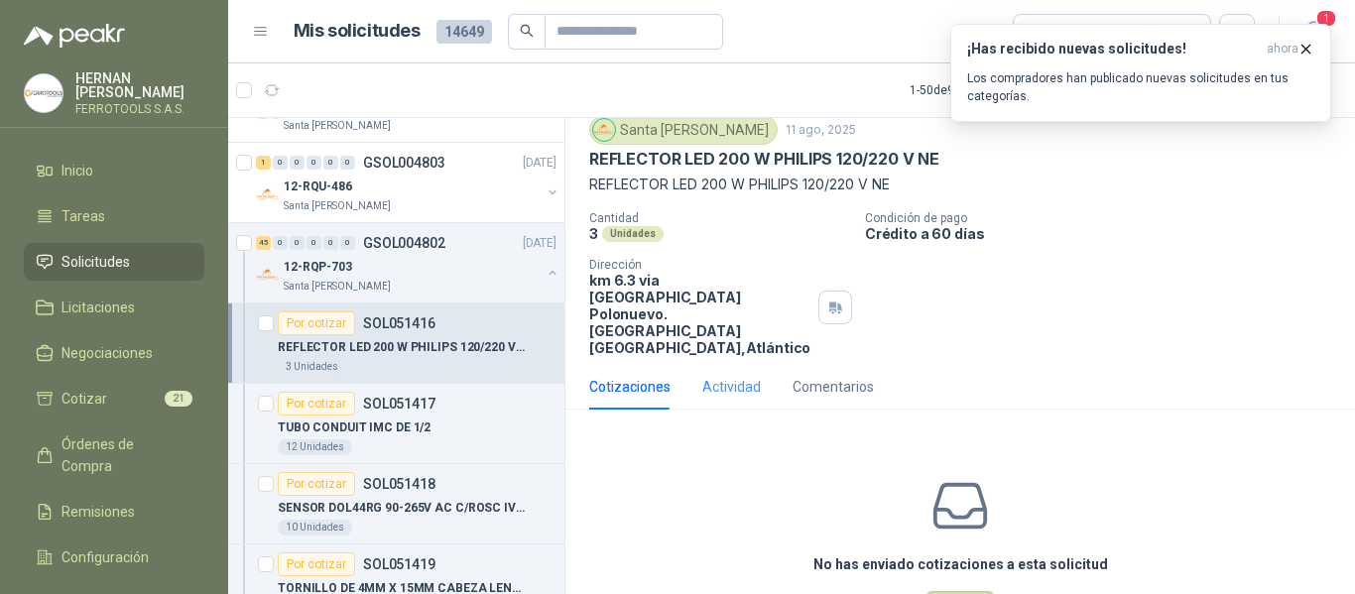
scroll to position [112, 0]
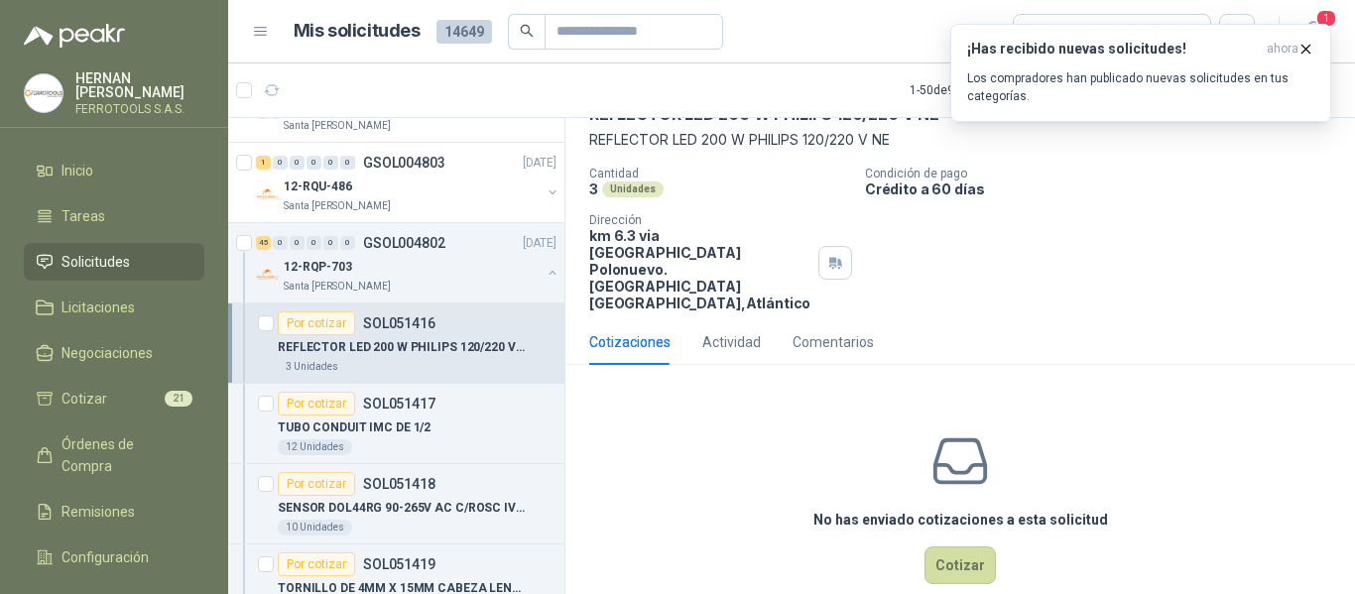
click at [983, 556] on div "No has enviado cotizaciones a esta solicitud Cotizar" at bounding box center [961, 507] width 790 height 253
click at [973, 547] on button "Cotizar" at bounding box center [960, 566] width 71 height 38
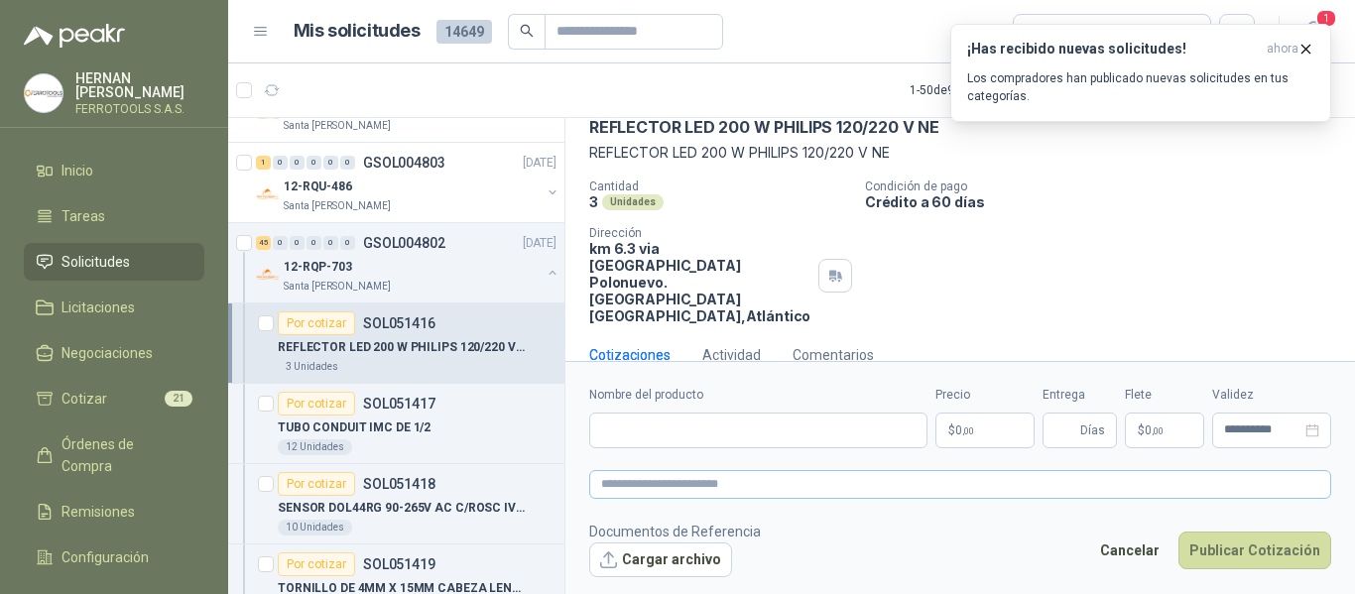
scroll to position [98, 0]
click at [864, 433] on input "Nombre del producto" at bounding box center [758, 431] width 338 height 36
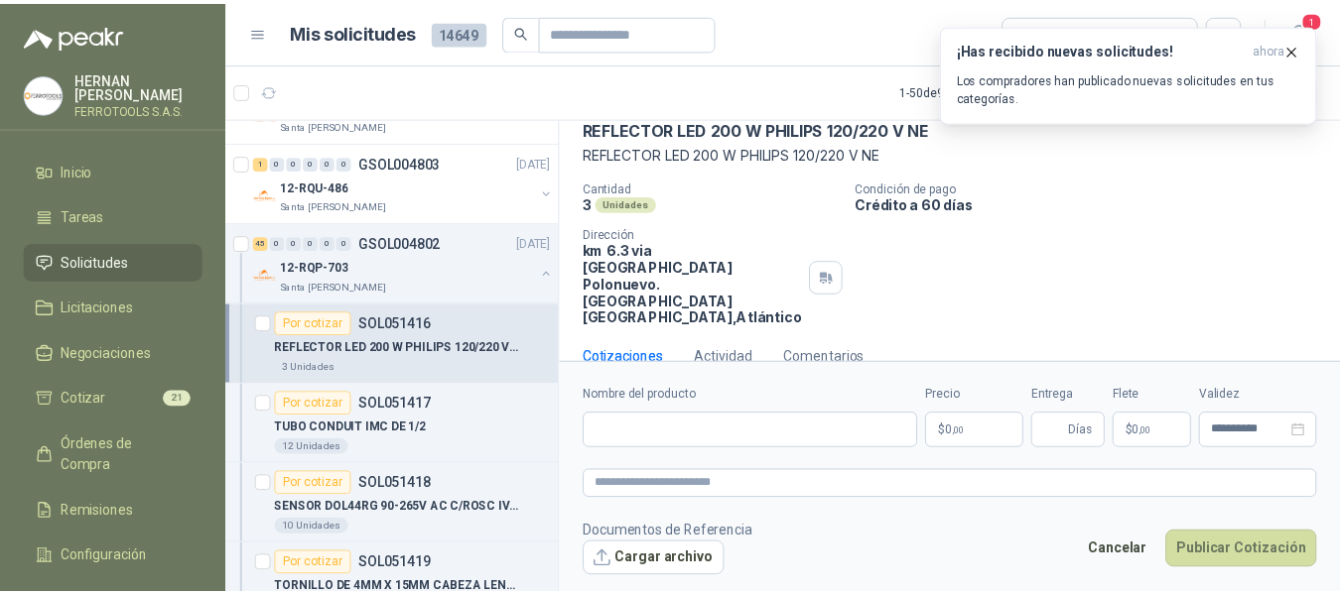
scroll to position [31, 0]
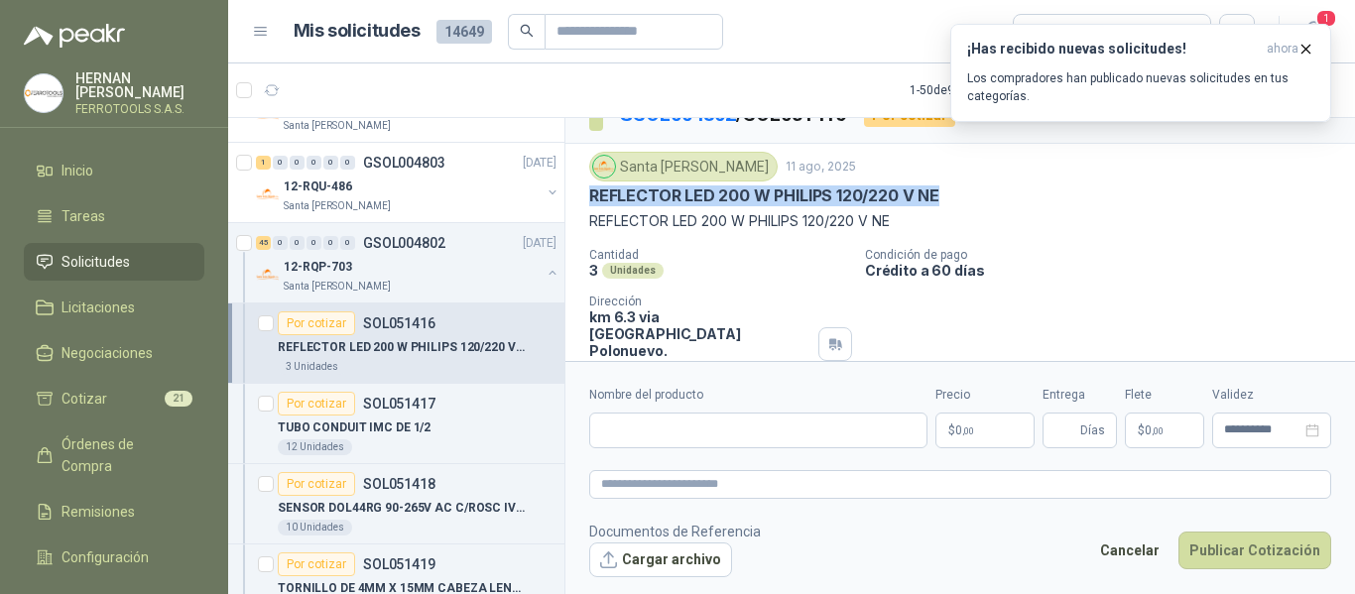
drag, startPoint x: 586, startPoint y: 131, endPoint x: 937, endPoint y: 196, distance: 356.3
click at [937, 196] on div "Santa Anita Napoles 11 ago, 2025 REFLECTOR LED 200 W PHILIPS 120/220 V NE REFLE…" at bounding box center [961, 272] width 790 height 257
copy p "REFLECTOR LED 200 W PHILIPS 120/220 V NE"
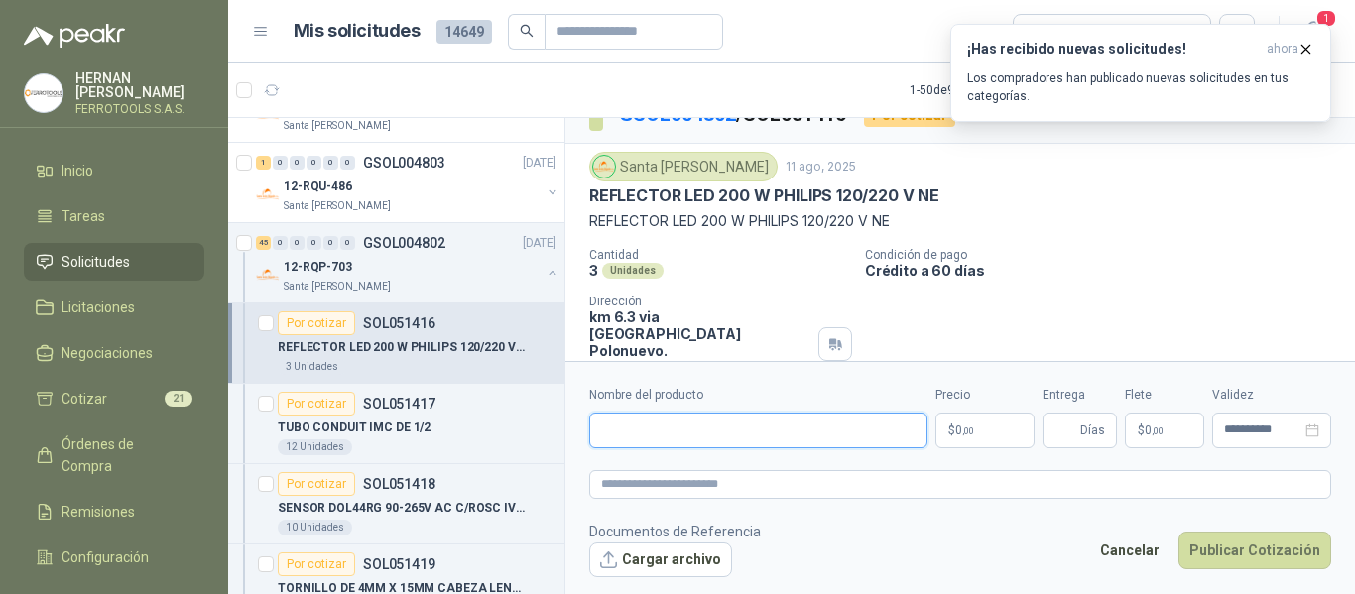
click at [770, 436] on input "Nombre del producto" at bounding box center [758, 431] width 338 height 36
paste input "**********"
type input "**********"
click at [806, 471] on textarea at bounding box center [960, 484] width 742 height 29
paste textarea "**********"
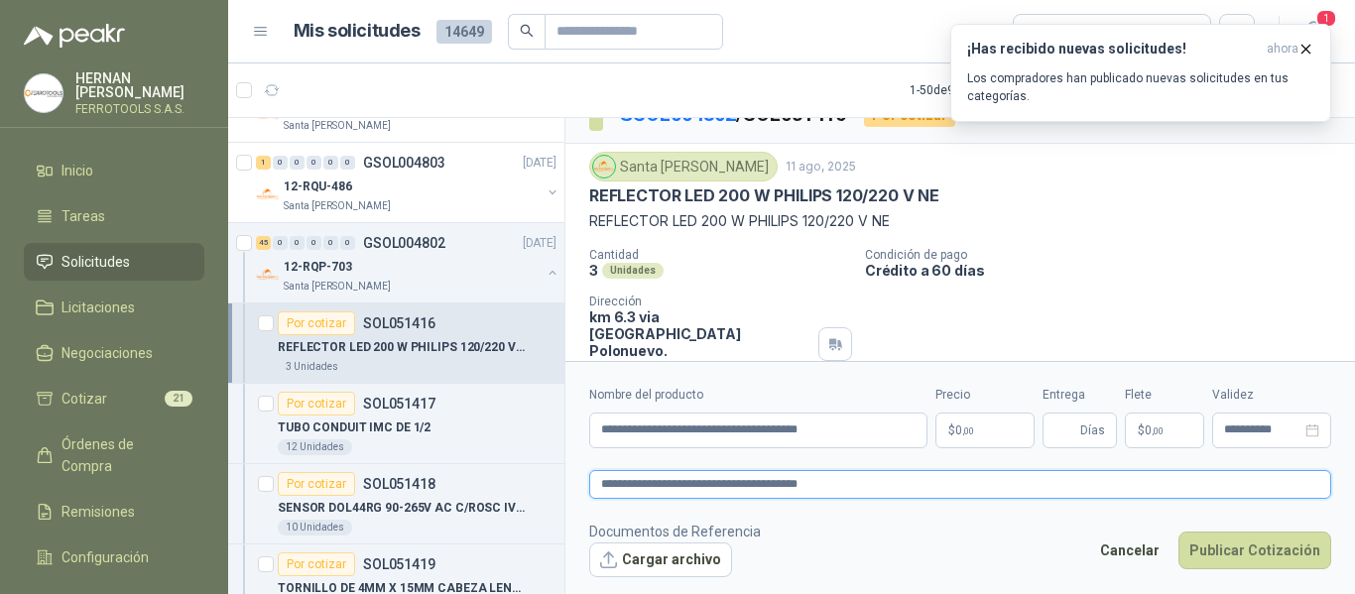
type textarea "**********"
click at [980, 436] on p "$ 0 ,00" at bounding box center [985, 431] width 99 height 36
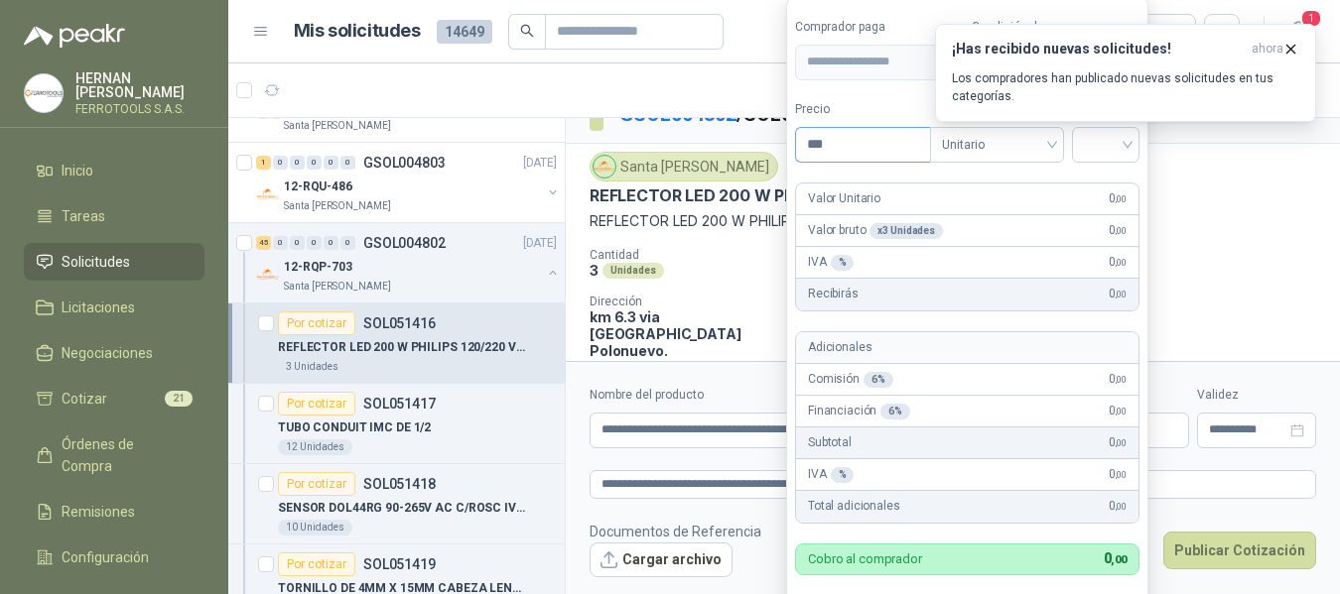
click at [851, 146] on input "***" at bounding box center [863, 145] width 134 height 34
type input "*********"
click at [1107, 154] on input "search" at bounding box center [1106, 143] width 44 height 30
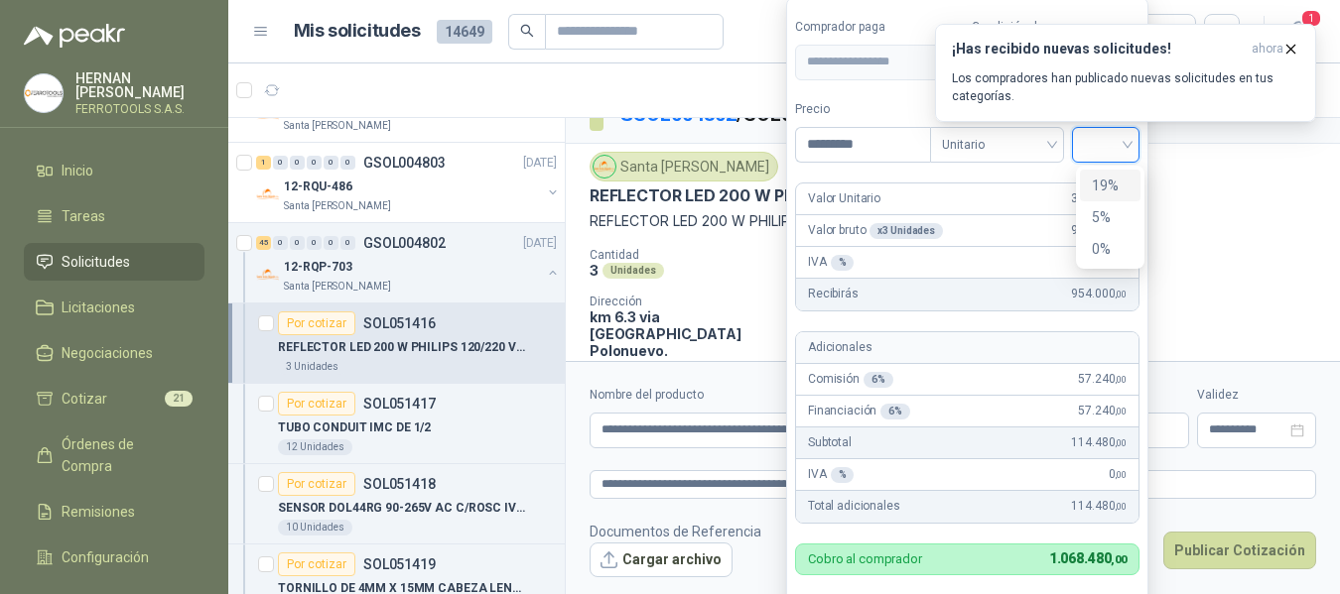
click at [1113, 186] on div "19%" at bounding box center [1110, 186] width 37 height 22
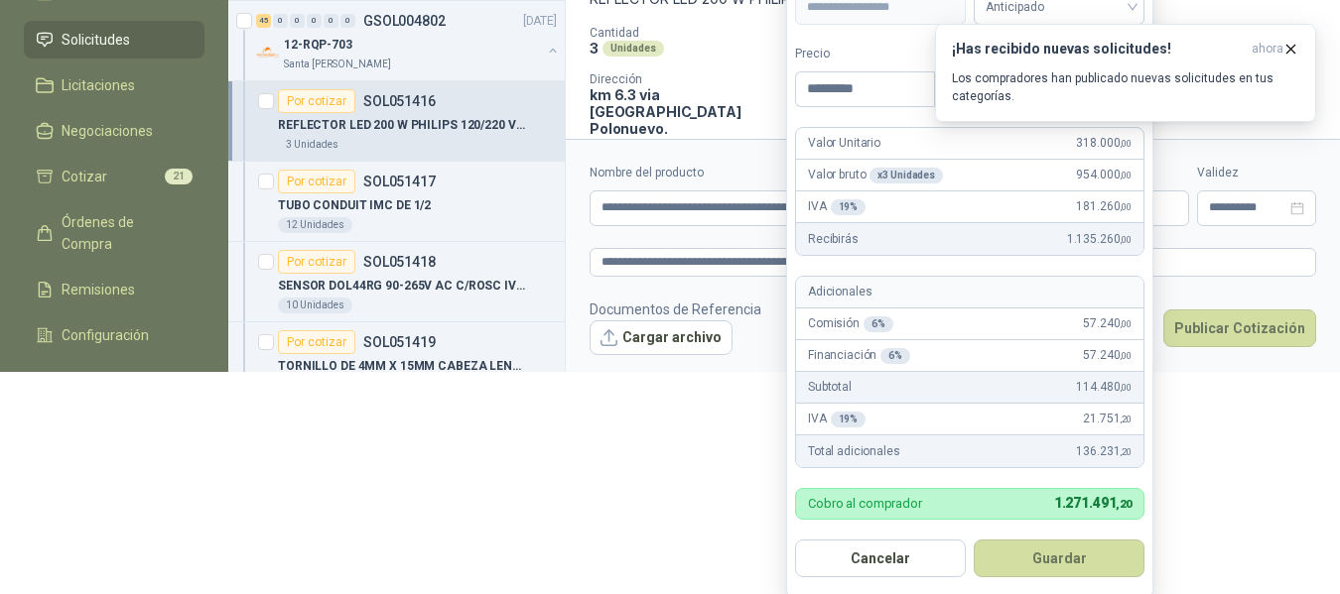
scroll to position [225, 0]
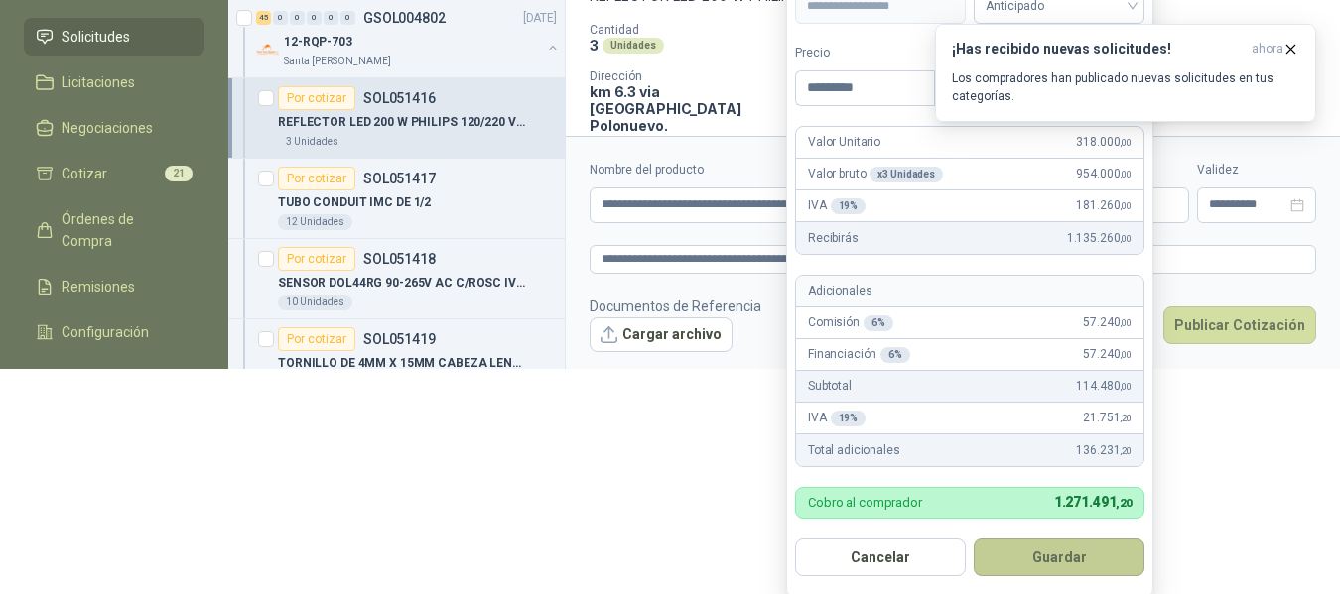
click at [1085, 558] on button "Guardar" at bounding box center [1058, 558] width 171 height 38
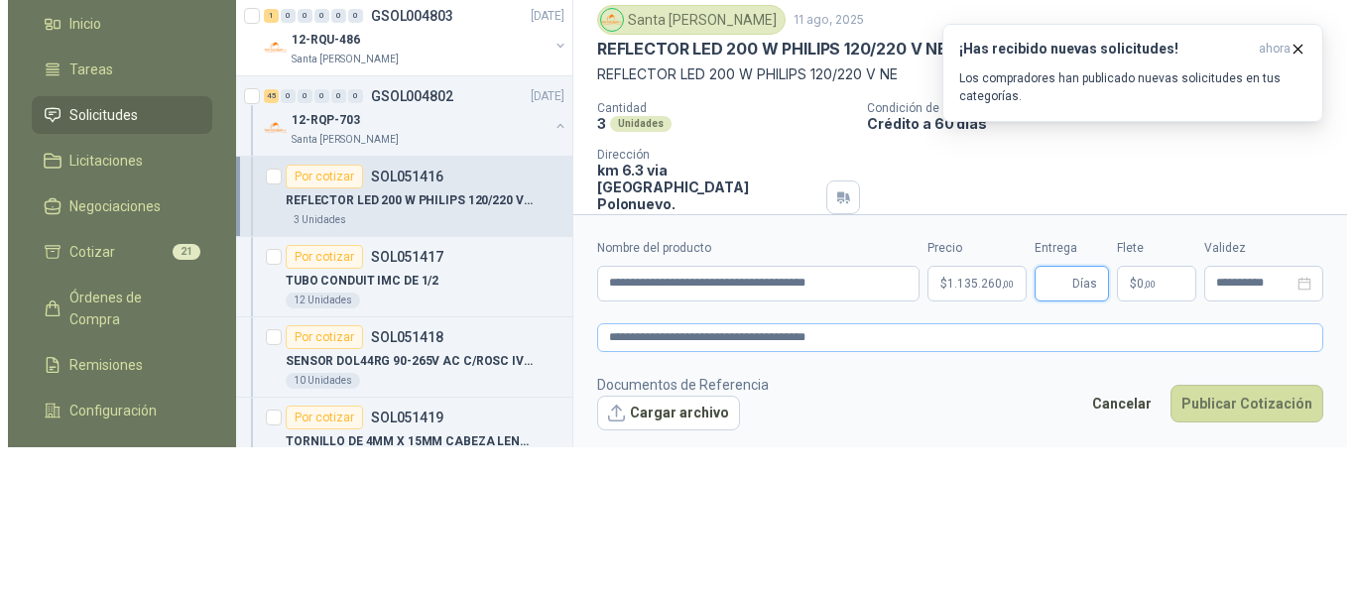
scroll to position [0, 0]
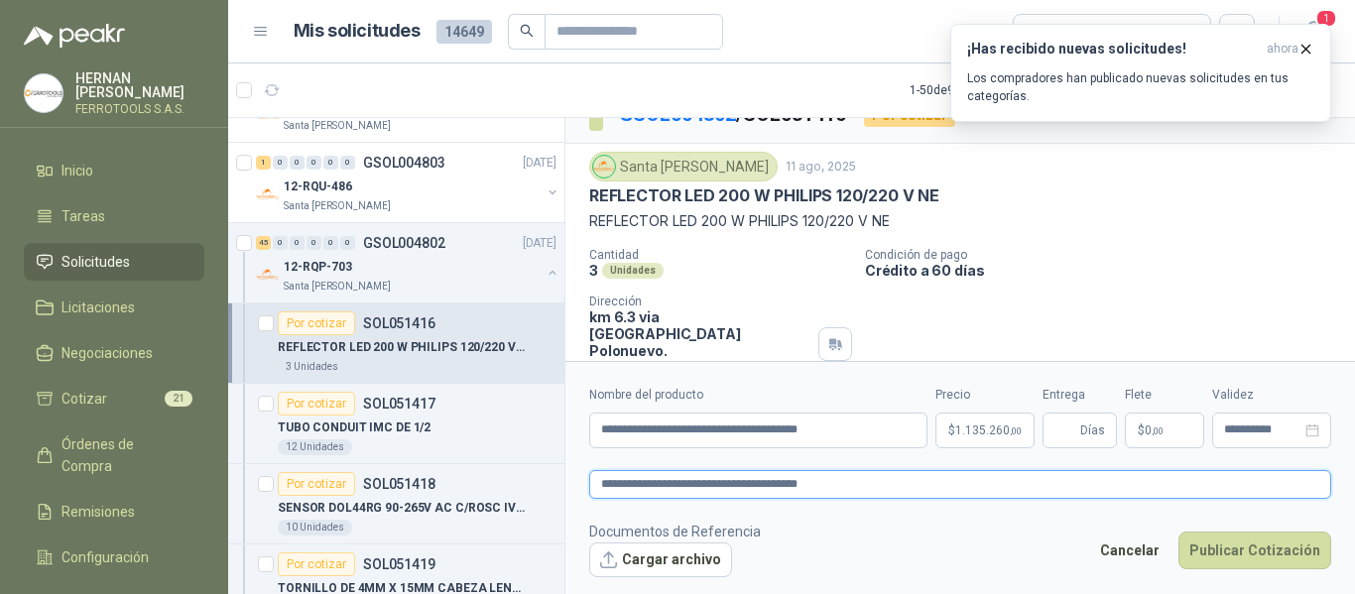
click at [919, 488] on textarea "**********" at bounding box center [960, 484] width 742 height 29
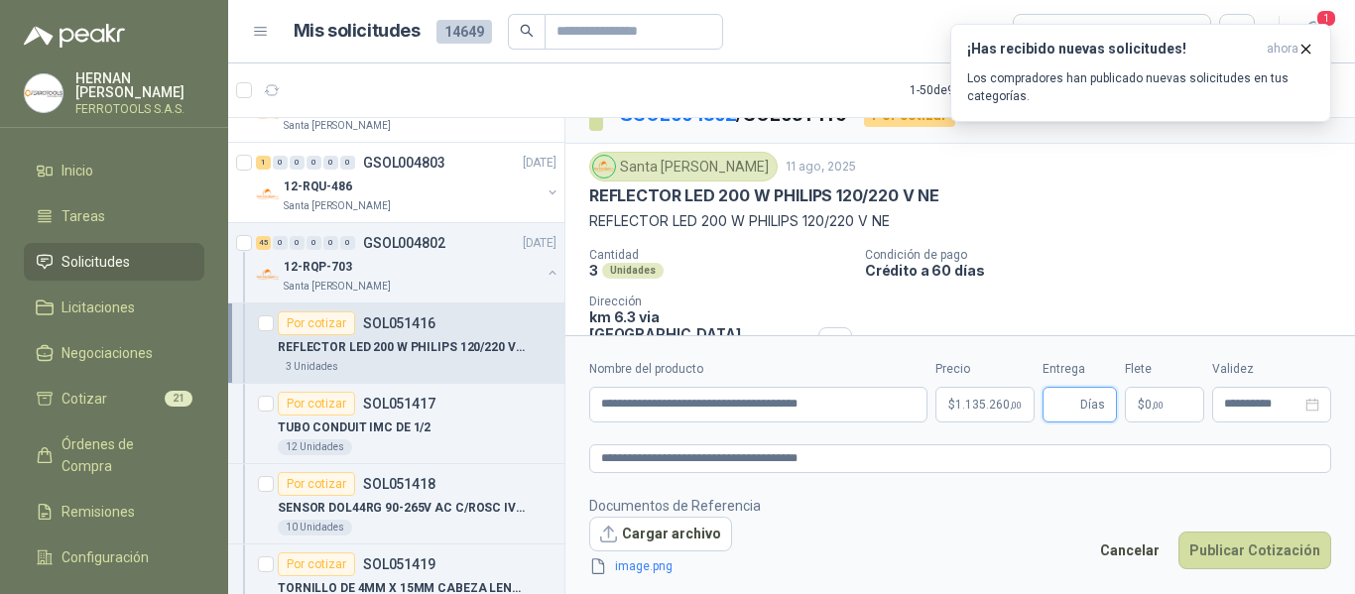
click at [1066, 409] on input "Entrega" at bounding box center [1066, 405] width 22 height 34
type input "*"
click at [944, 526] on footer "Documentos de Referencia Cargar archivo image.png Cancelar Publicar Cotización" at bounding box center [960, 536] width 742 height 83
click at [1239, 547] on button "Publicar Cotización" at bounding box center [1255, 551] width 153 height 38
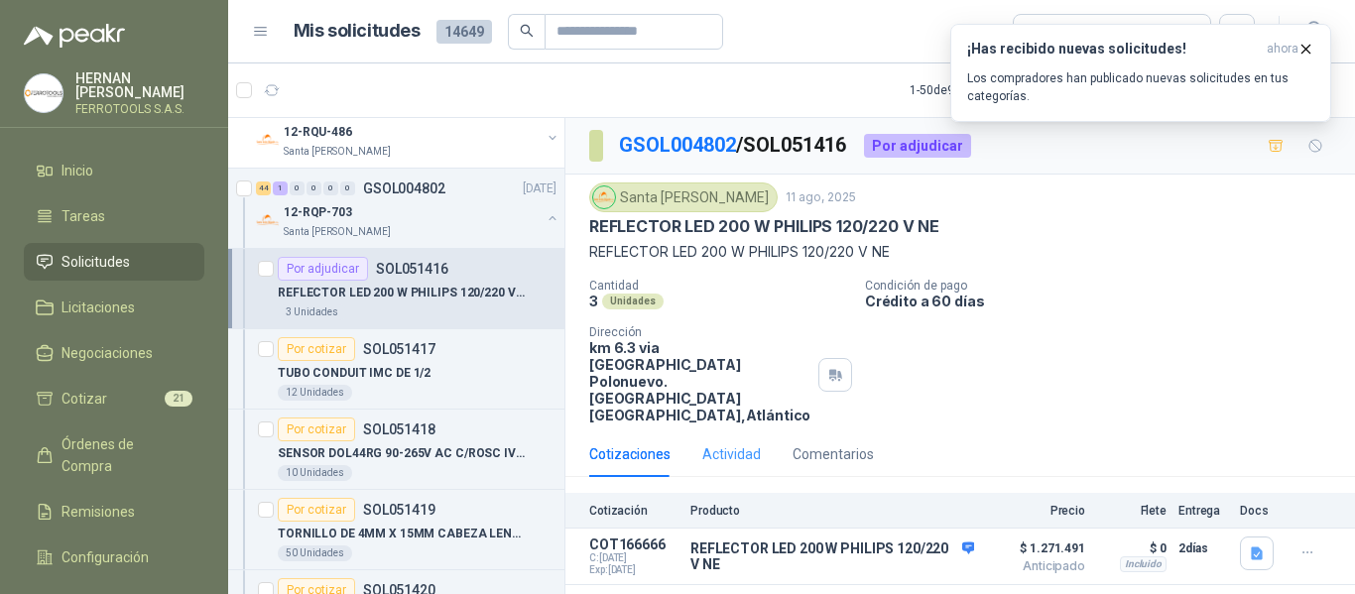
scroll to position [2084, 0]
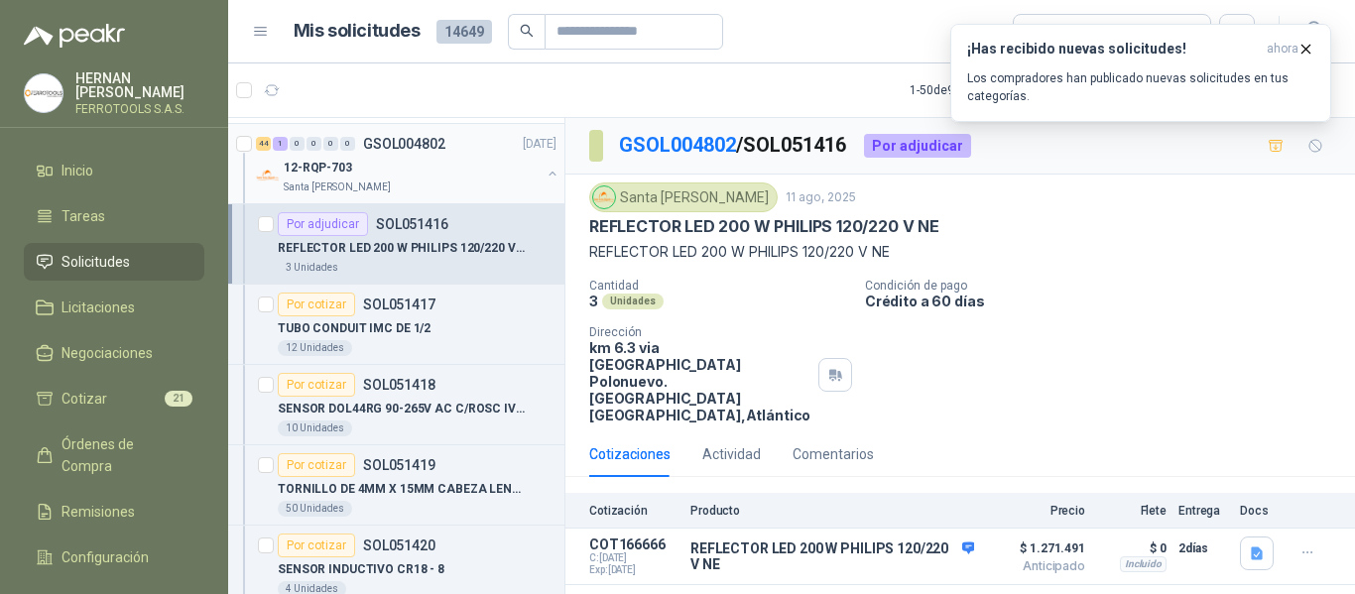
click at [447, 181] on div "Santa [PERSON_NAME]" at bounding box center [412, 188] width 257 height 16
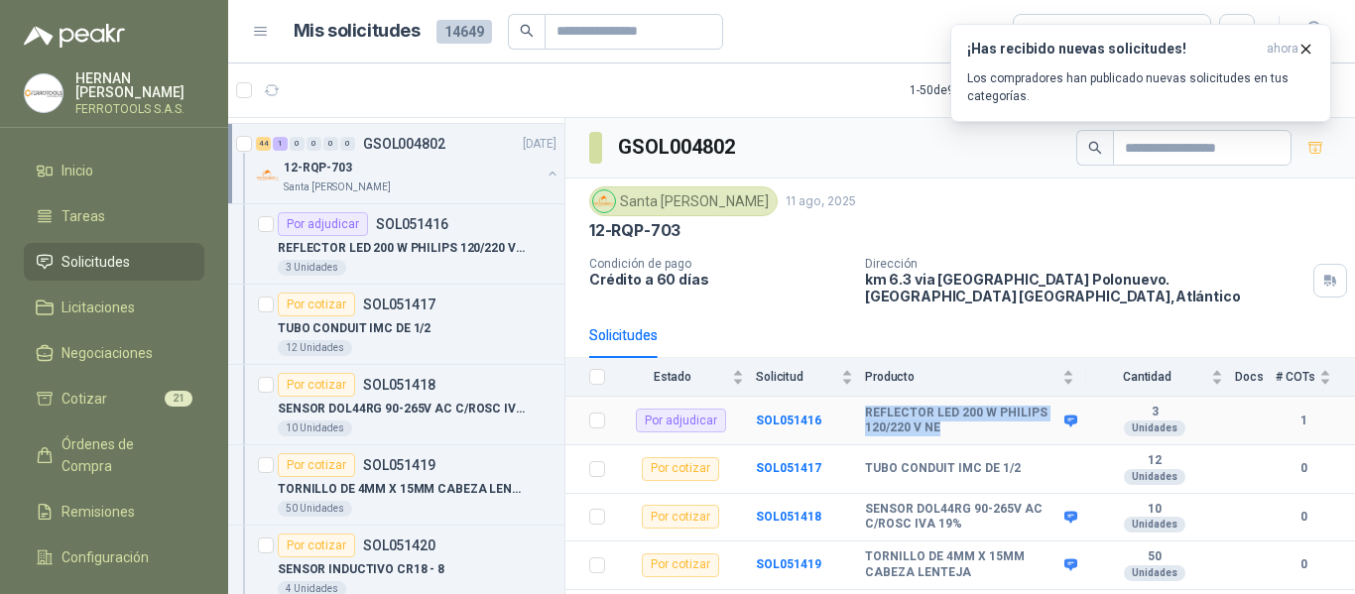
drag, startPoint x: 866, startPoint y: 400, endPoint x: 939, endPoint y: 415, distance: 73.9
click at [939, 415] on b "REFLECTOR LED 200 W PHILIPS 120/220 V NE" at bounding box center [962, 421] width 194 height 31
copy b "REFLECTOR LED 200 W PHILIPS 120/220 V NE"
click at [1315, 52] on button "¡Has recibido nuevas solicitudes! ahora Los compradores han publicado nuevas so…" at bounding box center [1141, 73] width 381 height 98
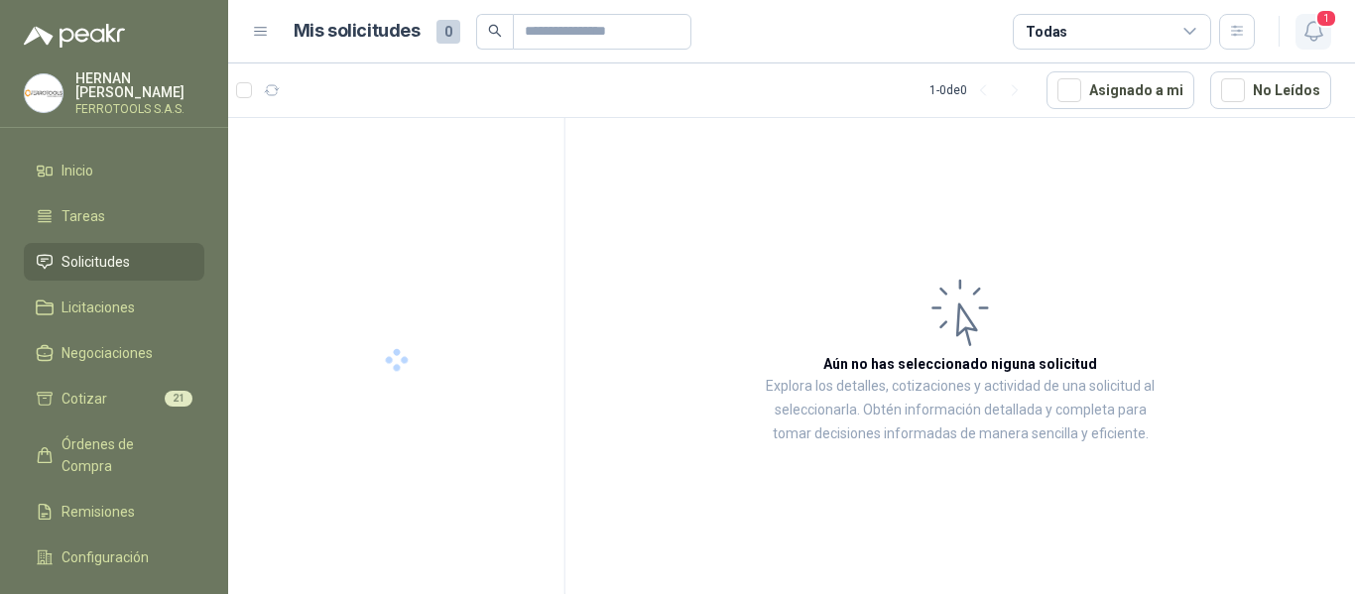
click at [1330, 33] on button "1" at bounding box center [1314, 32] width 36 height 36
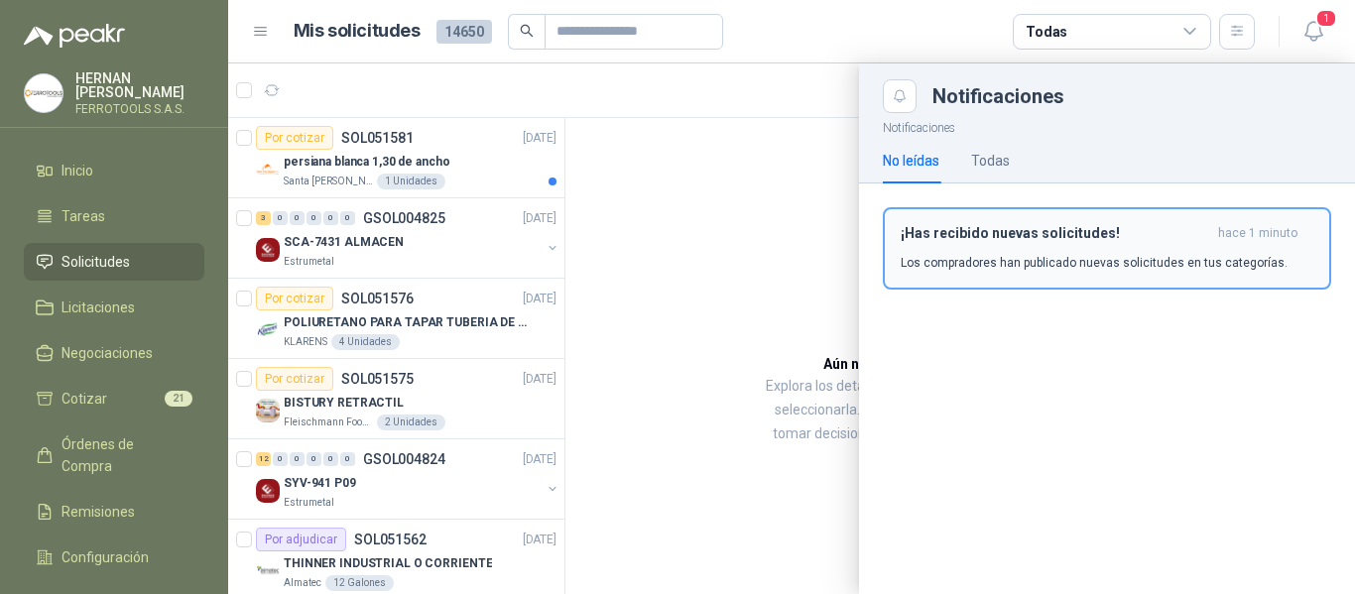
click at [1127, 226] on h3 "¡Has recibido nuevas solicitudes!" at bounding box center [1056, 233] width 310 height 17
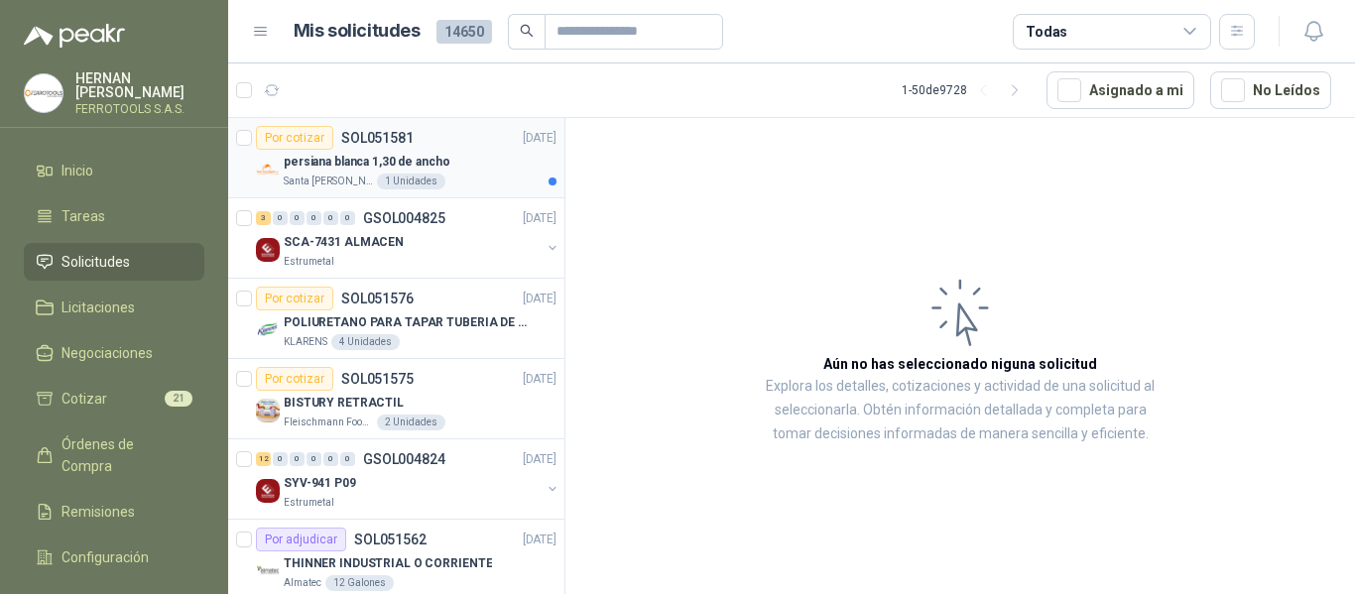
click at [467, 163] on div "persiana blanca 1,30 de ancho" at bounding box center [420, 162] width 273 height 24
